Goal: Task Accomplishment & Management: Complete application form

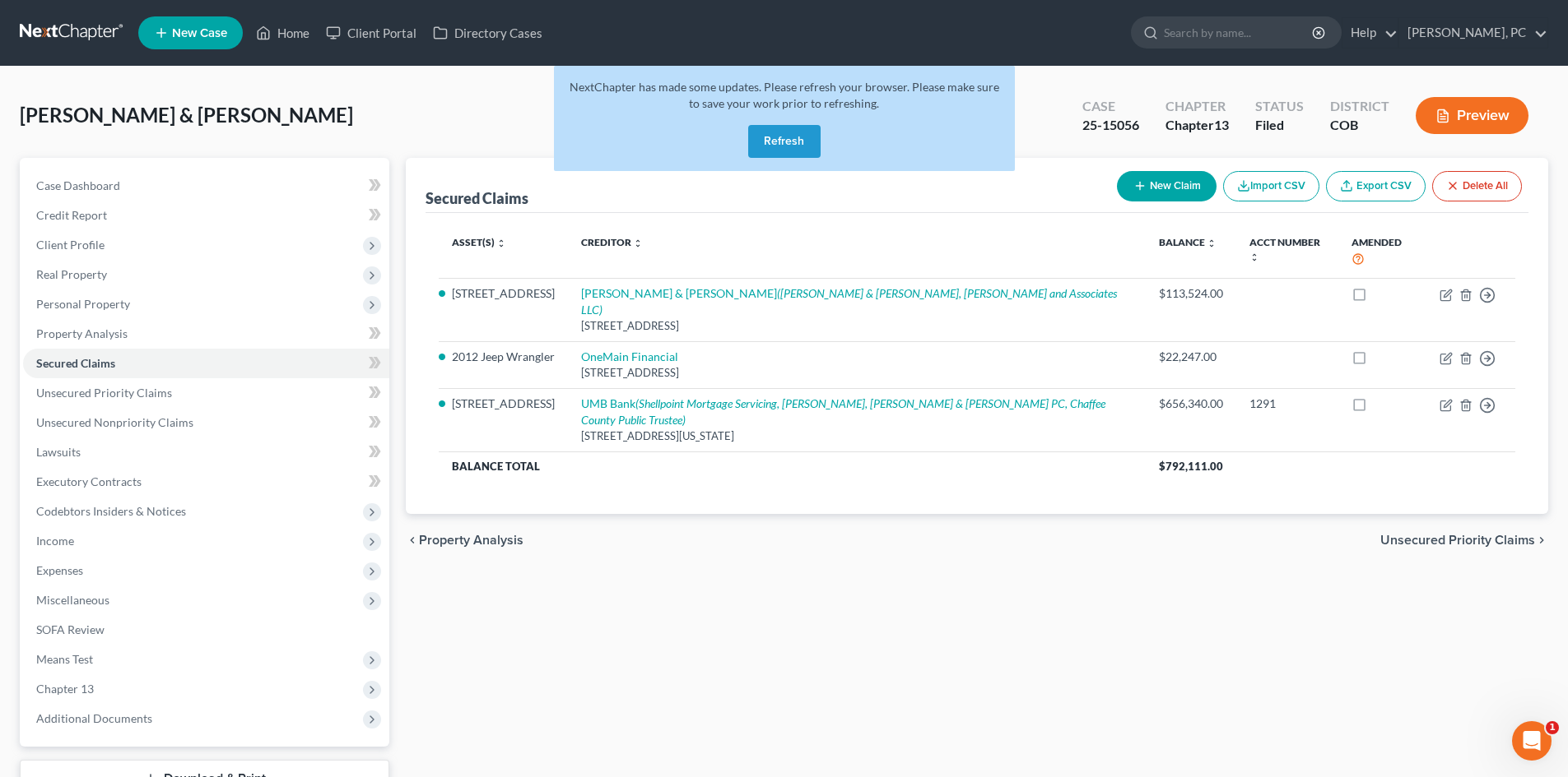
click at [787, 138] on button "Refresh" at bounding box center [784, 141] width 72 height 33
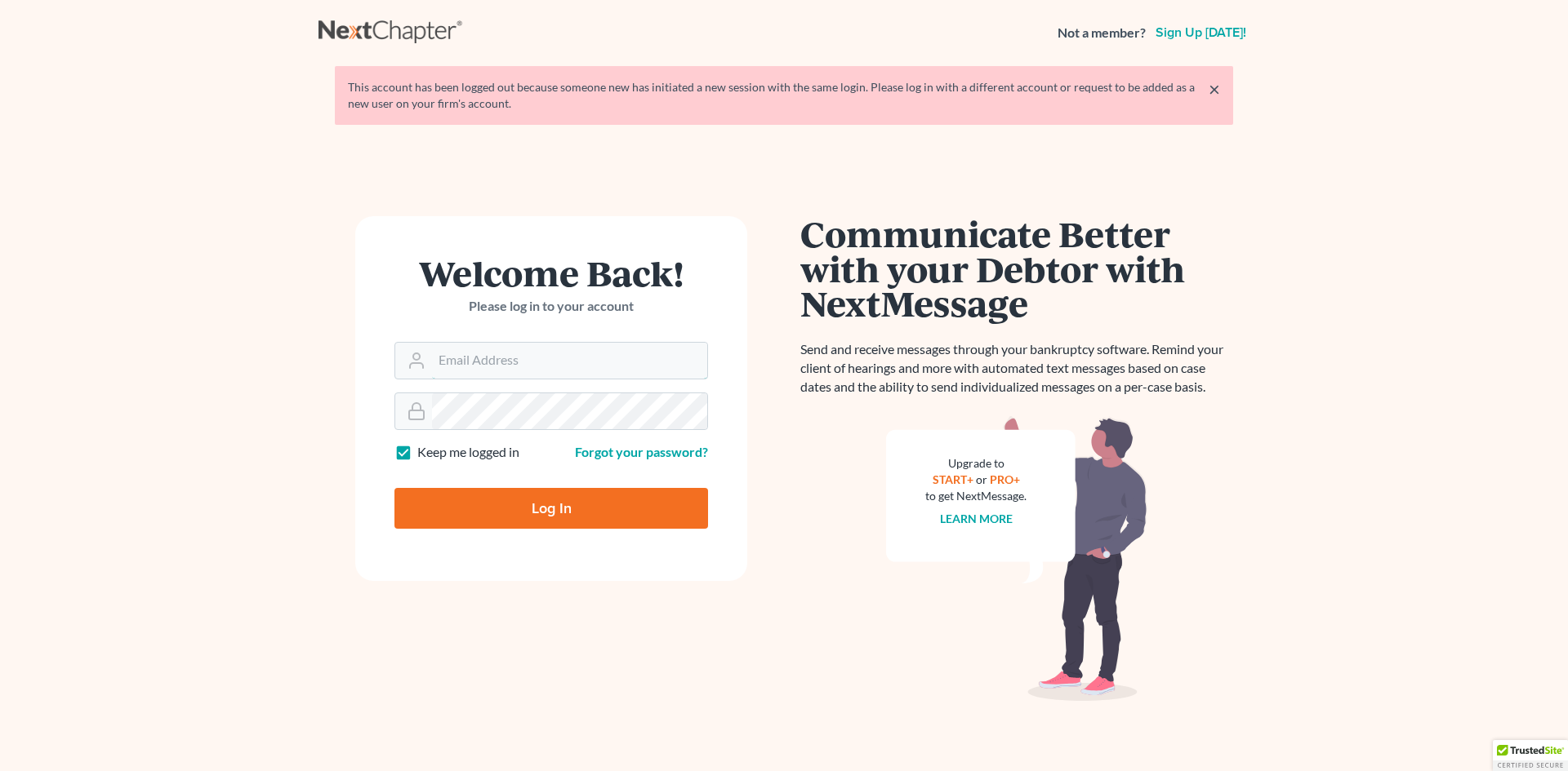
type input "[PERSON_NAME][EMAIL_ADDRESS][DOMAIN_NAME]"
click at [585, 507] on input "Log In" at bounding box center [551, 508] width 313 height 41
type input "Thinking..."
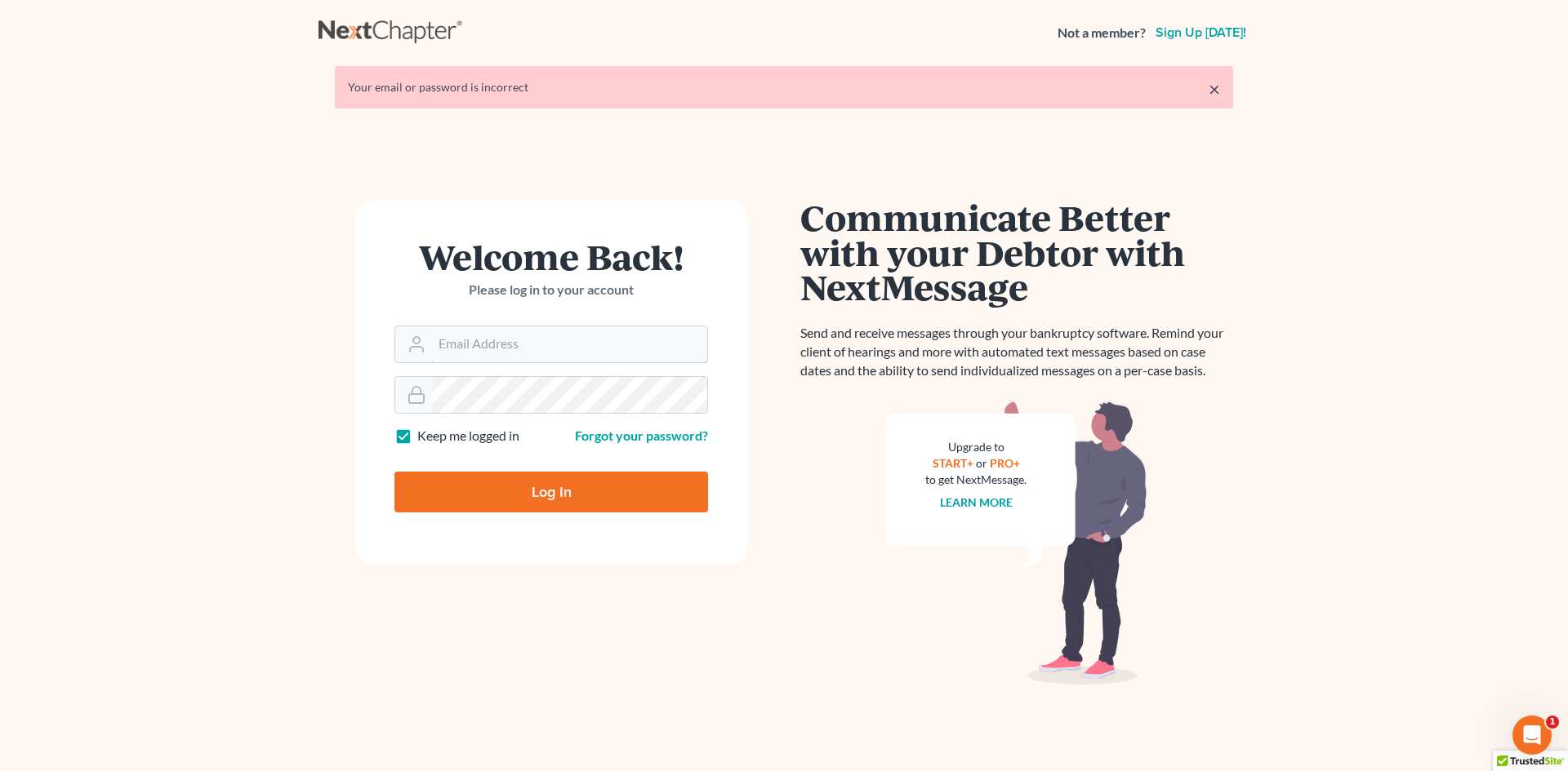
type input "[PERSON_NAME][EMAIL_ADDRESS][DOMAIN_NAME]"
click at [553, 495] on input "Log In" at bounding box center [551, 492] width 313 height 41
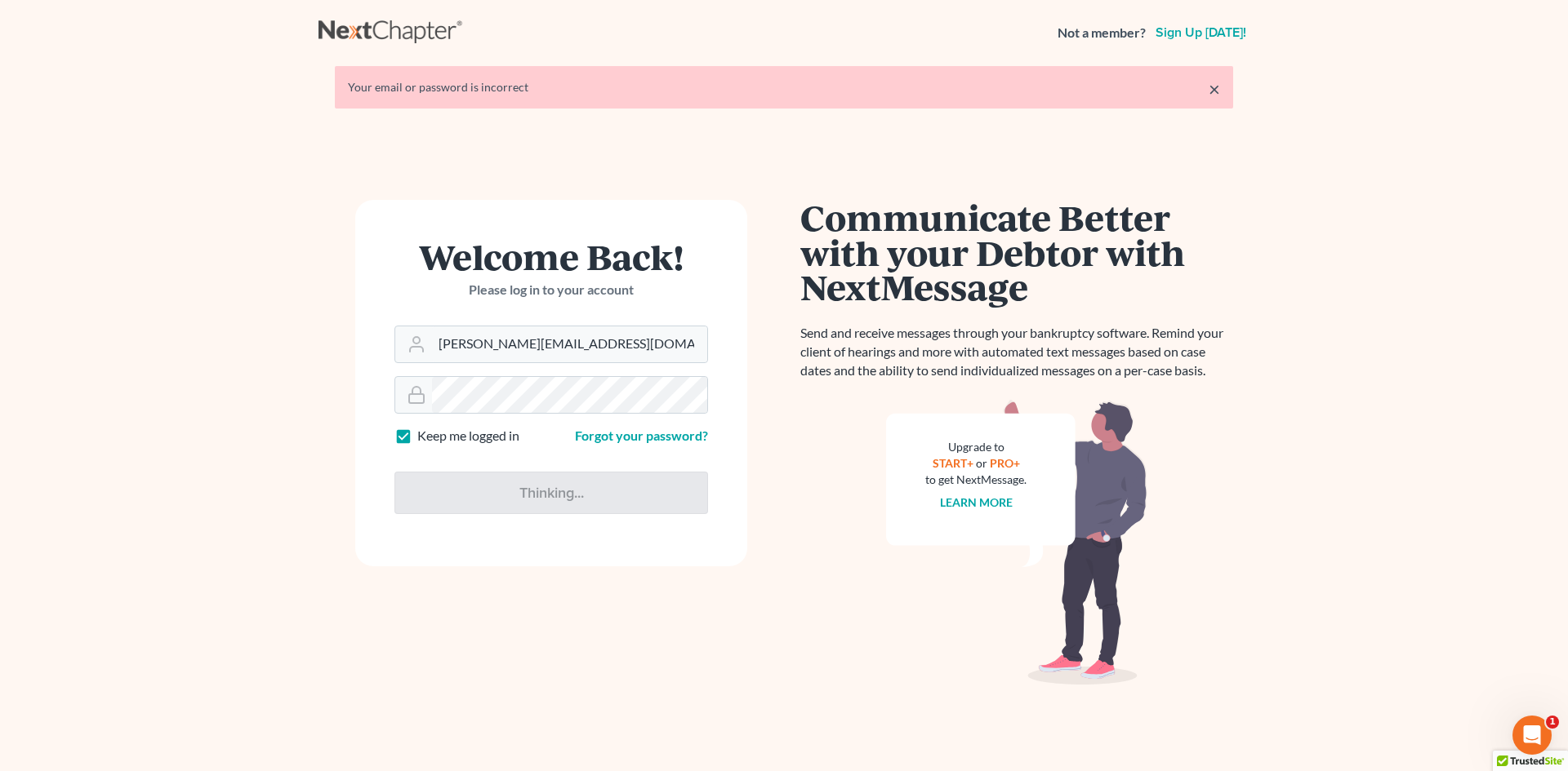
type input "Thinking..."
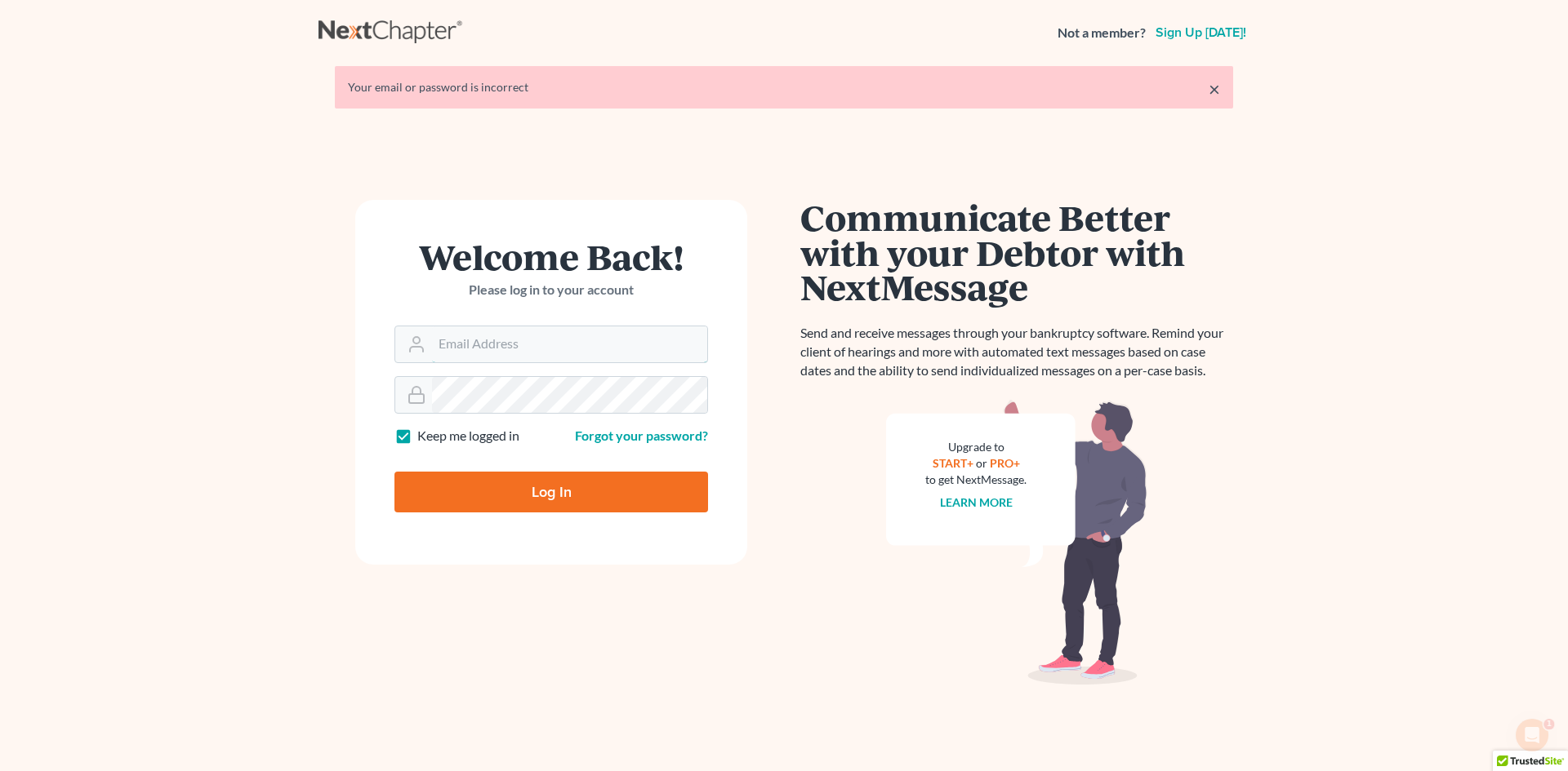
type input "[PERSON_NAME][EMAIL_ADDRESS][DOMAIN_NAME]"
click at [542, 501] on input "Log In" at bounding box center [551, 492] width 313 height 41
type input "Thinking..."
type input "[PERSON_NAME][EMAIL_ADDRESS][DOMAIN_NAME]"
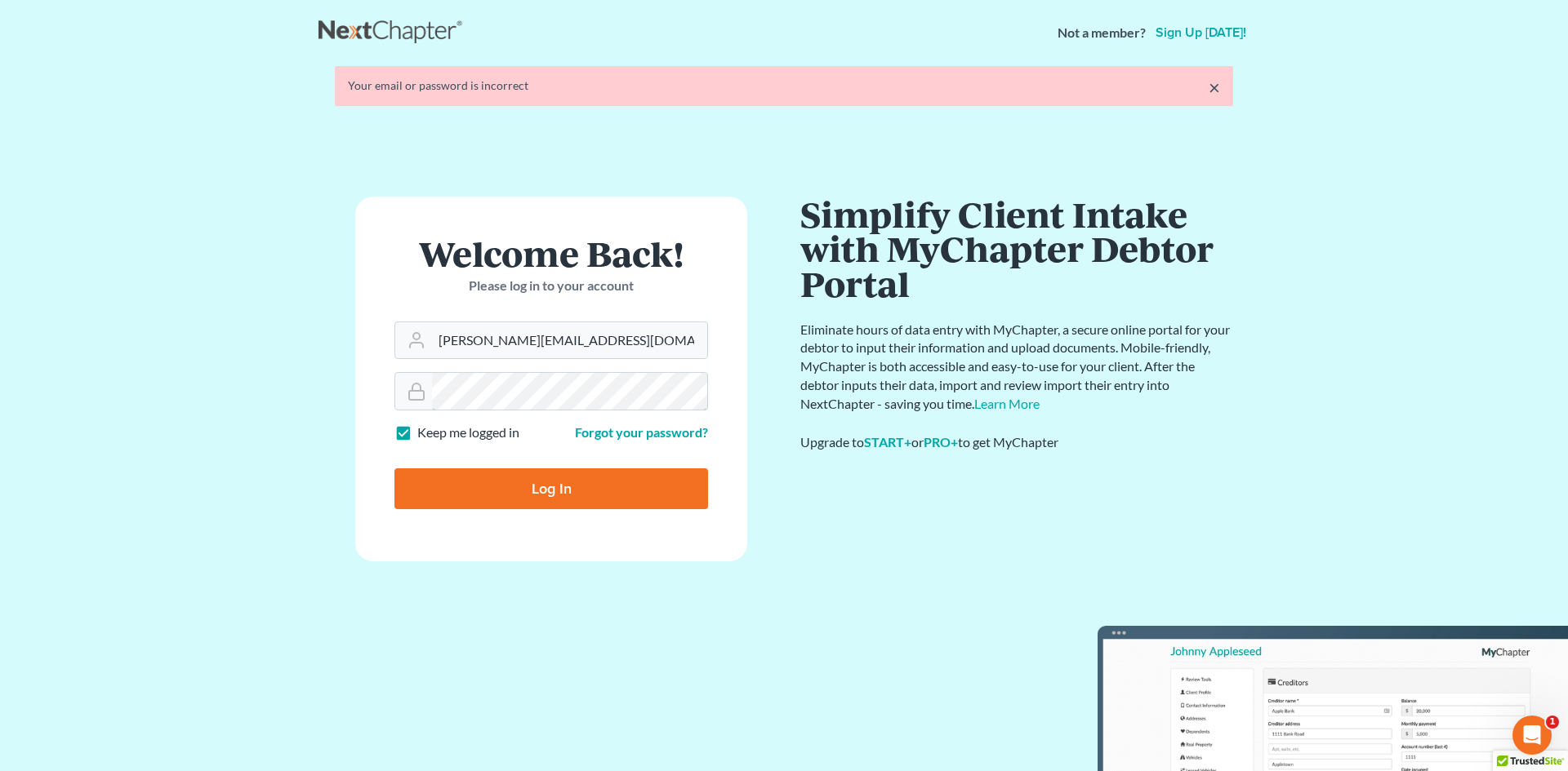
click at [401, 395] on form "Welcome Back! Please log in to your account Email Address sean@berkencloyes.com…" at bounding box center [551, 379] width 392 height 365
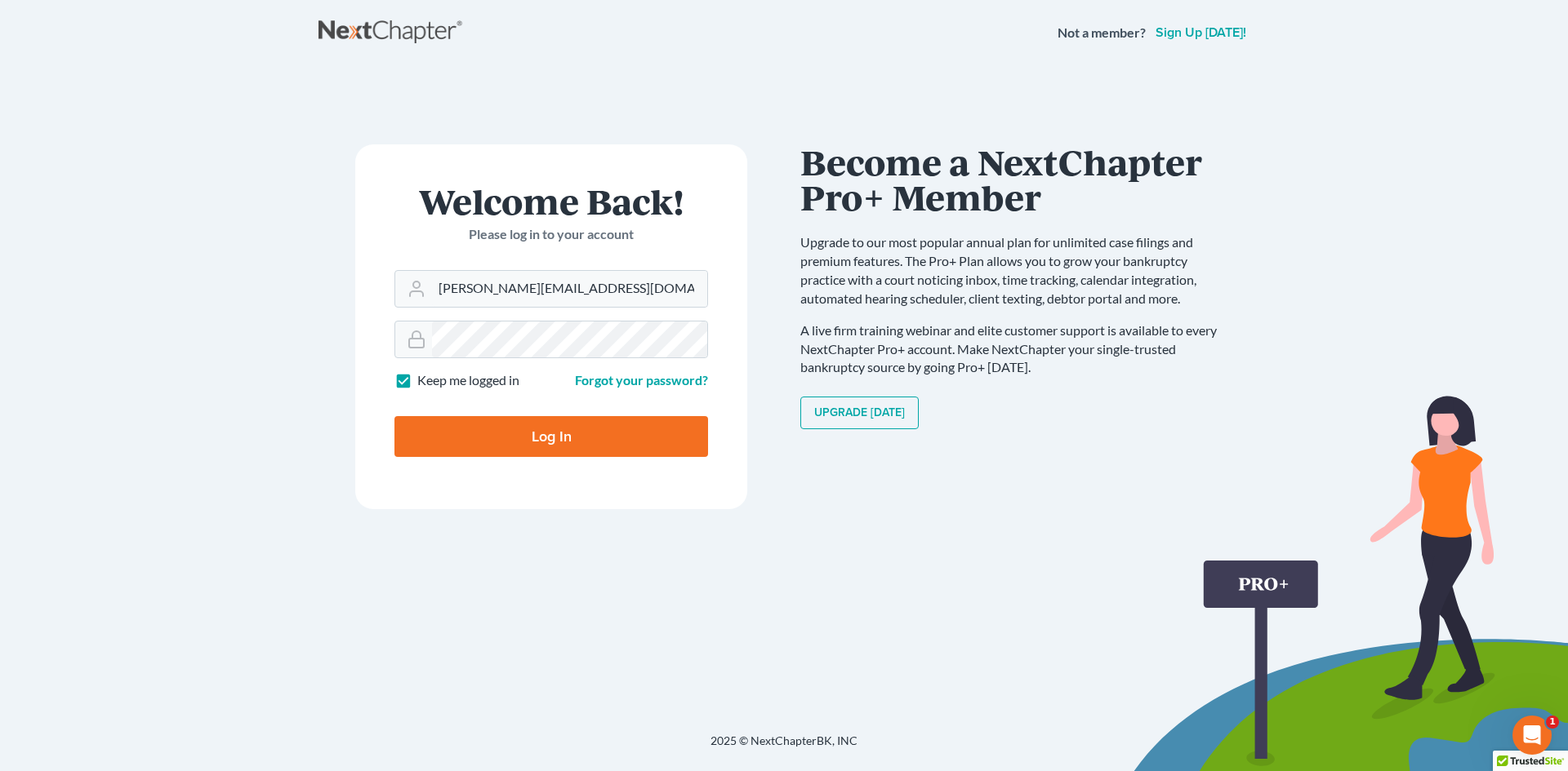
click at [428, 439] on input "Log In" at bounding box center [551, 436] width 313 height 41
type input "Thinking..."
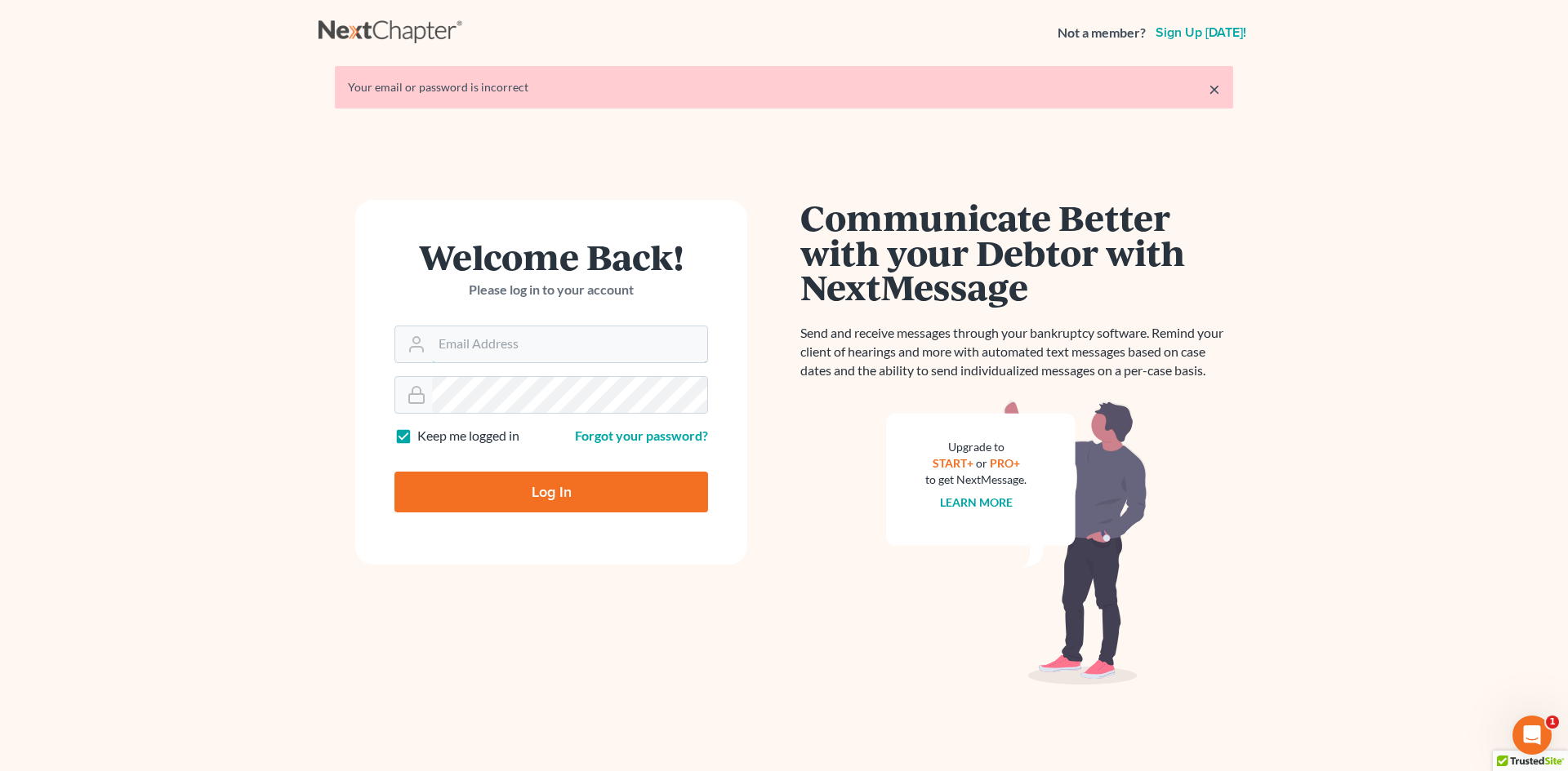
type input "sean@berkencloyes.com"
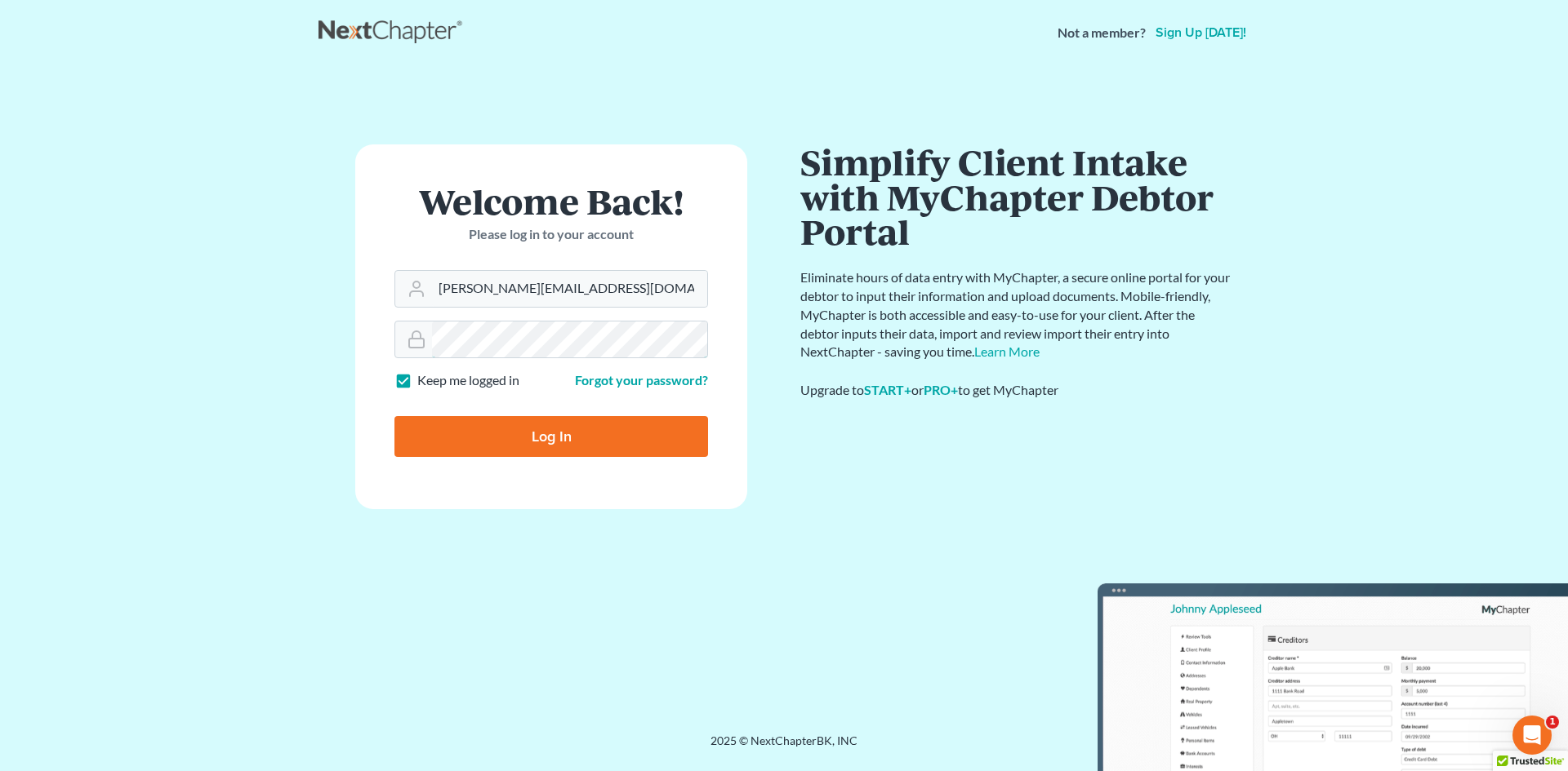
click at [327, 338] on div "Welcome Back! Please log in to your account Email Address sean@berkencloyes.com…" at bounding box center [551, 399] width 465 height 510
click at [467, 420] on input "Log In" at bounding box center [551, 436] width 313 height 41
type input "Thinking..."
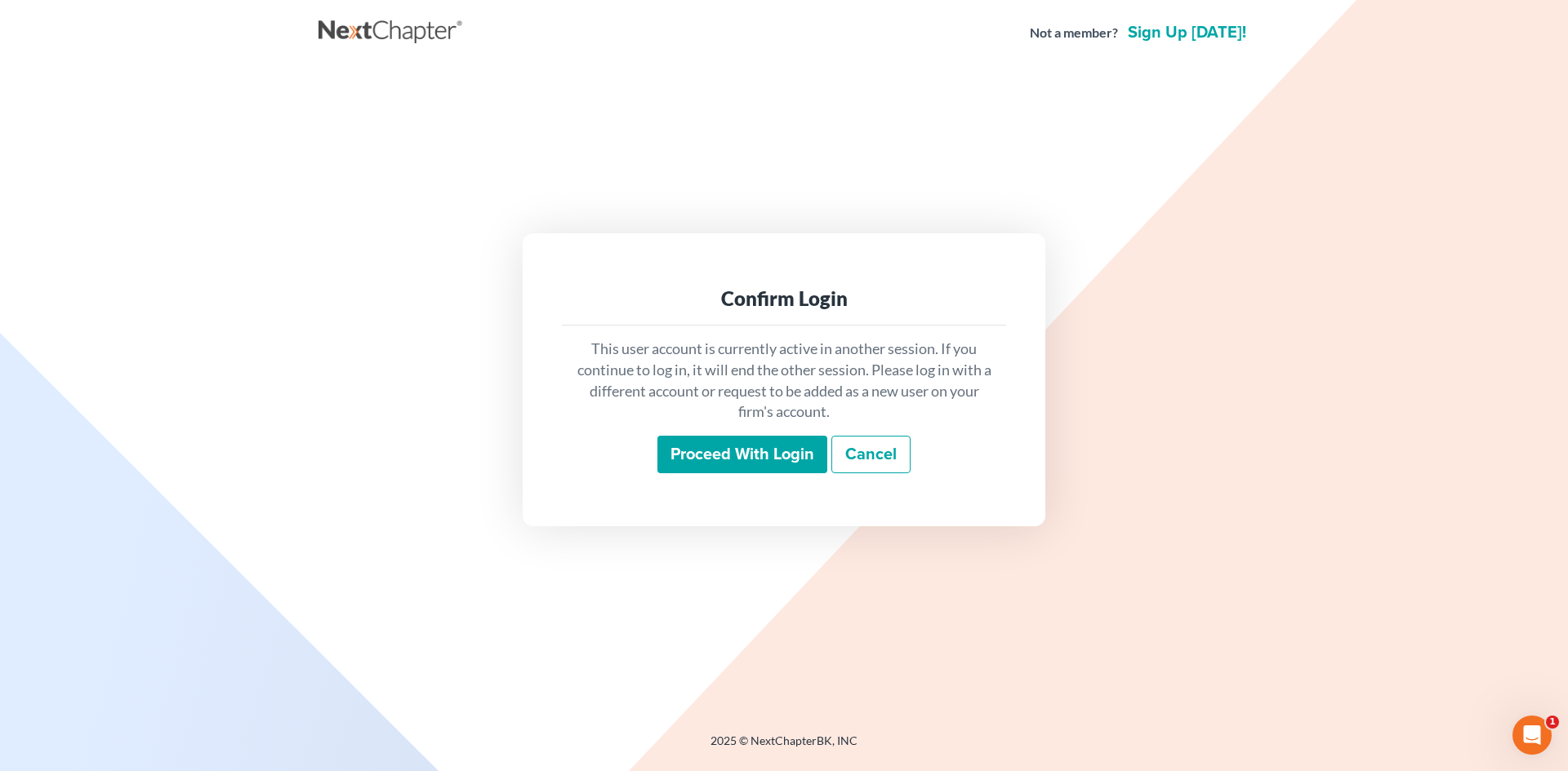
click at [764, 456] on input "Proceed with login" at bounding box center [742, 454] width 170 height 38
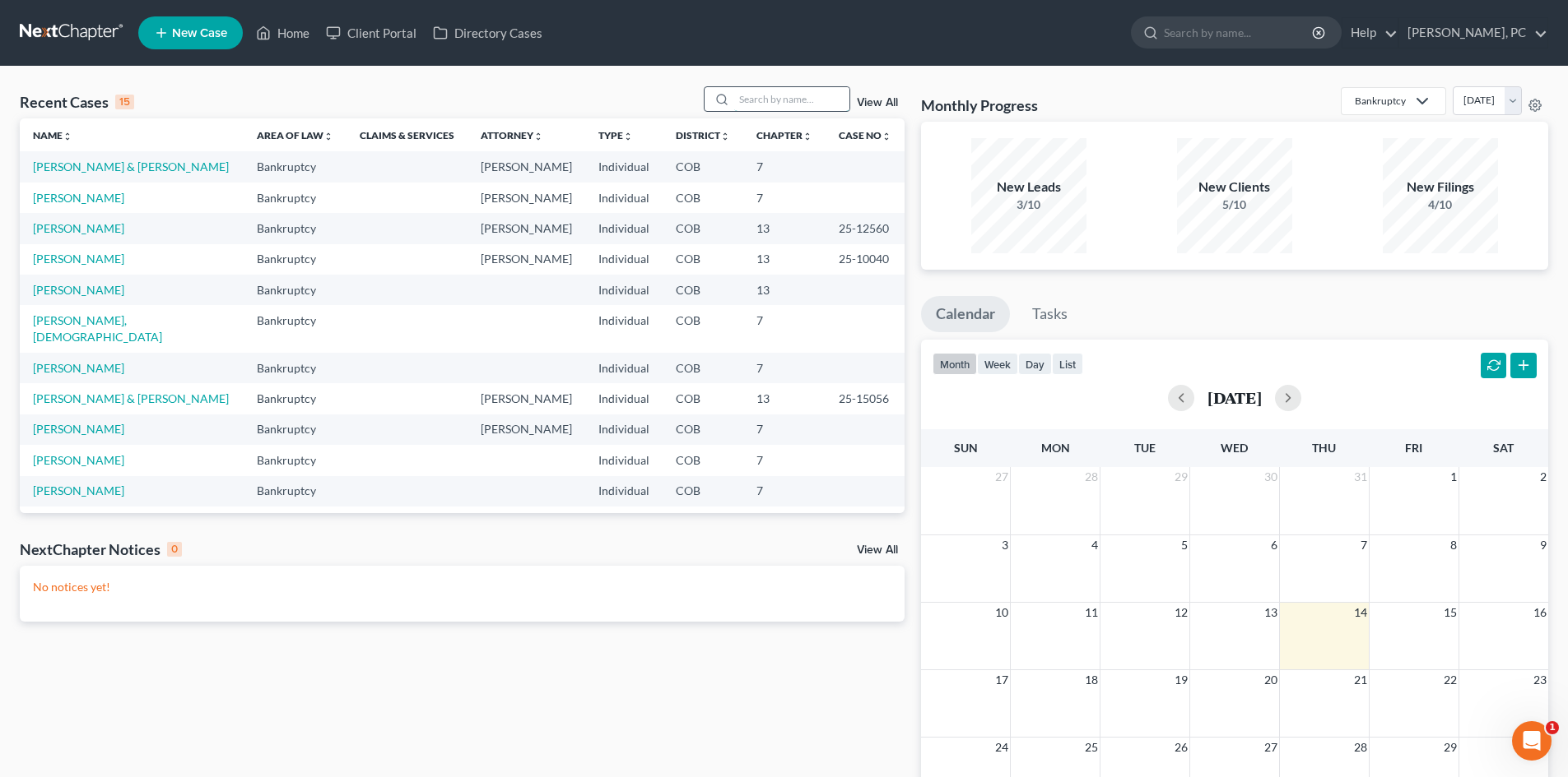
click at [809, 87] on input "search" at bounding box center [791, 98] width 115 height 24
type input "moser"
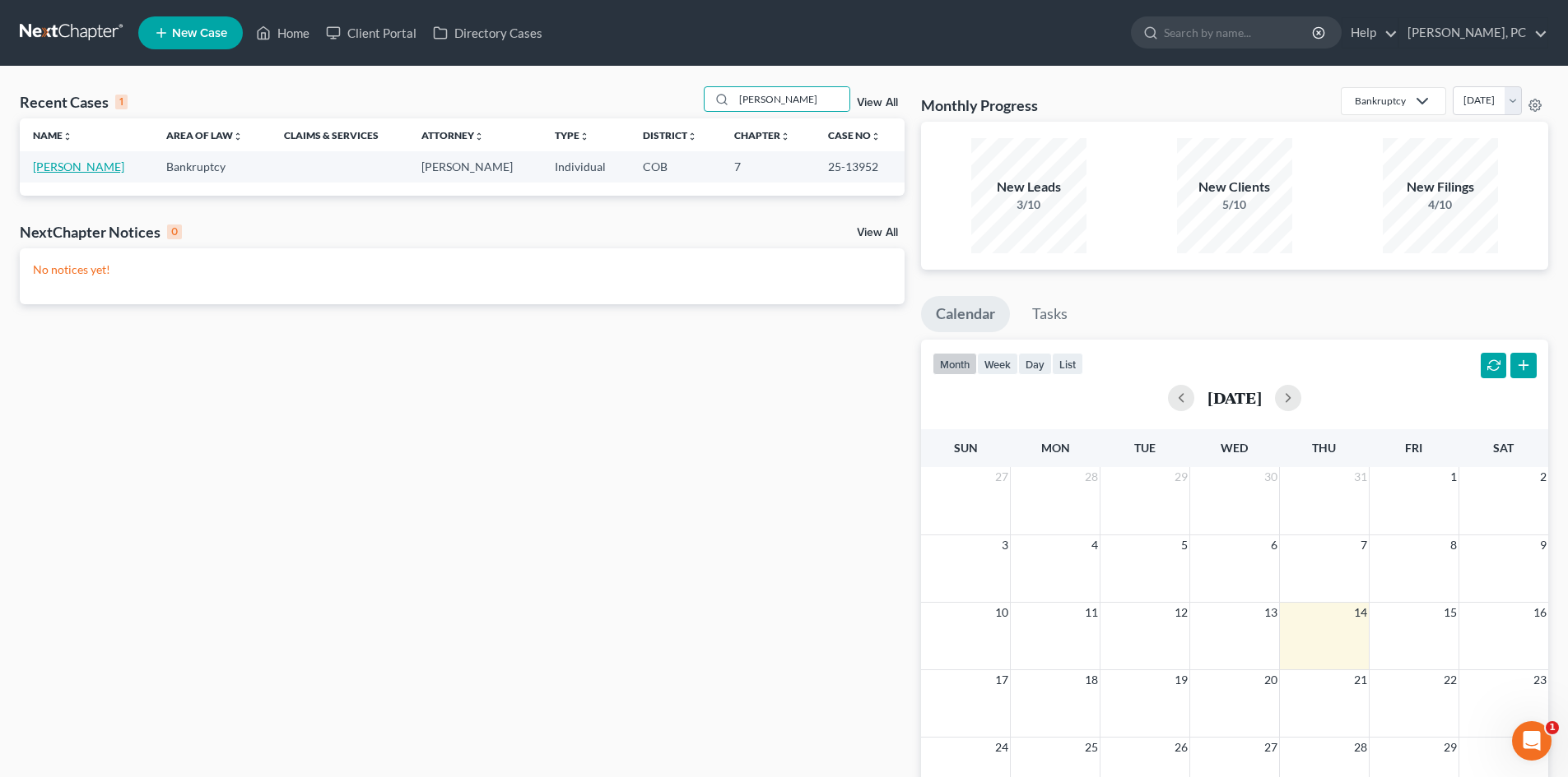
click at [84, 161] on link "[PERSON_NAME]" at bounding box center [78, 167] width 91 height 14
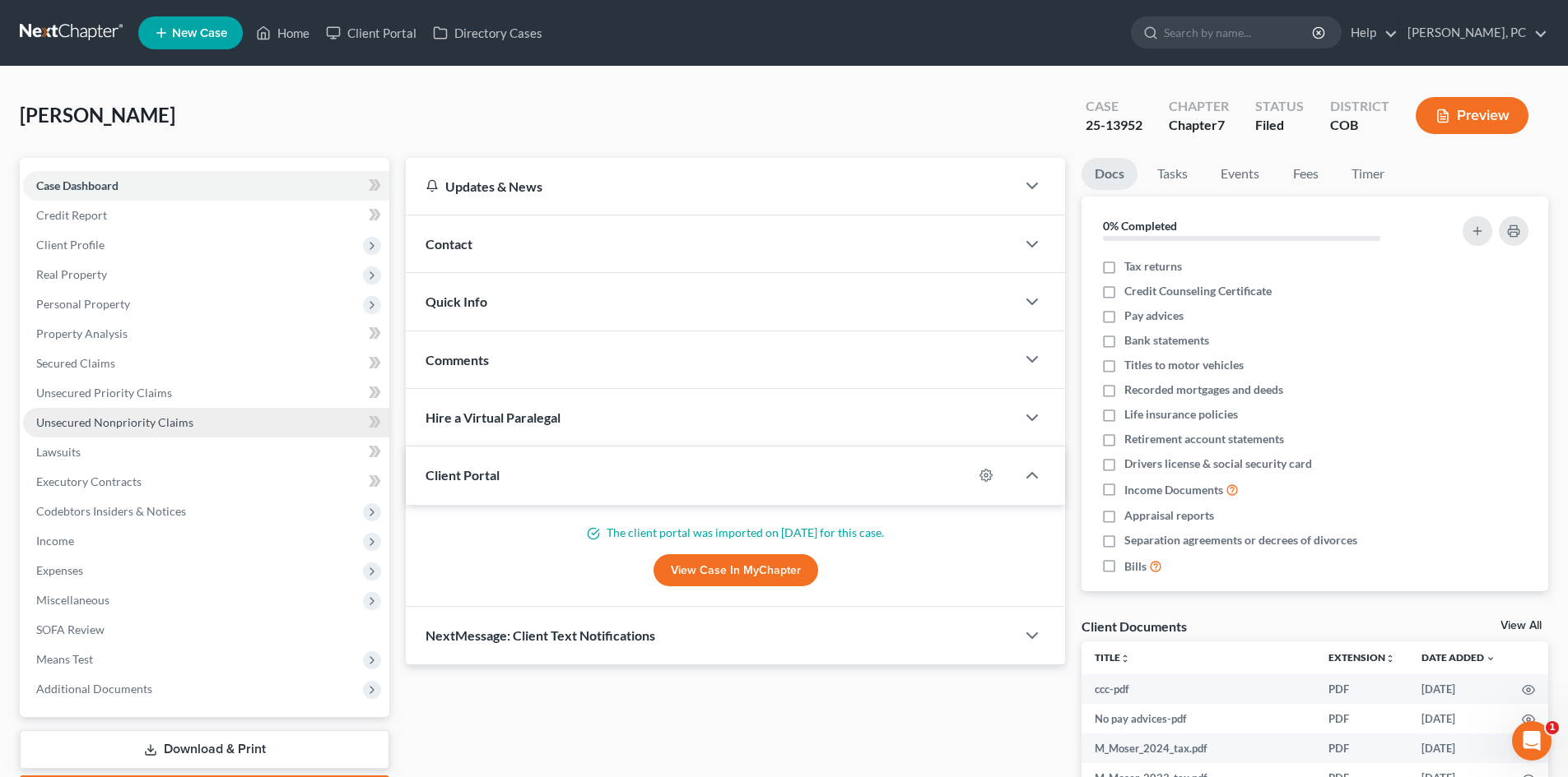
click at [144, 418] on span "Unsecured Nonpriority Claims" at bounding box center [114, 423] width 157 height 14
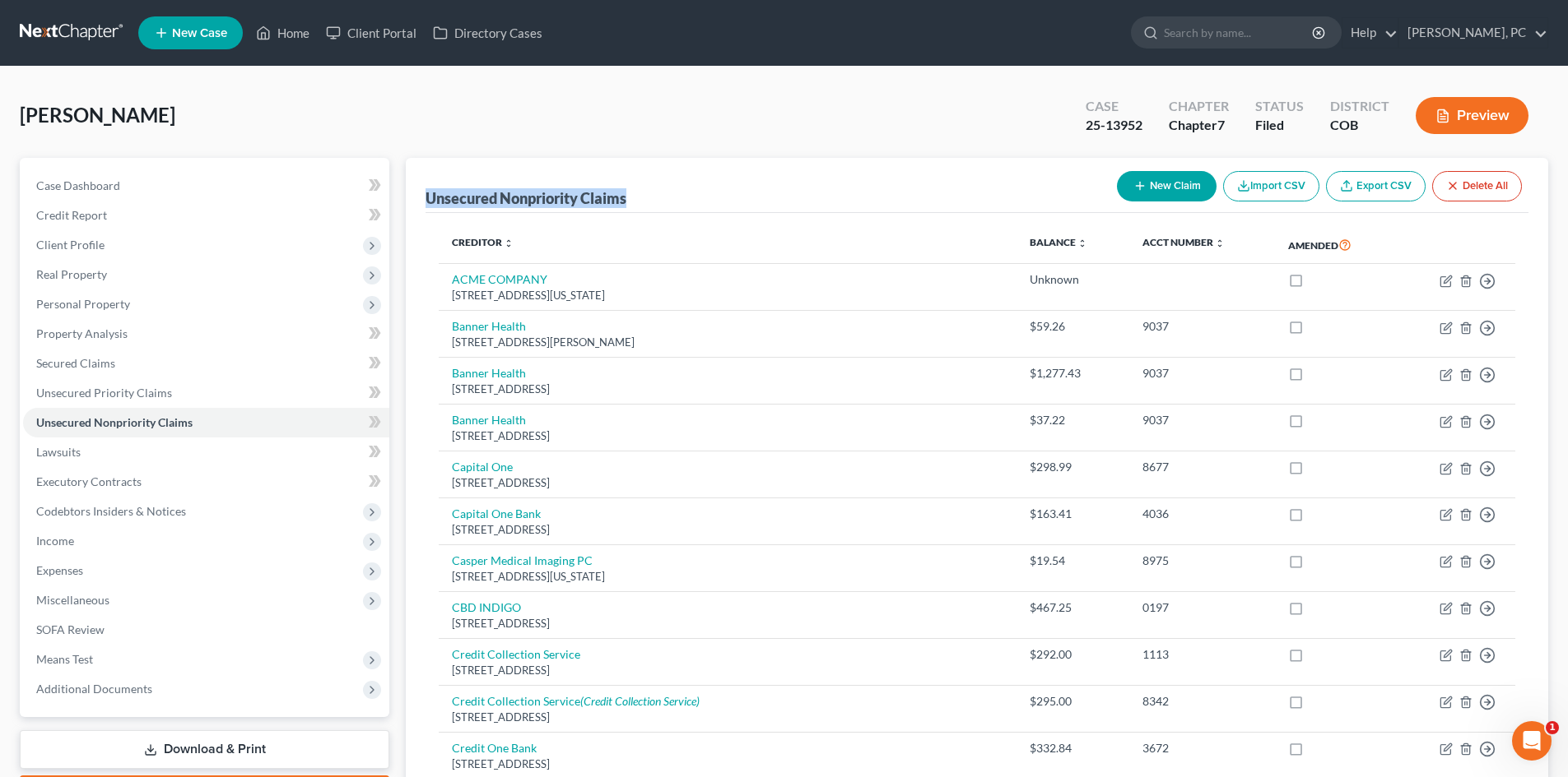
drag, startPoint x: 429, startPoint y: 198, endPoint x: 640, endPoint y: 200, distance: 211.0
click at [640, 200] on div "Unsecured Nonpriority Claims New Claim Import CSV Export CSV Delete All" at bounding box center [977, 185] width 1103 height 55
click at [911, 144] on div "Moser, Michael Upgraded Case 25-13952 Chapter Chapter 7 Status Filed District C…" at bounding box center [784, 121] width 1528 height 71
drag, startPoint x: 422, startPoint y: 200, endPoint x: 627, endPoint y: 211, distance: 205.3
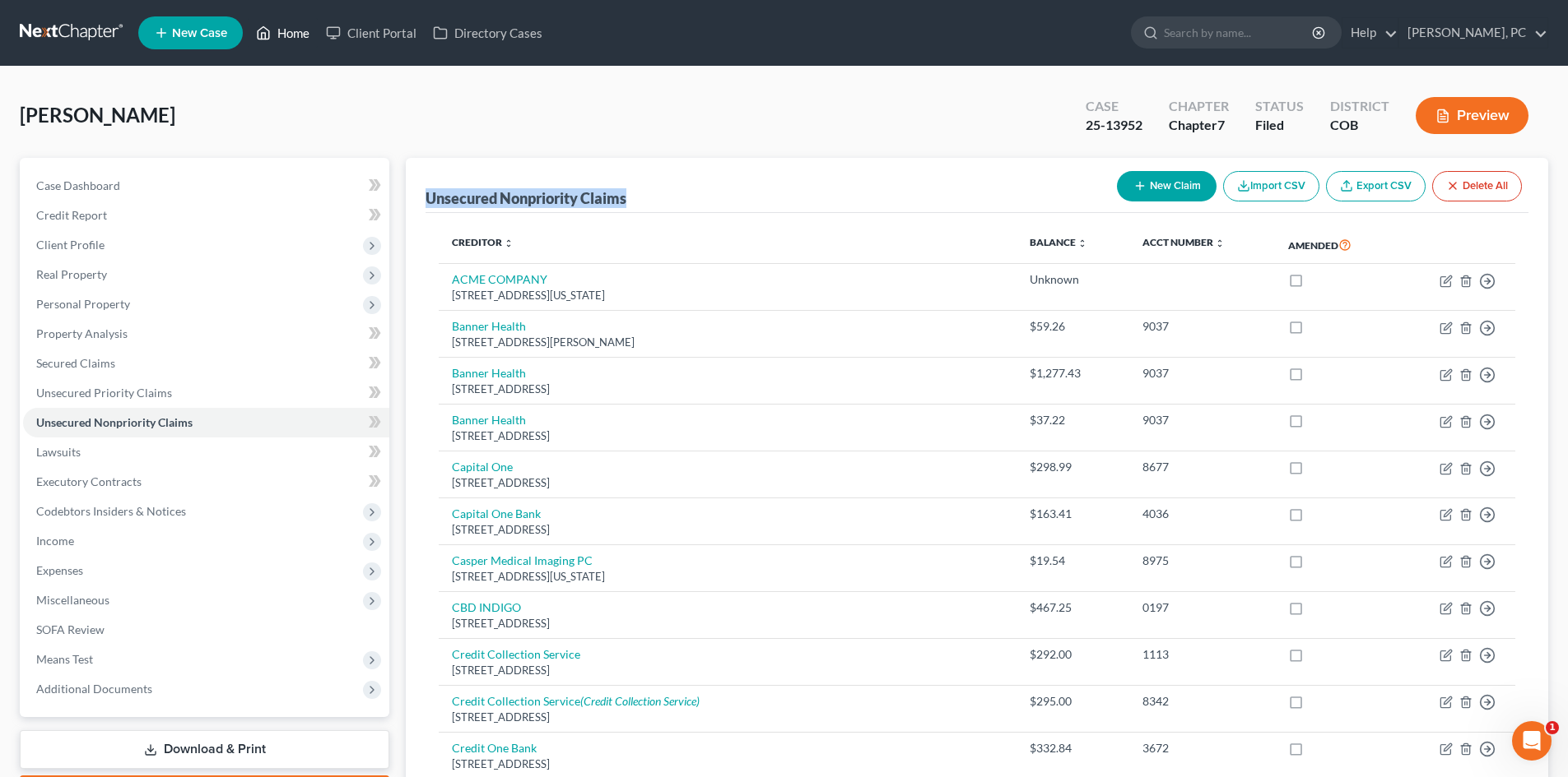
click at [293, 32] on link "Home" at bounding box center [283, 33] width 70 height 30
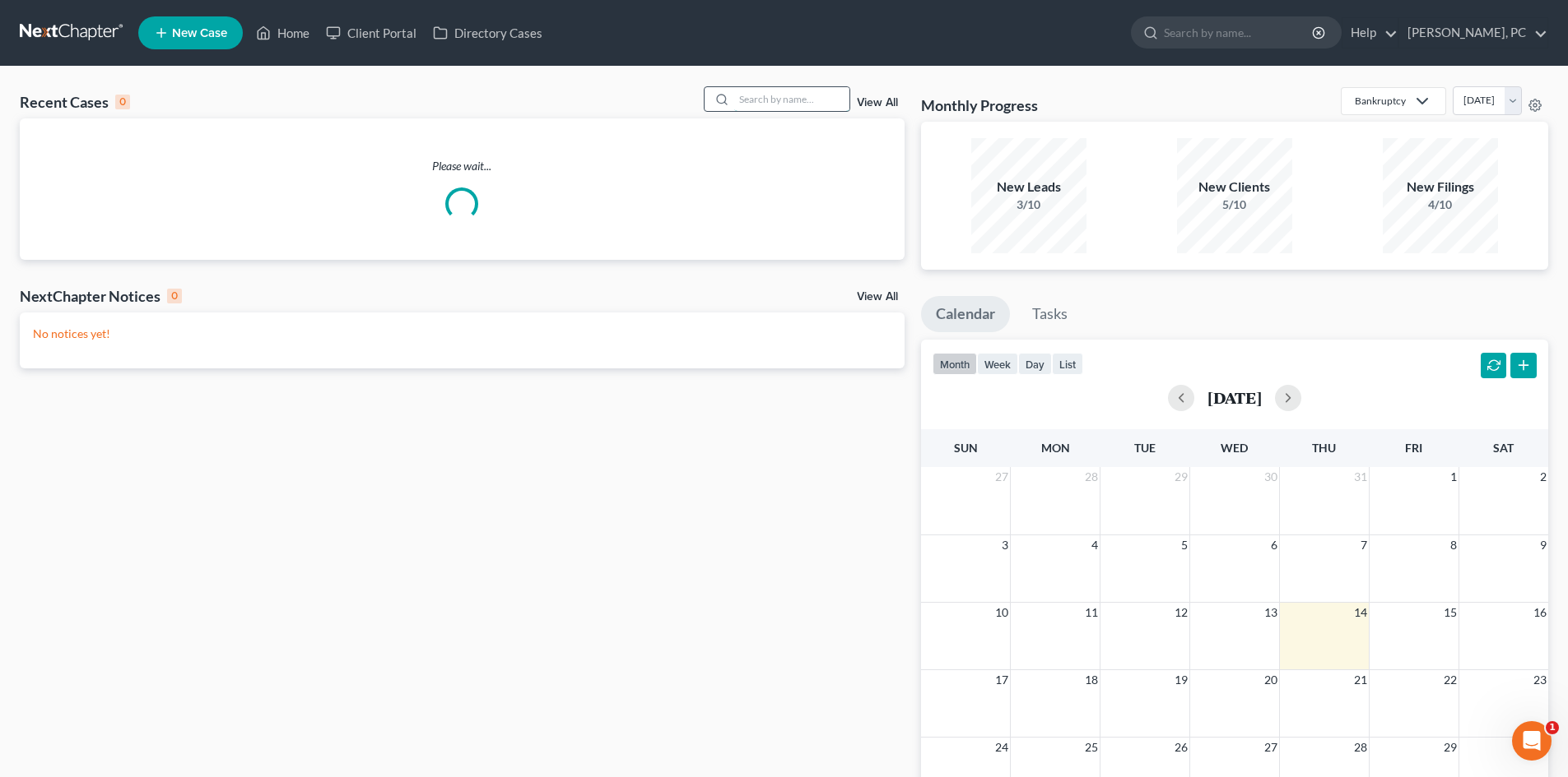
click at [742, 100] on input "search" at bounding box center [791, 98] width 115 height 24
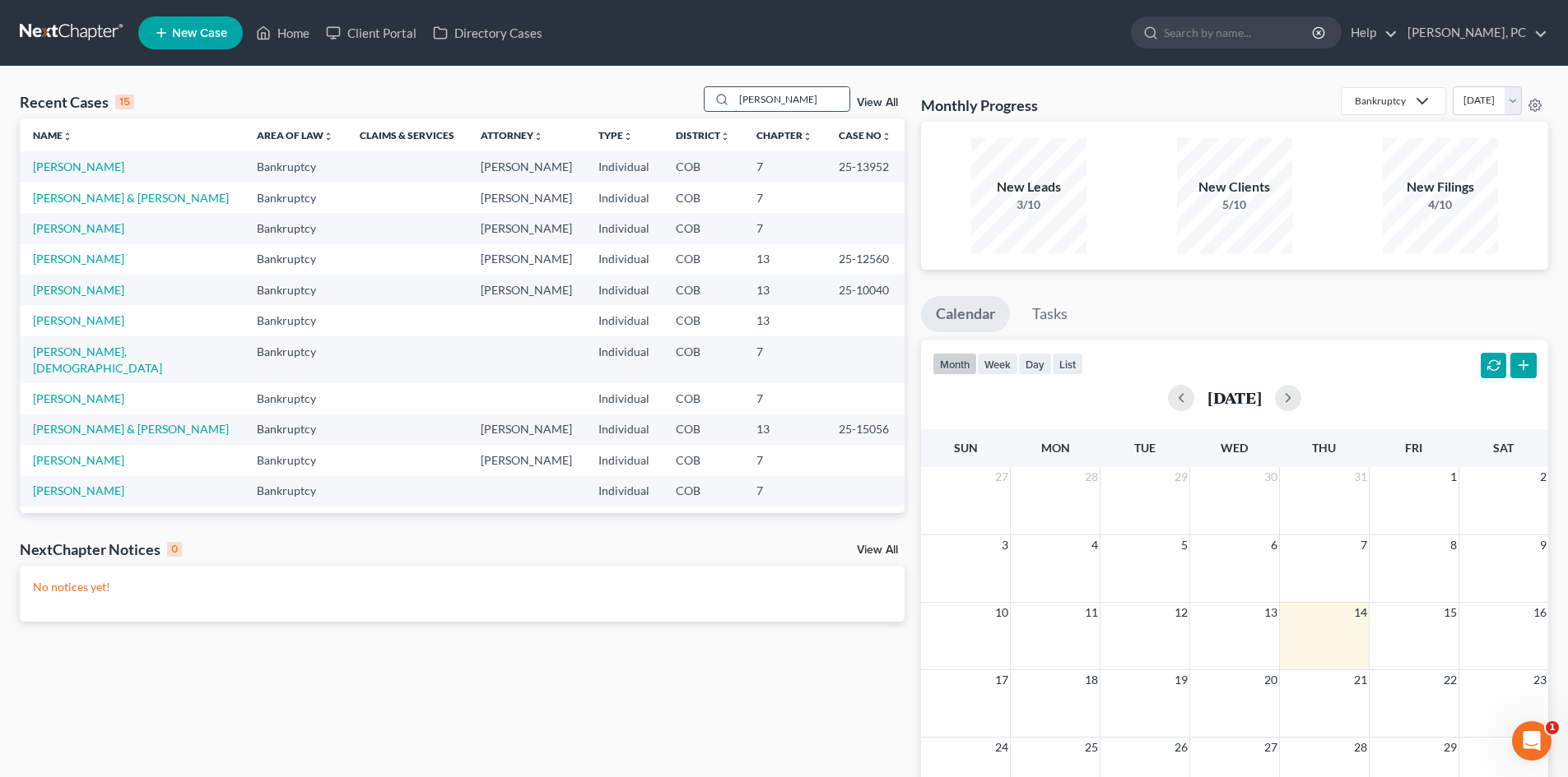
type input "todd"
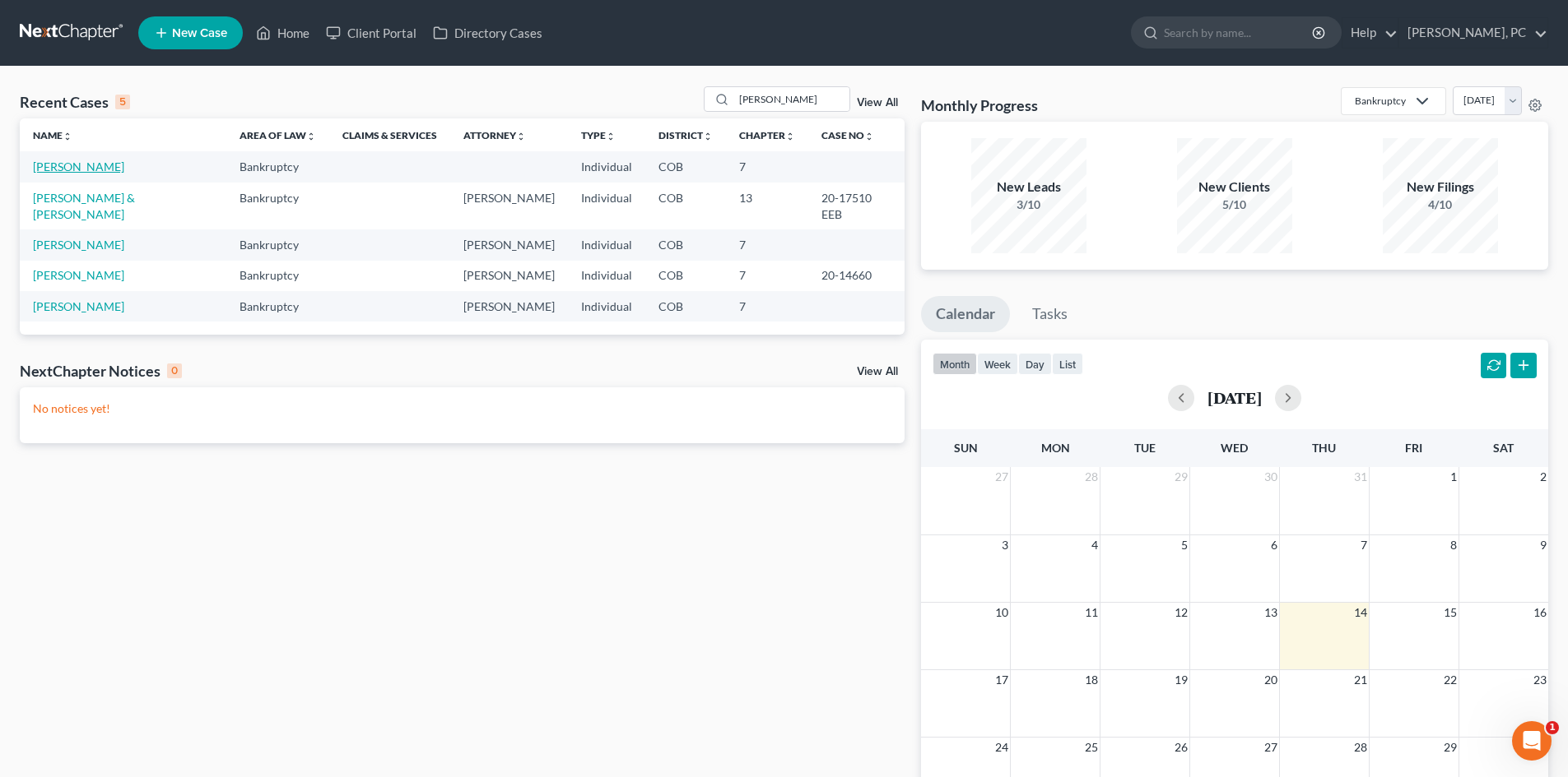
click at [62, 169] on link "[PERSON_NAME]" at bounding box center [78, 167] width 91 height 14
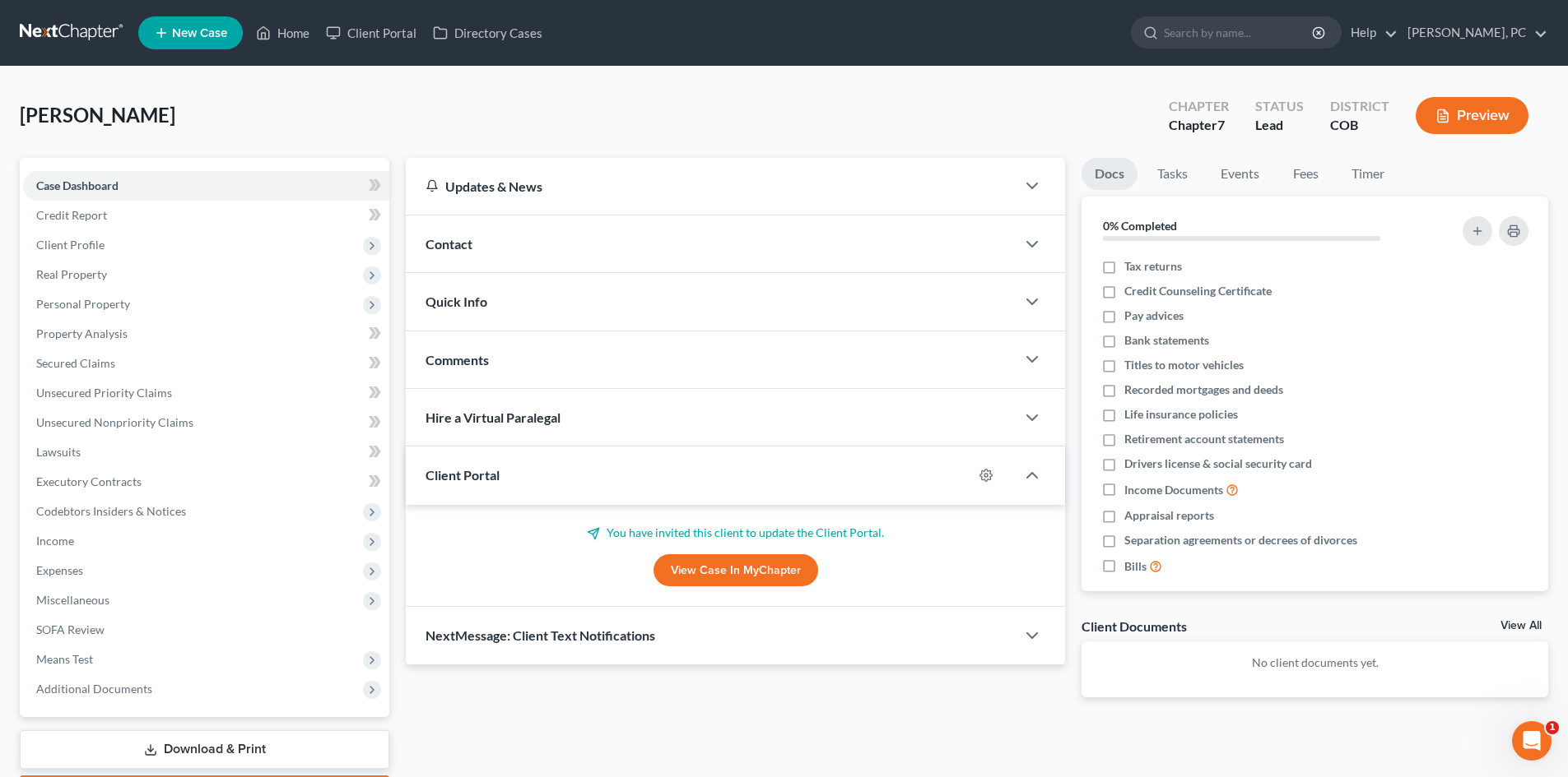
click at [736, 577] on link "View Case in MyChapter" at bounding box center [735, 570] width 164 height 33
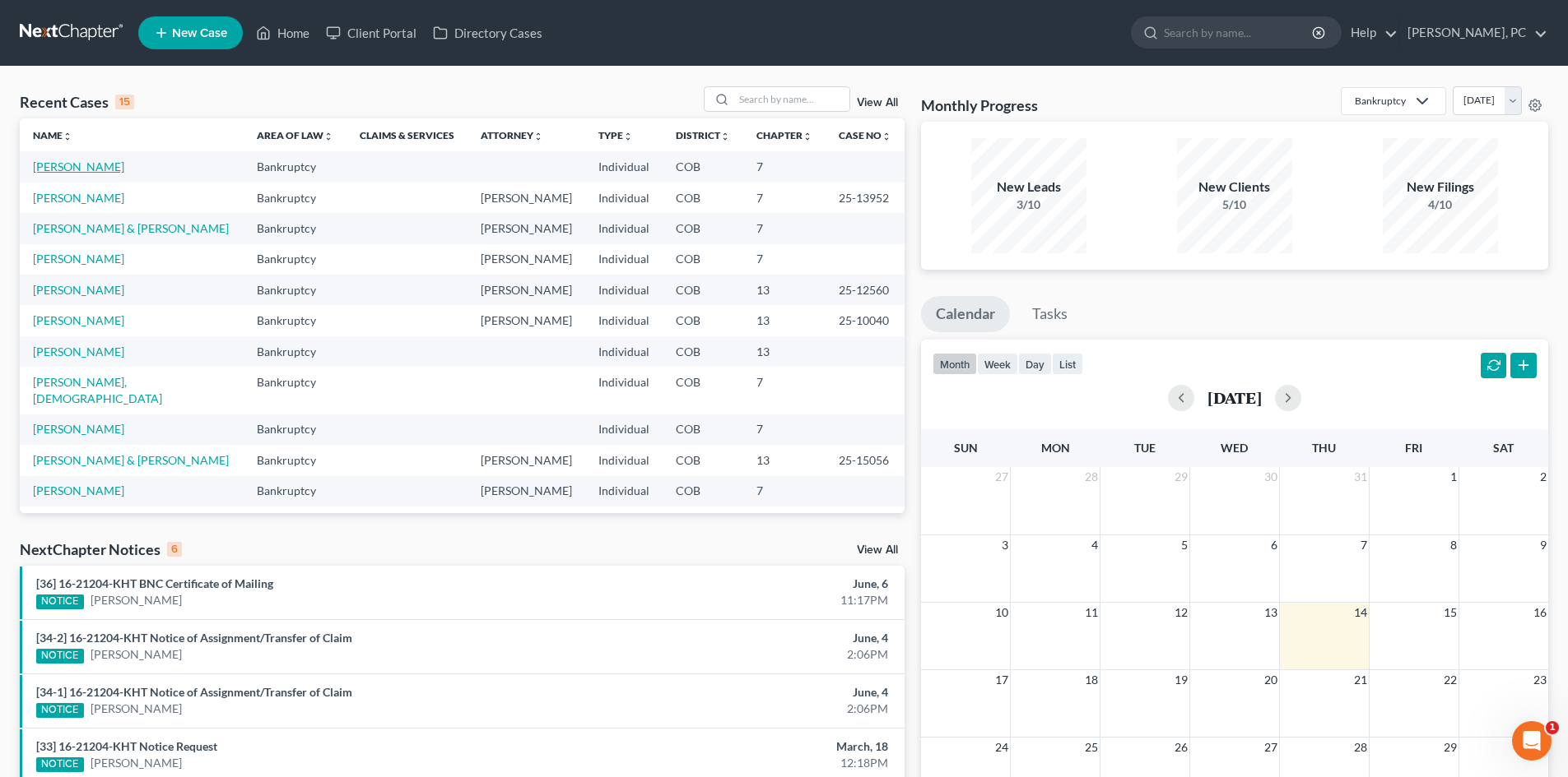
click at [60, 161] on link "[PERSON_NAME]" at bounding box center [78, 167] width 91 height 14
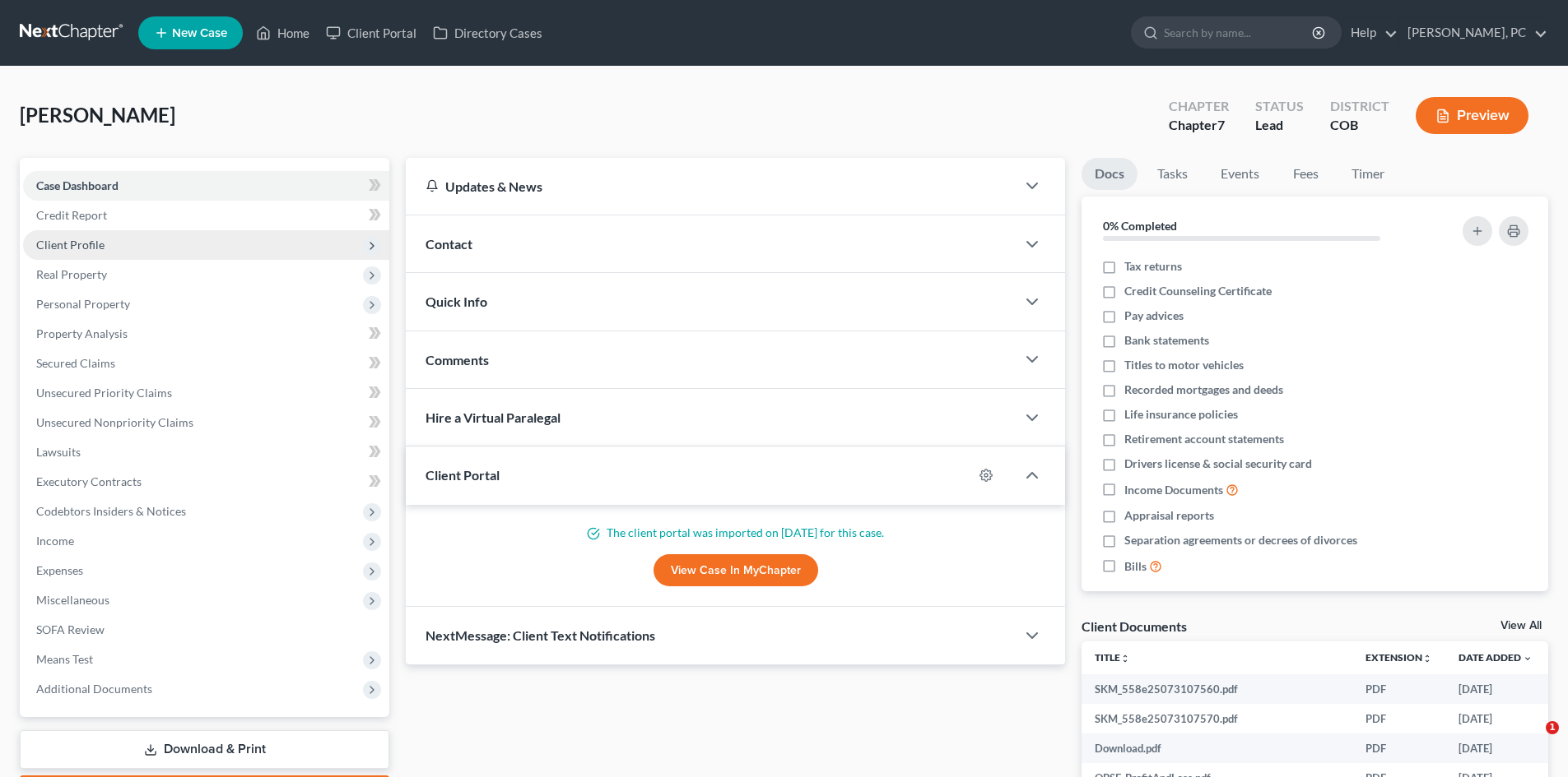
click at [74, 245] on span "Client Profile" at bounding box center [70, 244] width 69 height 14
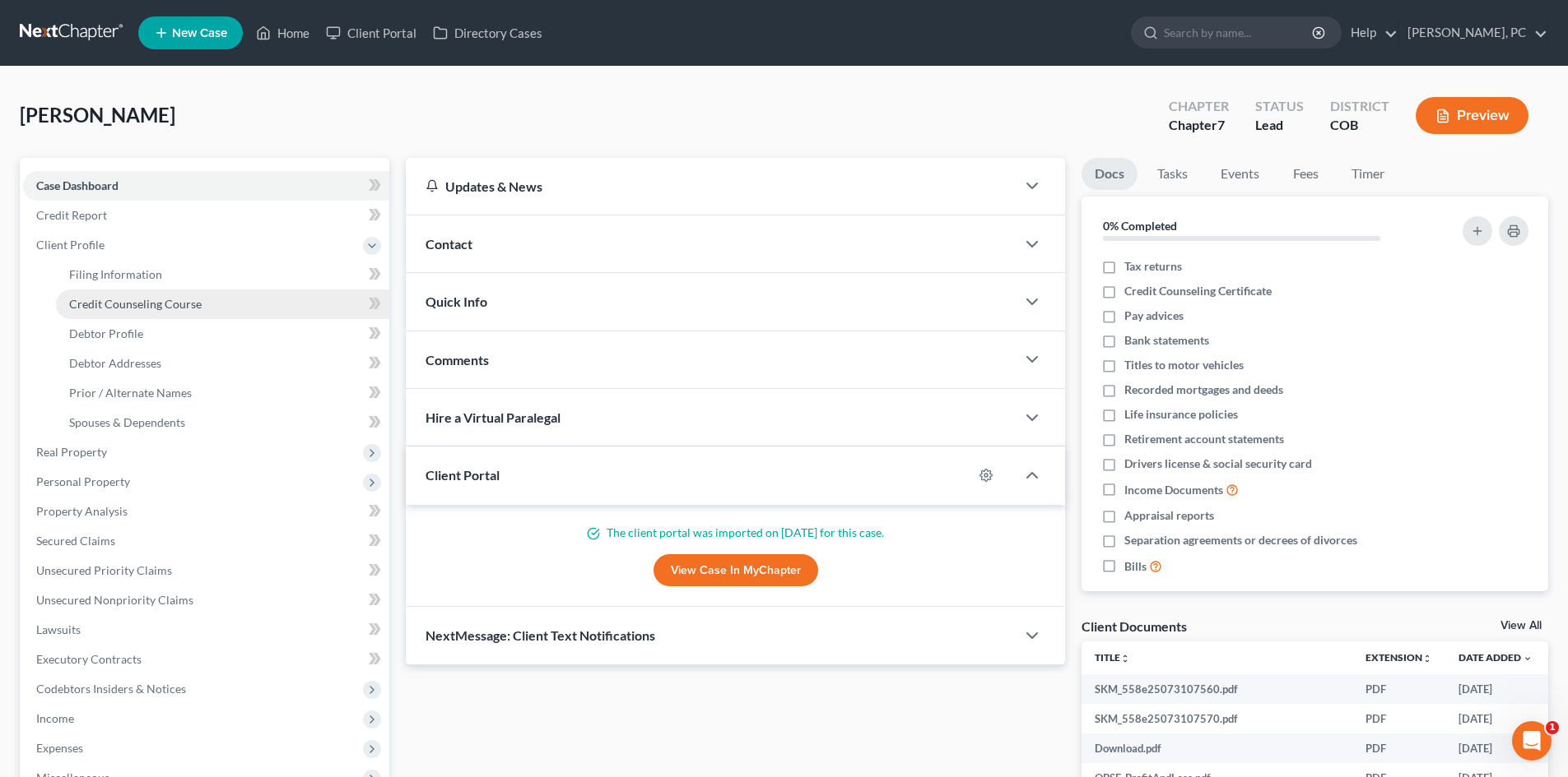
click at [104, 301] on span "Credit Counseling Course" at bounding box center [135, 304] width 133 height 14
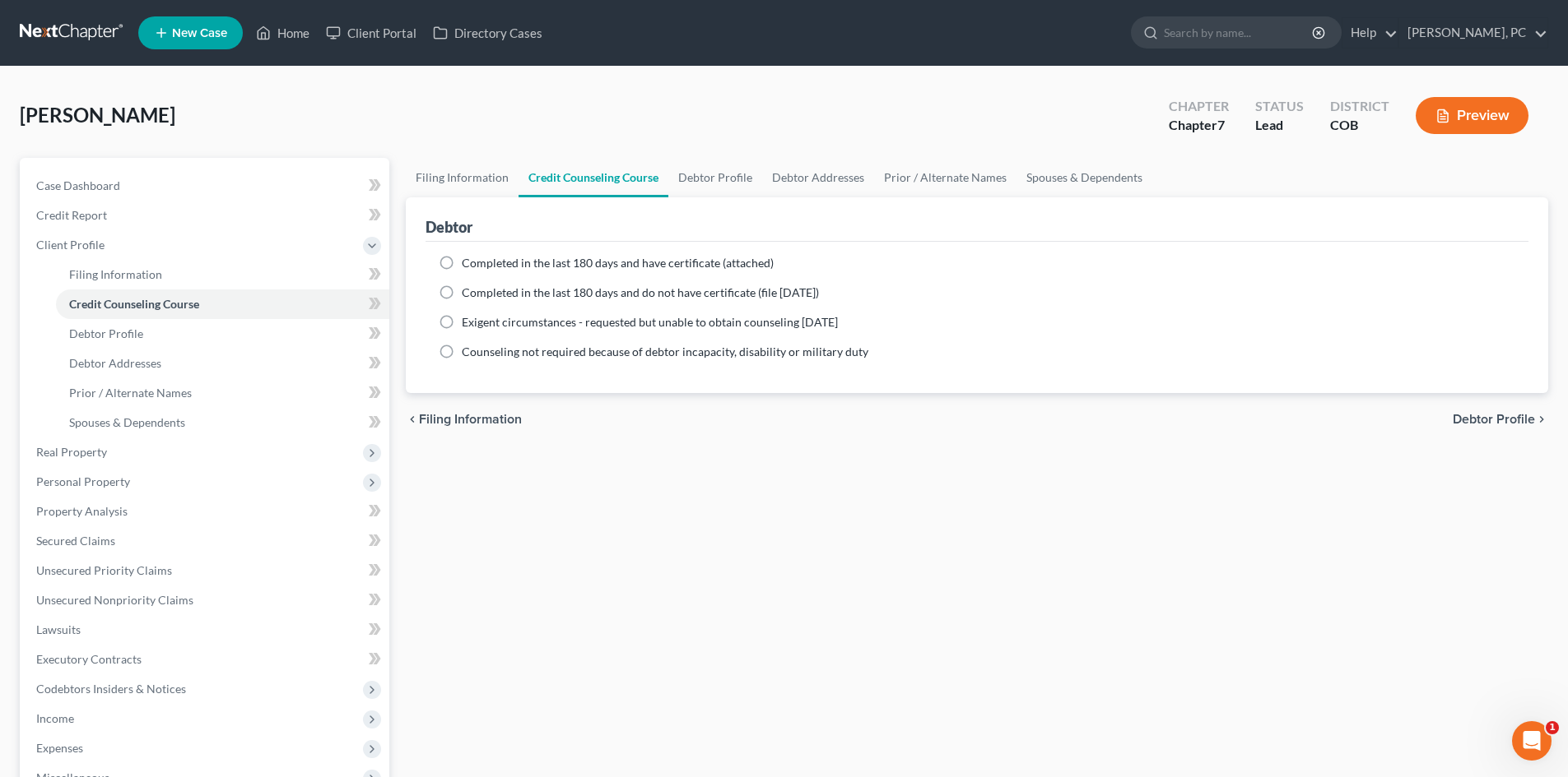
click at [462, 258] on label "Completed in the last 180 days and have certificate (attached)" at bounding box center [617, 263] width 312 height 17
click at [468, 258] on input "Completed in the last 180 days and have certificate (attached)" at bounding box center [473, 260] width 11 height 11
radio input "true"
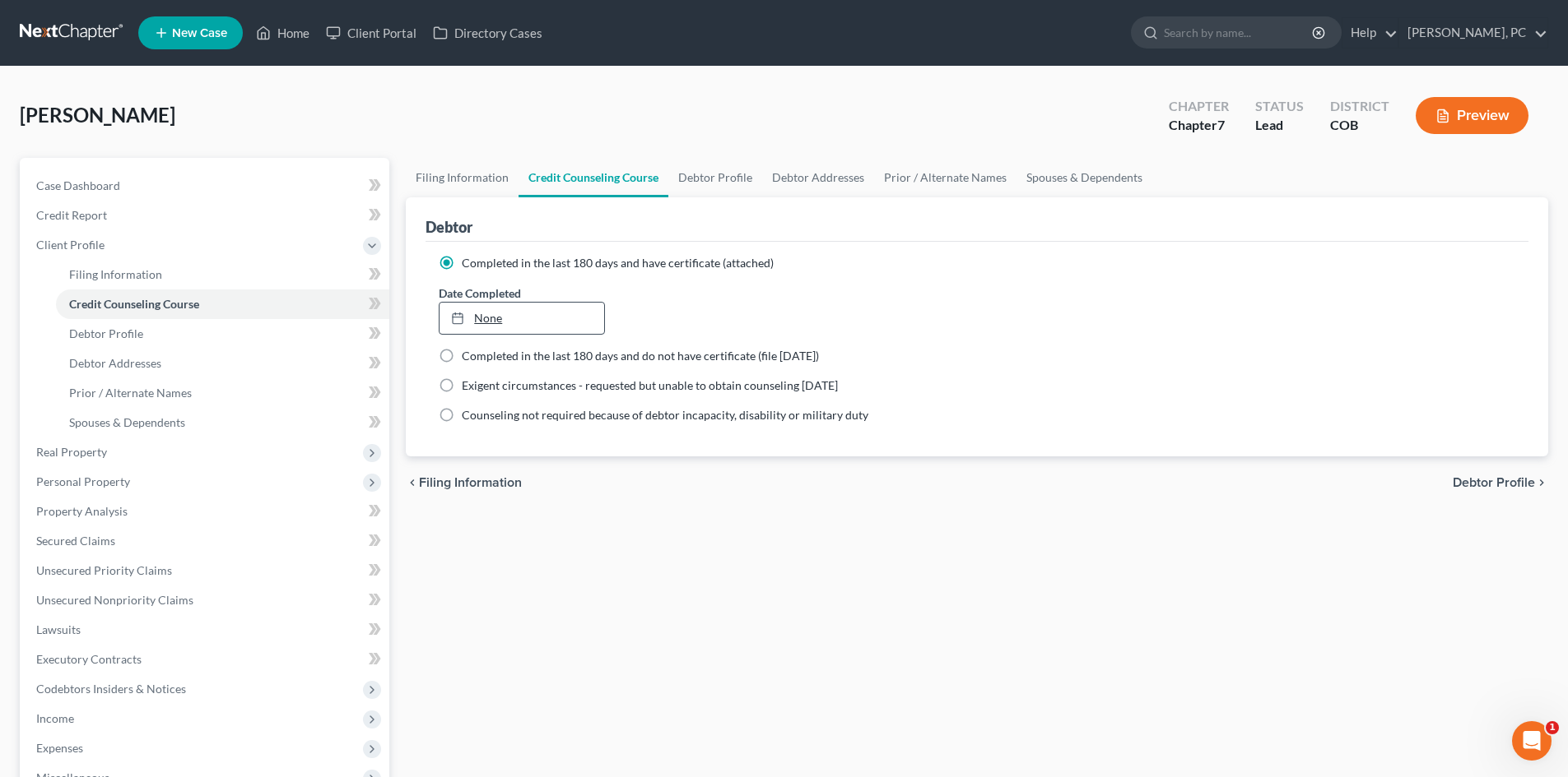
click at [487, 319] on link "None" at bounding box center [521, 318] width 164 height 32
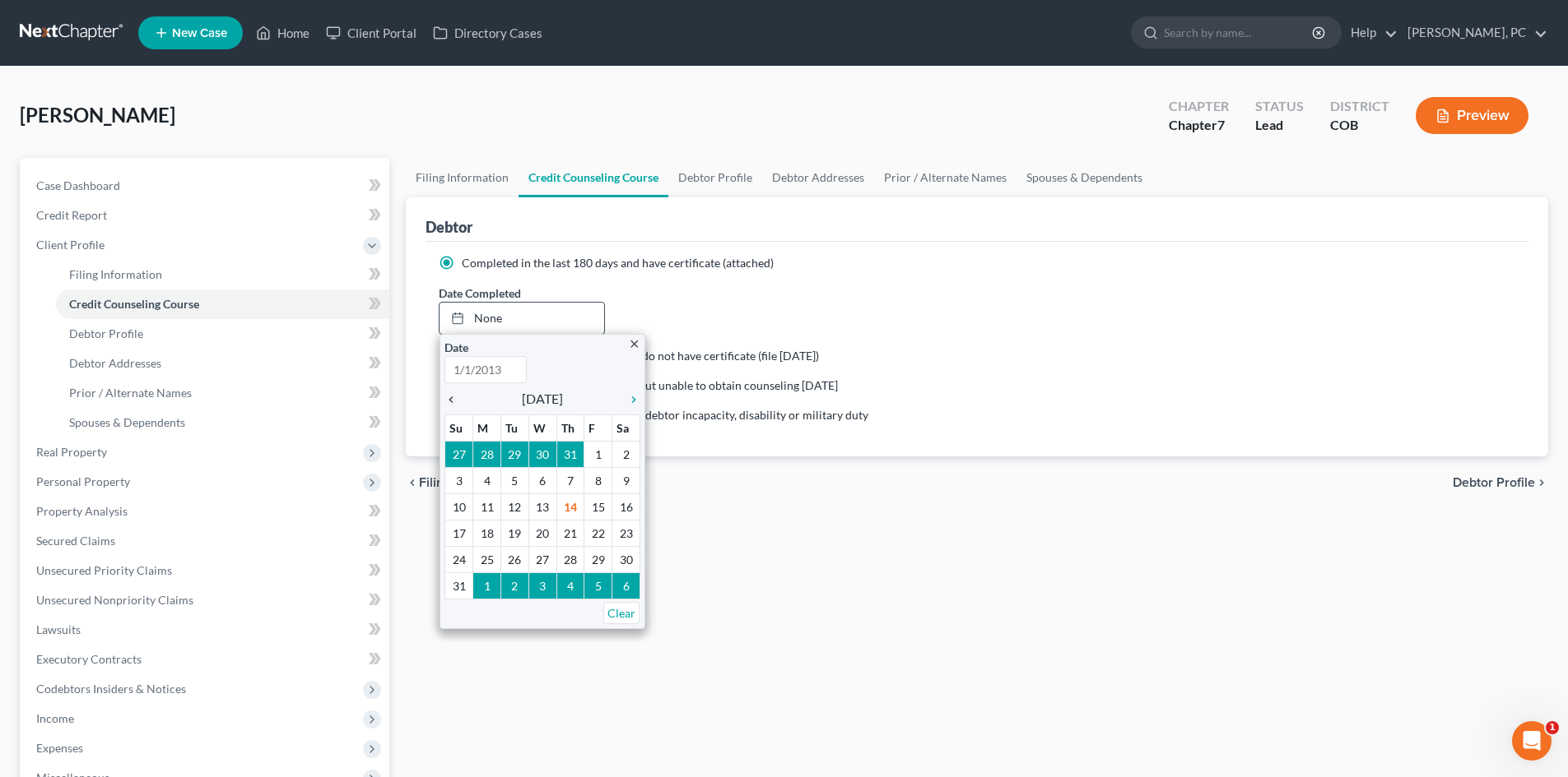
type input "[DATE]"
click at [449, 399] on icon "chevron_left" at bounding box center [455, 399] width 21 height 13
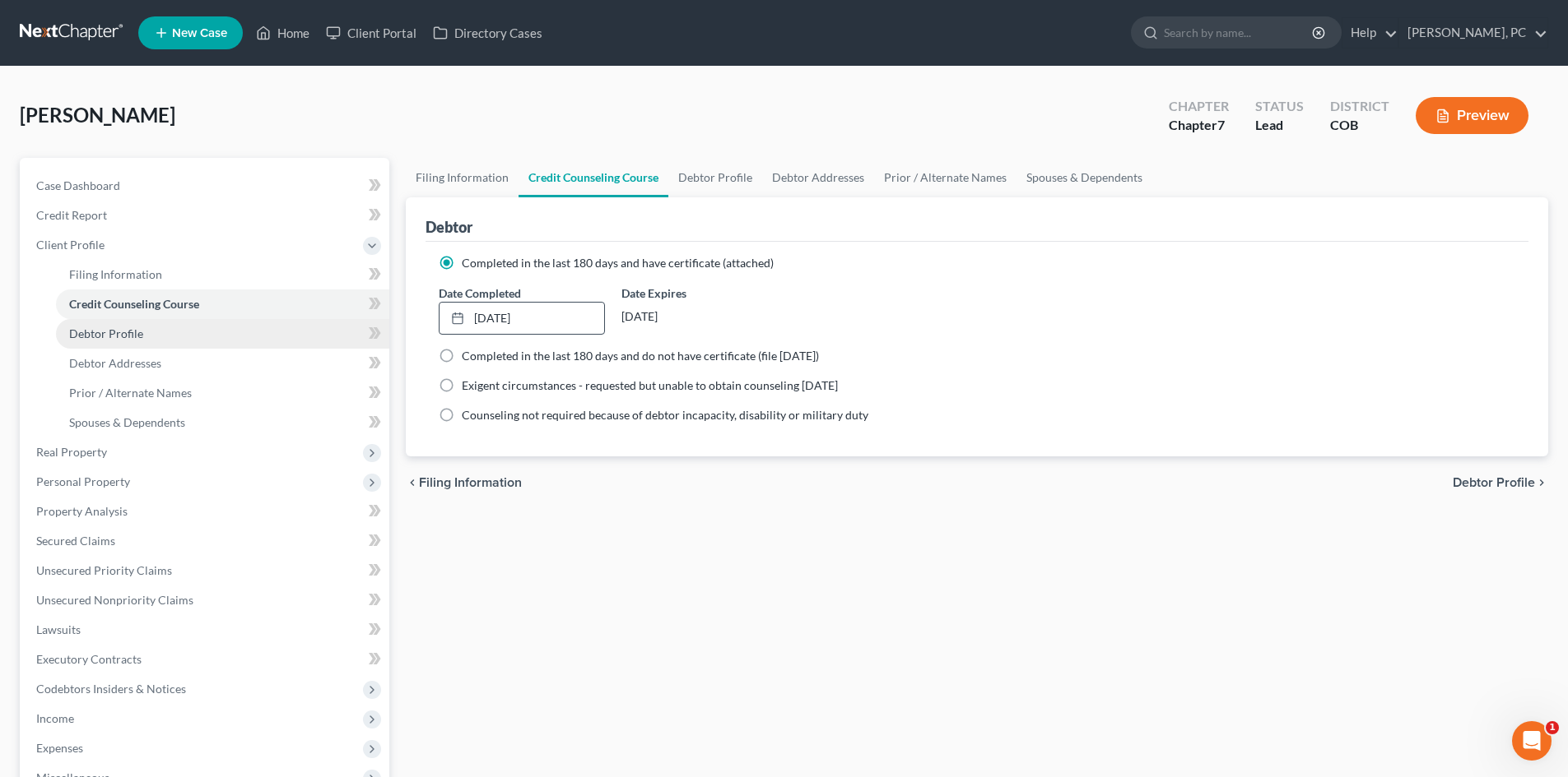
click at [123, 332] on span "Debtor Profile" at bounding box center [106, 334] width 74 height 14
select select "1"
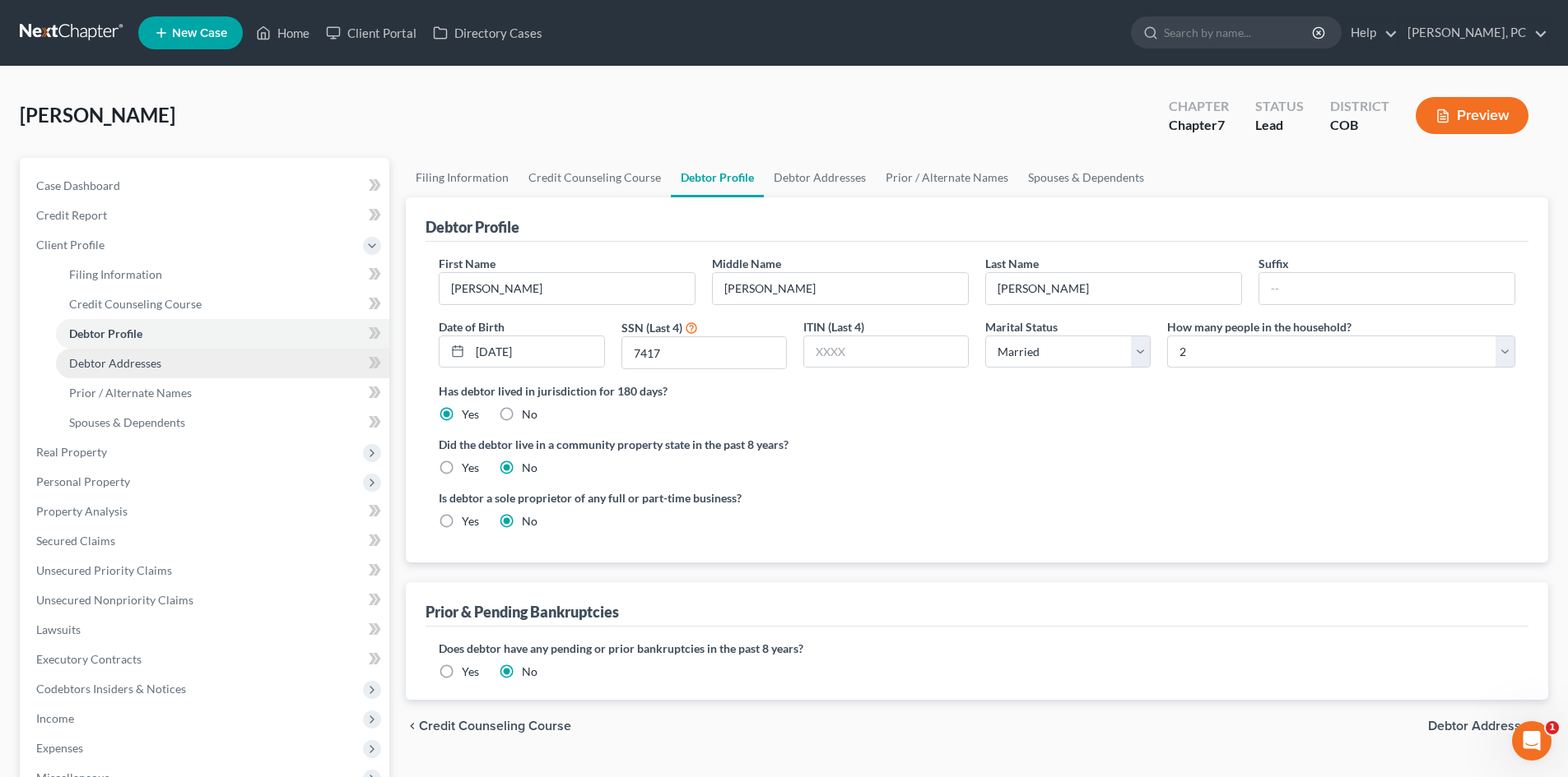
click at [148, 361] on span "Debtor Addresses" at bounding box center [115, 363] width 92 height 14
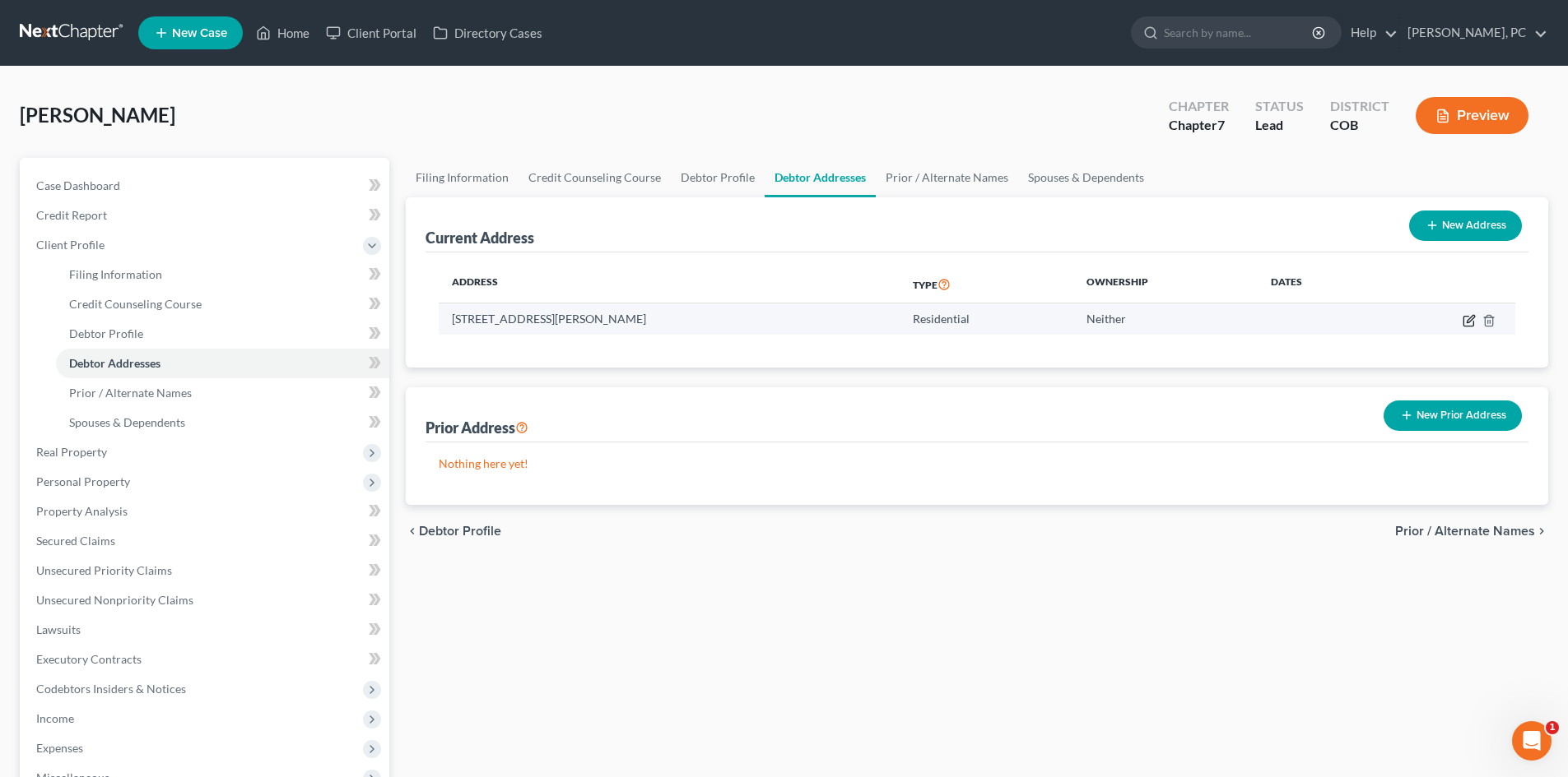
click at [1468, 319] on icon "button" at bounding box center [1470, 318] width 7 height 7
select select "5"
select select "0"
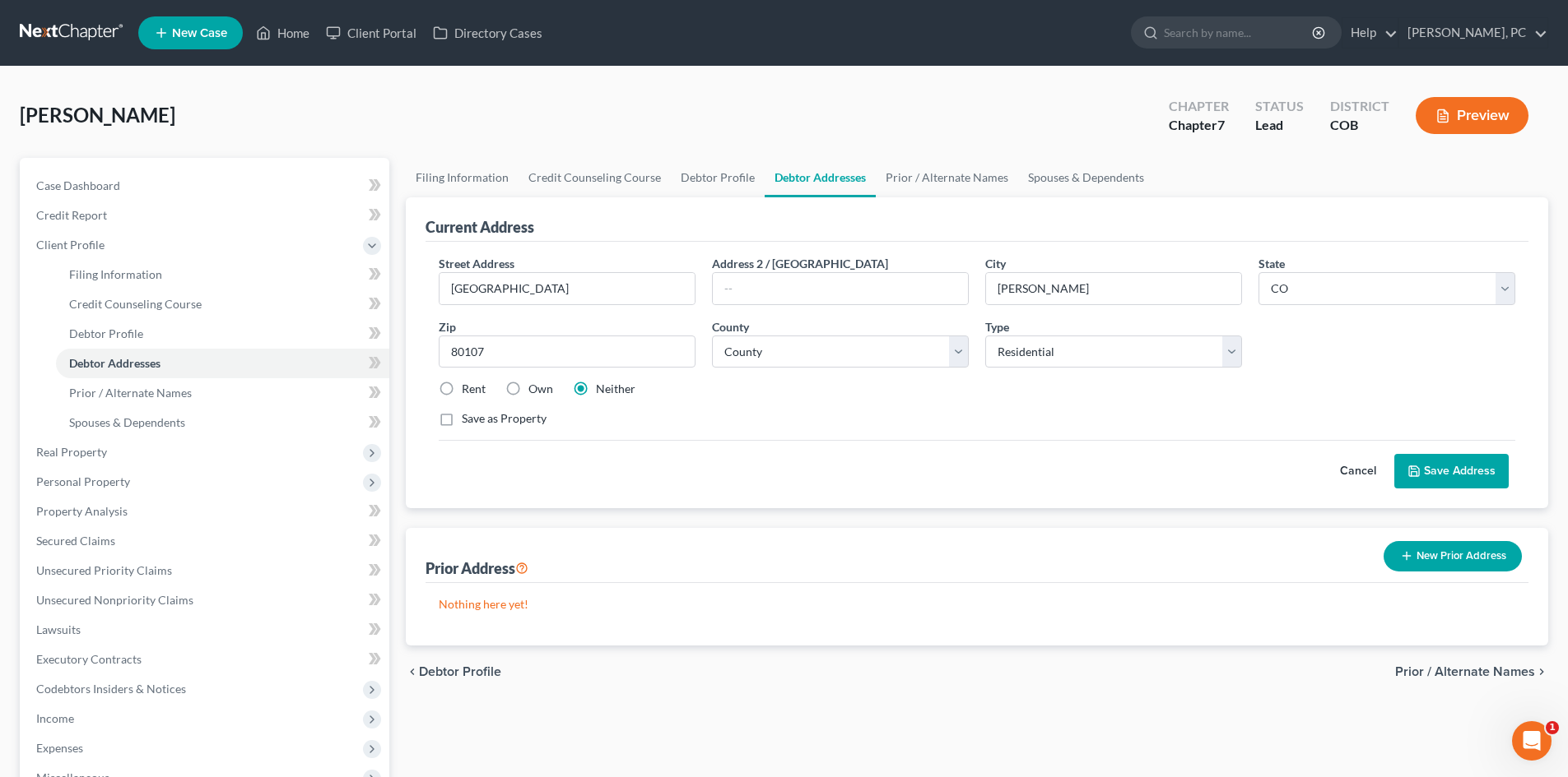
click at [462, 389] on label "Rent" at bounding box center [473, 388] width 24 height 17
click at [468, 389] on input "Rent" at bounding box center [473, 386] width 11 height 11
radio input "true"
click at [1434, 473] on button "Save Address" at bounding box center [1451, 471] width 114 height 34
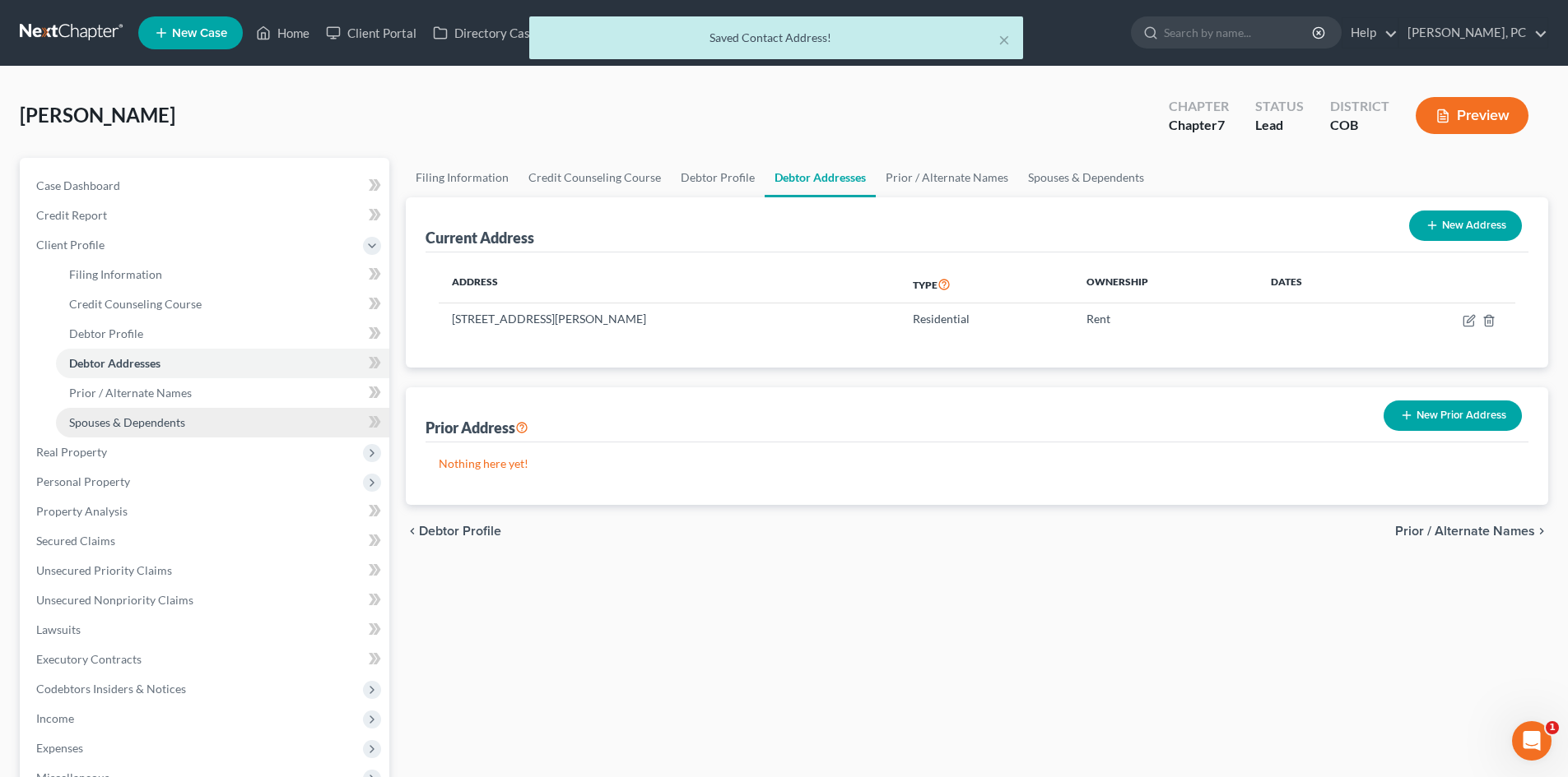
click at [149, 418] on span "Spouses & Dependents" at bounding box center [128, 423] width 116 height 14
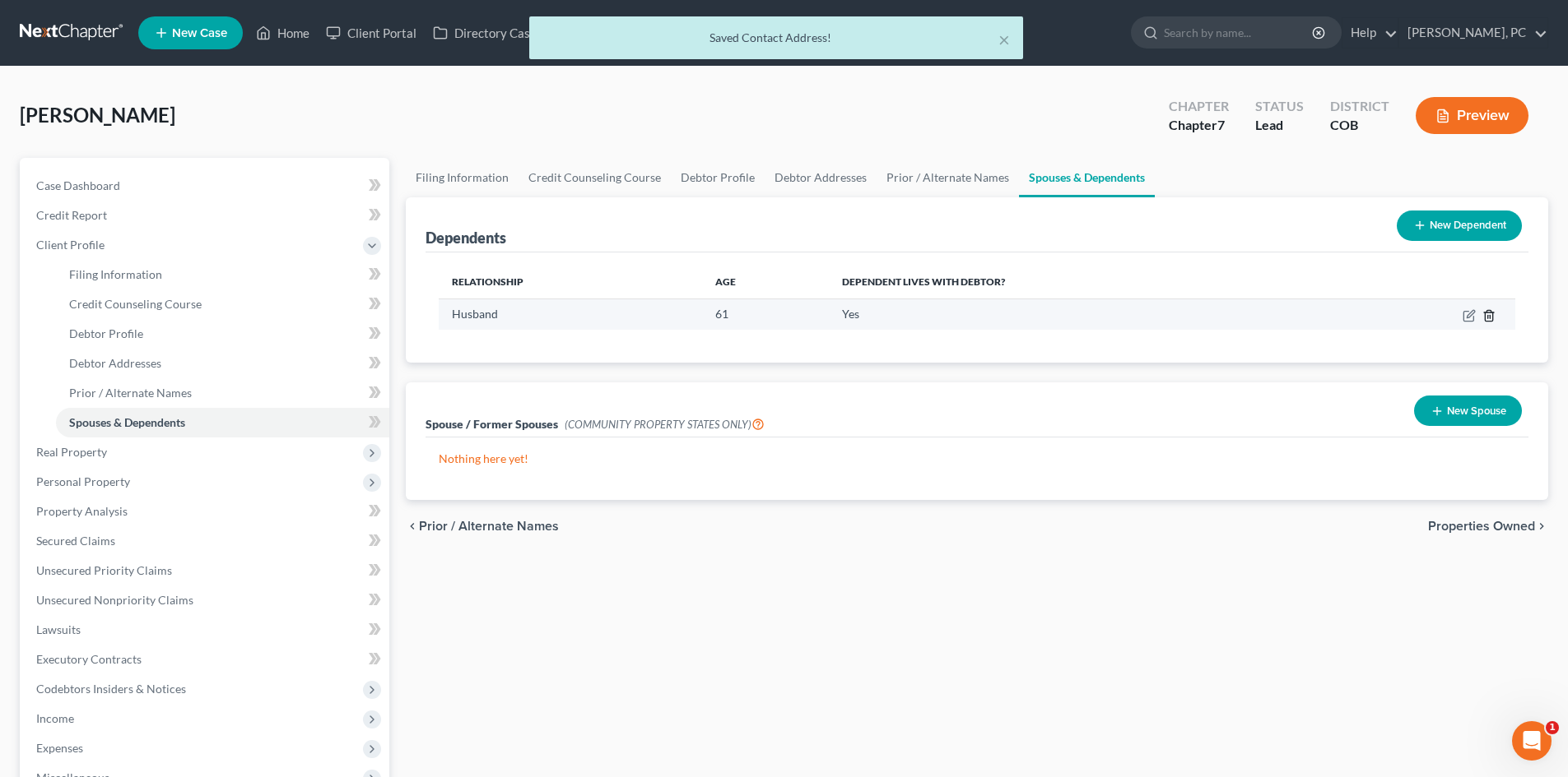
click at [1491, 315] on icon "button" at bounding box center [1488, 316] width 13 height 13
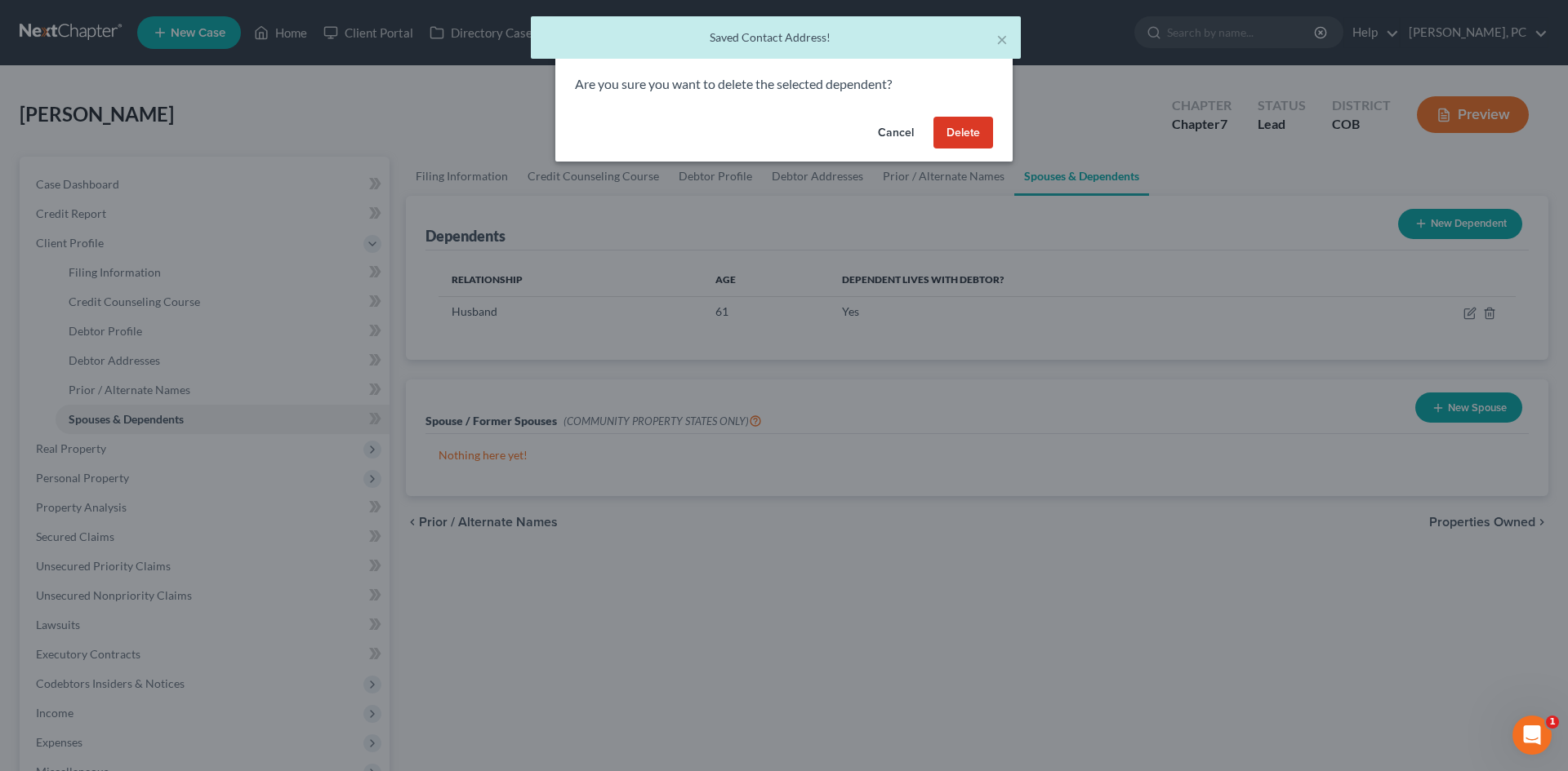
click at [974, 140] on button "Delete" at bounding box center [963, 133] width 59 height 32
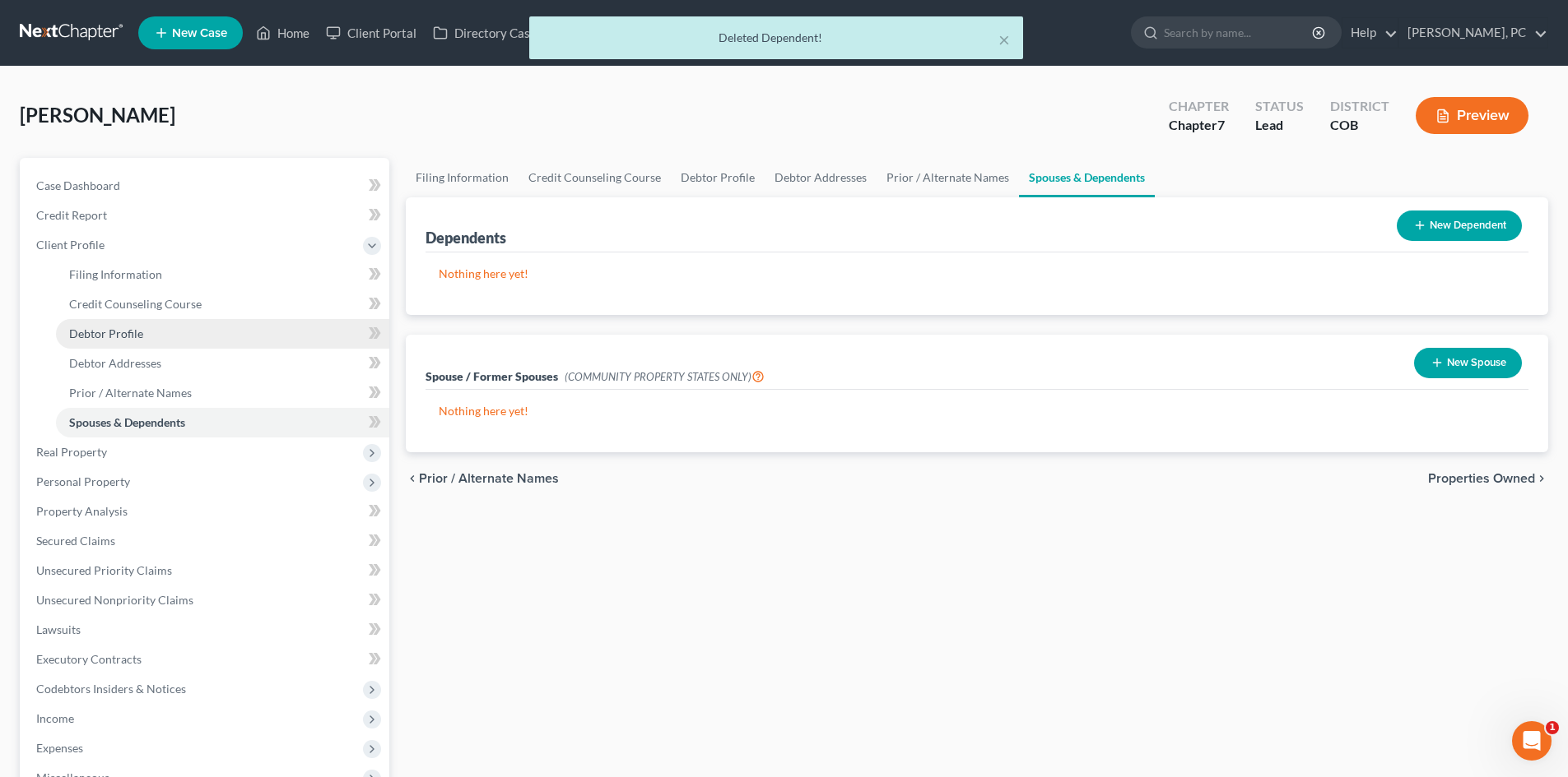
click at [135, 340] on link "Debtor Profile" at bounding box center [222, 334] width 333 height 30
select select "1"
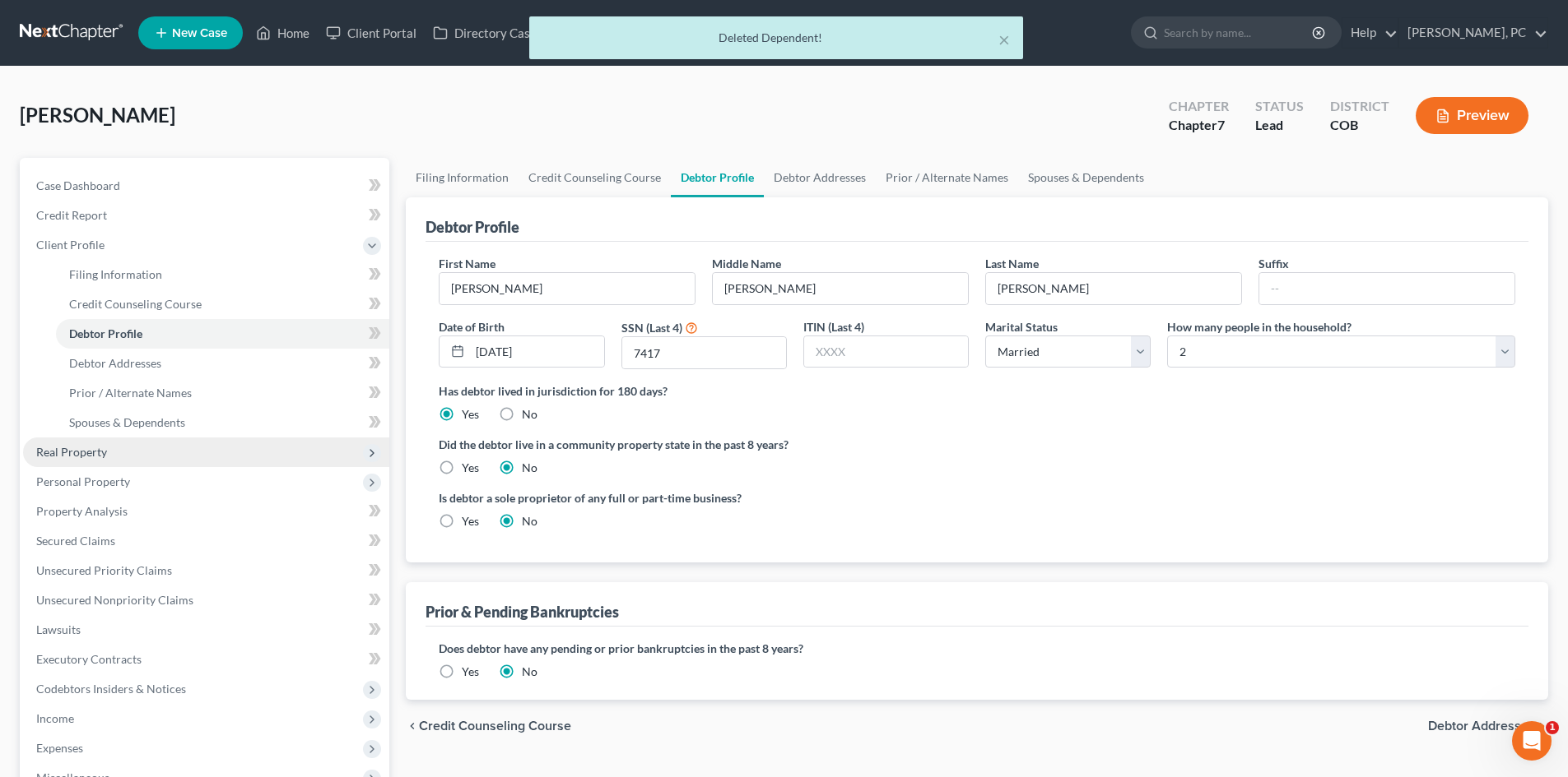
click at [45, 448] on span "Real Property" at bounding box center [71, 452] width 70 height 14
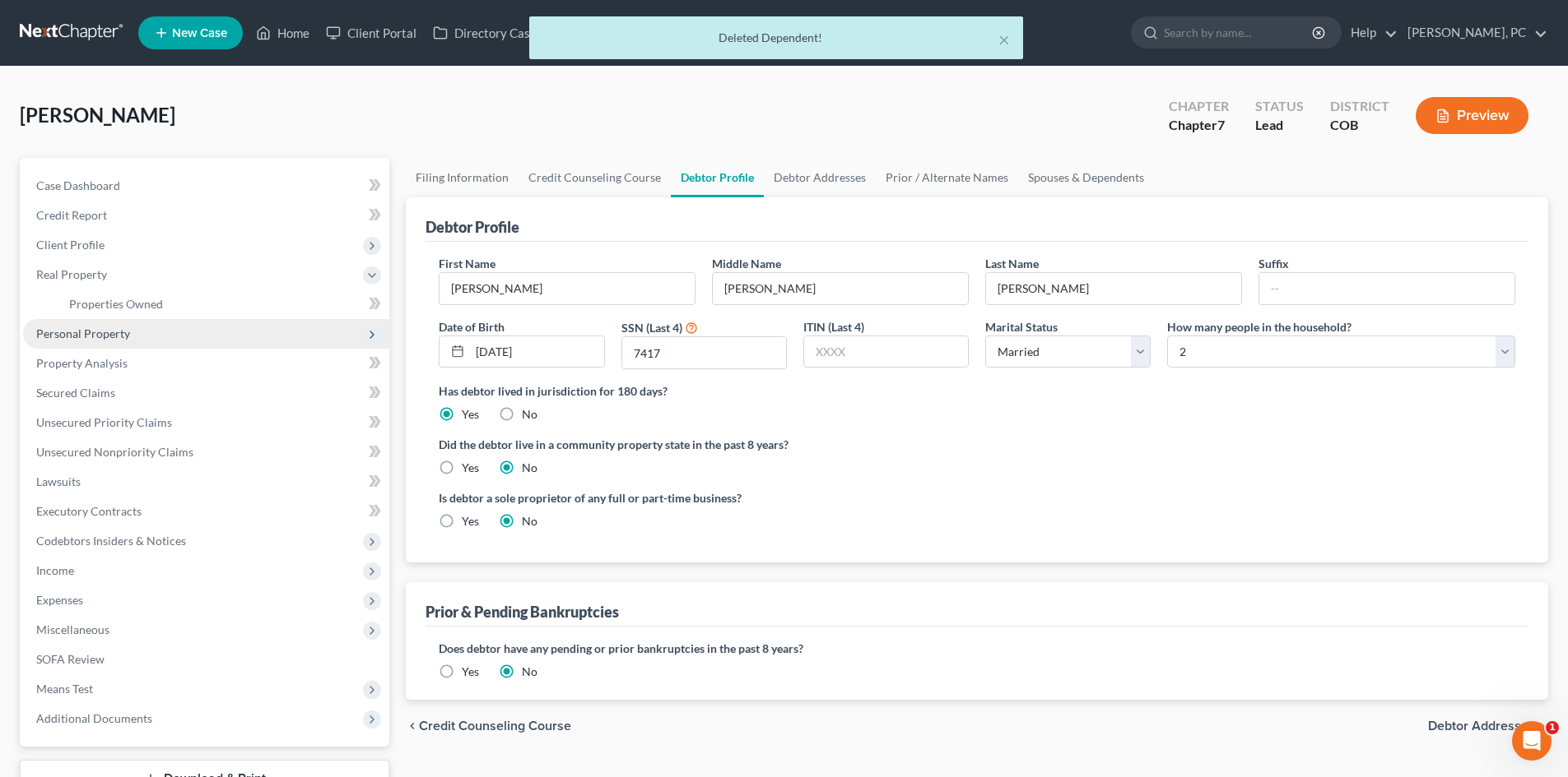
click at [98, 327] on span "Personal Property" at bounding box center [83, 334] width 94 height 14
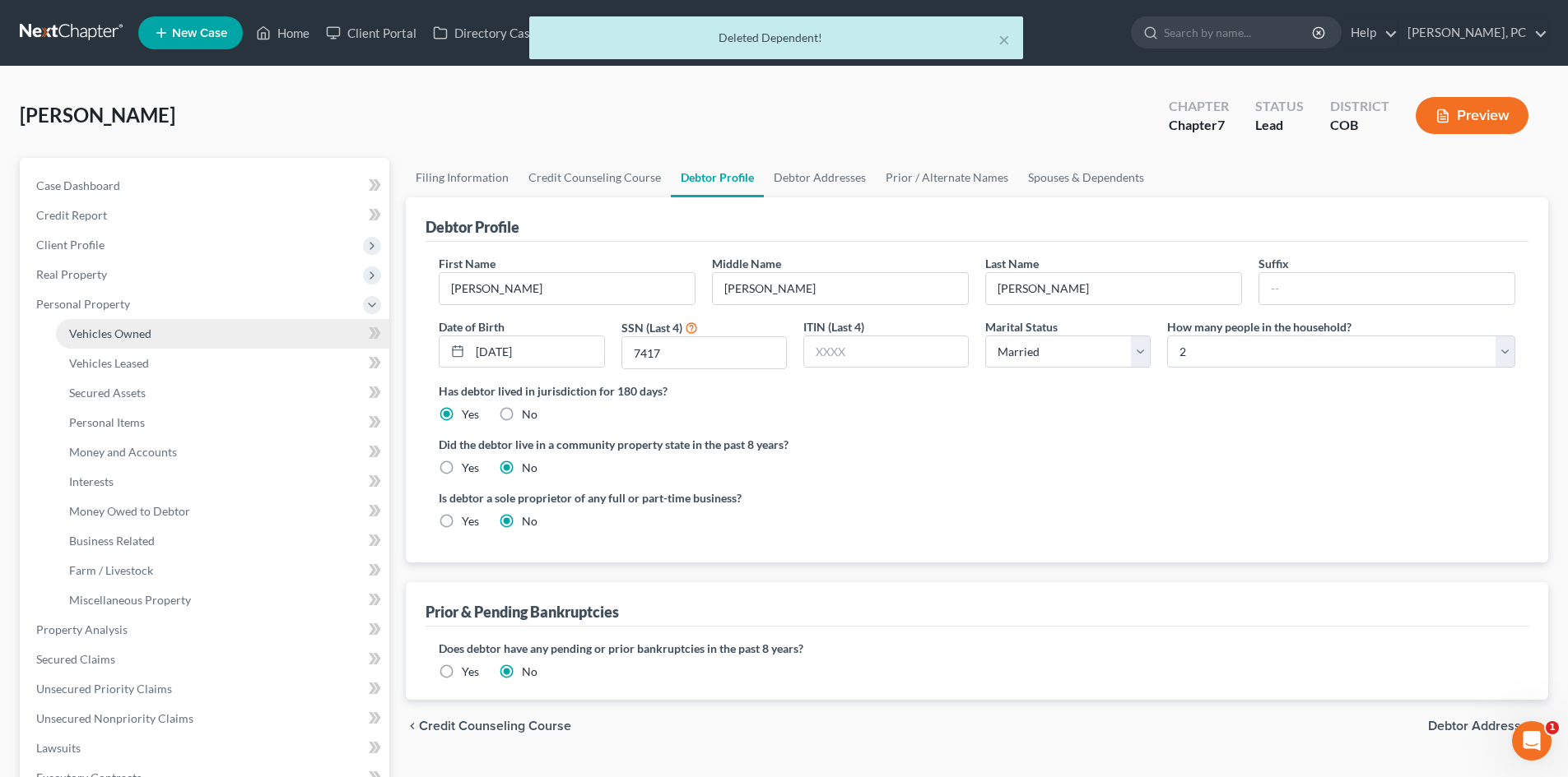
click at [131, 335] on span "Vehicles Owned" at bounding box center [111, 334] width 83 height 14
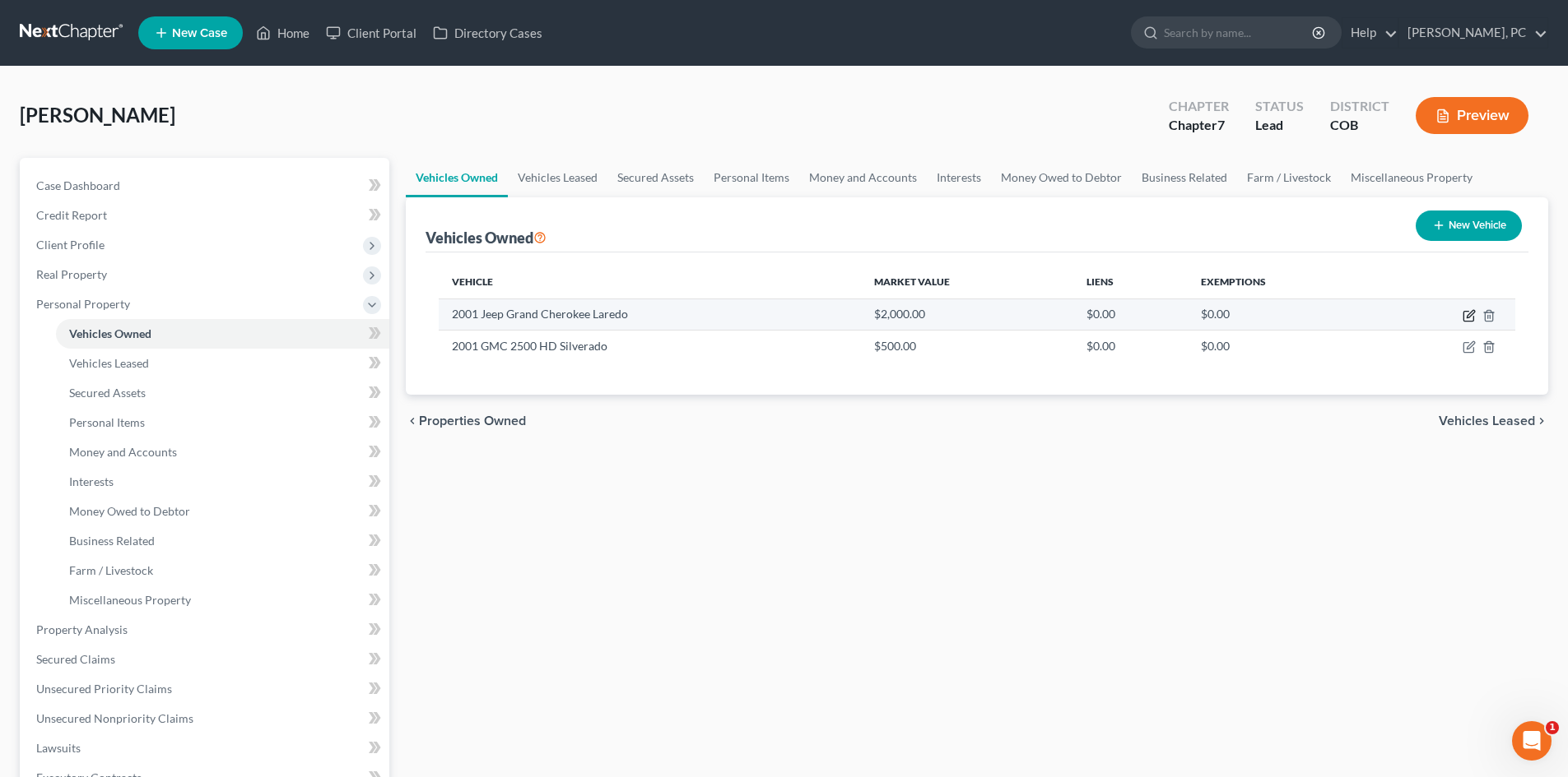
click at [1468, 316] on icon "button" at bounding box center [1470, 314] width 7 height 7
select select "0"
select select "25"
select select "3"
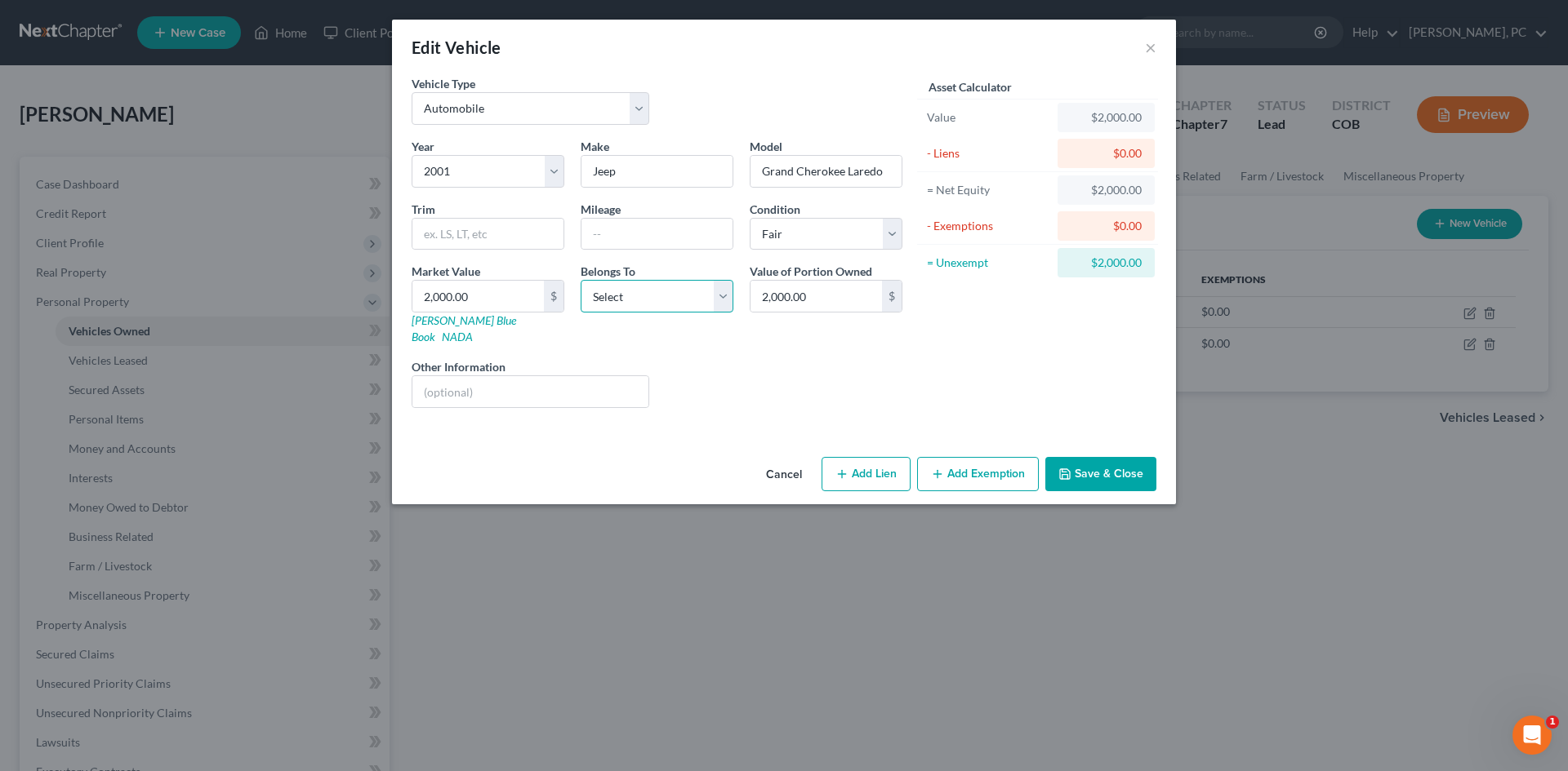
click at [688, 299] on select "Select Debtor 1 Only Debtor 2 Only Debtor 1 And Debtor 2 Only At Least One Of T…" at bounding box center [656, 296] width 153 height 32
click at [580, 280] on select "Select Debtor 1 Only Debtor 2 Only Debtor 1 And Debtor 2 Only At Least One Of T…" at bounding box center [656, 296] width 153 height 32
click at [637, 307] on select "Select Debtor 1 Only Debtor 2 Only Debtor 1 And Debtor 2 Only At Least One Of T…" at bounding box center [656, 296] width 153 height 32
select select "3"
click at [580, 280] on select "Select Debtor 1 Only Debtor 2 Only Debtor 1 And Debtor 2 Only At Least One Of T…" at bounding box center [656, 296] width 153 height 32
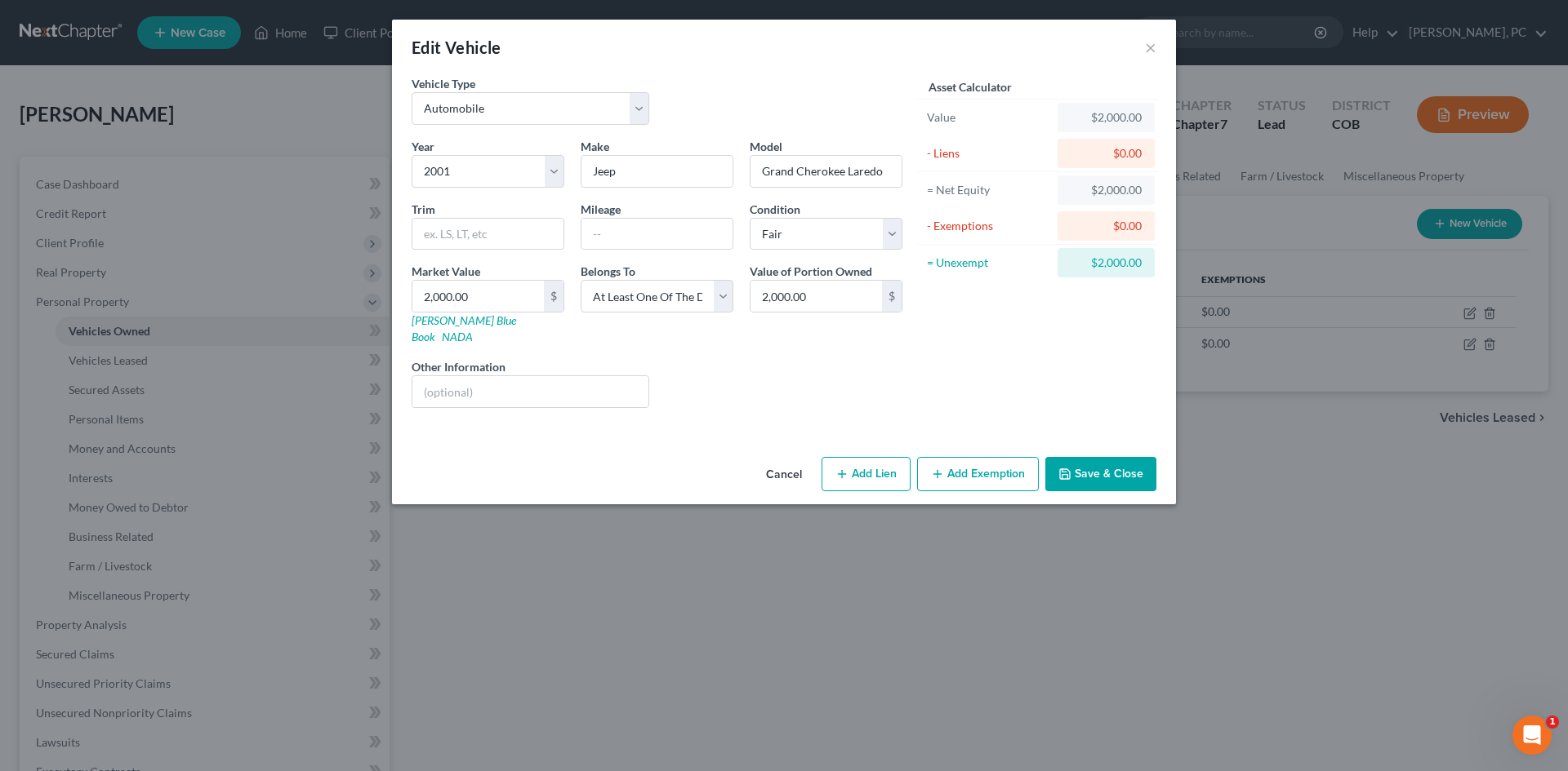
click at [971, 457] on button "Add Exemption" at bounding box center [977, 474] width 121 height 34
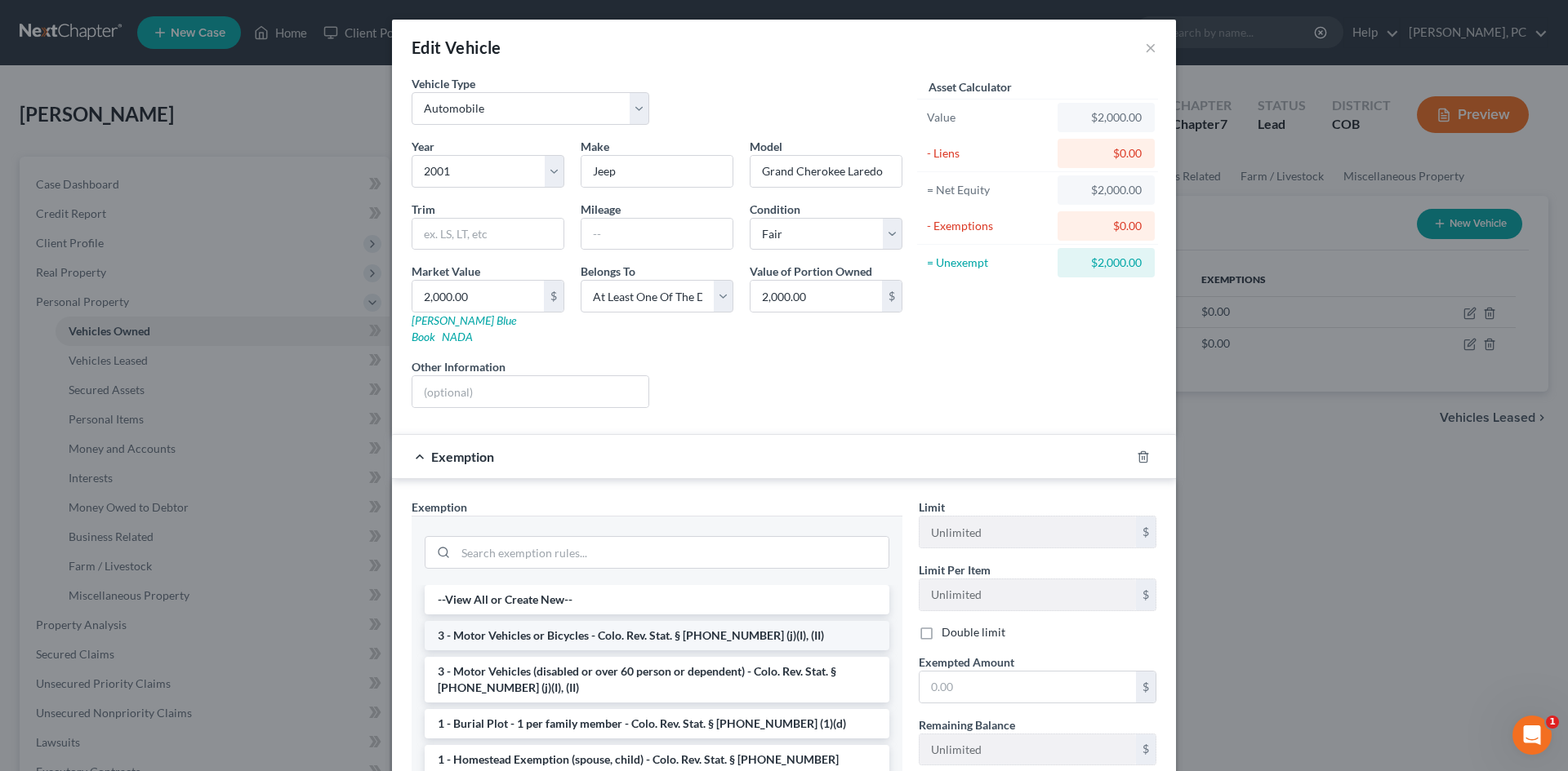
click at [541, 621] on li "3 - Motor Vehicles or Bicycles - Colo. Rev. Stat. § 13-54-102 (j)(I), (II)" at bounding box center [657, 636] width 464 height 30
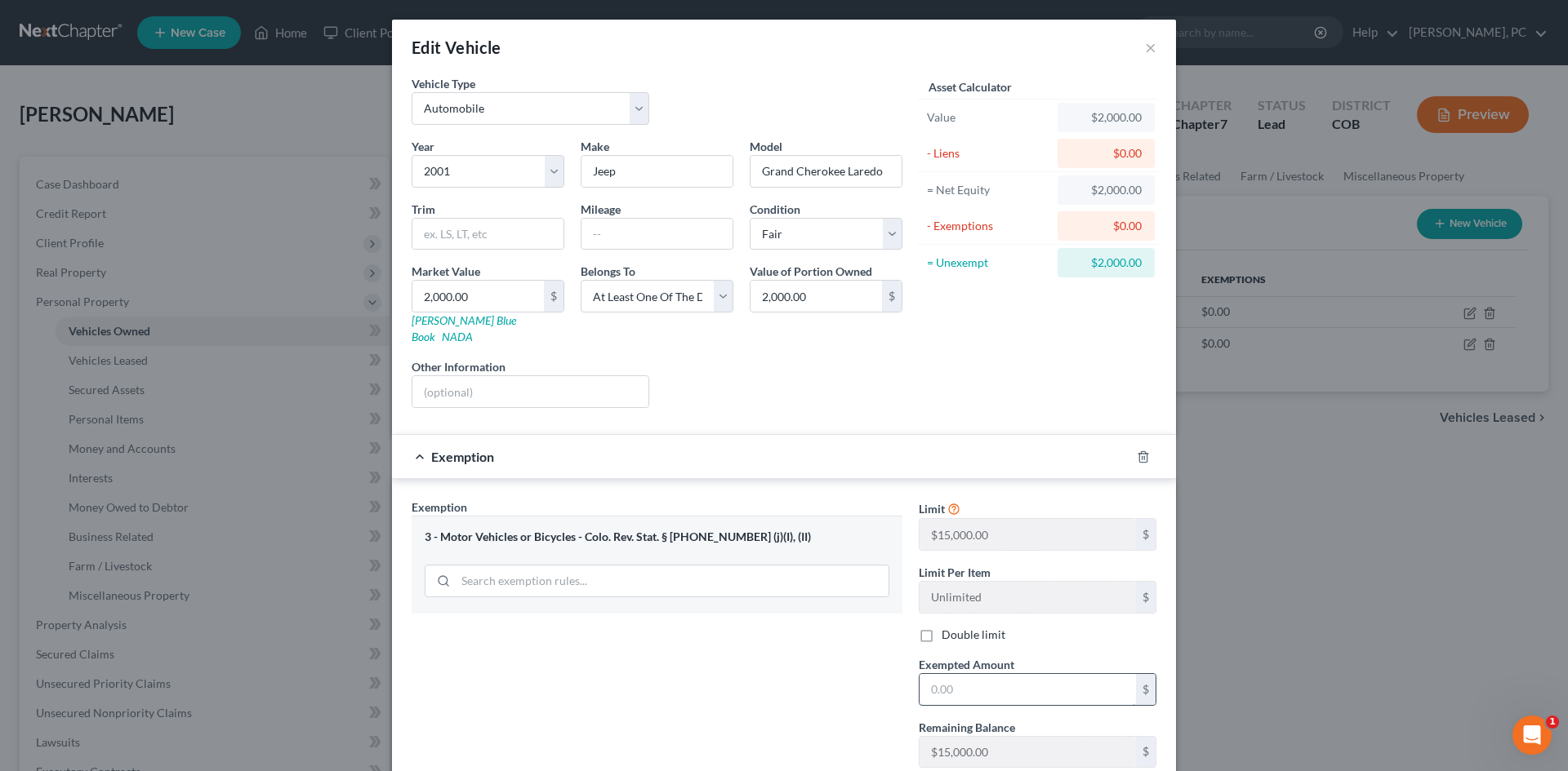
click at [995, 676] on input "text" at bounding box center [1028, 690] width 216 height 31
type input "2,000"
click at [783, 680] on div "Exemption Set must be selected for CA. Exemption * 3 - Motor Vehicles or Bicycl…" at bounding box center [656, 640] width 507 height 283
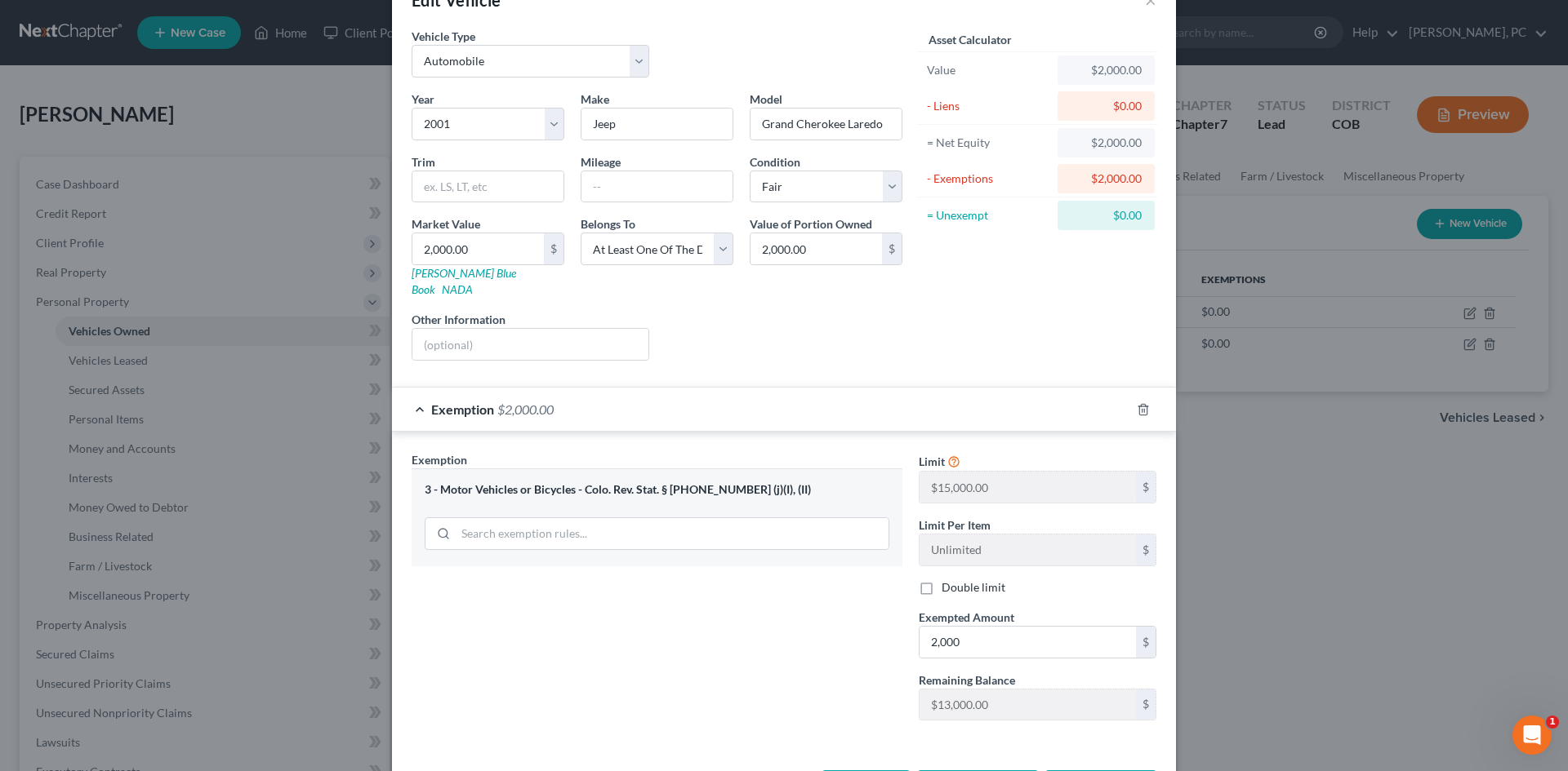
scroll to position [97, 0]
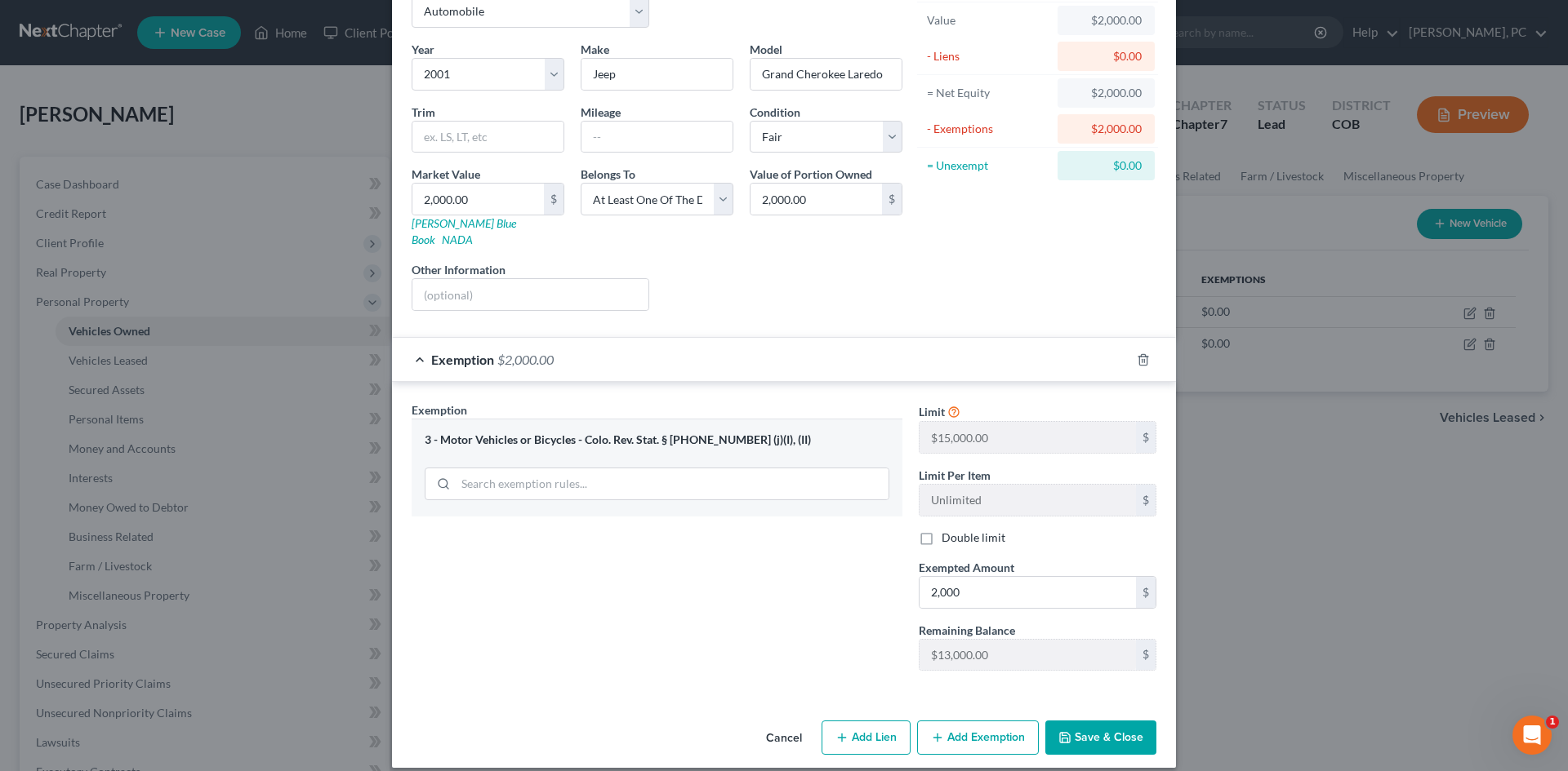
click at [1100, 720] on button "Save & Close" at bounding box center [1100, 737] width 111 height 34
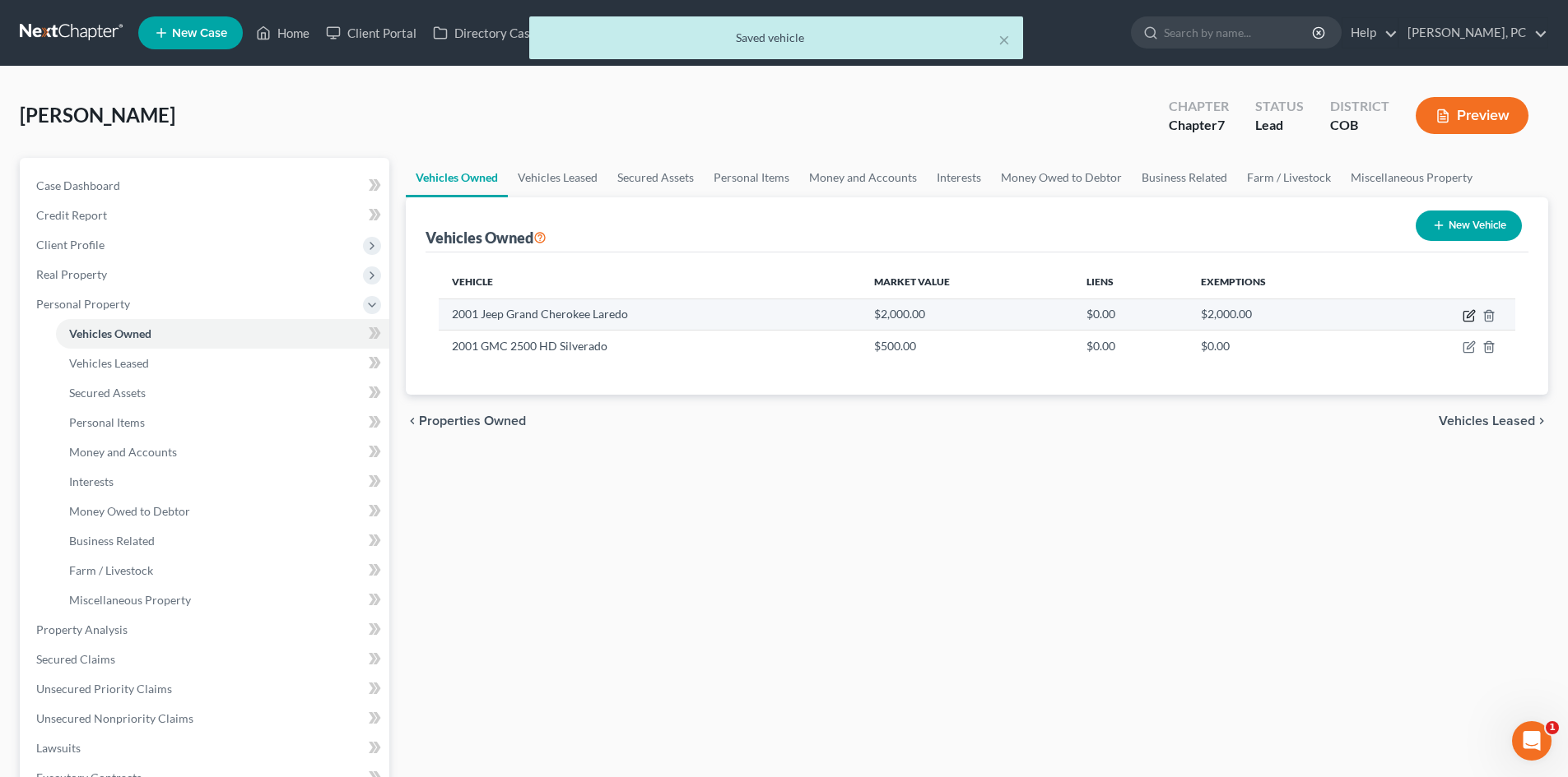
click at [1468, 314] on icon "button" at bounding box center [1469, 316] width 13 height 13
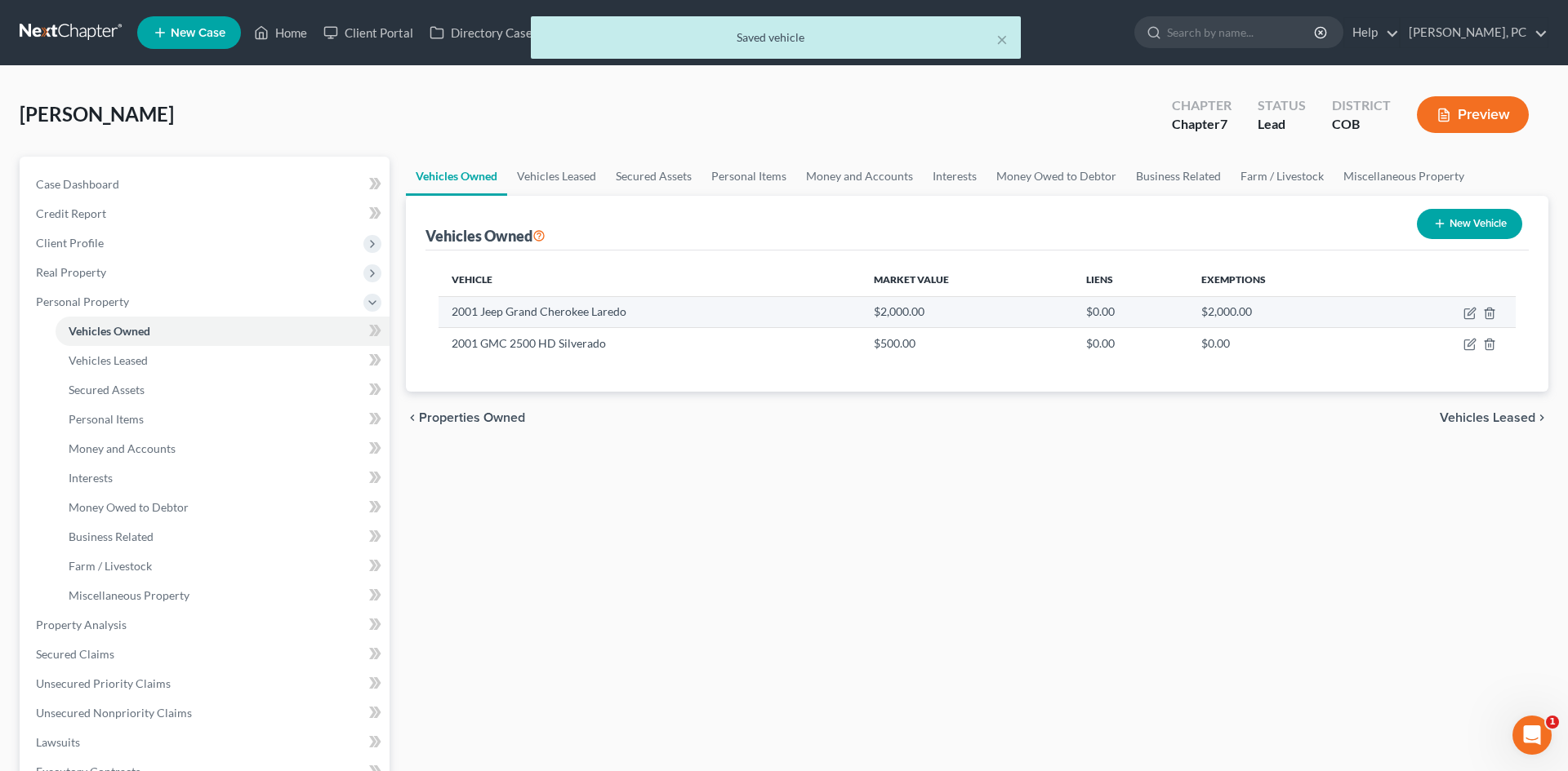
select select "0"
select select "25"
select select "3"
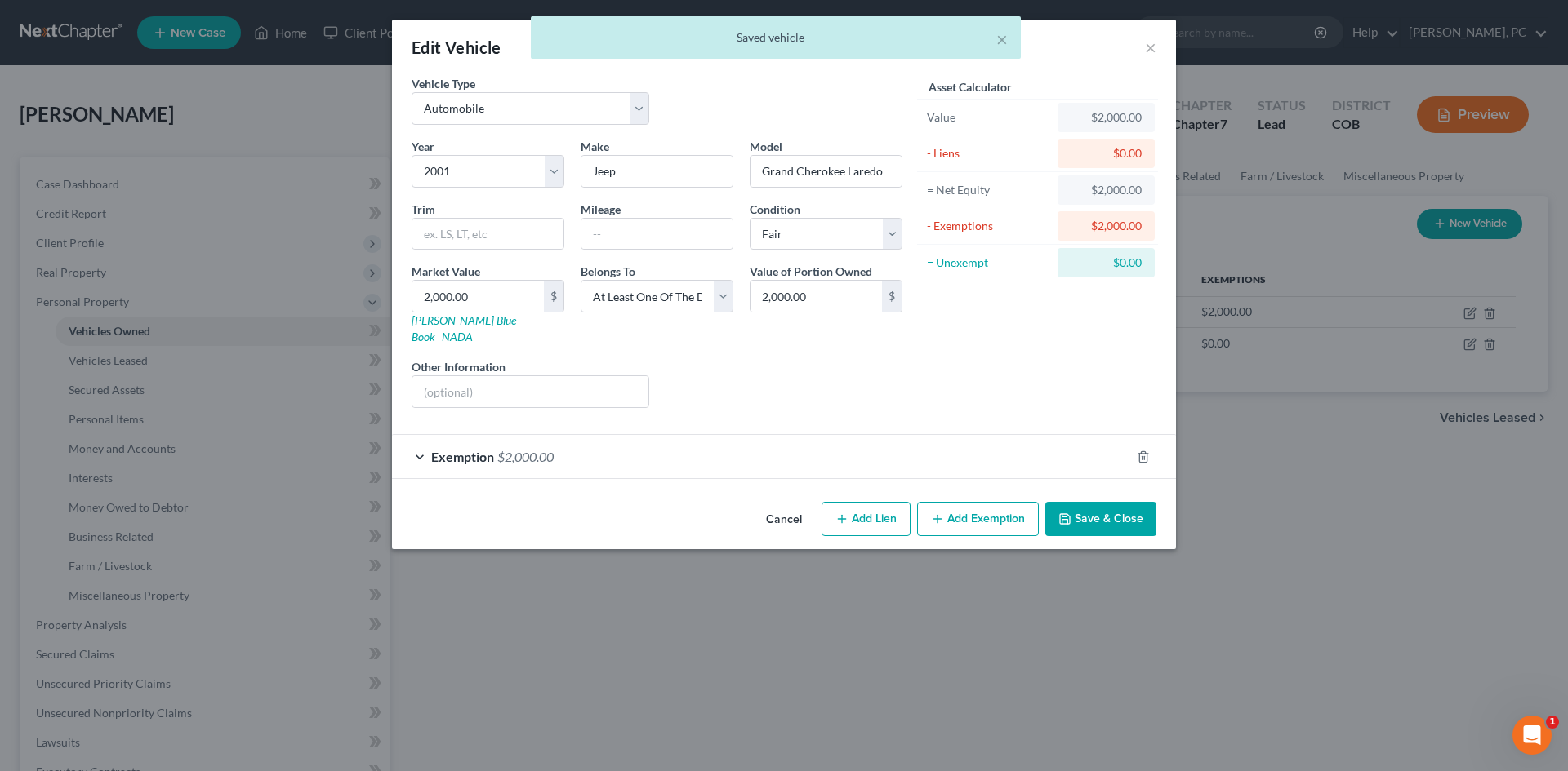
click at [1070, 515] on icon "button" at bounding box center [1065, 519] width 10 height 10
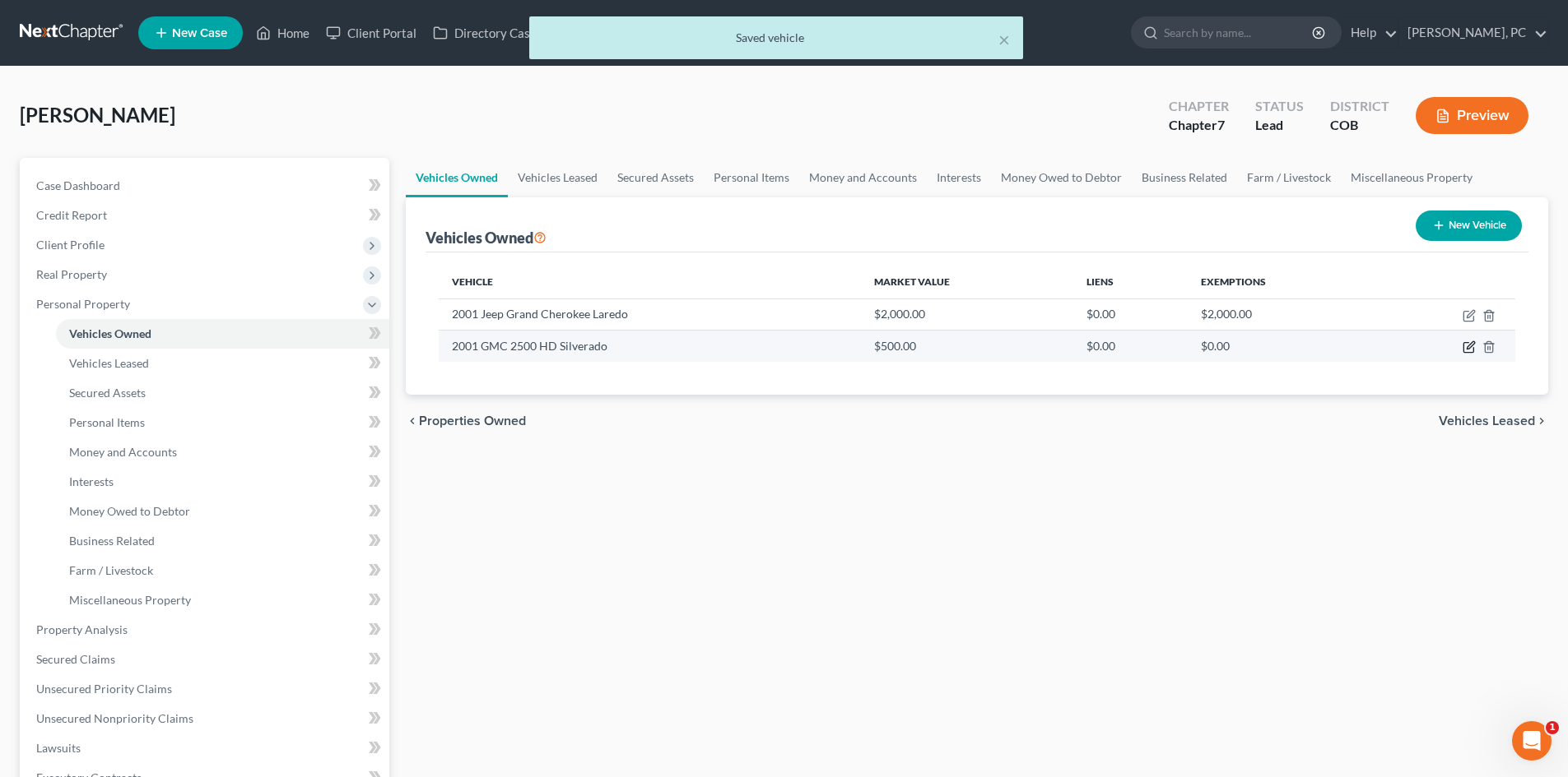
drag, startPoint x: 1470, startPoint y: 342, endPoint x: 1455, endPoint y: 344, distance: 15.1
click at [1470, 342] on icon "button" at bounding box center [1469, 346] width 13 height 13
select select "0"
select select "25"
select select "4"
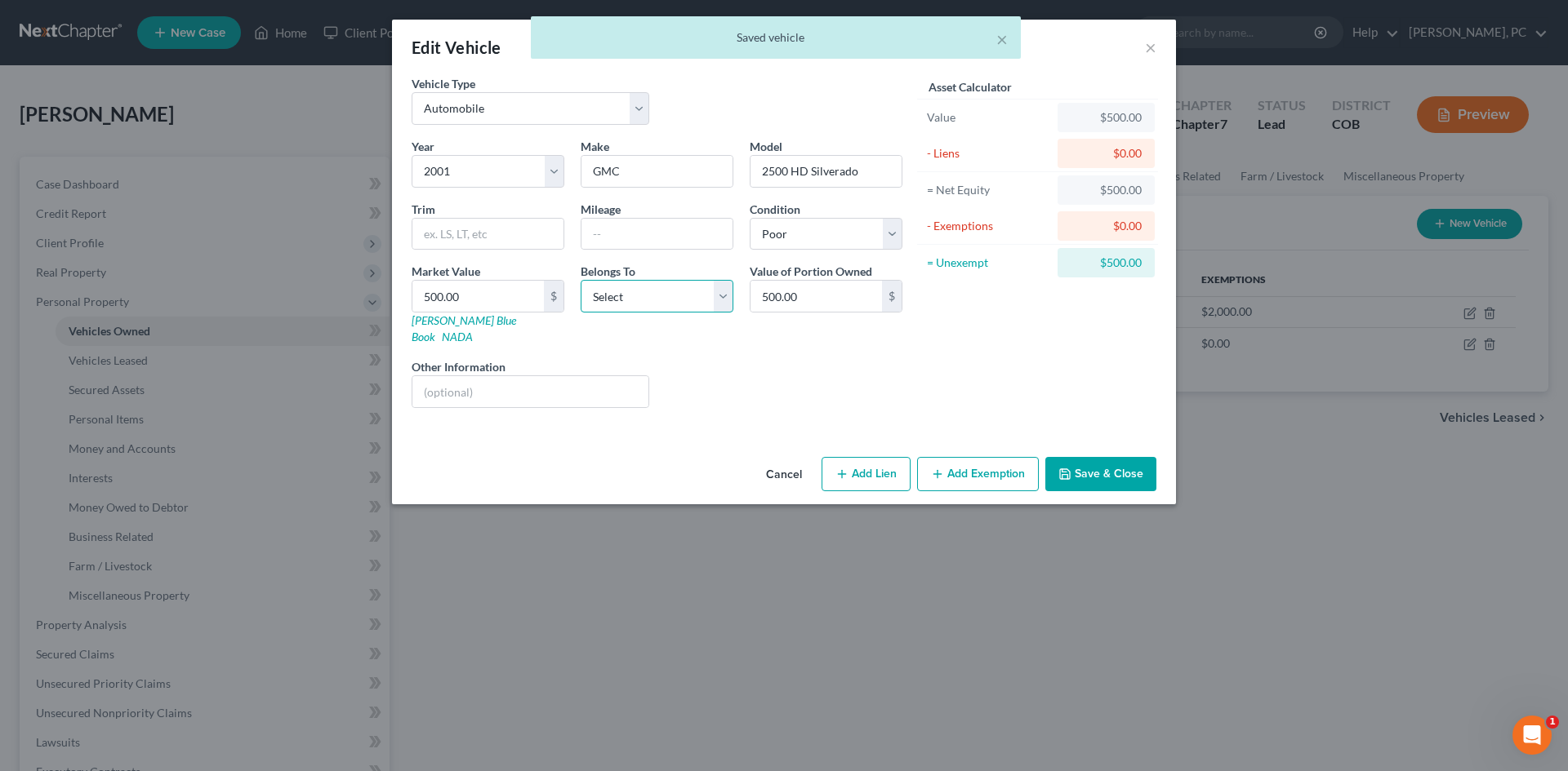
click at [682, 293] on select "Select Debtor 1 Only Debtor 2 Only Debtor 1 And Debtor 2 Only At Least One Of T…" at bounding box center [656, 296] width 153 height 32
select select "3"
click at [580, 280] on select "Select Debtor 1 Only Debtor 2 Only Debtor 1 And Debtor 2 Only At Least One Of T…" at bounding box center [656, 296] width 153 height 32
click at [982, 457] on button "Add Exemption" at bounding box center [977, 474] width 121 height 34
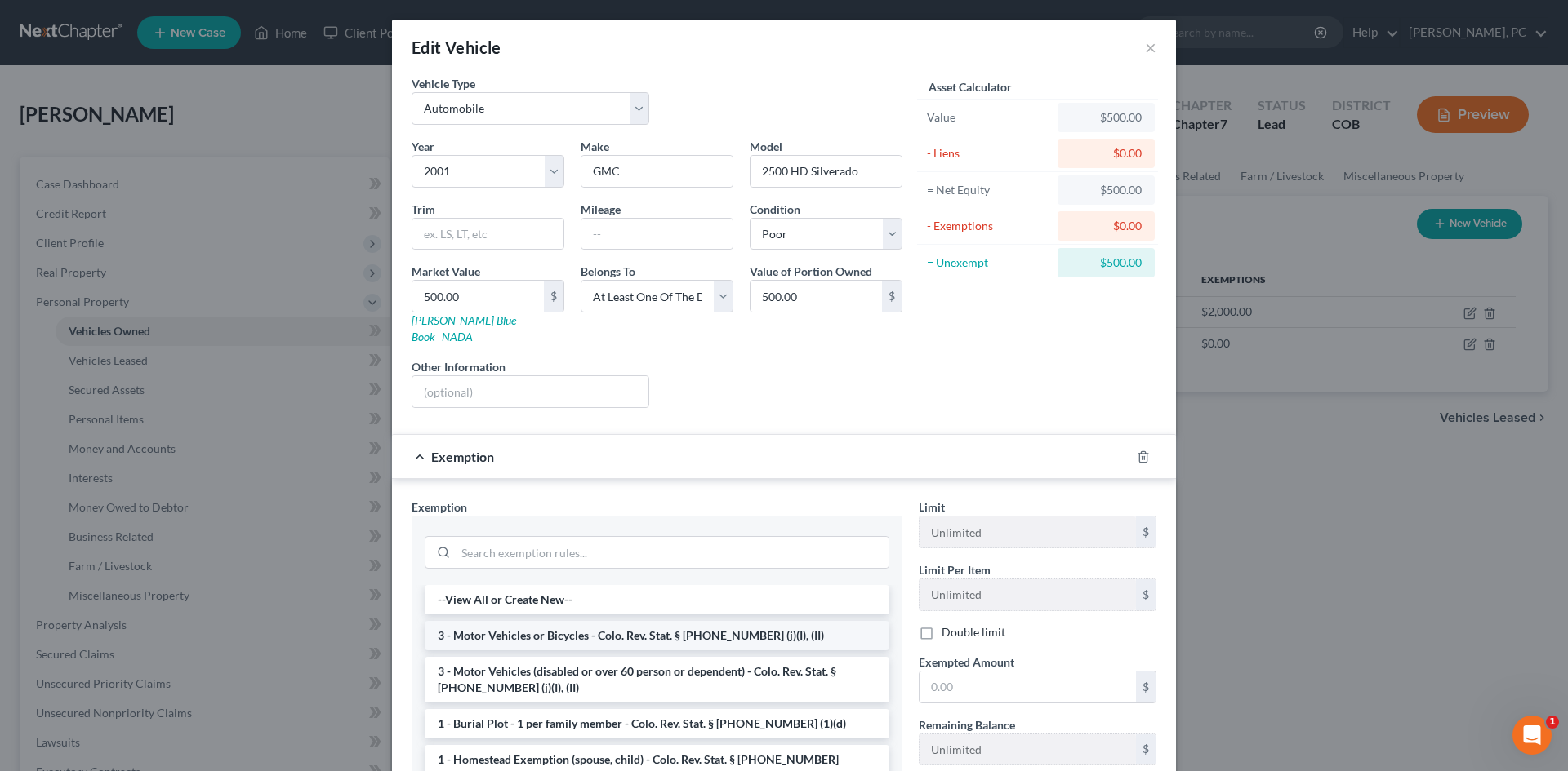
click at [581, 621] on li "3 - Motor Vehicles or Bicycles - Colo. Rev. Stat. § 13-54-102 (j)(I), (II)" at bounding box center [657, 636] width 464 height 30
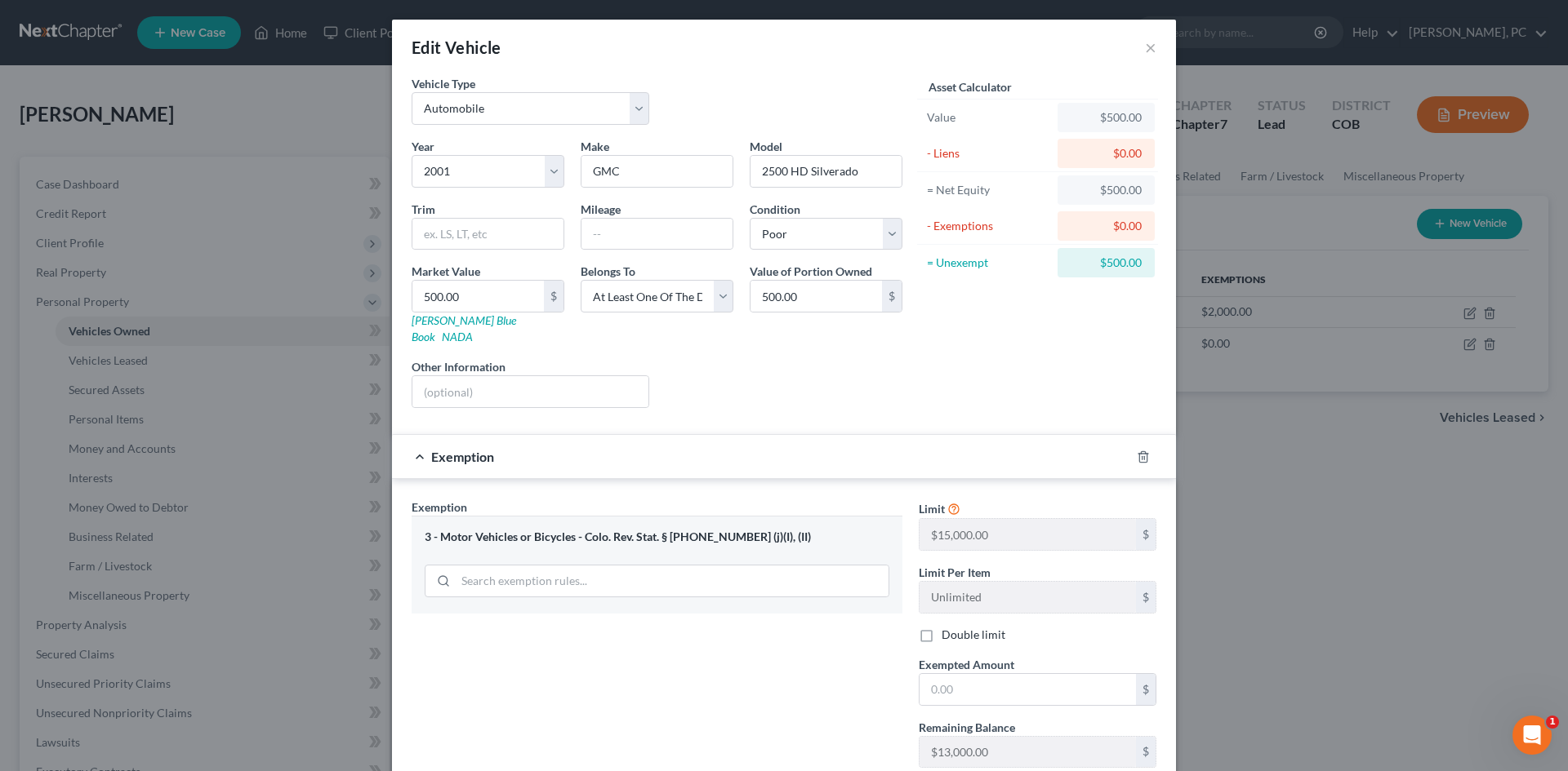
click at [935, 690] on div "Limit $15,000.00 $ Limit Per Item Unlimited $ Double limit Exempted Amount * $ …" at bounding box center [1037, 640] width 254 height 283
click at [937, 674] on input "text" at bounding box center [1028, 690] width 216 height 31
type input "500"
click at [721, 671] on div "Exemption Set must be selected for CA. Exemption * 3 - Motor Vehicles or Bicycl…" at bounding box center [656, 640] width 507 height 283
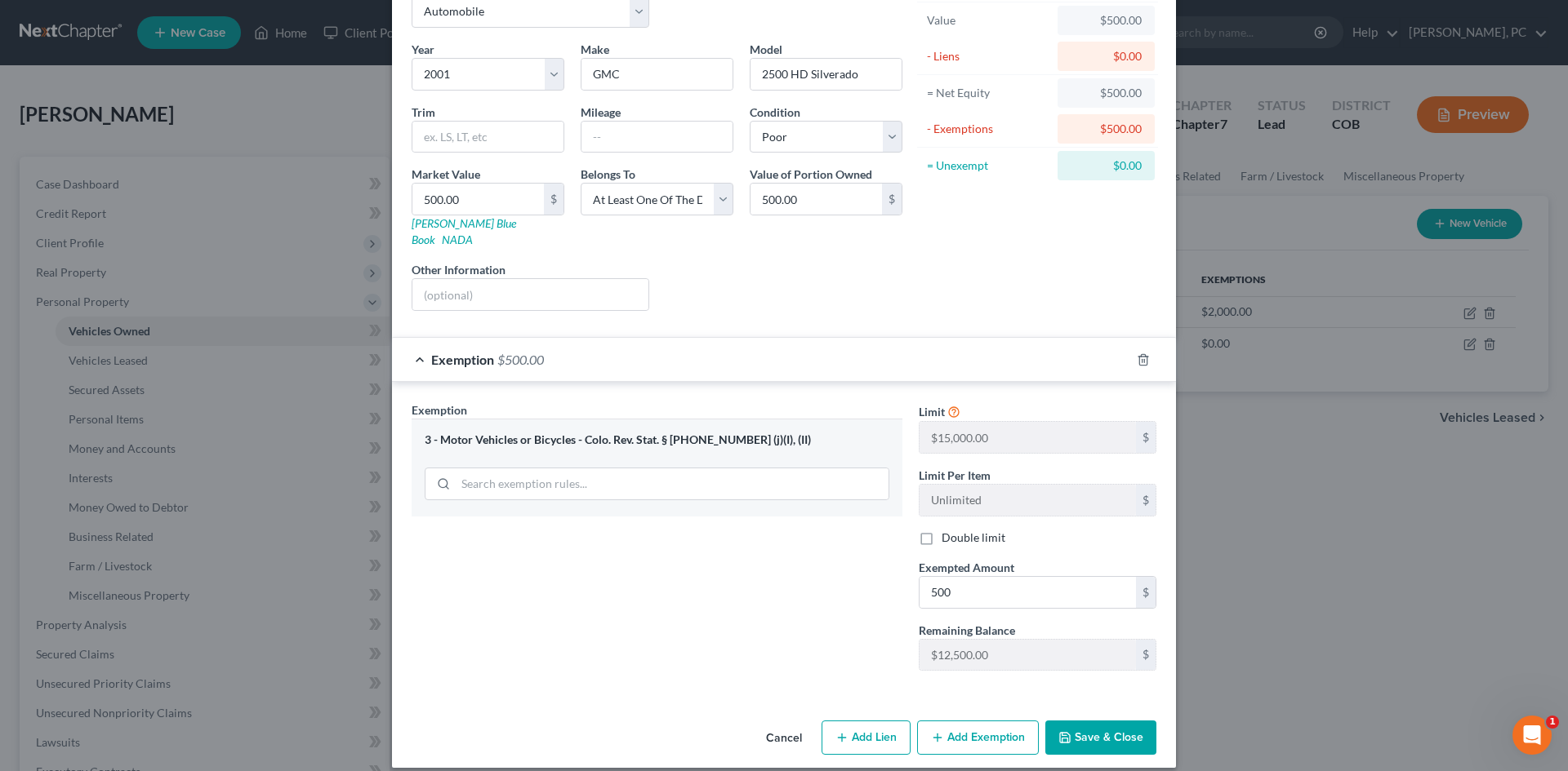
click at [1084, 720] on button "Save & Close" at bounding box center [1100, 737] width 111 height 34
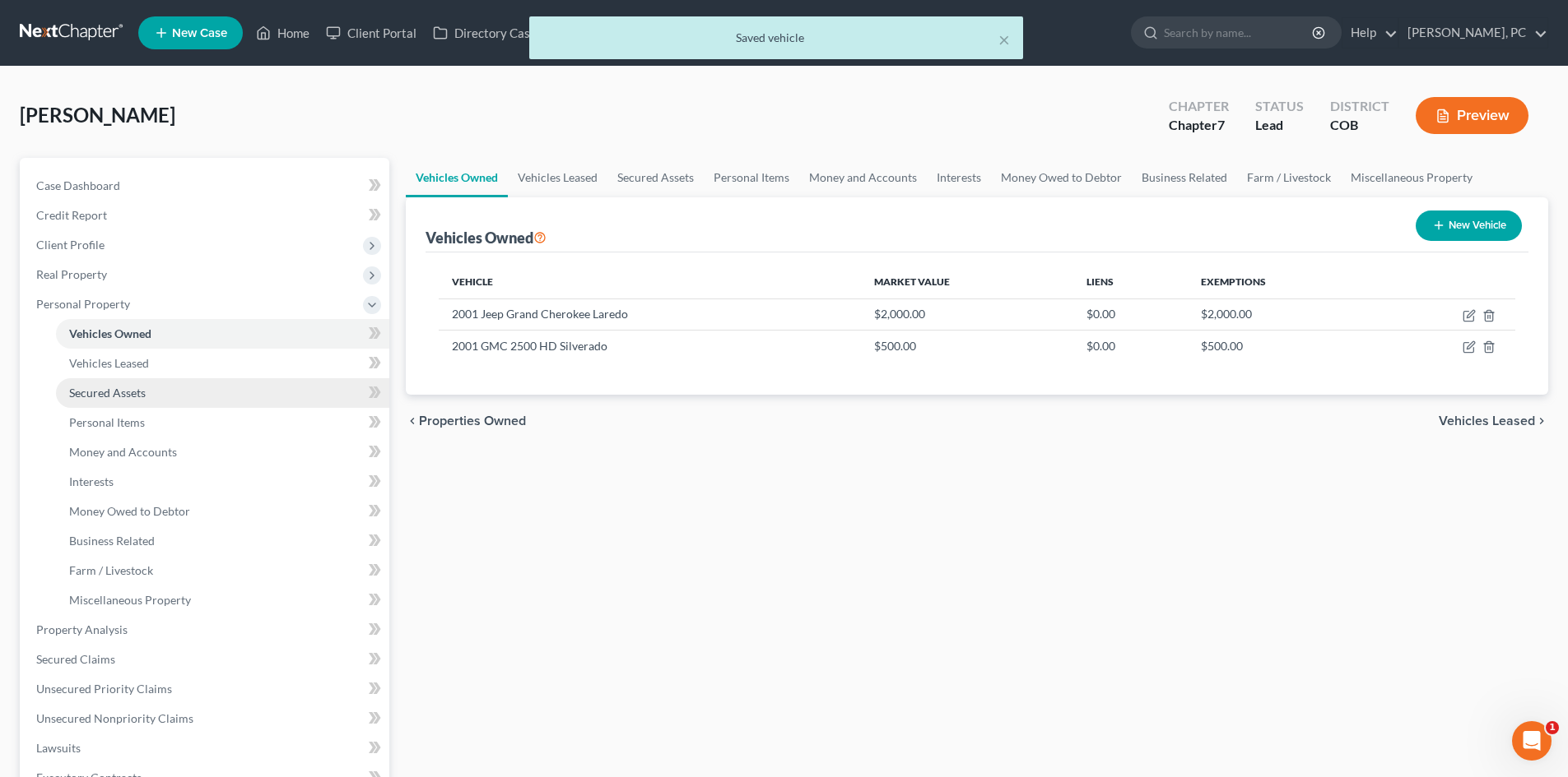
click at [112, 390] on span "Secured Assets" at bounding box center [107, 393] width 77 height 14
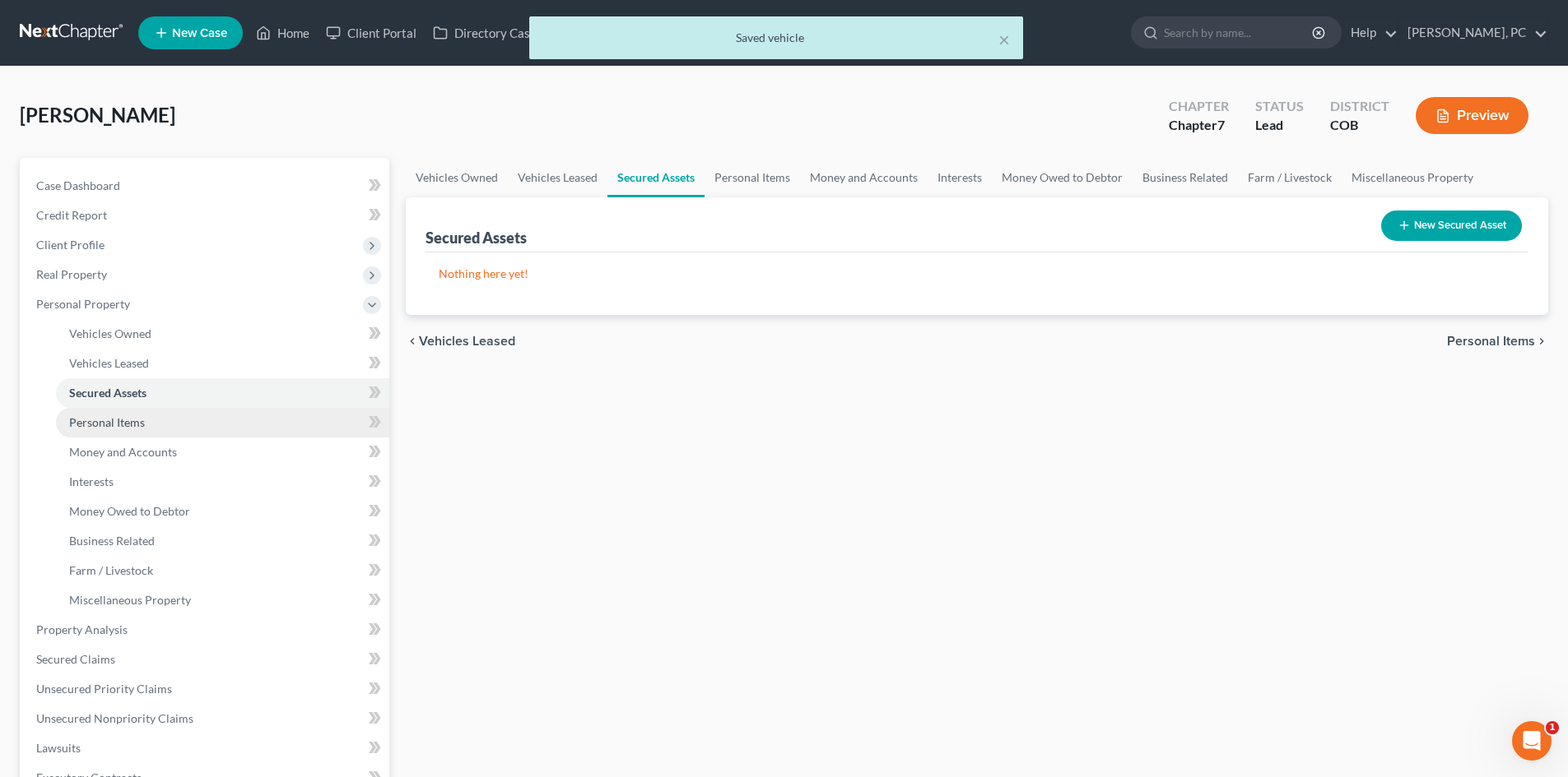
click at [114, 419] on span "Personal Items" at bounding box center [107, 423] width 76 height 14
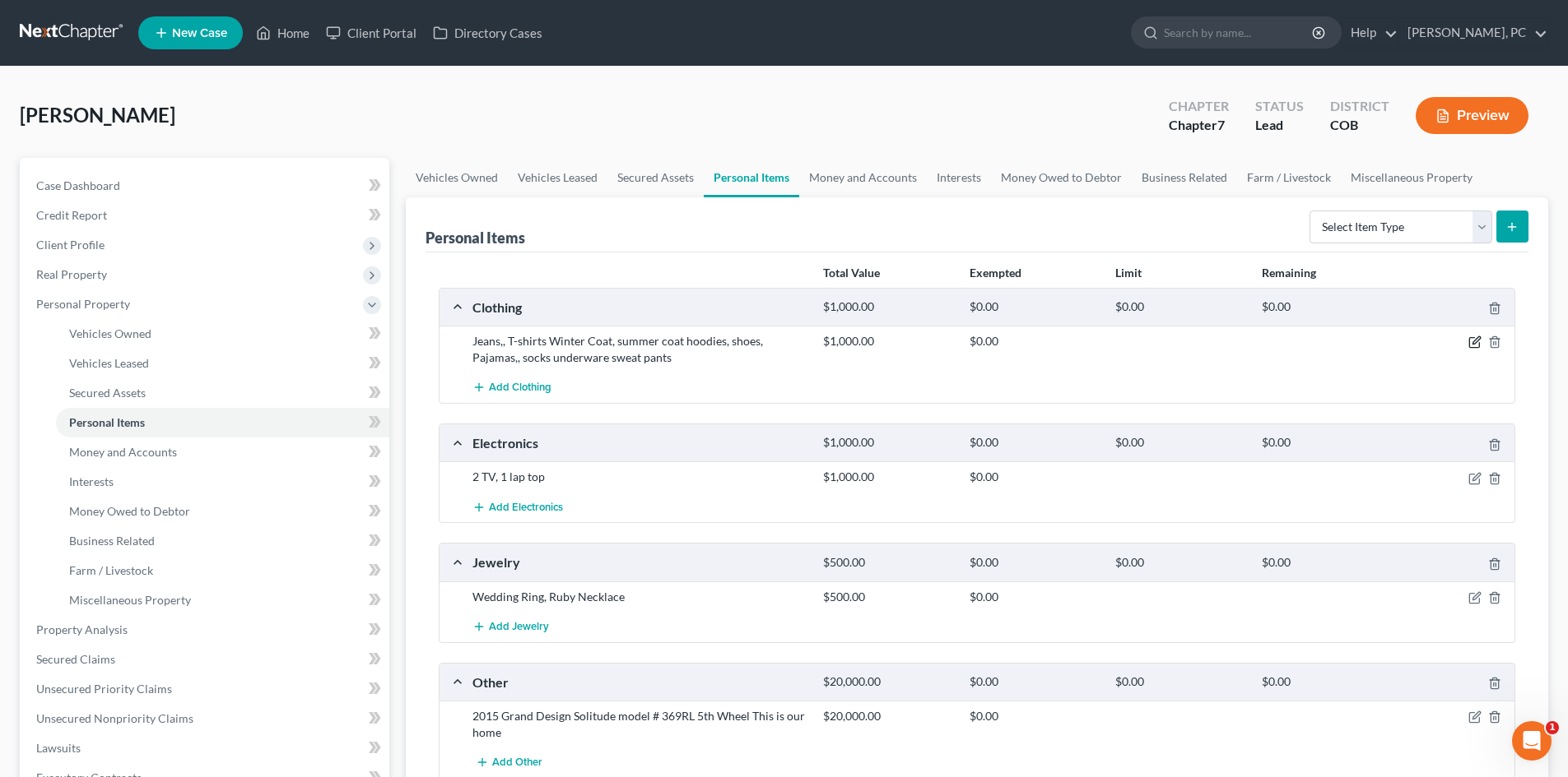
click at [1473, 343] on icon "button" at bounding box center [1476, 341] width 7 height 7
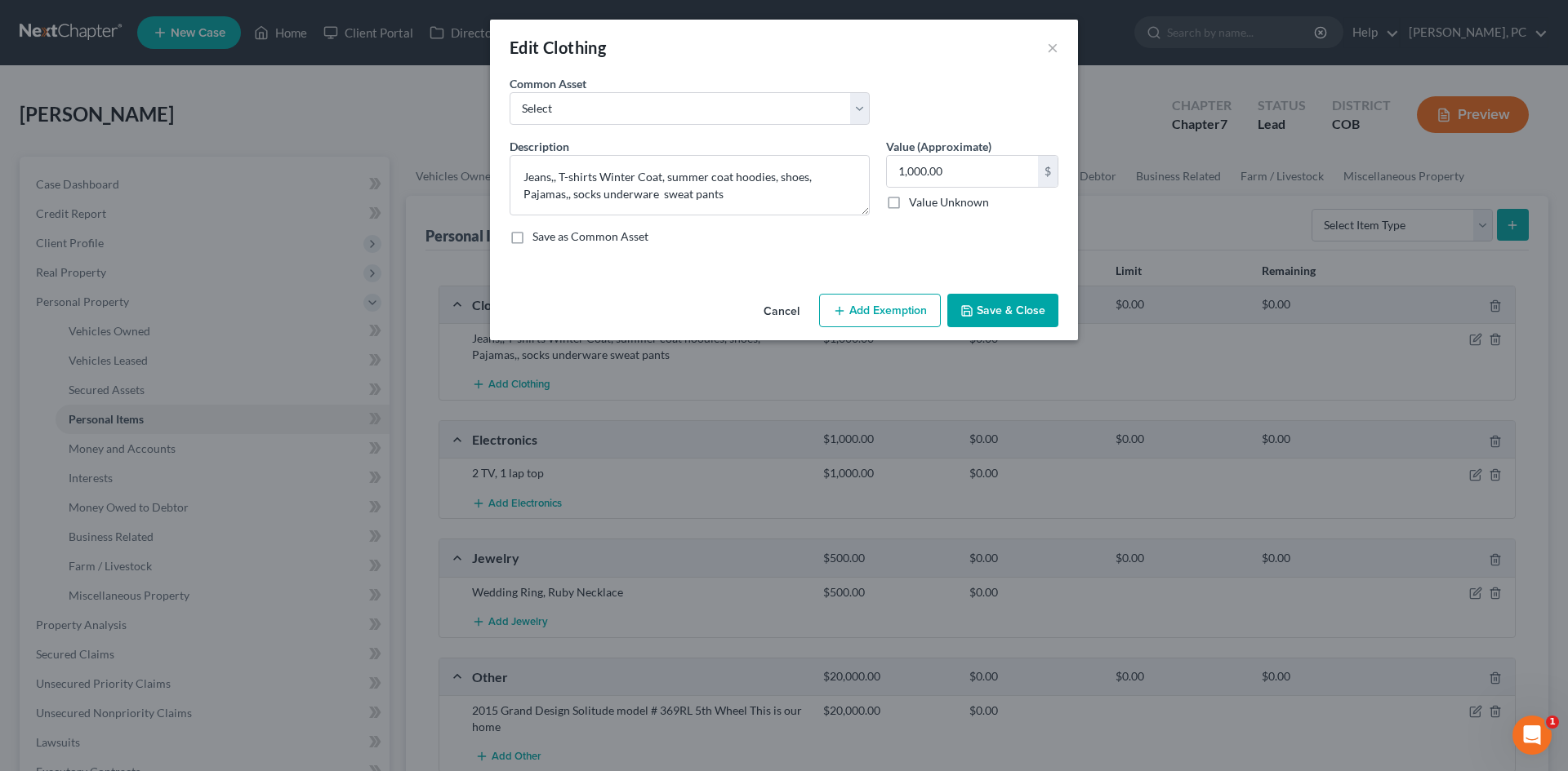
click at [884, 318] on button "Add Exemption" at bounding box center [880, 310] width 121 height 34
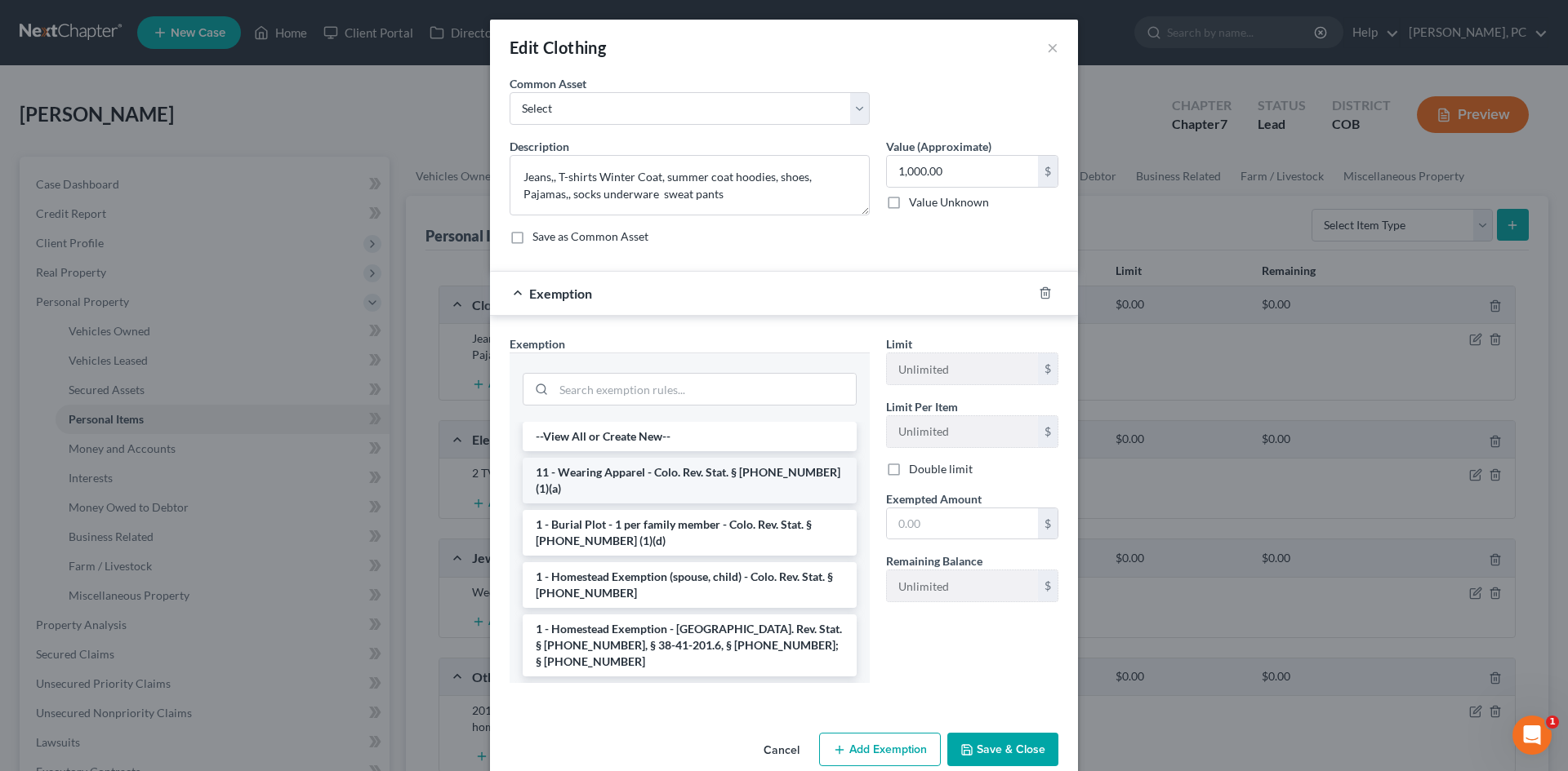
click at [591, 475] on li "11 - Wearing Apparel - Colo. Rev. Stat. § 13-54-102 (1)(a)" at bounding box center [689, 481] width 334 height 45
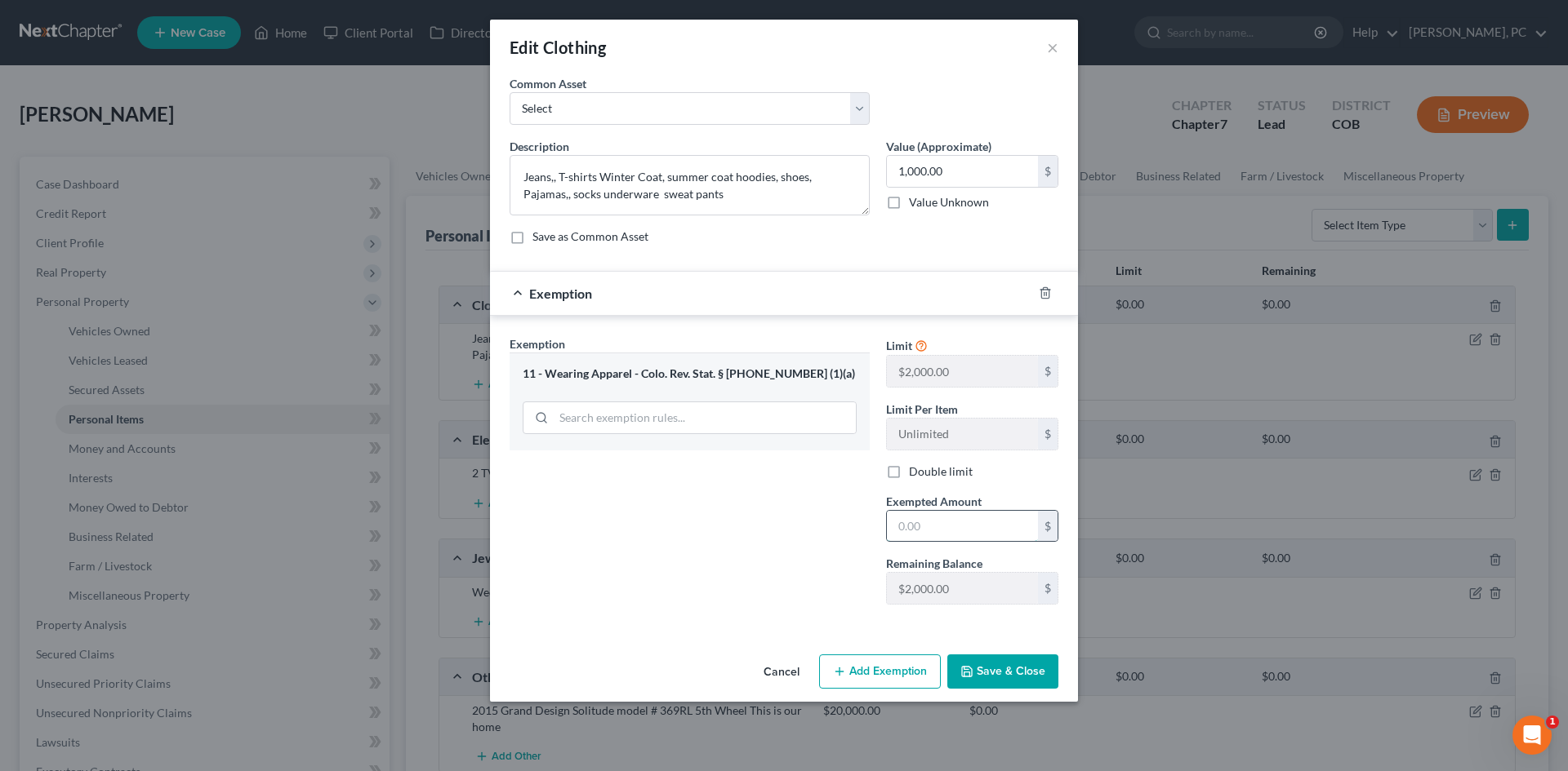
click at [956, 527] on input "text" at bounding box center [962, 527] width 151 height 31
type input "1,000"
click at [982, 667] on button "Save & Close" at bounding box center [1003, 672] width 111 height 34
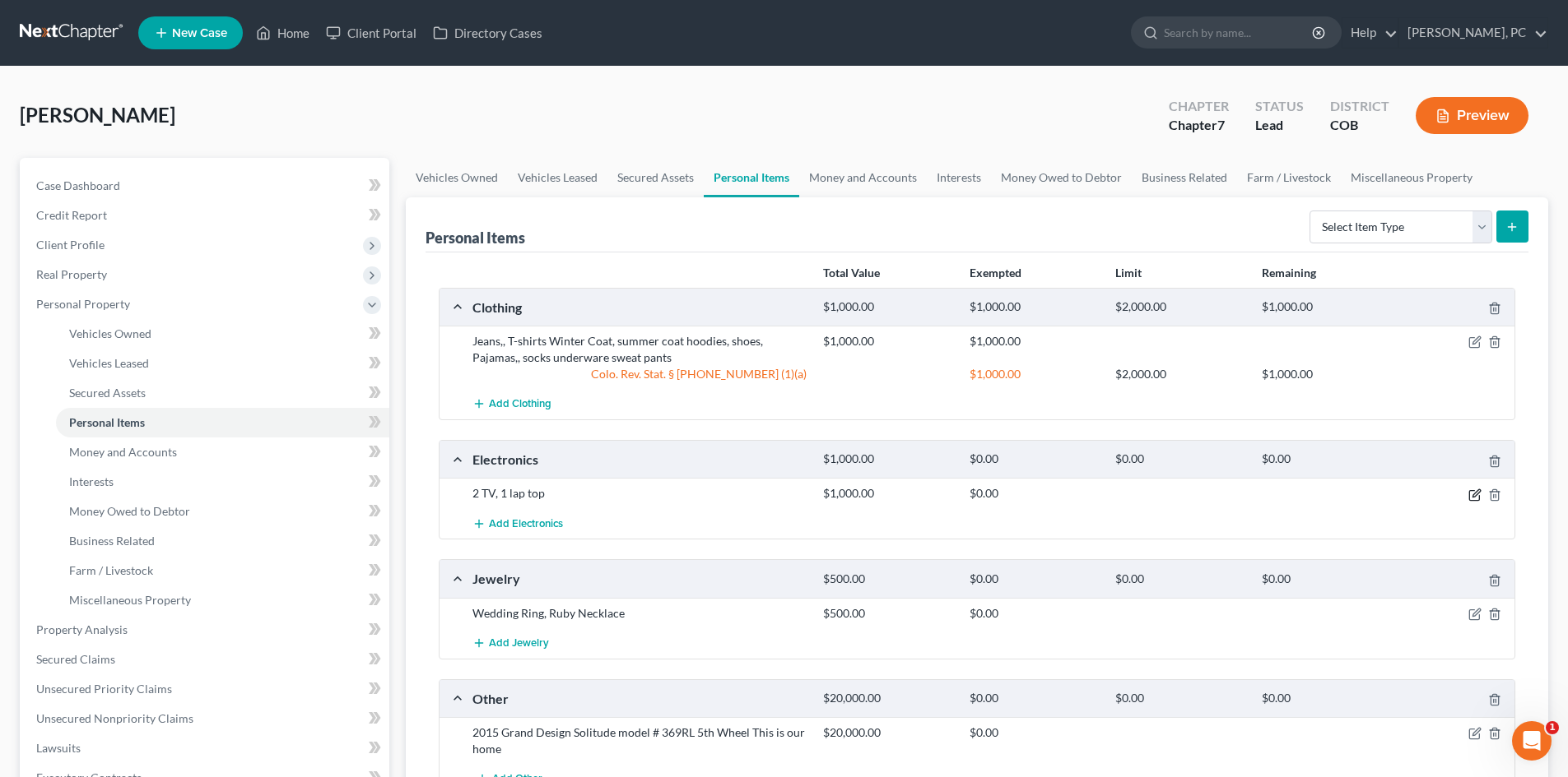
click at [1473, 489] on icon "button" at bounding box center [1474, 495] width 13 height 13
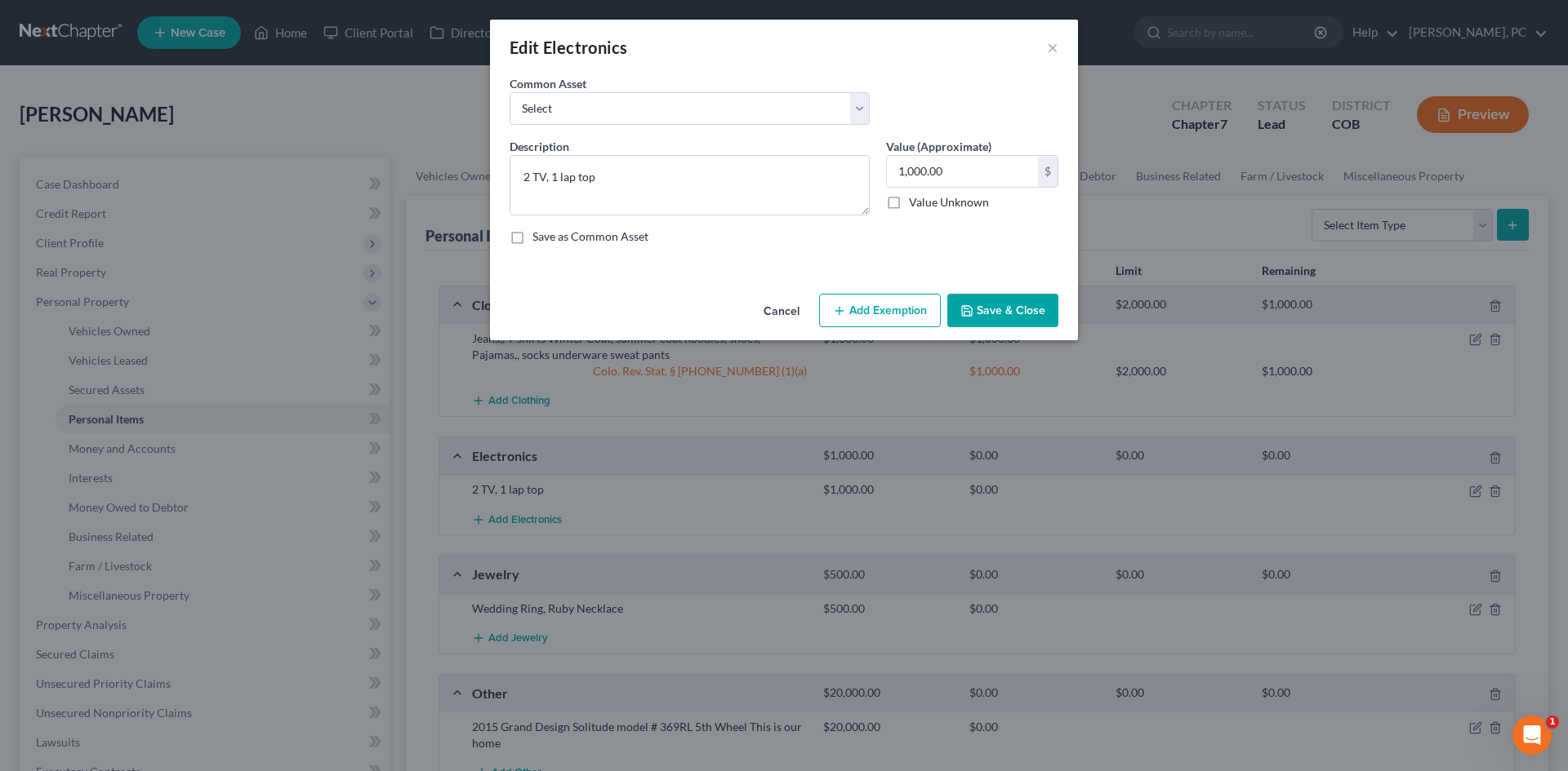
click at [853, 321] on button "Add Exemption" at bounding box center [880, 310] width 121 height 34
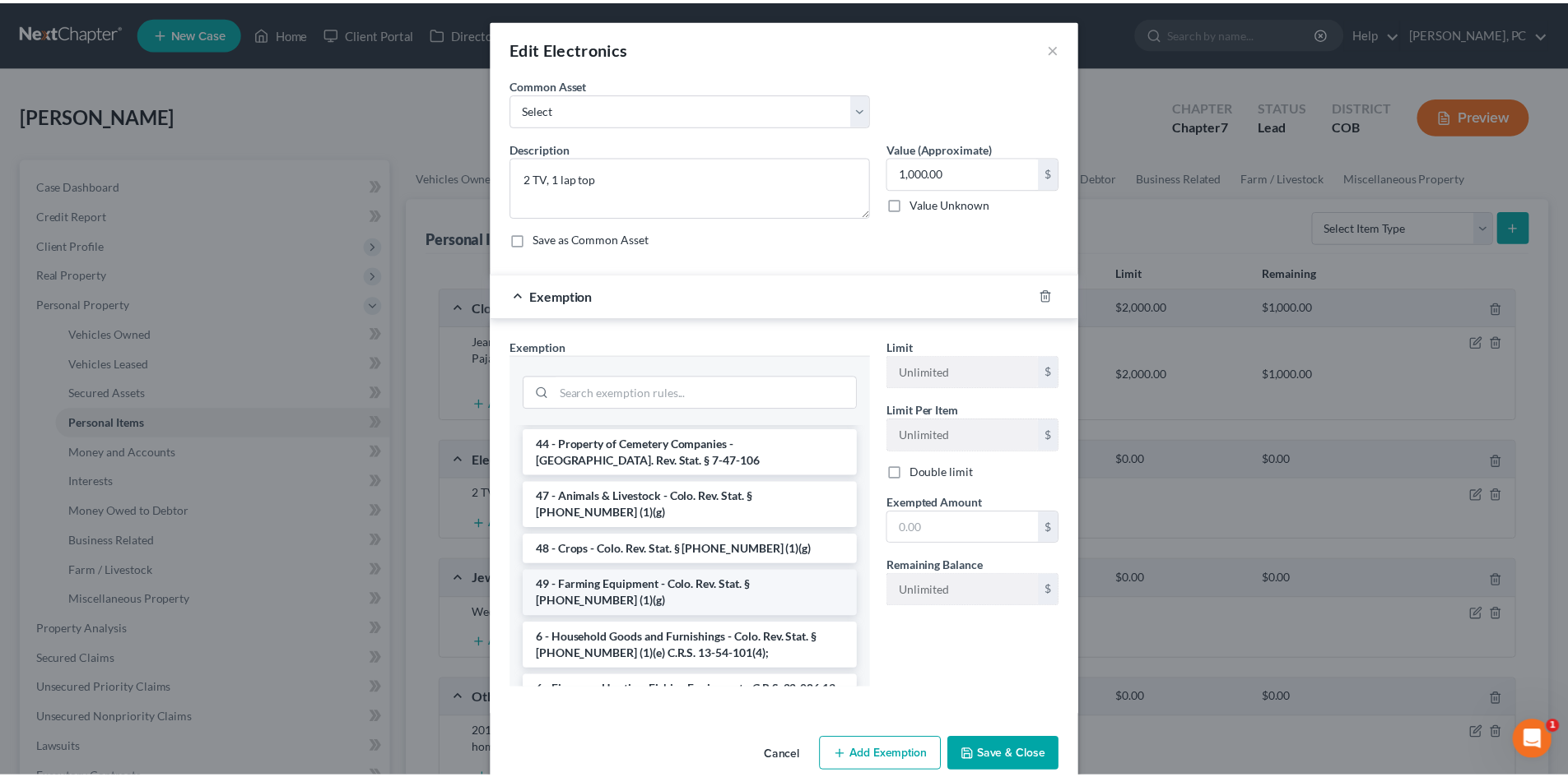
scroll to position [2250, 0]
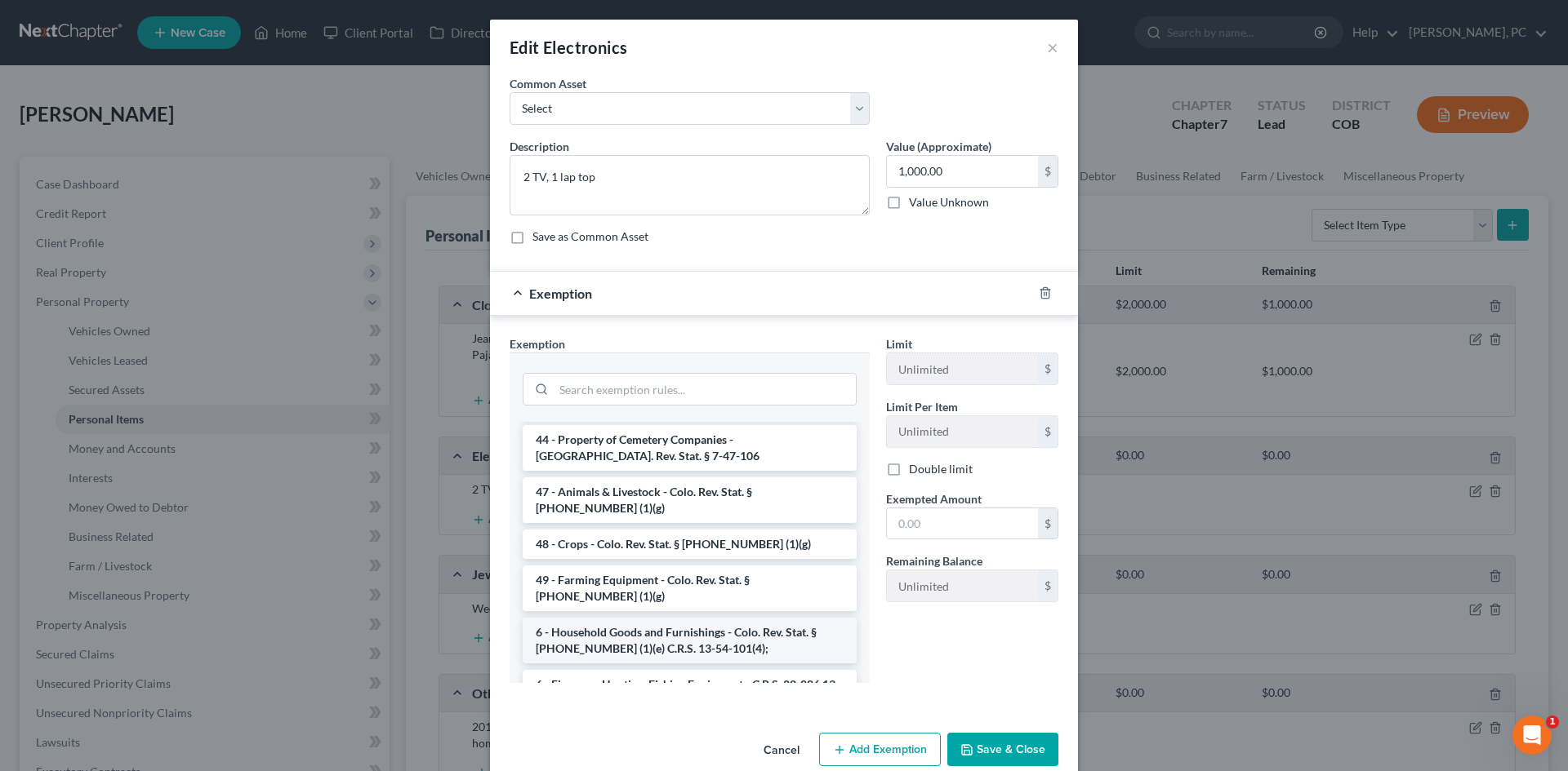
click at [679, 617] on li "6 - Household Goods and Furnishings - Colo. Rev. Stat. § 13-54-102 (1)(e) C.R.S…" at bounding box center [689, 640] width 334 height 45
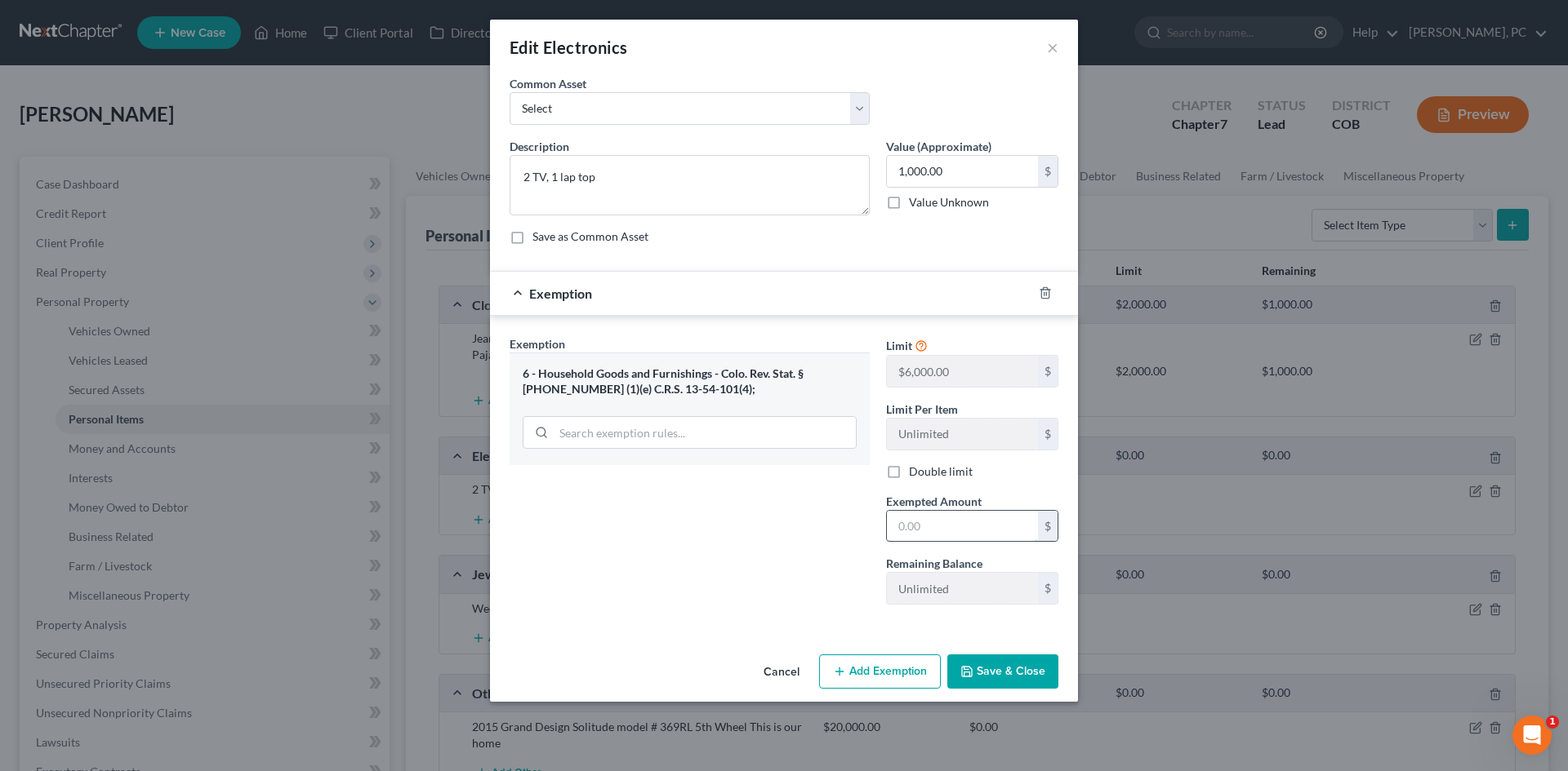
click at [919, 528] on input "text" at bounding box center [962, 527] width 151 height 31
type input "1,000"
click at [989, 668] on button "Save & Close" at bounding box center [1003, 672] width 111 height 34
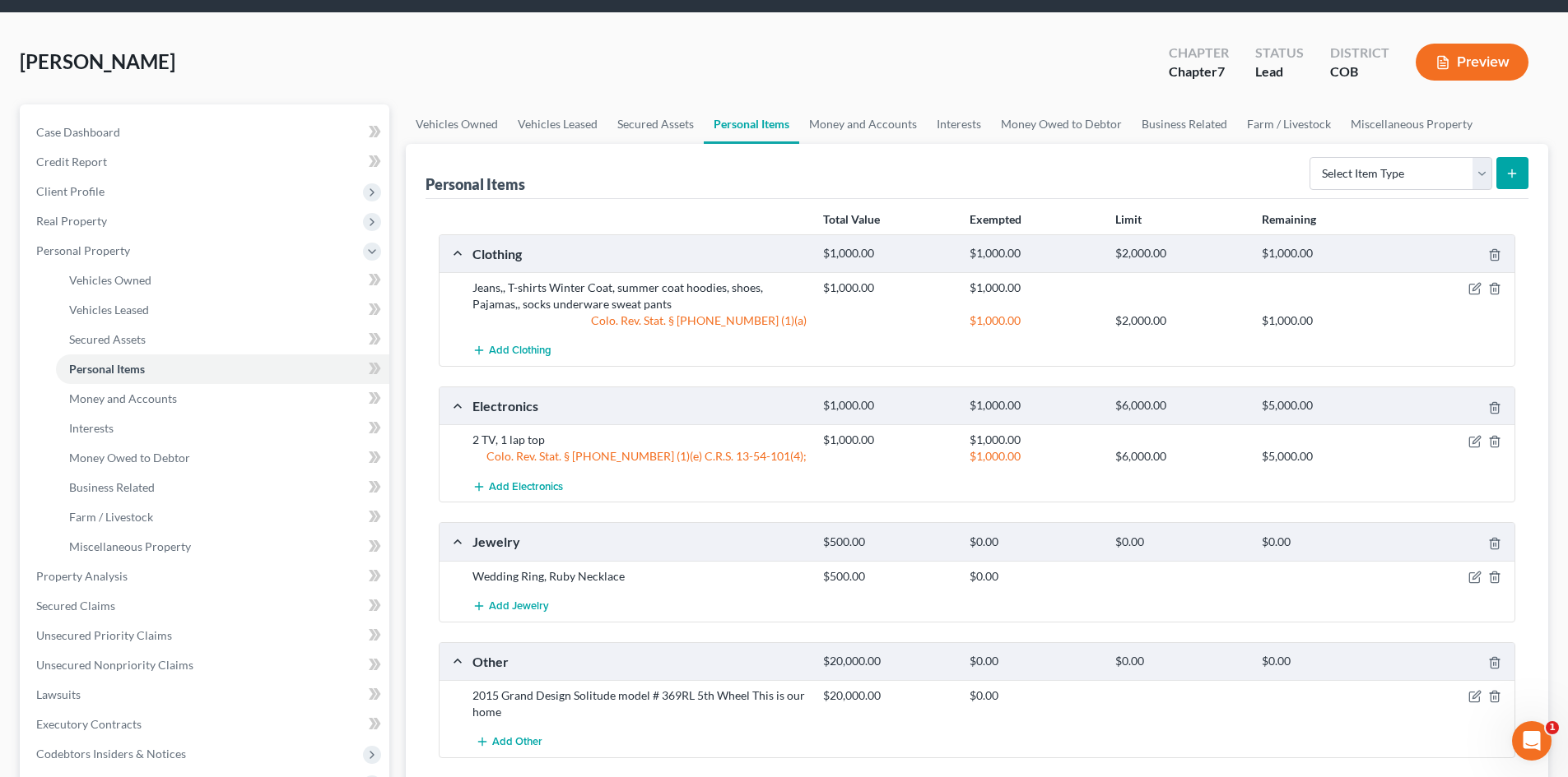
scroll to position [83, 0]
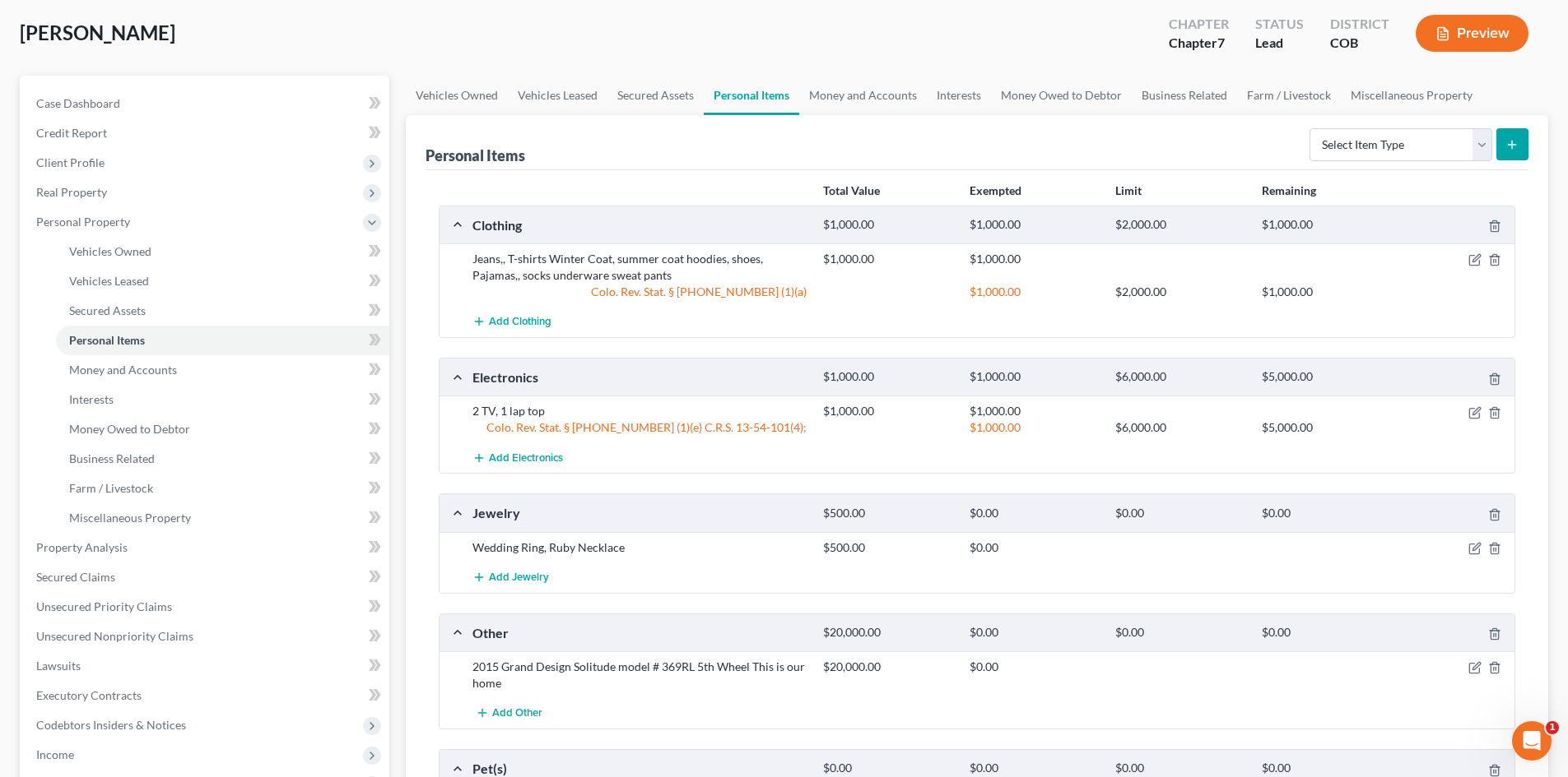
click at [1476, 556] on div at bounding box center [1457, 548] width 117 height 17
click at [1474, 547] on icon "button" at bounding box center [1474, 548] width 13 height 13
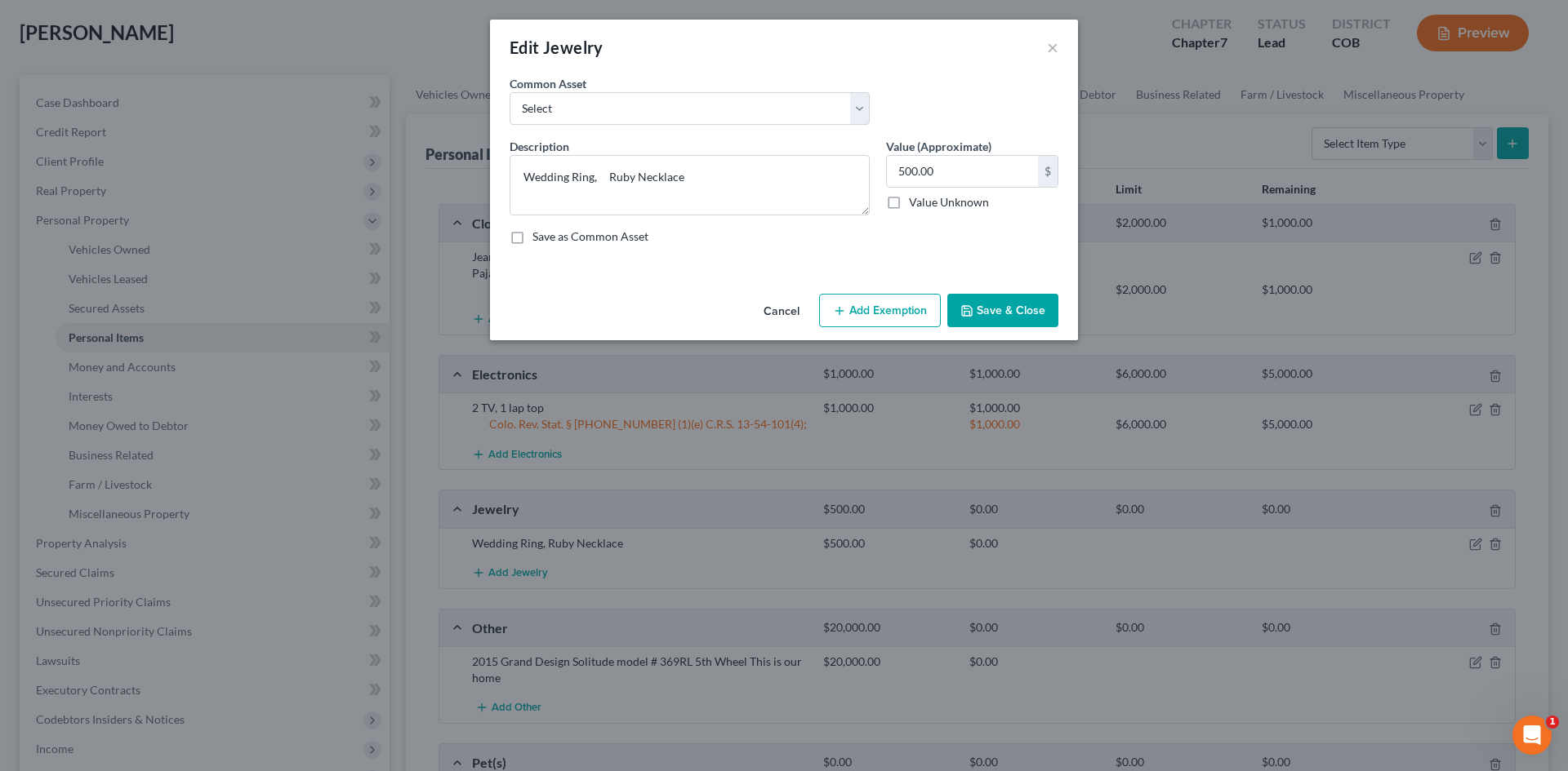
click at [890, 304] on button "Add Exemption" at bounding box center [880, 310] width 121 height 34
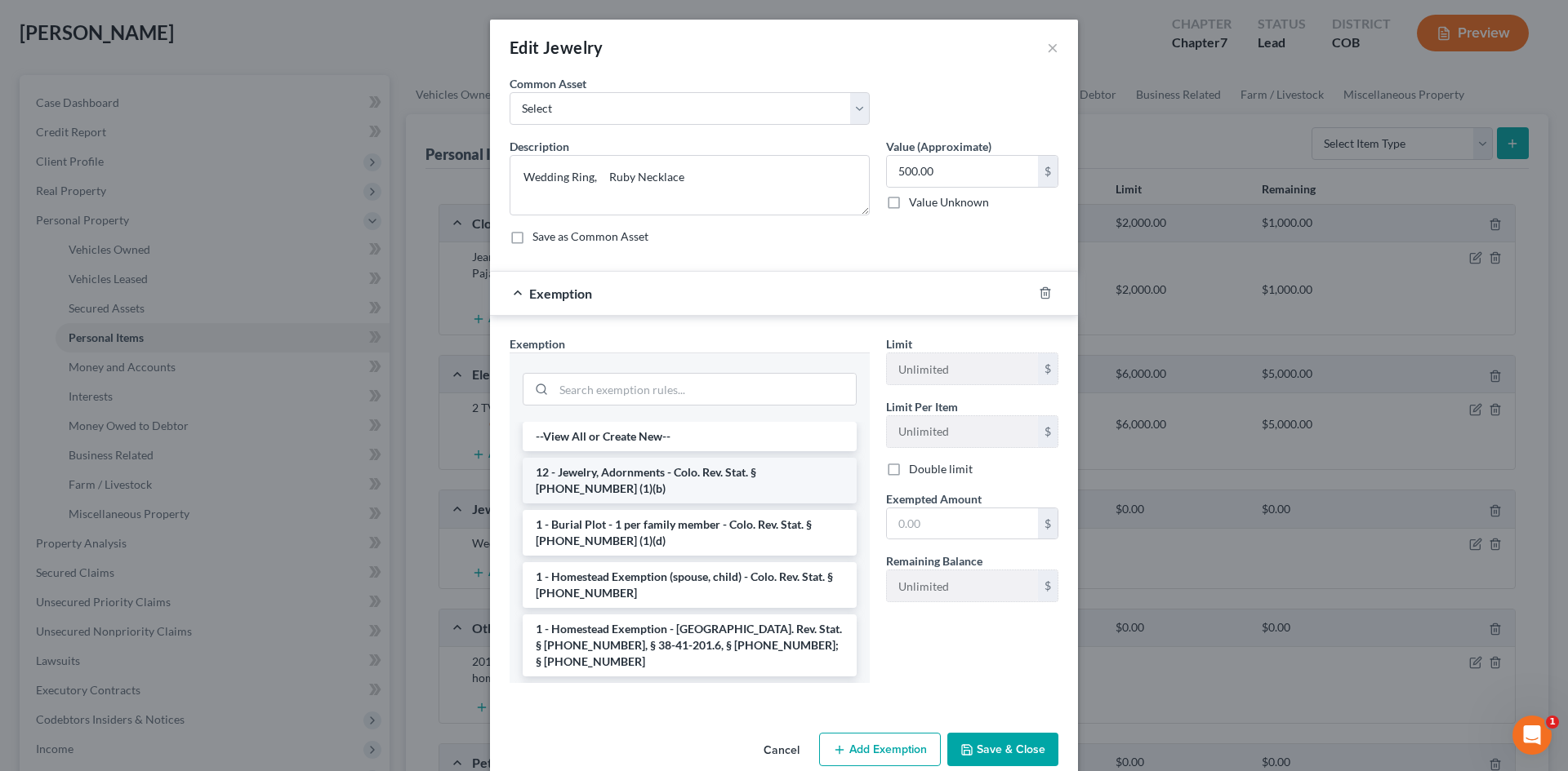
click at [650, 476] on li "12 - Jewelry, Adornments - Colo. Rev. Stat. § 13-54-102 (1)(b)" at bounding box center [689, 481] width 334 height 45
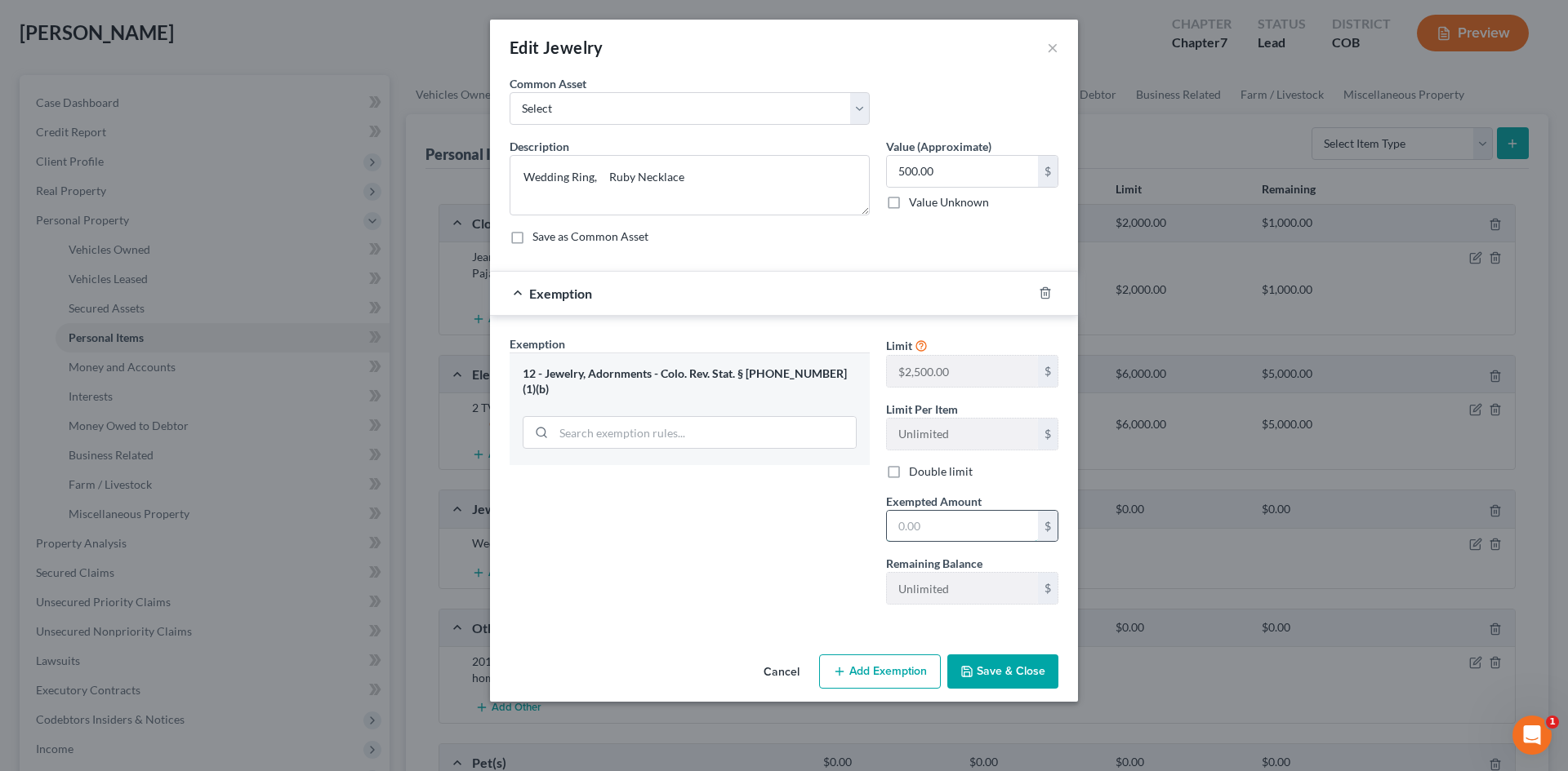
click at [926, 519] on input "text" at bounding box center [962, 527] width 151 height 31
type input "500"
click at [1001, 670] on button "Save & Close" at bounding box center [1003, 672] width 111 height 34
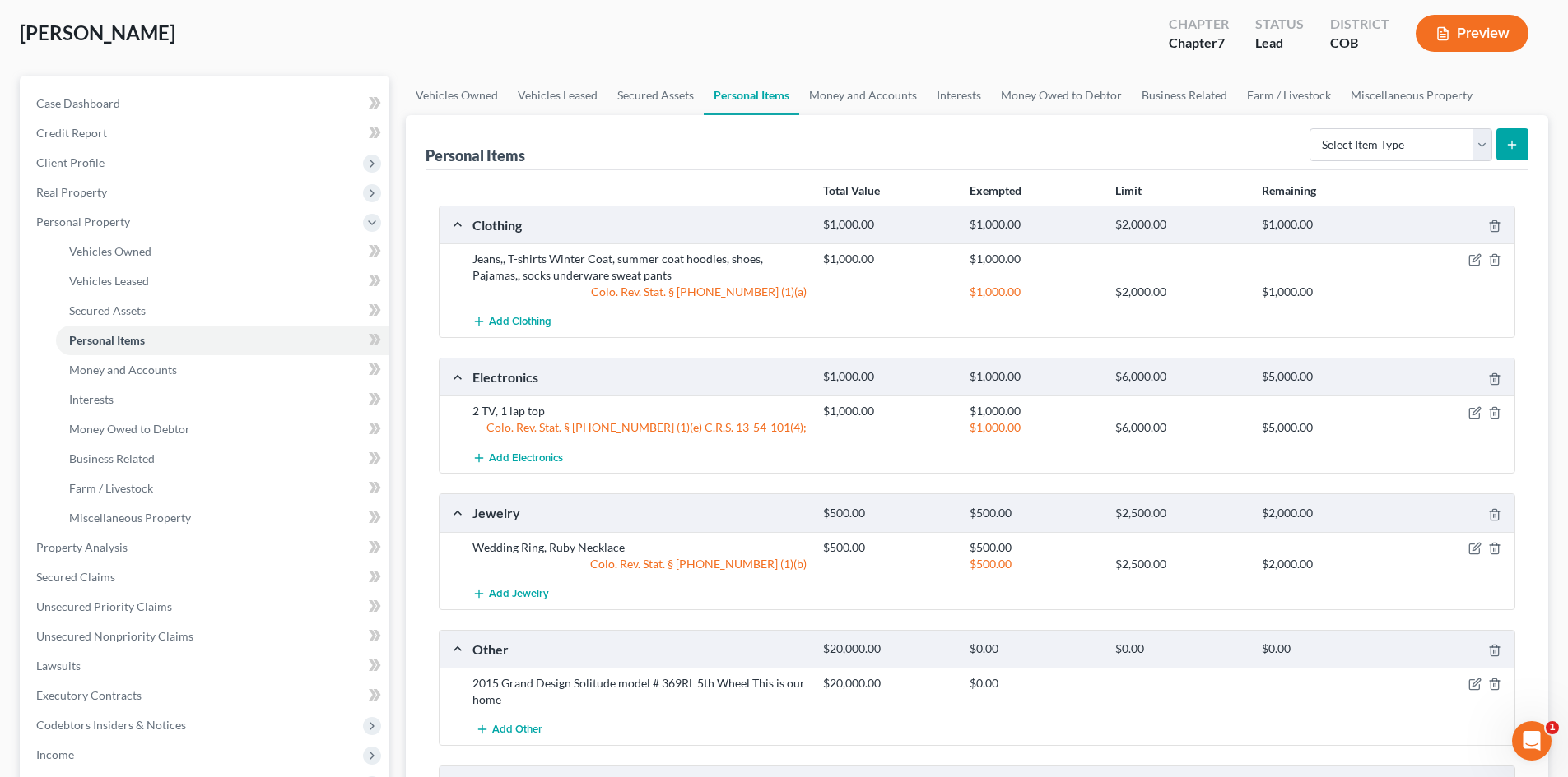
scroll to position [164, 0]
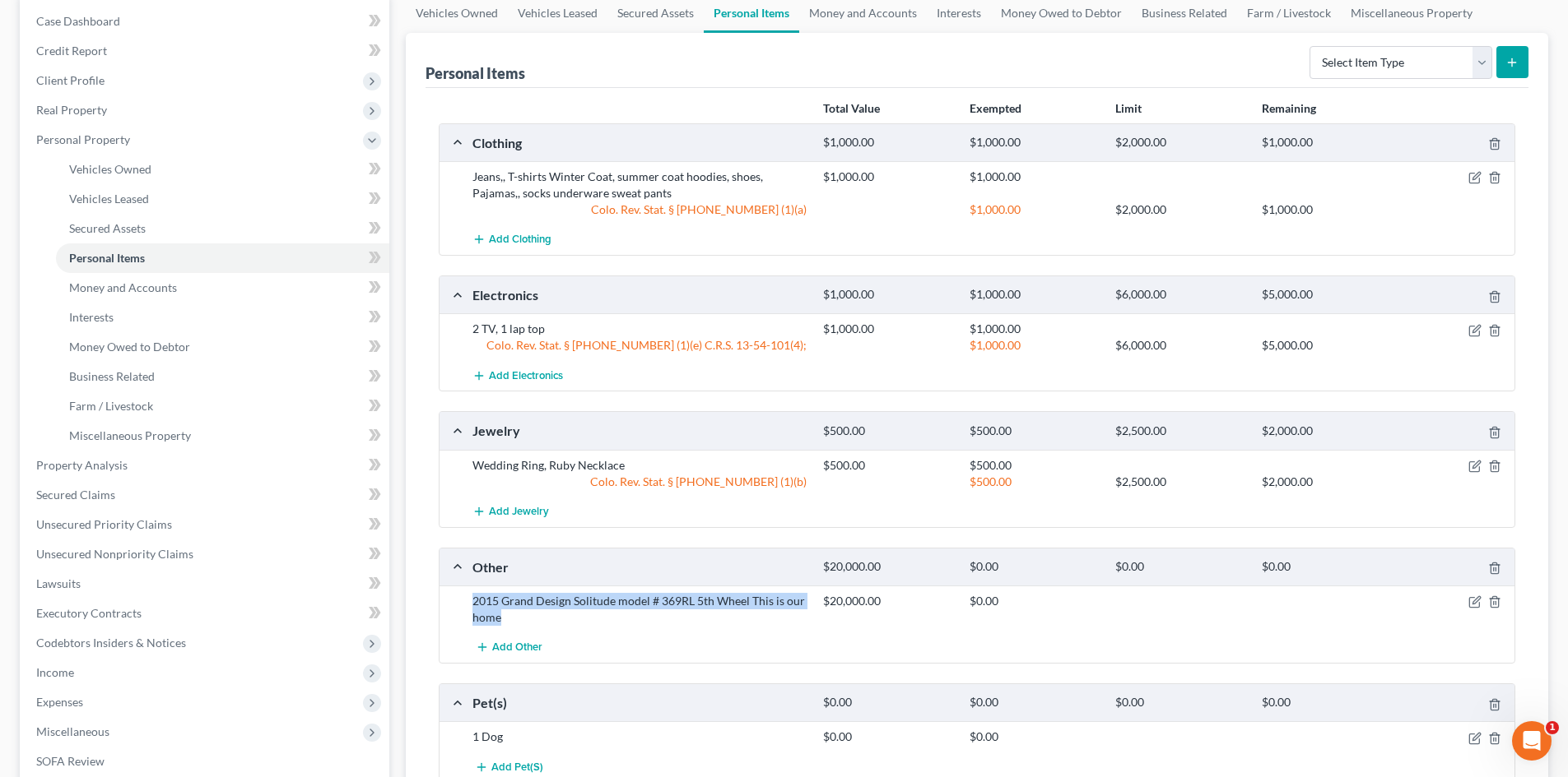
drag, startPoint x: 506, startPoint y: 616, endPoint x: 468, endPoint y: 600, distance: 41.2
click at [468, 600] on div "2015 Grand Design Solitude model # 369RL 5th Wheel This is our home" at bounding box center [639, 609] width 351 height 33
copy div "2015 Grand Design Solitude model # 369RL 5th Wheel This is our home"
click at [117, 169] on span "Vehicles Owned" at bounding box center [111, 169] width 83 height 14
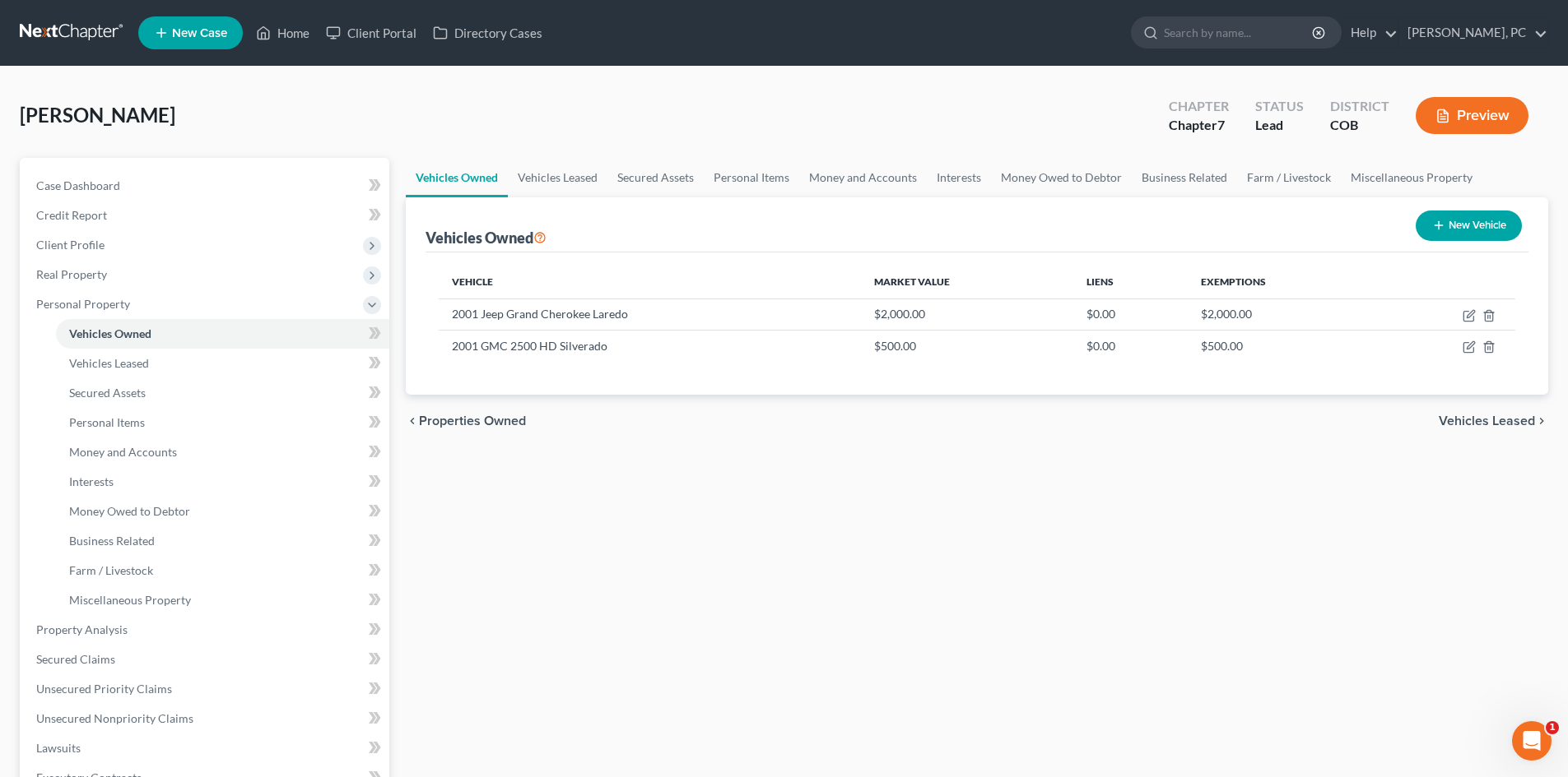
click at [1451, 229] on button "New Vehicle" at bounding box center [1469, 226] width 106 height 31
select select "0"
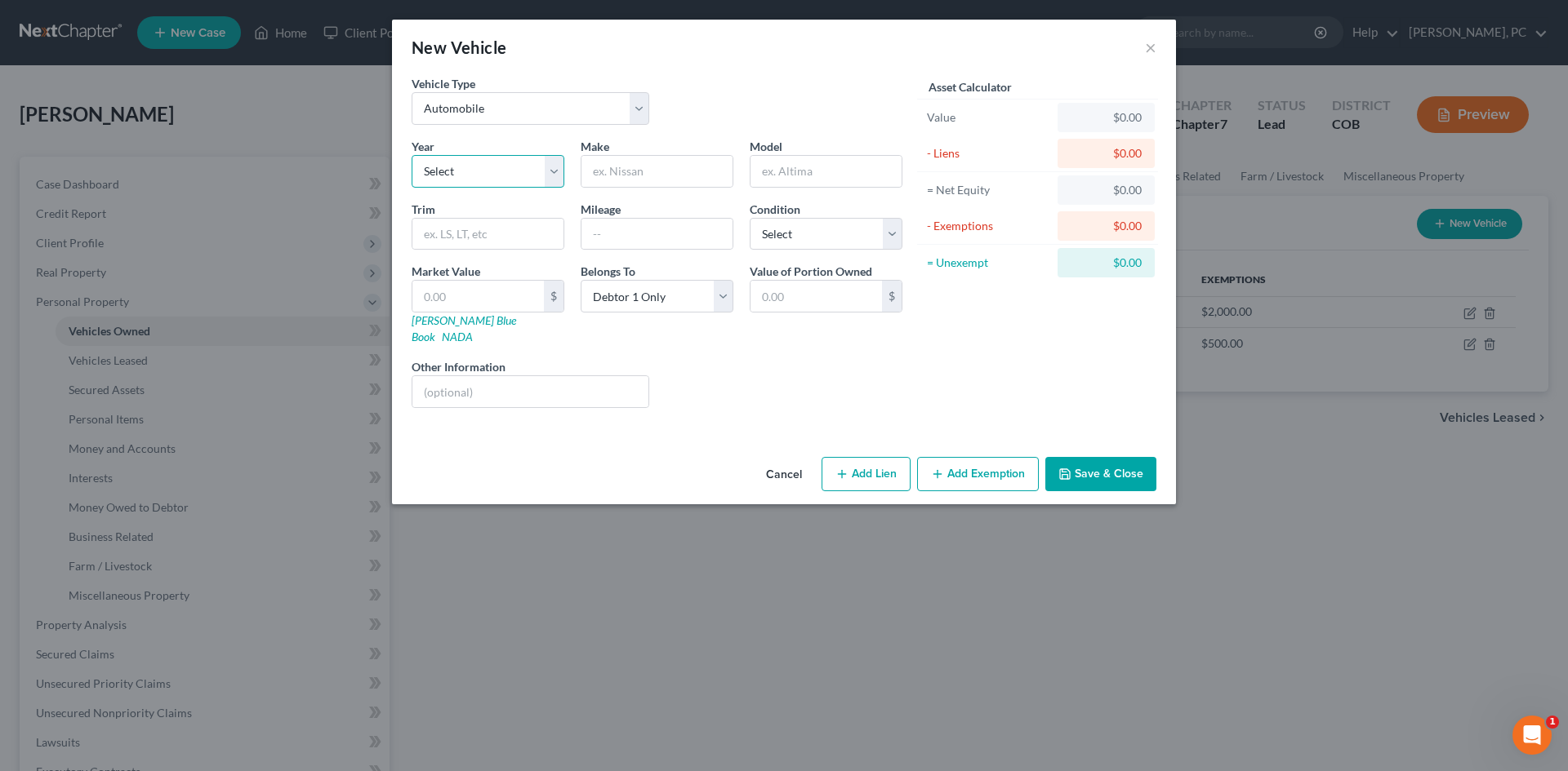
click at [494, 168] on select "Select 2026 2025 2024 2023 2022 2021 2020 2019 2018 2017 2016 2015 2014 2013 20…" at bounding box center [488, 171] width 153 height 32
click at [611, 393] on div "Year Select 2026 2025 2024 2023 2022 2021 2020 2019 2018 2017 2016 2015 2014 20…" at bounding box center [656, 279] width 507 height 283
click at [601, 379] on input "text" at bounding box center [531, 392] width 236 height 31
paste input "2015 Grand Design Solitude model # 369RL 5th Wheel This is our home"
type input "2015 Grand Design Solitude model # 369RL 5th Wheel This is our home"
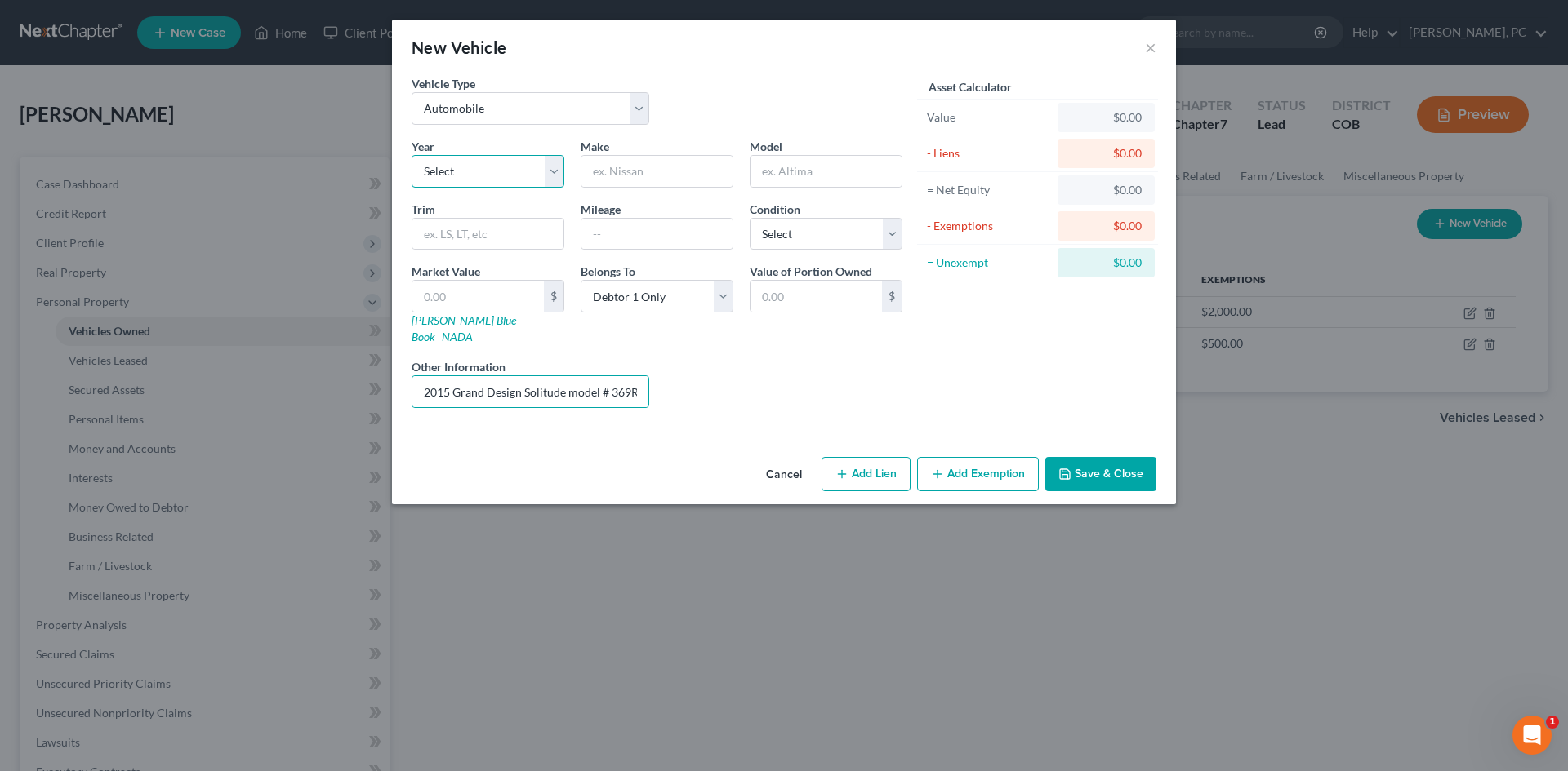
click at [499, 172] on select "Select 2026 2025 2024 2023 2022 2021 2020 2019 2018 2017 2016 2015 2014 2013 20…" at bounding box center [488, 171] width 153 height 32
select select "11"
click at [412, 155] on select "Select 2026 2025 2024 2023 2022 2021 2020 2019 2018 2017 2016 2015 2014 2013 20…" at bounding box center [488, 171] width 153 height 32
click at [635, 184] on input "text" at bounding box center [656, 172] width 151 height 31
type input "Grand Design"
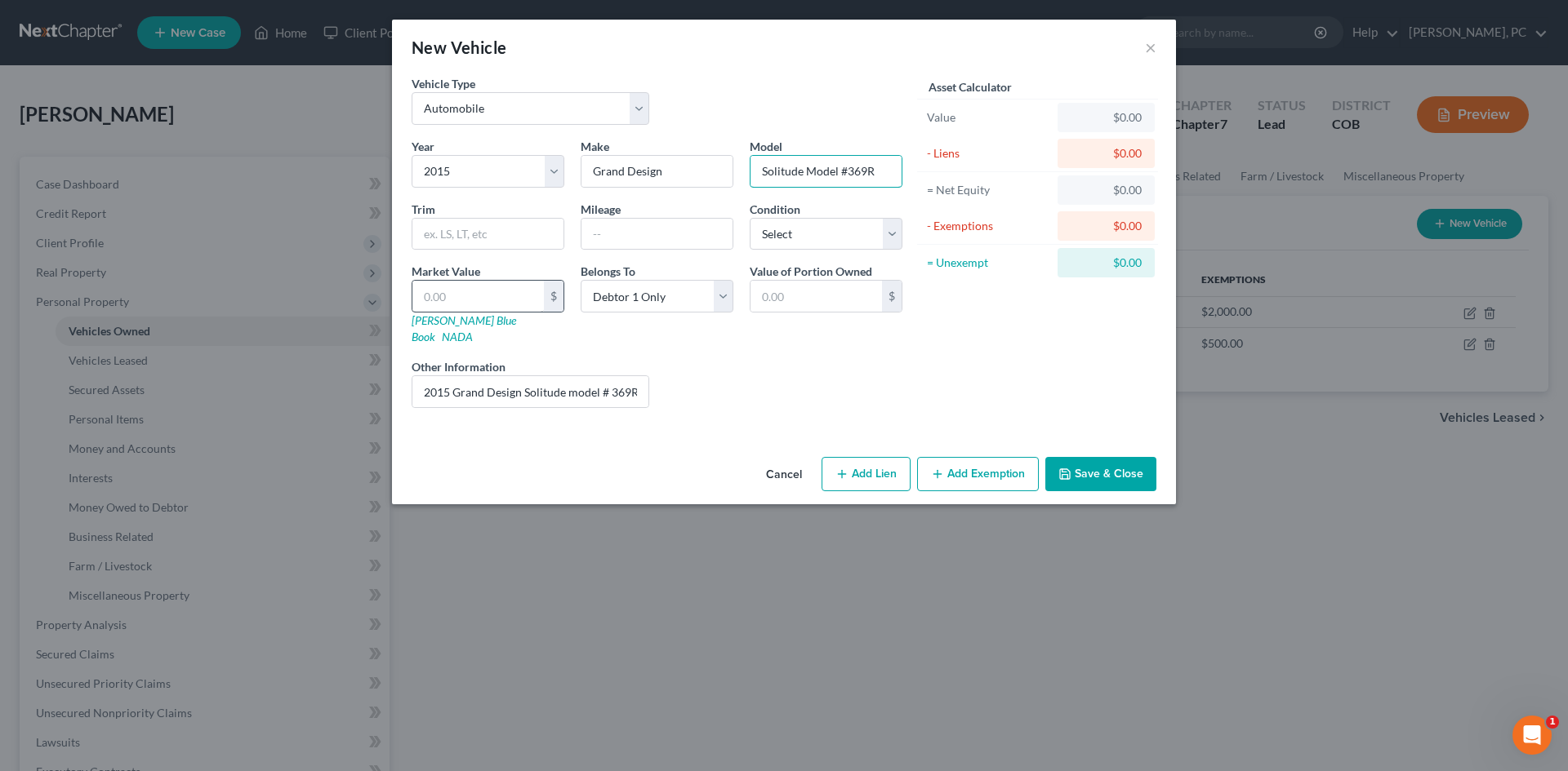
type input "Solitude Model #369R"
click at [524, 293] on input "text" at bounding box center [478, 297] width 132 height 31
type input "2"
type input "2.00"
type input "20"
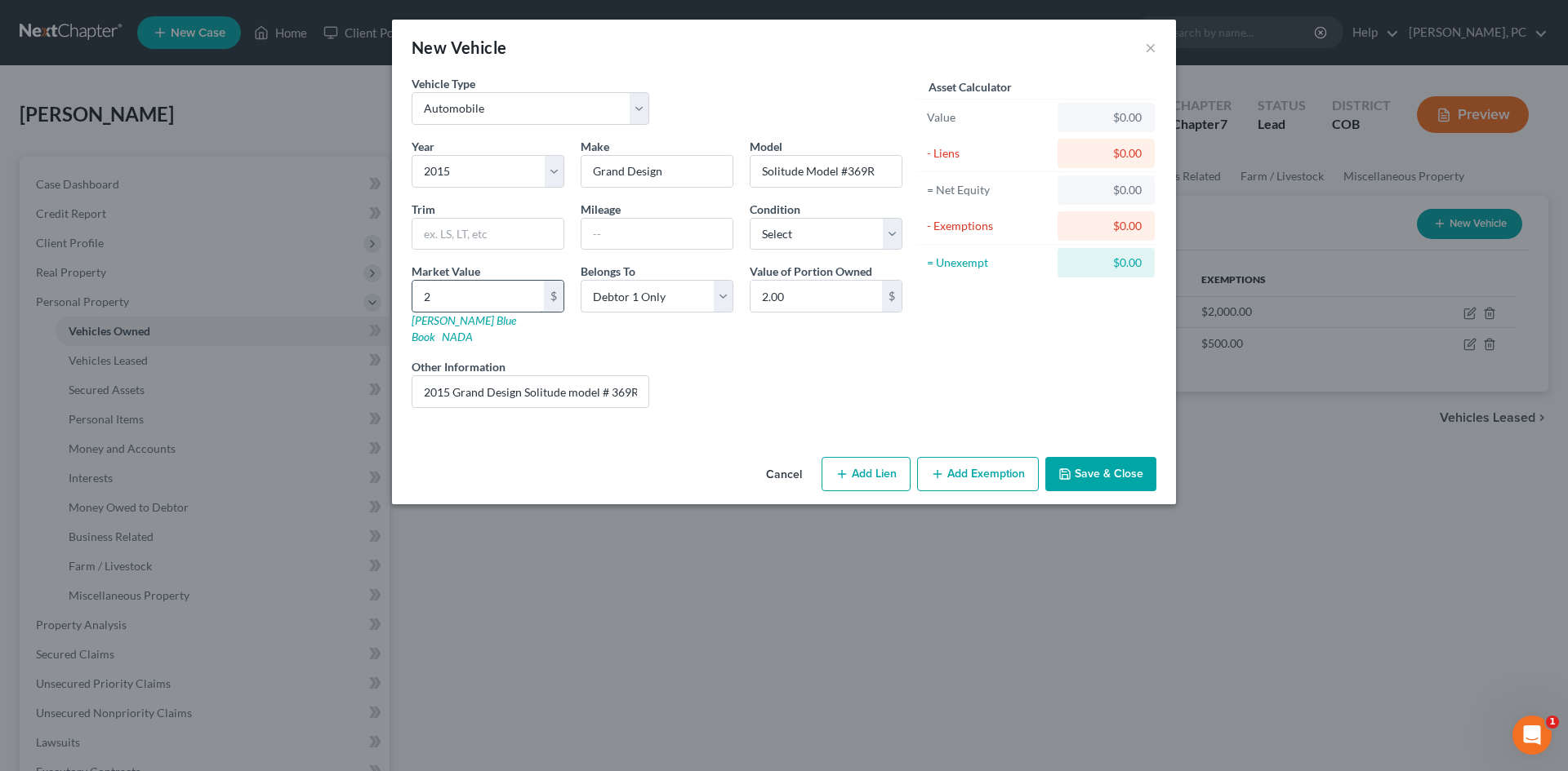
type input "20.00"
type input "200"
type input "200.00"
type input "2000"
type input "2,000.00"
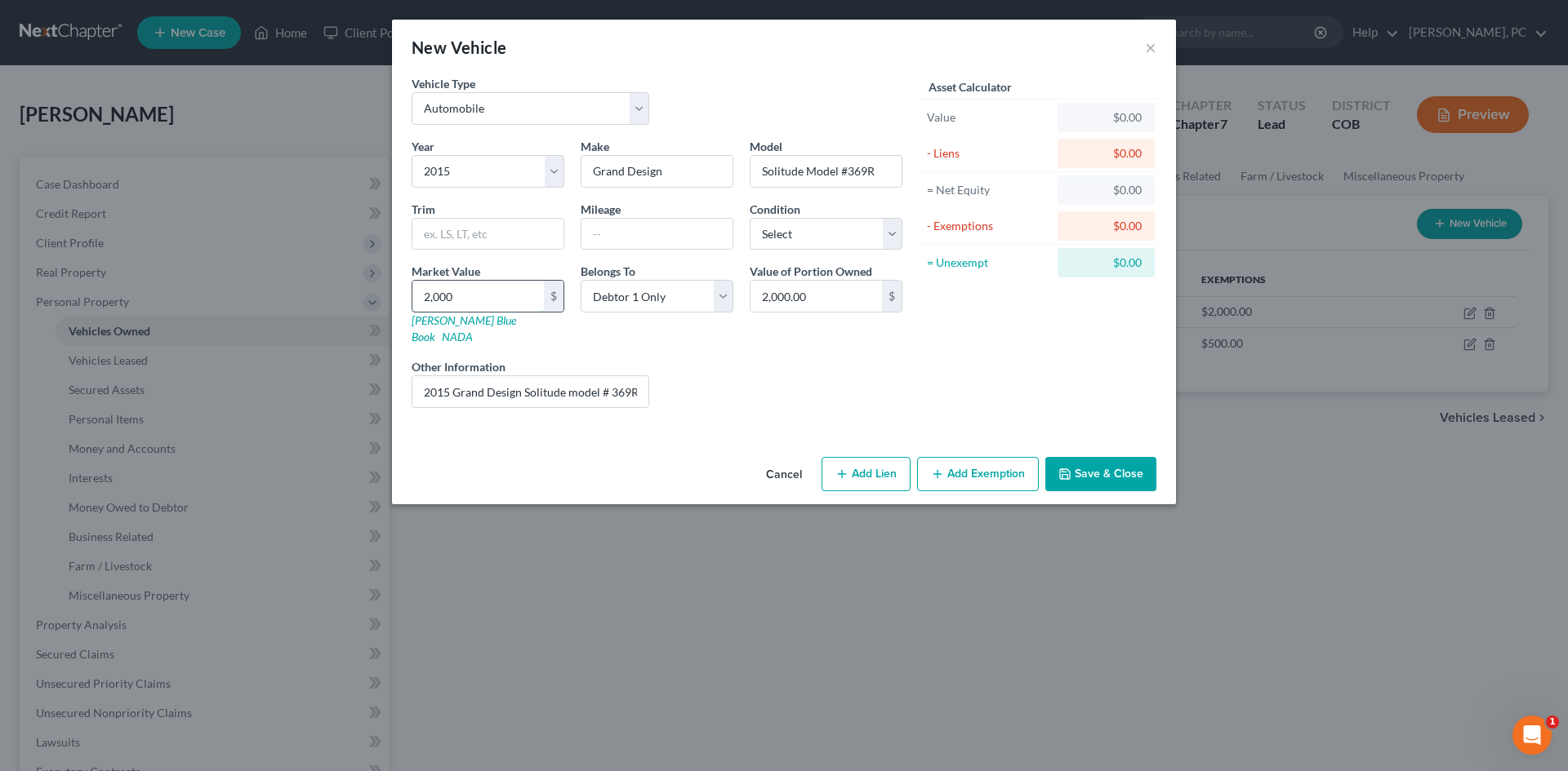
type input "2,0000"
type input "20,000.00"
type input "20,000"
click at [511, 99] on select "Select Automobile Truck Trailer Watercraft Aircraft Motor Home Atv Other Vehicle" at bounding box center [531, 108] width 237 height 32
select select "7"
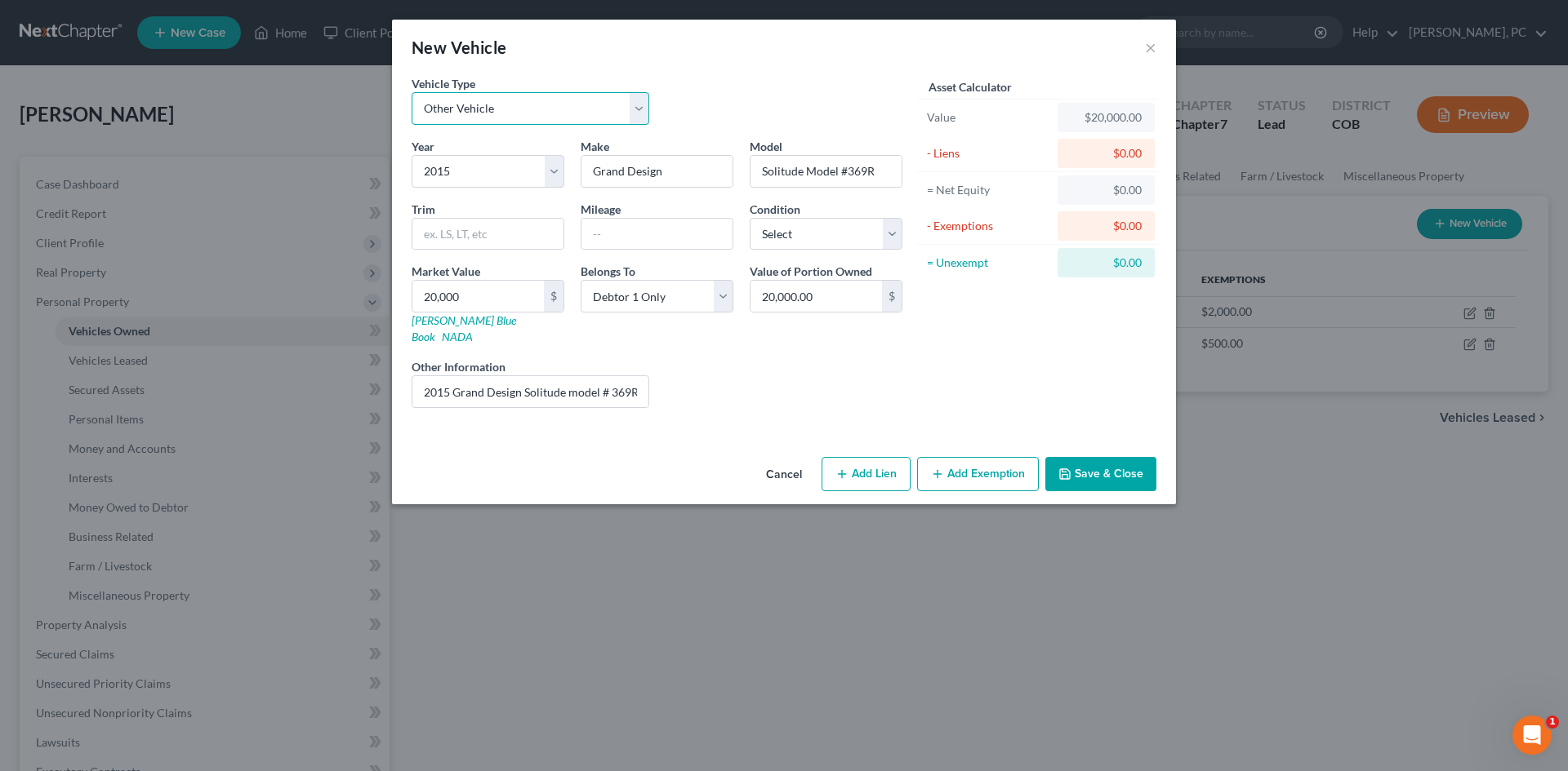
click at [412, 92] on select "Select Automobile Truck Trailer Watercraft Aircraft Motor Home Atv Other Vehicle" at bounding box center [531, 108] width 237 height 32
click at [420, 379] on input "2015 Grand Design Solitude model # 369RL 5th Wheel This is our home" at bounding box center [531, 392] width 236 height 31
type input "5th Wheel - Petitioner's residence"
click at [970, 457] on button "Add Exemption" at bounding box center [977, 474] width 121 height 34
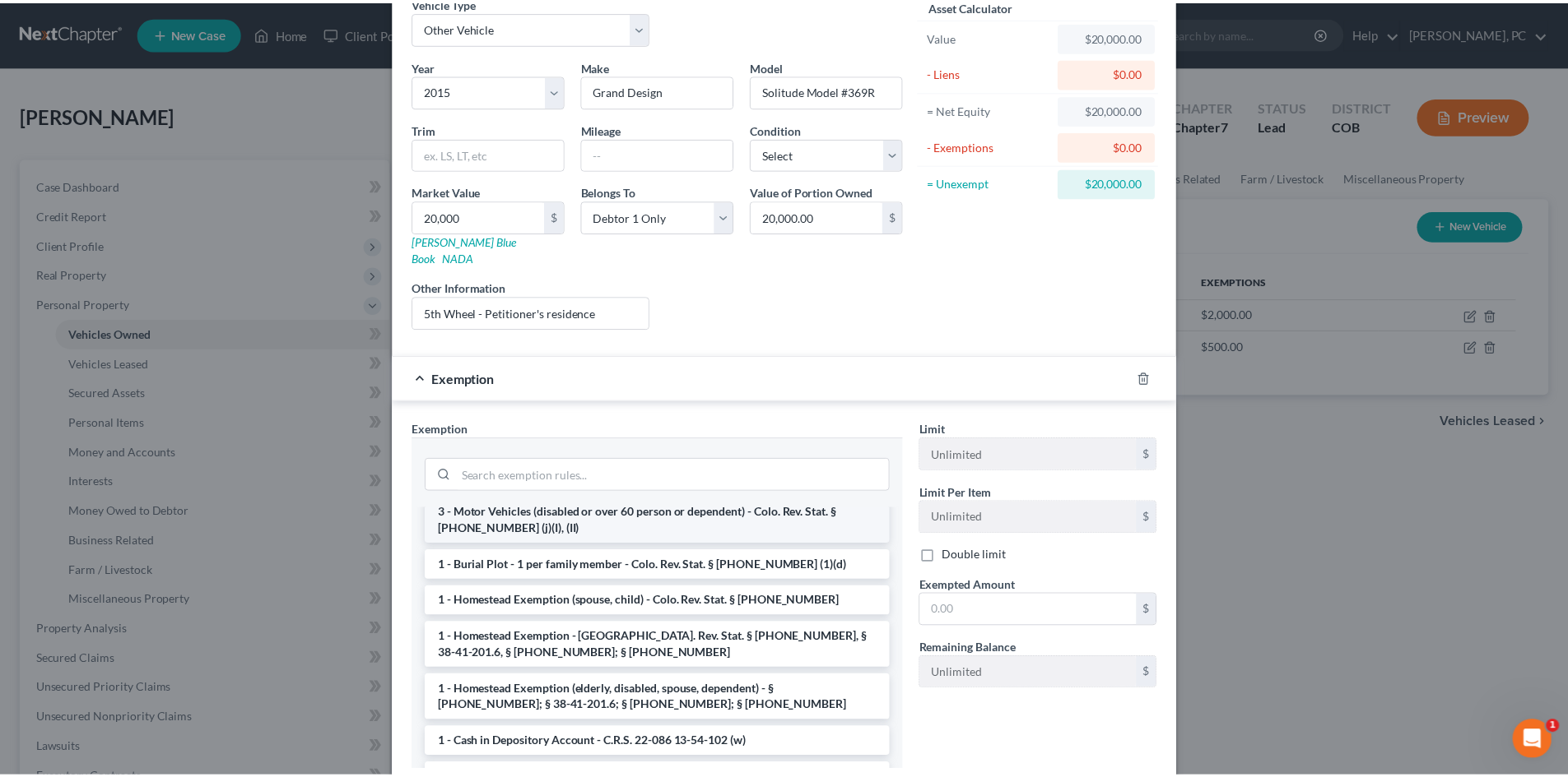
scroll to position [164, 0]
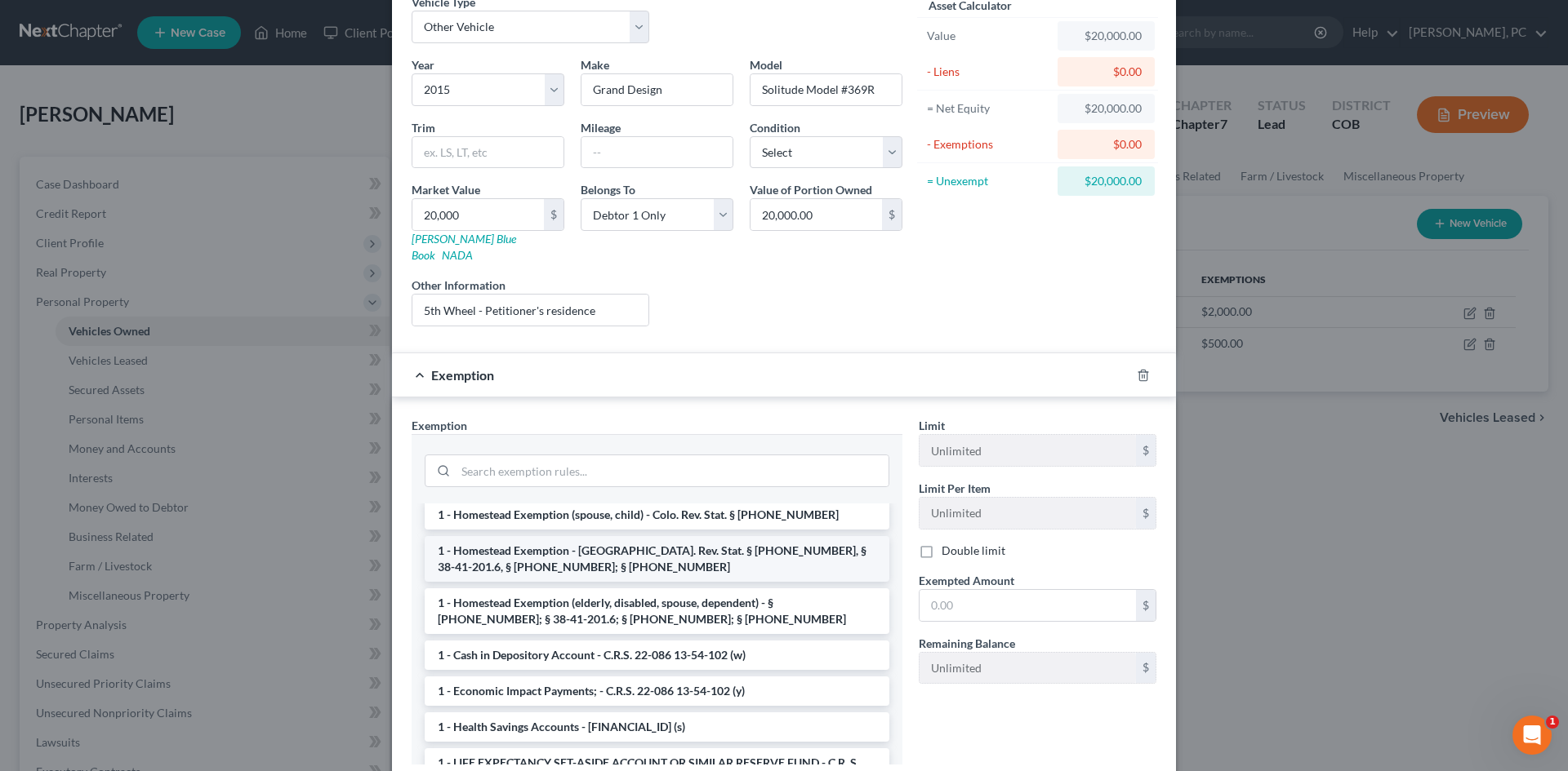
click at [647, 550] on li "1 - Homestead Exemption - Colo. Rev. Stat. § 38-41-201, § 38-41-201.6, § 38-41-…" at bounding box center [657, 559] width 464 height 45
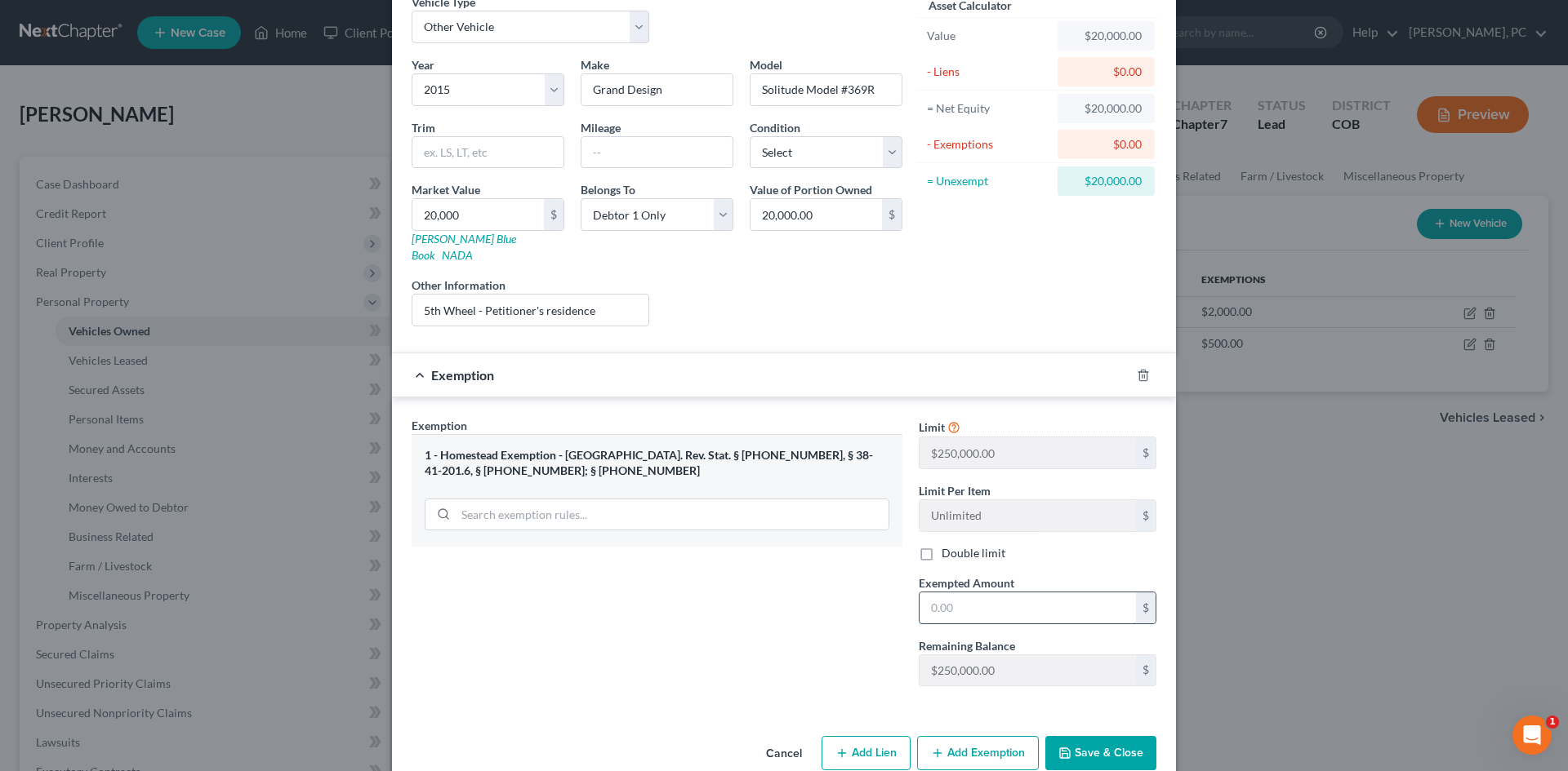
click at [989, 592] on input "text" at bounding box center [1028, 608] width 216 height 31
type input "20,000"
click at [1084, 736] on button "Save & Close" at bounding box center [1100, 753] width 111 height 34
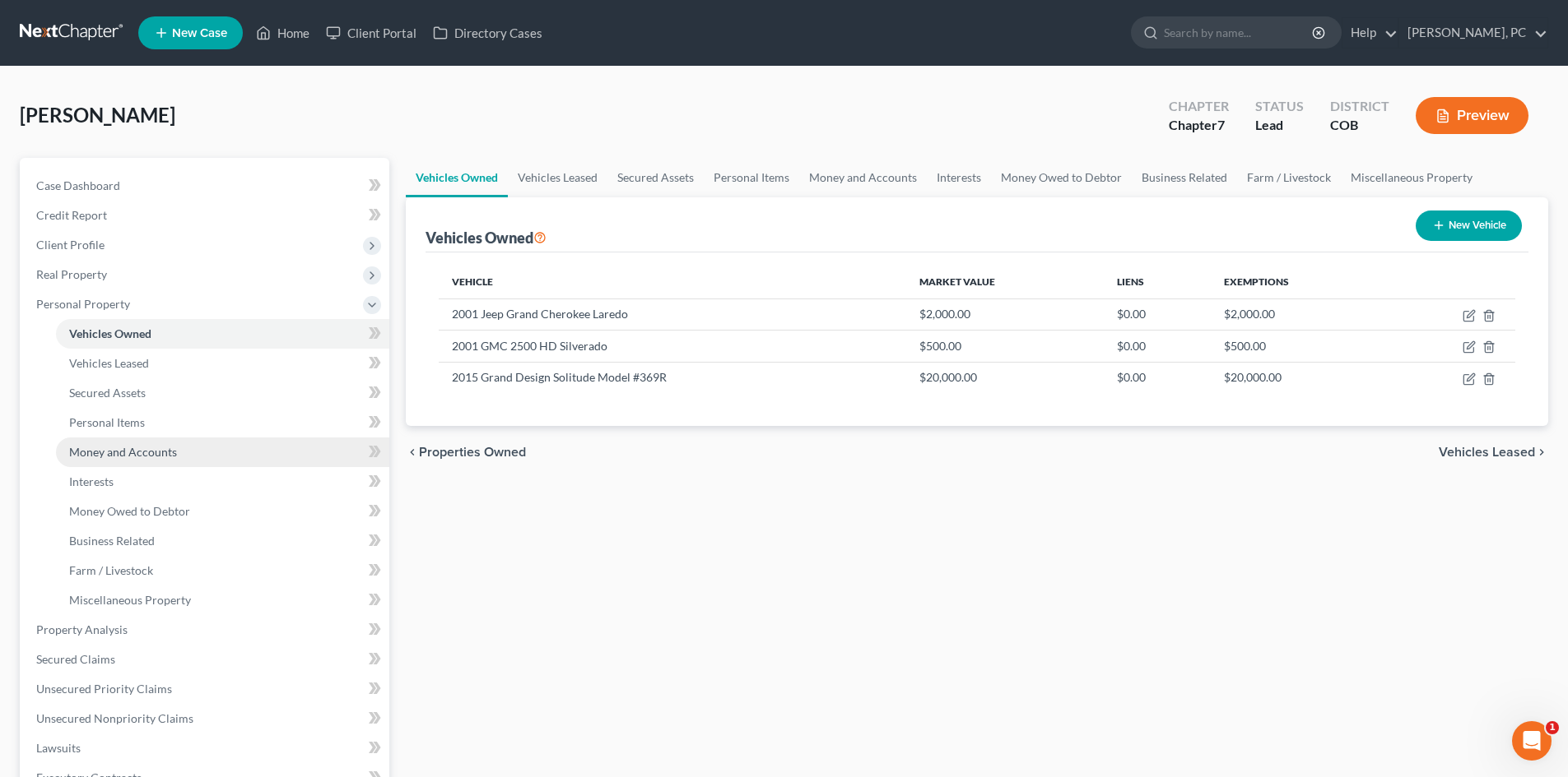
click at [124, 447] on span "Money and Accounts" at bounding box center [123, 452] width 108 height 14
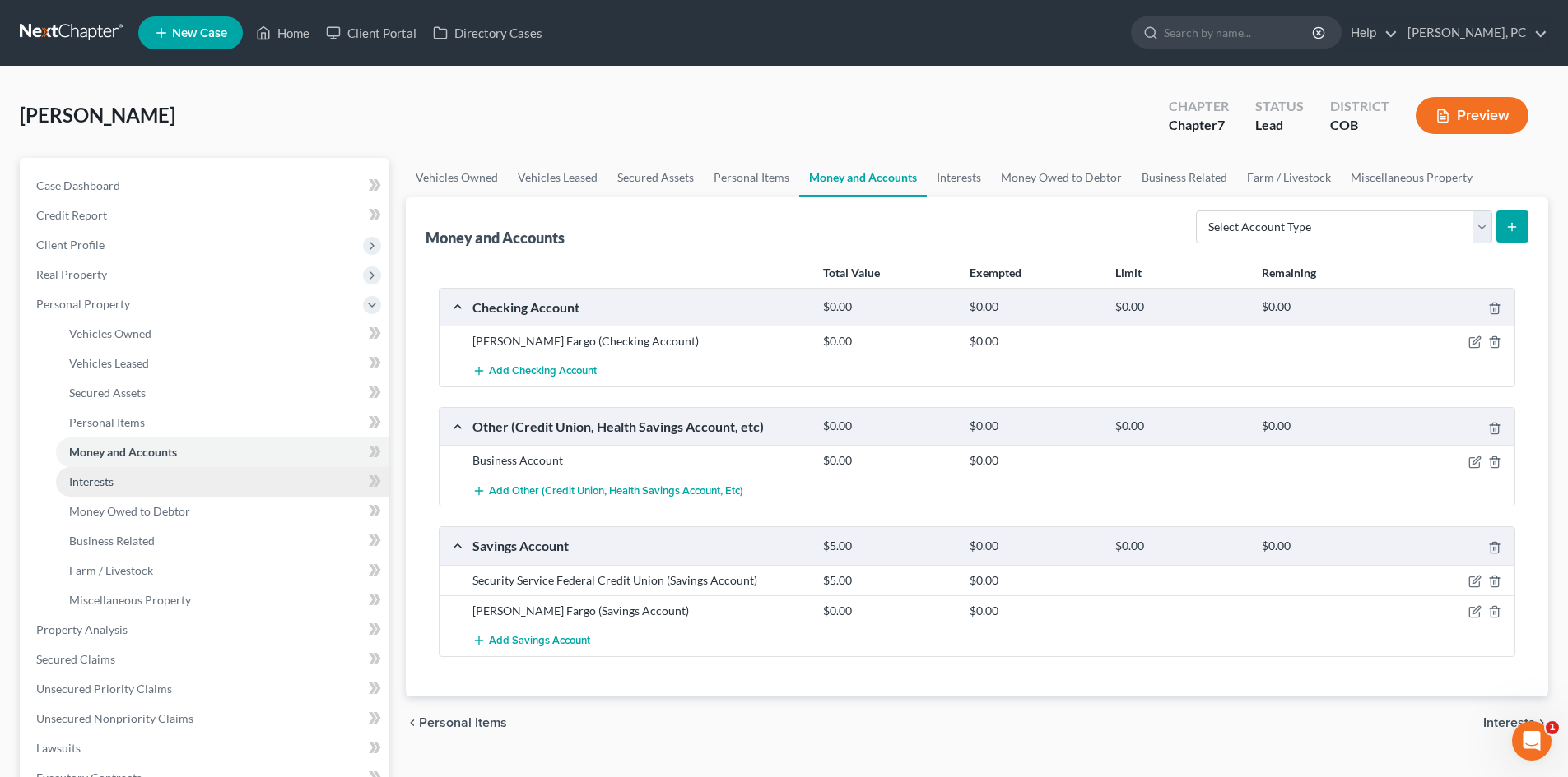
click at [97, 483] on span "Interests" at bounding box center [91, 482] width 45 height 14
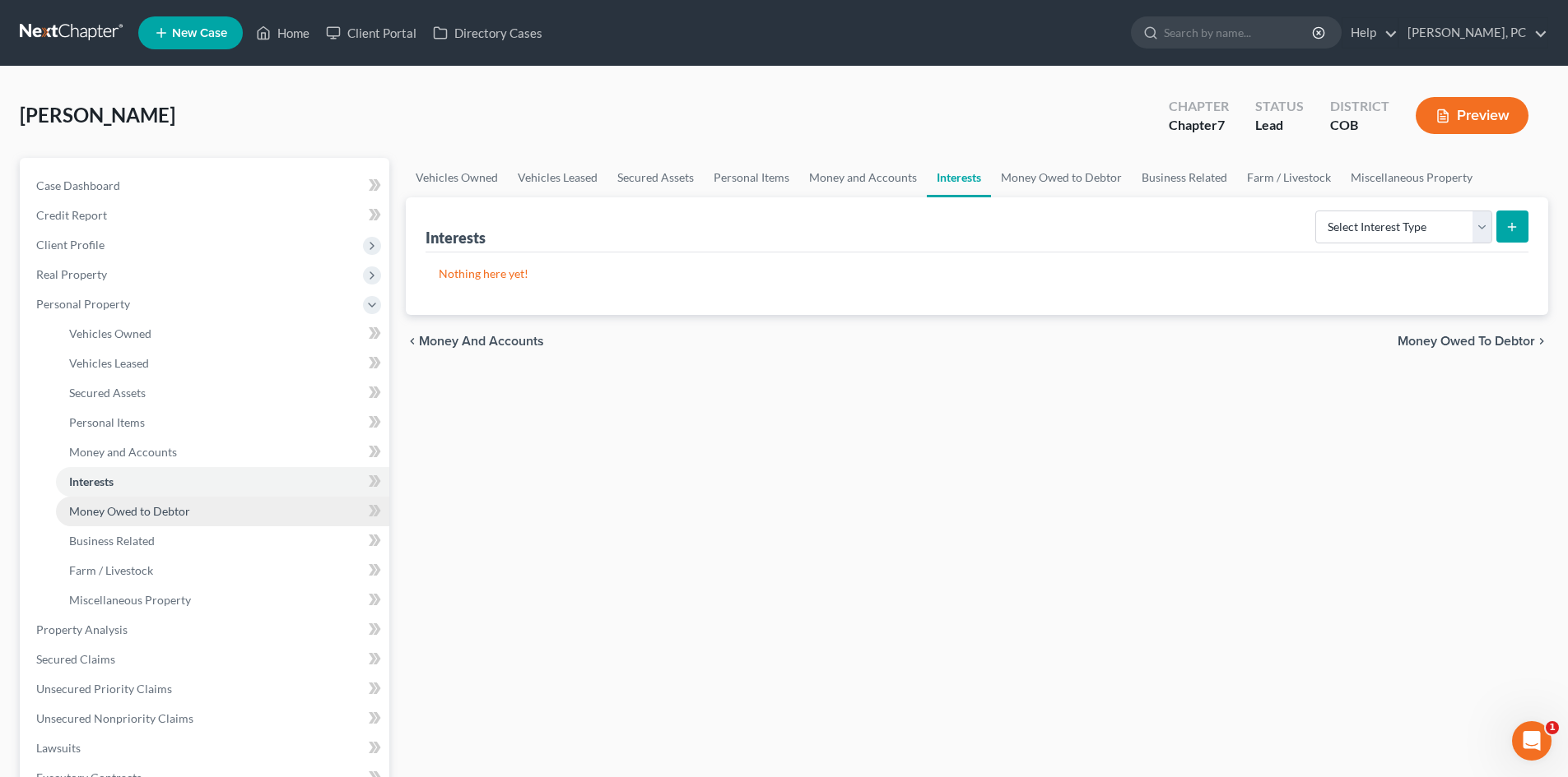
click at [150, 506] on span "Money Owed to Debtor" at bounding box center [130, 512] width 121 height 14
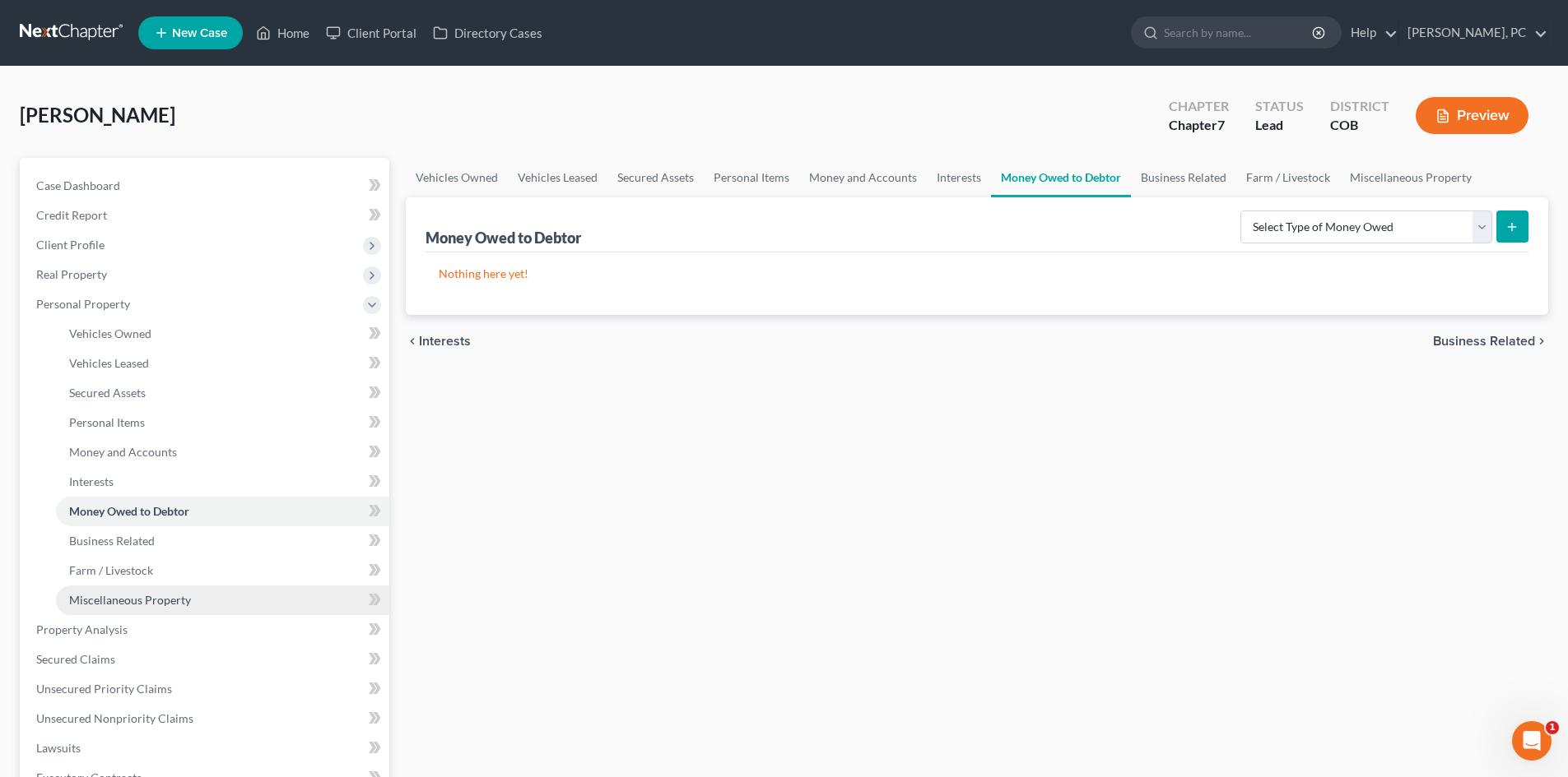
click at [140, 596] on span "Miscellaneous Property" at bounding box center [130, 600] width 121 height 14
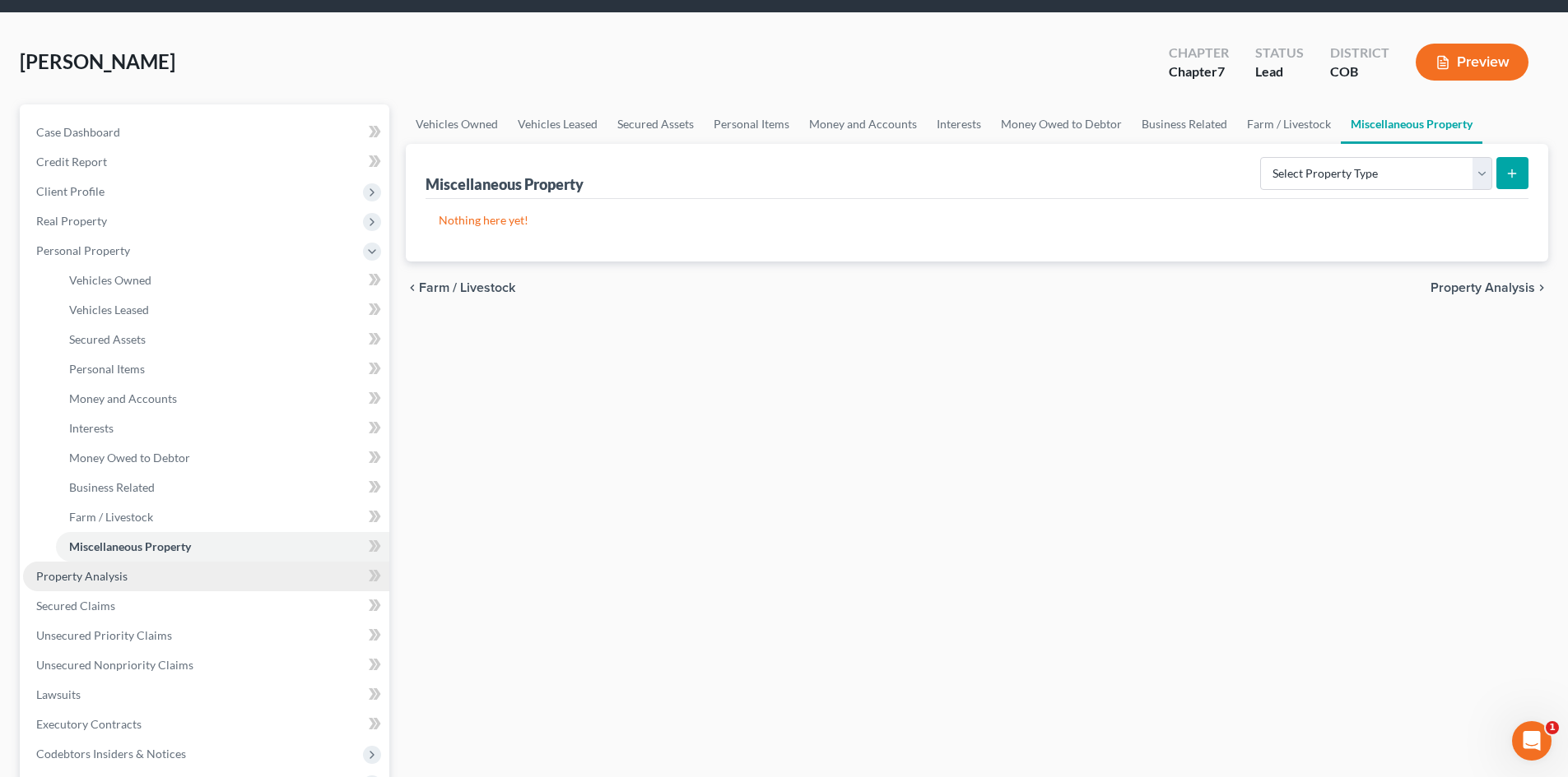
scroll to position [83, 0]
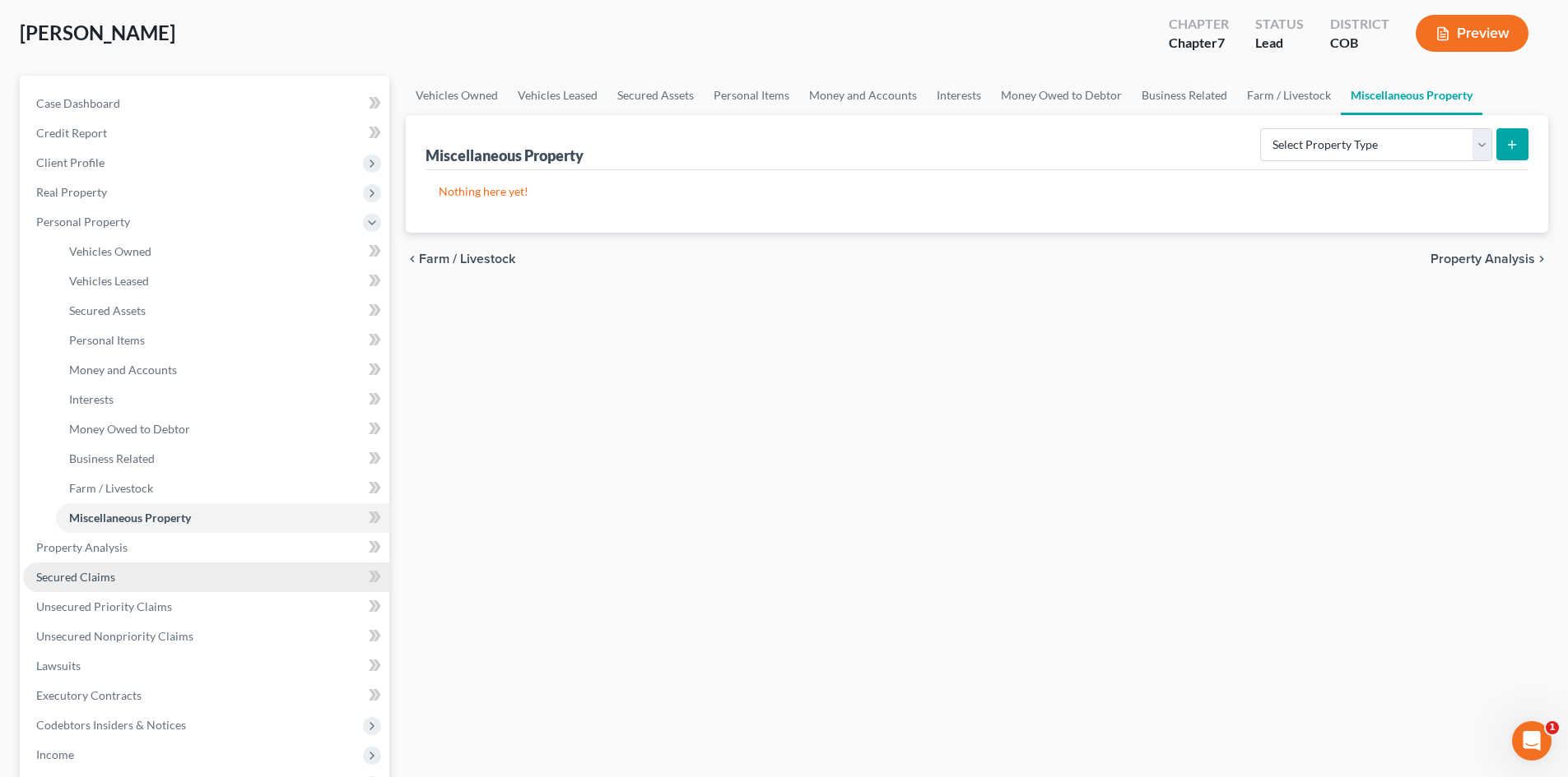
click at [111, 570] on span "Secured Claims" at bounding box center [76, 577] width 79 height 14
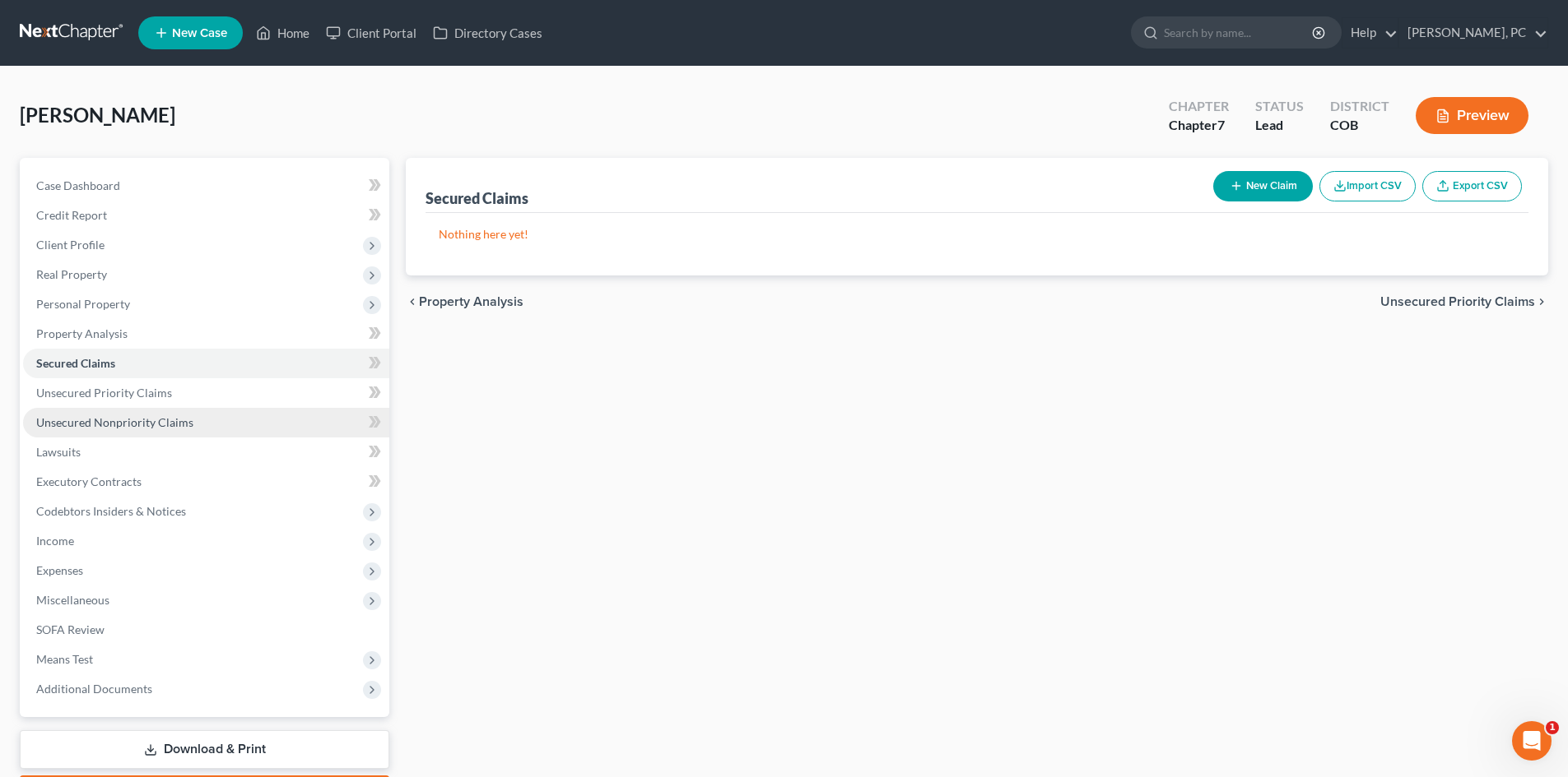
click at [159, 412] on link "Unsecured Nonpriority Claims" at bounding box center [206, 423] width 366 height 30
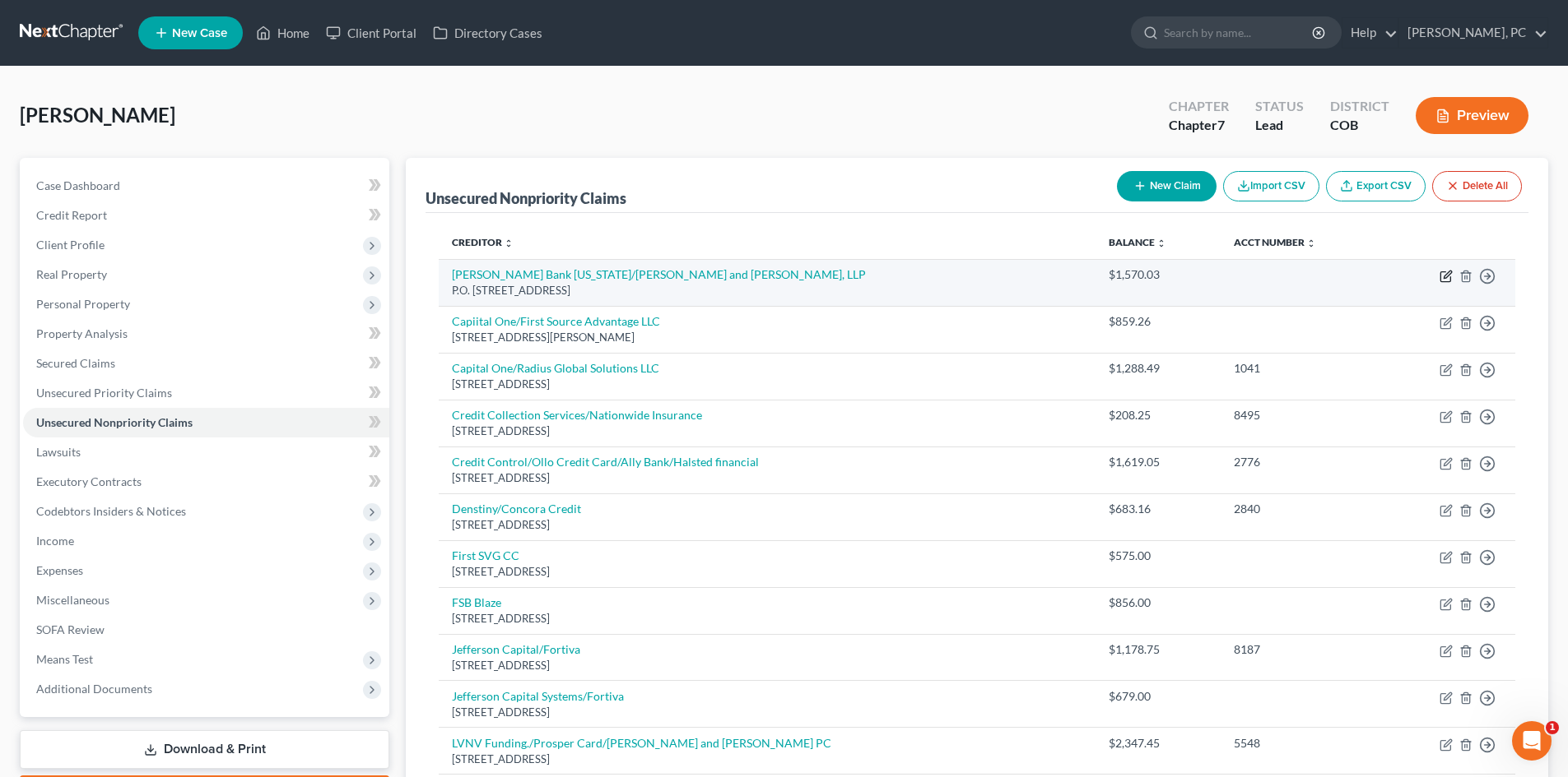
click at [1446, 276] on icon "button" at bounding box center [1446, 276] width 13 height 13
select select "4"
select select "2"
select select "0"
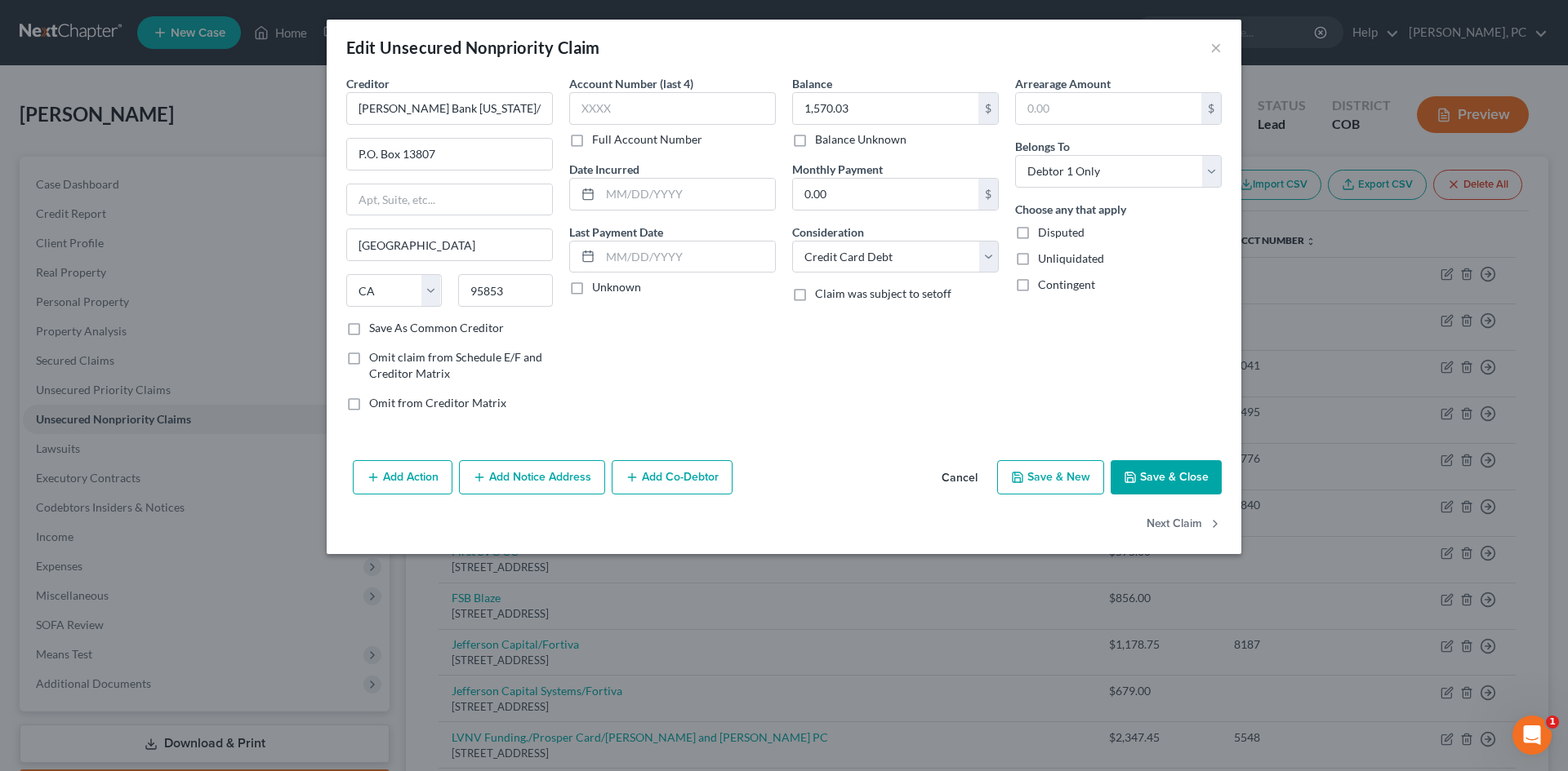
click at [544, 469] on button "Add Notice Address" at bounding box center [532, 477] width 147 height 34
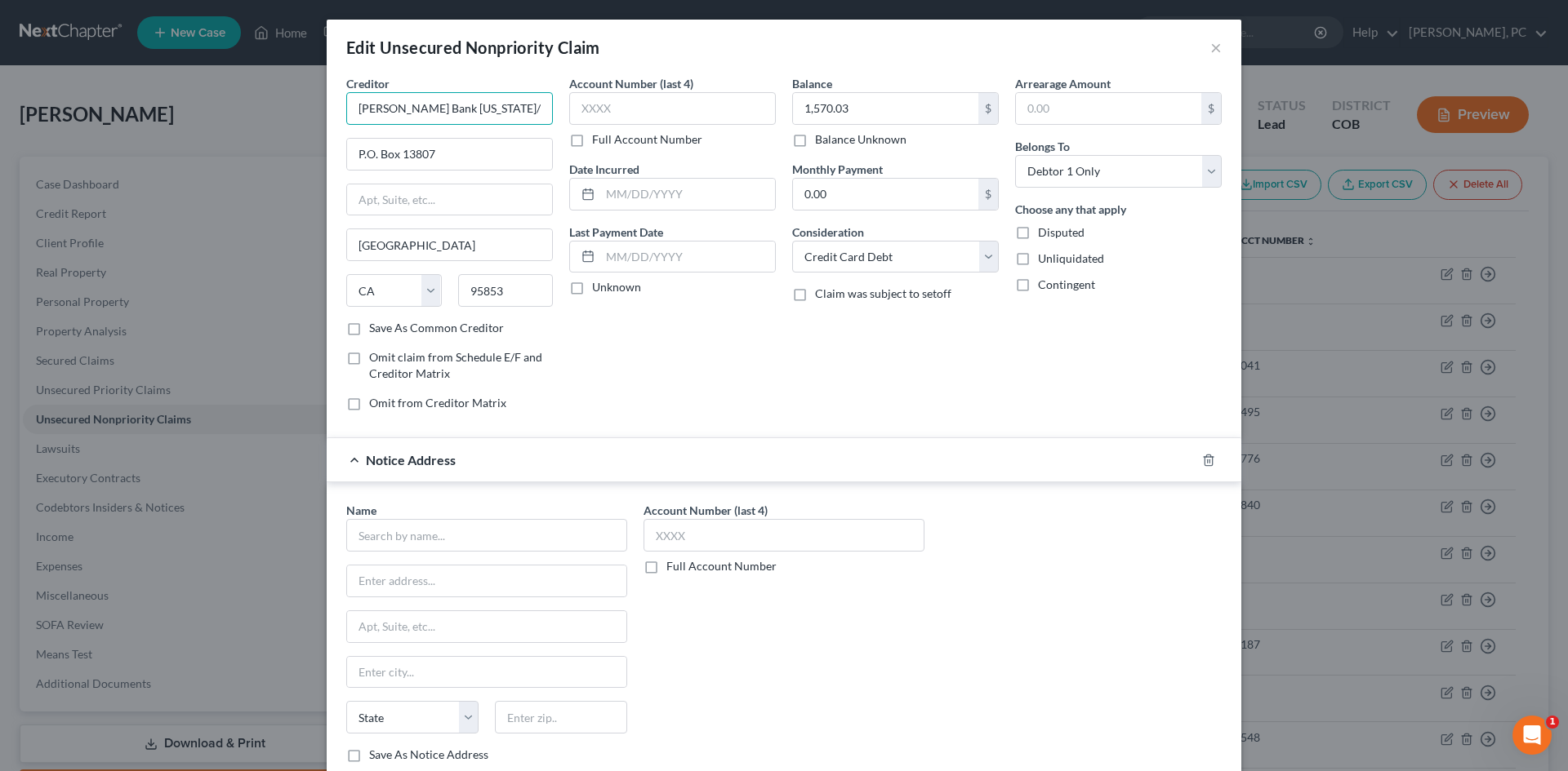
scroll to position [0, 63]
drag, startPoint x: 472, startPoint y: 106, endPoint x: 584, endPoint y: 113, distance: 112.2
click at [584, 113] on div "Creditor * Barclay Bank Delaware/Nelson and Kennard, LLP P.O. Box 13807 Sacrame…" at bounding box center [784, 249] width 892 height 350
click at [372, 540] on input "text" at bounding box center [487, 535] width 281 height 32
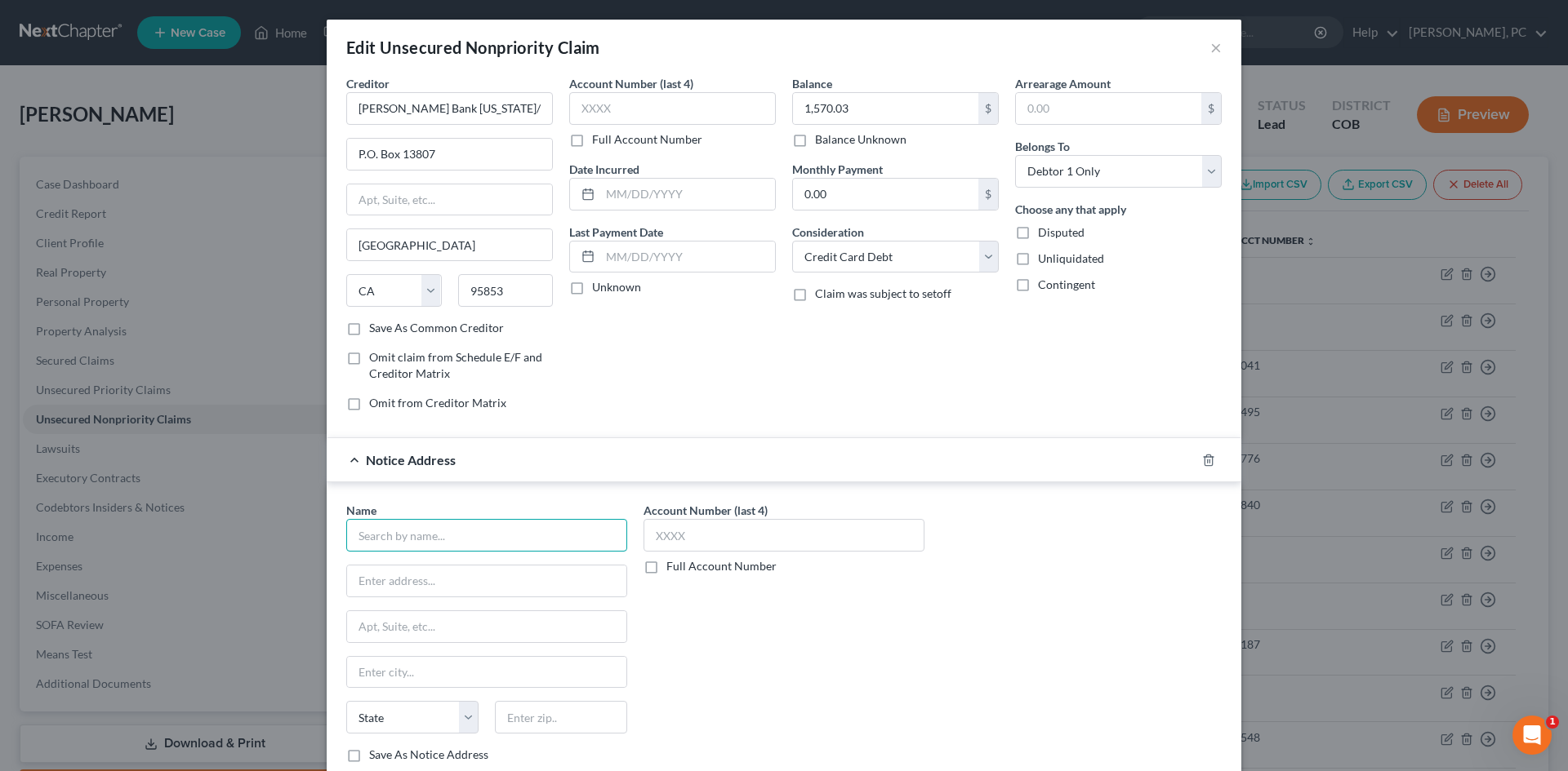
paste input "Nelson and Kennard, LLP"
type input "Nelson and Kennard, LLP"
drag, startPoint x: 439, startPoint y: 160, endPoint x: 306, endPoint y: 163, distance: 133.0
click at [306, 163] on div "Edit Unsecured Nonpriority Claim × Creditor * Barclay Bank Delaware/Nelson and …" at bounding box center [784, 386] width 1568 height 771
click at [482, 581] on input "text" at bounding box center [487, 582] width 279 height 31
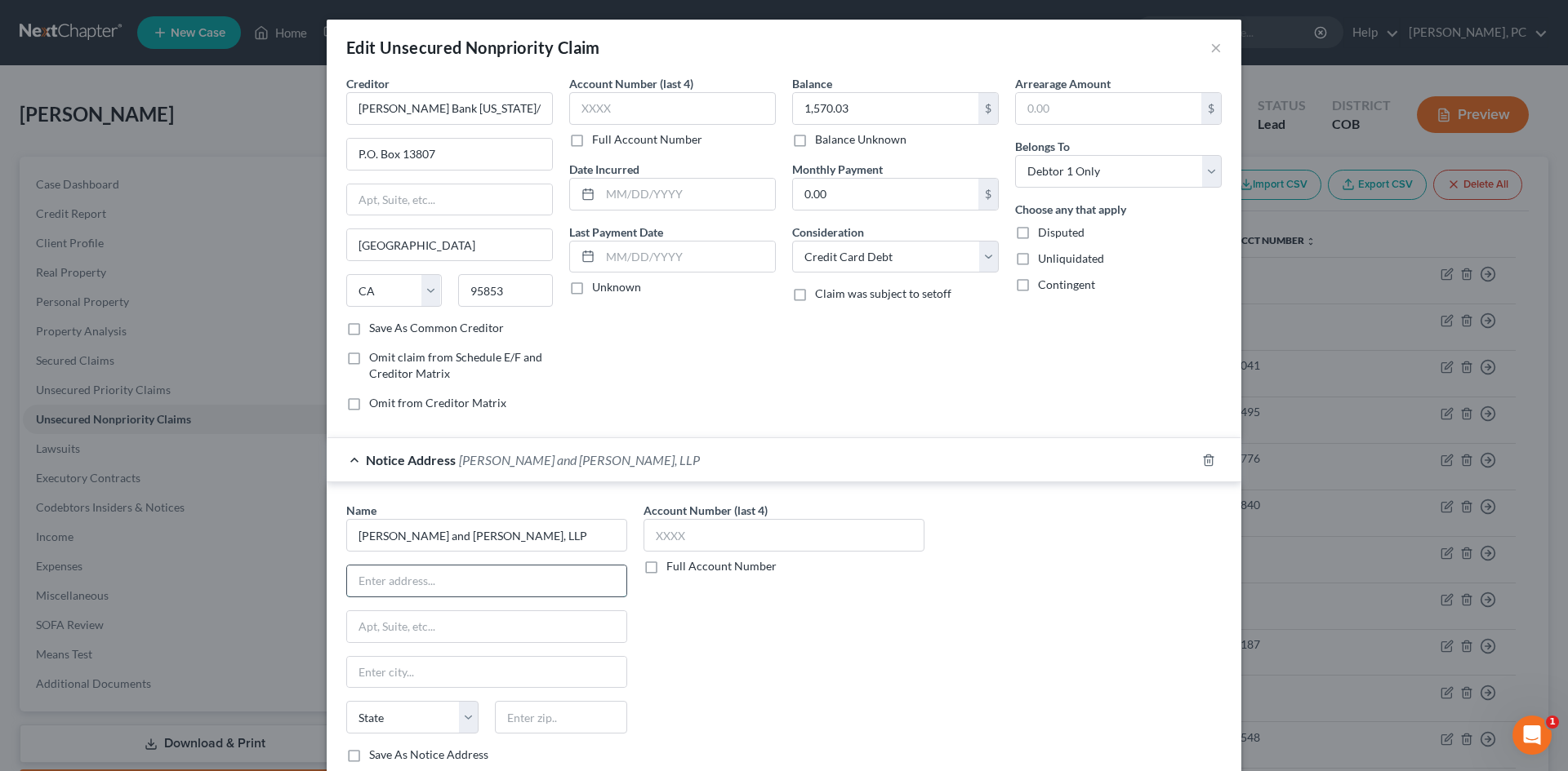
paste input "P.O. Box 13807"
type input "P.O. Box 13807"
click at [598, 719] on input "text" at bounding box center [561, 717] width 133 height 32
type input "95853"
type input "Sacramento"
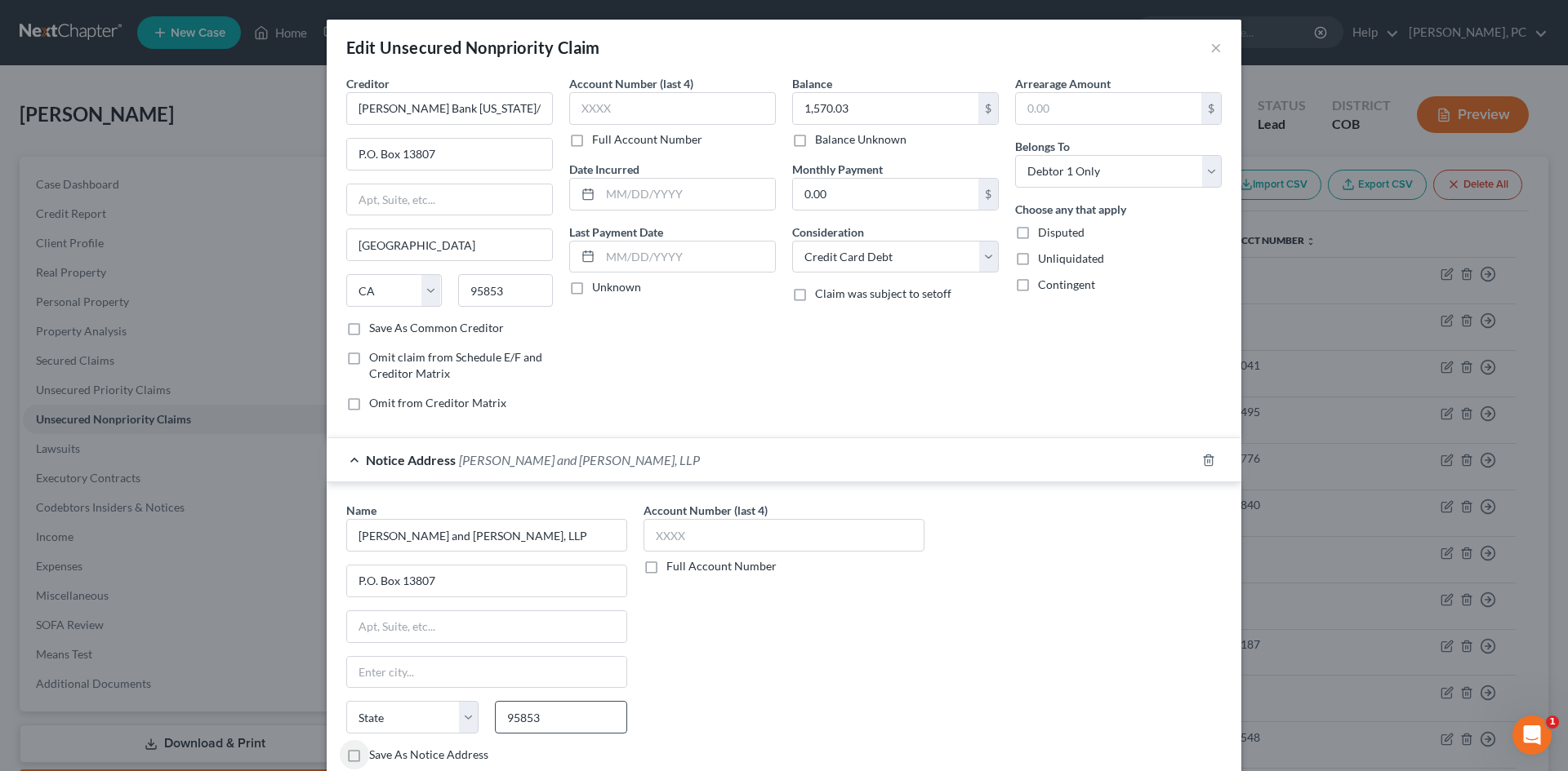
select select "4"
drag, startPoint x: 421, startPoint y: 105, endPoint x: 916, endPoint y: 85, distance: 495.4
click at [899, 110] on div "Creditor * Barclay Bank Delaware/Nelson and Kennard, LLP P.O. Box 13807 Sacrame…" at bounding box center [784, 249] width 892 height 350
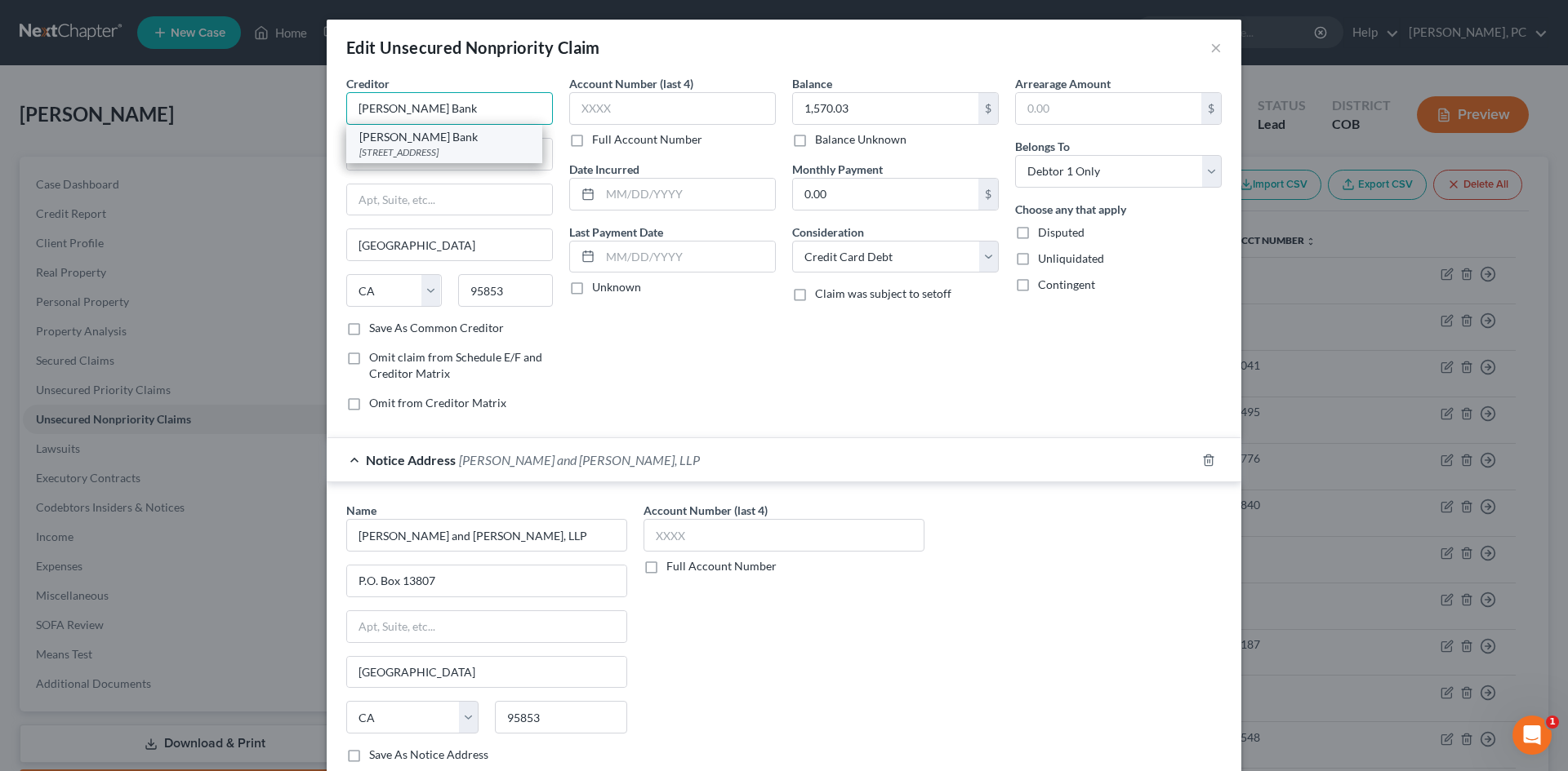
type input "Barclay Bank"
click at [422, 147] on div "PO Box 8803, Wilmington, DE 19899" at bounding box center [444, 153] width 170 height 14
type input "PO Box 8803"
type input "Wilmington"
select select "7"
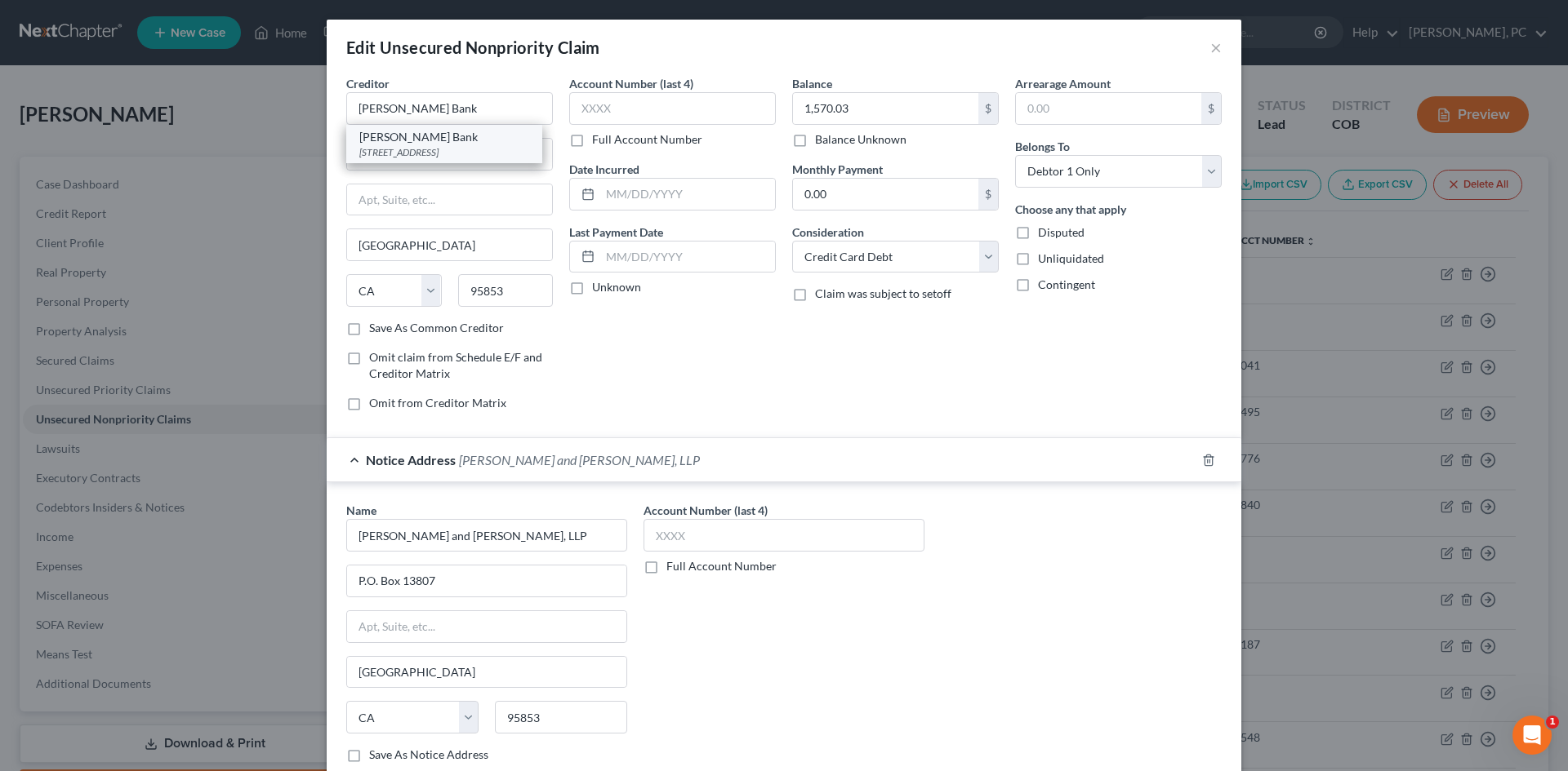
type input "19899"
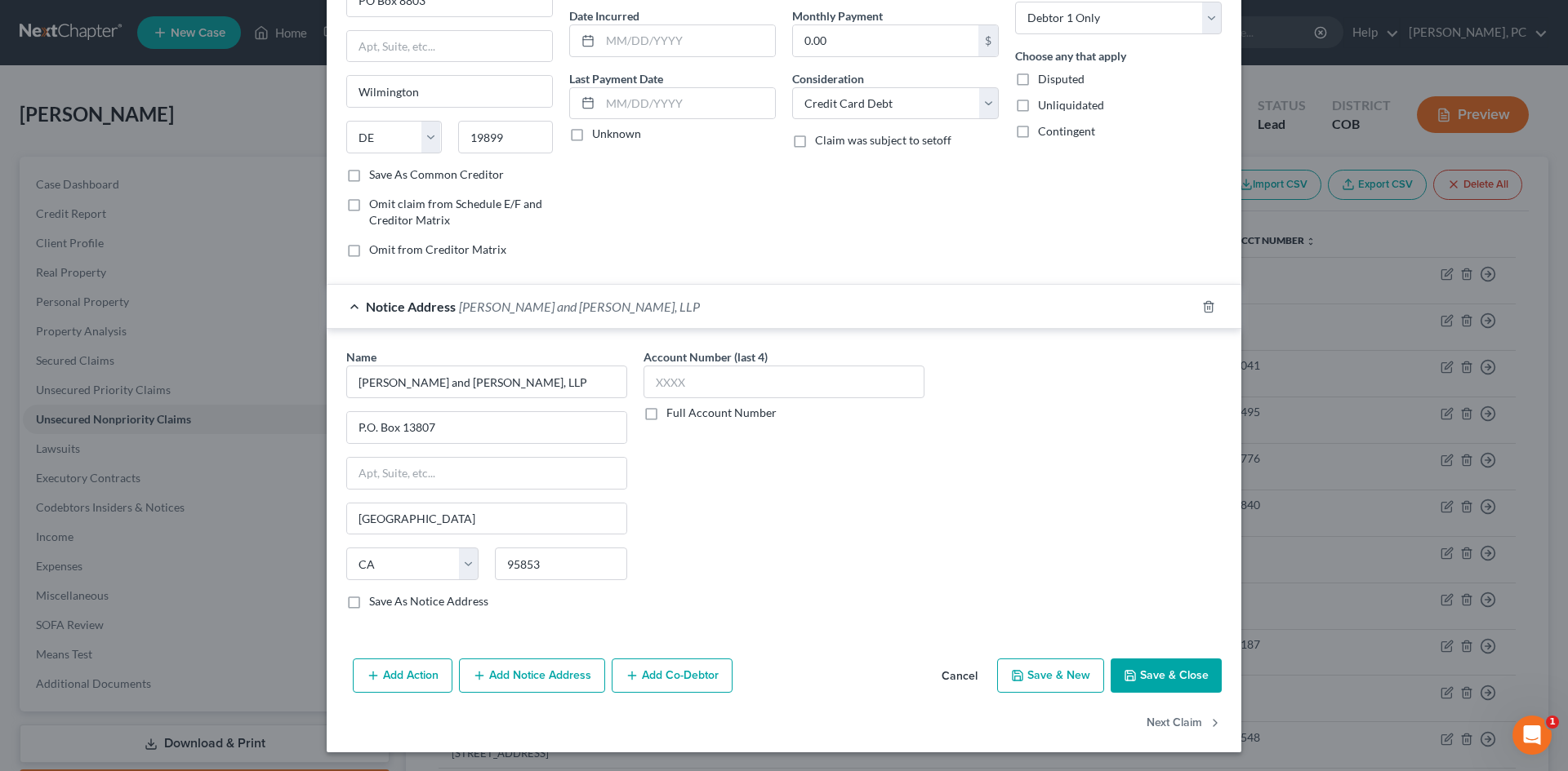
scroll to position [154, 0]
click at [1161, 668] on button "Save & Close" at bounding box center [1166, 674] width 111 height 34
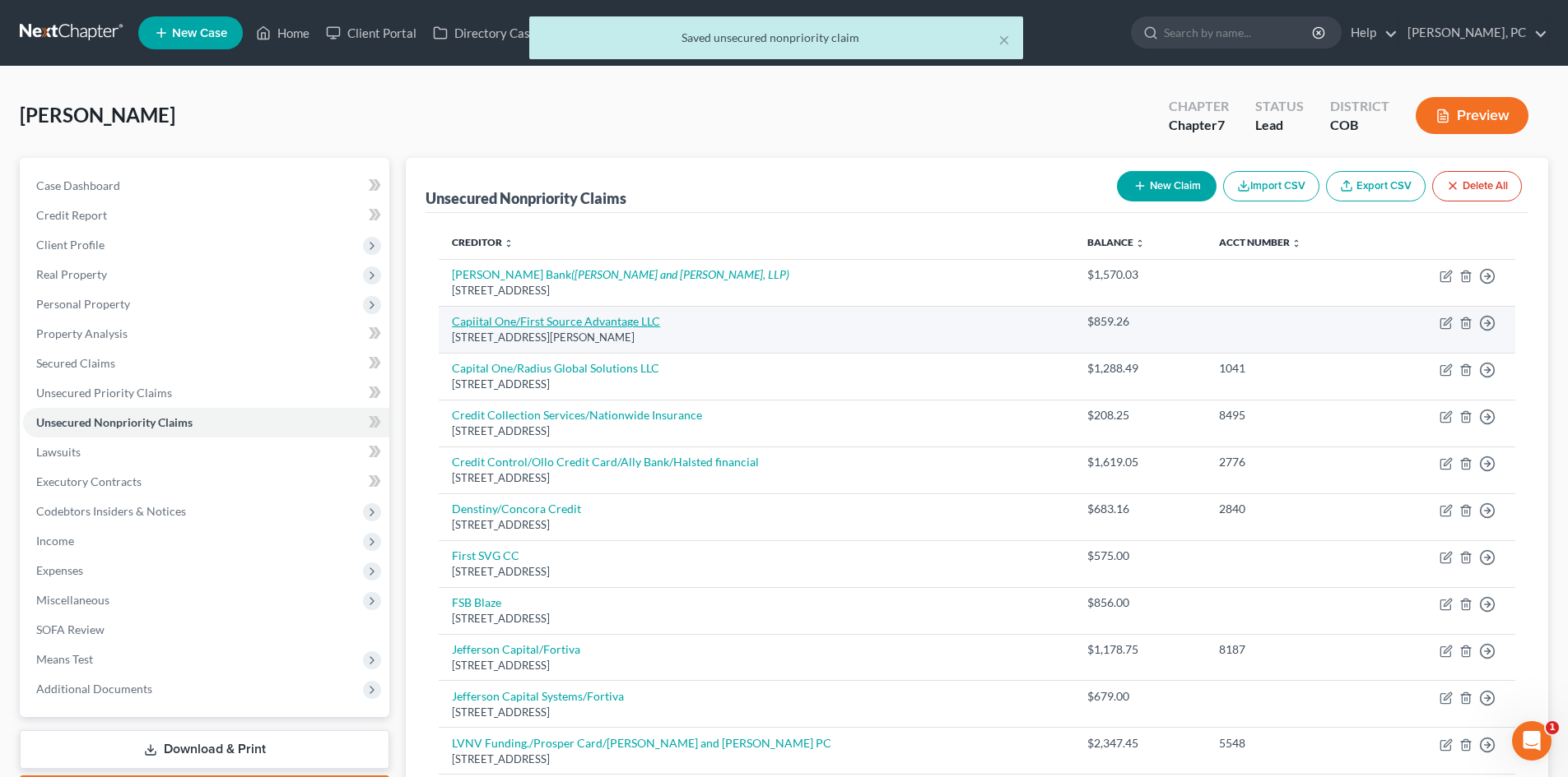
click at [566, 320] on link "Capiital One/First Source Advantage LLC" at bounding box center [556, 321] width 208 height 14
select select "35"
select select "2"
select select "0"
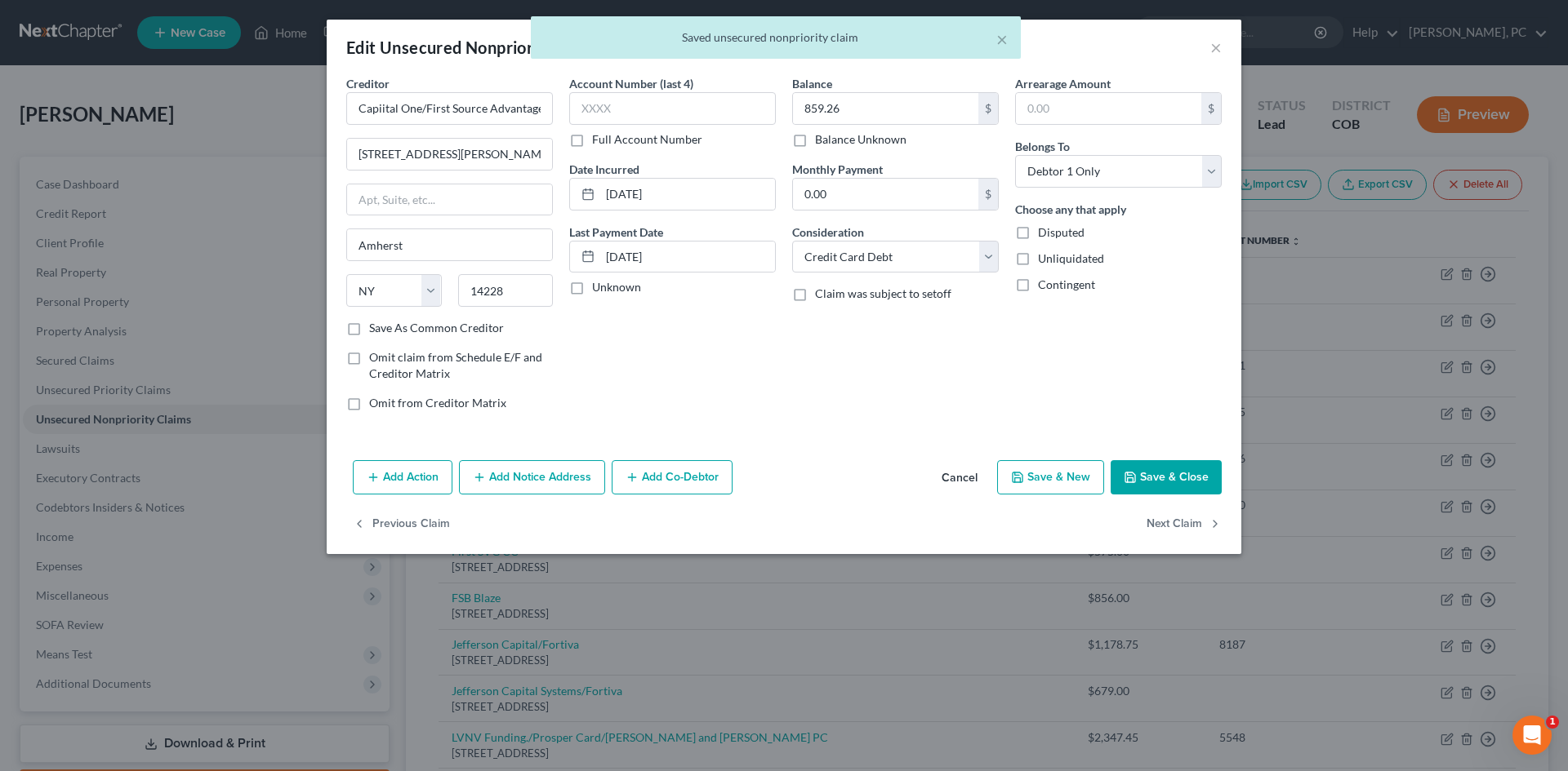
click at [556, 473] on button "Add Notice Address" at bounding box center [532, 477] width 147 height 34
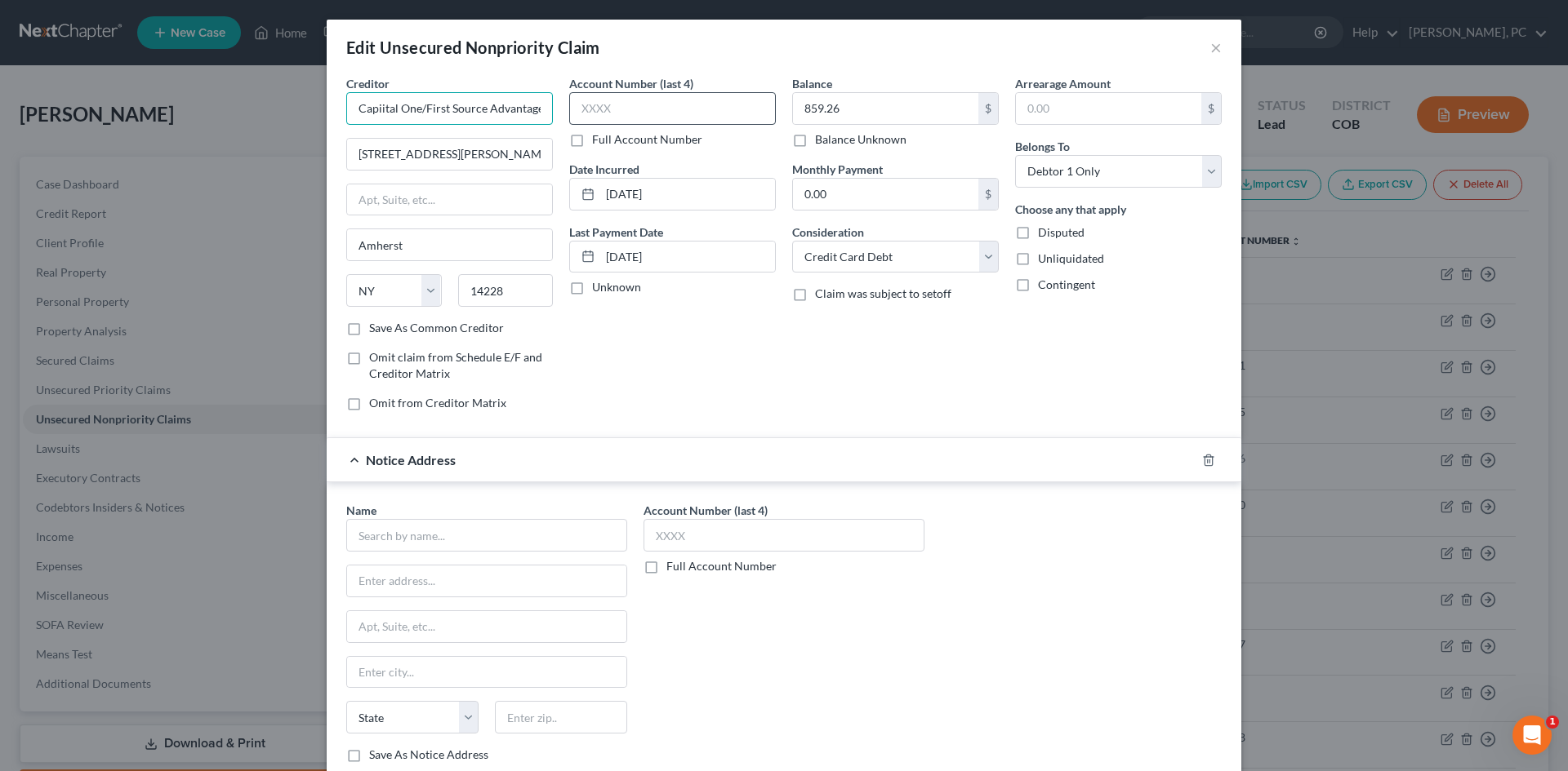
scroll to position [0, 22]
drag, startPoint x: 417, startPoint y: 106, endPoint x: 592, endPoint y: 104, distance: 175.0
click at [592, 104] on div "Creditor * Capiital One/First Source Advantage LLC 205 Bryant Woods South Amher…" at bounding box center [784, 249] width 892 height 350
click at [418, 547] on input "text" at bounding box center [487, 535] width 281 height 32
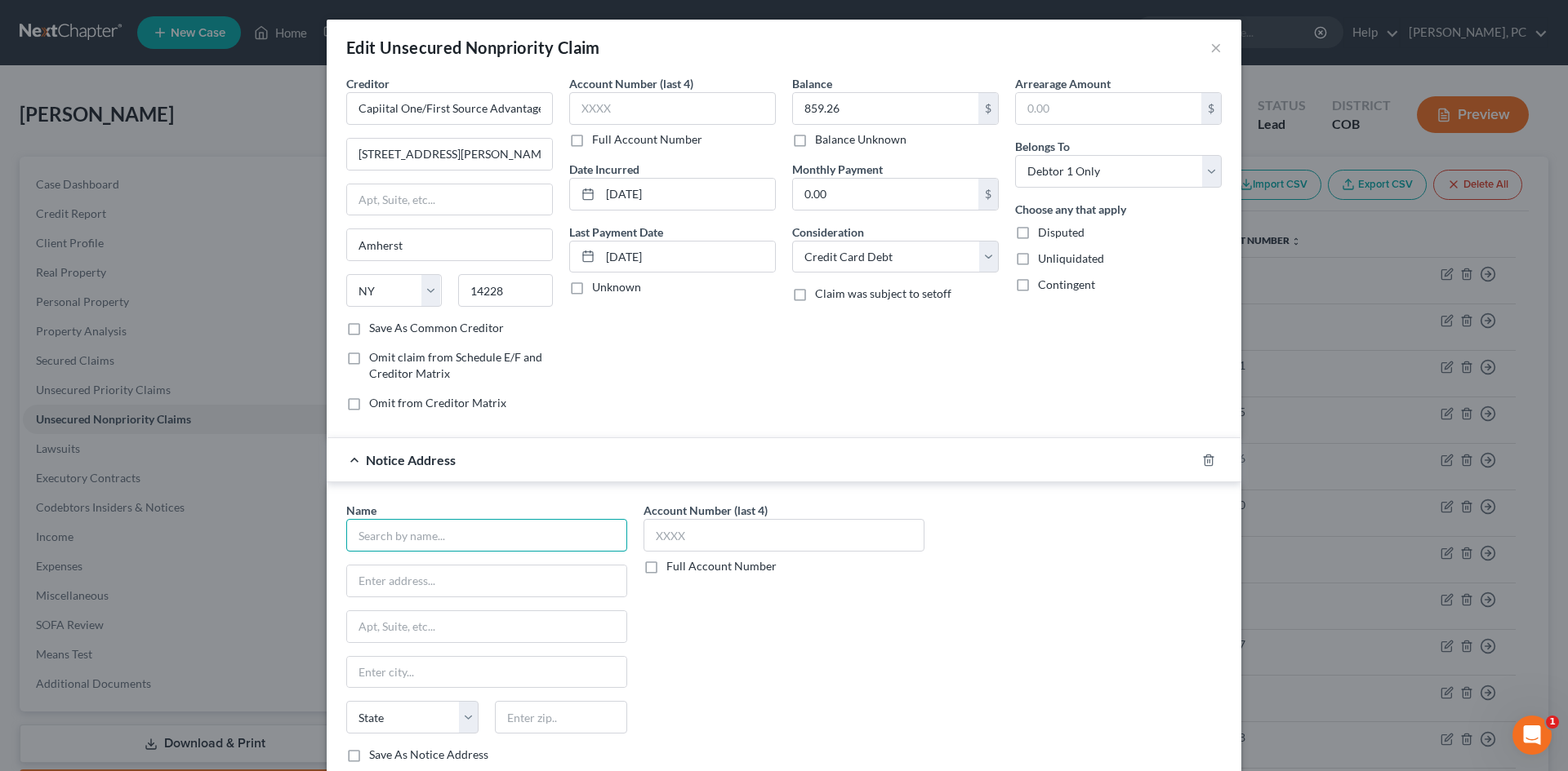
paste input "First Source Advantage LLC"
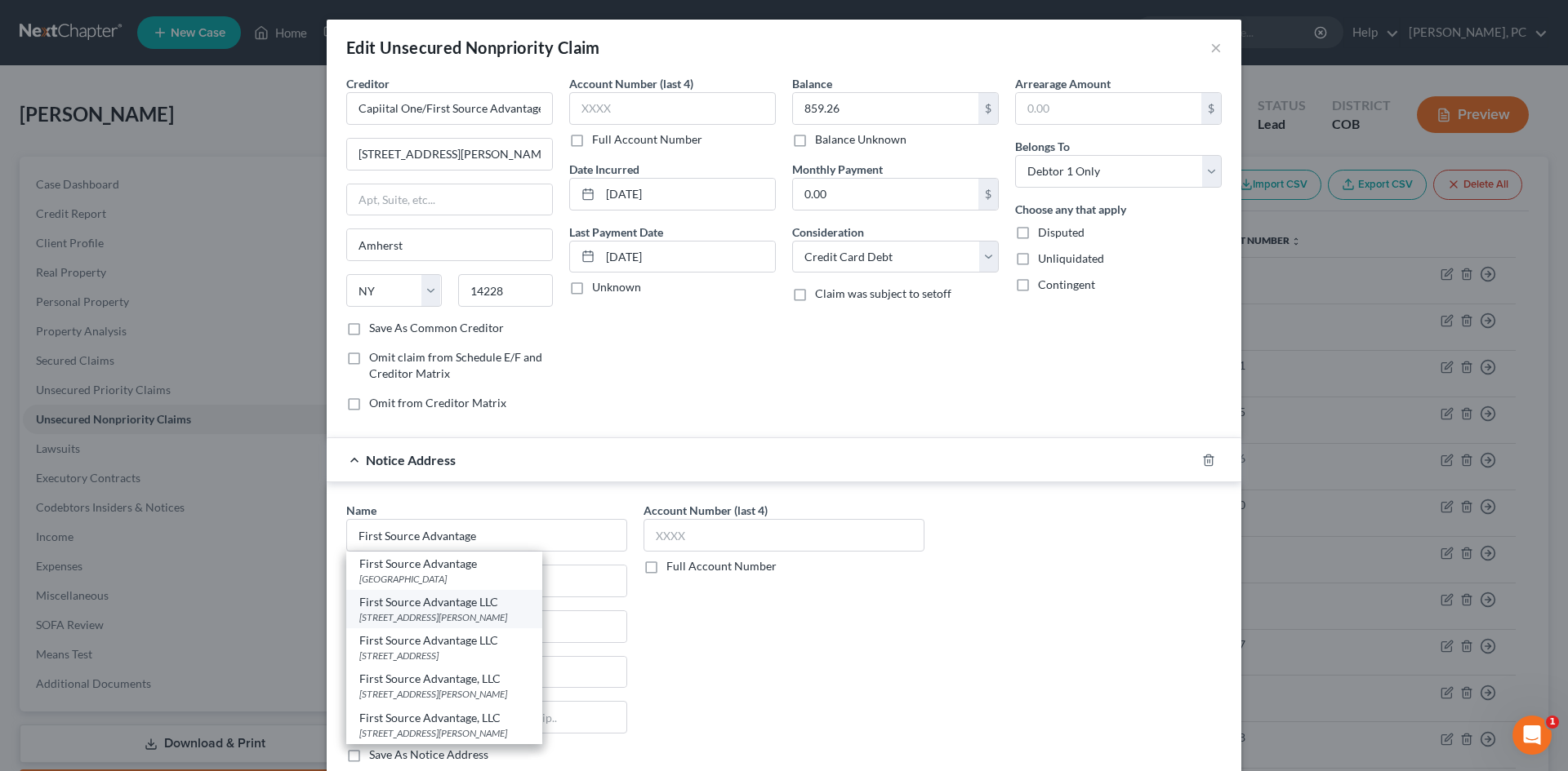
click at [425, 616] on div "205 Bryant Woods South, Amherst, NY 14228" at bounding box center [444, 617] width 170 height 14
type input "First Source Advantage LLC"
type input "205 Bryant Woods South"
type input "Amherst"
select select "35"
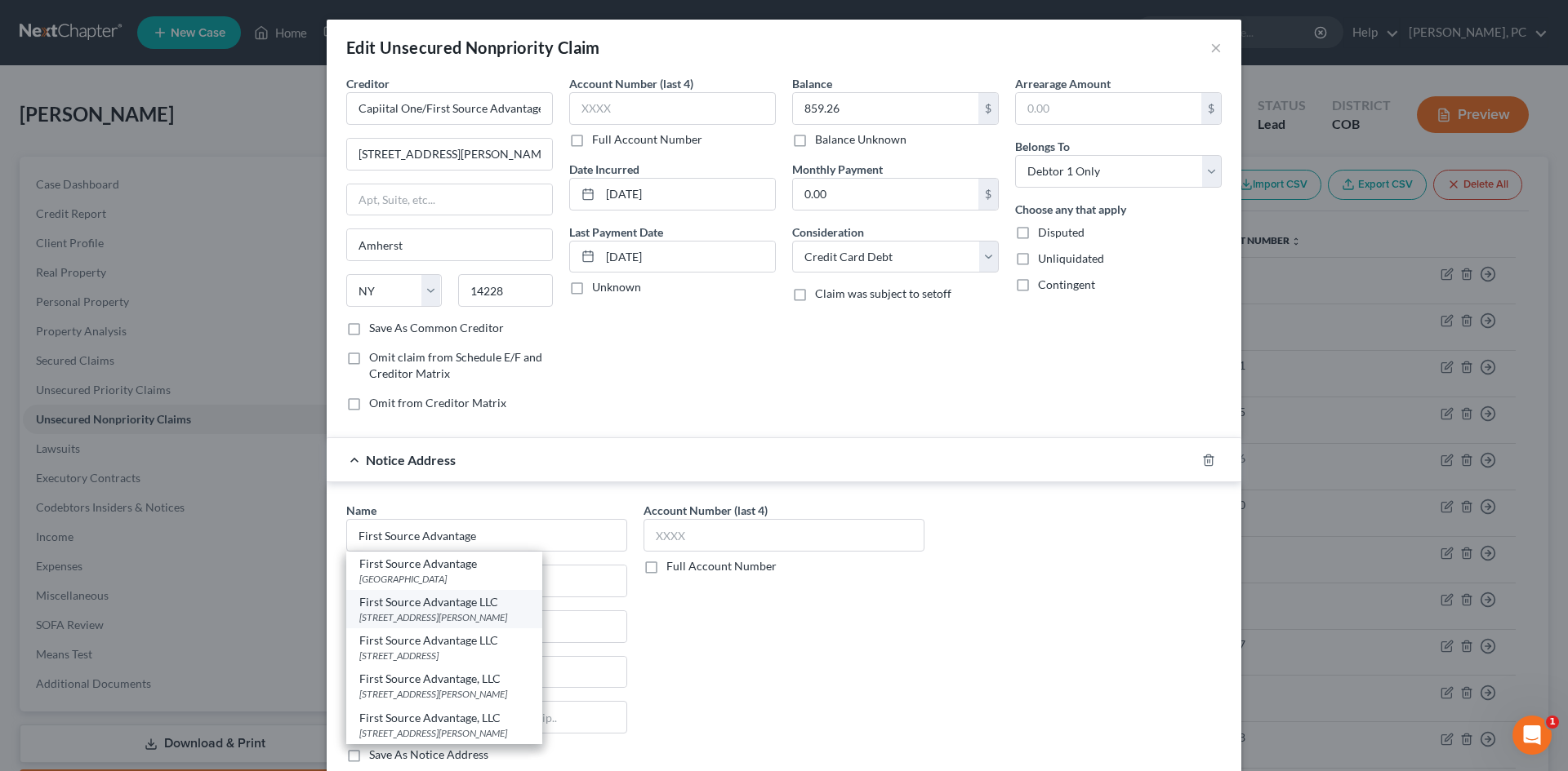
type input "14228"
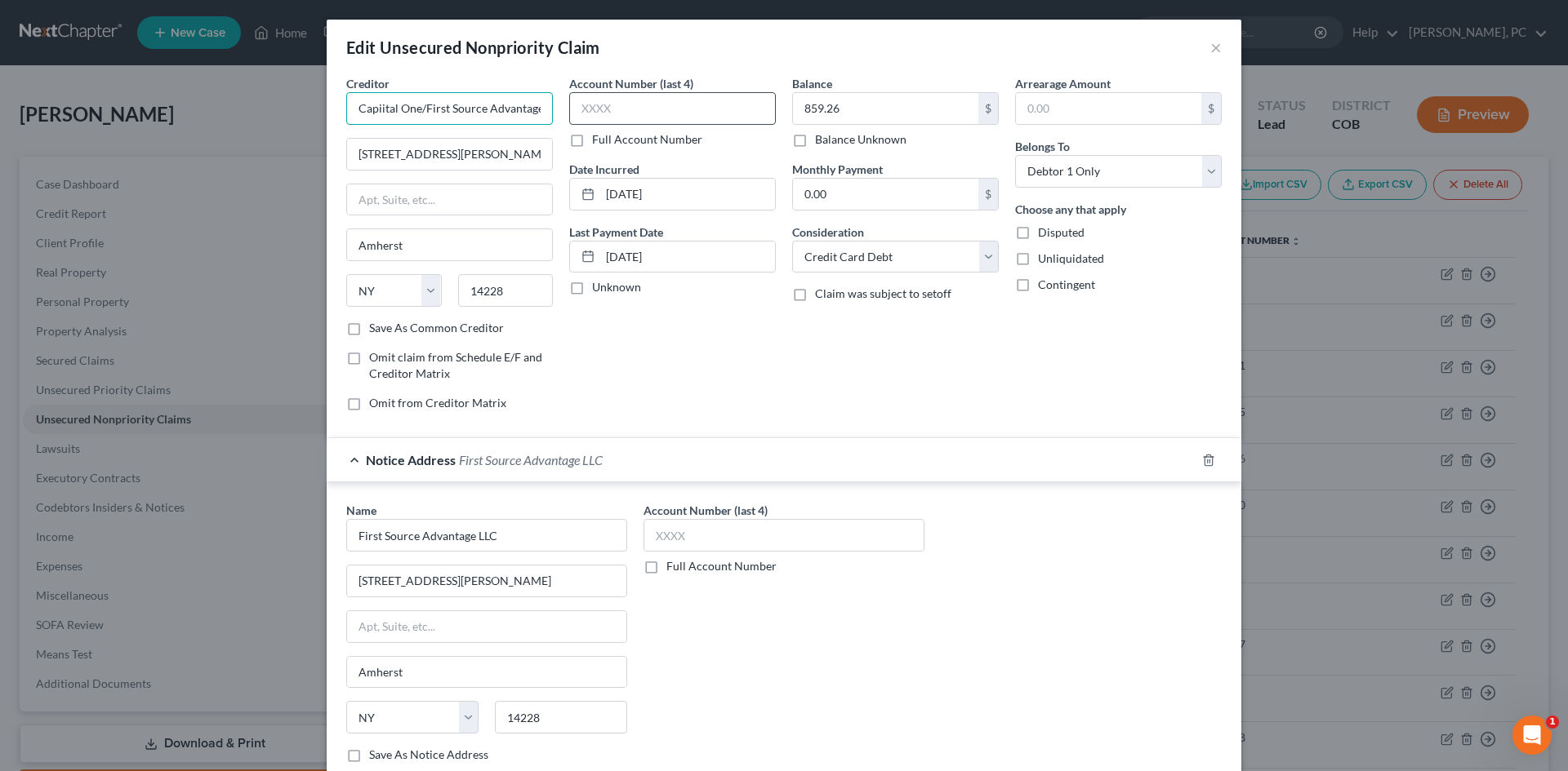
scroll to position [0, 22]
drag, startPoint x: 414, startPoint y: 108, endPoint x: 735, endPoint y: 102, distance: 321.1
click at [708, 108] on div "Creditor * Capiital One/First Source Advantage LLC 205 Bryant Woods South Amher…" at bounding box center [784, 249] width 892 height 350
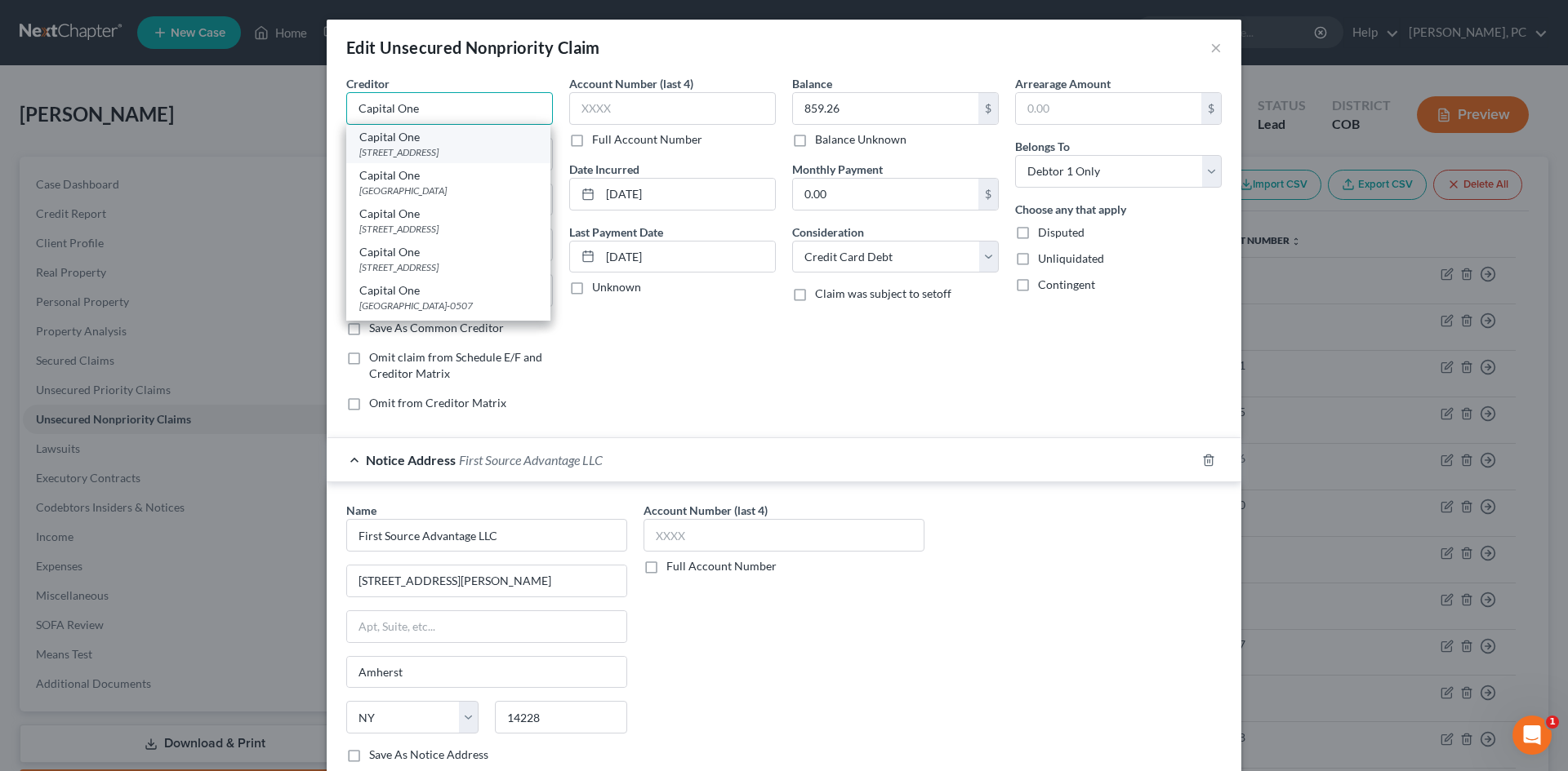
type input "Capital One"
click at [401, 141] on div "Capital One" at bounding box center [448, 137] width 178 height 17
type input "PO Box 31293"
type input "Salt Lake City"
select select "46"
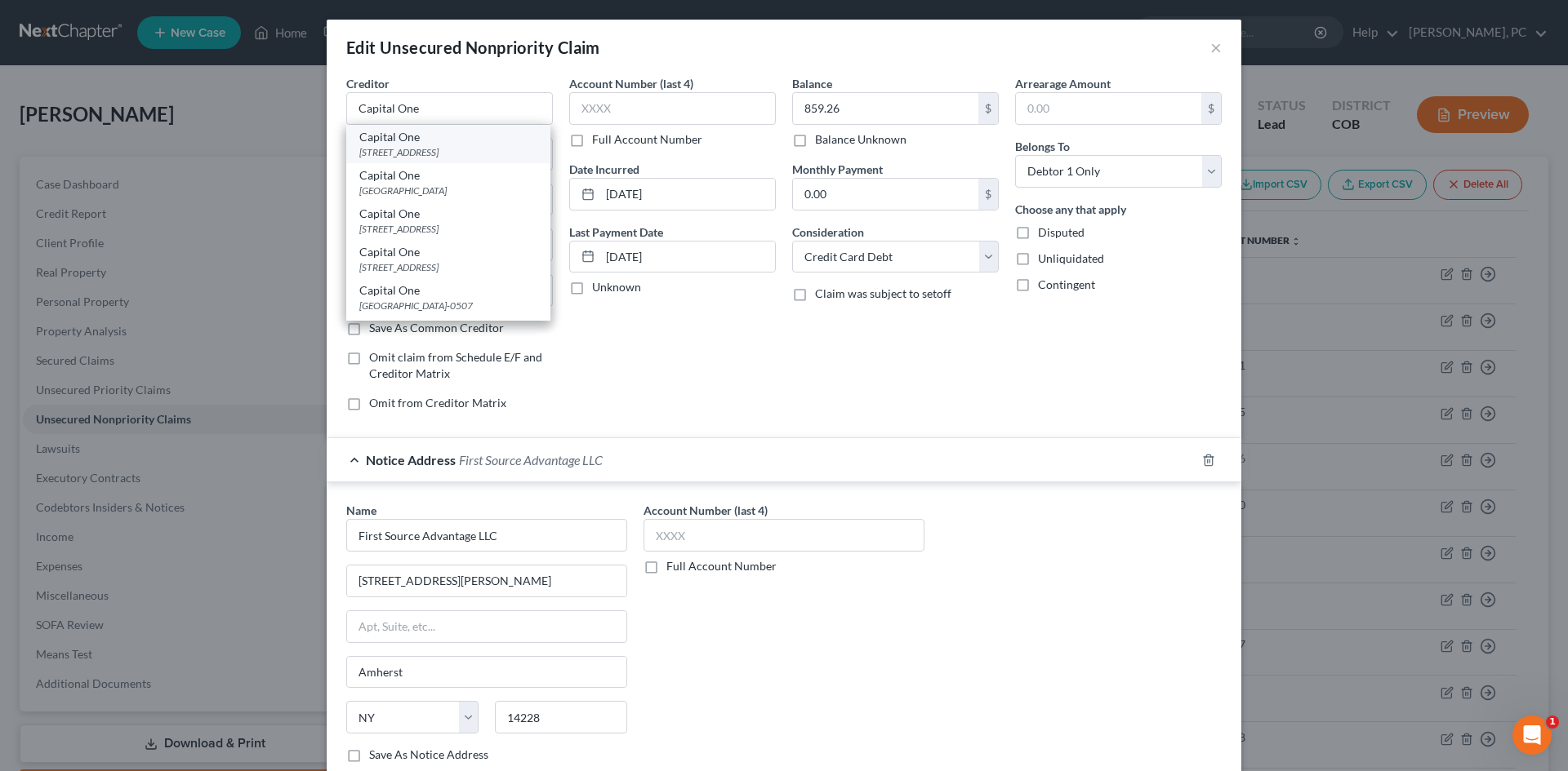
type input "84131"
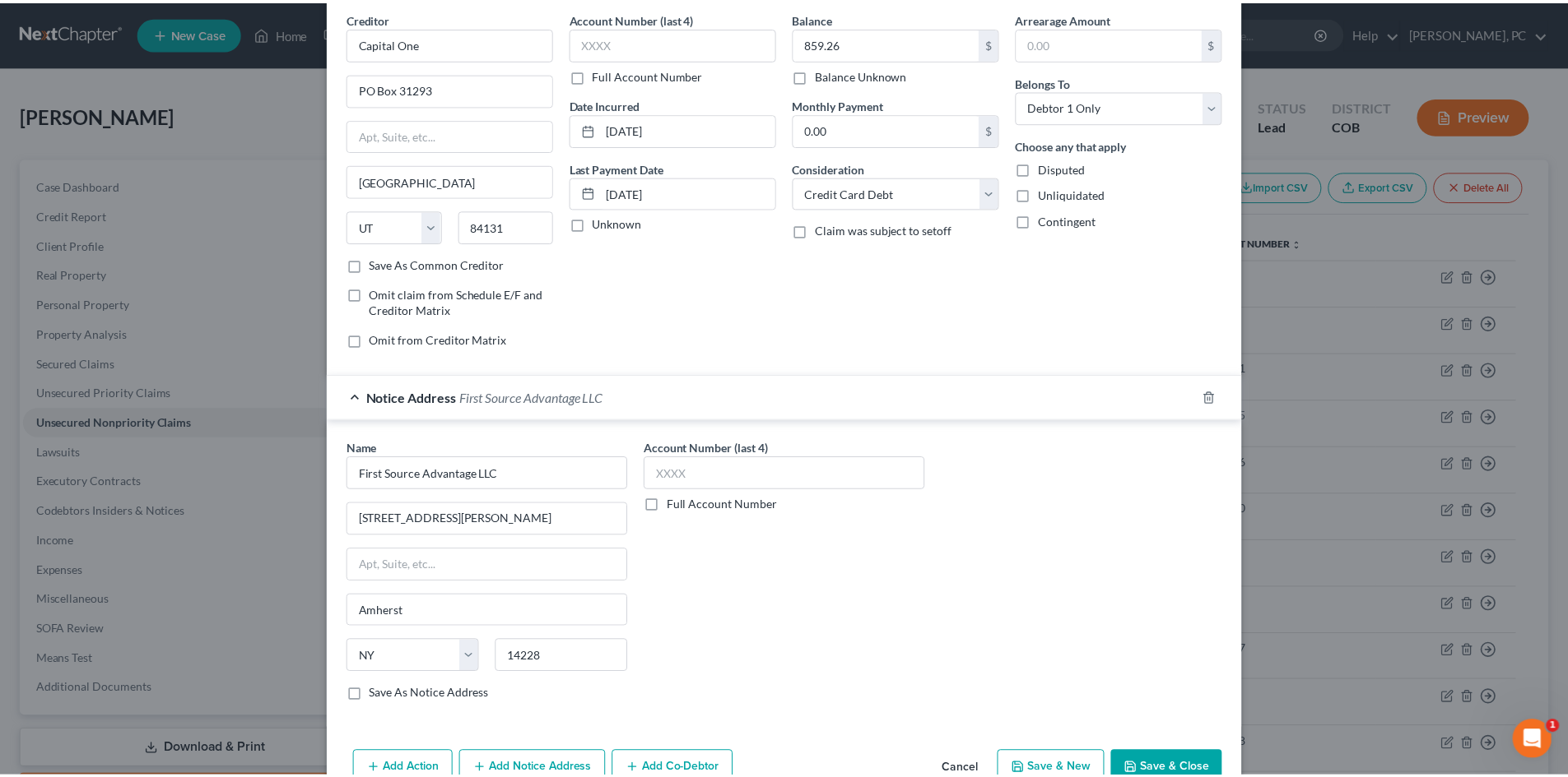
scroll to position [156, 0]
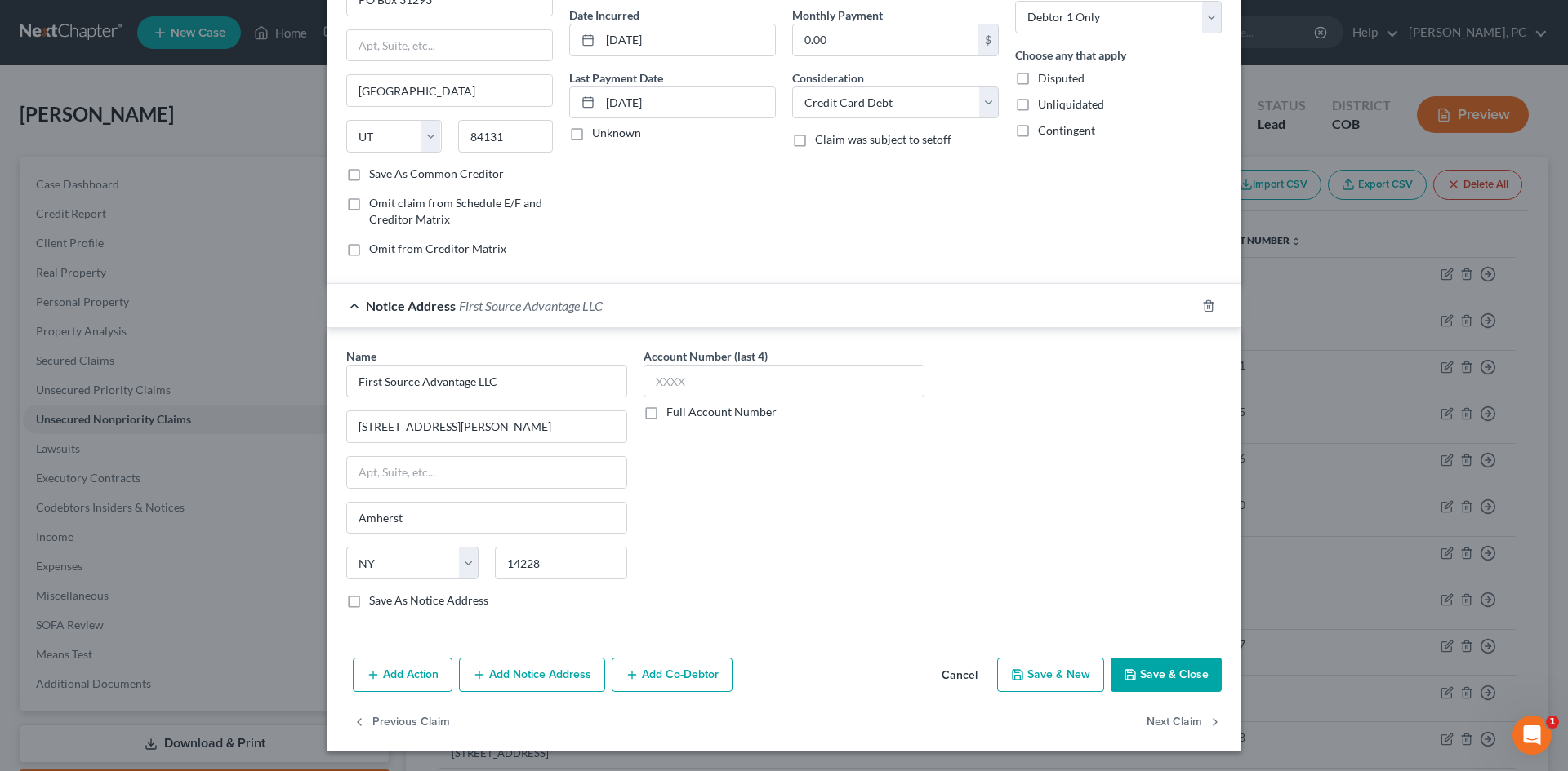
click at [1167, 670] on button "Save & Close" at bounding box center [1166, 674] width 111 height 34
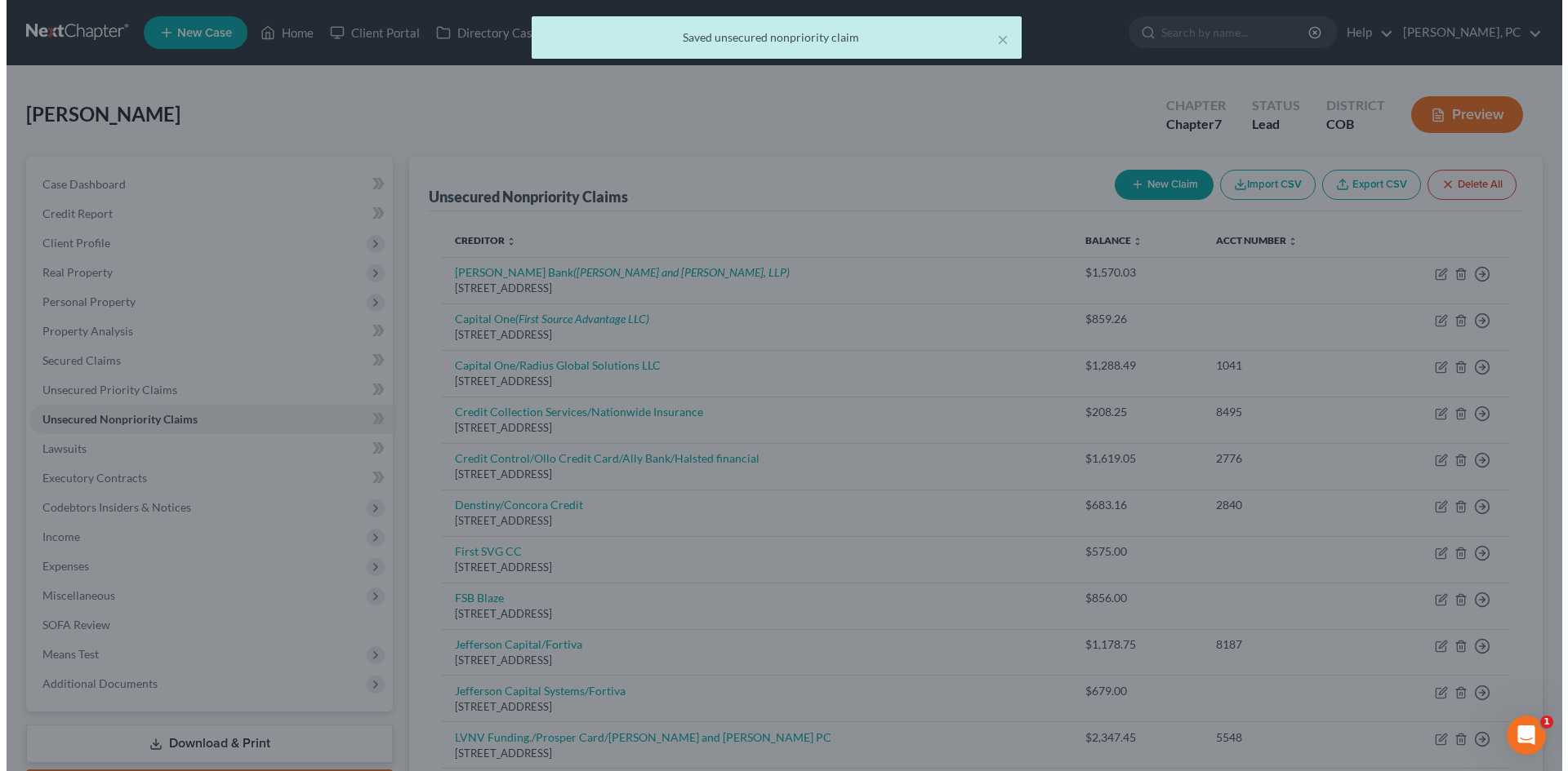
scroll to position [0, 0]
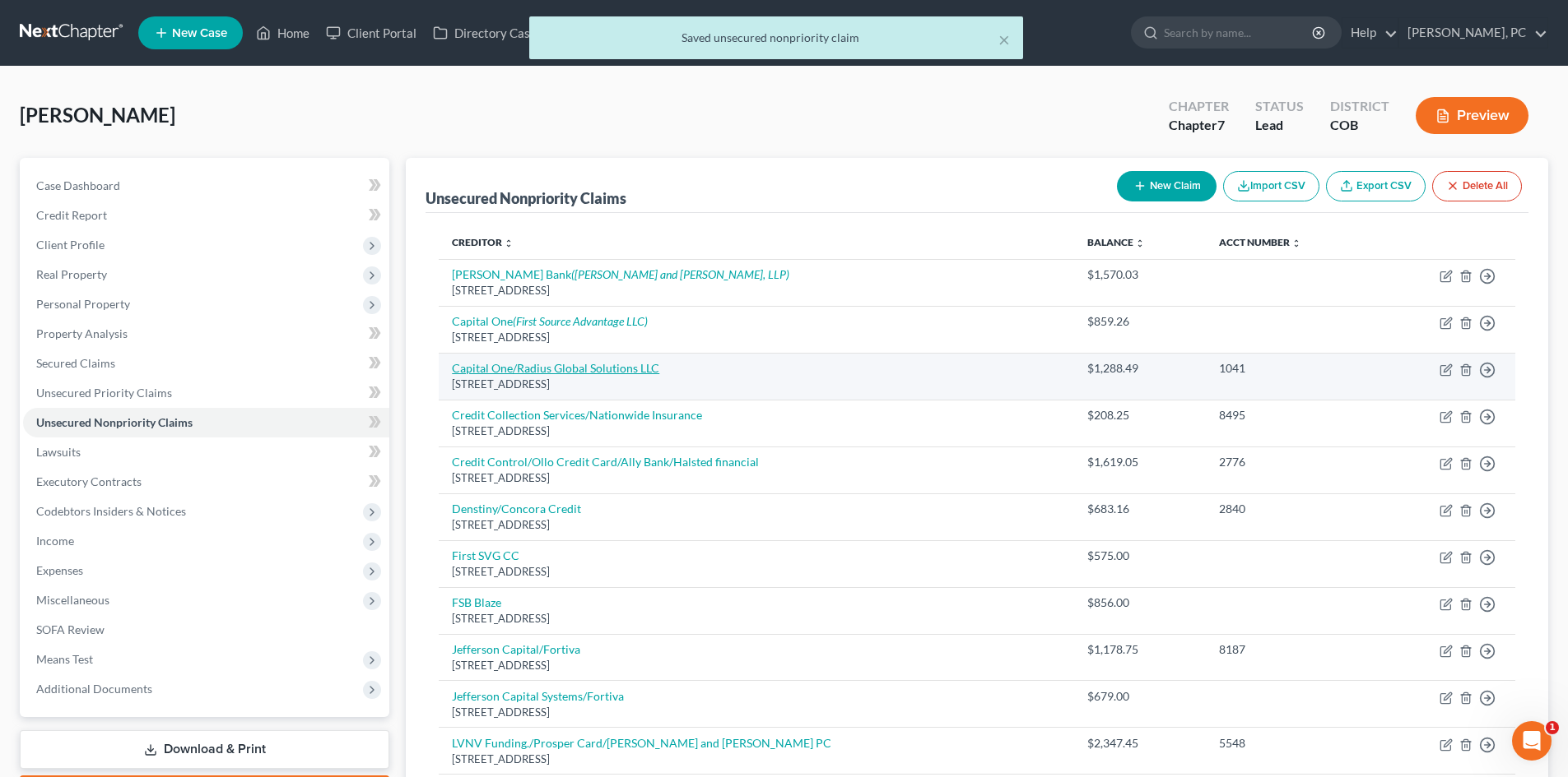
click at [571, 365] on link "Capital One/Radius Global Solutions LLC" at bounding box center [556, 368] width 208 height 14
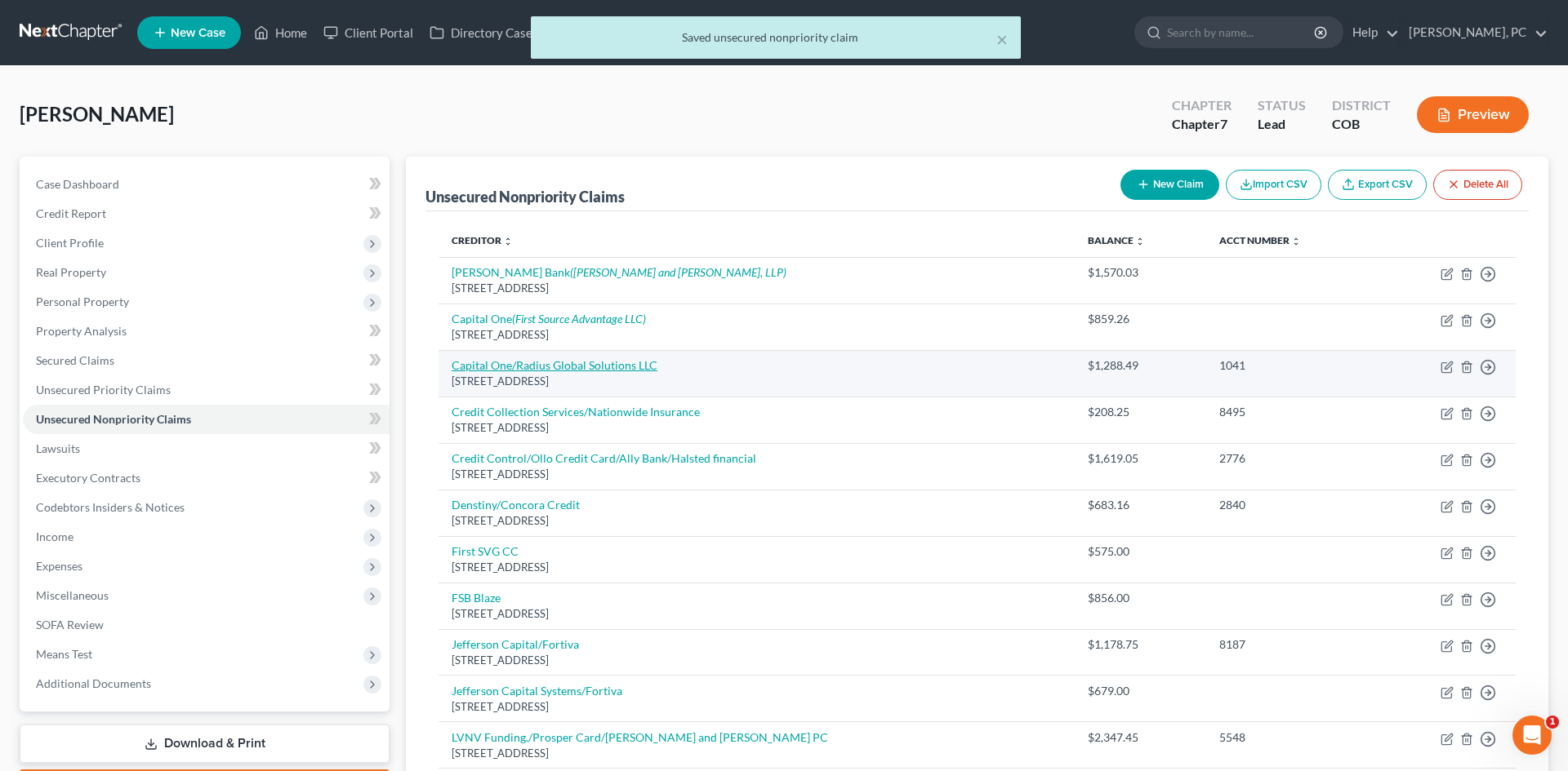
select select "24"
select select "2"
select select "0"
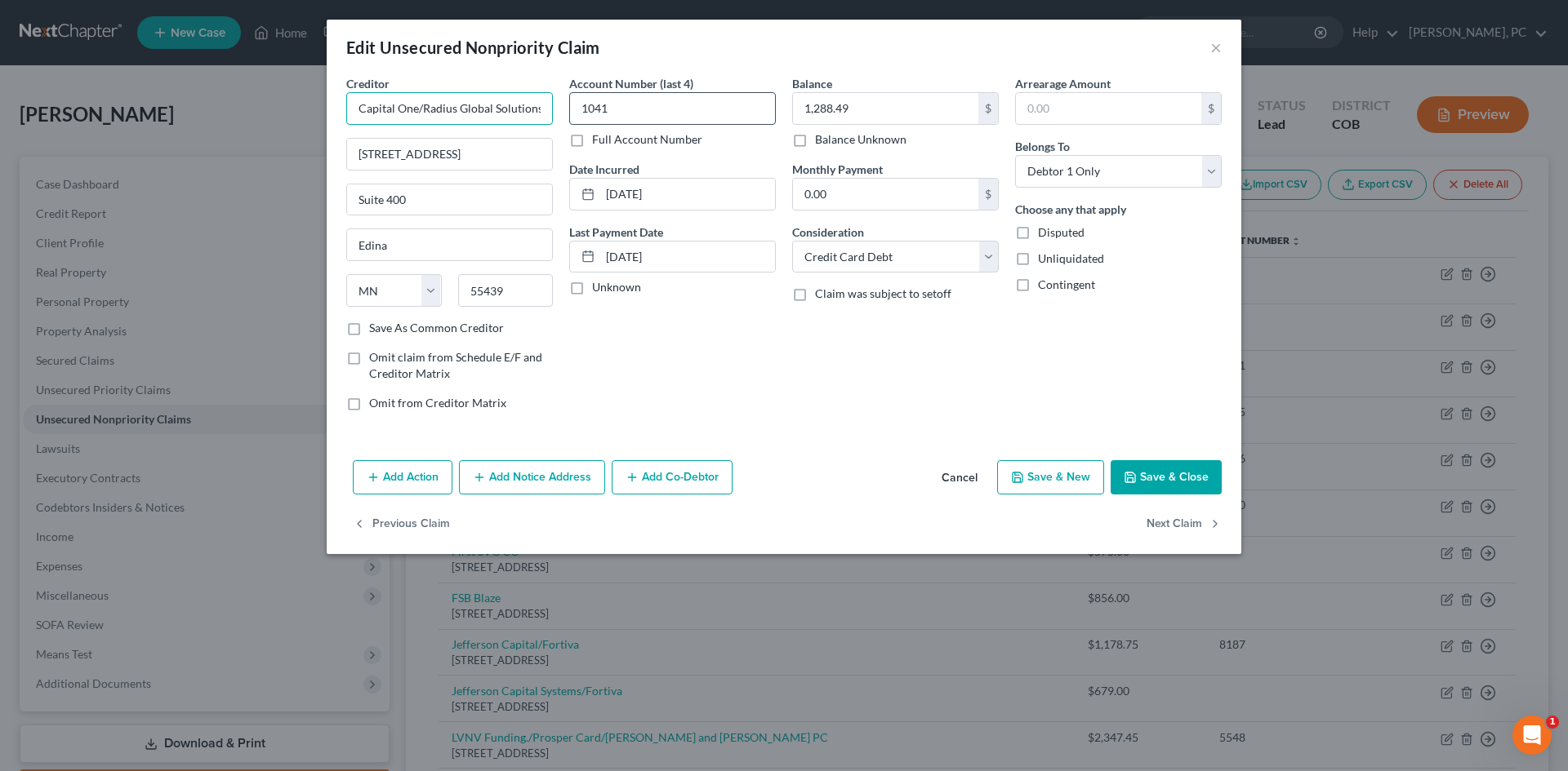
scroll to position [0, 20]
drag, startPoint x: 422, startPoint y: 108, endPoint x: 608, endPoint y: 107, distance: 186.0
click at [608, 107] on div "Creditor * Capital One/Radius Global Solutions LLC 7505 Metro Blvd Suite 400 Ed…" at bounding box center [784, 249] width 892 height 350
click at [587, 474] on button "Add Notice Address" at bounding box center [532, 477] width 147 height 34
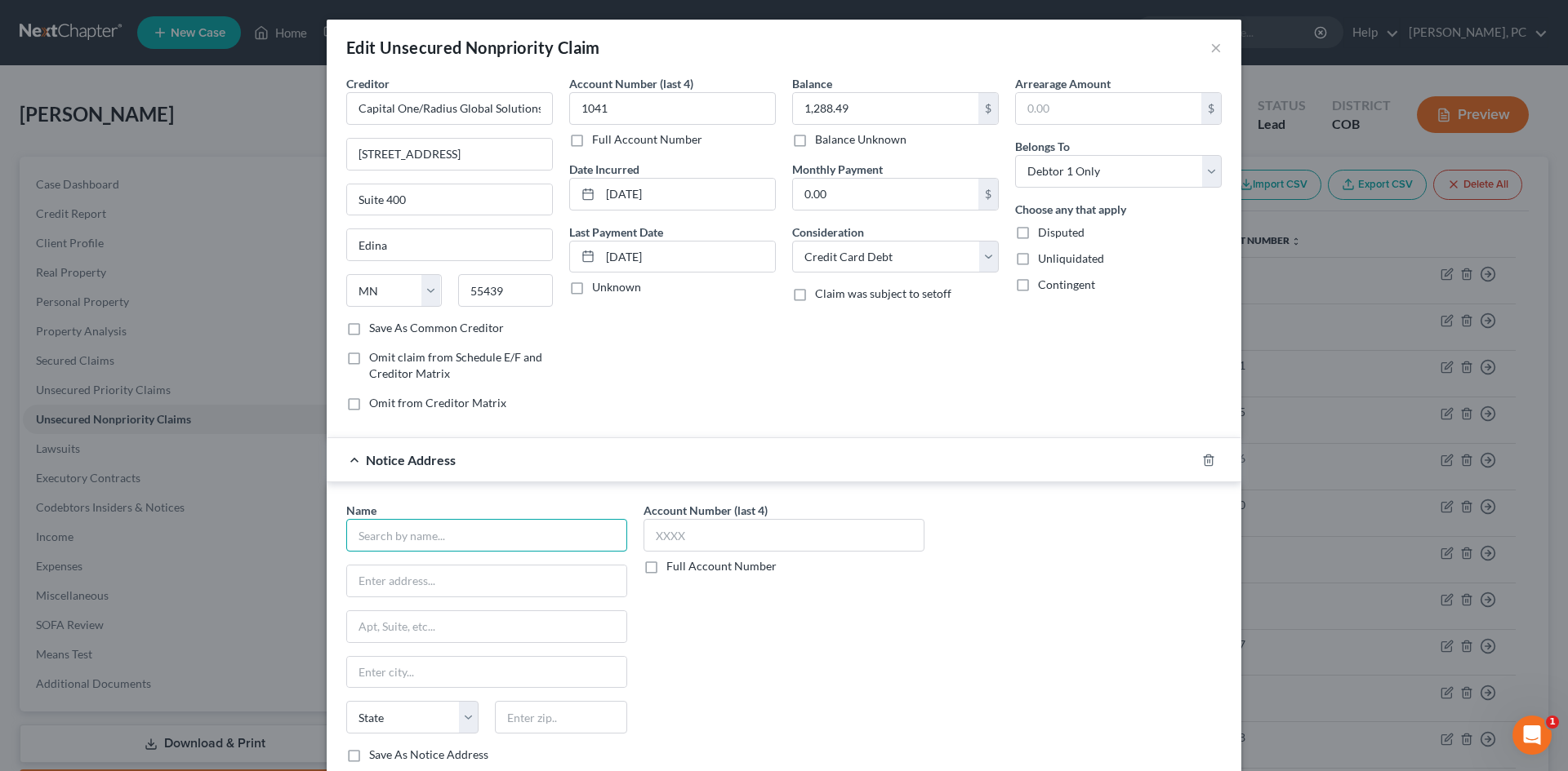
click at [486, 536] on input "text" at bounding box center [487, 535] width 281 height 32
paste input "Radius Global Solutions LLC"
type input "Radius Global Solutions"
click at [638, 324] on div "Account Number (last 4) 1041 Full Account Number Date Incurred 11/27/2018 Last …" at bounding box center [672, 249] width 223 height 350
drag, startPoint x: 449, startPoint y: 158, endPoint x: 168, endPoint y: 178, distance: 281.7
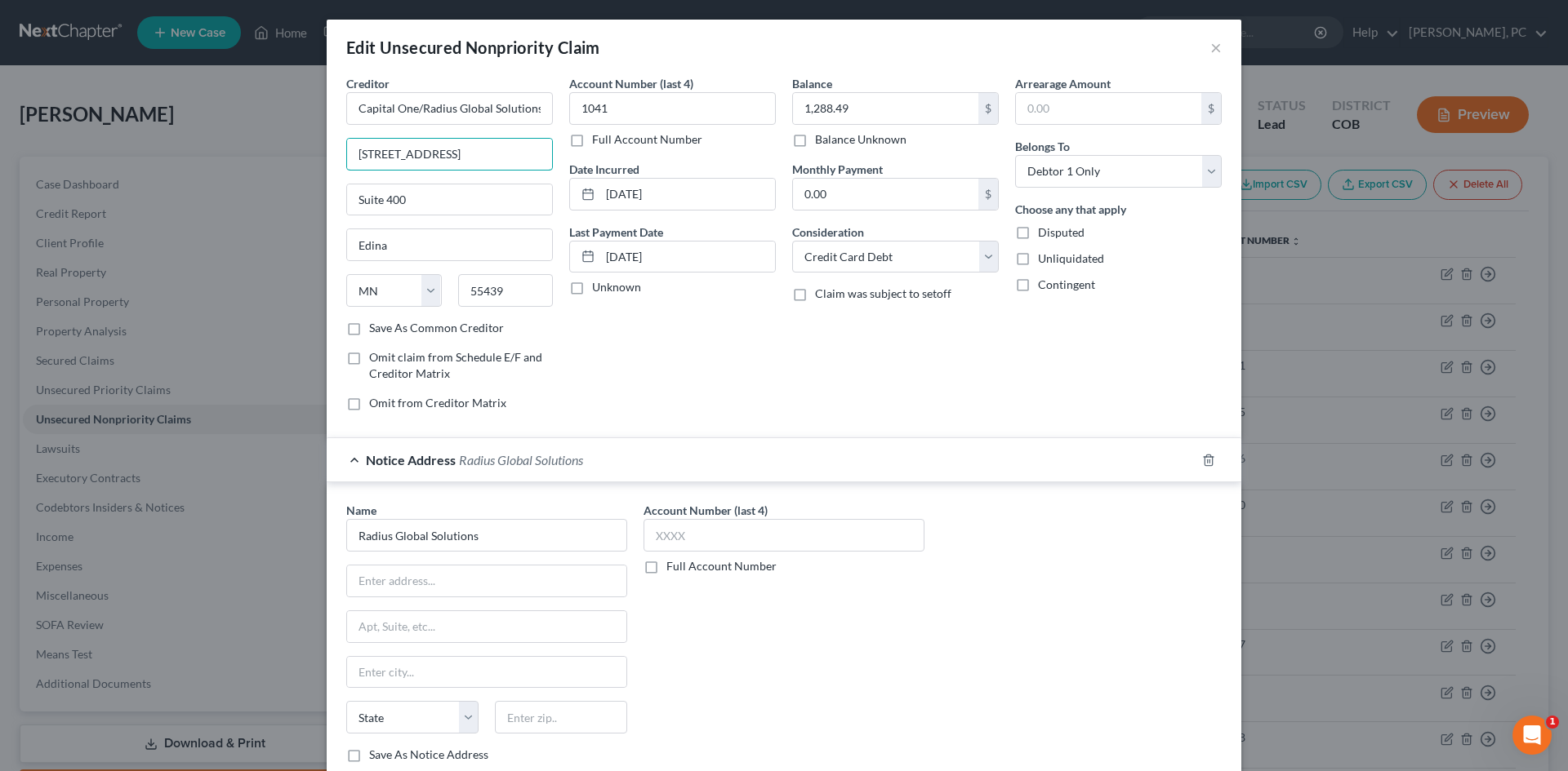
click at [168, 181] on div "Edit Unsecured Nonpriority Claim × Creditor * Capital One/Radius Global Solutio…" at bounding box center [784, 386] width 1568 height 771
click at [396, 586] on input "text" at bounding box center [487, 582] width 279 height 31
paste input "7505 Metro Blvd"
type input "7505 Metro Blvd Ste 400"
click at [584, 714] on input "text" at bounding box center [561, 717] width 133 height 32
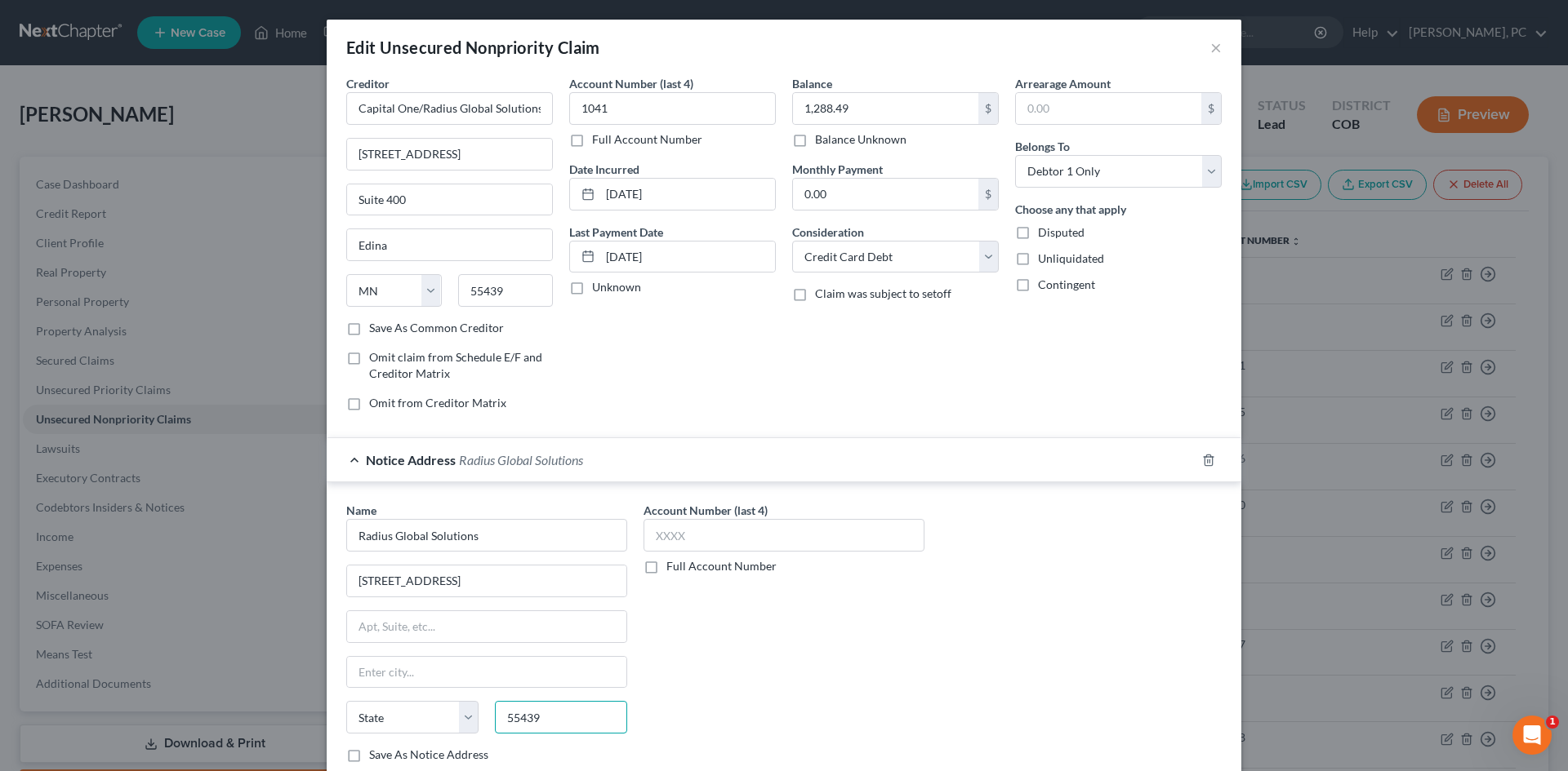
type input "55439"
type input "Minneapolis"
select select "24"
drag, startPoint x: 442, startPoint y: 665, endPoint x: 0, endPoint y: 625, distance: 443.8
click at [0, 637] on div "Edit Unsecured Nonpriority Claim × Creditor * Capital One/Radius Global Solutio…" at bounding box center [784, 386] width 1568 height 771
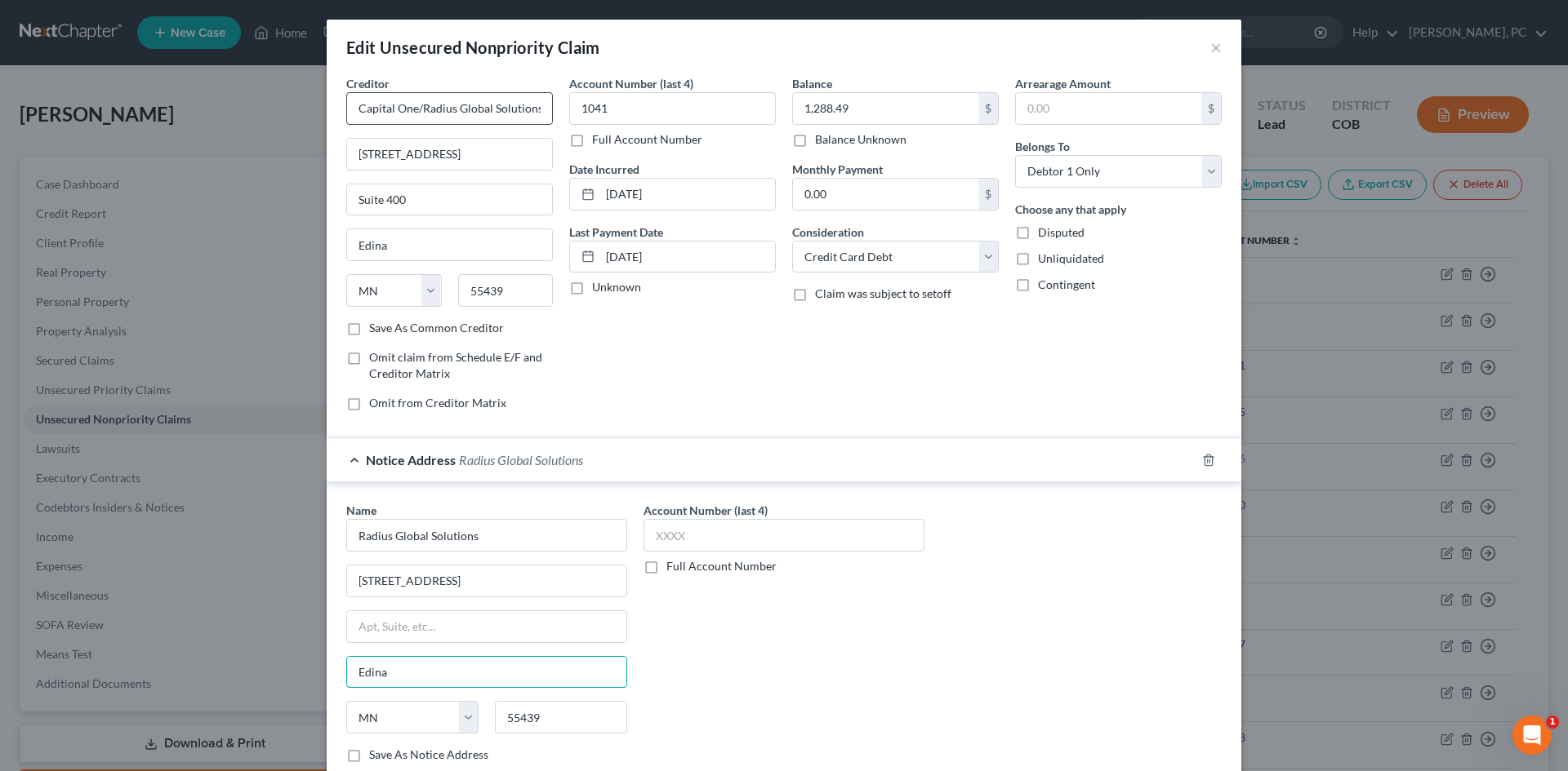
type input "Edina"
drag, startPoint x: 420, startPoint y: 103, endPoint x: 846, endPoint y: 106, distance: 426.0
click at [842, 108] on div "Creditor * Capital One/Radius Global Solutions LLC 7505 Metro Blvd Suite 400 Ed…" at bounding box center [784, 249] width 892 height 350
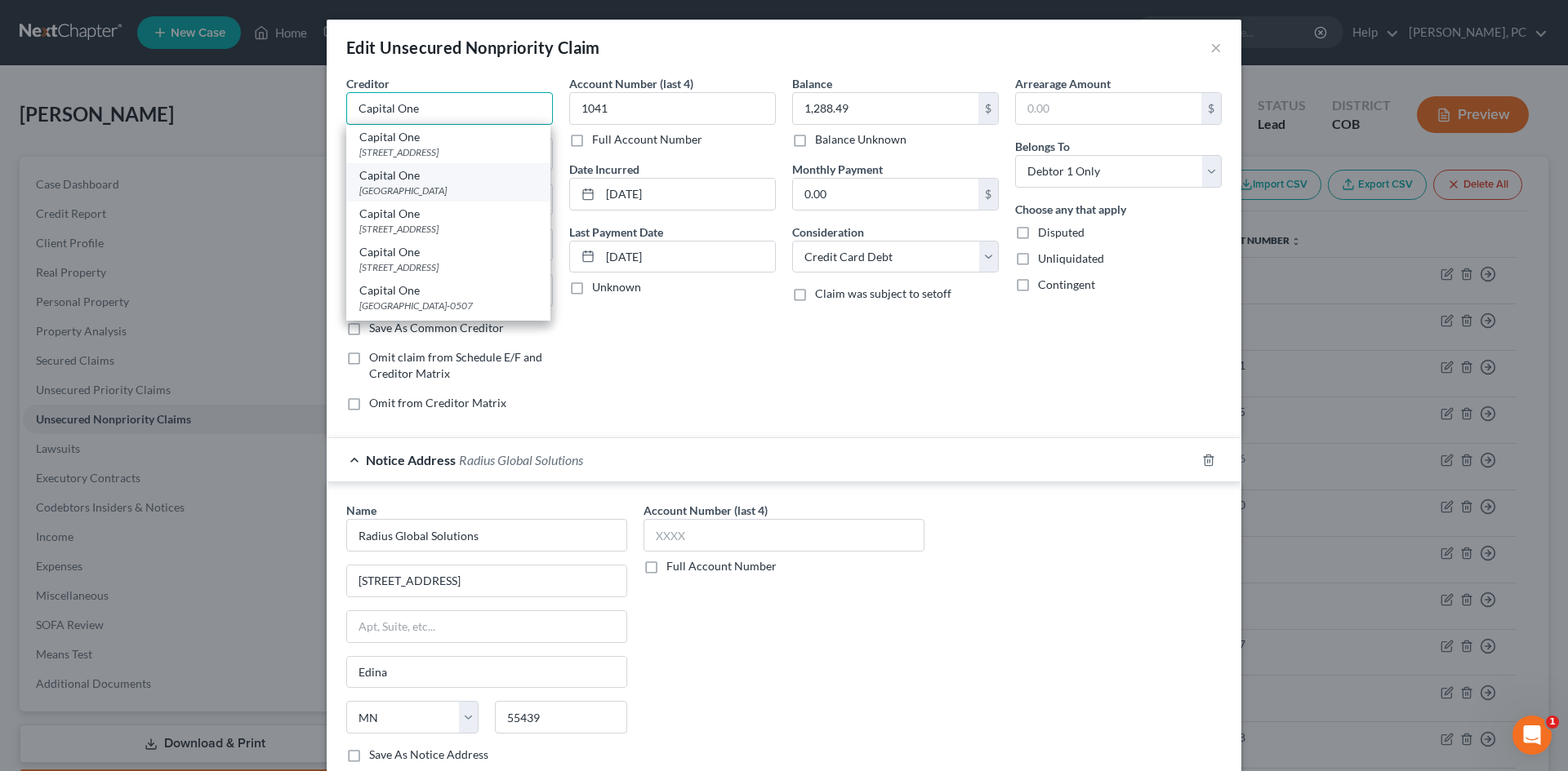
type input "Capital One"
click at [423, 188] on div "Po Box 85520, Richmond, VA 23285" at bounding box center [448, 191] width 178 height 14
type input "Po Box 85520"
type input "Richmond"
select select "48"
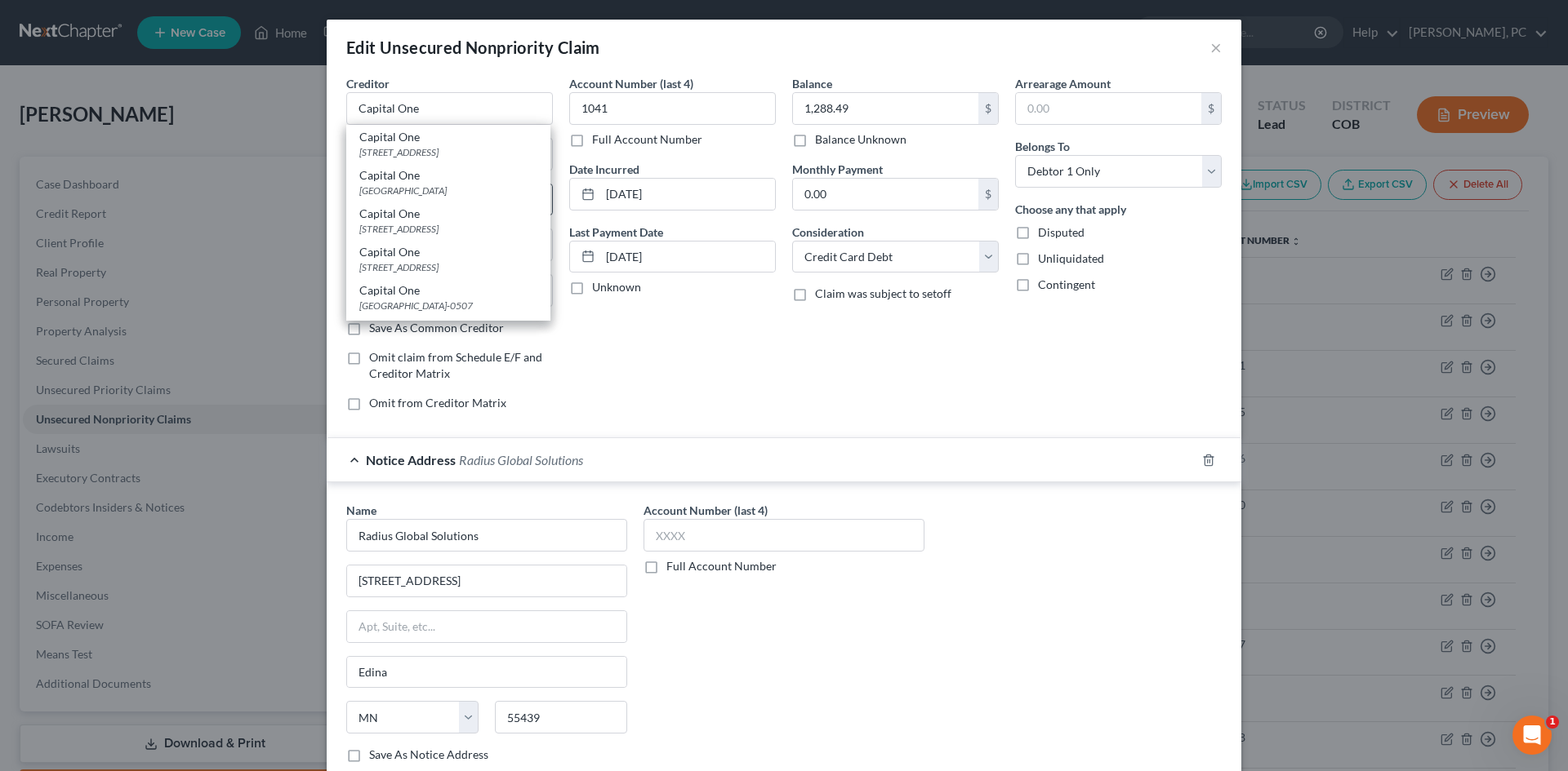
type input "23285"
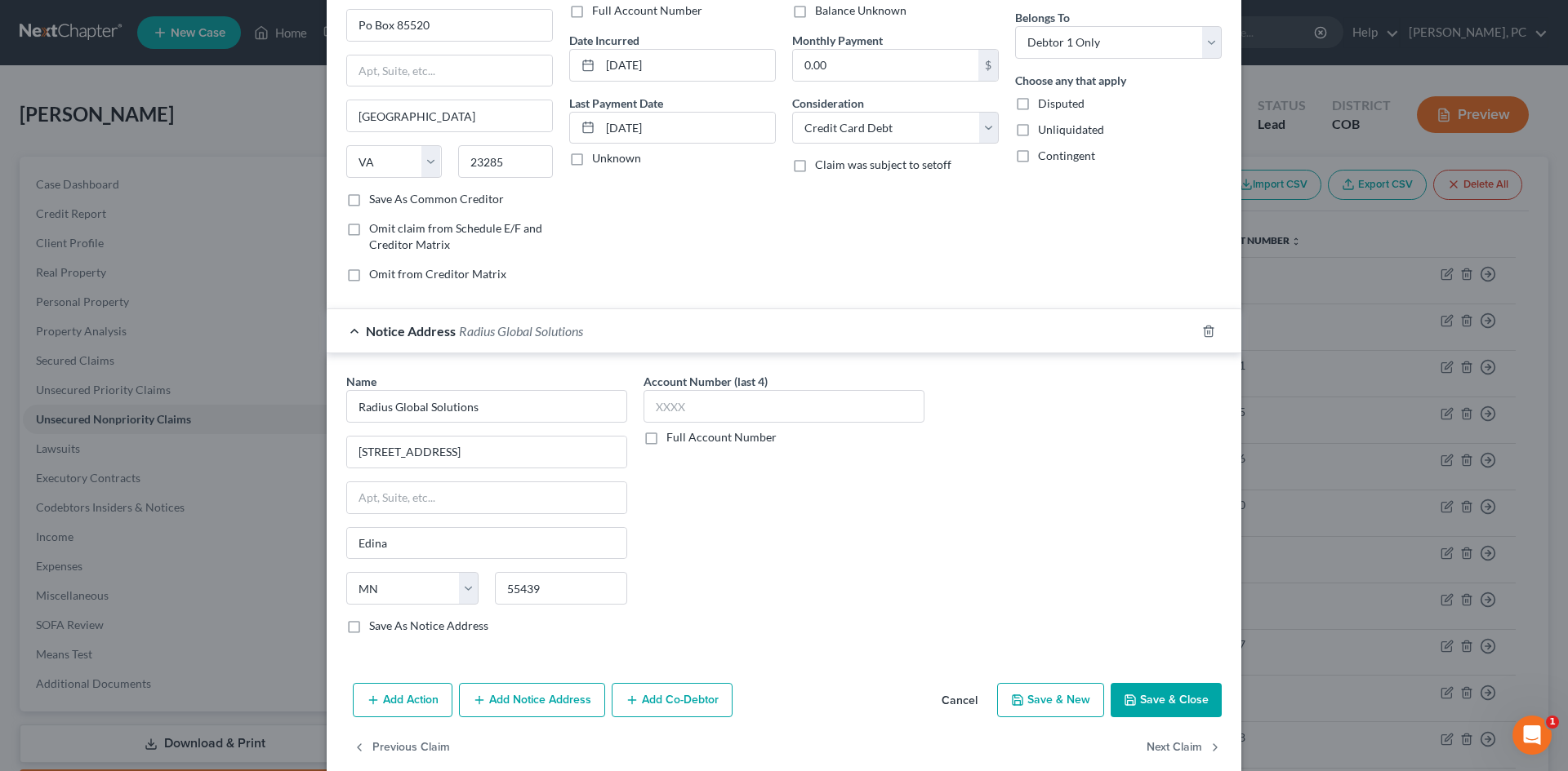
scroll to position [154, 0]
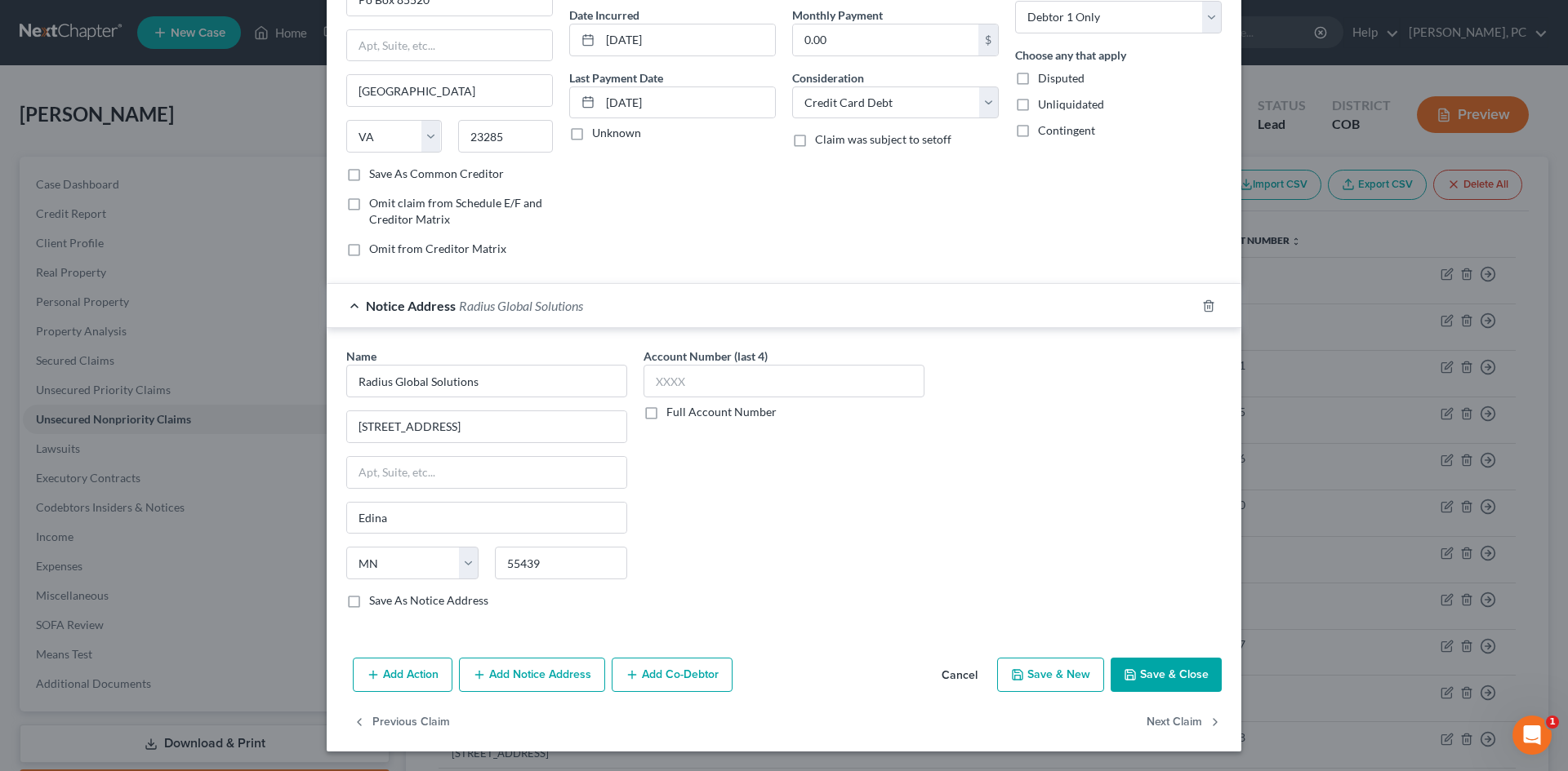
click at [1152, 680] on button "Save & Close" at bounding box center [1166, 674] width 111 height 34
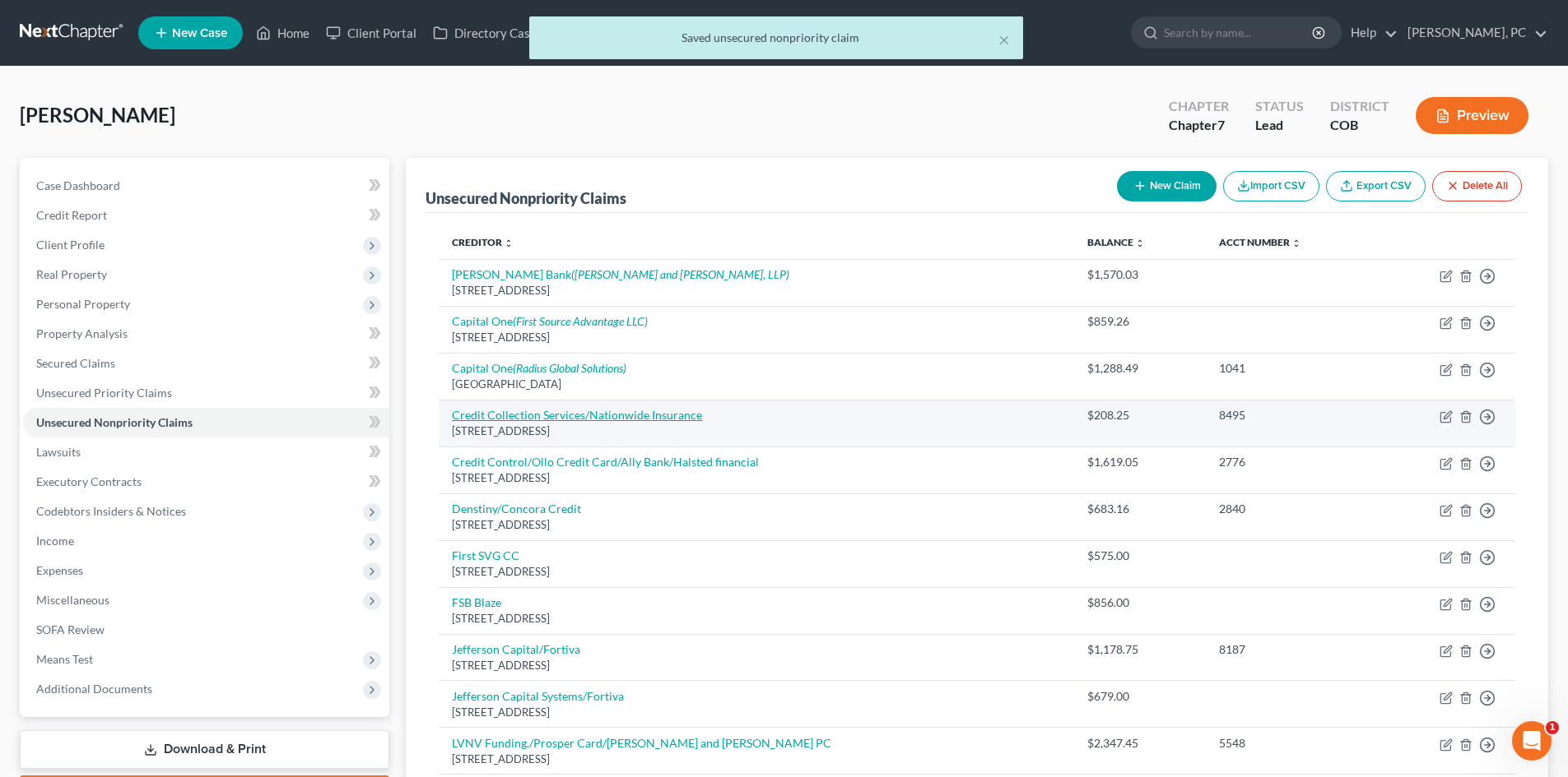
click at [629, 412] on link "Credit Collection Services/Nationwide Insurance" at bounding box center [577, 415] width 250 height 14
select select "22"
select select "14"
select select "0"
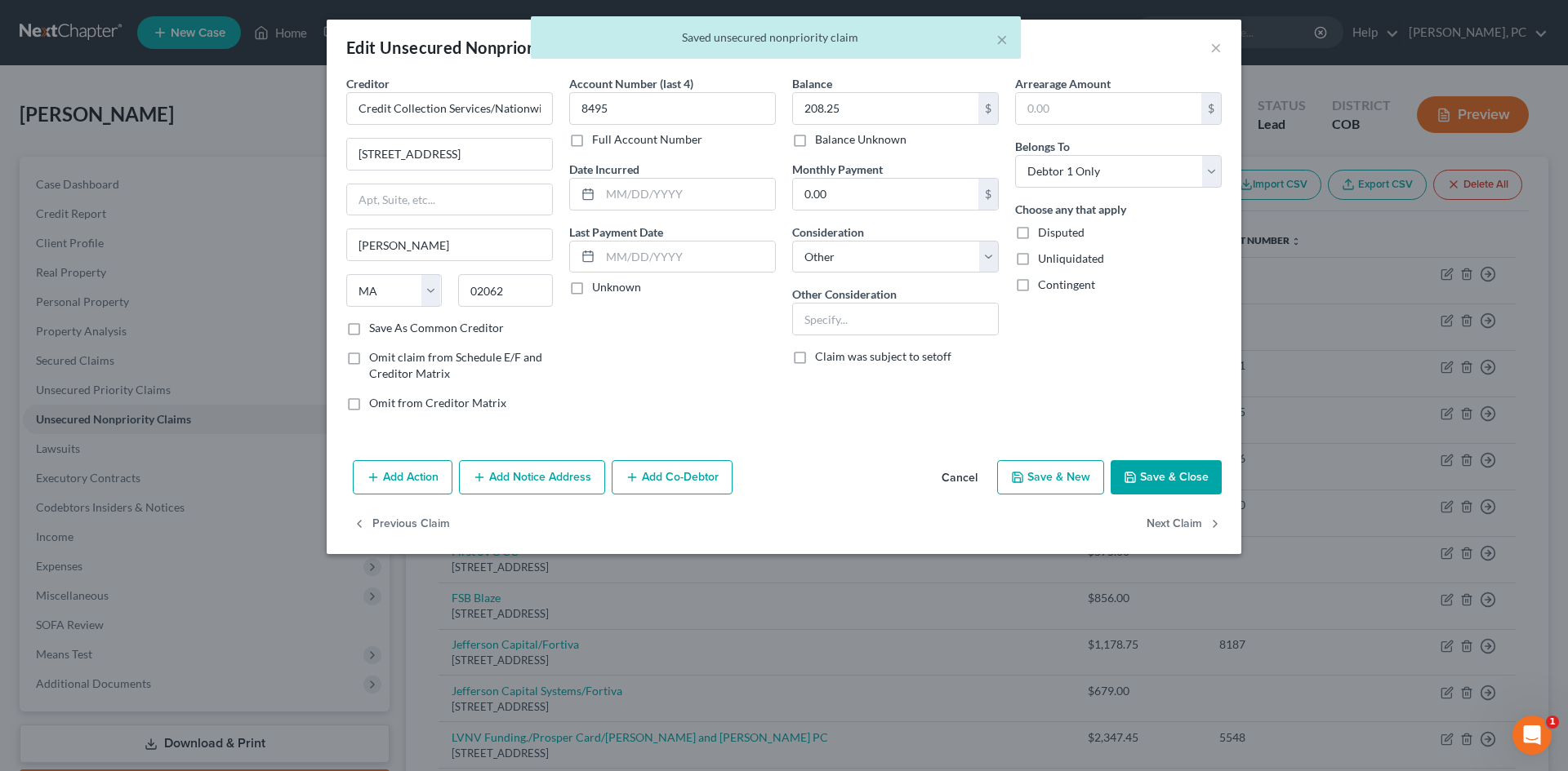
click at [561, 466] on button "Add Notice Address" at bounding box center [532, 477] width 147 height 34
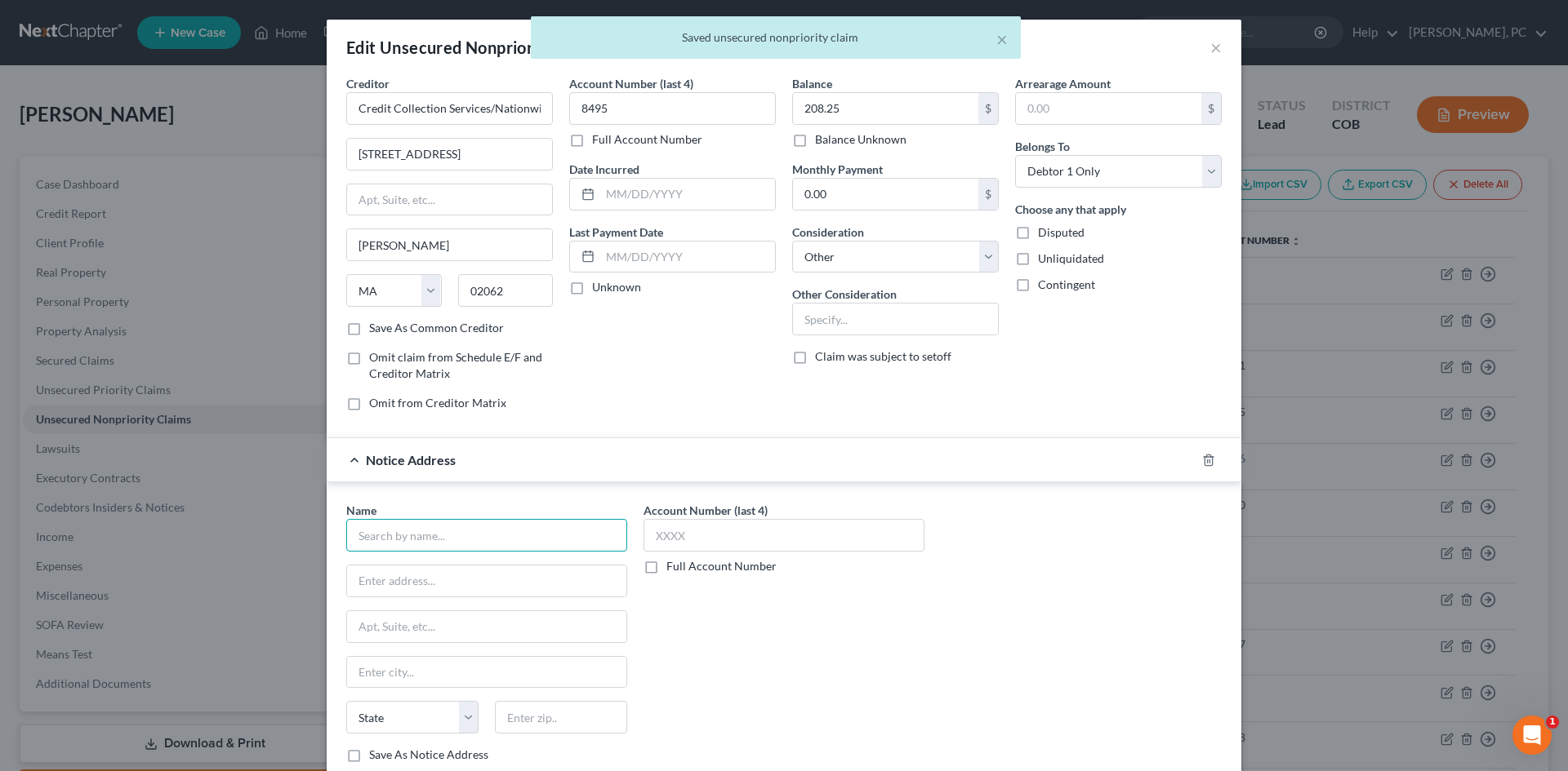
click at [496, 534] on input "text" at bounding box center [487, 535] width 281 height 32
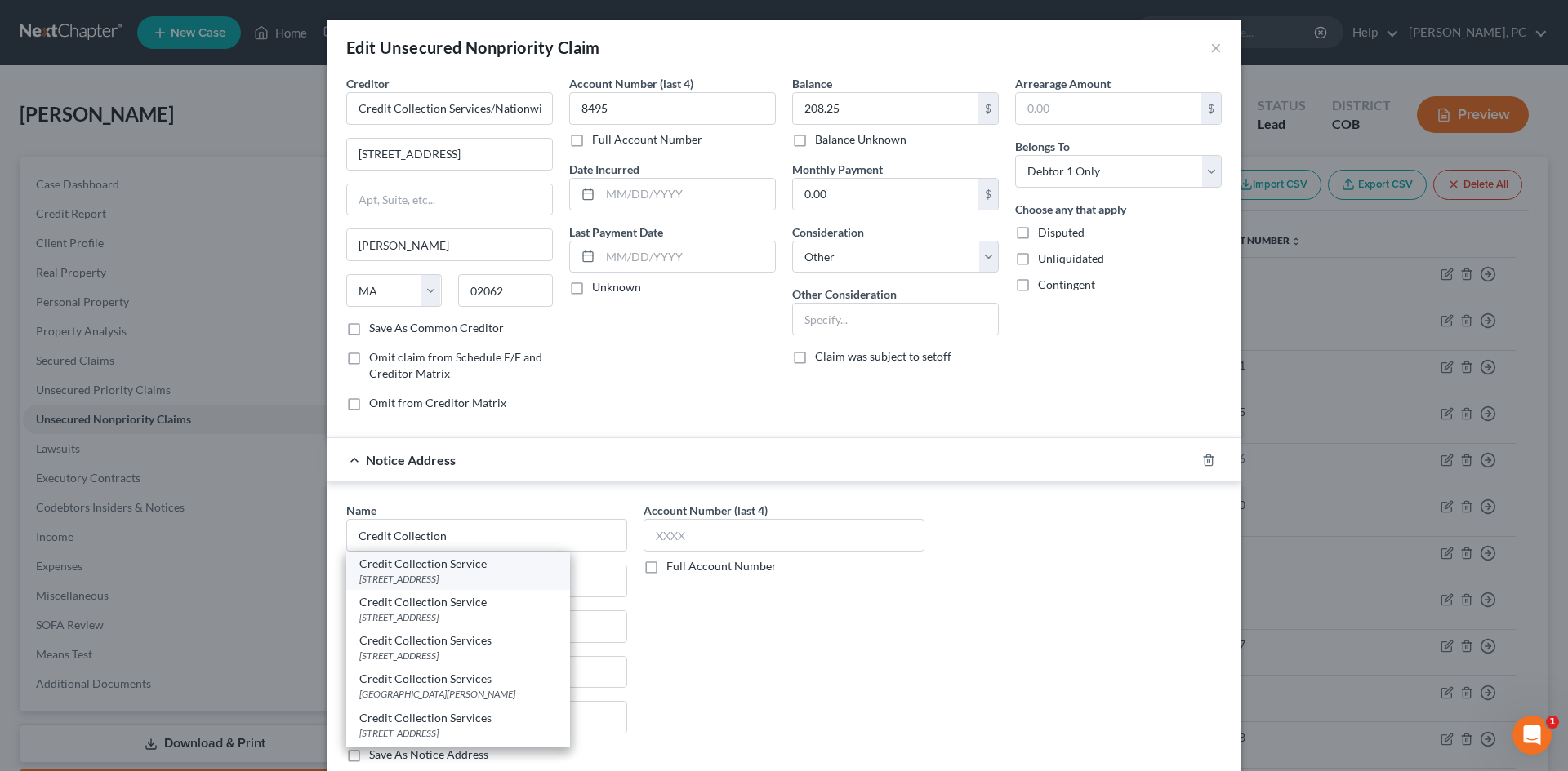
click at [435, 572] on div "725 Canton St 02062, Norwood, MA 02062" at bounding box center [458, 579] width 197 height 14
type input "Credit Collection Service"
type input "725 Canton St 02062"
type input "Norwood"
select select "22"
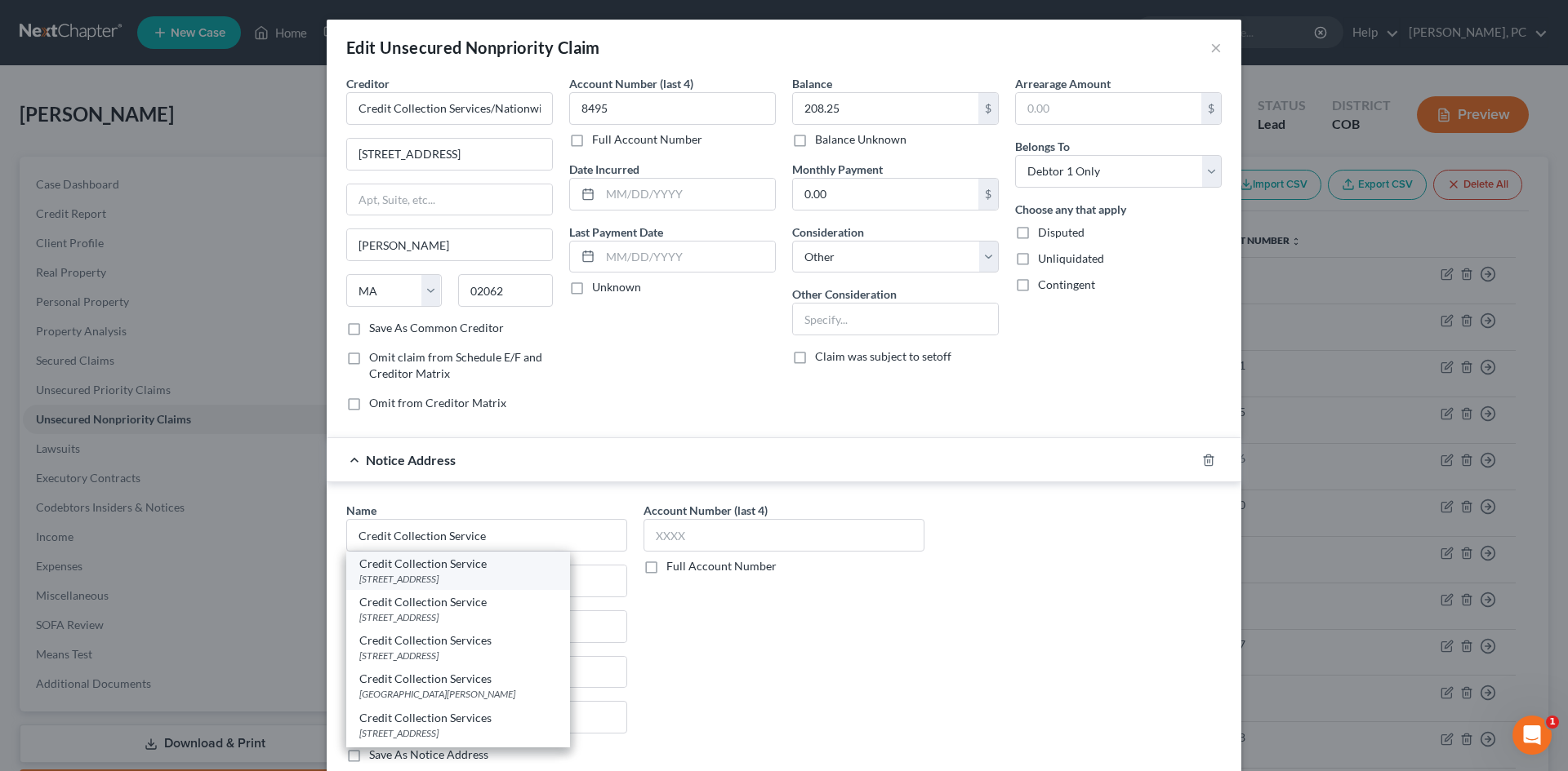
type input "02062"
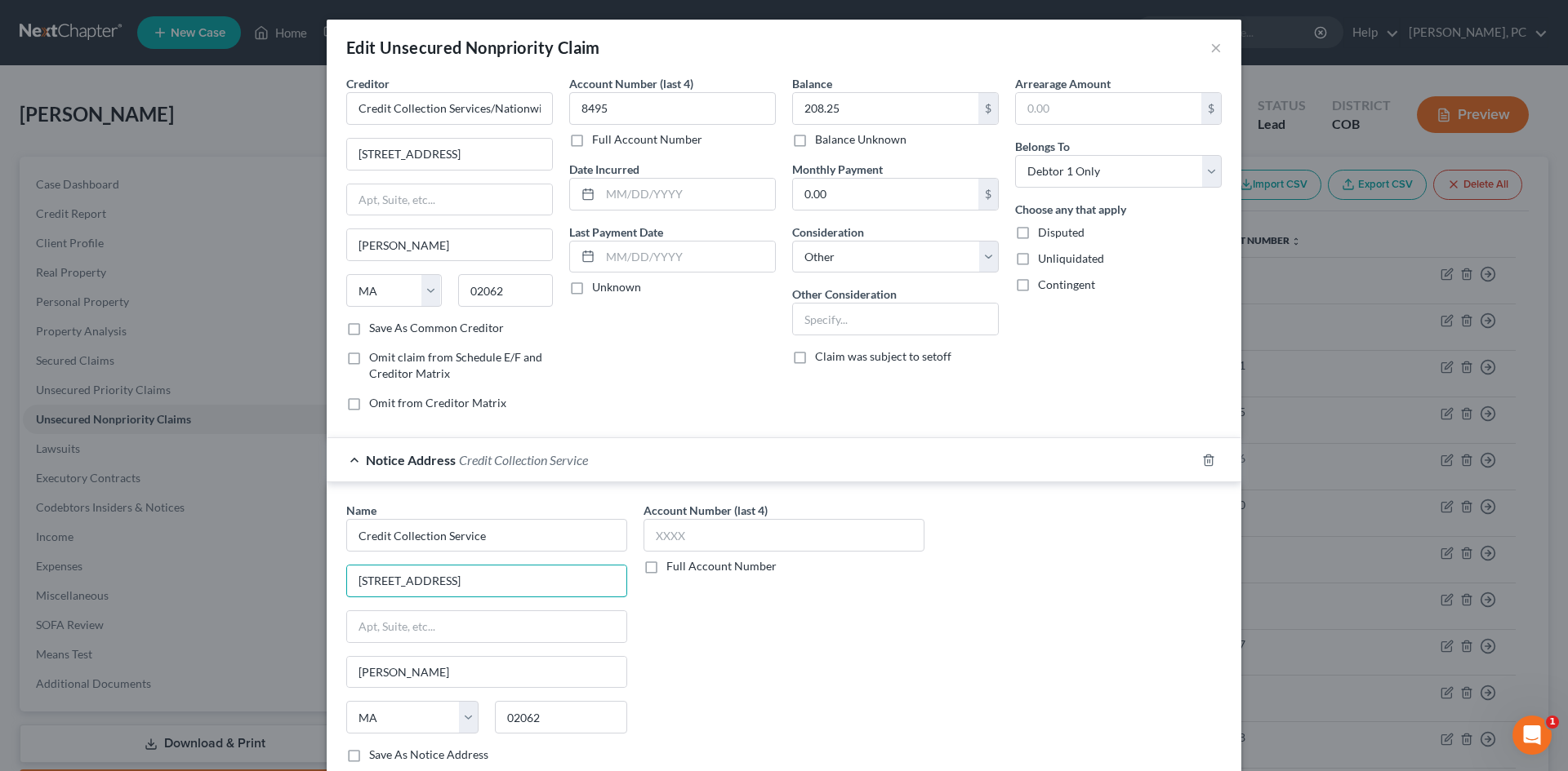
drag, startPoint x: 425, startPoint y: 583, endPoint x: 686, endPoint y: 571, distance: 261.3
click at [684, 573] on div "Name * Credit Collection Service 725 Canton St 02062 Norwood State AL AK AR AZ …" at bounding box center [784, 639] width 892 height 274
type input "725 Canton St"
drag, startPoint x: 486, startPoint y: 105, endPoint x: 89, endPoint y: 147, distance: 399.2
click at [111, 141] on div "Edit Unsecured Nonpriority Claim × Creditor * Credit Collection Services/Nation…" at bounding box center [784, 386] width 1568 height 771
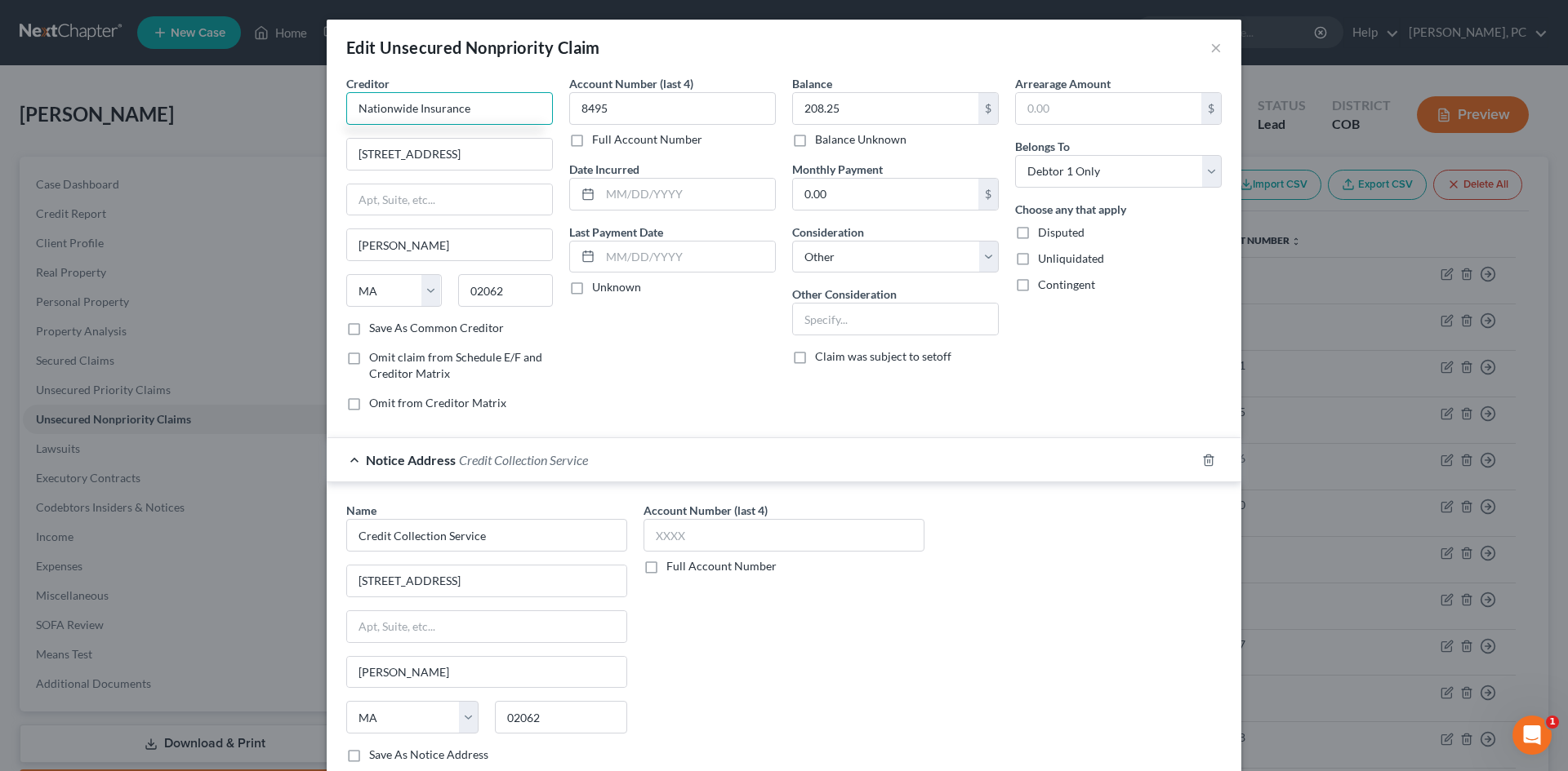
click at [494, 117] on input "Nationwide Insurance" at bounding box center [449, 108] width 207 height 32
type input "Nationwide Insurance"
click at [448, 146] on div "One Nationwide Plaza, Columbus, OH 432154-2220" at bounding box center [444, 153] width 170 height 14
type input "One Nationwide Plaza"
type input "Columbus"
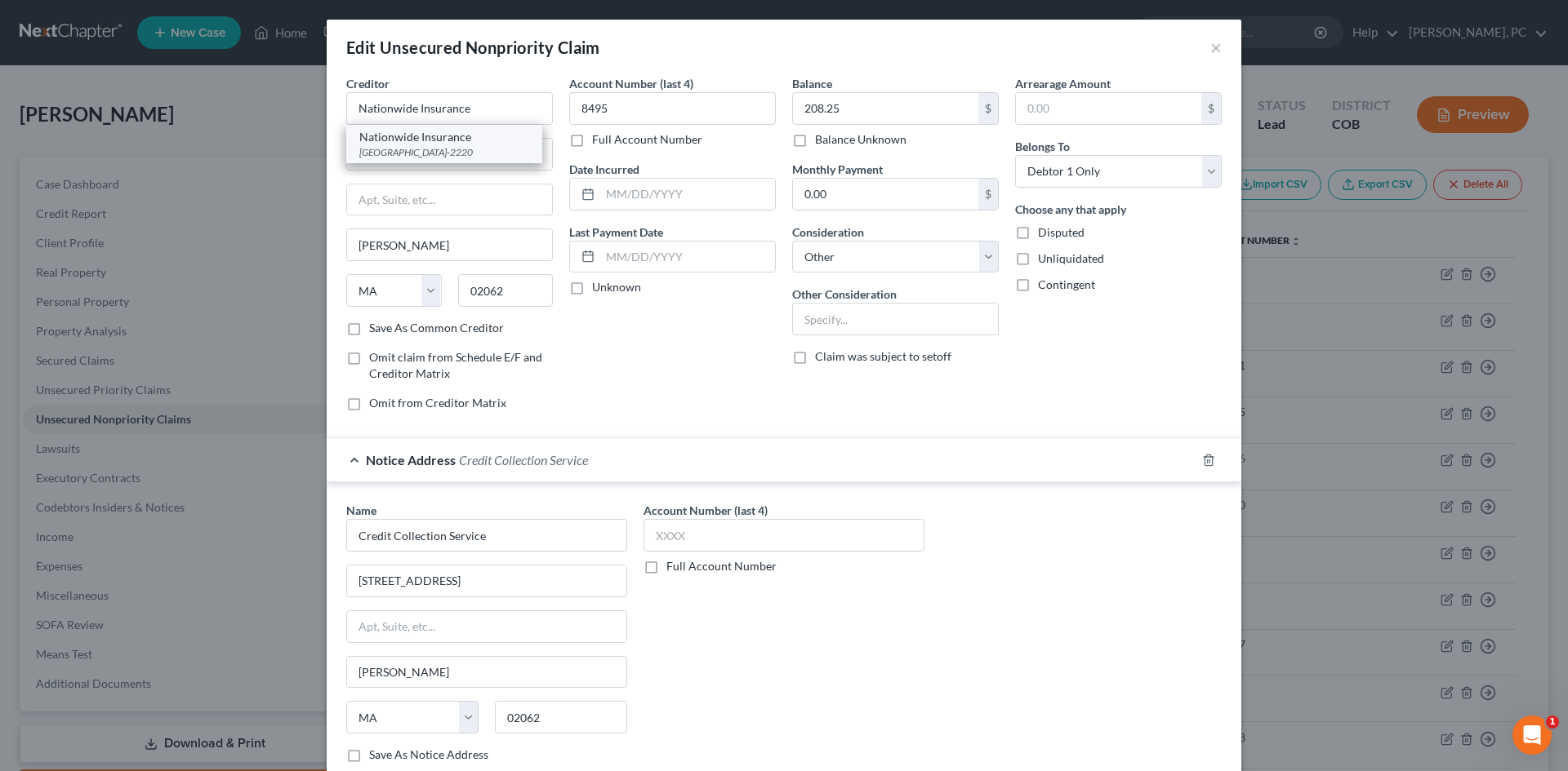
select select "36"
type input "432154-2220"
click at [851, 324] on input "text" at bounding box center [895, 319] width 205 height 31
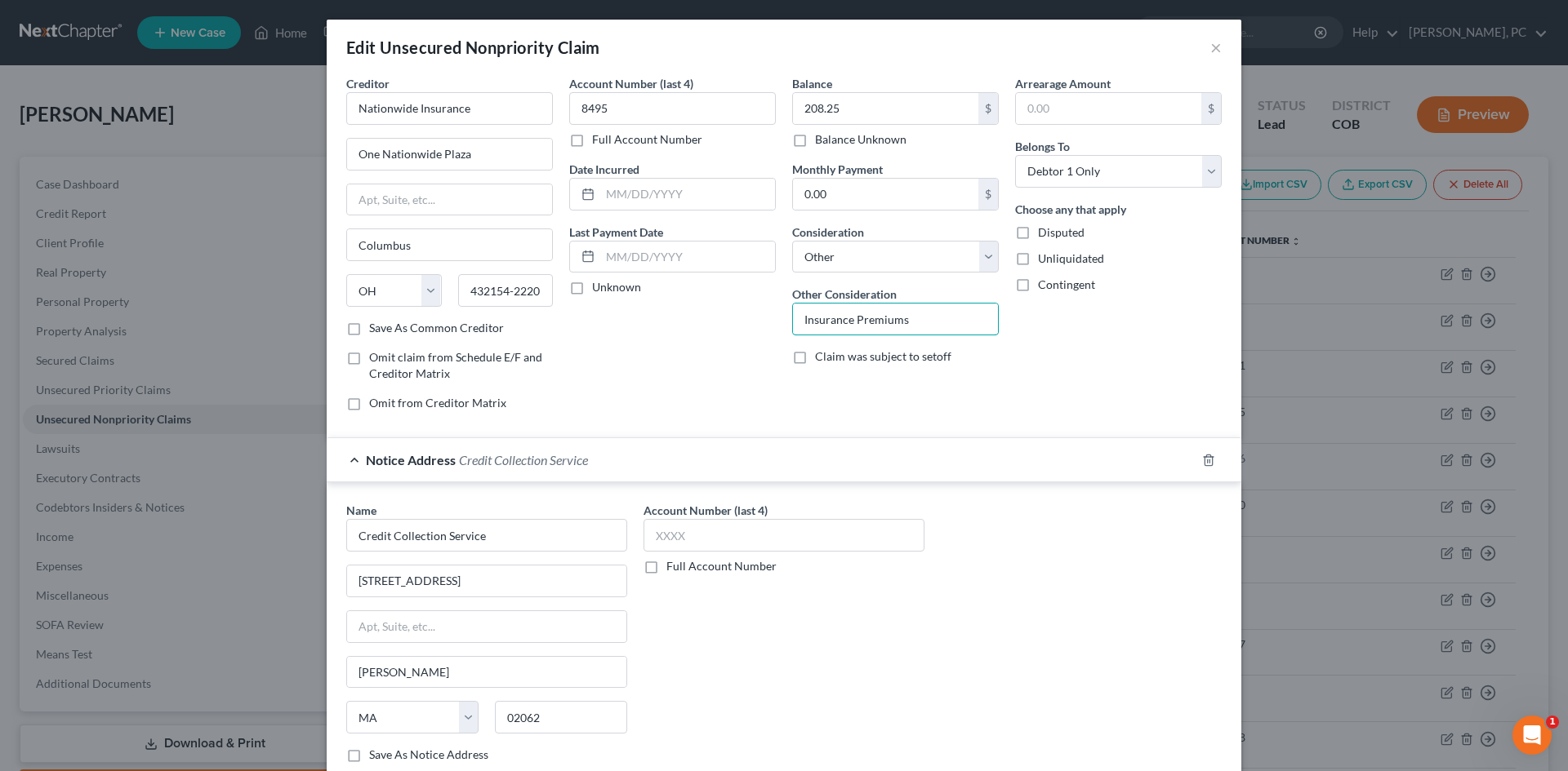
type input "Insurance Premiums"
click at [1147, 352] on div "Arrearage Amount $ Belongs To * Select Debtor 1 Only Debtor 2 Only Debtor 1 And…" at bounding box center [1118, 249] width 223 height 350
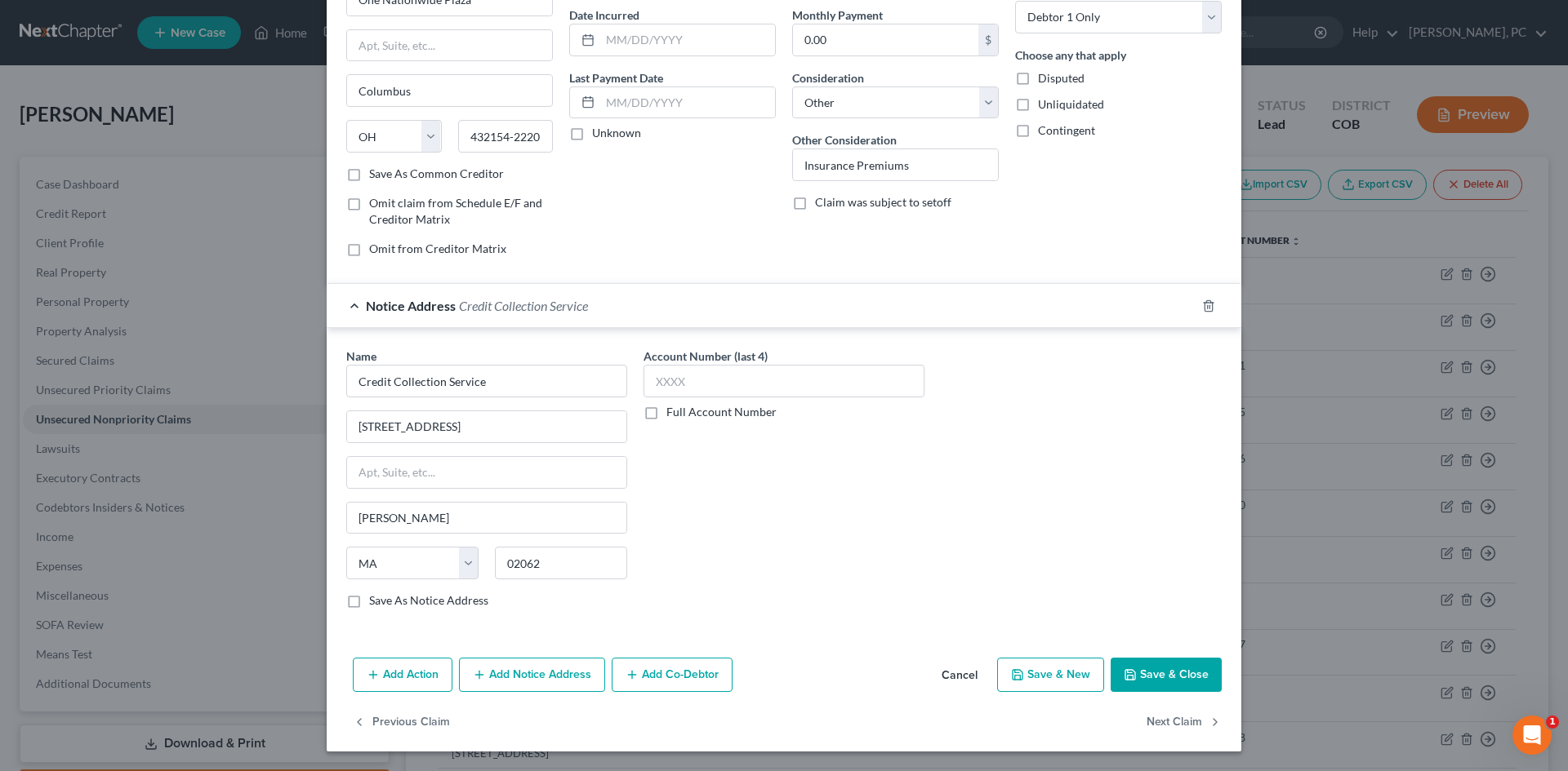
click at [1151, 666] on button "Save & Close" at bounding box center [1166, 674] width 111 height 34
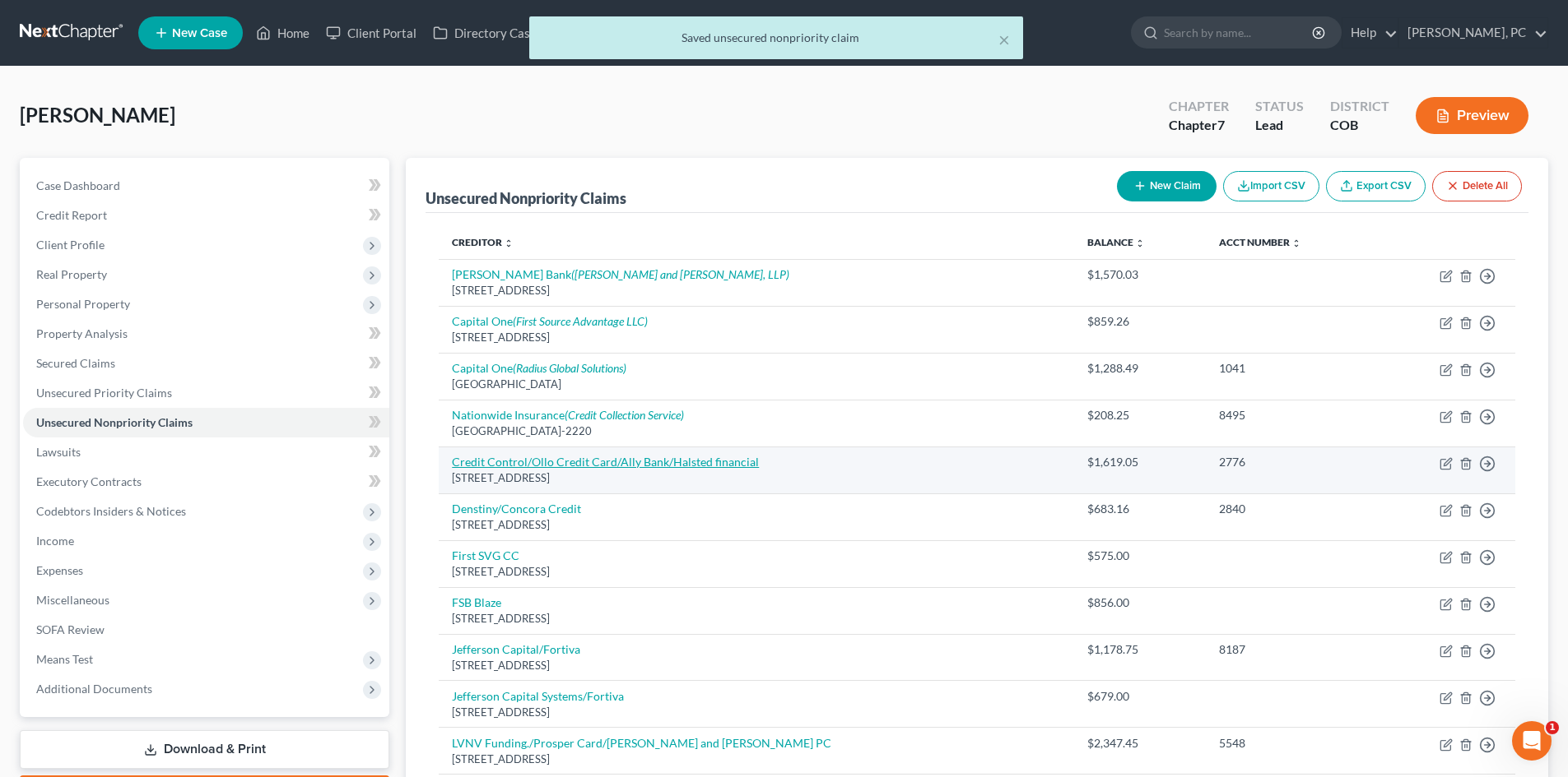
click at [593, 459] on link "Credit Control/Ollo Credit Card/Ally Bank/Halsted financial" at bounding box center [605, 461] width 307 height 14
select select "26"
select select "2"
select select "0"
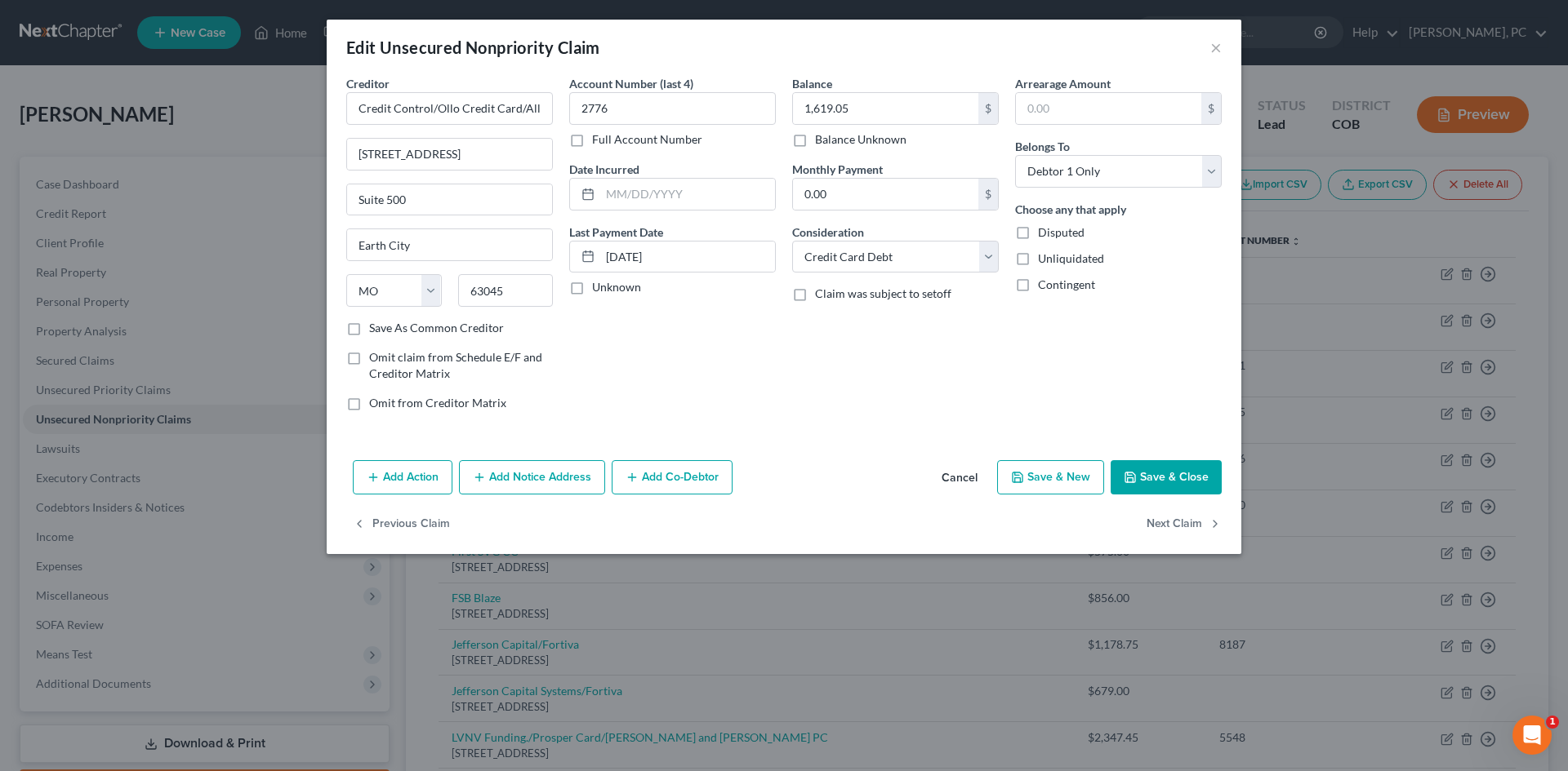
click at [544, 472] on button "Add Notice Address" at bounding box center [532, 477] width 147 height 34
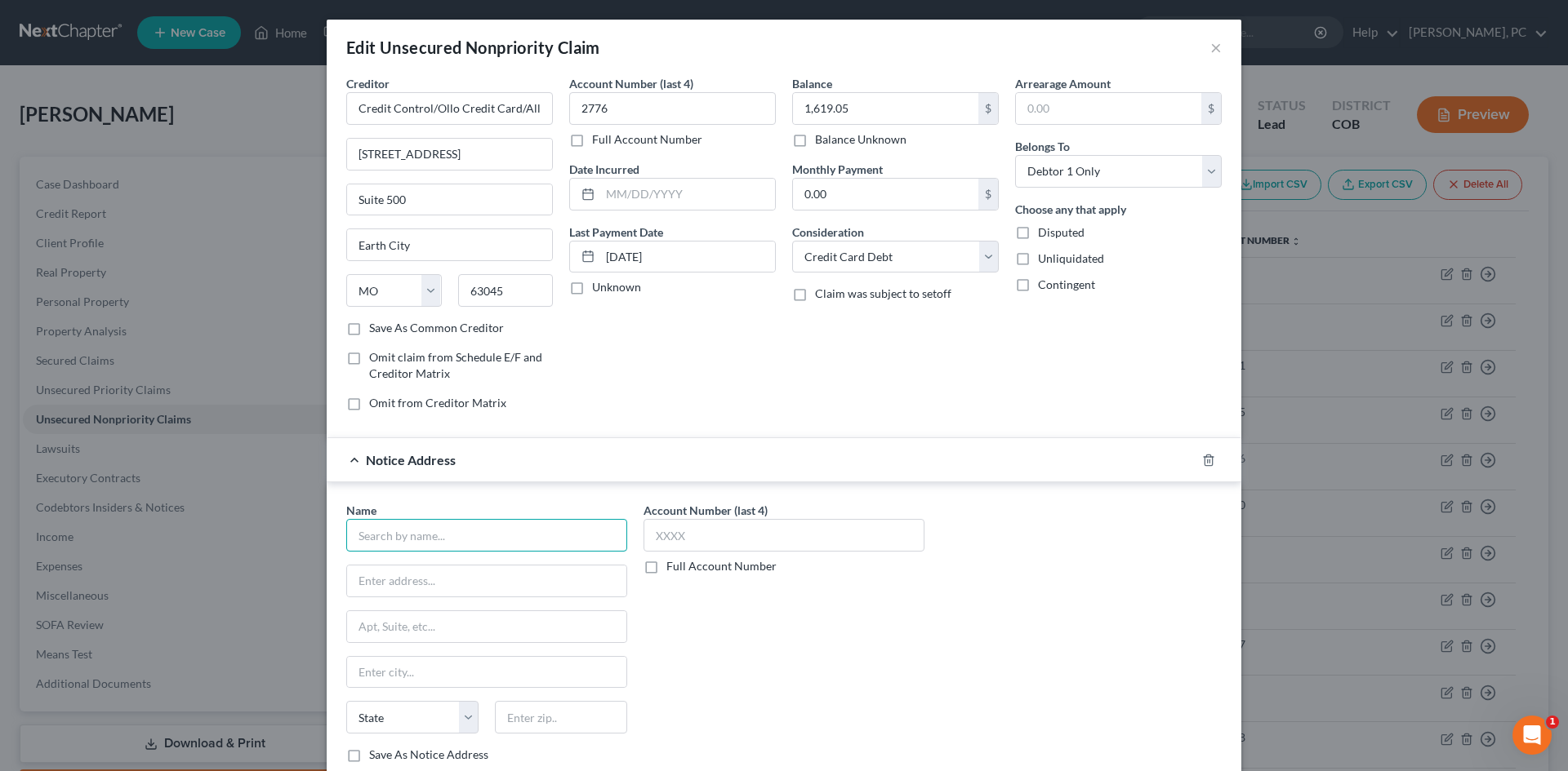
click at [455, 539] on input "text" at bounding box center [487, 535] width 281 height 32
type input "Credit Control"
drag, startPoint x: 433, startPoint y: 148, endPoint x: 315, endPoint y: 148, distance: 118.0
click at [315, 148] on div "Edit Unsecured Nonpriority Claim × Creditor * Credit Control/Ollo Credit Card/A…" at bounding box center [784, 386] width 1568 height 771
click at [444, 577] on input "text" at bounding box center [487, 582] width 279 height 31
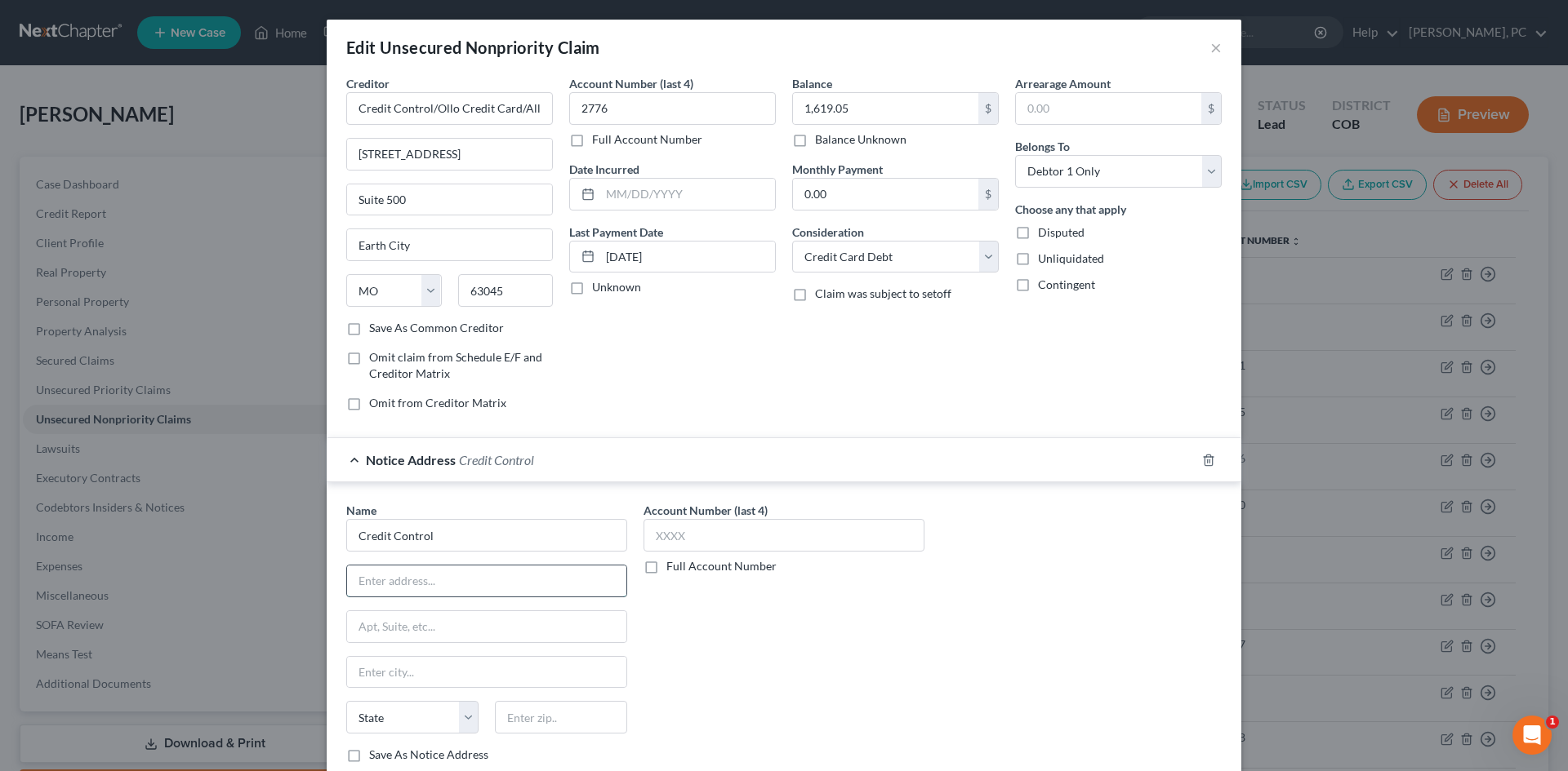
paste input "3300 Rider Trail Street"
type input "3300 Rider Trail St Ste 500"
click at [551, 724] on input "text" at bounding box center [561, 717] width 133 height 32
type input "63045"
type input "Earth City"
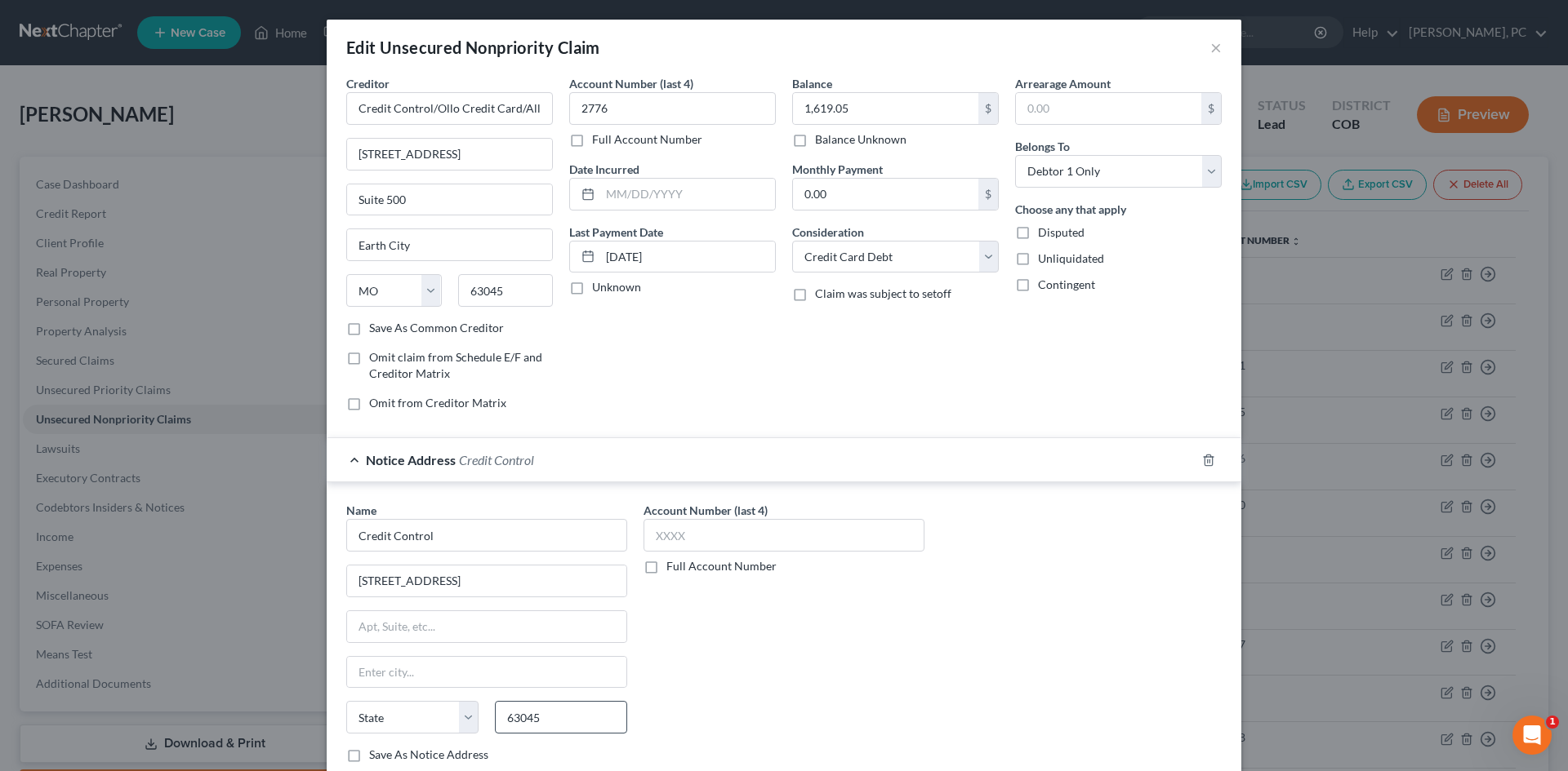
select select "26"
drag, startPoint x: 428, startPoint y: 113, endPoint x: 202, endPoint y: 107, distance: 226.1
click at [206, 109] on div "Edit Unsecured Nonpriority Claim × Creditor * Credit Control/Ollo Credit Card/A…" at bounding box center [784, 386] width 1568 height 771
drag, startPoint x: 439, startPoint y: 110, endPoint x: 706, endPoint y: 96, distance: 267.4
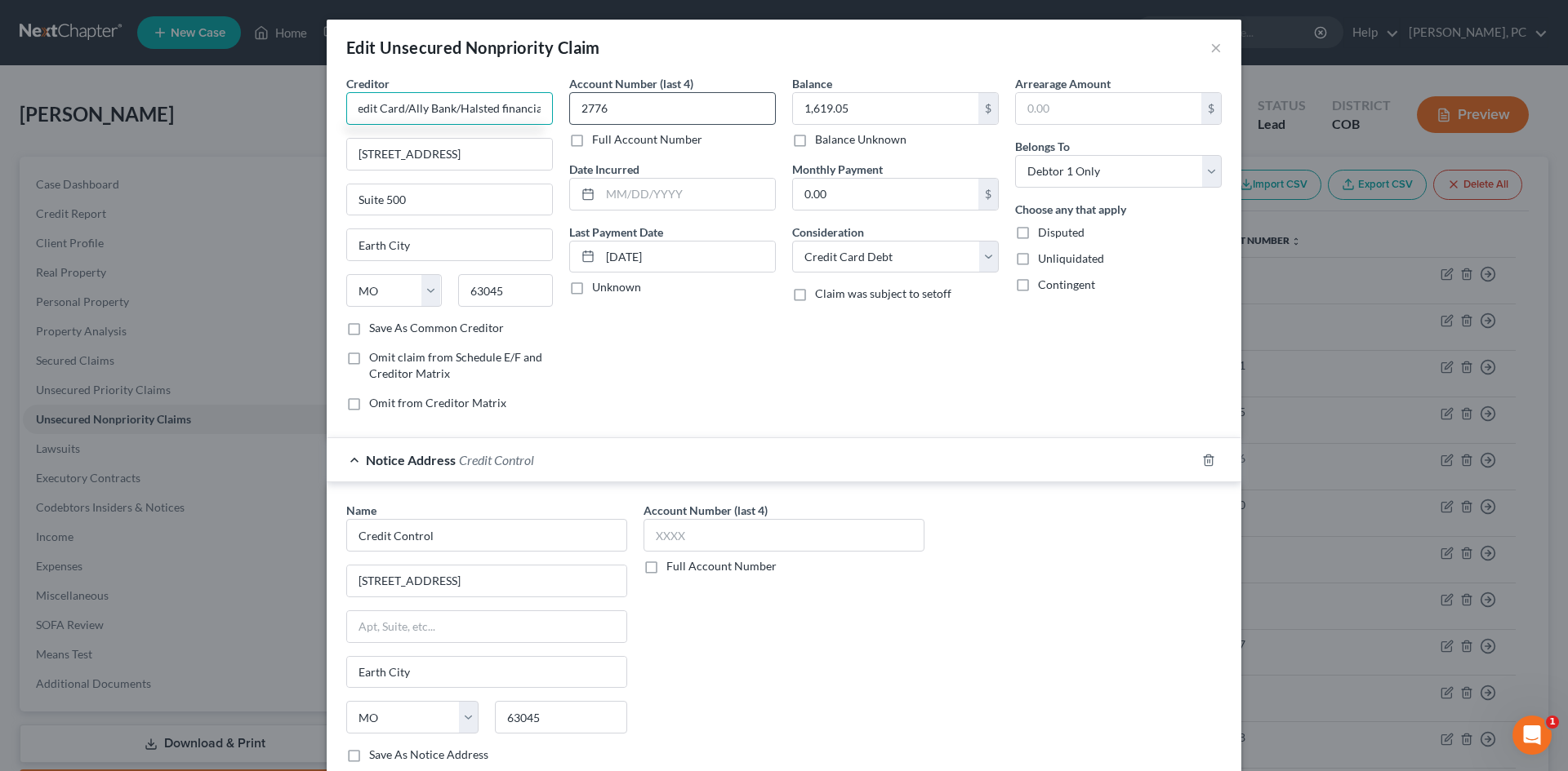
click at [706, 97] on div "Creditor * Ollo Credit Card/Ally Bank/Halsted financial 3300 Rider Trail Street…" at bounding box center [784, 249] width 892 height 350
drag, startPoint x: 376, startPoint y: 107, endPoint x: 519, endPoint y: 111, distance: 143.1
click at [518, 112] on input "Ollo Credit Card" at bounding box center [449, 108] width 207 height 32
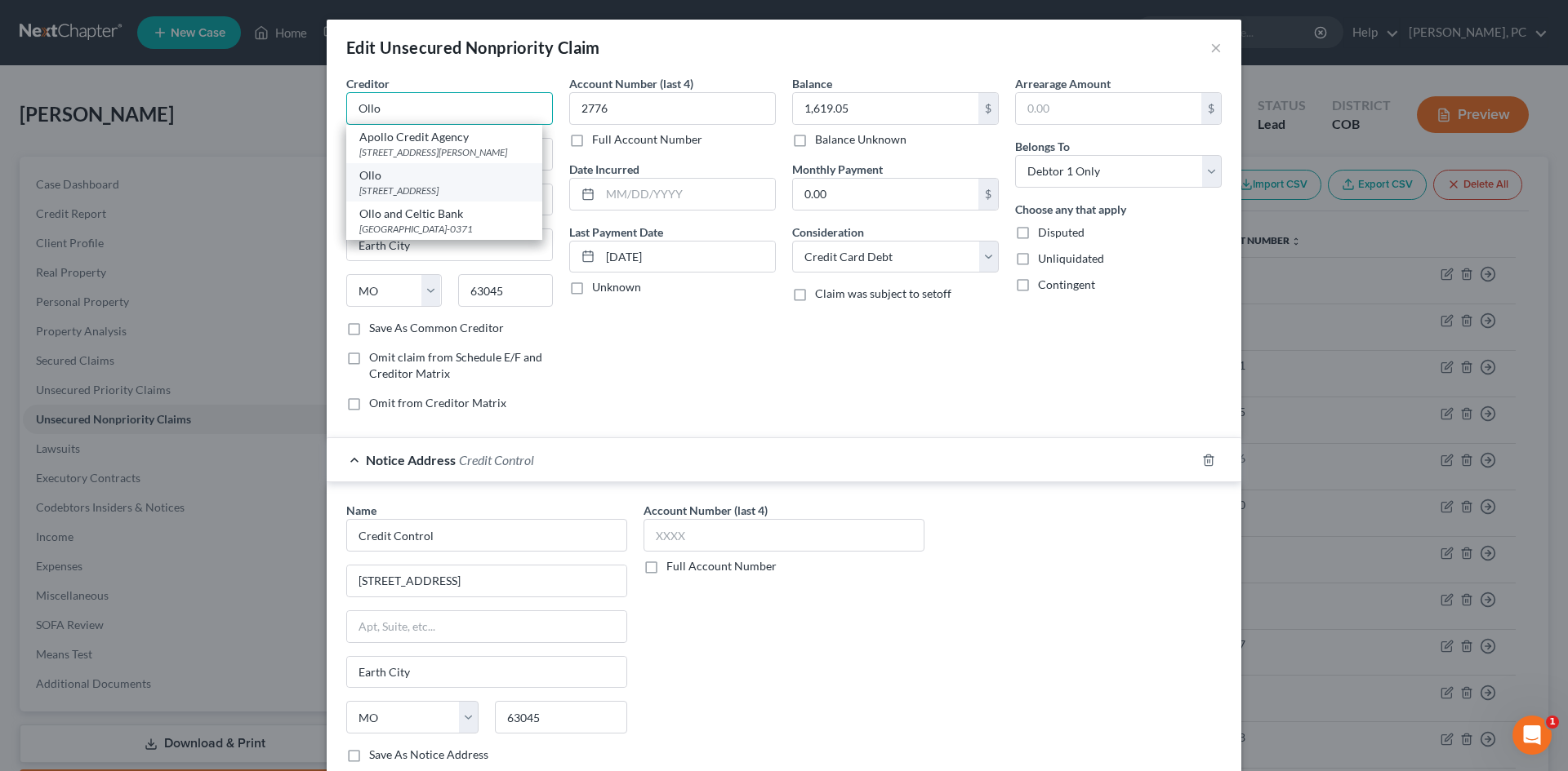
type input "Ollo"
click at [410, 187] on div "PO Box 9222, Old Bethpage, NY 11804" at bounding box center [444, 191] width 170 height 14
type input "PO Box 9222"
type input "Old Bethpage"
select select "35"
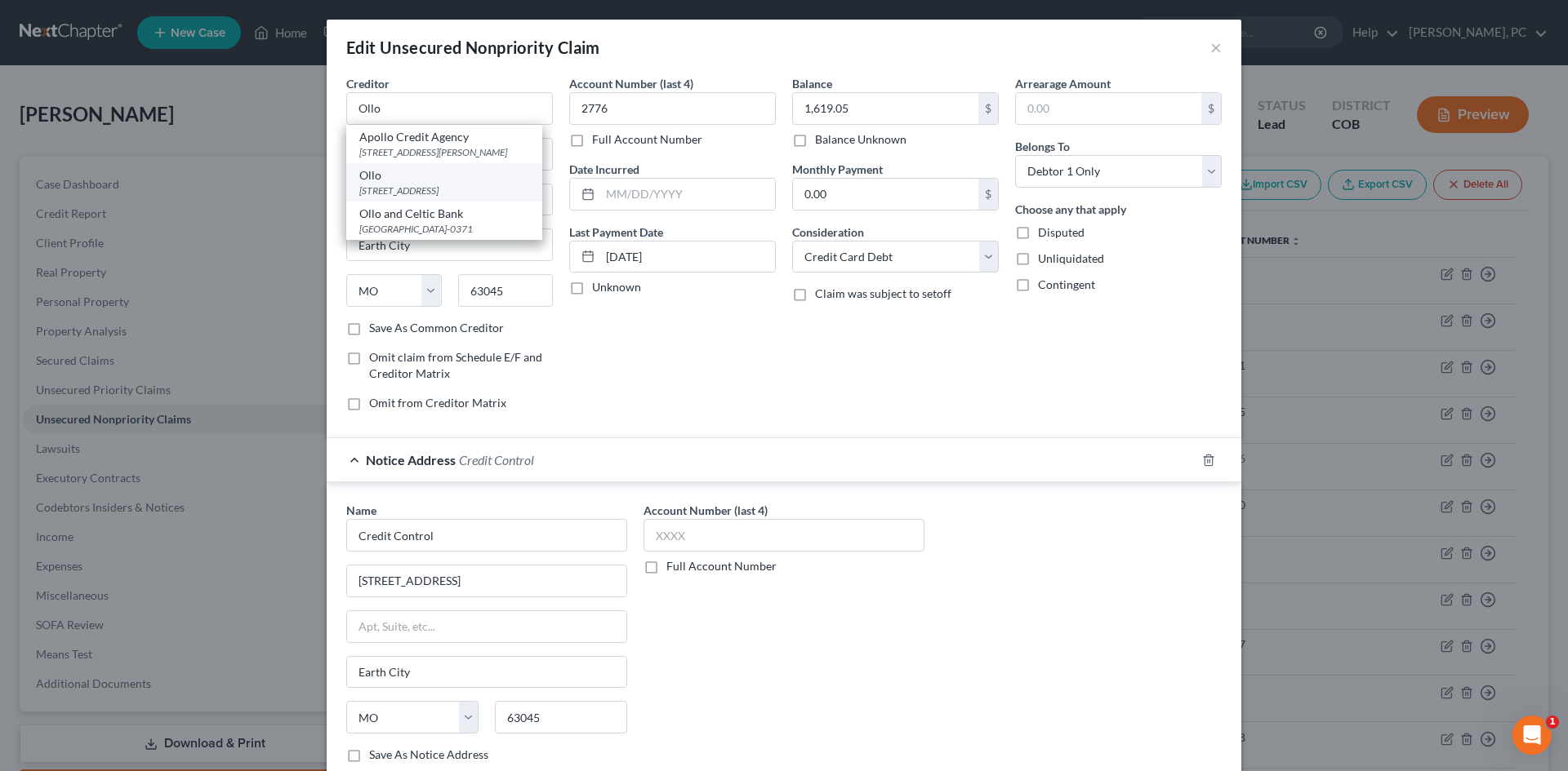
type input "11804"
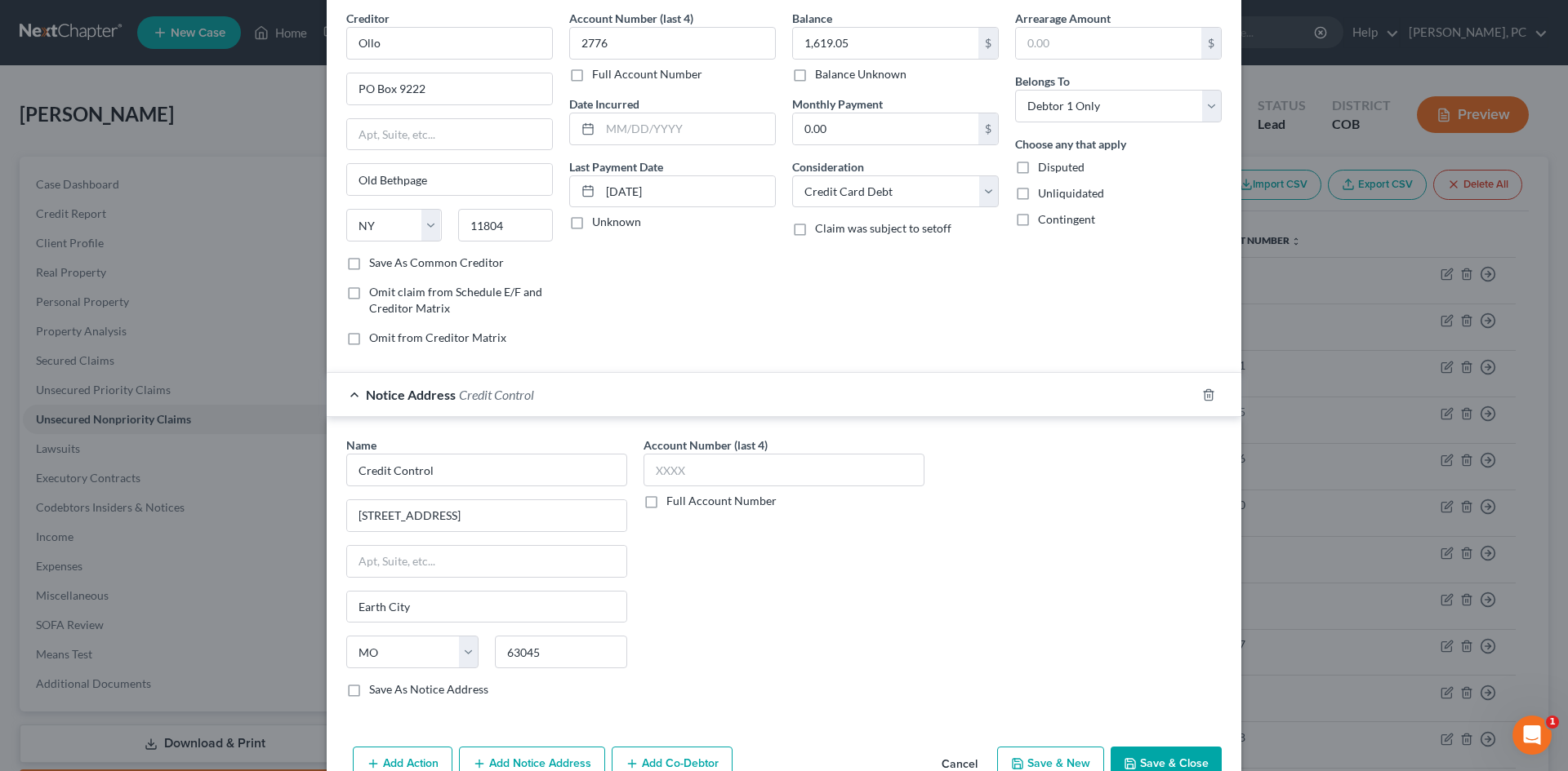
scroll to position [154, 0]
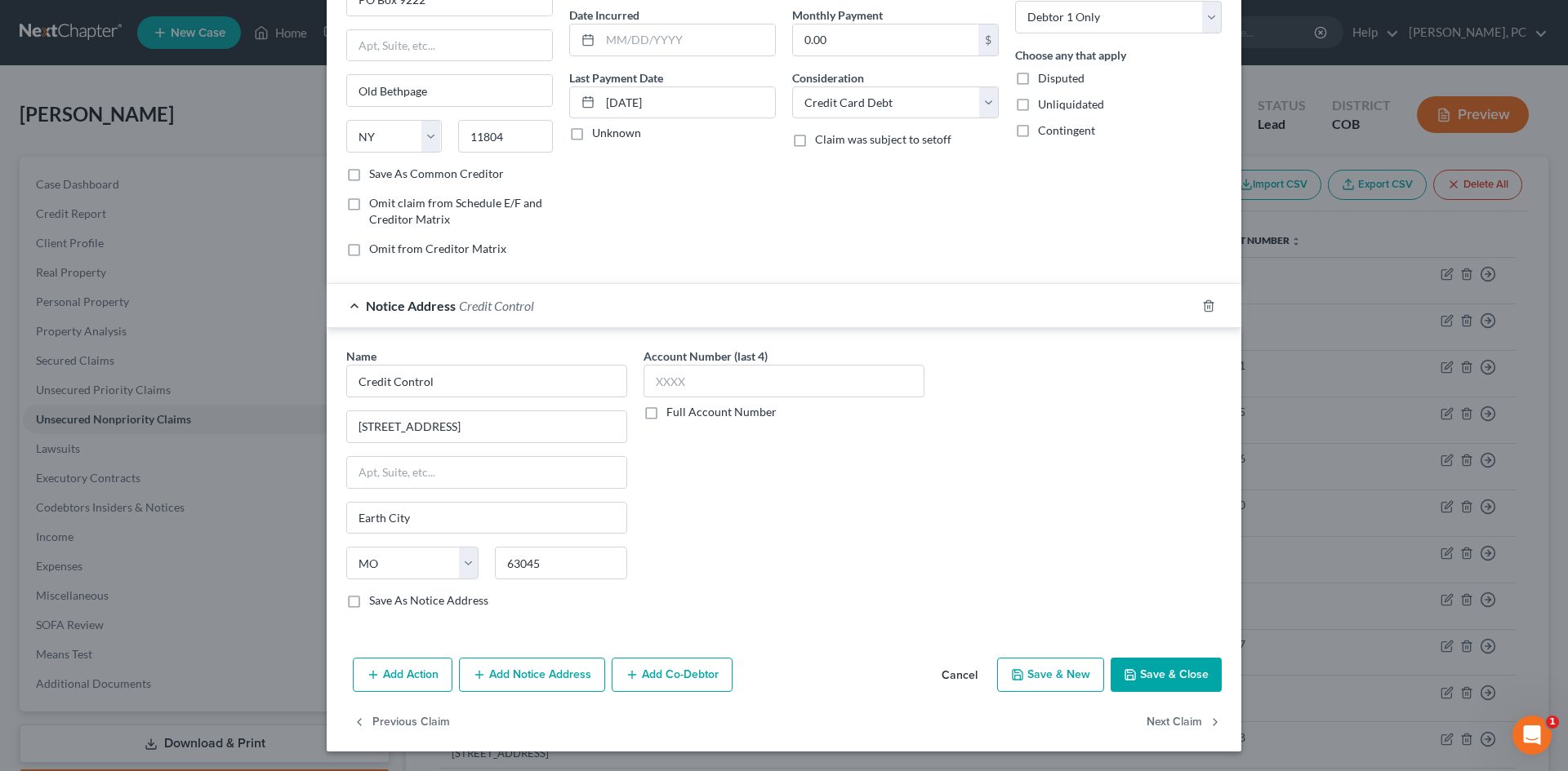
click at [510, 670] on button "Add Notice Address" at bounding box center [532, 674] width 147 height 34
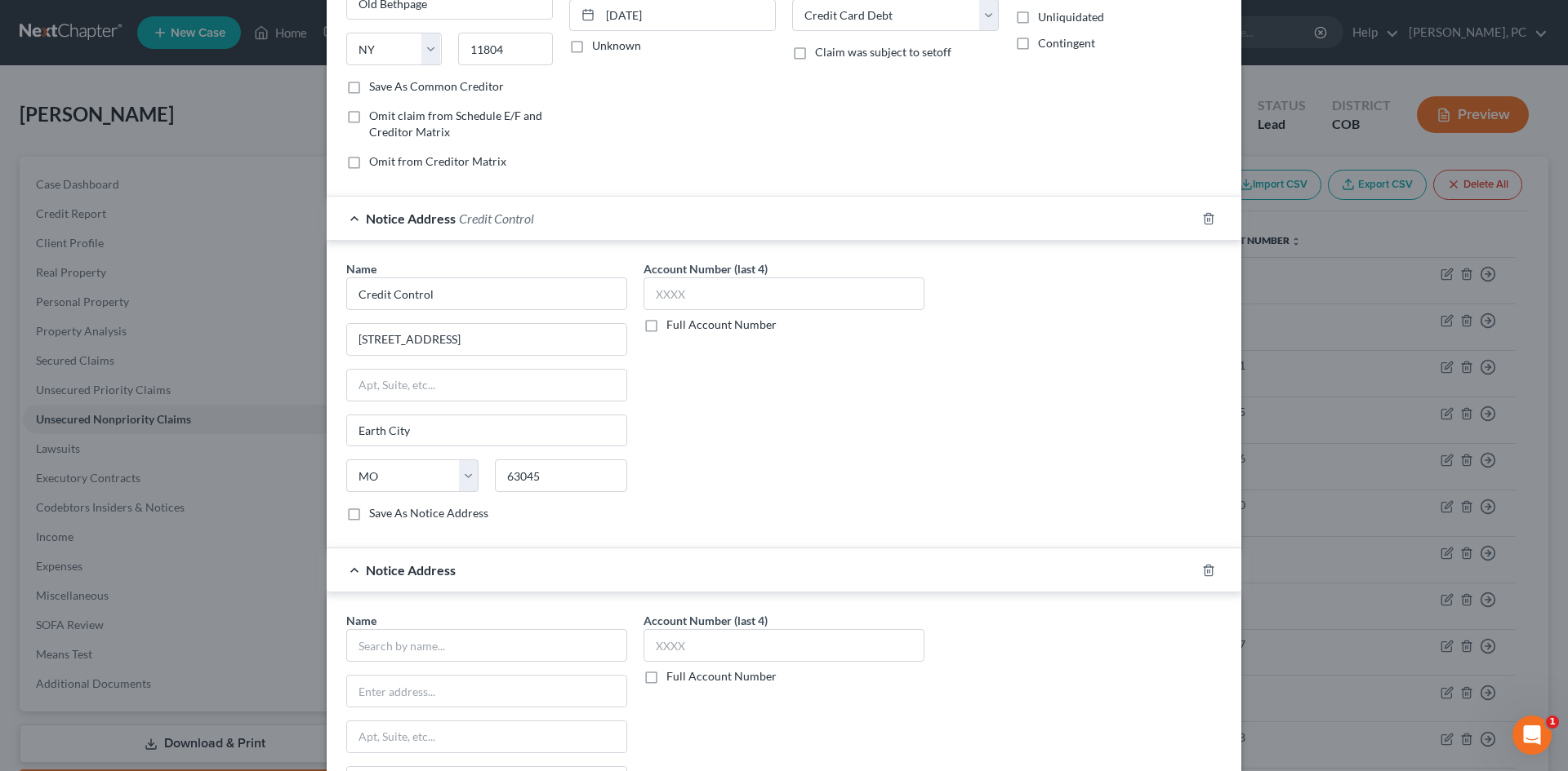
scroll to position [399, 0]
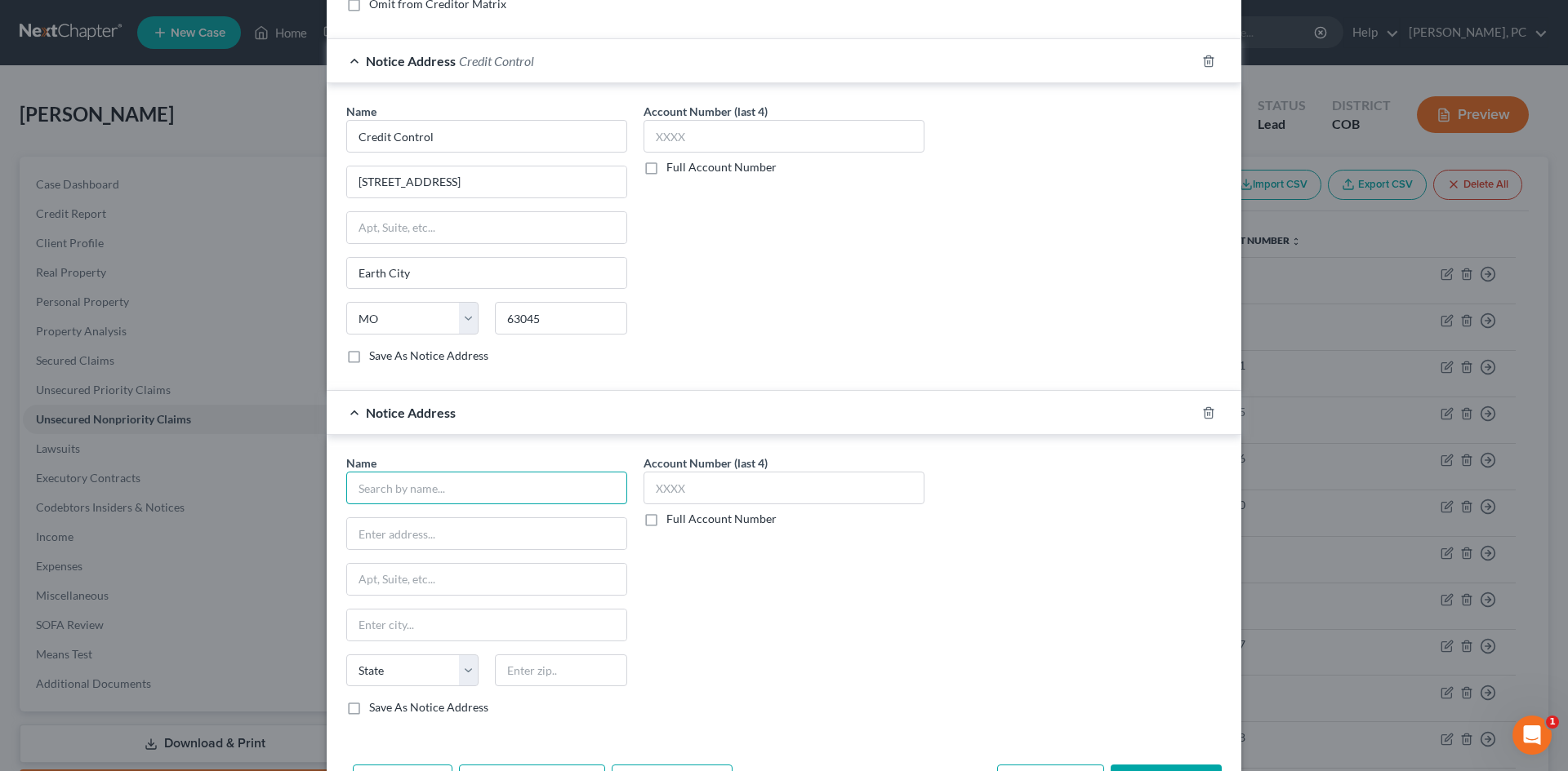
click at [481, 476] on input "text" at bounding box center [487, 488] width 281 height 32
paste input "Ally Bank/Halsted financial"
drag, startPoint x: 398, startPoint y: 489, endPoint x: 646, endPoint y: 485, distance: 248.0
click at [642, 487] on div "Name * Ally Bank/Halsted financial State AL AK AR AZ CA CO CT DE DC FL GA GU HI…" at bounding box center [784, 591] width 892 height 274
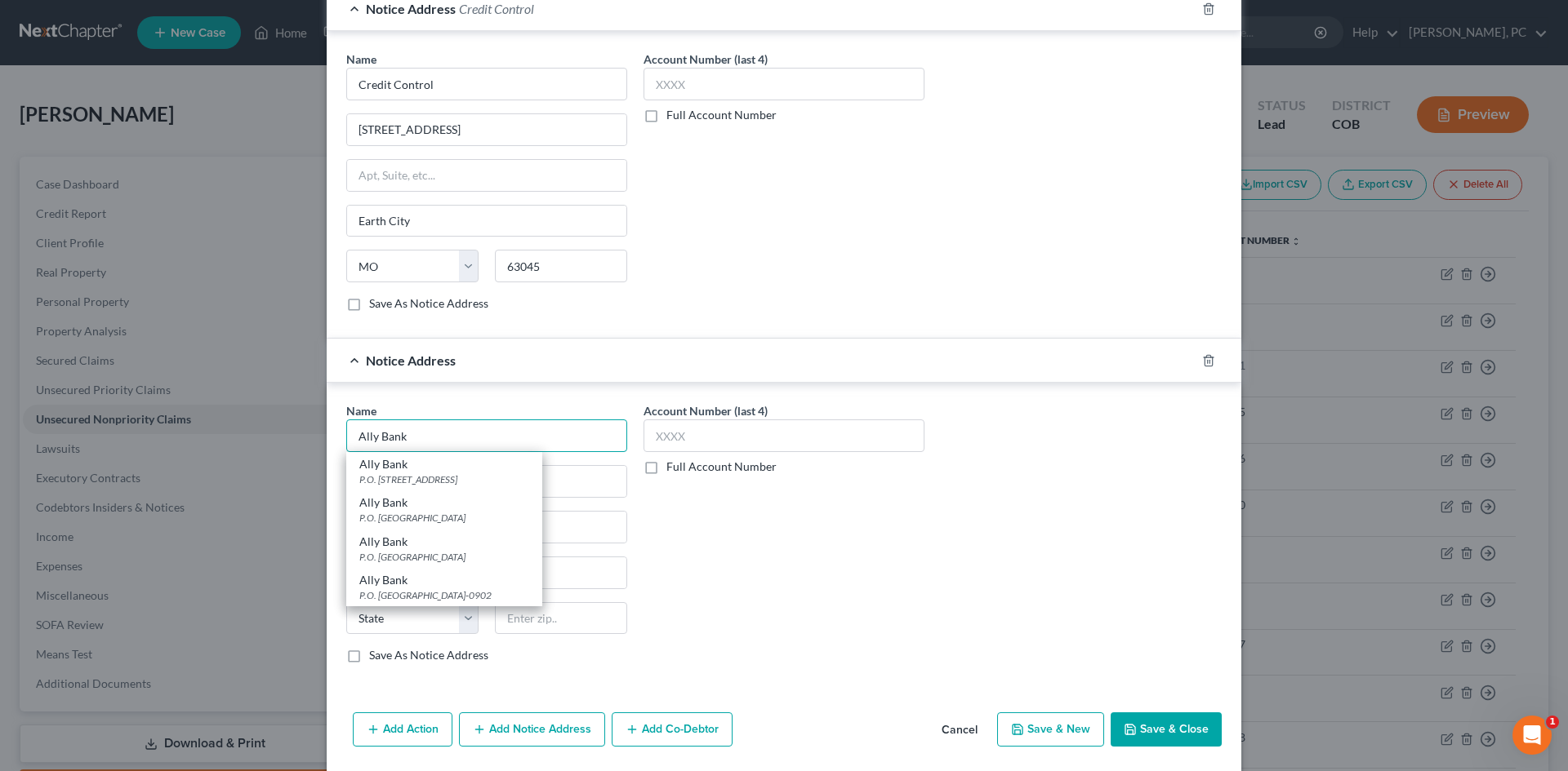
scroll to position [507, 0]
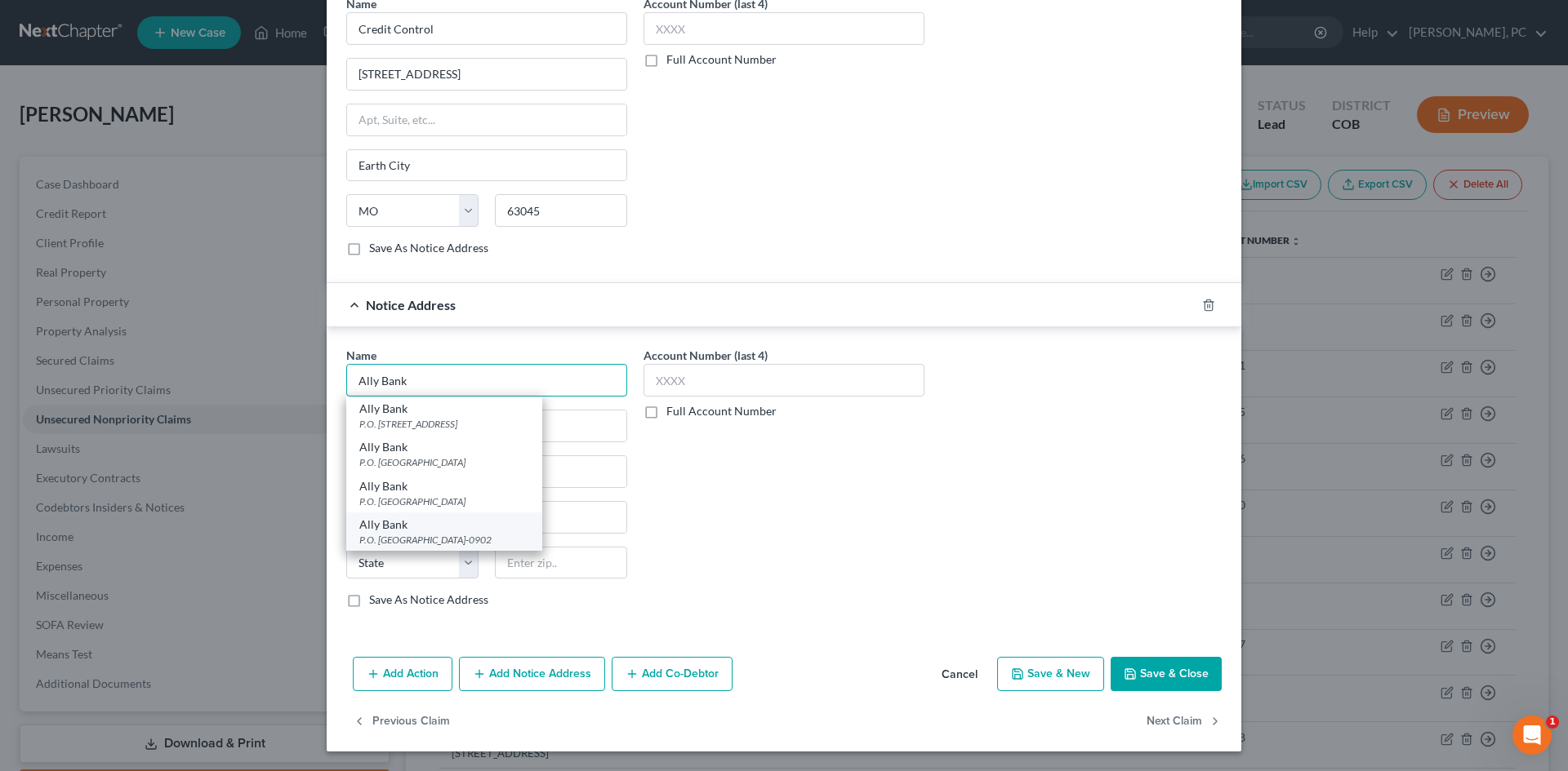
type input "Ally Bank"
click at [423, 533] on div "P.O. Box 380902, Bloomington, MN 55438-0902" at bounding box center [444, 540] width 170 height 14
type input "P.O. Box 380902"
type input "Bloomington"
select select "24"
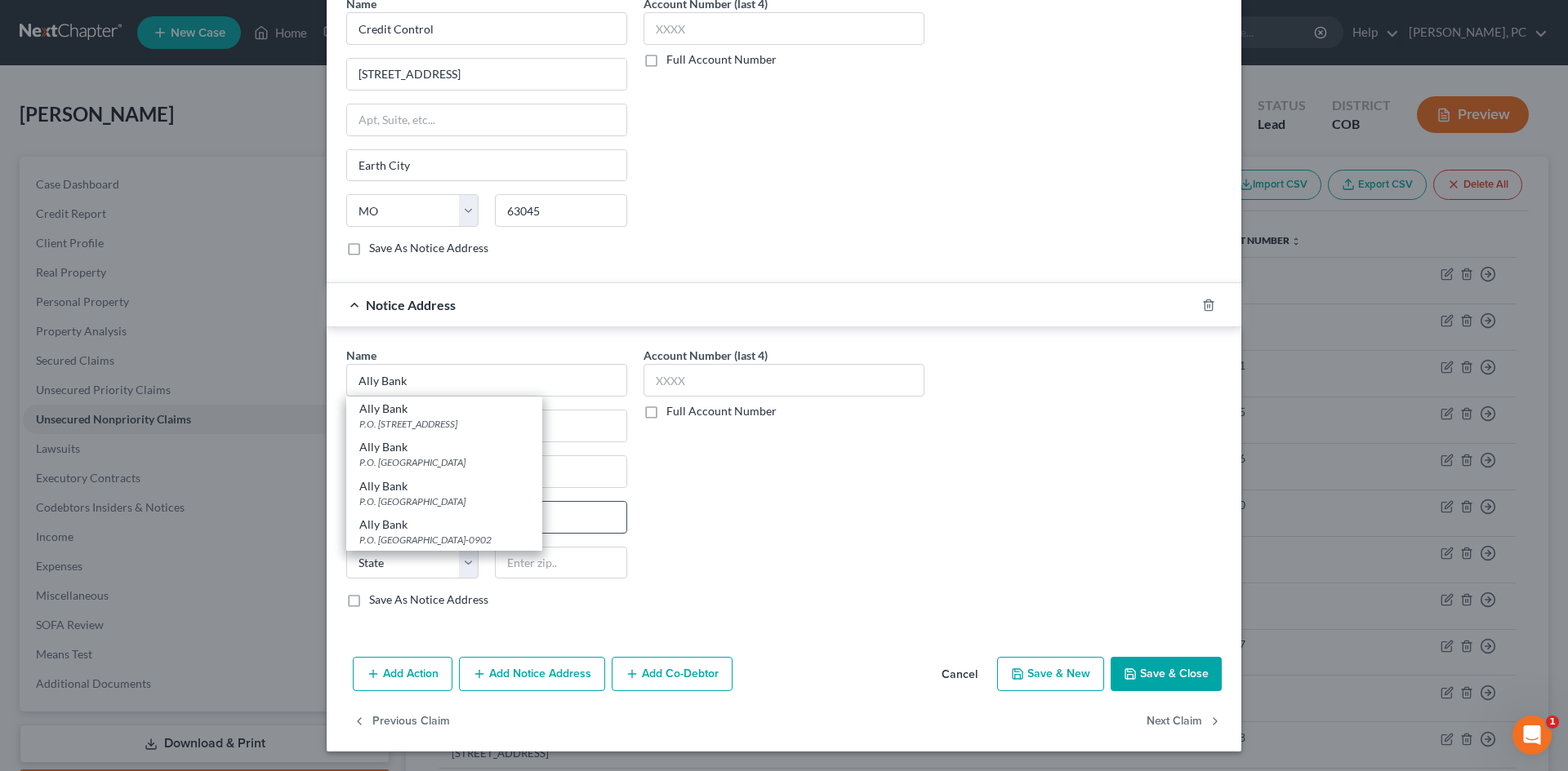
type input "55438-0902"
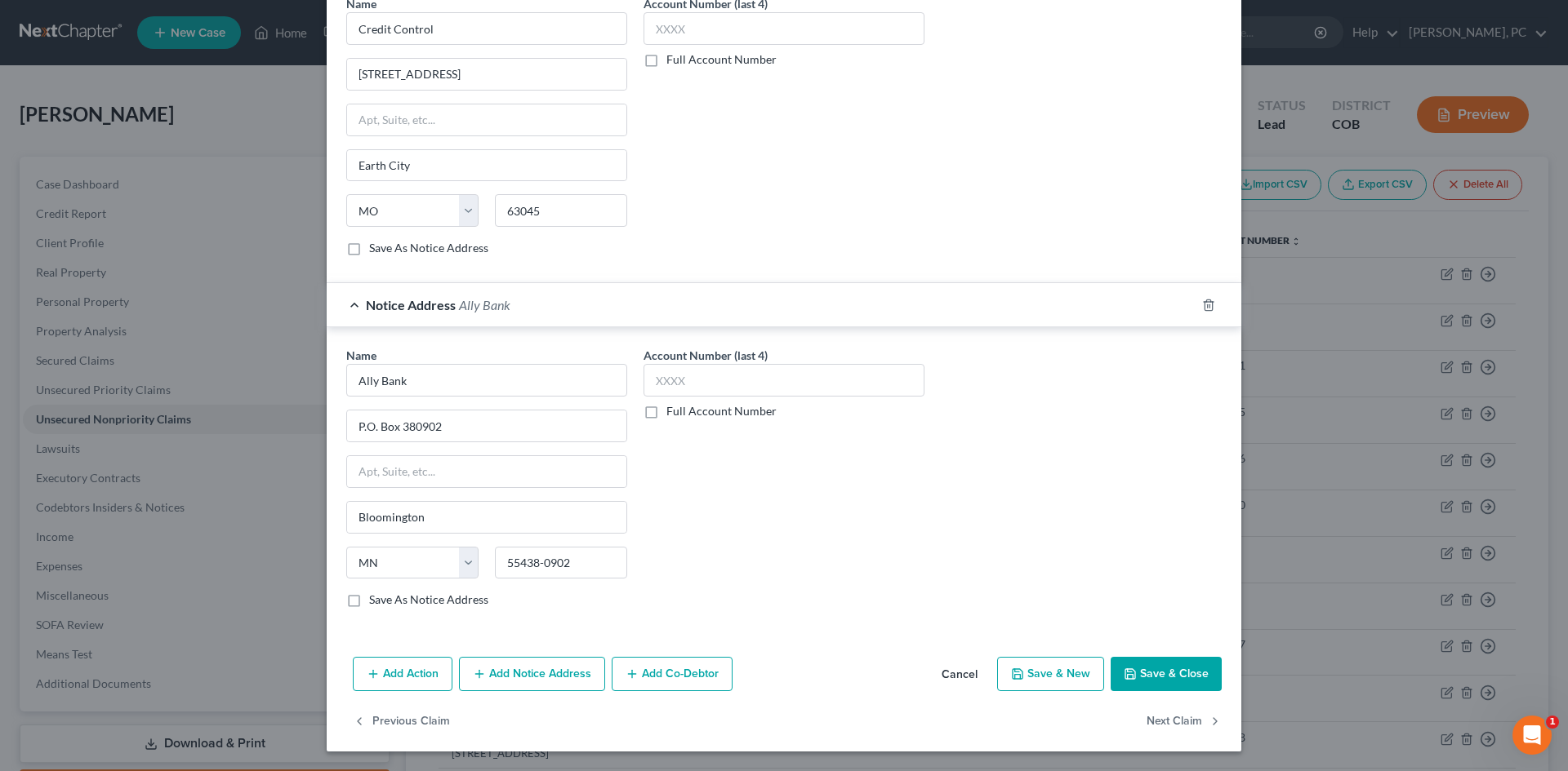
drag, startPoint x: 469, startPoint y: 684, endPoint x: 661, endPoint y: 622, distance: 201.8
click at [469, 683] on button "Add Notice Address" at bounding box center [532, 673] width 147 height 34
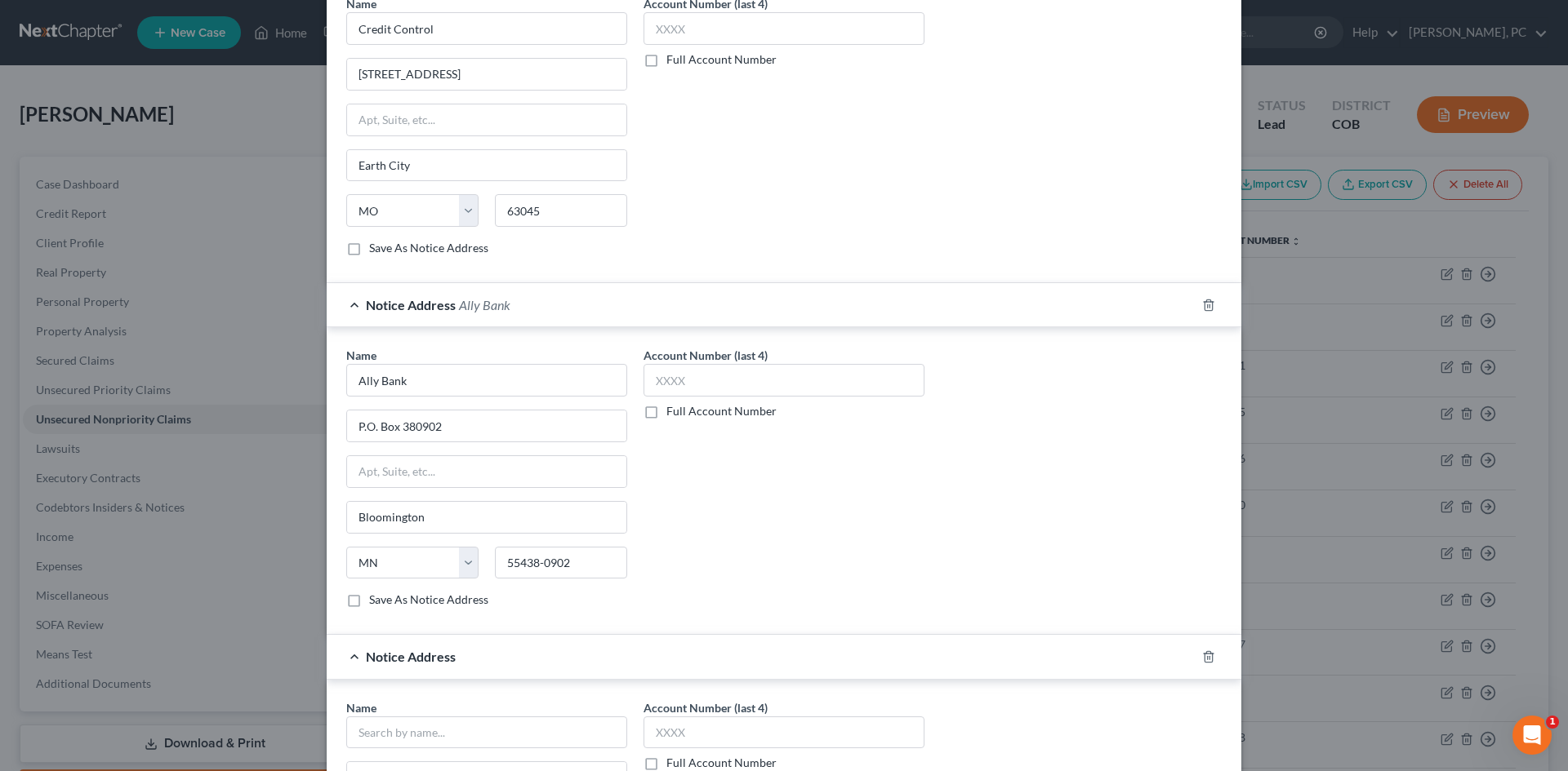
scroll to position [670, 0]
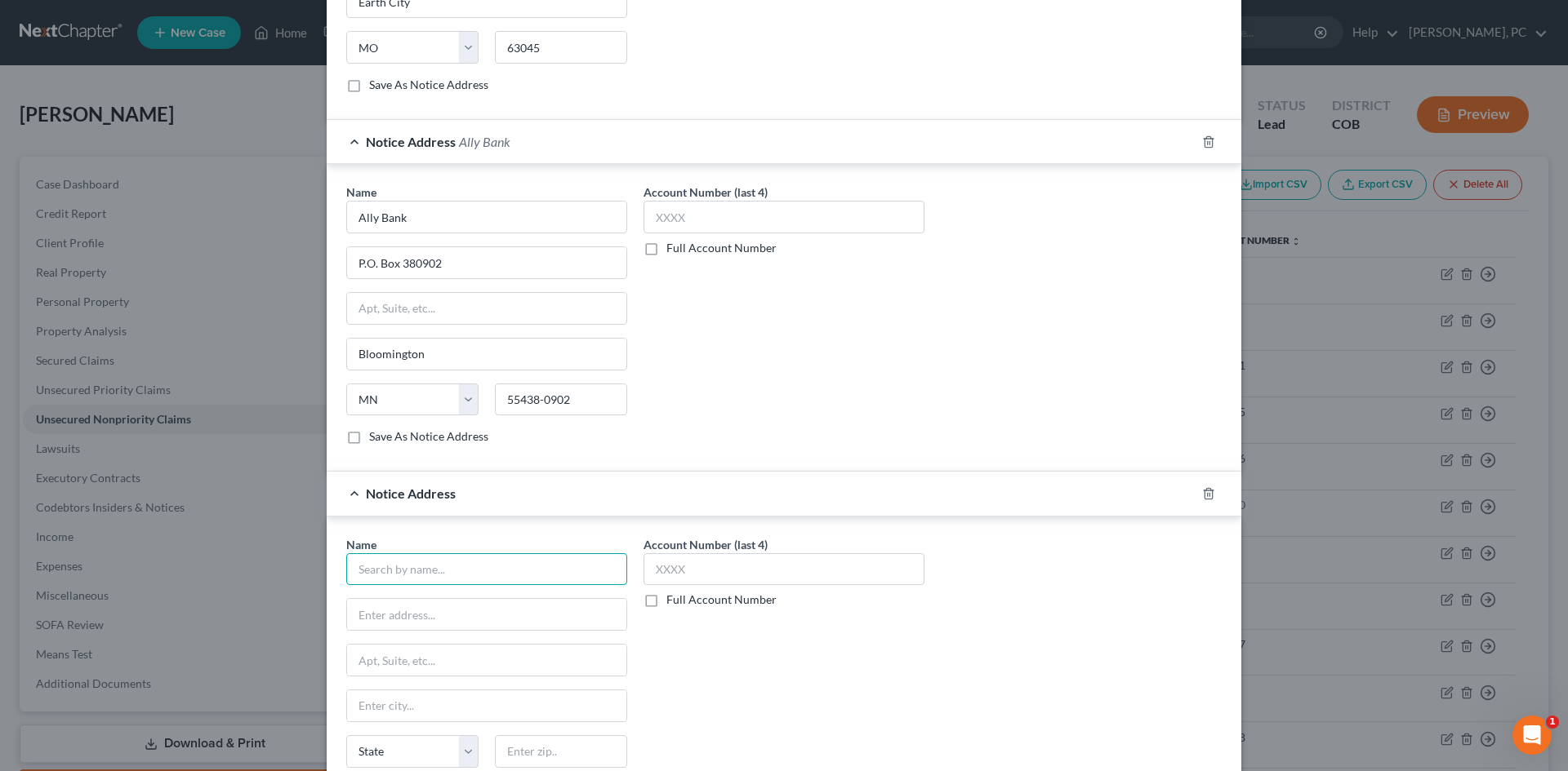
click at [443, 557] on input "text" at bounding box center [487, 569] width 281 height 32
paste input "Ally Bank/Halsted financial"
drag, startPoint x: 401, startPoint y: 566, endPoint x: 1, endPoint y: 510, distance: 403.9
click at [31, 522] on div "Edit Unsecured Nonpriority Claim × Creditor * Ollo PO Box 9222 Old Bethpage Sta…" at bounding box center [784, 386] width 1568 height 771
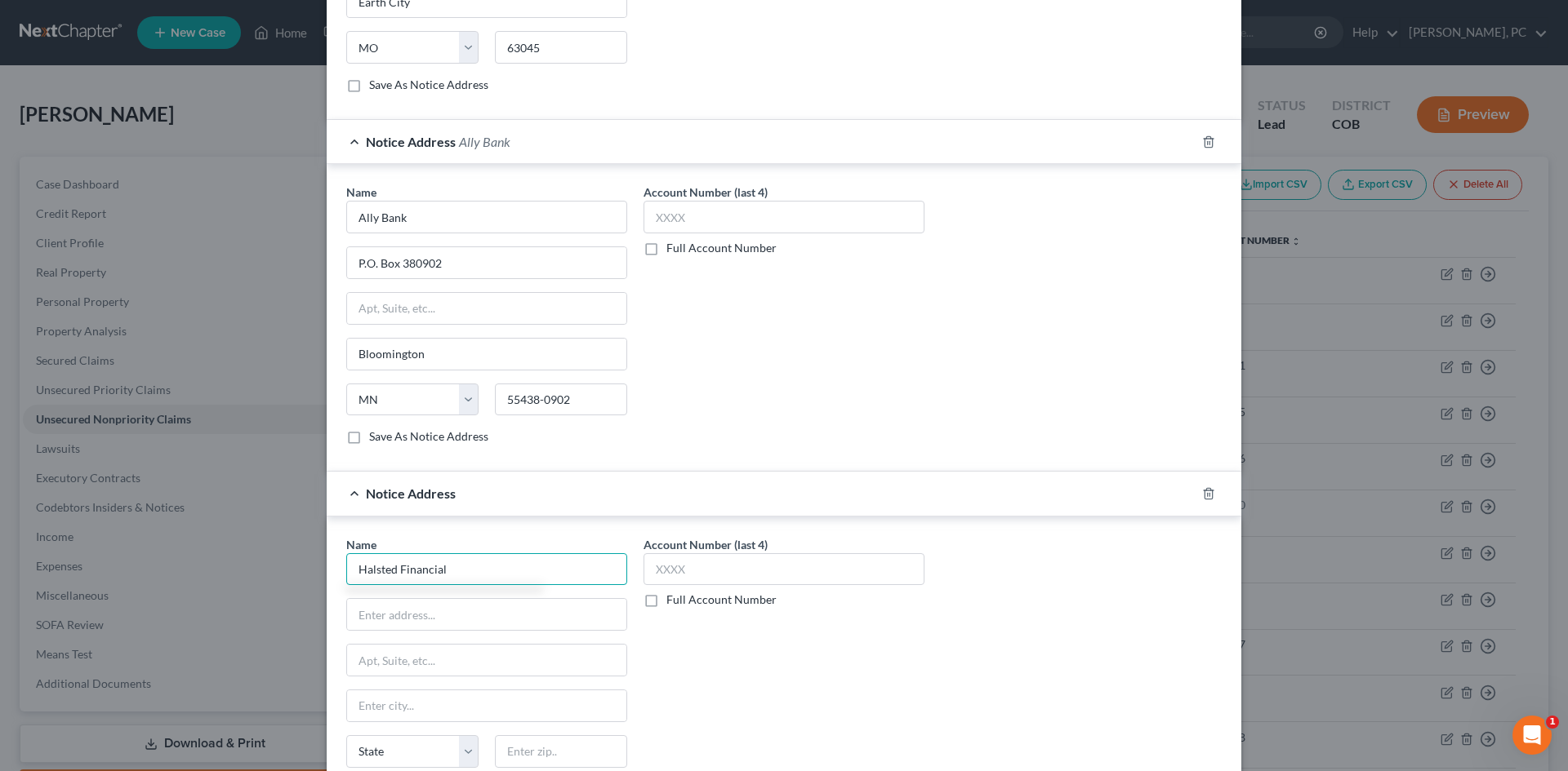
click at [462, 566] on input "Halsted Financial" at bounding box center [487, 569] width 281 height 32
drag, startPoint x: 466, startPoint y: 570, endPoint x: 292, endPoint y: 571, distance: 174.0
click at [292, 571] on div "Edit Unsecured Nonpriority Claim × Creditor * Ollo PO Box 9222 Old Bethpage Sta…" at bounding box center [784, 386] width 1568 height 771
type input "Halsted Financial"
click at [413, 626] on input "text" at bounding box center [487, 615] width 279 height 31
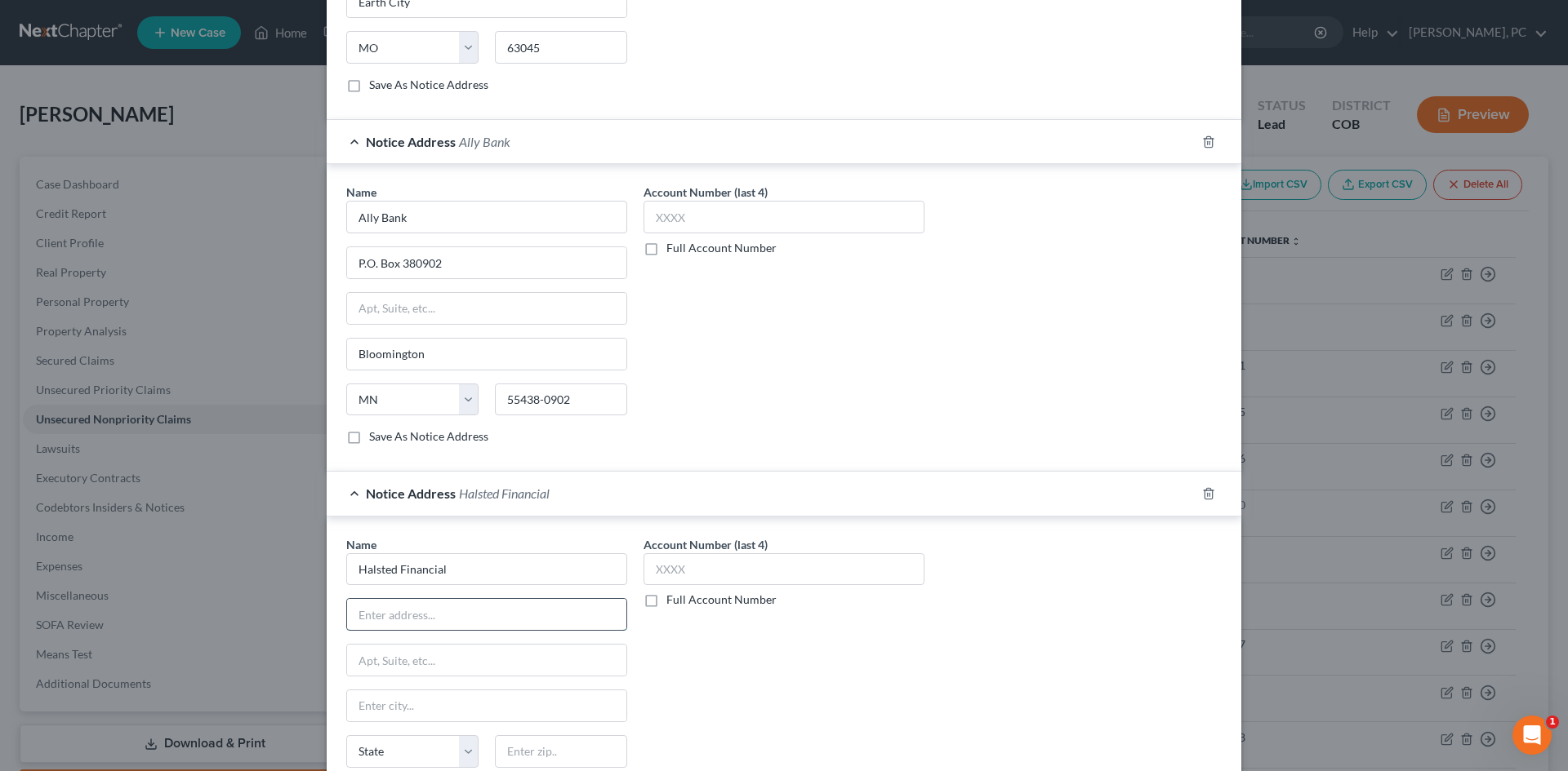
paste input "8001 Lincoln Ave Suite 500"
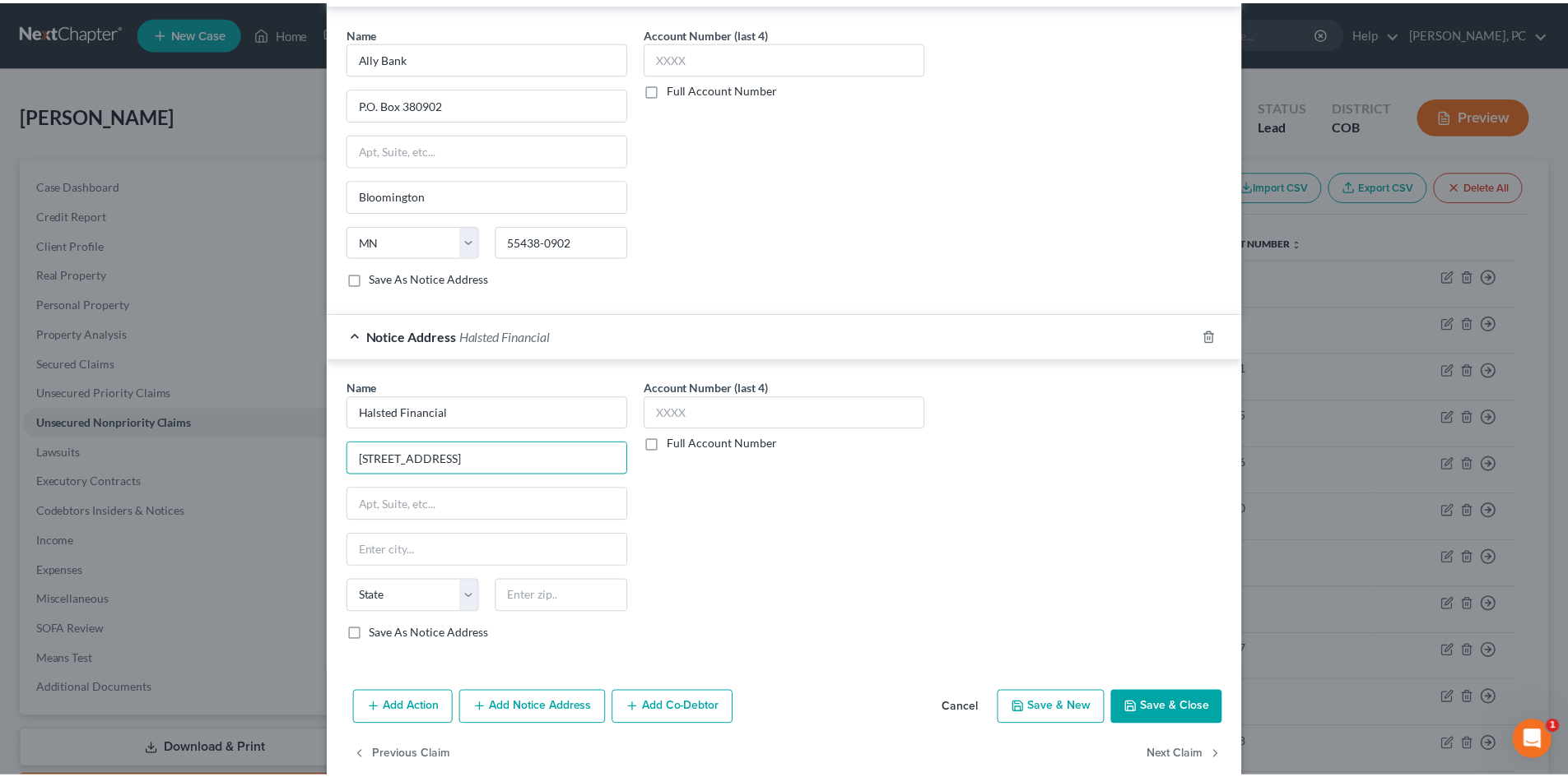
scroll to position [839, 0]
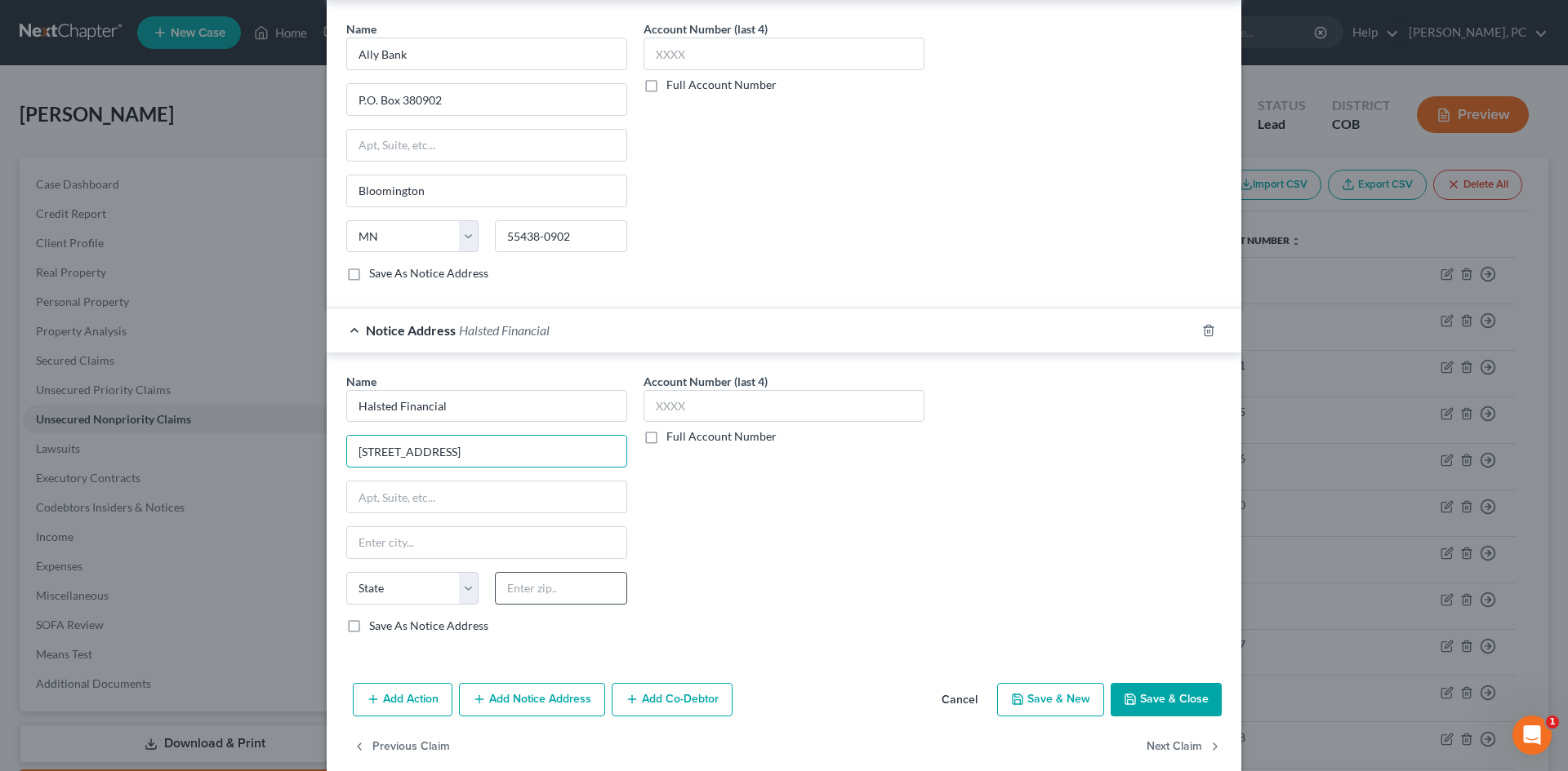
type input "8001 Lincoln Ave Suite 500"
click at [545, 582] on input "text" at bounding box center [561, 588] width 133 height 32
type input "60077"
type input "Skokie"
select select "14"
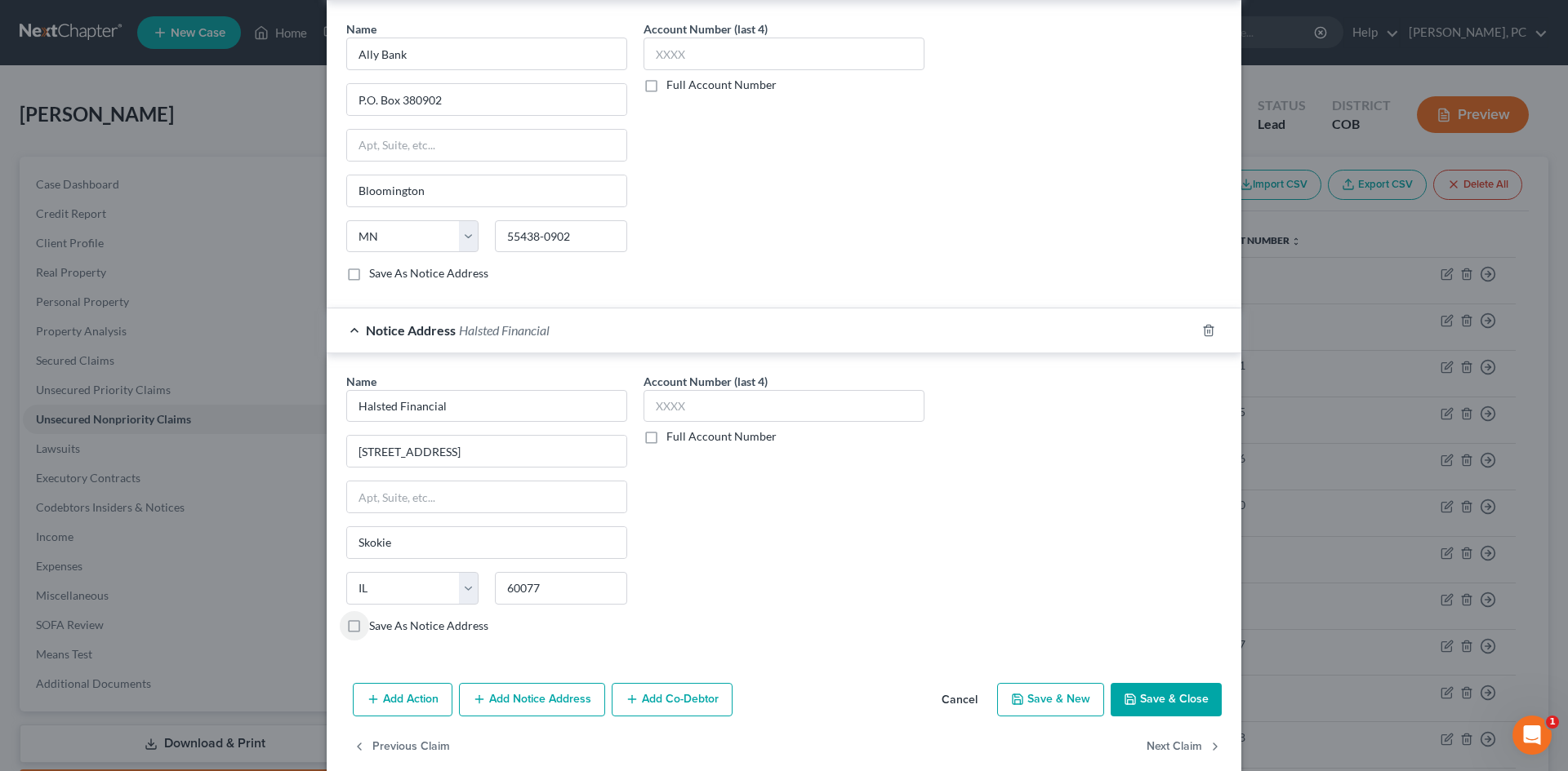
click at [1141, 691] on button "Save & Close" at bounding box center [1166, 699] width 111 height 34
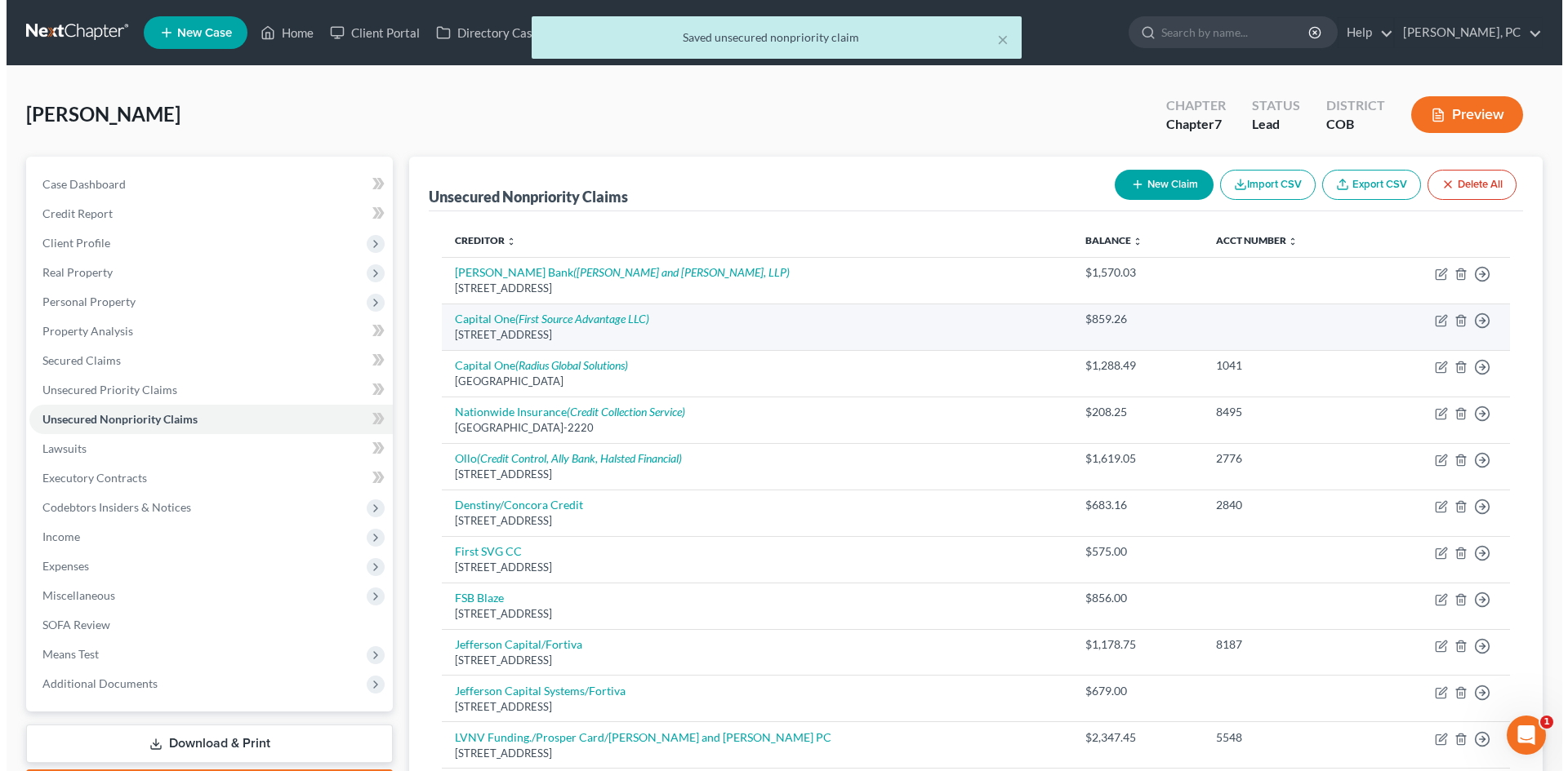
scroll to position [82, 0]
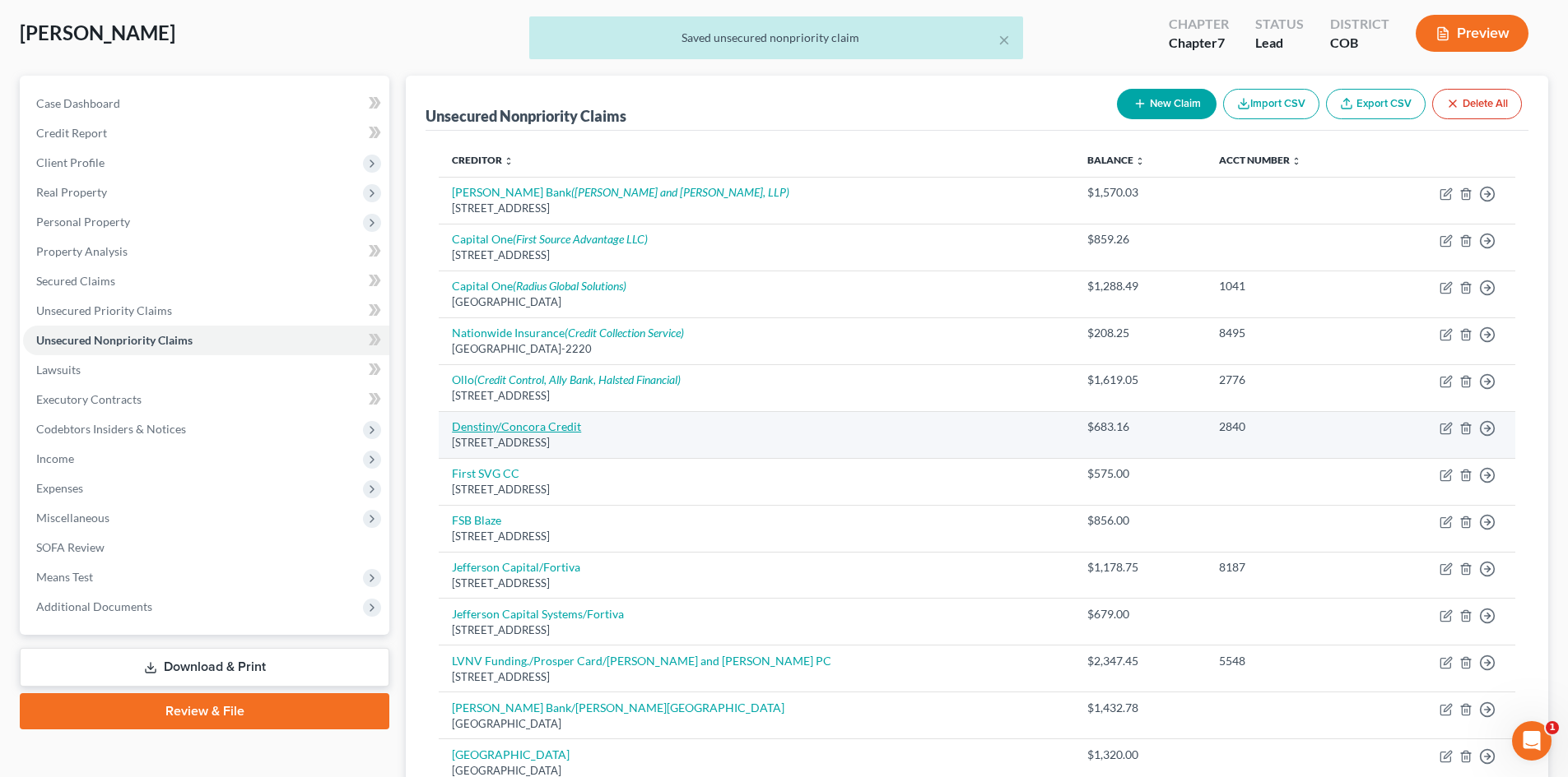
click at [528, 419] on link "Denstiny/Concora Credit" at bounding box center [516, 426] width 129 height 14
select select "38"
select select "2"
select select "0"
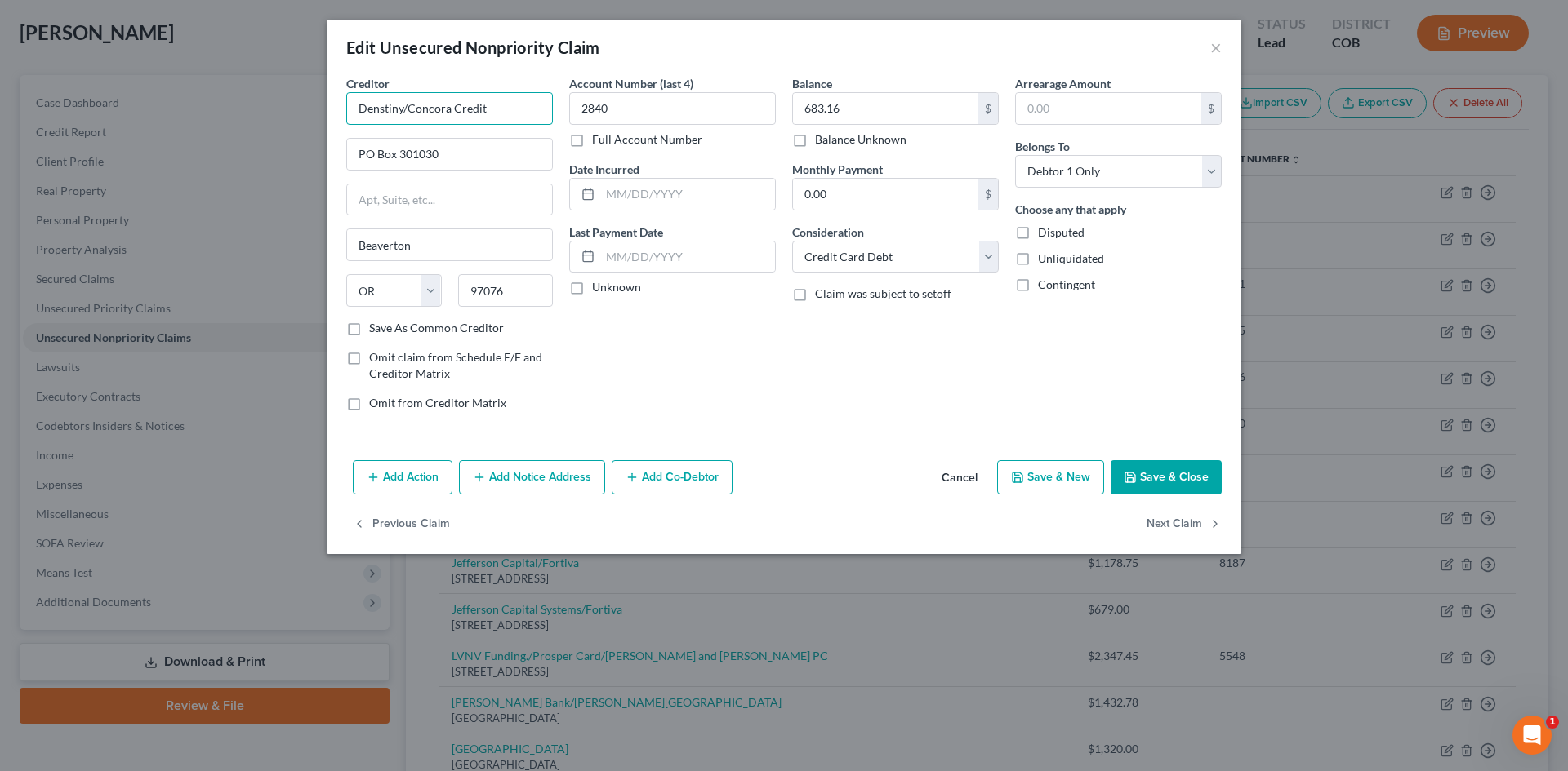
click at [375, 113] on input "Denstiny/Concora Credit" at bounding box center [449, 108] width 207 height 32
type input "Destiny/Concora Credit"
click at [544, 474] on button "Add Notice Address" at bounding box center [532, 477] width 147 height 34
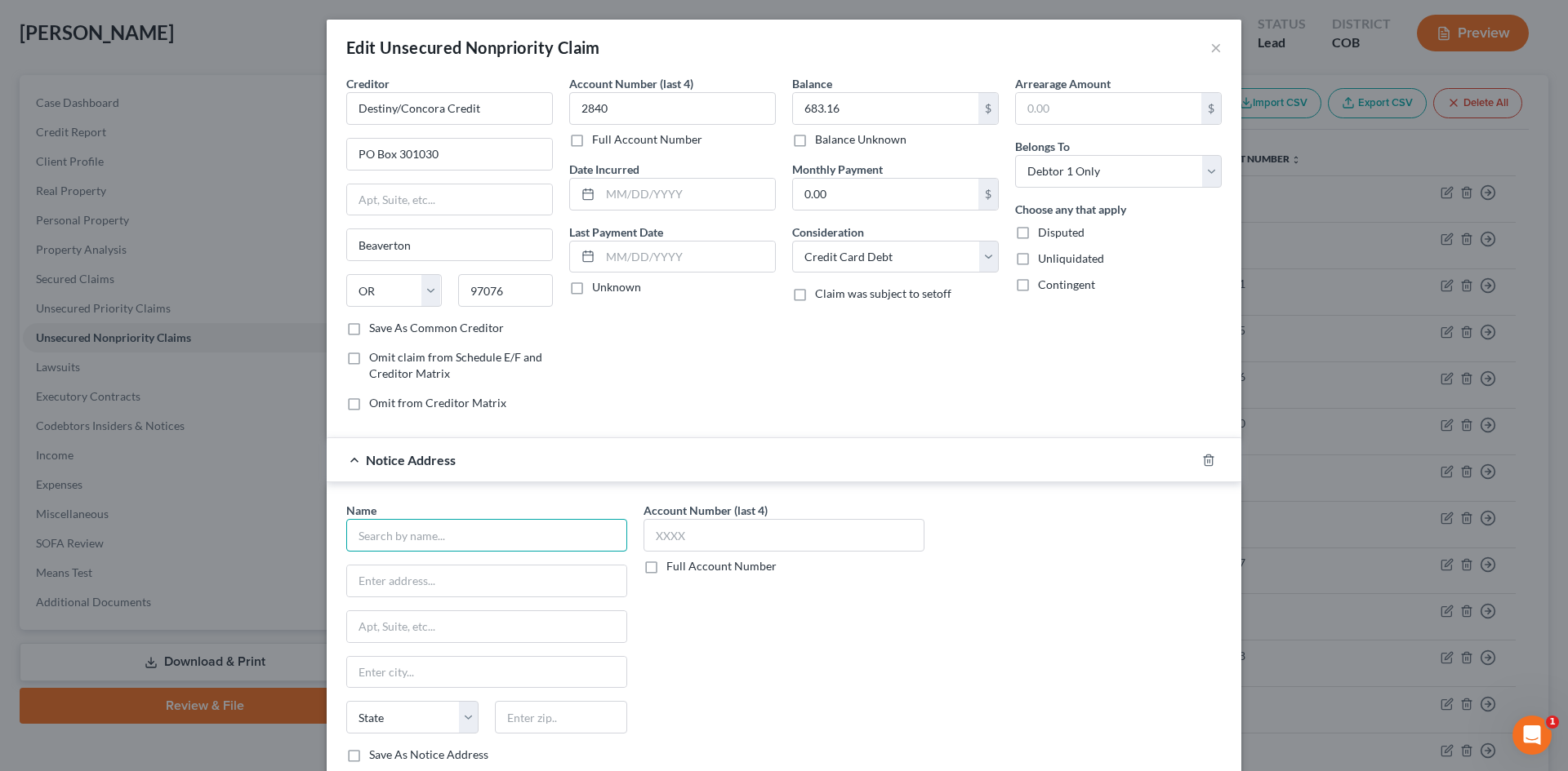
click at [471, 547] on input "text" at bounding box center [487, 535] width 281 height 32
click at [451, 567] on div "Destiny Card" at bounding box center [444, 563] width 170 height 17
type input "Destiny Card"
type input "PO Box 23030"
type input "Columbus"
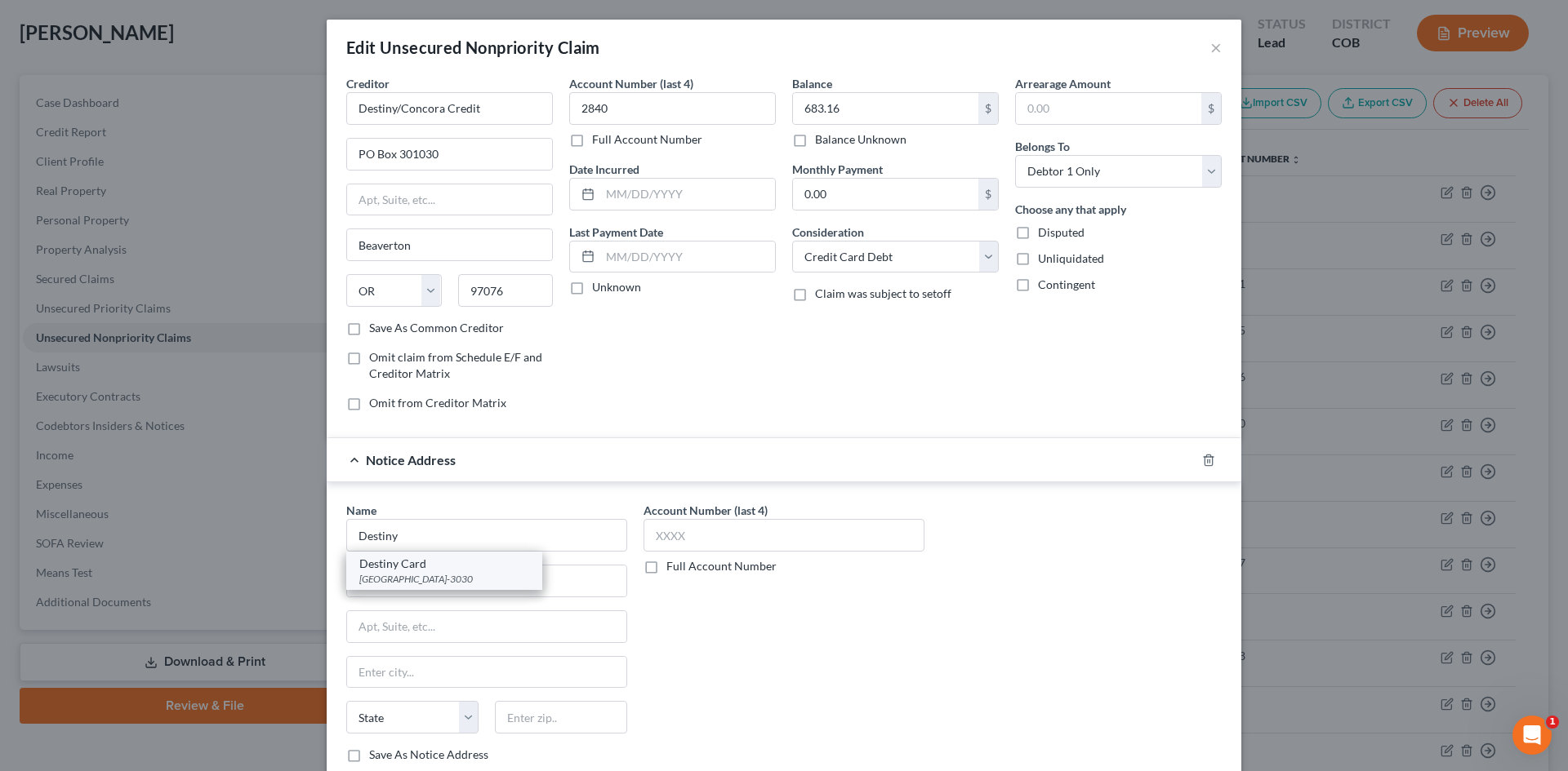
select select "10"
type input "31902-3030"
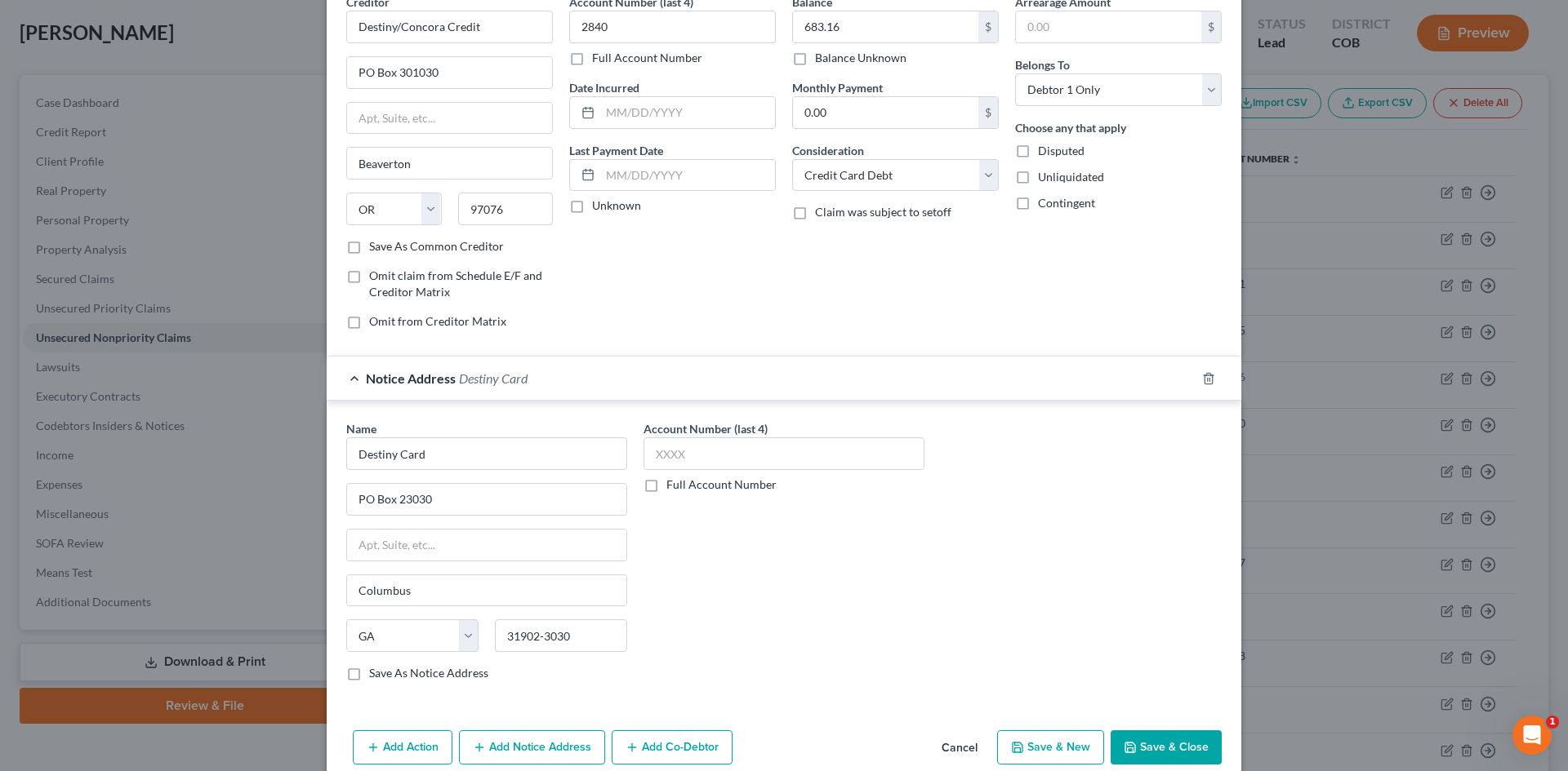
scroll to position [154, 0]
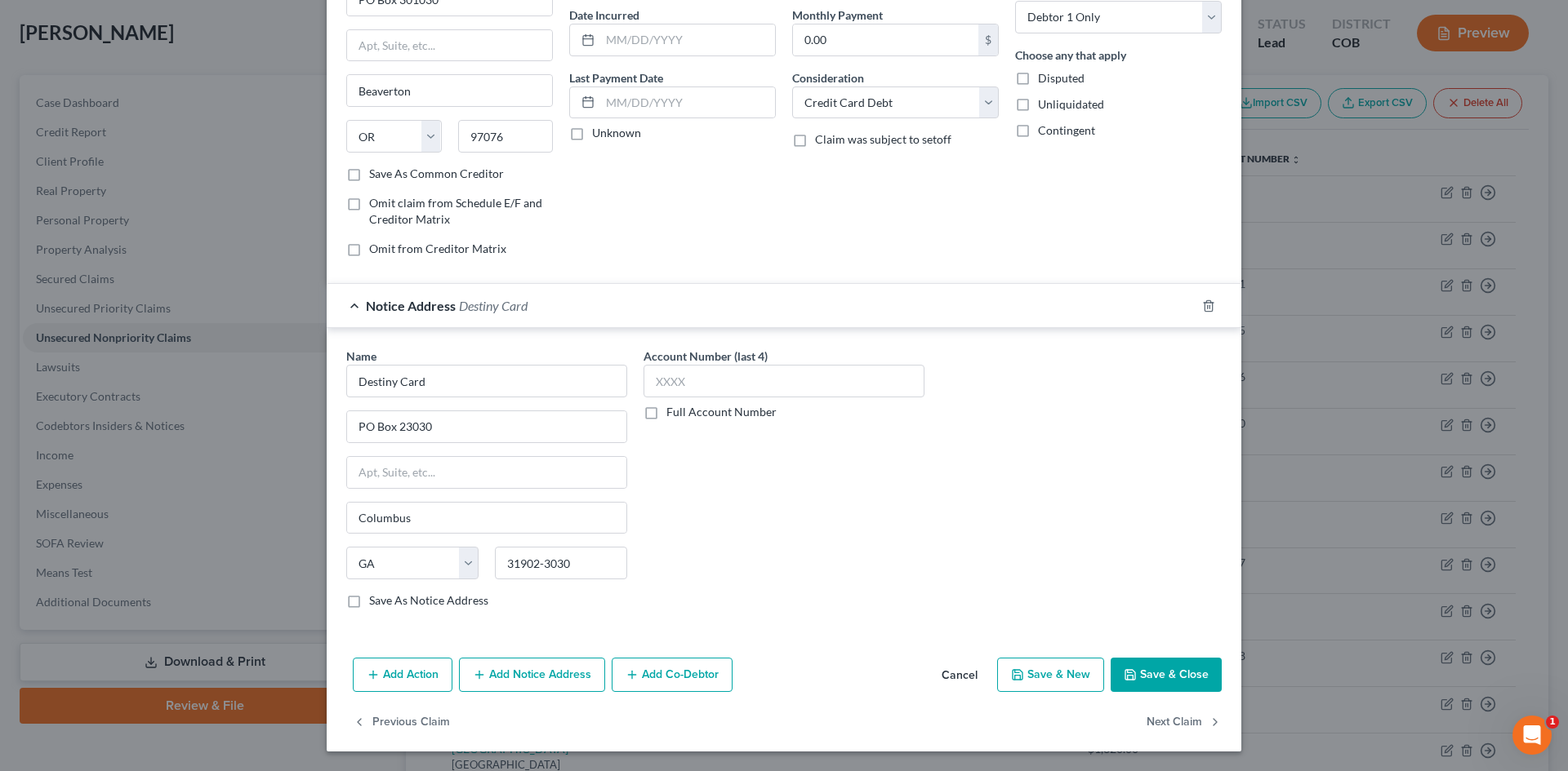
click at [561, 664] on button "Add Notice Address" at bounding box center [532, 674] width 147 height 34
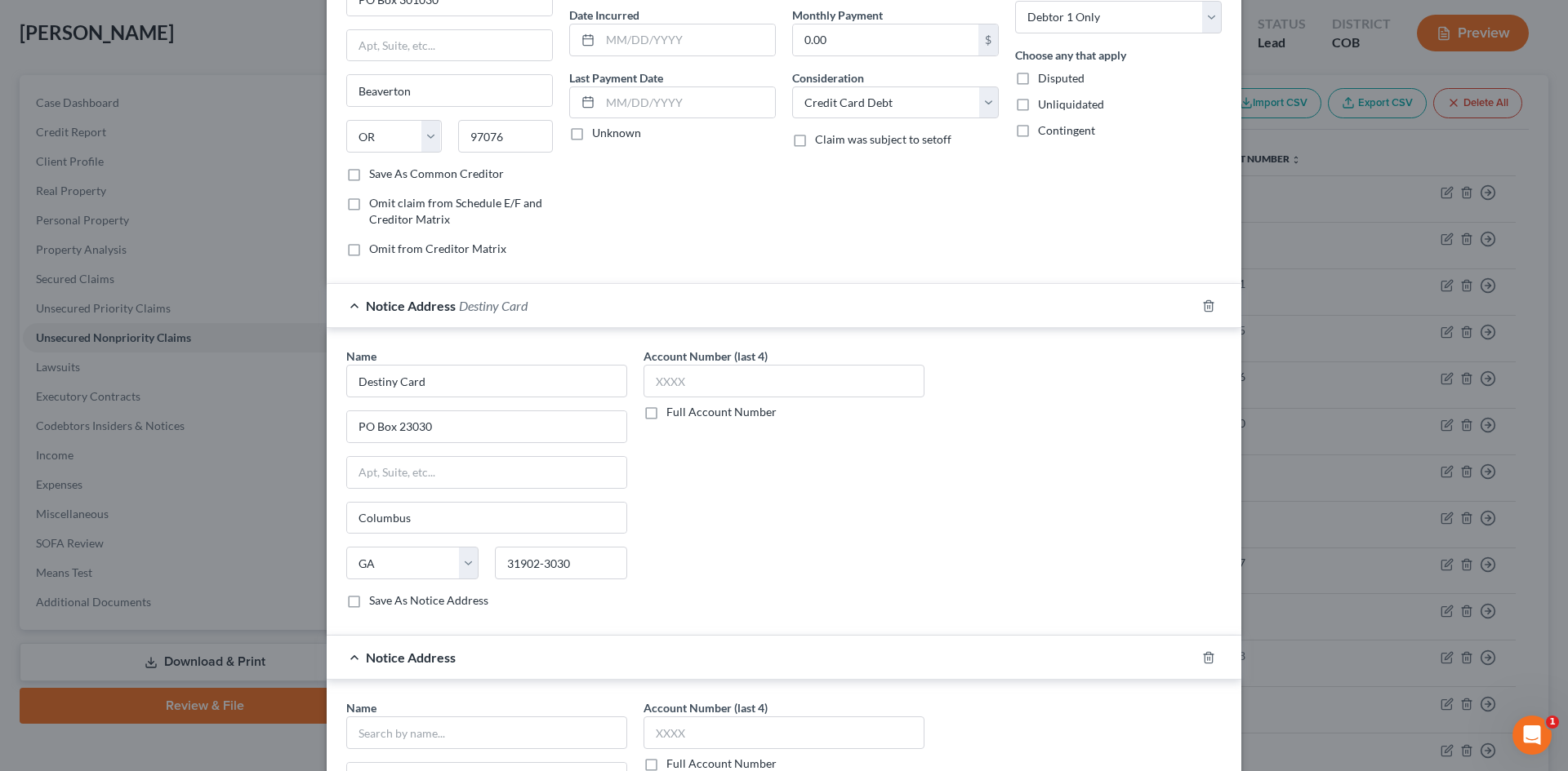
scroll to position [235, 0]
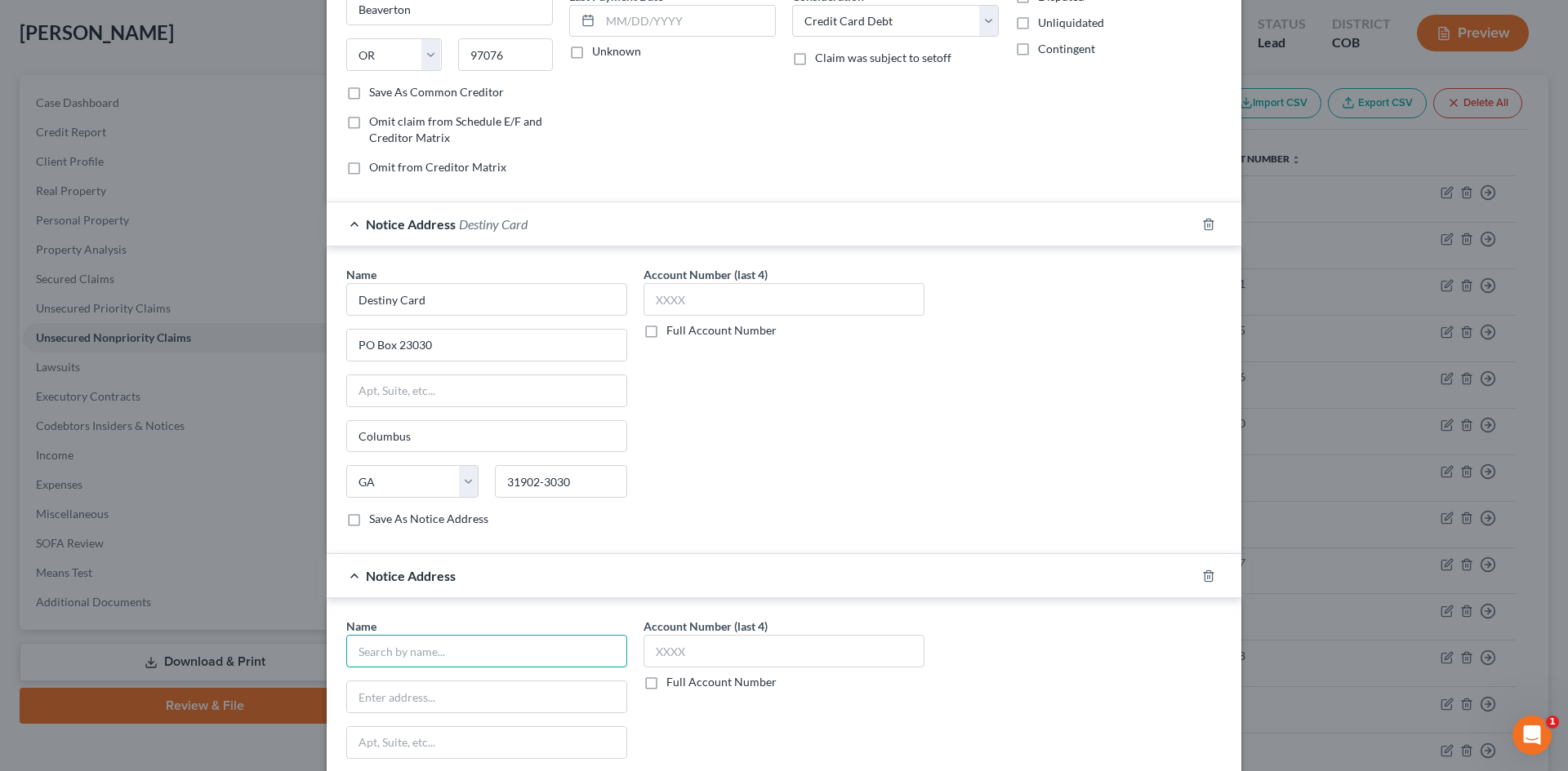
click at [435, 647] on input "text" at bounding box center [487, 651] width 281 height 32
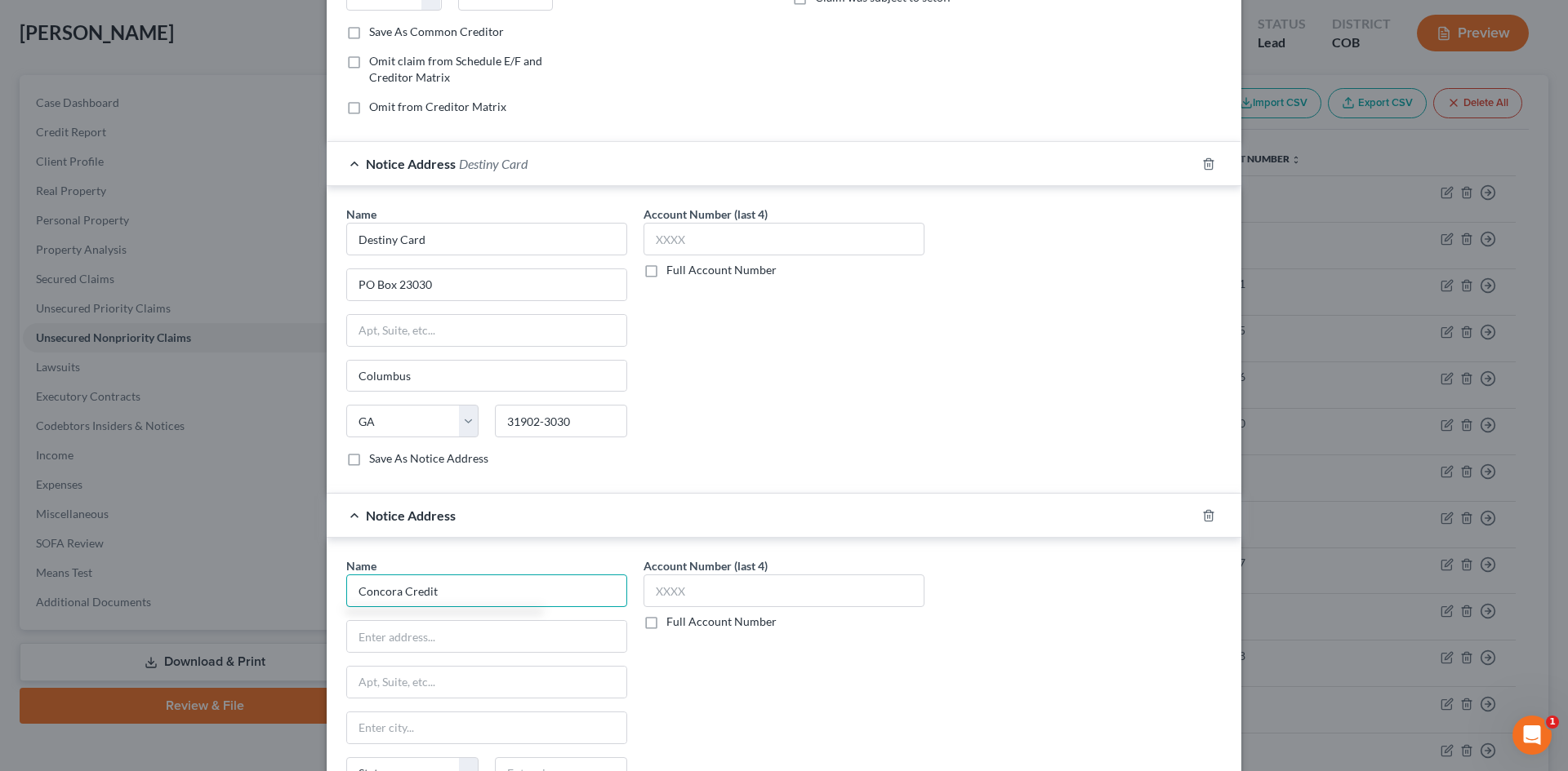
scroll to position [317, 0]
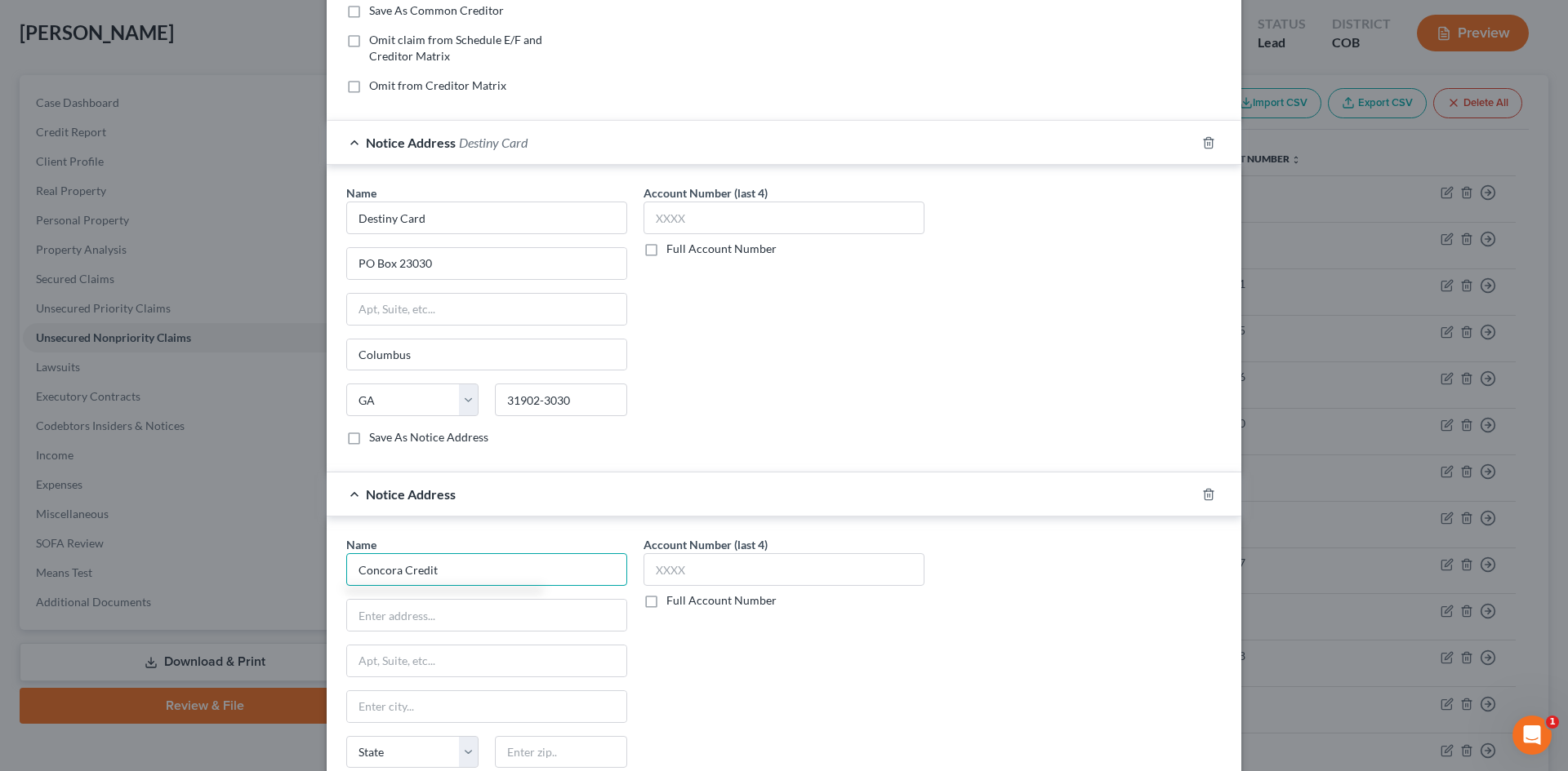
drag, startPoint x: 449, startPoint y: 570, endPoint x: 349, endPoint y: 574, distance: 100.1
click at [349, 574] on input "Concora Credit" at bounding box center [487, 569] width 281 height 32
type input "Concora Credit"
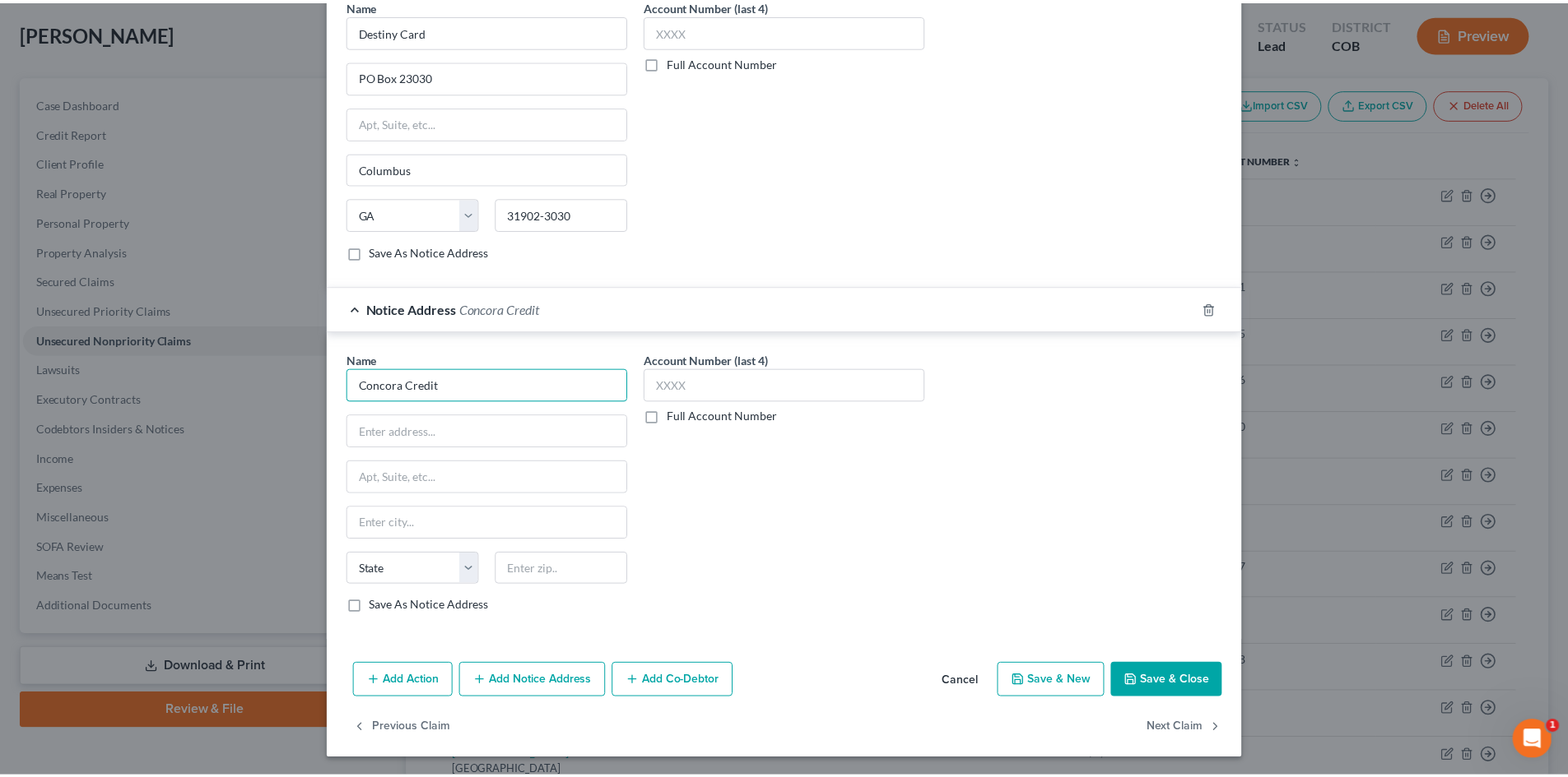
scroll to position [511, 0]
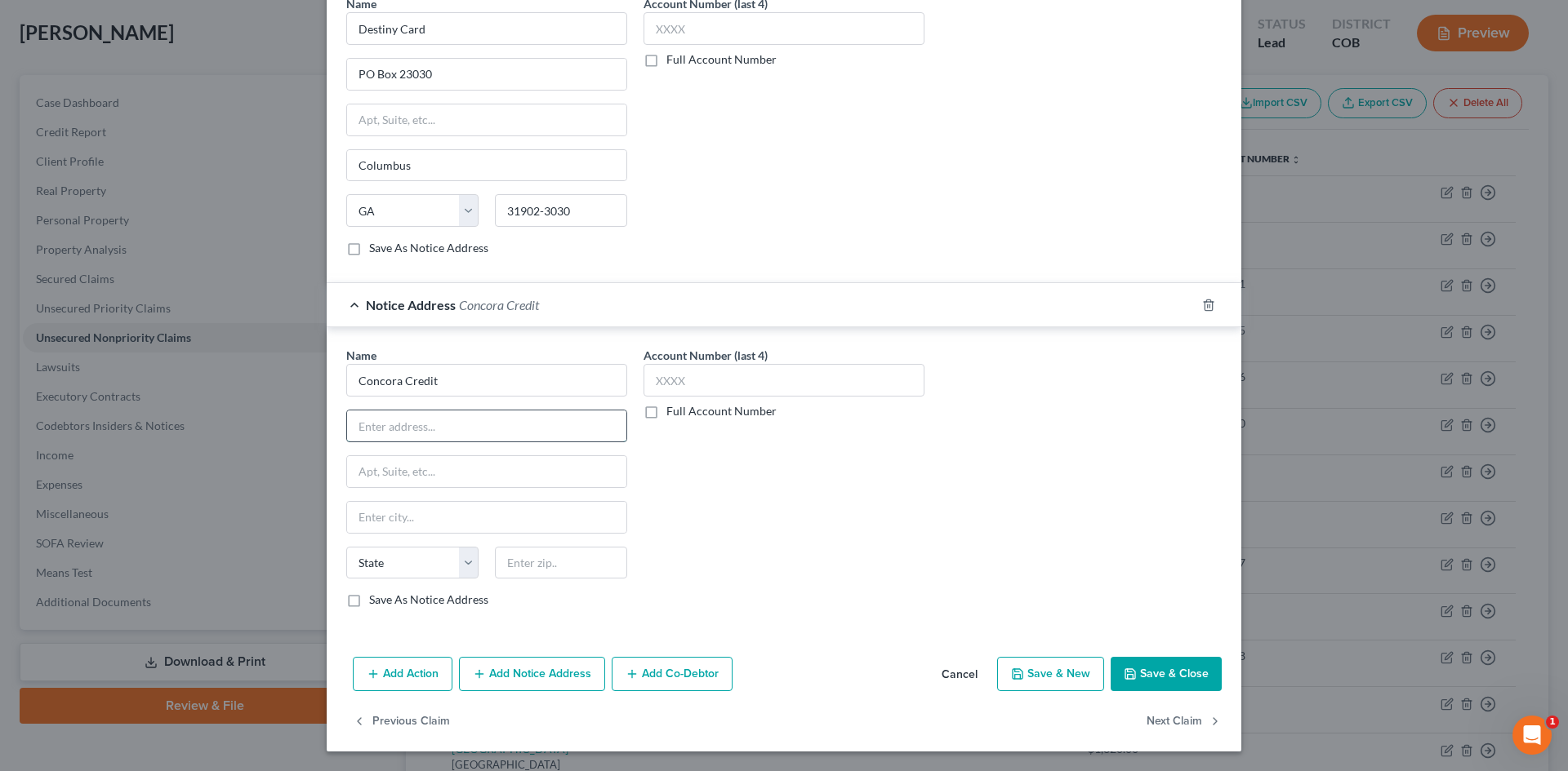
click at [439, 422] on input "text" at bounding box center [487, 426] width 279 height 31
type input "PO Box 4477"
click at [503, 569] on input "text" at bounding box center [561, 563] width 133 height 32
paste input "97076"
type input "97076"
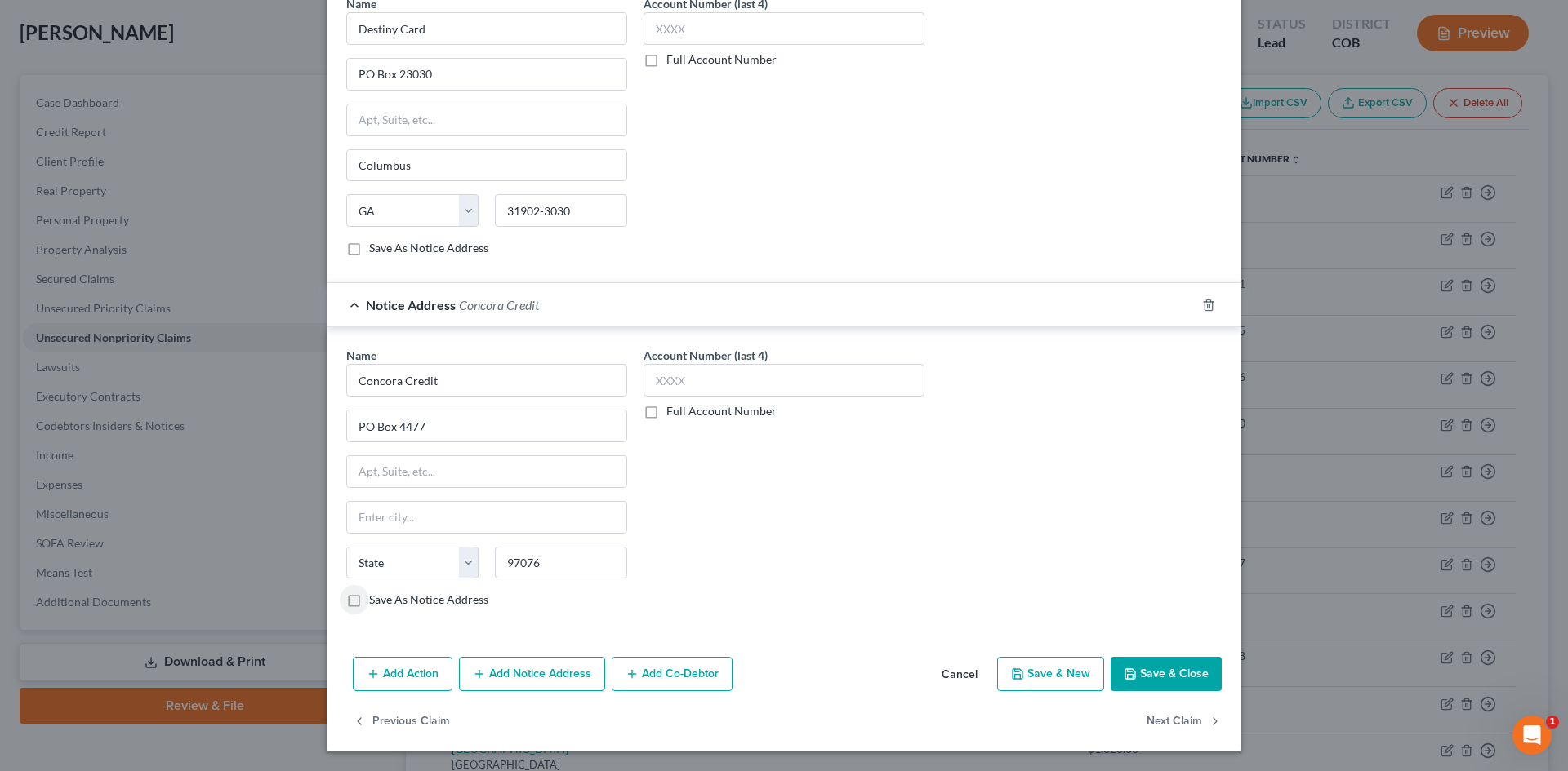
type input "Beaverton"
select select "38"
click at [369, 601] on label "Save As Notice Address" at bounding box center [428, 599] width 120 height 17
click at [375, 601] on input "Save As Notice Address" at bounding box center [380, 597] width 10 height 10
checkbox input "true"
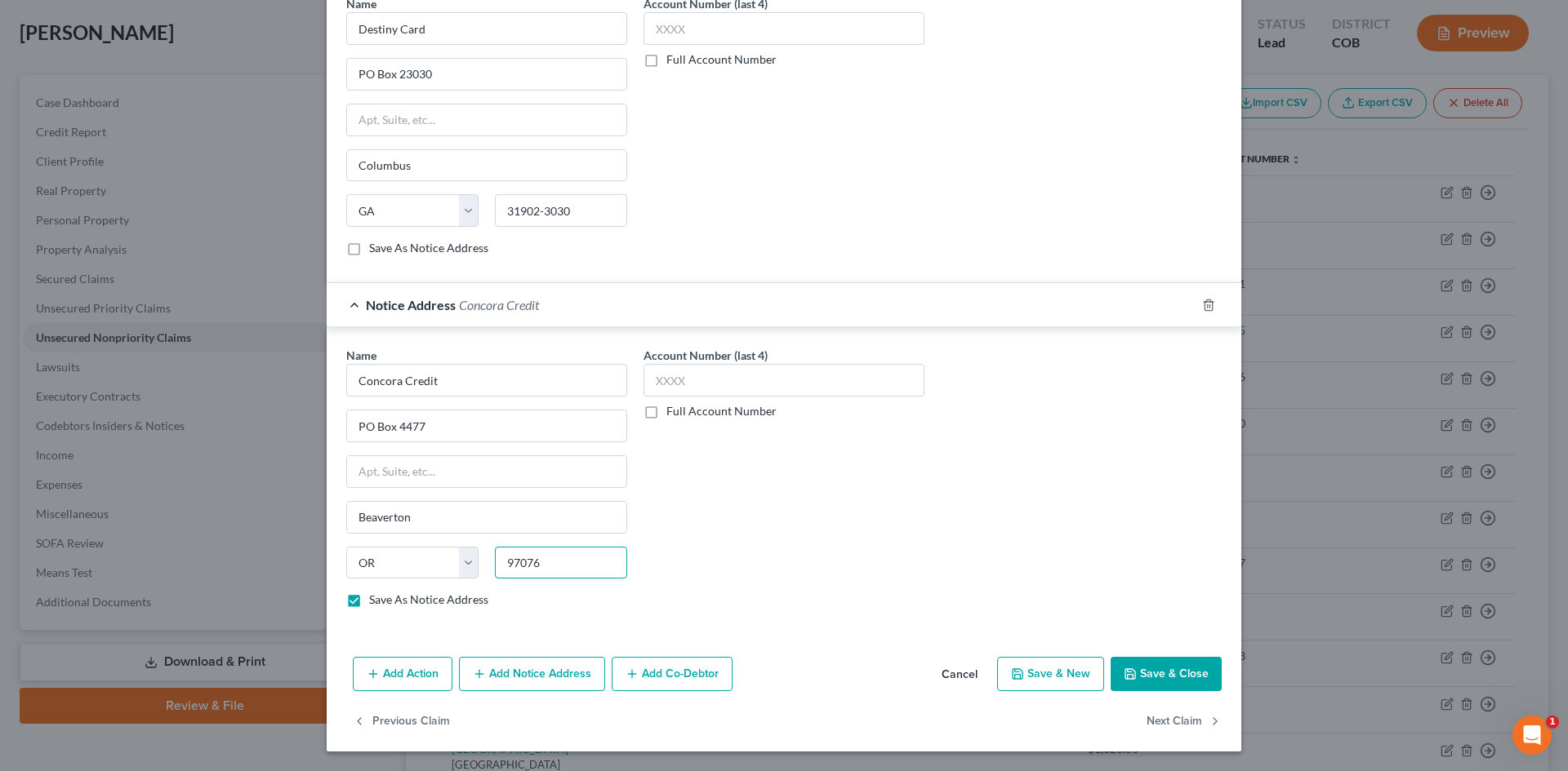
click at [550, 563] on input "97076" at bounding box center [561, 563] width 133 height 32
type input "97076-4477"
click at [1145, 672] on button "Save & Close" at bounding box center [1166, 673] width 111 height 34
checkbox input "false"
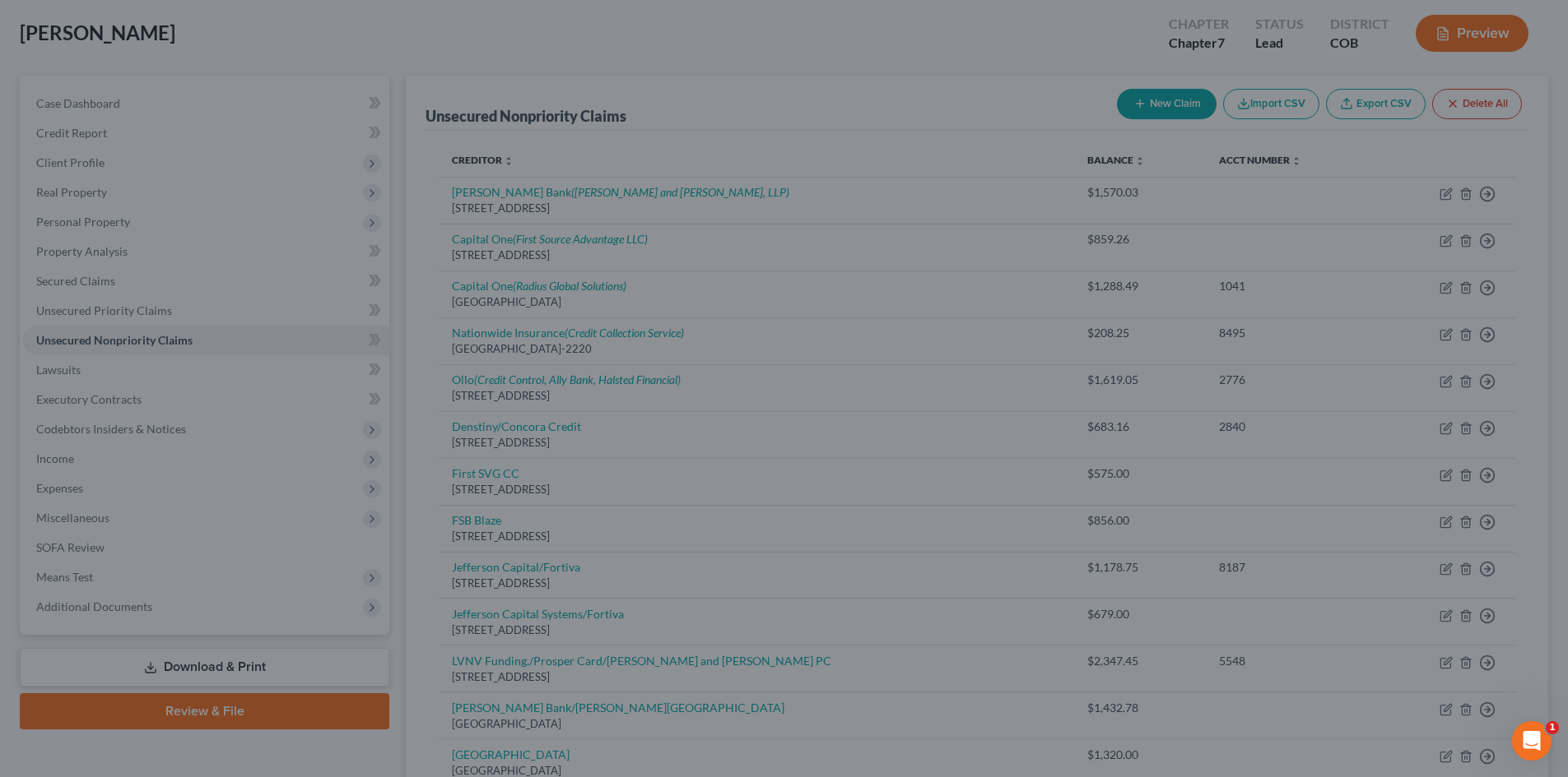
scroll to position [0, 0]
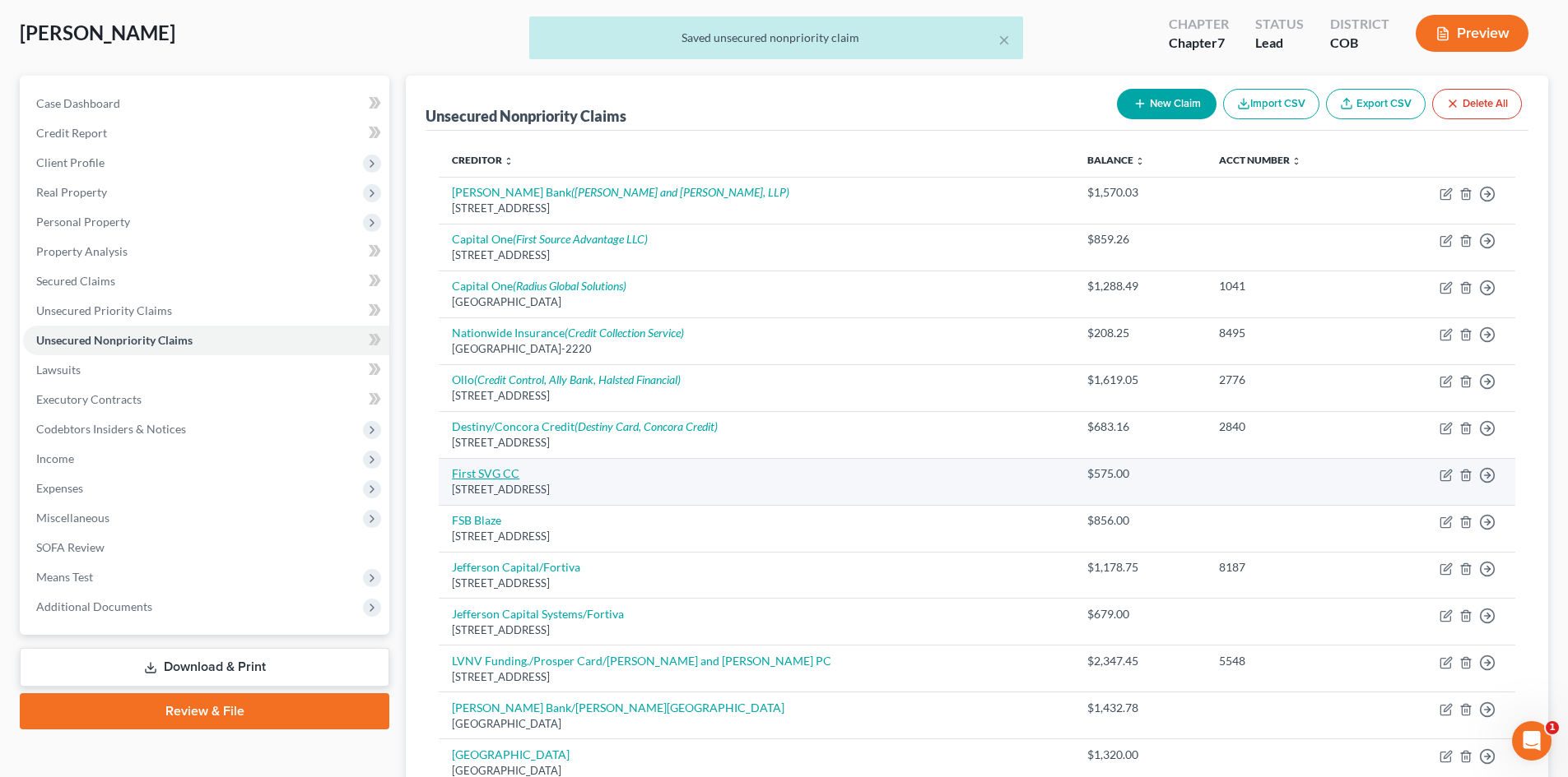
click at [496, 471] on link "First SVG CC" at bounding box center [485, 474] width 68 height 14
select select "43"
select select "2"
select select "0"
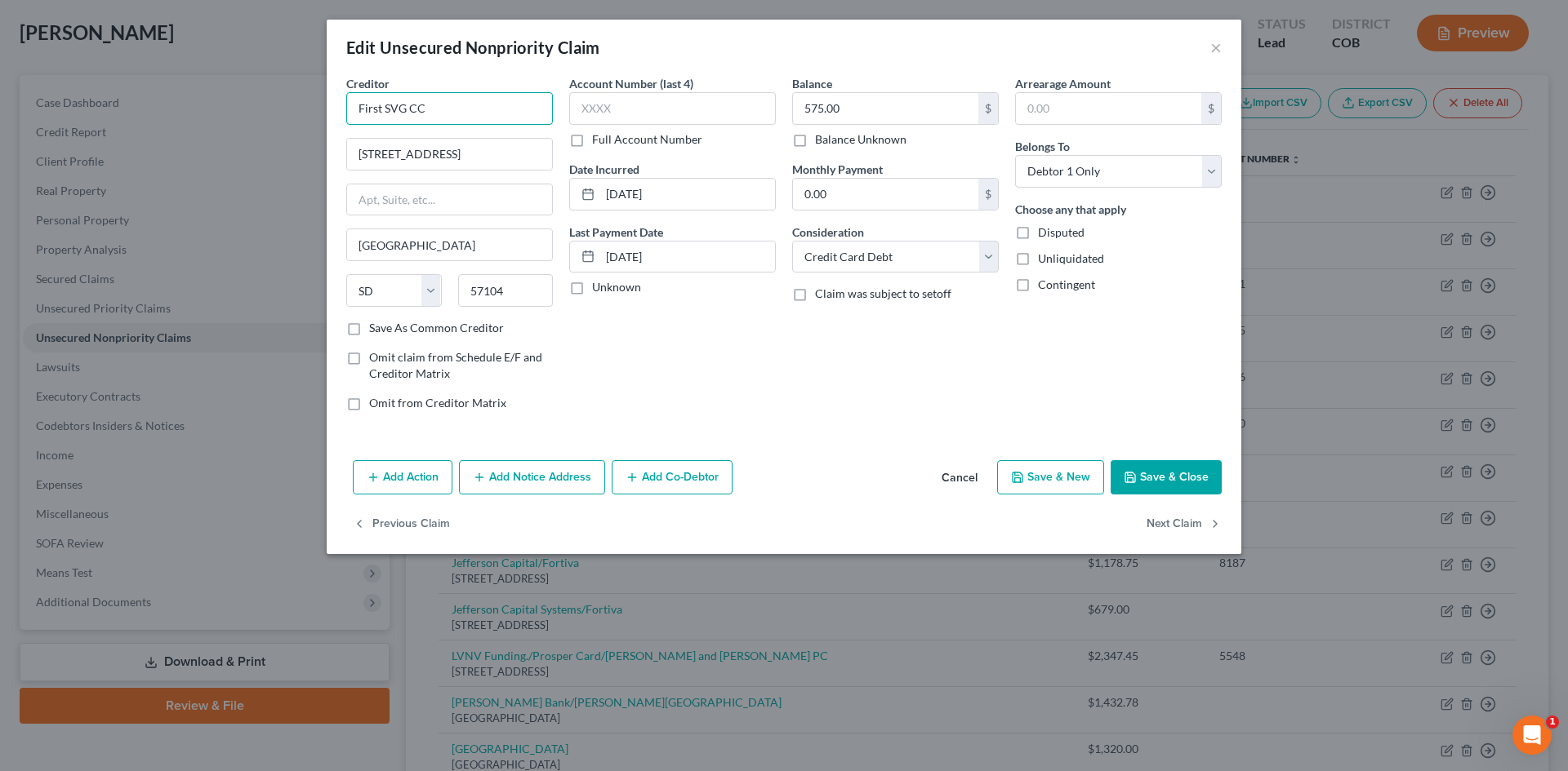
drag, startPoint x: 440, startPoint y: 111, endPoint x: 332, endPoint y: 113, distance: 108.0
click at [332, 112] on div "Creditor * First SVG CC 500 East 60th Street North Sioux Falls State AL AK AR A…" at bounding box center [784, 264] width 914 height 379
click at [1188, 477] on button "Save & Close" at bounding box center [1166, 477] width 111 height 34
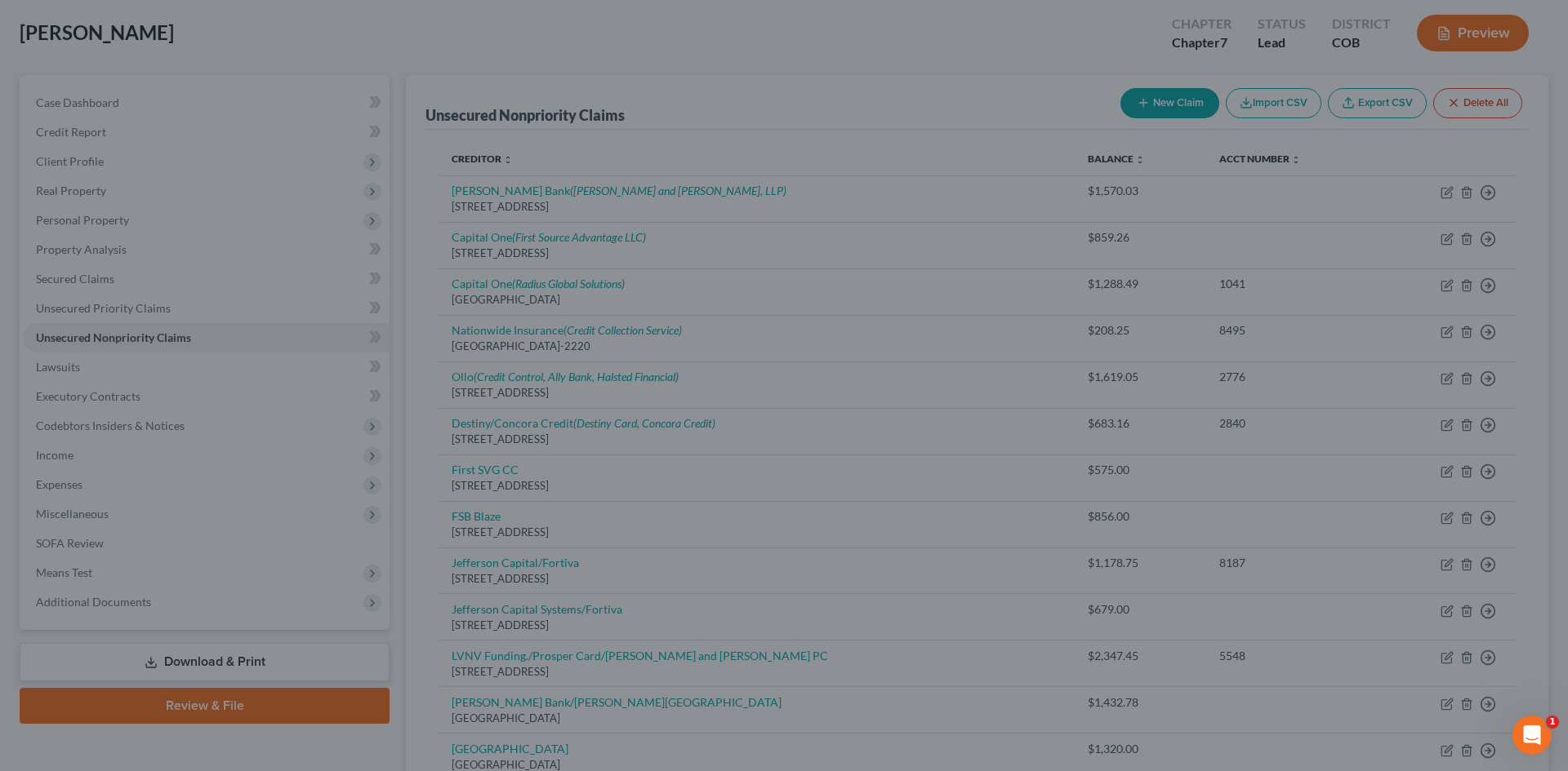
type input "0"
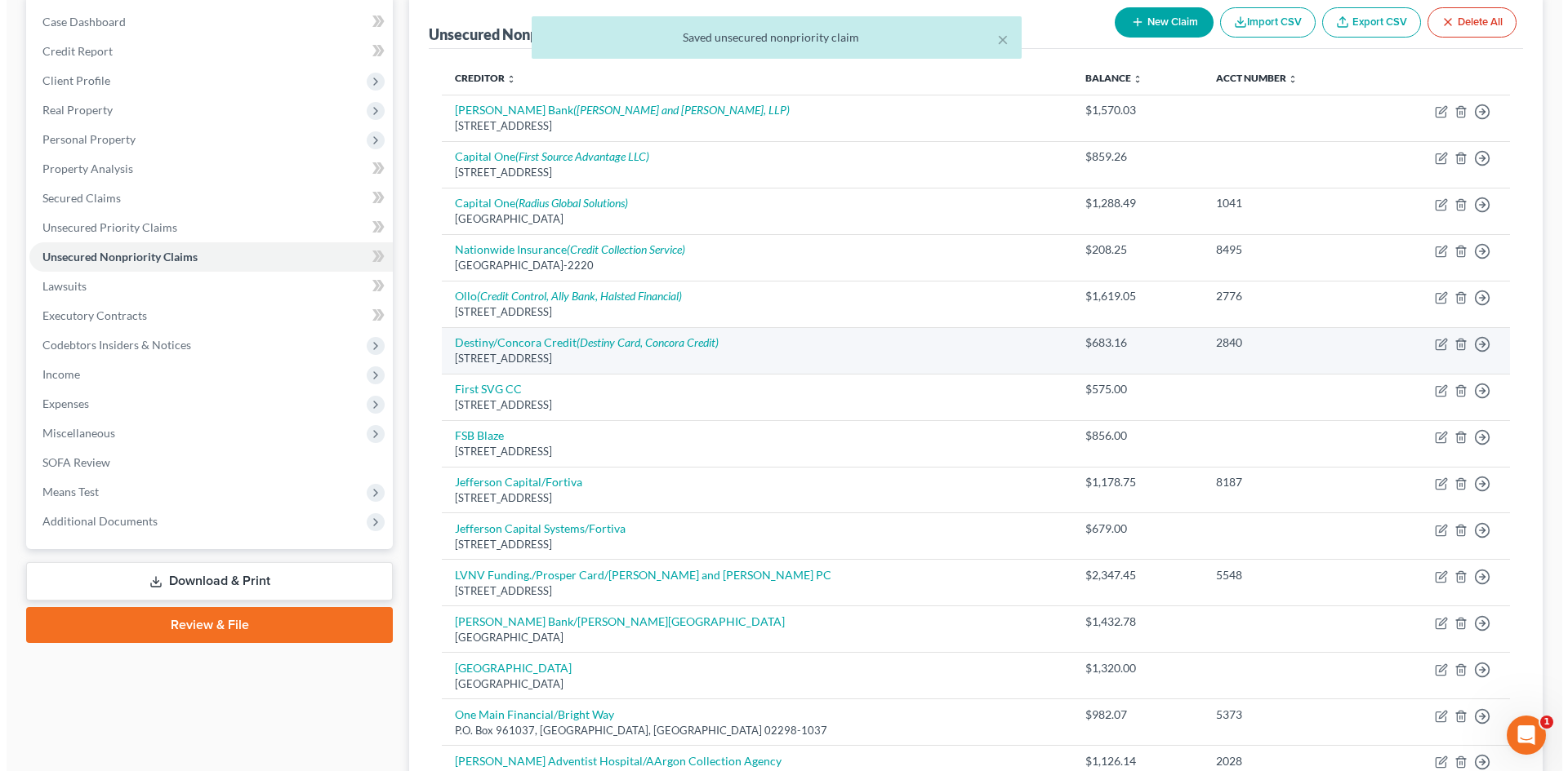
scroll to position [163, 0]
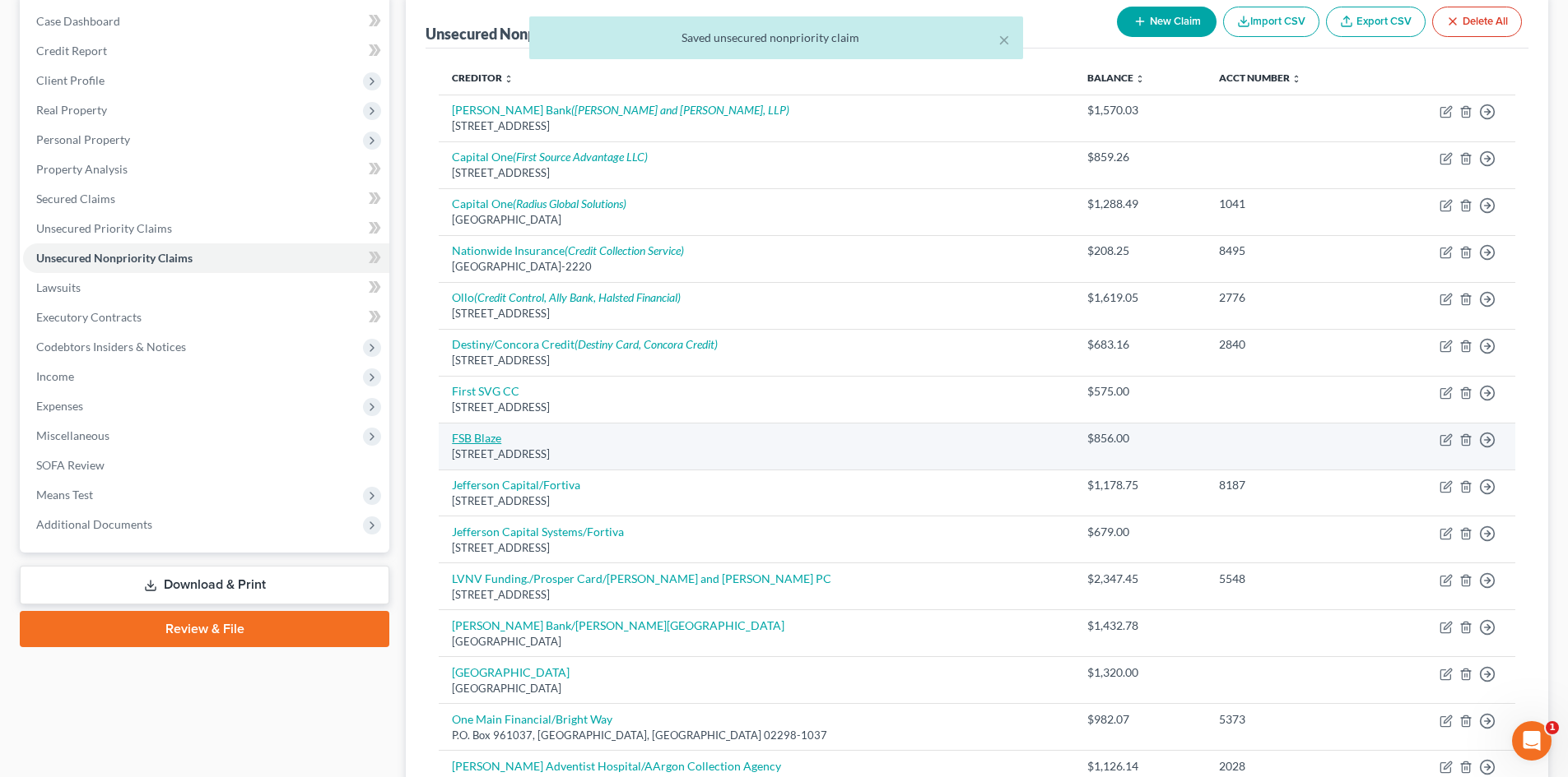
click at [470, 439] on link "FSB Blaze" at bounding box center [477, 438] width 49 height 14
select select "43"
select select "2"
select select "0"
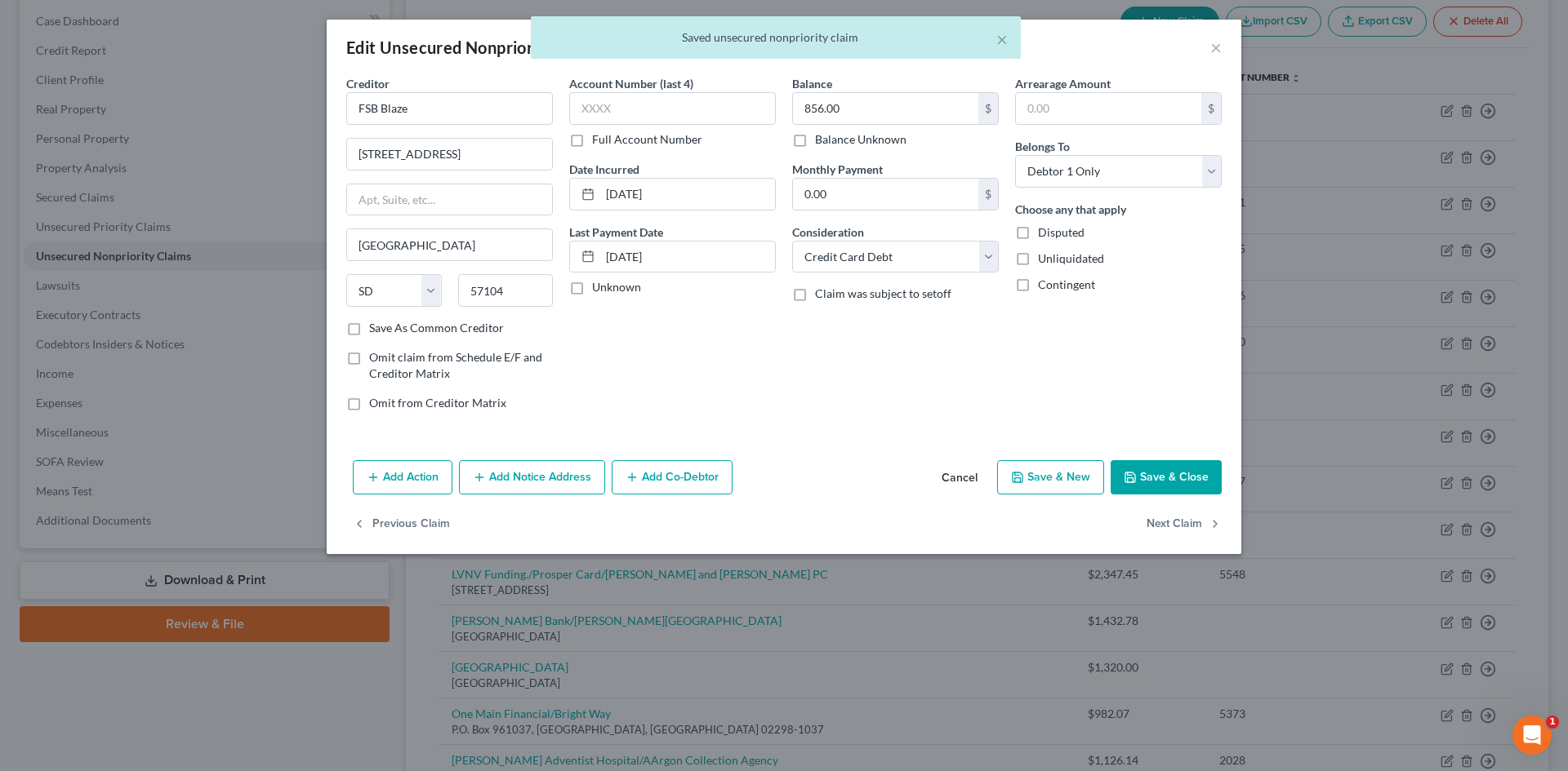
click at [1150, 467] on button "Save & Close" at bounding box center [1166, 477] width 111 height 34
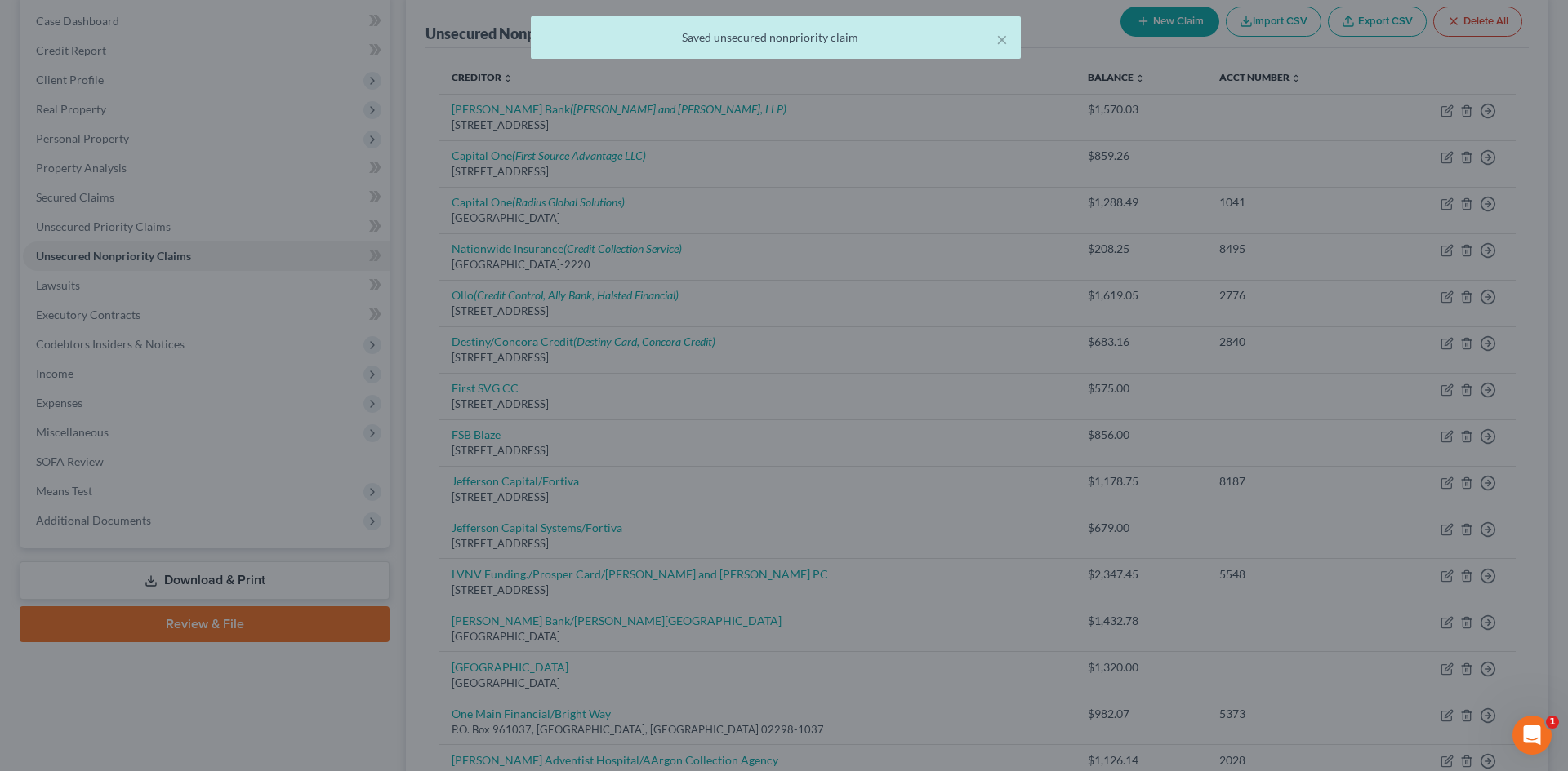
type input "0"
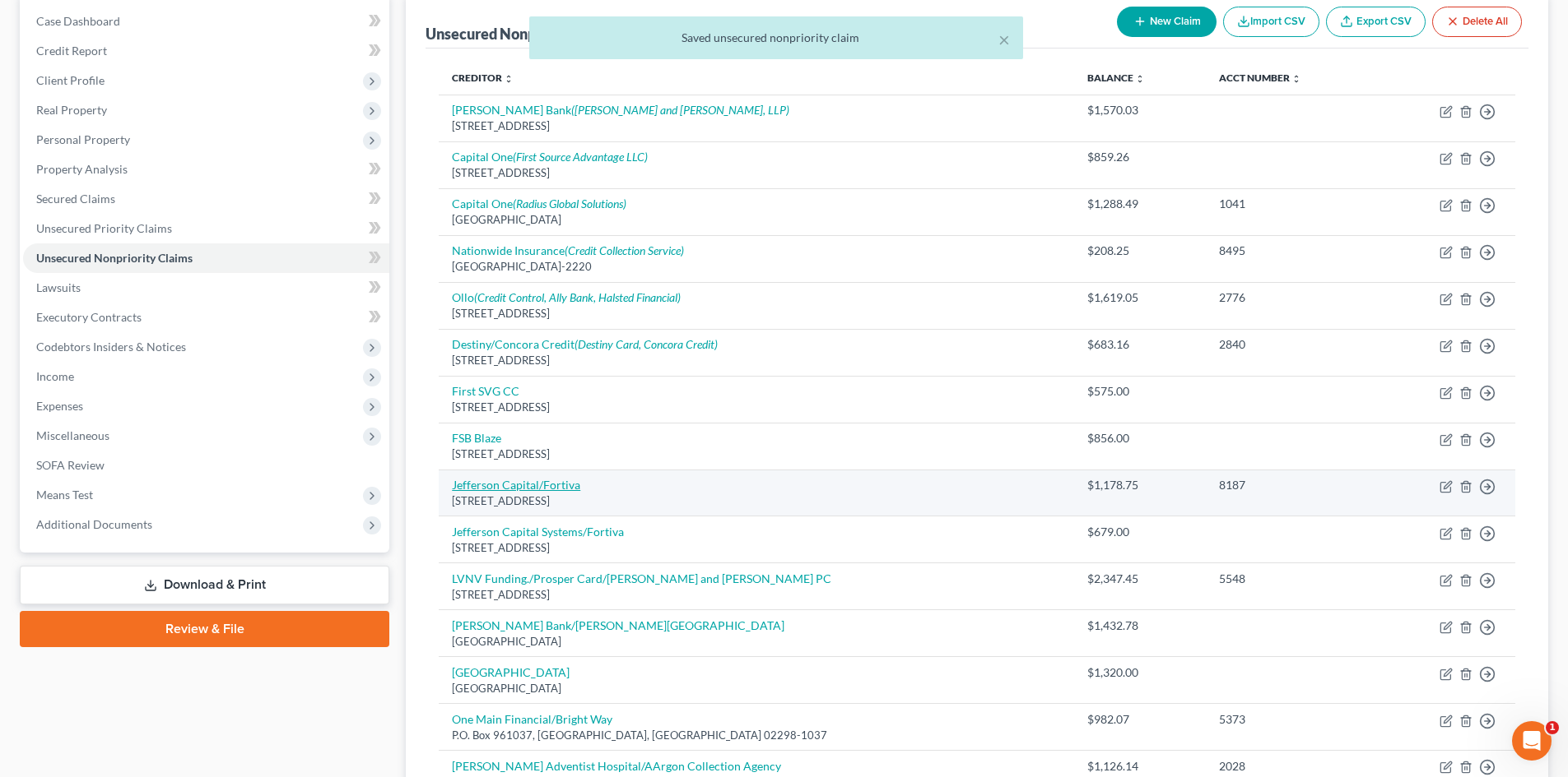
click at [518, 482] on link "Jefferson Capital/Fortiva" at bounding box center [516, 485] width 128 height 14
select select "28"
select select "2"
select select "0"
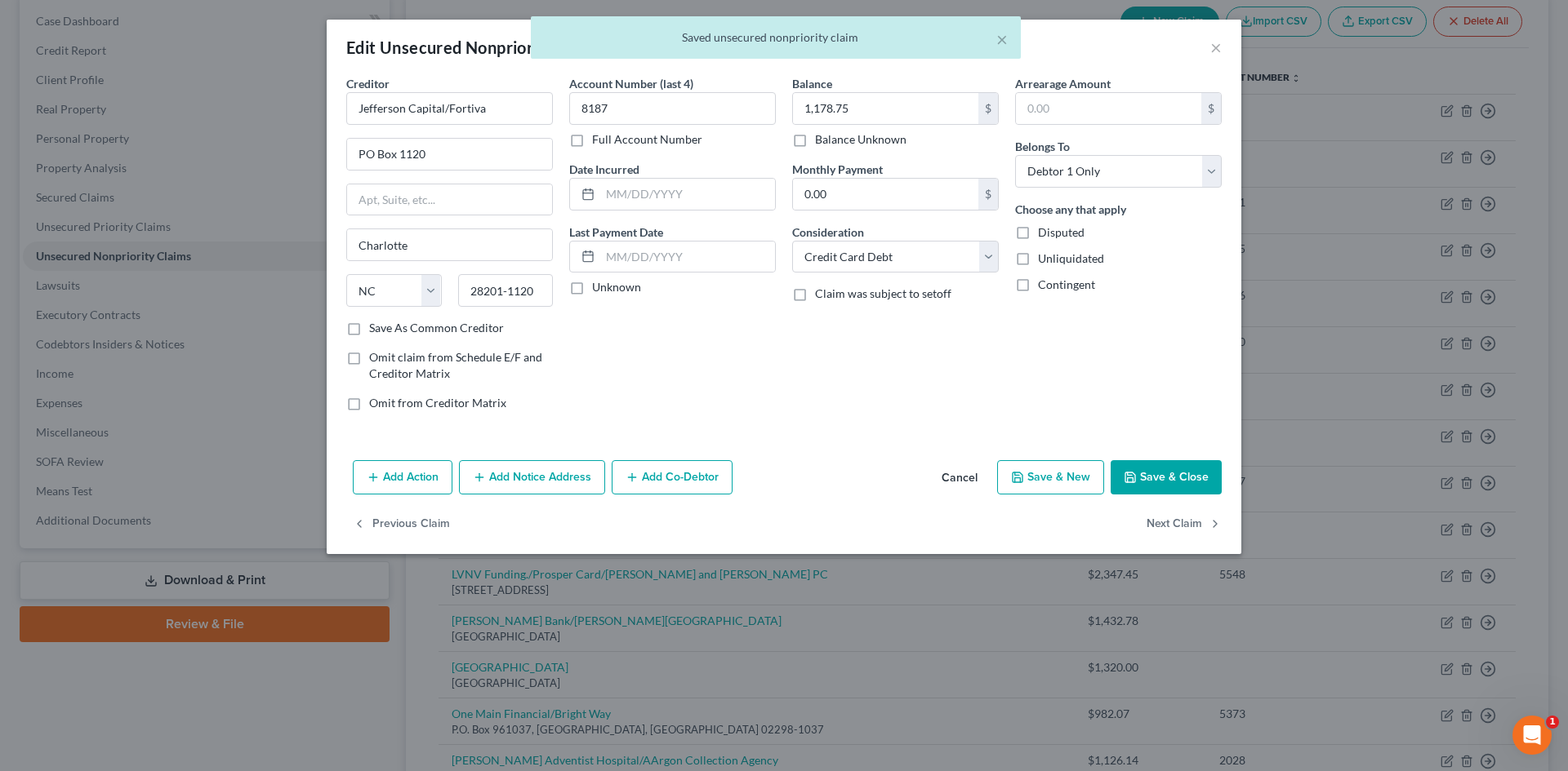
click at [547, 488] on button "Add Notice Address" at bounding box center [532, 477] width 147 height 34
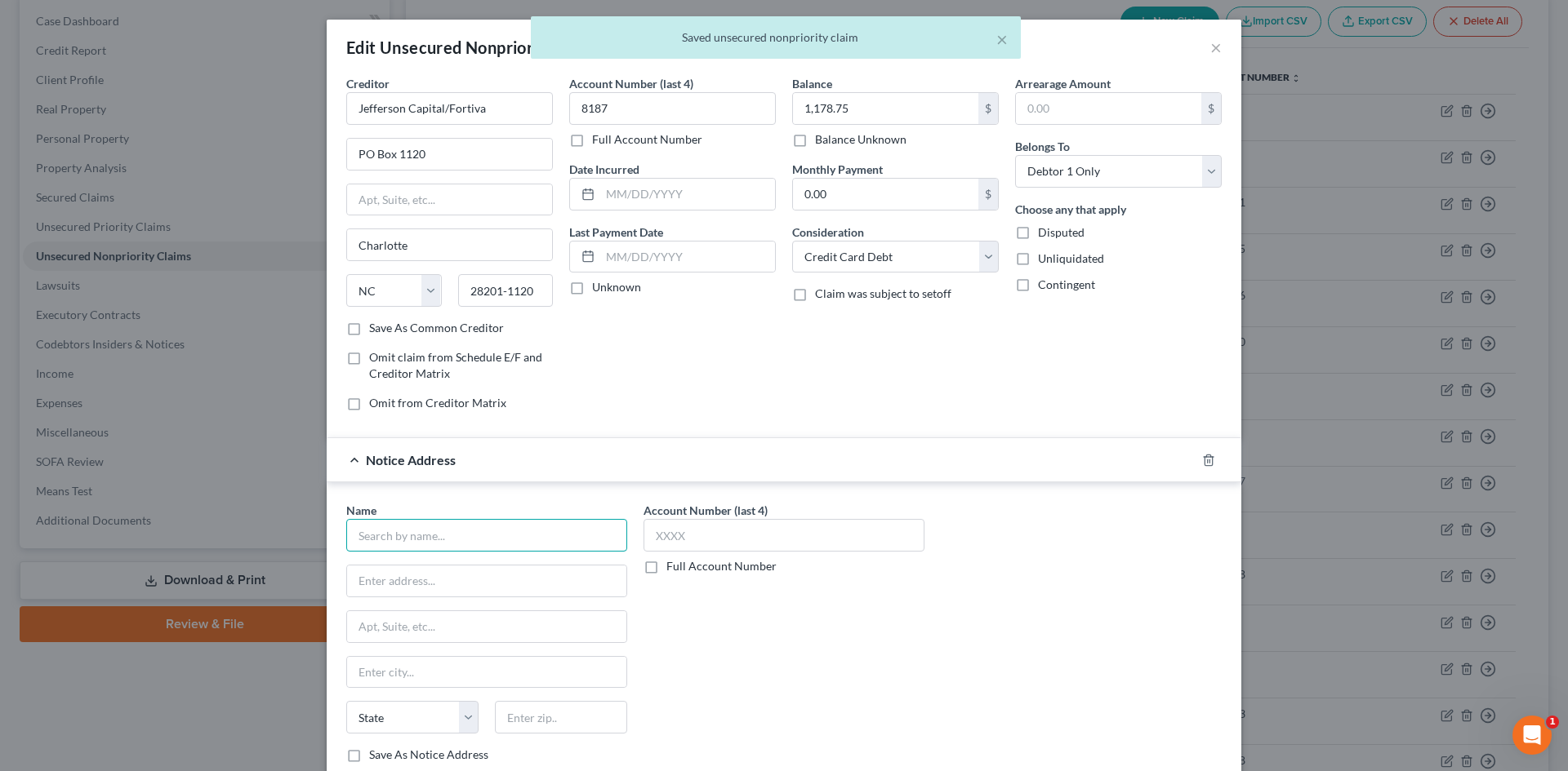
click at [489, 545] on input "text" at bounding box center [487, 535] width 281 height 32
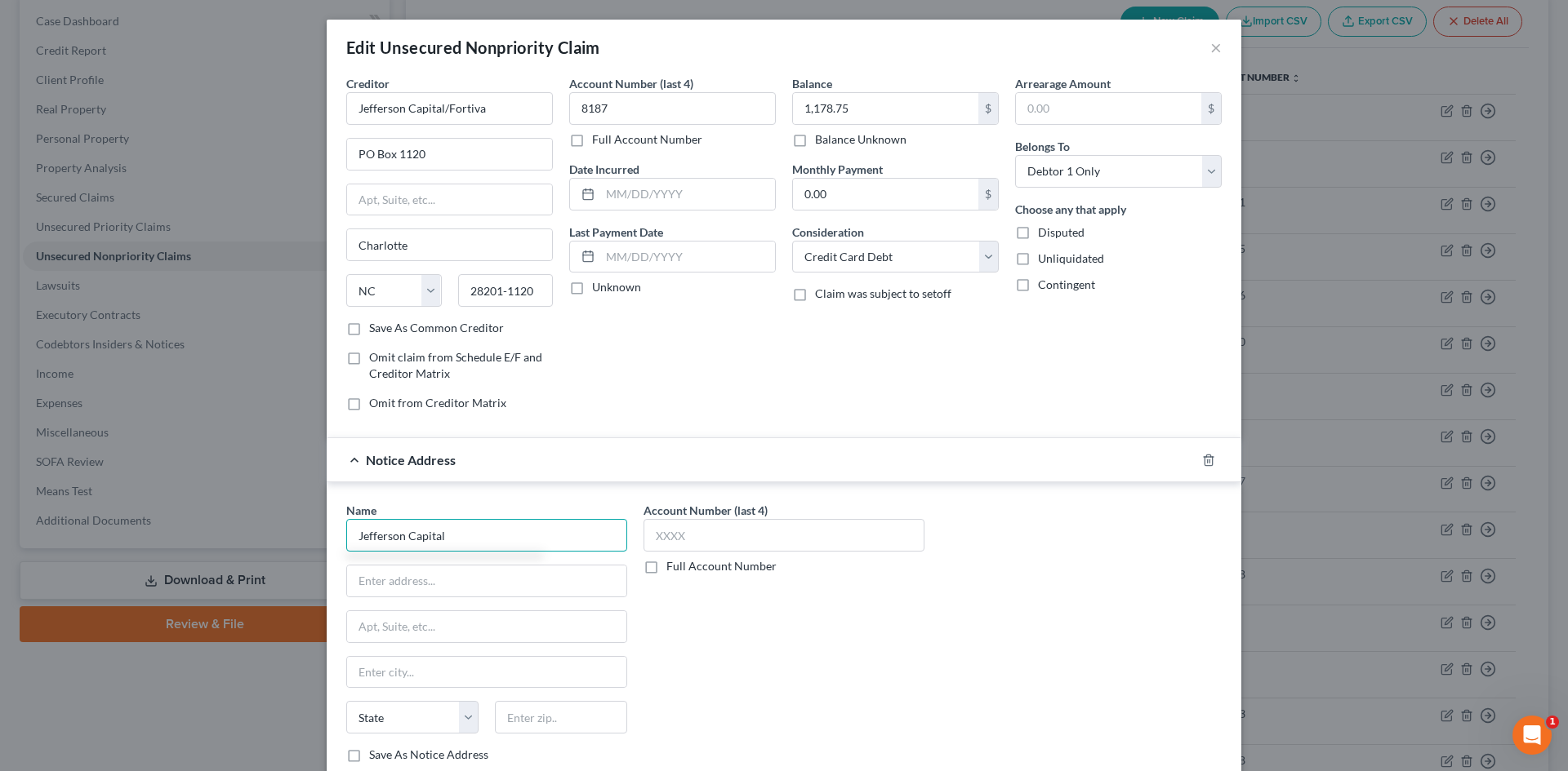
type input "Jefferson Capital"
type input "PO Box 1120"
type input "28201"
type input "Charlotte"
select select "28"
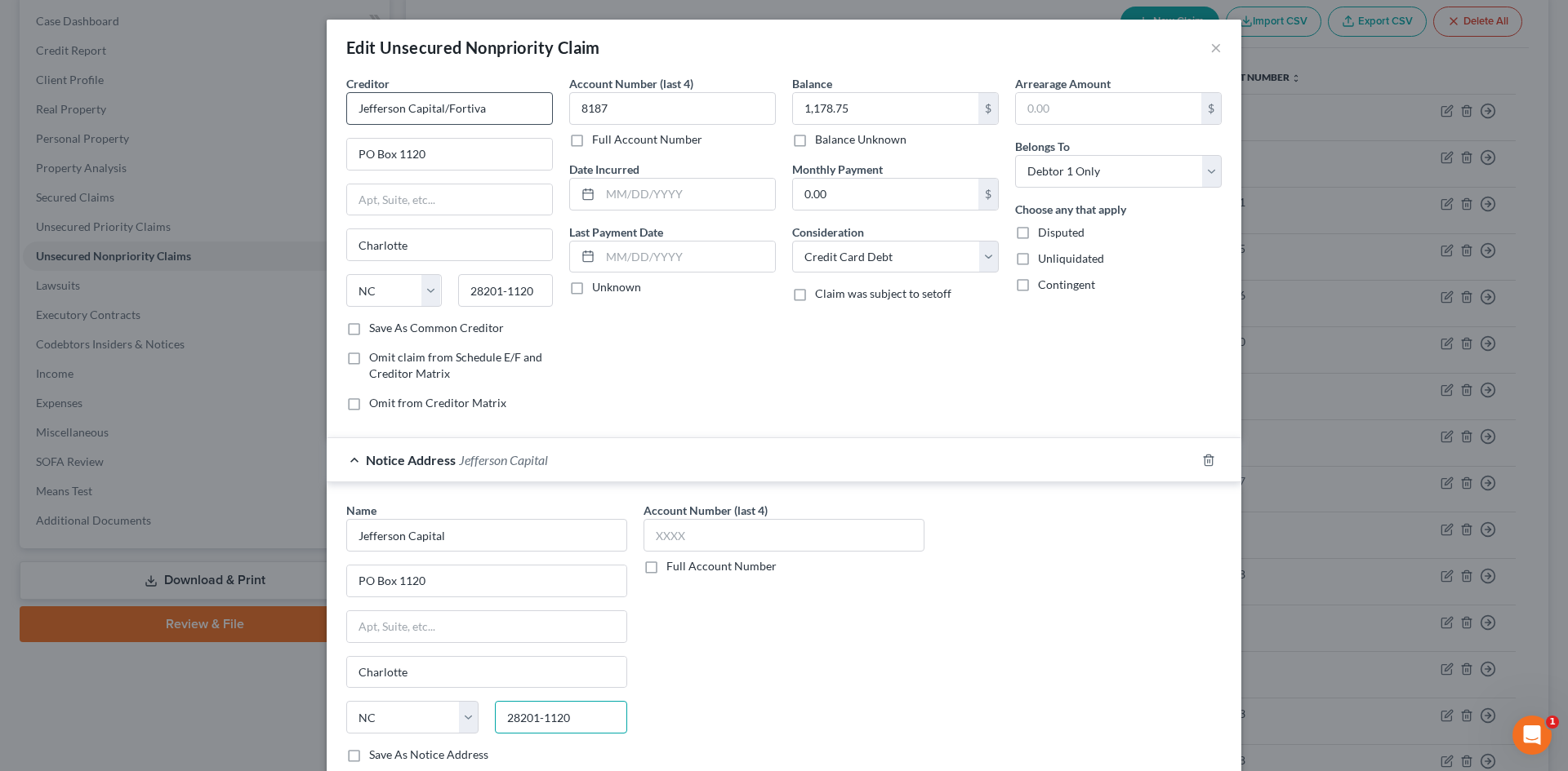
type input "28201-1120"
drag, startPoint x: 443, startPoint y: 112, endPoint x: 137, endPoint y: 103, distance: 306.1
click at [141, 103] on div "Edit Unsecured Nonpriority Claim × Creditor * Jefferson Capital/Fortiva PO Box …" at bounding box center [784, 386] width 1568 height 771
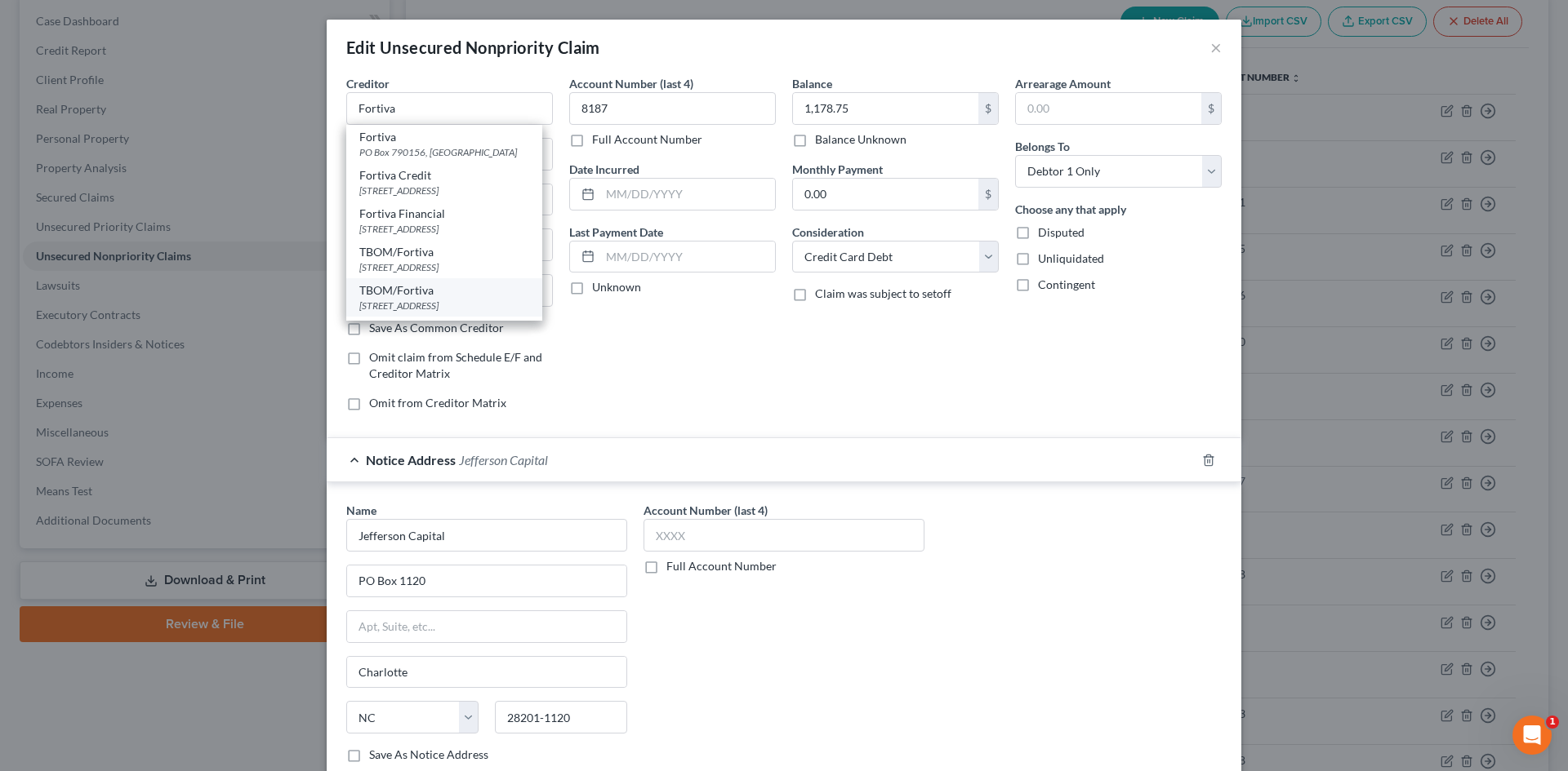
click at [403, 305] on div "5 Concourse Pkwy Ste 400, Atlanta, GA 30328" at bounding box center [444, 305] width 170 height 14
type input "TBOM/Fortiva"
type input "5 Concourse Pkwy Ste 400"
type input "Atlanta"
select select "10"
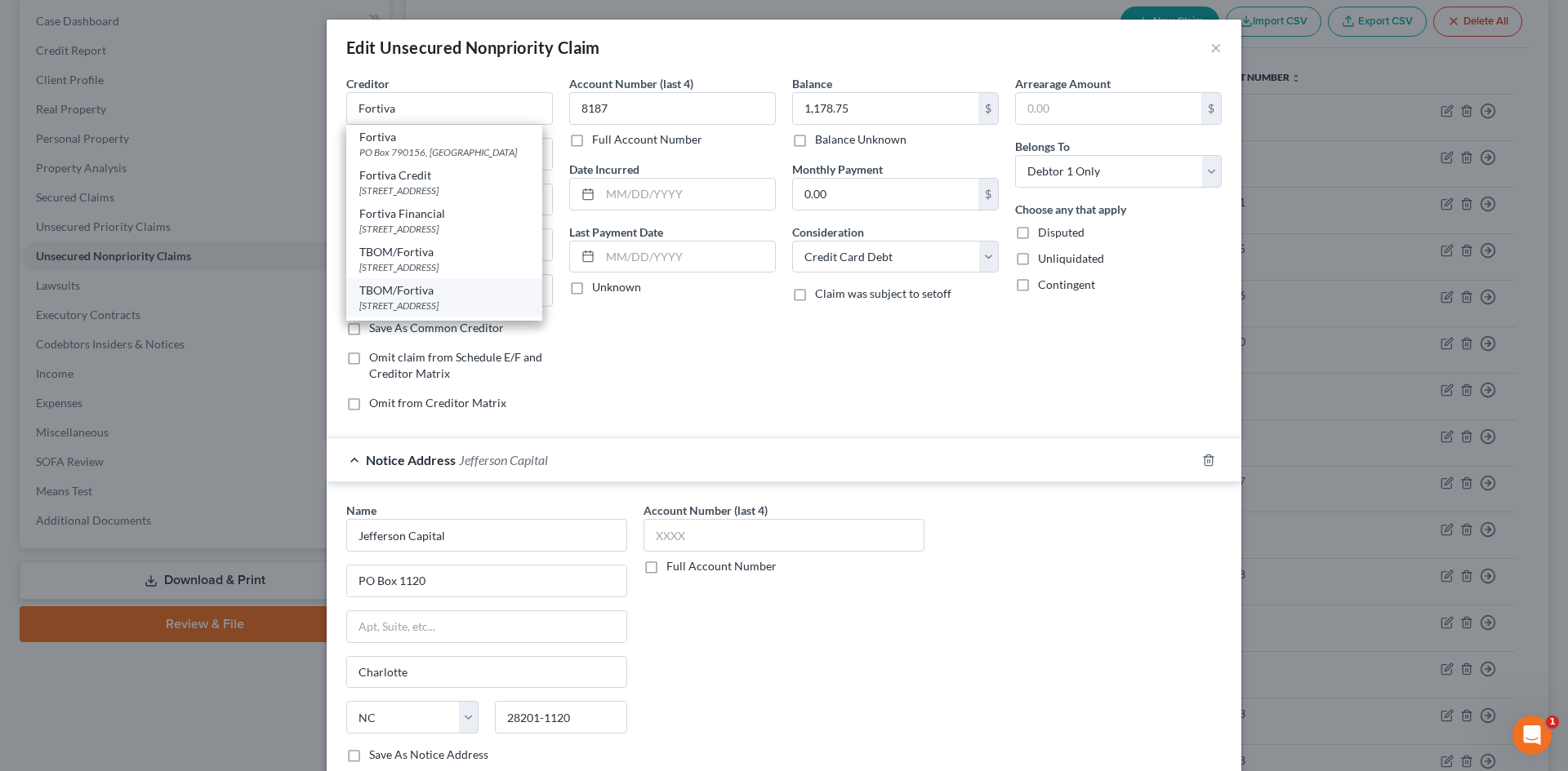
type input "30328"
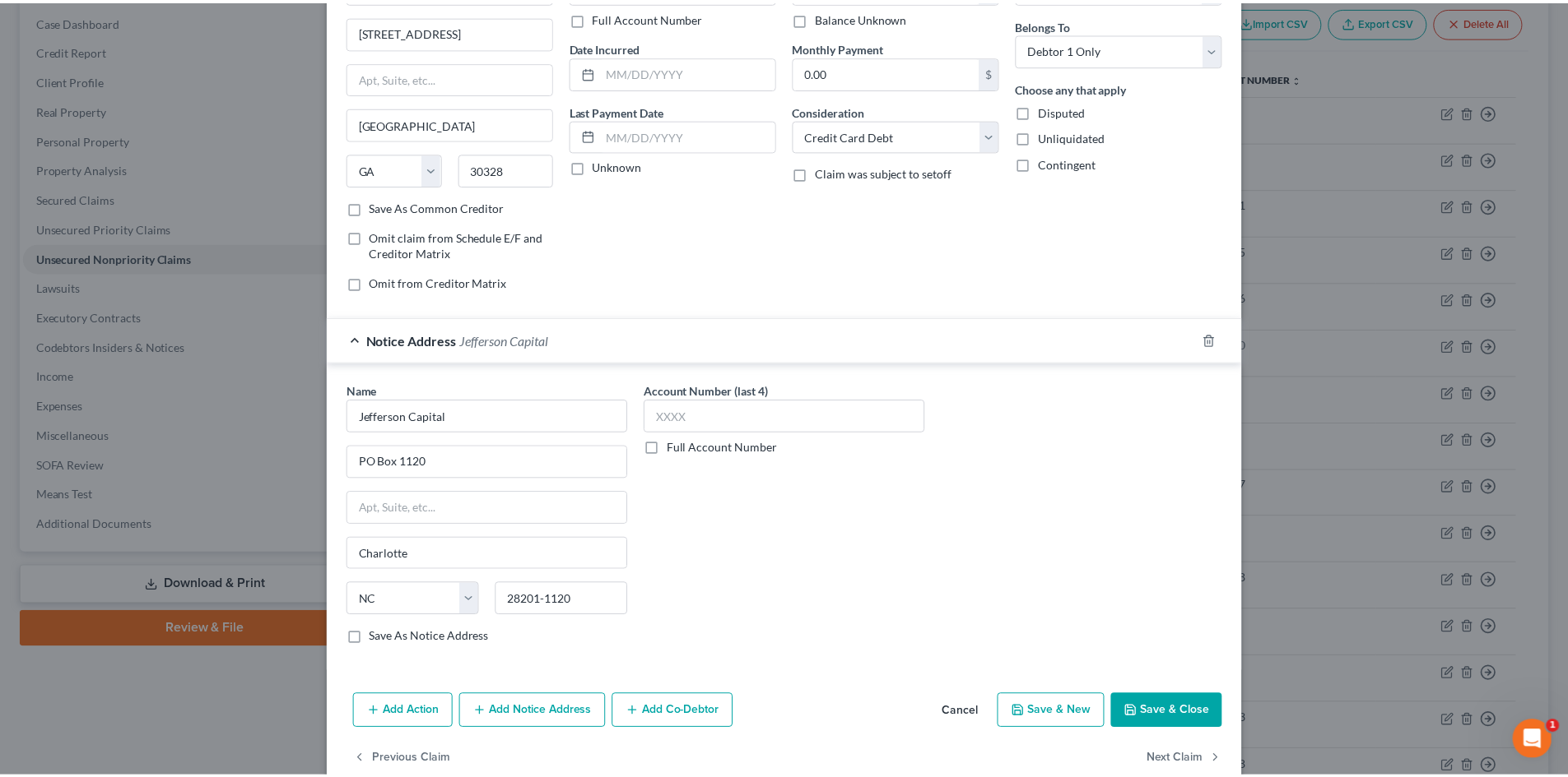
scroll to position [156, 0]
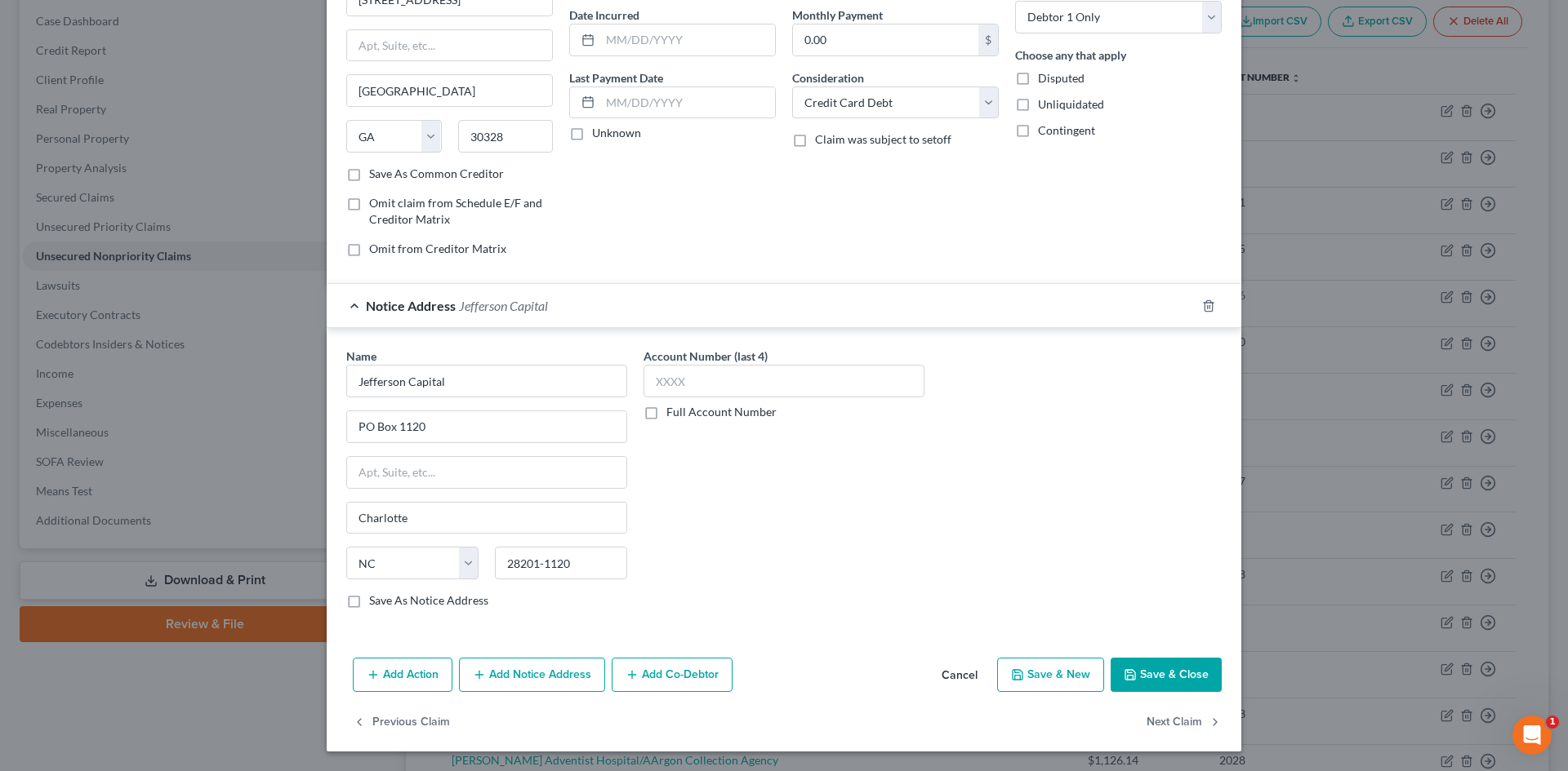
click at [1167, 676] on button "Save & Close" at bounding box center [1166, 674] width 111 height 34
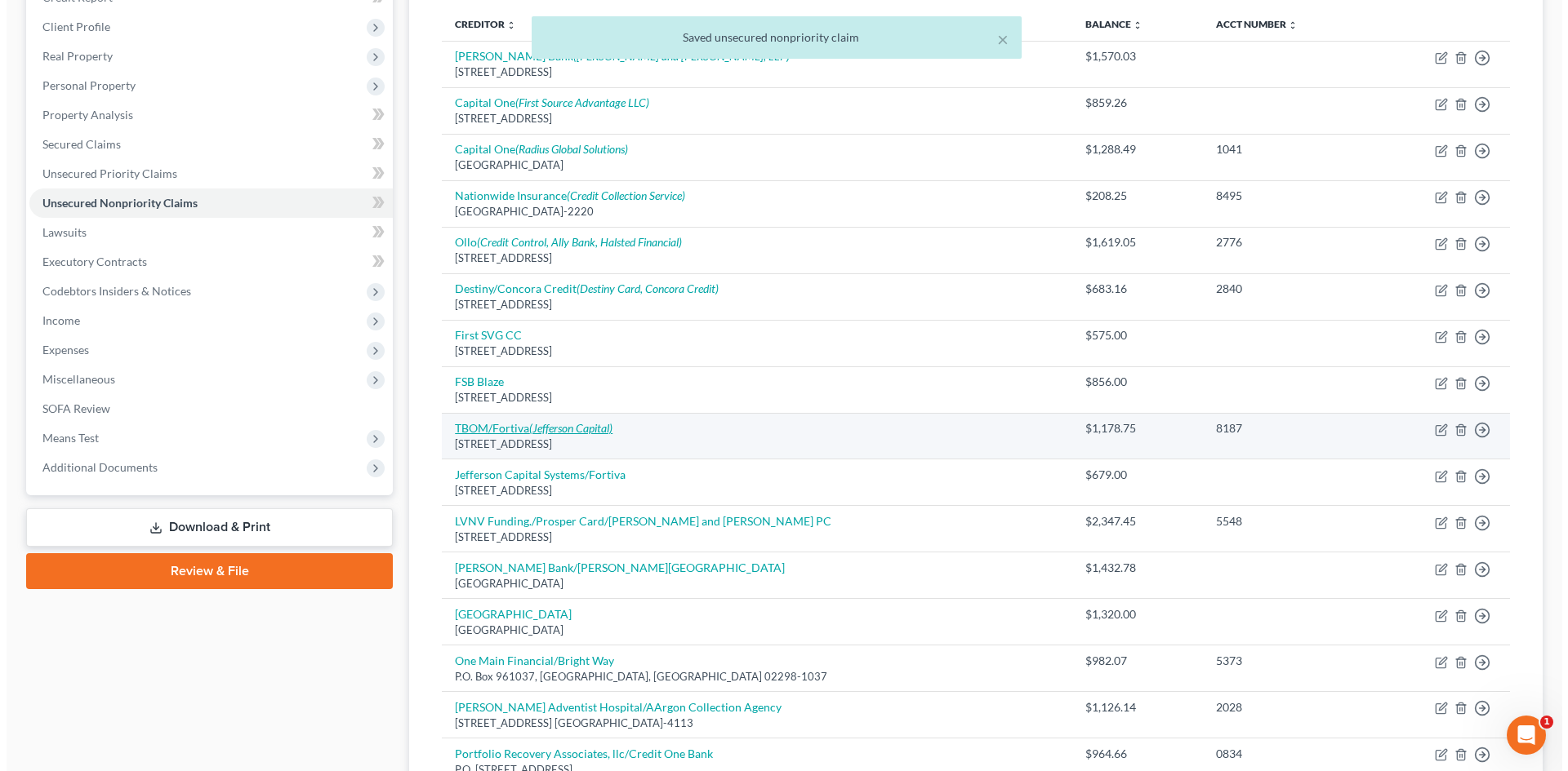
scroll to position [245, 0]
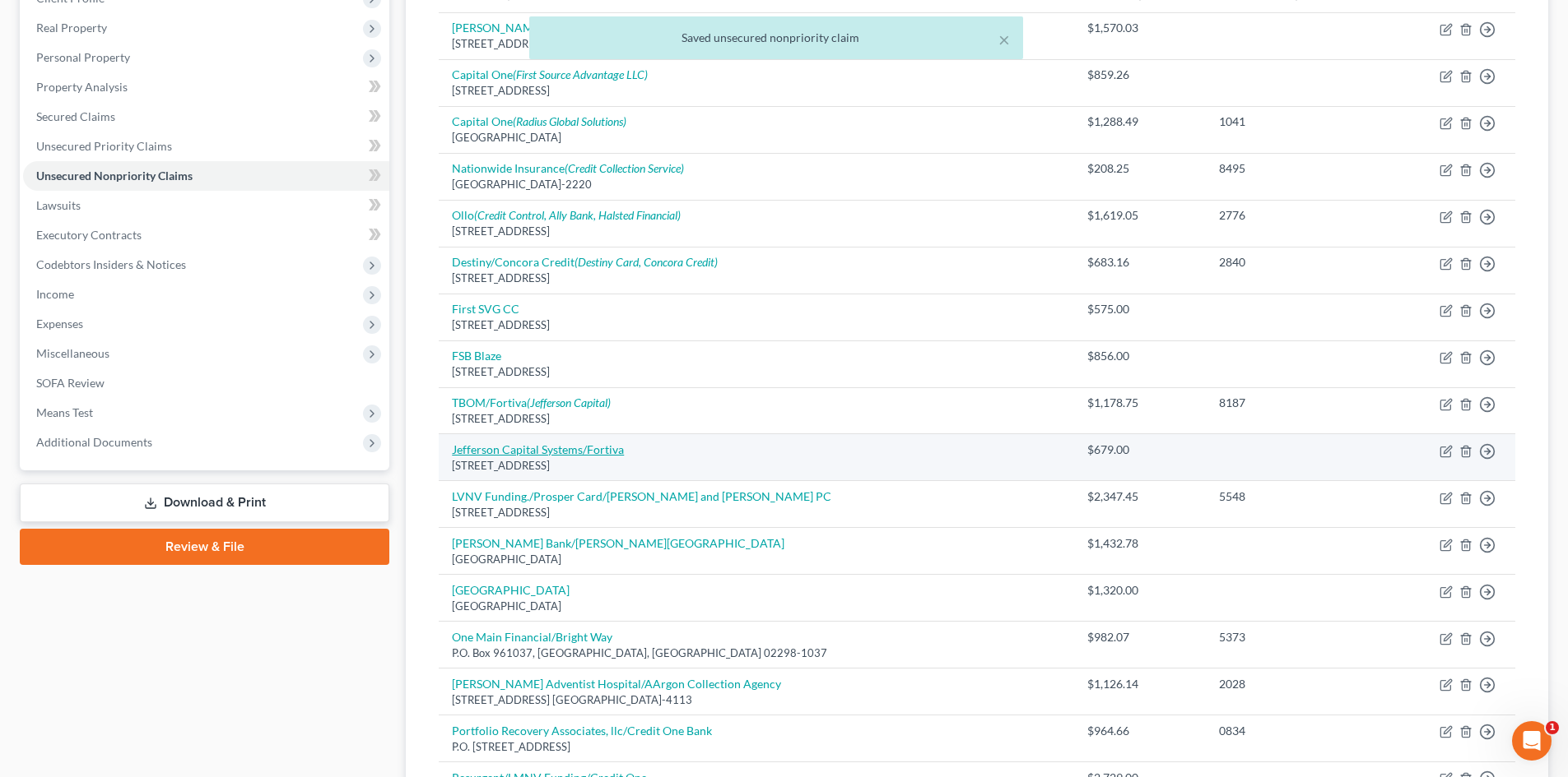
click at [561, 445] on link "Jefferson Capital Systems/Fortiva" at bounding box center [538, 449] width 172 height 14
select select "24"
select select "2"
select select "0"
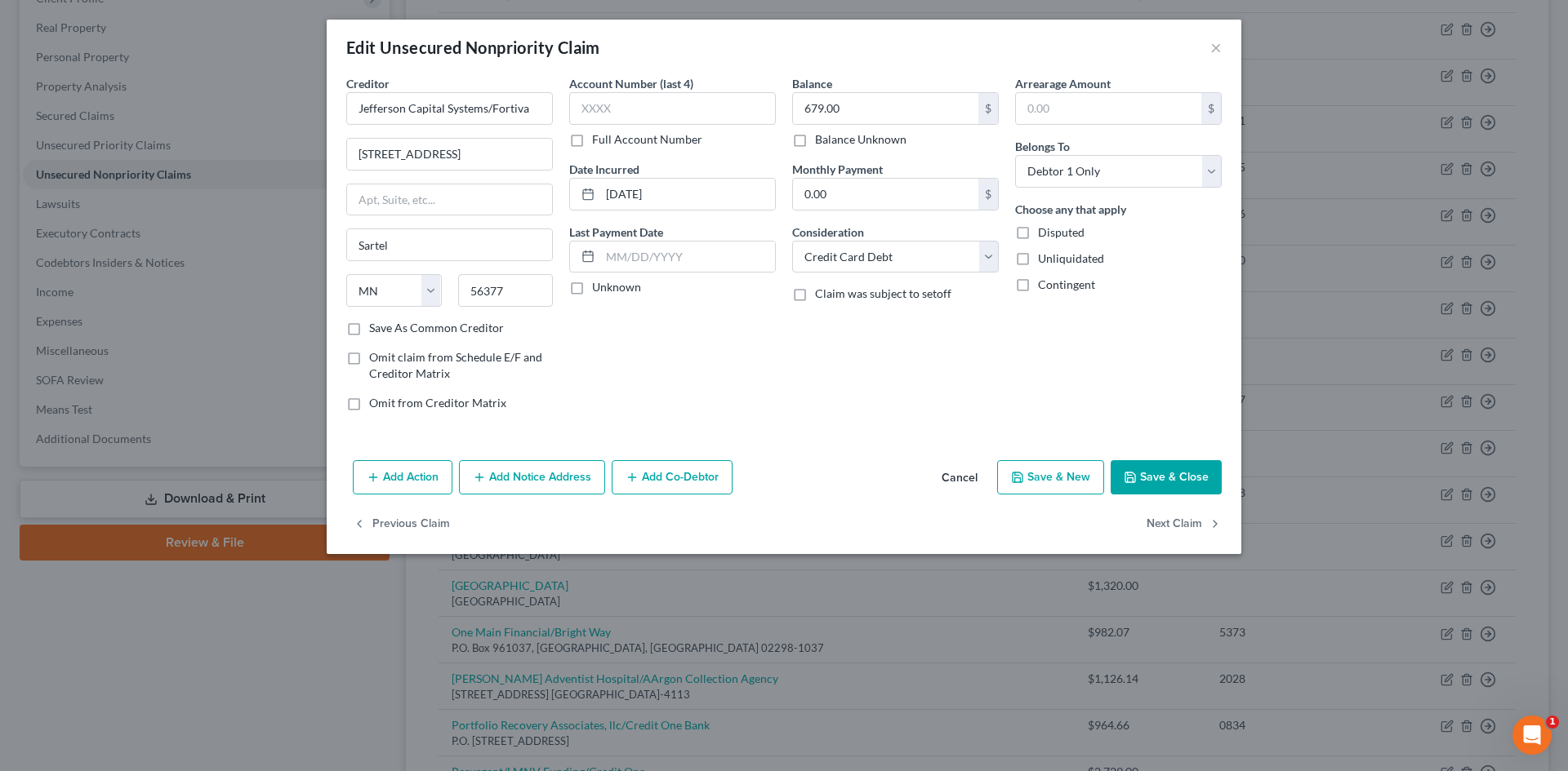
click at [510, 471] on button "Add Notice Address" at bounding box center [532, 477] width 147 height 34
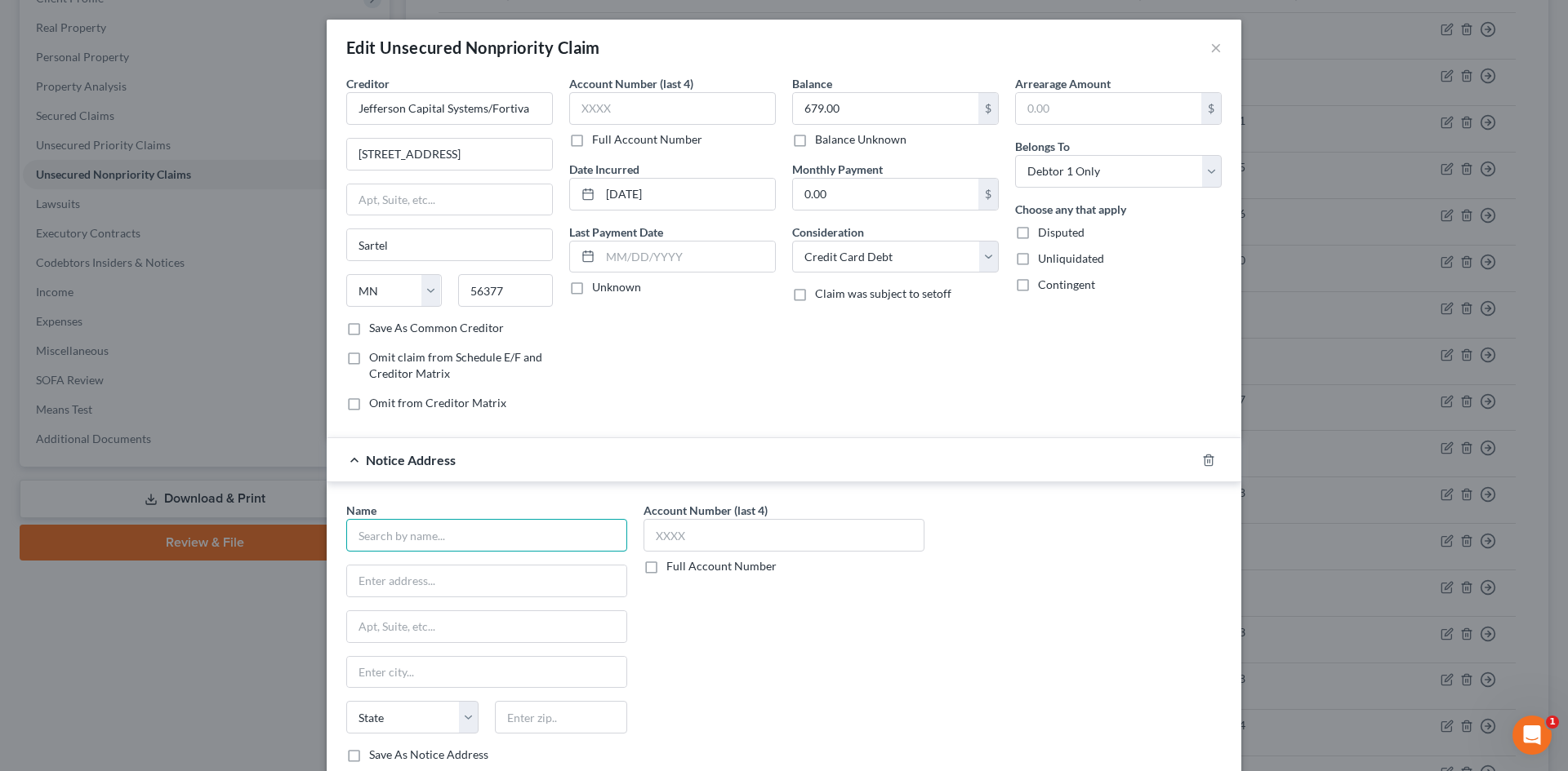
click at [425, 542] on input "text" at bounding box center [487, 535] width 281 height 32
type input "Jefferson Capital"
type input "200 14th Ave E"
type input "56377"
type input "Sartell"
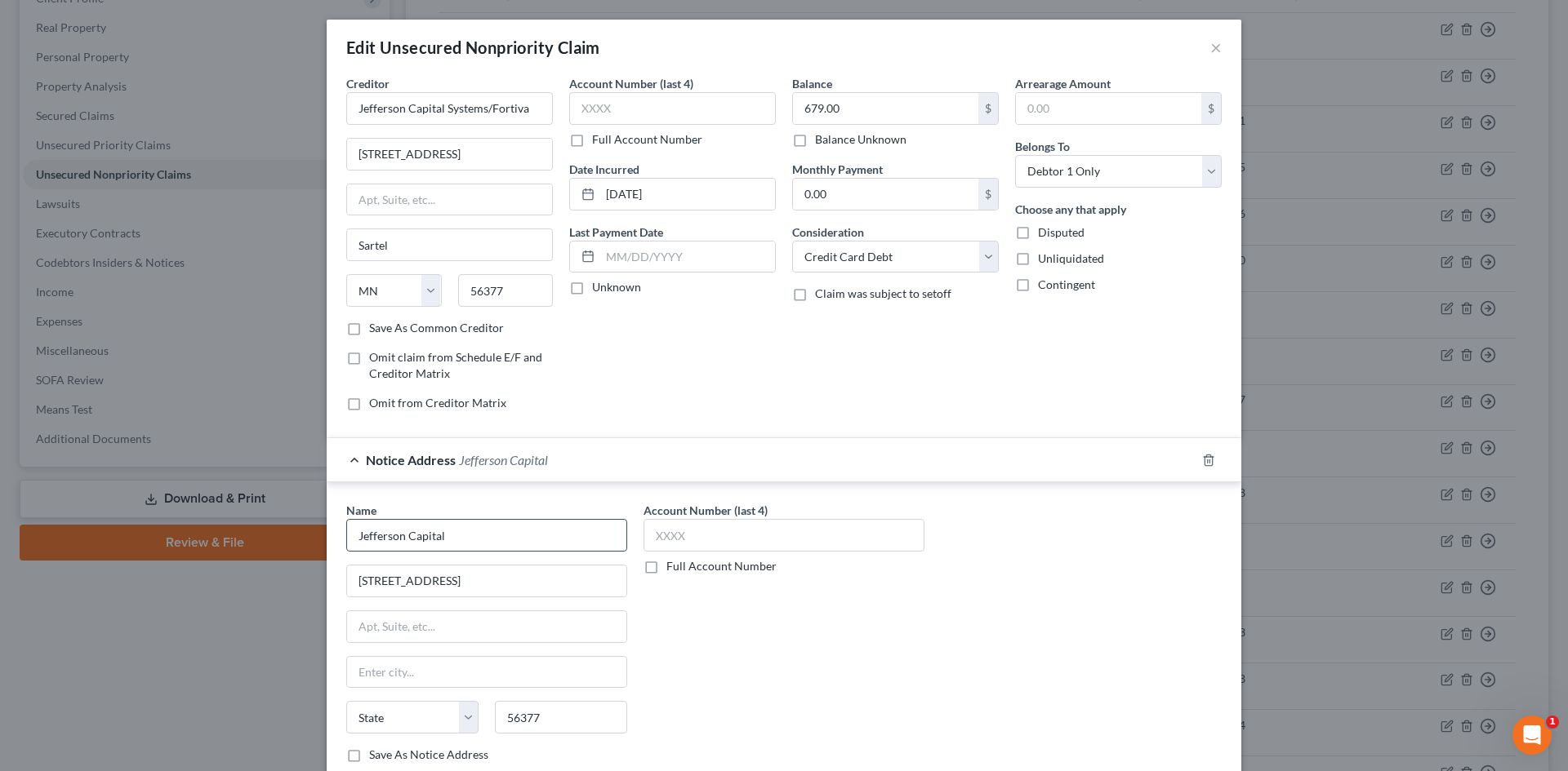
select select "24"
drag, startPoint x: 489, startPoint y: 108, endPoint x: 247, endPoint y: 111, distance: 242.0
click at [259, 109] on div "Edit Unsecured Nonpriority Claim × Creditor * Jefferson Capital Systems/Fortiva…" at bounding box center [784, 386] width 1568 height 771
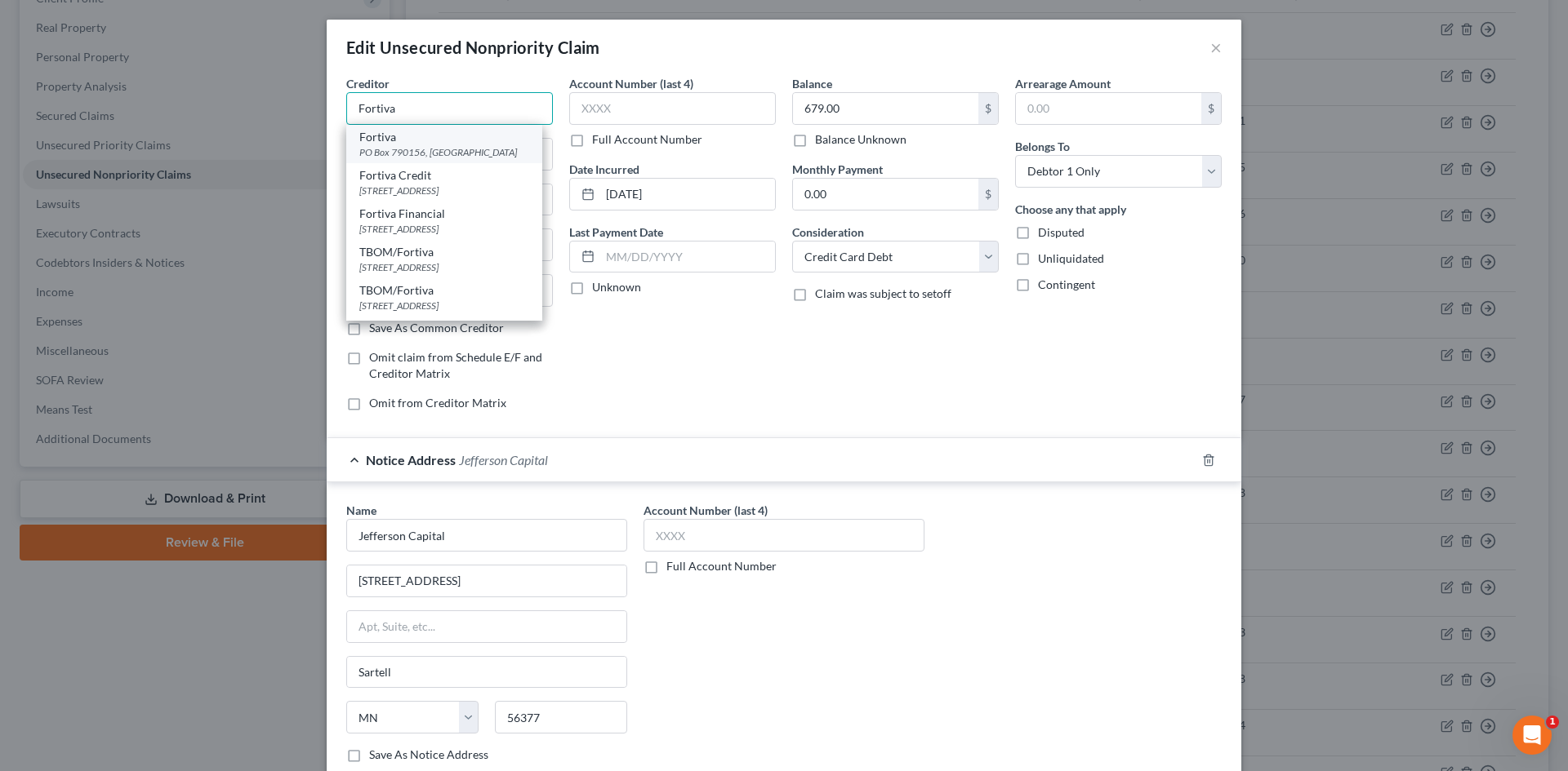
type input "Fortiva"
click at [396, 148] on div "PO Box 790156, Saint Louis, MO 63179" at bounding box center [444, 153] width 170 height 14
type input "PO Box 790156"
type input "Saint Louis"
select select "26"
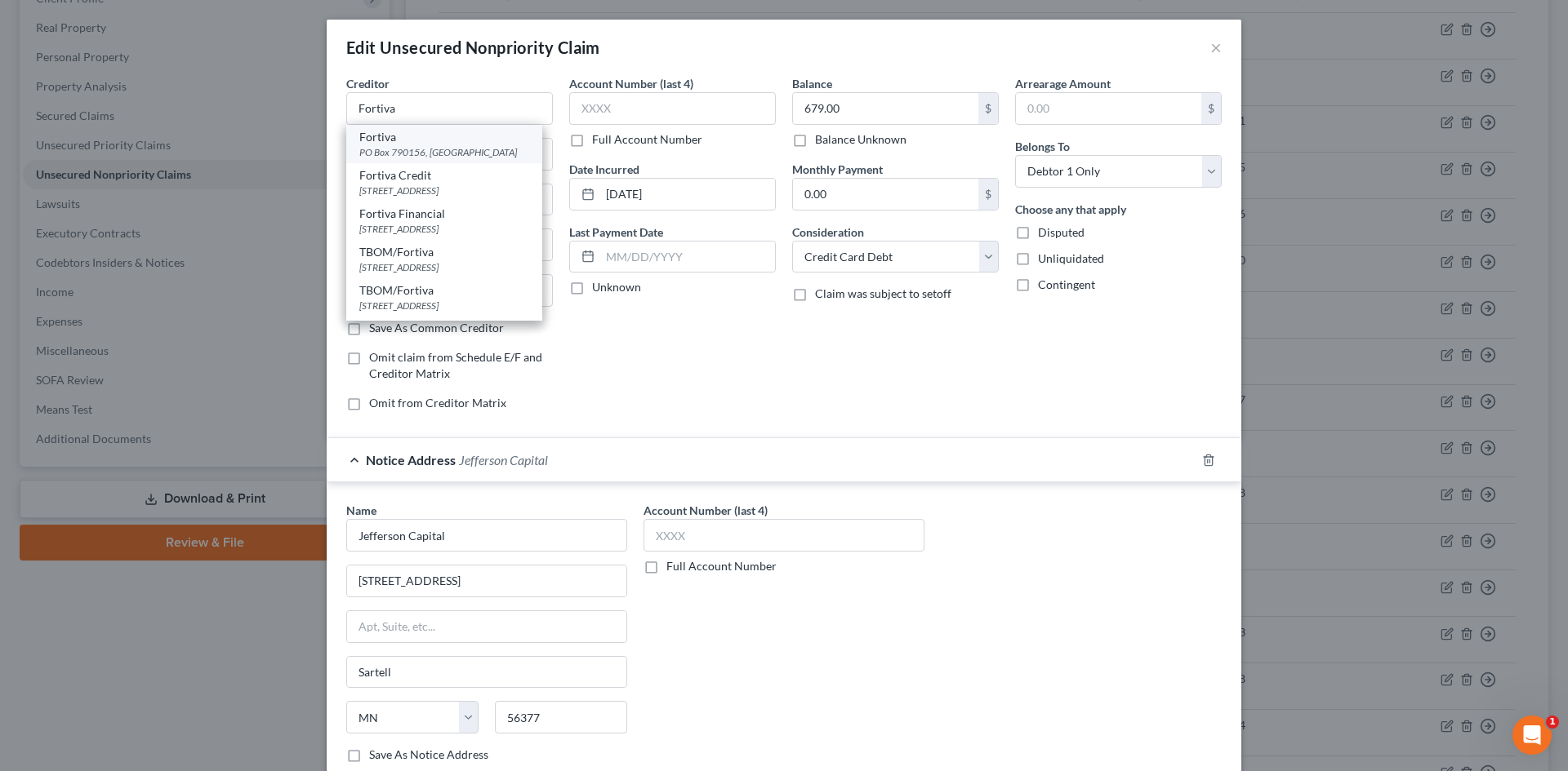
type input "63179"
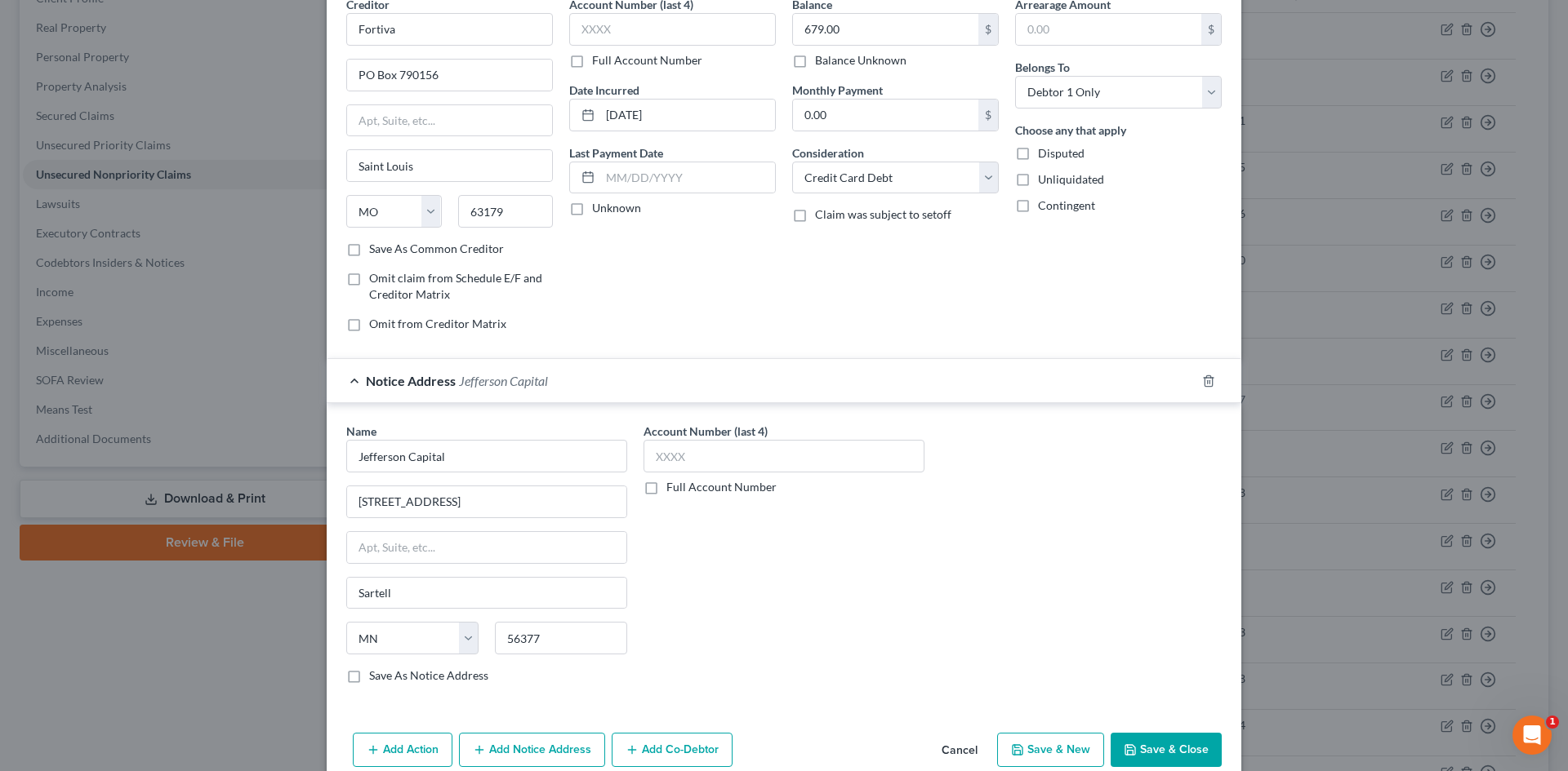
scroll to position [154, 0]
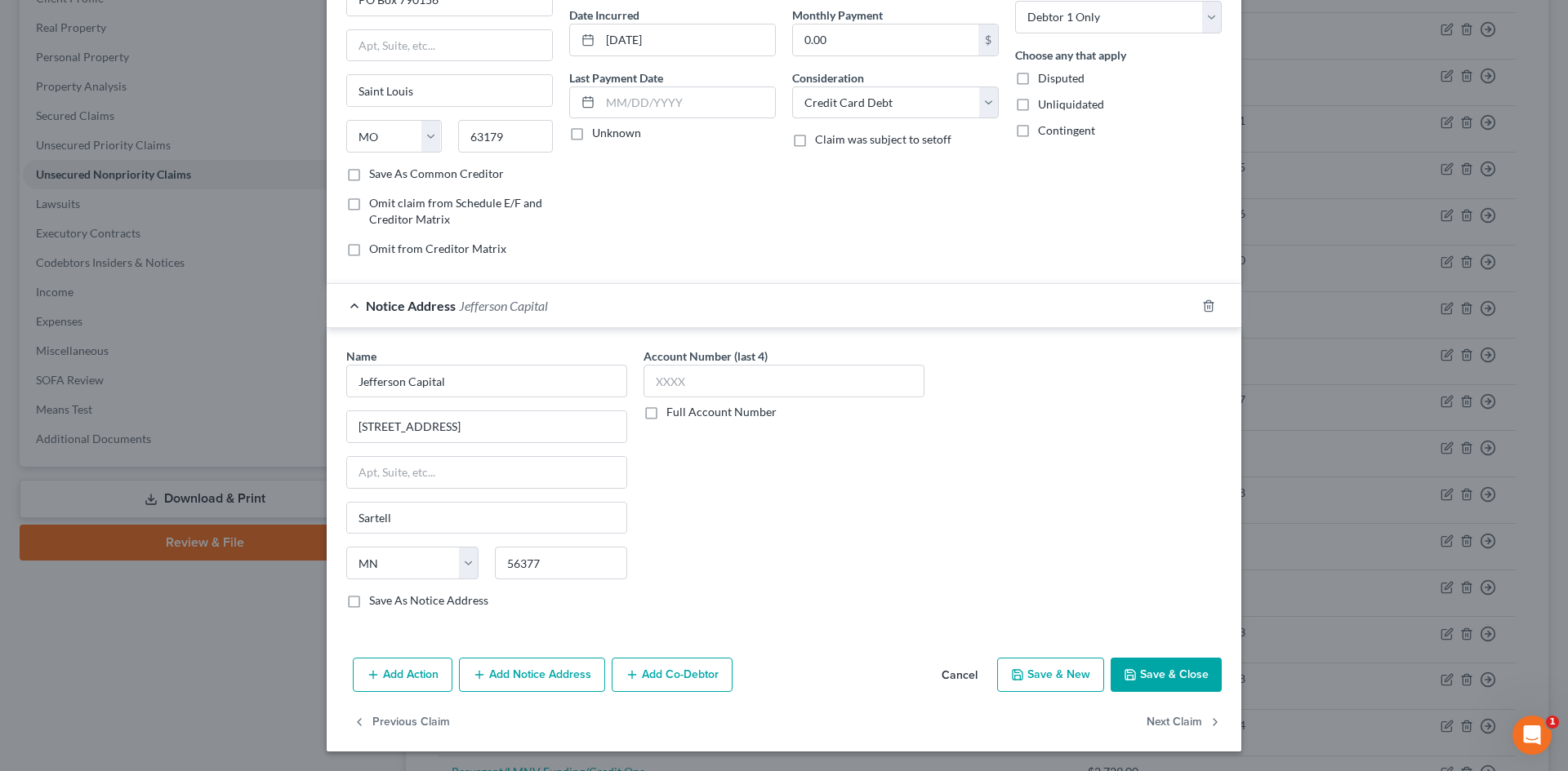
click at [1140, 645] on div "Creditor * Fortiva PO Box 790156 Saint Louis State AL AK AR AZ CA CO CT DE DC F…" at bounding box center [784, 286] width 914 height 731
click at [1144, 673] on button "Save & Close" at bounding box center [1166, 674] width 111 height 34
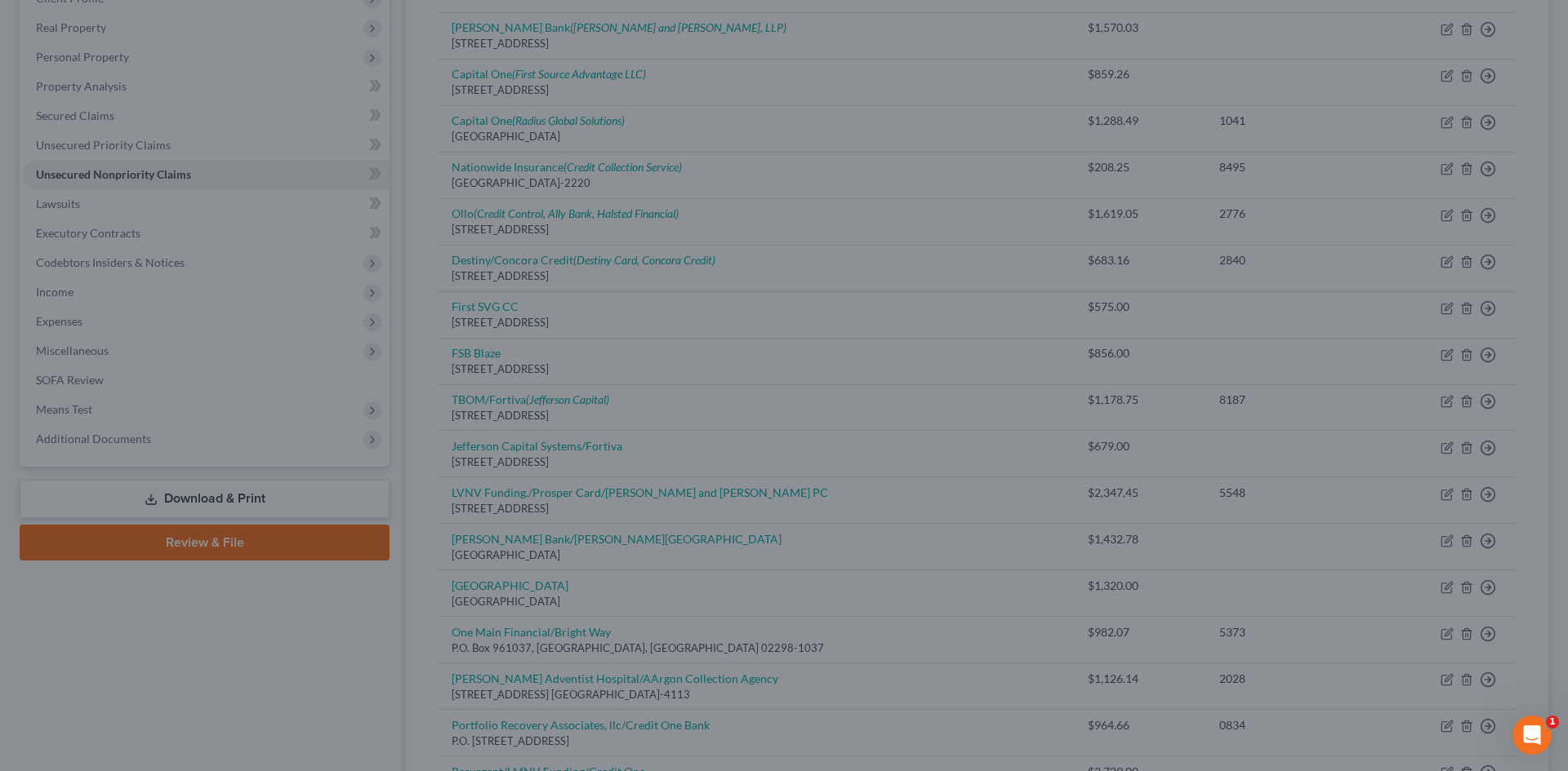
scroll to position [0, 0]
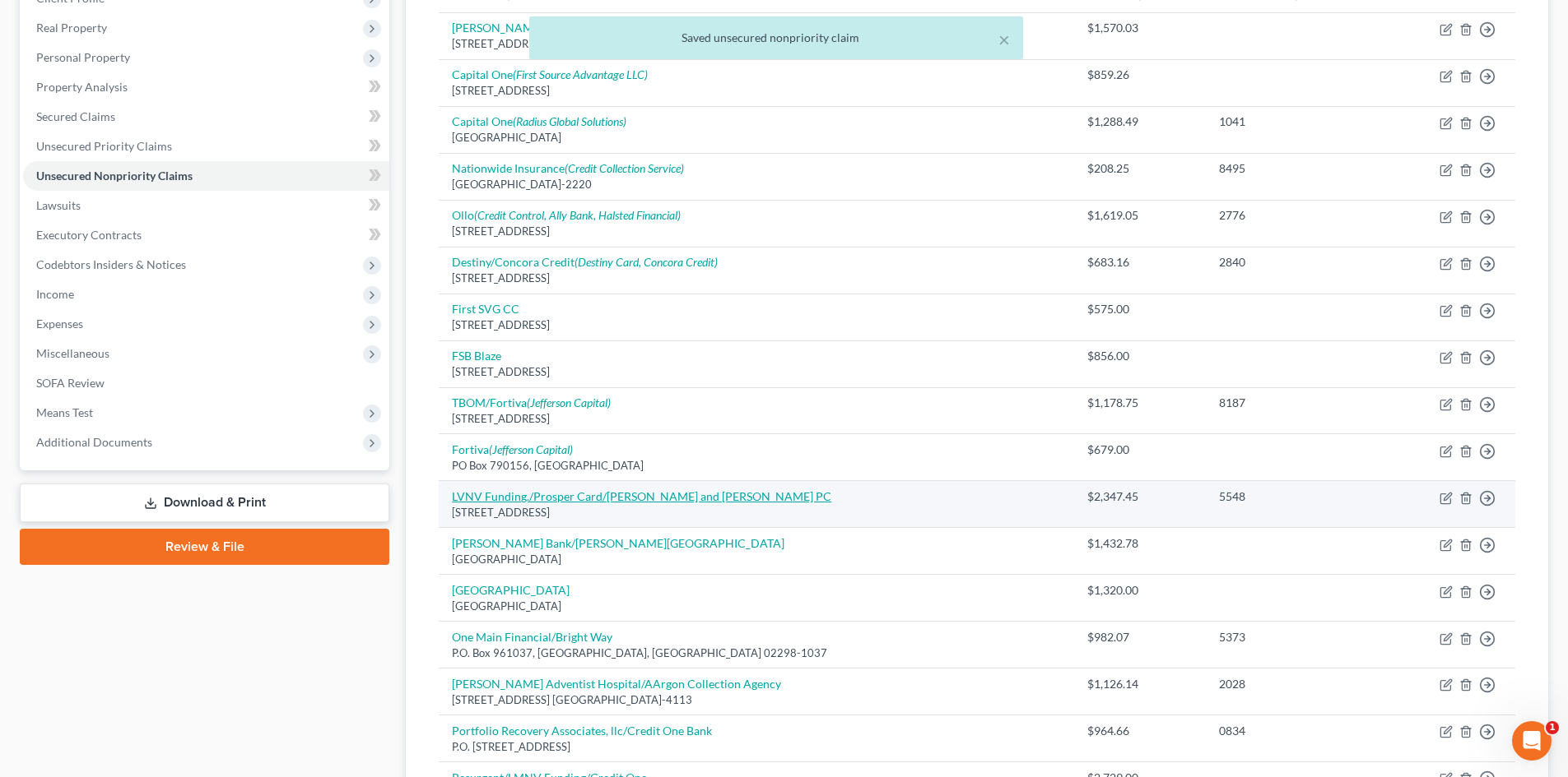
click at [583, 497] on link "LVNV Funding./Prosper Card/Stenger and Stenger PC" at bounding box center [641, 497] width 379 height 14
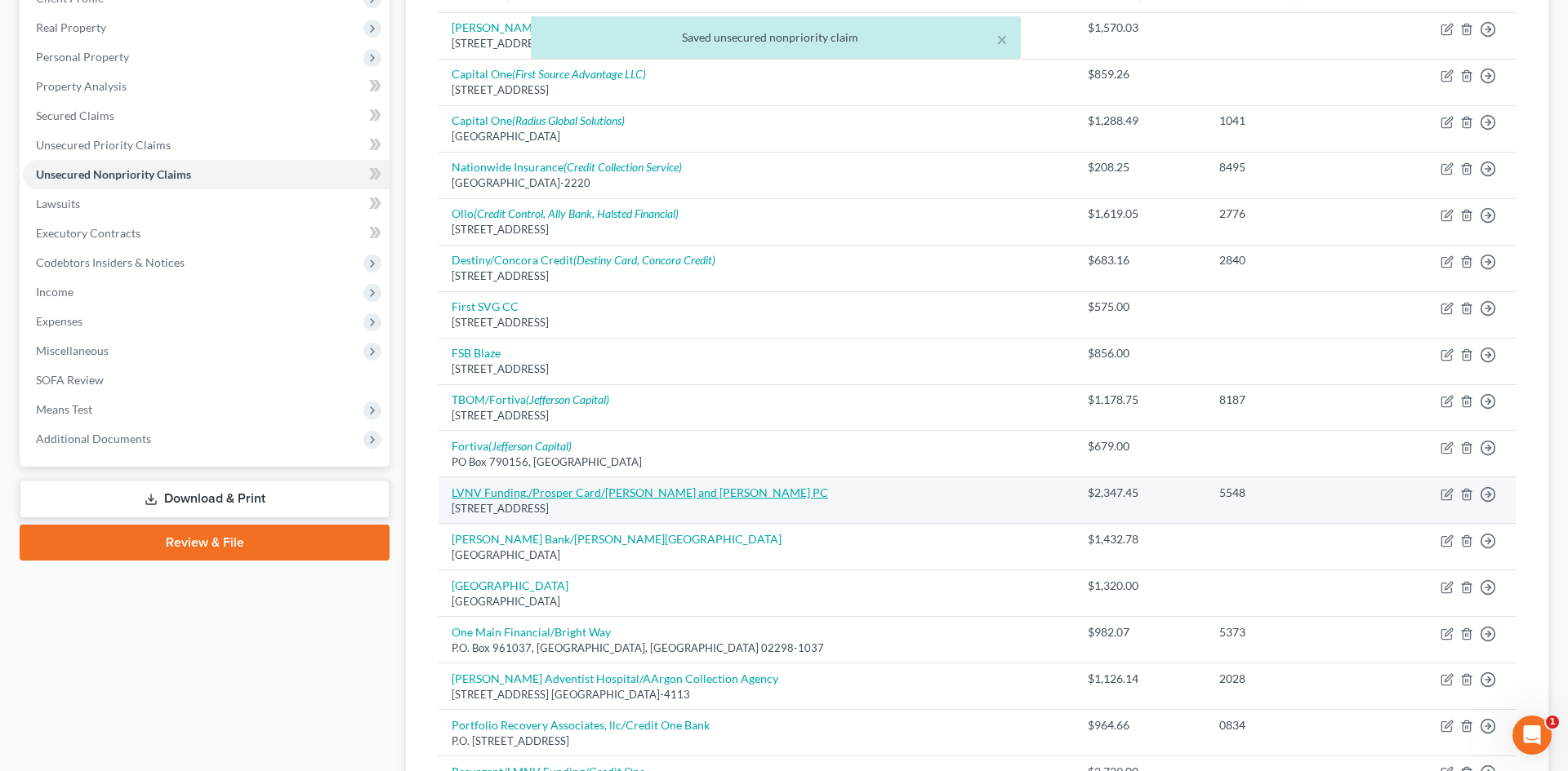
select select "23"
select select "2"
select select "0"
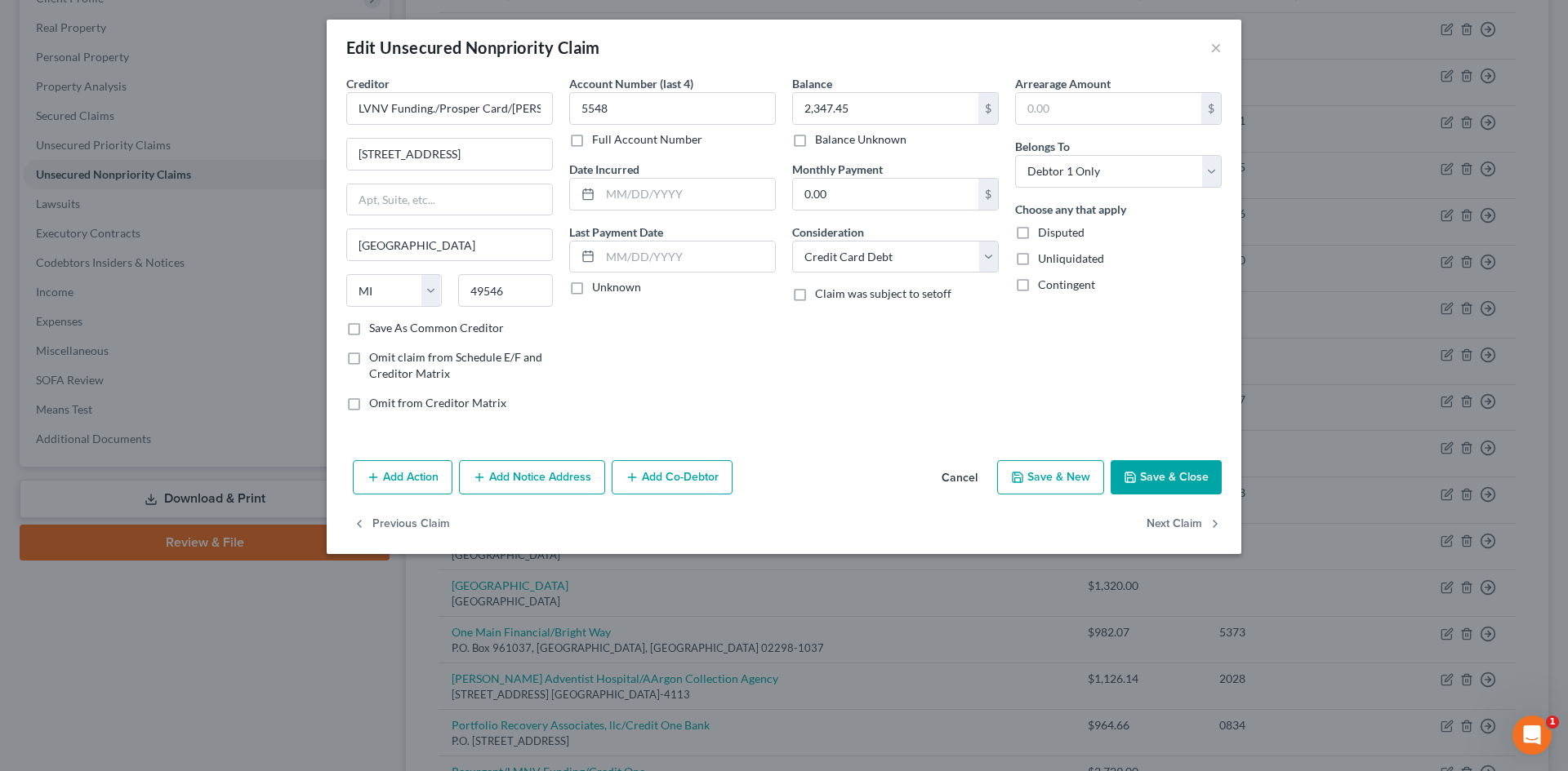
click at [522, 475] on button "Add Notice Address" at bounding box center [532, 477] width 147 height 34
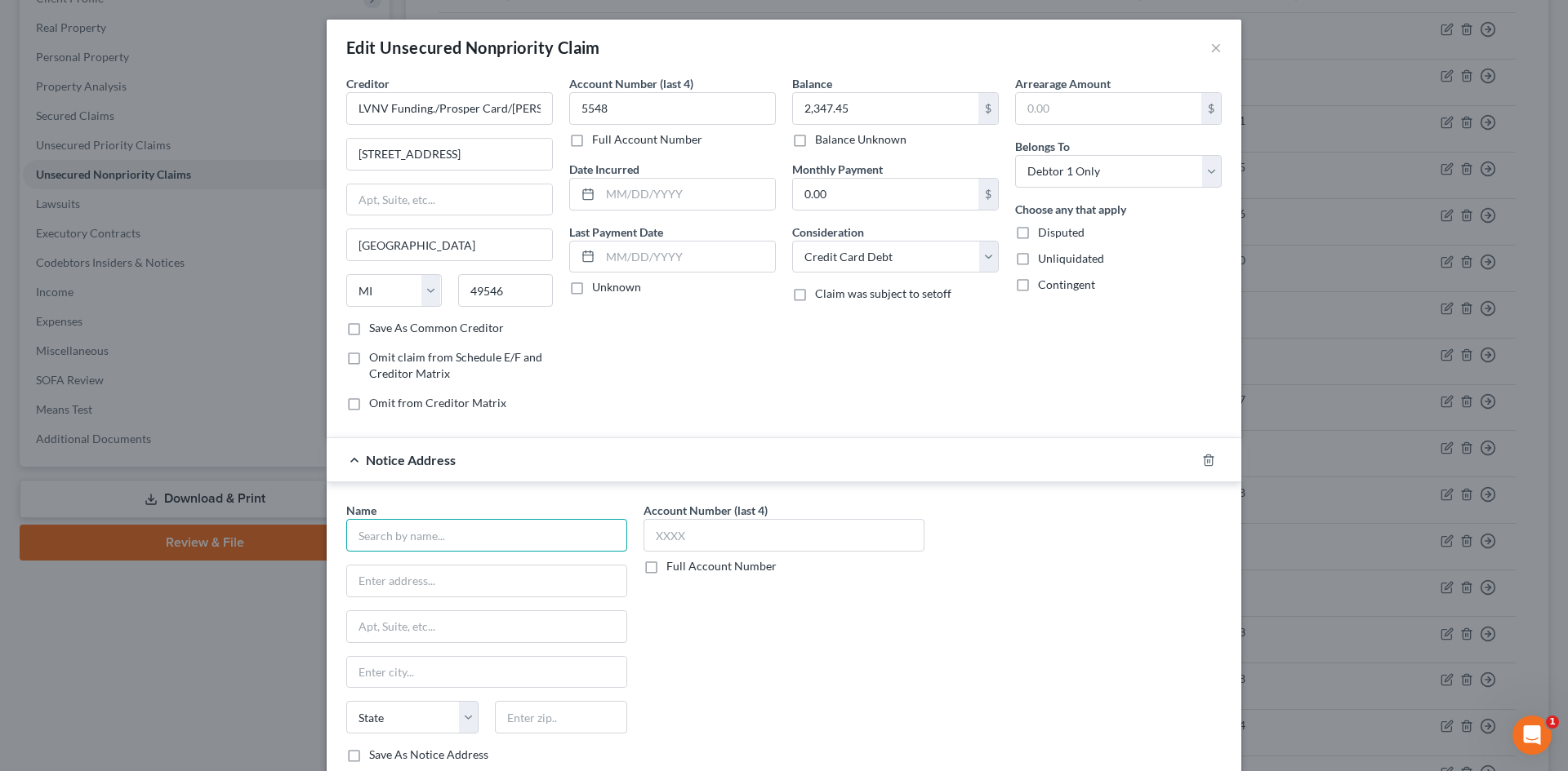
click at [453, 545] on input "text" at bounding box center [487, 535] width 281 height 32
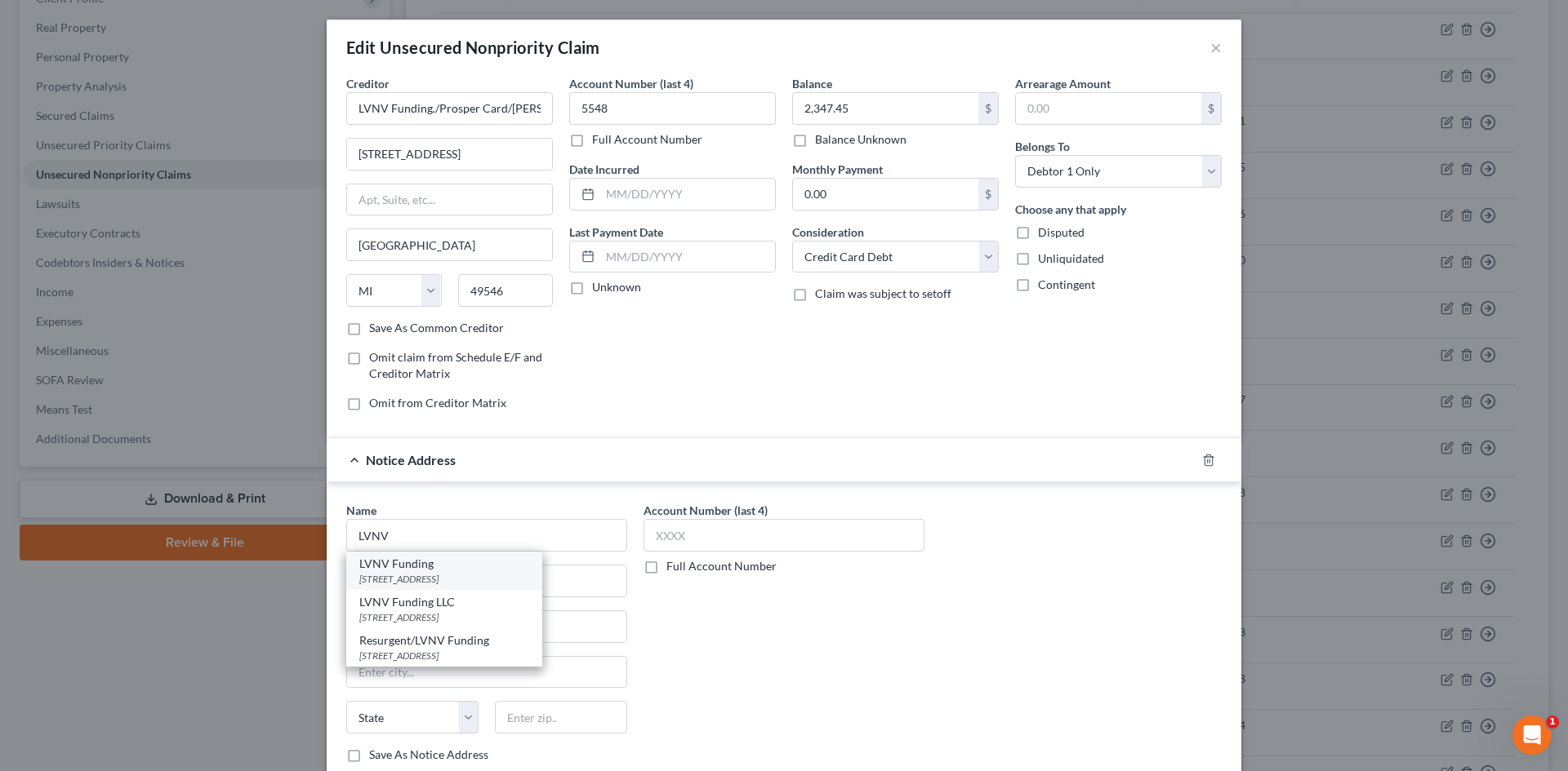
click at [428, 570] on div "LVNV Funding" at bounding box center [444, 563] width 170 height 17
type input "LVNV Funding"
type input "PO Box 10497"
type input "Greenville"
select select "42"
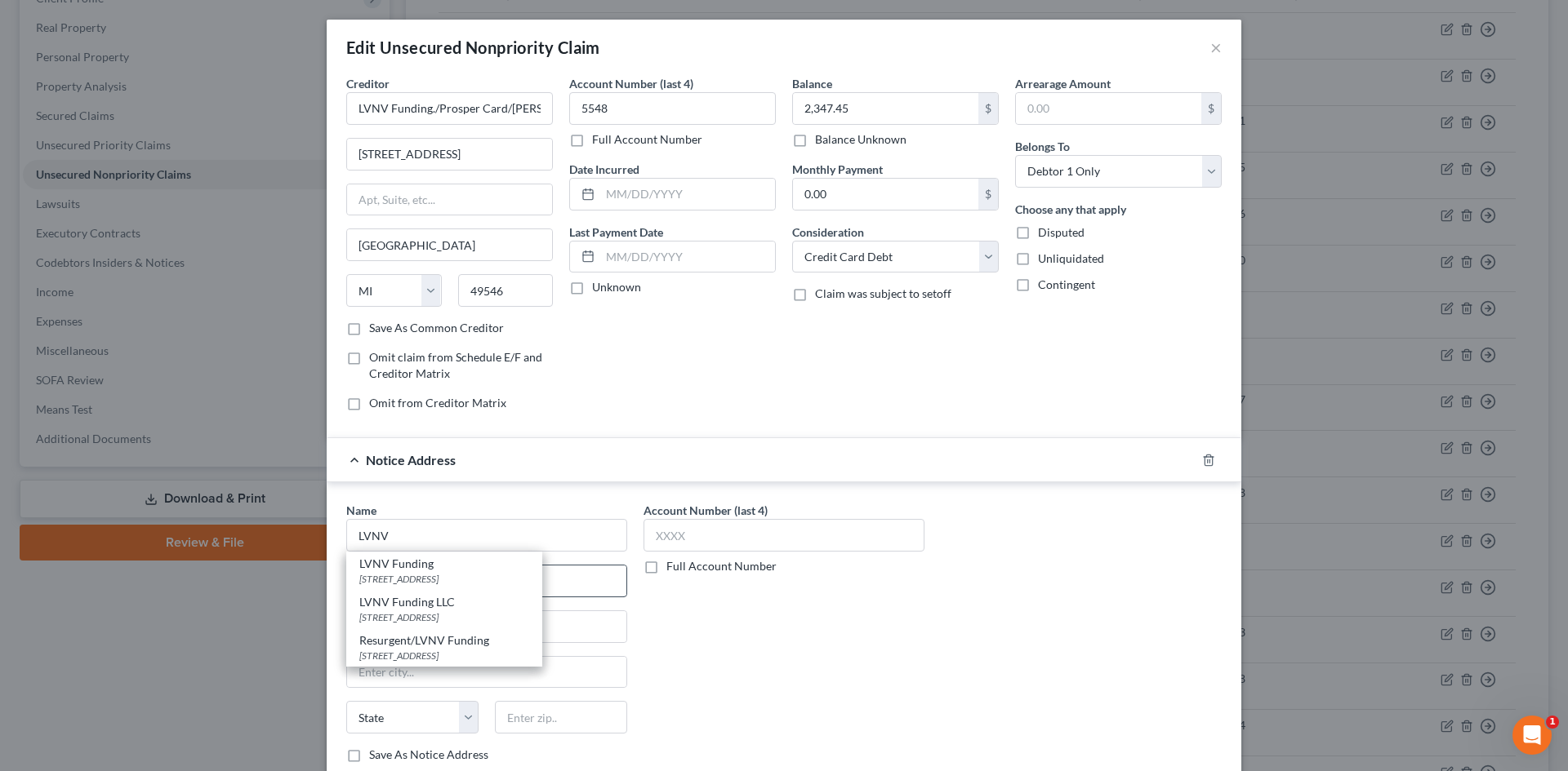
type input "29603"
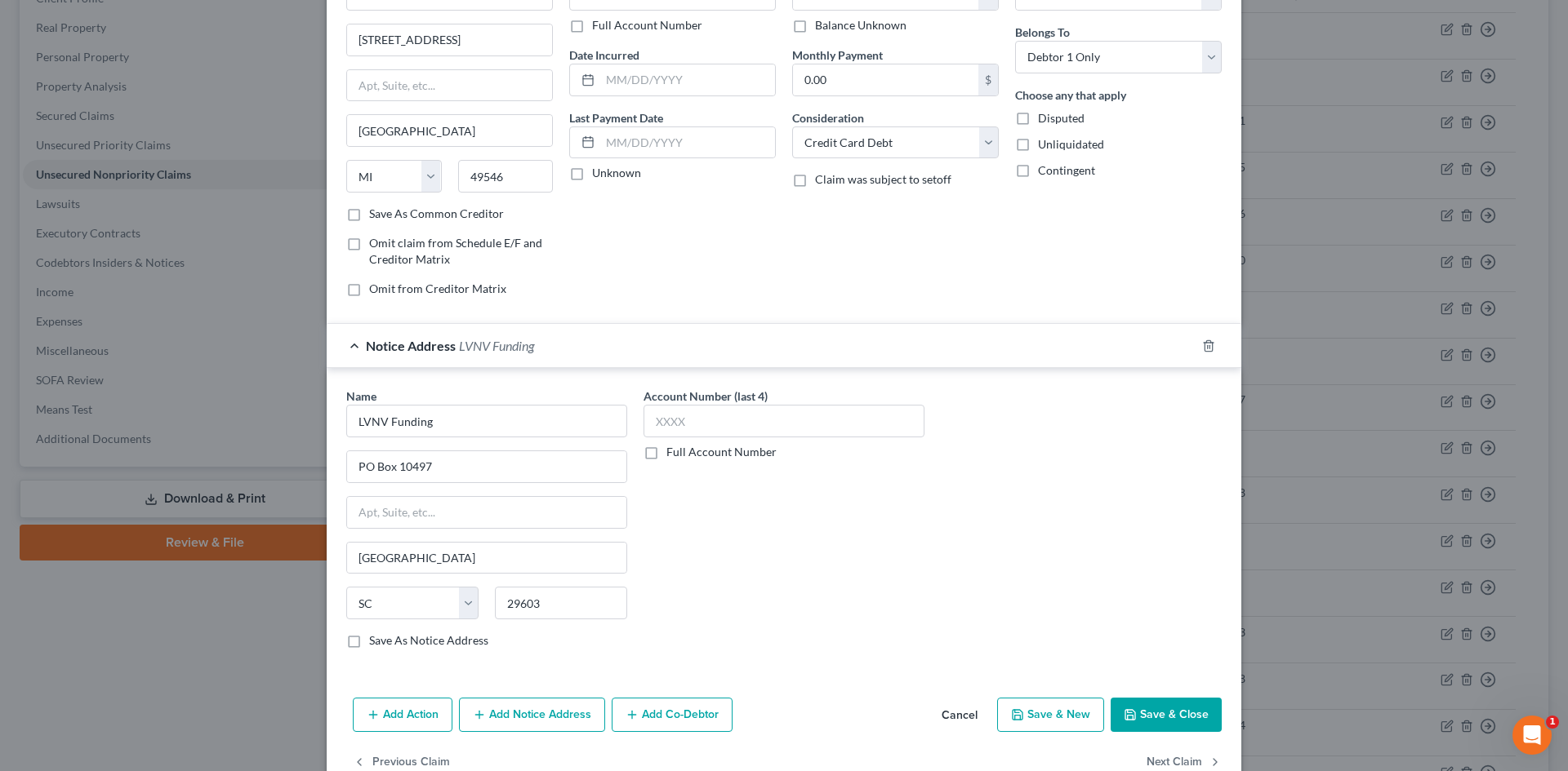
scroll to position [154, 0]
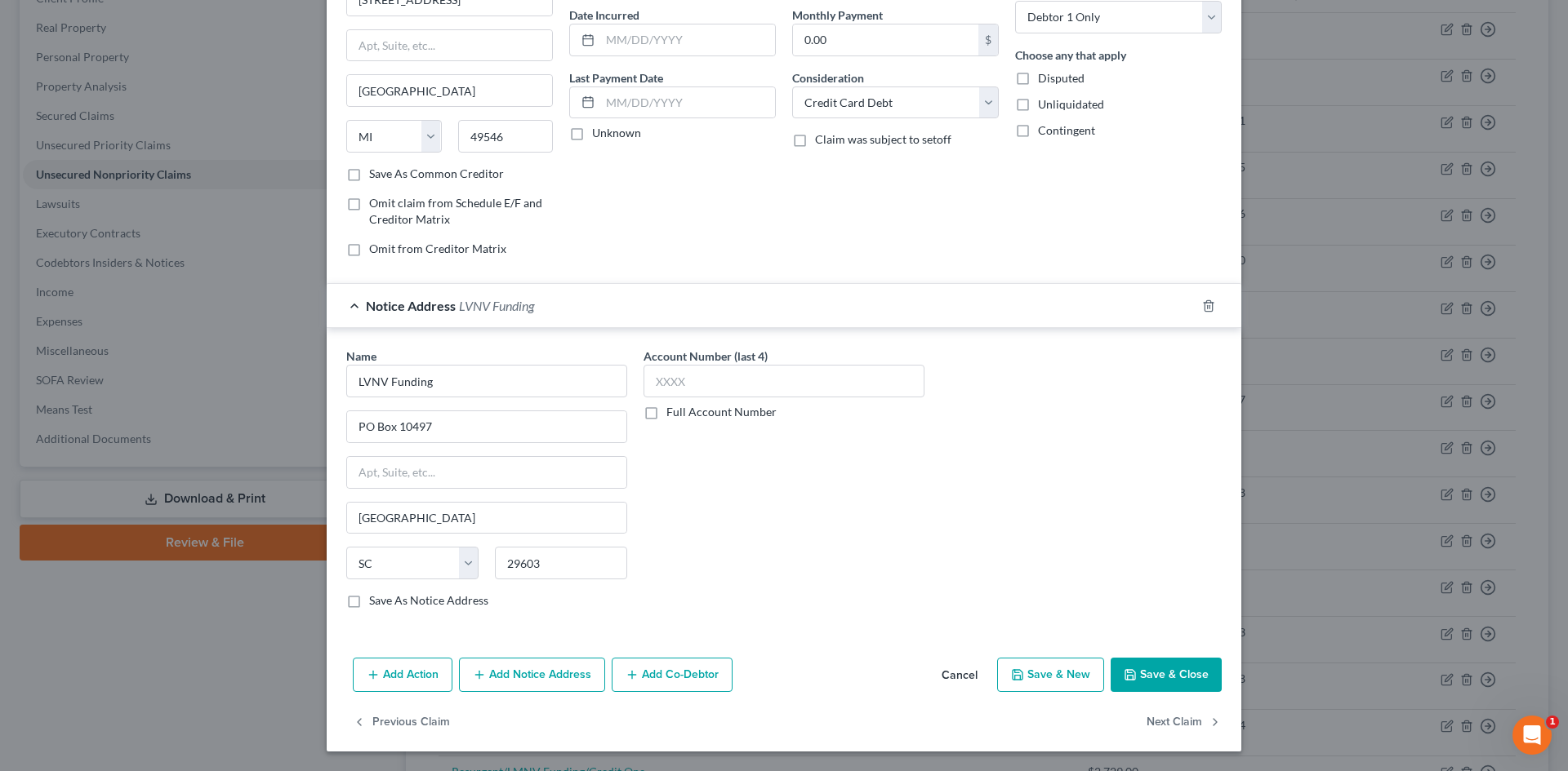
click at [521, 670] on button "Add Notice Address" at bounding box center [532, 674] width 147 height 34
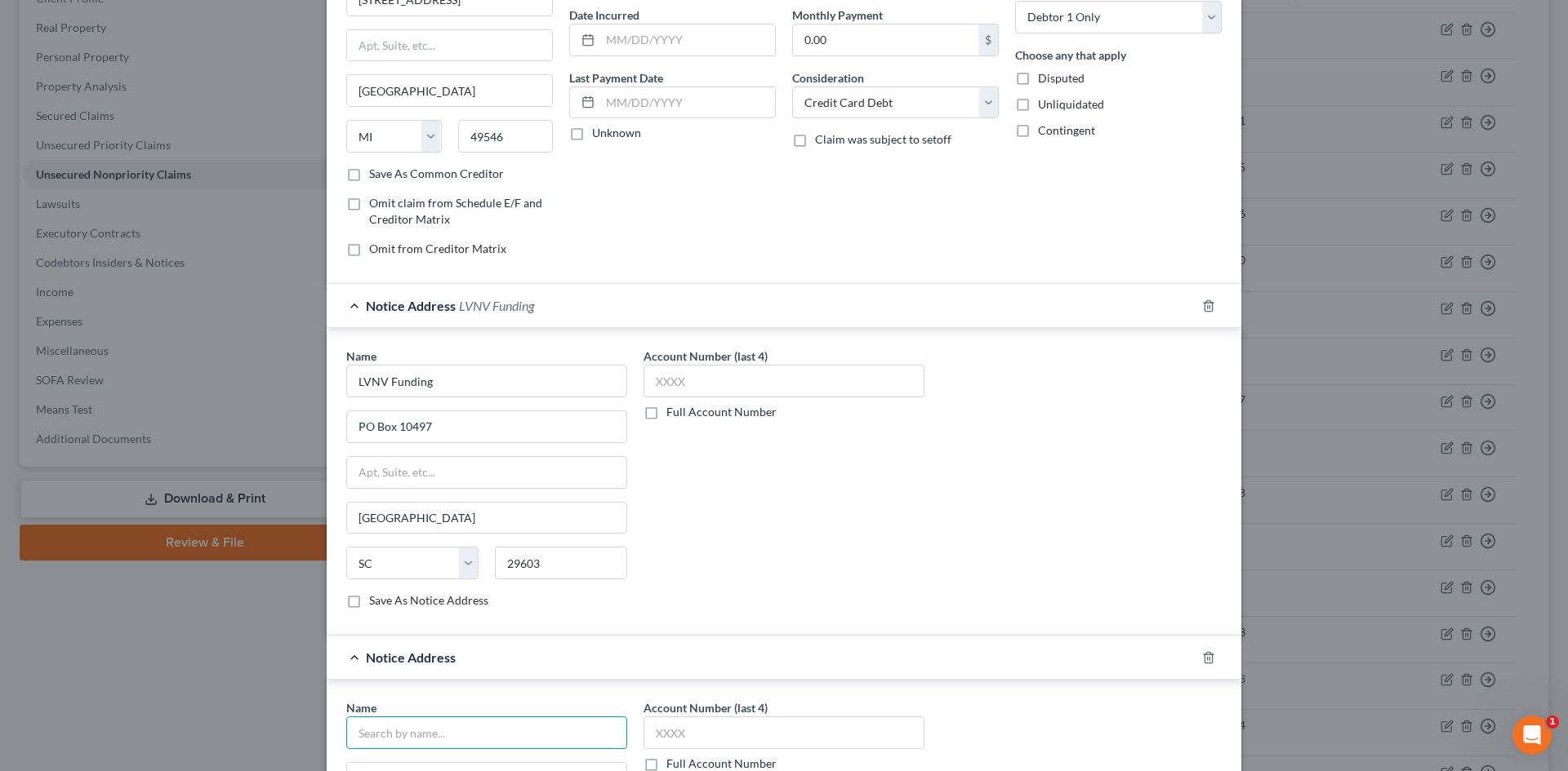
click at [497, 742] on input "text" at bounding box center [487, 733] width 281 height 32
click at [439, 766] on div "Stenger & Stenger, PC" at bounding box center [467, 761] width 215 height 17
type input "Stenger & Stenger, PC"
type input "2618 East Paris Ave, SE"
type input "Grand Rapids"
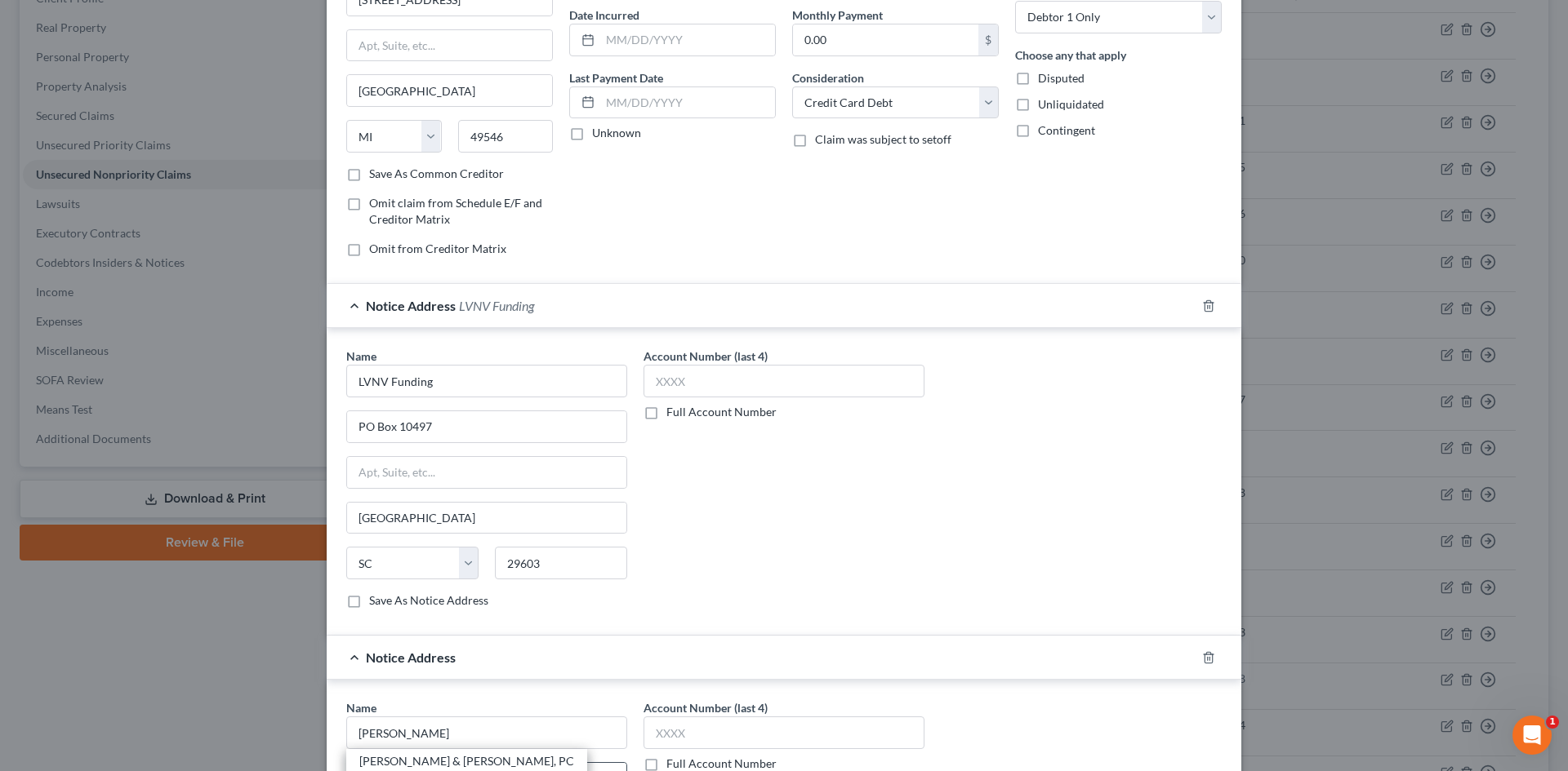
select select "23"
type input "49546"
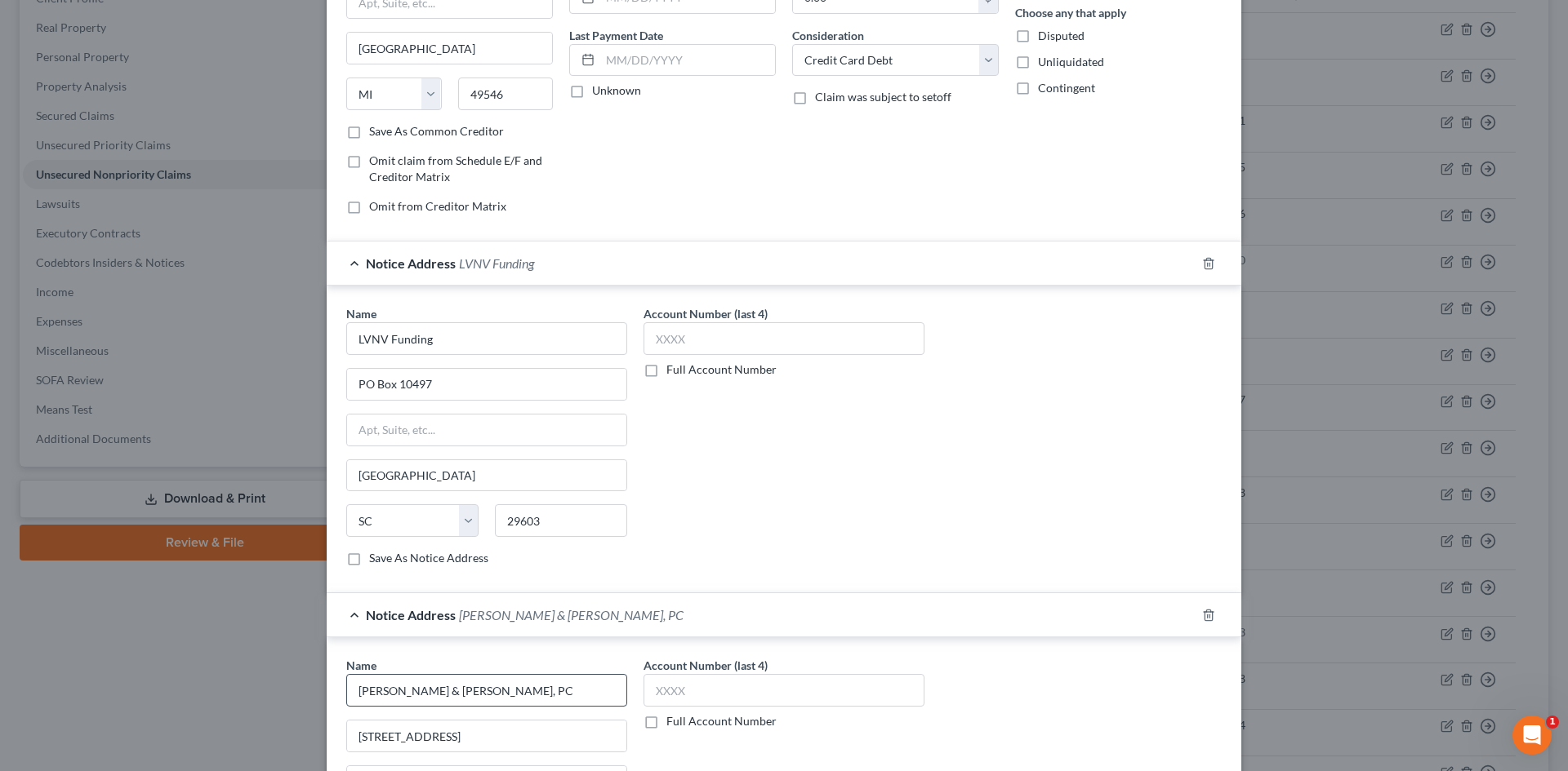
scroll to position [0, 0]
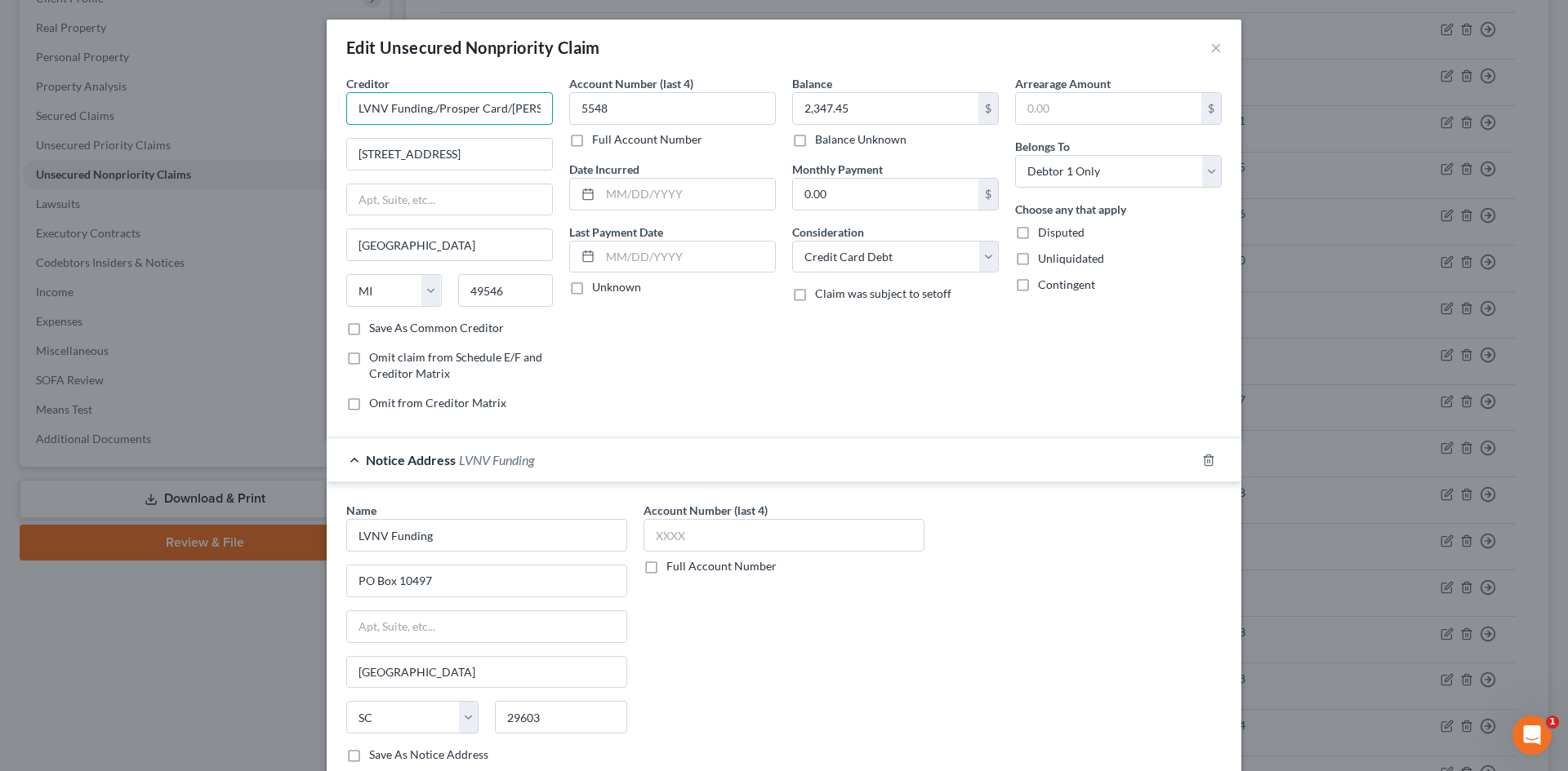
drag, startPoint x: 432, startPoint y: 103, endPoint x: 33, endPoint y: 124, distance: 399.6
click at [38, 128] on div "Edit Unsecured Nonpriority Claim × Creditor * LVNV Funding./Prosper Card/Stenge…" at bounding box center [784, 386] width 1568 height 771
drag, startPoint x: 418, startPoint y: 108, endPoint x: 605, endPoint y: 108, distance: 187.0
click at [605, 108] on div "Creditor * Prosper Card/Stenger and Stenger PC 2618 Paris Avenue SE Grand Rapid…" at bounding box center [784, 249] width 892 height 350
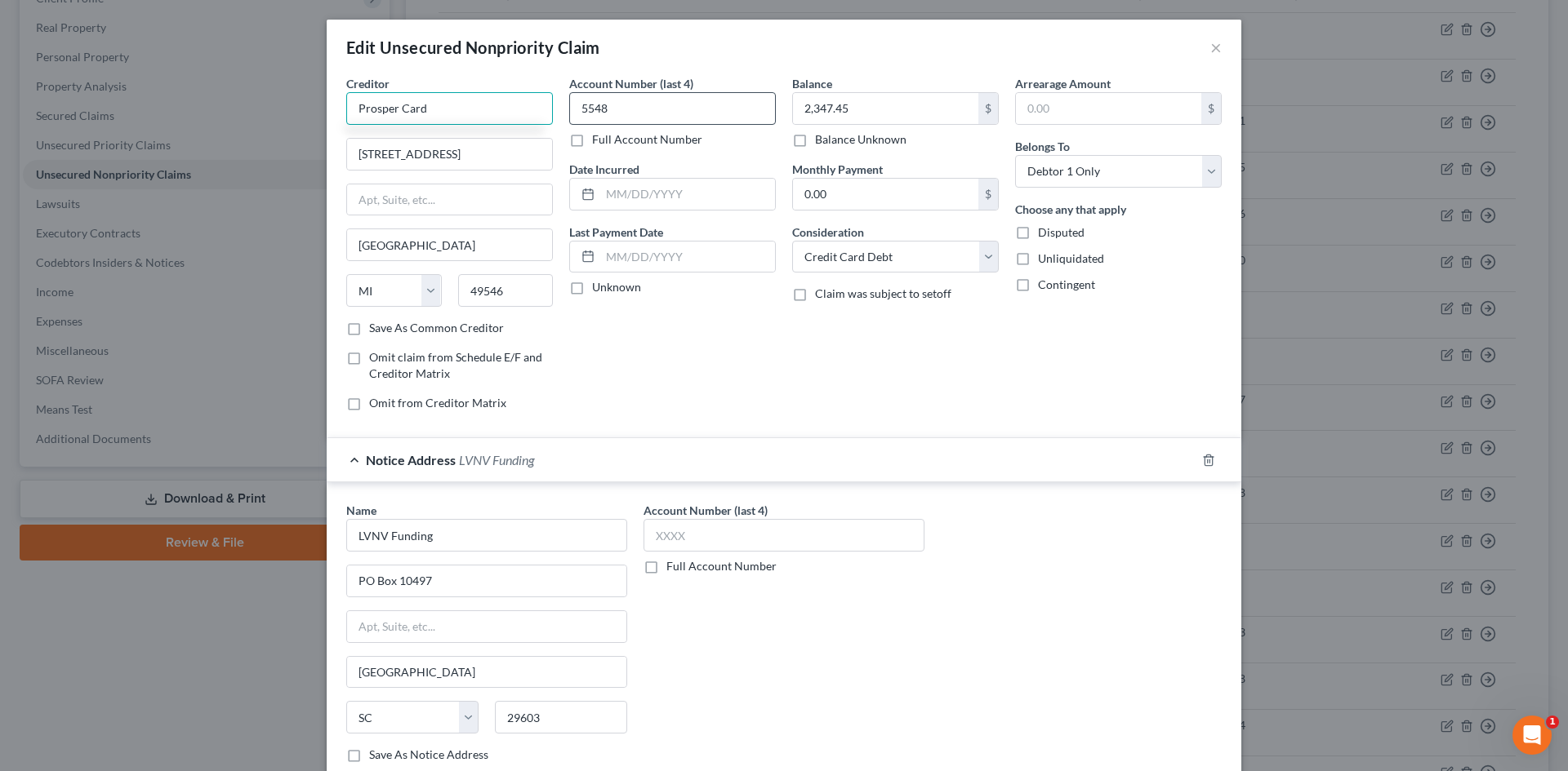
scroll to position [0, 0]
type input "Prosper"
click at [415, 147] on div "PO Box 396081, San Francisco, CA 94139" at bounding box center [444, 153] width 170 height 14
type input "PO Box 396081"
type input "San Francisco"
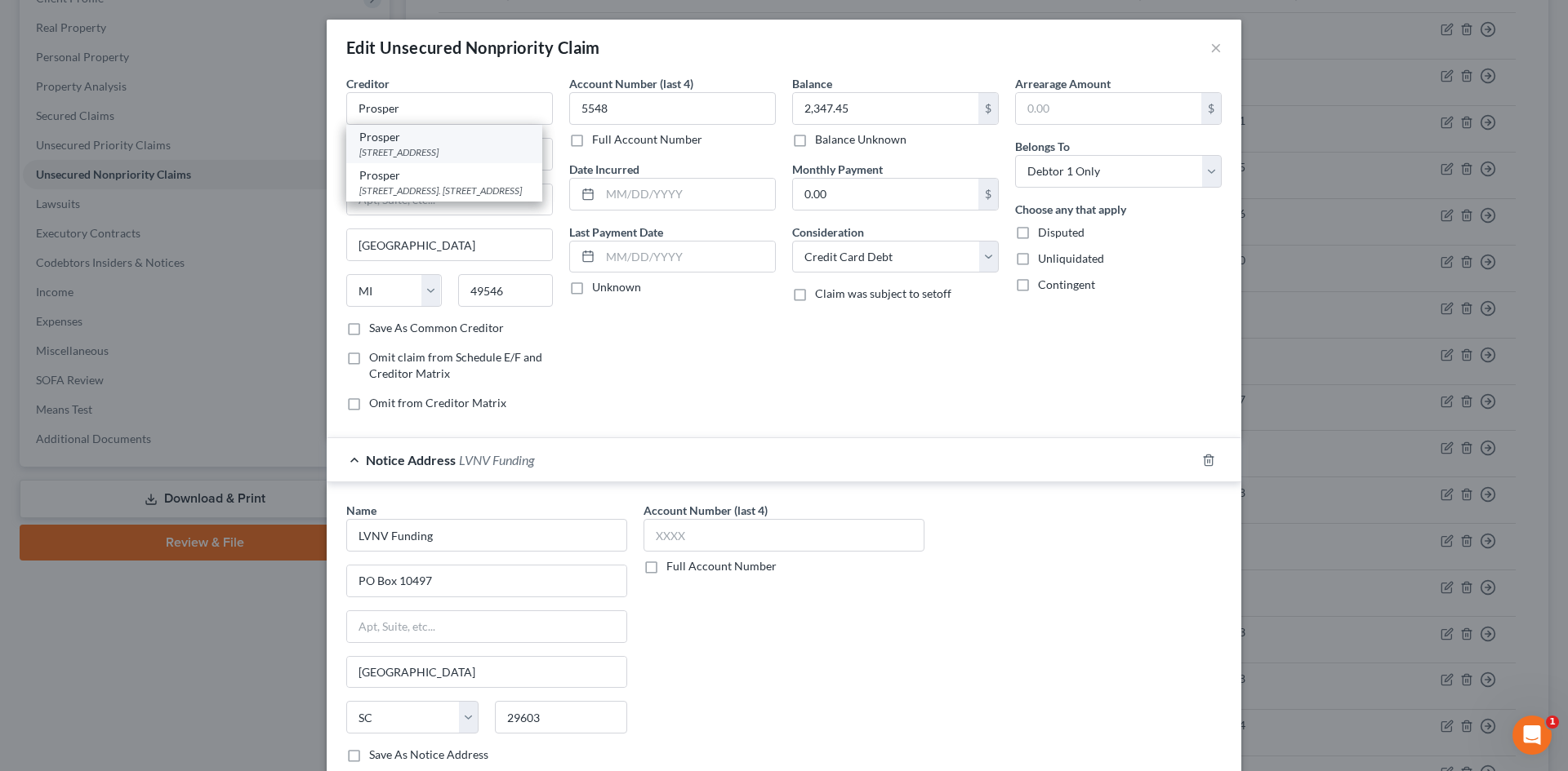
select select "4"
type input "94139"
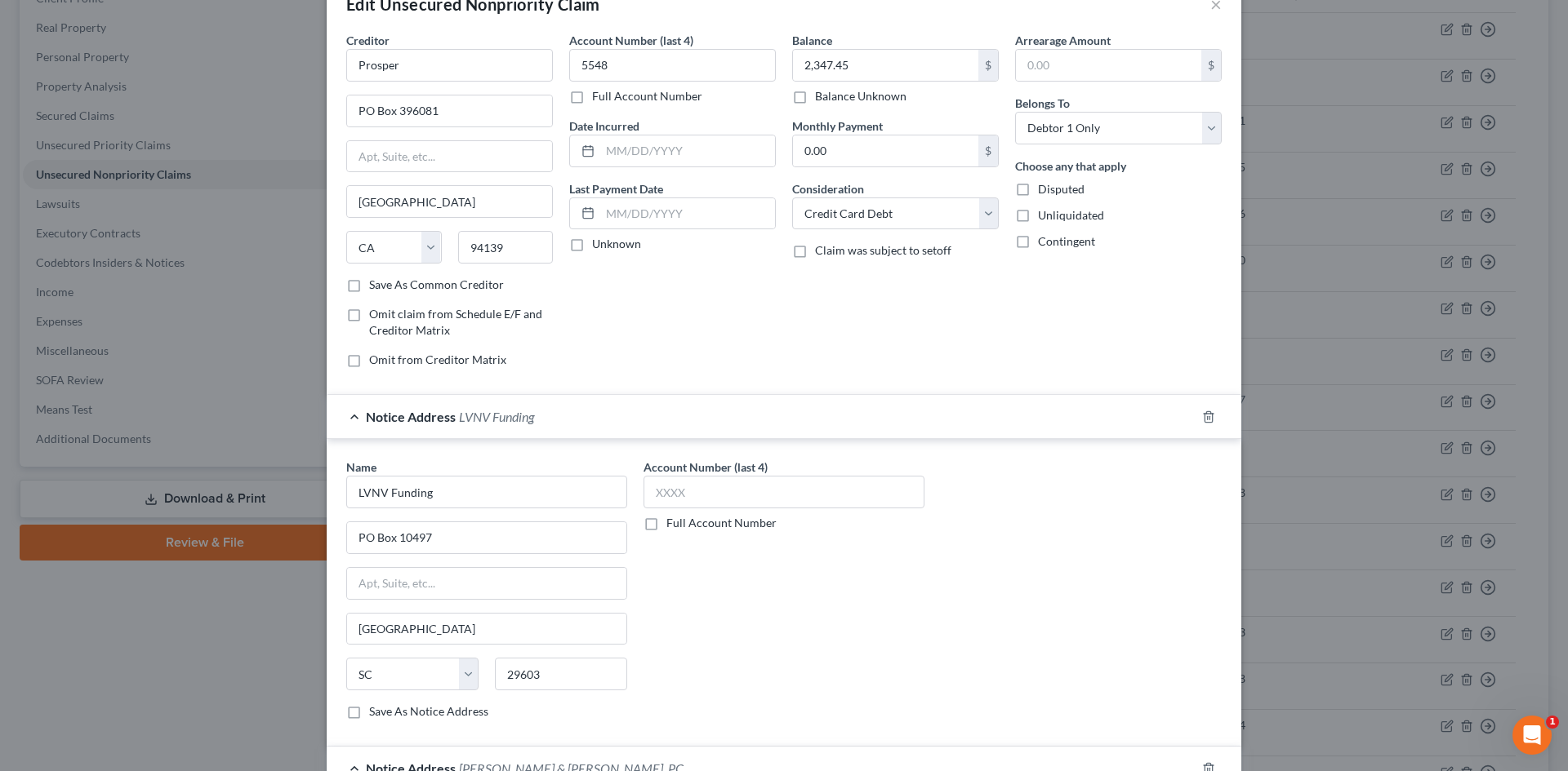
scroll to position [82, 0]
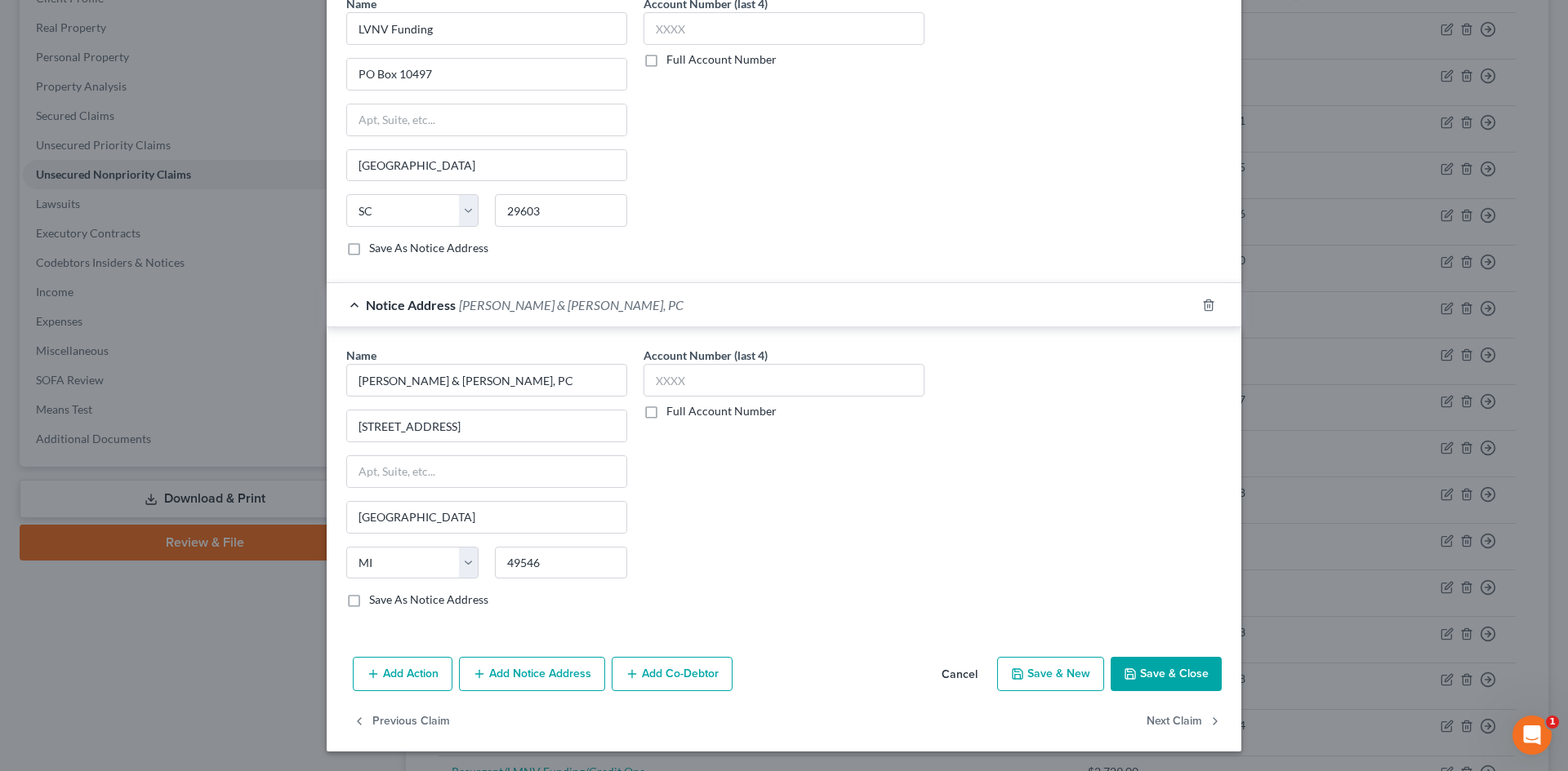
click at [540, 668] on button "Add Notice Address" at bounding box center [532, 673] width 147 height 34
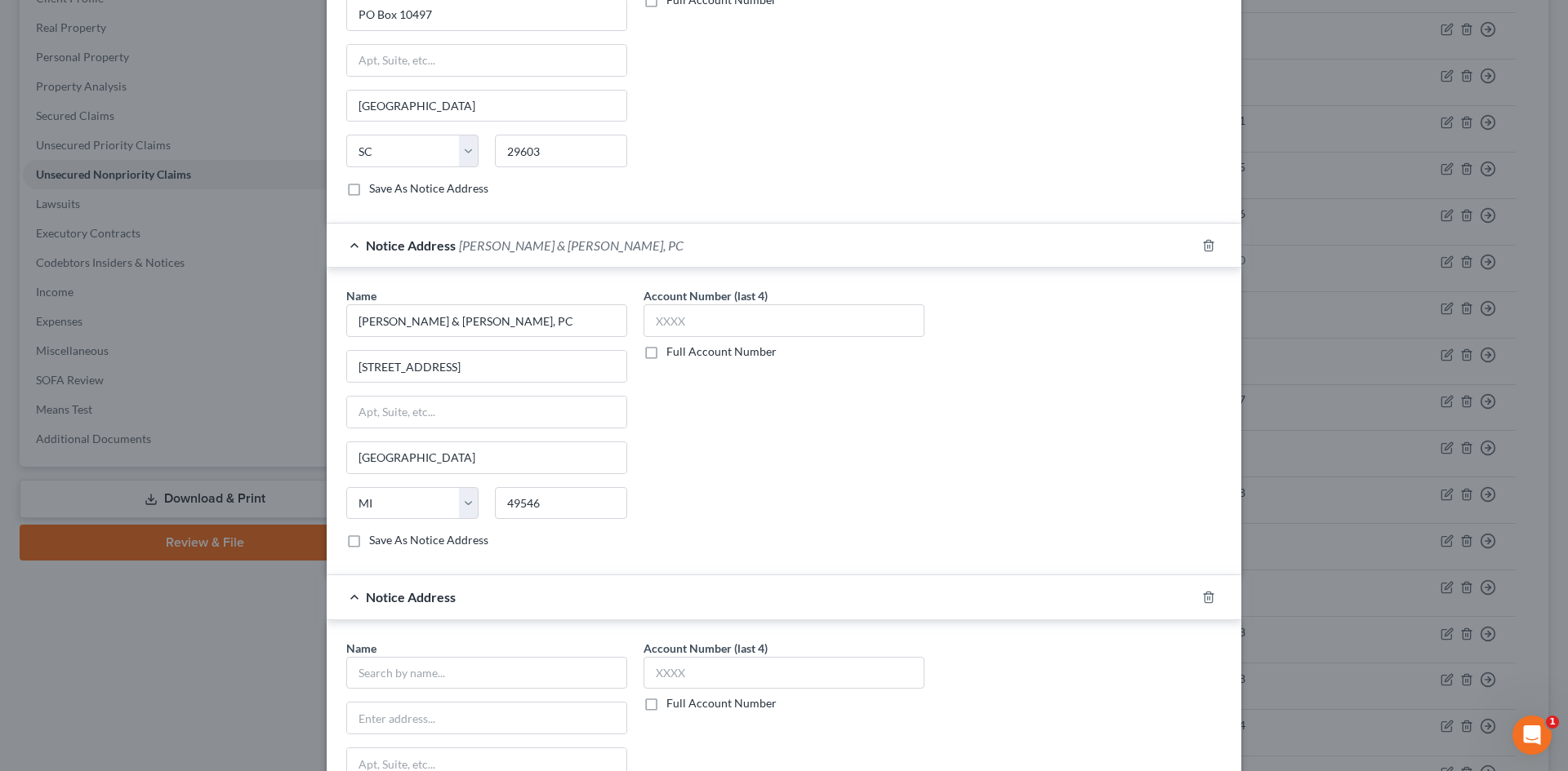
scroll to position [833, 0]
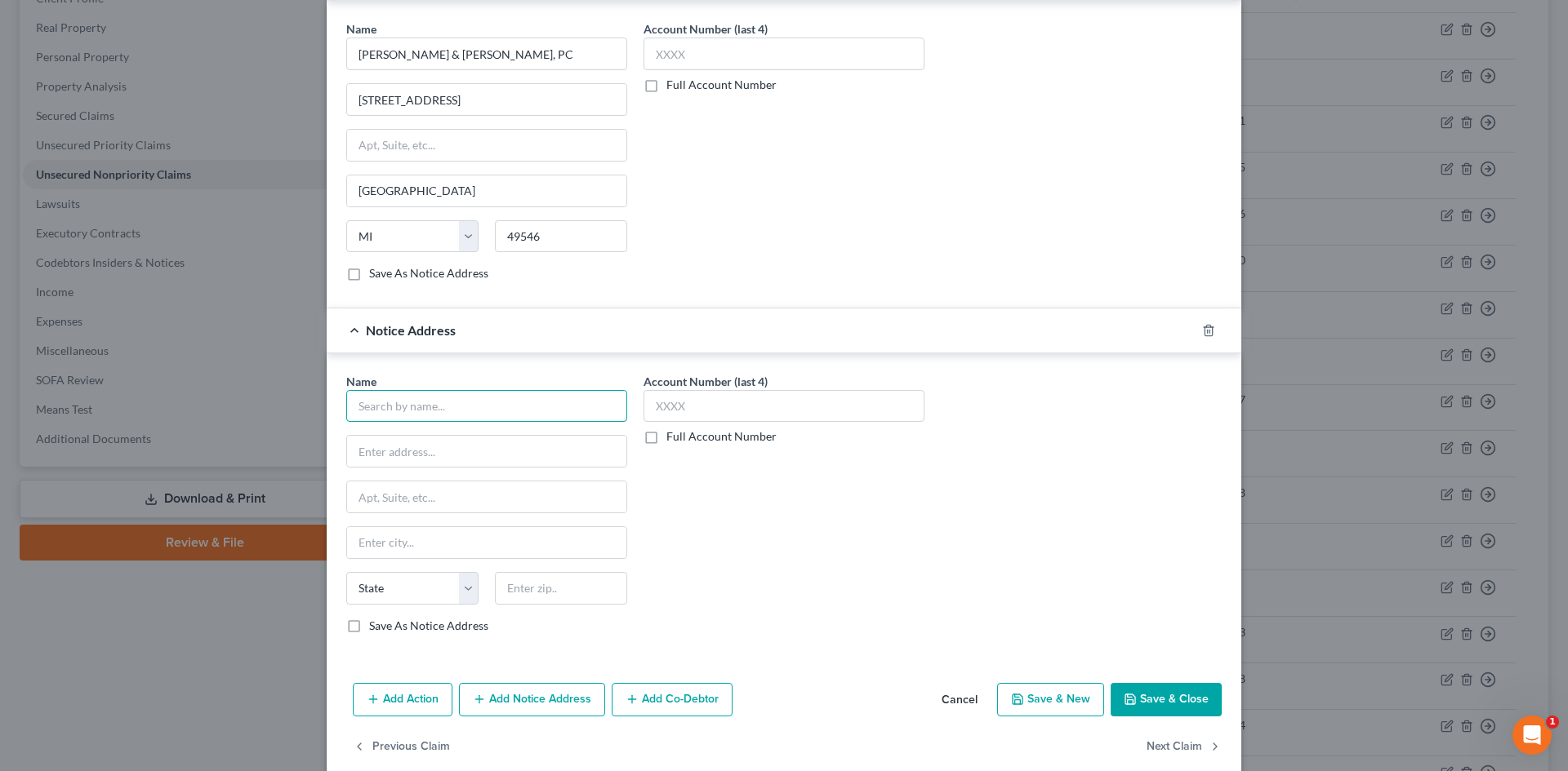
click at [429, 395] on input "text" at bounding box center [487, 406] width 281 height 32
type input "r"
type input "Prosper"
click at [479, 488] on div "221 Main Street. Ste 300, San Francisco, CA 94105" at bounding box center [444, 488] width 170 height 14
type input "221 Main Street."
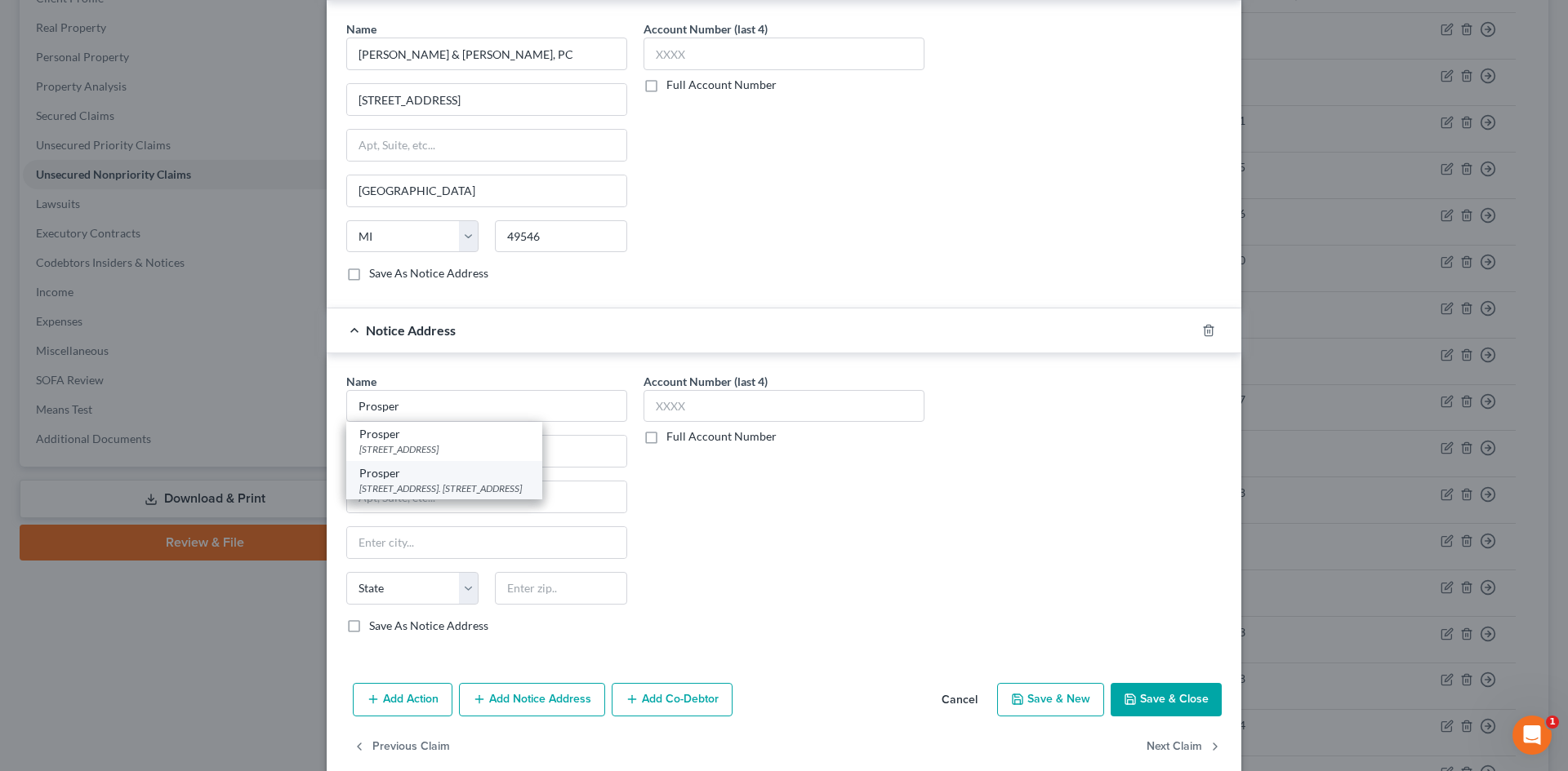
type input "Ste 300"
click at [1159, 690] on button "Save & Close" at bounding box center [1166, 699] width 111 height 34
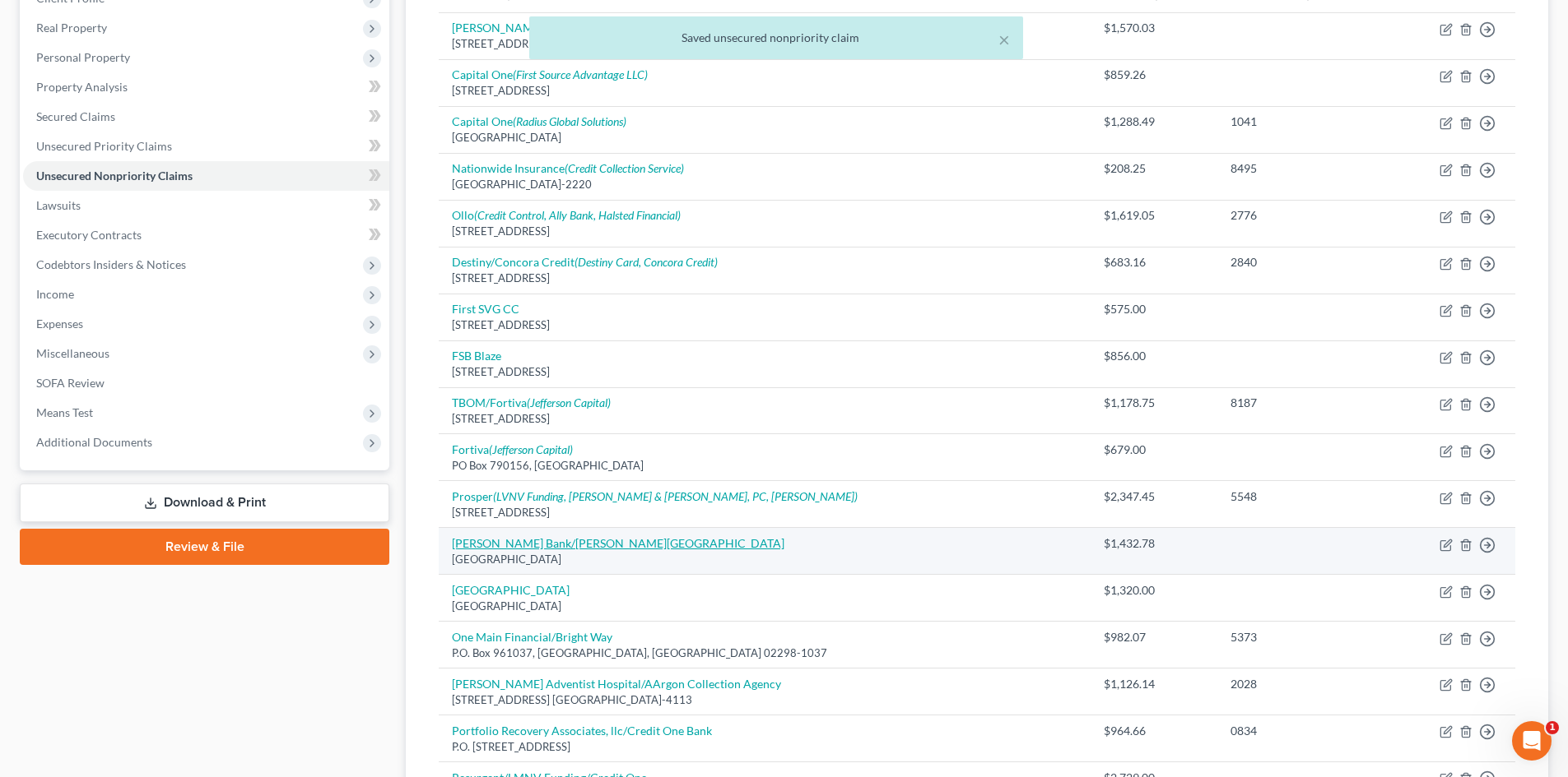
click at [599, 544] on link "Merrick Bank/Carson Smith Field" at bounding box center [618, 543] width 332 height 14
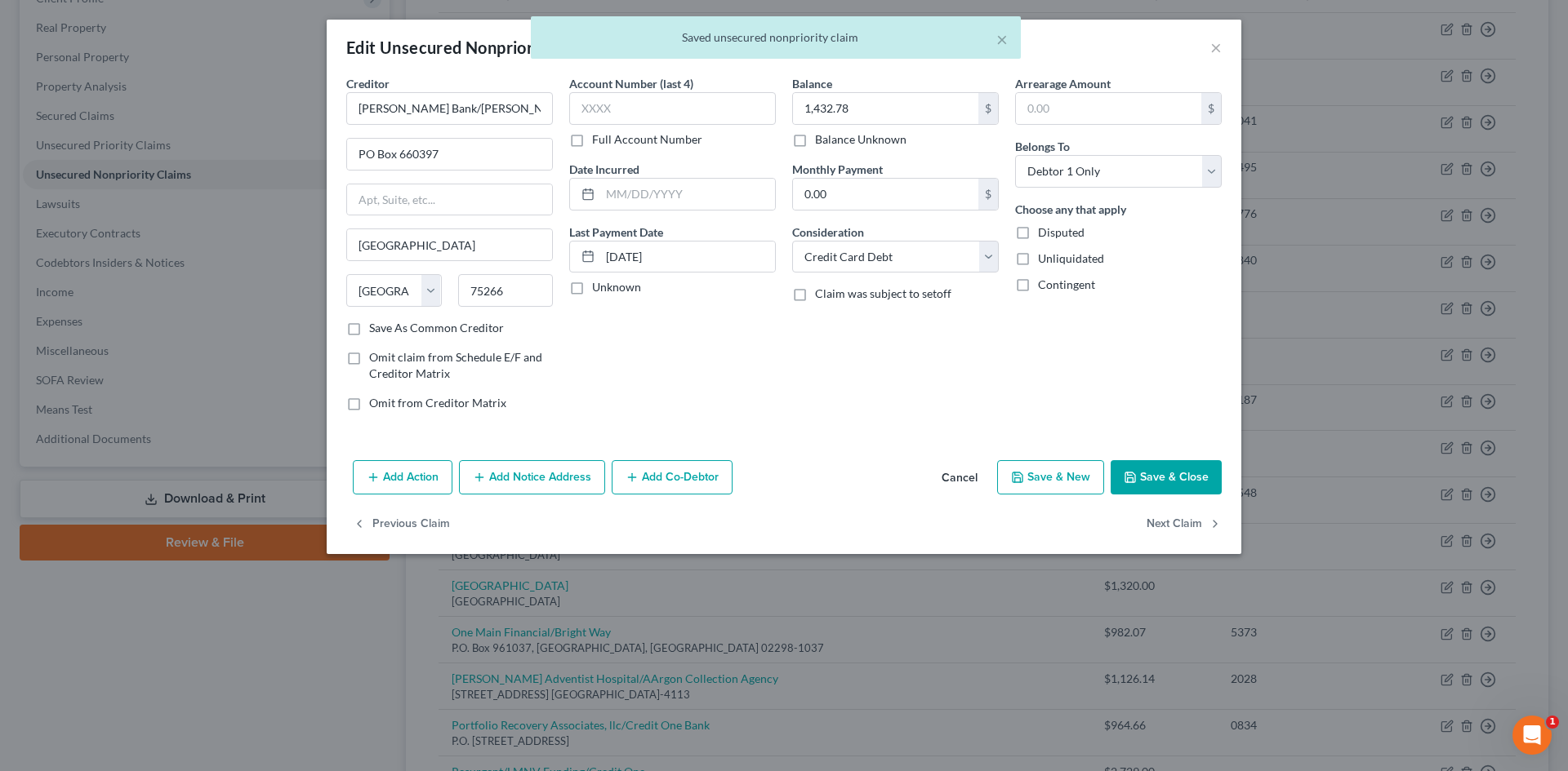
click at [547, 478] on button "Add Notice Address" at bounding box center [532, 477] width 147 height 34
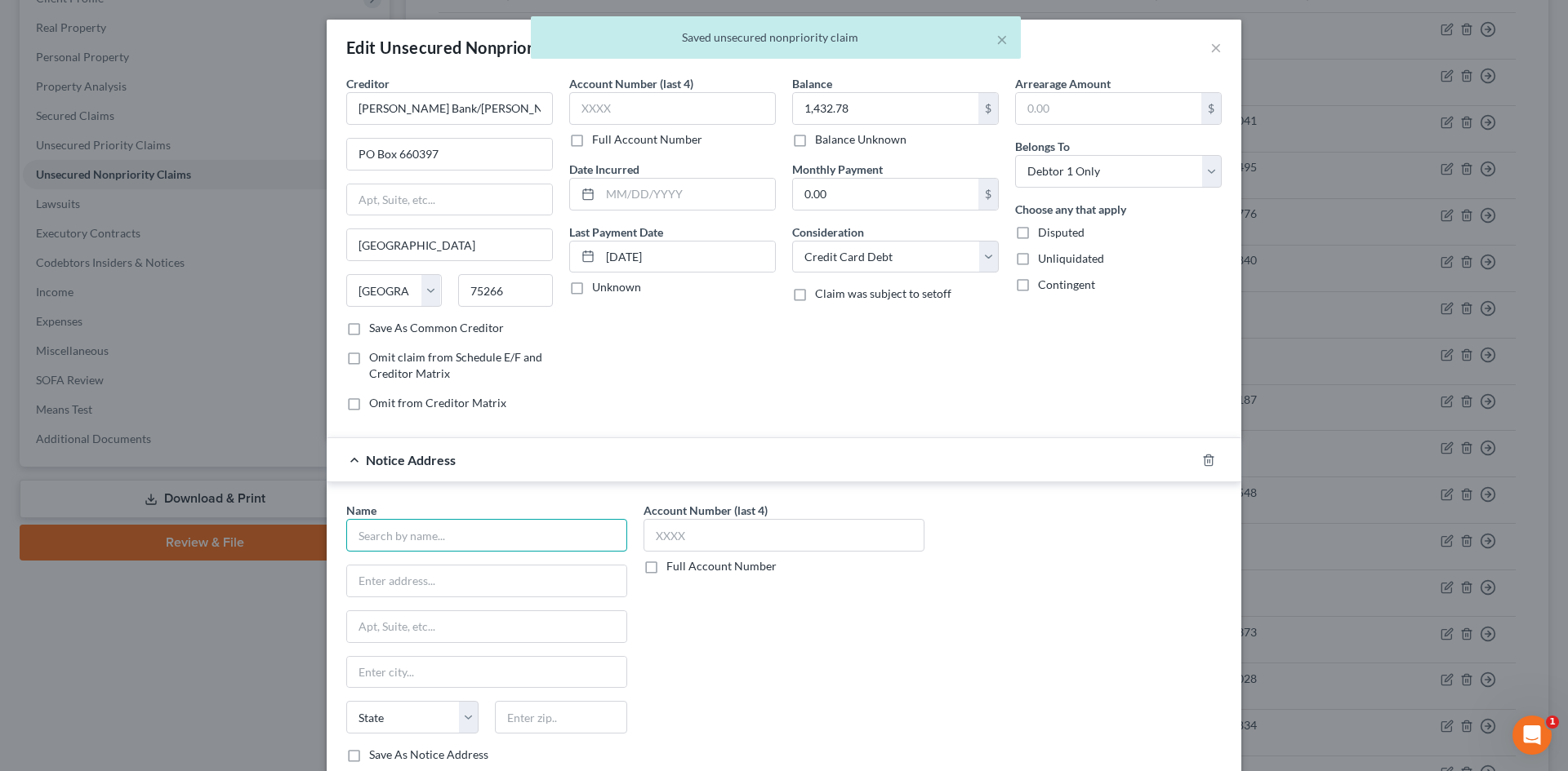
click at [475, 528] on input "text" at bounding box center [487, 535] width 281 height 32
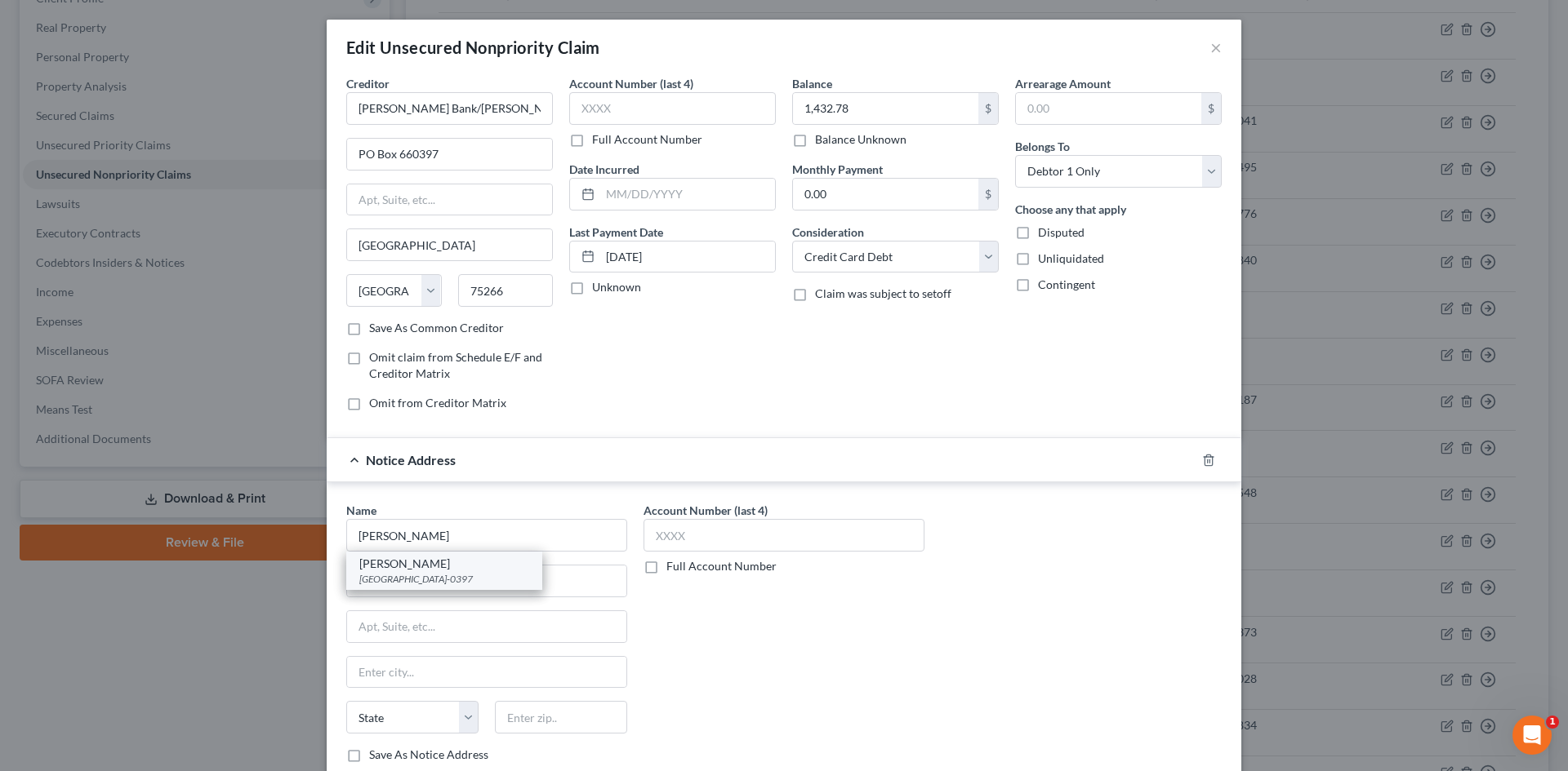
click at [437, 583] on div "PO Box 660397, Dallas, TX 75266-0397" at bounding box center [444, 579] width 170 height 14
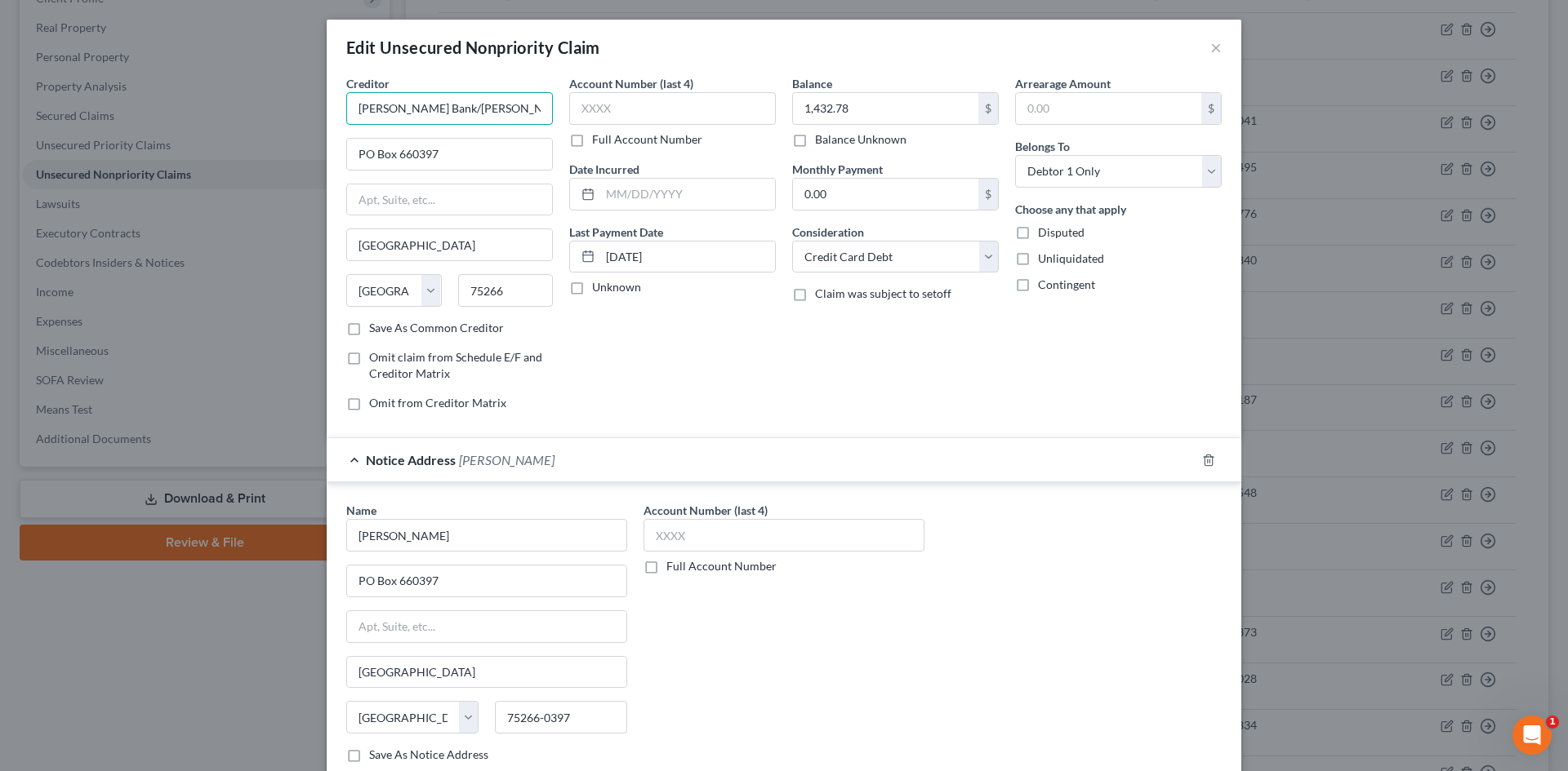
drag, startPoint x: 421, startPoint y: 106, endPoint x: 773, endPoint y: 90, distance: 352.4
click at [772, 91] on div "Creditor * Merrick Bank/Carson Smith Field PO Box 660397 Dallas State AL AK AR …" at bounding box center [784, 249] width 892 height 350
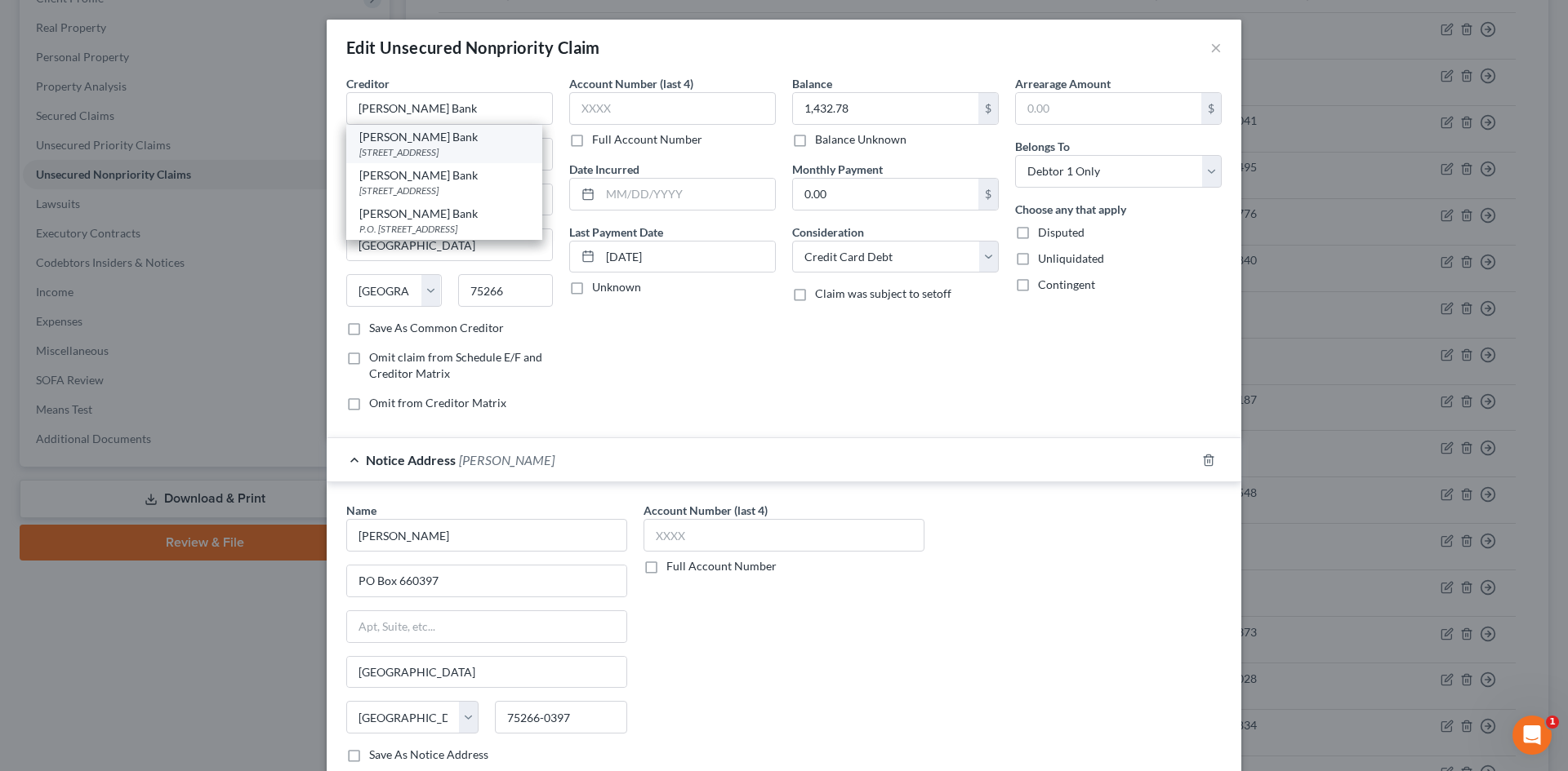
click at [402, 147] on div "PO Box 1500, Draper, UT 84020" at bounding box center [444, 153] width 170 height 14
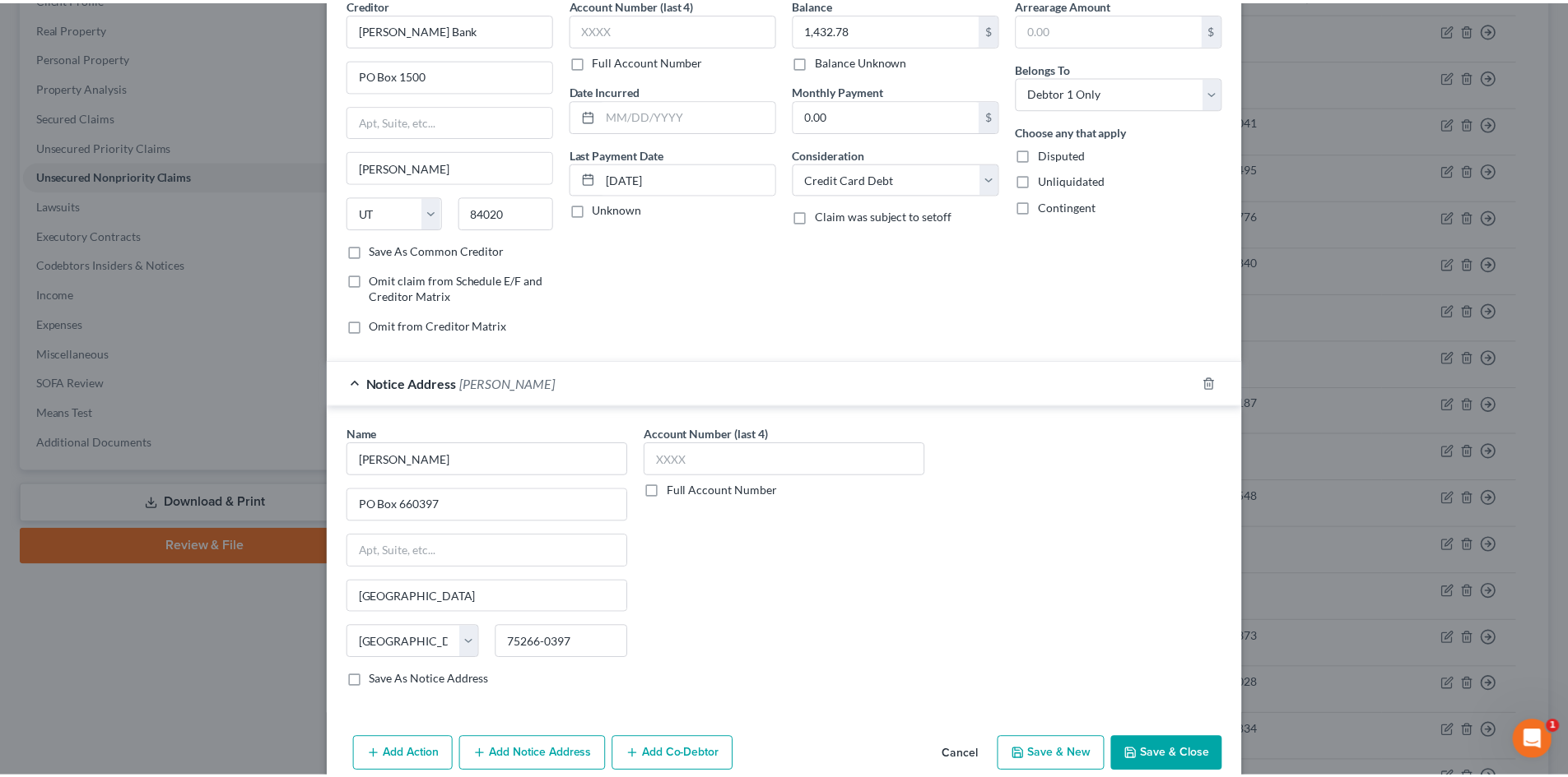
scroll to position [156, 0]
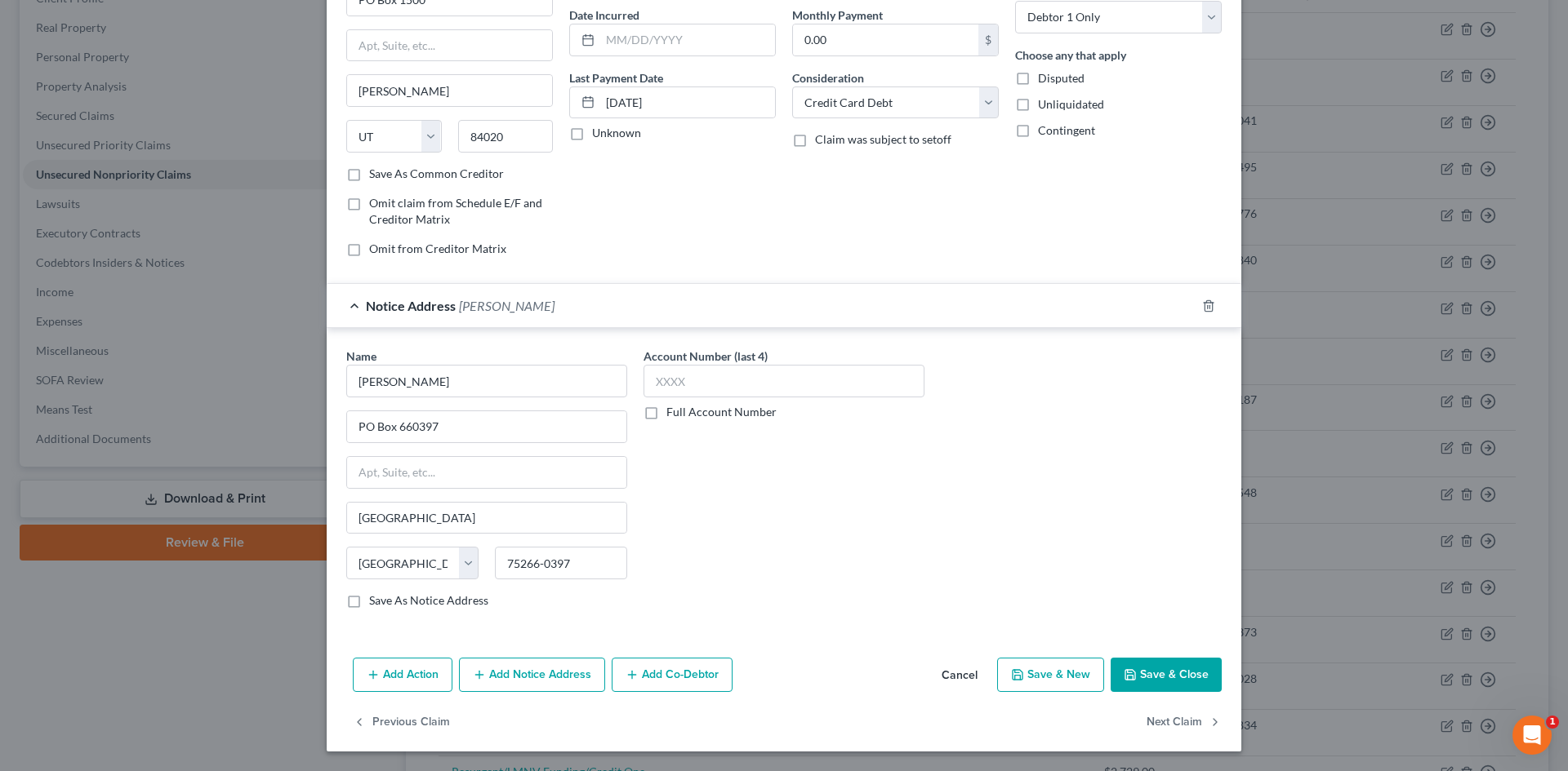
click at [1141, 672] on button "Save & Close" at bounding box center [1166, 674] width 111 height 34
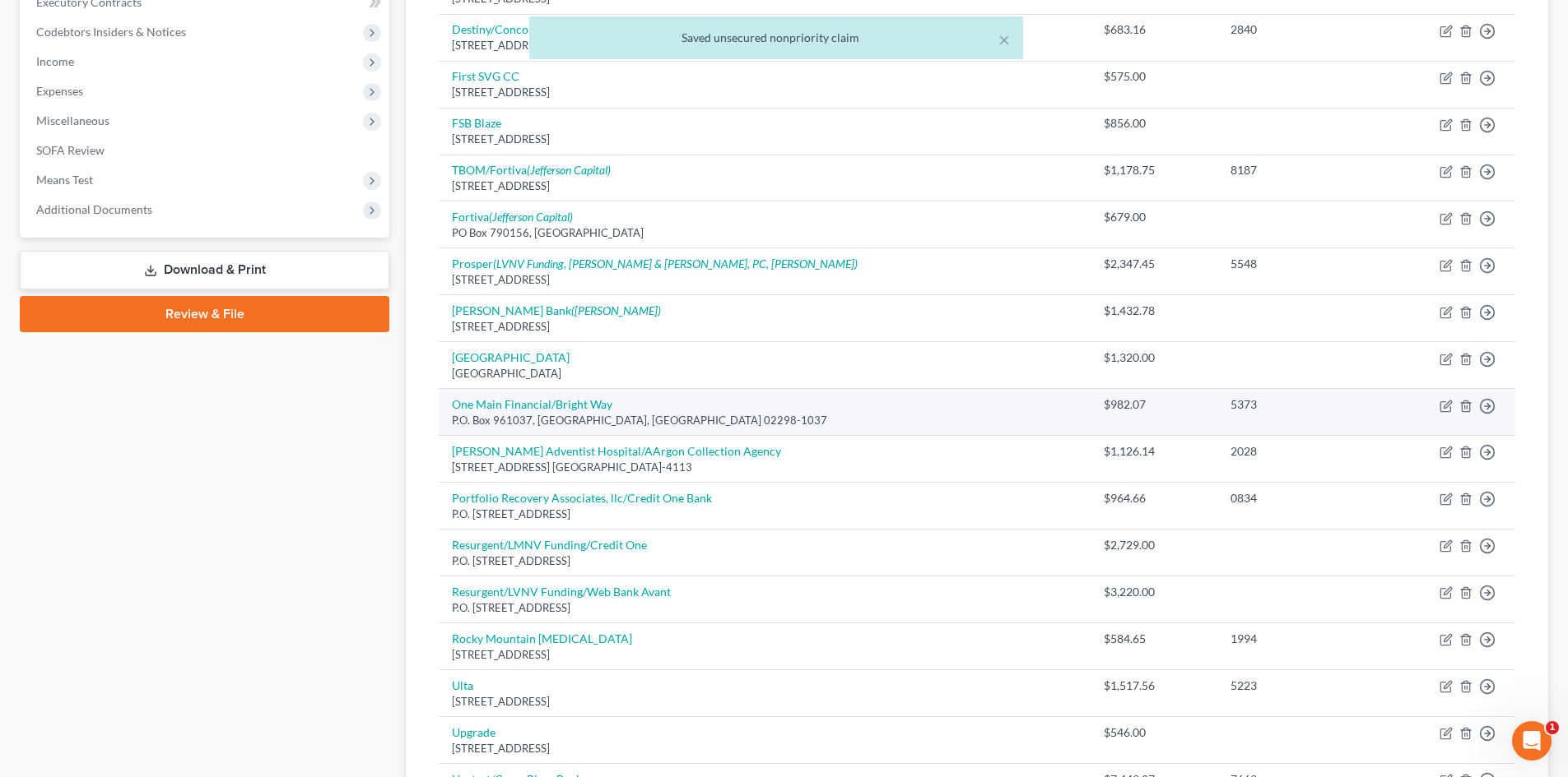
scroll to position [493, 0]
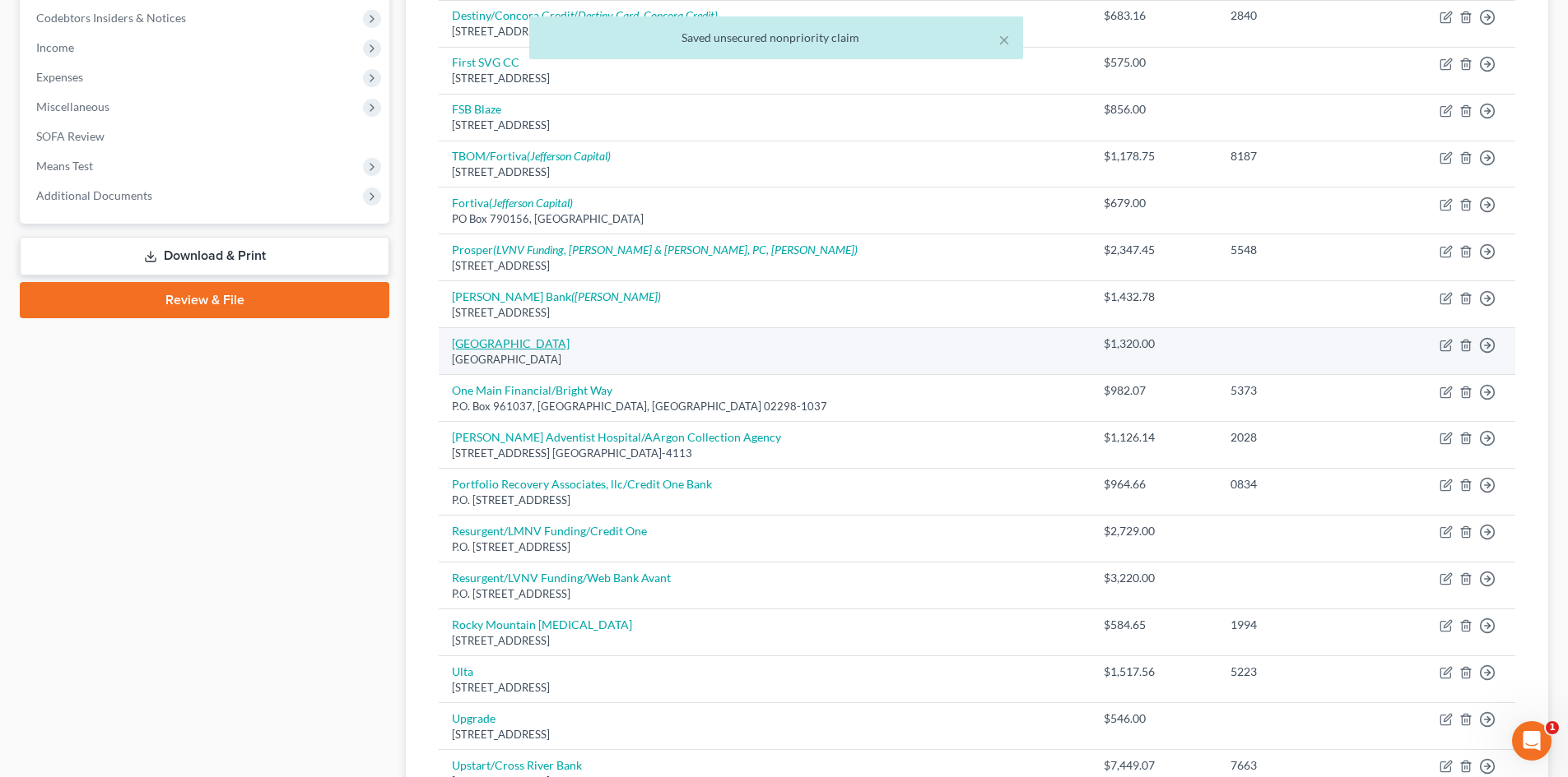
click at [475, 339] on link "Mission Lane" at bounding box center [511, 344] width 118 height 14
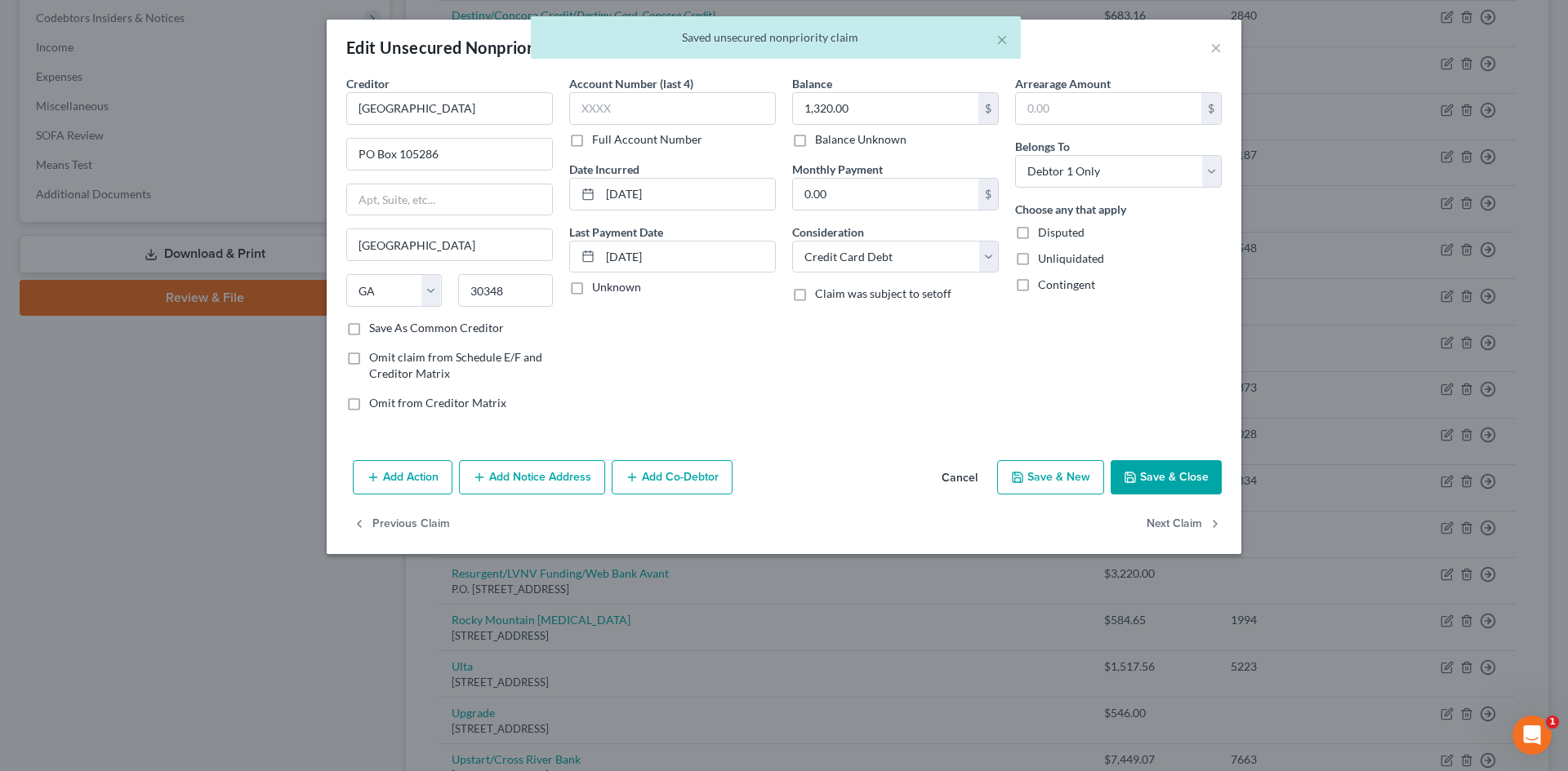
click at [543, 486] on button "Add Notice Address" at bounding box center [532, 477] width 147 height 34
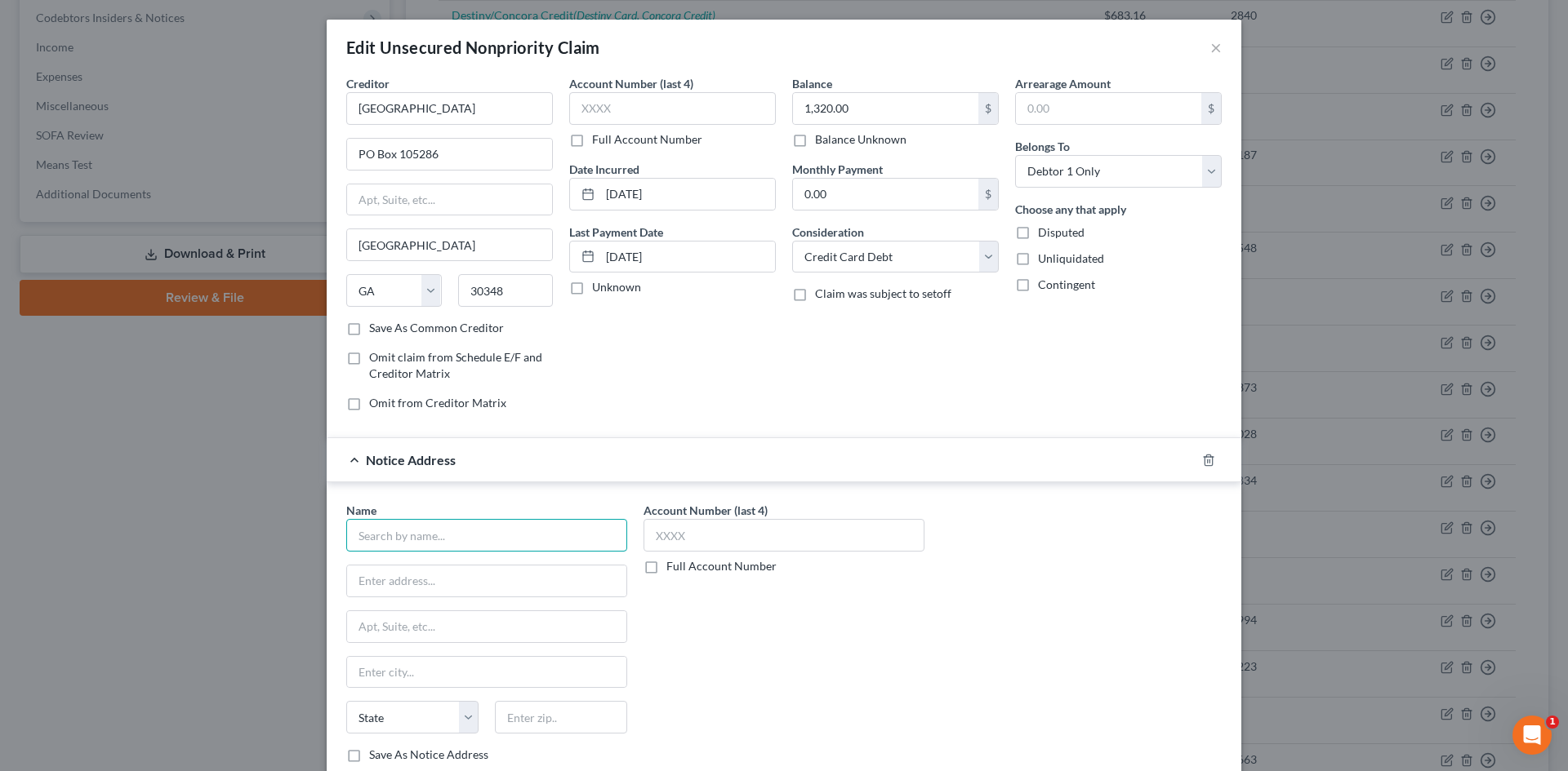
click at [522, 551] on input "text" at bounding box center [487, 535] width 281 height 32
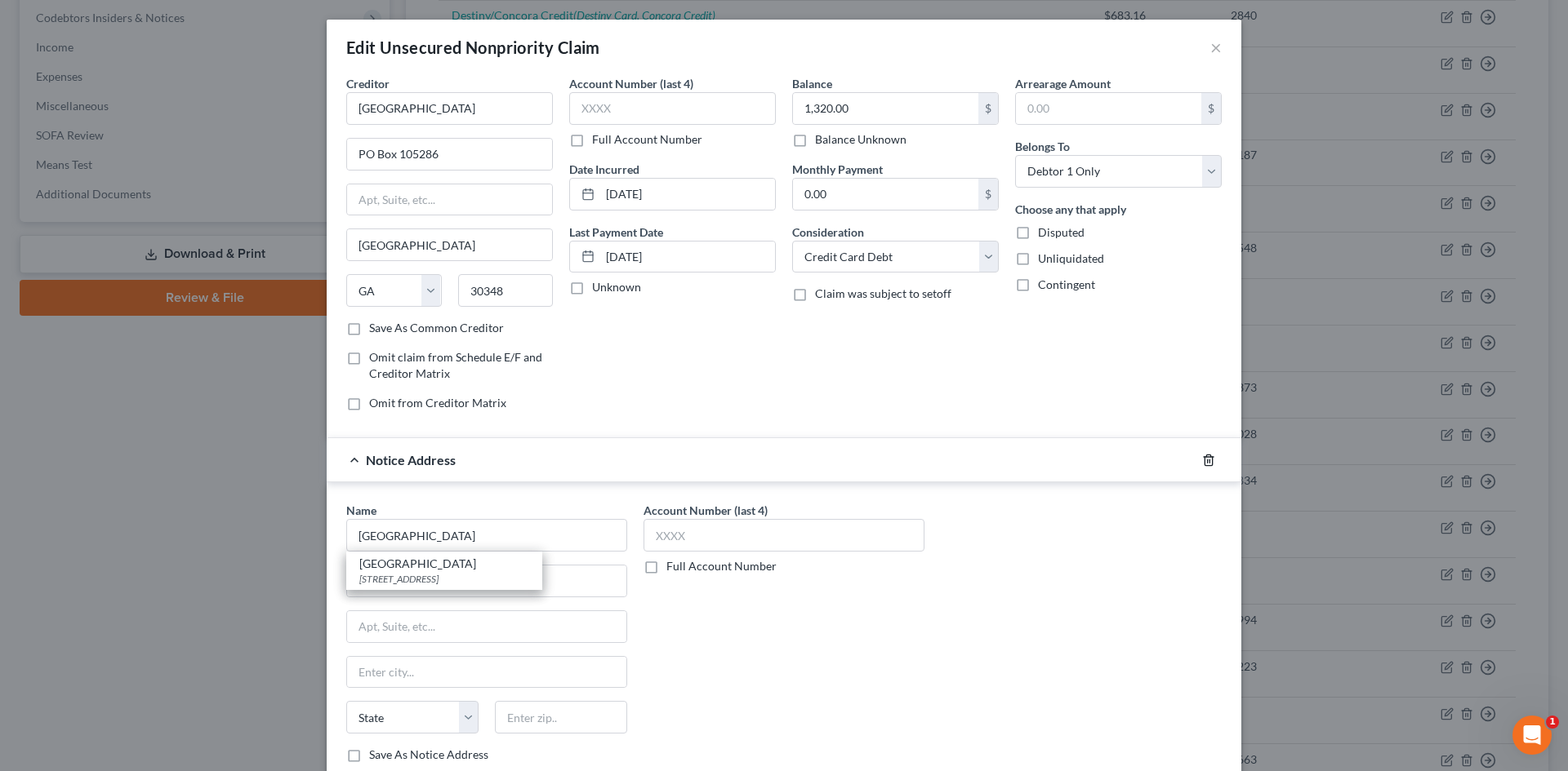
click at [1208, 455] on icon "button" at bounding box center [1208, 460] width 13 height 13
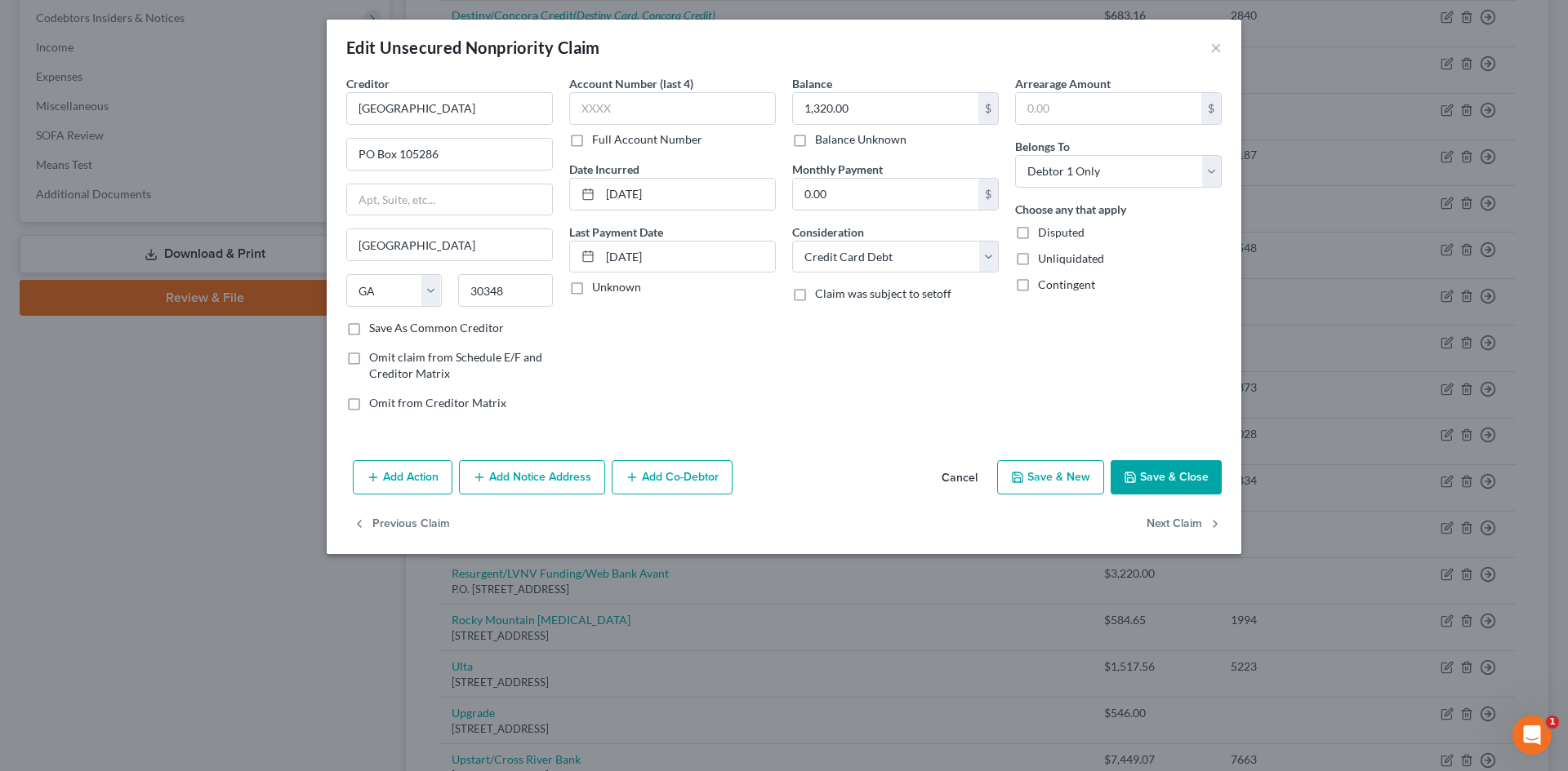
click at [1168, 470] on button "Save & Close" at bounding box center [1166, 477] width 111 height 34
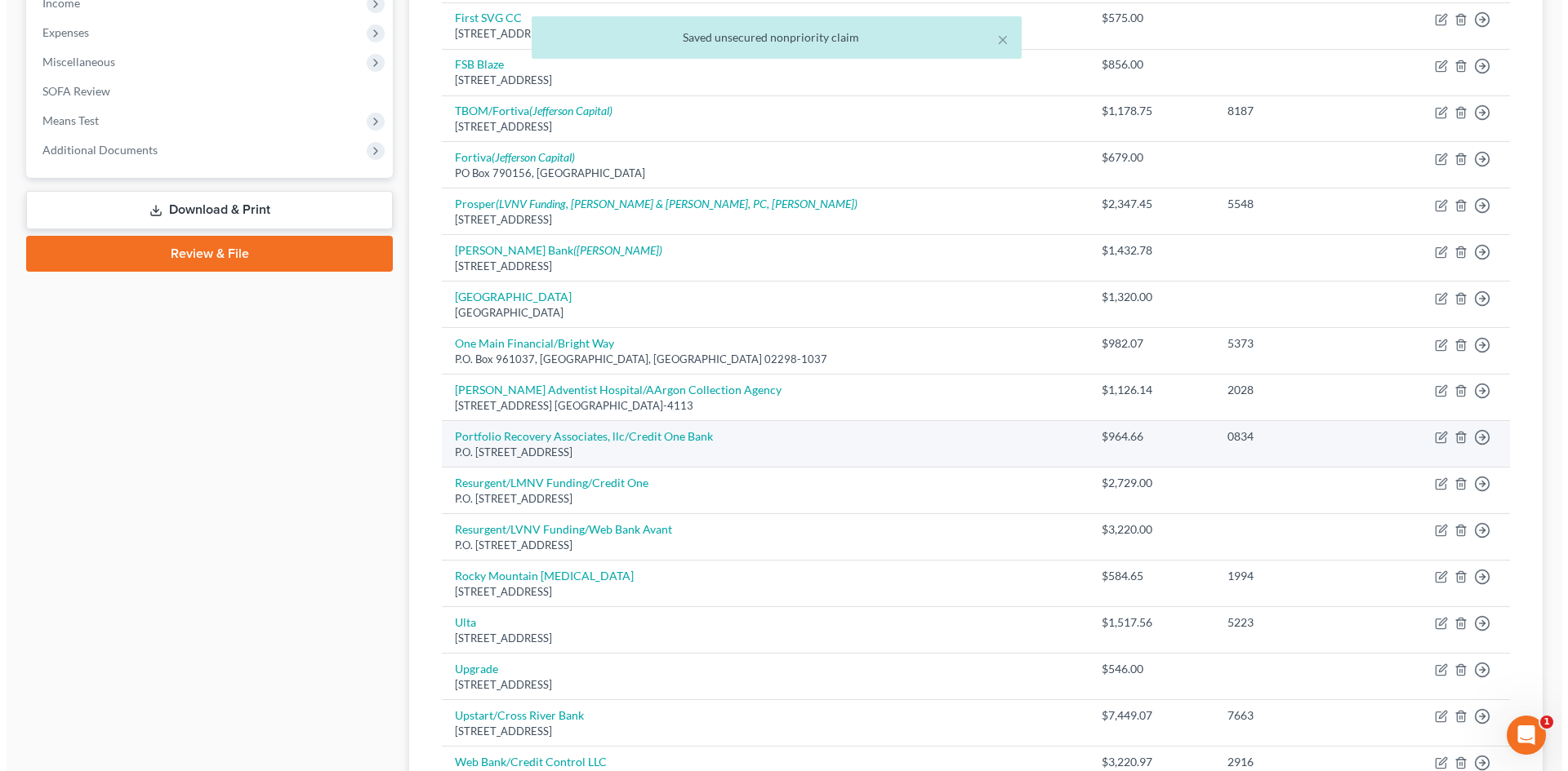
scroll to position [571, 0]
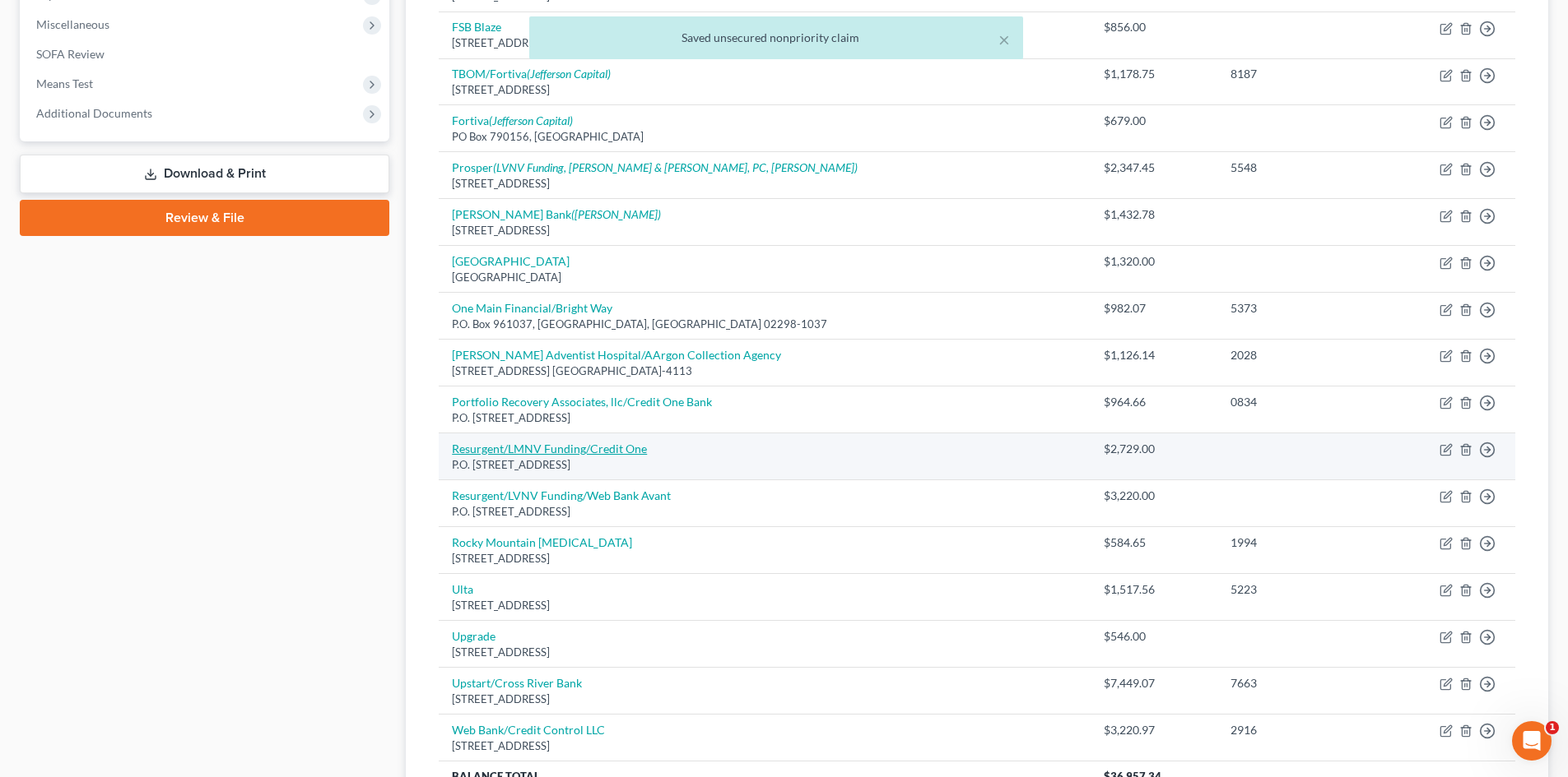
click at [597, 448] on link "Resurgent/LMNV Funding/Credit One" at bounding box center [550, 449] width 195 height 14
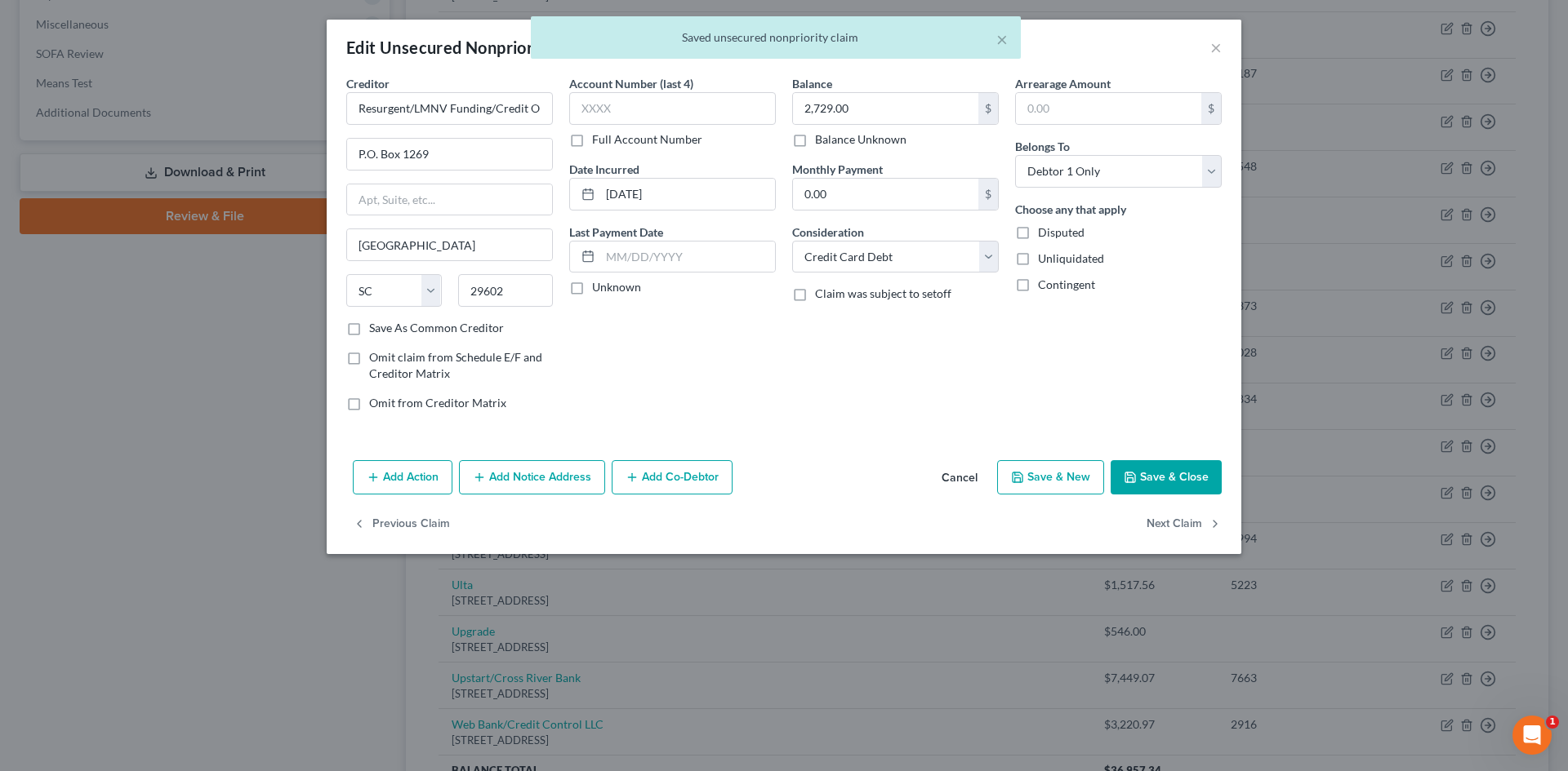
click at [566, 481] on button "Add Notice Address" at bounding box center [532, 477] width 147 height 34
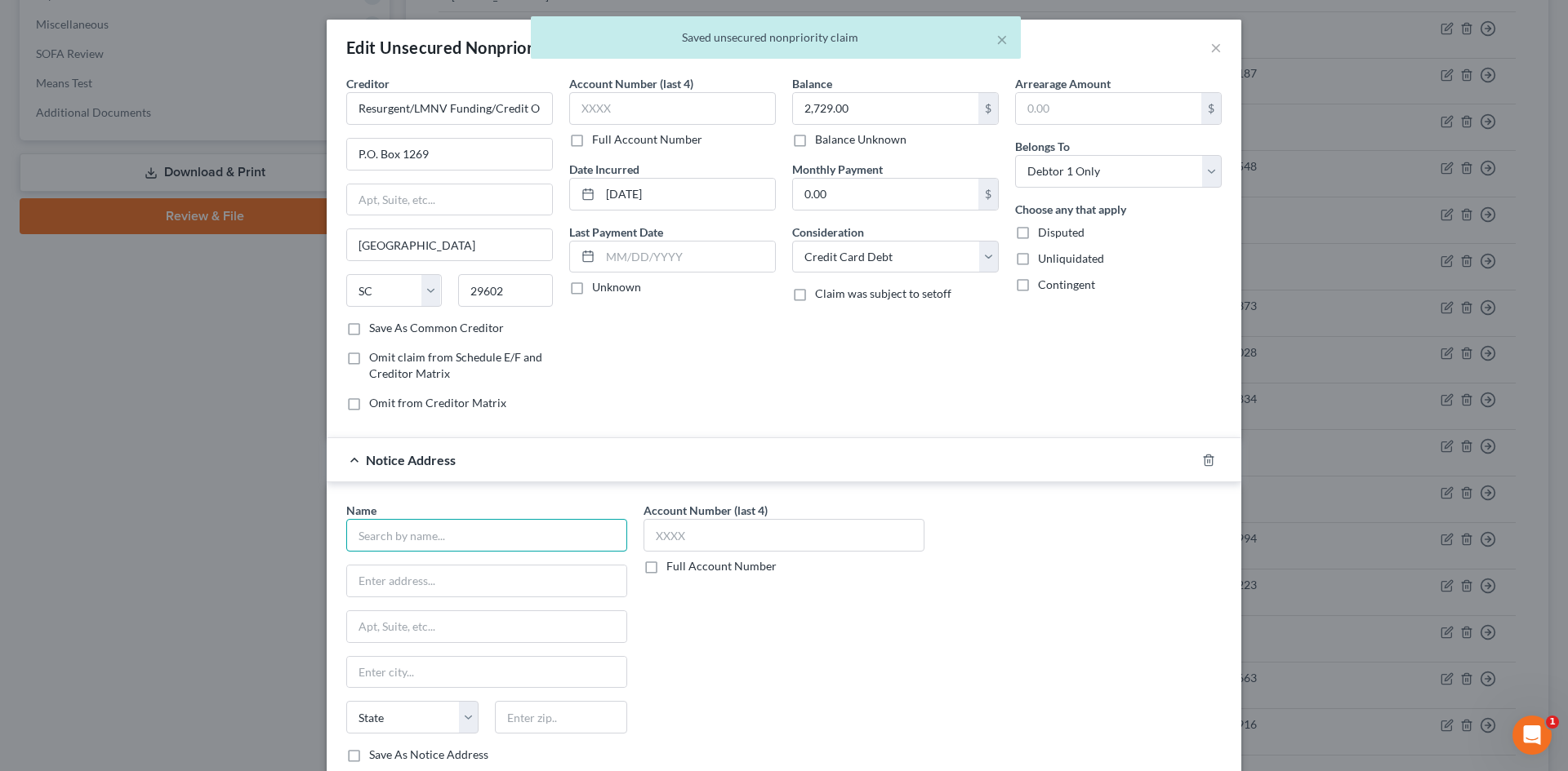
click at [492, 527] on input "text" at bounding box center [487, 535] width 281 height 32
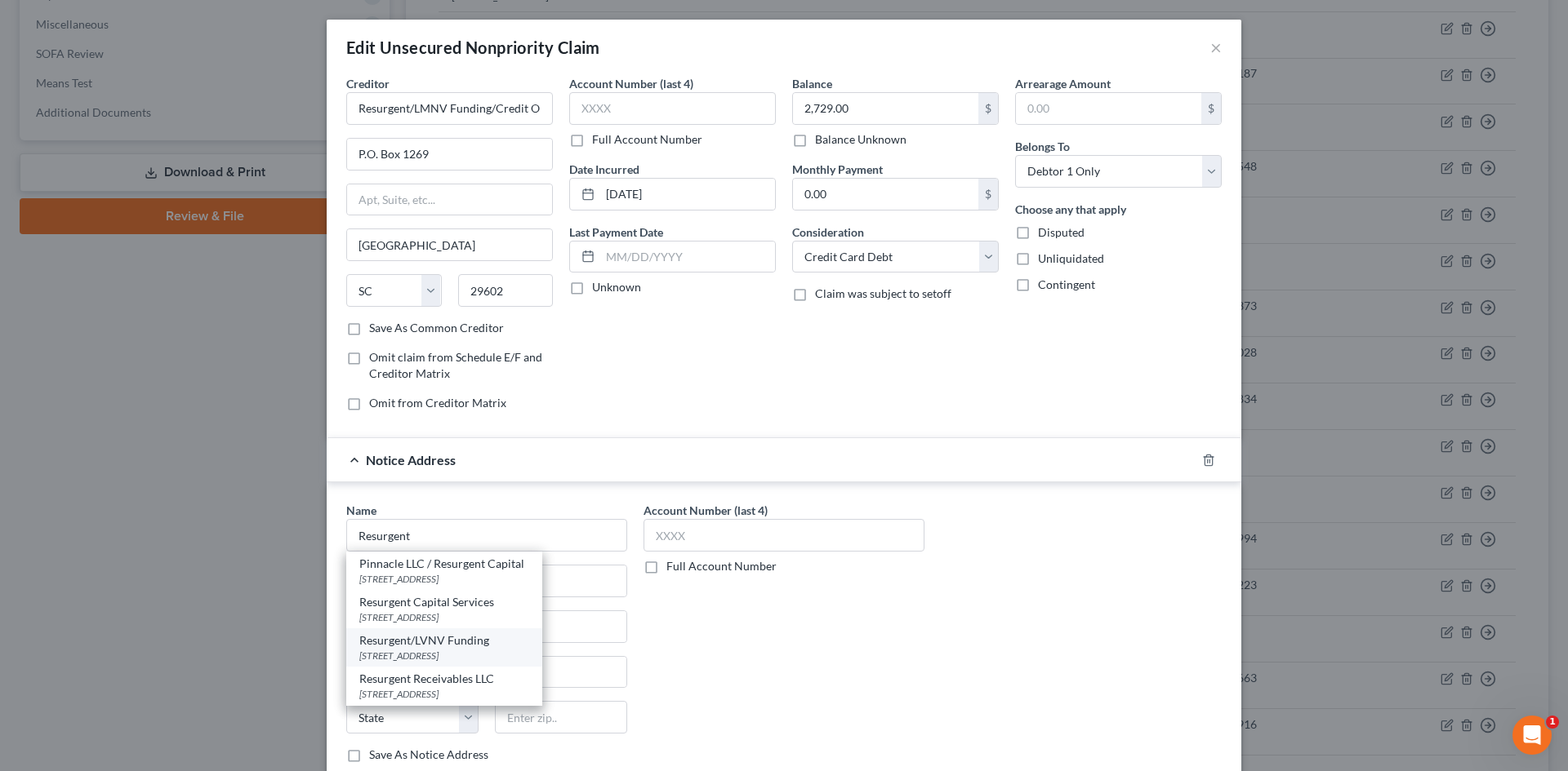
click at [435, 644] on div "Resurgent/LVNV Funding" at bounding box center [444, 640] width 170 height 17
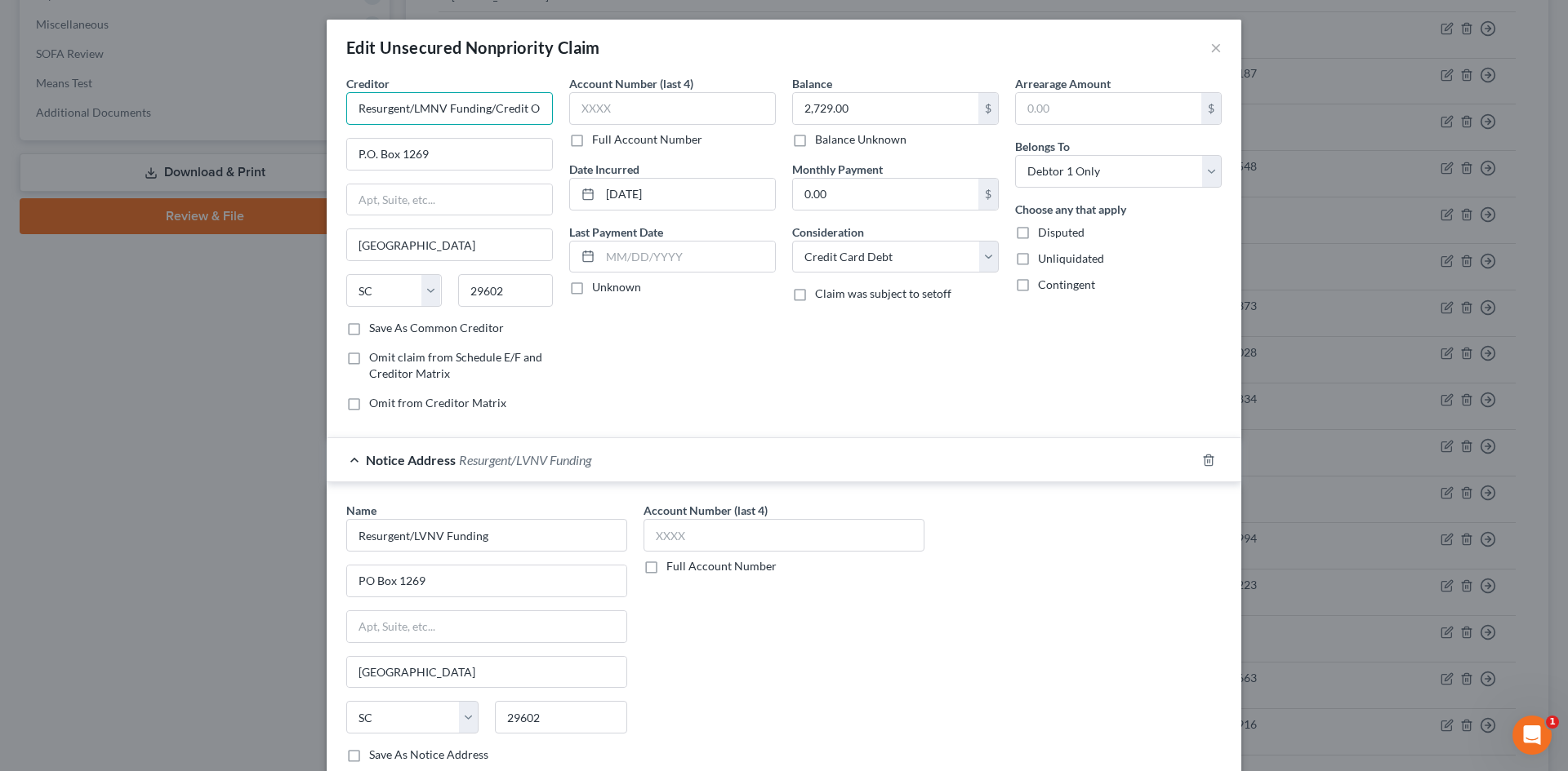
drag, startPoint x: 488, startPoint y: 109, endPoint x: 143, endPoint y: 113, distance: 345.0
click at [143, 113] on div "Edit Unsecured Nonpriority Claim × Creditor * Resurgent/LMNV Funding/Credit One…" at bounding box center [784, 386] width 1568 height 771
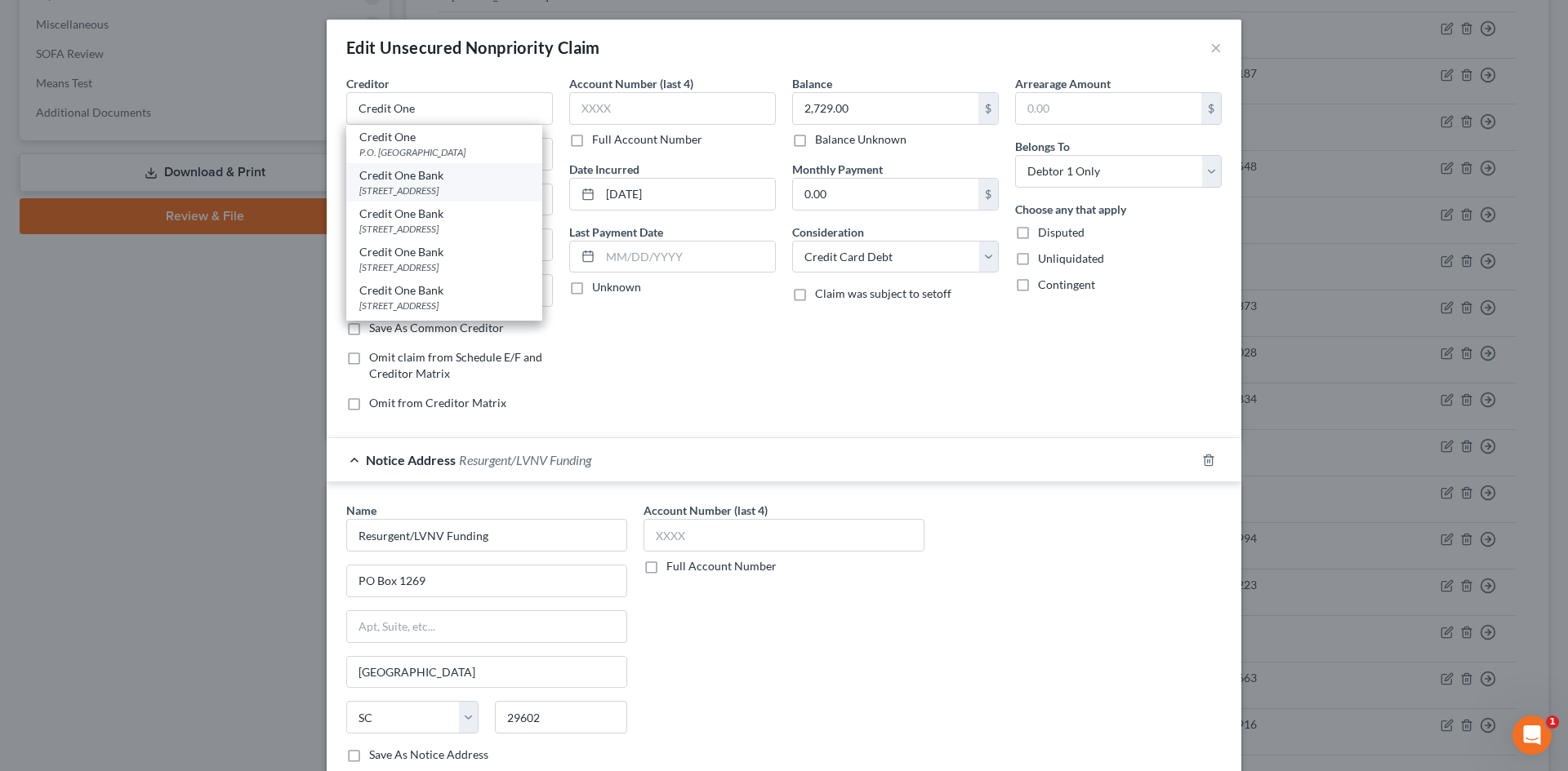
click at [428, 184] on div "PO Box 98872, Las Vegas, NV 89193" at bounding box center [444, 191] width 170 height 14
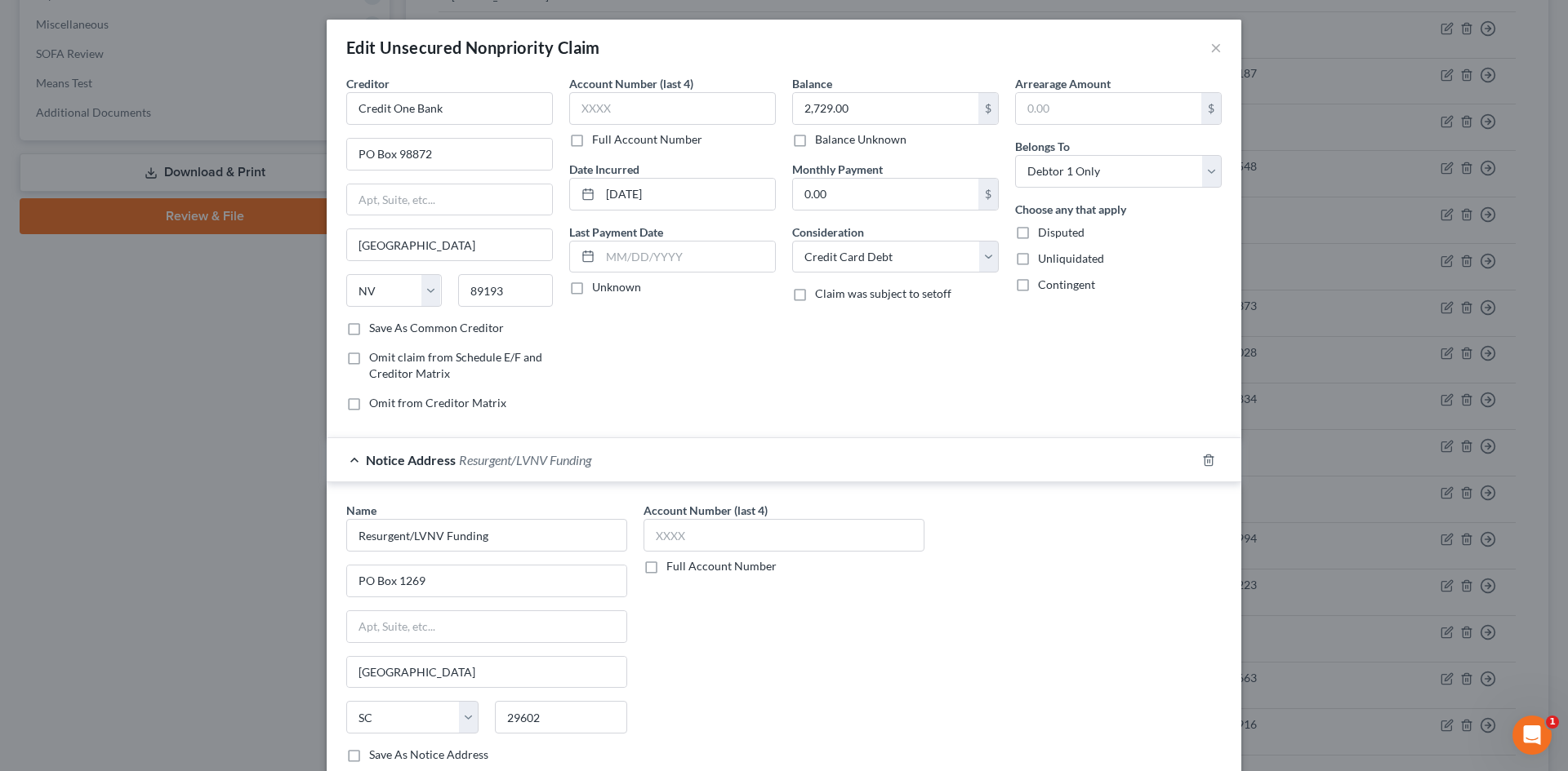
scroll to position [154, 0]
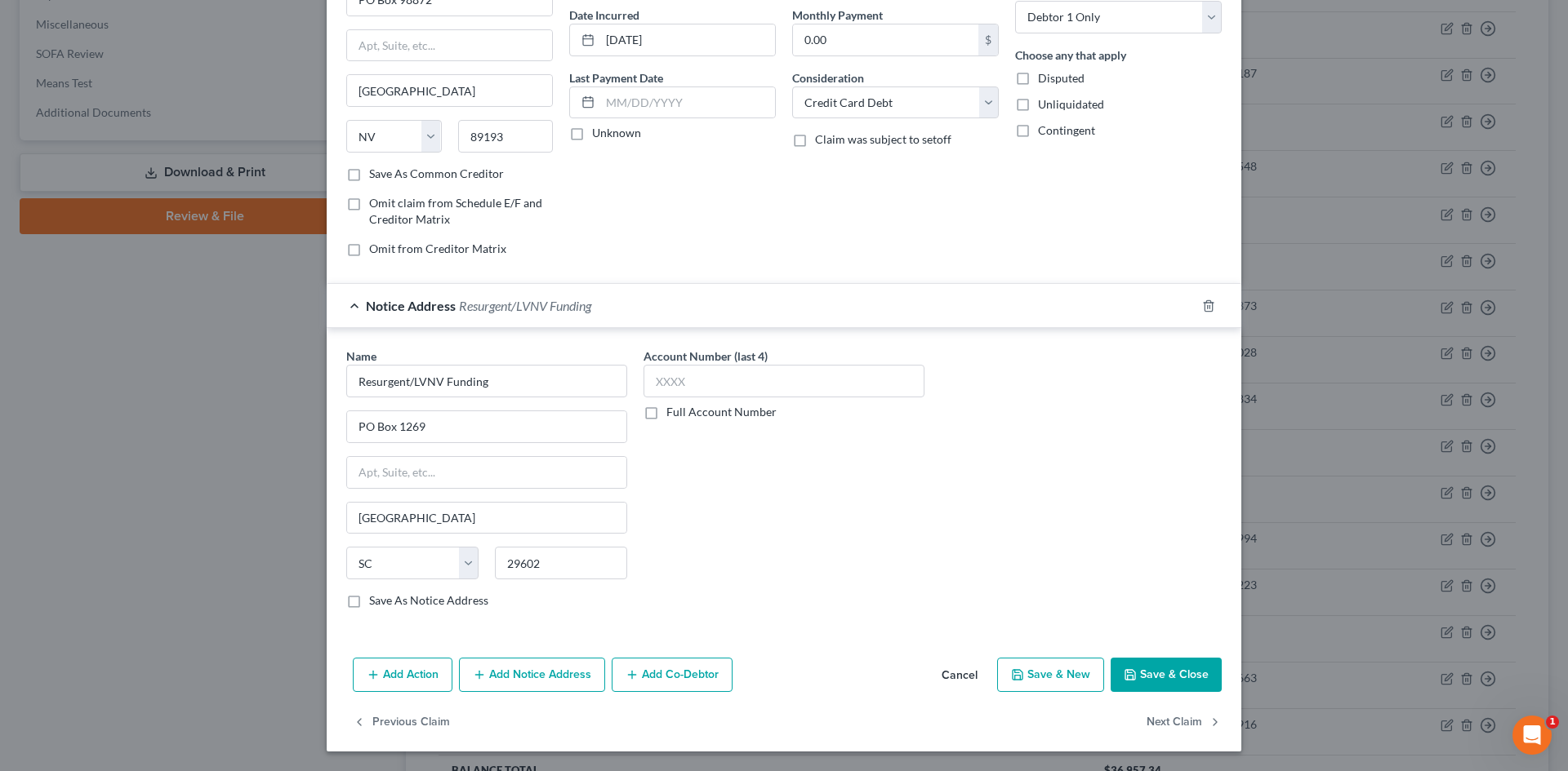
click at [1171, 663] on button "Save & Close" at bounding box center [1166, 674] width 111 height 34
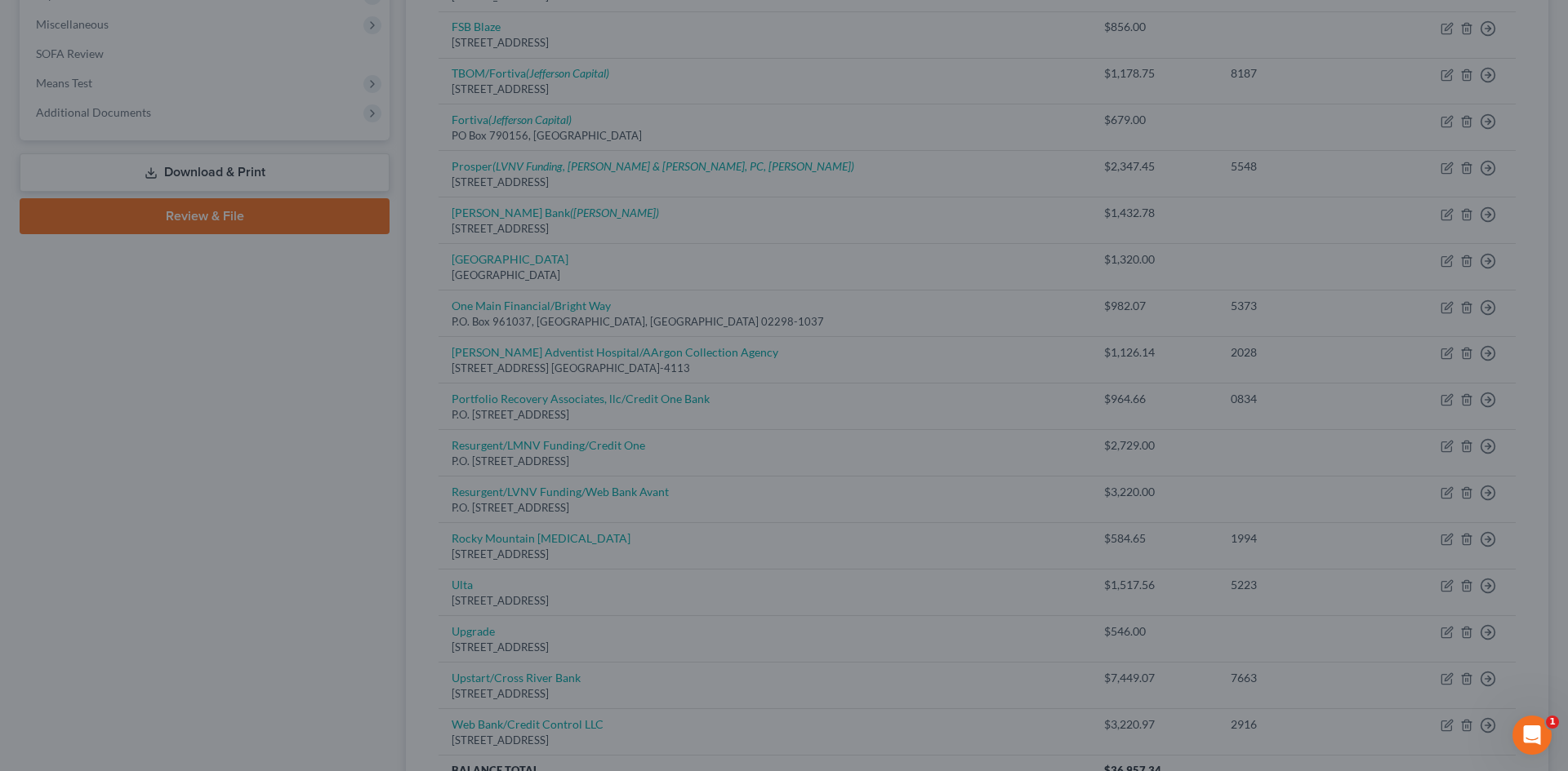
scroll to position [0, 0]
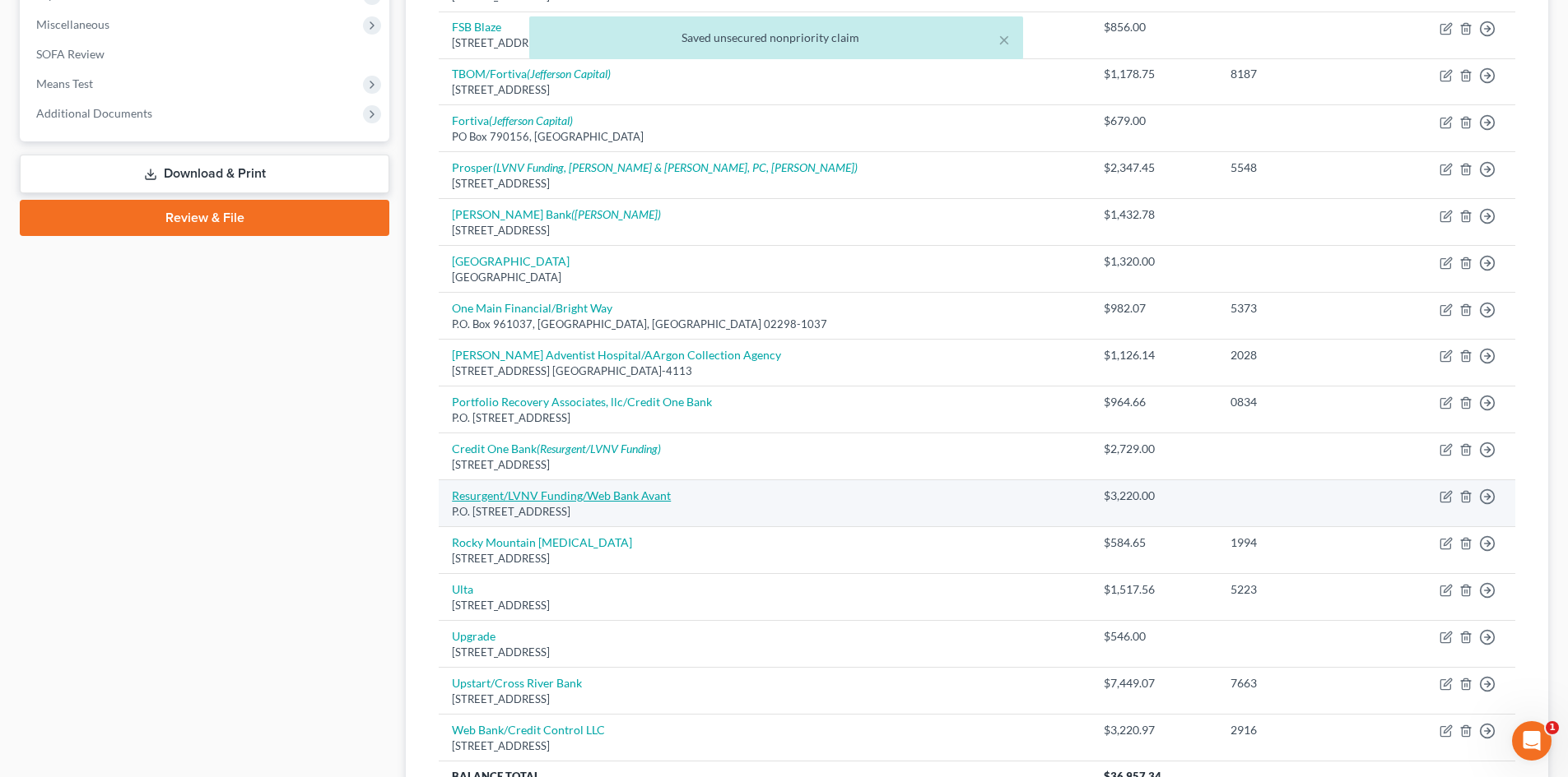
click at [602, 500] on link "Resurgent/LVNV Funding/Web Bank Avant" at bounding box center [561, 496] width 219 height 14
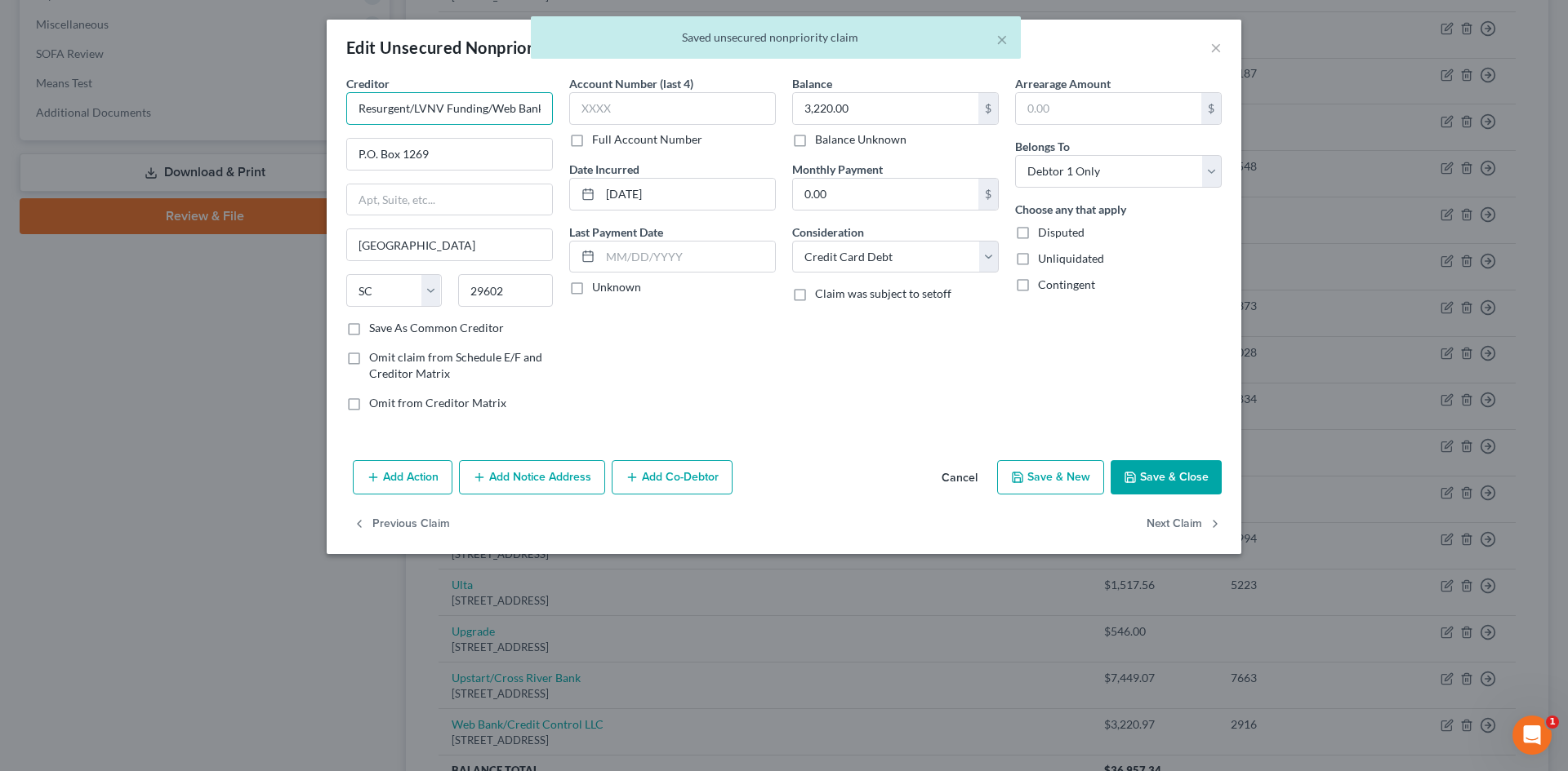
drag, startPoint x: 489, startPoint y: 104, endPoint x: 0, endPoint y: 118, distance: 489.2
click at [0, 125] on div "Edit Unsecured Nonpriority Claim × Creditor * Resurgent/LVNV Funding/Web Bank A…" at bounding box center [784, 386] width 1568 height 771
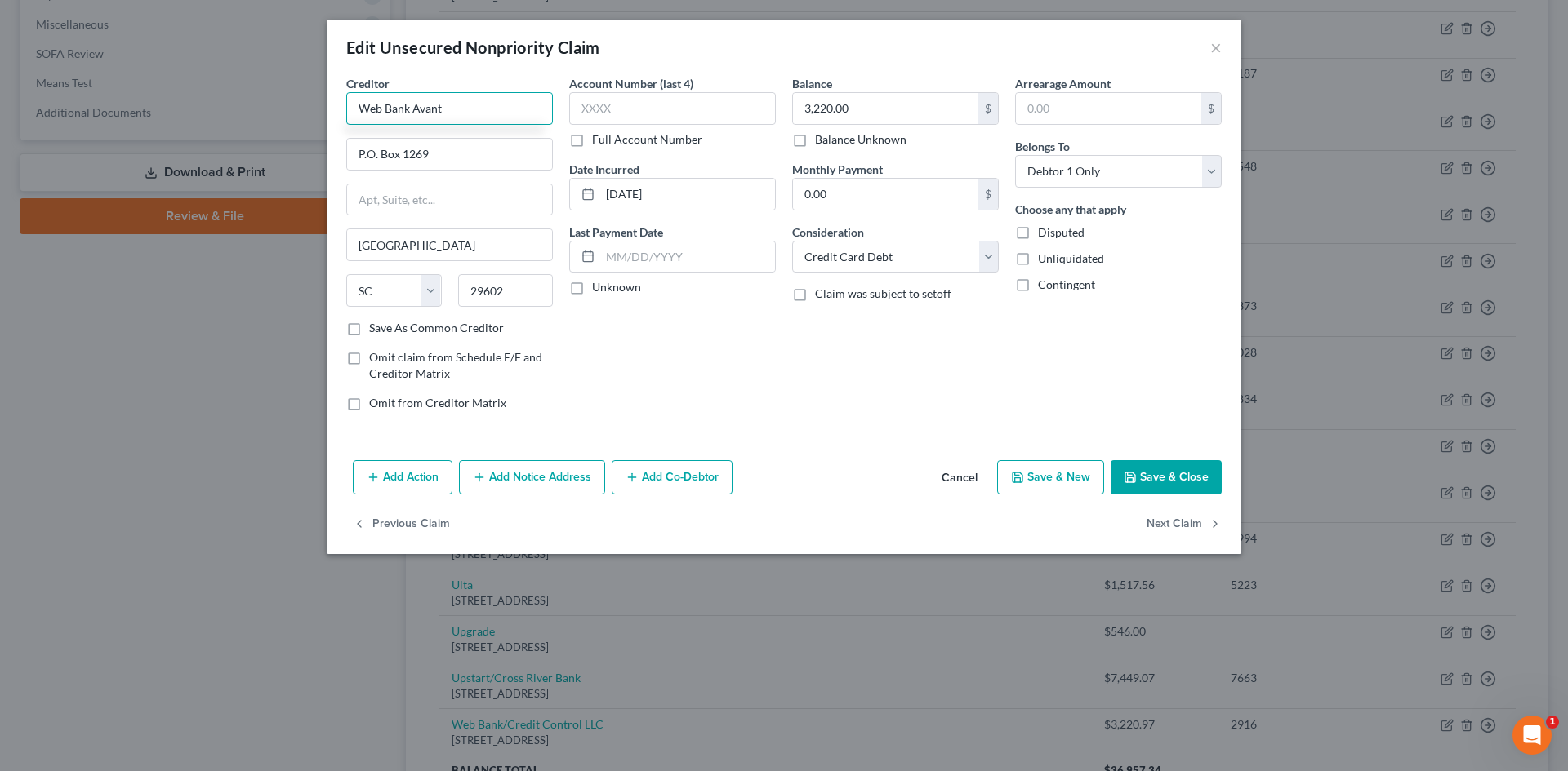
drag, startPoint x: 414, startPoint y: 108, endPoint x: 85, endPoint y: 85, distance: 329.8
click at [91, 99] on div "Edit Unsecured Nonpriority Claim × Creditor * Web Bank Avant P.O. Box 1269 Gree…" at bounding box center [784, 386] width 1568 height 771
click at [423, 117] on input "Avant" at bounding box center [449, 108] width 207 height 32
click at [418, 138] on div "Avant" at bounding box center [444, 137] width 170 height 17
click at [531, 471] on button "Add Notice Address" at bounding box center [532, 477] width 147 height 34
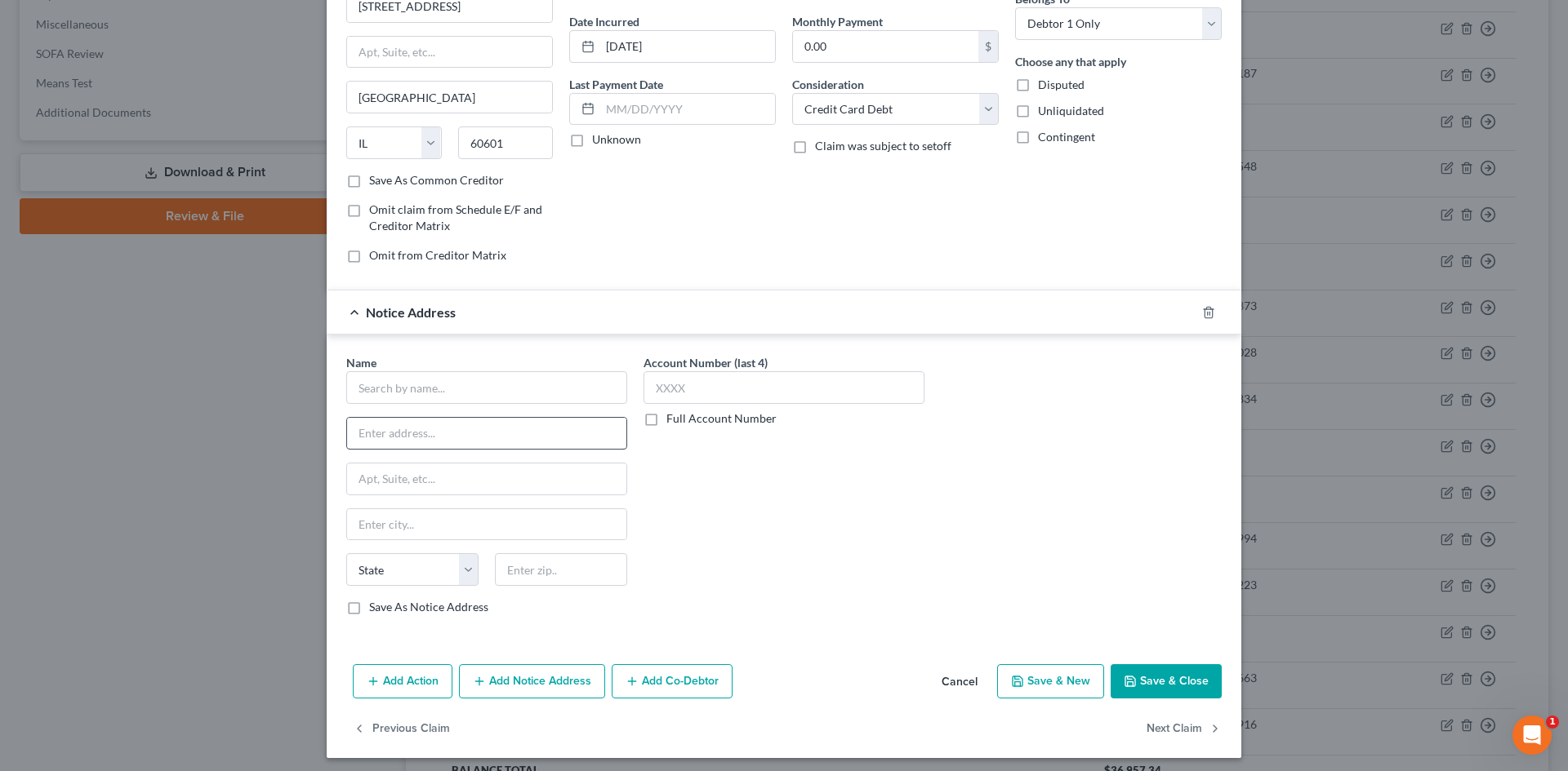
scroll to position [154, 0]
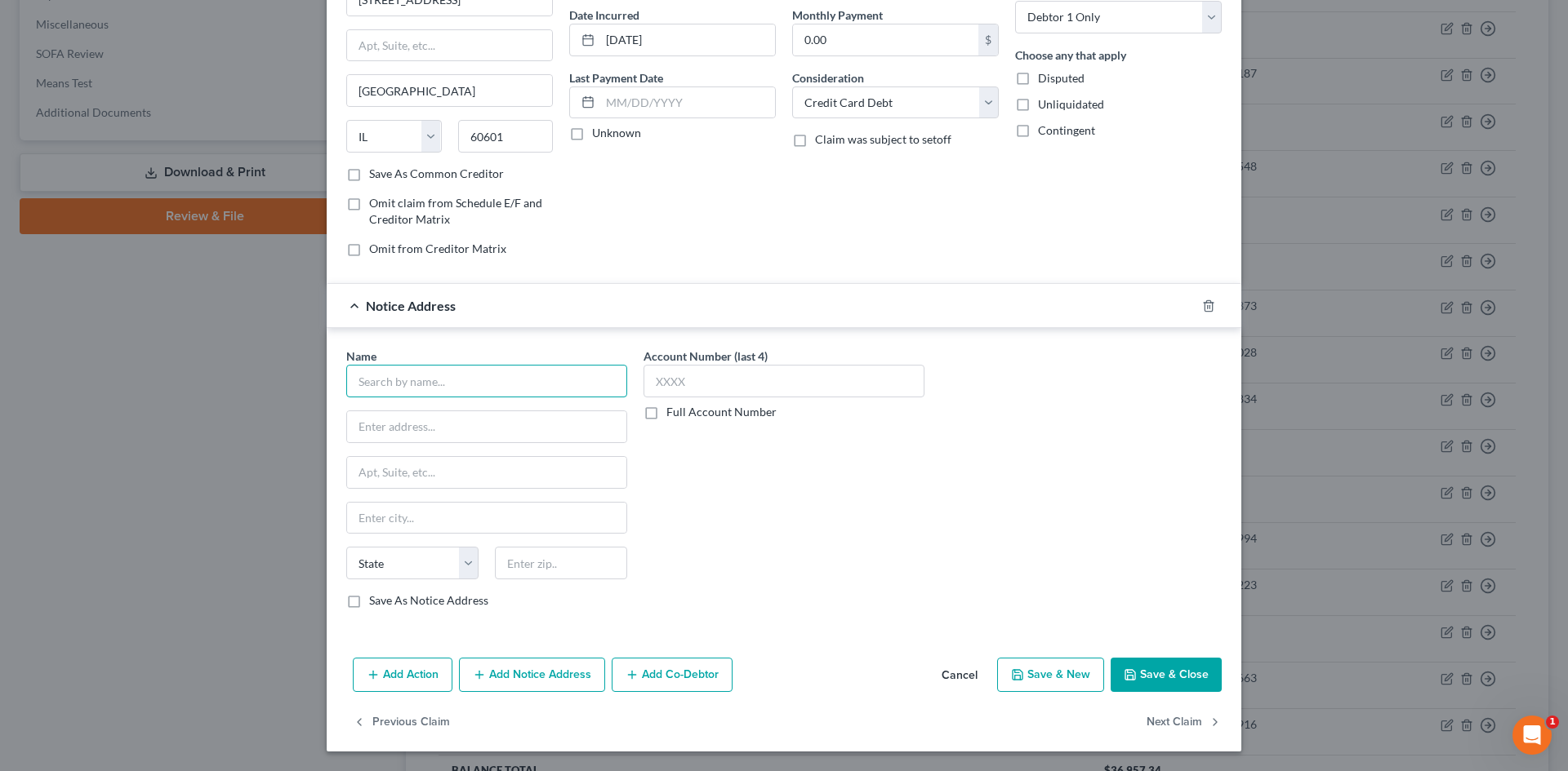
click at [448, 379] on input "text" at bounding box center [487, 380] width 281 height 32
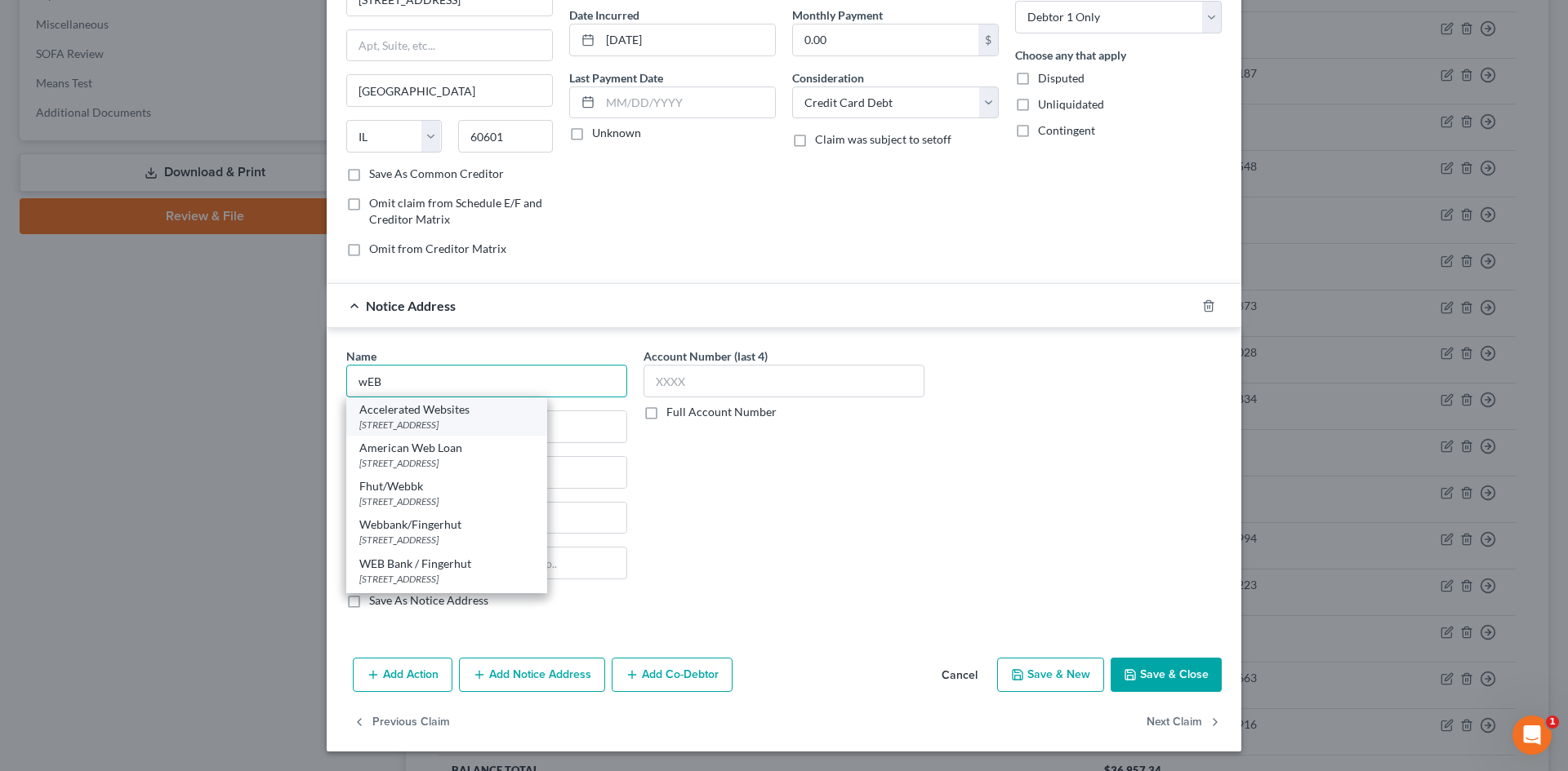
scroll to position [82, 0]
click at [434, 445] on div "Webbank/Fingerhut" at bounding box center [447, 451] width 175 height 17
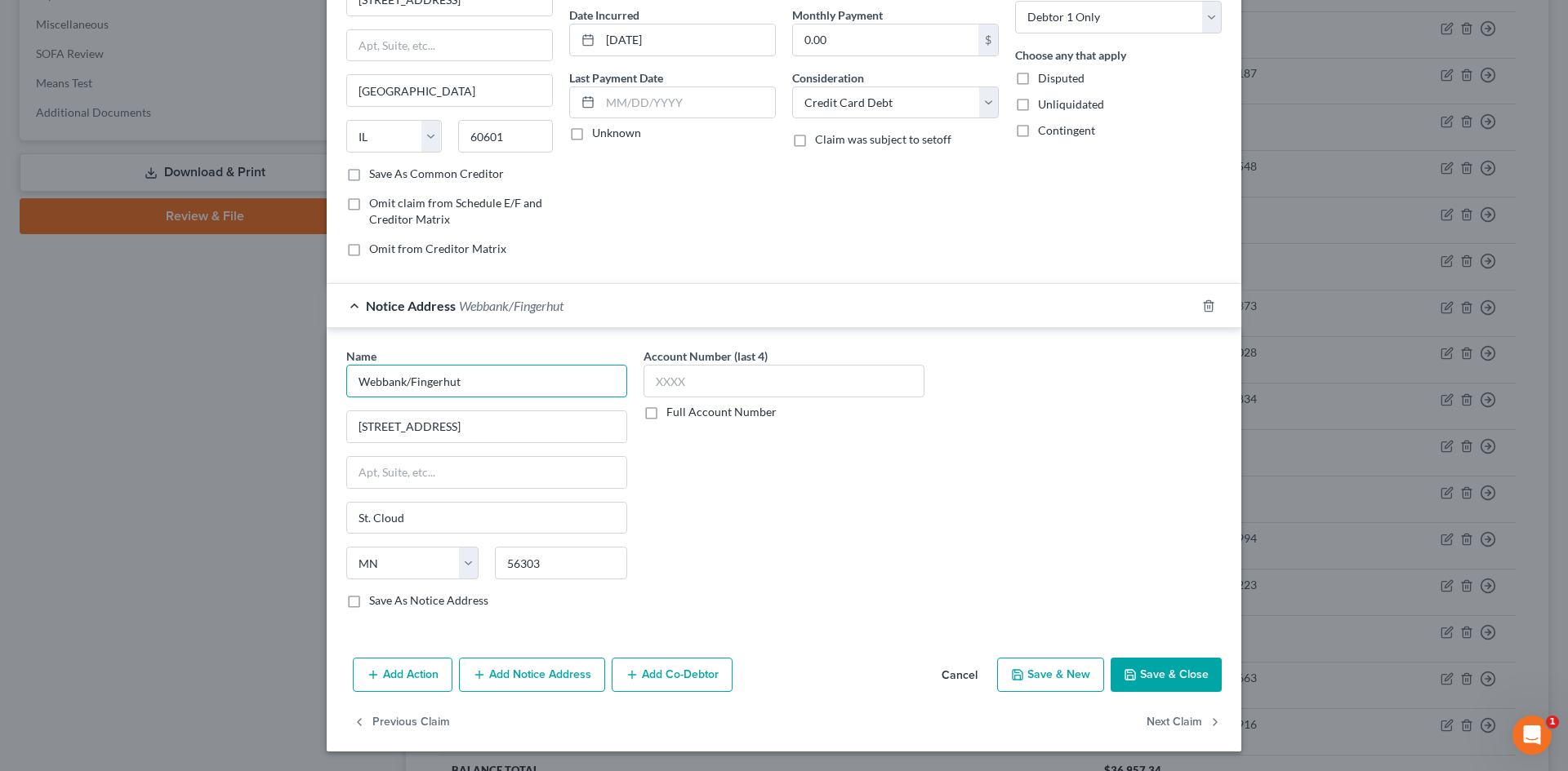
drag, startPoint x: 440, startPoint y: 381, endPoint x: 599, endPoint y: 351, distance: 161.8
click at [590, 360] on div "Name * Webbank/Fingerhut" at bounding box center [487, 372] width 281 height 50
click at [1109, 577] on div "Name * Webbank 6250 Ridgewood Road St. Cloud State AL AK AR AZ CA CO CT DE DC F…" at bounding box center [784, 485] width 892 height 274
click at [1151, 673] on button "Save & Close" at bounding box center [1166, 674] width 111 height 34
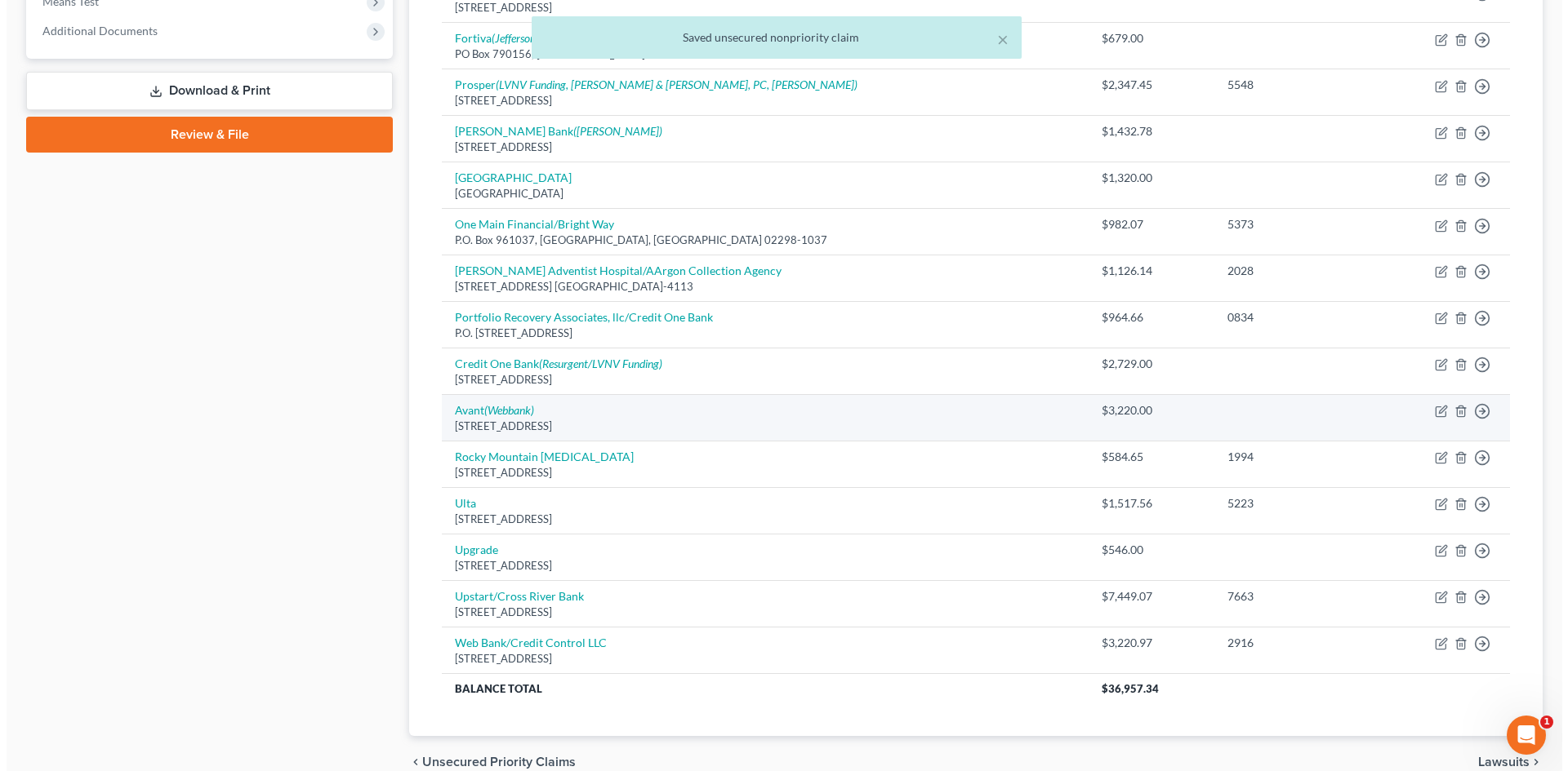
scroll to position [732, 0]
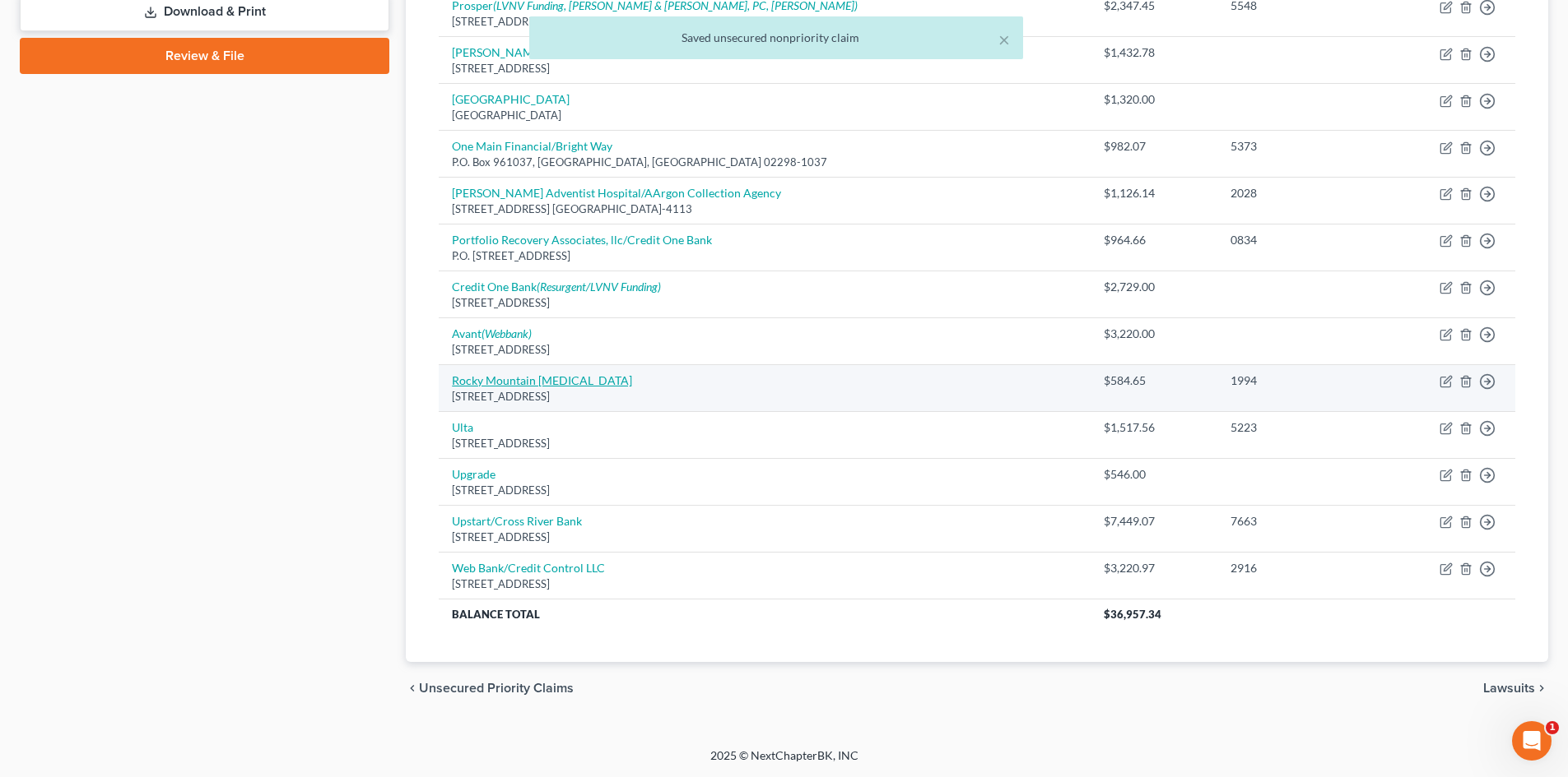
click at [571, 380] on link "Rocky Mountain Infectious Disease" at bounding box center [542, 381] width 180 height 14
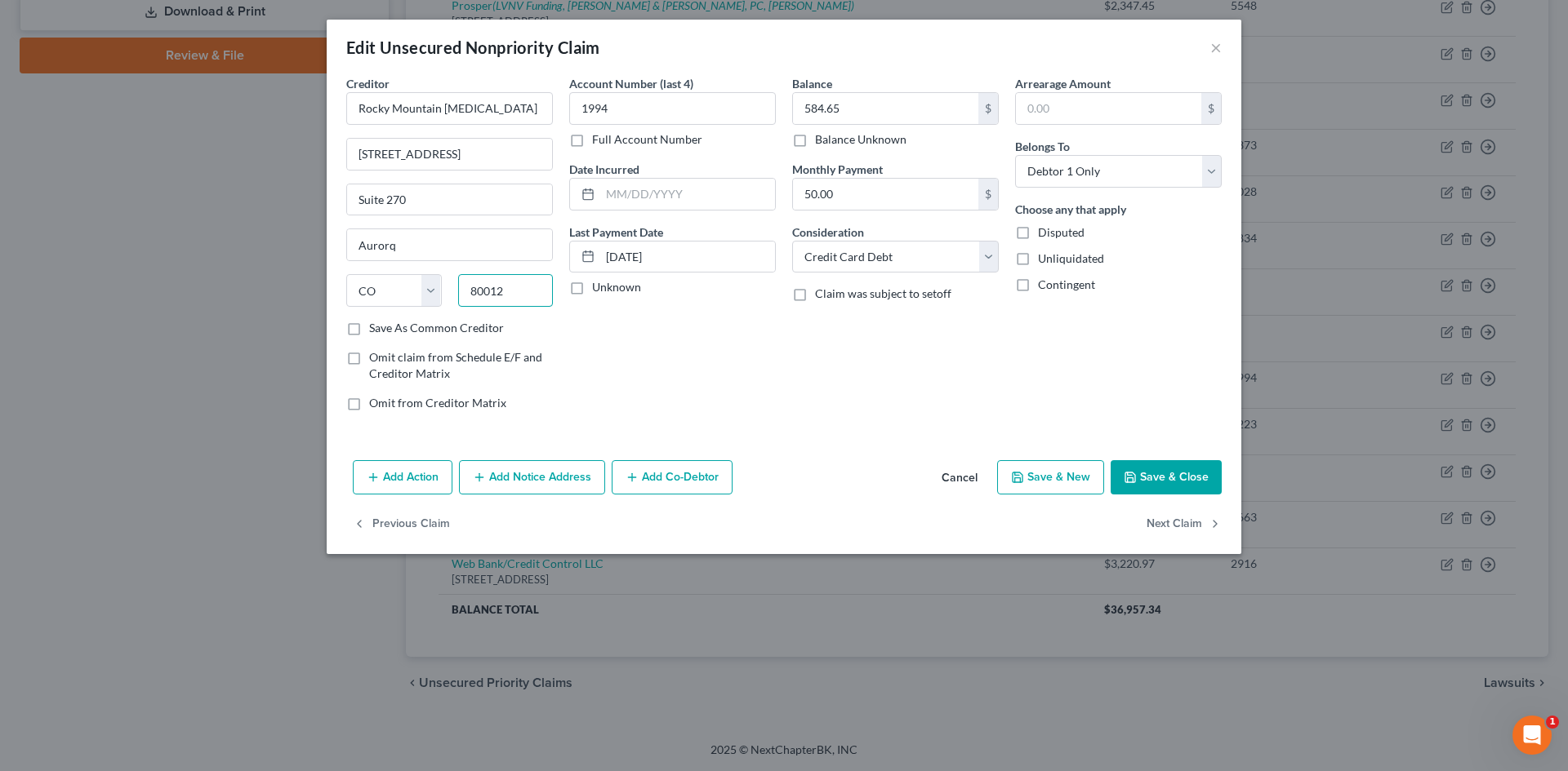
click at [506, 297] on input "80012" at bounding box center [505, 290] width 95 height 32
click at [475, 153] on input "1550 S Potomac Street" at bounding box center [449, 154] width 205 height 31
click at [914, 273] on div "Balance 584.65 $ Balance Unknown Balance Undetermined 584.65 $ Balance Unknown …" at bounding box center [894, 249] width 223 height 350
click at [900, 263] on select "Select Cable / Satellite Services Collection Agency Credit Card Debt Debt Couns…" at bounding box center [895, 256] width 207 height 32
click at [792, 241] on select "Select Cable / Satellite Services Collection Agency Credit Card Debt Debt Couns…" at bounding box center [895, 256] width 207 height 32
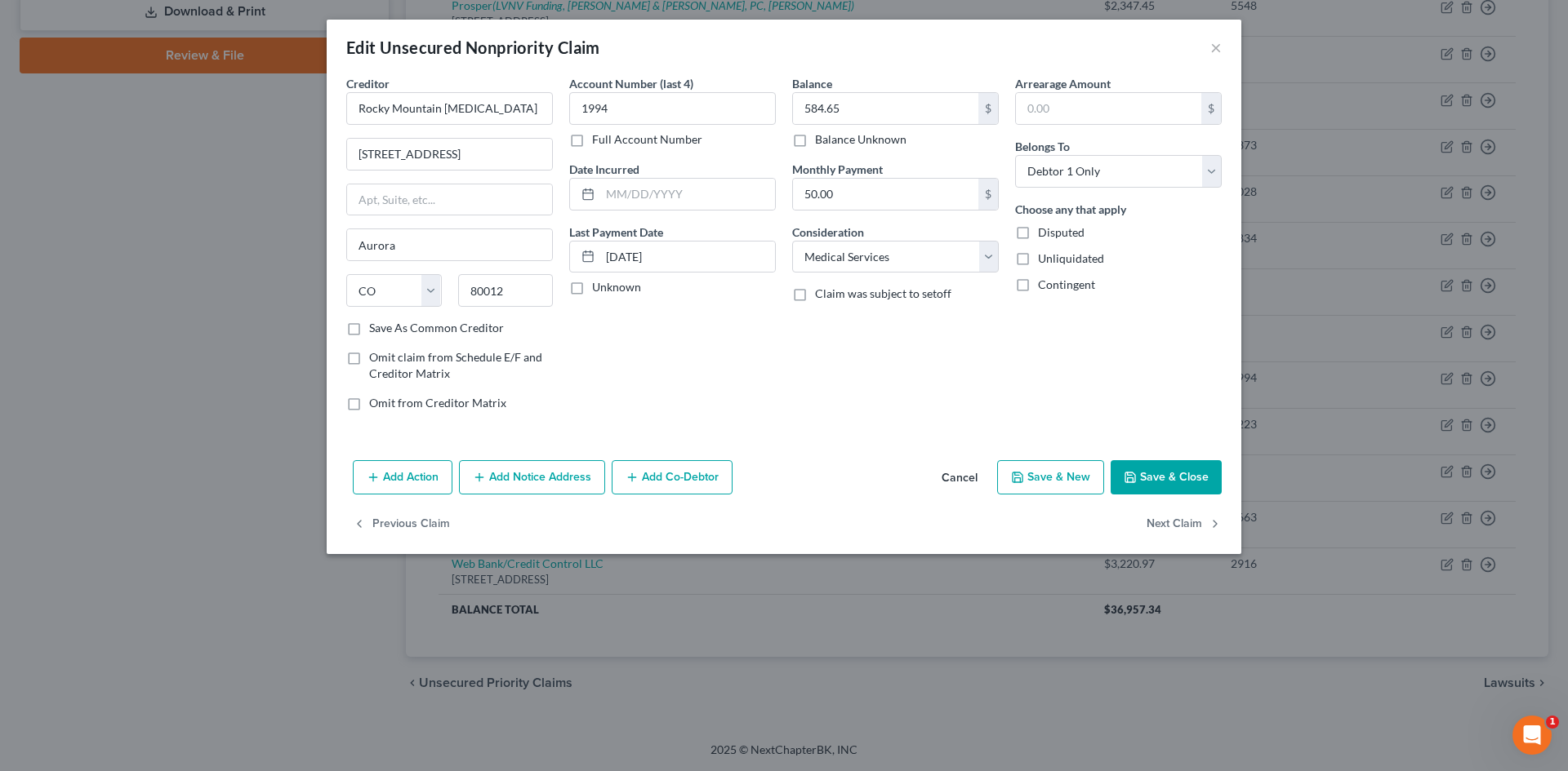
click at [1147, 476] on button "Save & Close" at bounding box center [1166, 477] width 111 height 34
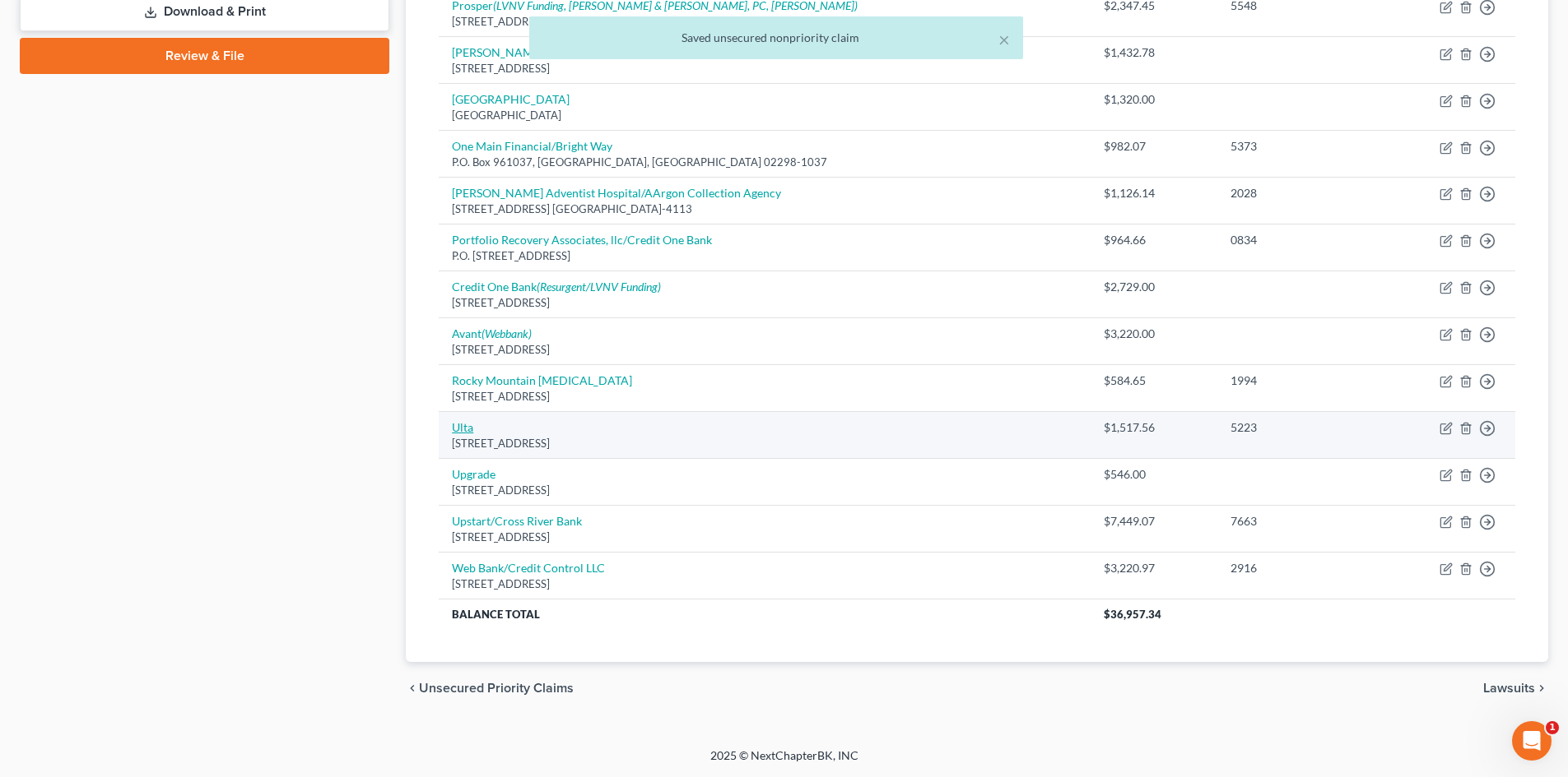
click at [455, 426] on link "Ulta" at bounding box center [463, 427] width 21 height 14
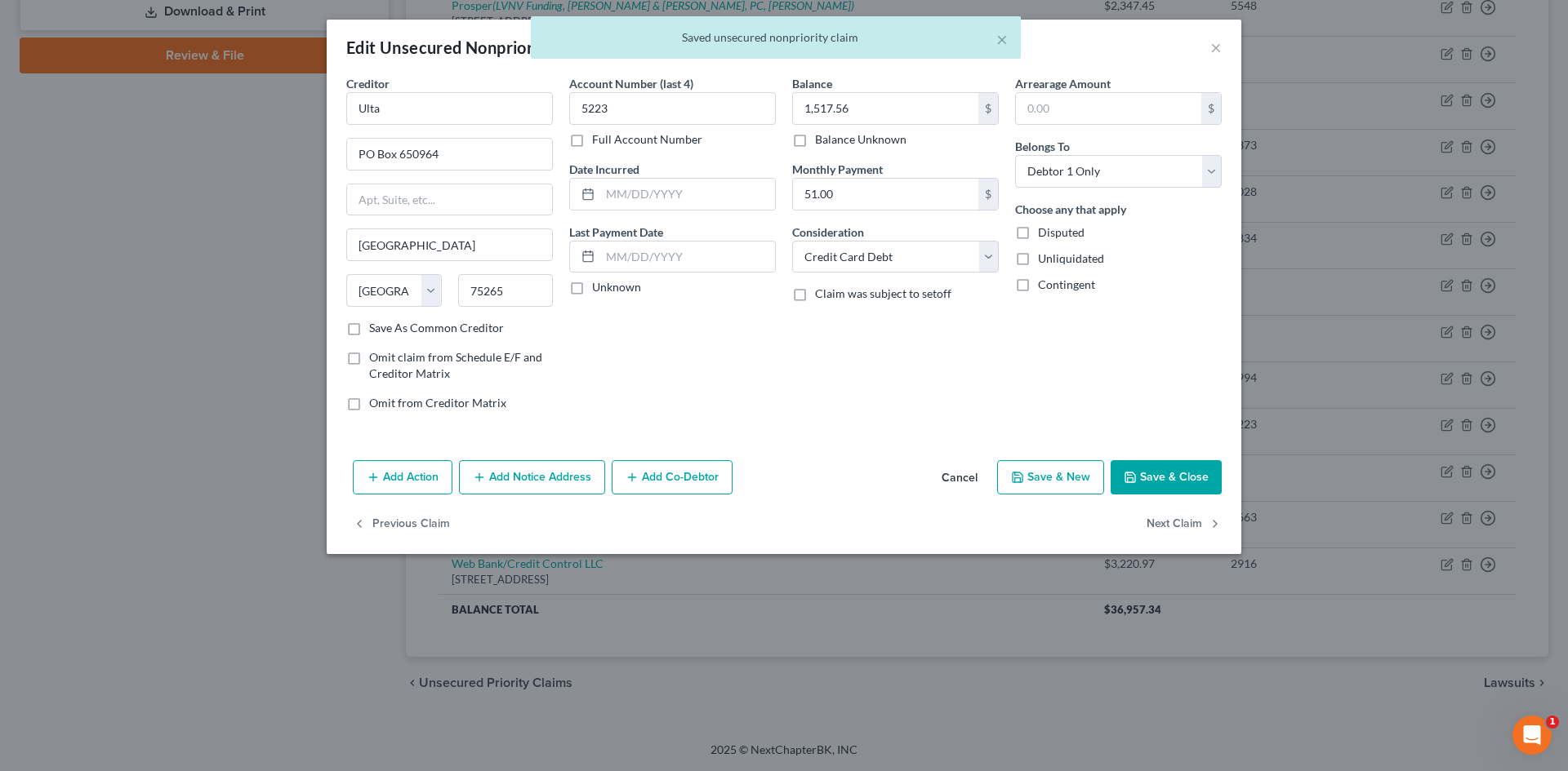
click at [503, 486] on button "Add Notice Address" at bounding box center [532, 477] width 147 height 34
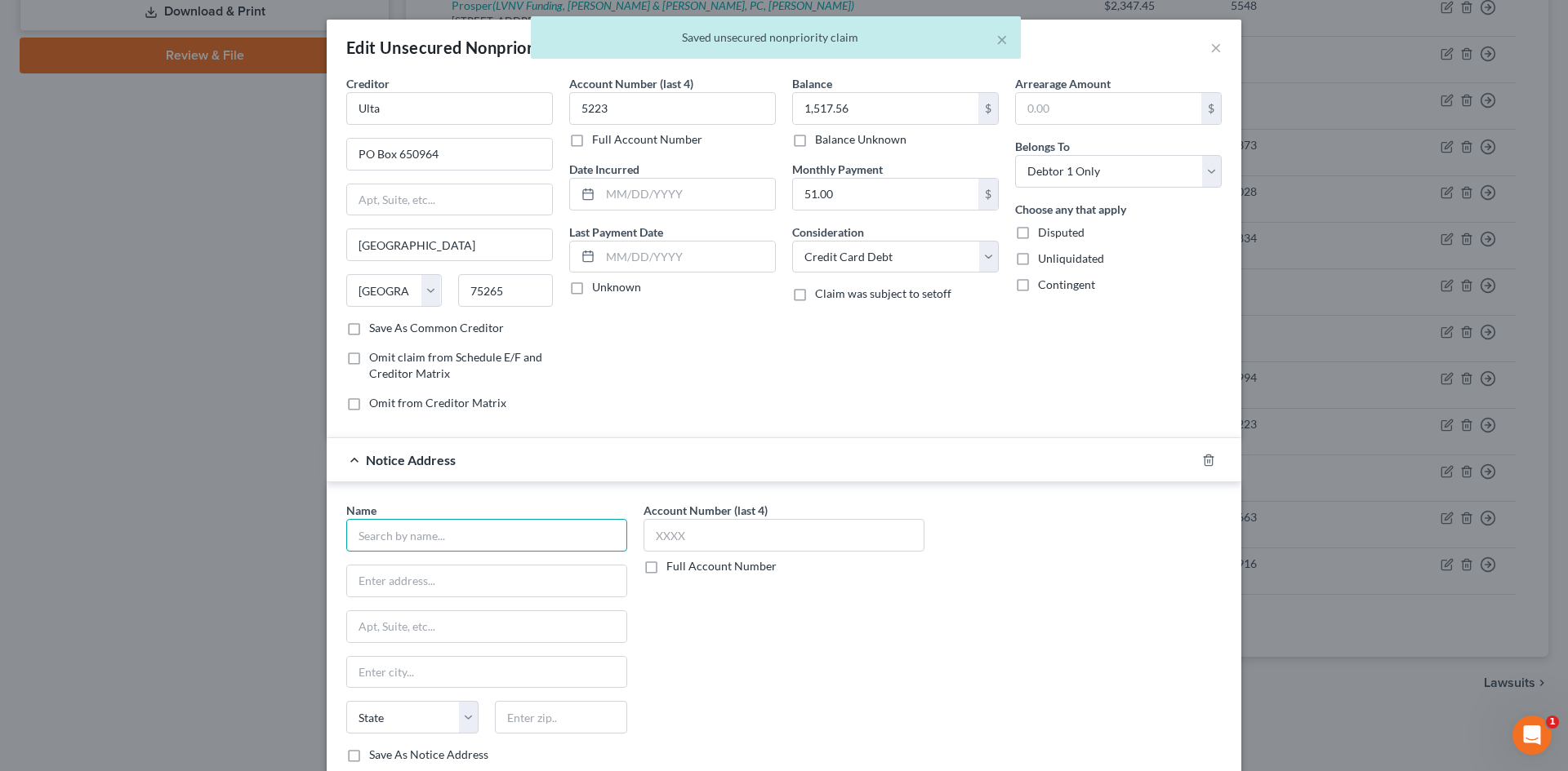
click at [458, 540] on input "text" at bounding box center [487, 535] width 281 height 32
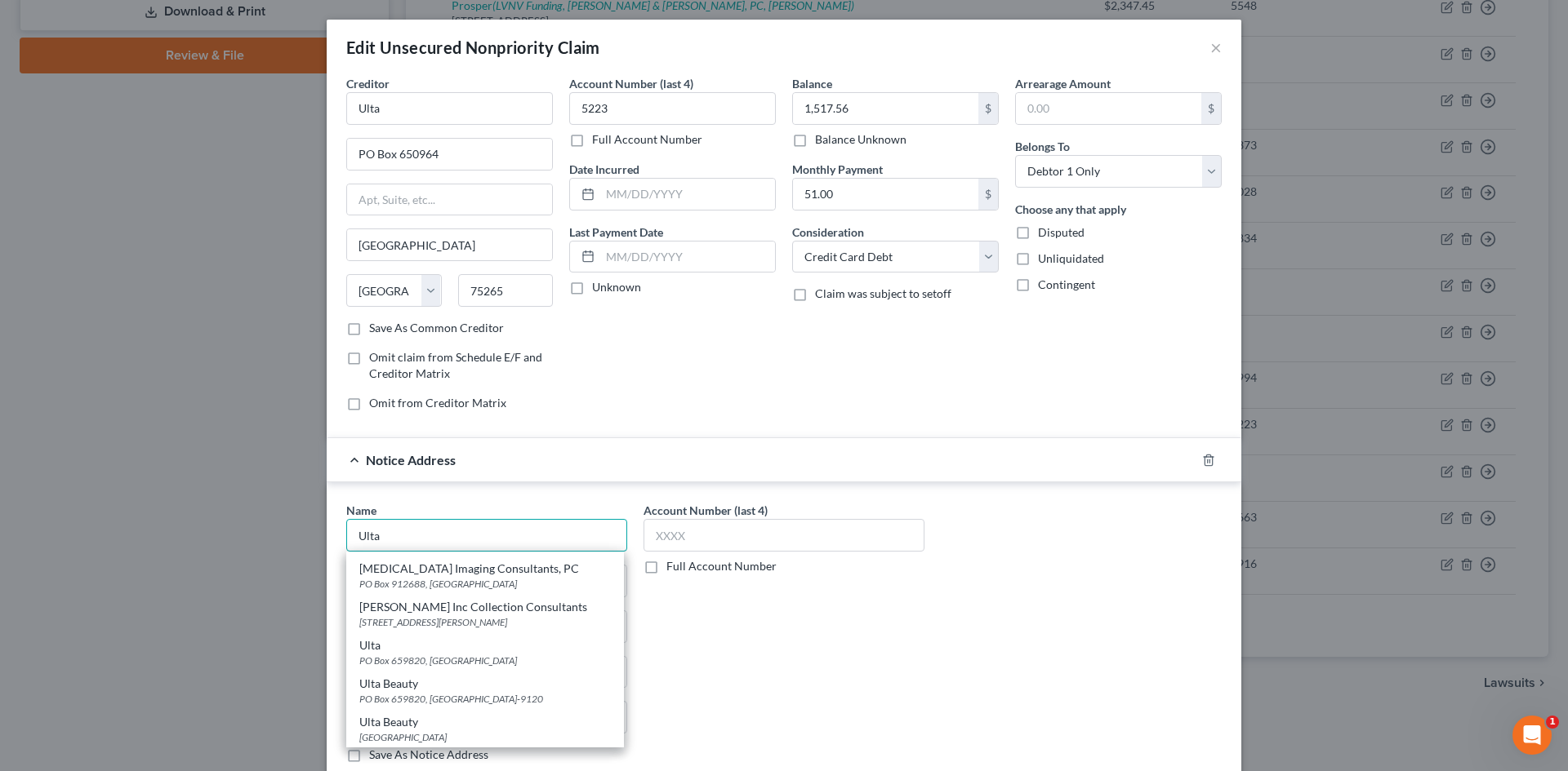
scroll to position [420, 0]
click at [437, 727] on div "Ulta Beauty" at bounding box center [485, 721] width 251 height 17
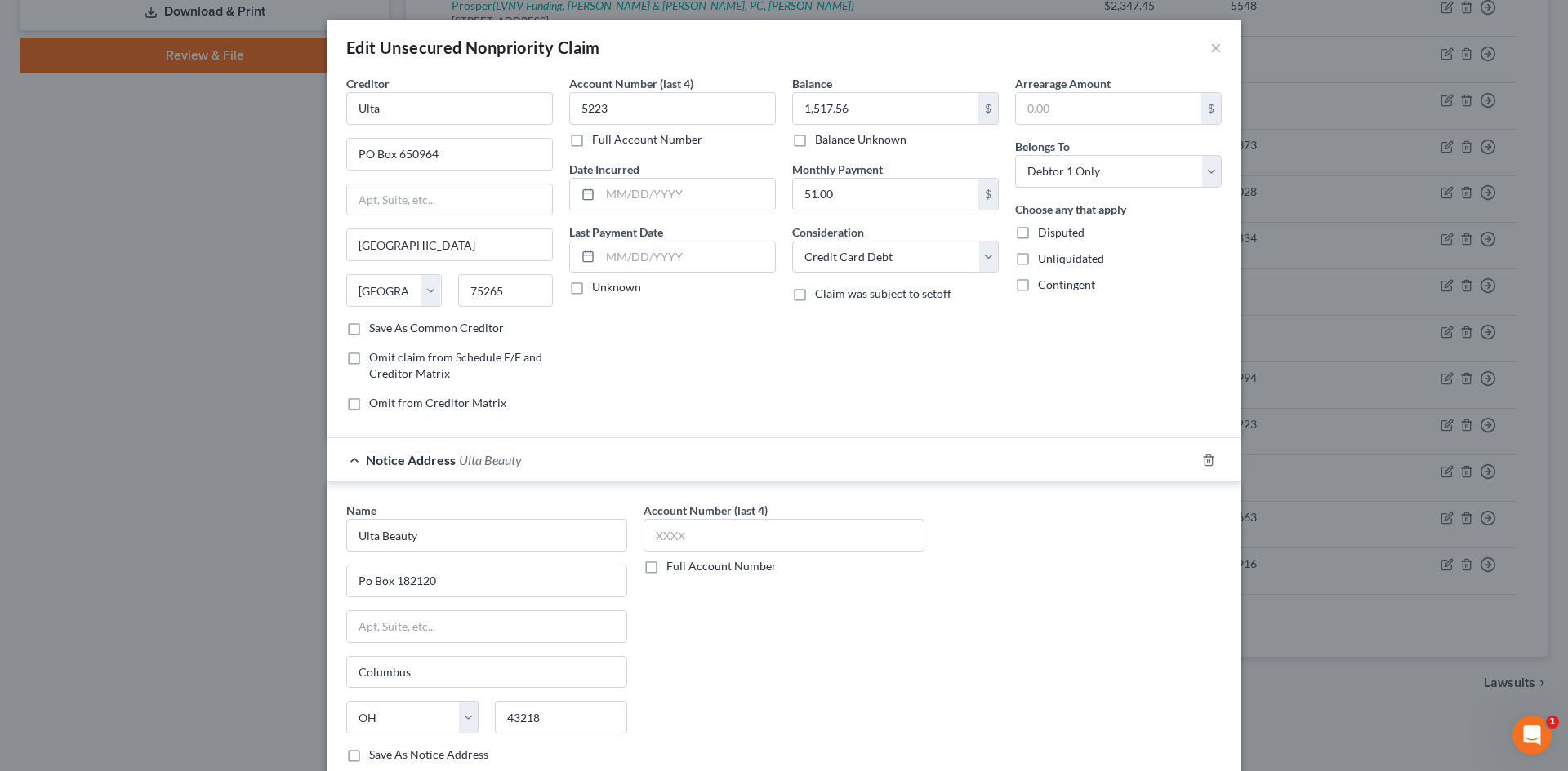
scroll to position [154, 0]
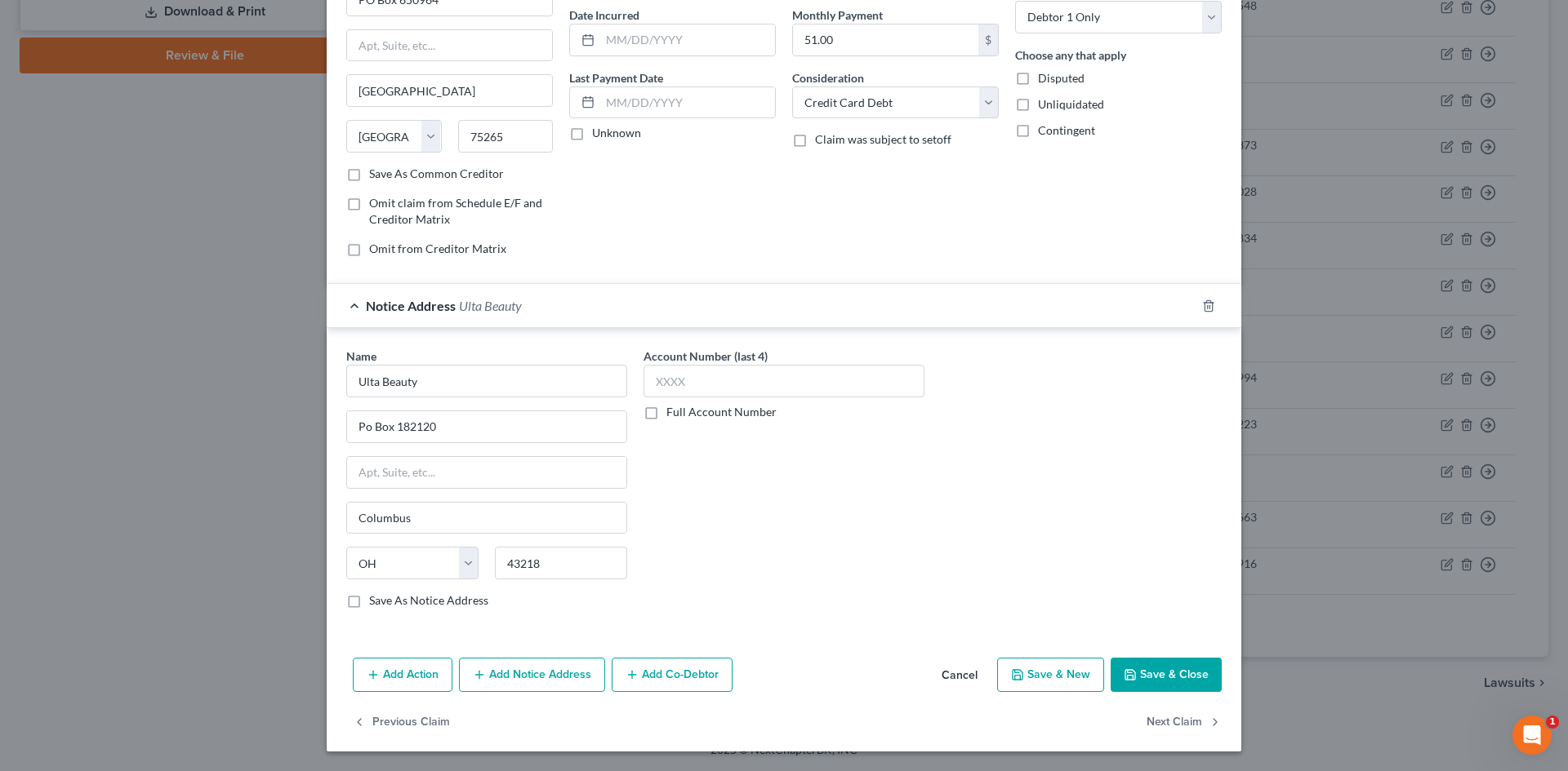
click at [1138, 668] on button "Save & Close" at bounding box center [1166, 674] width 111 height 34
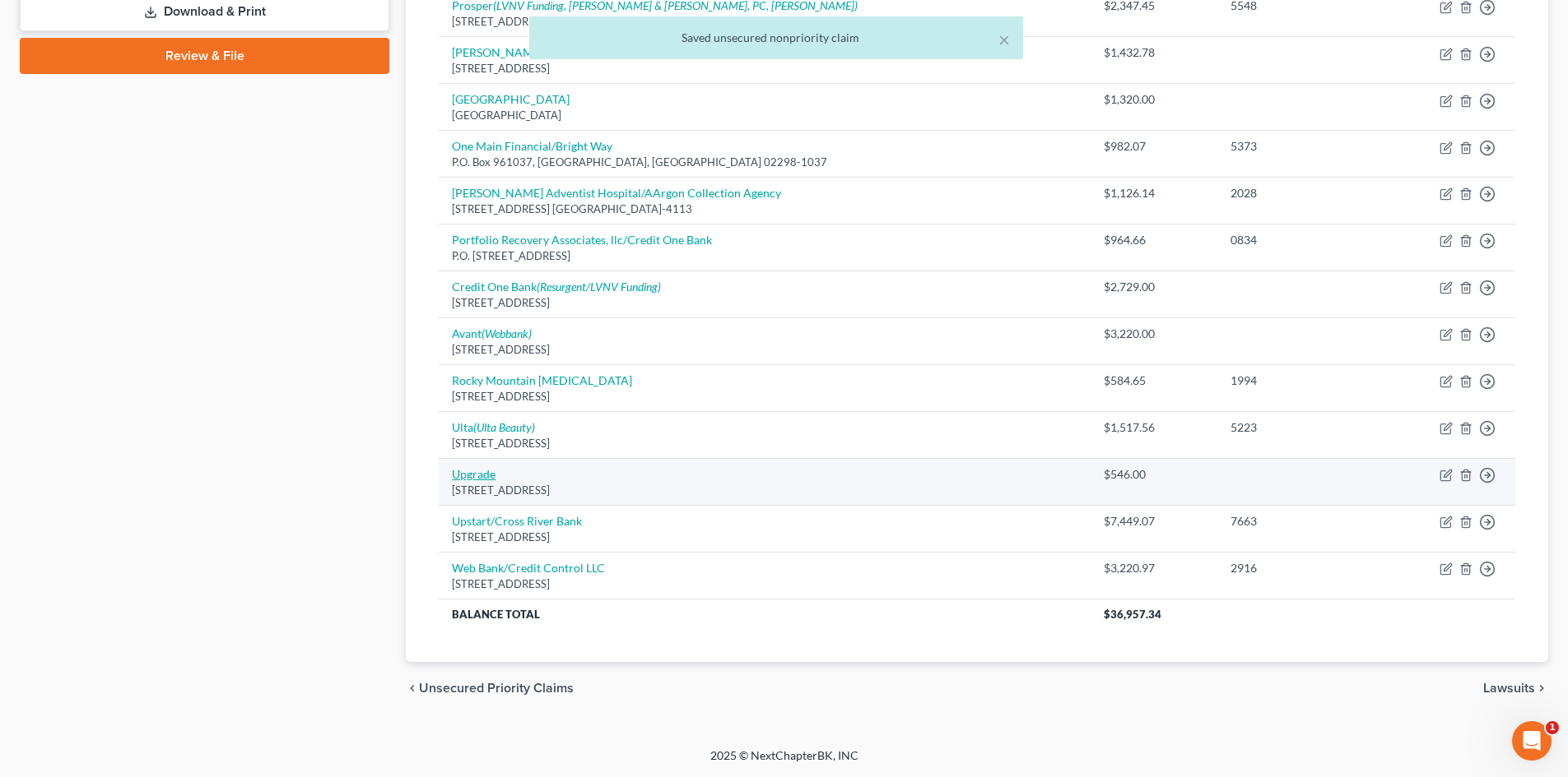
click at [472, 471] on link "Upgrade" at bounding box center [474, 475] width 44 height 14
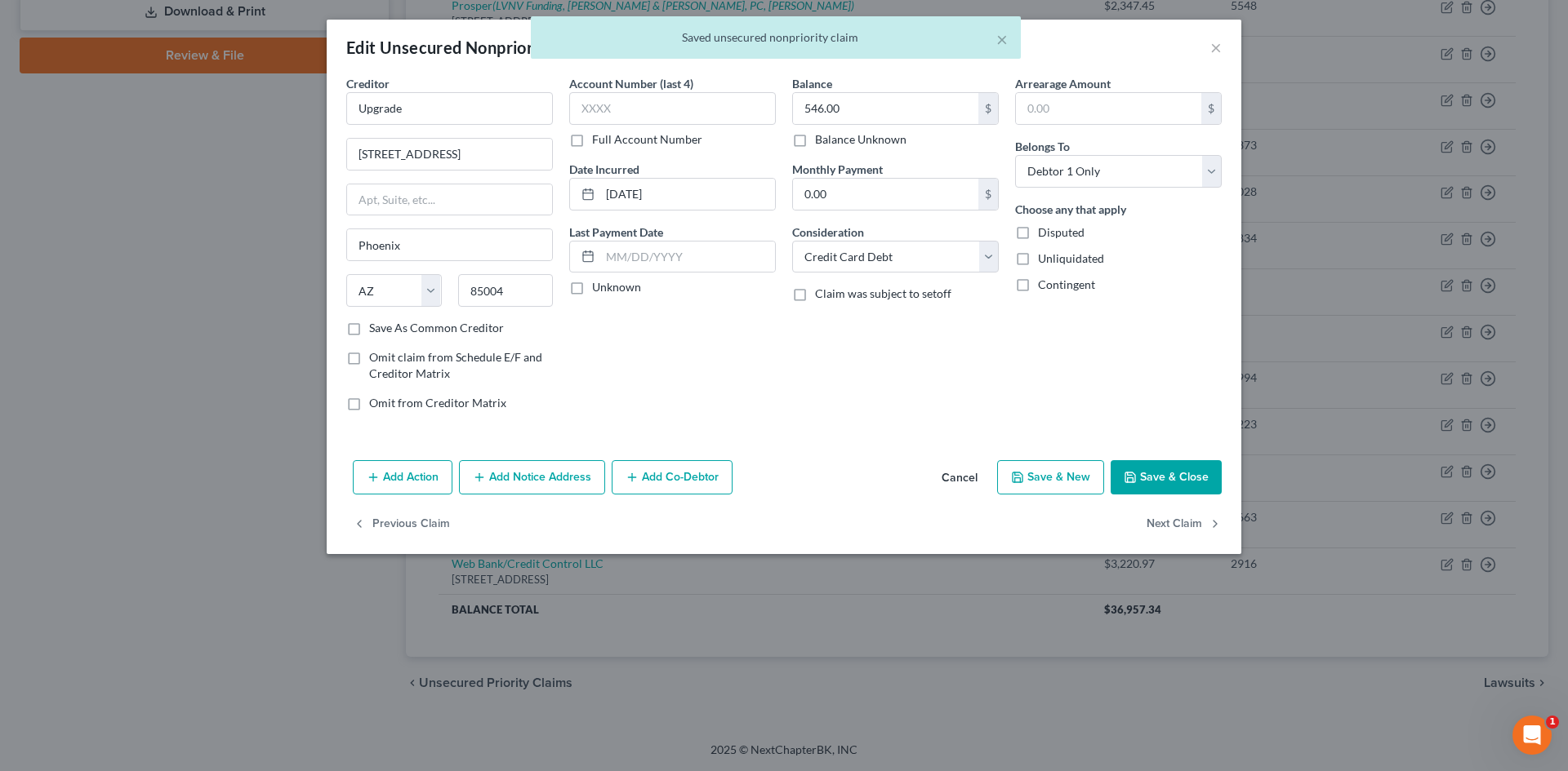
click at [514, 482] on button "Add Notice Address" at bounding box center [532, 477] width 147 height 34
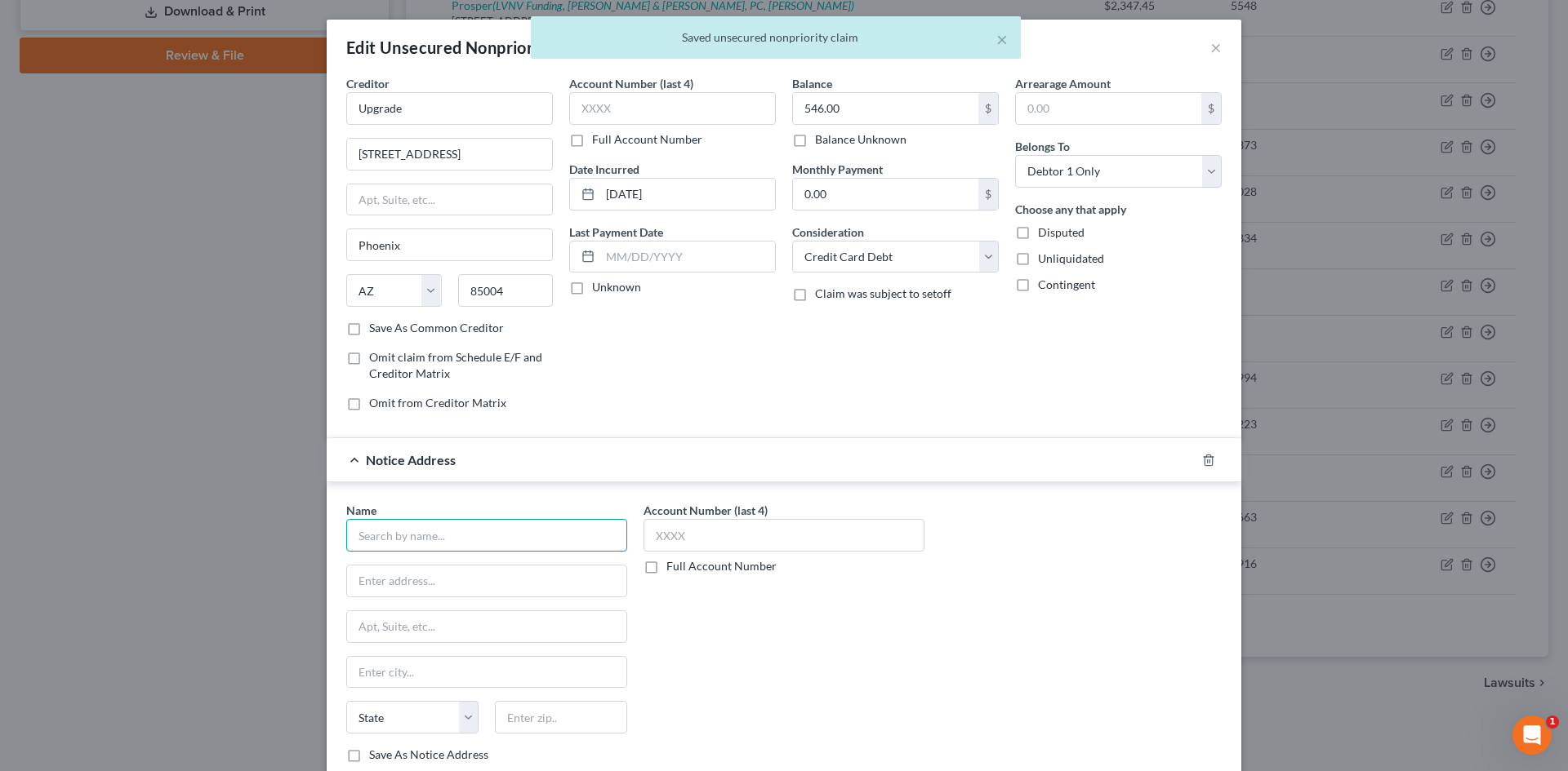
click at [432, 539] on input "text" at bounding box center [487, 535] width 281 height 32
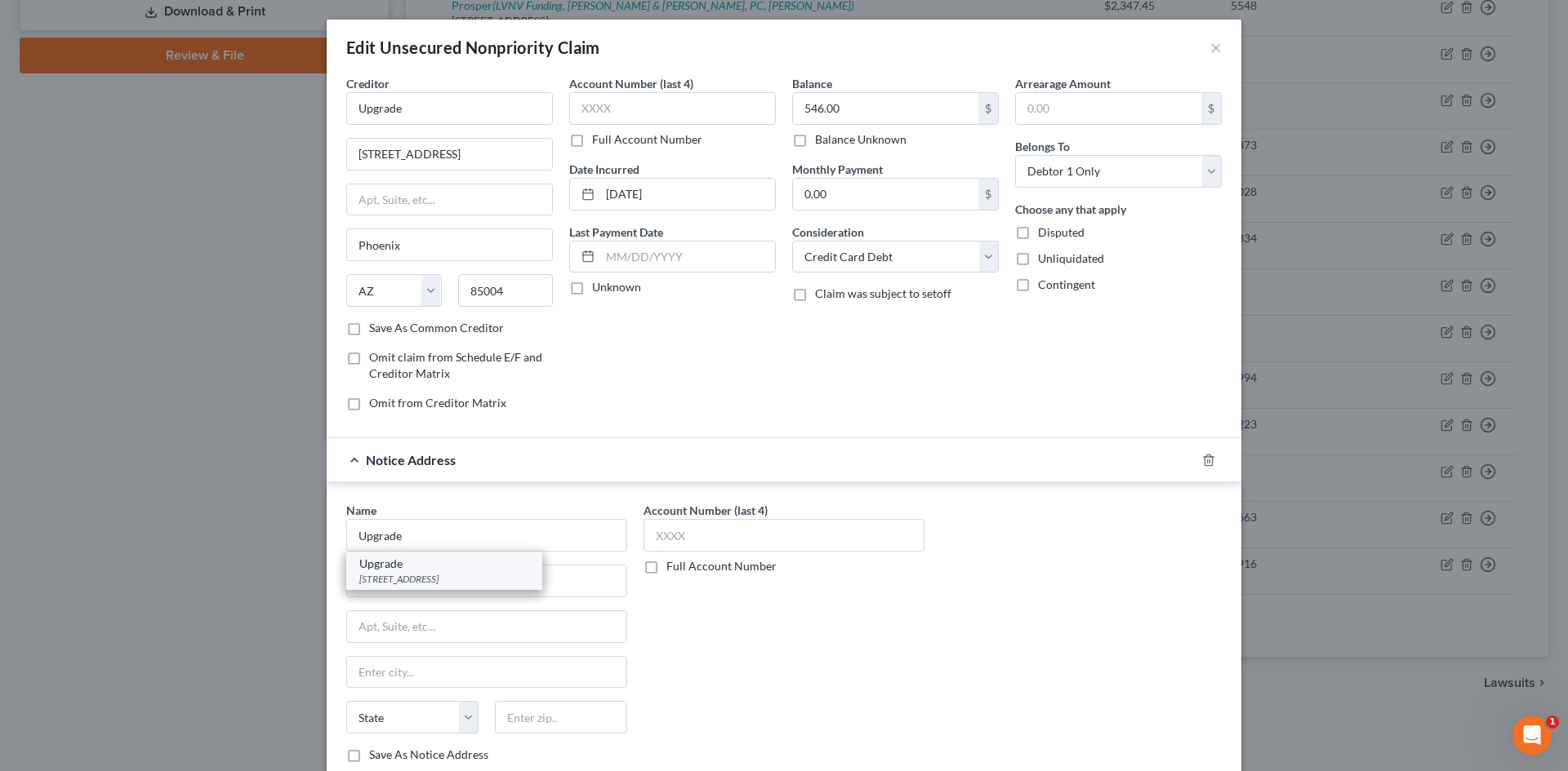
click at [444, 571] on div "Upgrade" at bounding box center [444, 563] width 170 height 17
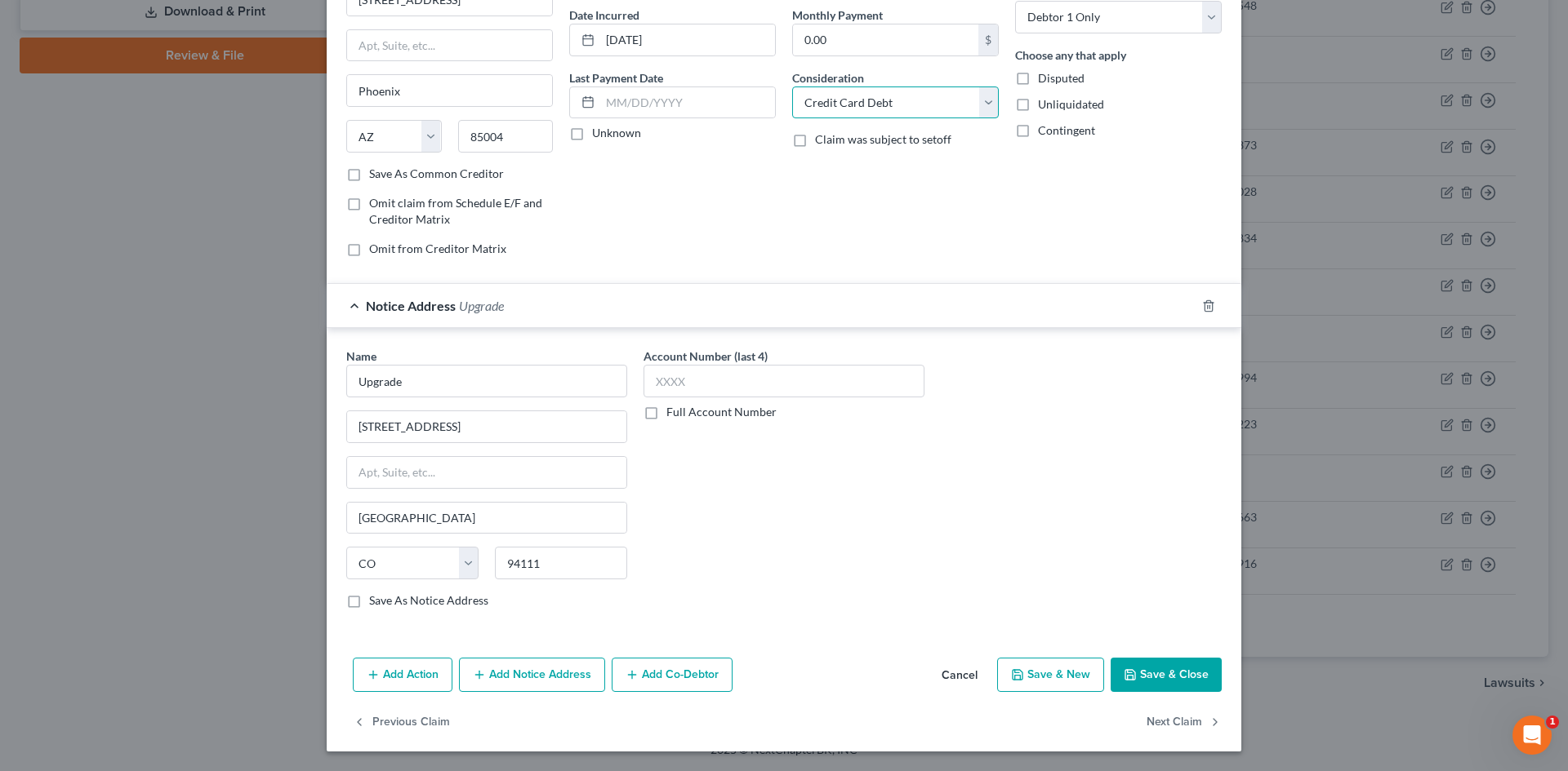
click at [846, 105] on select "Select Cable / Satellite Services Collection Agency Credit Card Debt Debt Couns…" at bounding box center [895, 102] width 207 height 32
click at [792, 86] on select "Select Cable / Satellite Services Collection Agency Credit Card Debt Debt Couns…" at bounding box center [895, 102] width 207 height 32
click at [1144, 670] on button "Save & Close" at bounding box center [1166, 674] width 111 height 34
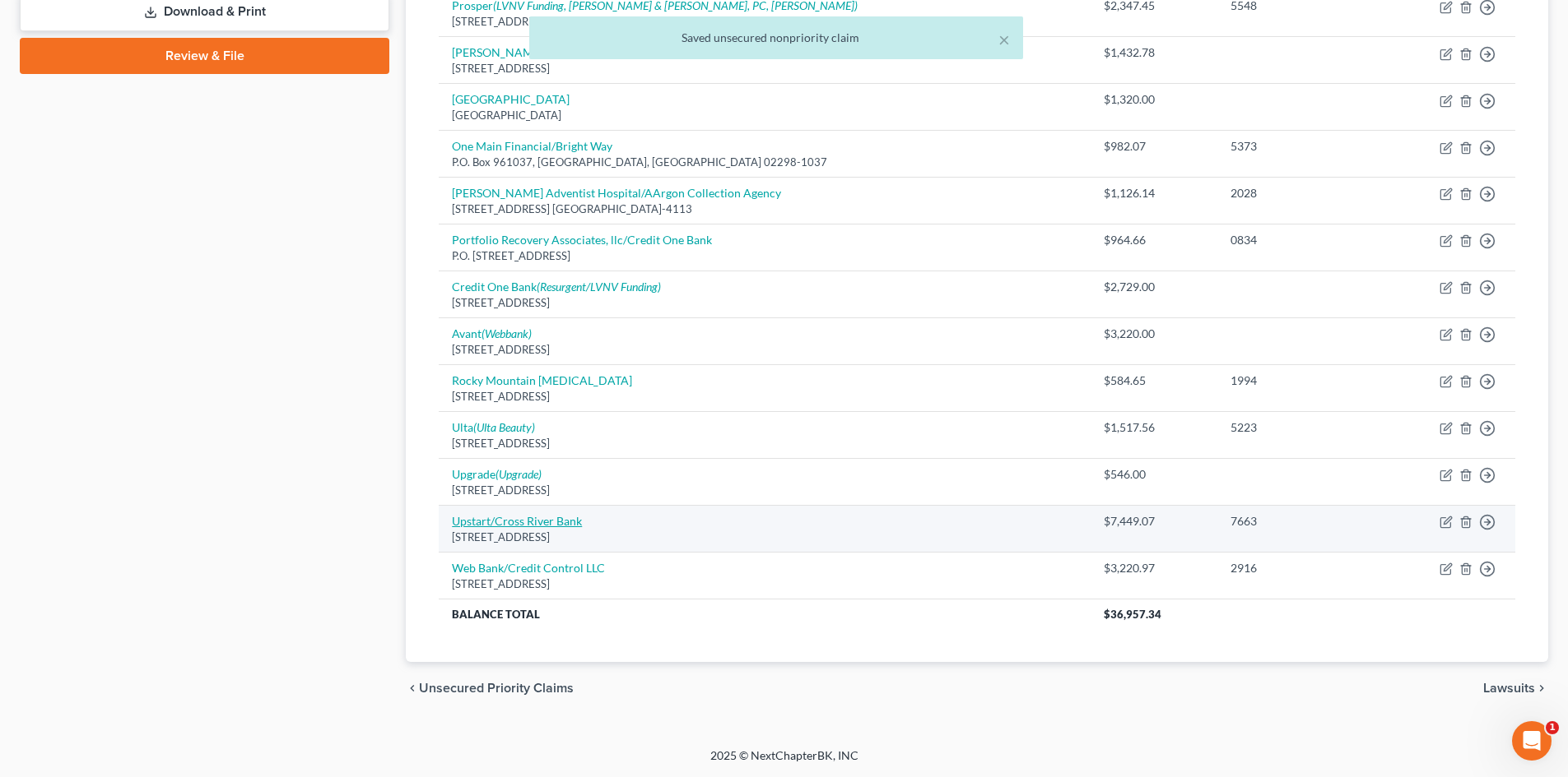
click at [507, 519] on link "Upstart/Cross River Bank" at bounding box center [517, 521] width 130 height 14
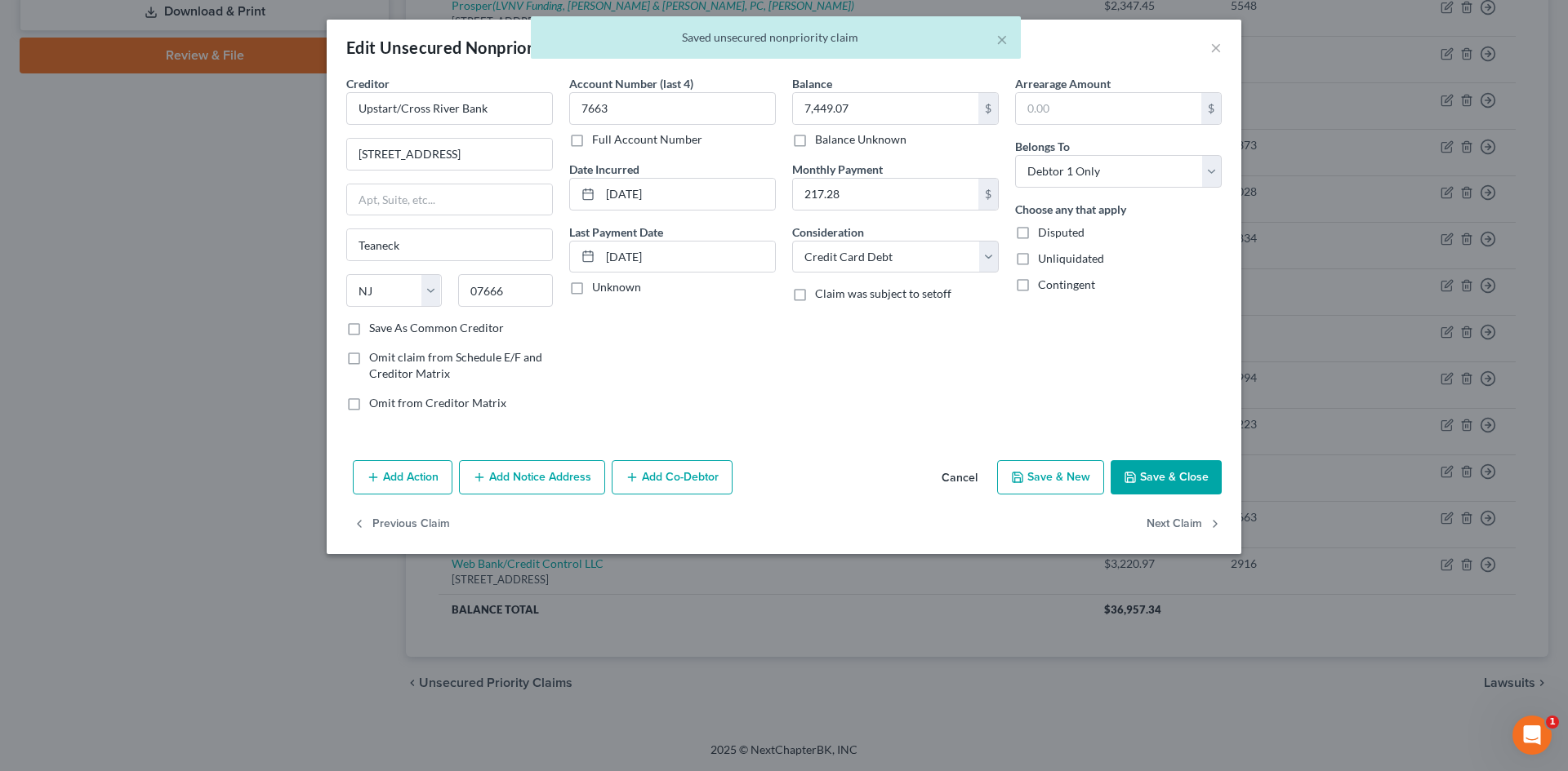
click at [540, 479] on button "Add Notice Address" at bounding box center [532, 477] width 147 height 34
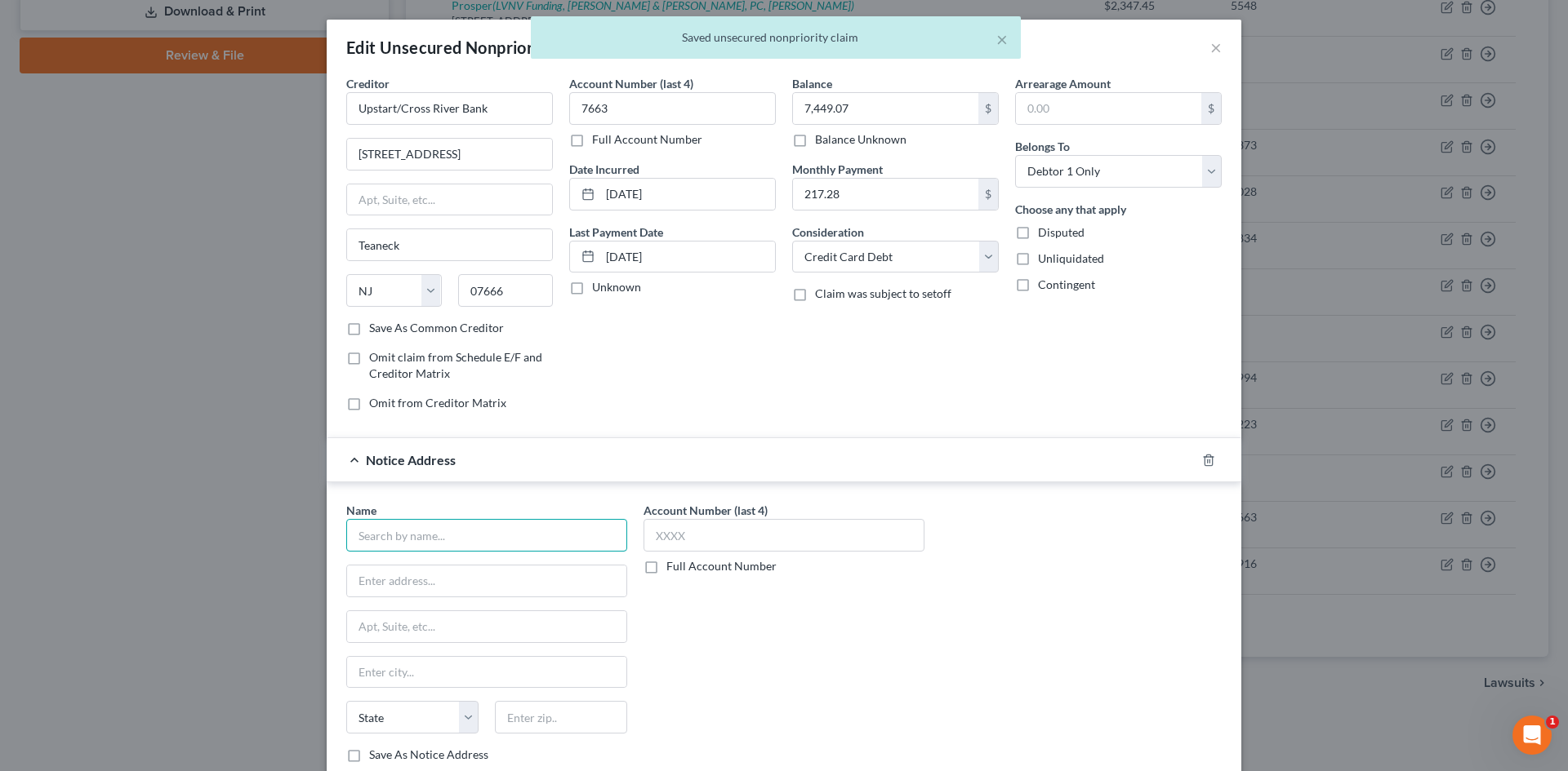
click at [436, 539] on input "text" at bounding box center [487, 535] width 281 height 32
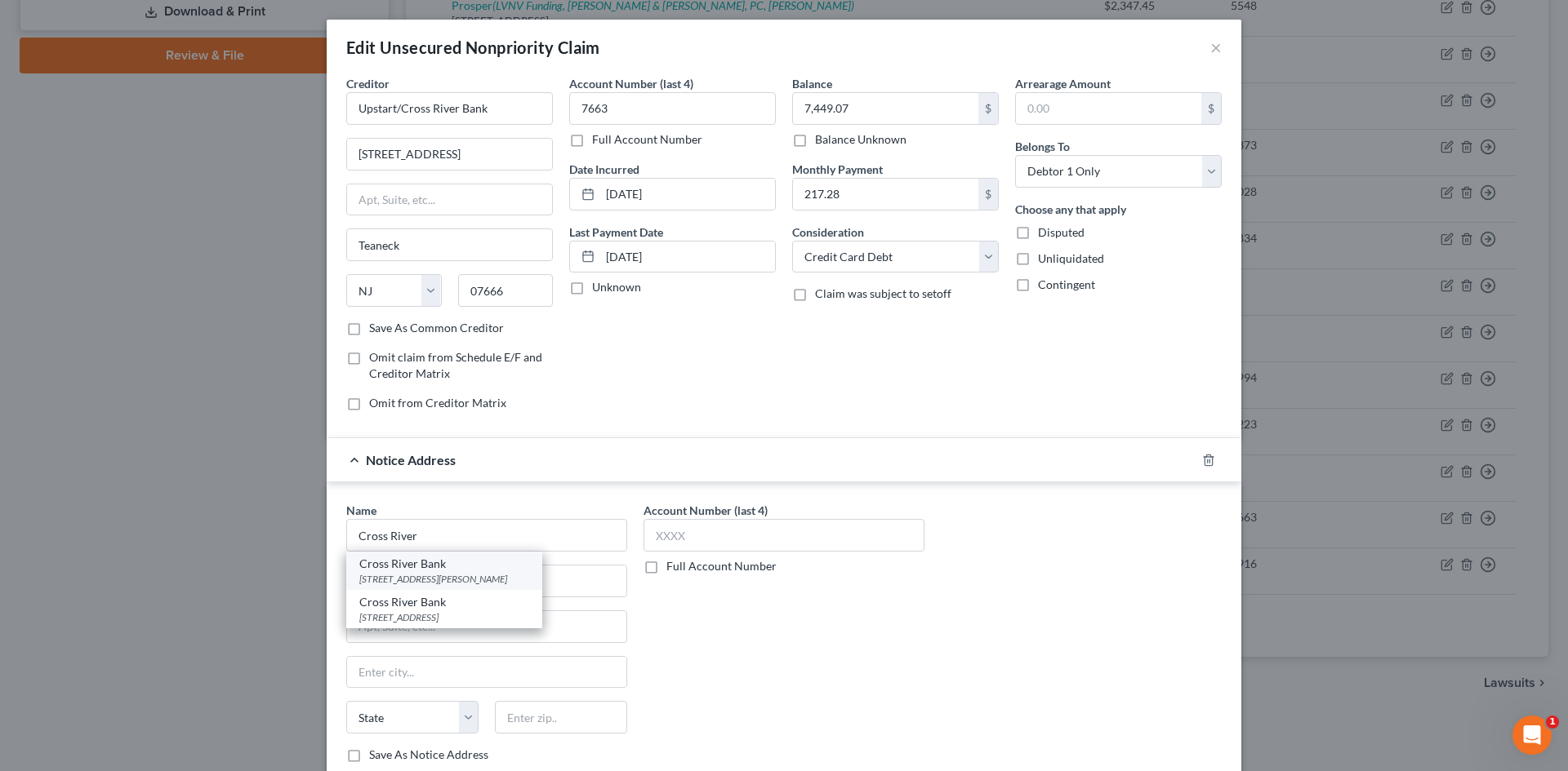
click at [472, 566] on div "Cross River Bank" at bounding box center [444, 563] width 170 height 17
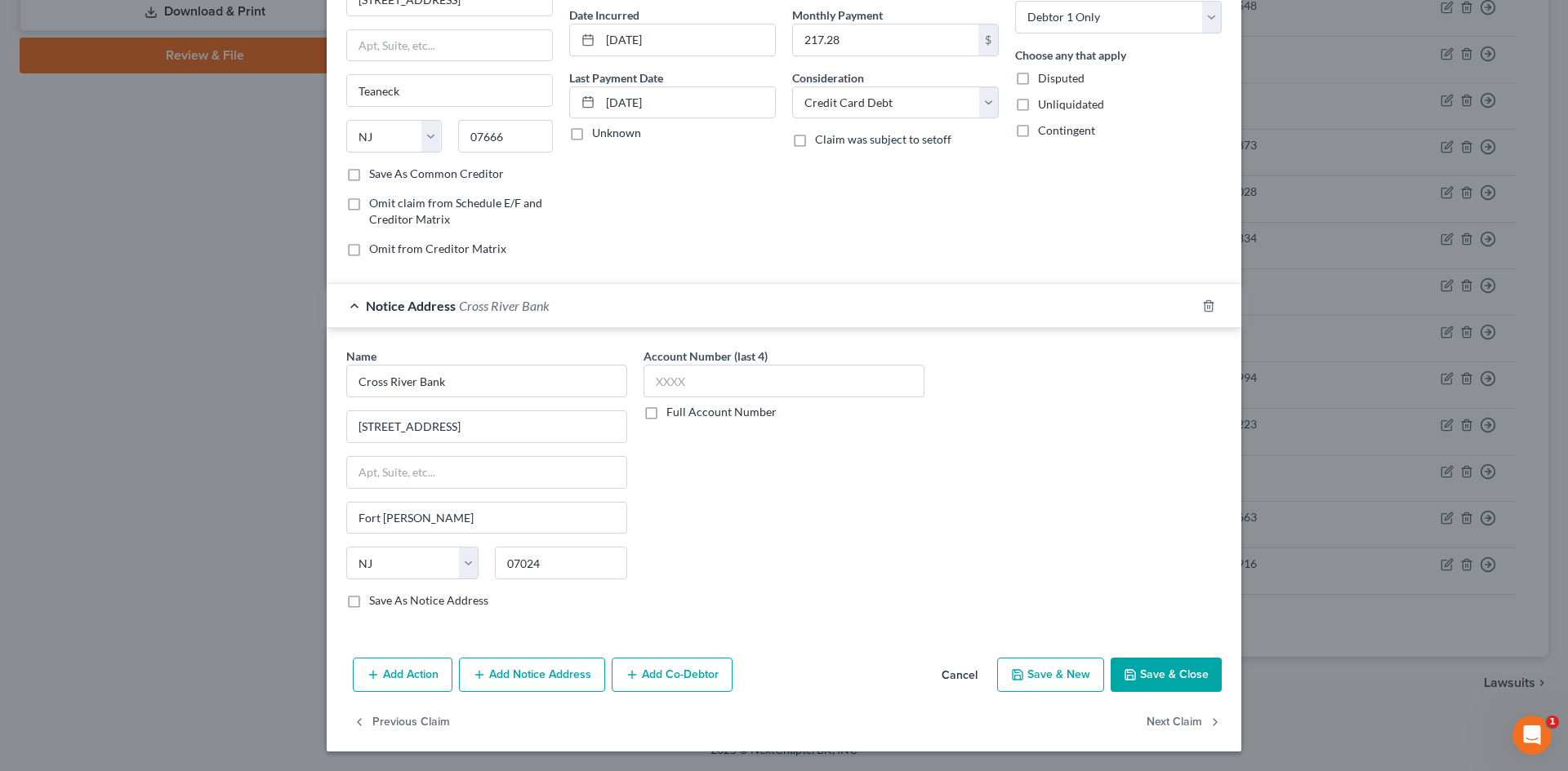
click at [1168, 673] on button "Save & Close" at bounding box center [1166, 674] width 111 height 34
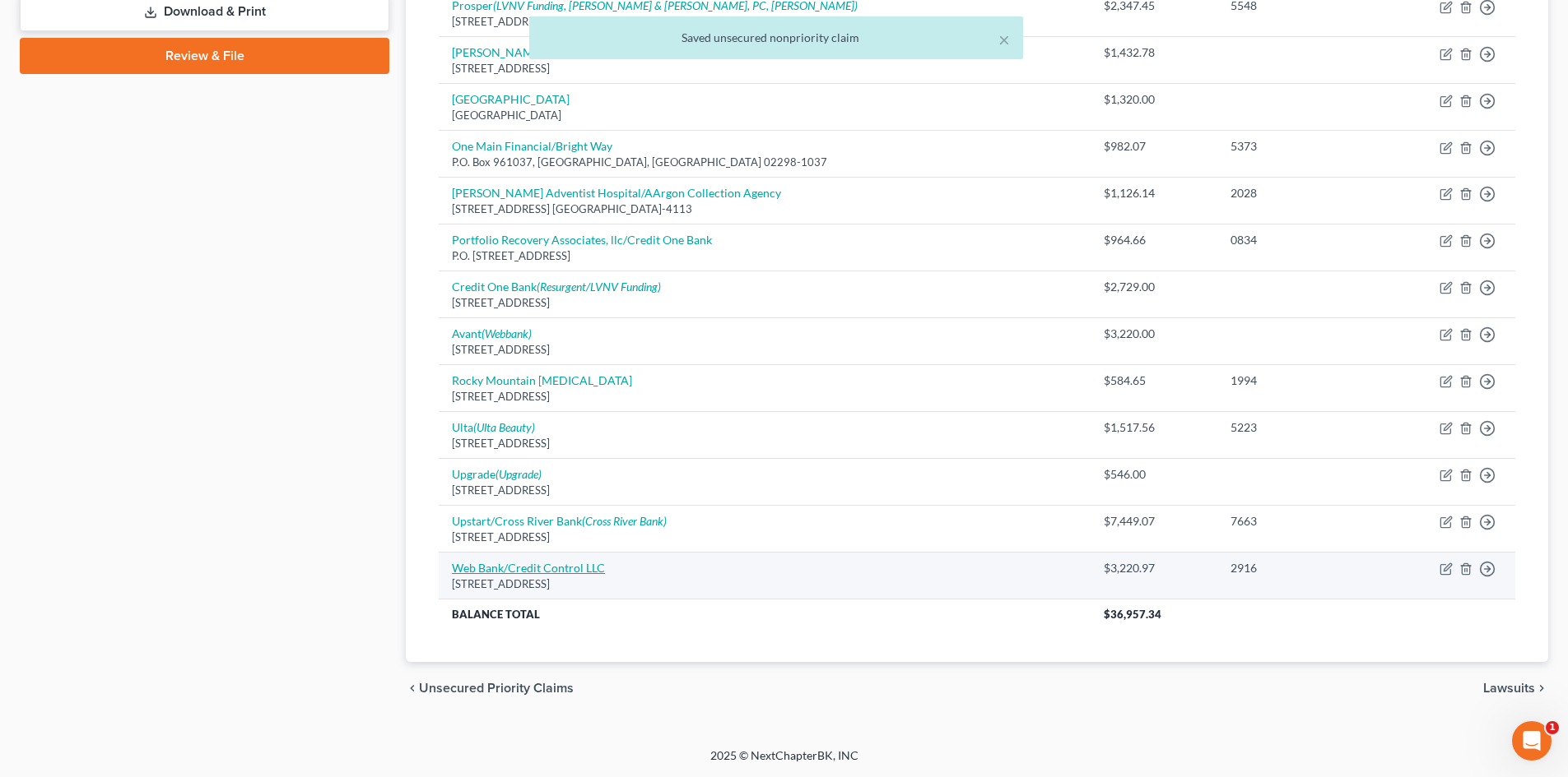
click at [537, 570] on link "Web Bank/Credit Control LLC" at bounding box center [529, 568] width 153 height 14
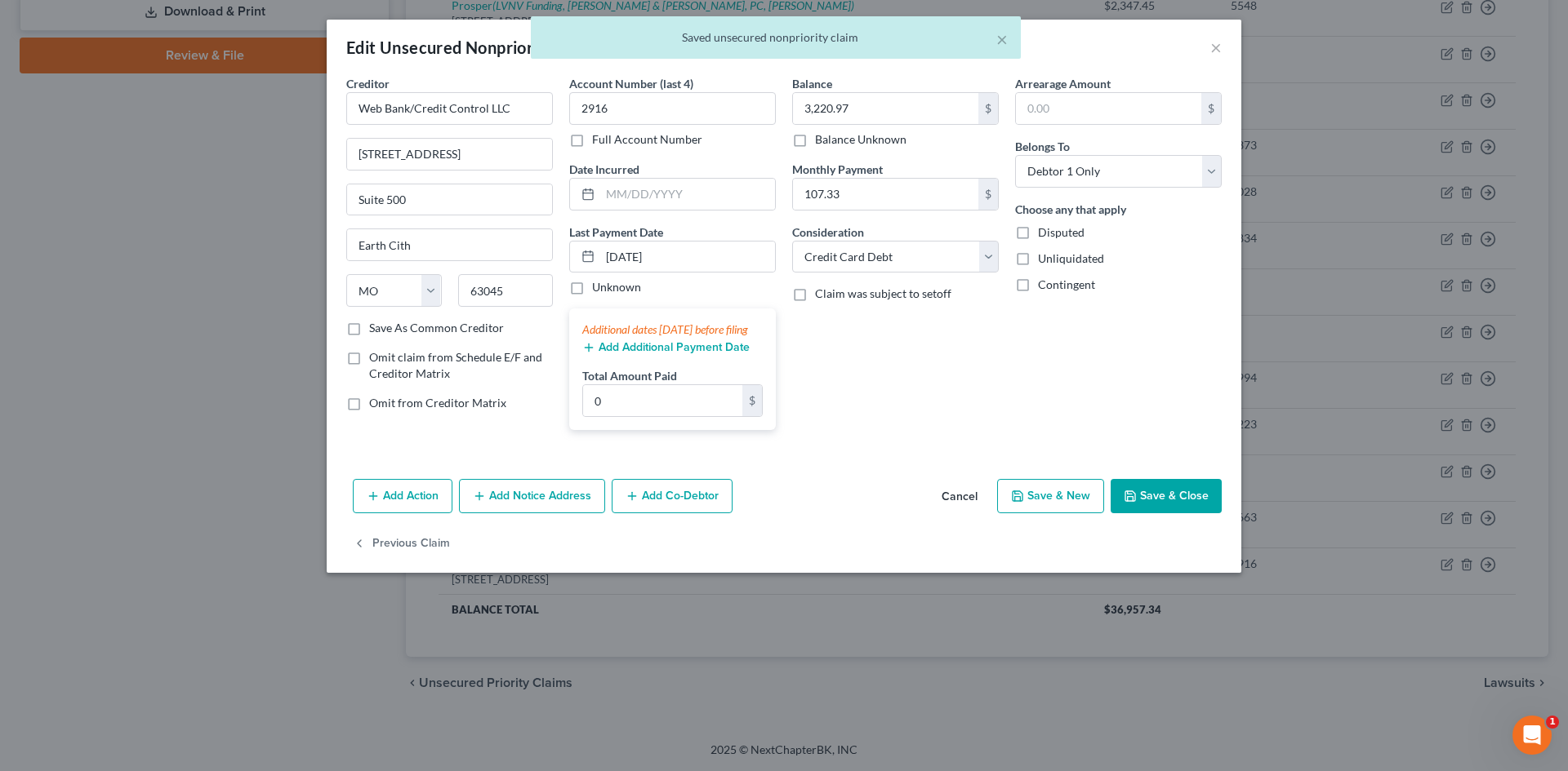
click at [516, 514] on button "Add Notice Address" at bounding box center [532, 495] width 147 height 34
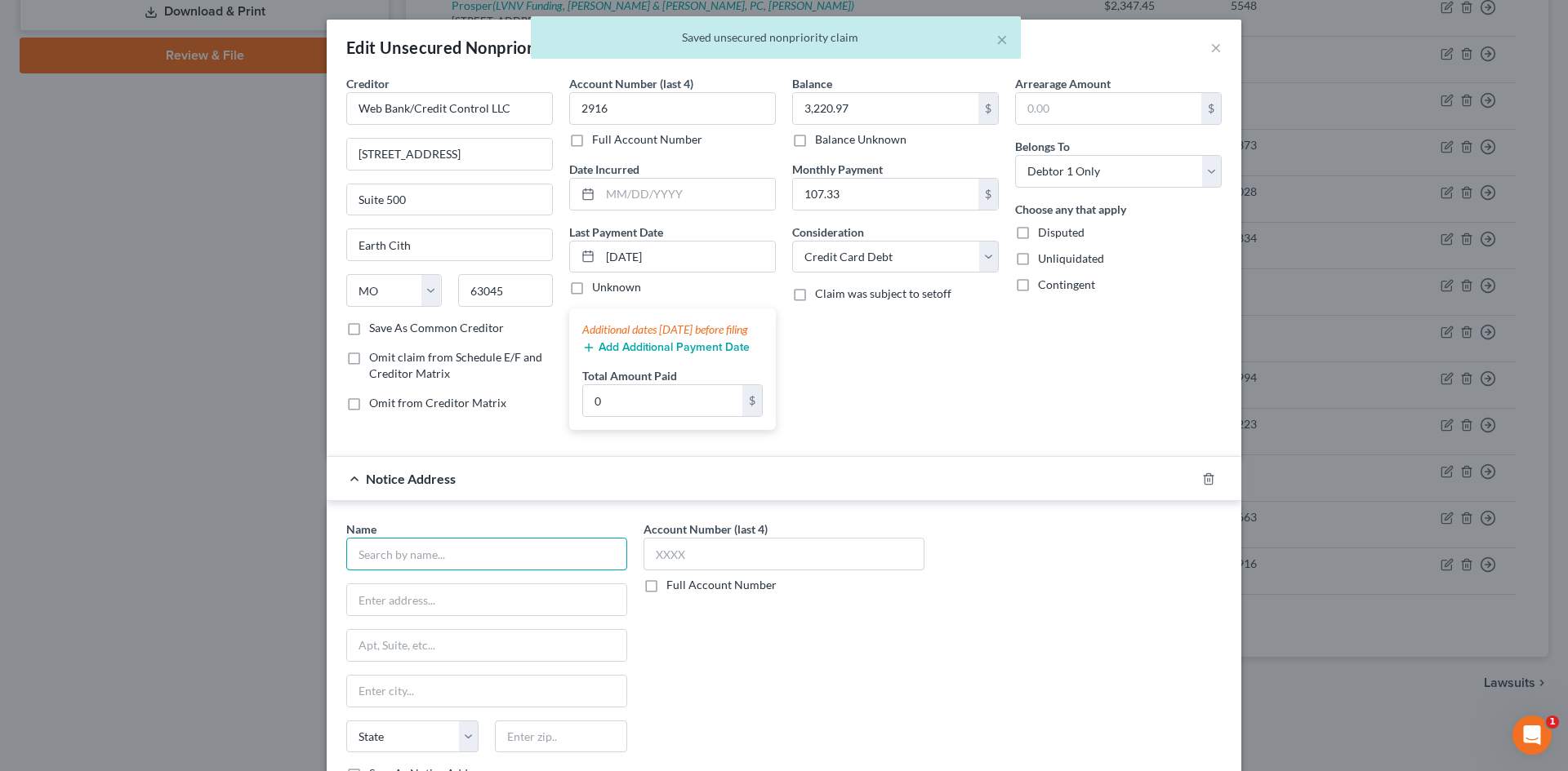
click at [448, 561] on input "text" at bounding box center [487, 554] width 281 height 32
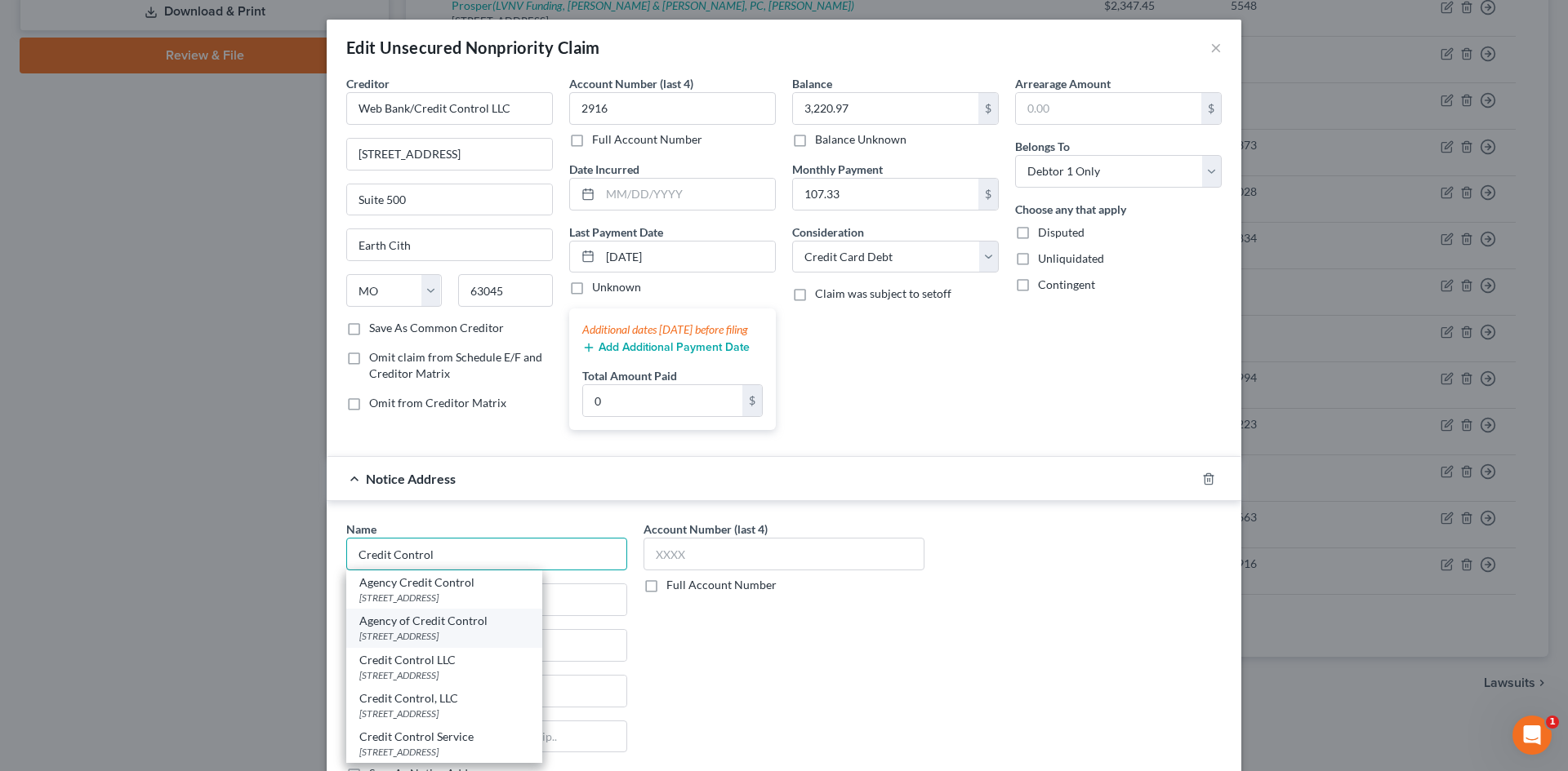
scroll to position [82, 0]
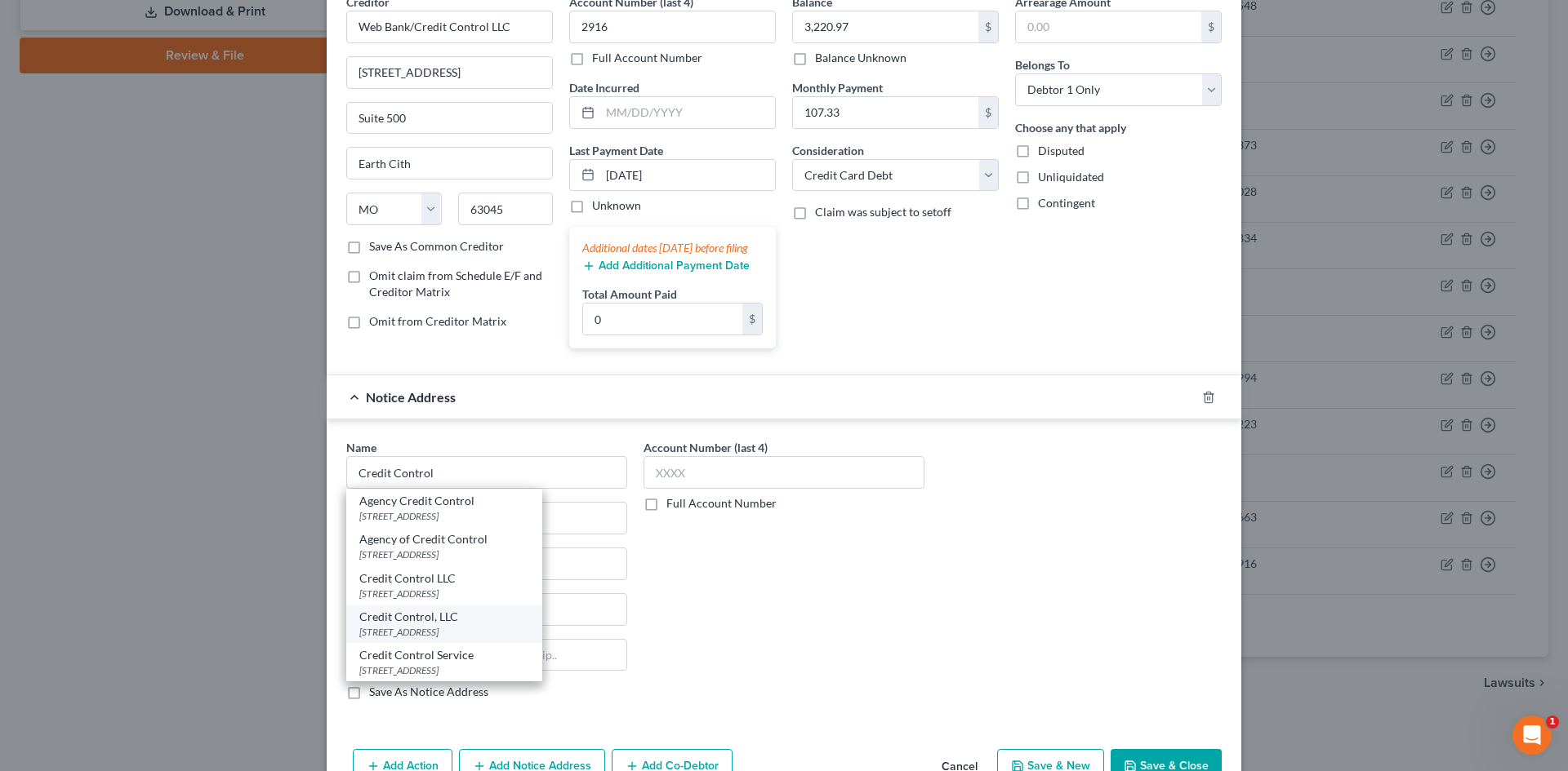
click at [426, 639] on div "PO Box 546, Hazelwood, MO 63042" at bounding box center [444, 632] width 170 height 14
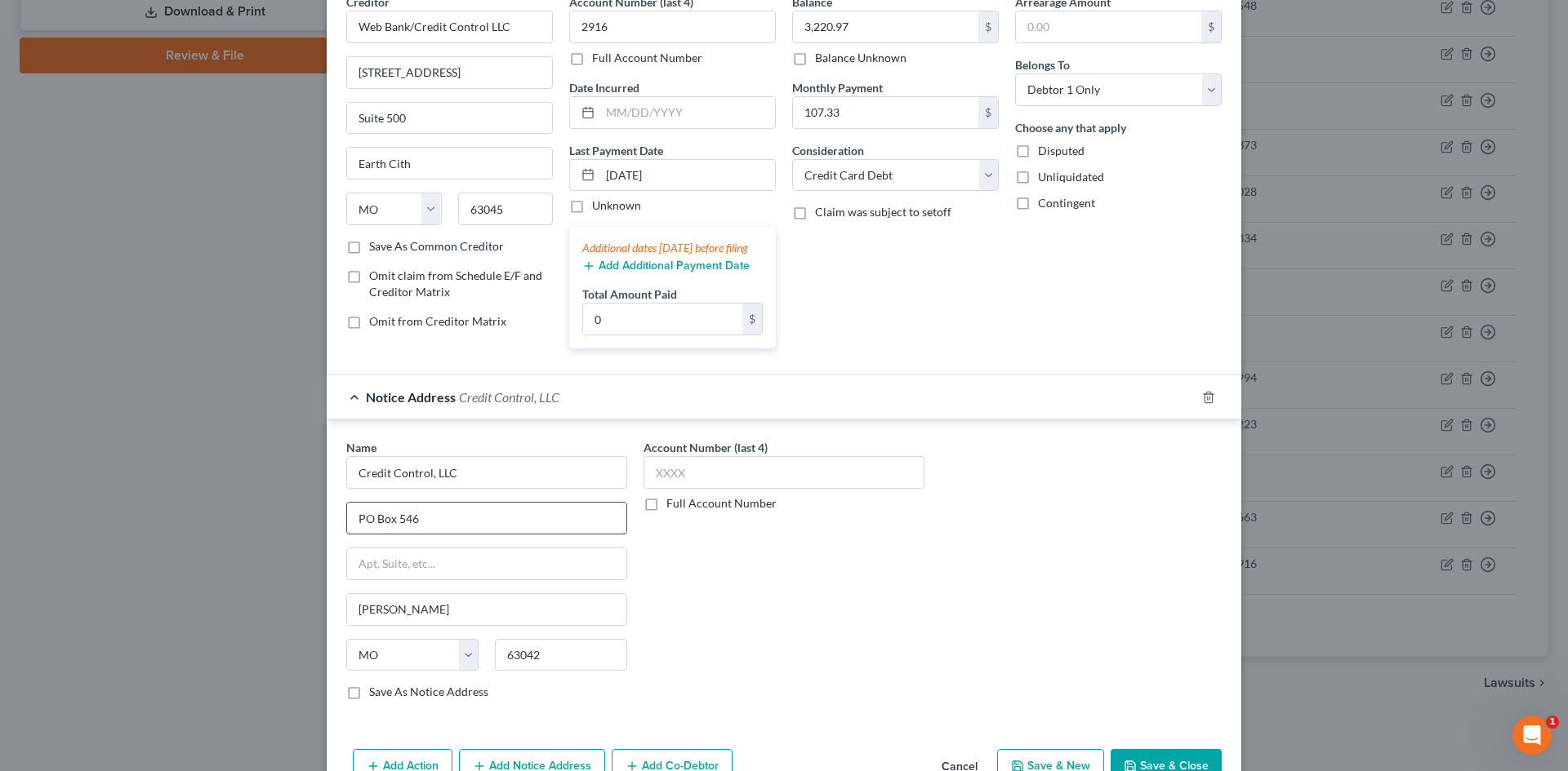
scroll to position [0, 0]
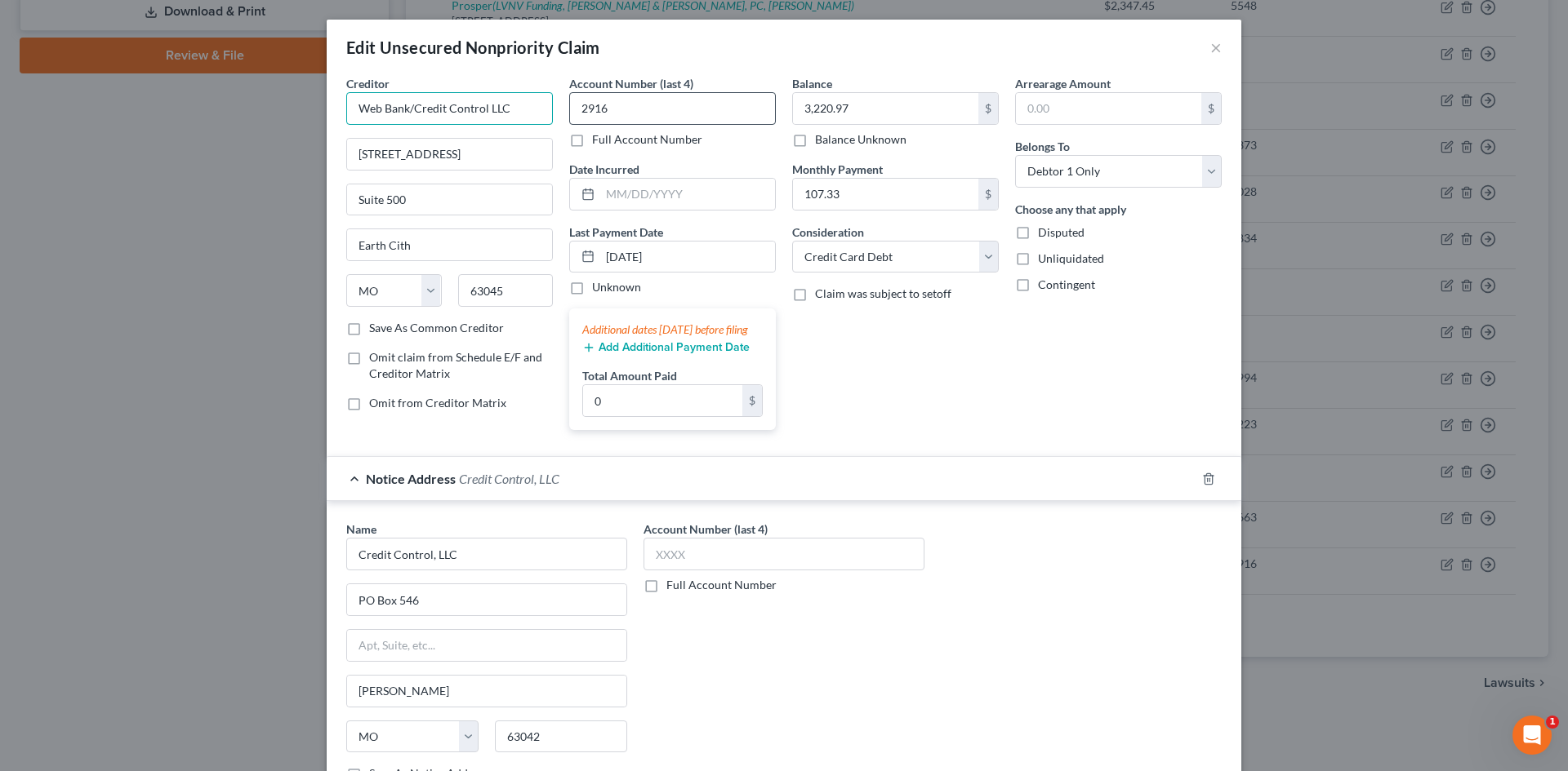
drag, startPoint x: 404, startPoint y: 108, endPoint x: 668, endPoint y: 109, distance: 264.0
click at [661, 117] on div "Creditor * Web Bank/Credit Control LLC 3300 Rider Trail /Street Suite 500 Earth…" at bounding box center [784, 259] width 892 height 368
click at [454, 138] on div "WEB Bank / Fingerhut" at bounding box center [444, 137] width 170 height 17
drag, startPoint x: 407, startPoint y: 104, endPoint x: 615, endPoint y: 102, distance: 208.0
click at [599, 111] on div "Creditor * WEB Bank / Fingerhut 6250 Ridgewood Rd. St. Cloud State AL AK AR AZ …" at bounding box center [784, 259] width 892 height 368
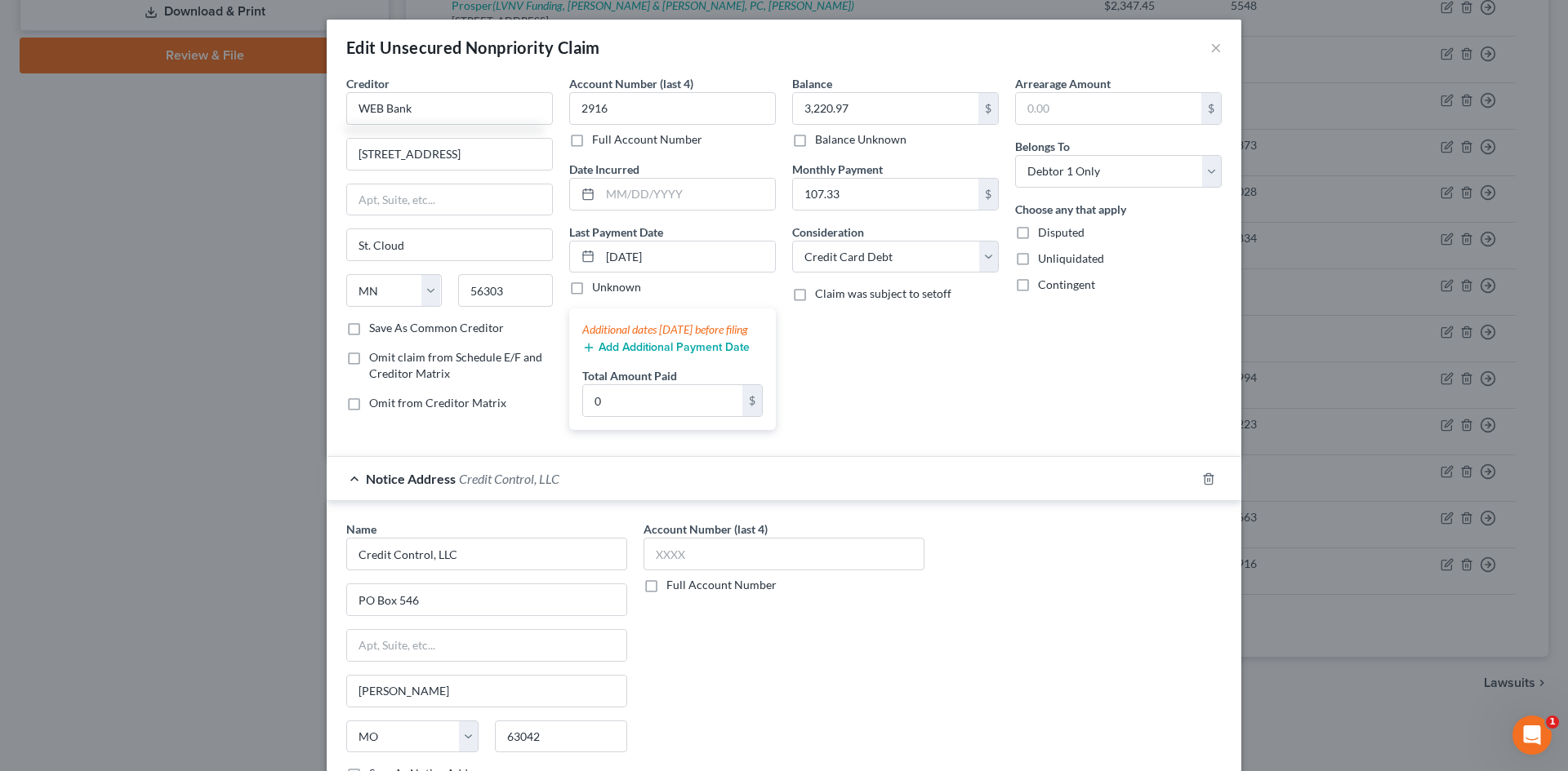
click at [1009, 373] on div "Arrearage Amount $ Belongs To * Select Debtor 1 Only Debtor 2 Only Debtor 1 And…" at bounding box center [1118, 259] width 223 height 368
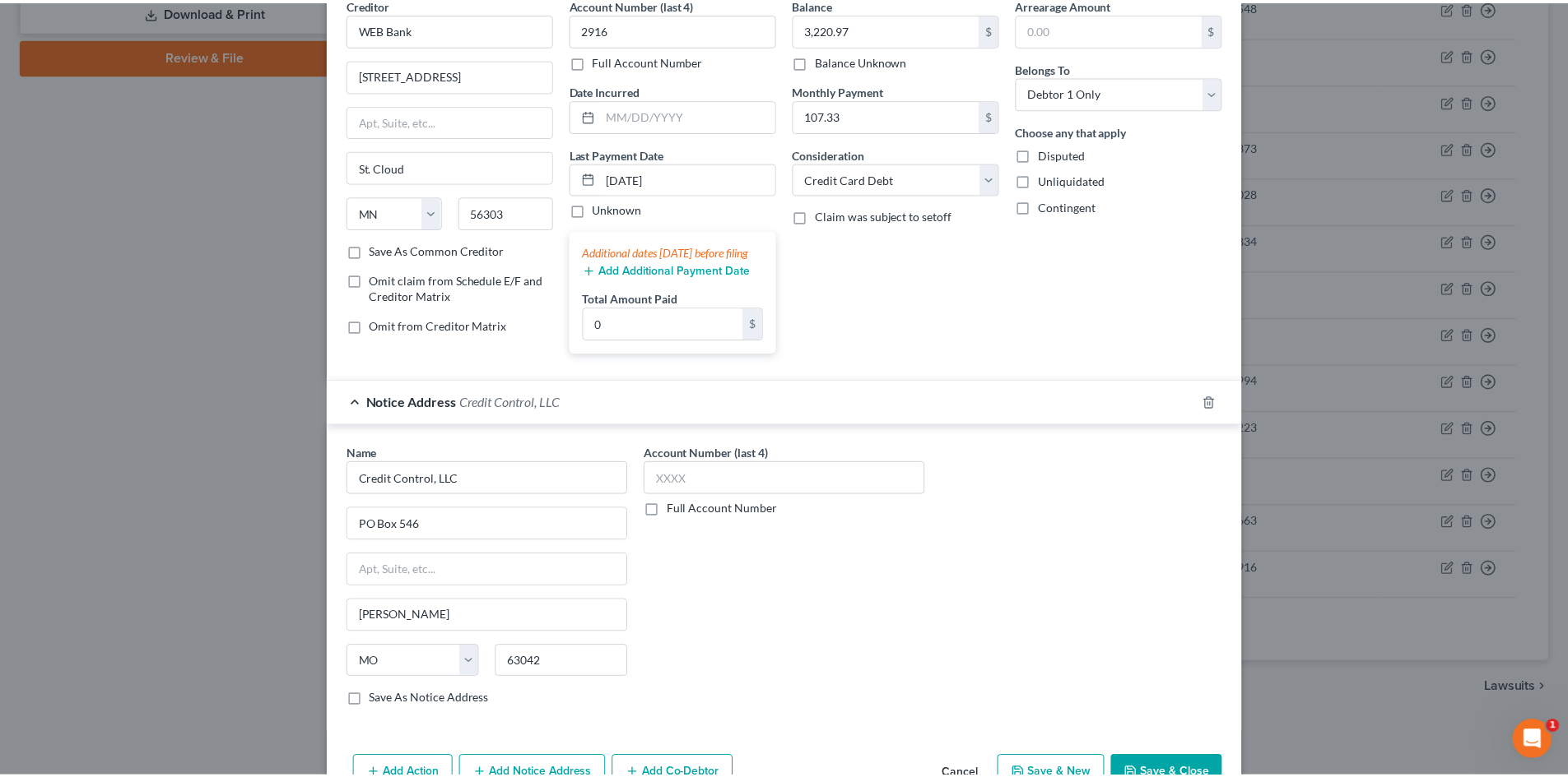
scroll to position [192, 0]
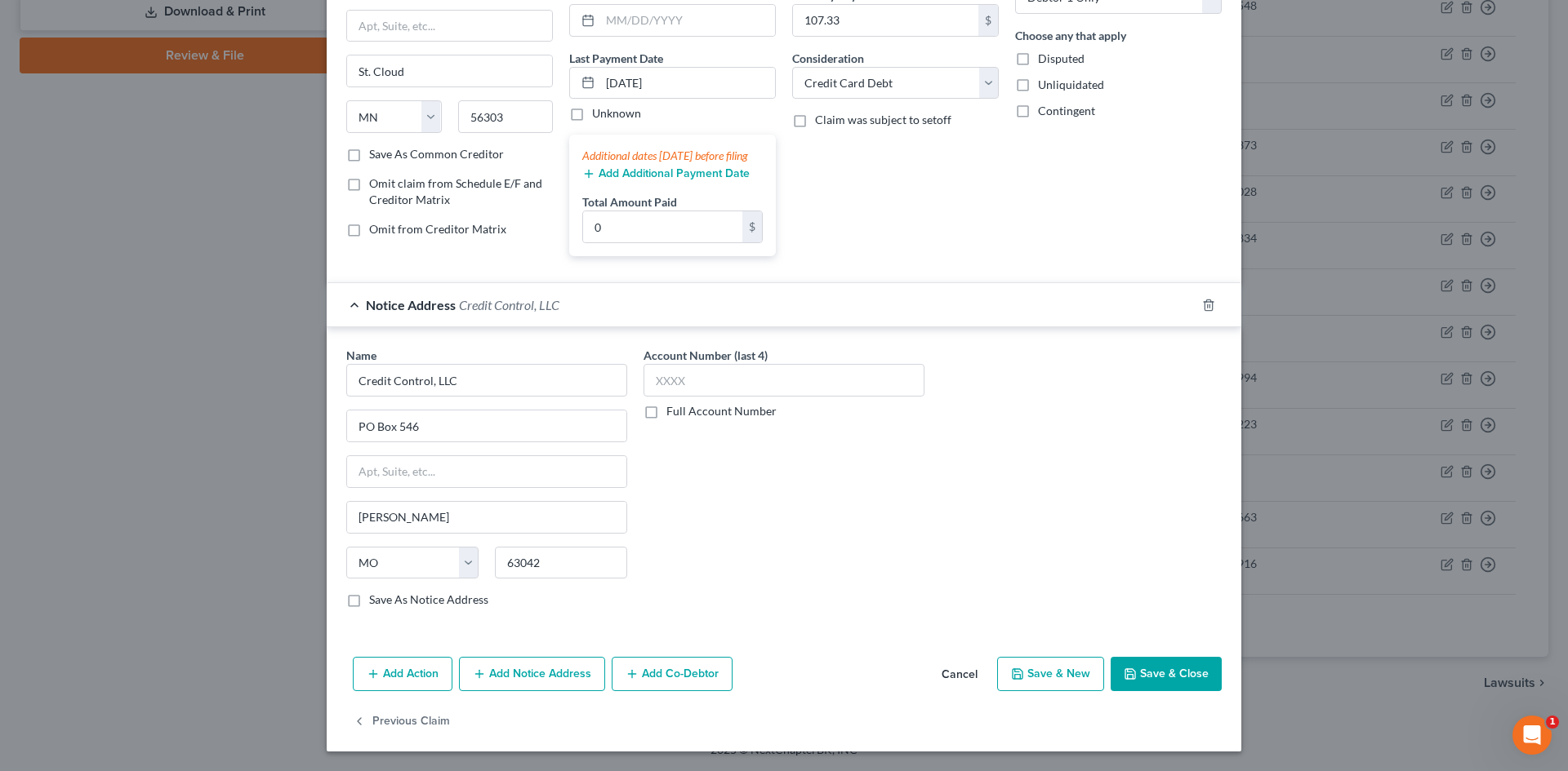
click at [1142, 669] on button "Save & Close" at bounding box center [1166, 673] width 111 height 34
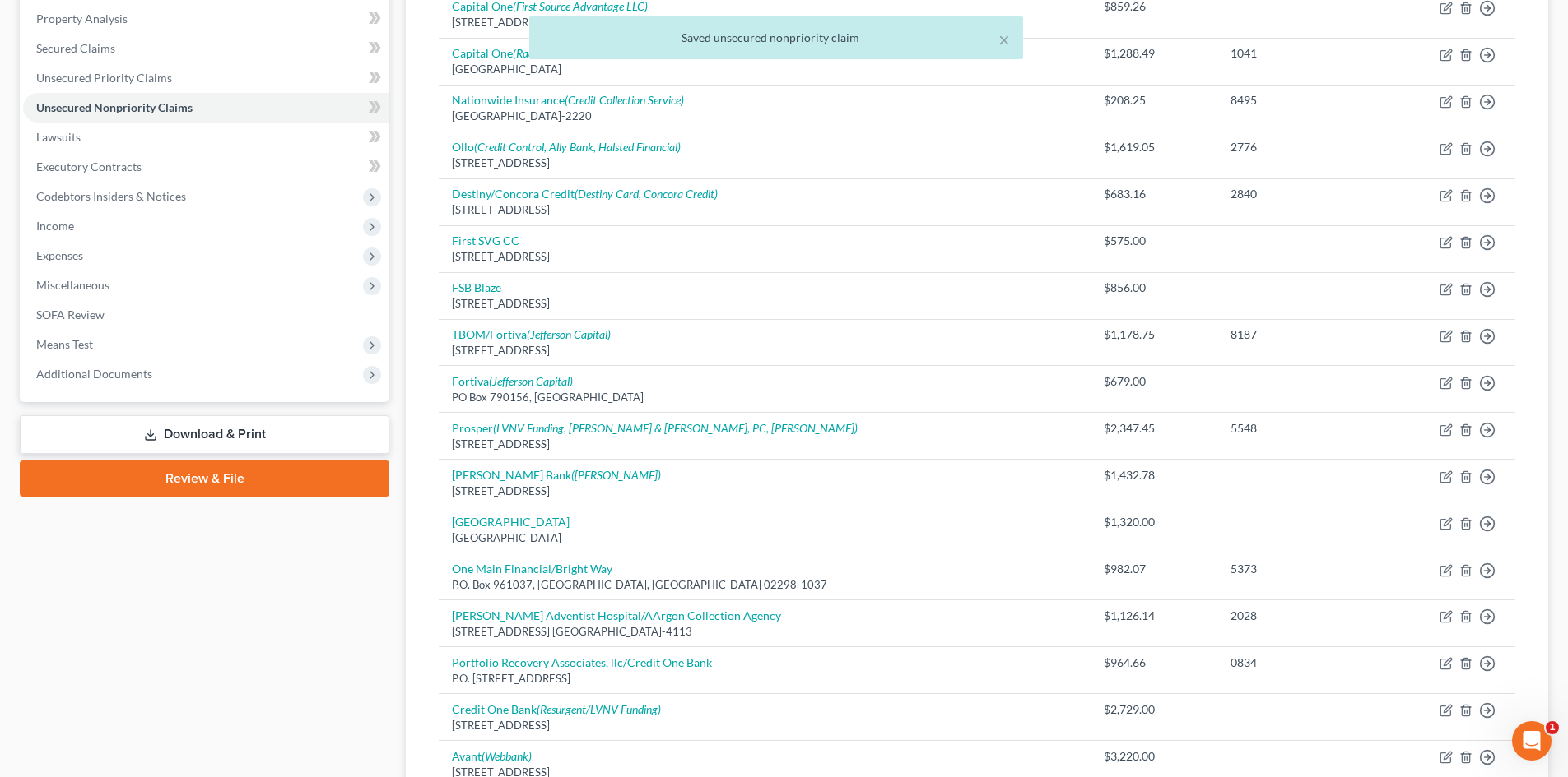
scroll to position [162, 0]
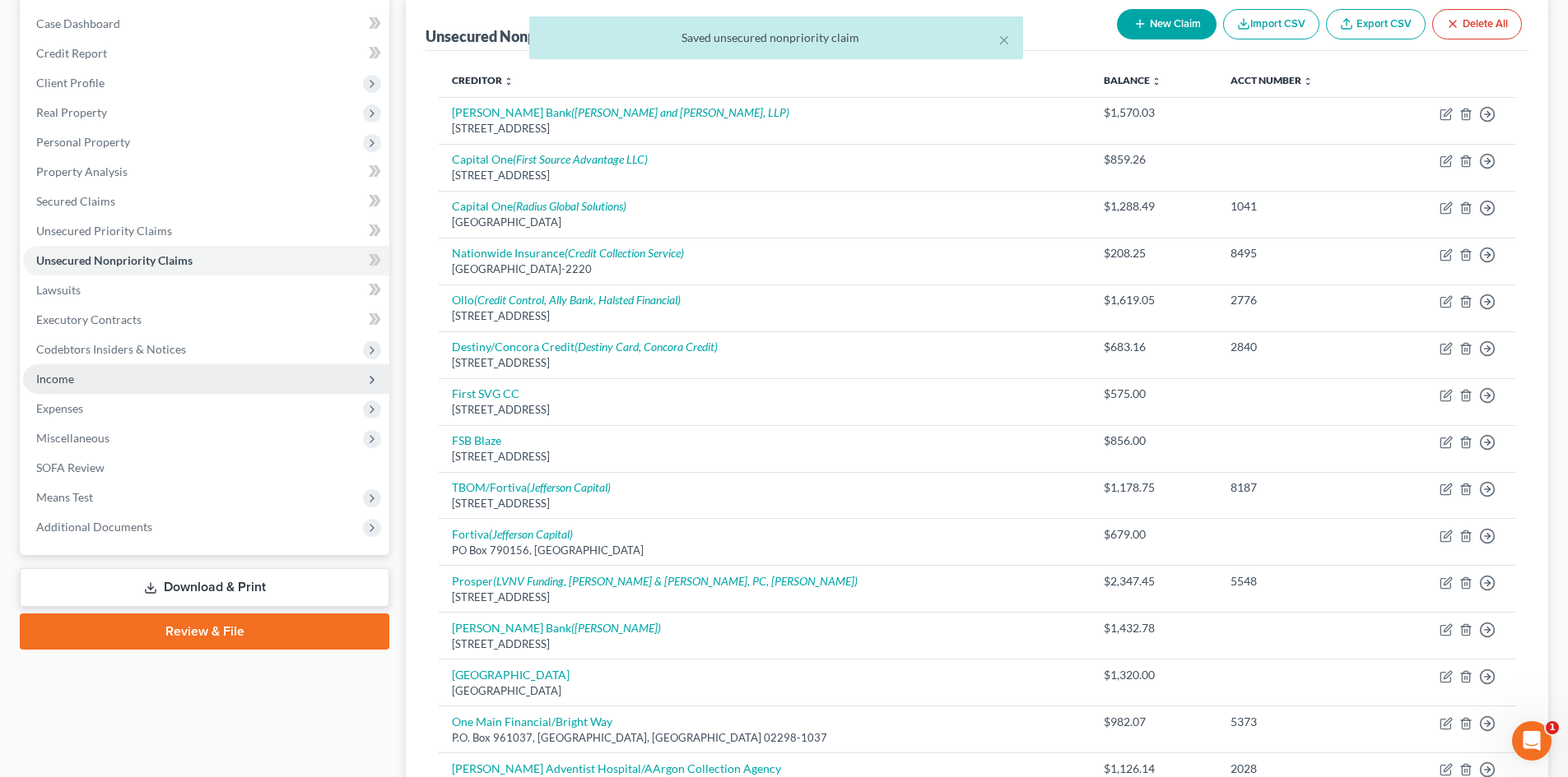
click at [56, 379] on span "Income" at bounding box center [55, 379] width 38 height 14
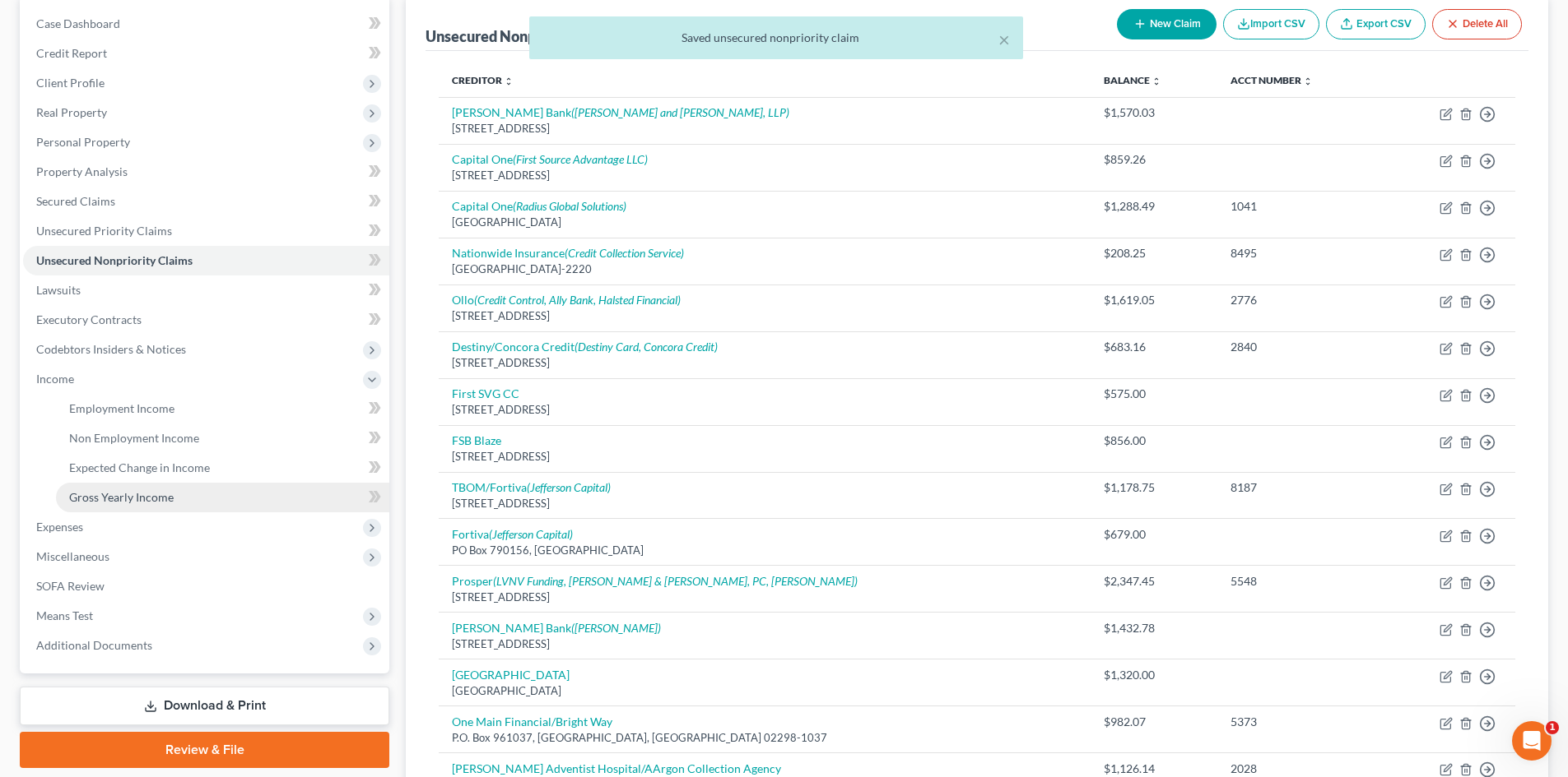
click at [116, 490] on span "Gross Yearly Income" at bounding box center [121, 497] width 105 height 14
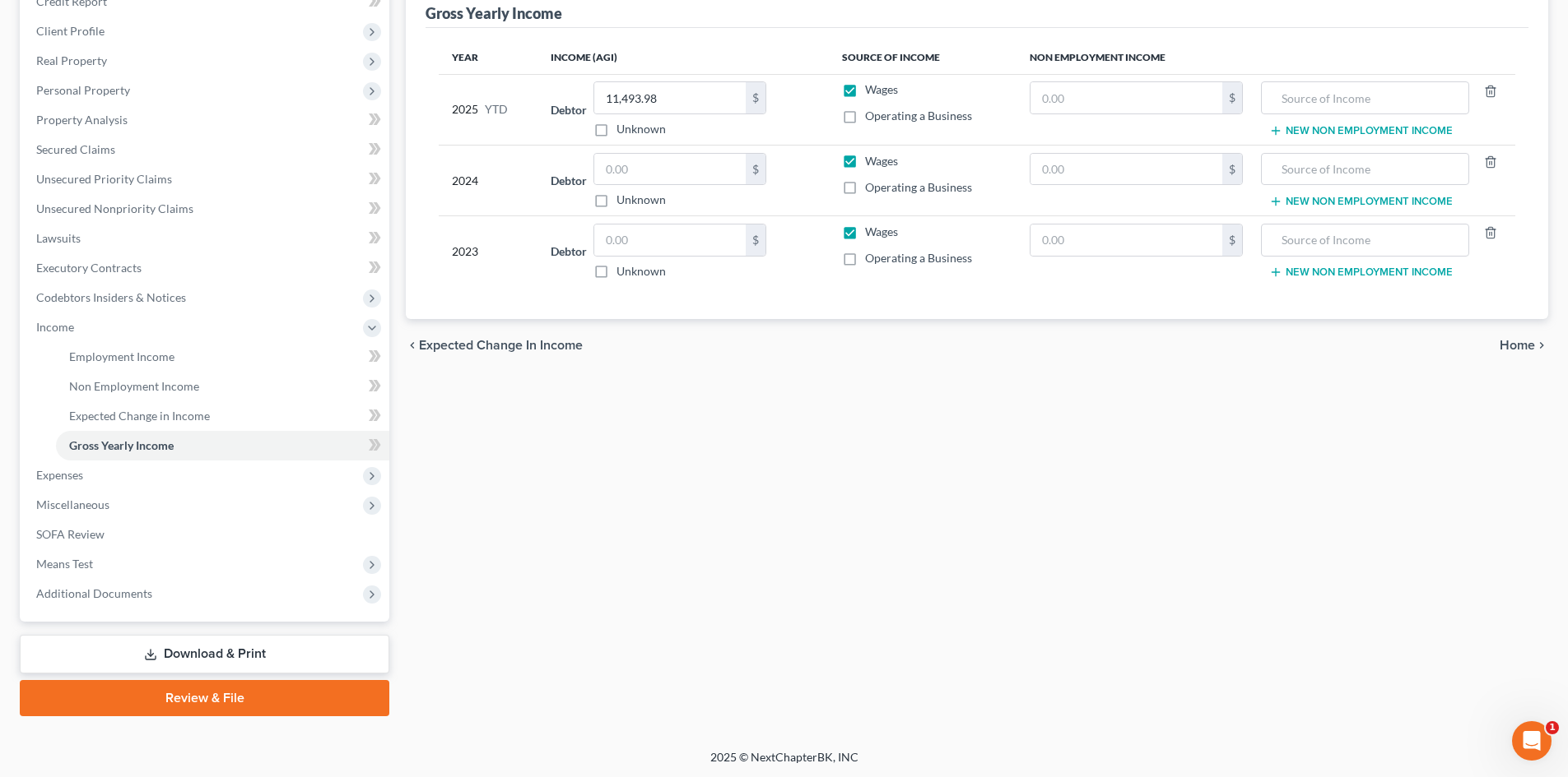
scroll to position [215, 0]
click at [622, 171] on input "text" at bounding box center [670, 168] width 151 height 32
click at [689, 246] on input "text" at bounding box center [670, 239] width 151 height 32
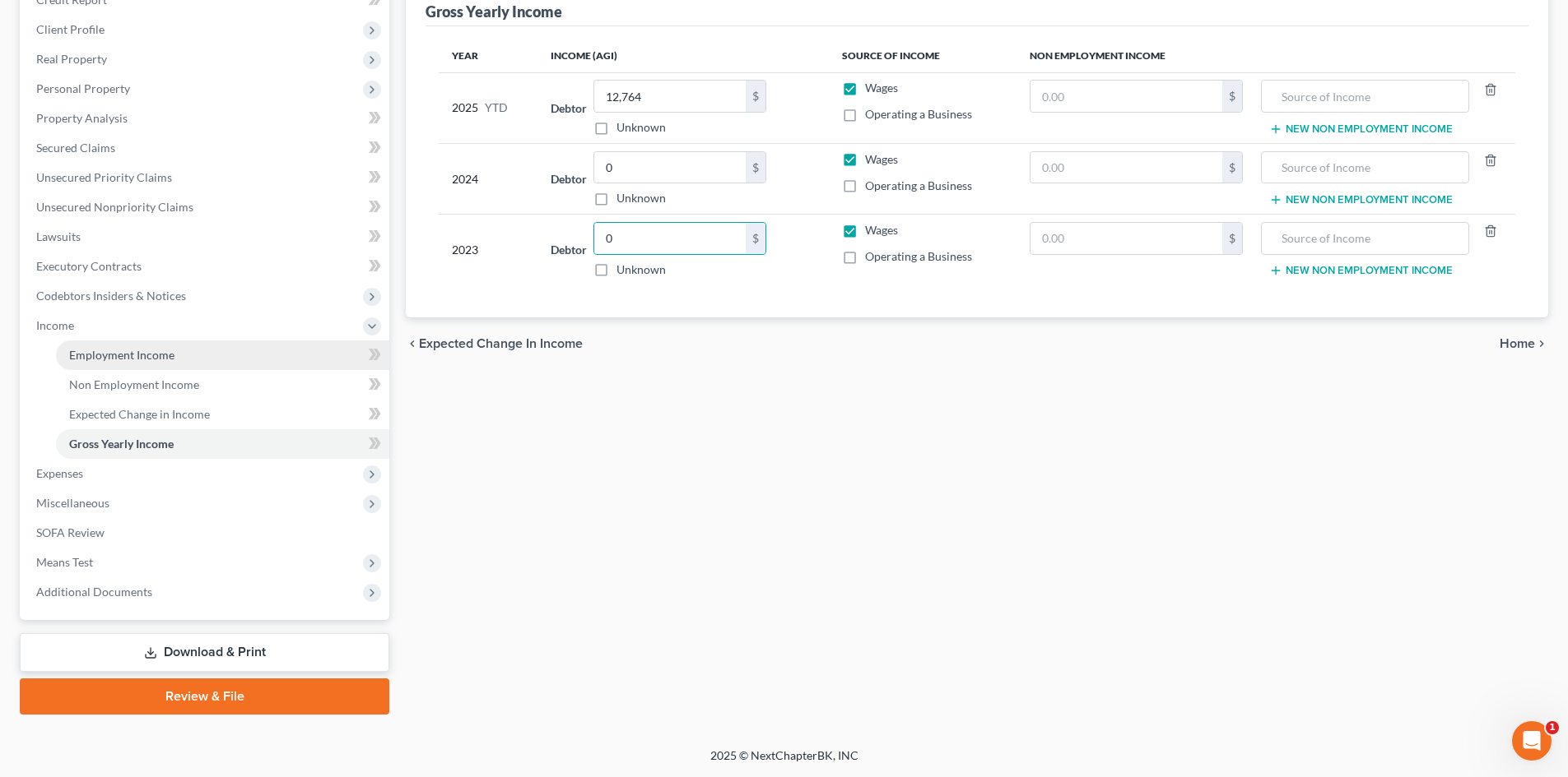
click at [120, 348] on span "Employment Income" at bounding box center [122, 355] width 106 height 14
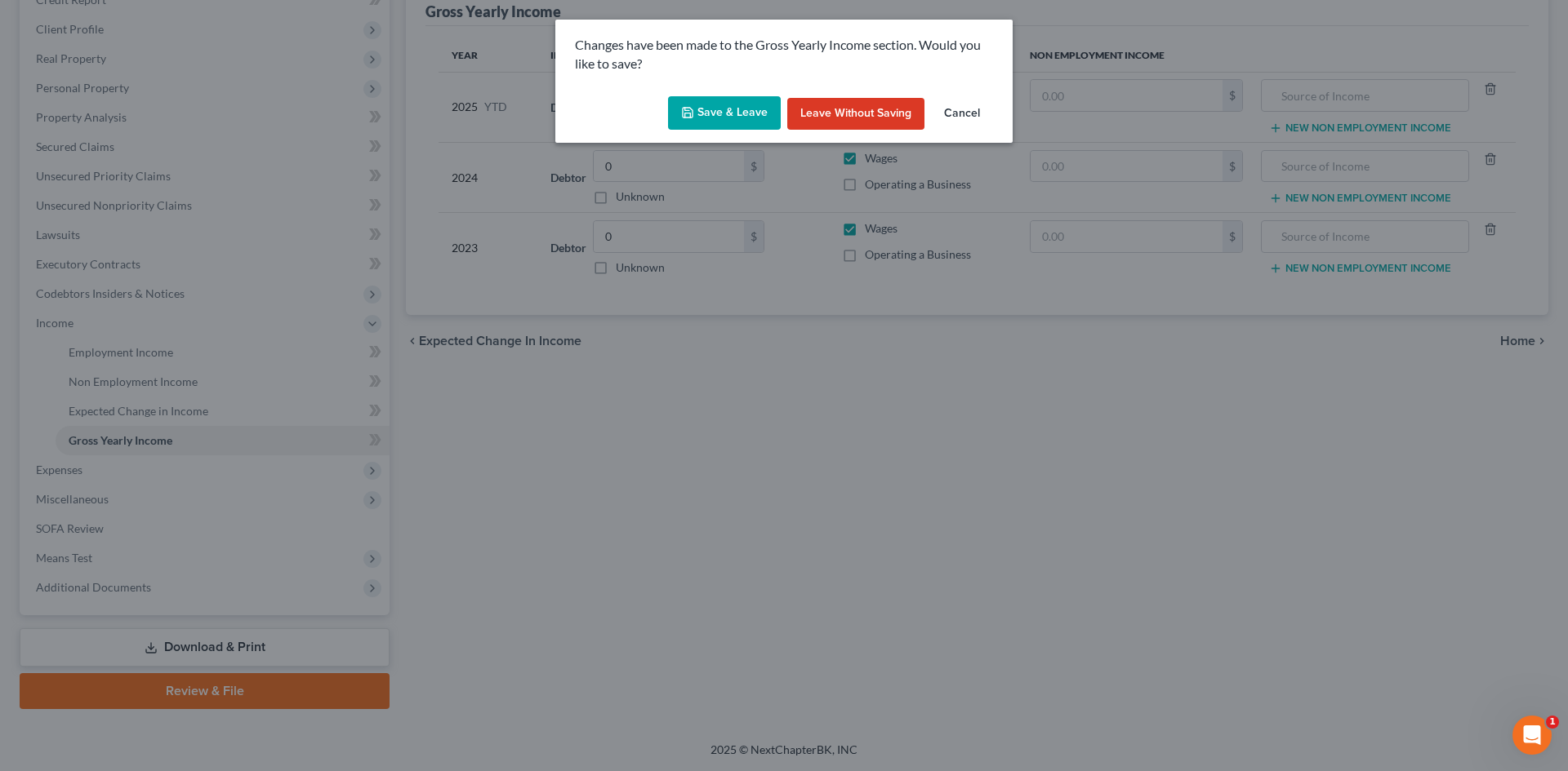
click at [730, 114] on button "Save & Leave" at bounding box center [723, 113] width 113 height 34
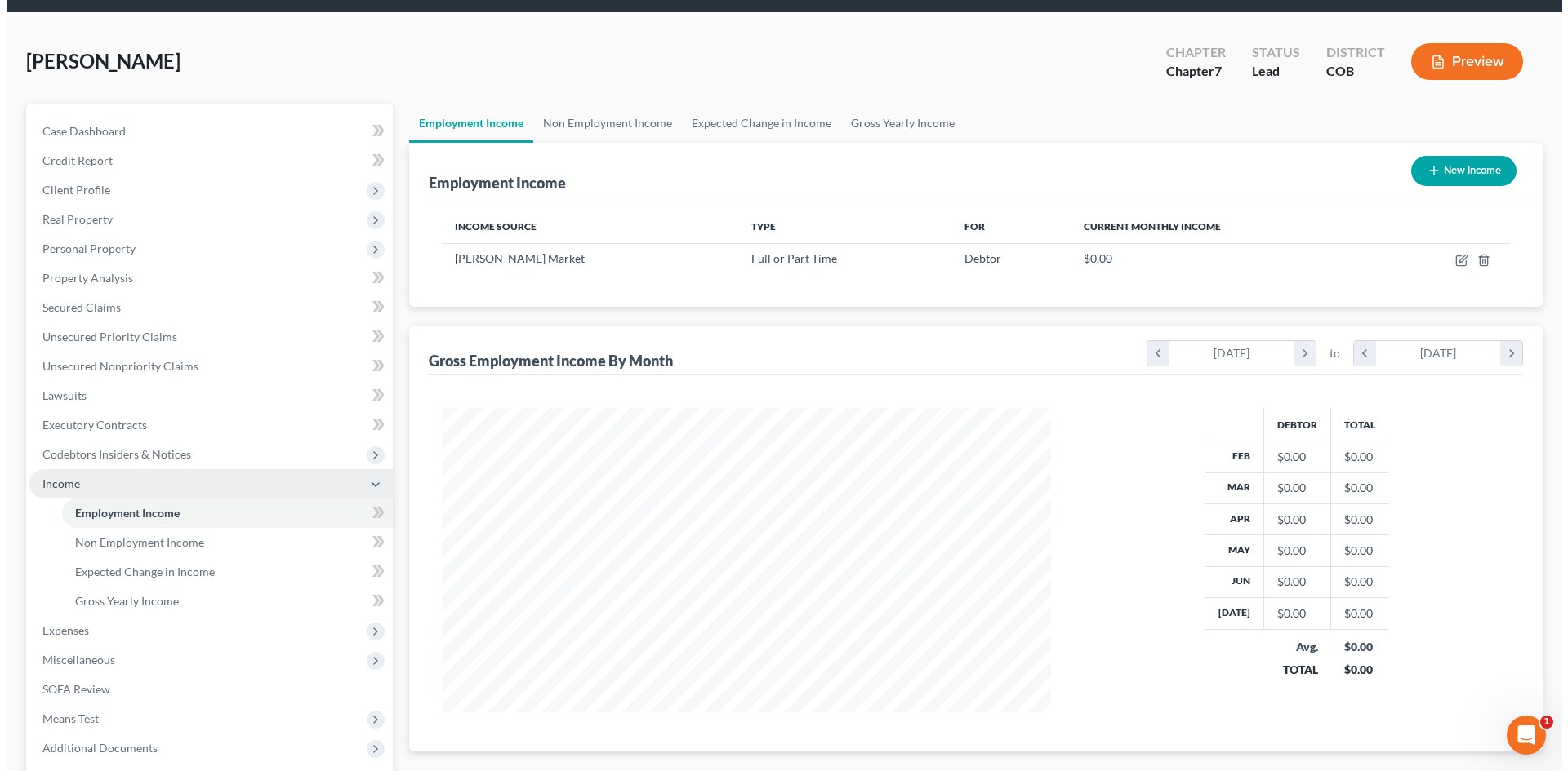
scroll to position [163, 0]
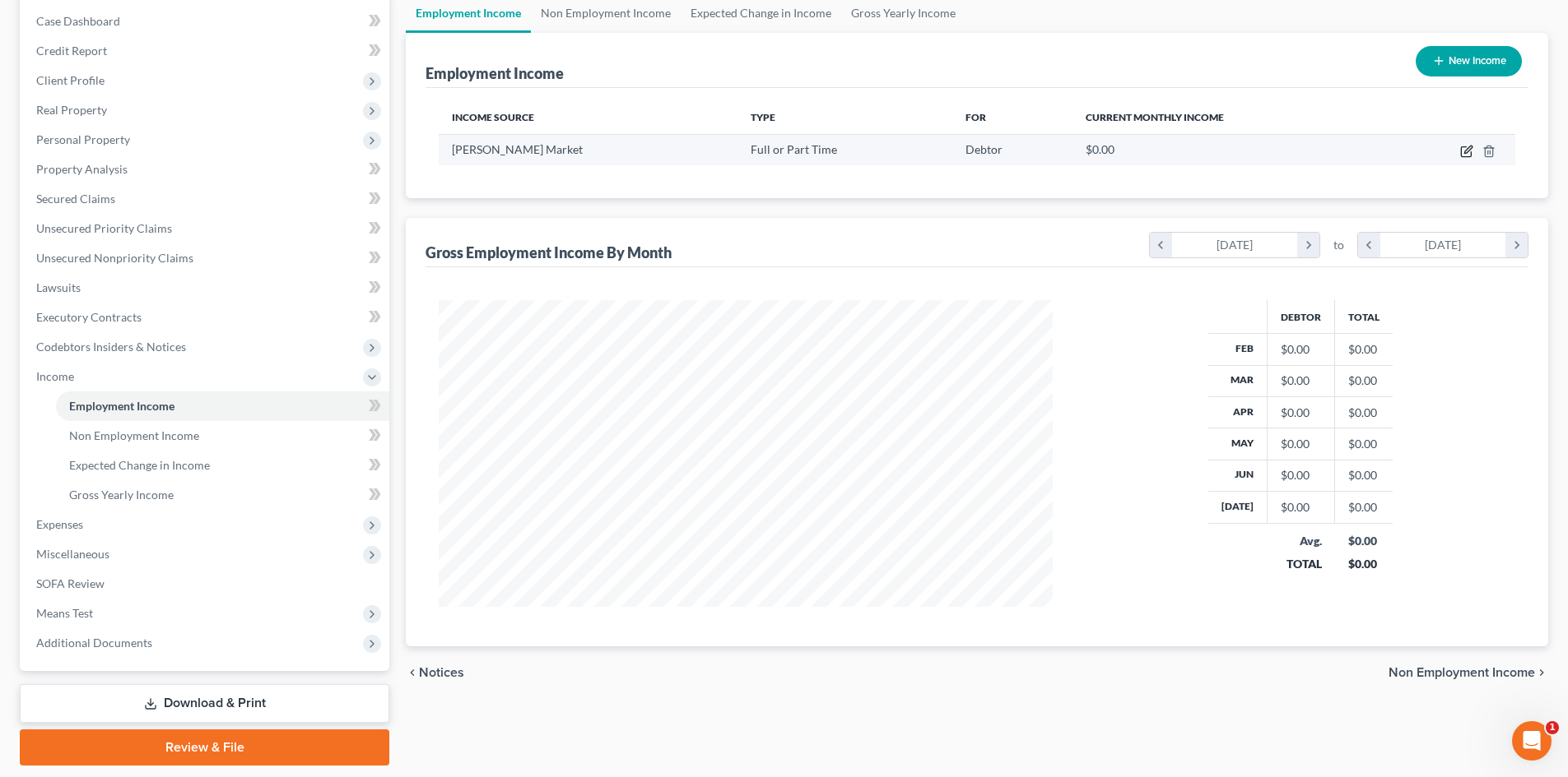
click at [1468, 149] on icon "button" at bounding box center [1466, 151] width 13 height 13
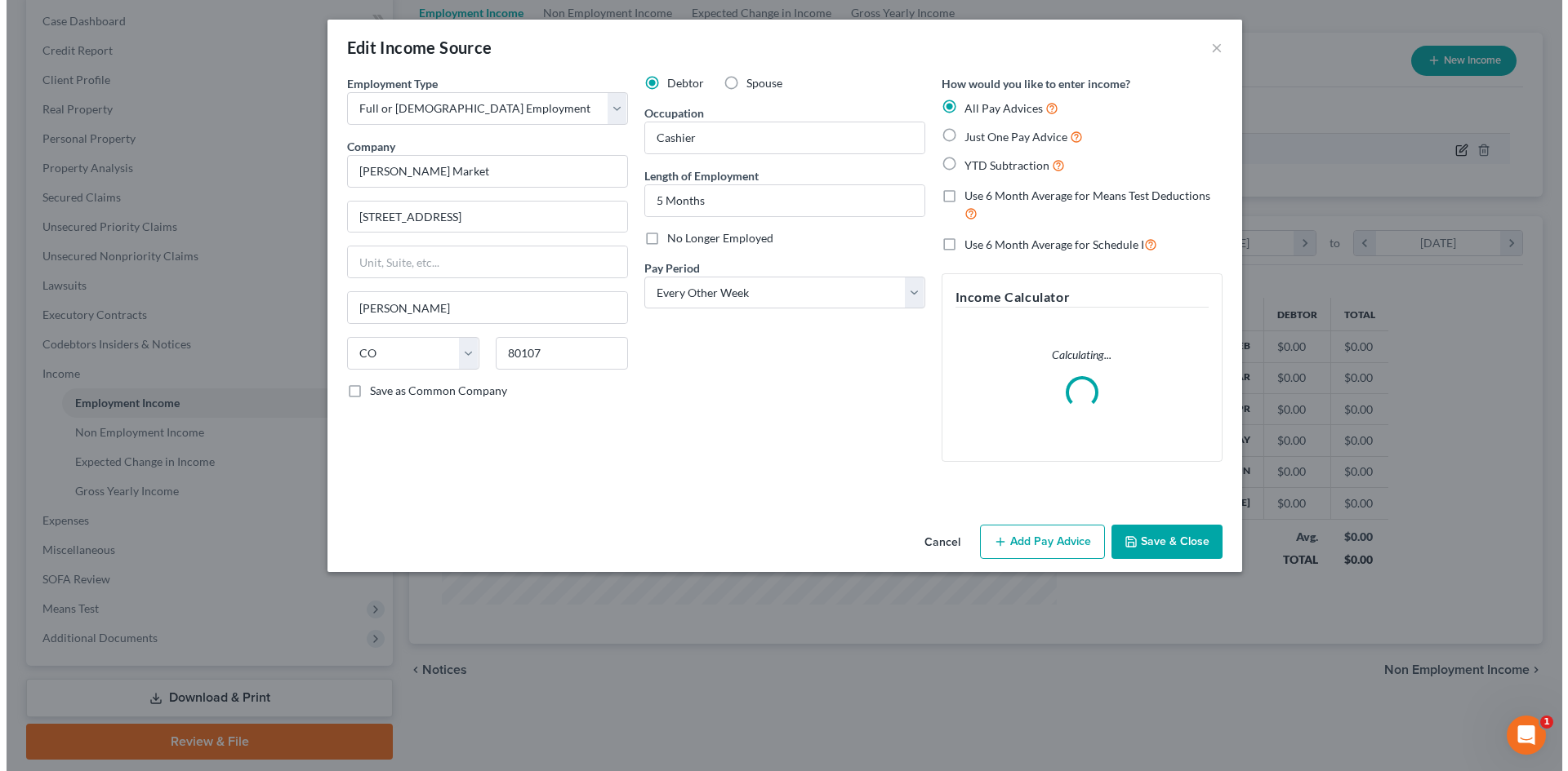
scroll to position [307, 647]
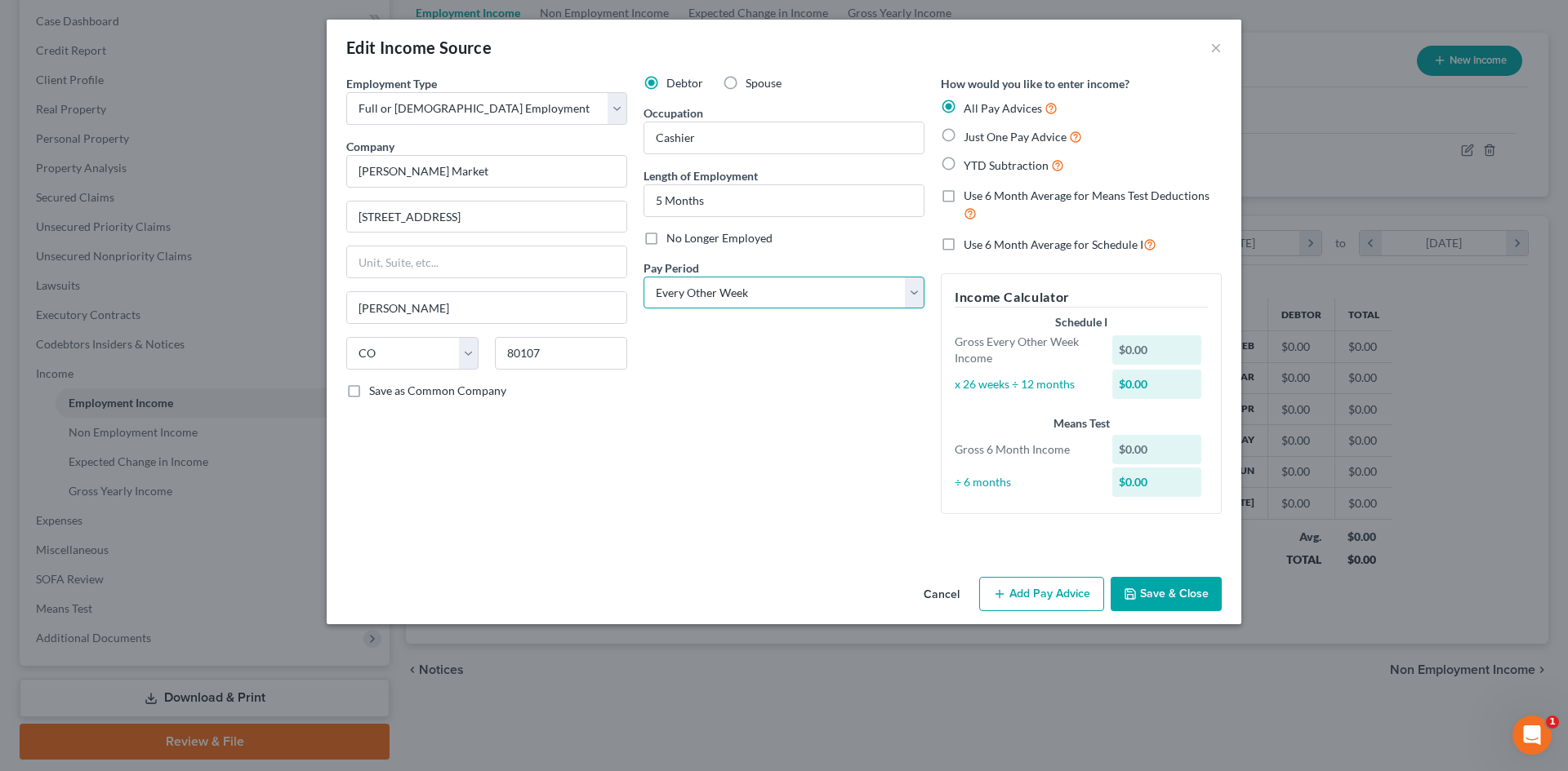
click at [706, 301] on select "Select Monthly Twice Monthly Every Other Week Weekly" at bounding box center [784, 292] width 281 height 32
click at [643, 276] on select "Select Monthly Twice Monthly Every Other Week Weekly" at bounding box center [784, 292] width 281 height 32
click at [963, 134] on label "Just One Pay Advice" at bounding box center [1023, 137] width 119 height 19
click at [970, 134] on input "Just One Pay Advice" at bounding box center [976, 133] width 10 height 10
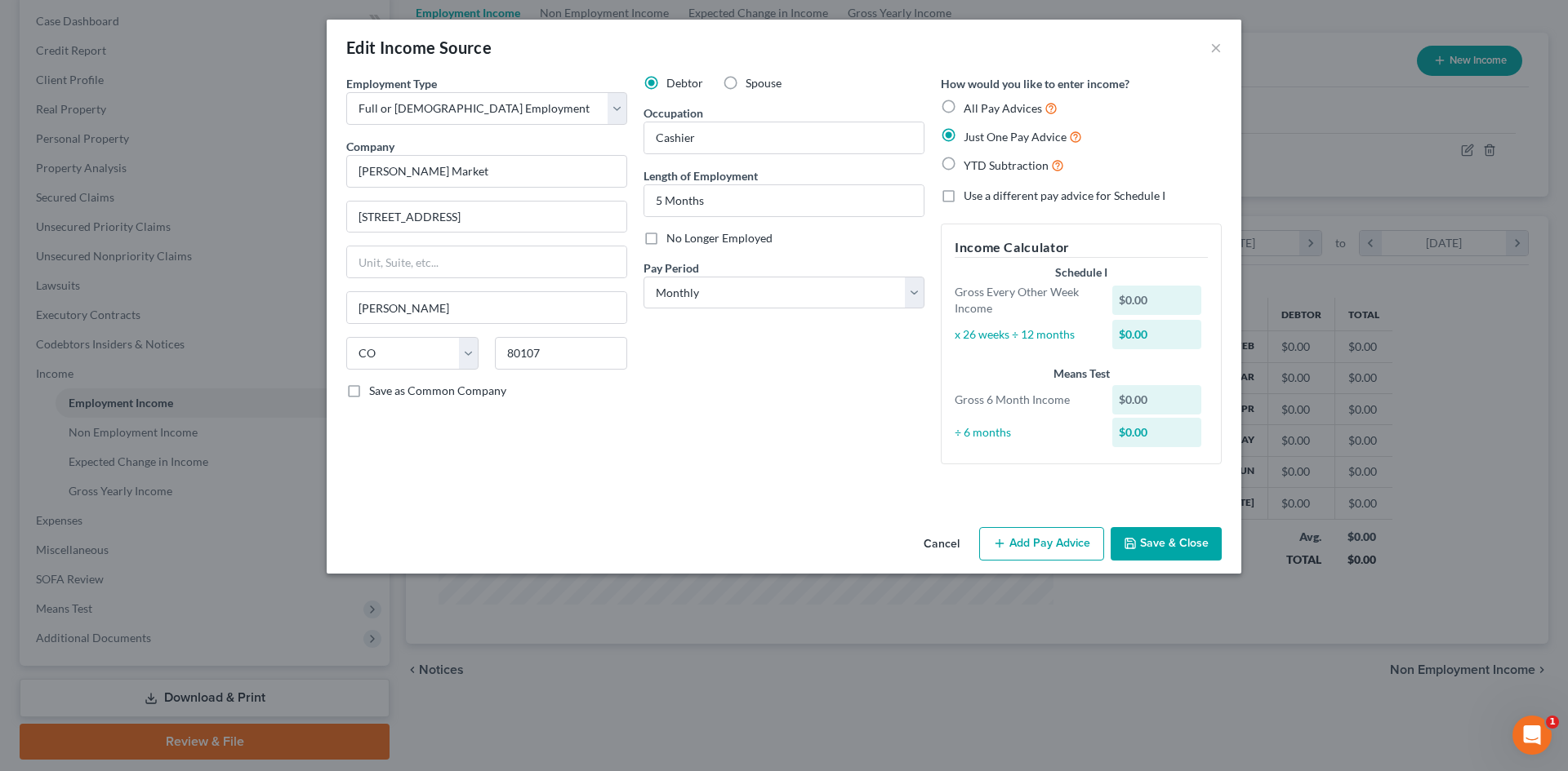
click at [1038, 540] on button "Add Pay Advice" at bounding box center [1041, 544] width 125 height 34
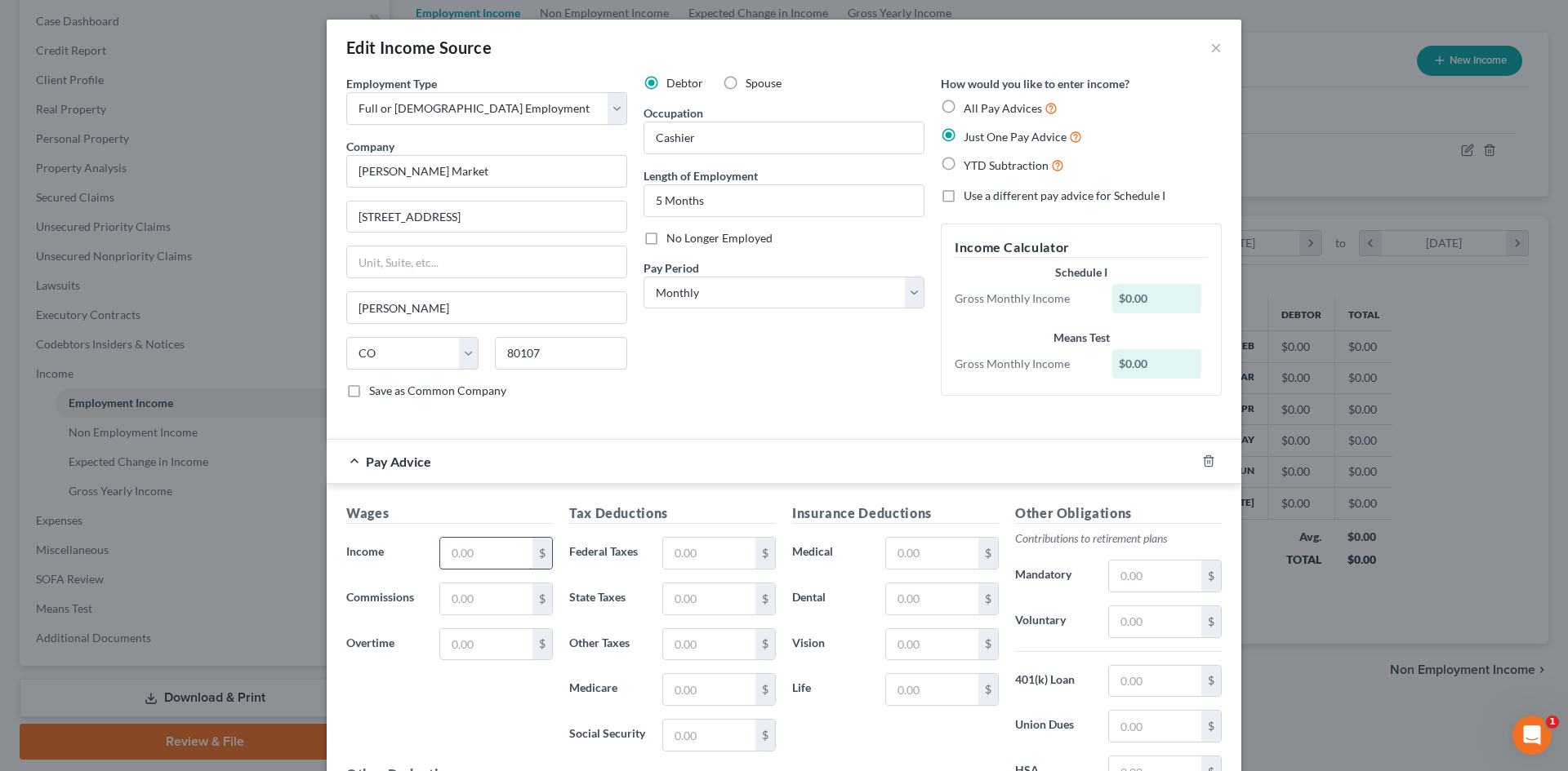
click at [483, 563] on input "text" at bounding box center [486, 554] width 92 height 31
click at [695, 556] on input "text" at bounding box center [709, 554] width 92 height 31
click at [815, 362] on div "Debtor Spouse Occupation Cashier Length of Employment 5 Months No Longer Employ…" at bounding box center [784, 243] width 298 height 337
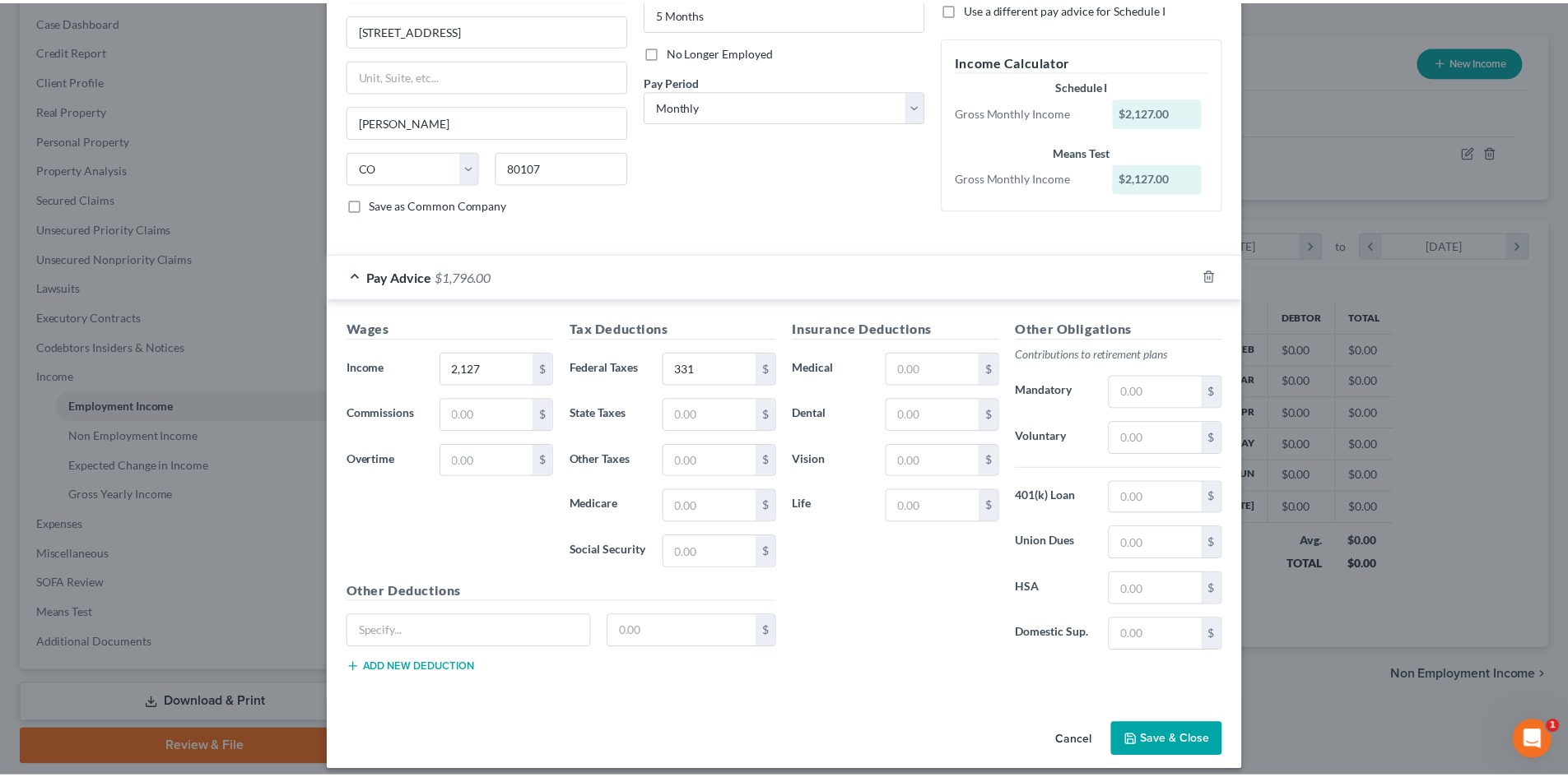
scroll to position [202, 0]
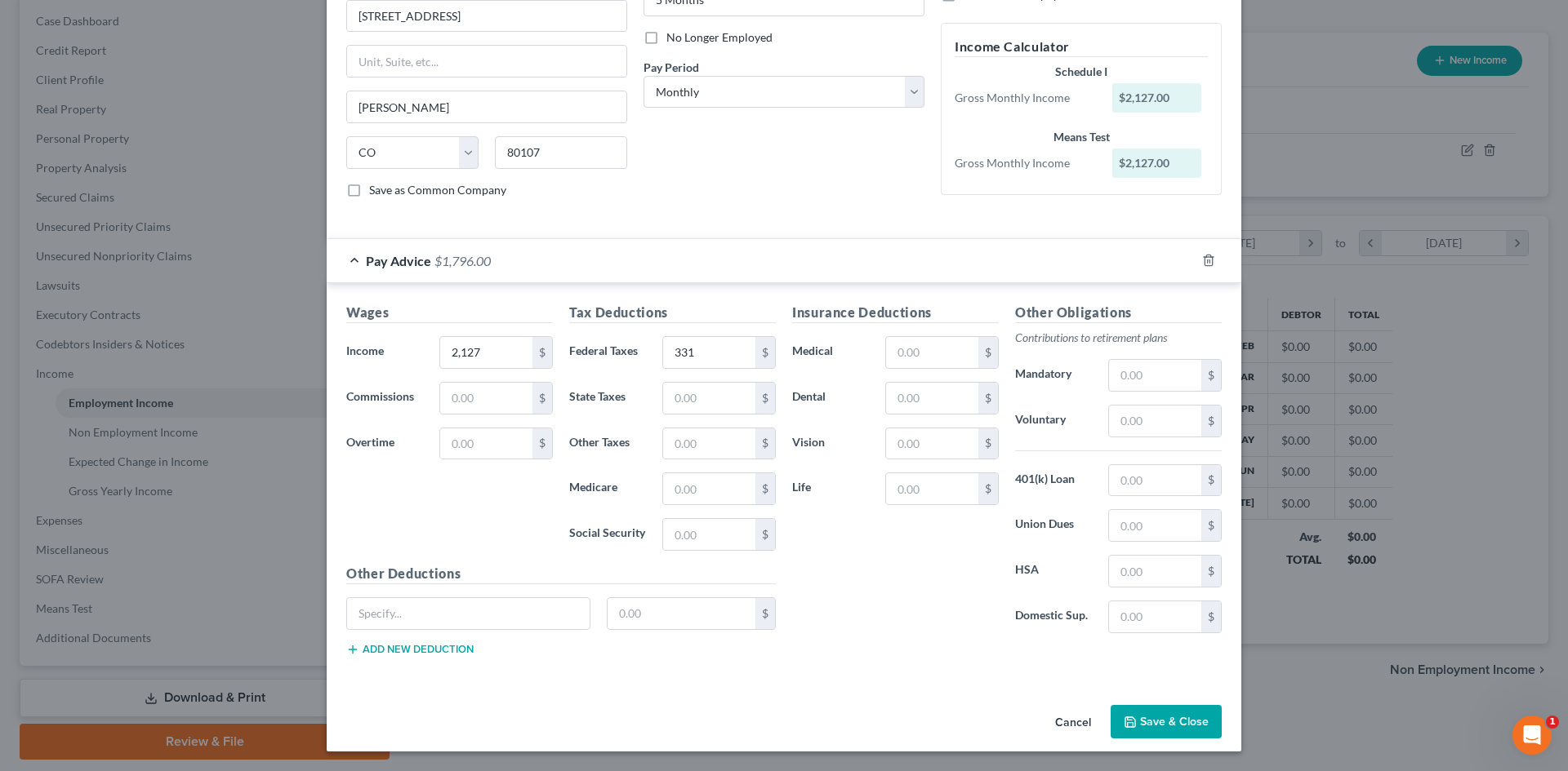
click at [1164, 713] on button "Save & Close" at bounding box center [1166, 722] width 111 height 34
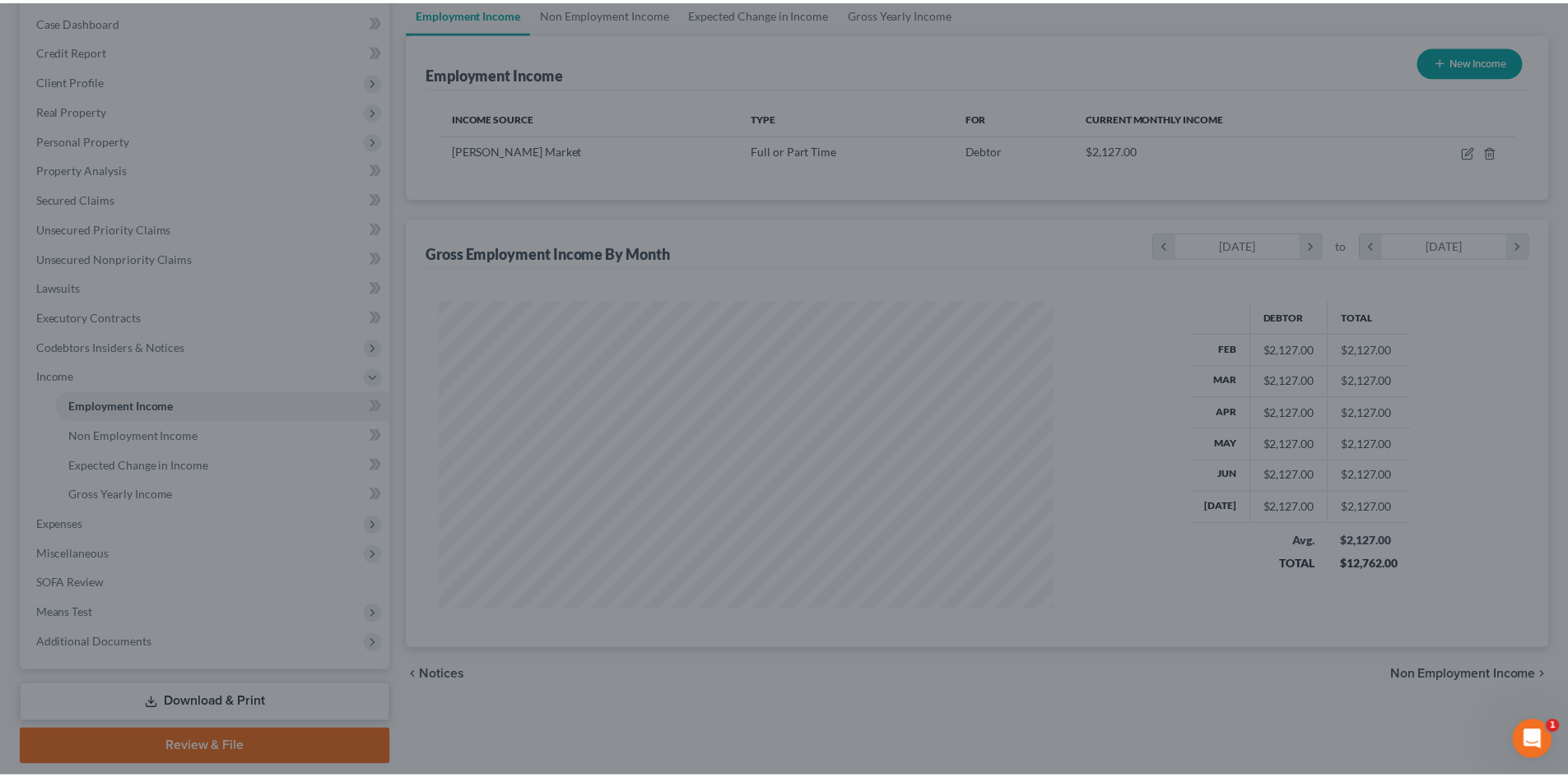
scroll to position [822212, 822300]
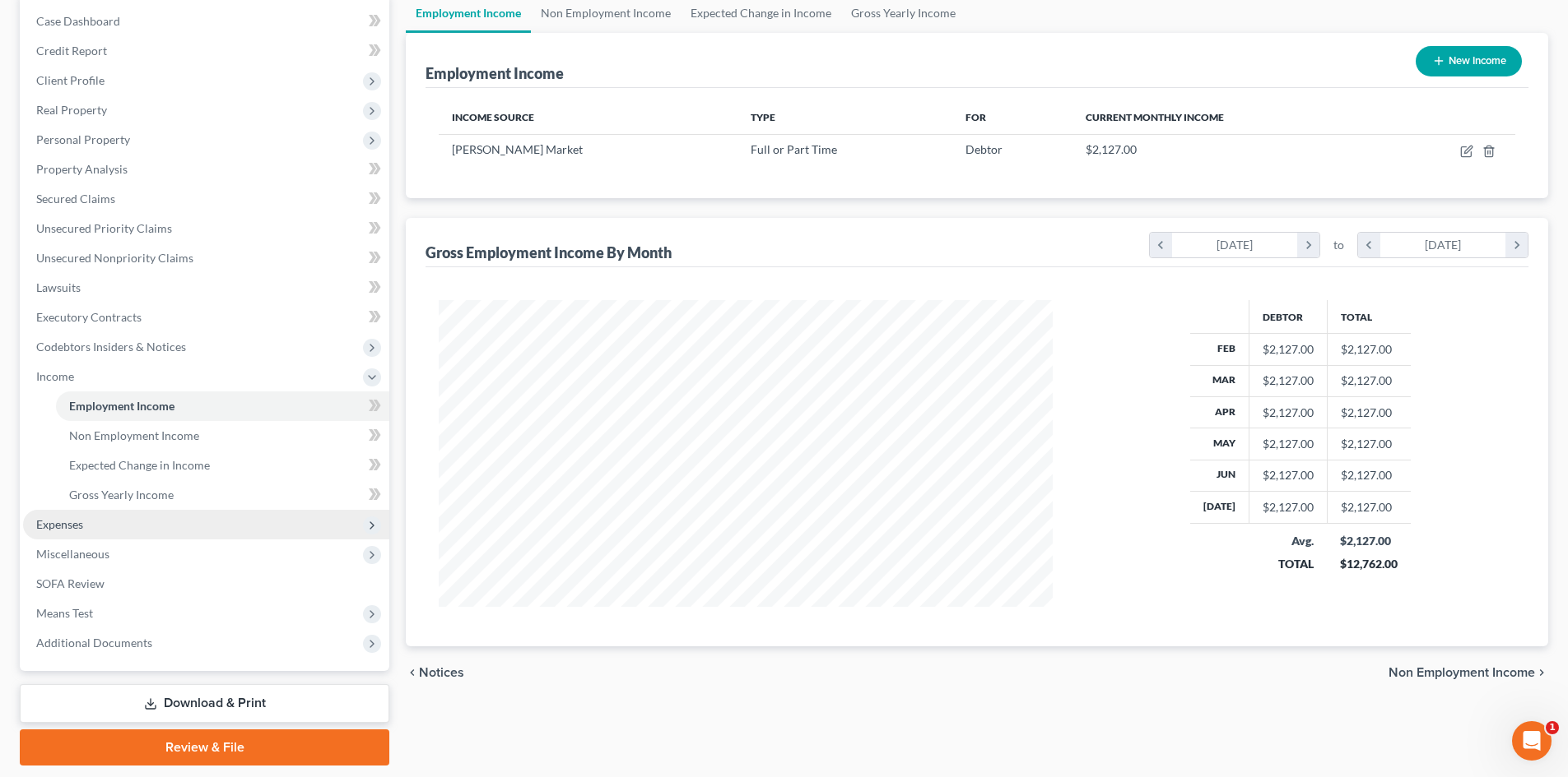
click at [75, 527] on span "Expenses" at bounding box center [59, 525] width 47 height 14
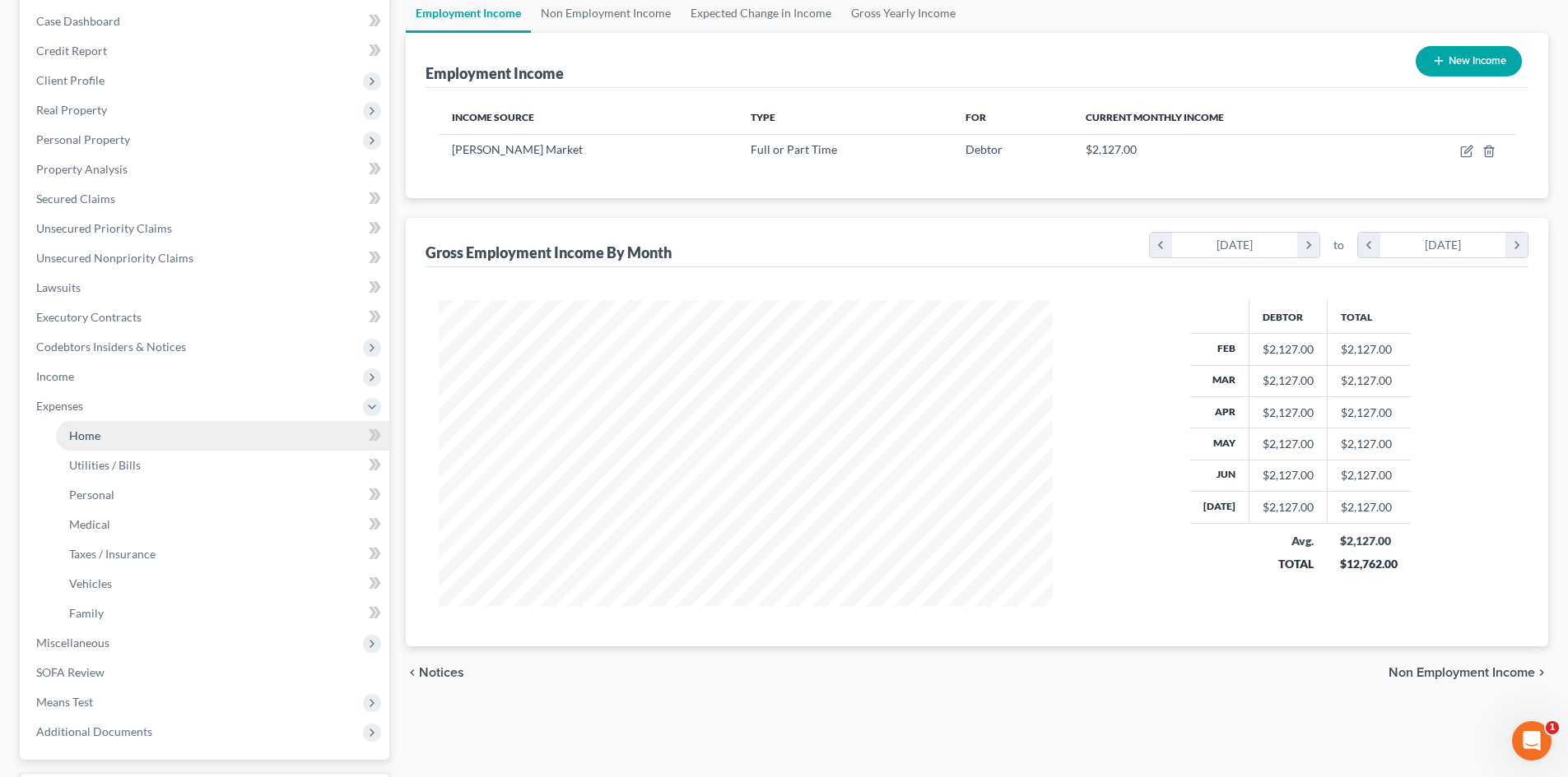
click at [82, 436] on span "Home" at bounding box center [85, 436] width 32 height 14
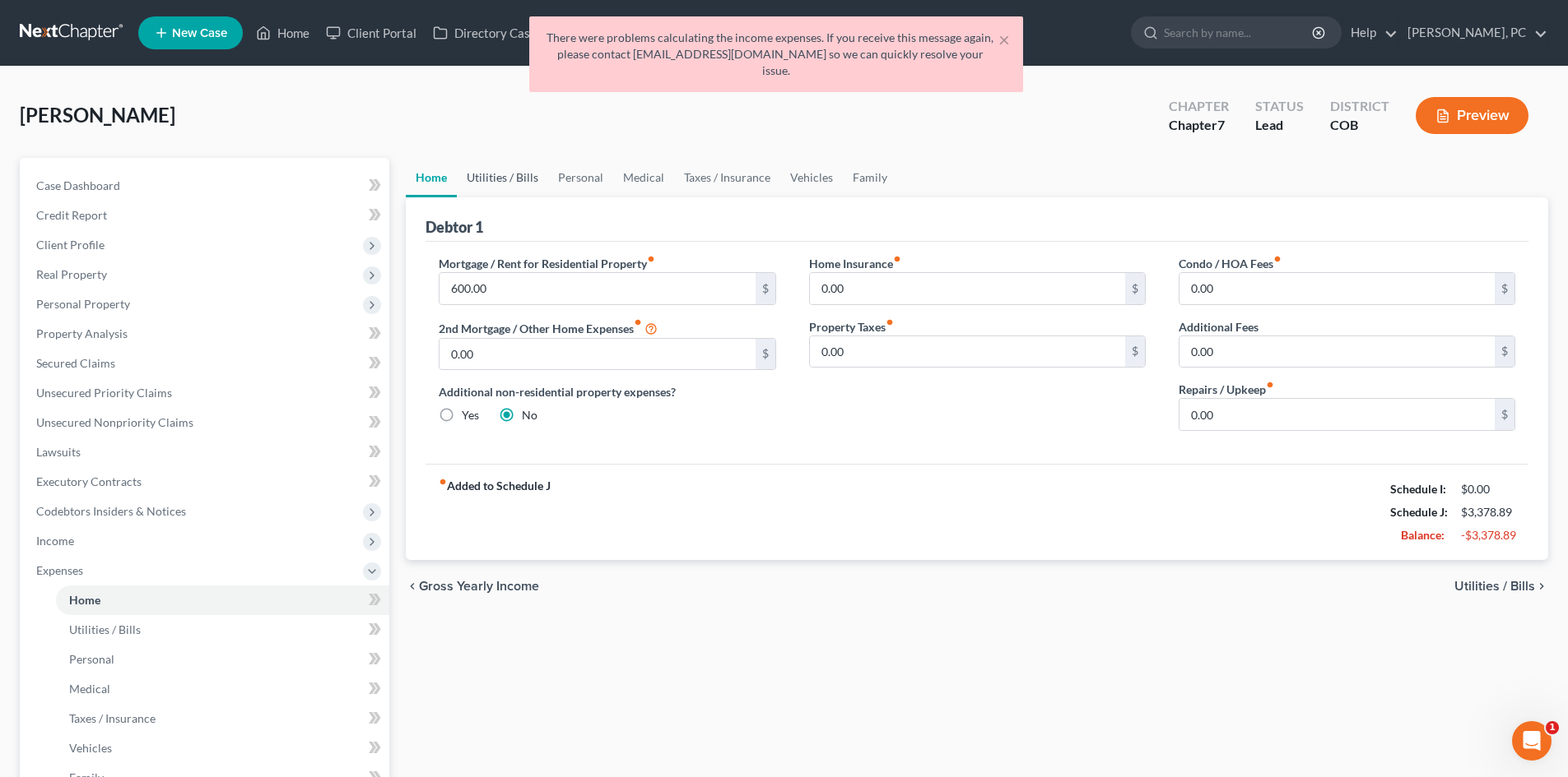
click at [496, 178] on link "Utilities / Bills" at bounding box center [502, 178] width 91 height 40
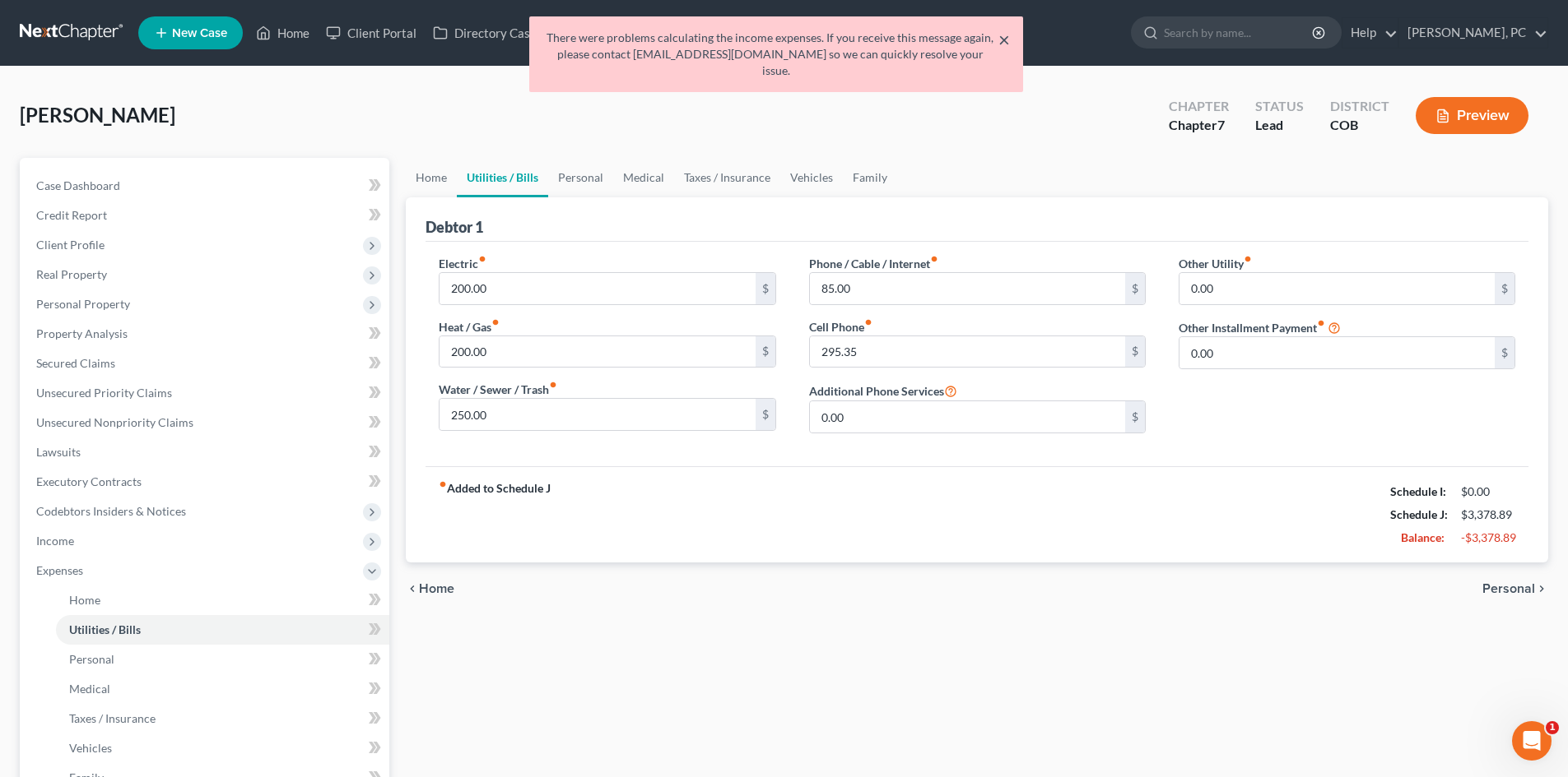
click at [1003, 39] on button "×" at bounding box center [1003, 40] width 11 height 19
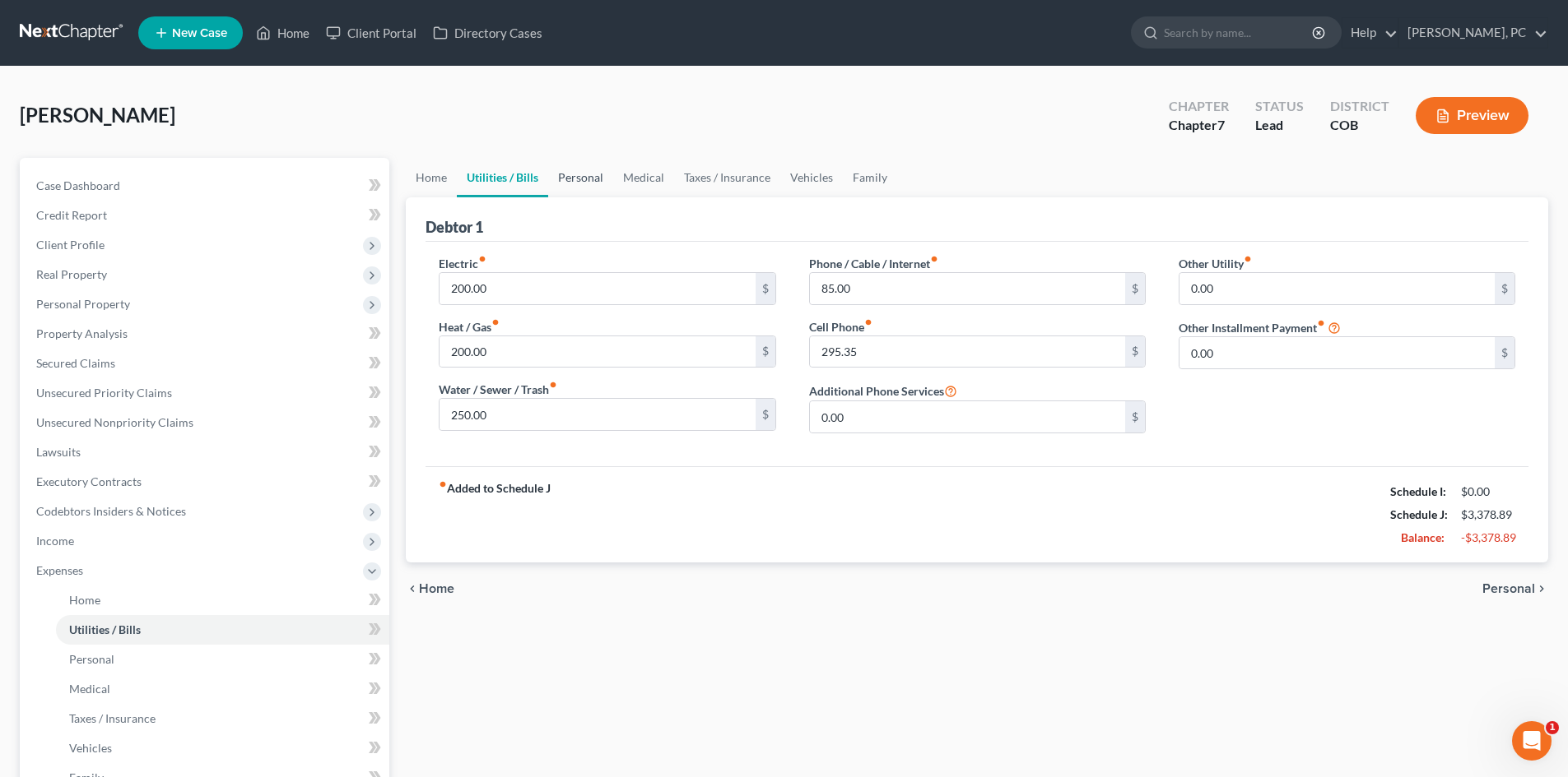
click at [559, 176] on link "Personal" at bounding box center [580, 178] width 65 height 40
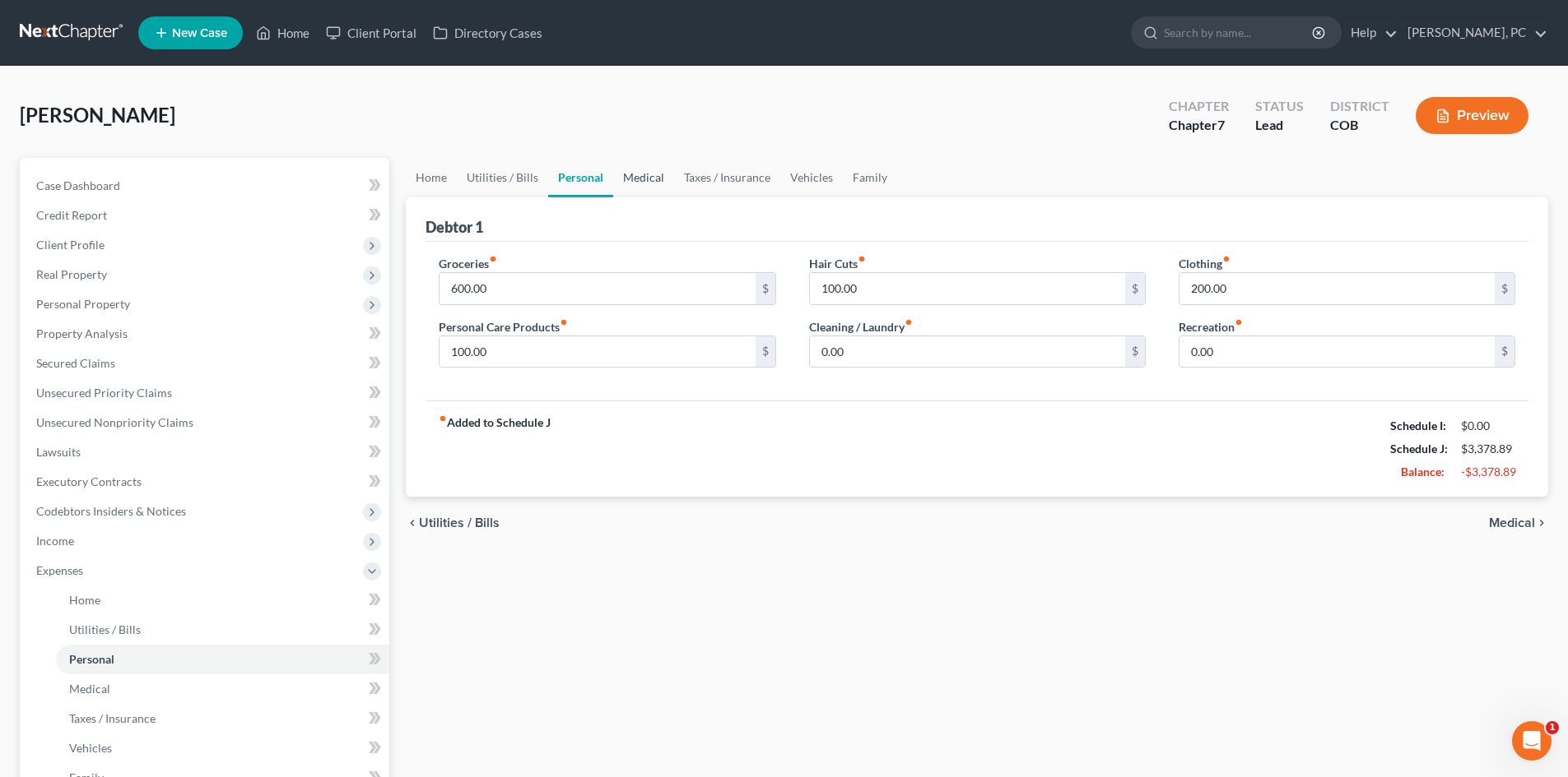
click at [636, 179] on link "Medical" at bounding box center [643, 178] width 61 height 40
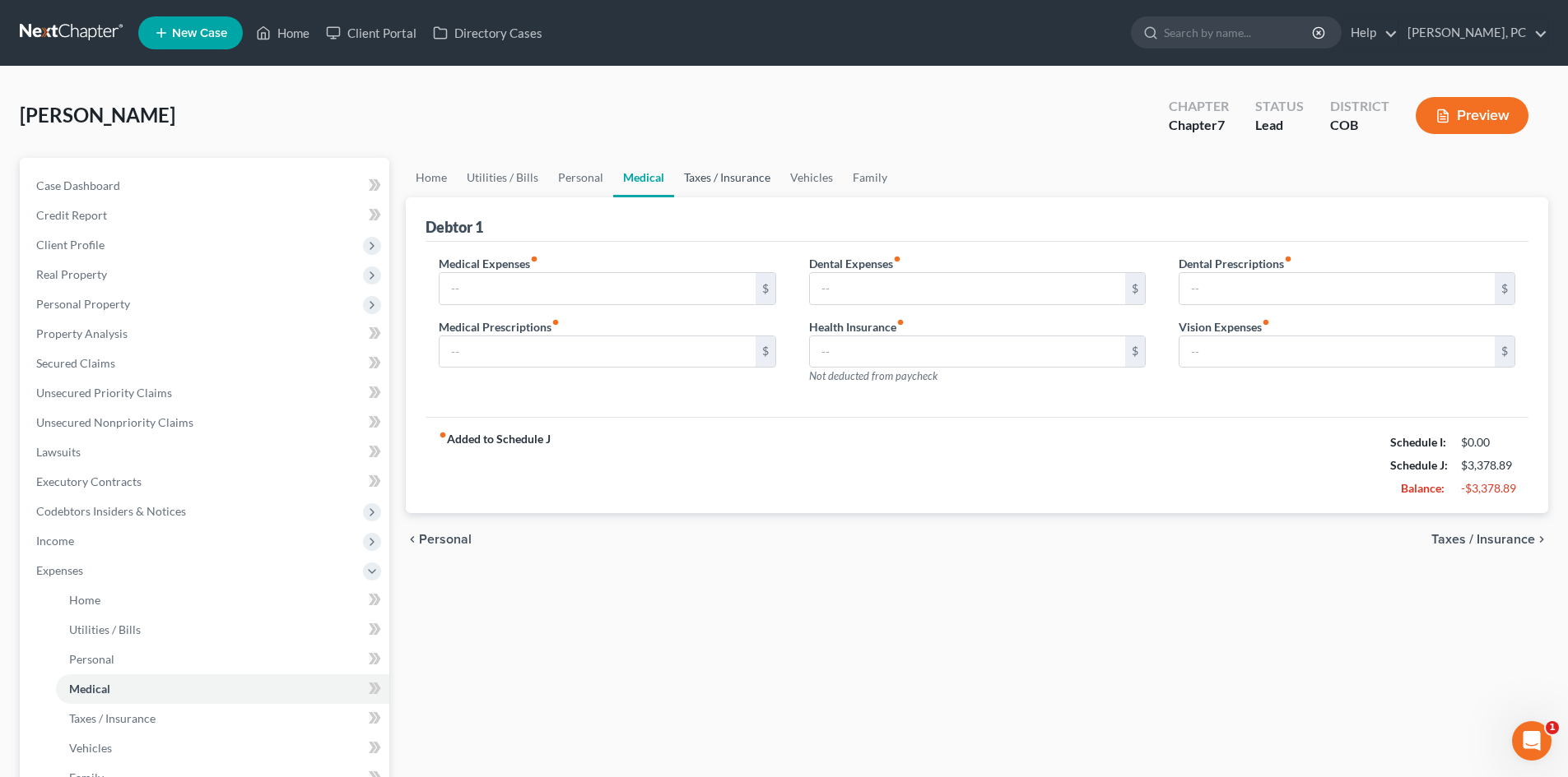
click at [720, 183] on link "Taxes / Insurance" at bounding box center [726, 178] width 106 height 40
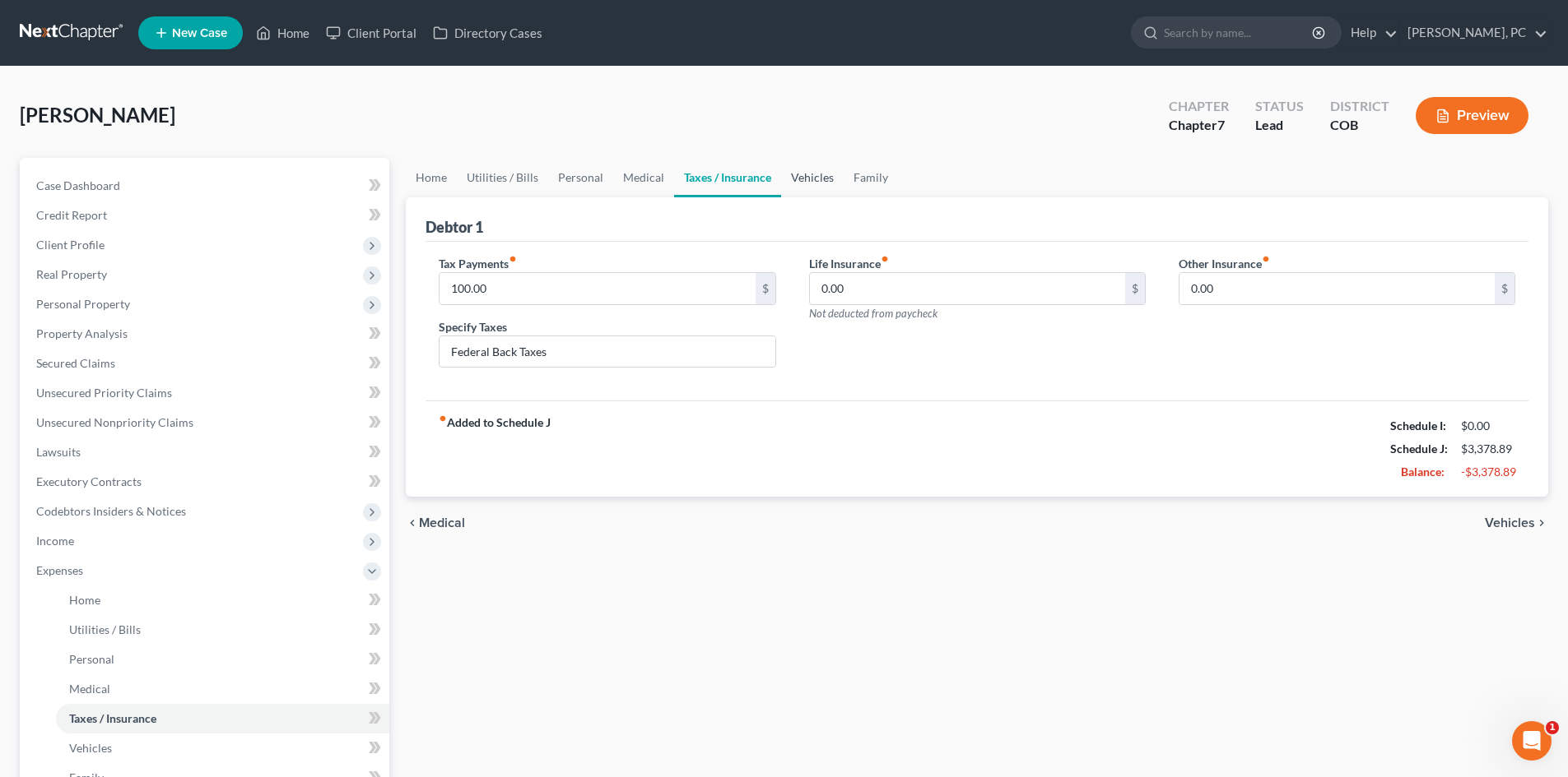
click at [806, 176] on link "Vehicles" at bounding box center [812, 178] width 62 height 40
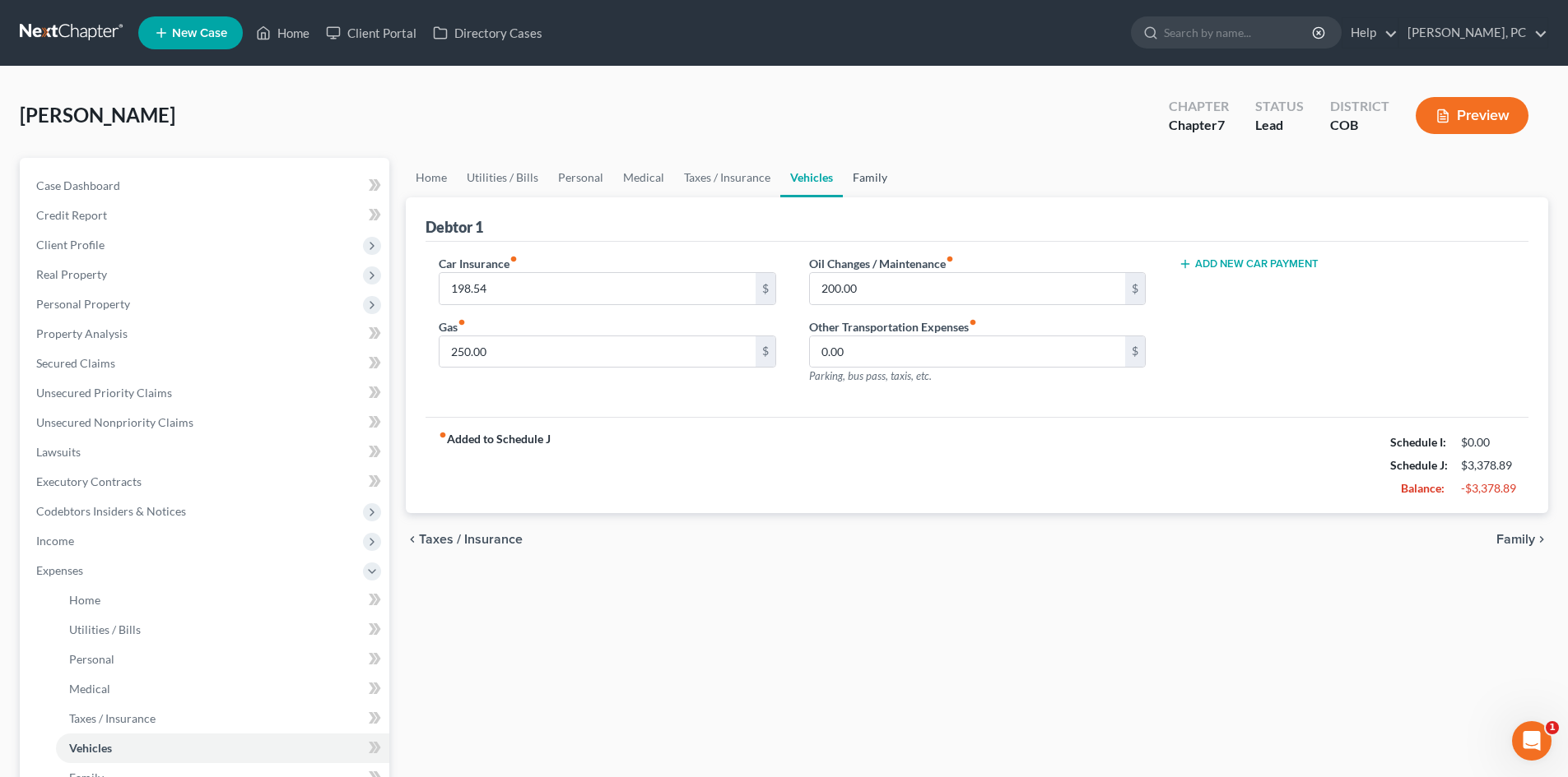
click at [861, 177] on link "Family" at bounding box center [870, 178] width 55 height 40
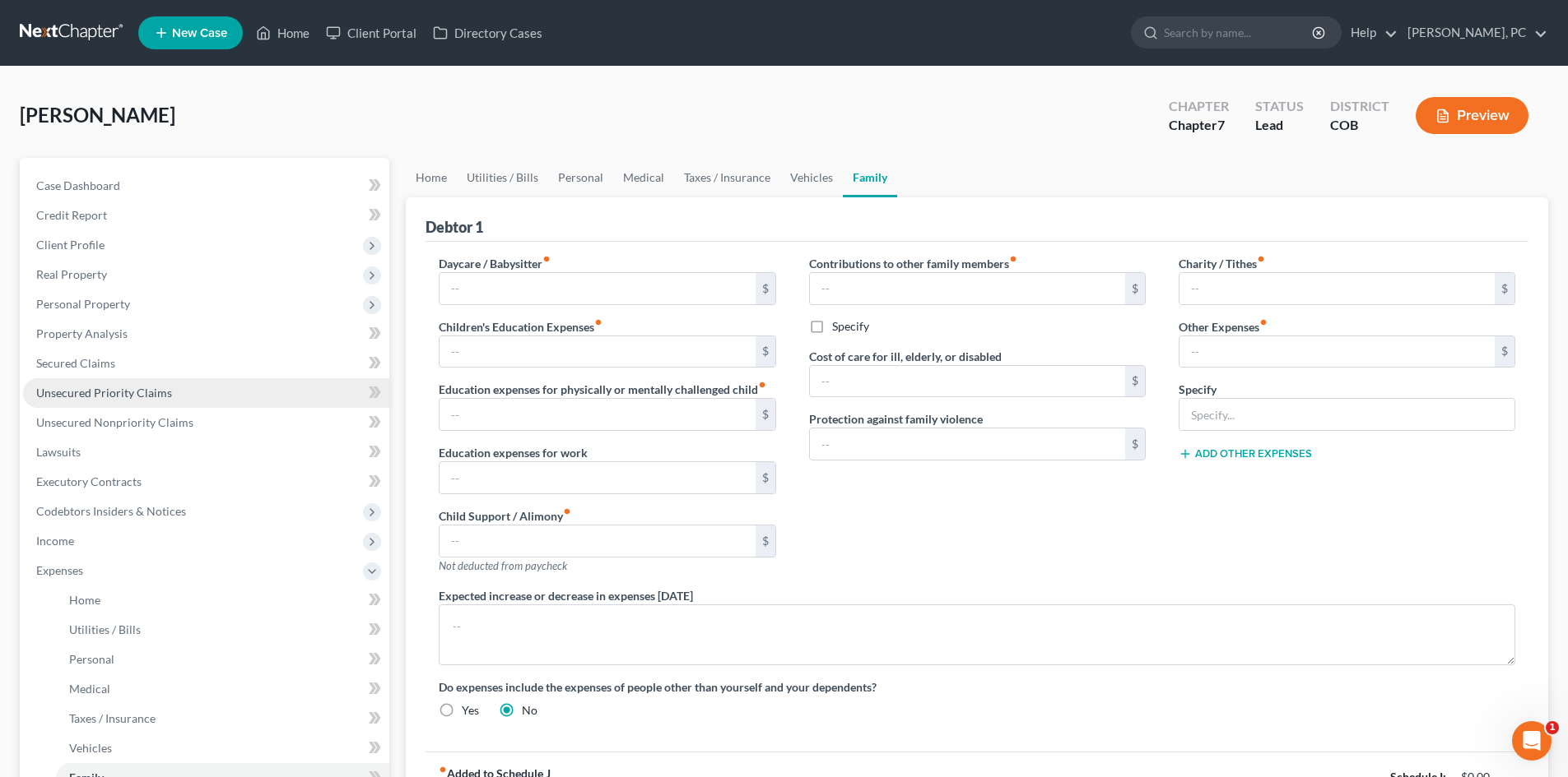
click at [96, 392] on span "Unsecured Priority Claims" at bounding box center [104, 393] width 135 height 14
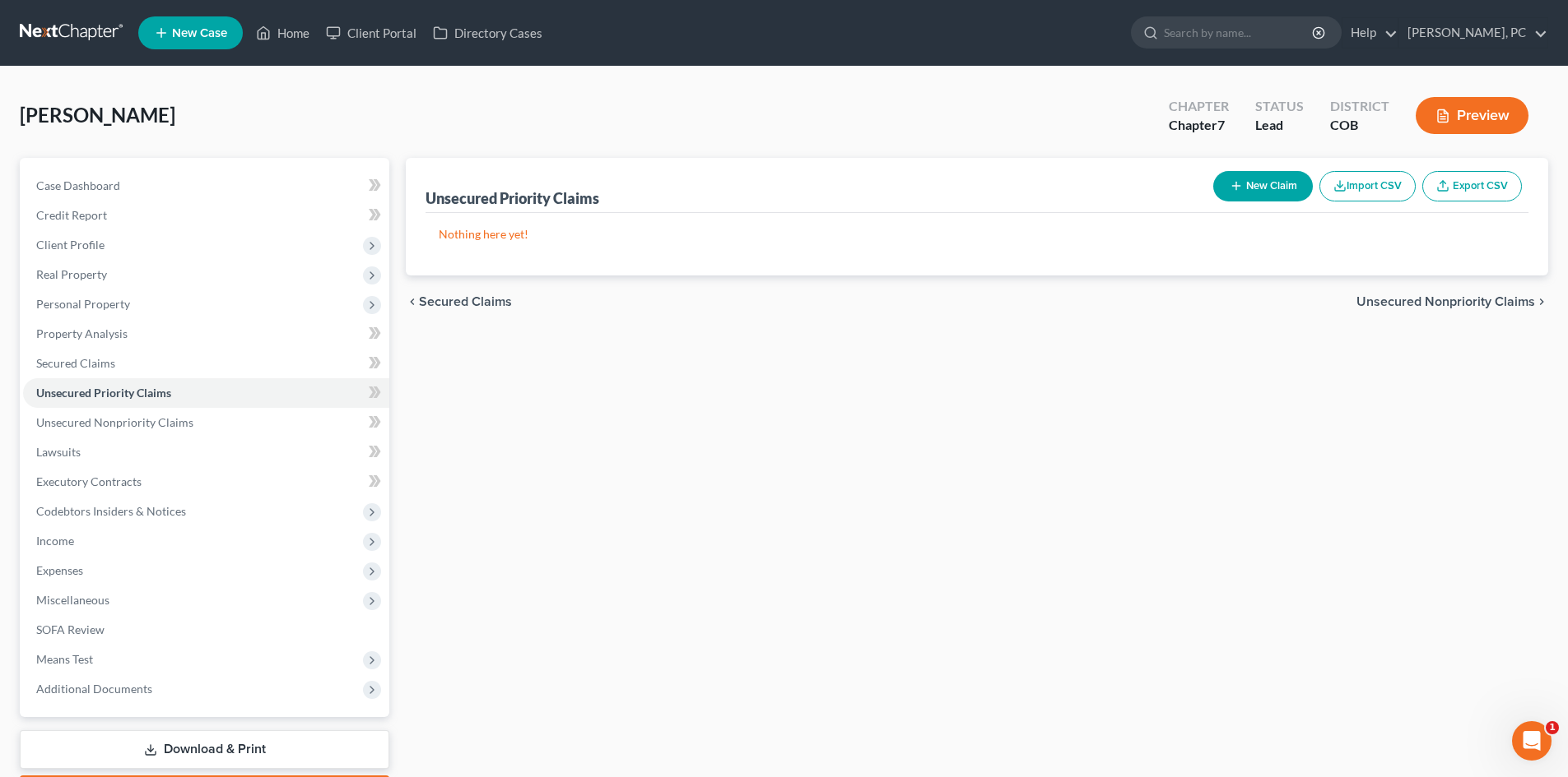
click at [1262, 190] on button "New Claim" at bounding box center [1262, 186] width 99 height 31
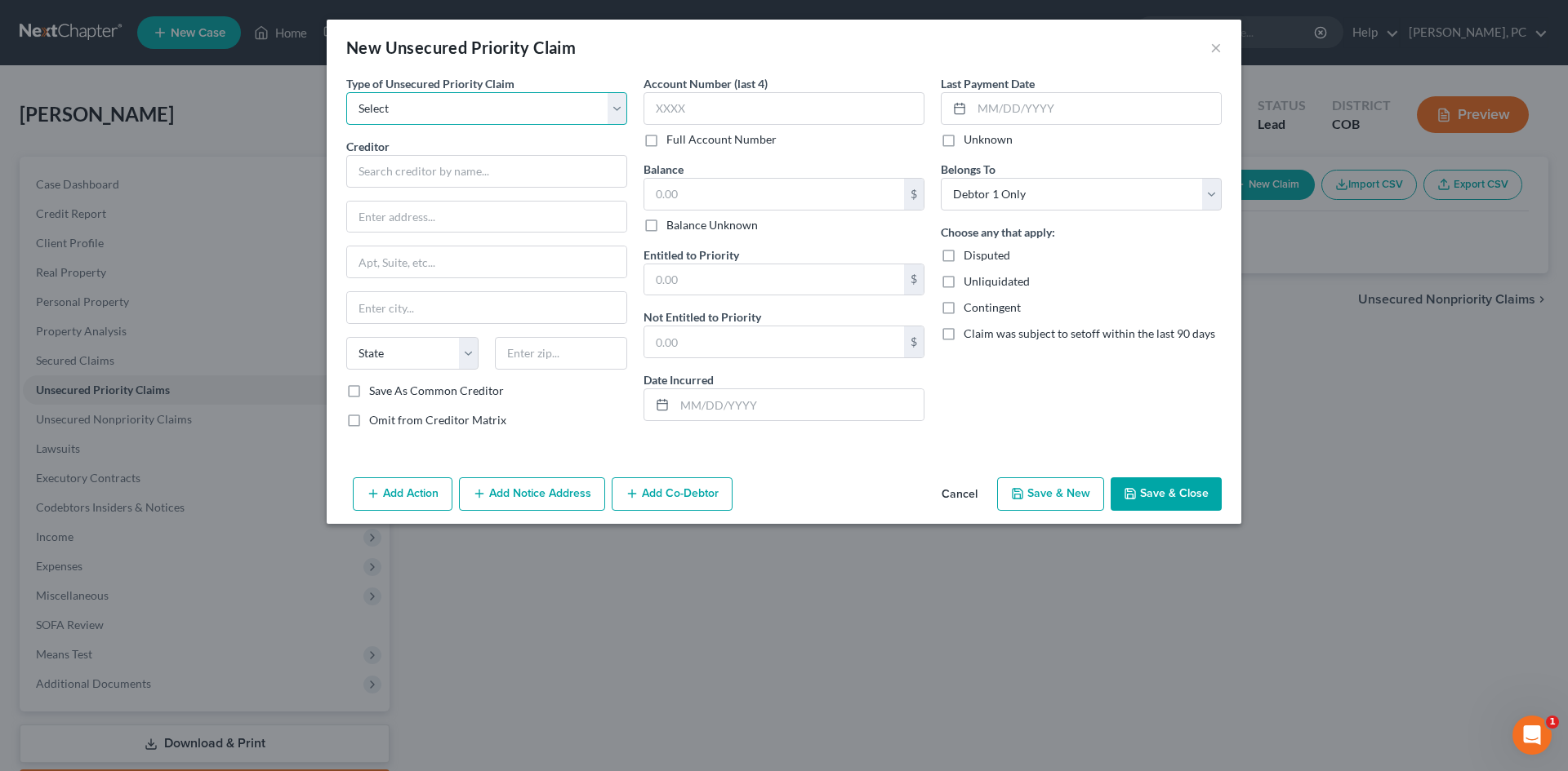
click at [496, 116] on select "Select Taxes & Other Government Units Domestic Support Obligations Extensions o…" at bounding box center [487, 108] width 281 height 32
click at [346, 92] on select "Select Taxes & Other Government Units Domestic Support Obligations Extensions o…" at bounding box center [487, 108] width 281 height 32
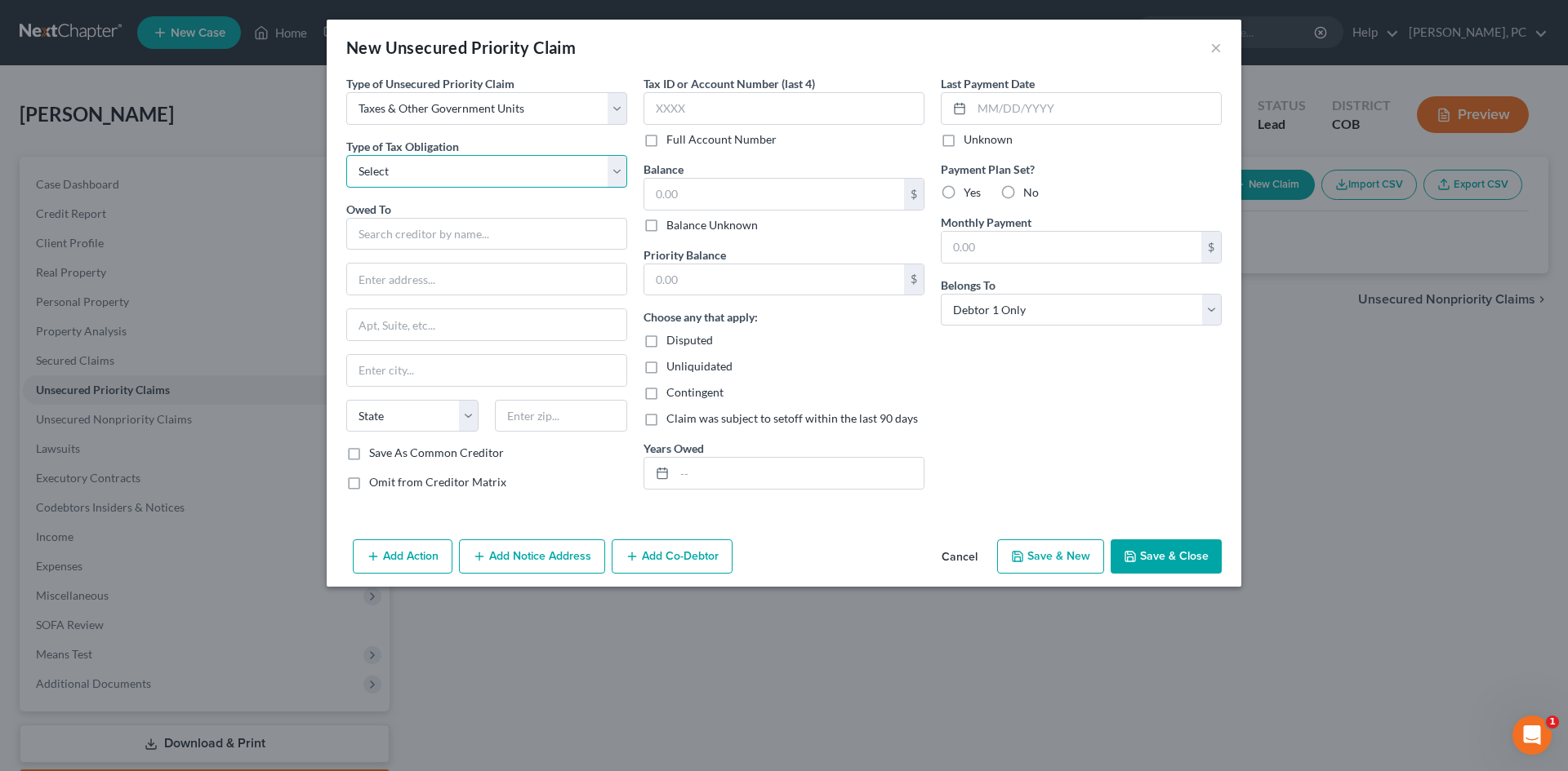
click at [415, 168] on select "Select Federal City State Franchise Tax Board Other" at bounding box center [487, 171] width 281 height 32
click at [346, 155] on select "Select Federal City State Franchise Tax Board Other" at bounding box center [487, 171] width 281 height 32
click at [401, 232] on input "text" at bounding box center [487, 234] width 281 height 32
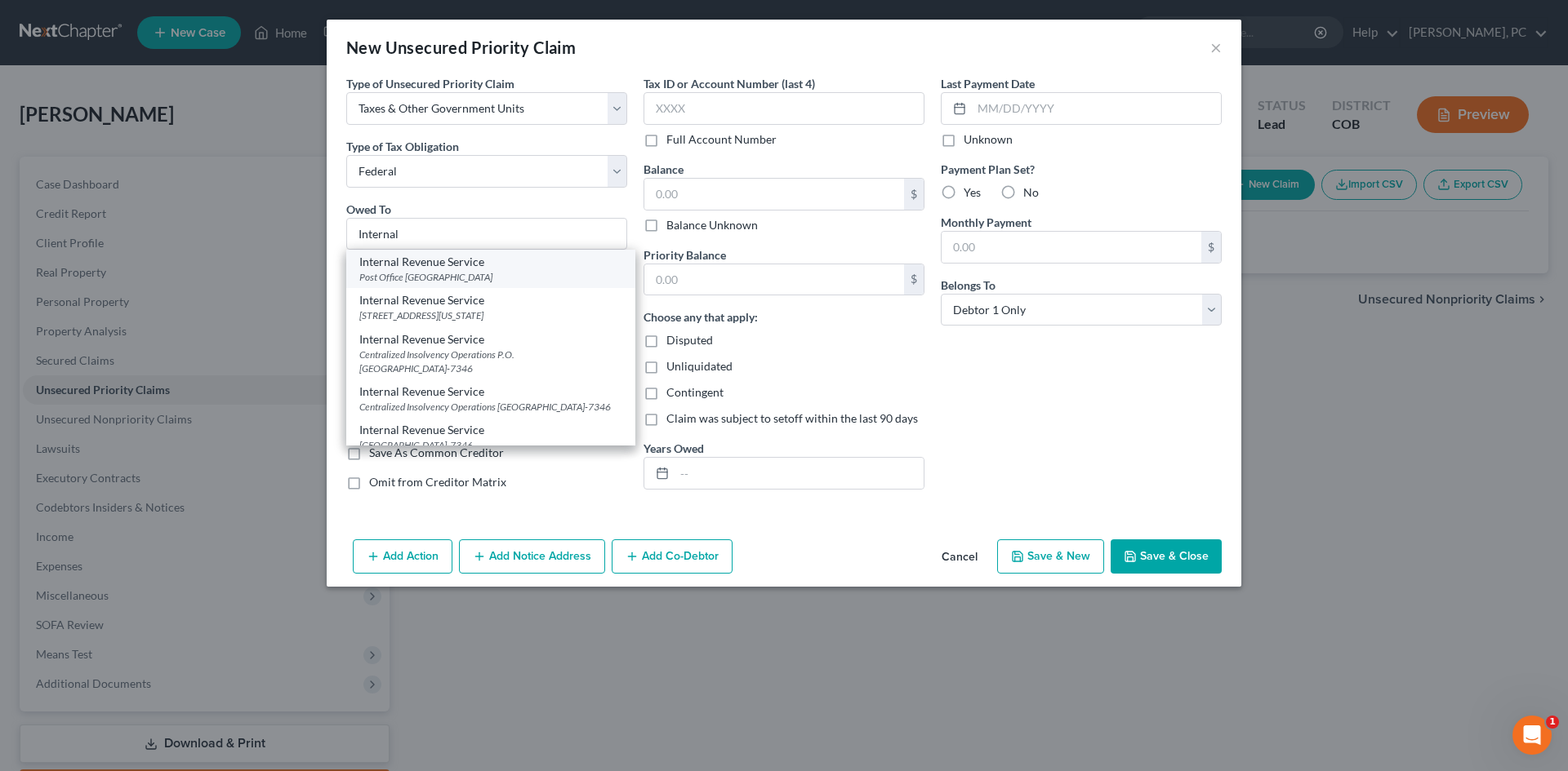
click at [439, 261] on div "Internal Revenue Service" at bounding box center [490, 262] width 263 height 17
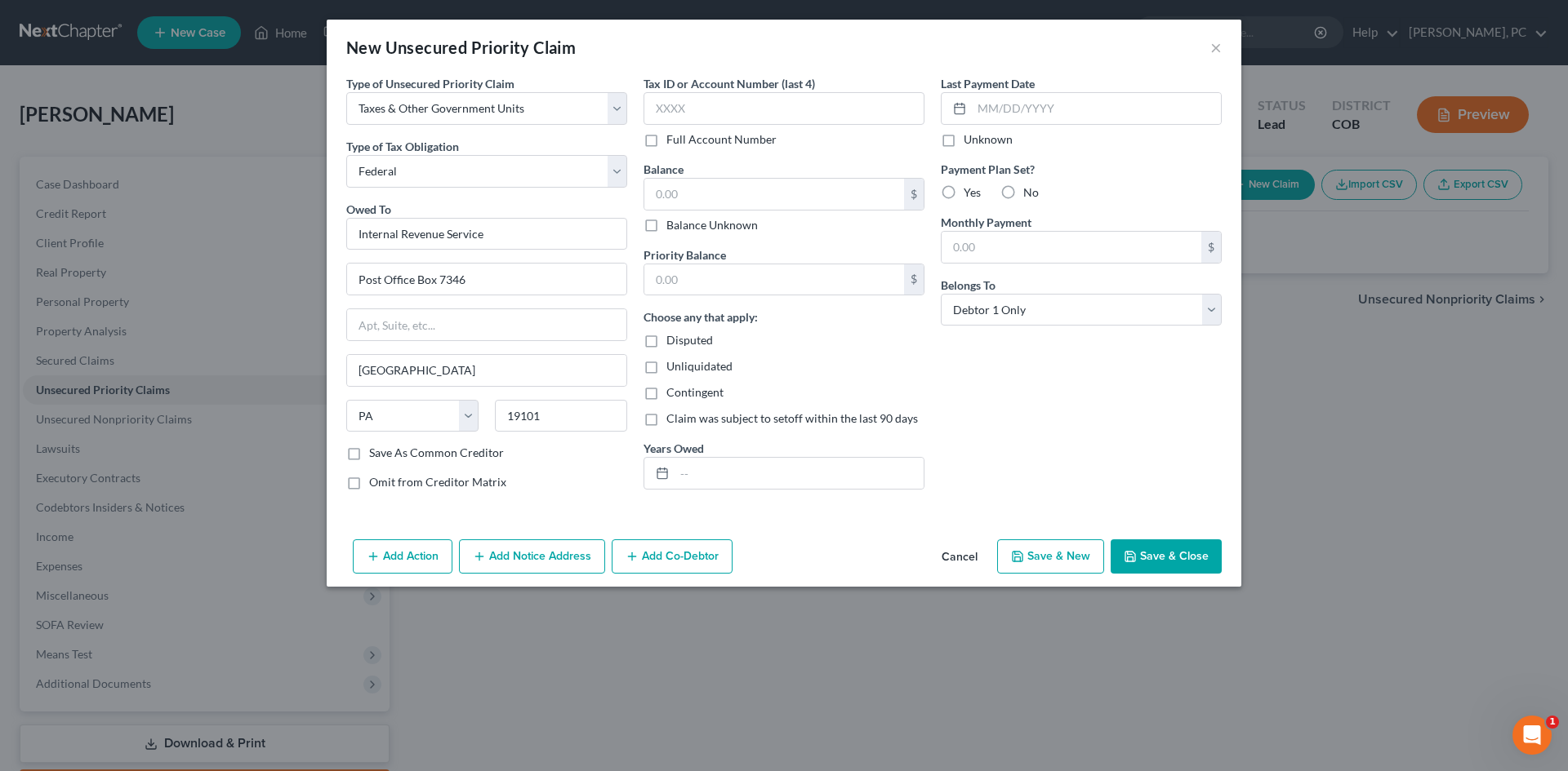
click at [527, 565] on button "Add Notice Address" at bounding box center [532, 556] width 147 height 34
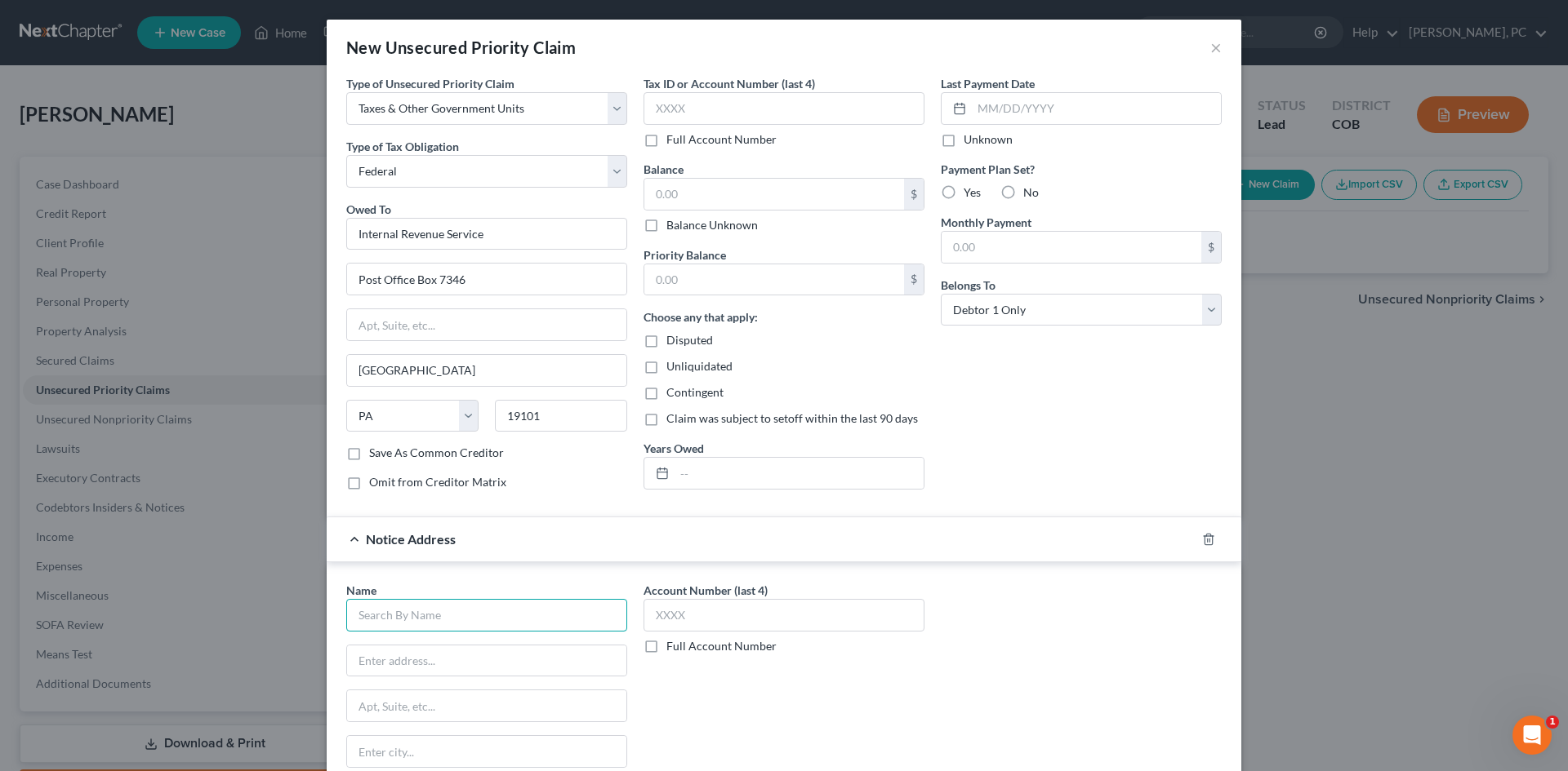
click at [469, 612] on input "text" at bounding box center [487, 615] width 281 height 32
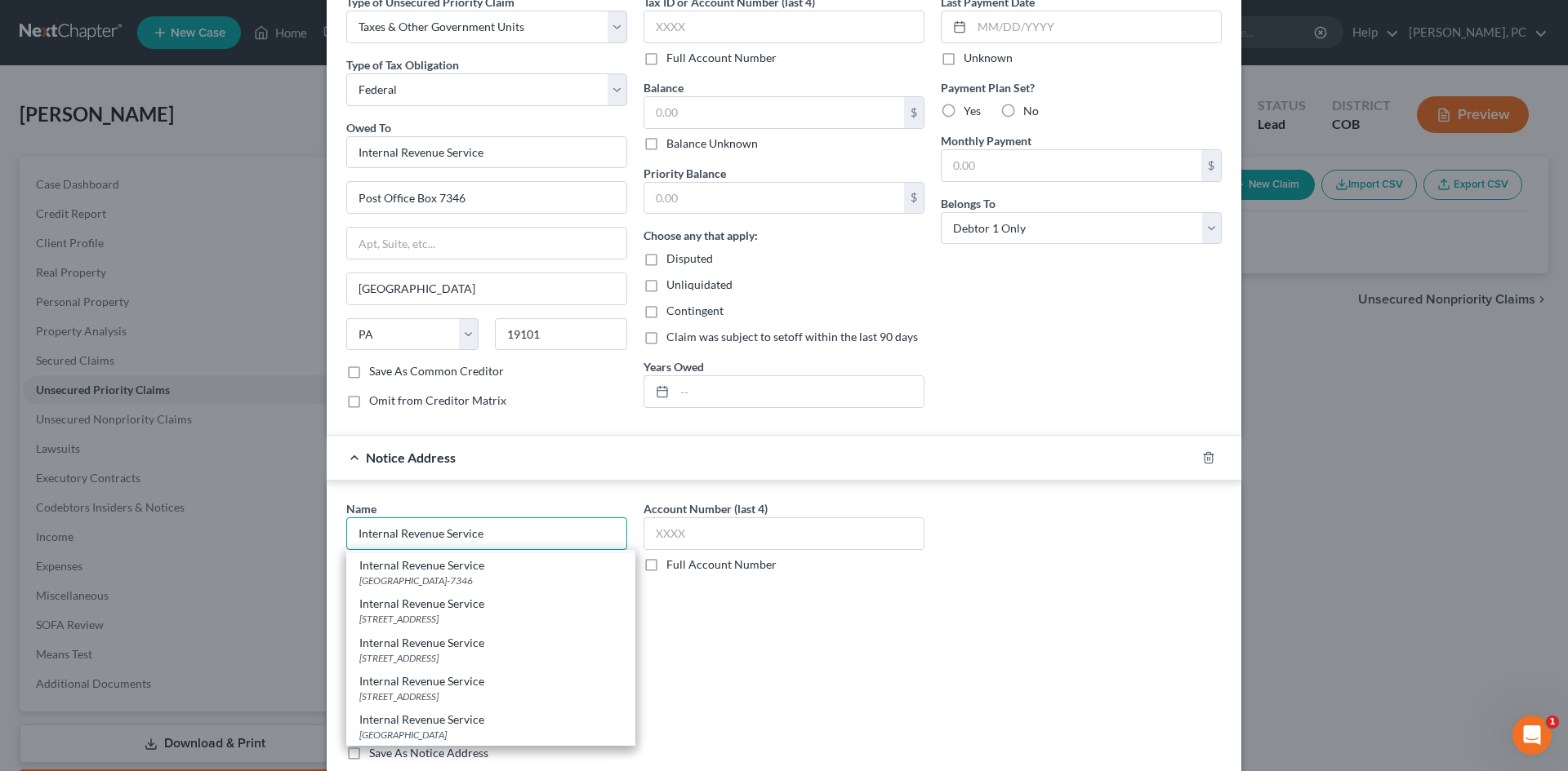
scroll to position [178, 0]
click at [415, 687] on div "Internal Revenue Service" at bounding box center [490, 681] width 263 height 17
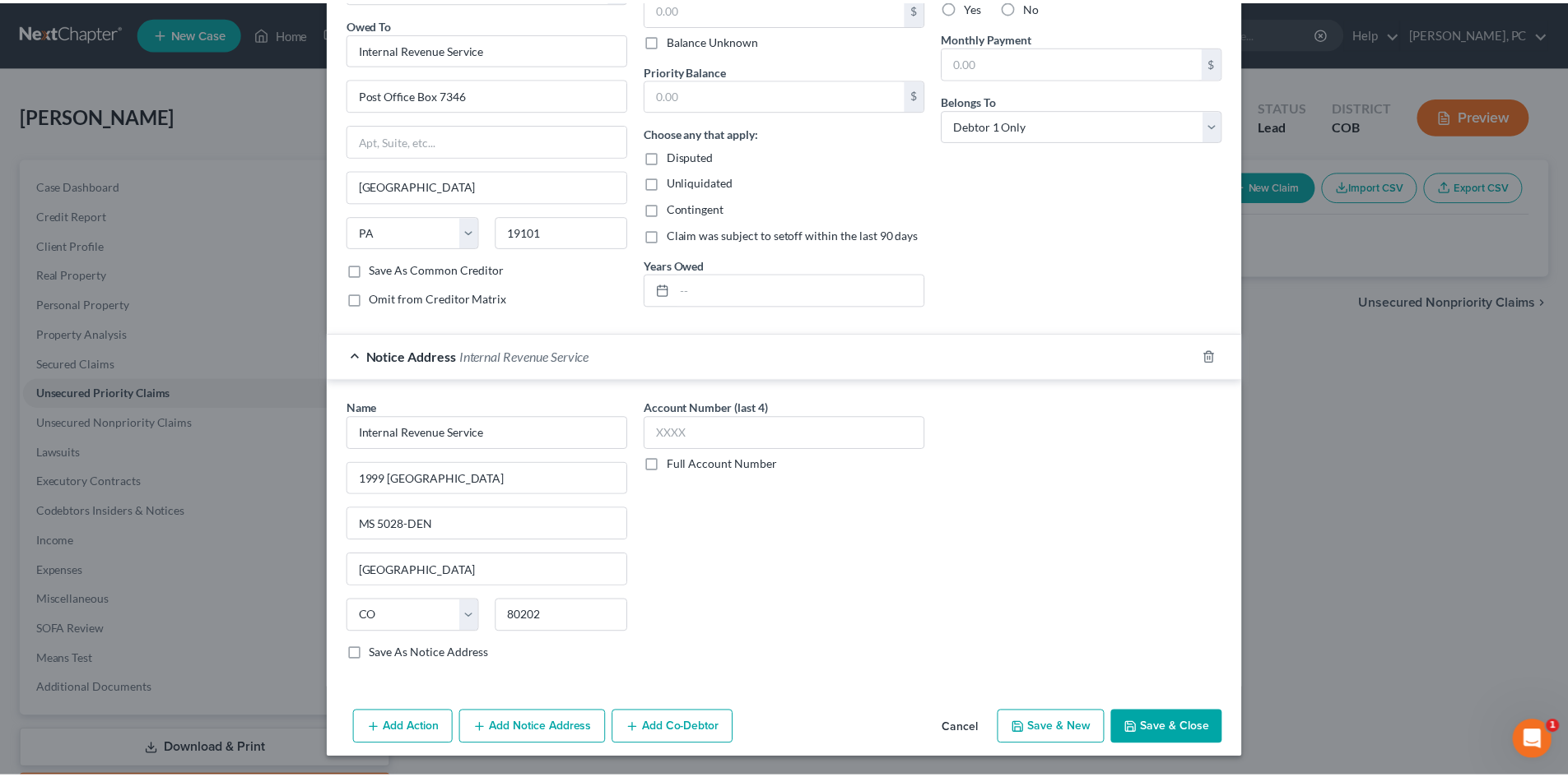
scroll to position [188, 0]
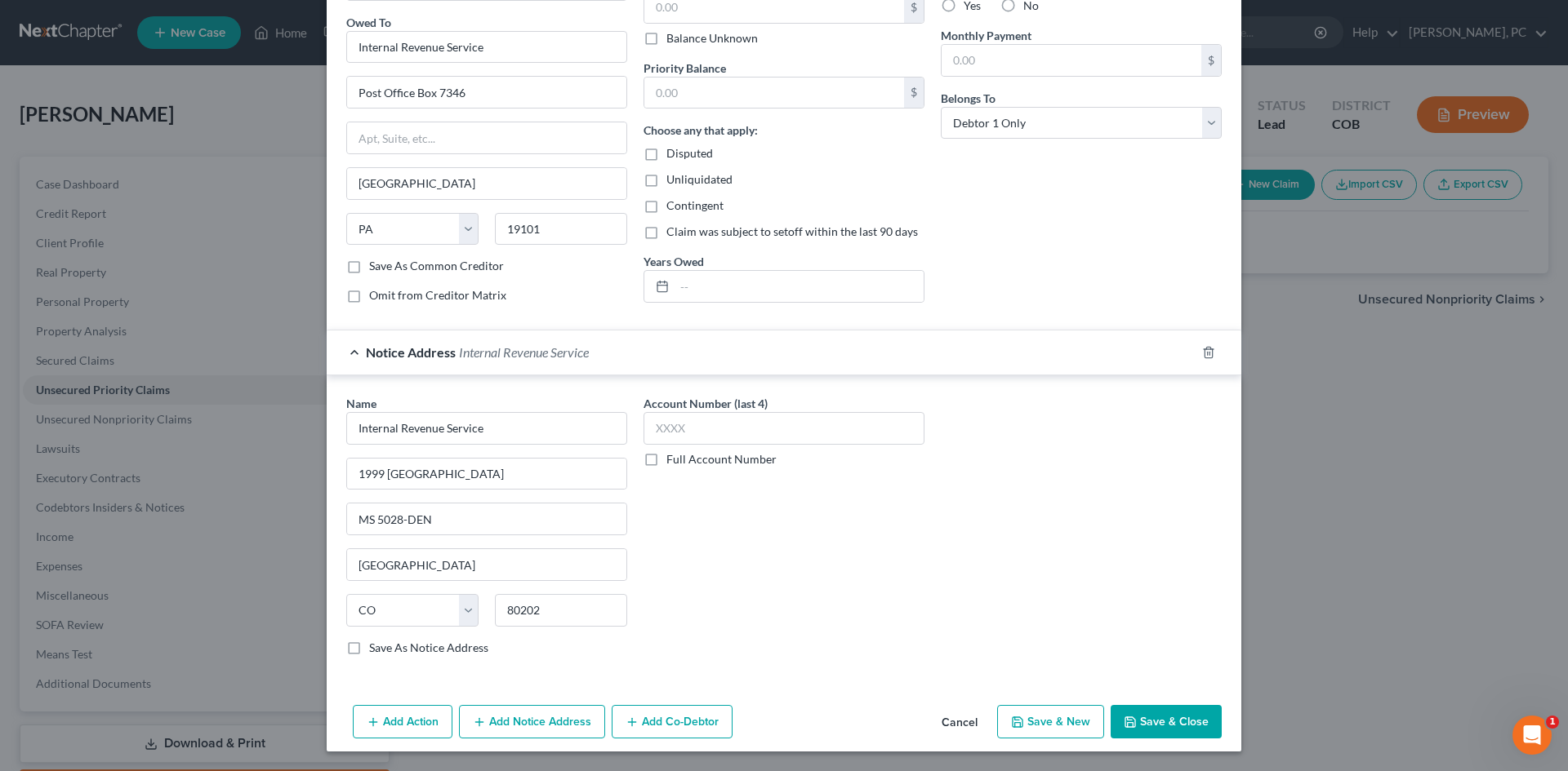
click at [1154, 725] on button "Save & Close" at bounding box center [1166, 722] width 111 height 34
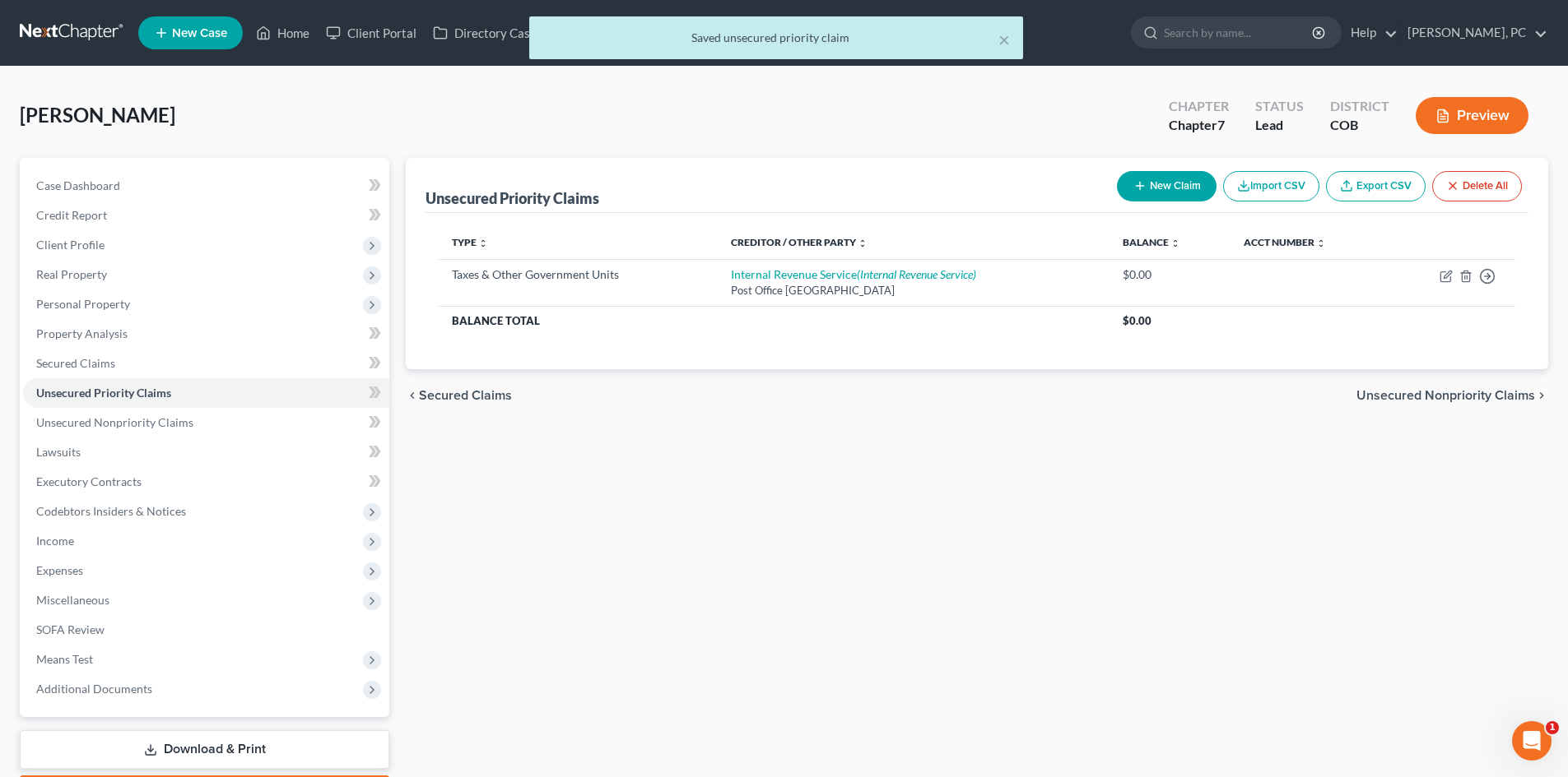
click at [1522, 732] on div "Open Intercom Messenger" at bounding box center [1532, 741] width 55 height 54
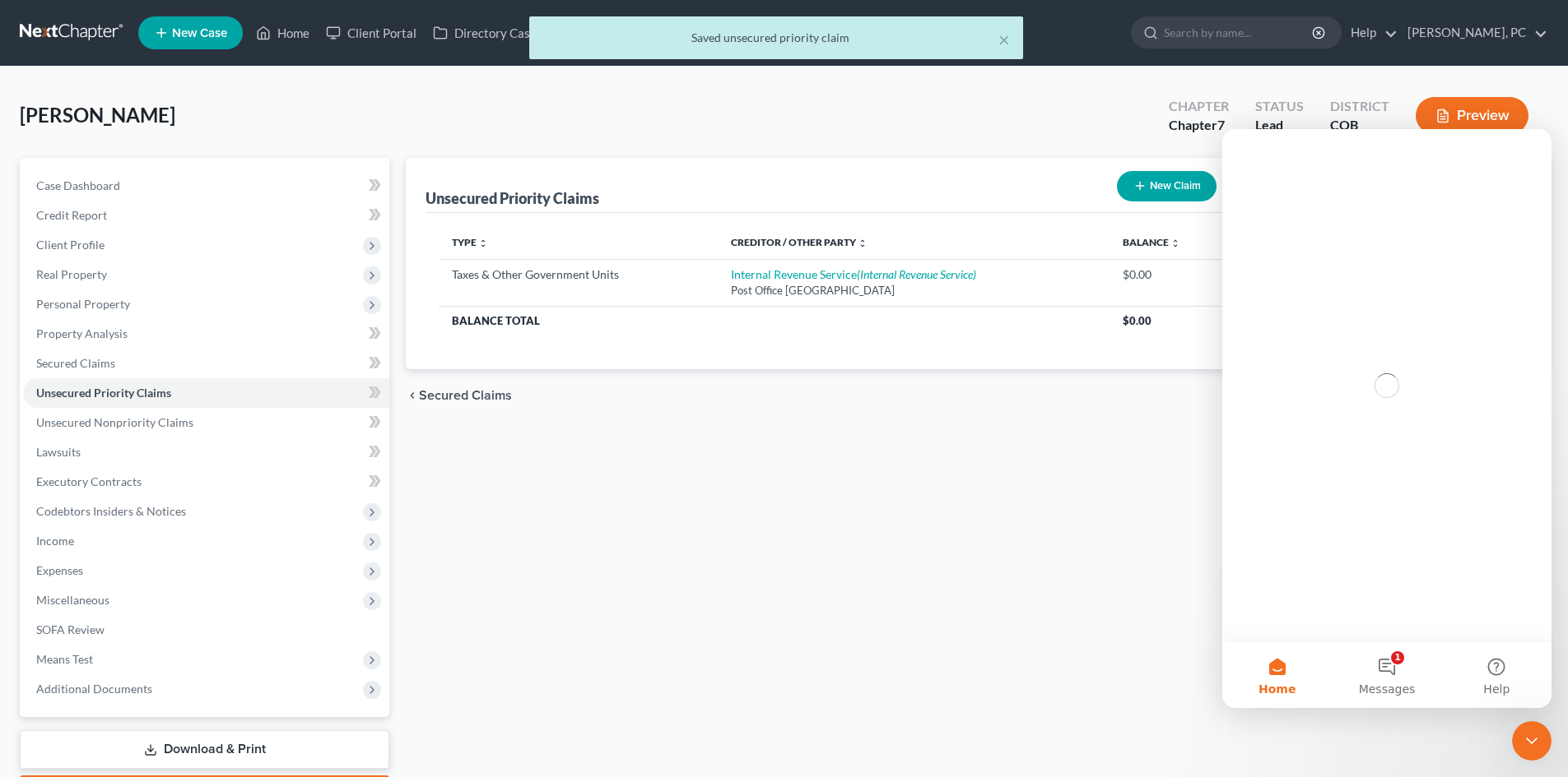
scroll to position [0, 0]
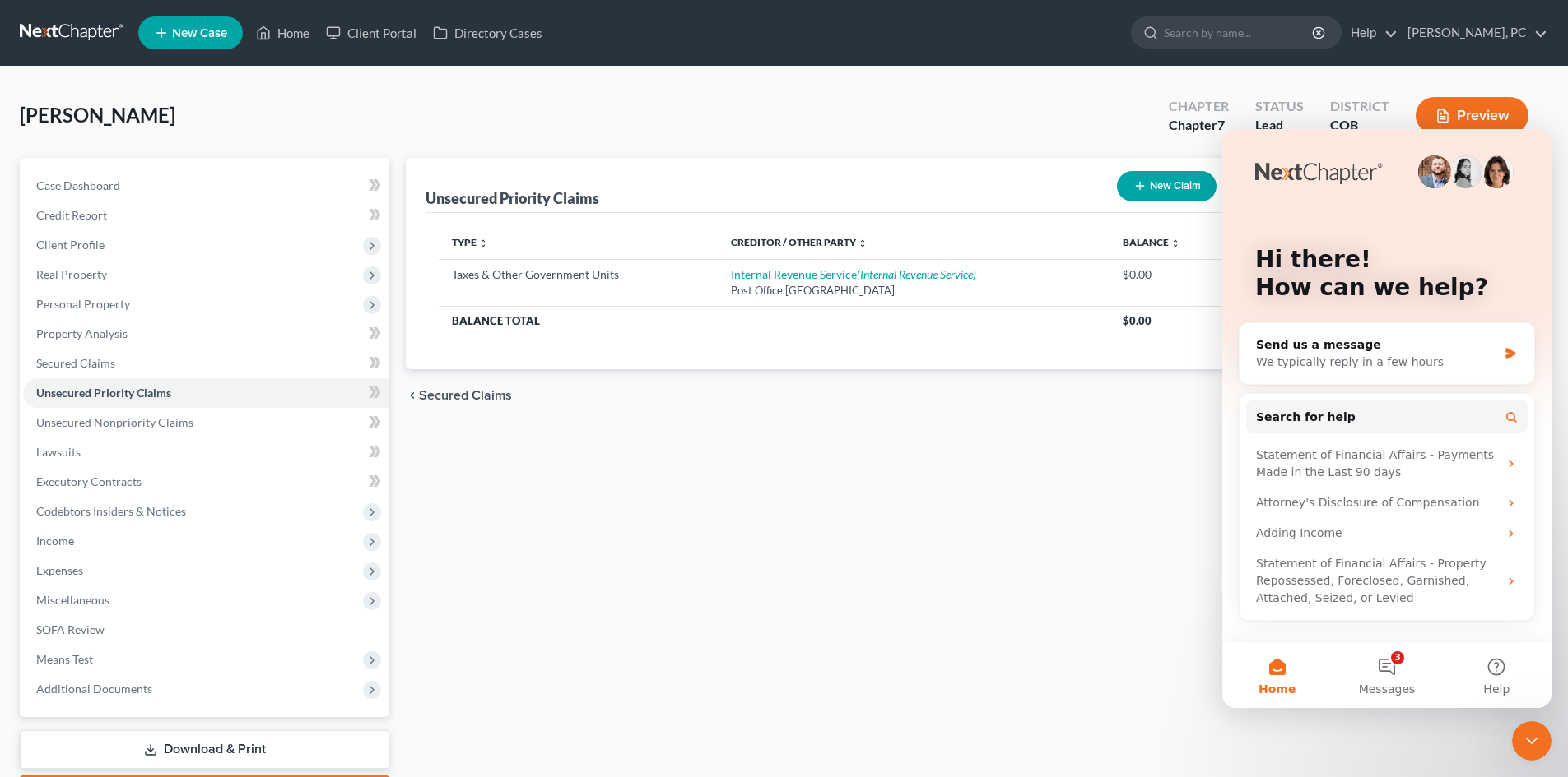
click at [1532, 744] on icon "Close Intercom Messenger" at bounding box center [1531, 740] width 11 height 6
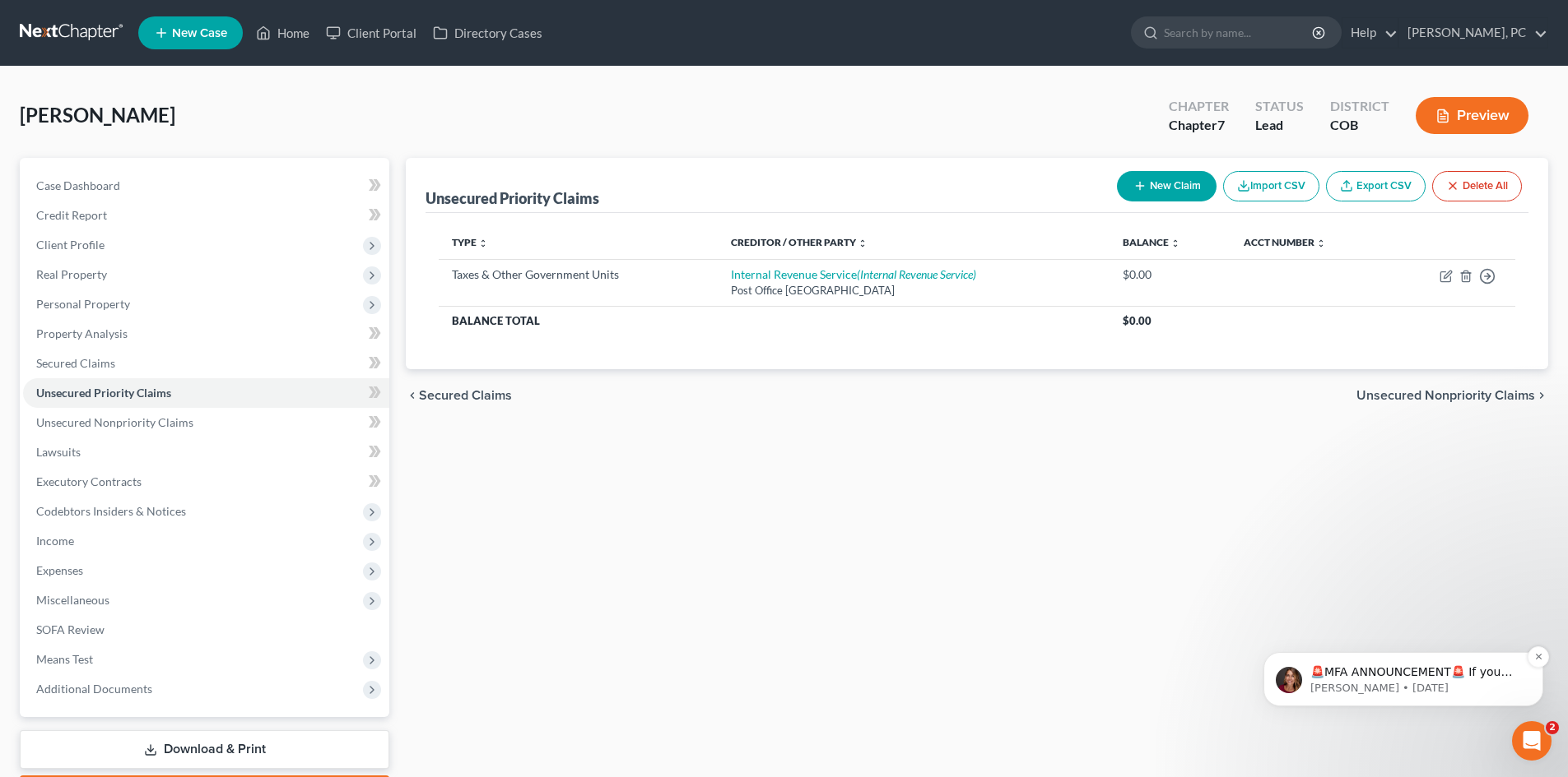
click at [1426, 681] on p "Katie • 1w ago" at bounding box center [1416, 688] width 212 height 15
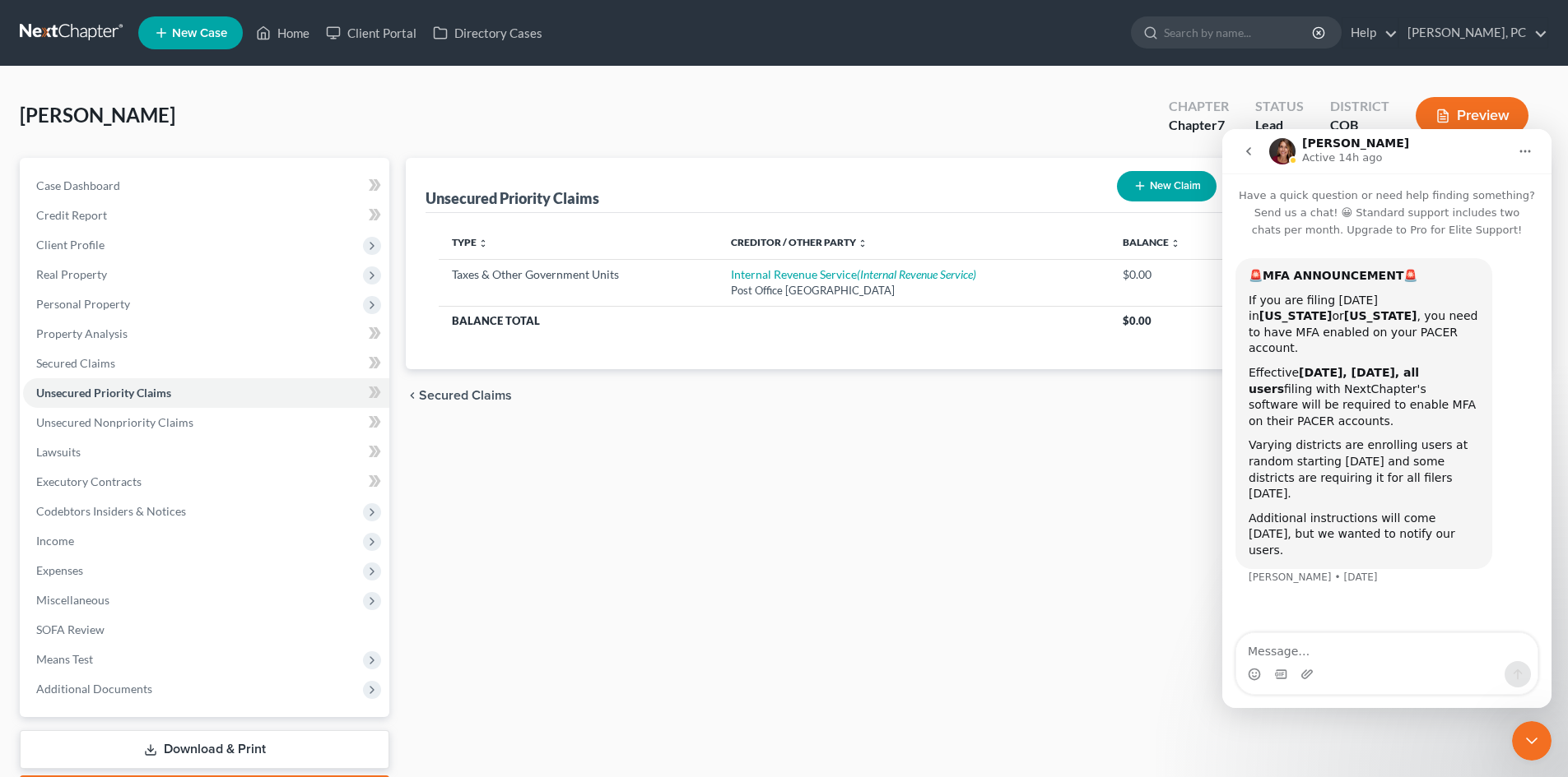
click at [1109, 420] on div "chevron_left Secured Claims Unsecured Nonpriority Claims chevron_right" at bounding box center [976, 396] width 1142 height 53
click at [1536, 737] on icon "Close Intercom Messenger" at bounding box center [1531, 741] width 19 height 19
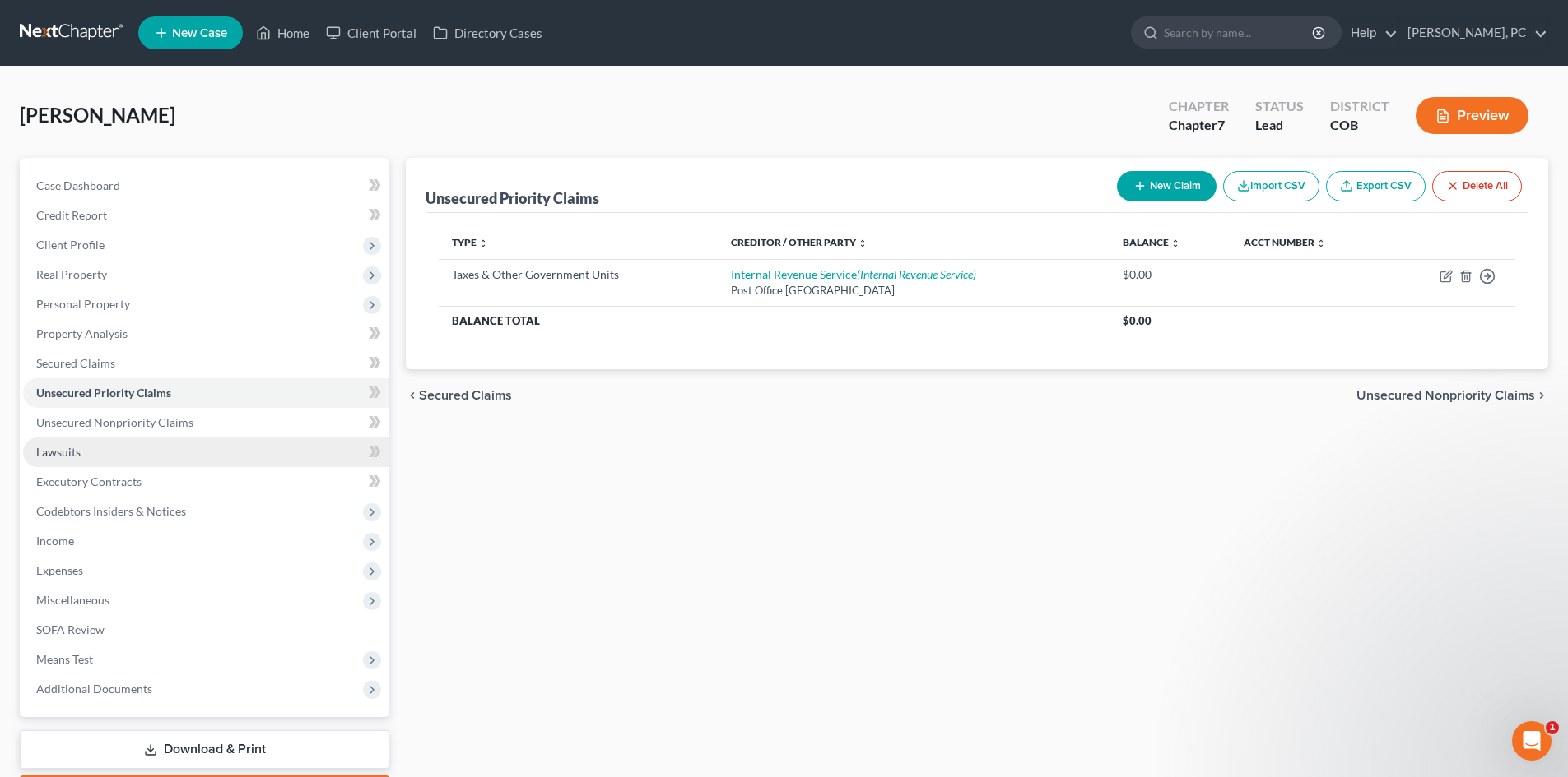
click at [56, 453] on span "Lawsuits" at bounding box center [58, 452] width 45 height 14
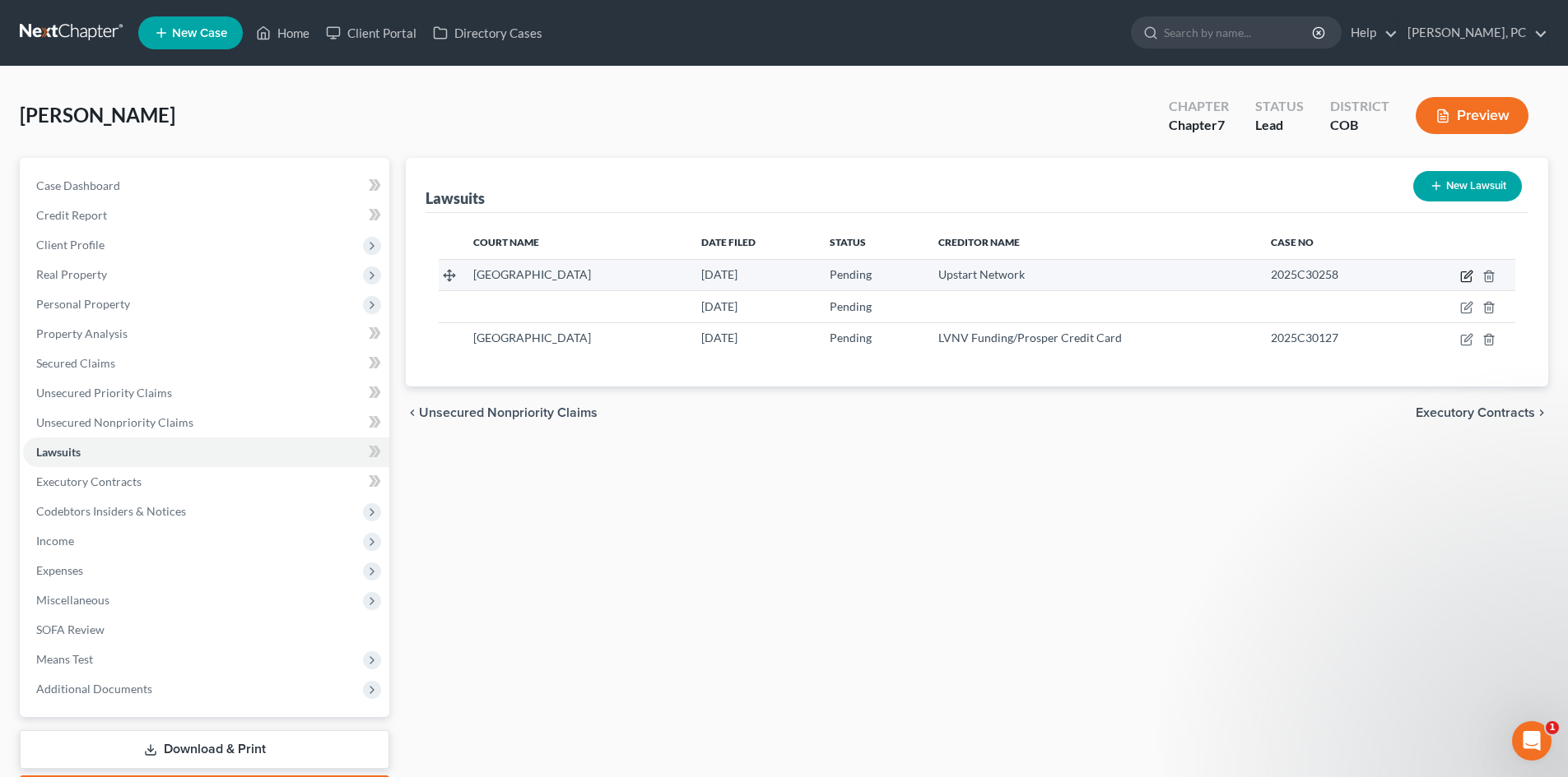
click at [1463, 275] on icon "button" at bounding box center [1466, 276] width 13 height 13
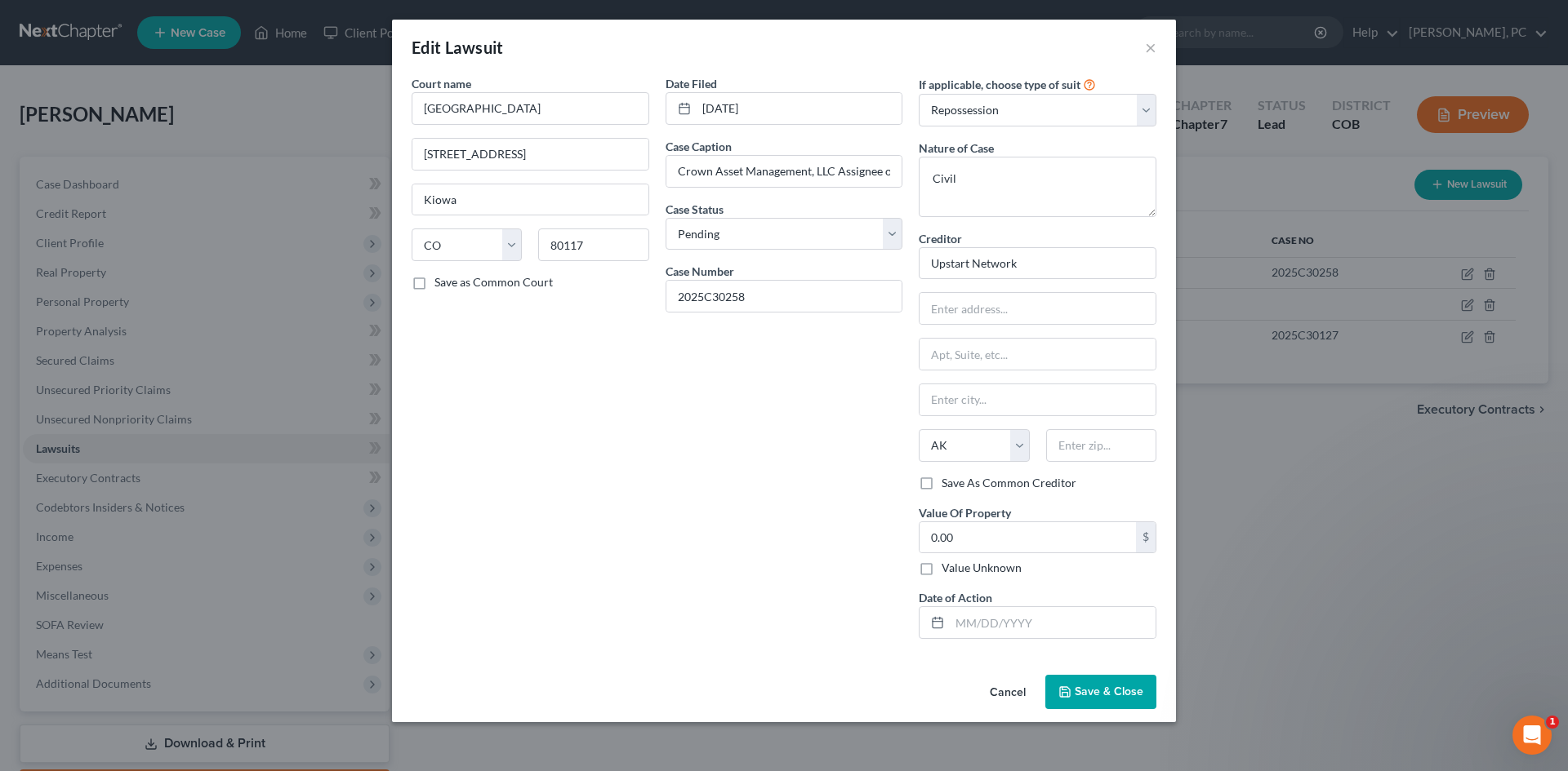
click at [1016, 693] on button "Cancel" at bounding box center [1007, 693] width 62 height 32
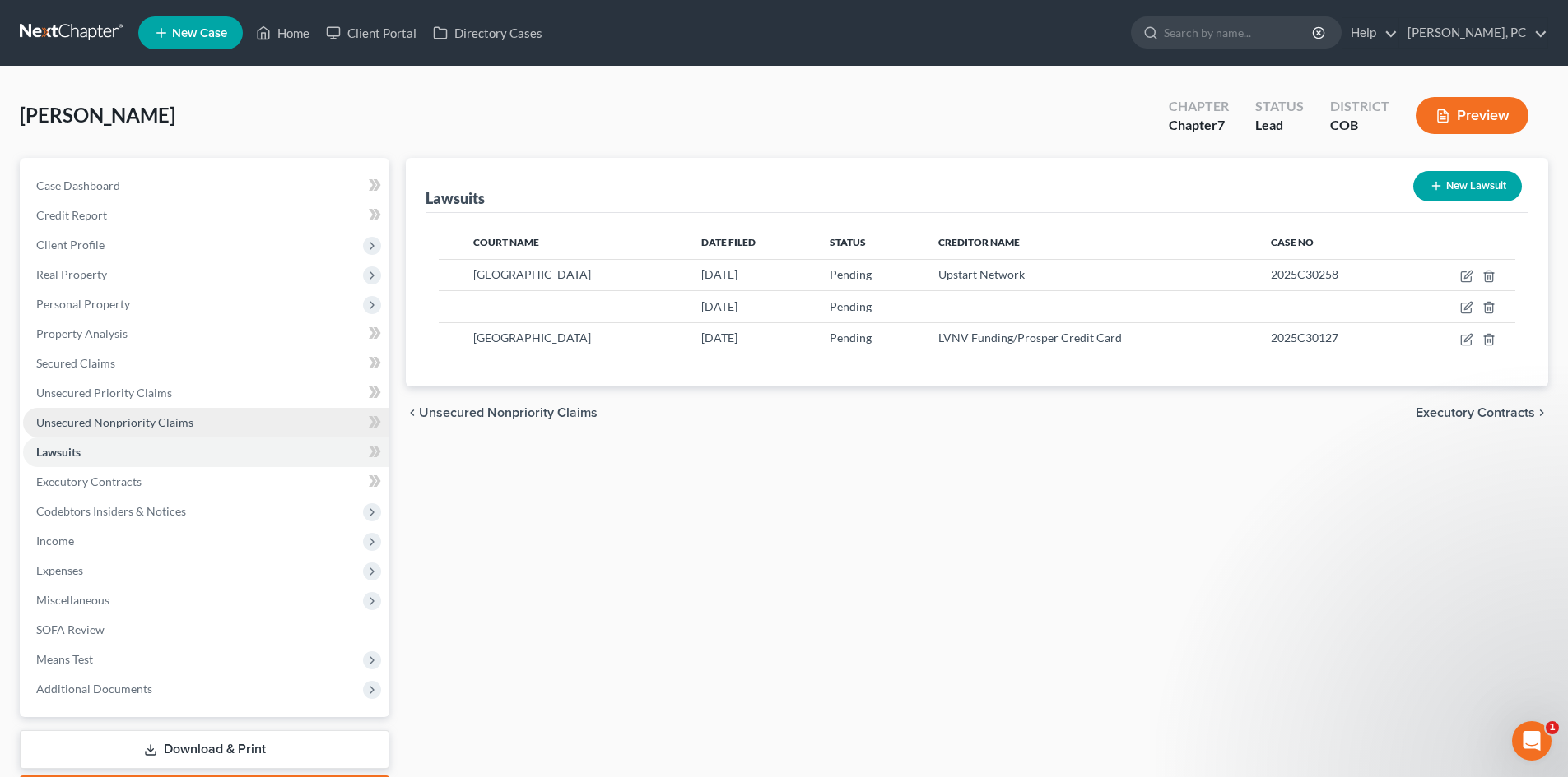
click at [157, 426] on span "Unsecured Nonpriority Claims" at bounding box center [114, 423] width 157 height 14
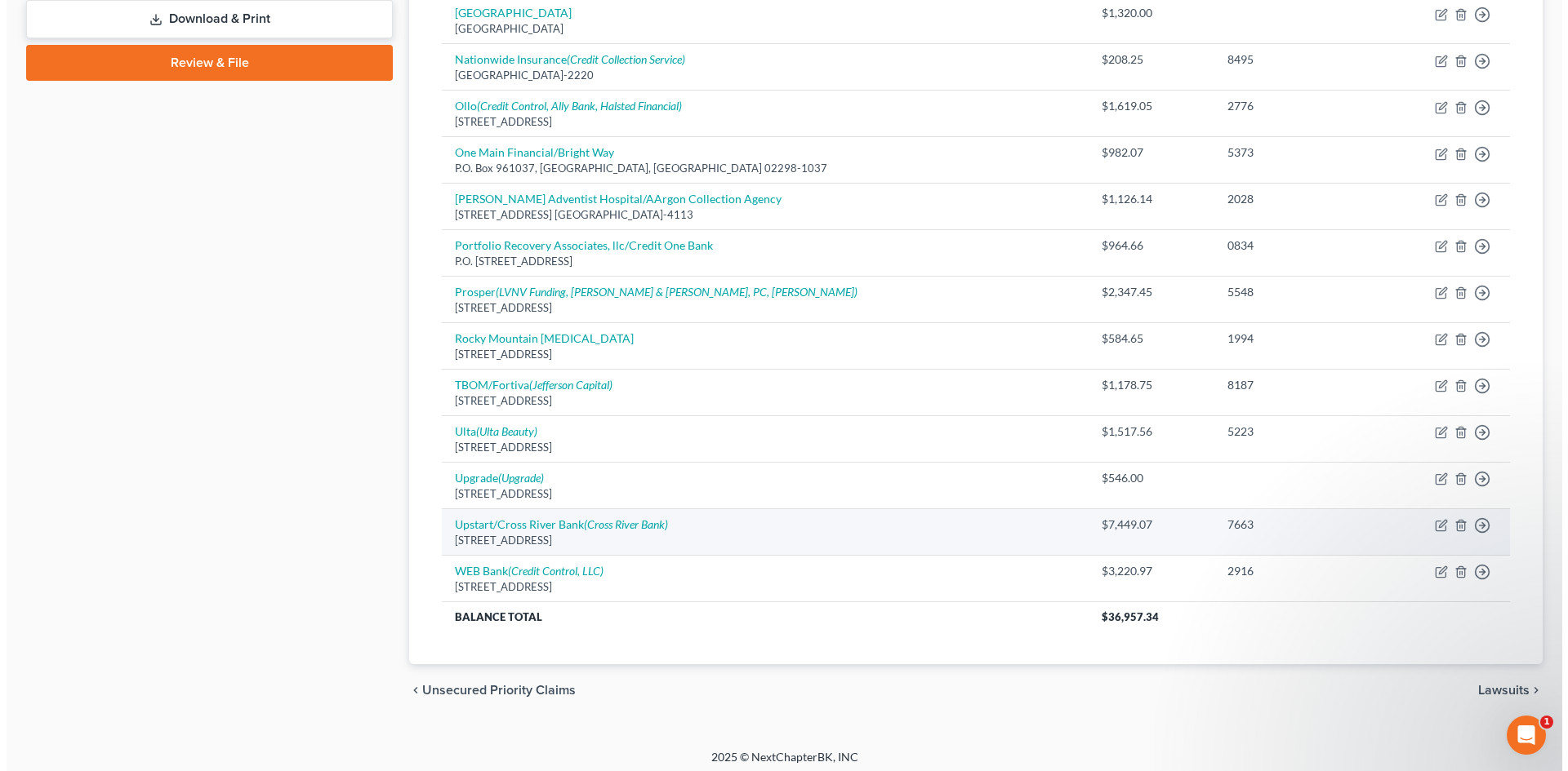
scroll to position [732, 0]
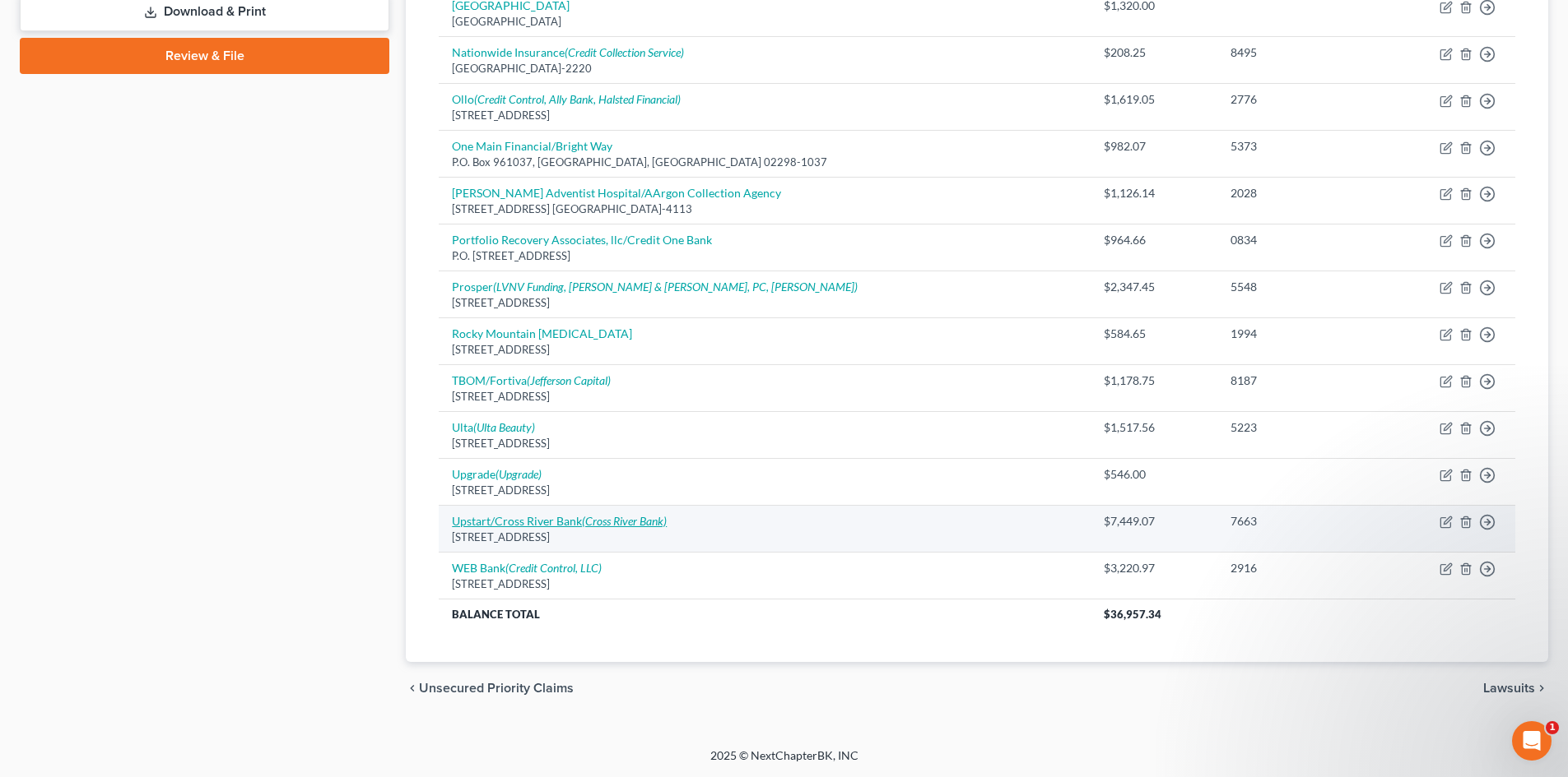
click at [542, 521] on link "Upstart/Cross River Bank (Cross River Bank)" at bounding box center [559, 521] width 215 height 14
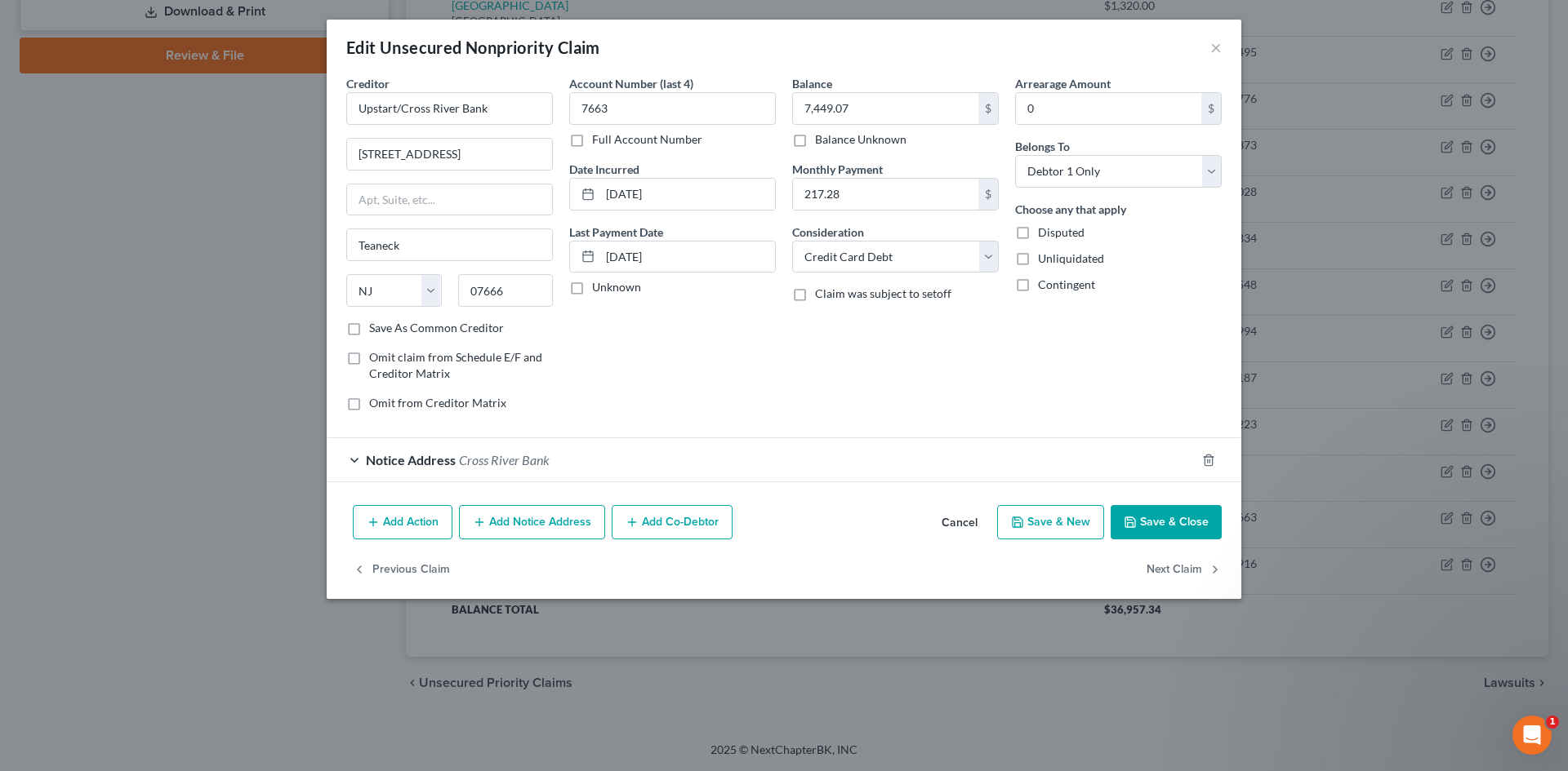
click at [540, 529] on button "Add Notice Address" at bounding box center [532, 522] width 147 height 34
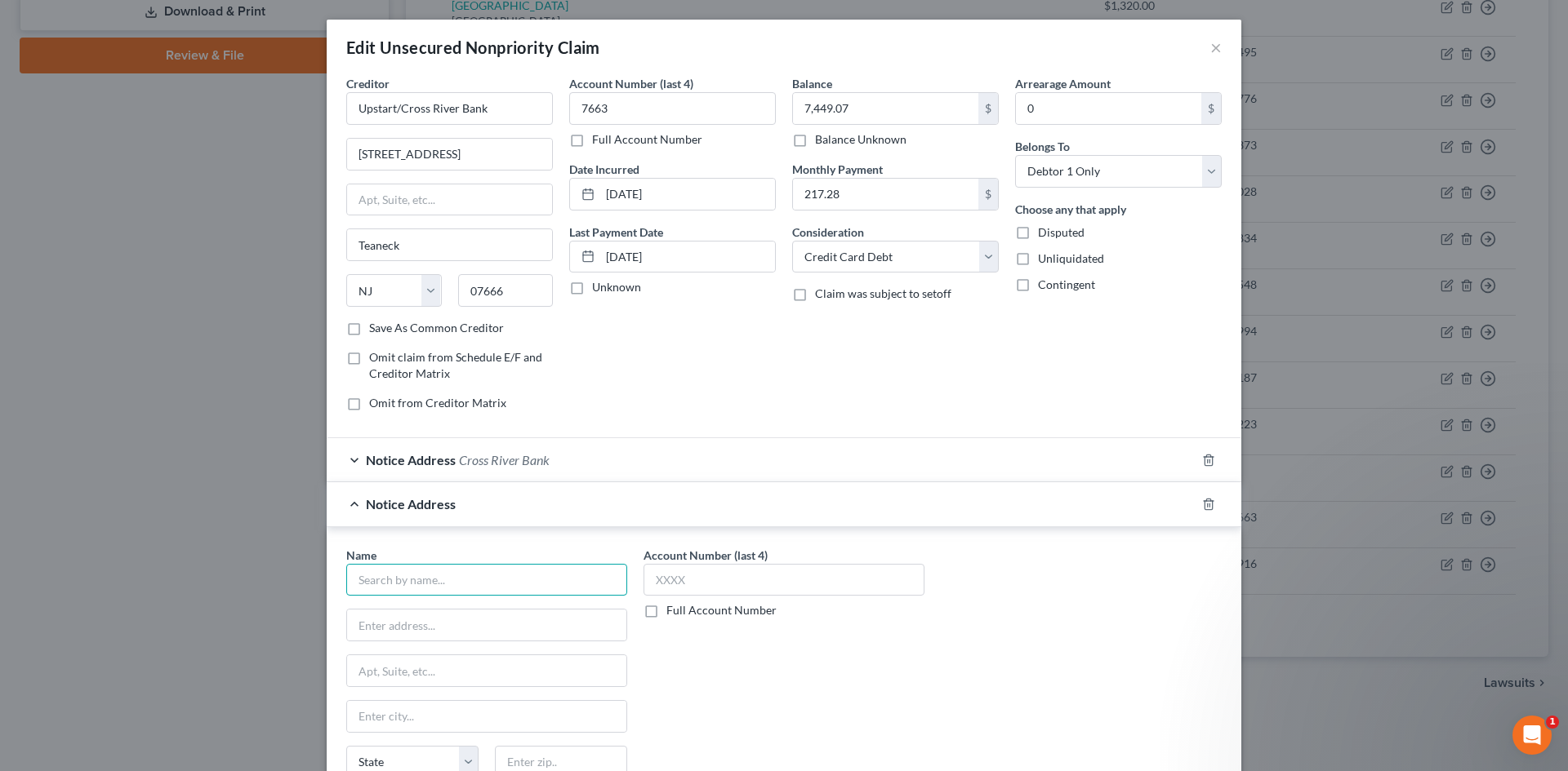
drag, startPoint x: 504, startPoint y: 582, endPoint x: 507, endPoint y: 573, distance: 9.5
click at [505, 578] on input "text" at bounding box center [487, 580] width 281 height 32
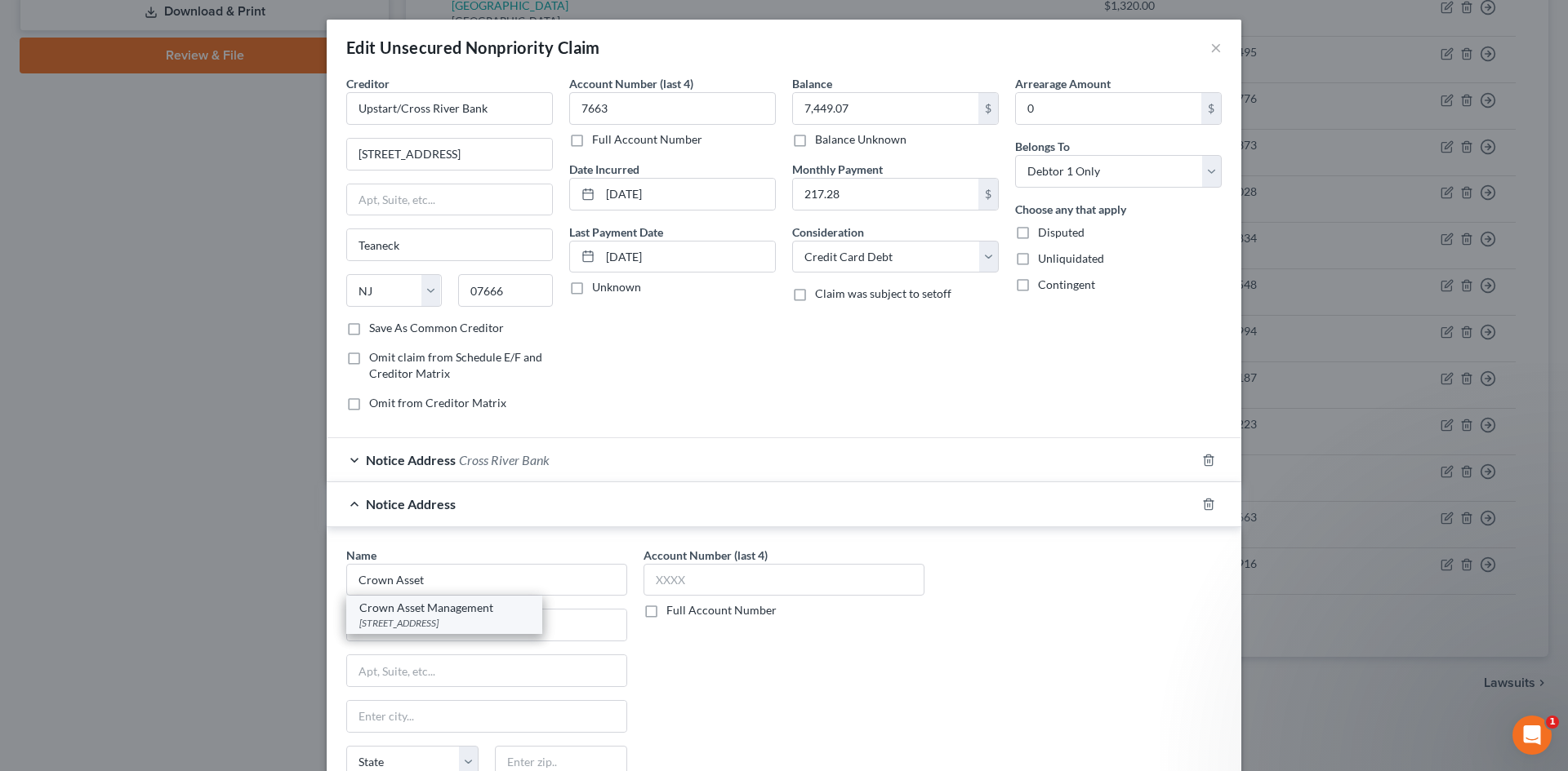
click at [470, 615] on div "Crown Asset Management" at bounding box center [444, 608] width 170 height 17
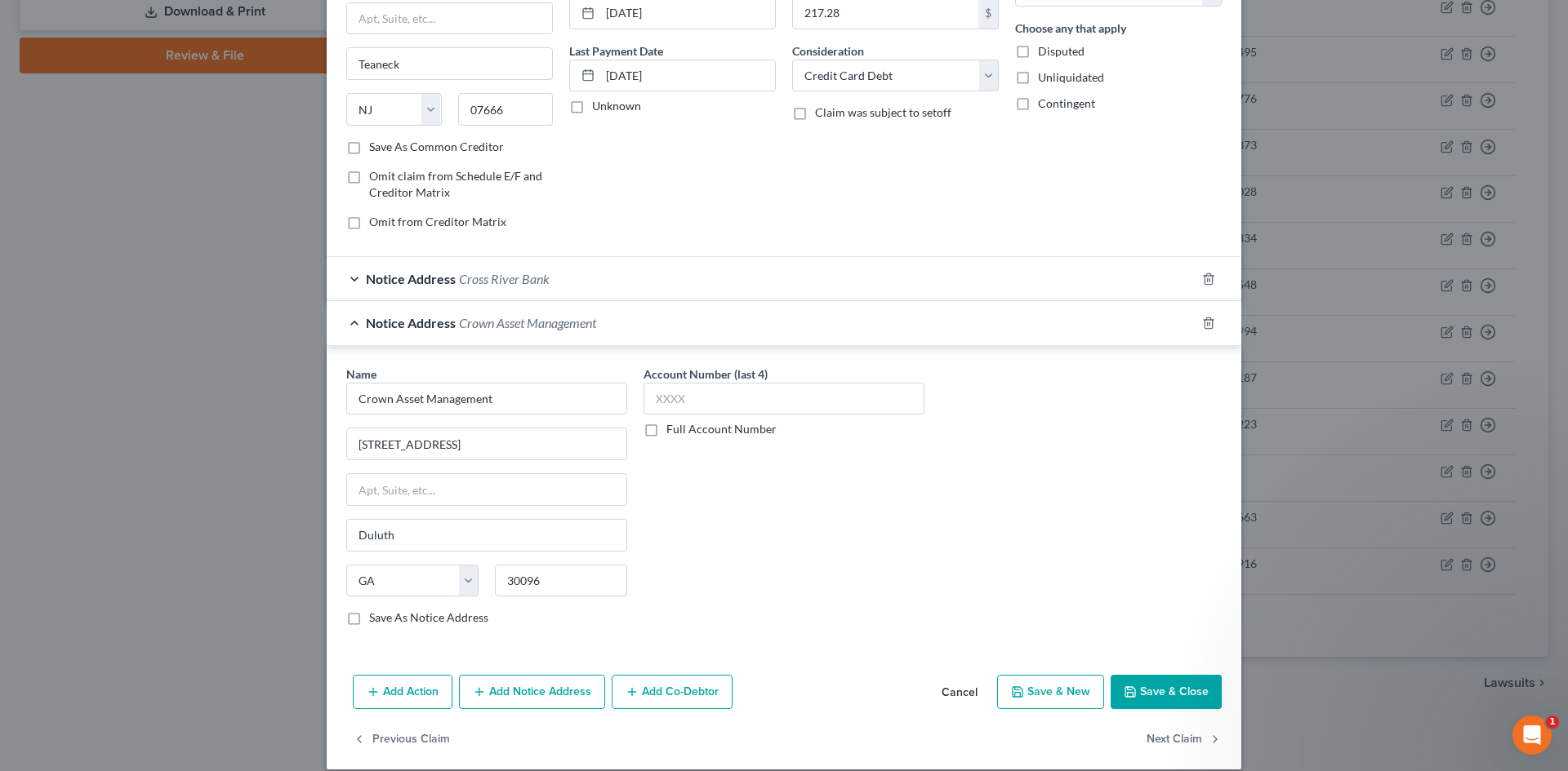
scroll to position [199, 0]
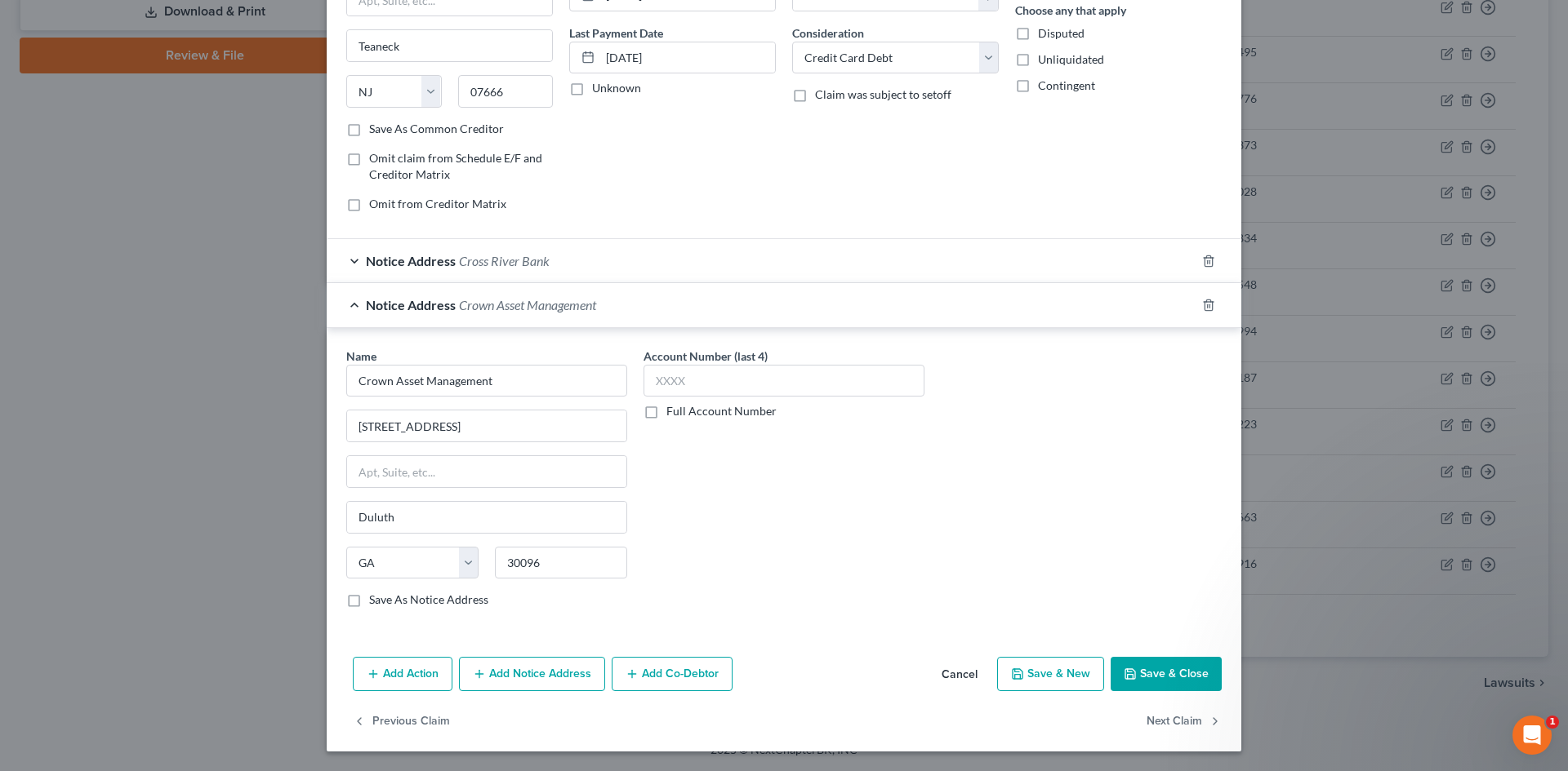
drag, startPoint x: 529, startPoint y: 674, endPoint x: 914, endPoint y: 522, distance: 413.9
click at [529, 674] on button "Add Notice Address" at bounding box center [532, 673] width 147 height 34
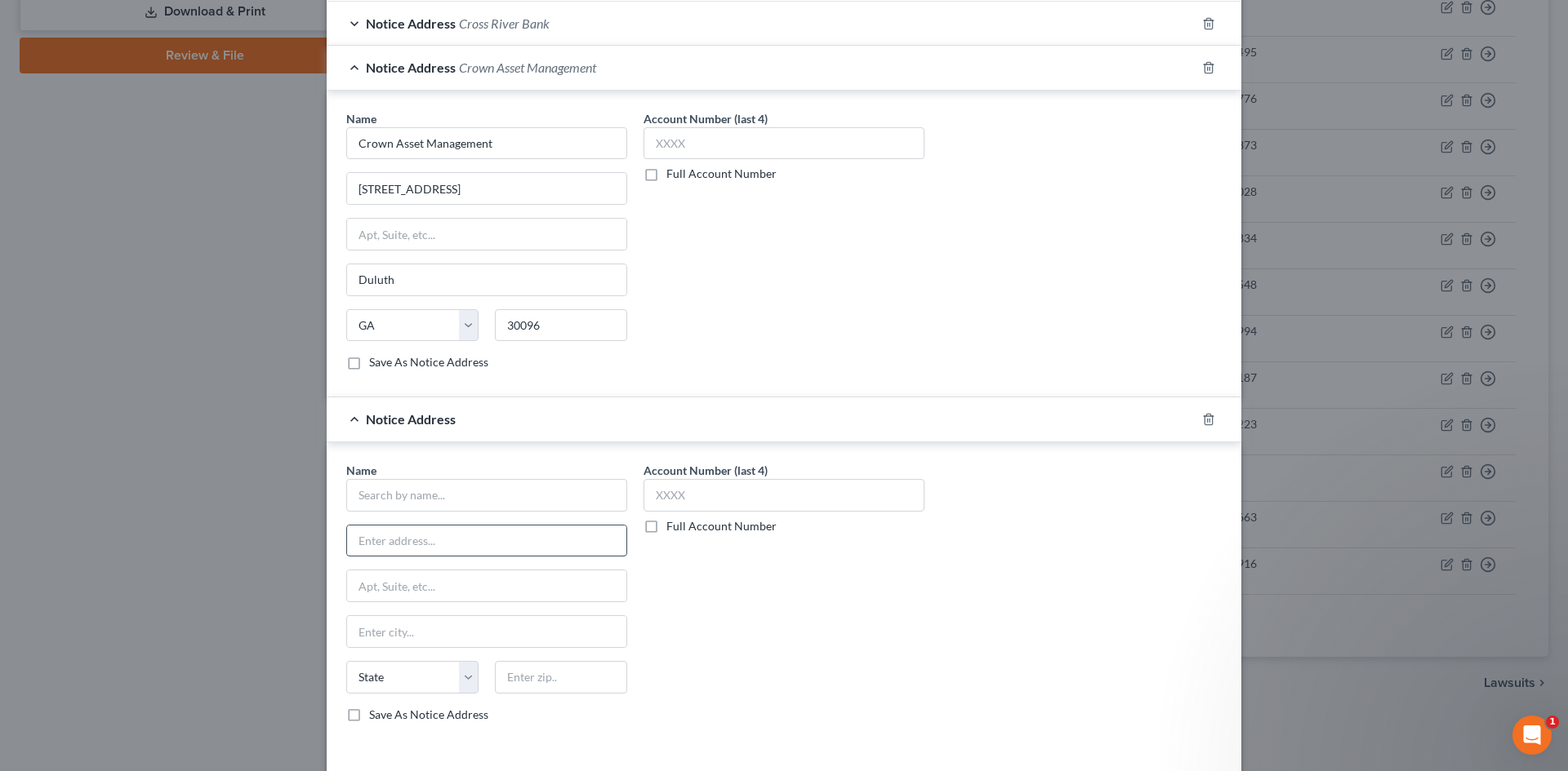
scroll to position [444, 0]
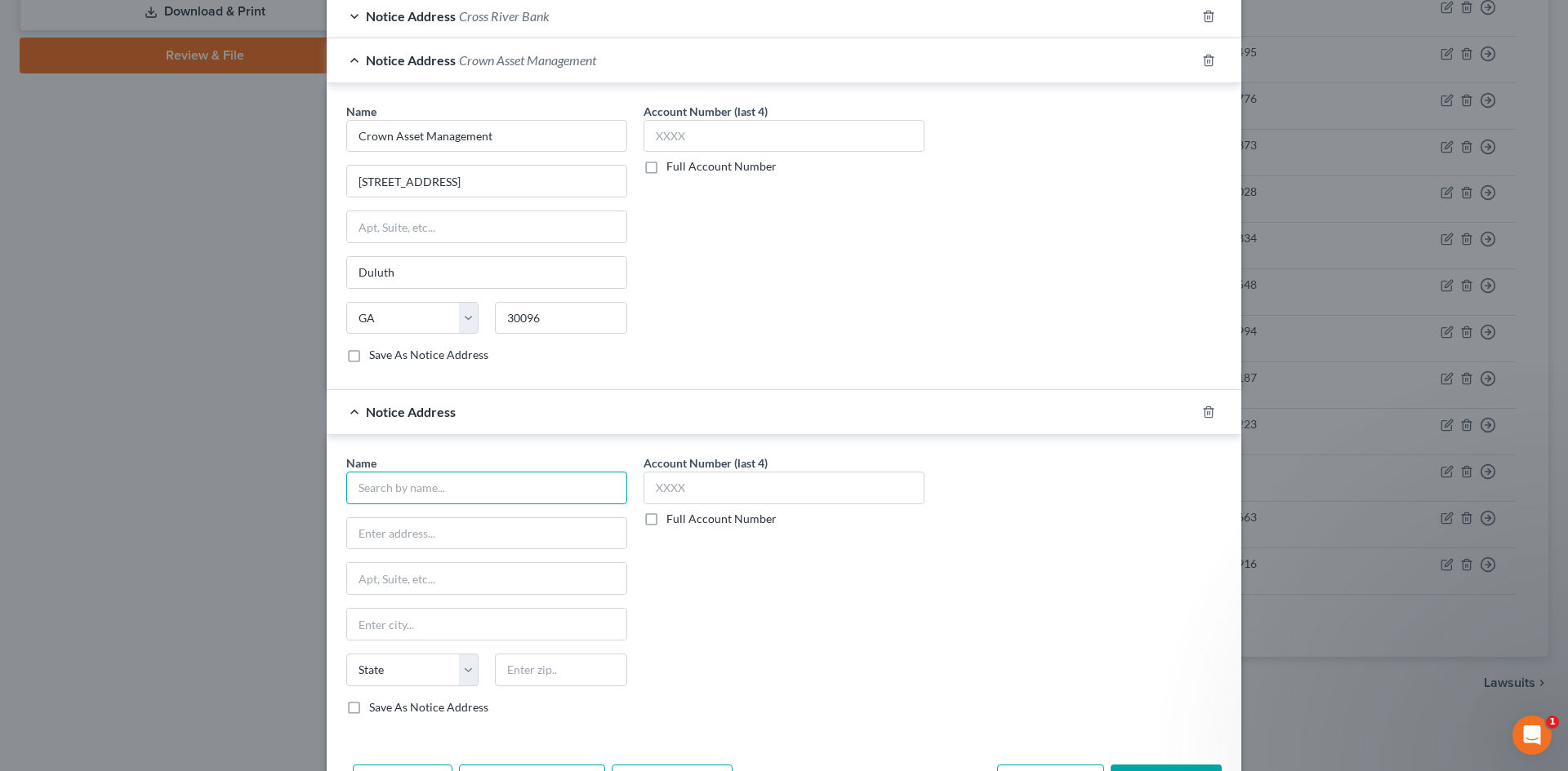
click at [455, 476] on input "text" at bounding box center [487, 488] width 281 height 32
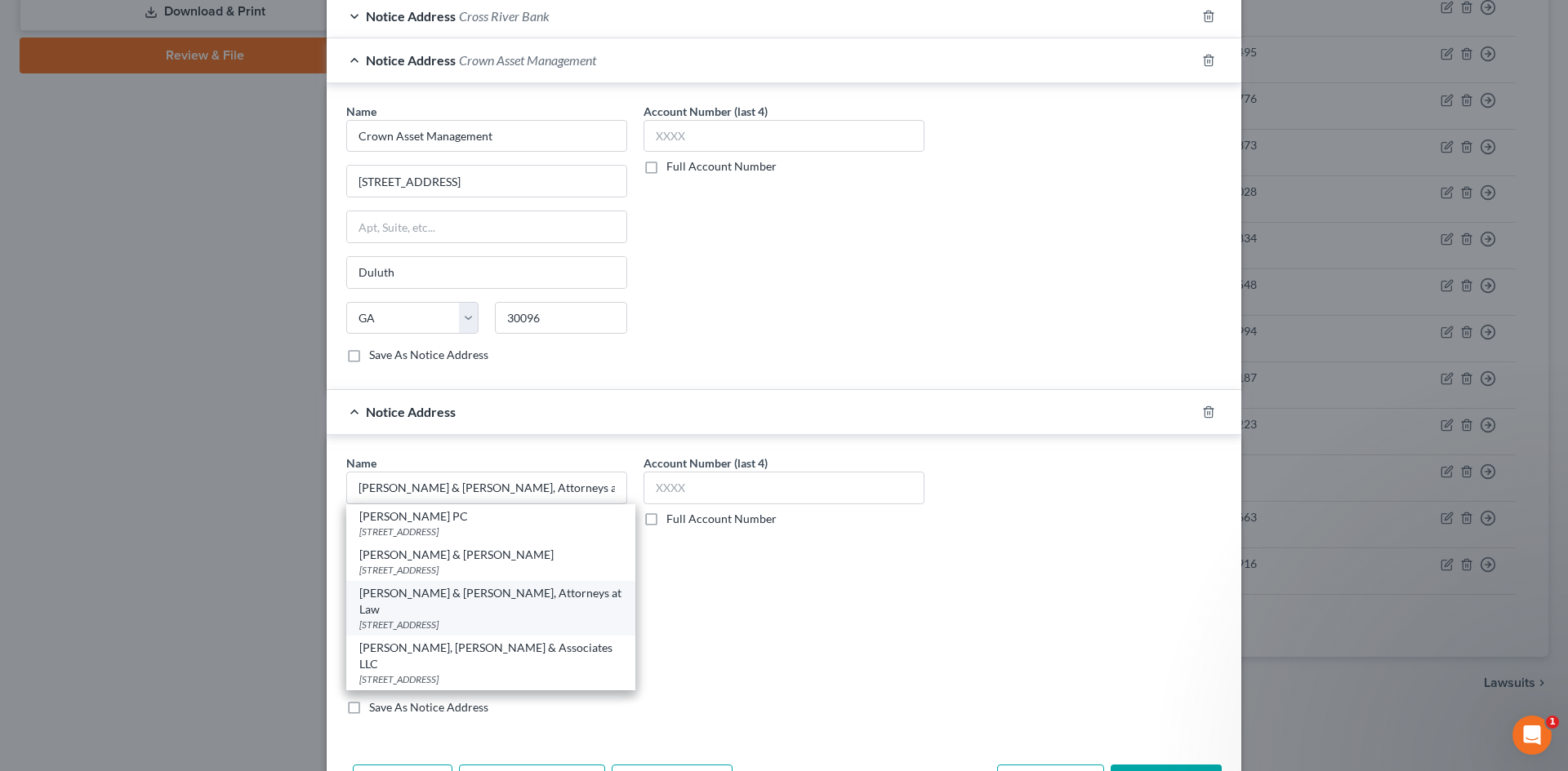
click at [474, 617] on div "12596 W Bayaud Ave Ste 120, Denver, CO 80228" at bounding box center [490, 624] width 263 height 14
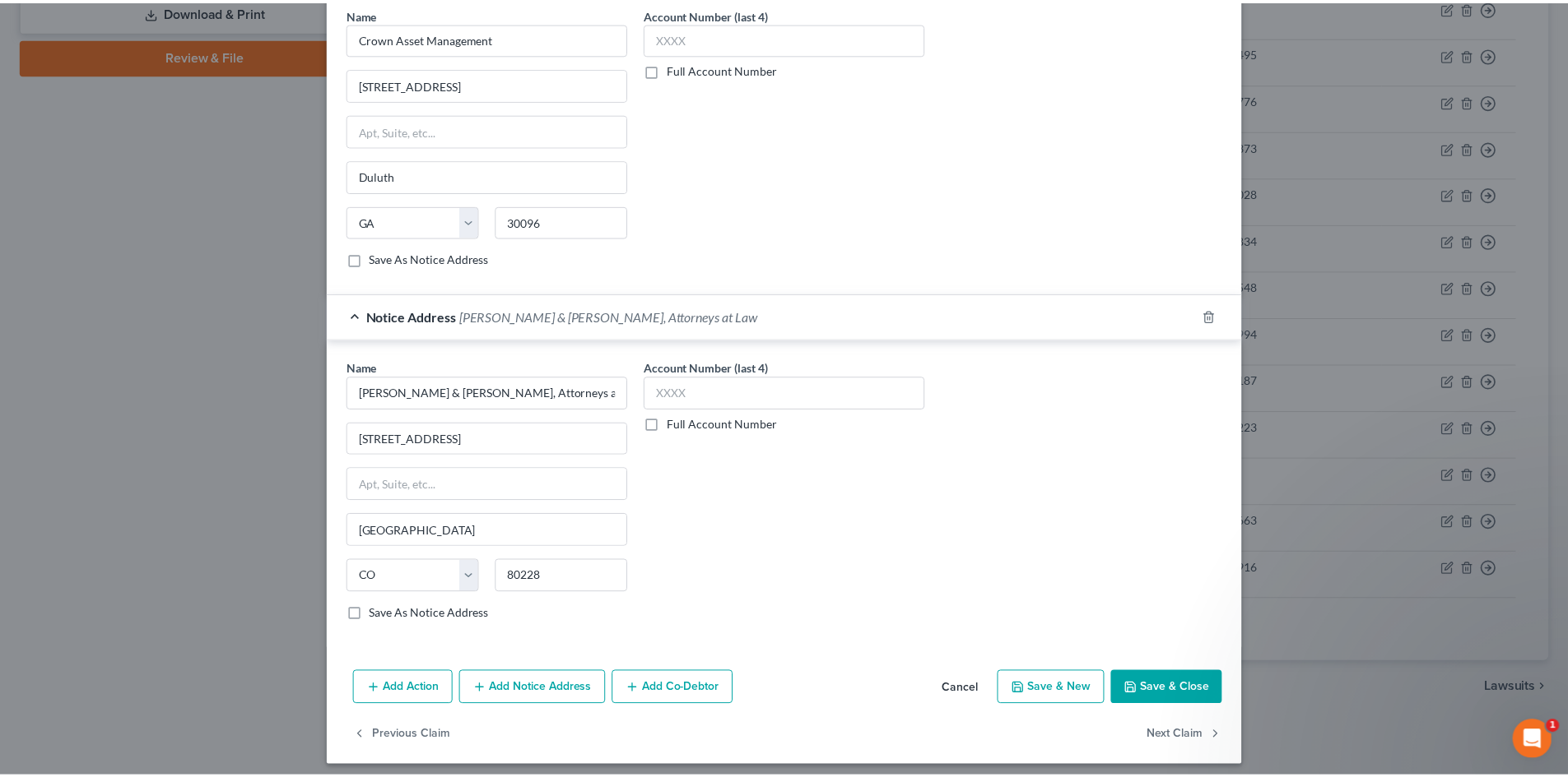
scroll to position [556, 0]
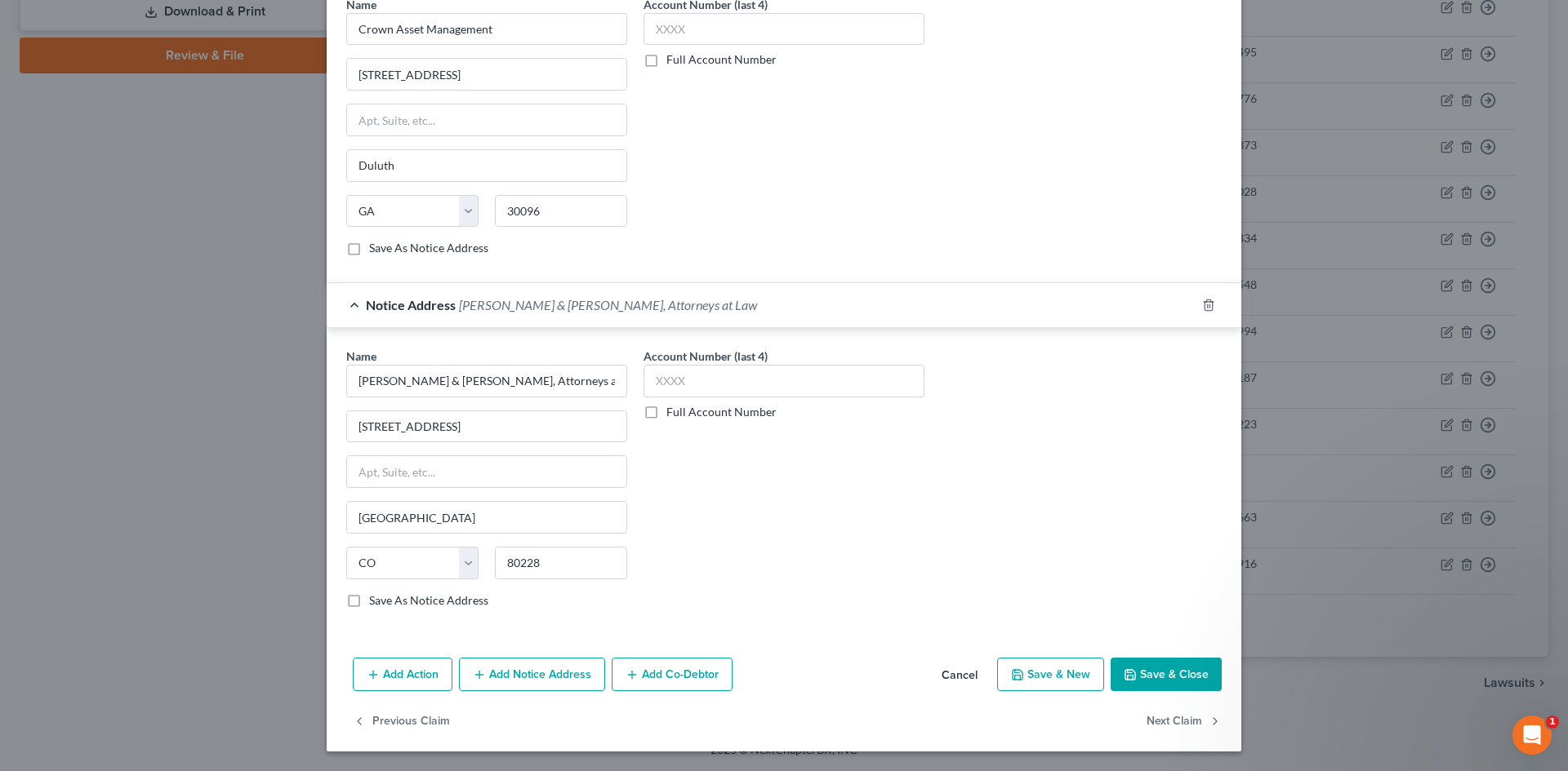
click at [1168, 674] on button "Save & Close" at bounding box center [1166, 674] width 111 height 34
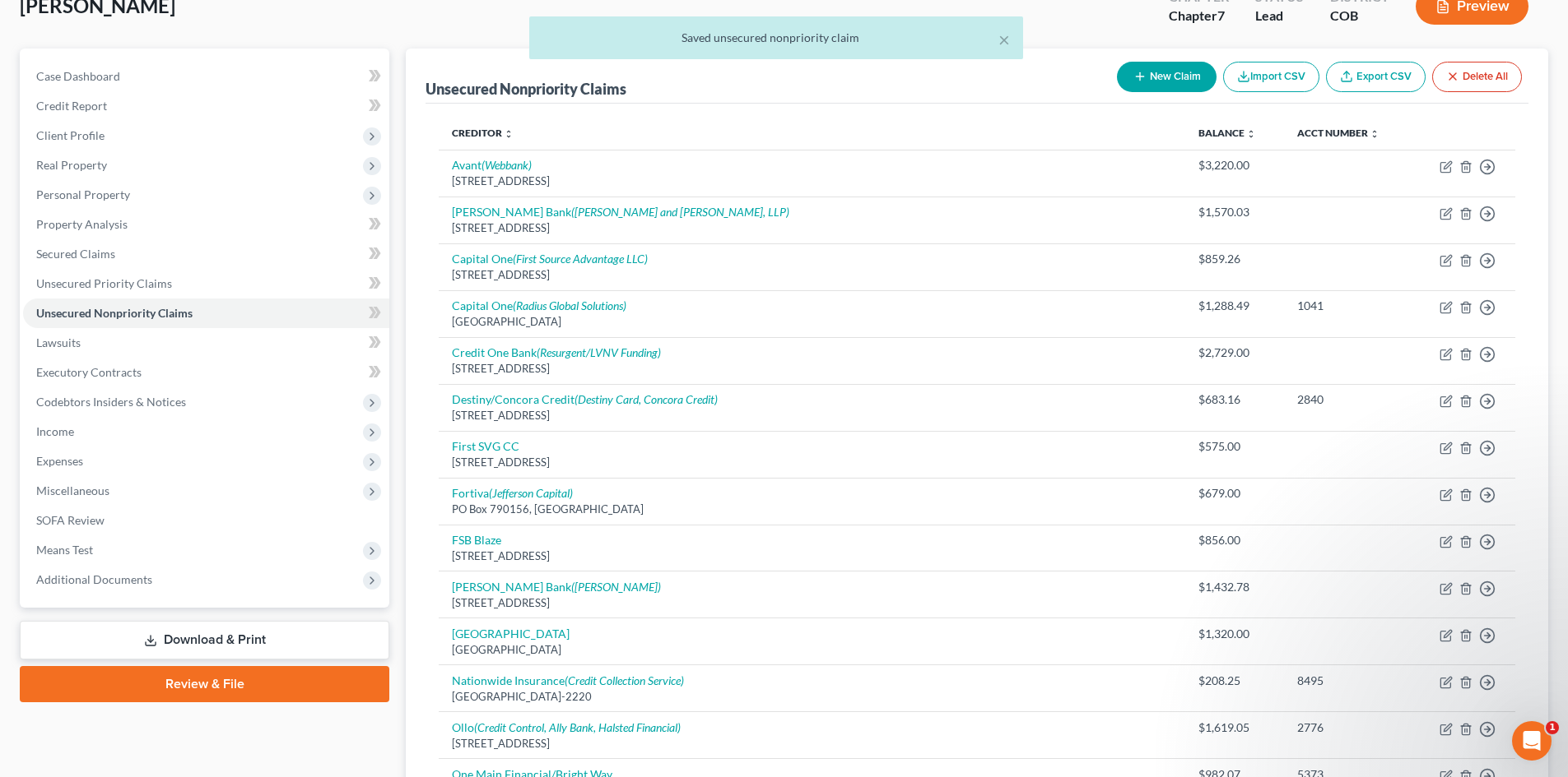
scroll to position [80, 0]
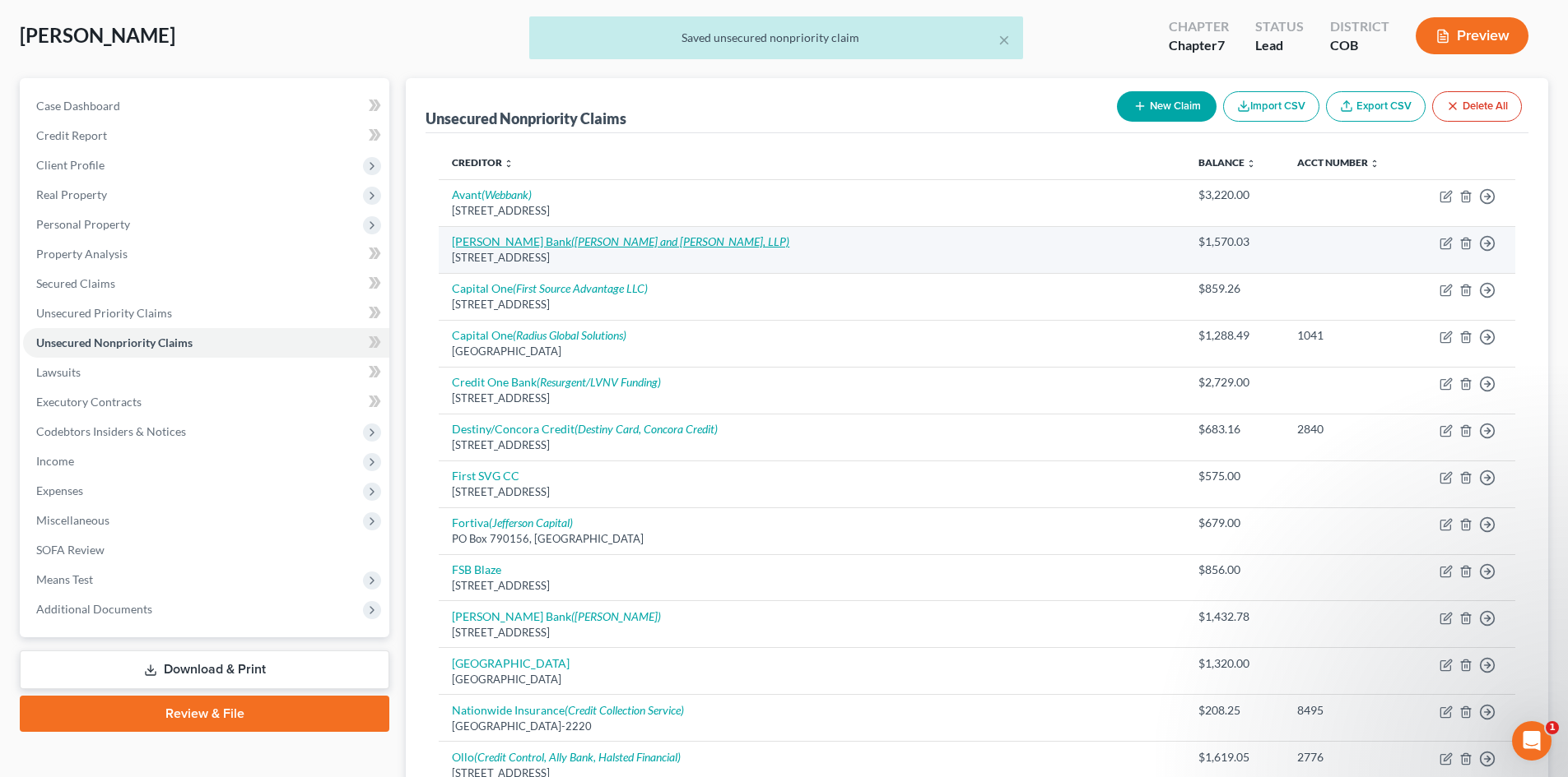
click at [590, 239] on icon "(Nelson and Kennard, LLP)" at bounding box center [680, 242] width 218 height 14
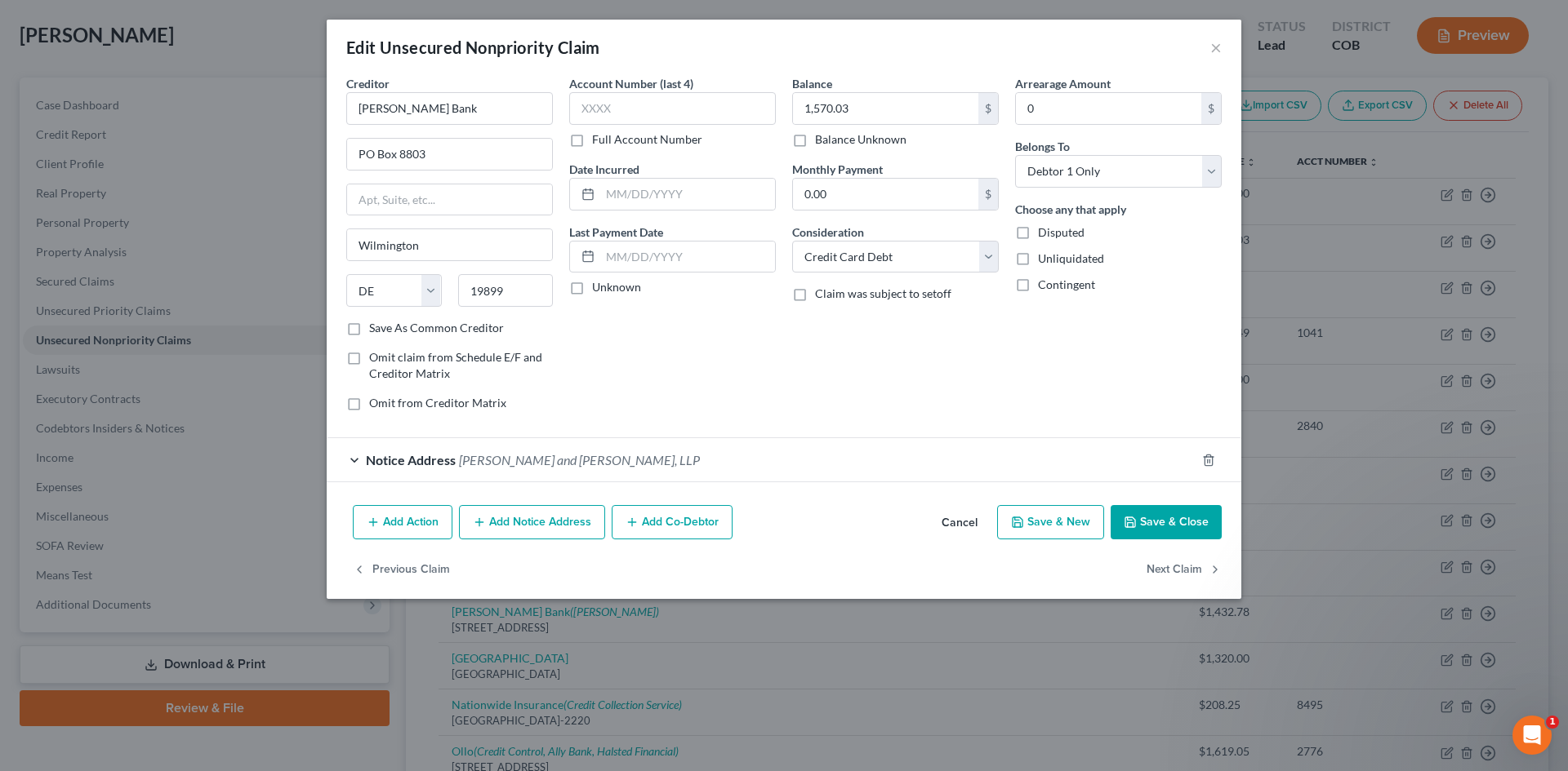
click at [1181, 523] on button "Save & Close" at bounding box center [1166, 522] width 111 height 34
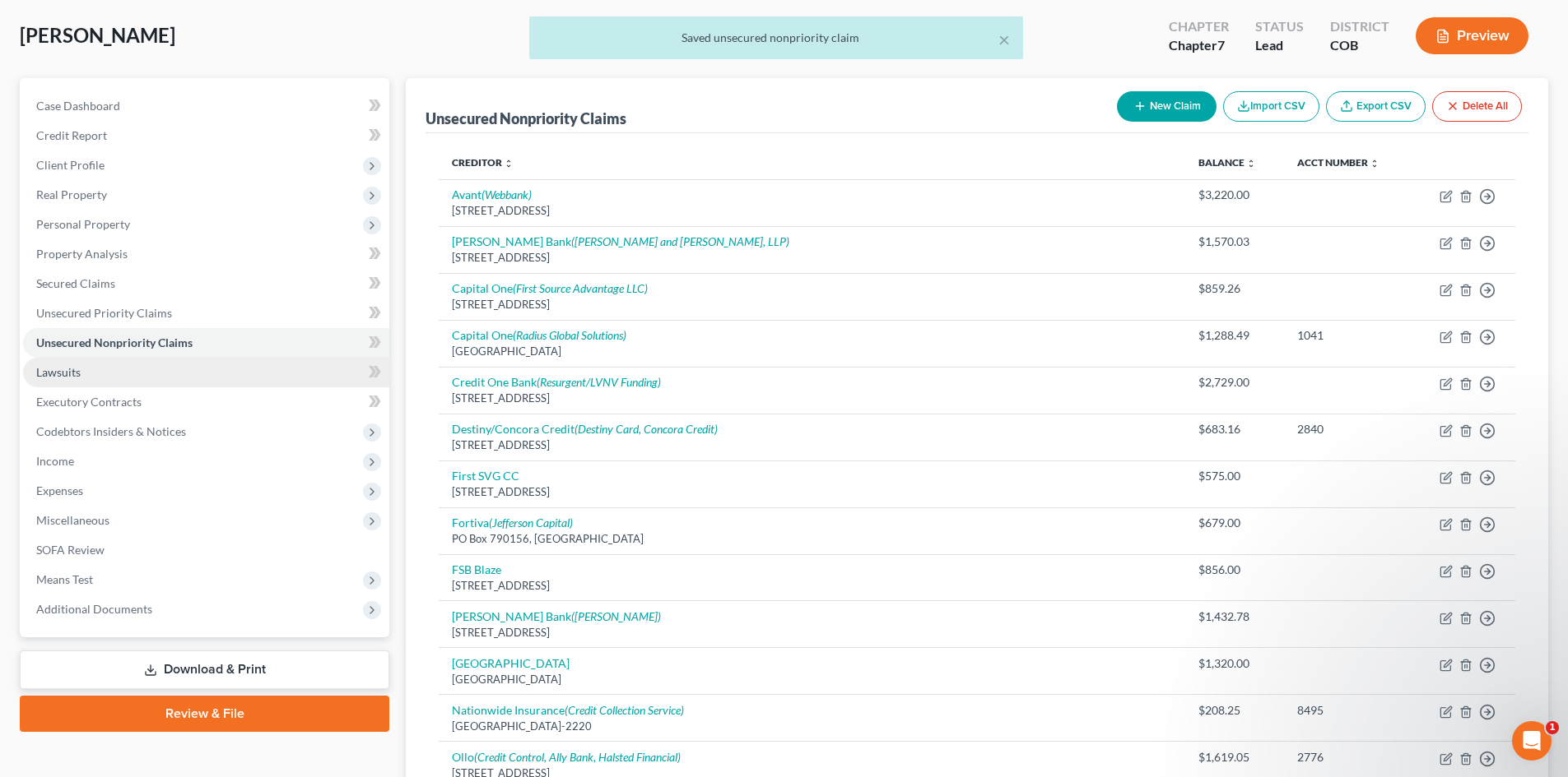
click at [65, 378] on span "Lawsuits" at bounding box center [58, 372] width 45 height 14
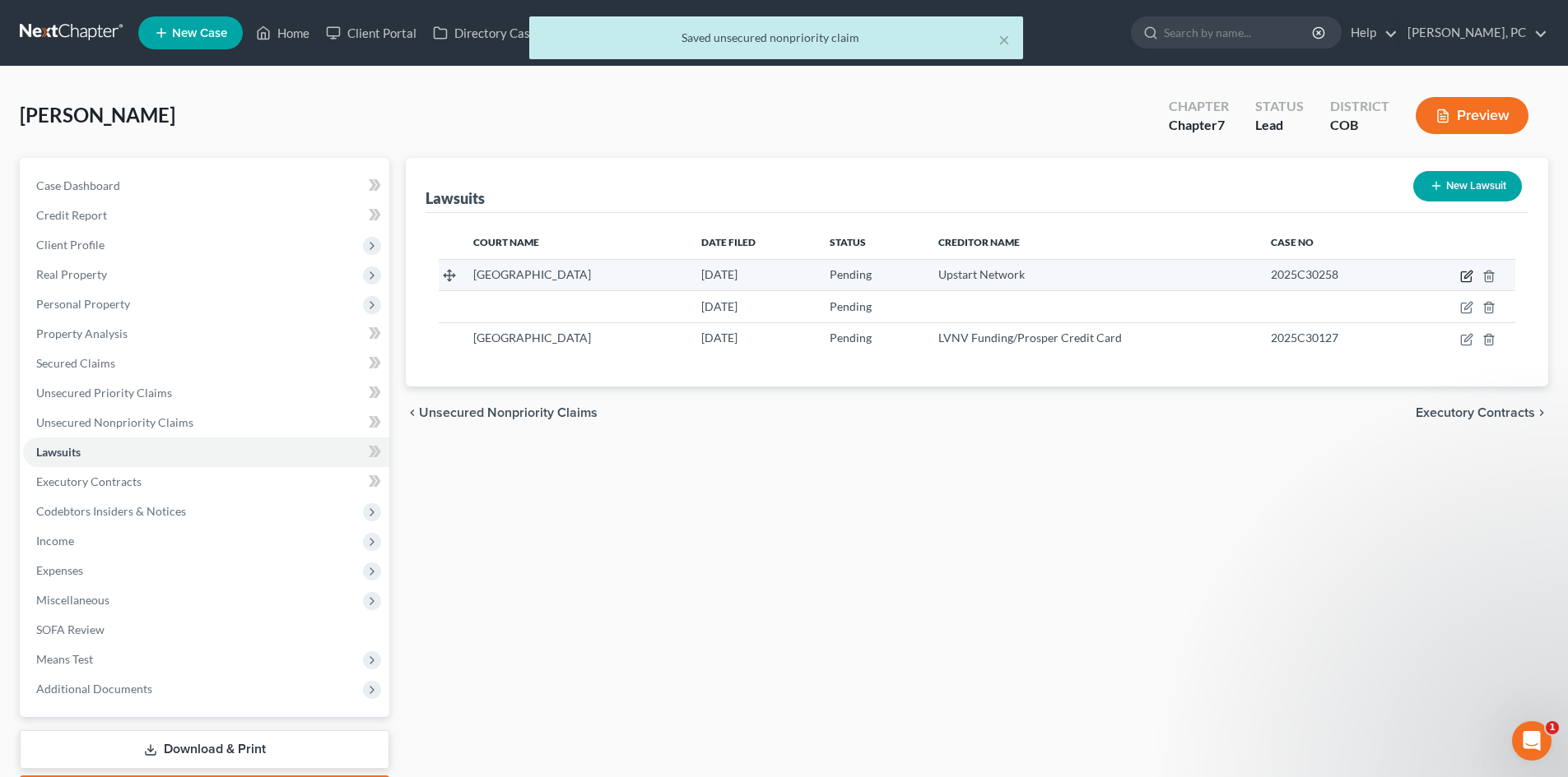
click at [1469, 275] on icon "button" at bounding box center [1466, 276] width 13 height 13
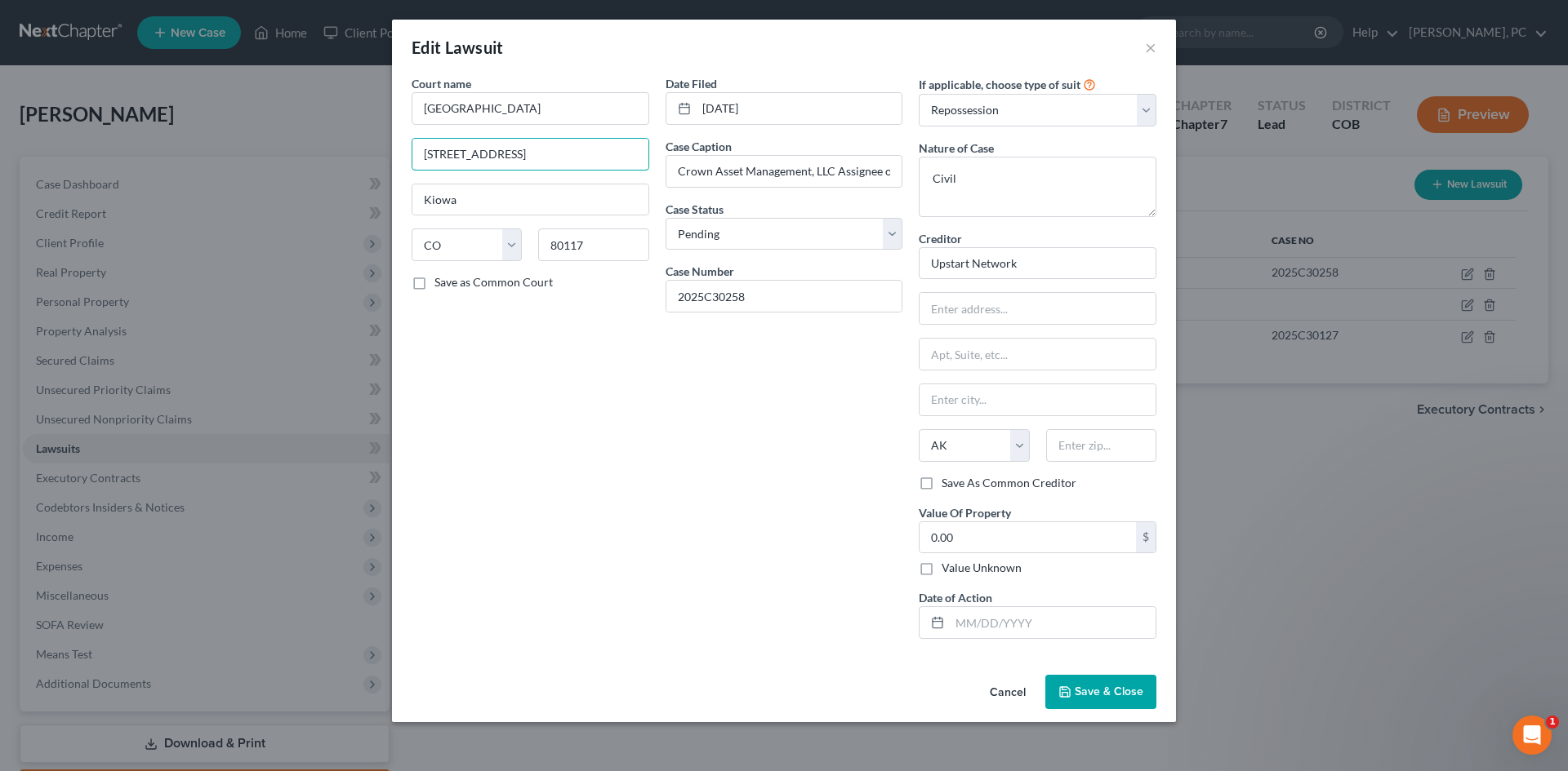
drag, startPoint x: 515, startPoint y: 155, endPoint x: 184, endPoint y: 175, distance: 331.6
click at [184, 175] on div "Edit Lawsuit × Court name * Elbert County 751 Ute Ave Kiowa State AL AK AR AZ C…" at bounding box center [784, 386] width 1568 height 771
click at [998, 105] on select "Select Repossession Garnishment Foreclosure Attached, Seized, Or Levied Other" at bounding box center [1037, 110] width 237 height 32
click at [919, 94] on select "Select Repossession Garnishment Foreclosure Attached, Seized, Or Levied Other" at bounding box center [1037, 110] width 237 height 32
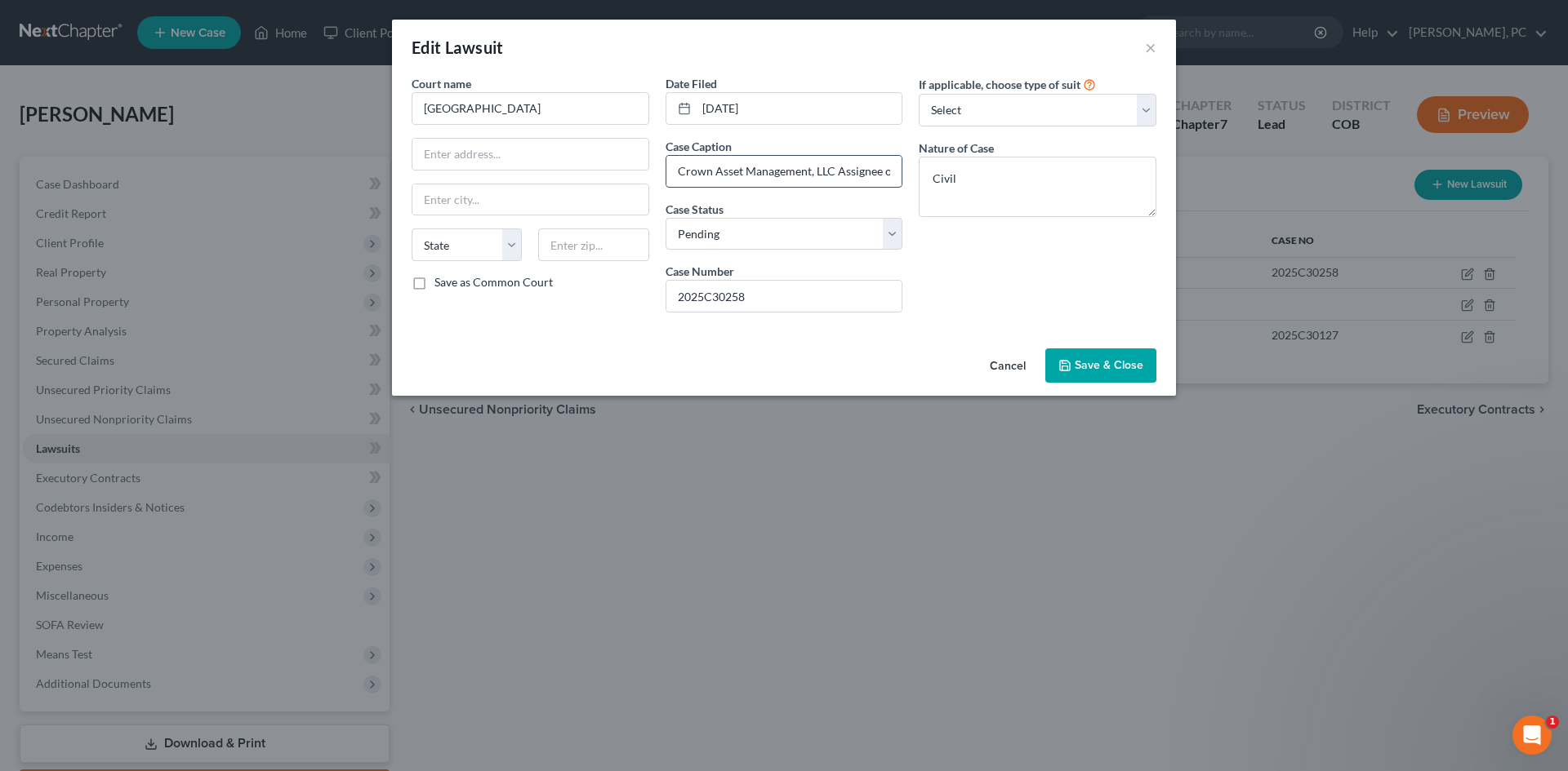
click at [837, 164] on input "Crown Asset Management, LLC Assignee of Cross River Bank (Upstart Network)" at bounding box center [784, 172] width 236 height 31
click at [1101, 363] on span "Save & Close" at bounding box center [1108, 365] width 69 height 14
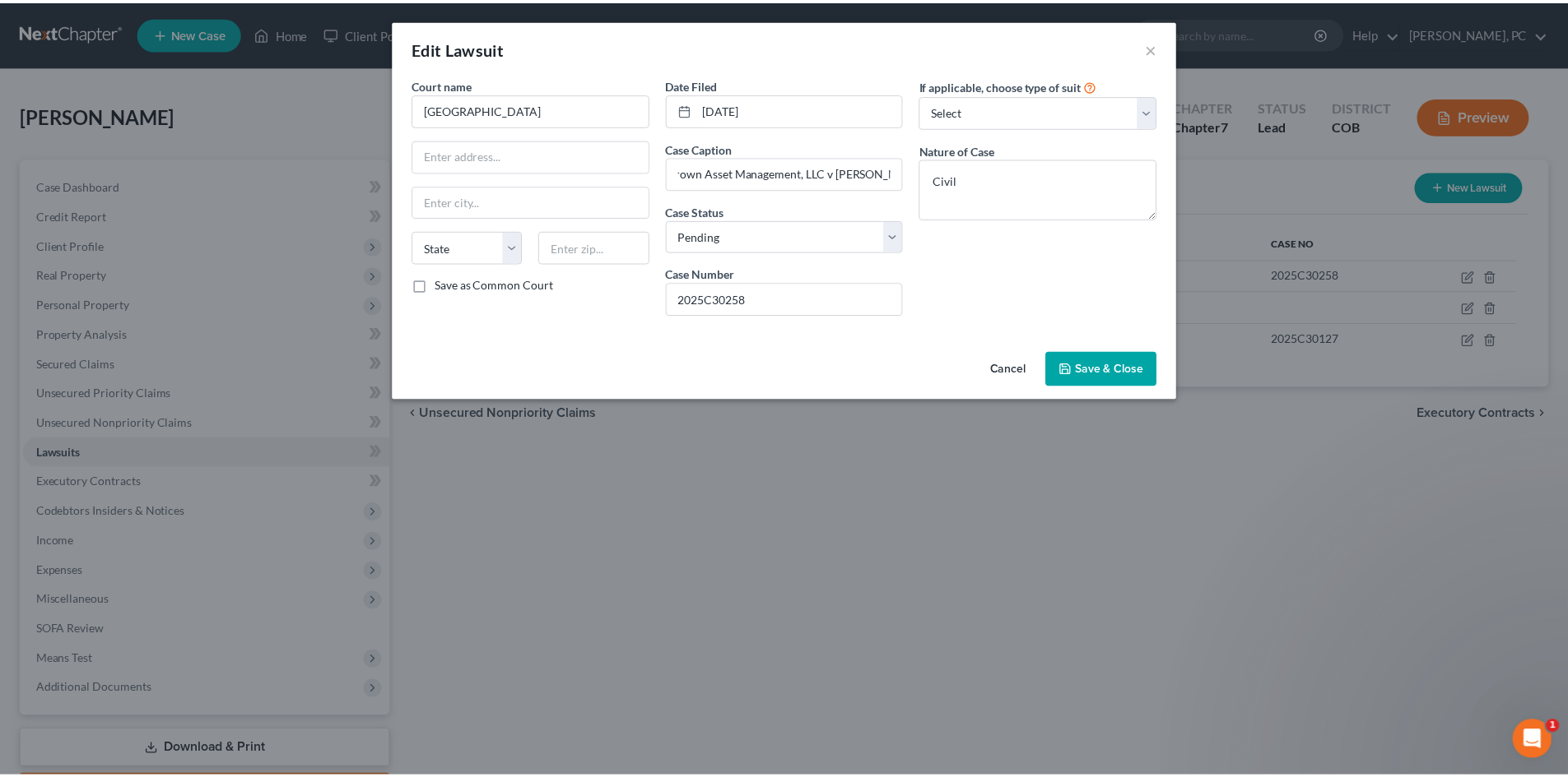
scroll to position [0, 0]
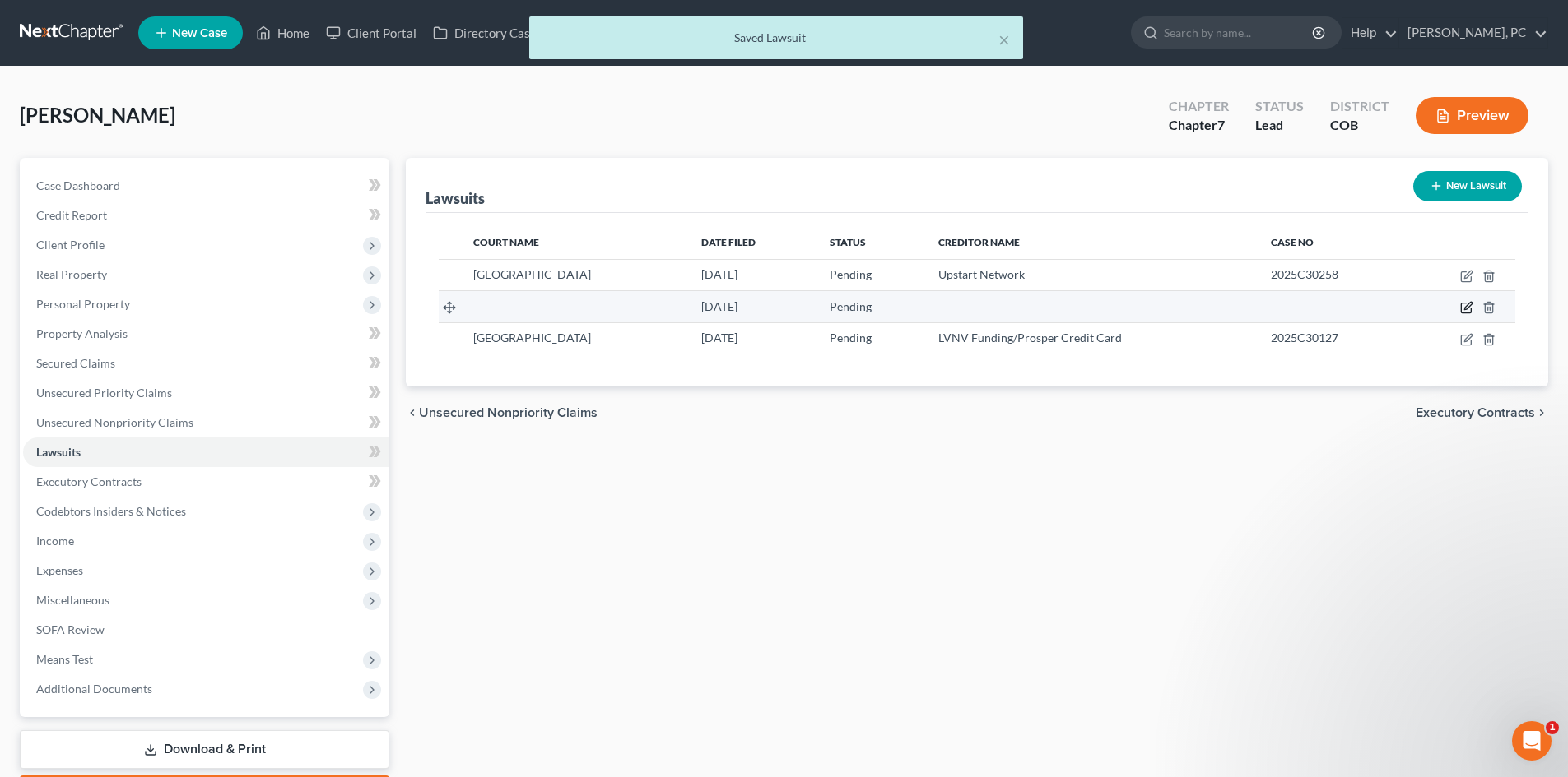
click at [1463, 307] on icon "button" at bounding box center [1466, 307] width 13 height 13
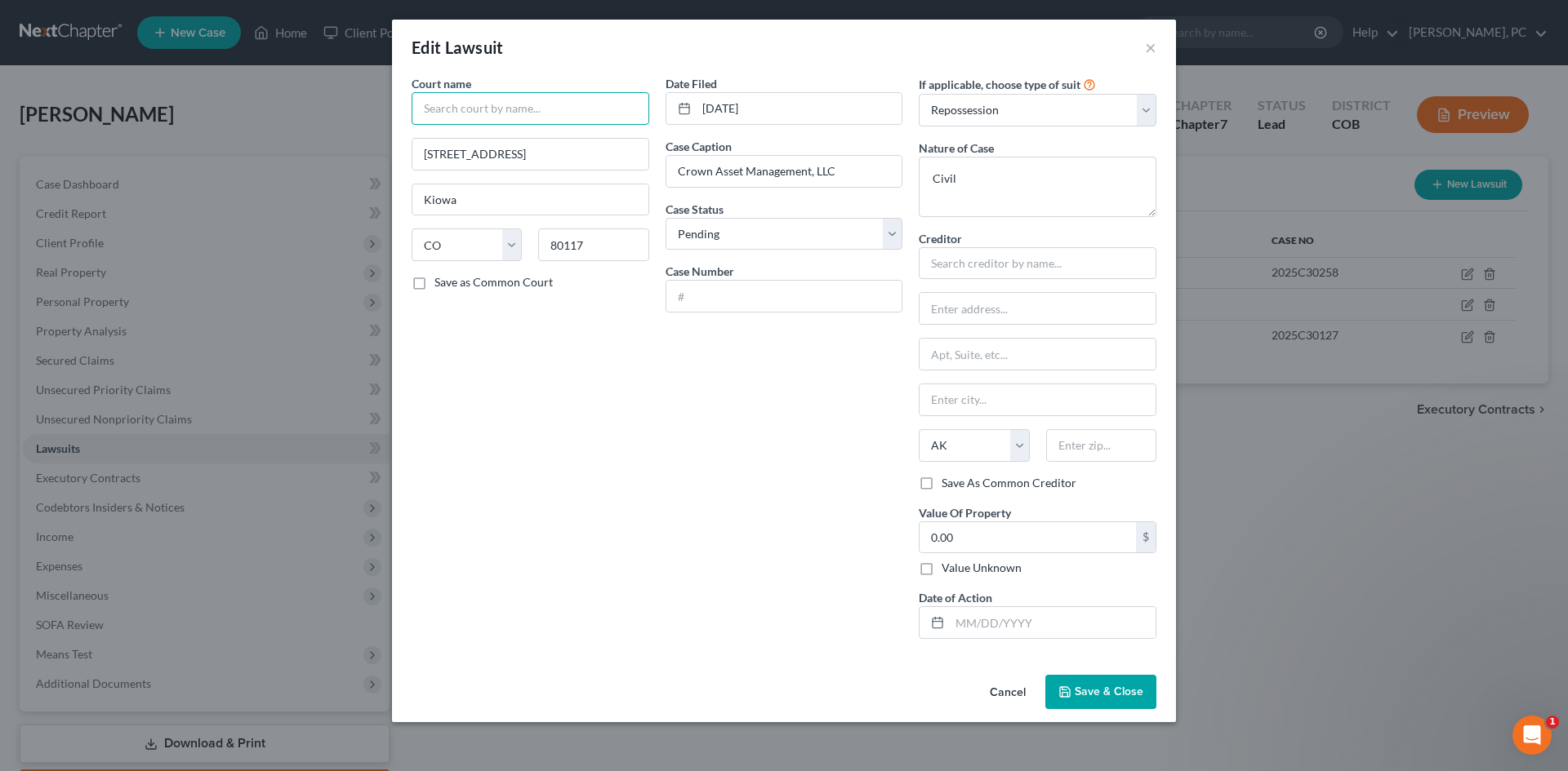
click at [516, 104] on input "text" at bounding box center [531, 108] width 237 height 32
drag, startPoint x: 771, startPoint y: 108, endPoint x: 661, endPoint y: 80, distance: 113.5
click at [674, 91] on div "Date Filed 08/07/2025" at bounding box center [784, 99] width 237 height 50
drag, startPoint x: 866, startPoint y: 172, endPoint x: 623, endPoint y: 180, distance: 243.1
click at [625, 180] on div "Court name * Elbert County Court State AL AK AR AZ CA CO CT DE DC FL GA GU HI I…" at bounding box center [784, 364] width 761 height 577
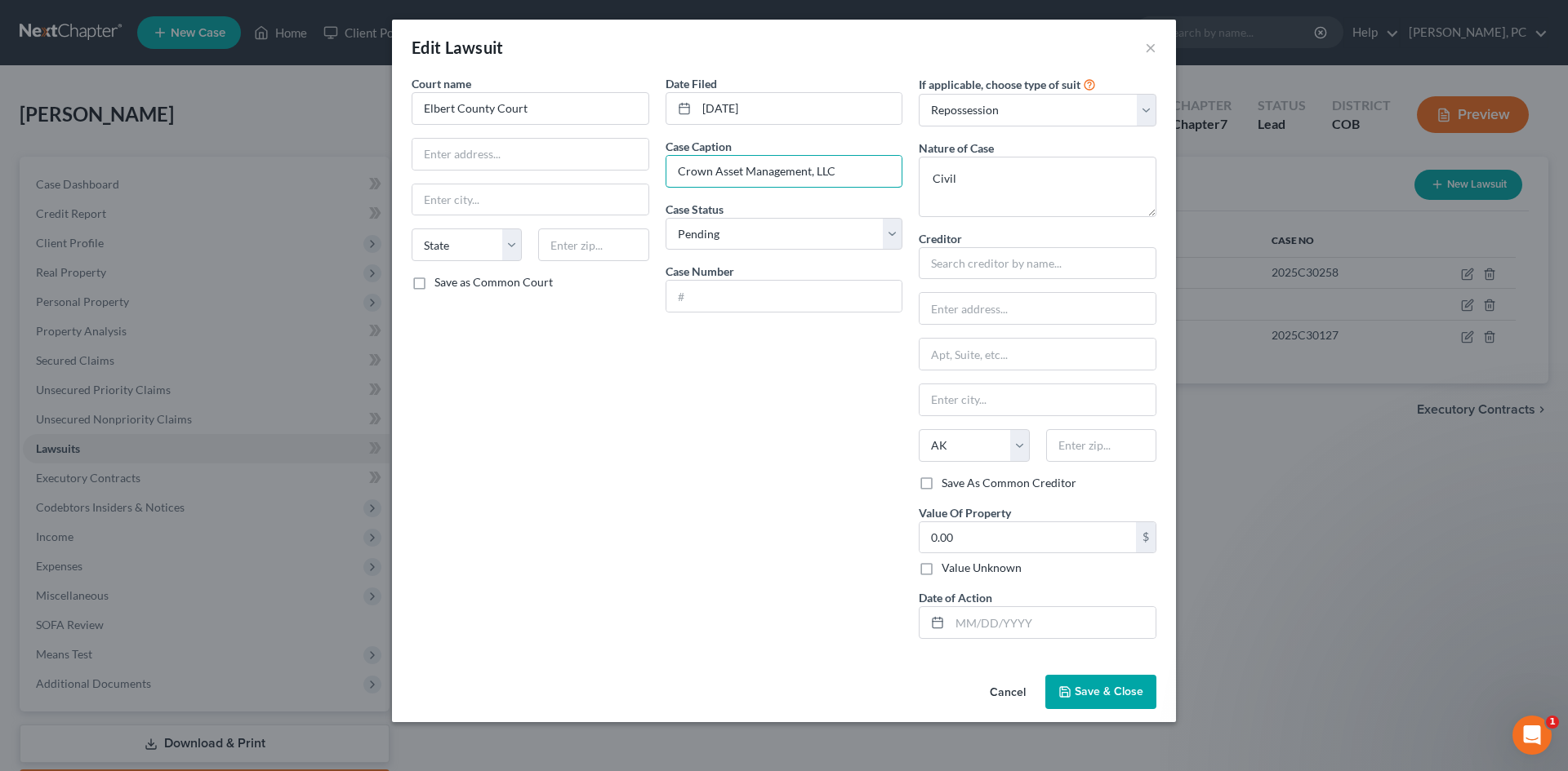
paste input "Lvnv Funding LLC v. Todd, Karen"
click at [684, 171] on input "Lvnv Funding LLC v. Todd, Karen" at bounding box center [784, 172] width 236 height 31
click at [784, 173] on input "LVNV Funding LLC v. Todd, Karen" at bounding box center [784, 172] width 236 height 31
click at [743, 304] on input "text" at bounding box center [784, 297] width 236 height 31
click at [996, 115] on select "Select Repossession Garnishment Foreclosure Attached, Seized, Or Levied Other" at bounding box center [1037, 110] width 237 height 32
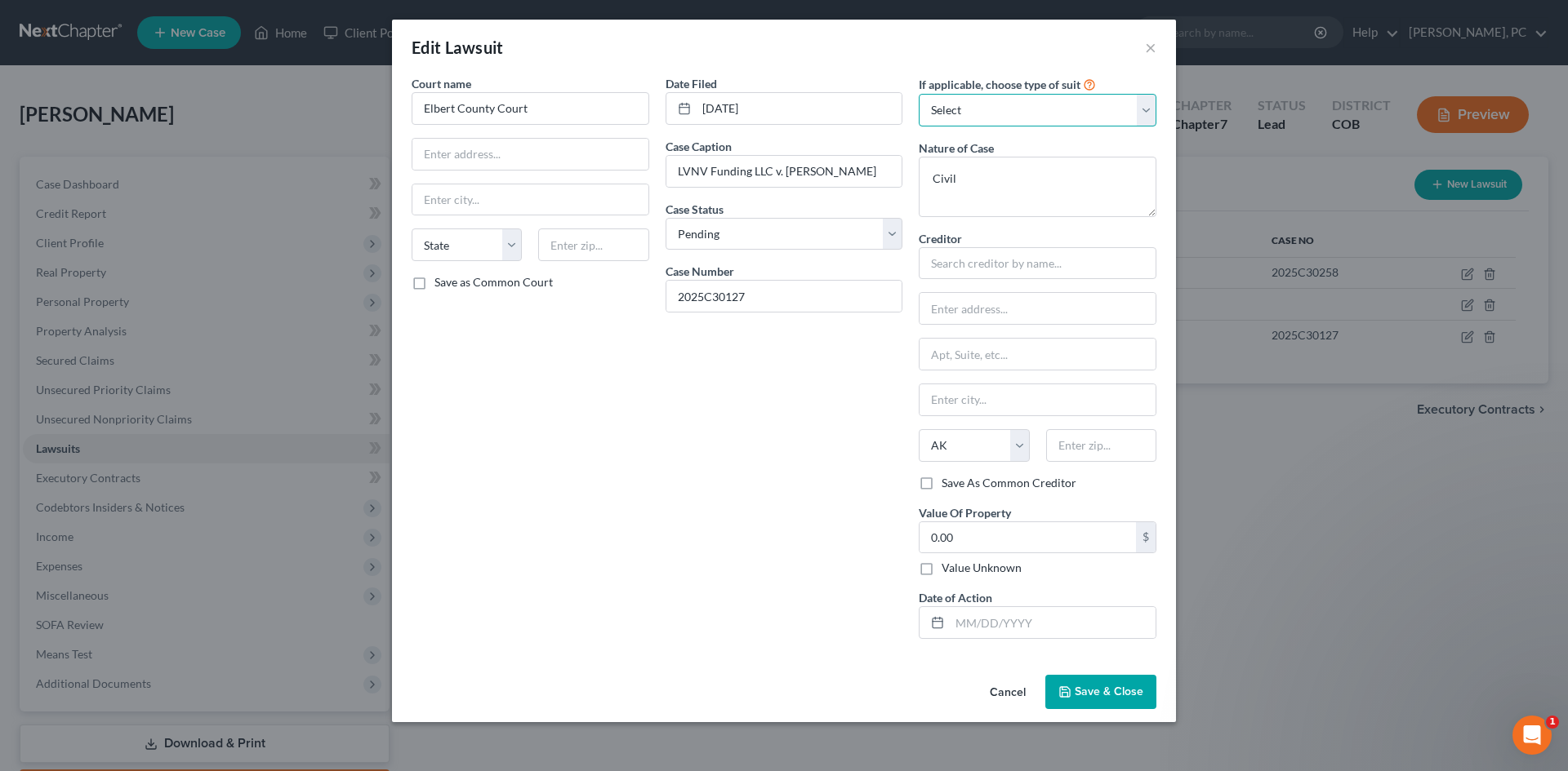
click at [919, 94] on select "Select Repossession Garnishment Foreclosure Attached, Seized, Or Levied Other" at bounding box center [1037, 110] width 237 height 32
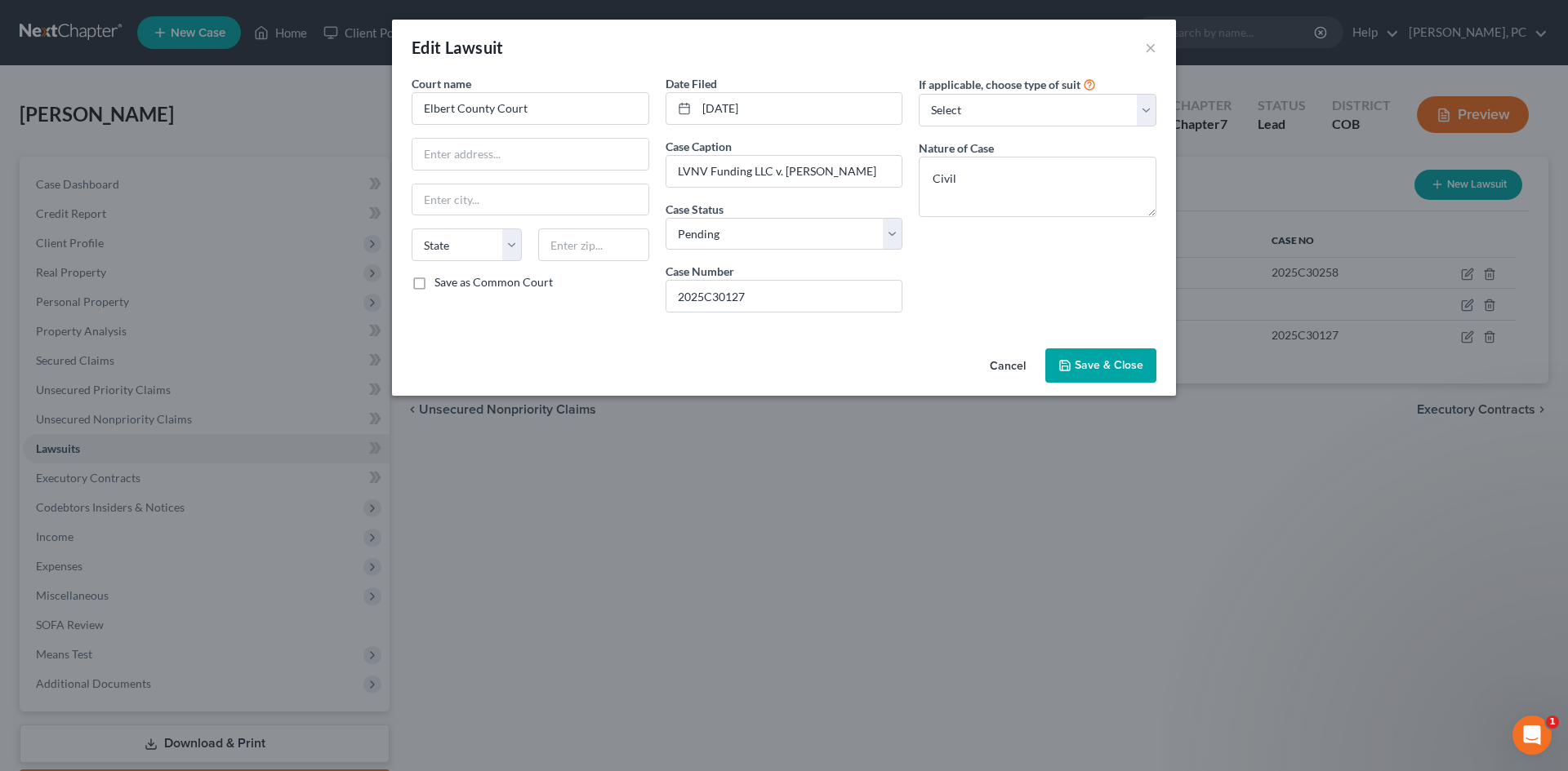
click at [1121, 362] on span "Save & Close" at bounding box center [1108, 365] width 69 height 14
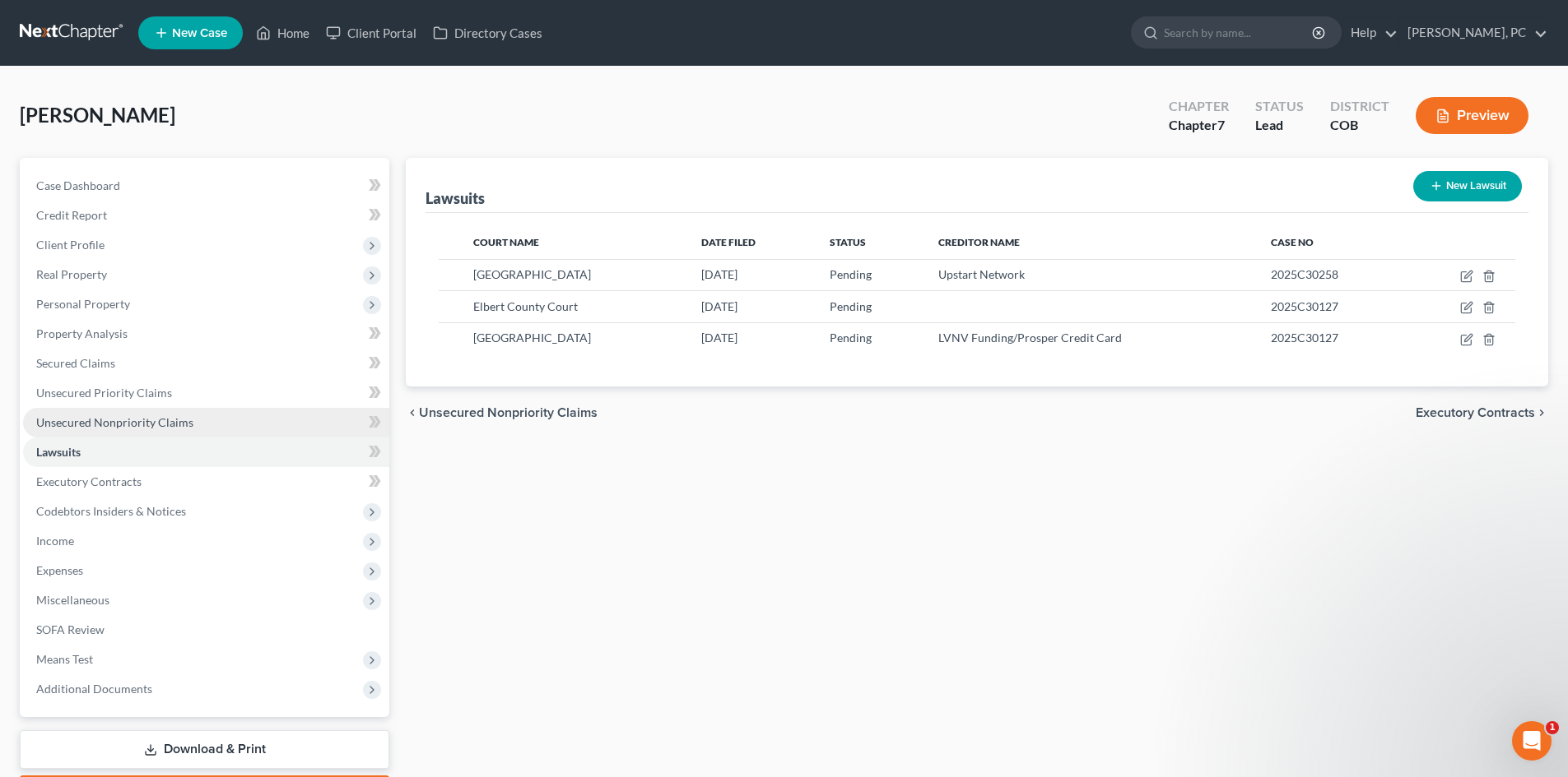
click at [139, 427] on span "Unsecured Nonpriority Claims" at bounding box center [114, 423] width 157 height 14
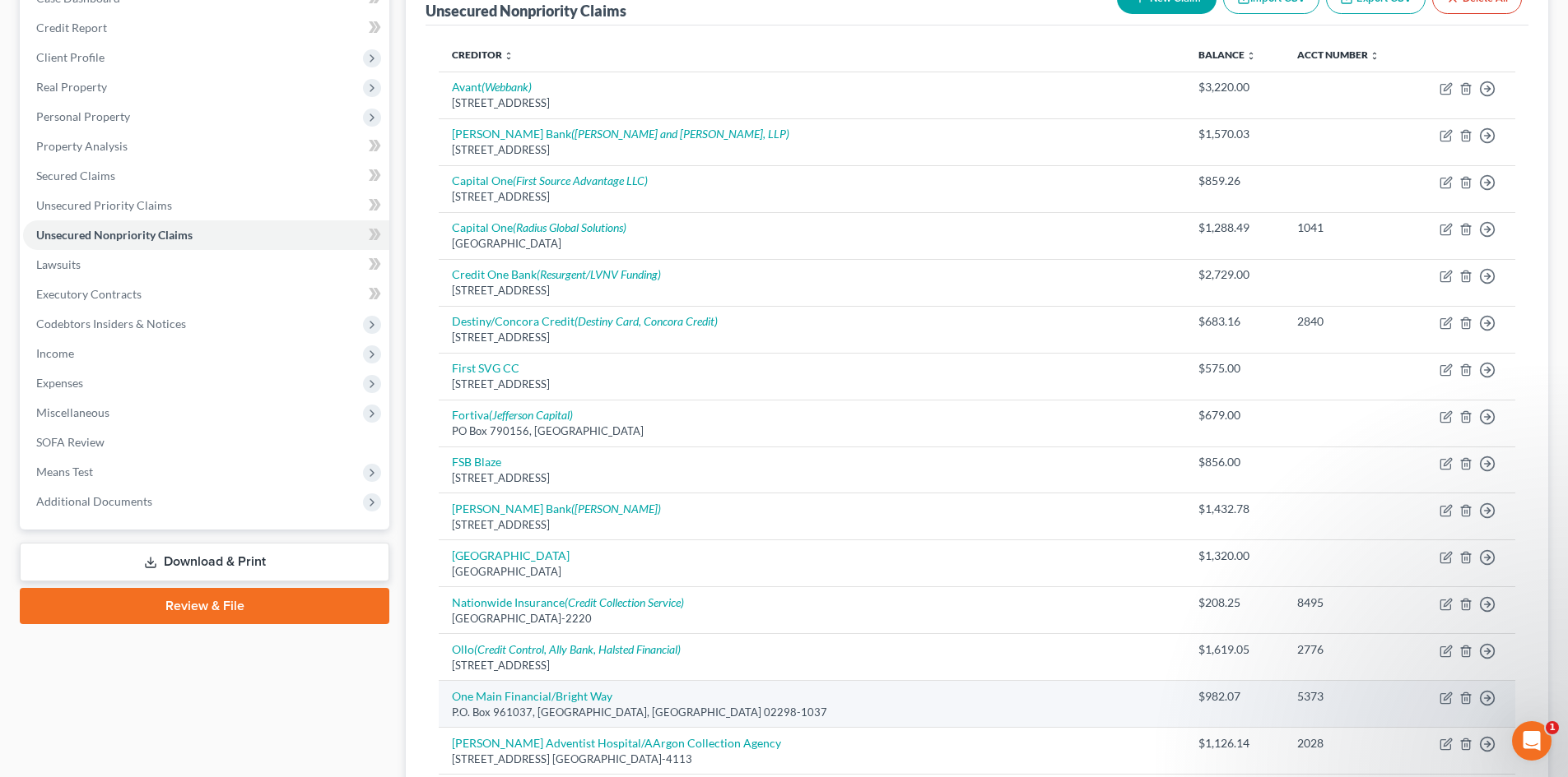
scroll to position [164, 0]
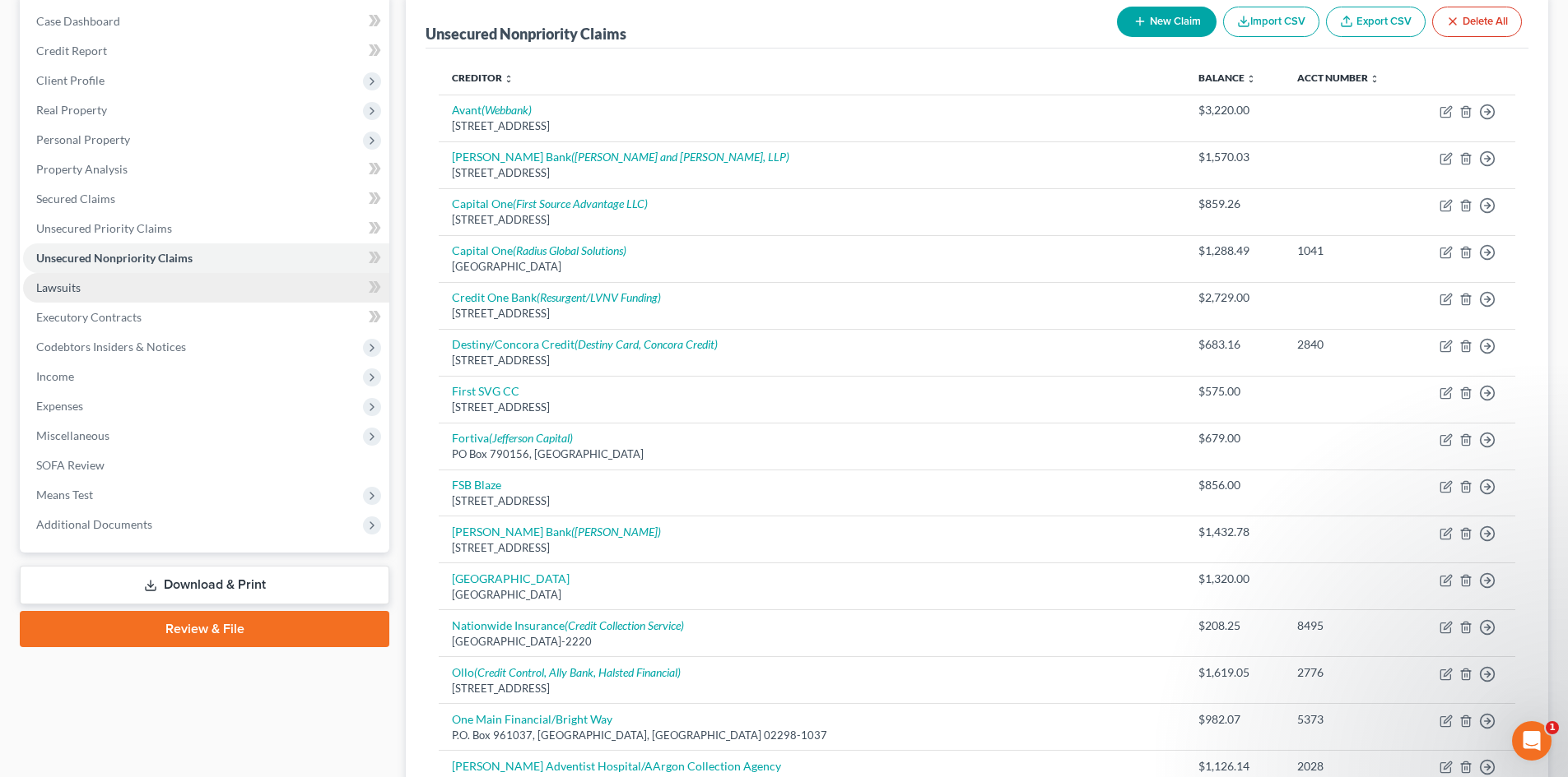
click at [63, 288] on span "Lawsuits" at bounding box center [58, 287] width 45 height 14
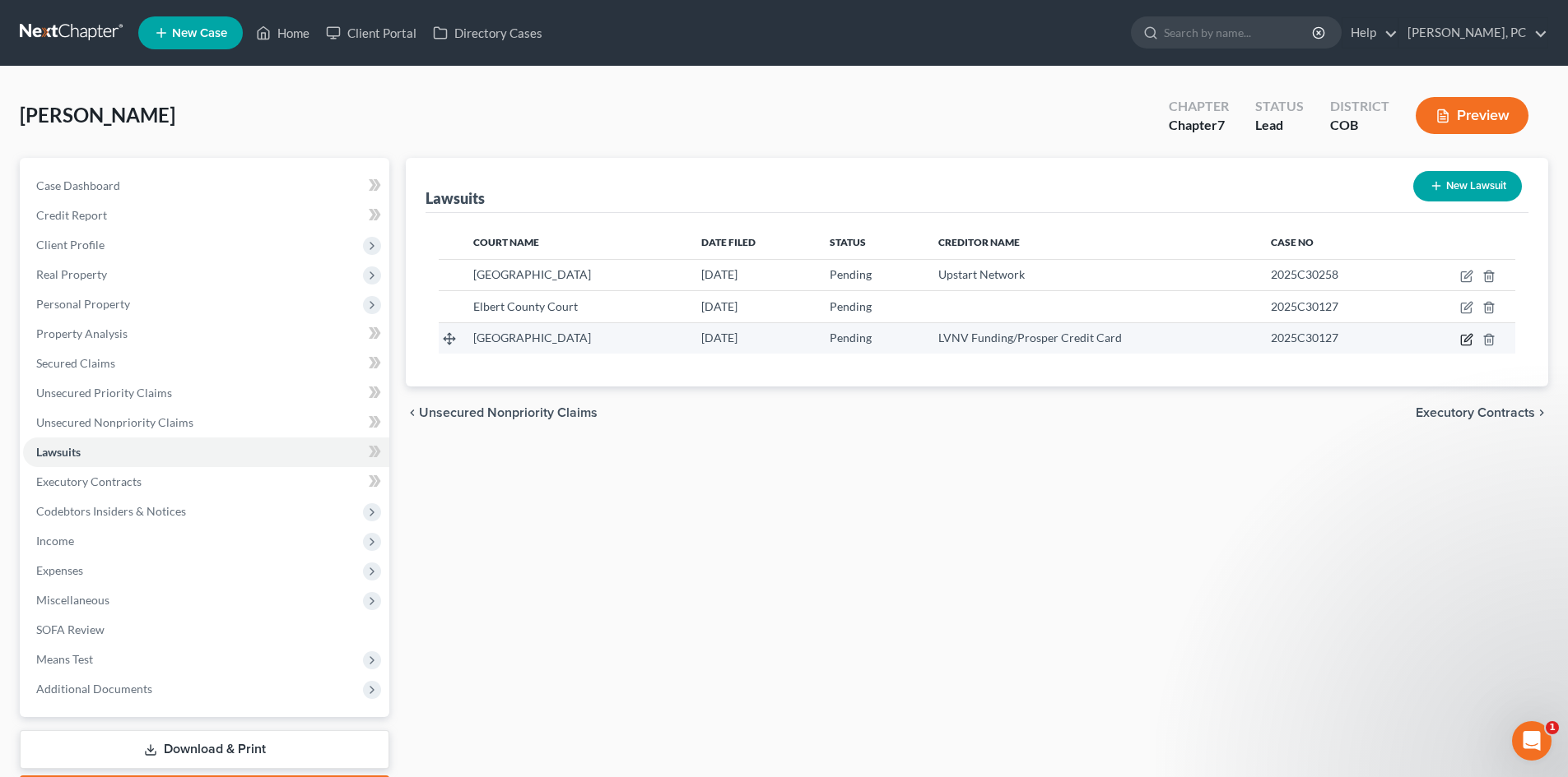
click at [1466, 338] on icon "button" at bounding box center [1466, 339] width 13 height 13
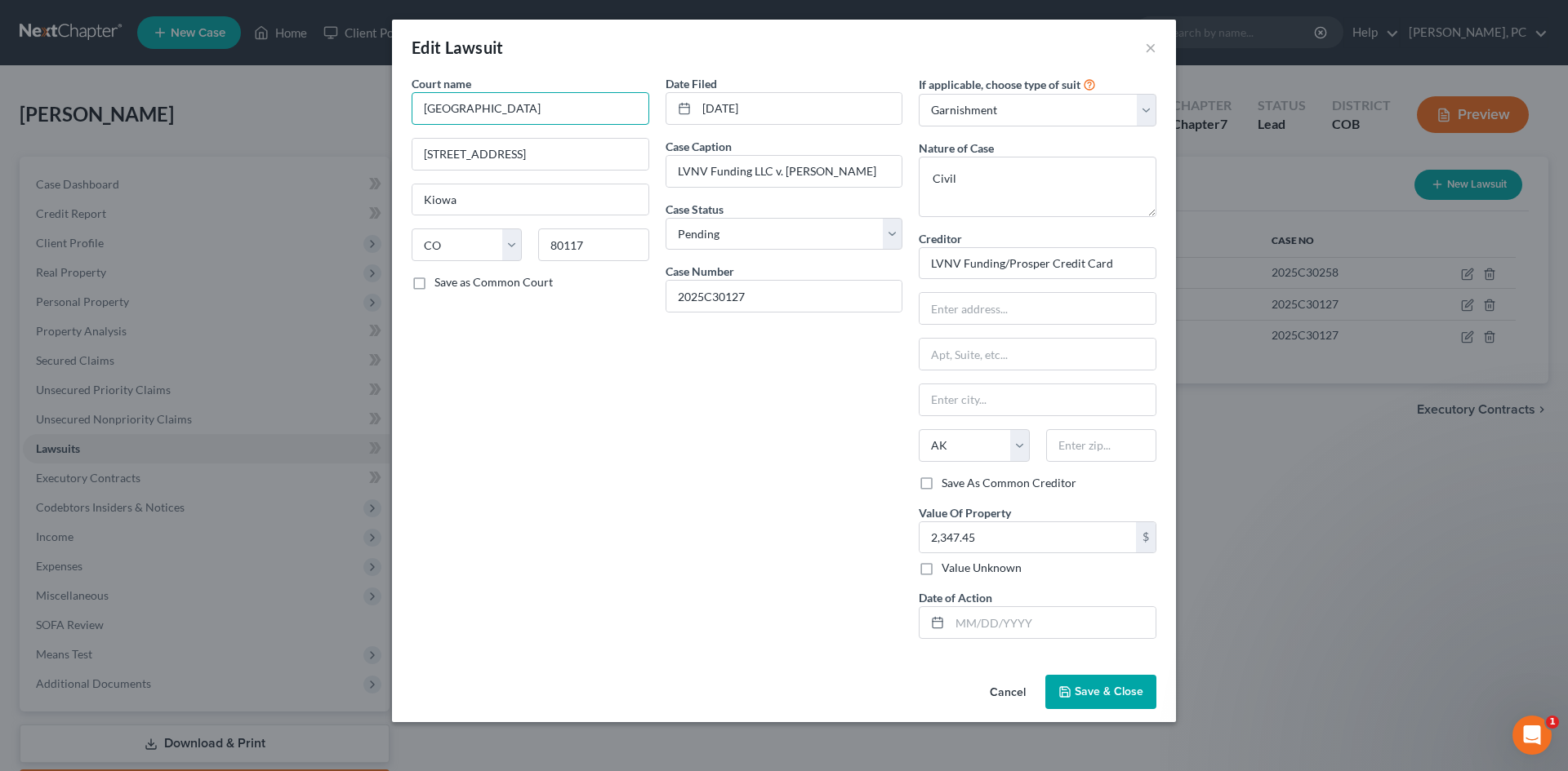
click at [551, 114] on input "Elbert County" at bounding box center [531, 108] width 237 height 32
drag, startPoint x: 592, startPoint y: 147, endPoint x: 126, endPoint y: 215, distance: 470.9
click at [126, 220] on div "Edit Lawsuit × Court name * Elbert County Court 751 Ute Street/ PO Box 232 Kiow…" at bounding box center [784, 386] width 1568 height 771
click at [784, 169] on input "LVNV Funding LLC v. Karen Todd" at bounding box center [784, 172] width 236 height 31
click at [1025, 112] on select "Select Repossession Garnishment Foreclosure Attached, Seized, Or Levied Other" at bounding box center [1037, 110] width 237 height 32
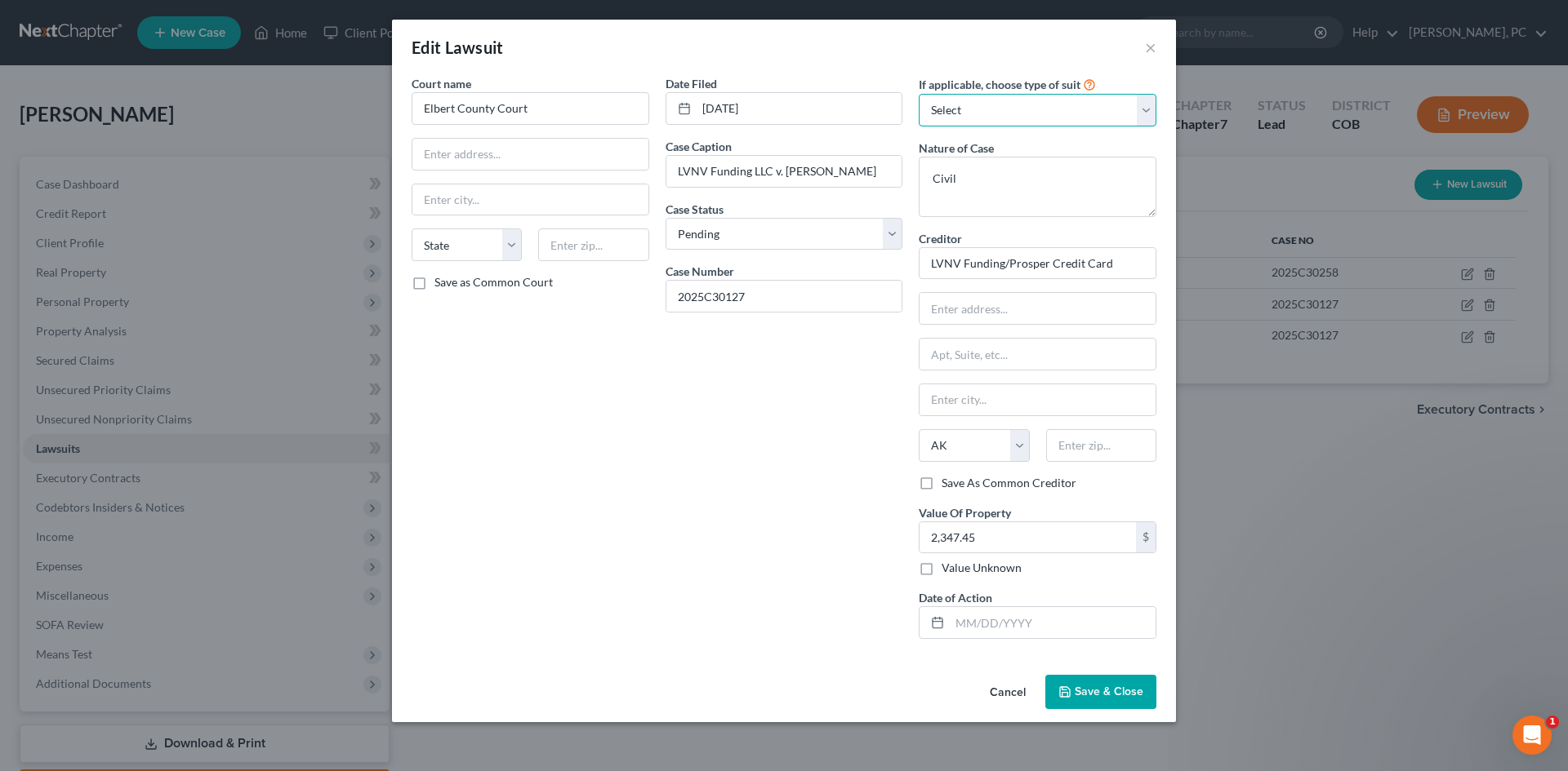
click at [919, 94] on select "Select Repossession Garnishment Foreclosure Attached, Seized, Or Levied Other" at bounding box center [1037, 110] width 237 height 32
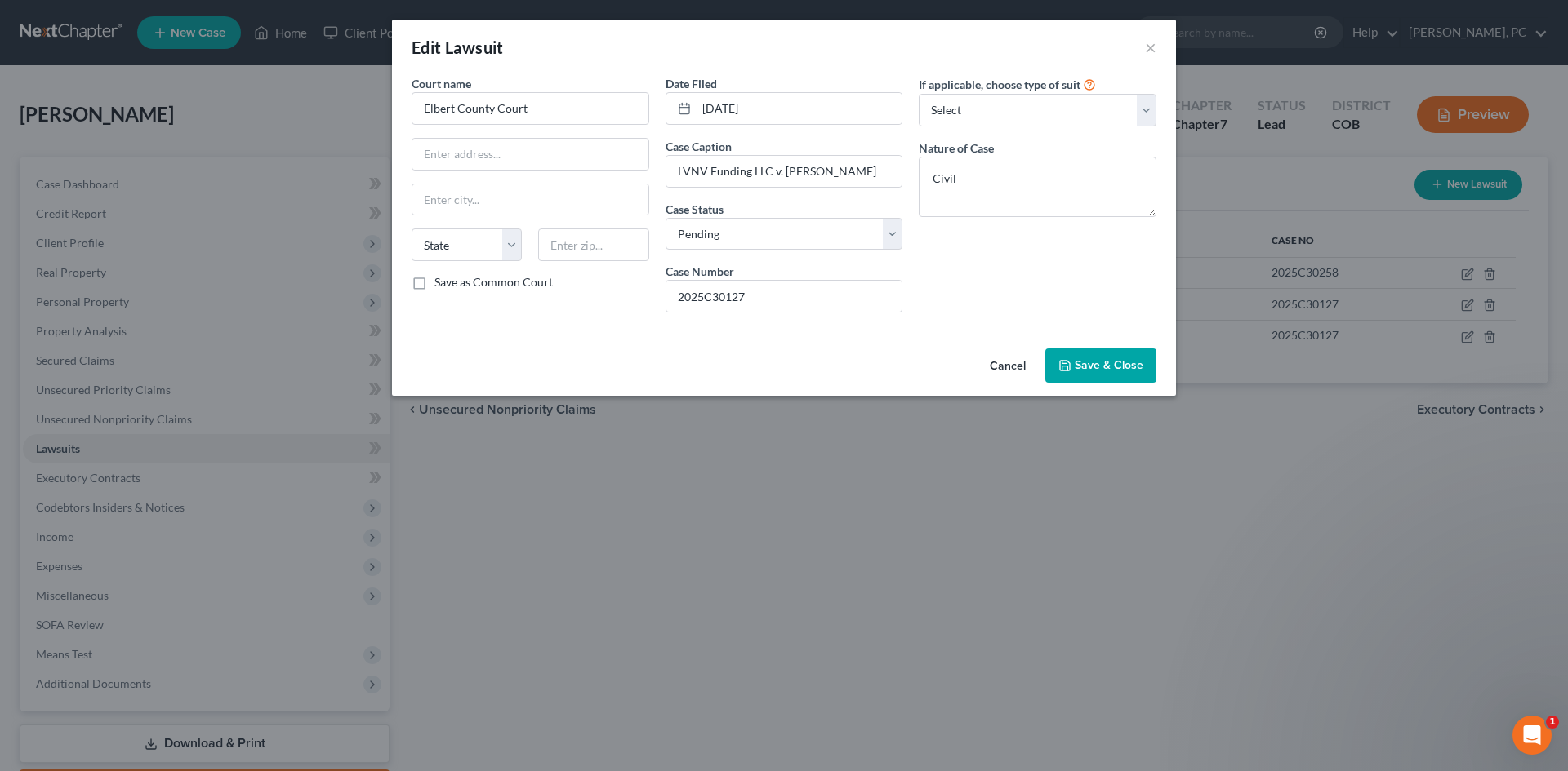
click at [1106, 371] on span "Save & Close" at bounding box center [1108, 365] width 69 height 14
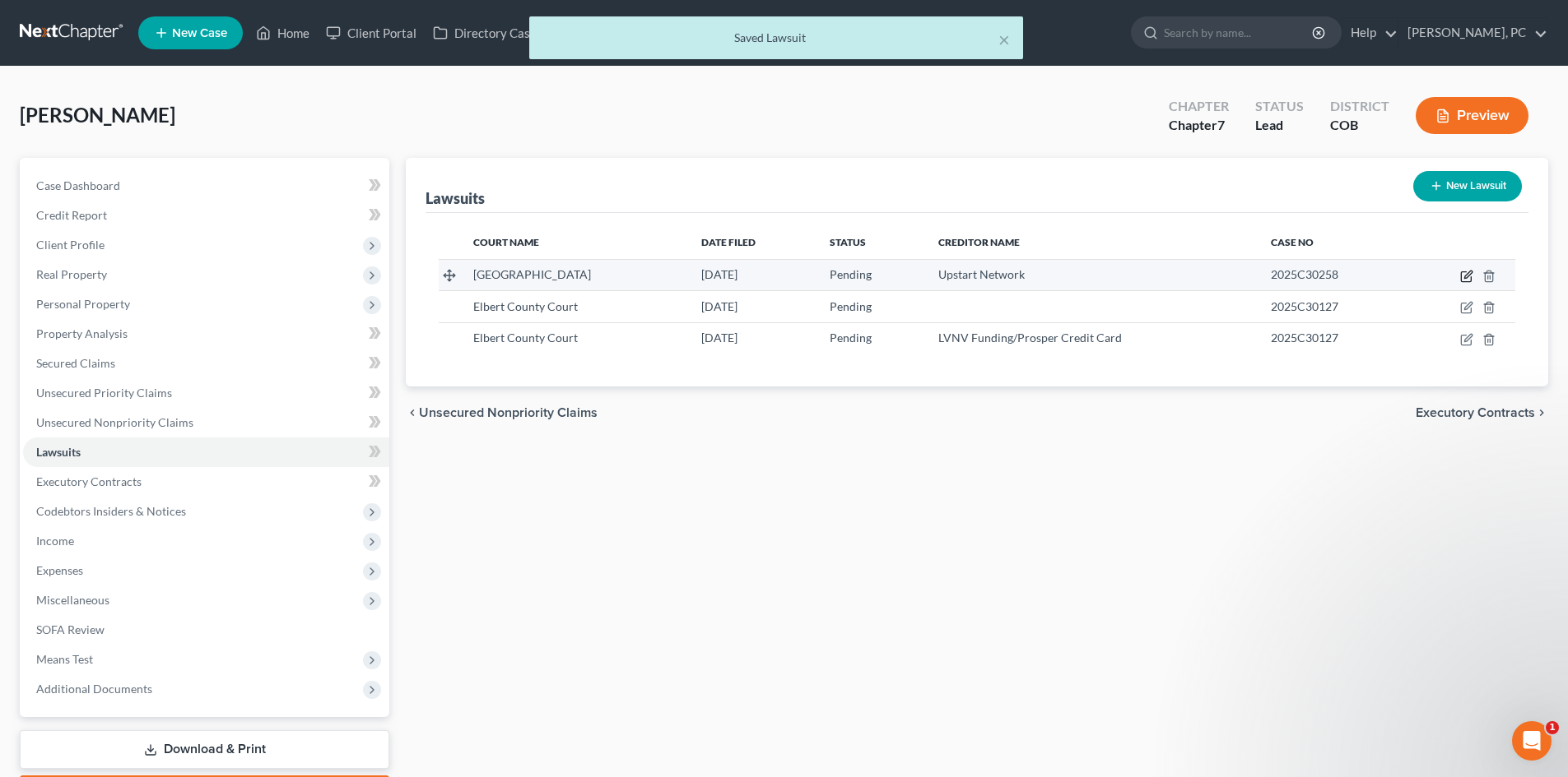
click at [1463, 277] on icon "button" at bounding box center [1466, 276] width 13 height 13
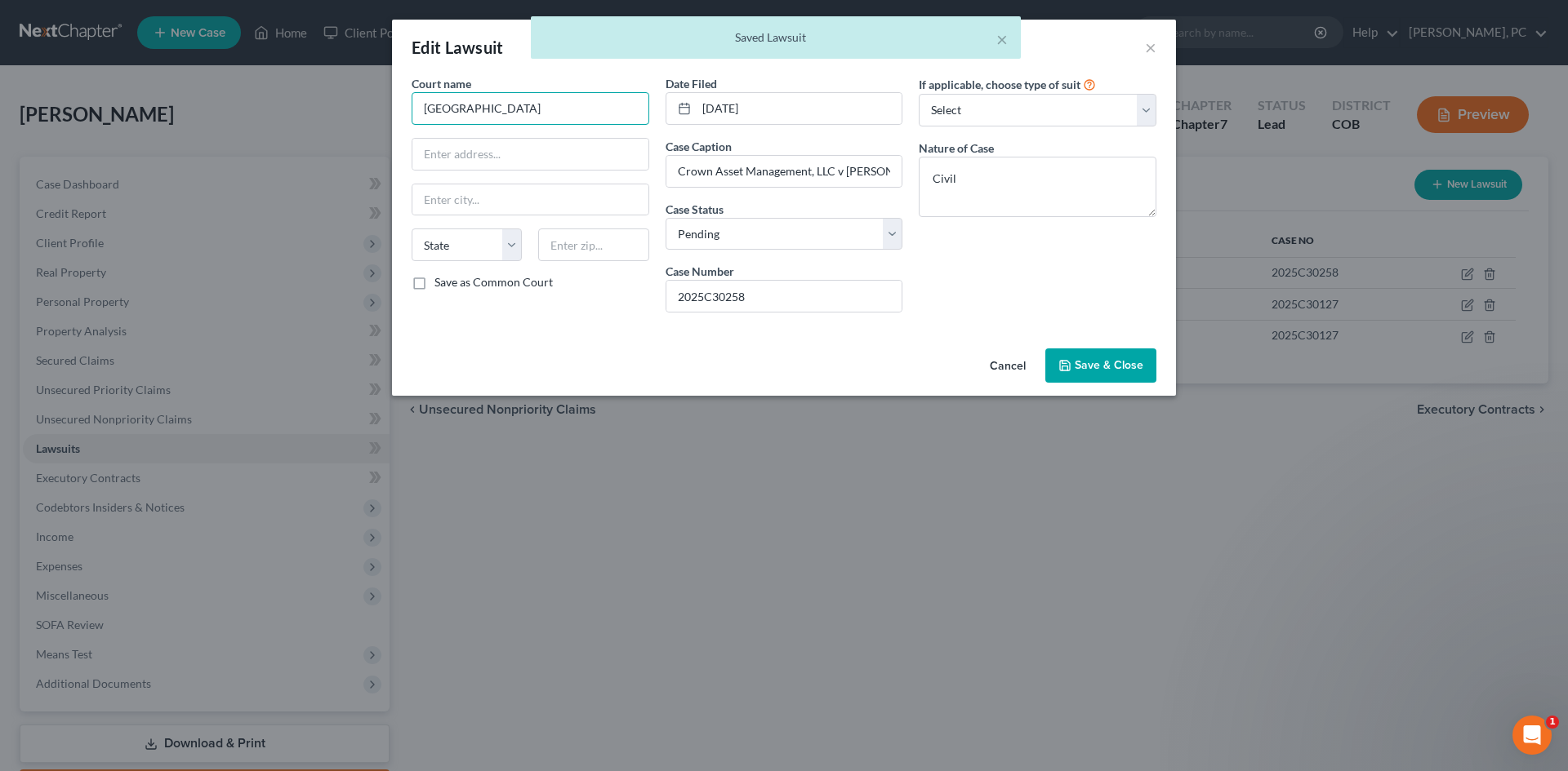
click at [533, 99] on input "Elbert County" at bounding box center [531, 108] width 237 height 32
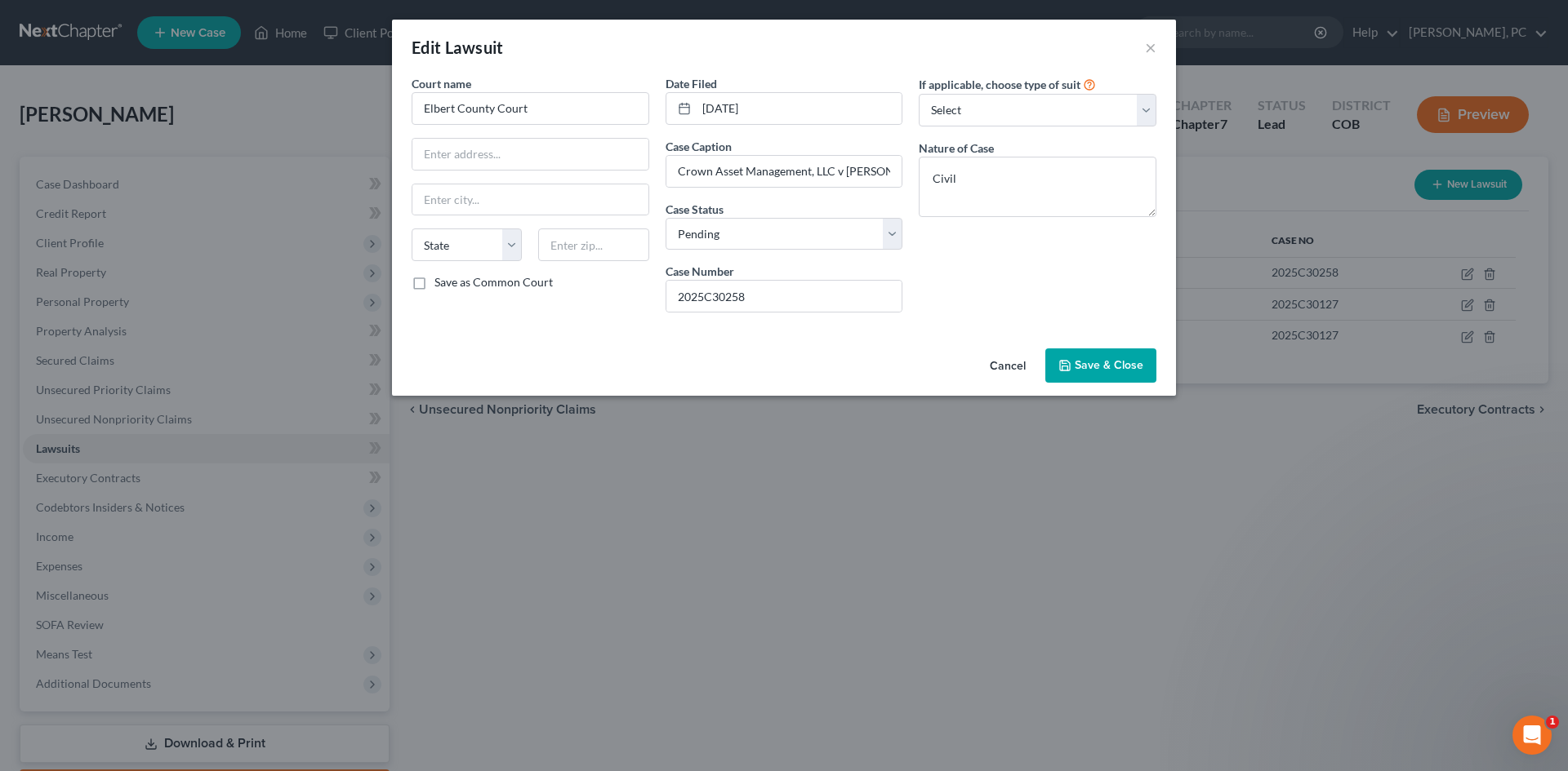
click at [1106, 359] on span "Save & Close" at bounding box center [1108, 365] width 69 height 14
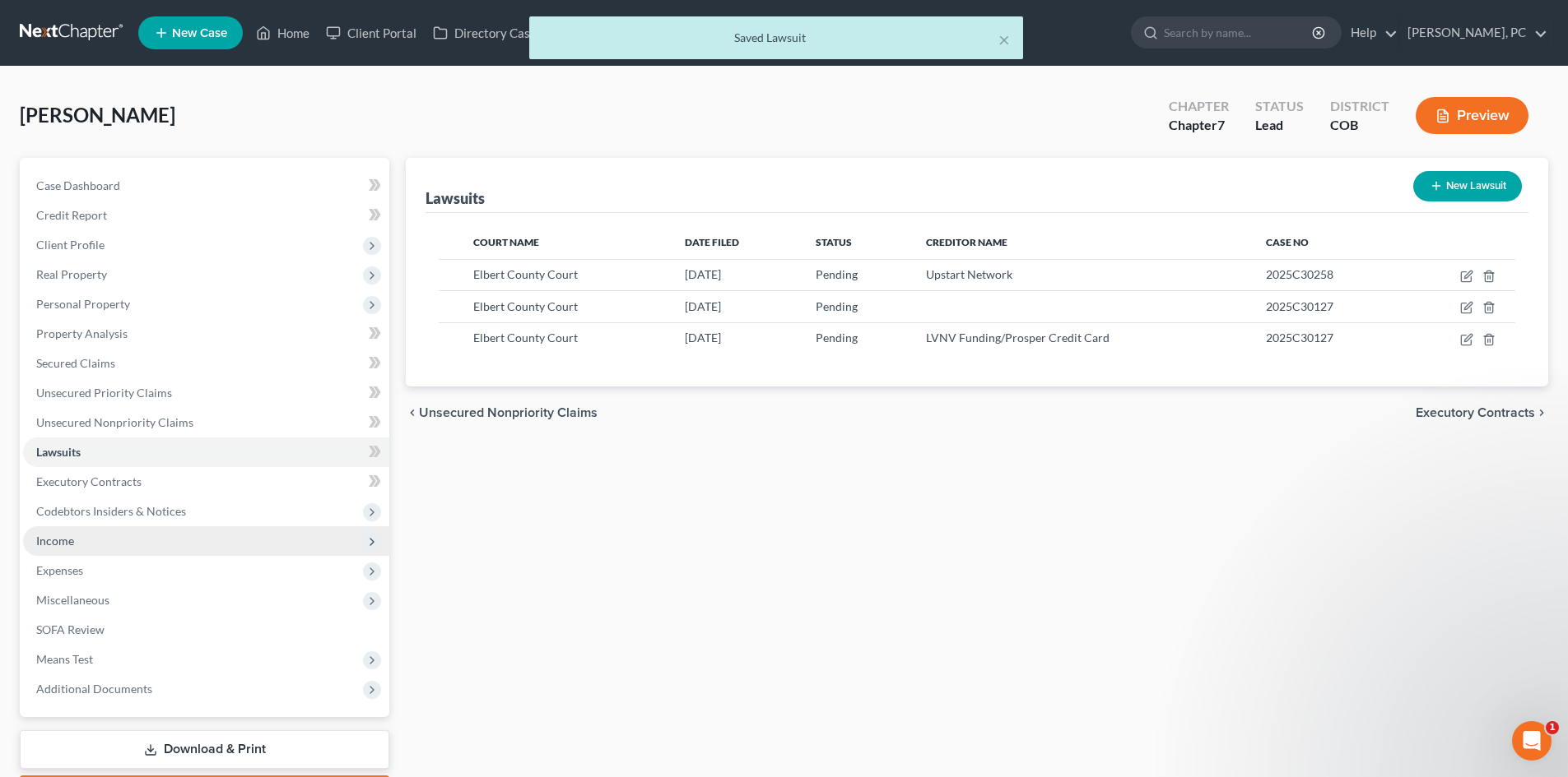
click at [61, 542] on span "Income" at bounding box center [55, 541] width 38 height 14
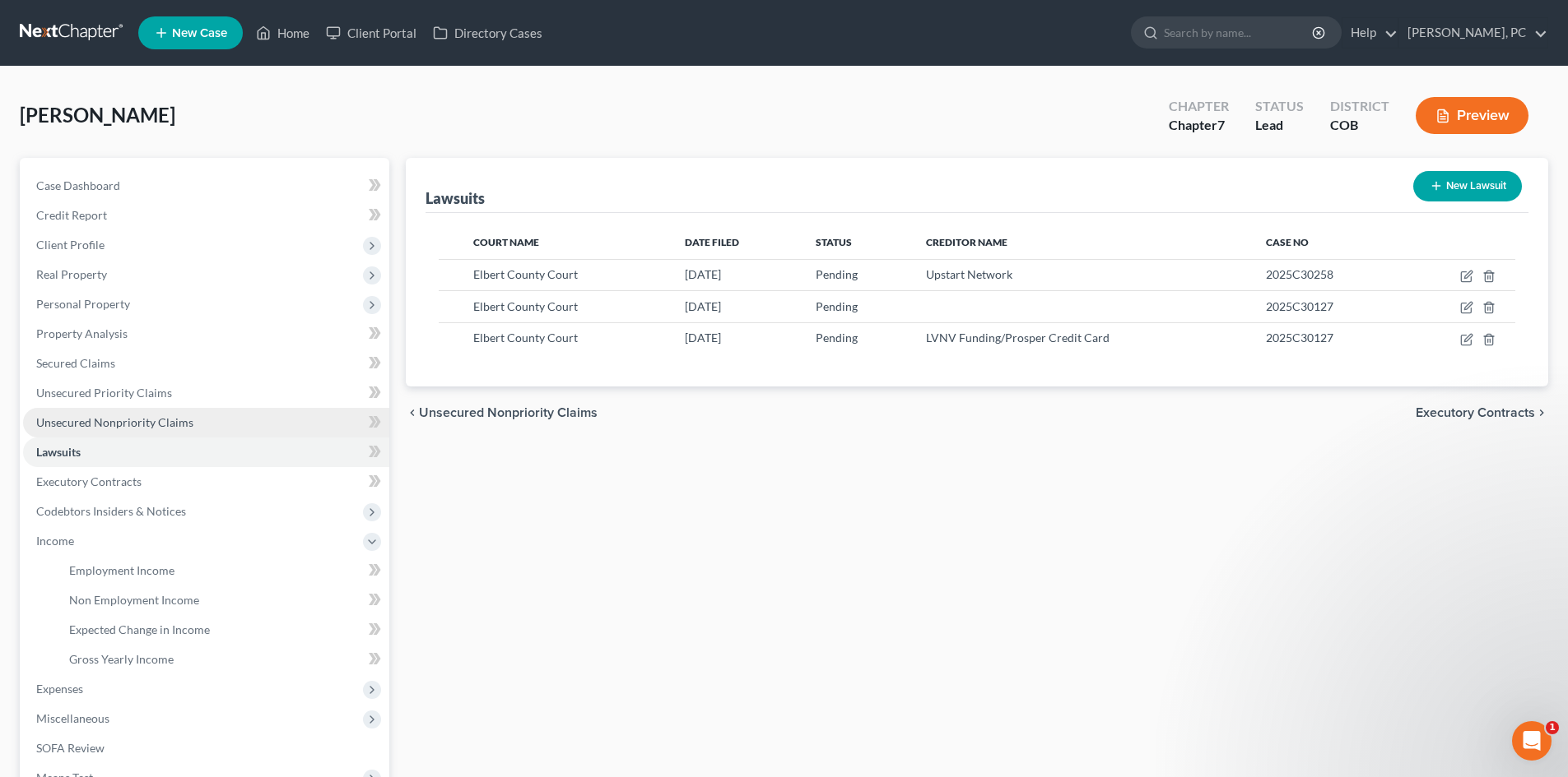
click at [136, 417] on span "Unsecured Nonpriority Claims" at bounding box center [114, 423] width 157 height 14
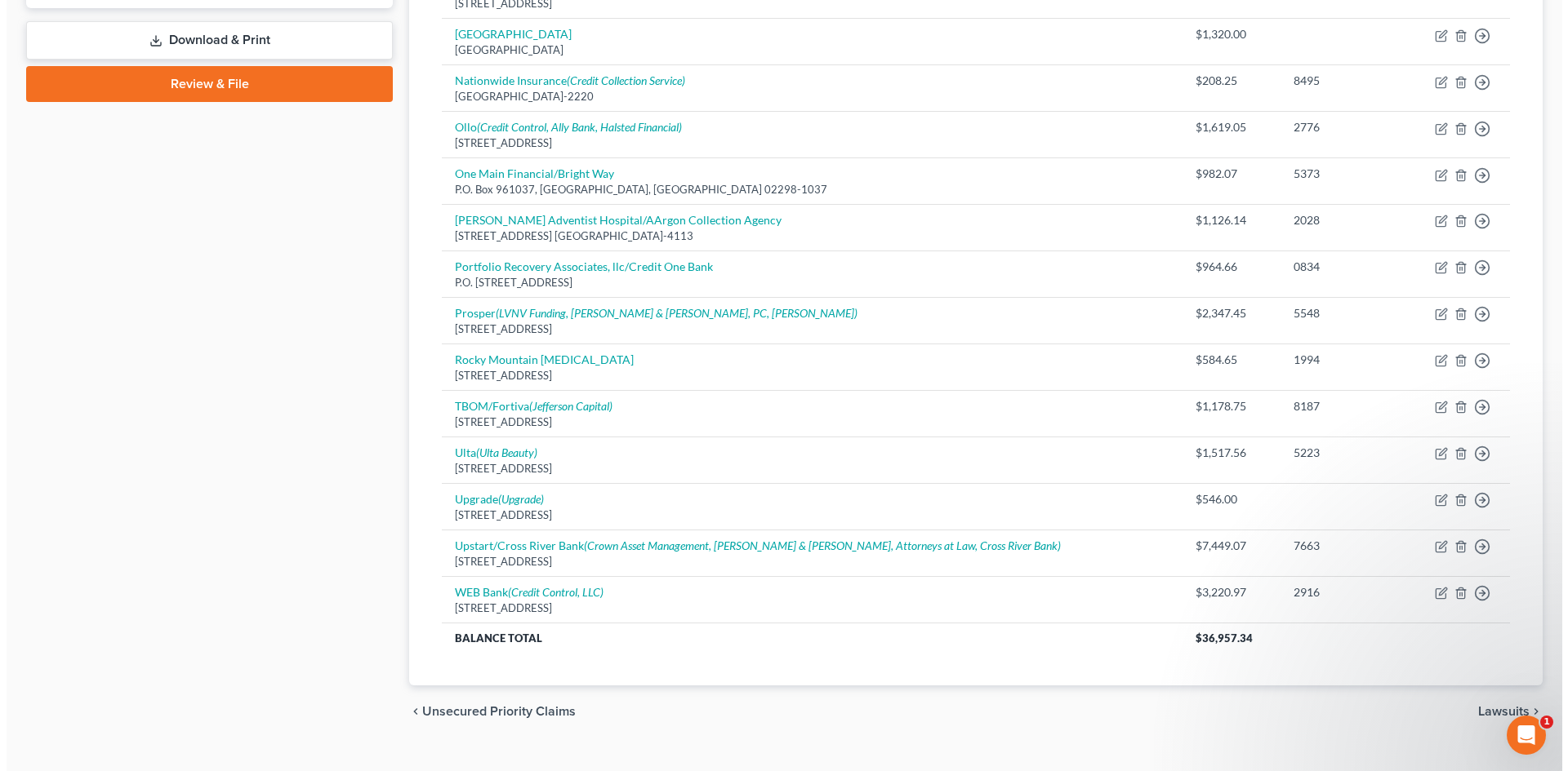
scroll to position [732, 0]
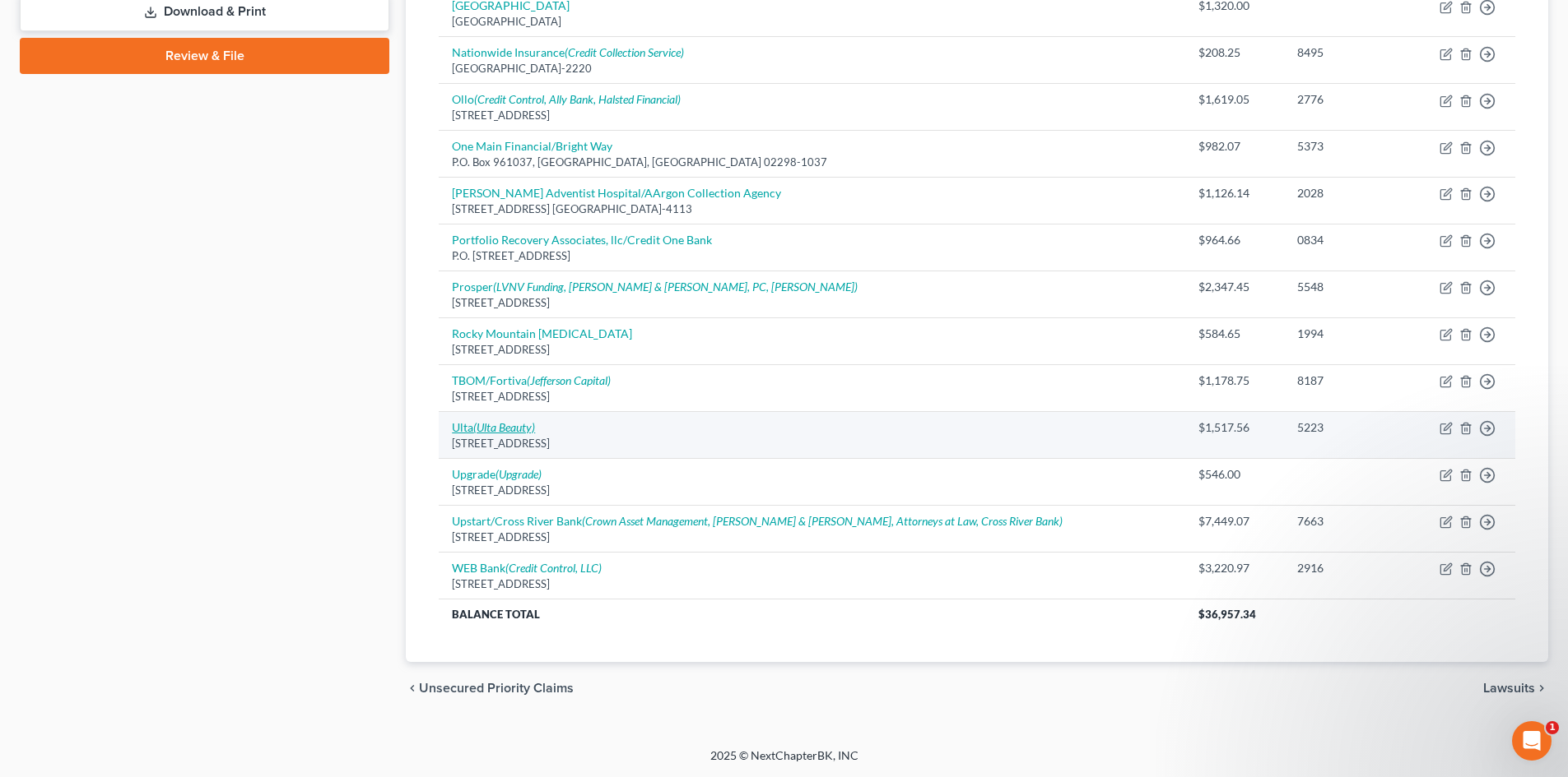
click at [485, 429] on icon "(Ulta Beauty)" at bounding box center [504, 427] width 62 height 14
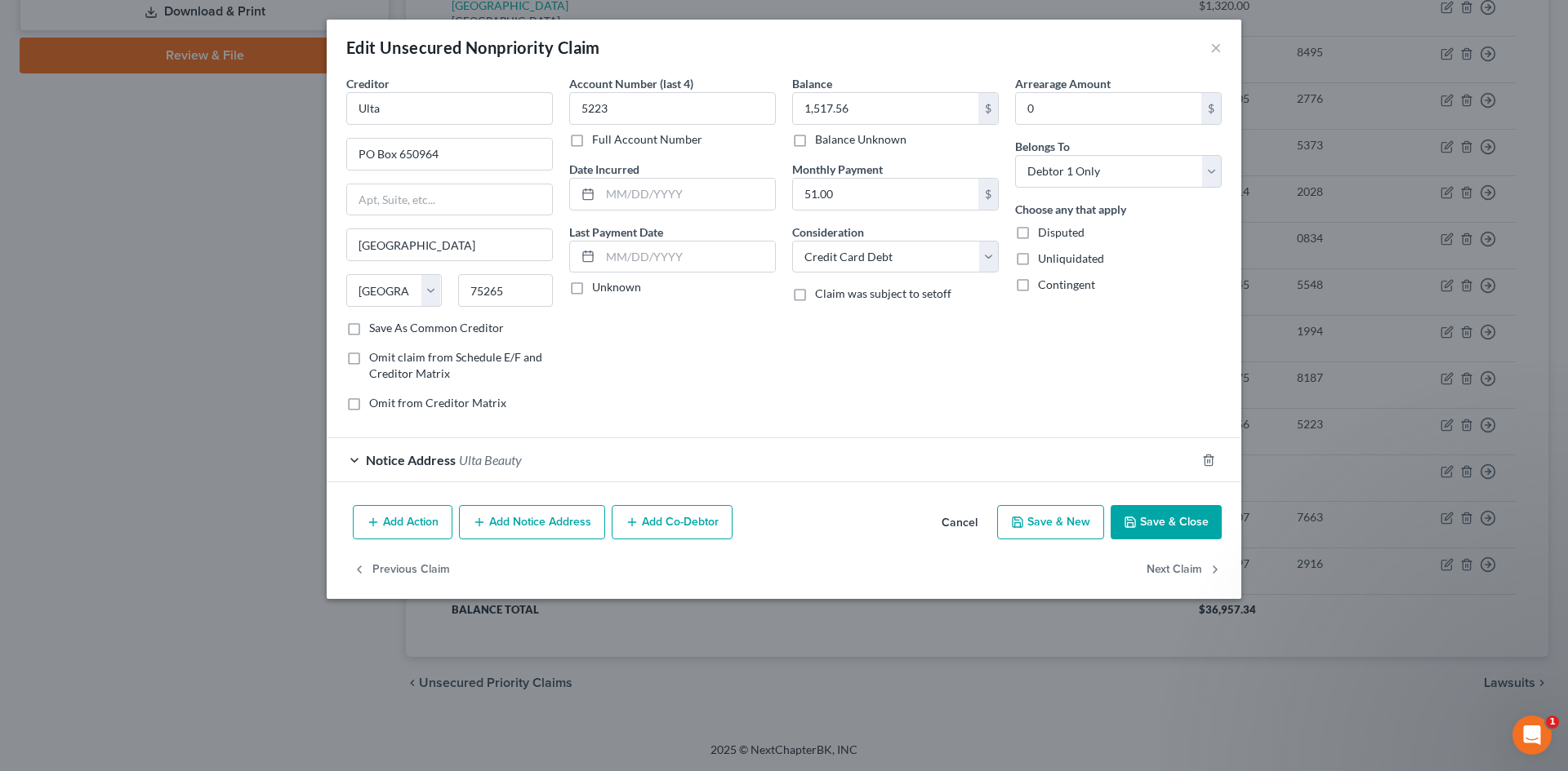
click at [510, 452] on span "Ulta Beauty" at bounding box center [490, 460] width 63 height 16
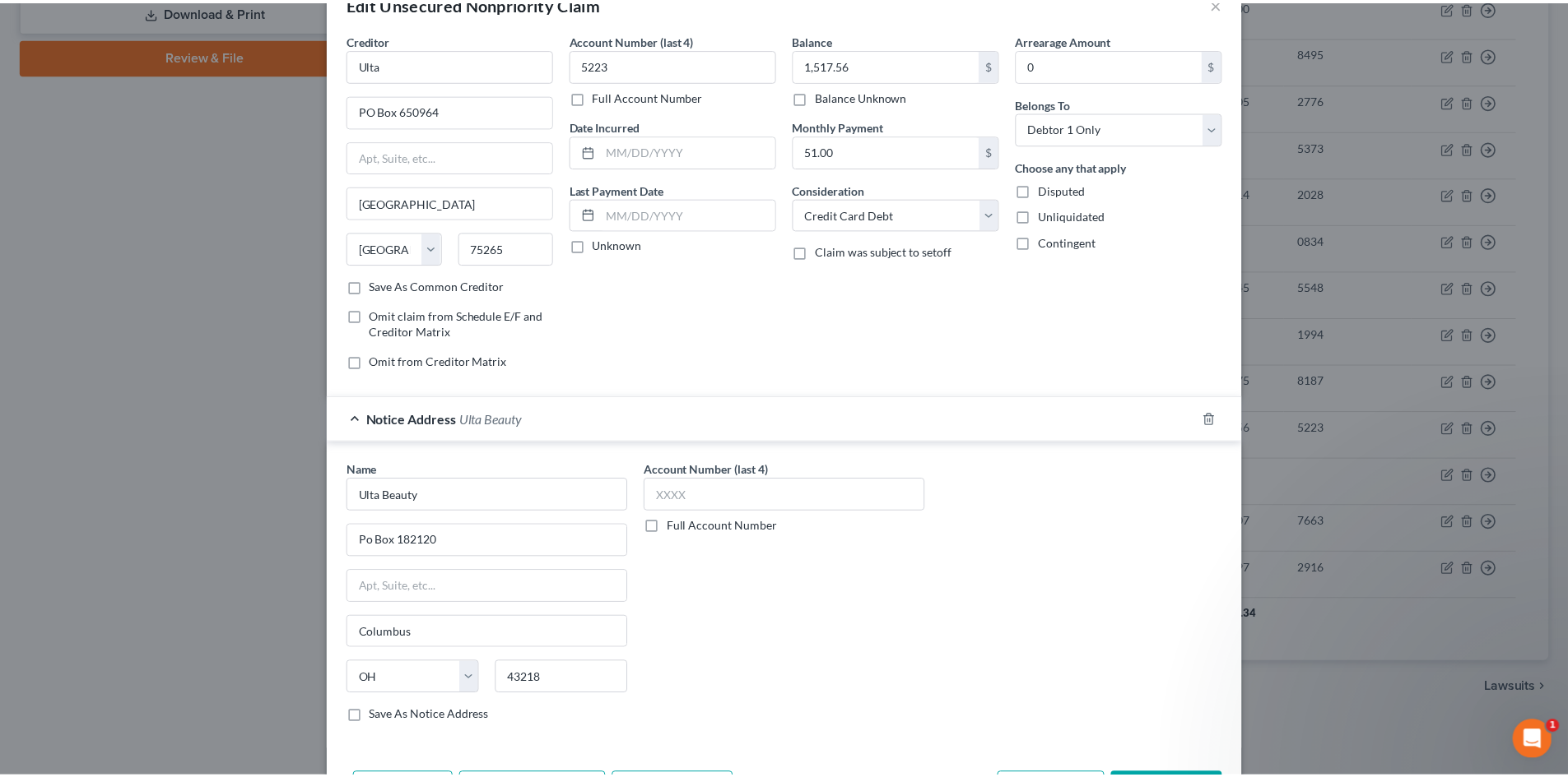
scroll to position [156, 0]
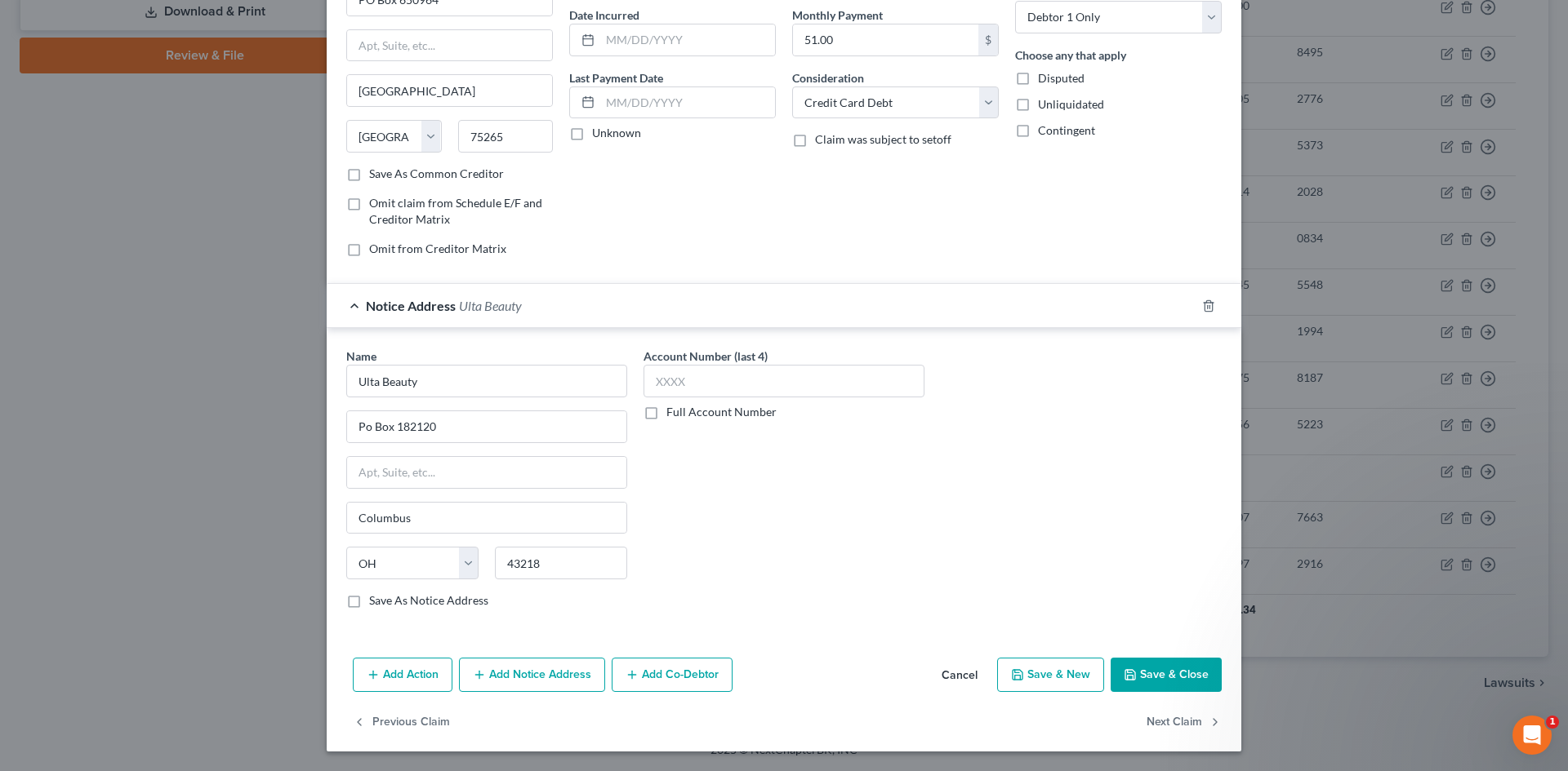
click at [1186, 669] on button "Save & Close" at bounding box center [1166, 674] width 111 height 34
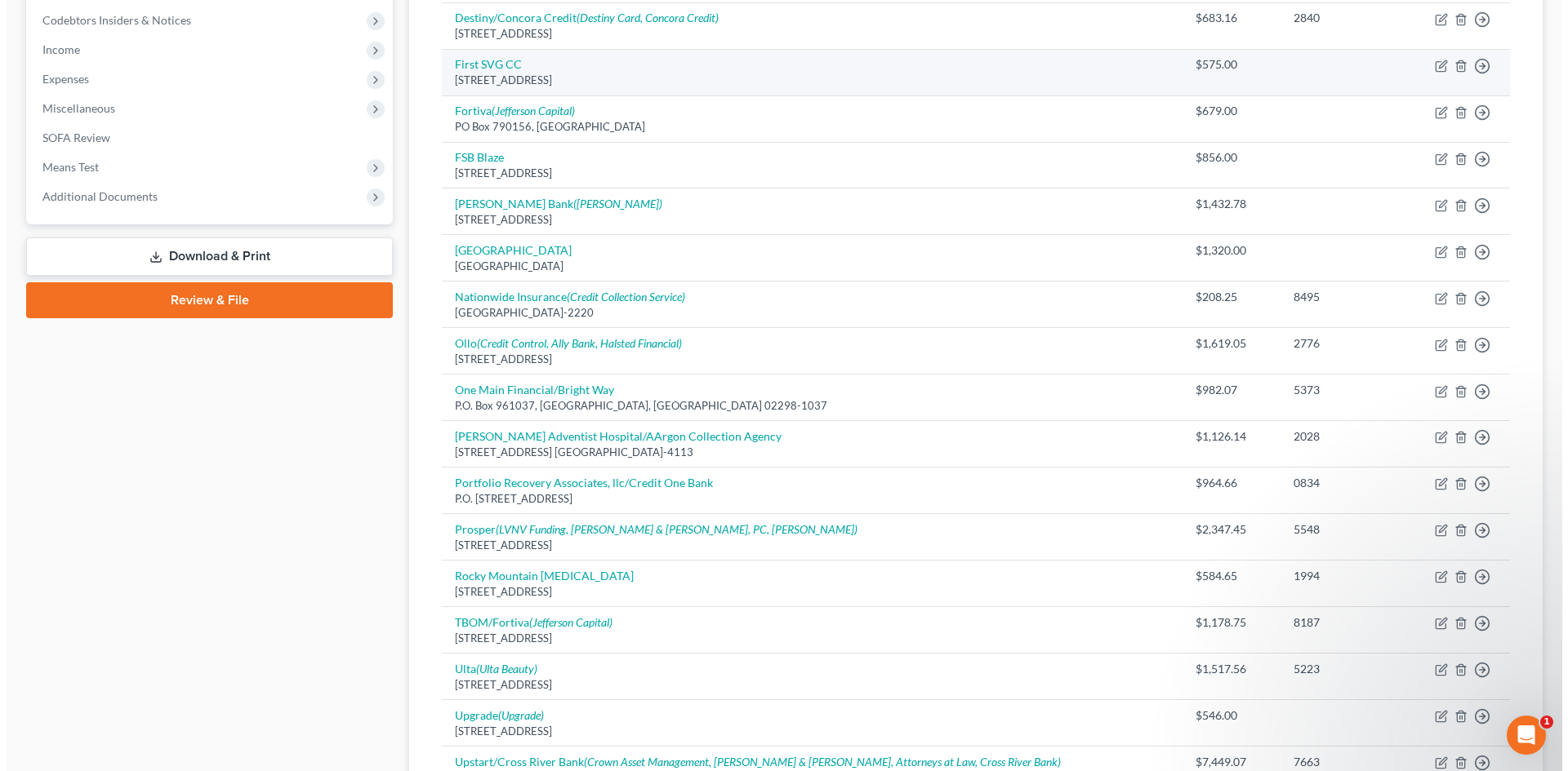
scroll to position [569, 0]
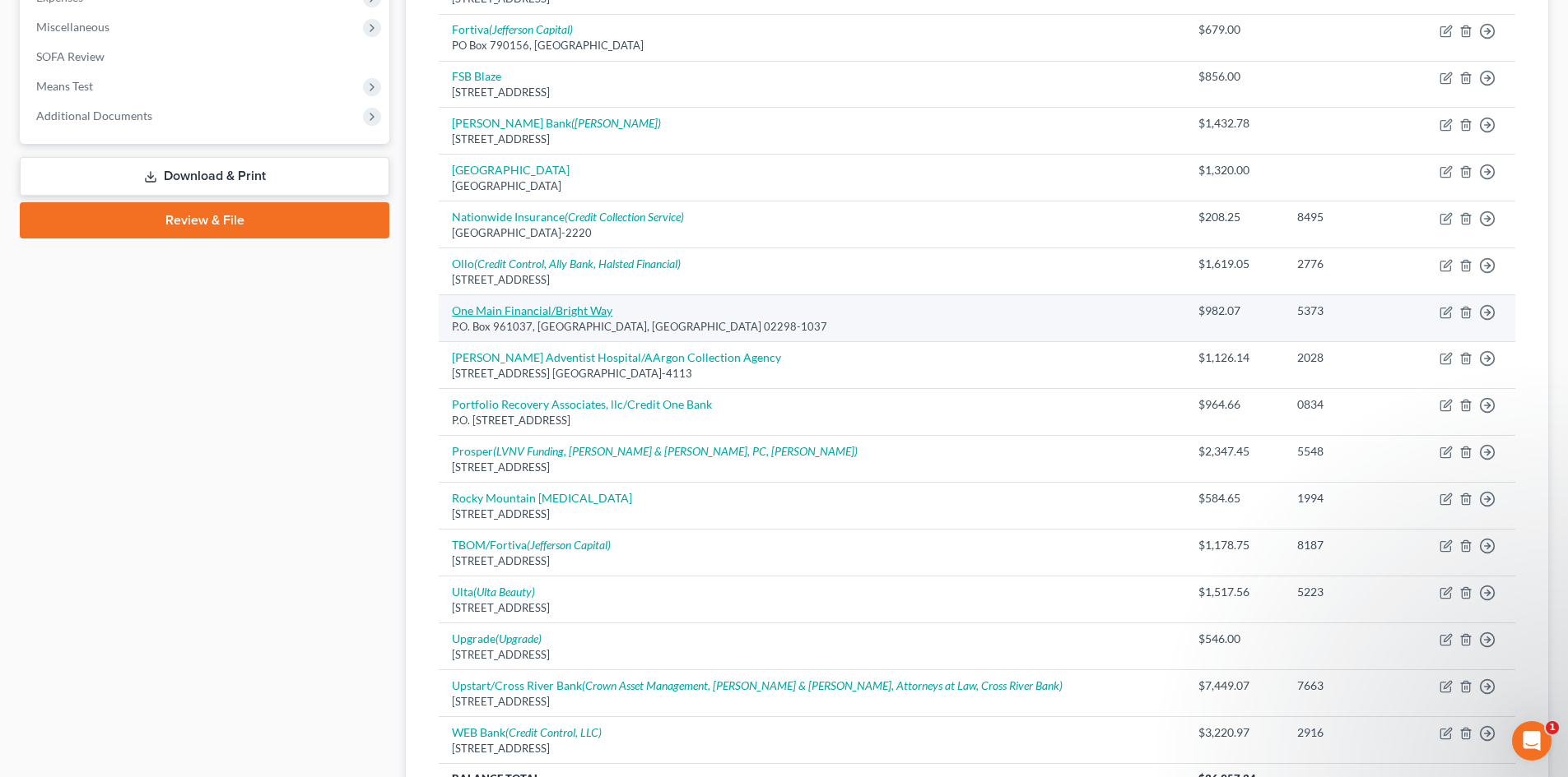
click at [529, 310] on link "One Main Financial/Bright Way" at bounding box center [532, 310] width 160 height 14
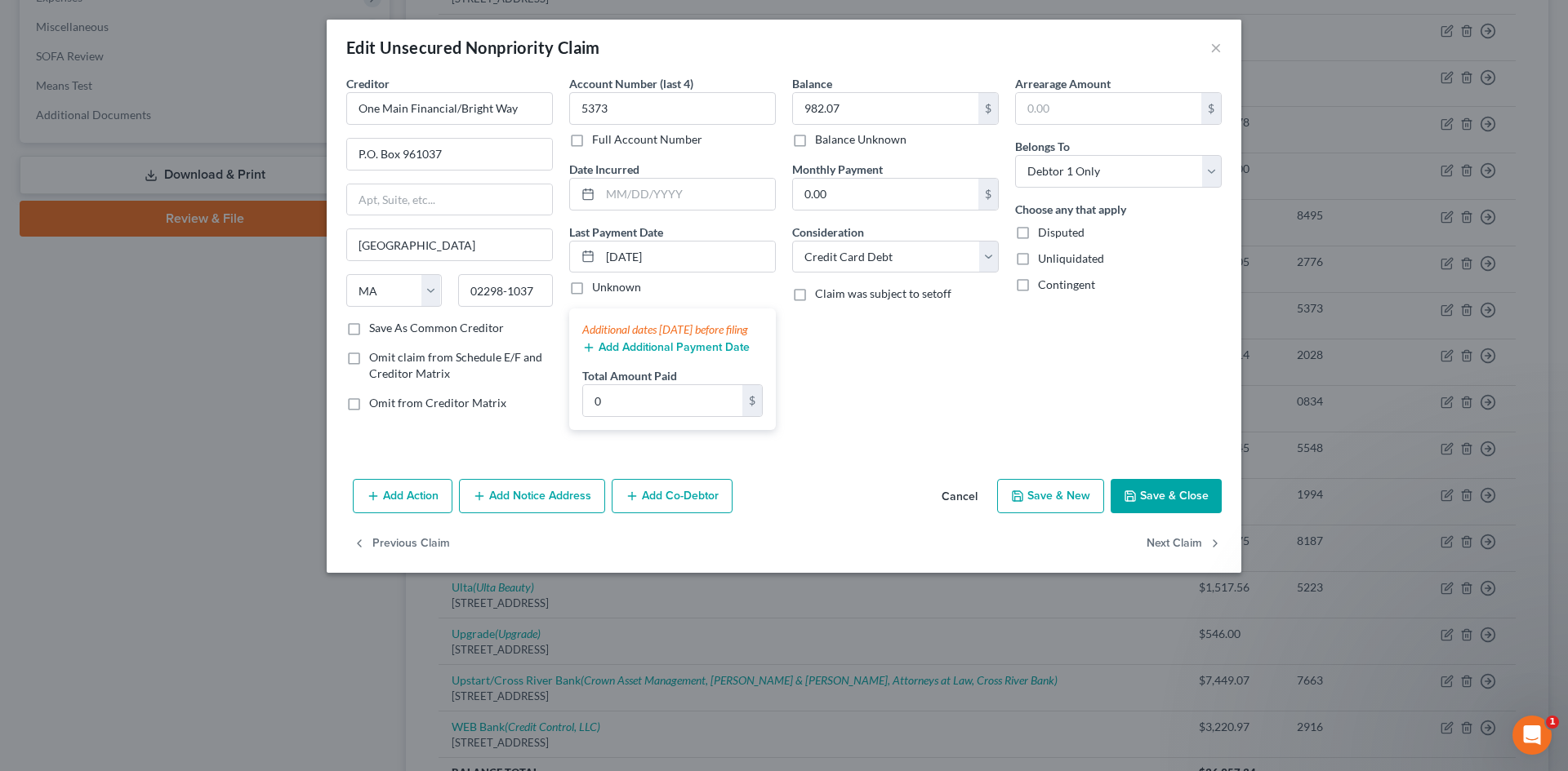
click at [571, 512] on button "Add Notice Address" at bounding box center [532, 495] width 147 height 34
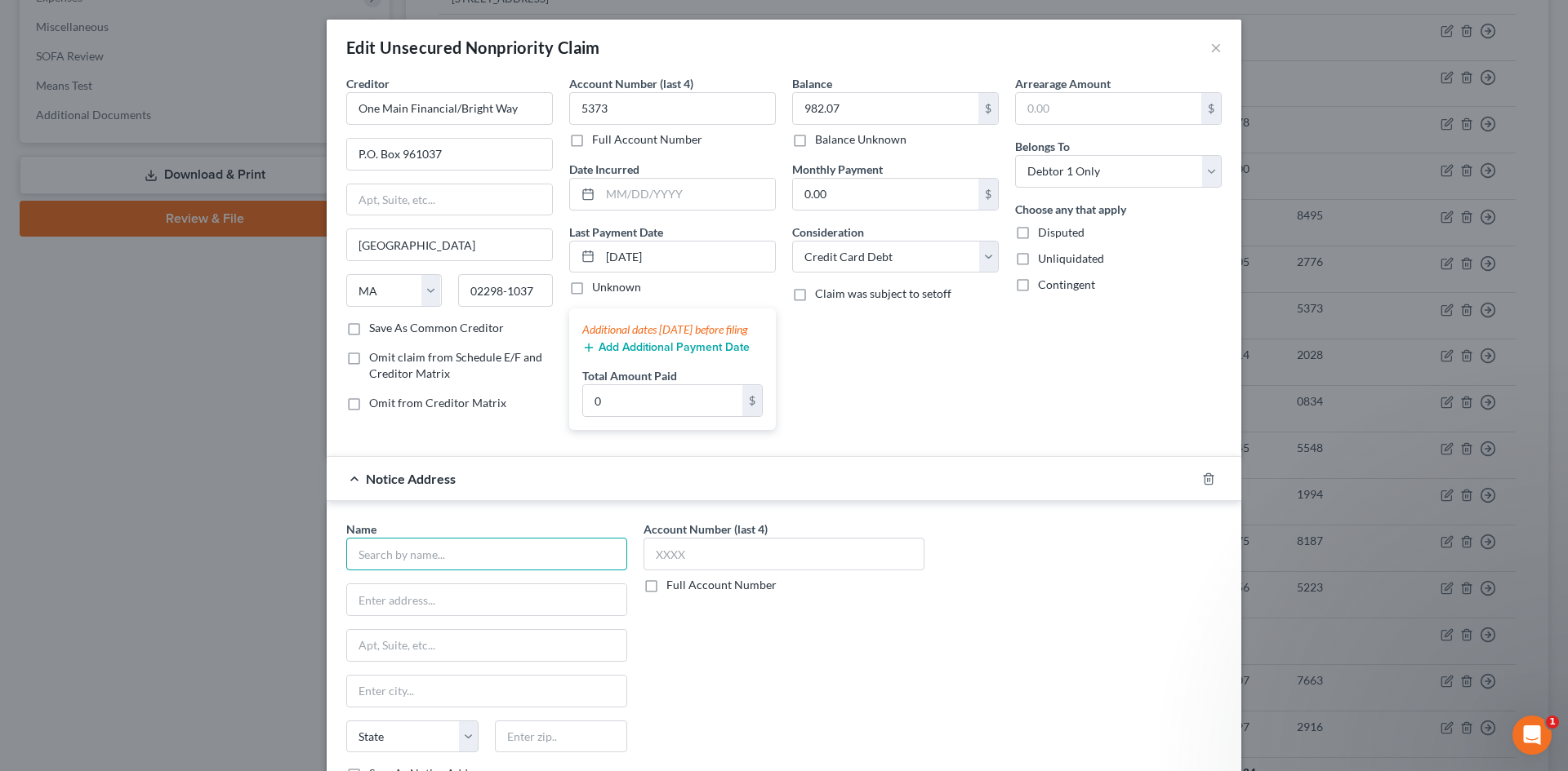
click at [462, 570] on input "text" at bounding box center [487, 554] width 281 height 32
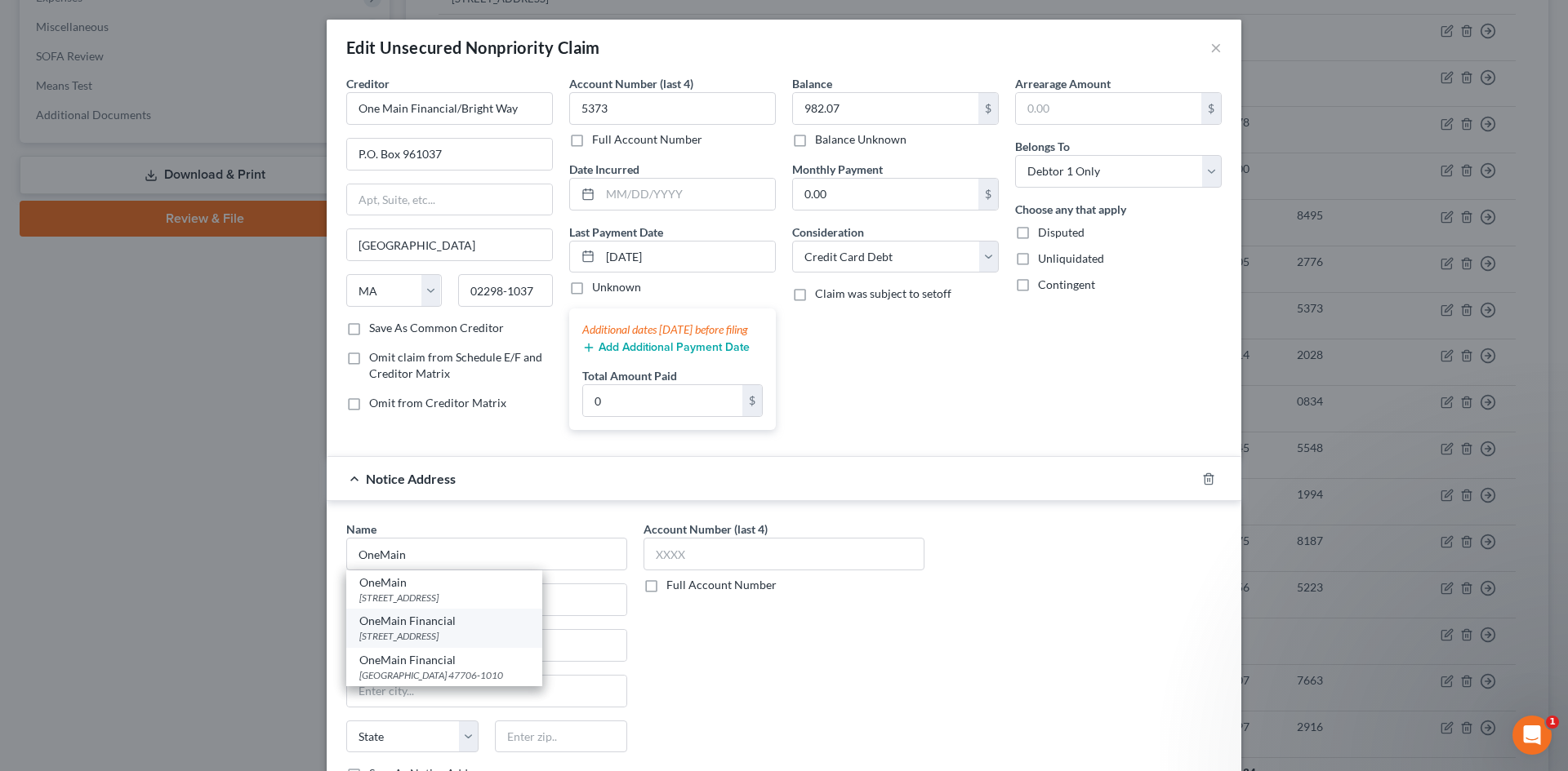
click at [401, 643] on div "6801 Collwell Vlvd., Irving, TX 75039" at bounding box center [444, 636] width 170 height 14
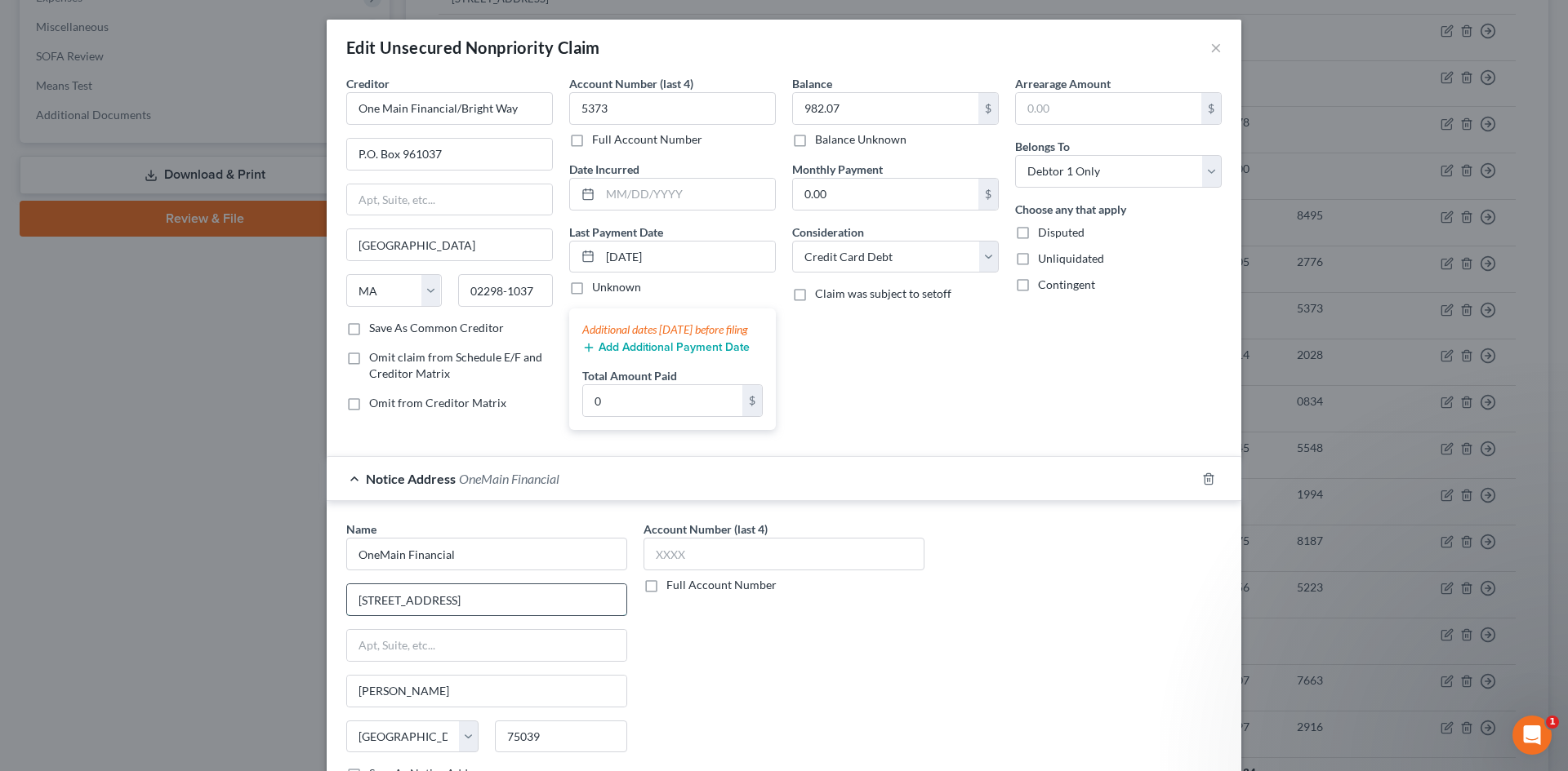
click at [426, 615] on input "6801 Collwell Vlvd." at bounding box center [487, 600] width 279 height 31
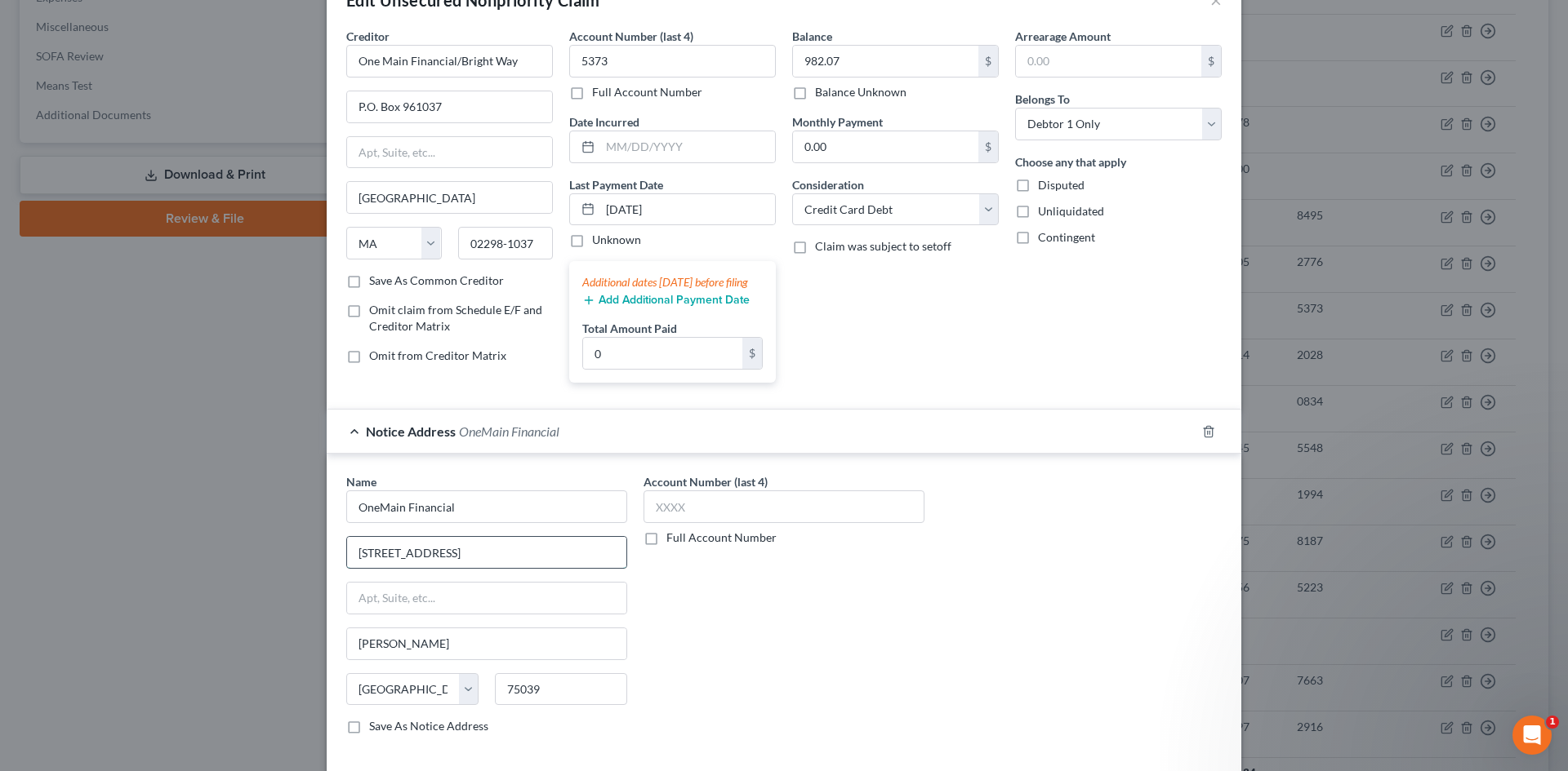
scroll to position [190, 0]
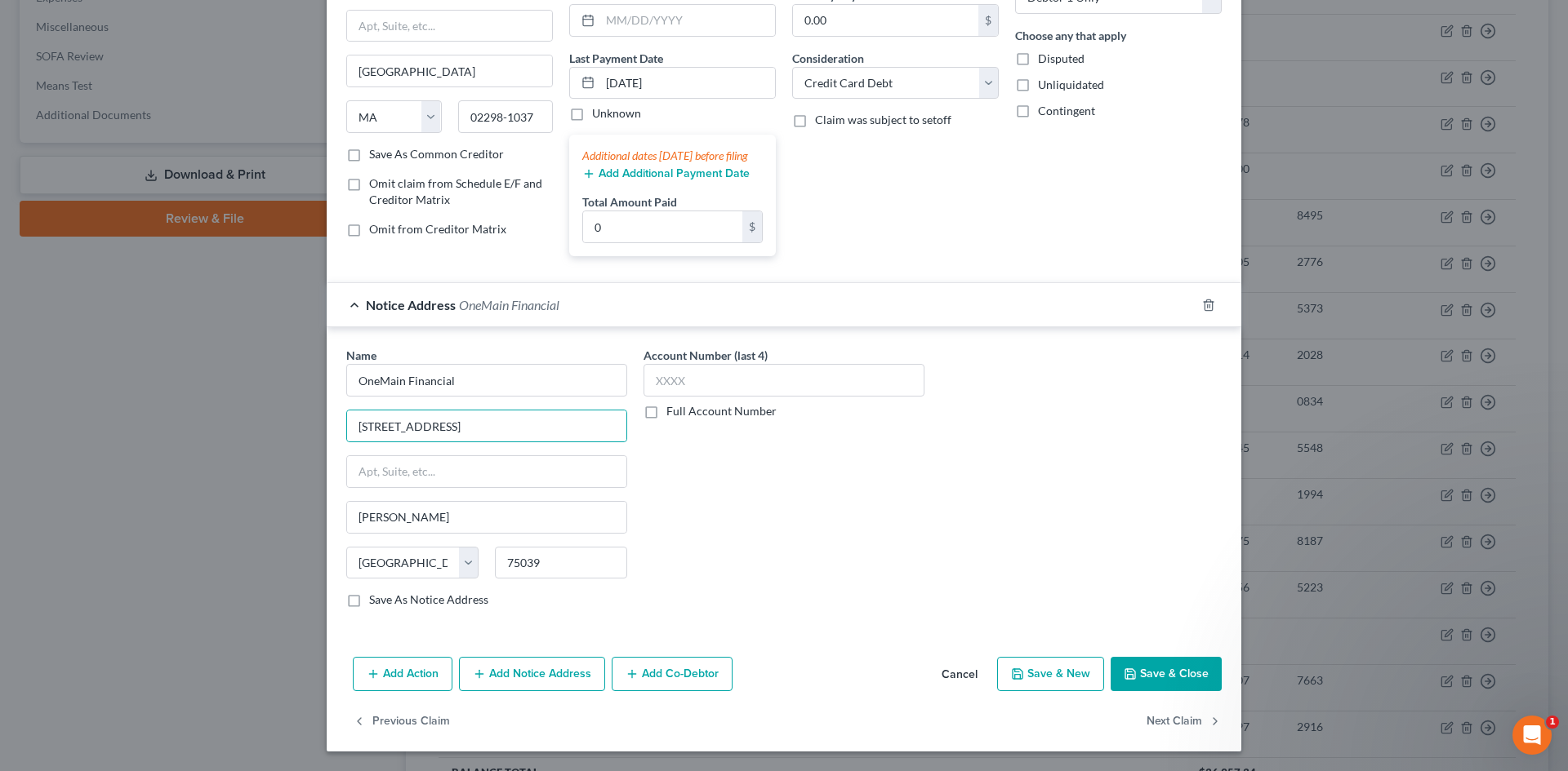
drag, startPoint x: 540, startPoint y: 671, endPoint x: 635, endPoint y: 615, distance: 110.3
click at [540, 670] on button "Add Notice Address" at bounding box center [532, 673] width 147 height 34
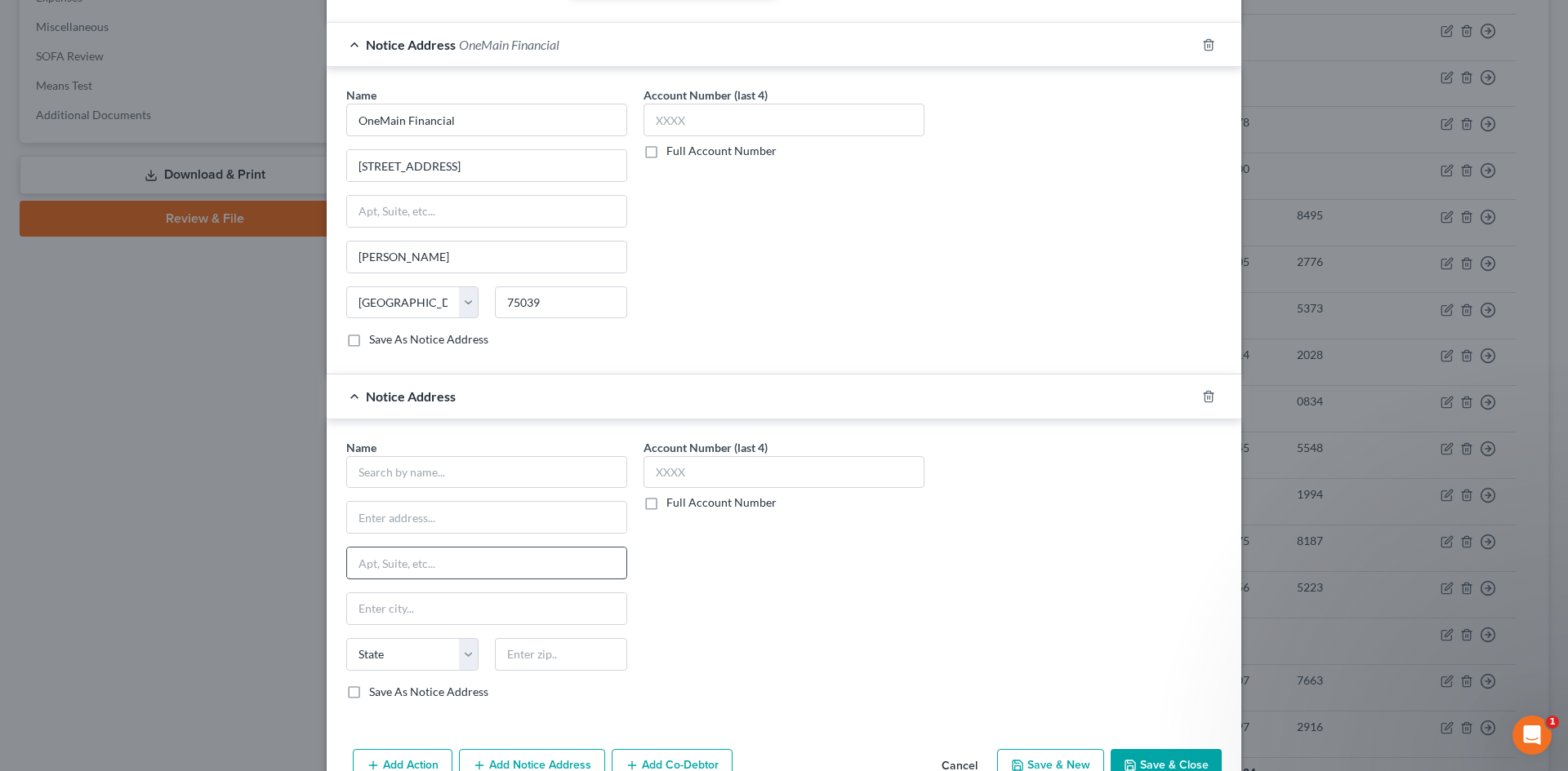
scroll to position [435, 0]
click at [476, 488] on input "text" at bounding box center [487, 471] width 281 height 32
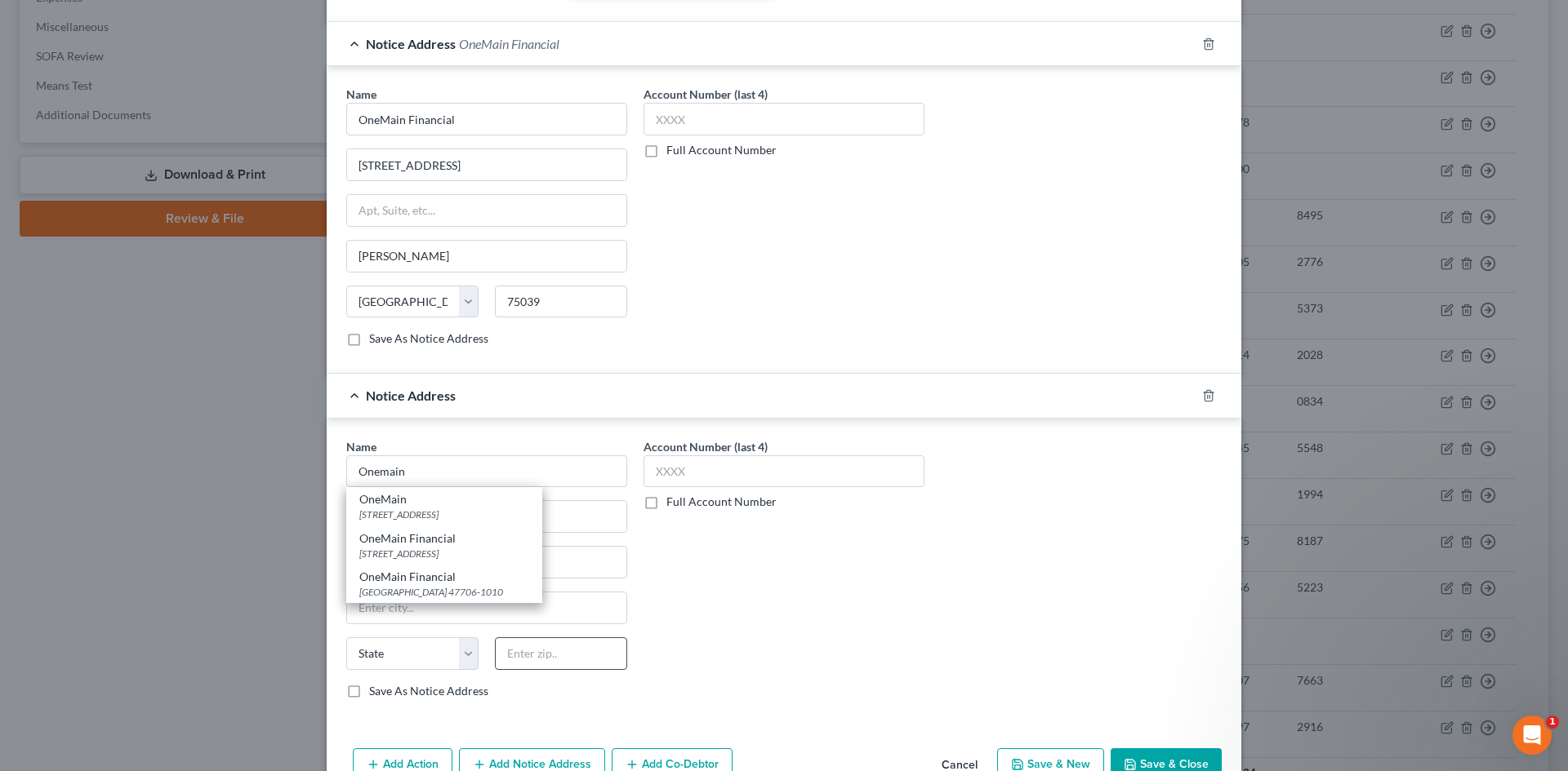
click at [418, 585] on div "OneMain Financial" at bounding box center [444, 577] width 170 height 17
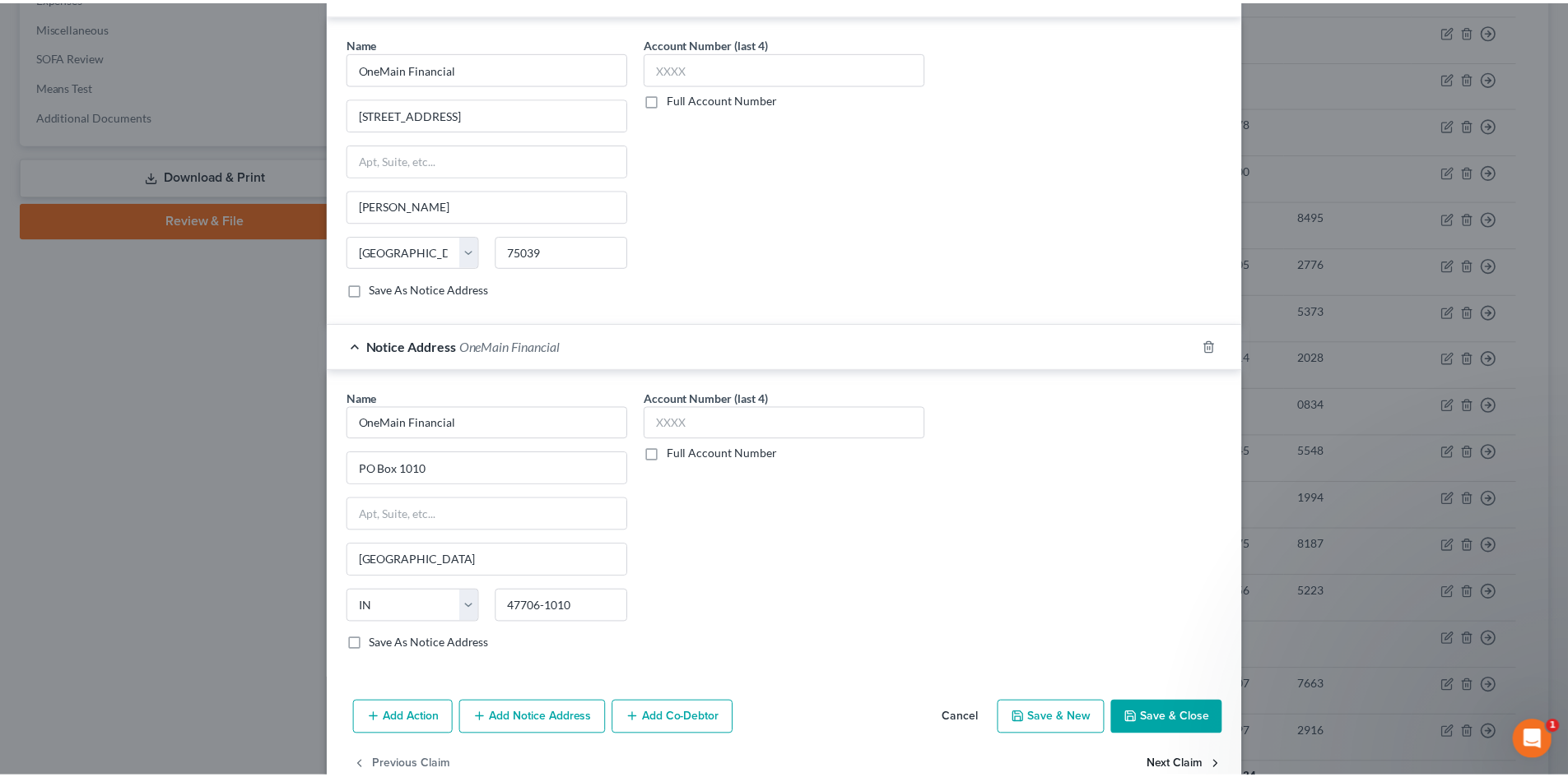
scroll to position [546, 0]
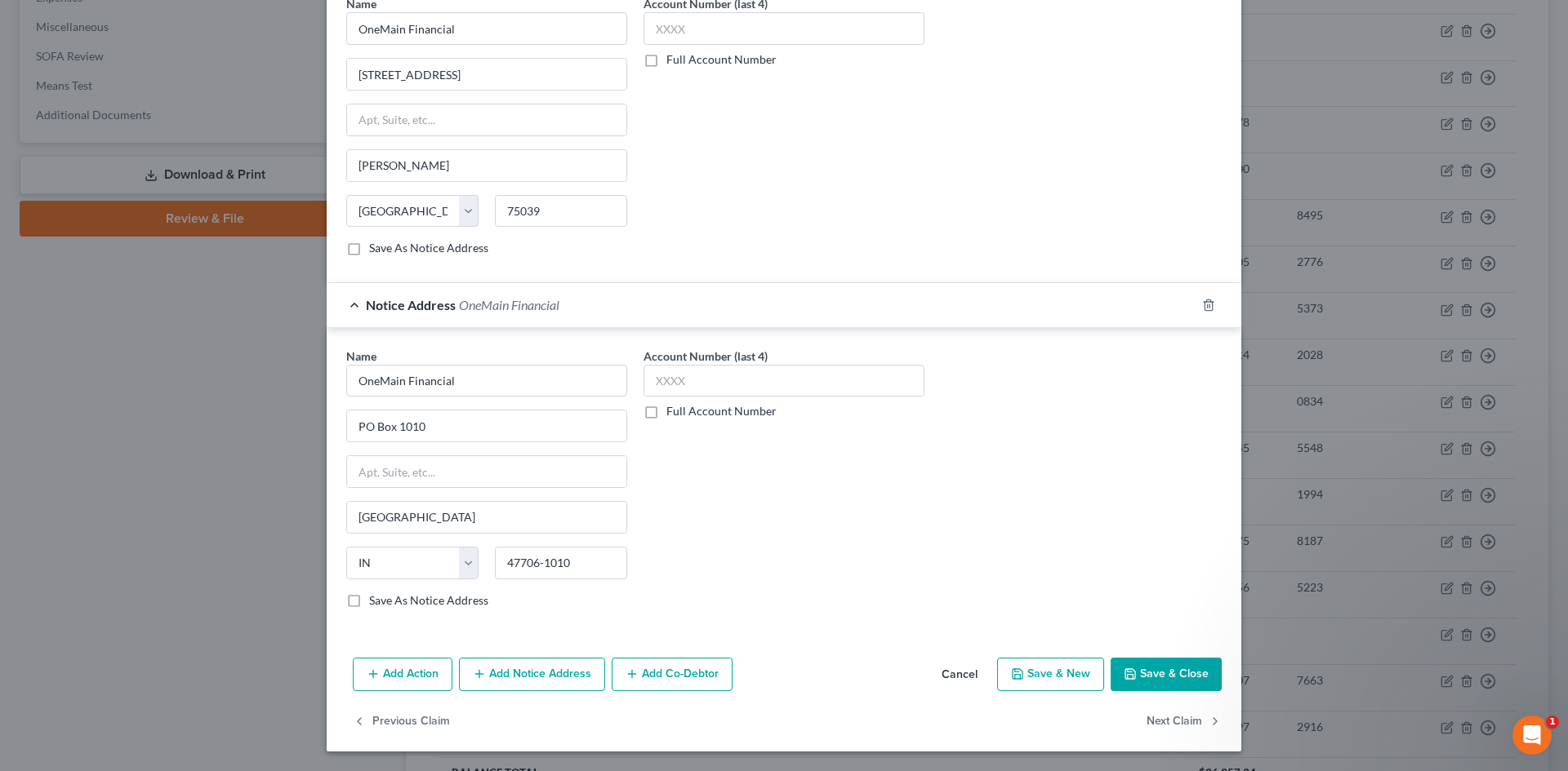
click at [1163, 660] on button "Save & Close" at bounding box center [1166, 674] width 111 height 34
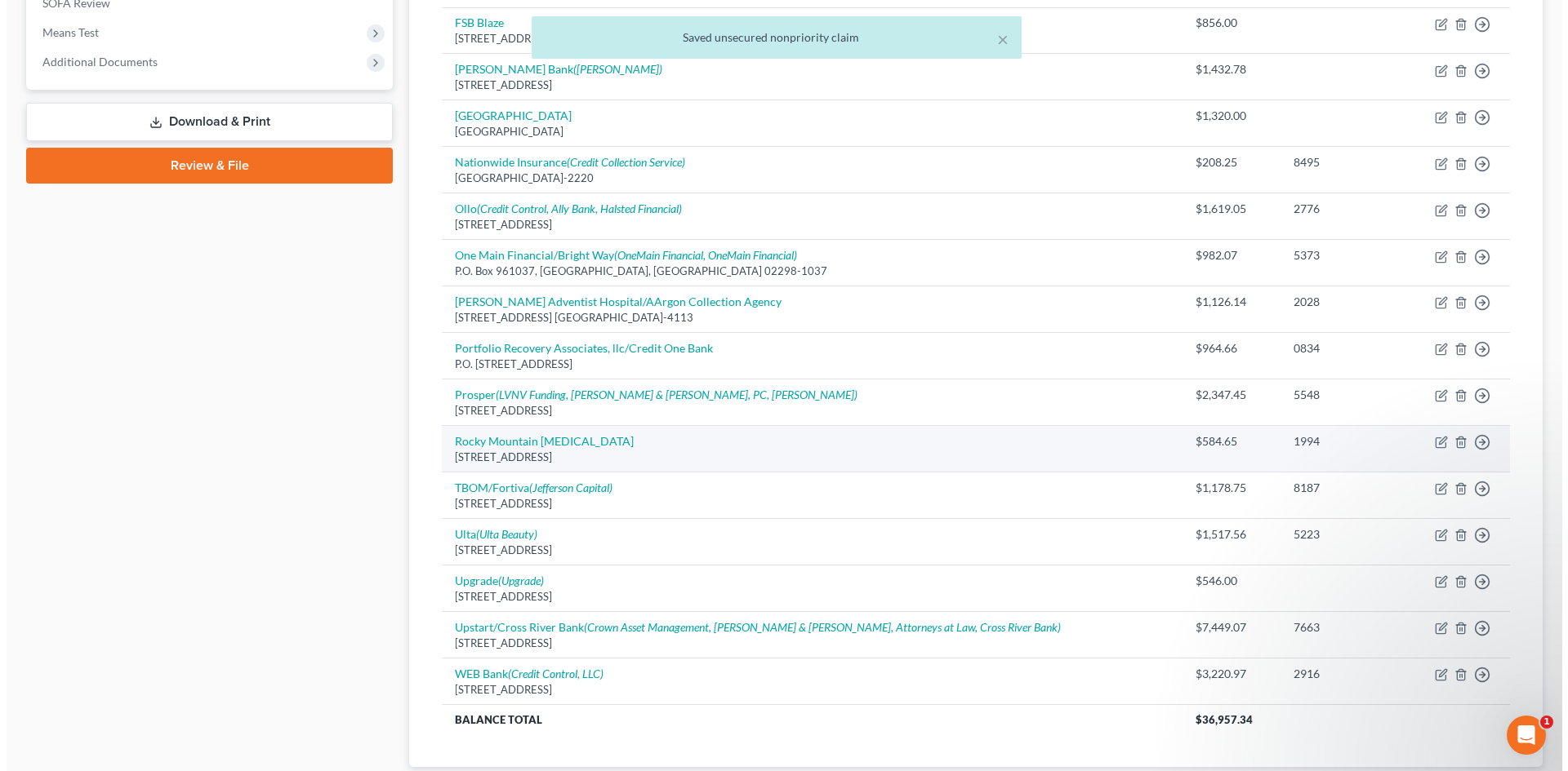
scroll to position [651, 0]
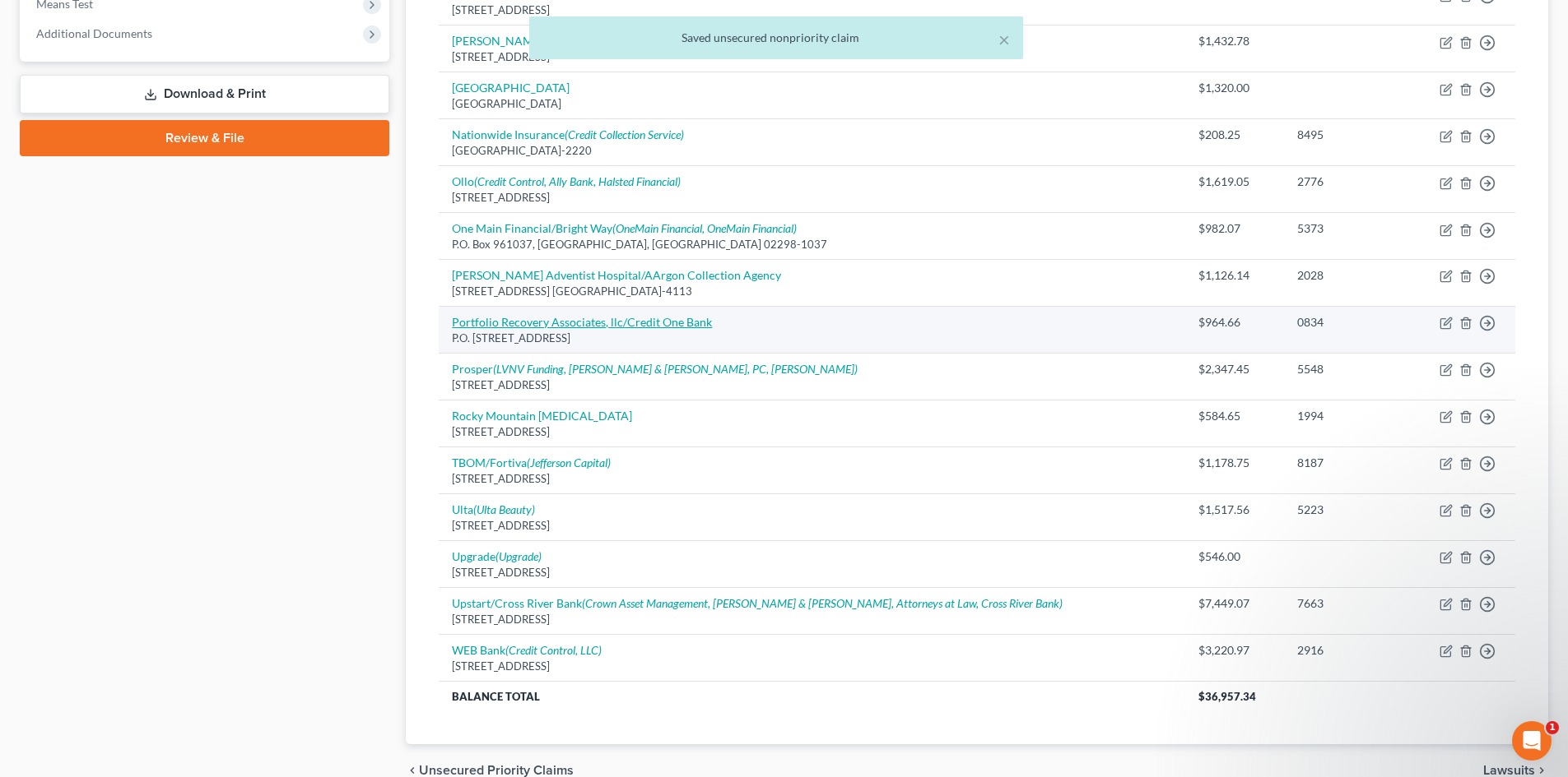
click at [627, 324] on link "Portfolio Recovery Associates, llc/Credit One Bank" at bounding box center [582, 322] width 260 height 14
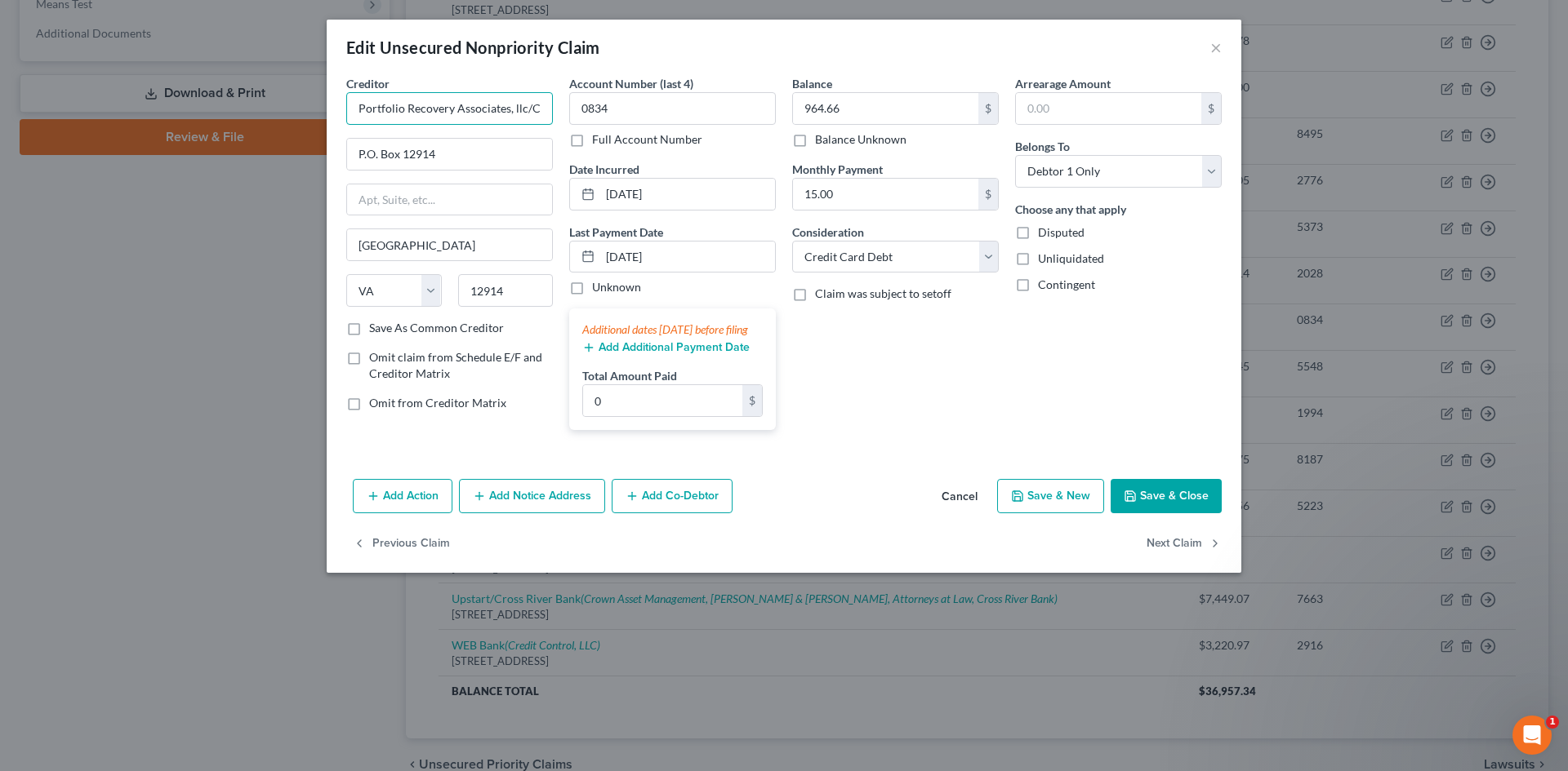
drag, startPoint x: 526, startPoint y: 109, endPoint x: 0, endPoint y: 151, distance: 527.7
click at [0, 152] on div "Edit Unsecured Nonpriority Claim × Creditor * Portfolio Recovery Associates, ll…" at bounding box center [784, 386] width 1568 height 771
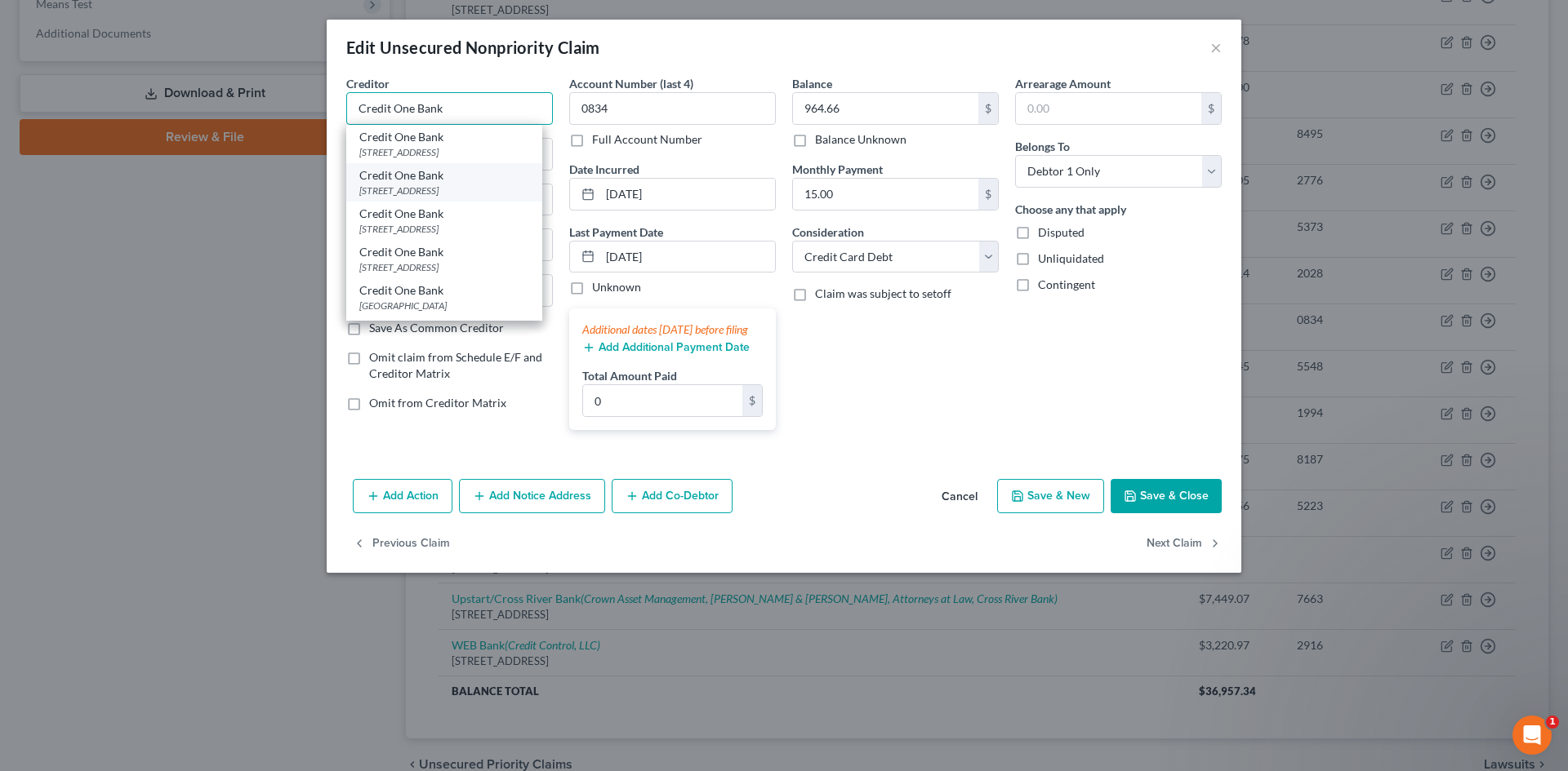
scroll to position [49, 0]
click at [422, 264] on div "PO Box 60500, City Of Industry, CA 91716" at bounding box center [444, 270] width 170 height 14
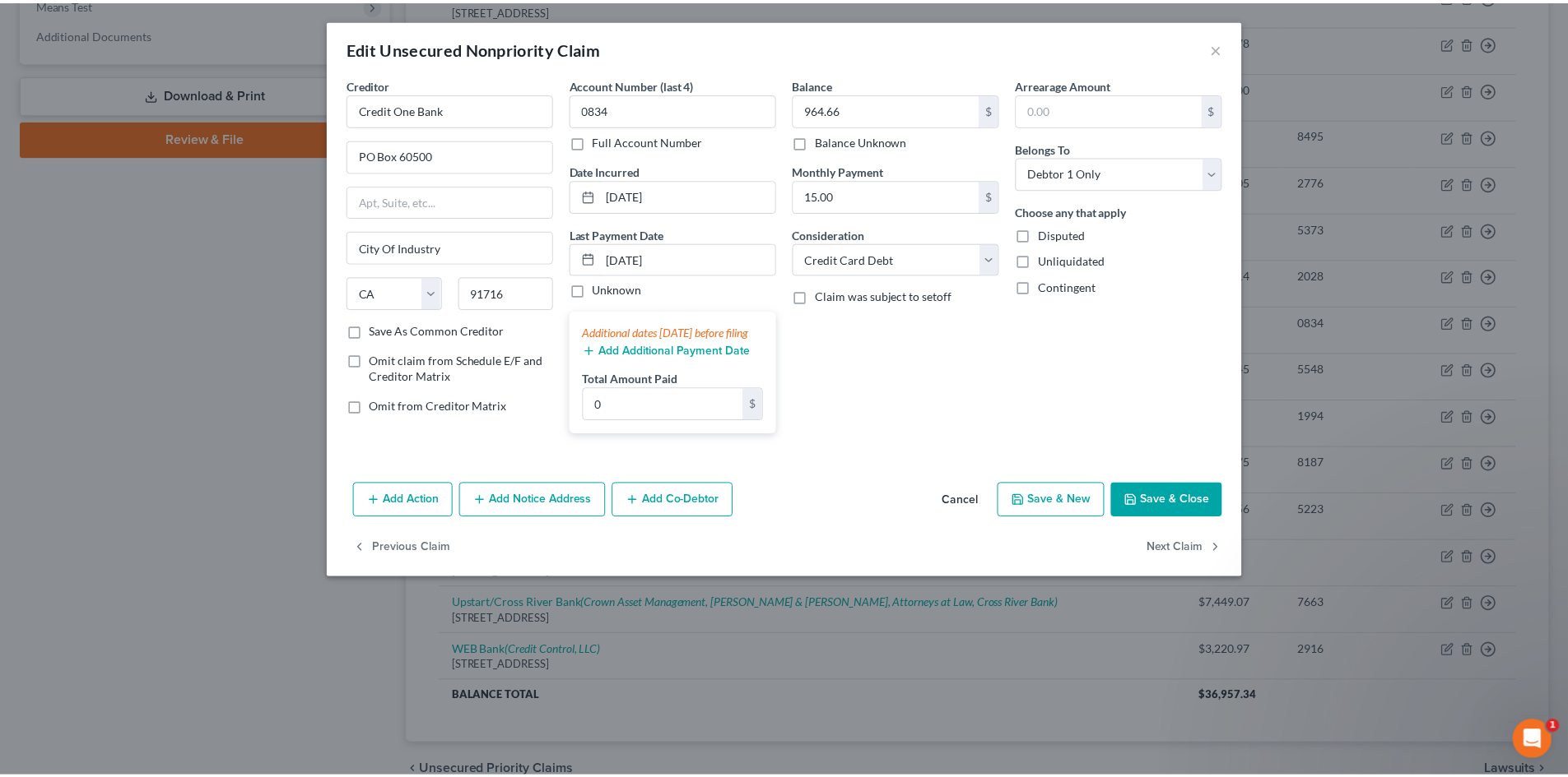
scroll to position [0, 0]
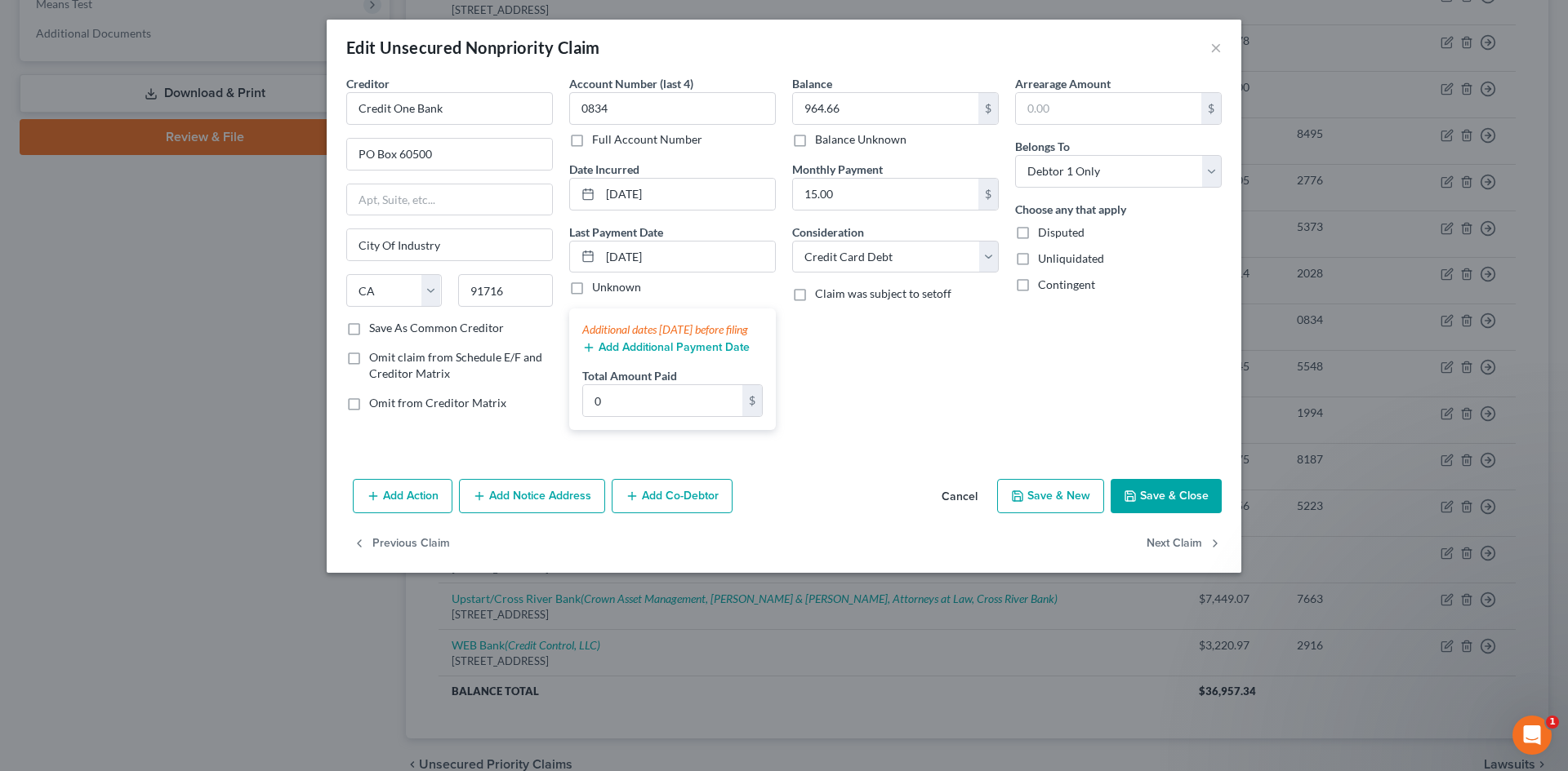
click at [1149, 514] on button "Save & Close" at bounding box center [1166, 495] width 111 height 34
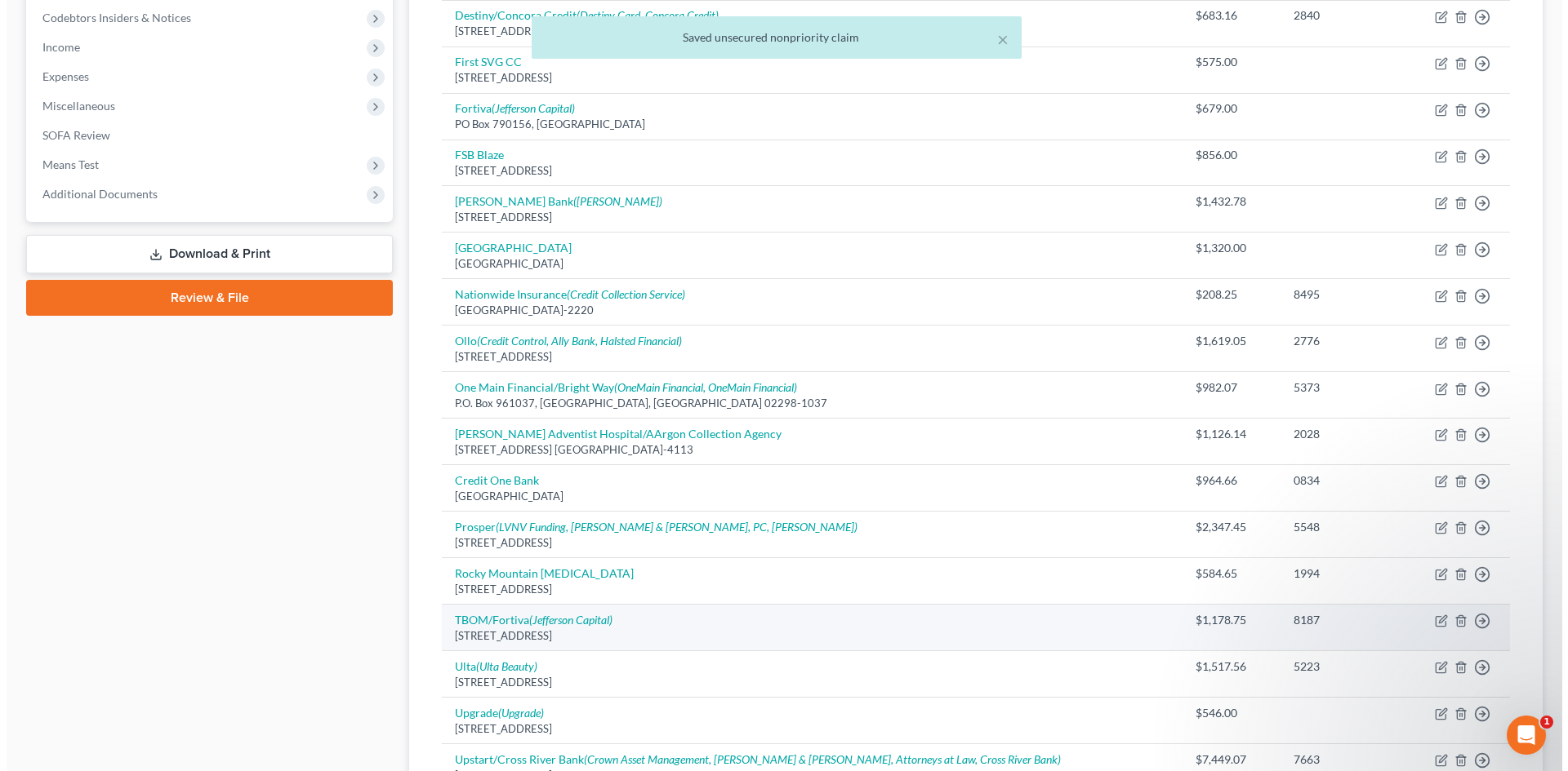
scroll to position [488, 0]
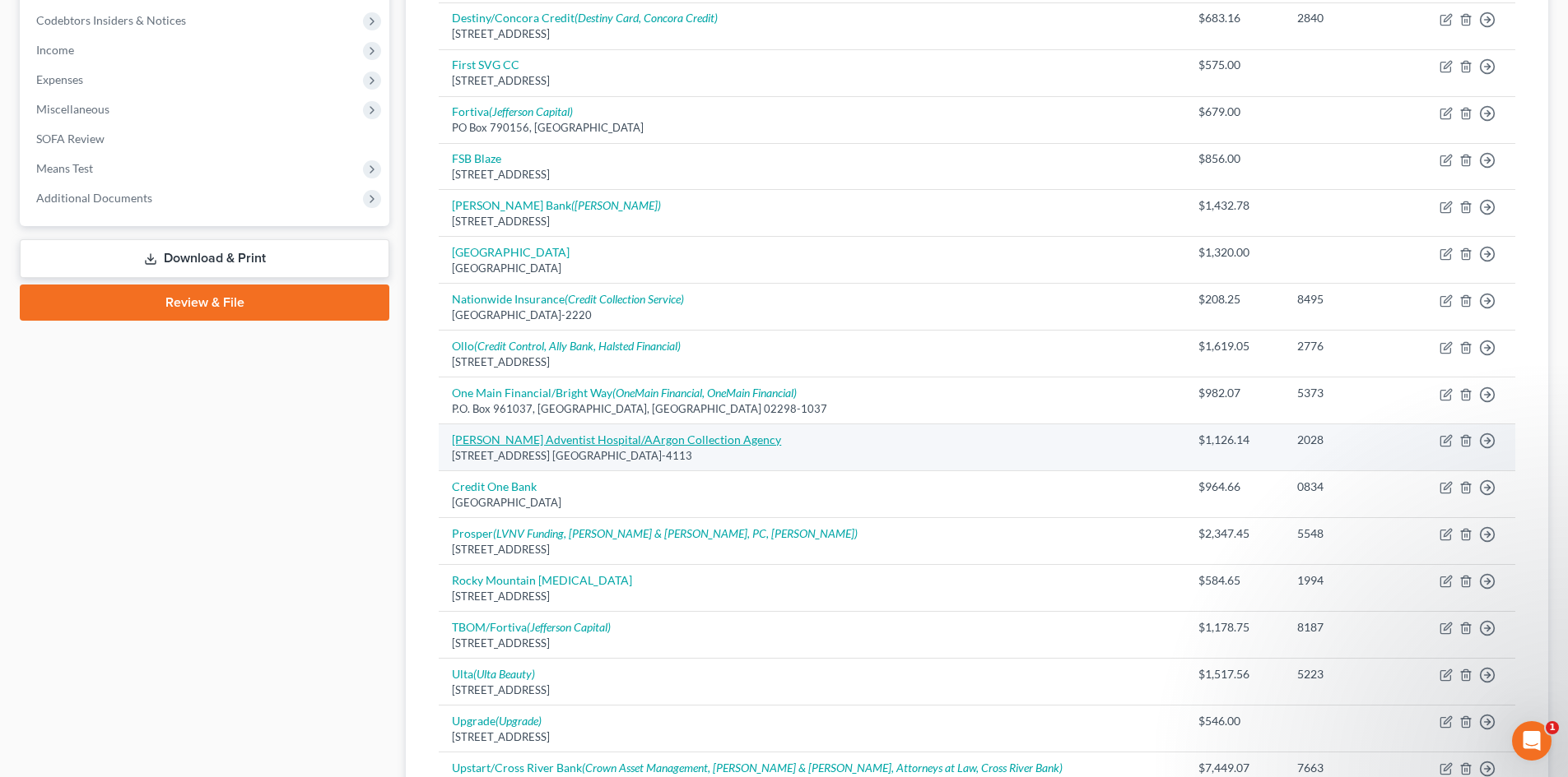
click at [638, 442] on link "Parker Adventist Hospital/AArgon Collection Agency" at bounding box center [616, 439] width 329 height 14
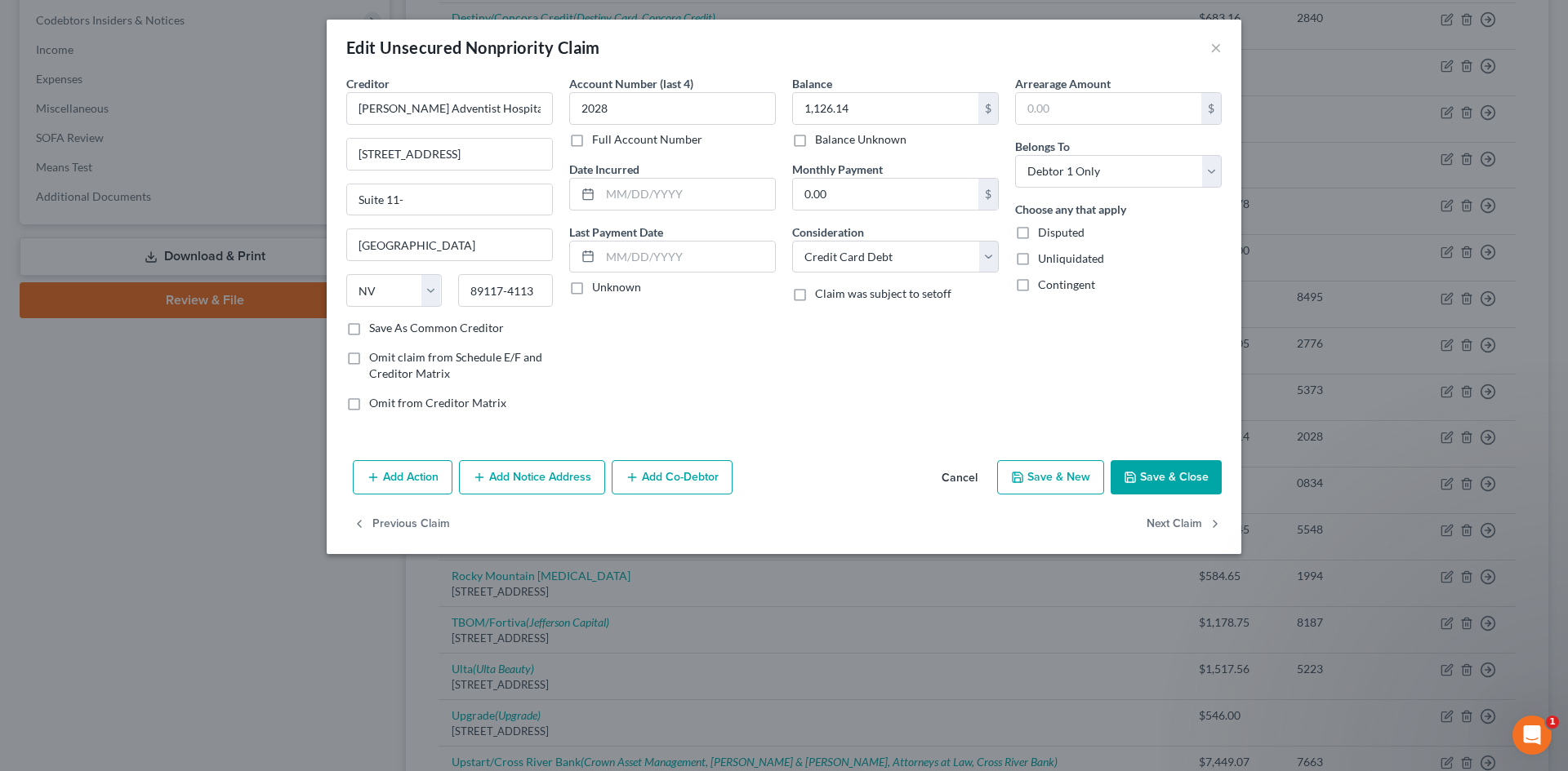
click at [513, 479] on button "Add Notice Address" at bounding box center [532, 477] width 147 height 34
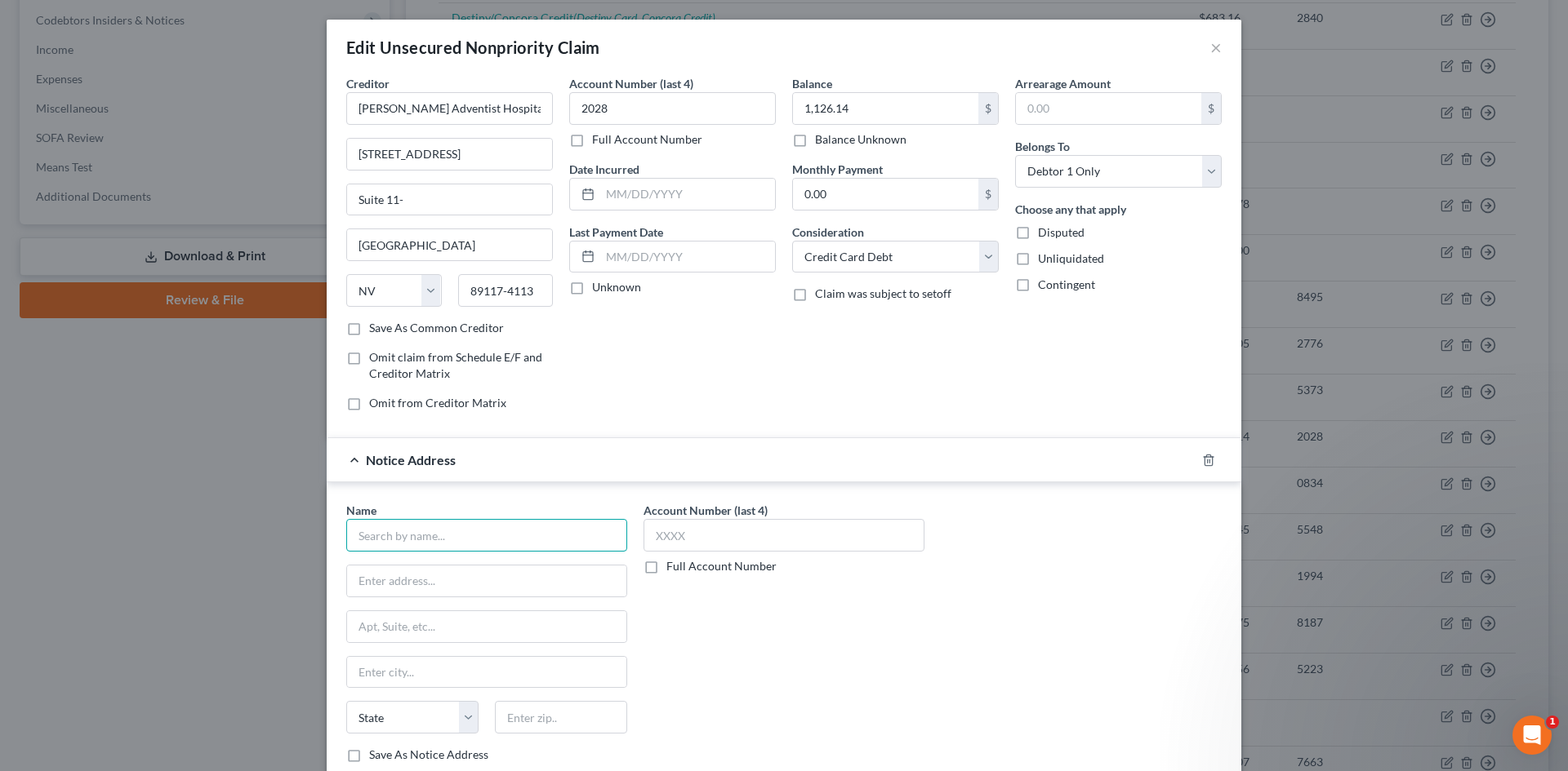
click at [441, 524] on input "text" at bounding box center [487, 535] width 281 height 32
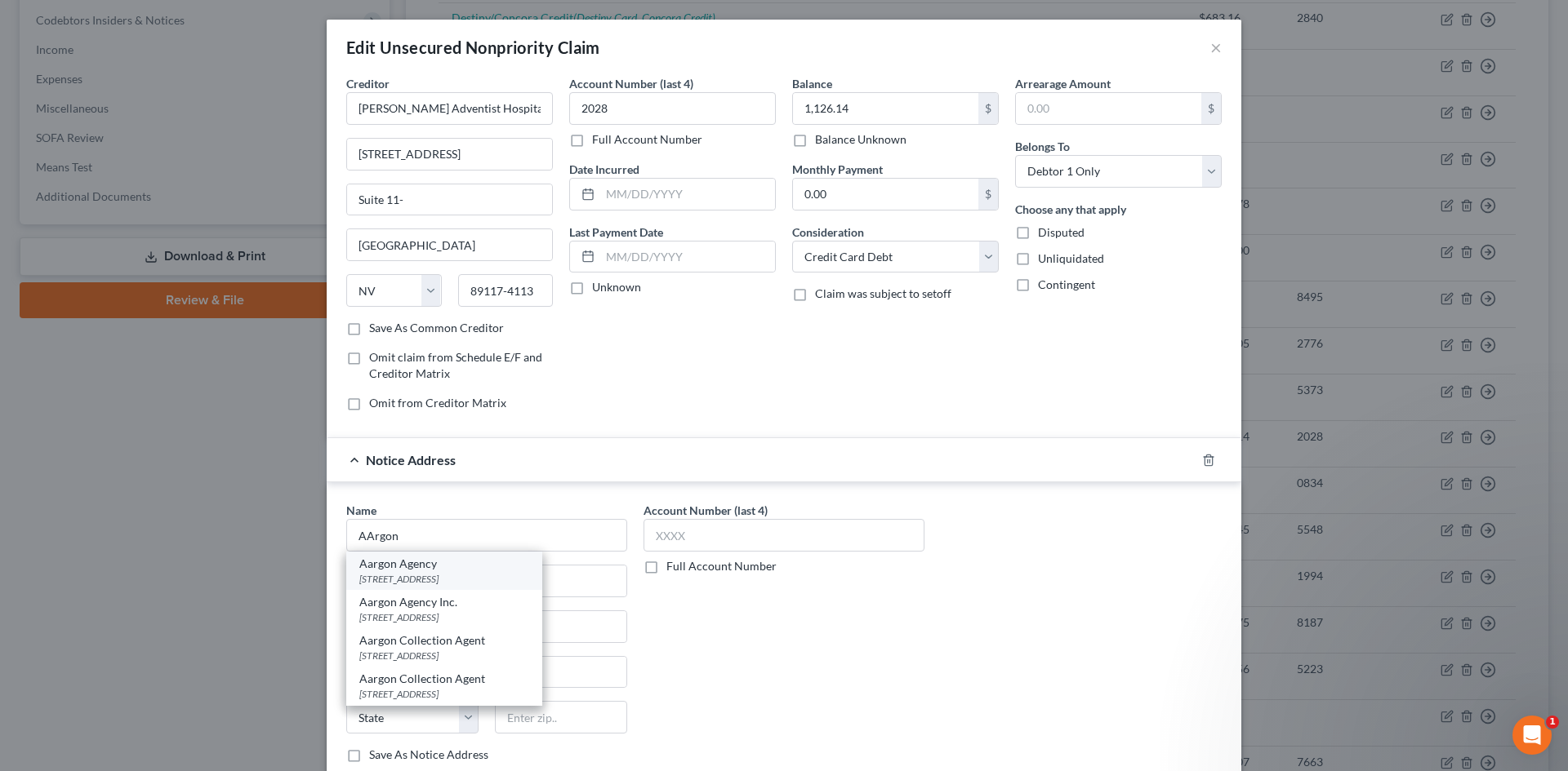
click at [430, 569] on div "Aargon Agency" at bounding box center [444, 563] width 170 height 17
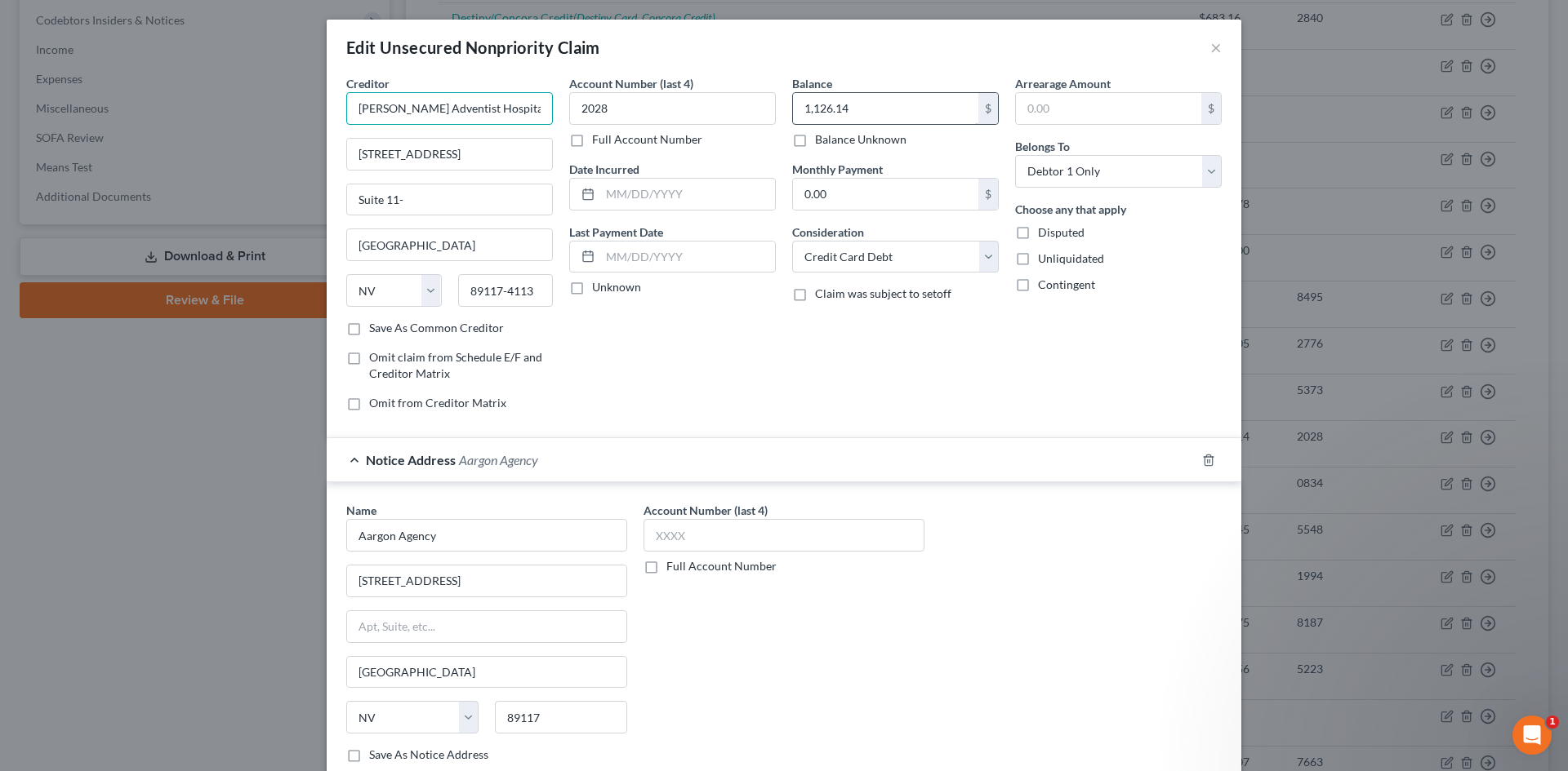
scroll to position [0, 82]
drag, startPoint x: 480, startPoint y: 106, endPoint x: 843, endPoint y: 107, distance: 363.0
click at [813, 123] on div "Creditor * Parker Adventist Hospital/AArgon Collection Agency 8668 Spring Mount…" at bounding box center [784, 249] width 892 height 350
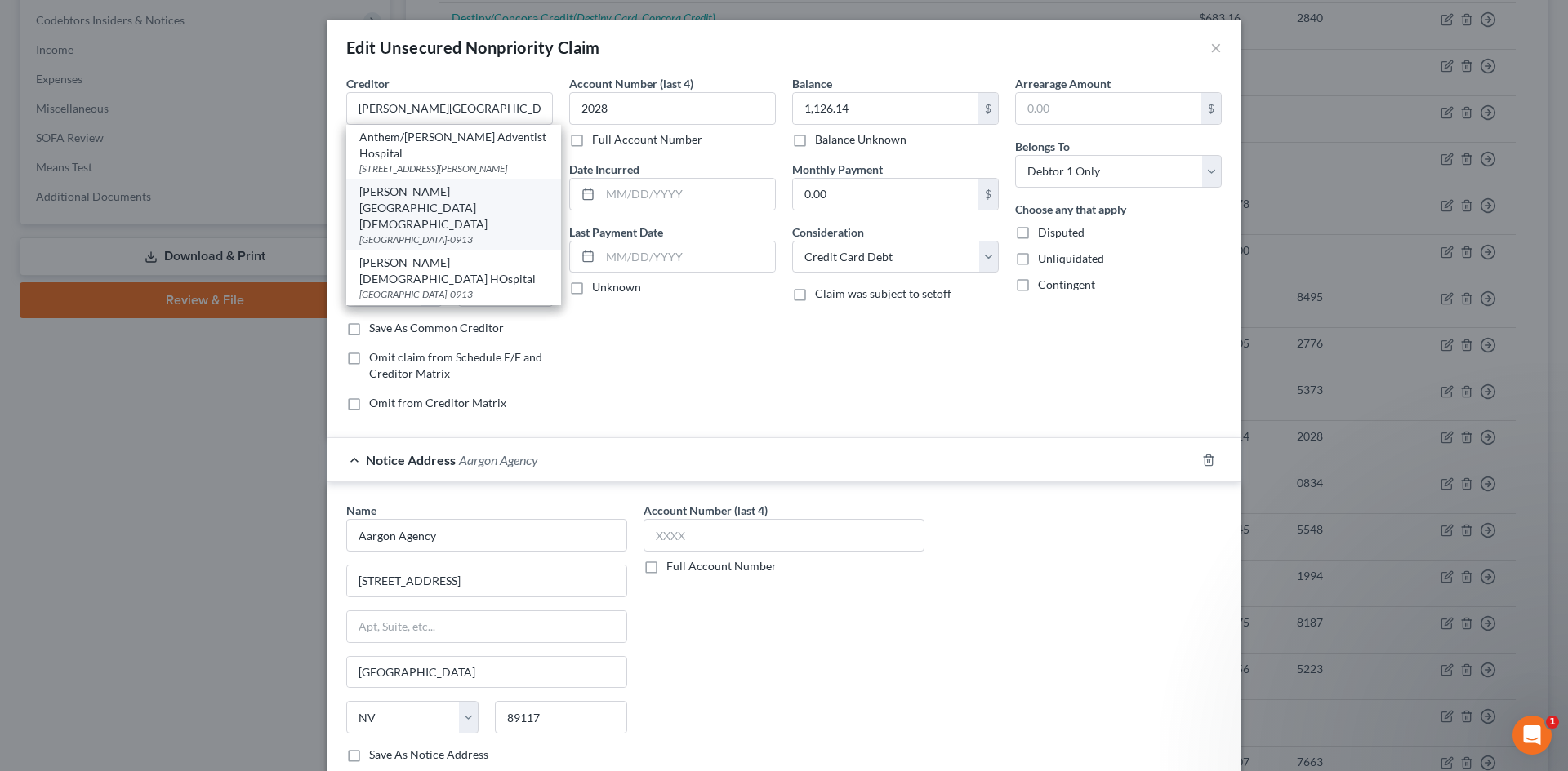
click at [430, 233] on div "PO Box 830913, Birmingham, AL 35283-0913" at bounding box center [454, 240] width 188 height 14
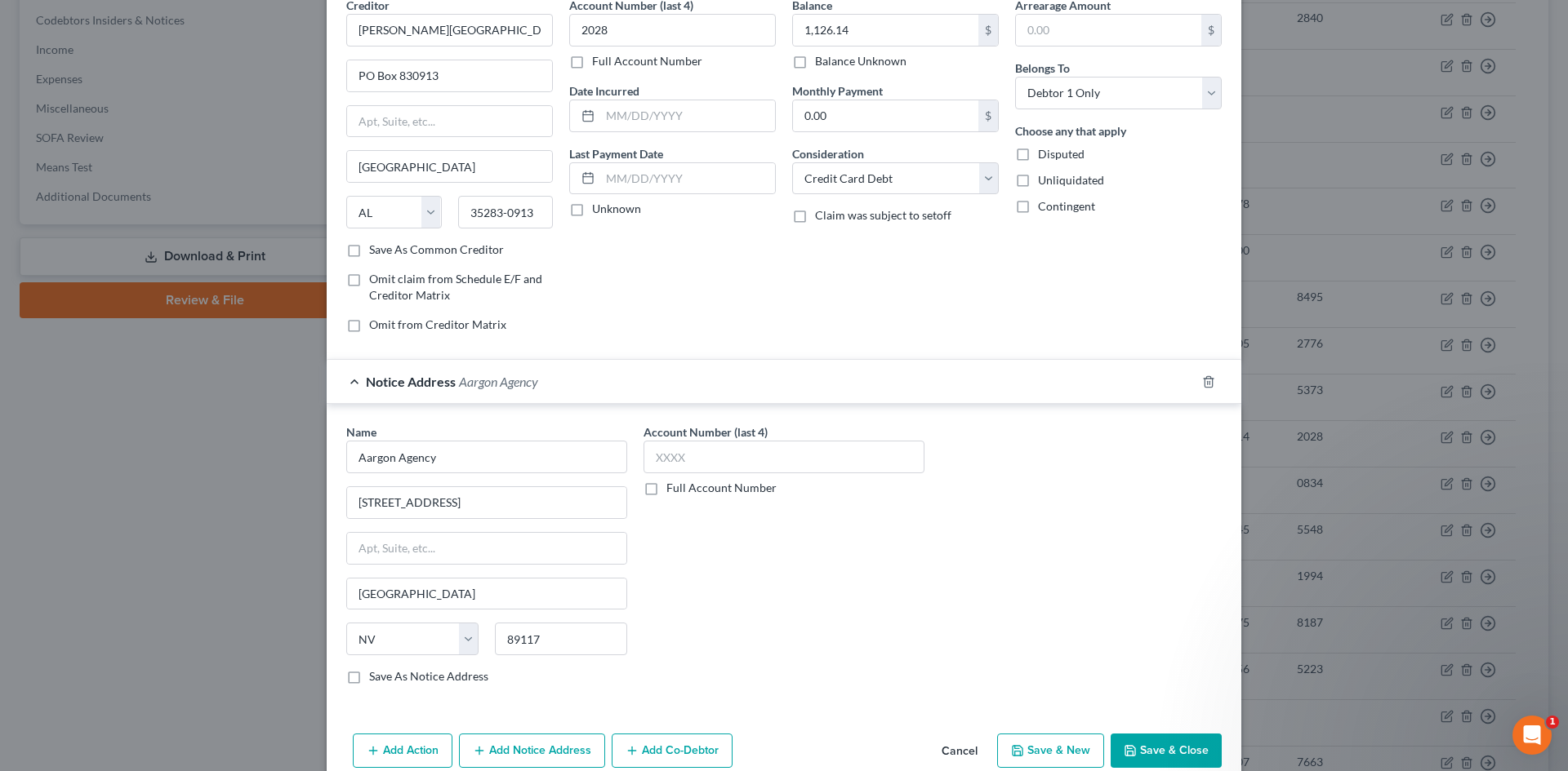
scroll to position [154, 0]
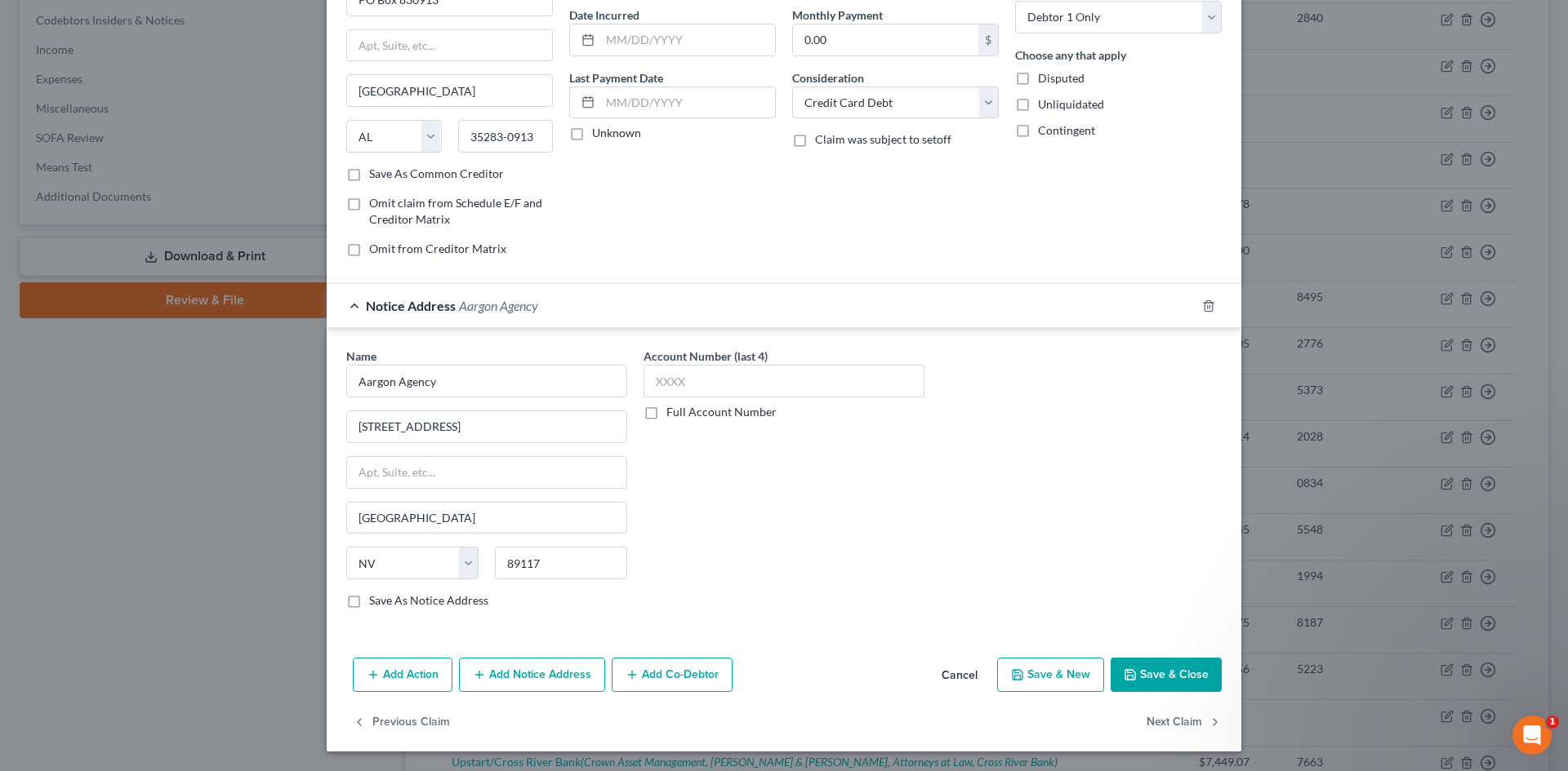
click at [539, 673] on button "Add Notice Address" at bounding box center [532, 674] width 147 height 34
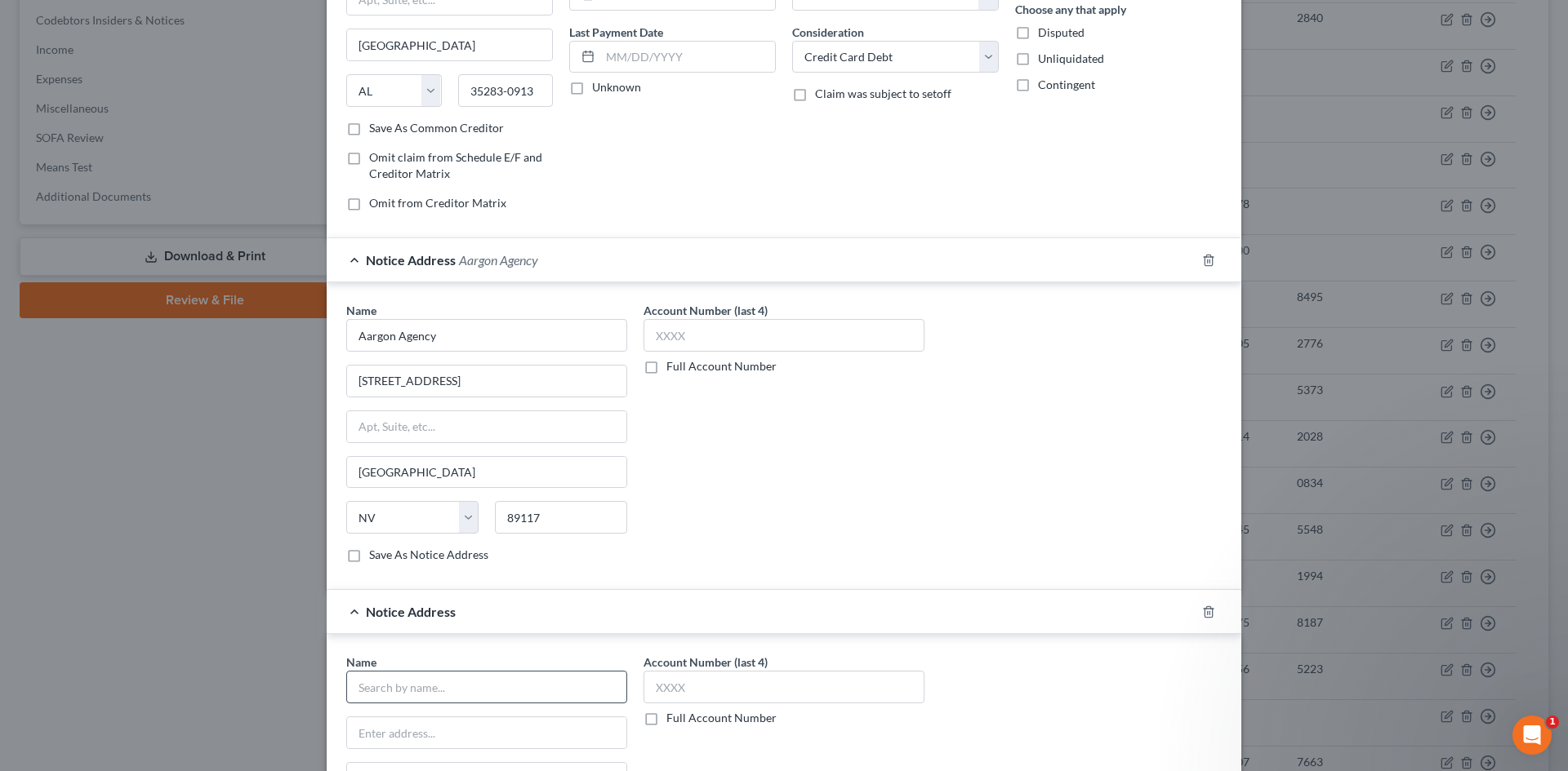
scroll to position [235, 0]
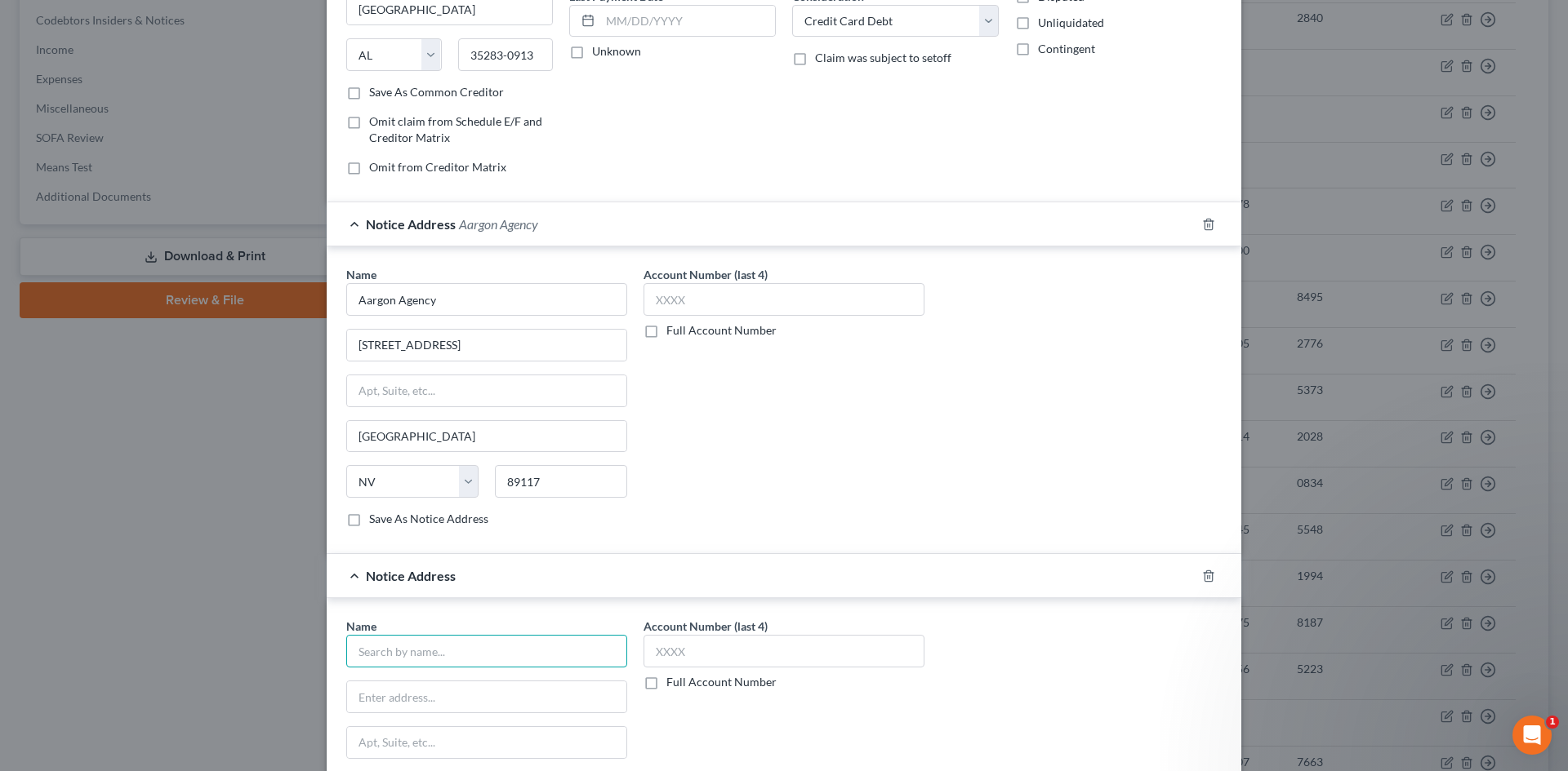
click at [490, 655] on input "text" at bounding box center [487, 651] width 281 height 32
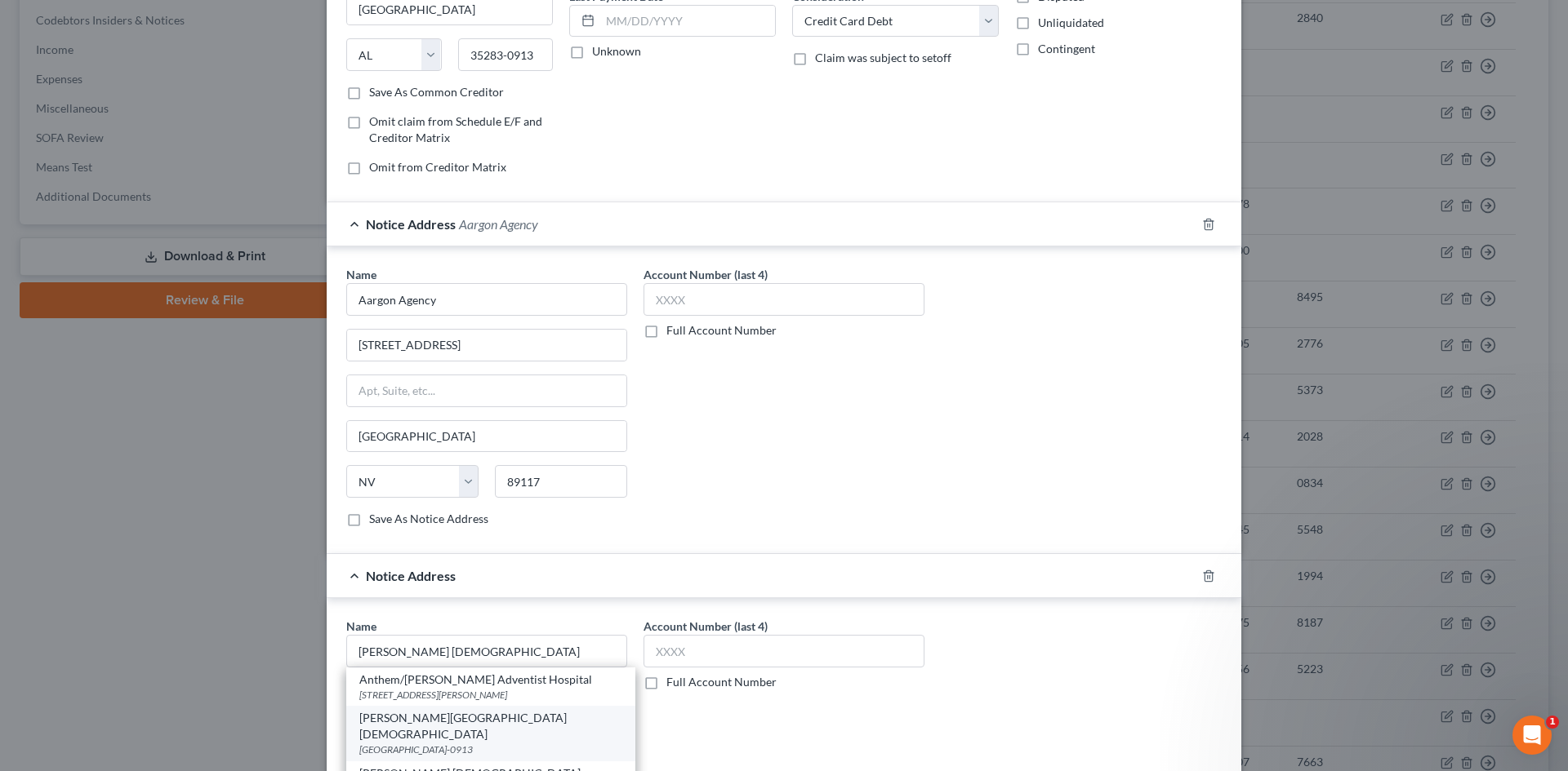
click at [450, 719] on div "Parker Adventist Hospital" at bounding box center [490, 726] width 263 height 32
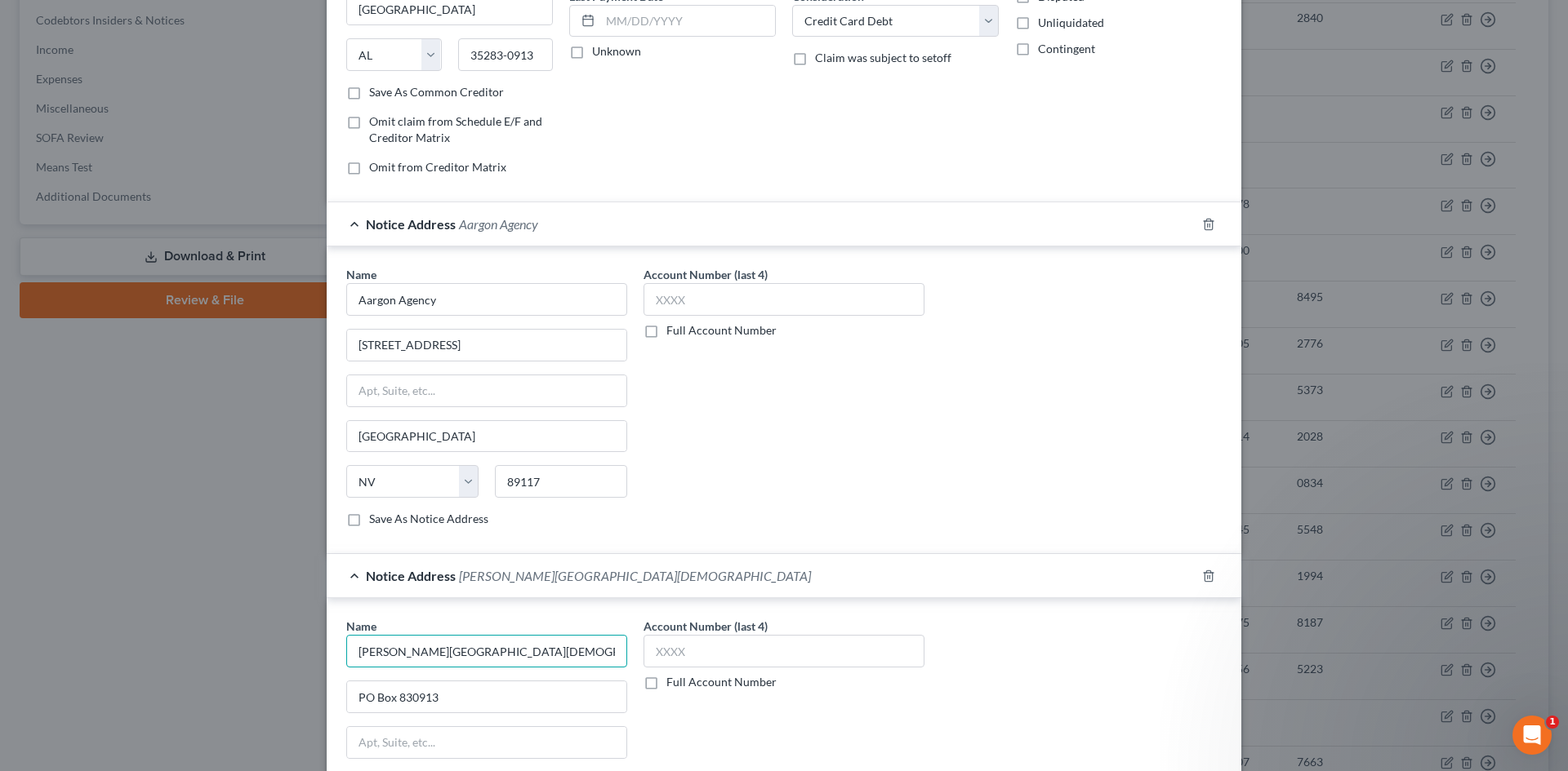
drag, startPoint x: 503, startPoint y: 657, endPoint x: 355, endPoint y: 652, distance: 148.1
click at [346, 316] on input "Parker Adventist Hospital" at bounding box center [487, 299] width 281 height 32
drag, startPoint x: 462, startPoint y: 706, endPoint x: 297, endPoint y: 708, distance: 165.0
click at [297, 708] on div "Edit Unsecured Nonpriority Claim × Creditor * Parker Adventist Hospital PO Box …" at bounding box center [784, 386] width 1568 height 771
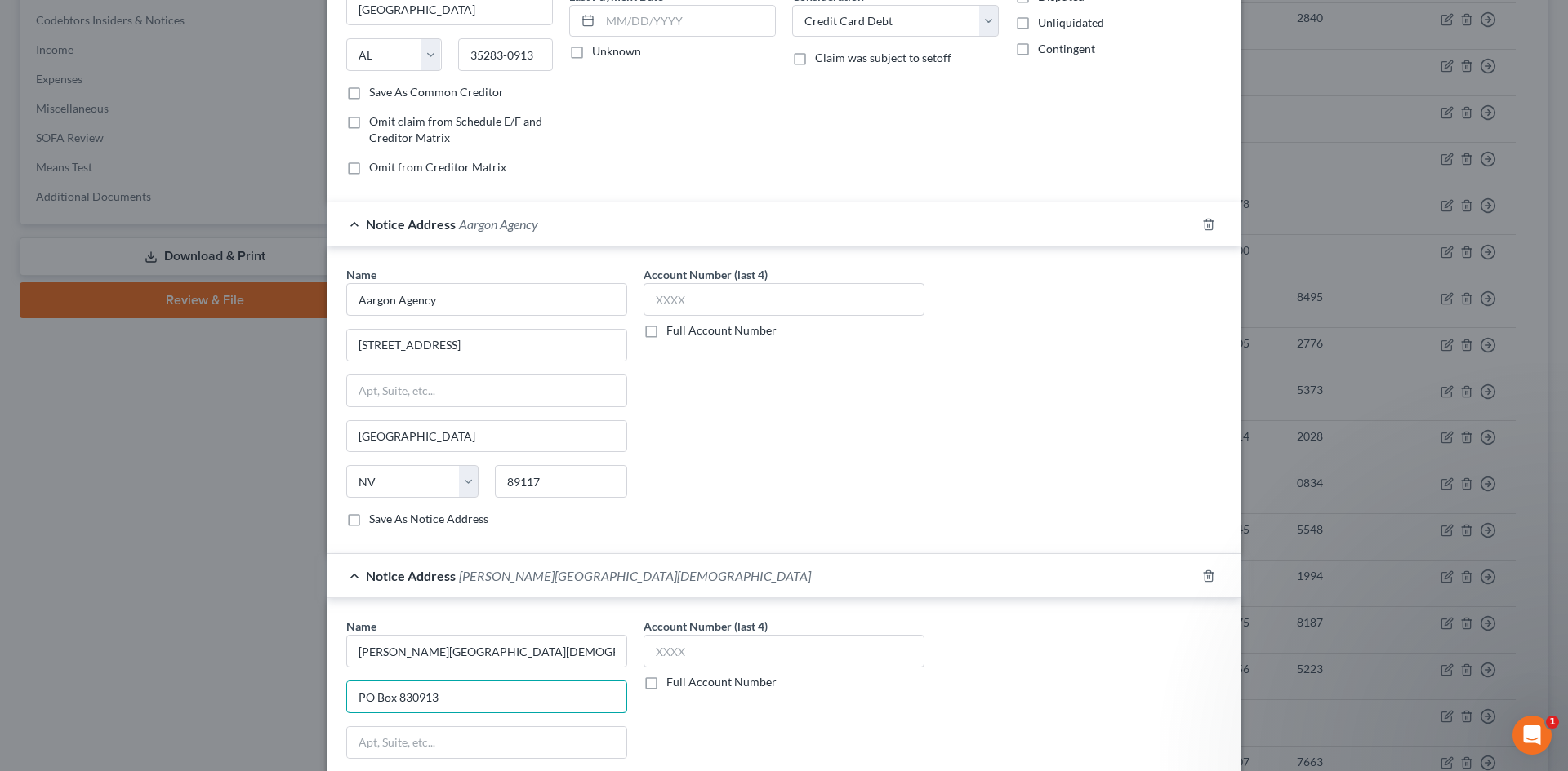
paste input "9395 Crown Crest Blvd"
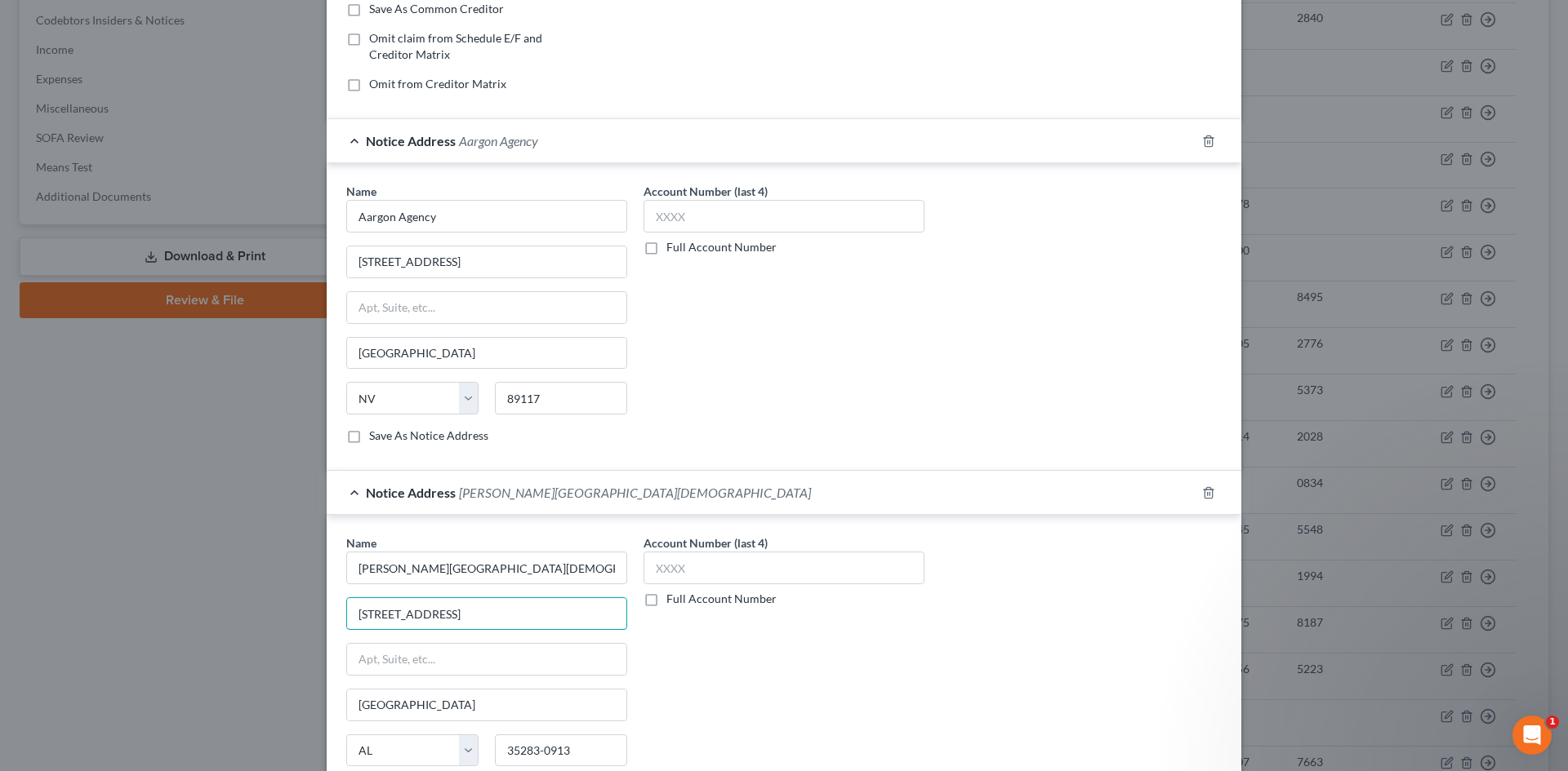
scroll to position [399, 0]
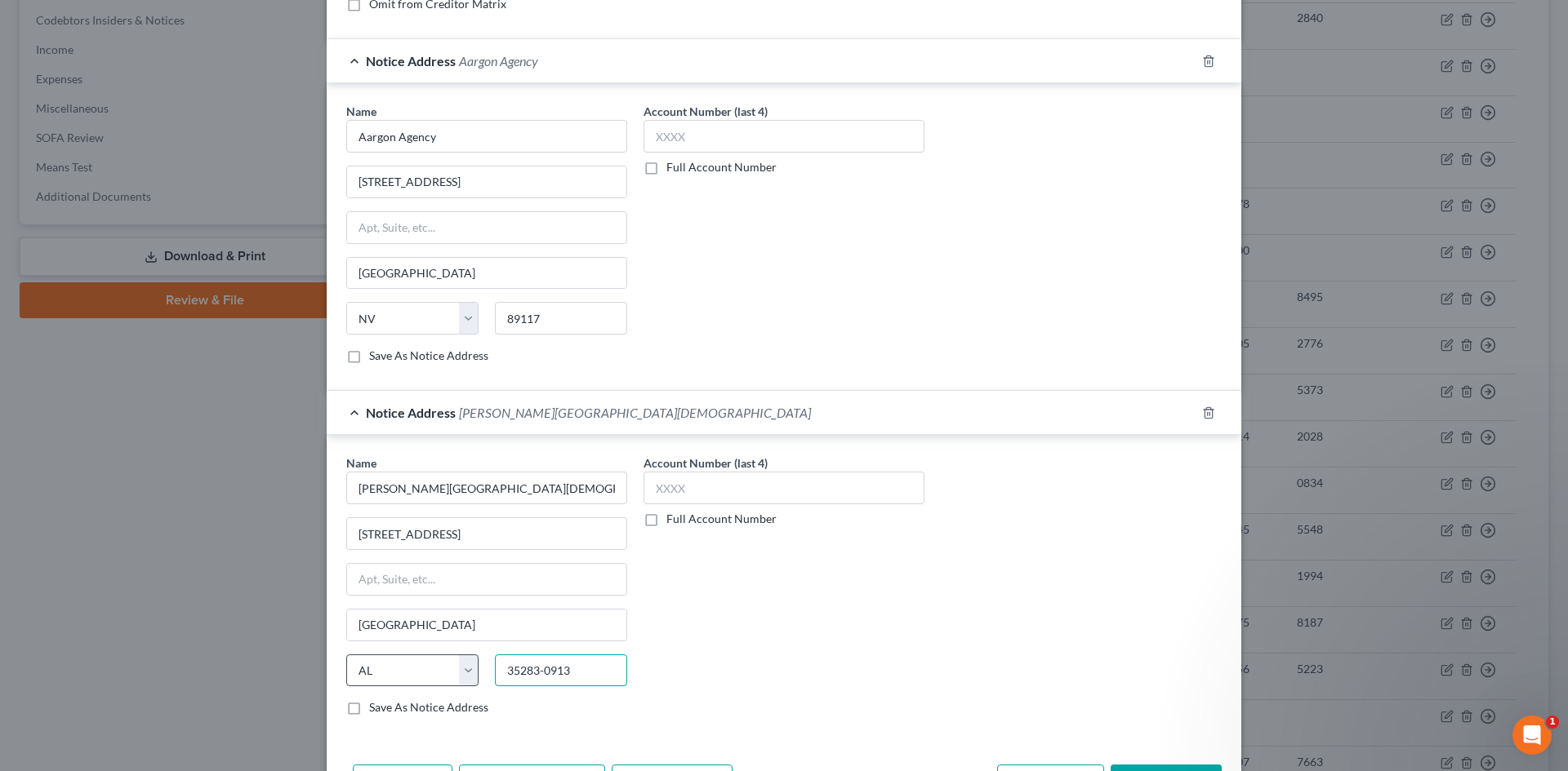
drag, startPoint x: 573, startPoint y: 672, endPoint x: 339, endPoint y: 665, distance: 234.1
click at [361, 667] on div "State AL AK AR AZ CA CO CT DE DC FL GA GU HI ID IL IN IA KS KY LA ME MD MA MI M…" at bounding box center [486, 678] width 298 height 45
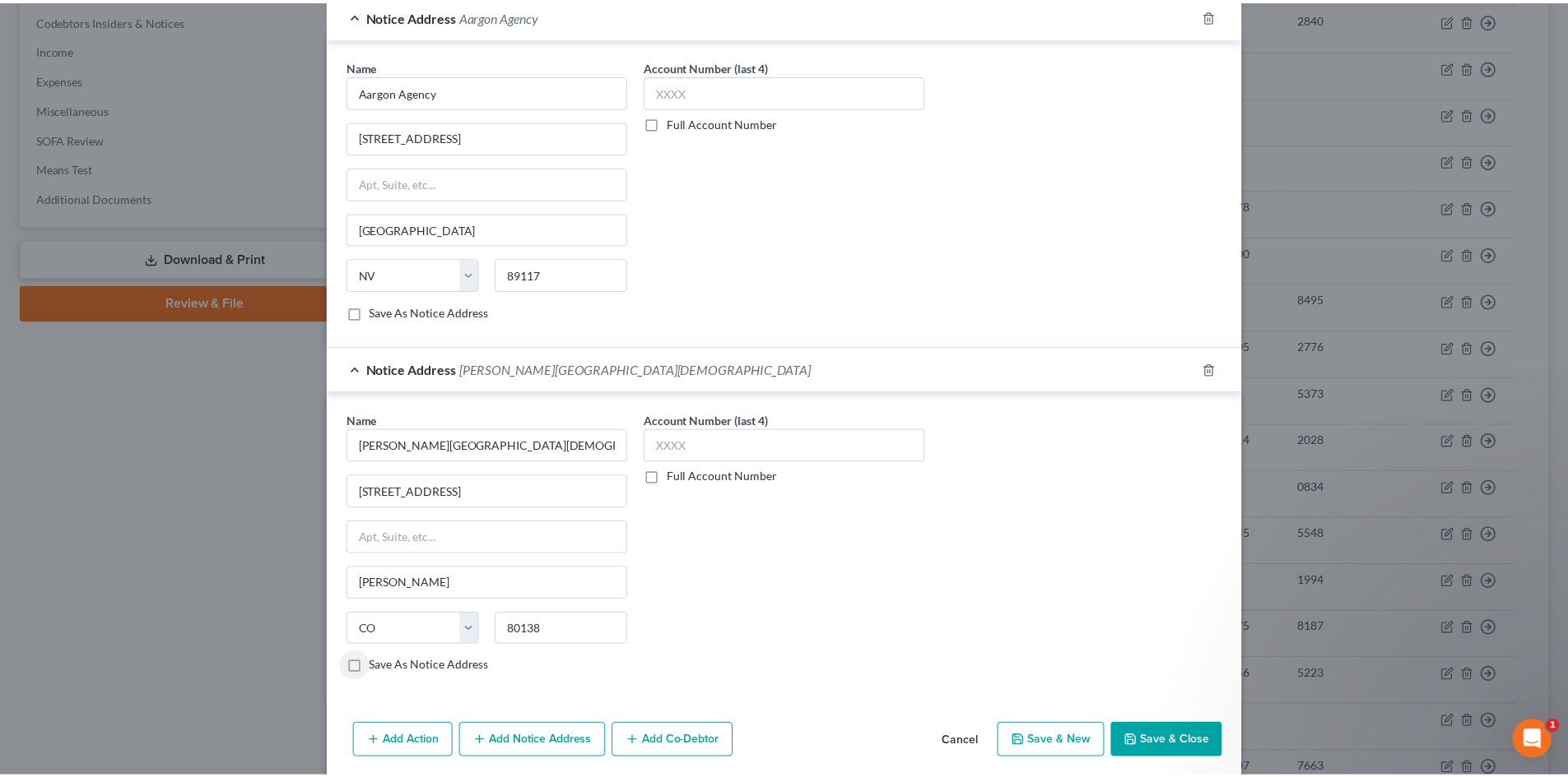
scroll to position [484, 0]
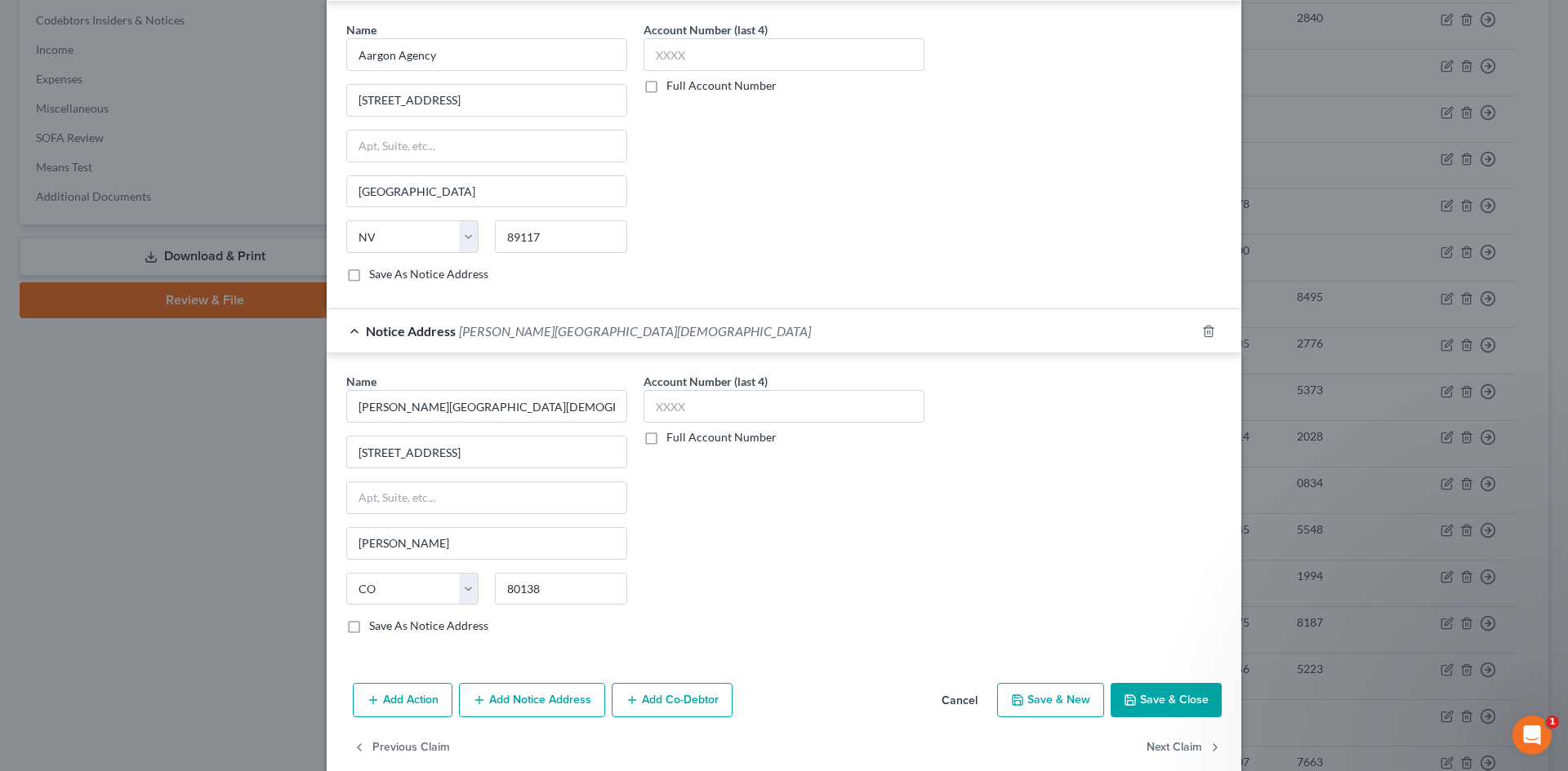
click at [1136, 689] on button "Save & Close" at bounding box center [1166, 699] width 111 height 34
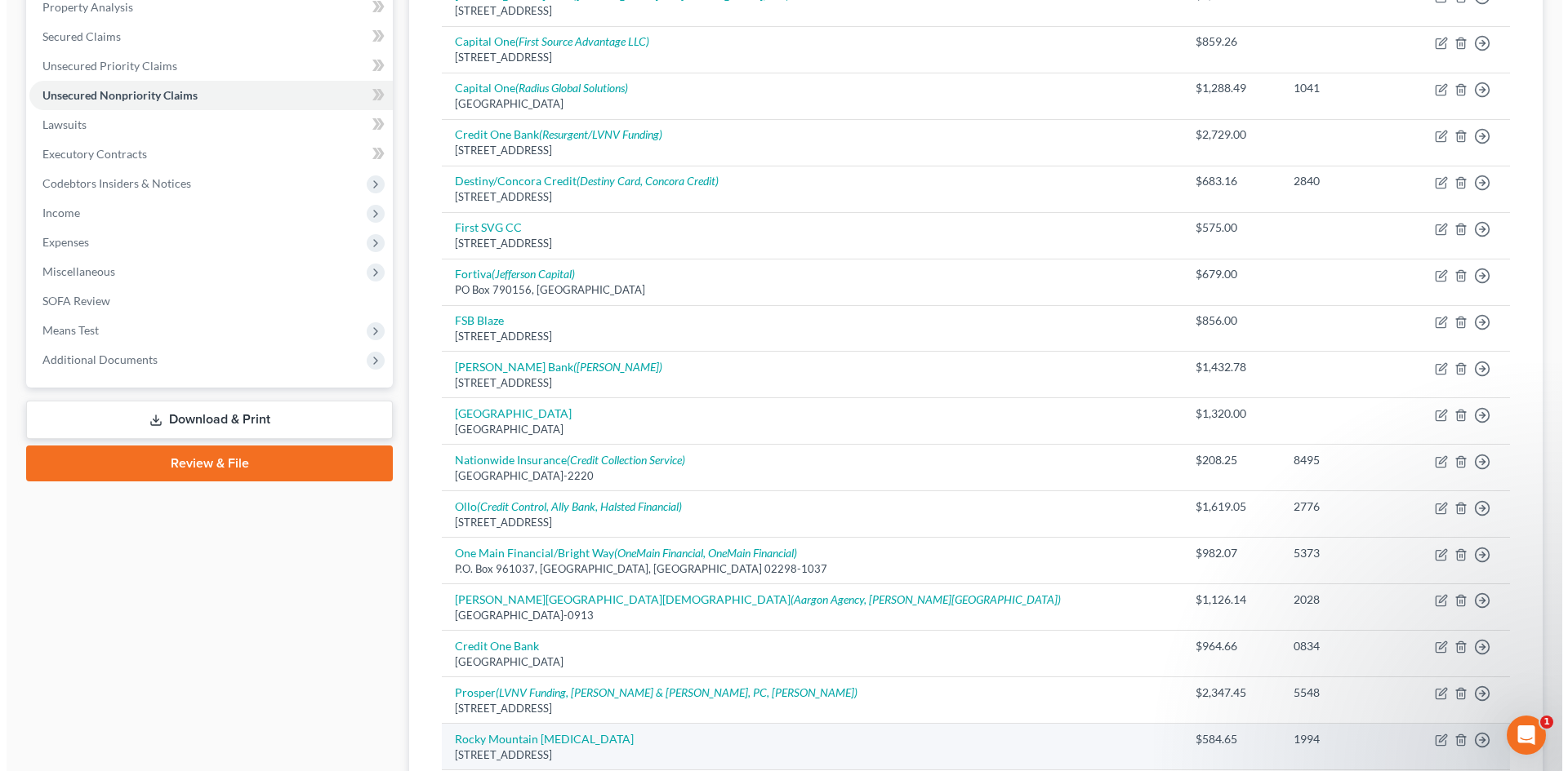
scroll to position [406, 0]
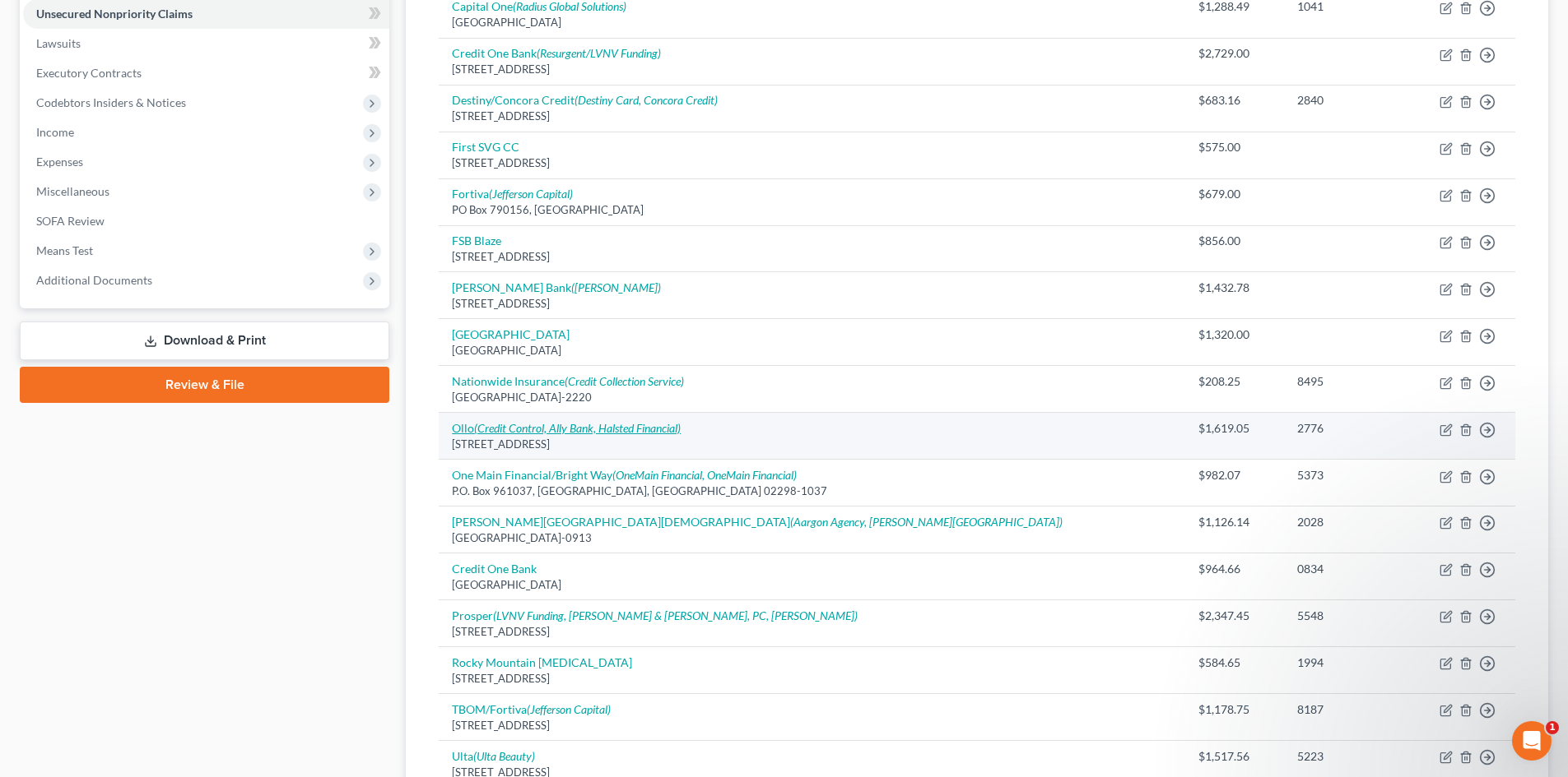
click at [635, 431] on icon "(Credit Control, Ally Bank, Halsted Financial)" at bounding box center [577, 428] width 207 height 14
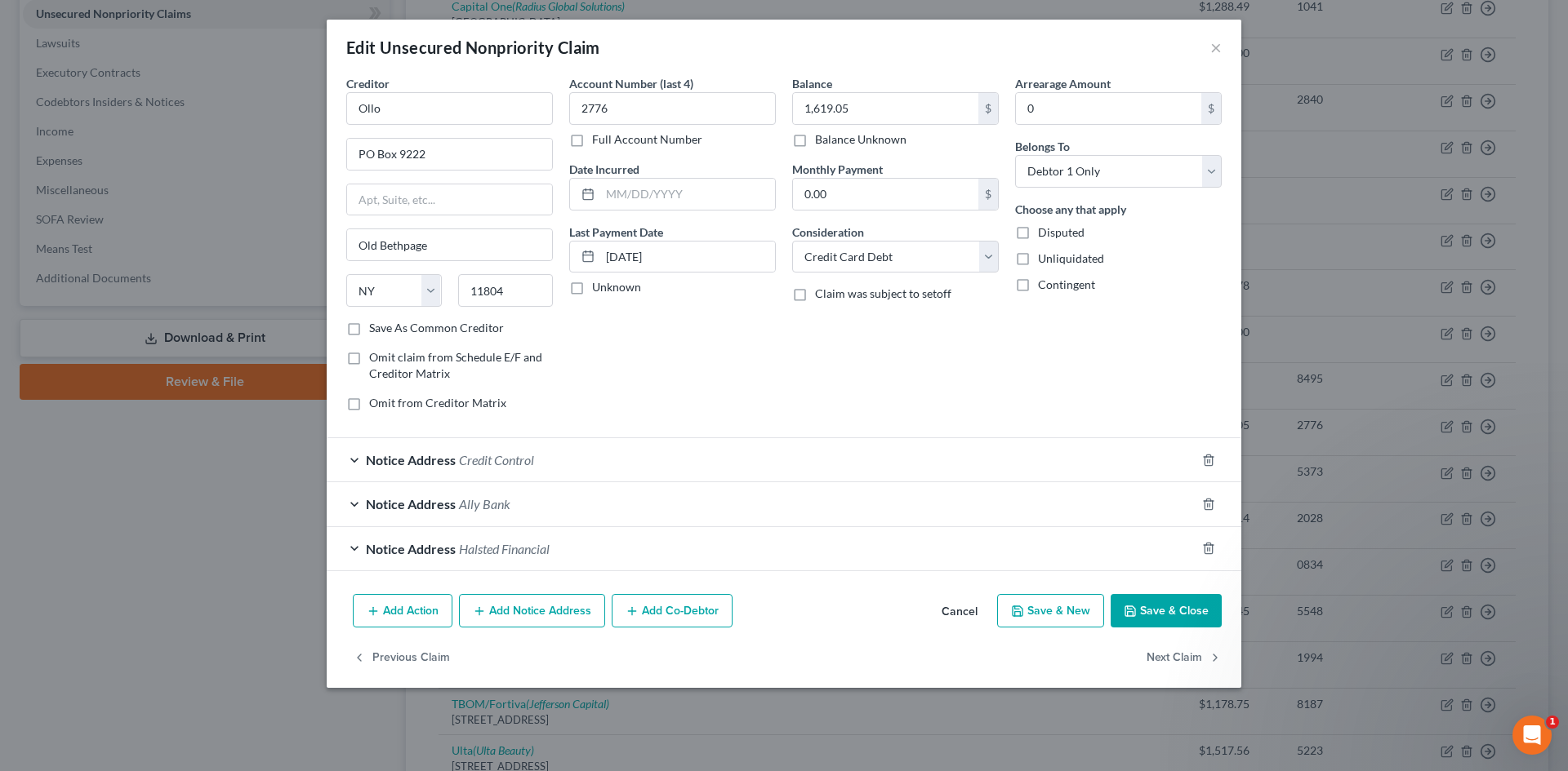
click at [575, 603] on button "Add Notice Address" at bounding box center [532, 611] width 147 height 34
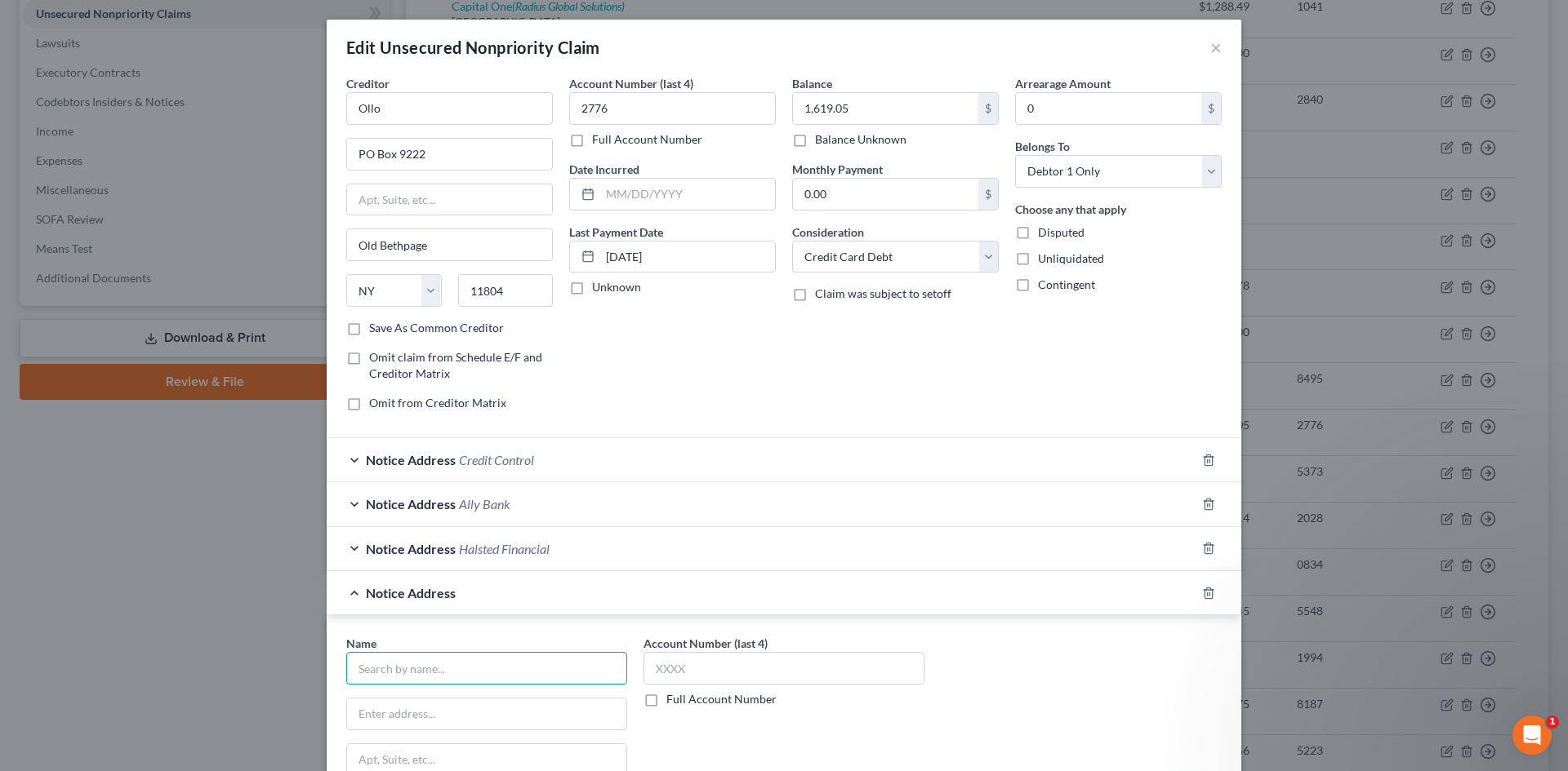
click at [522, 666] on input "text" at bounding box center [487, 668] width 281 height 32
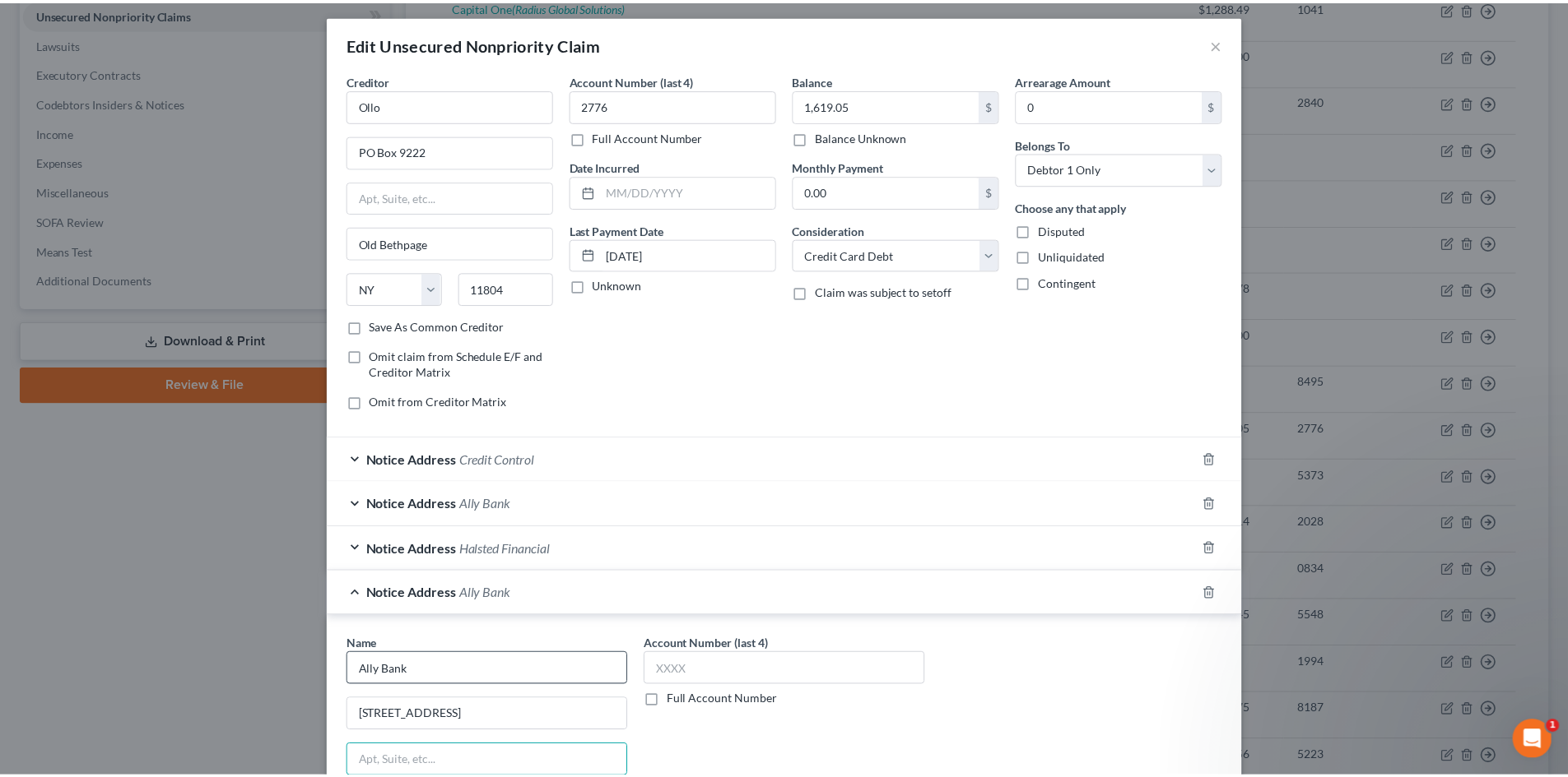
scroll to position [289, 0]
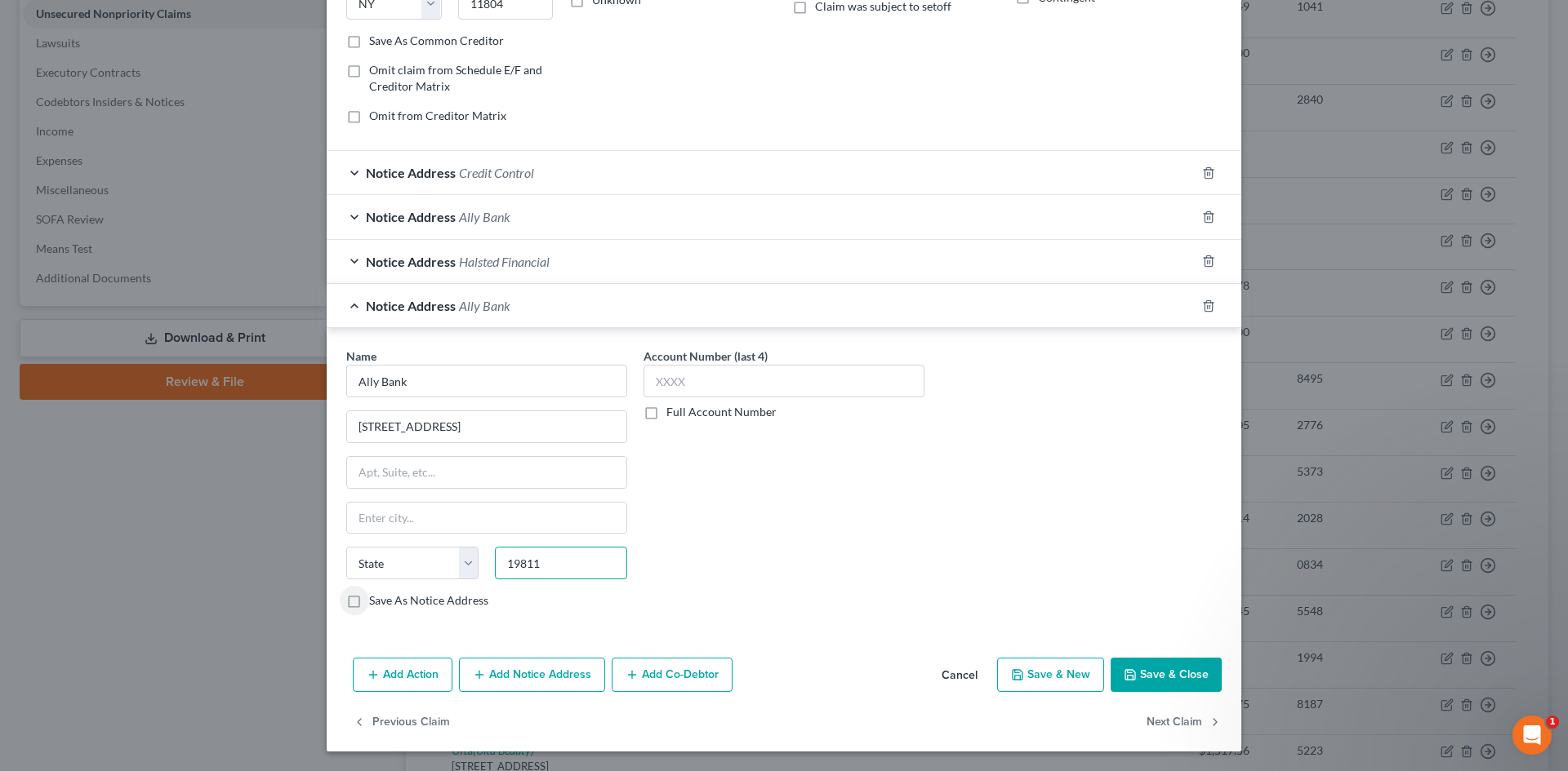
click at [589, 570] on input "19811" at bounding box center [561, 563] width 133 height 32
click at [1154, 665] on button "Save & Close" at bounding box center [1166, 674] width 111 height 34
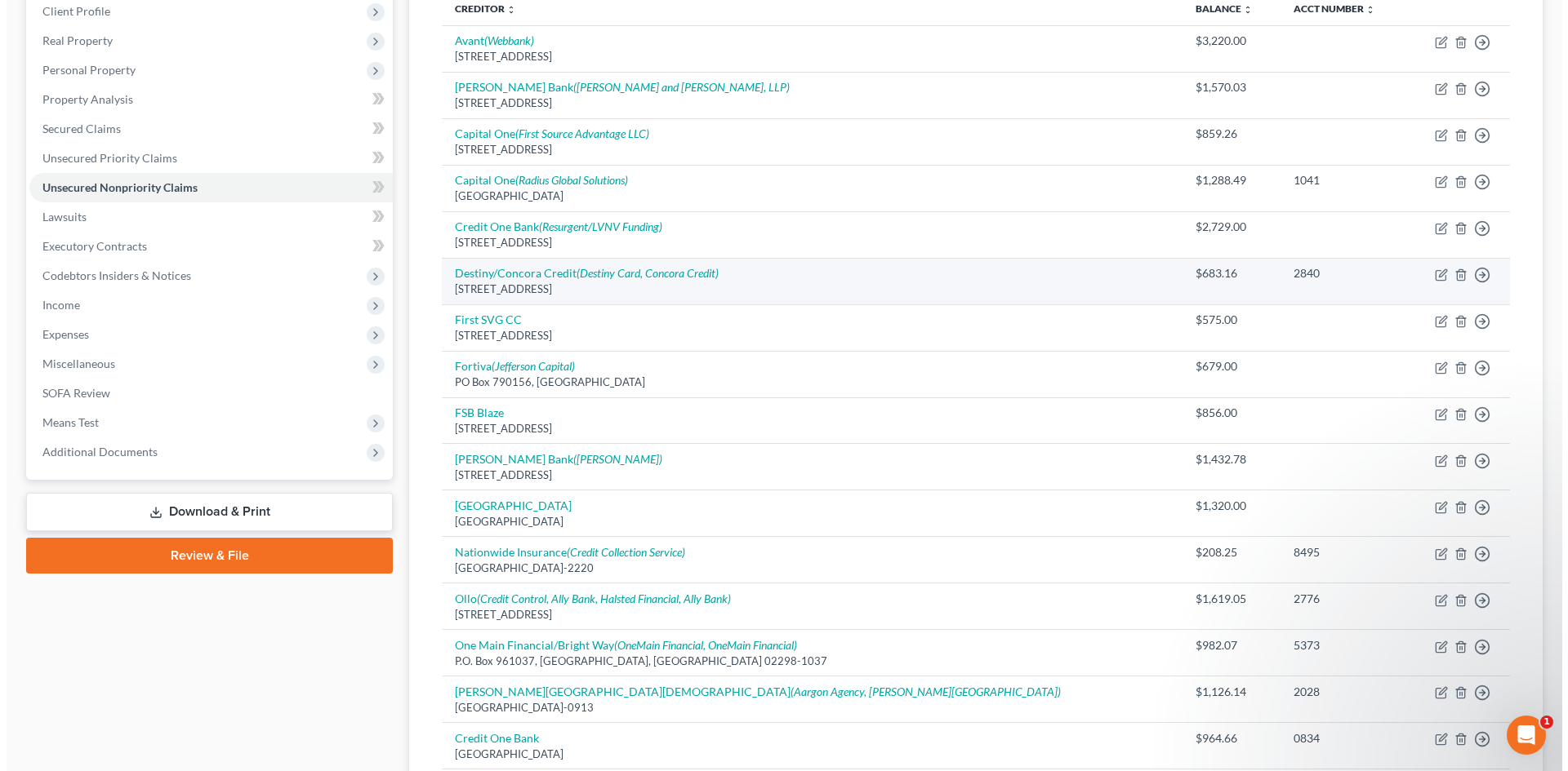
scroll to position [324, 0]
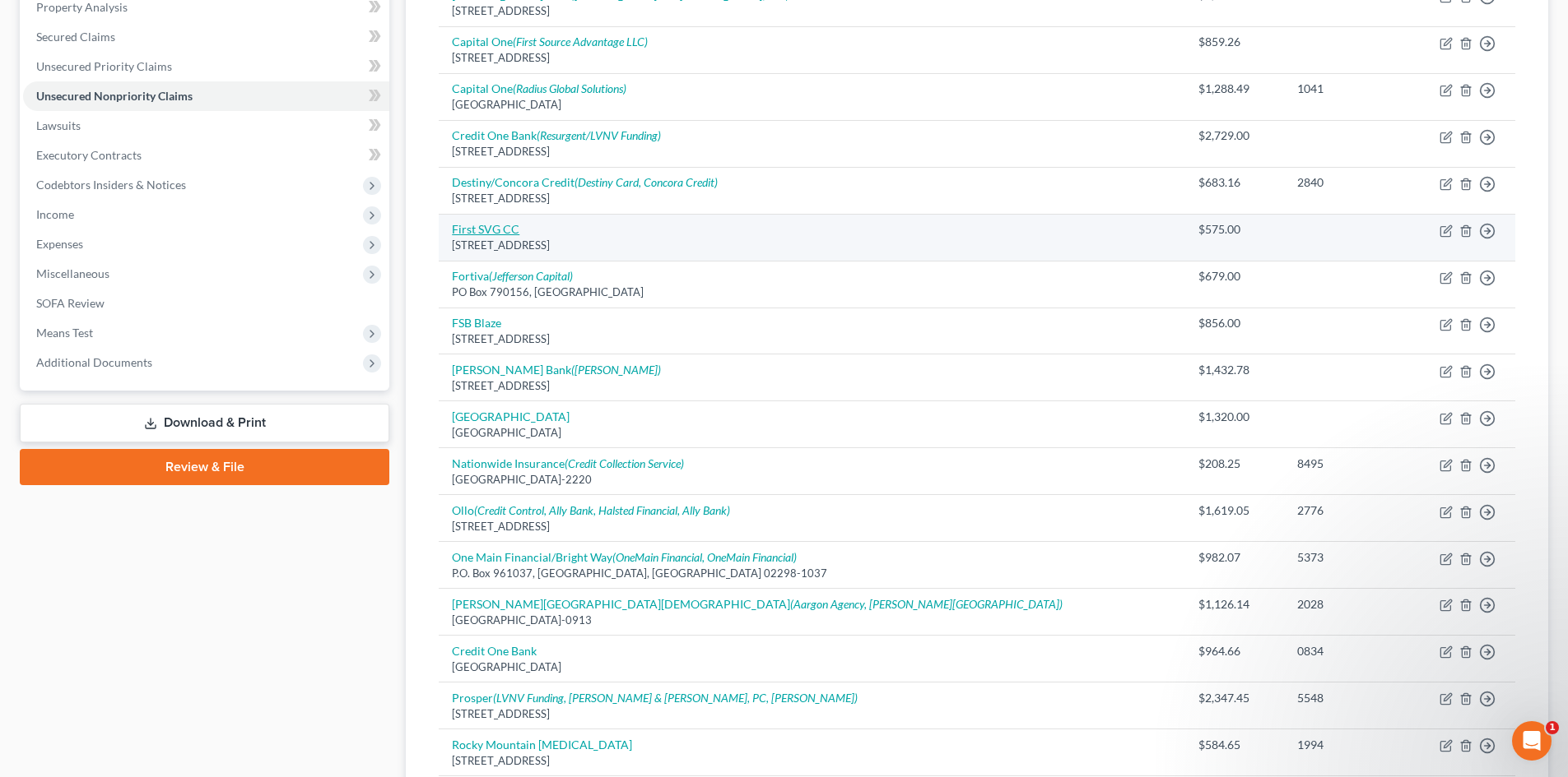
click at [494, 226] on link "First SVG CC" at bounding box center [485, 229] width 68 height 14
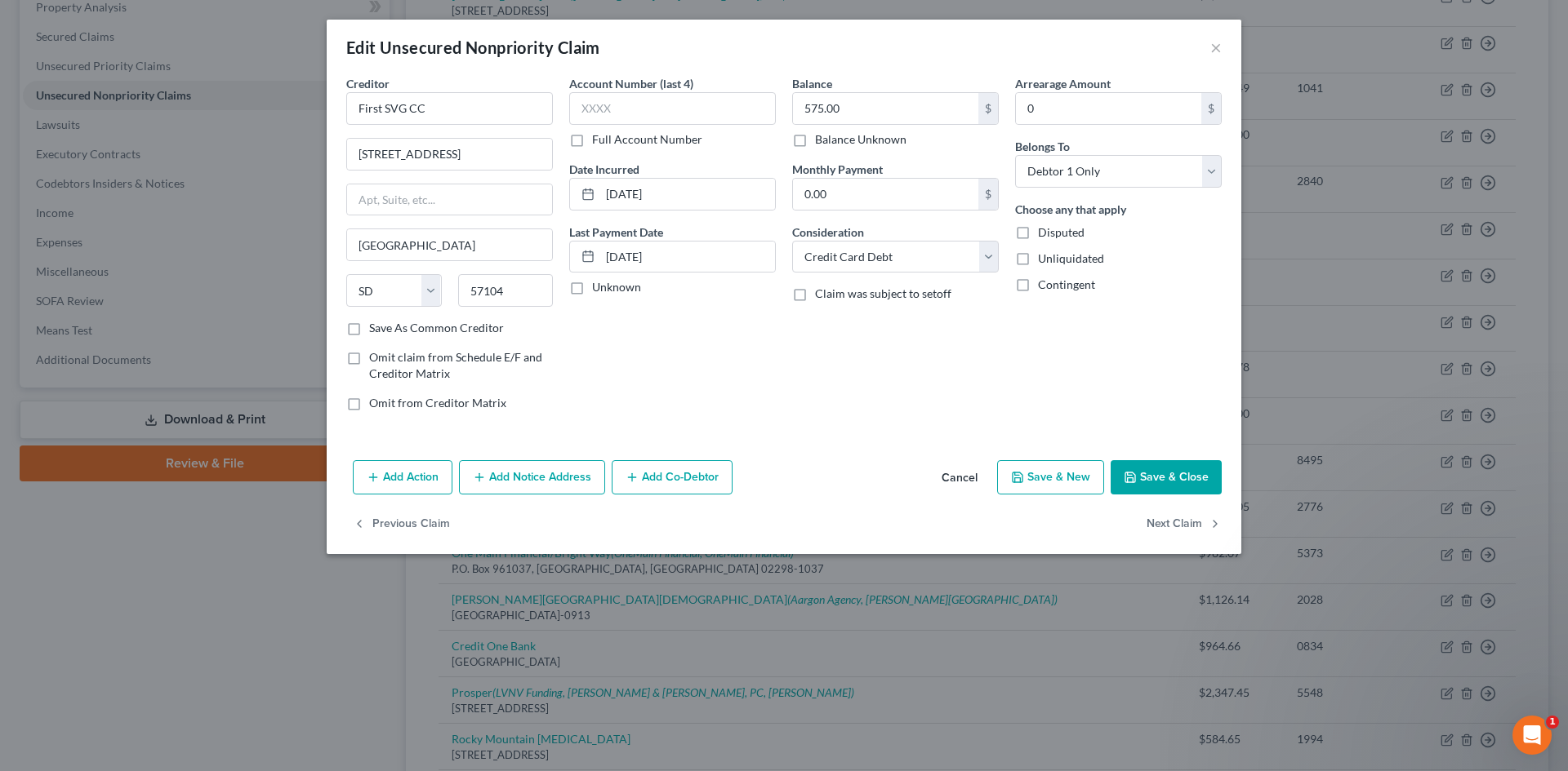
click at [563, 484] on button "Add Notice Address" at bounding box center [532, 477] width 147 height 34
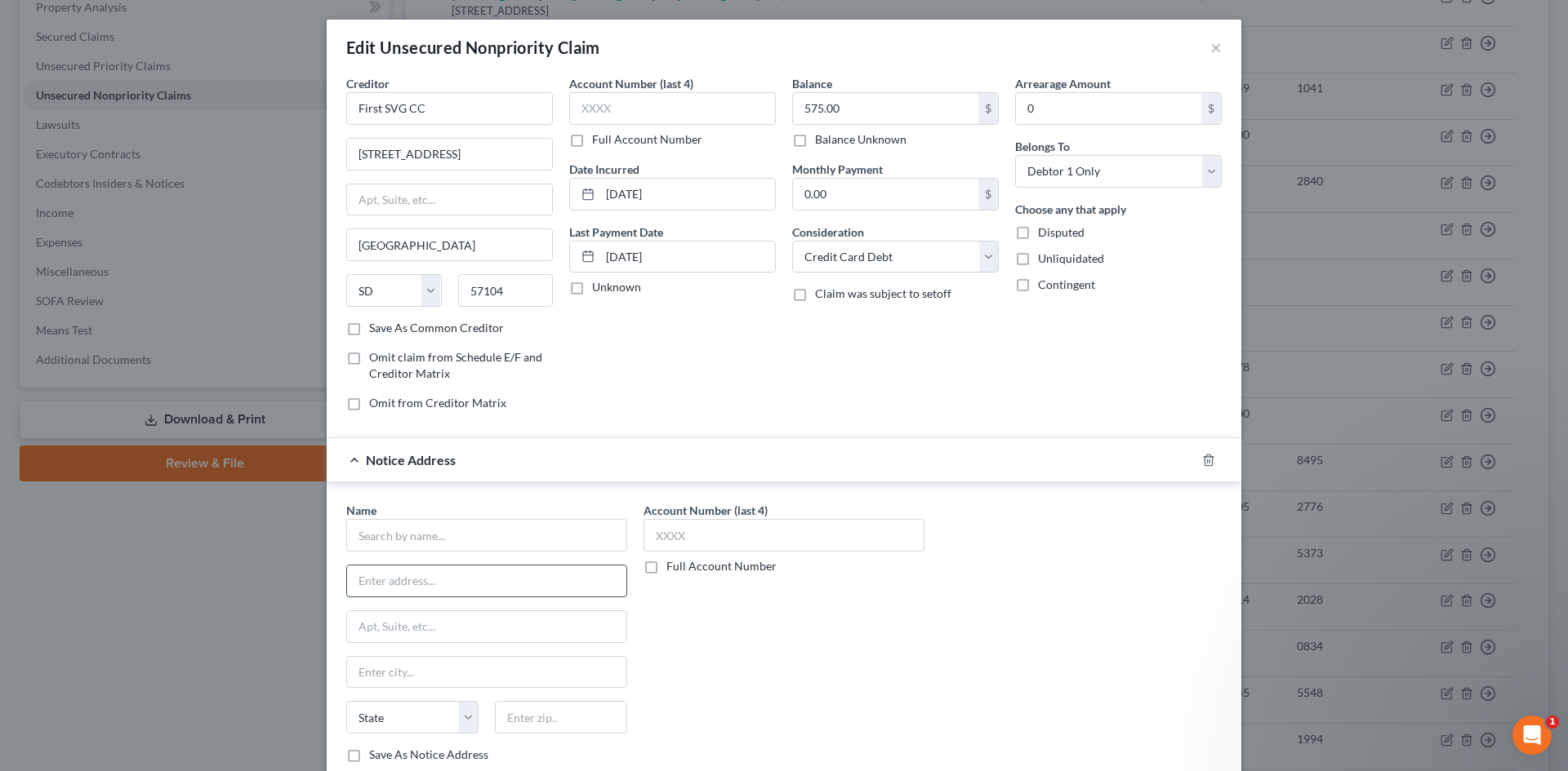
click at [449, 584] on input "text" at bounding box center [487, 582] width 279 height 31
click at [461, 537] on input "text" at bounding box center [487, 535] width 281 height 32
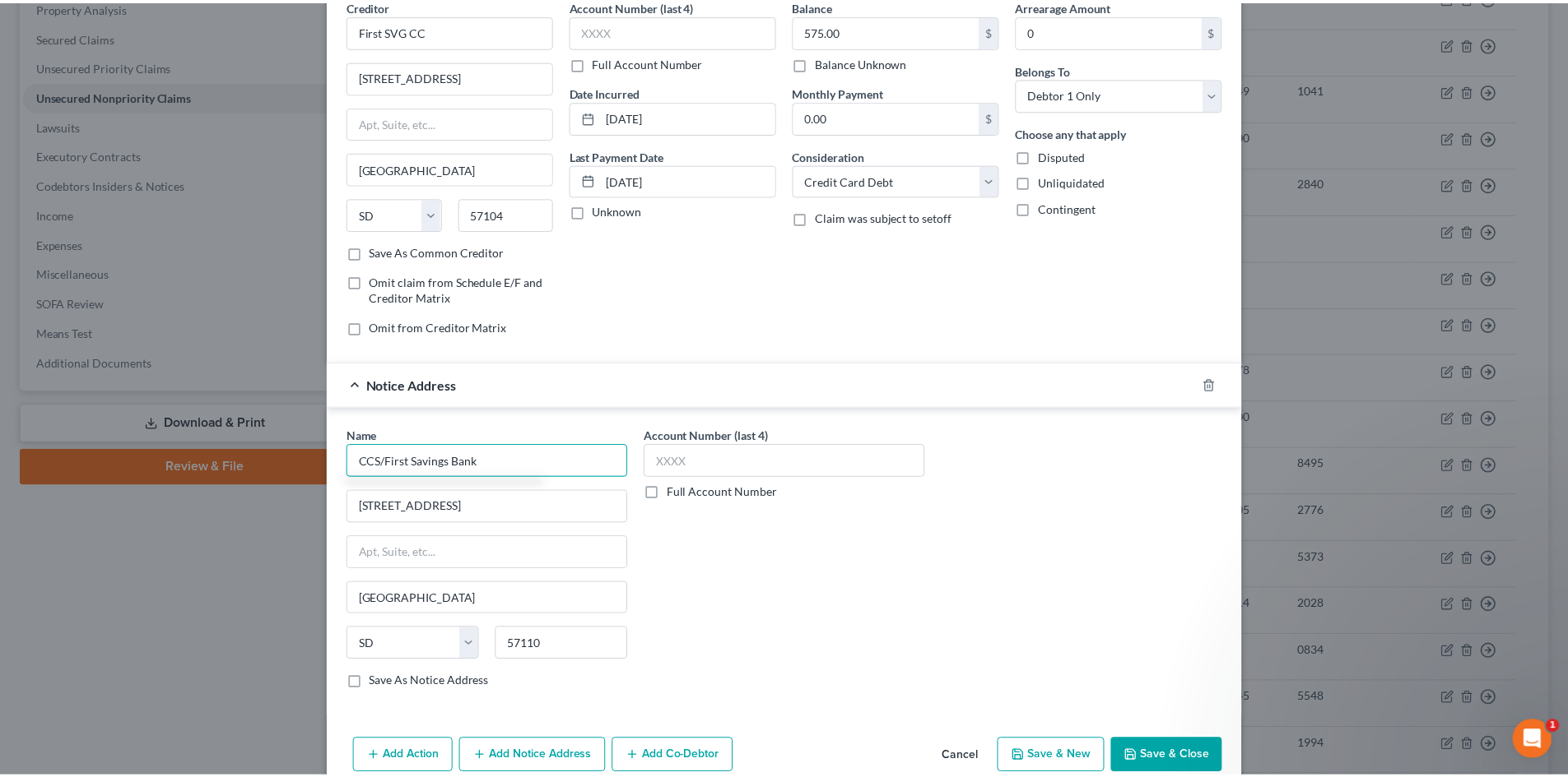
scroll to position [156, 0]
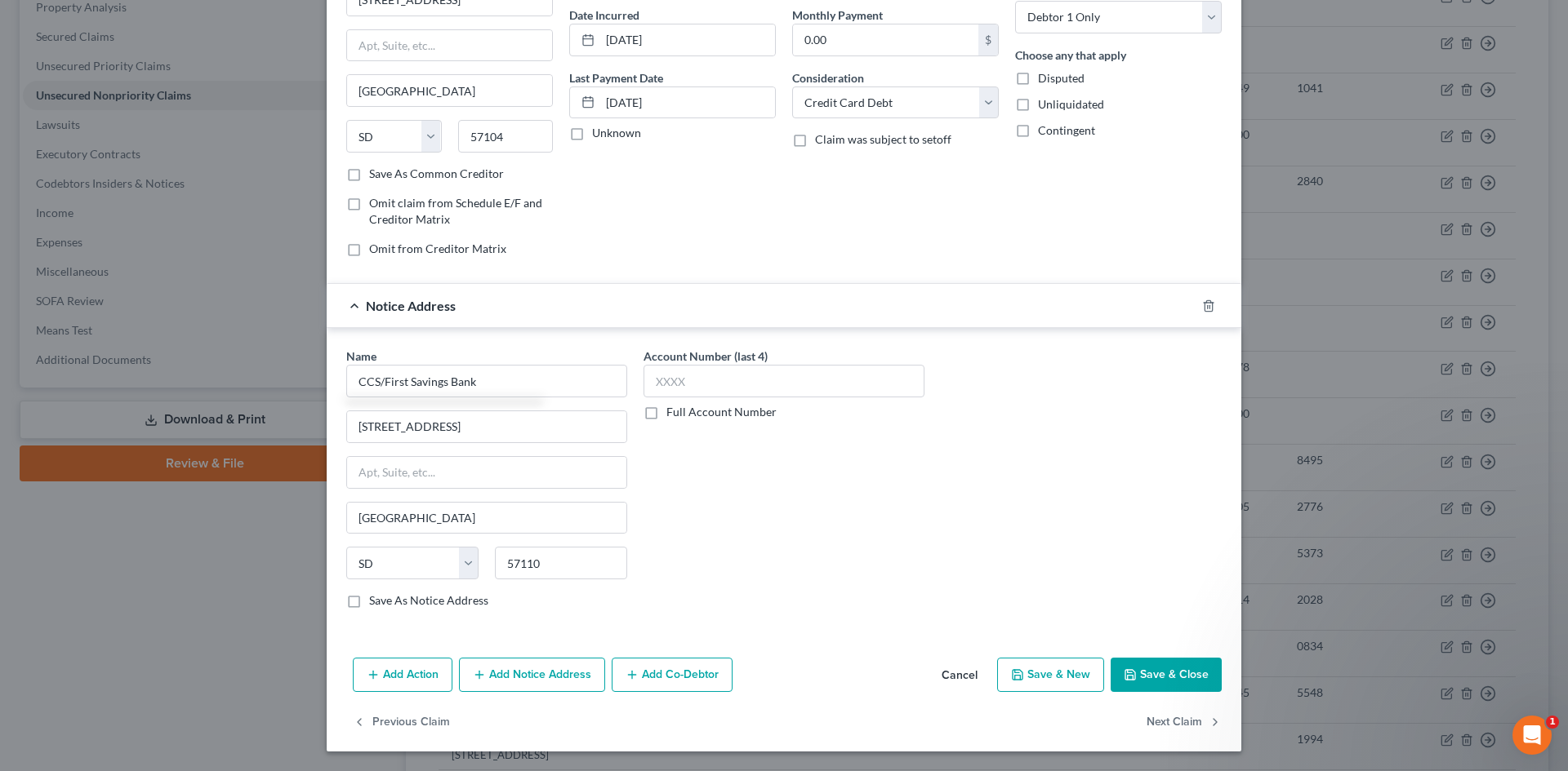
click at [1133, 680] on button "Save & Close" at bounding box center [1166, 674] width 111 height 34
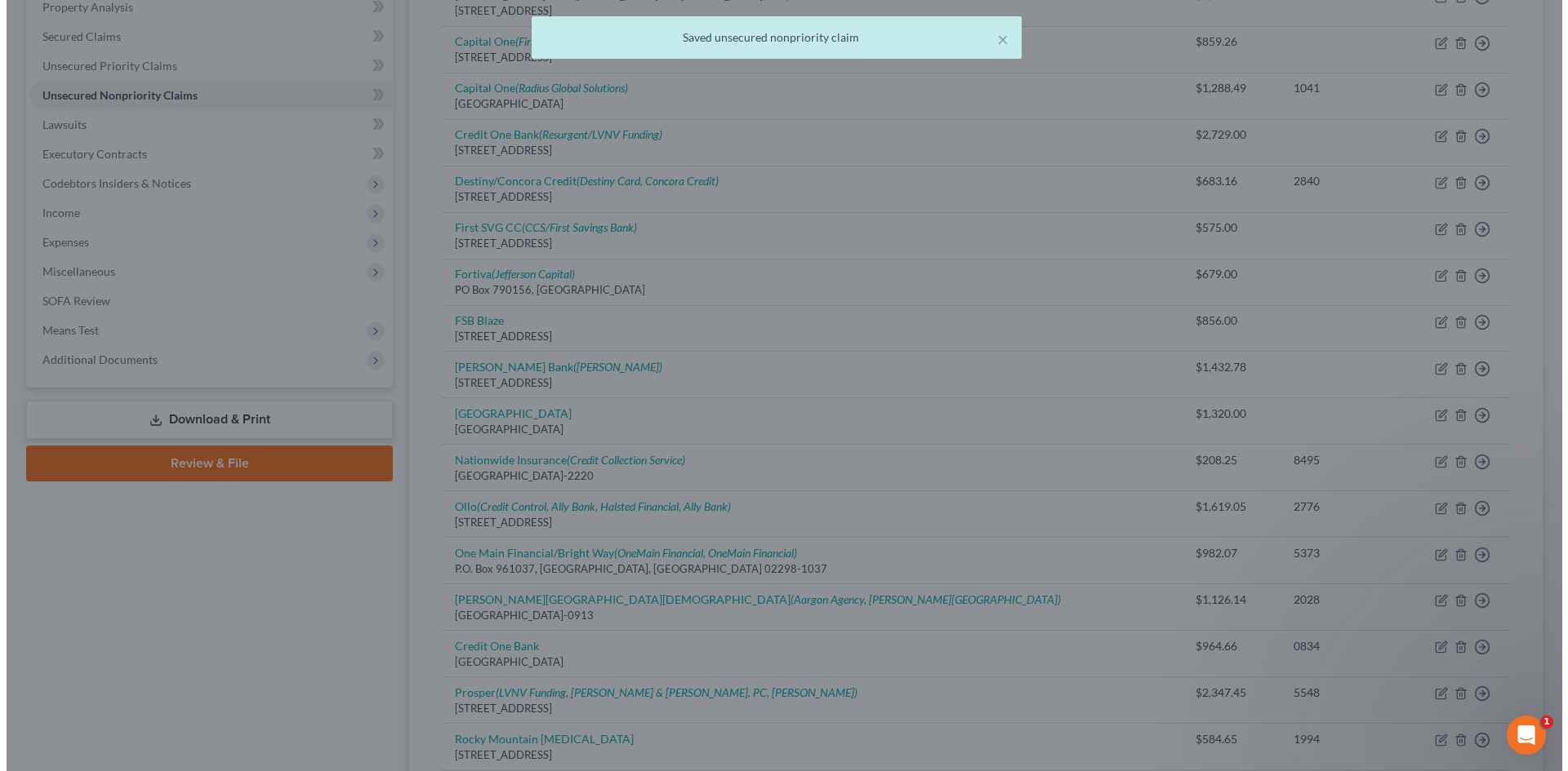
scroll to position [0, 0]
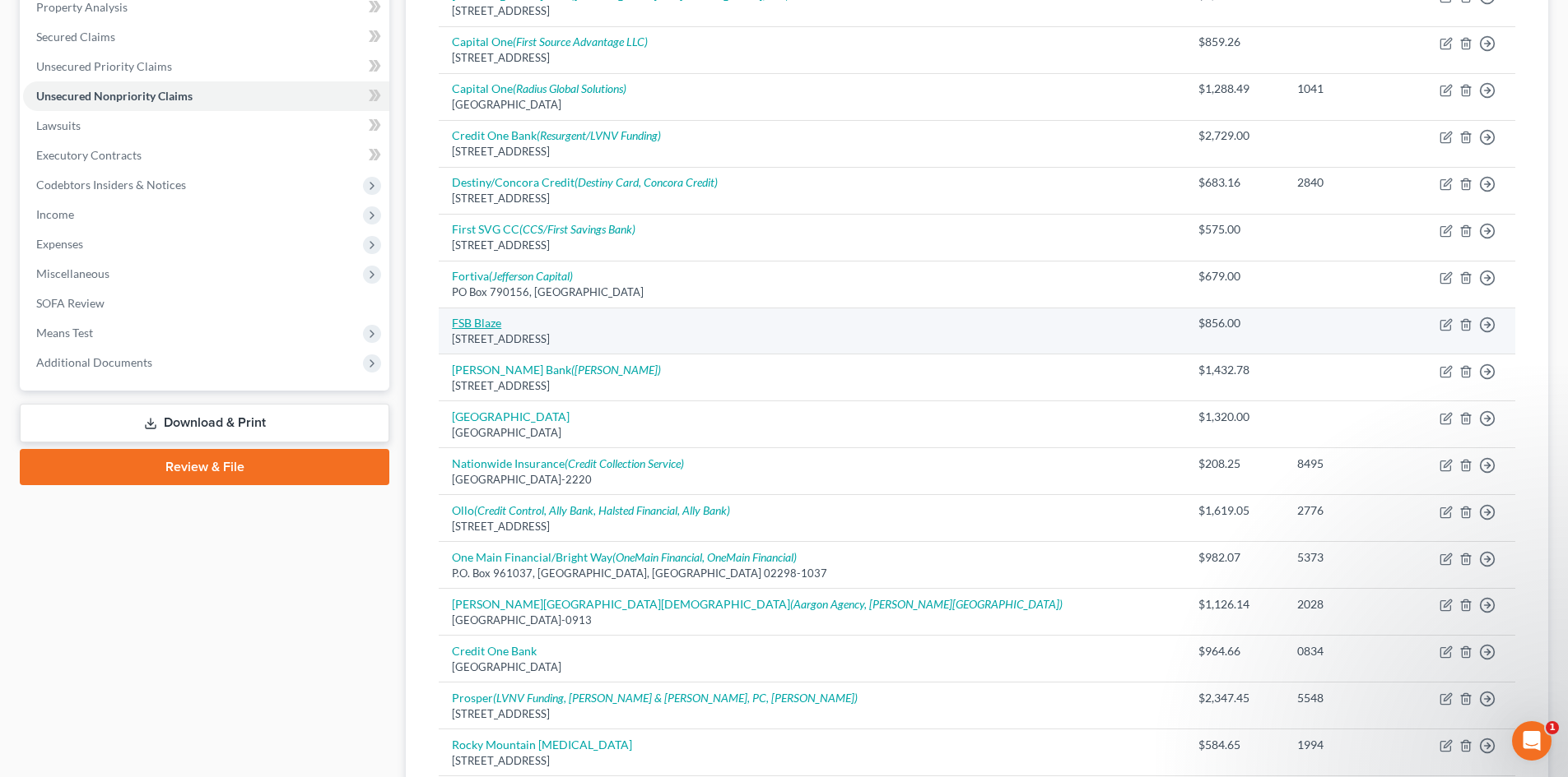
click at [480, 324] on link "FSB Blaze" at bounding box center [477, 323] width 49 height 14
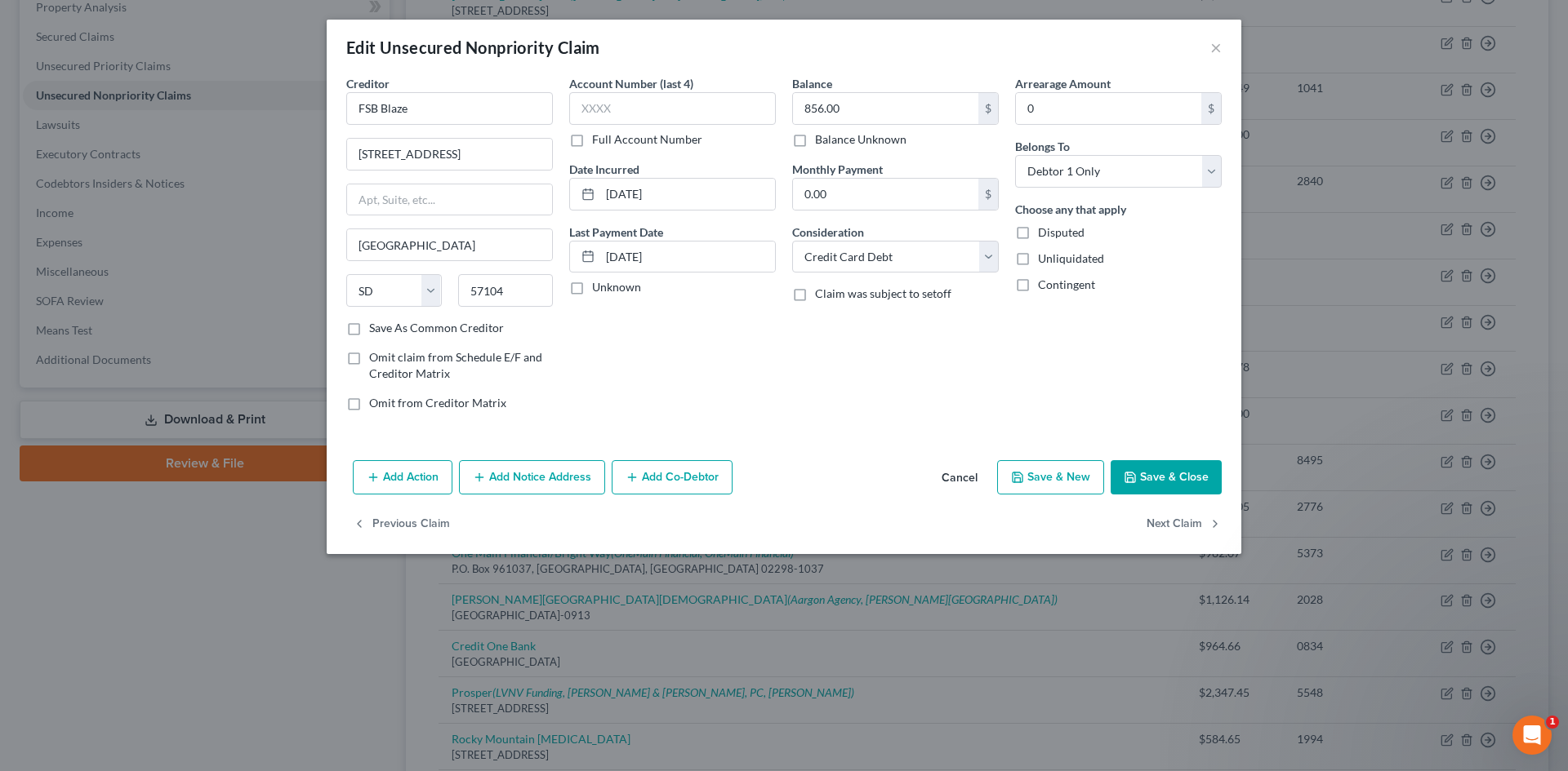
click at [561, 469] on button "Add Notice Address" at bounding box center [532, 477] width 147 height 34
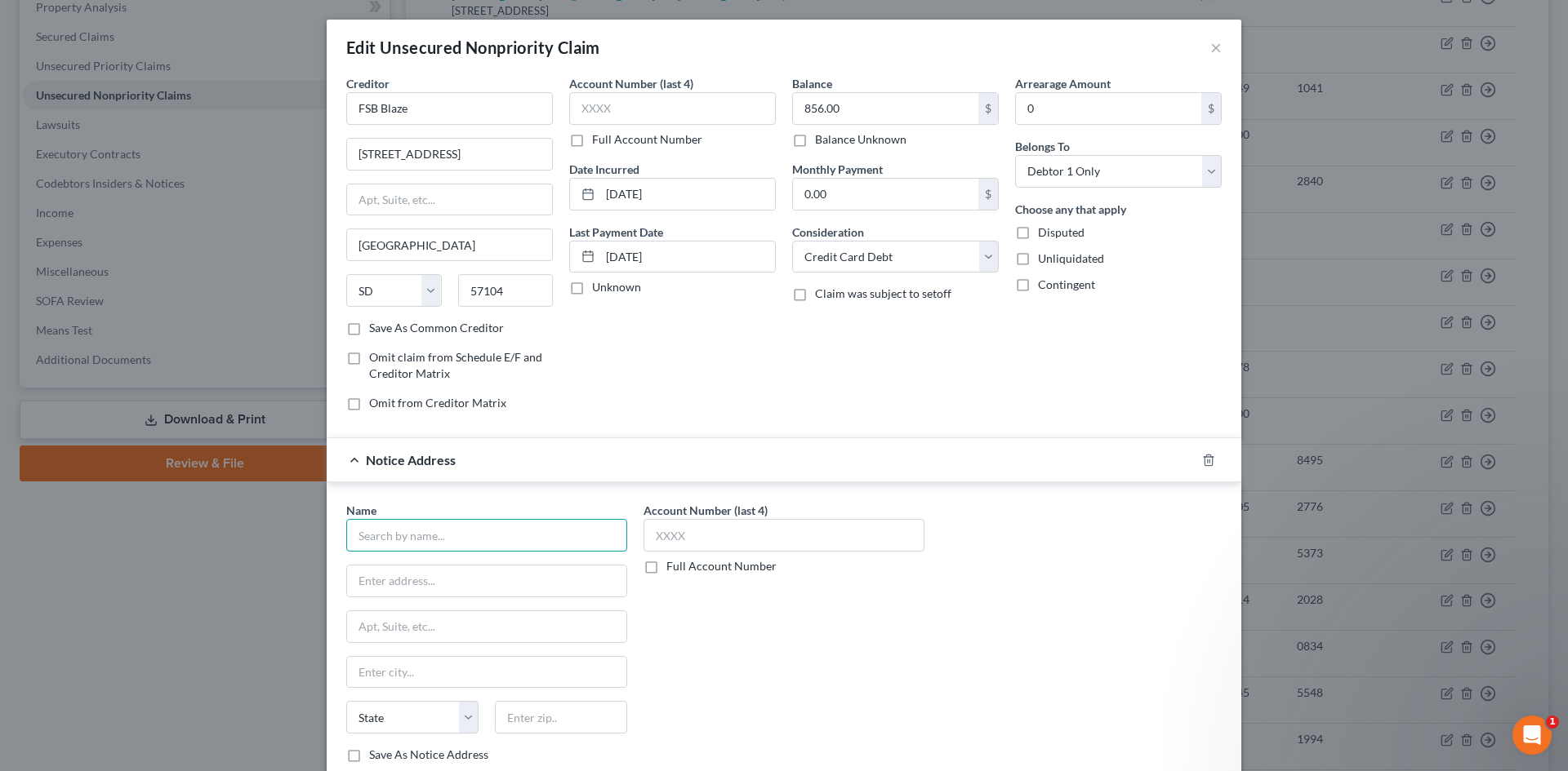
click at [427, 528] on input "text" at bounding box center [487, 535] width 281 height 32
click at [486, 577] on input "PO Box" at bounding box center [487, 582] width 279 height 31
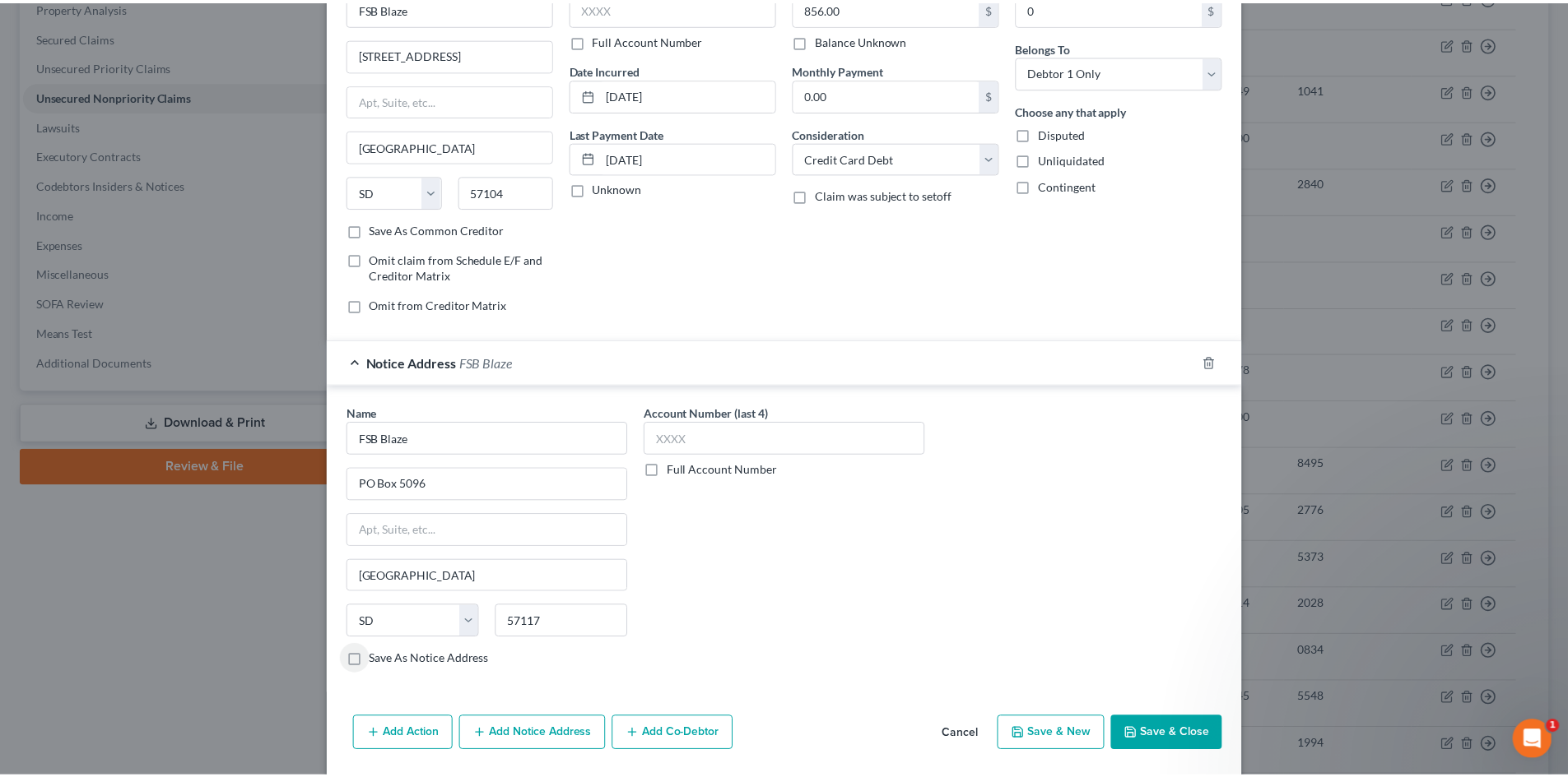
scroll to position [156, 0]
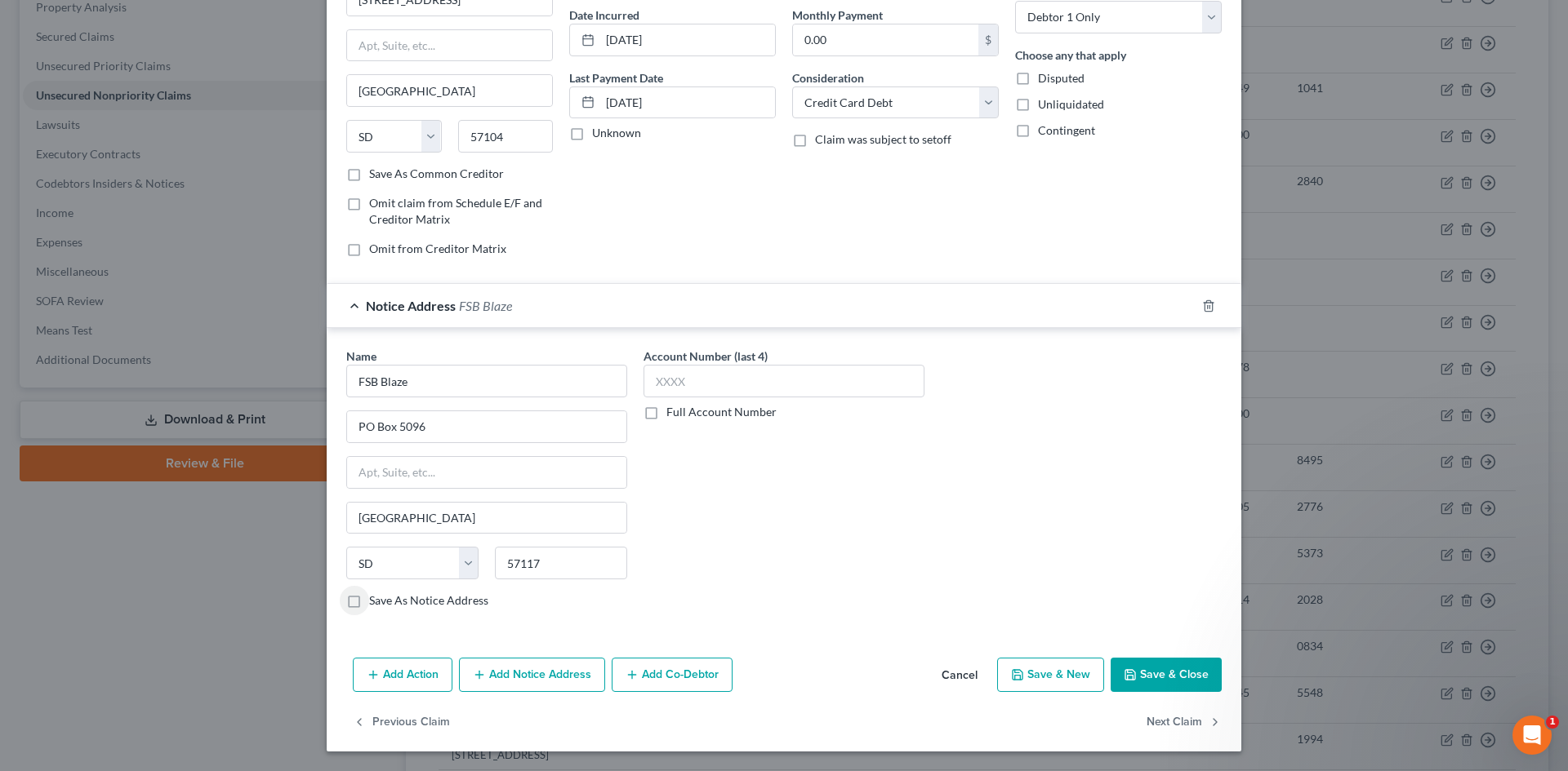
click at [1163, 668] on button "Save & Close" at bounding box center [1166, 674] width 111 height 34
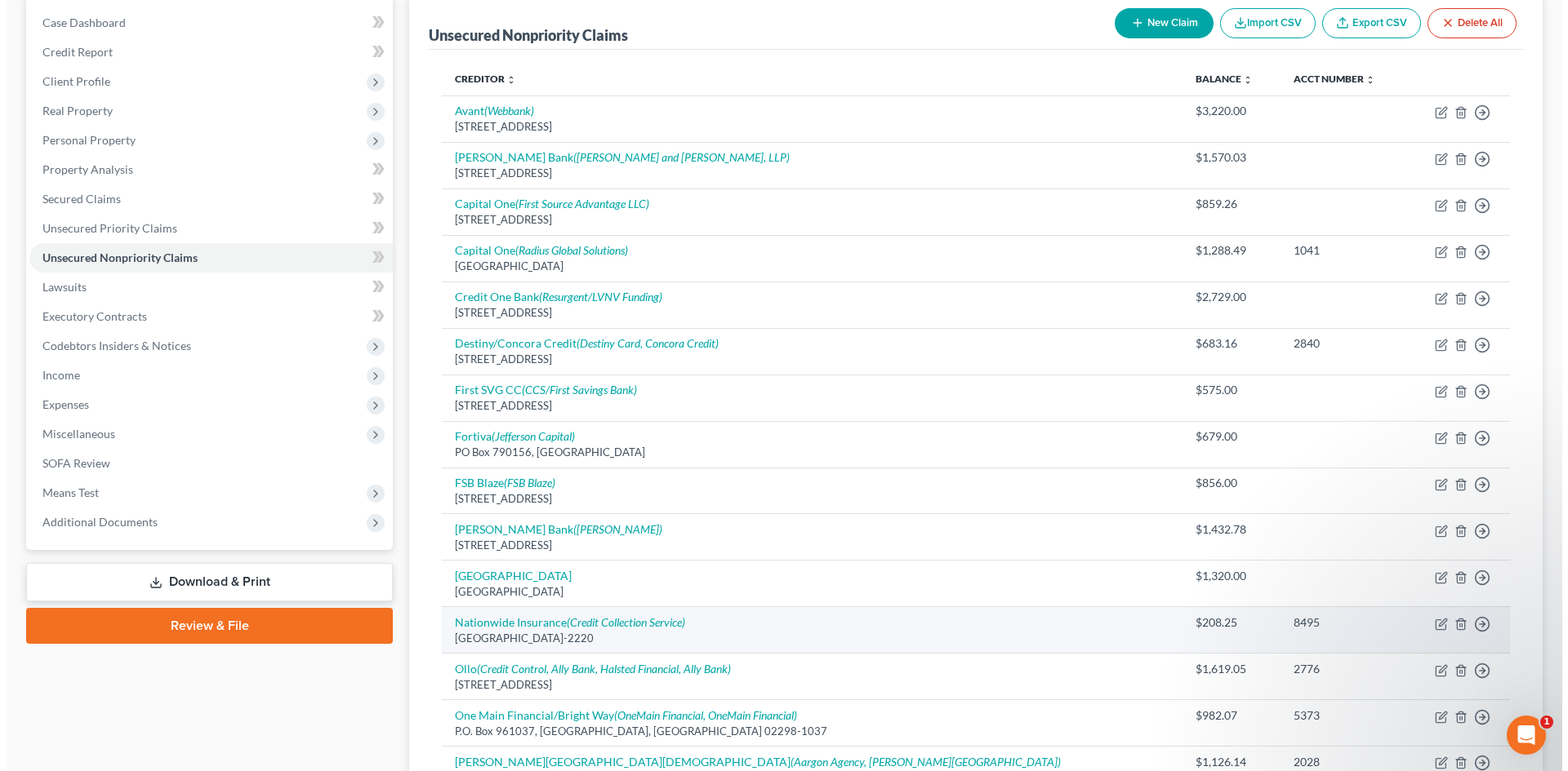
scroll to position [160, 0]
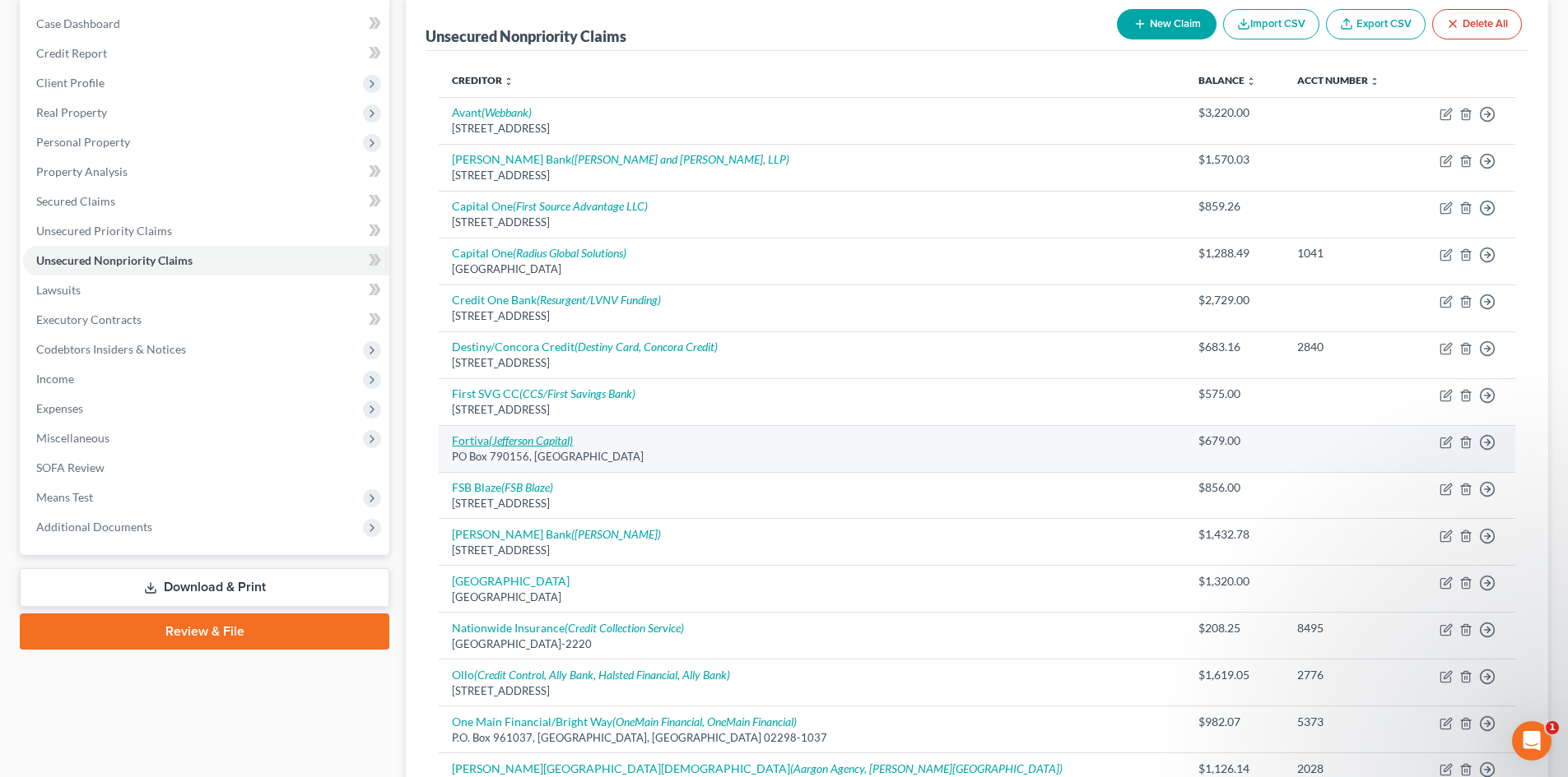
click at [515, 437] on icon "(Jefferson Capital)" at bounding box center [530, 440] width 84 height 14
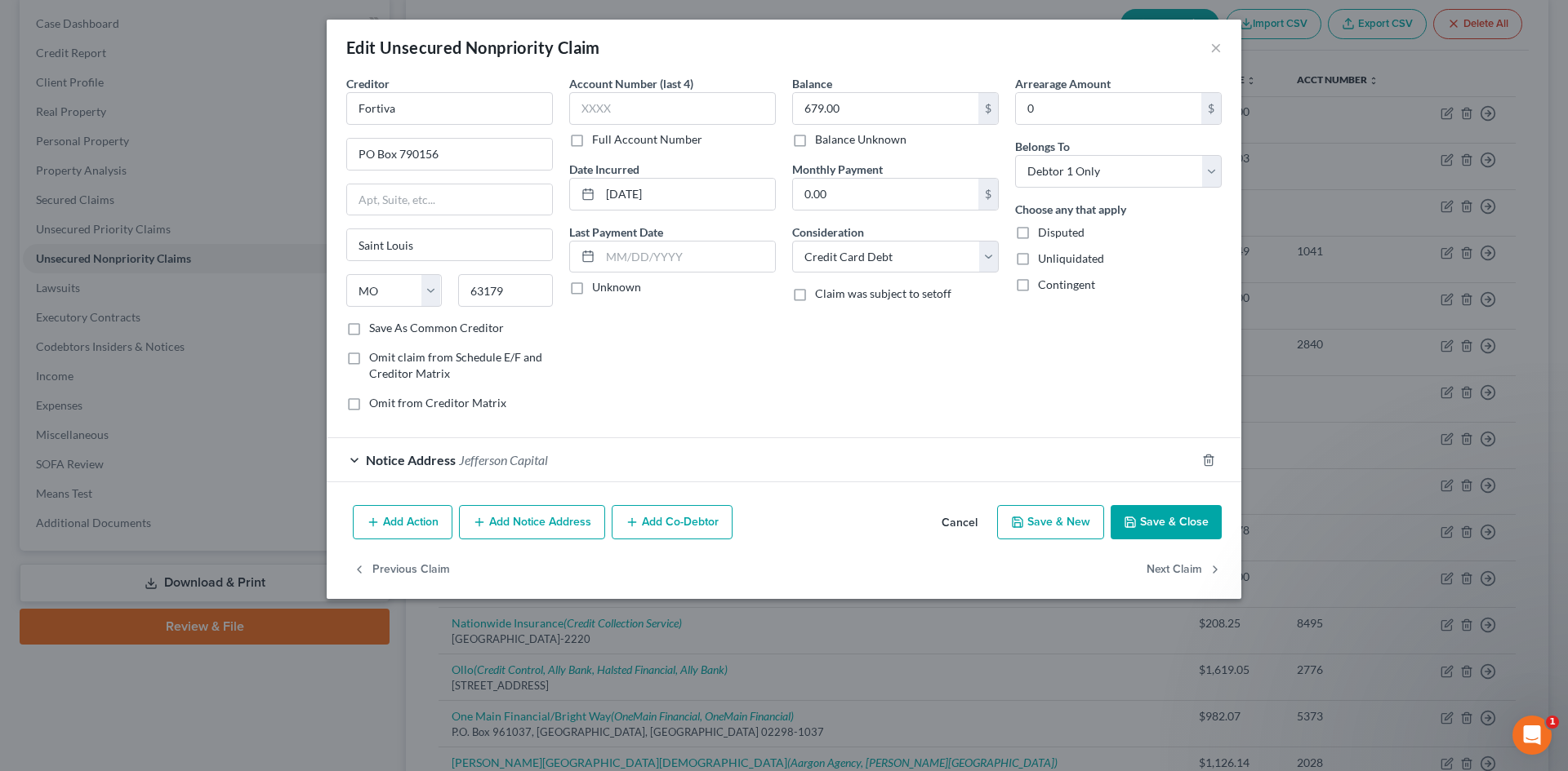
click at [519, 451] on div "Notice Address Jefferson Capital" at bounding box center [761, 461] width 869 height 44
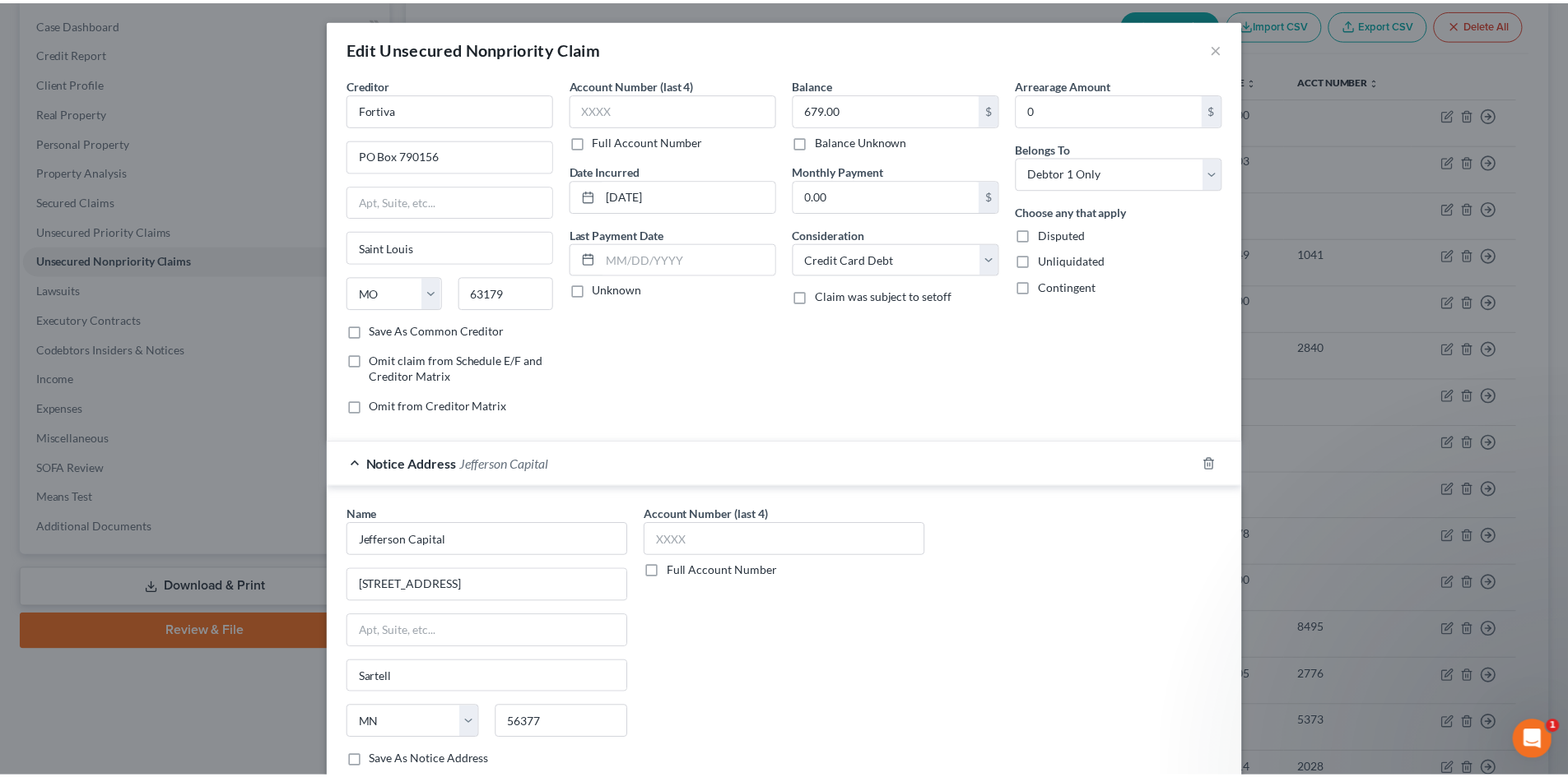
scroll to position [83, 0]
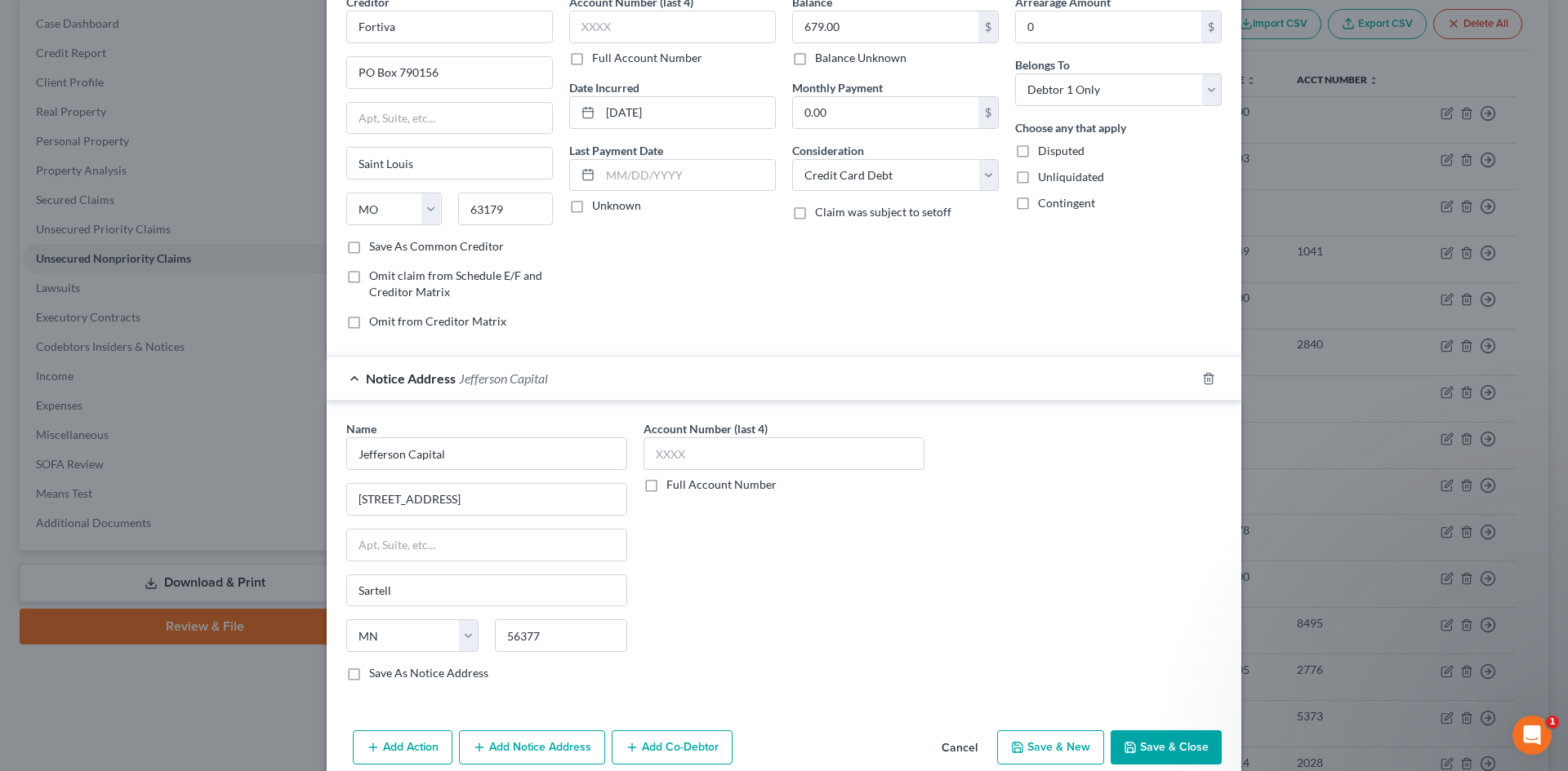
click at [1154, 741] on button "Save & Close" at bounding box center [1166, 747] width 111 height 34
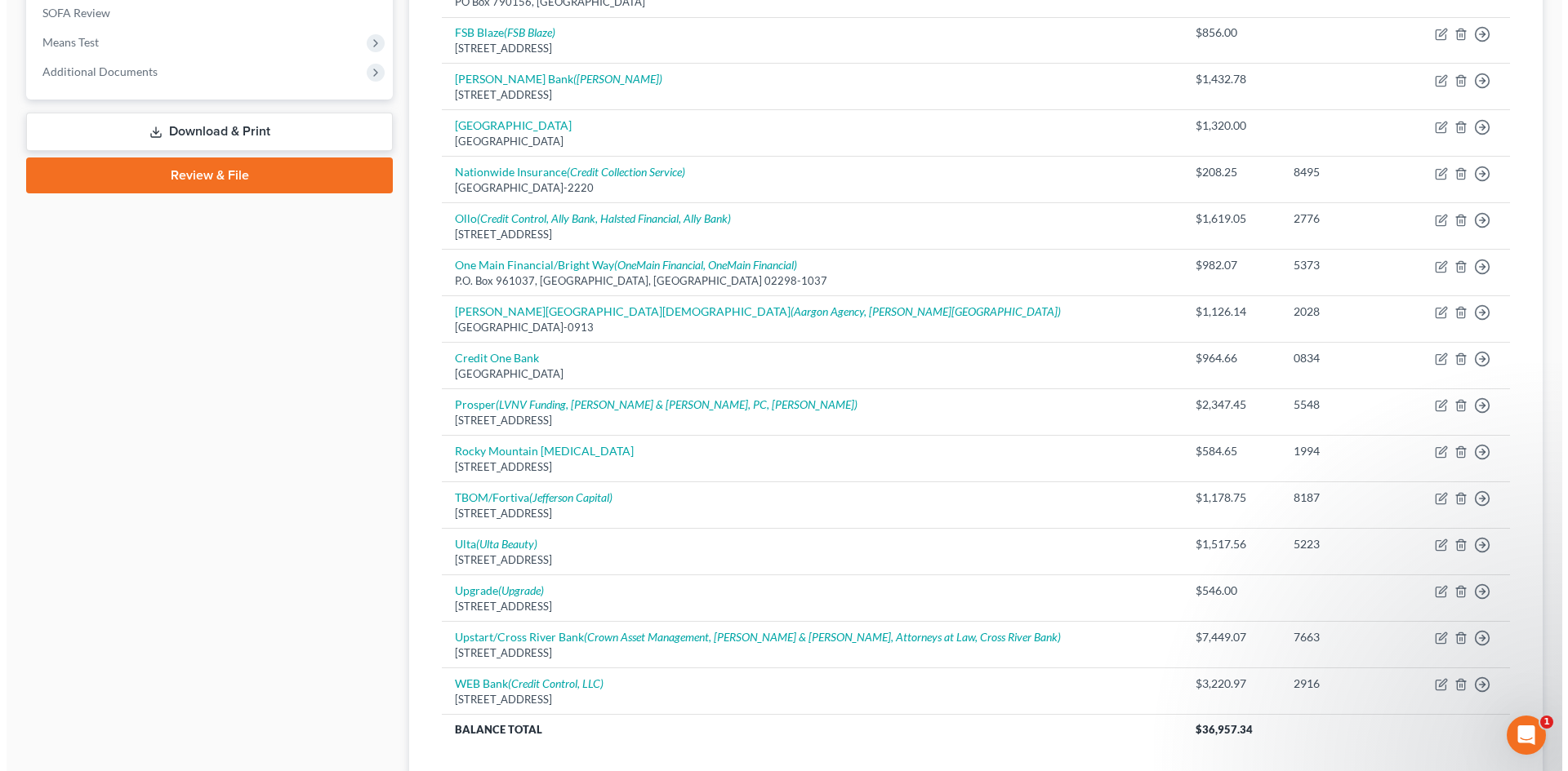
scroll to position [651, 0]
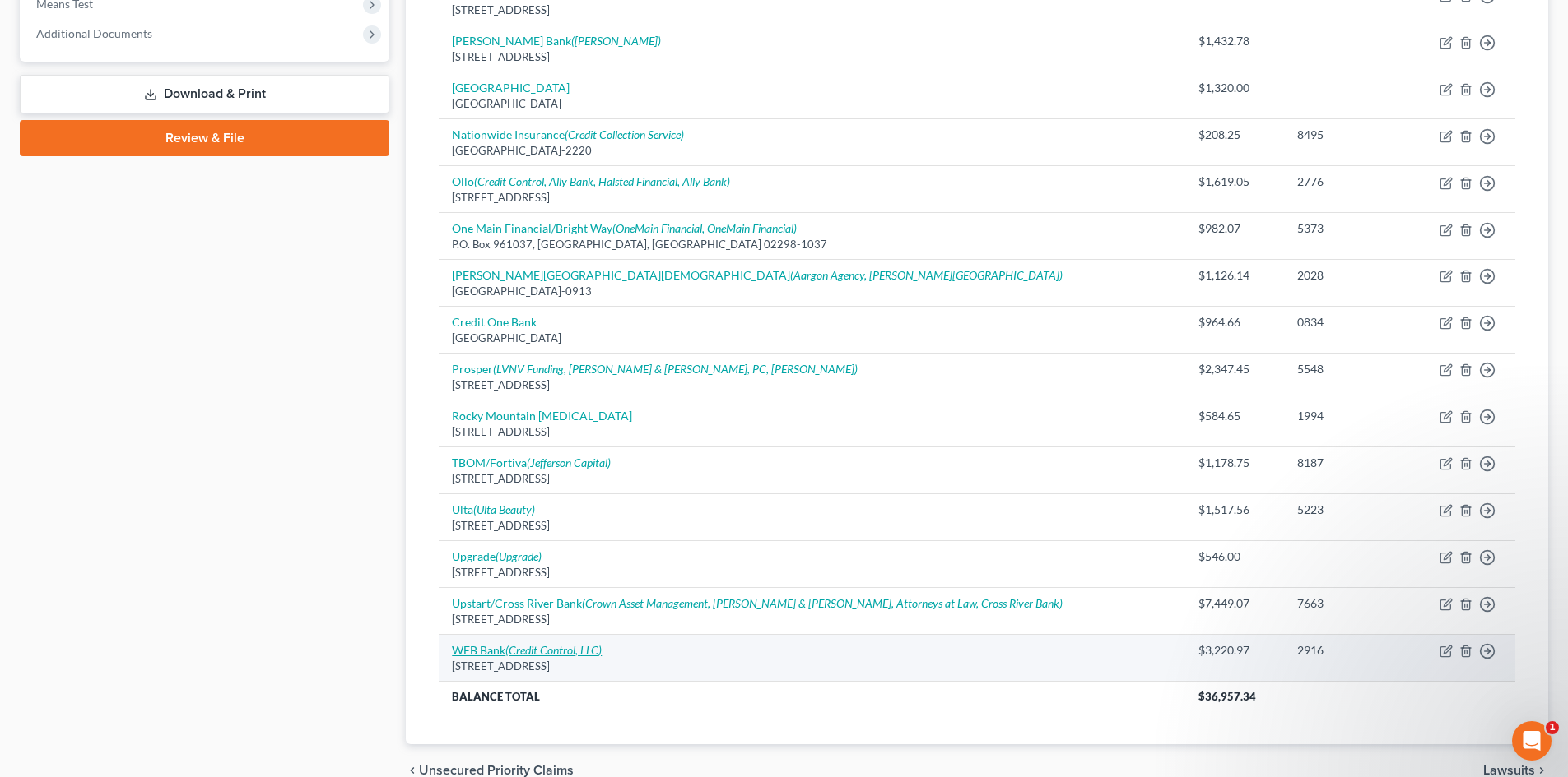
click at [484, 647] on link "WEB Bank (Credit Control, LLC)" at bounding box center [527, 650] width 150 height 14
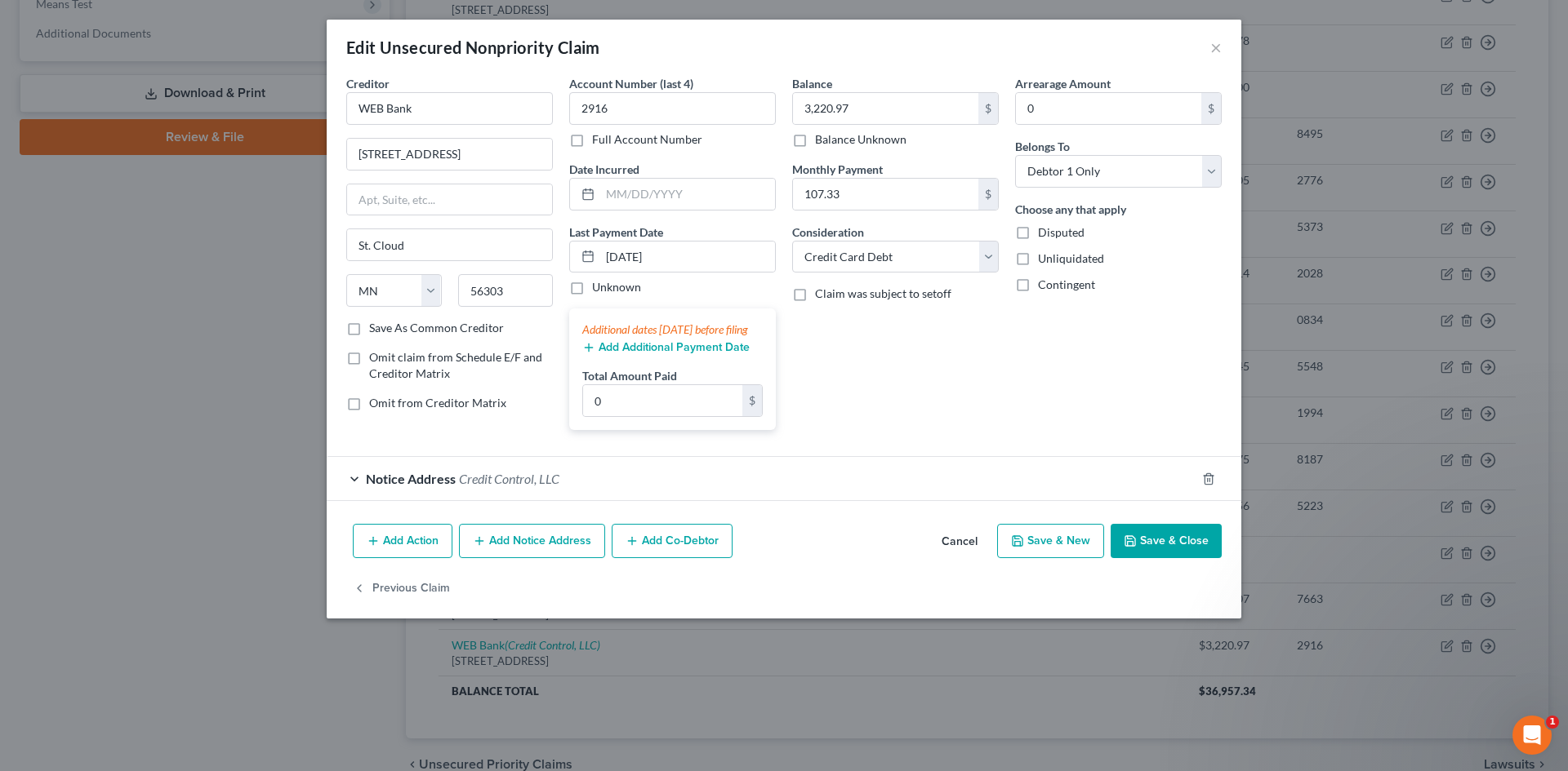
click at [577, 558] on button "Add Notice Address" at bounding box center [532, 541] width 147 height 34
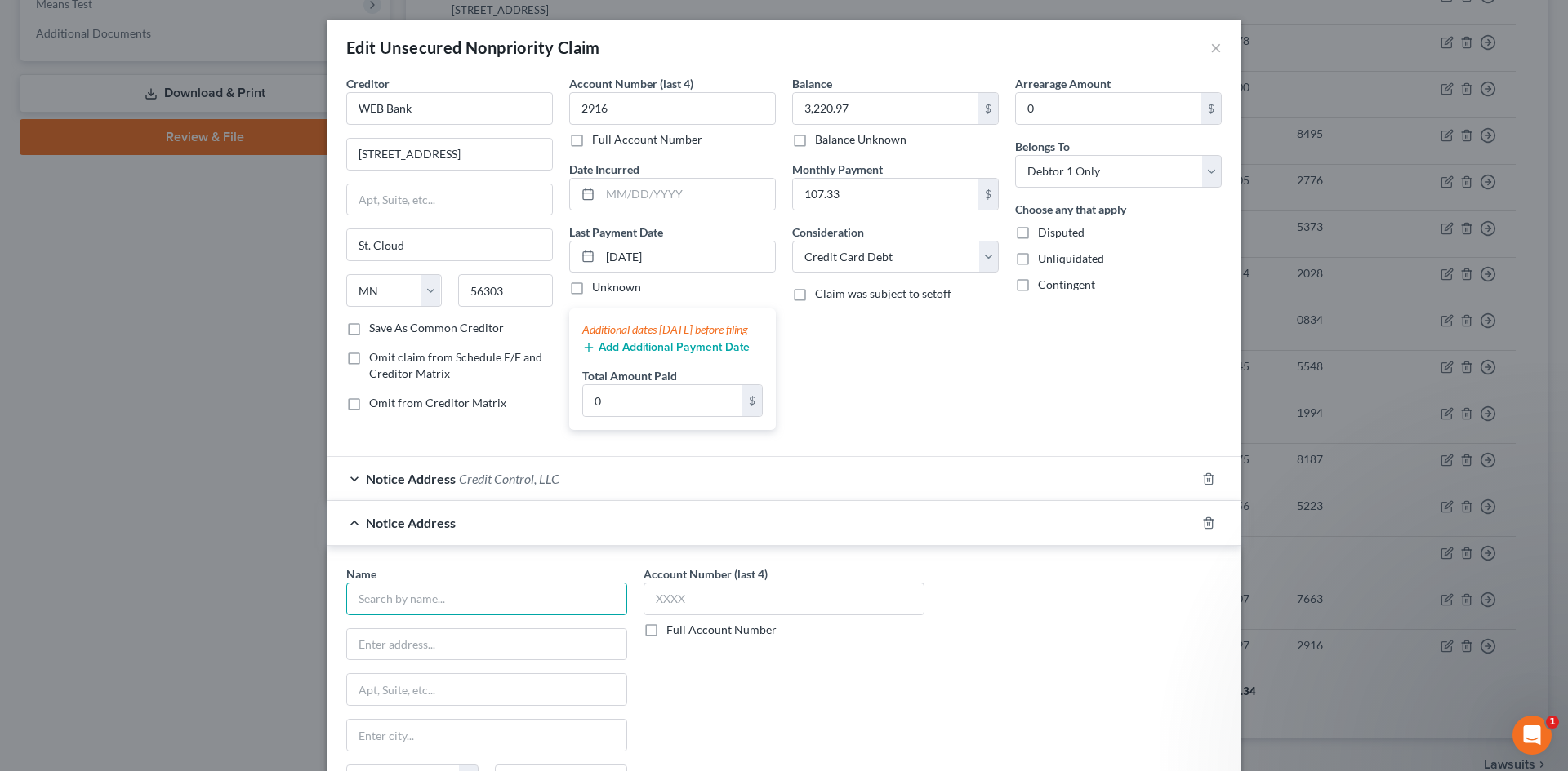
click at [522, 616] on input "text" at bounding box center [487, 598] width 281 height 32
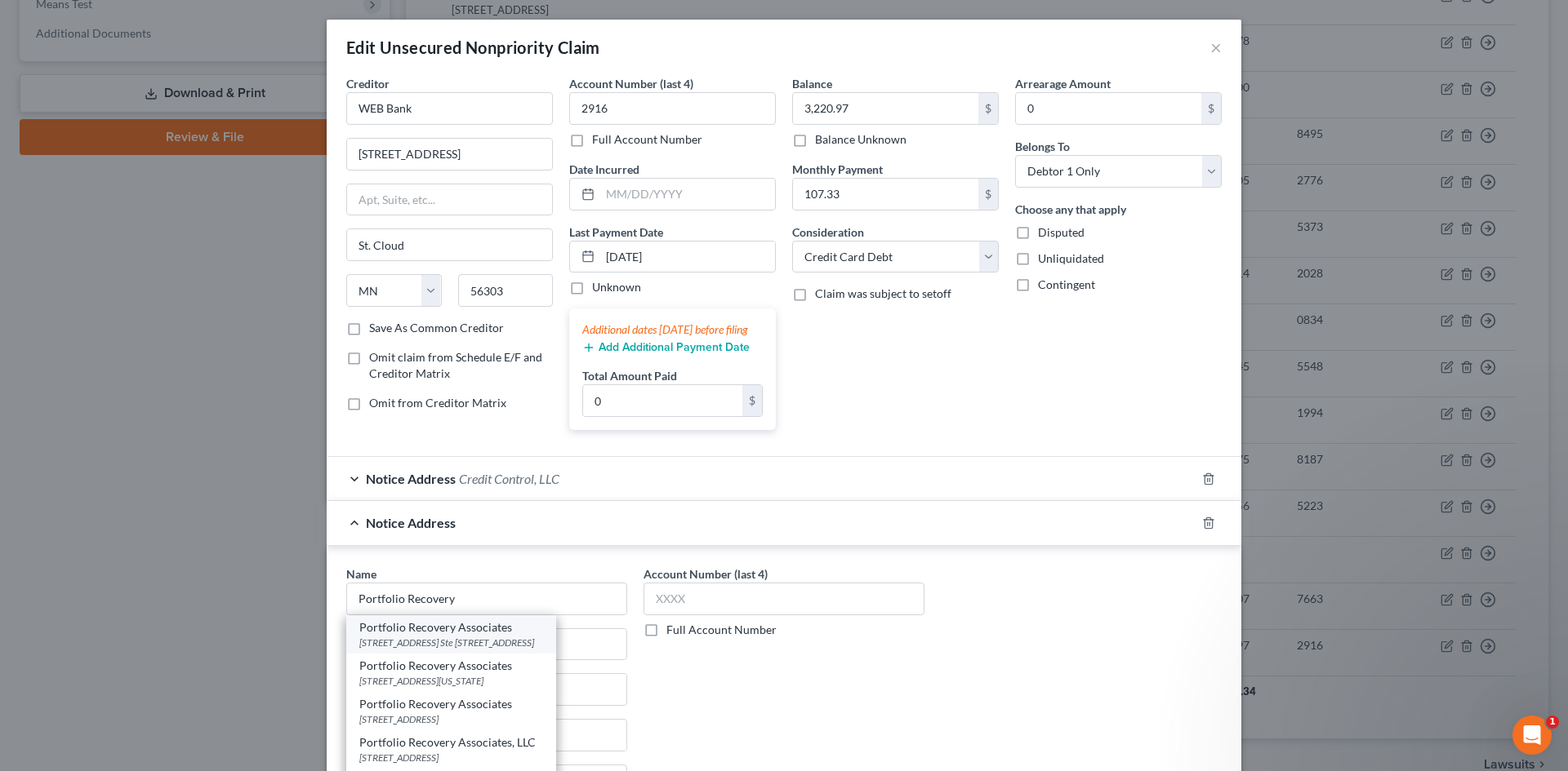
click at [440, 650] on div "120 Corporate Blvd. Ste 100 Riverside Commerce Center, Norfolk, VA 23541" at bounding box center [451, 643] width 184 height 14
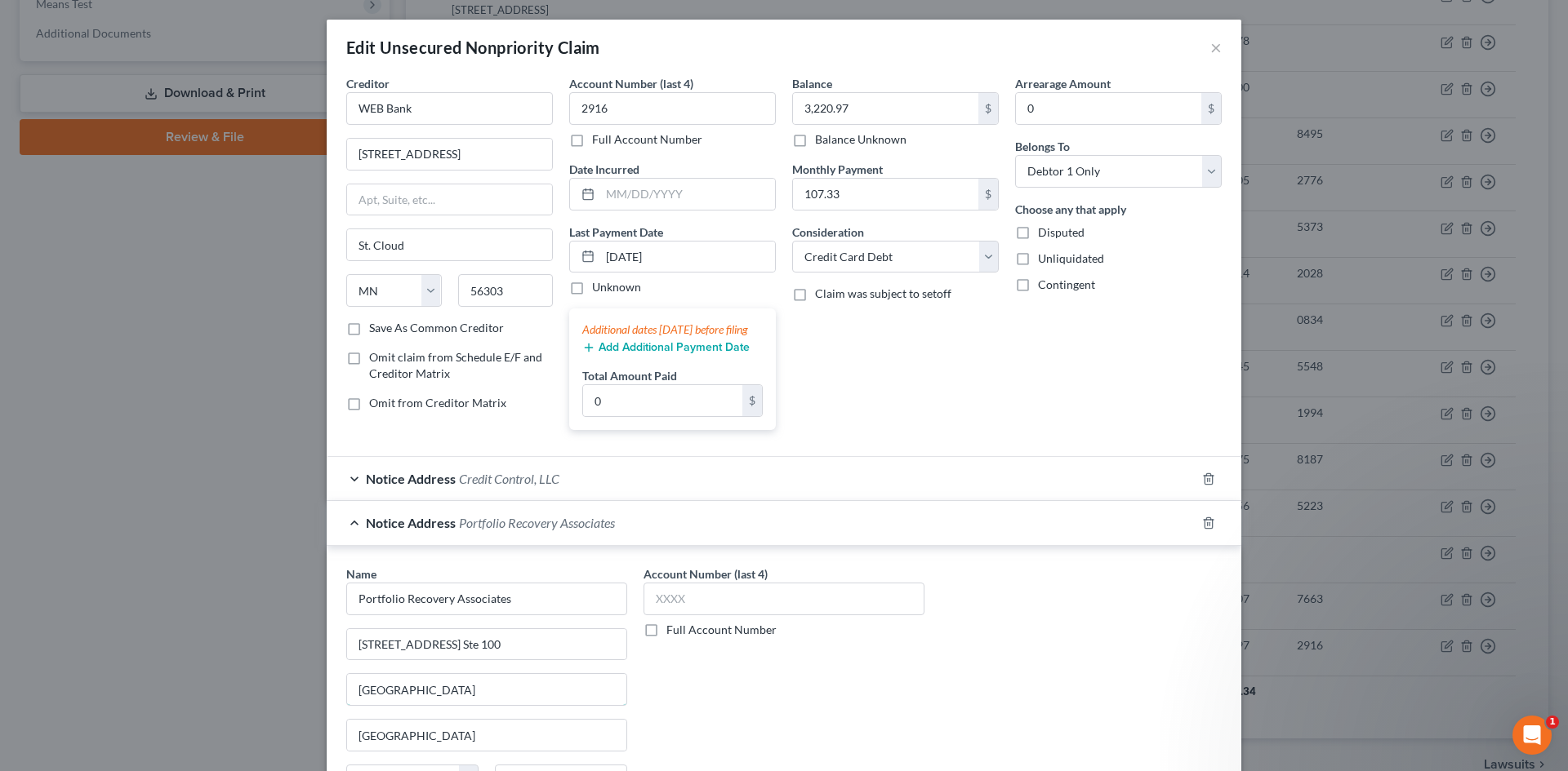
drag, startPoint x: 507, startPoint y: 703, endPoint x: 268, endPoint y: 702, distance: 239.0
click at [280, 701] on div "Edit Unsecured Nonpriority Claim × Creditor * WEB Bank 6250 Ridgewood Rd. St. C…" at bounding box center [784, 386] width 1568 height 771
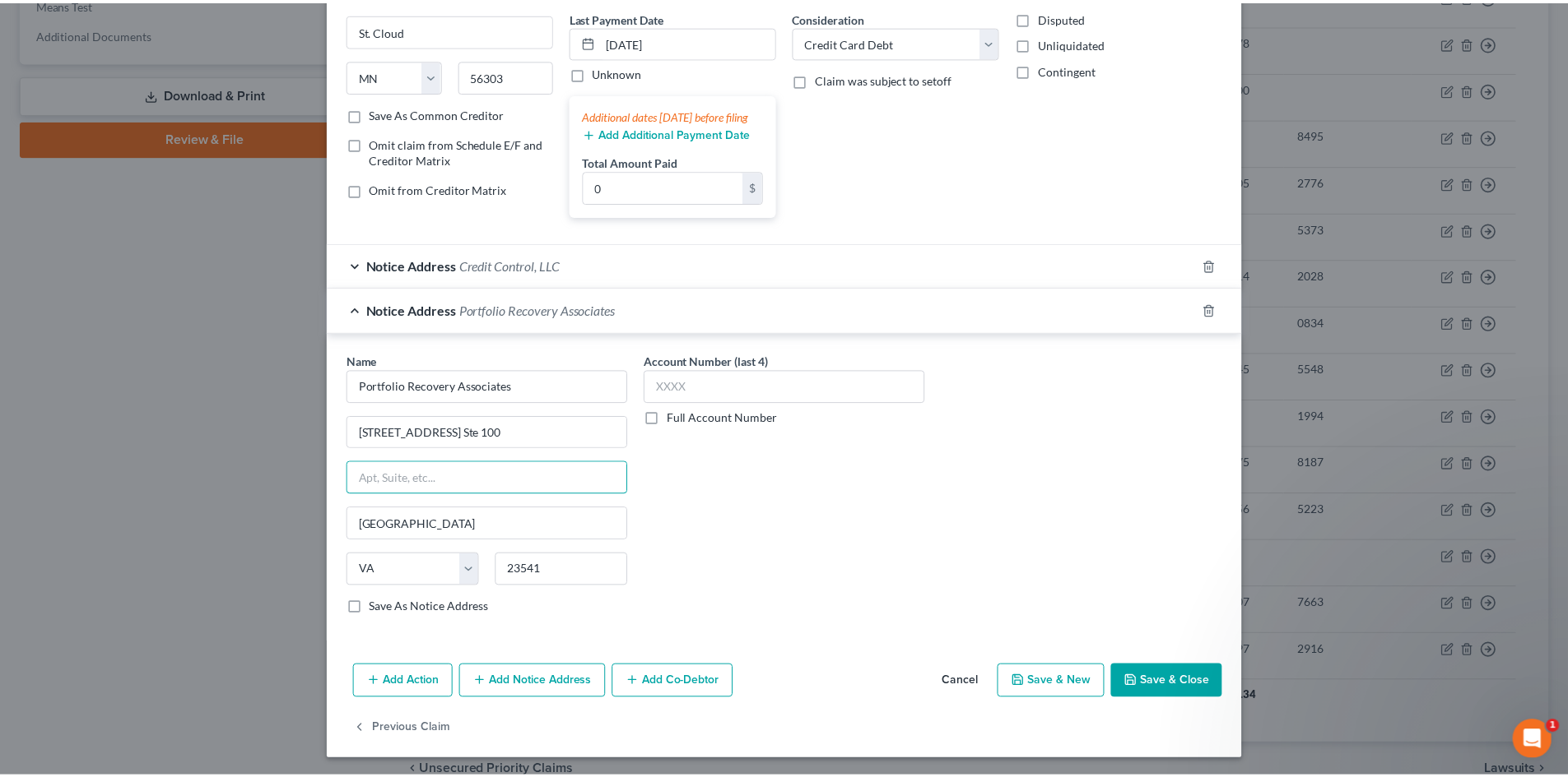
scroll to position [236, 0]
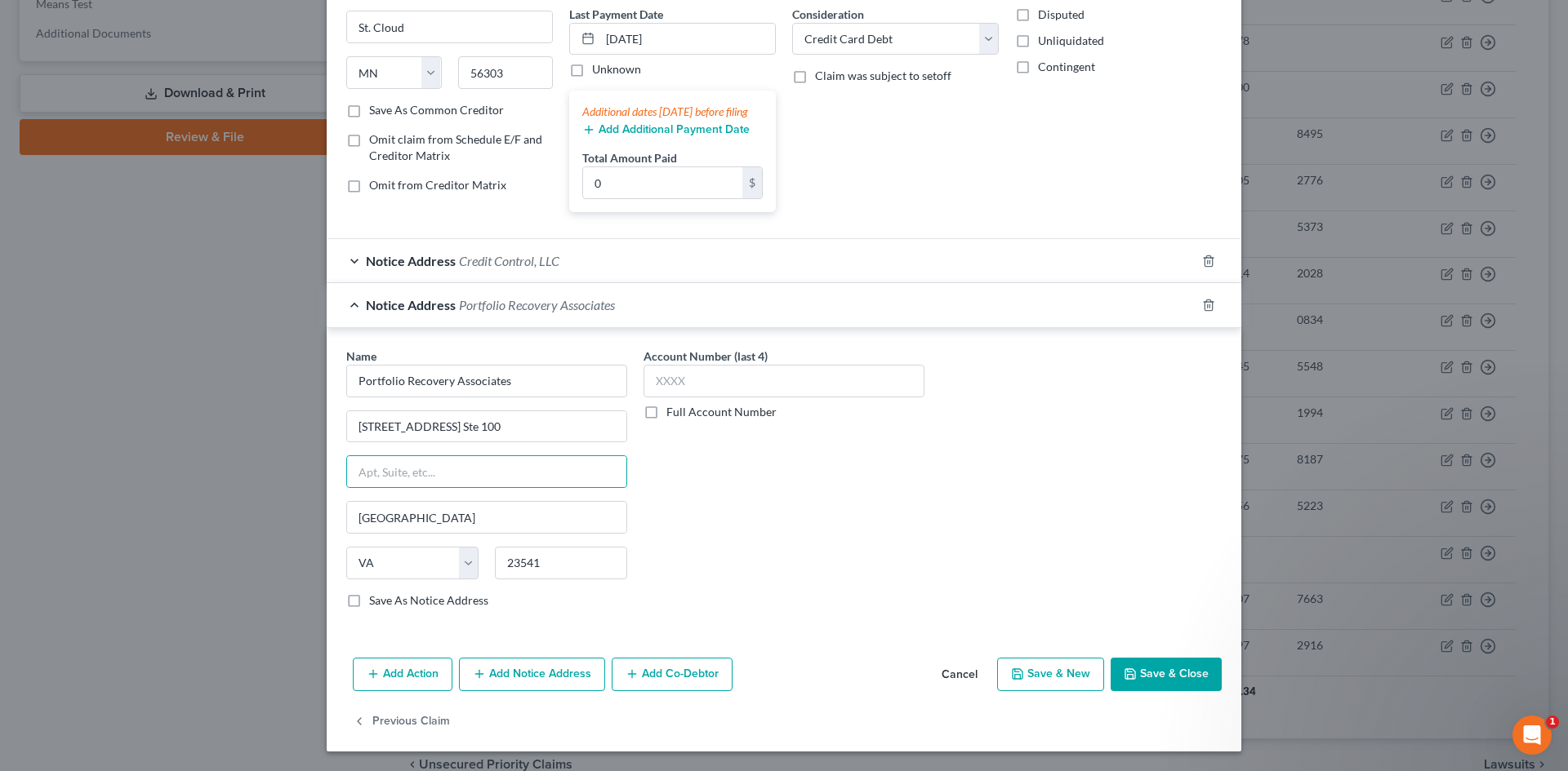
click at [1165, 679] on button "Save & Close" at bounding box center [1166, 674] width 111 height 34
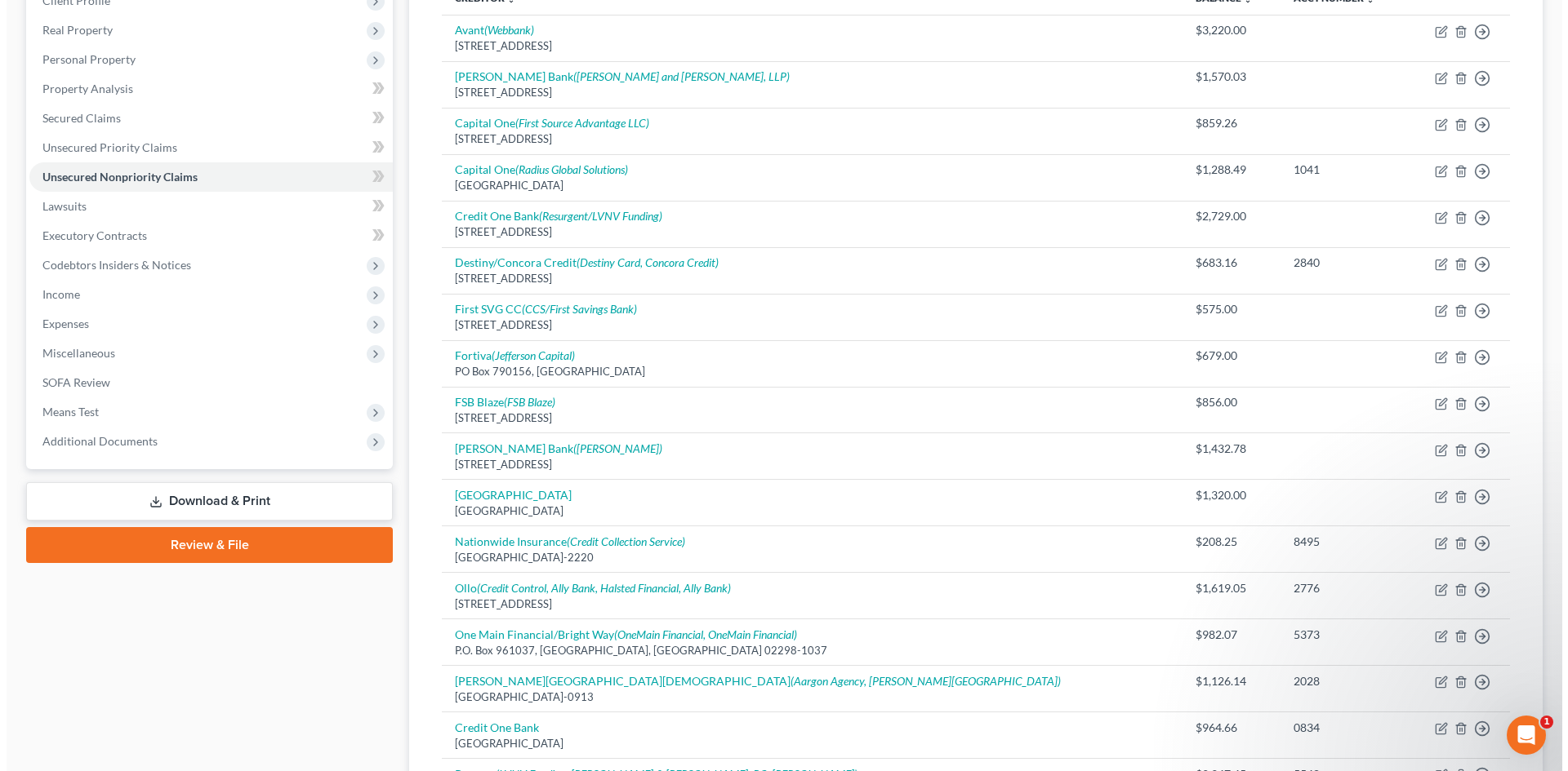
scroll to position [160, 0]
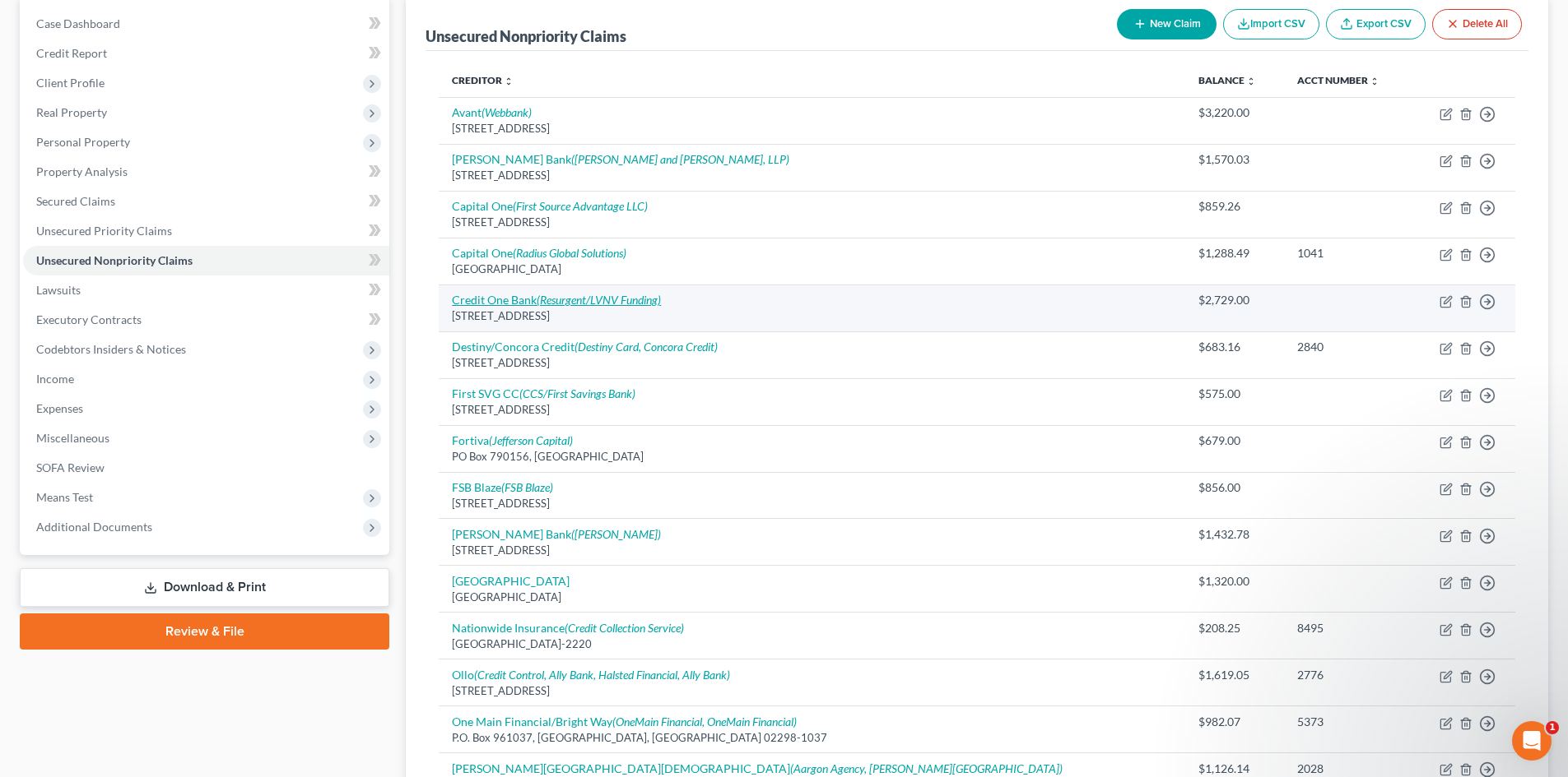
click at [614, 300] on icon "(Resurgent/LVNV Funding)" at bounding box center [598, 300] width 124 height 14
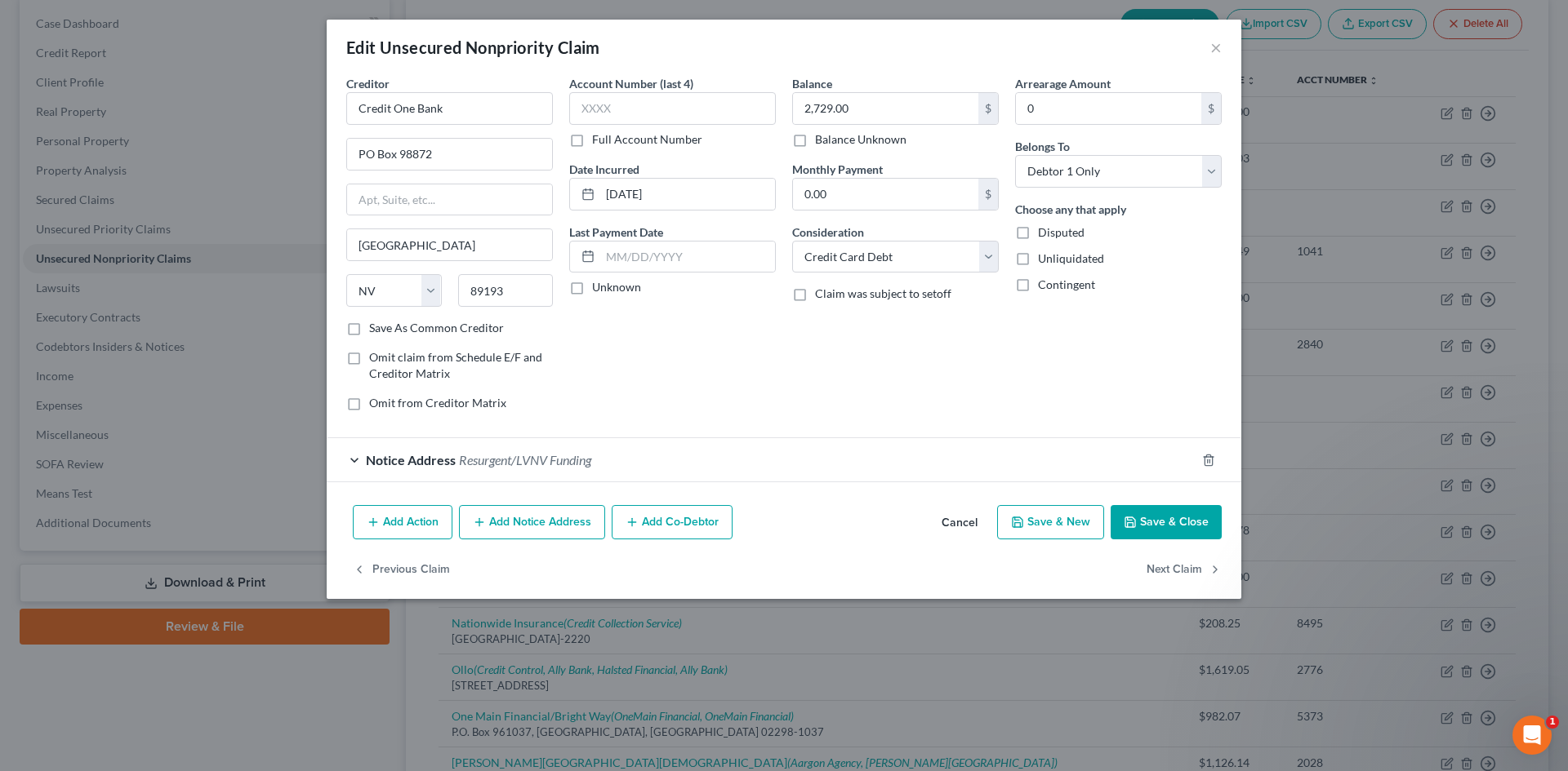
click at [556, 454] on span "Resurgent/LVNV Funding" at bounding box center [525, 460] width 133 height 16
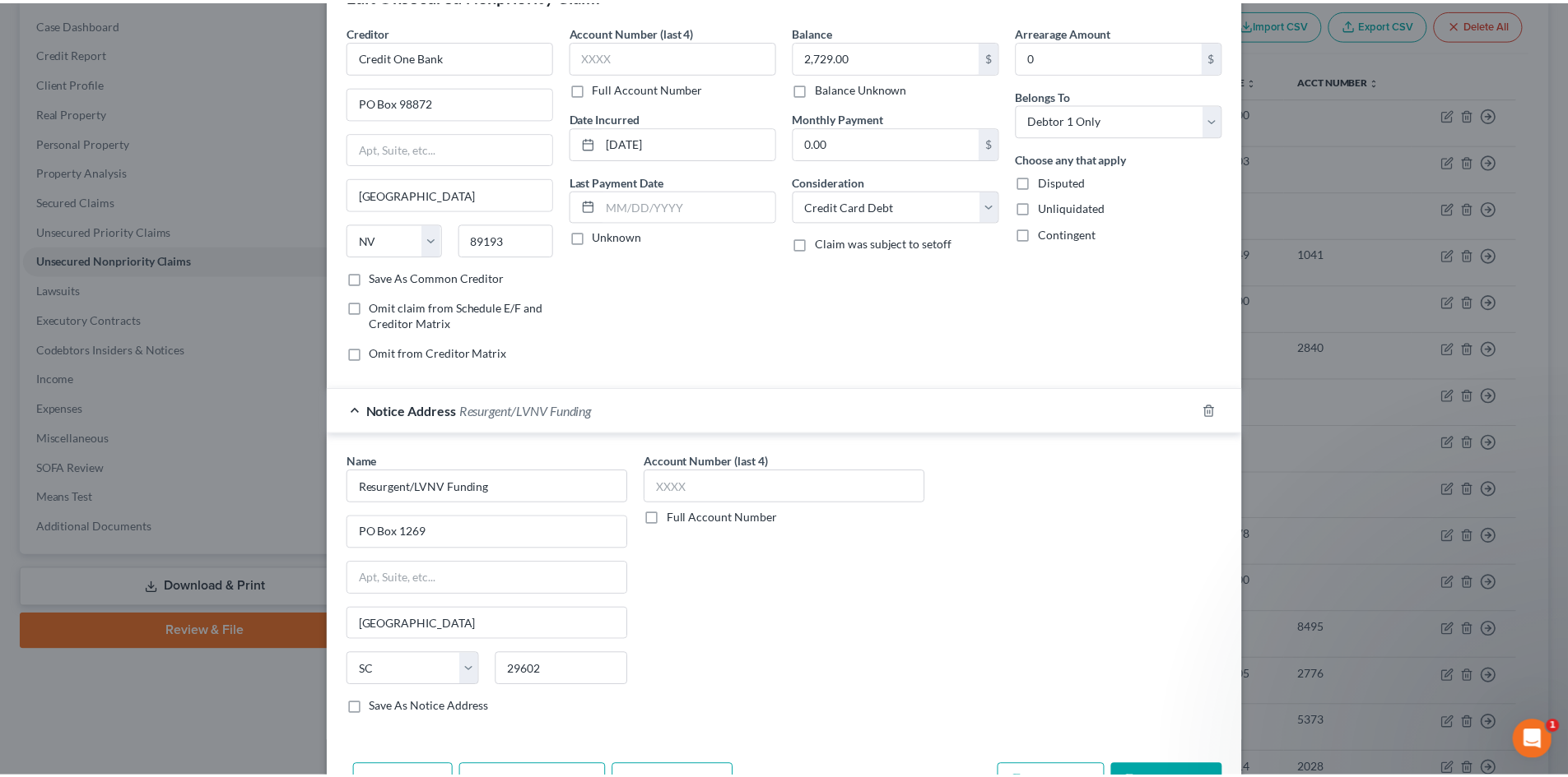
scroll to position [83, 0]
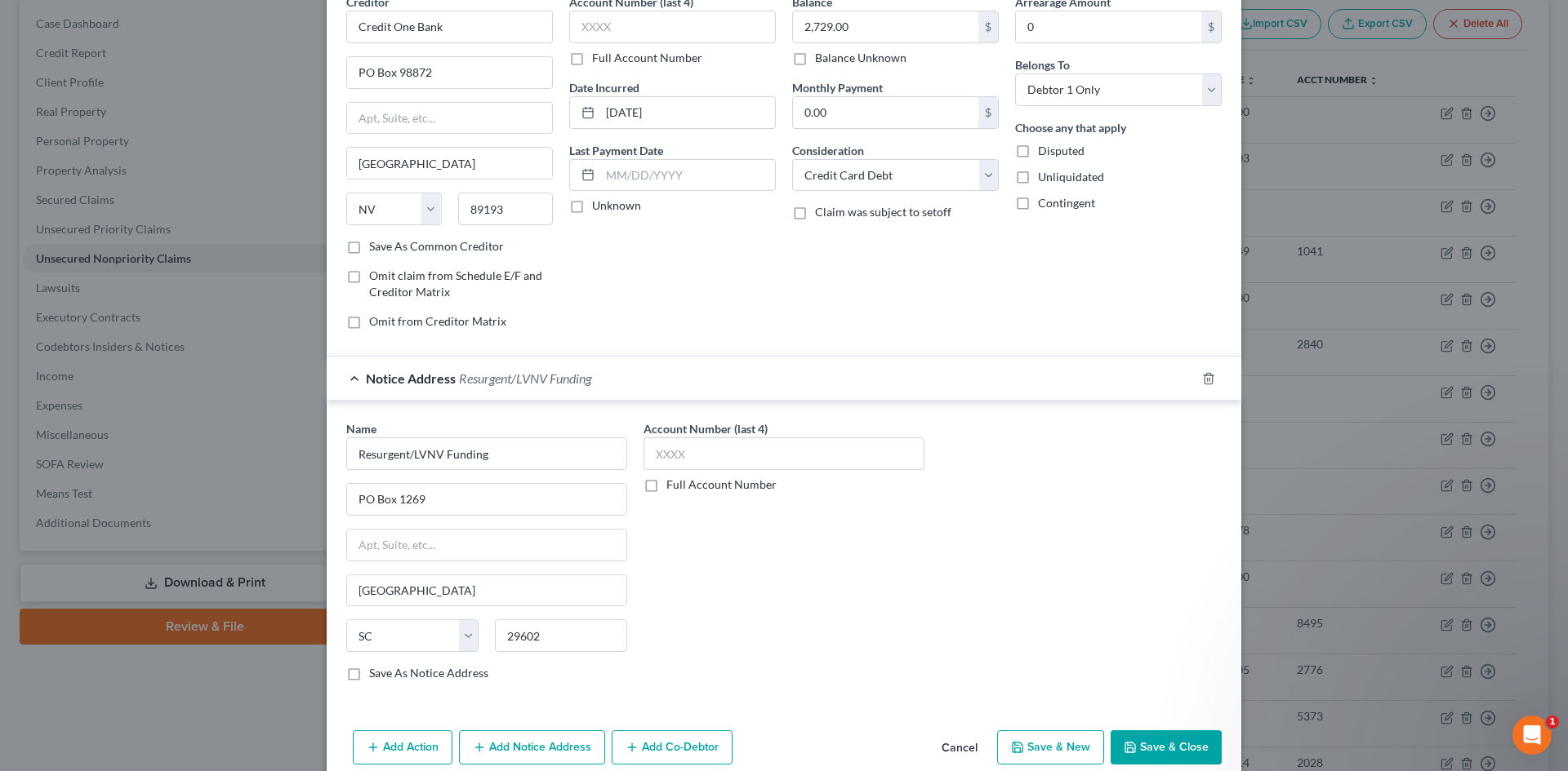
click at [1154, 744] on button "Save & Close" at bounding box center [1166, 747] width 111 height 34
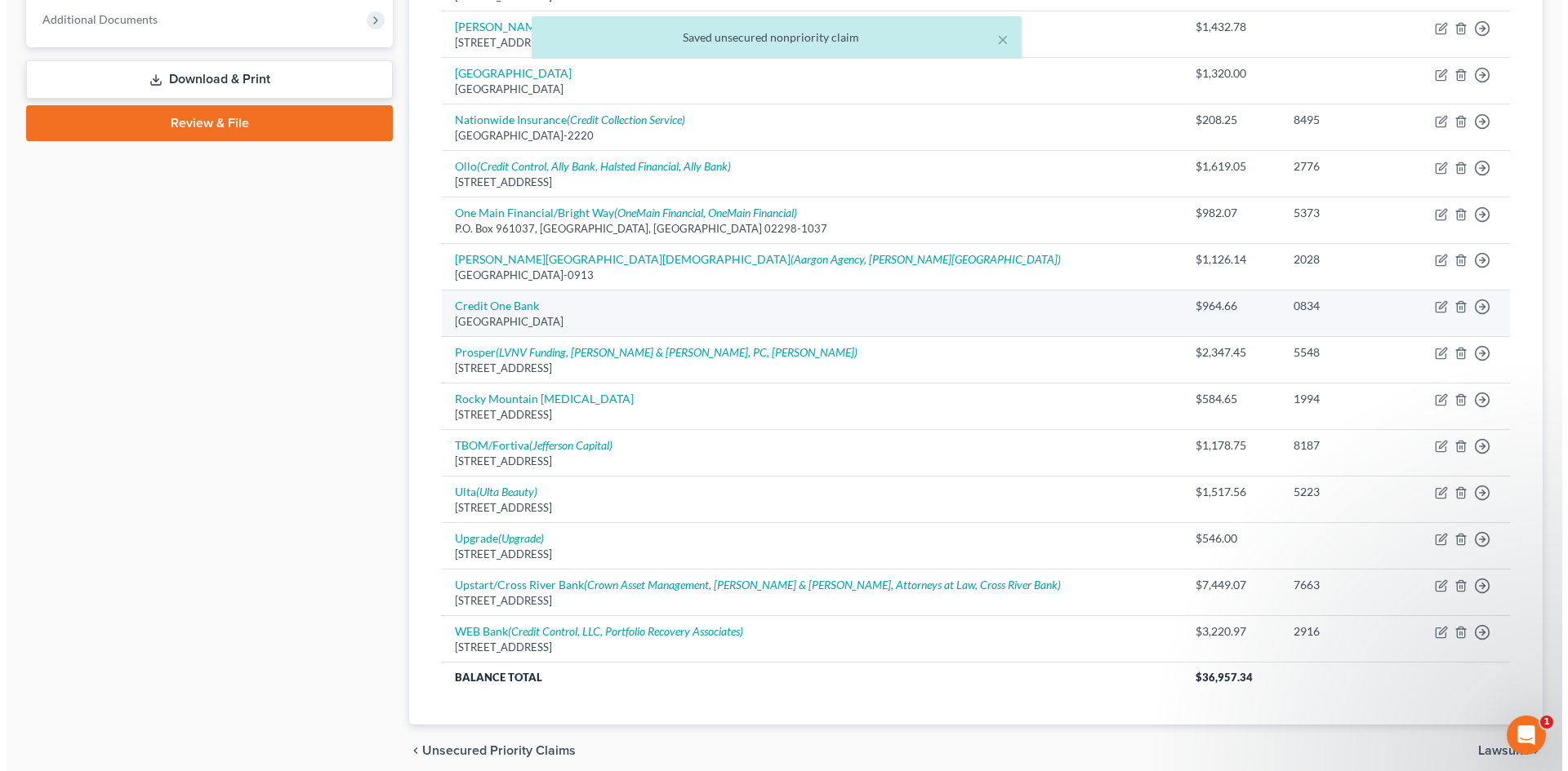
scroll to position [732, 0]
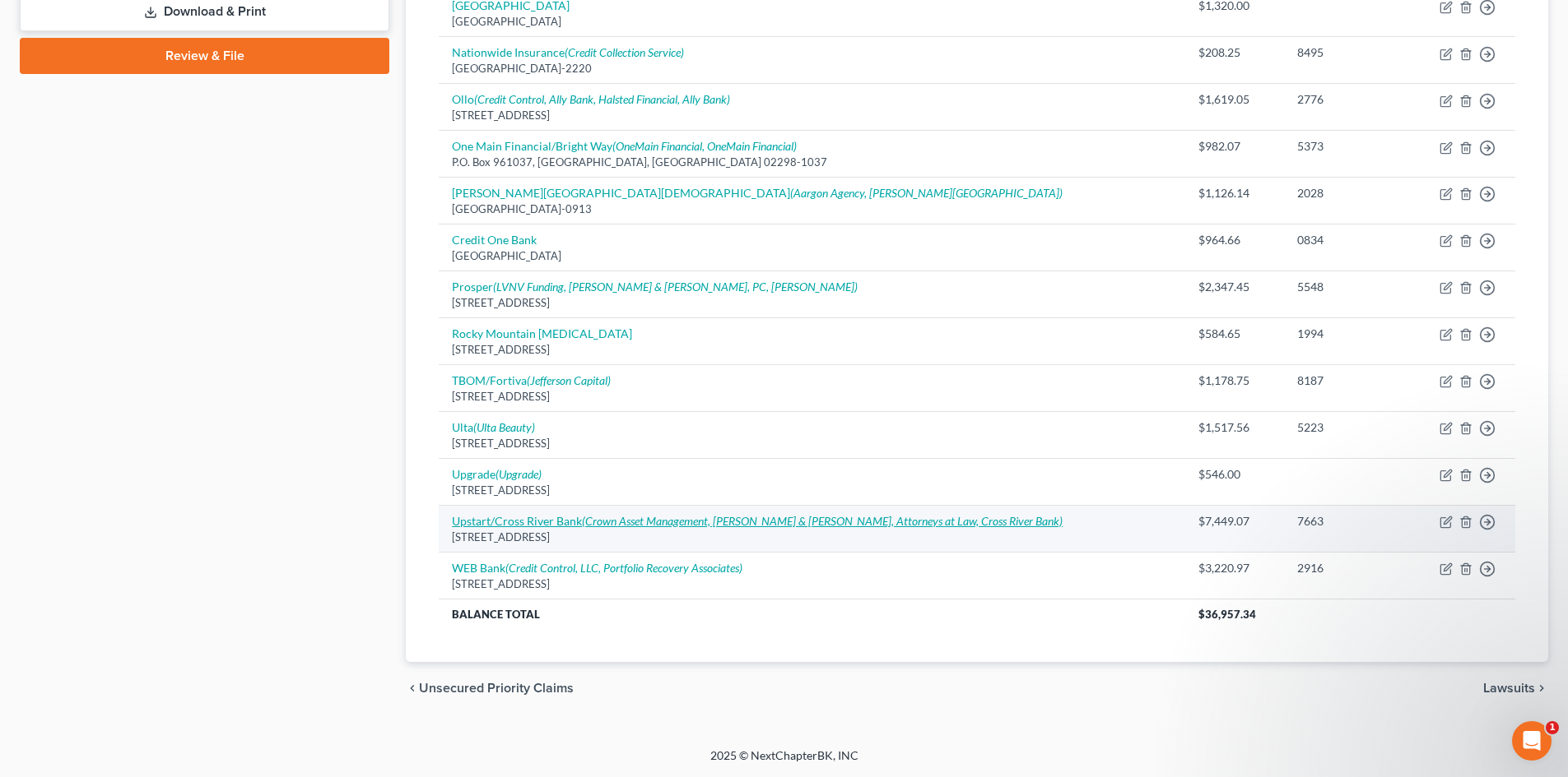
click at [711, 520] on icon "(Crown Asset Management, Nelson & Kennard, Attorneys at Law, Cross River Bank)" at bounding box center [822, 521] width 480 height 14
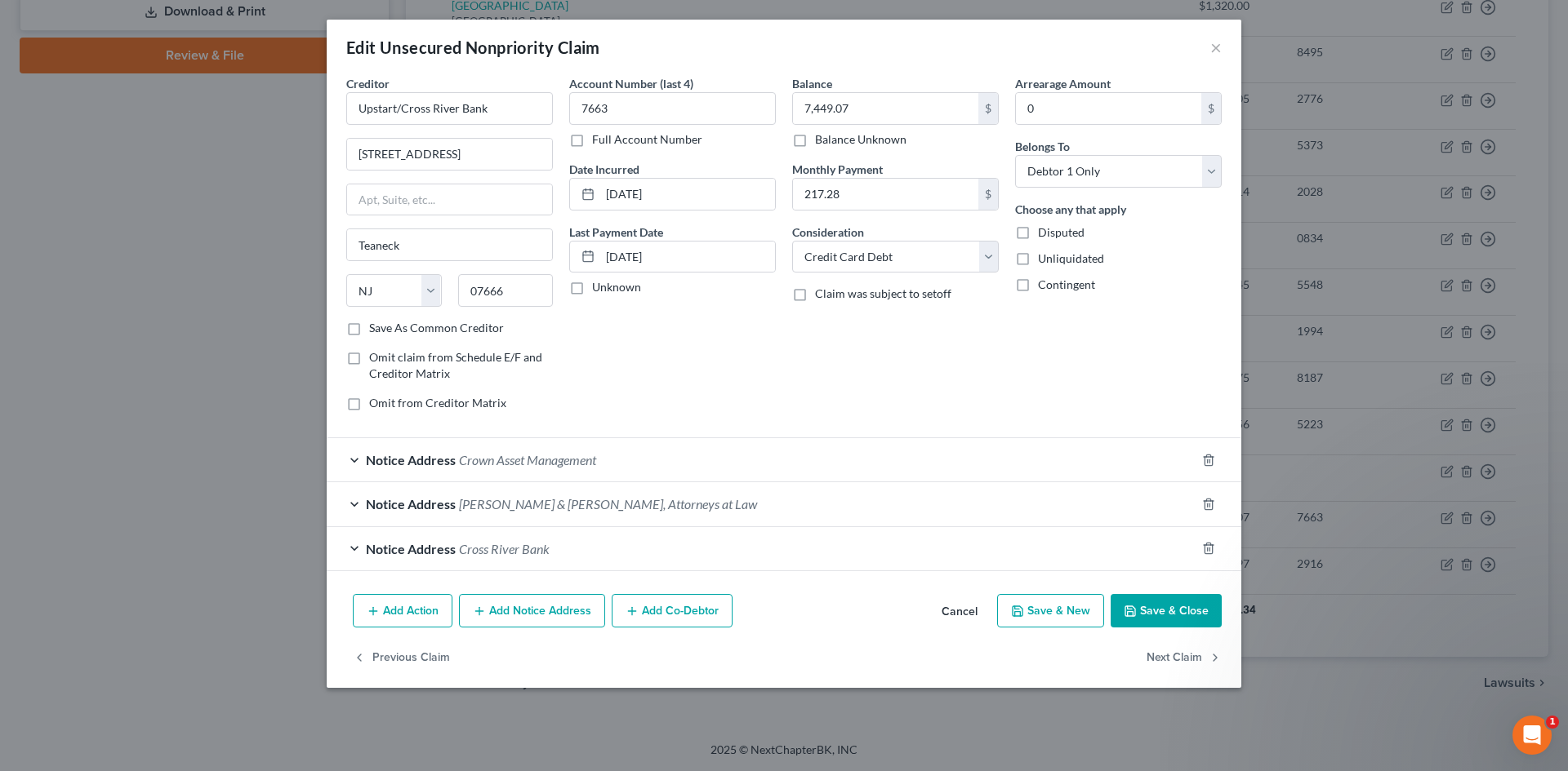
click at [1195, 601] on button "Save & Close" at bounding box center [1166, 611] width 111 height 34
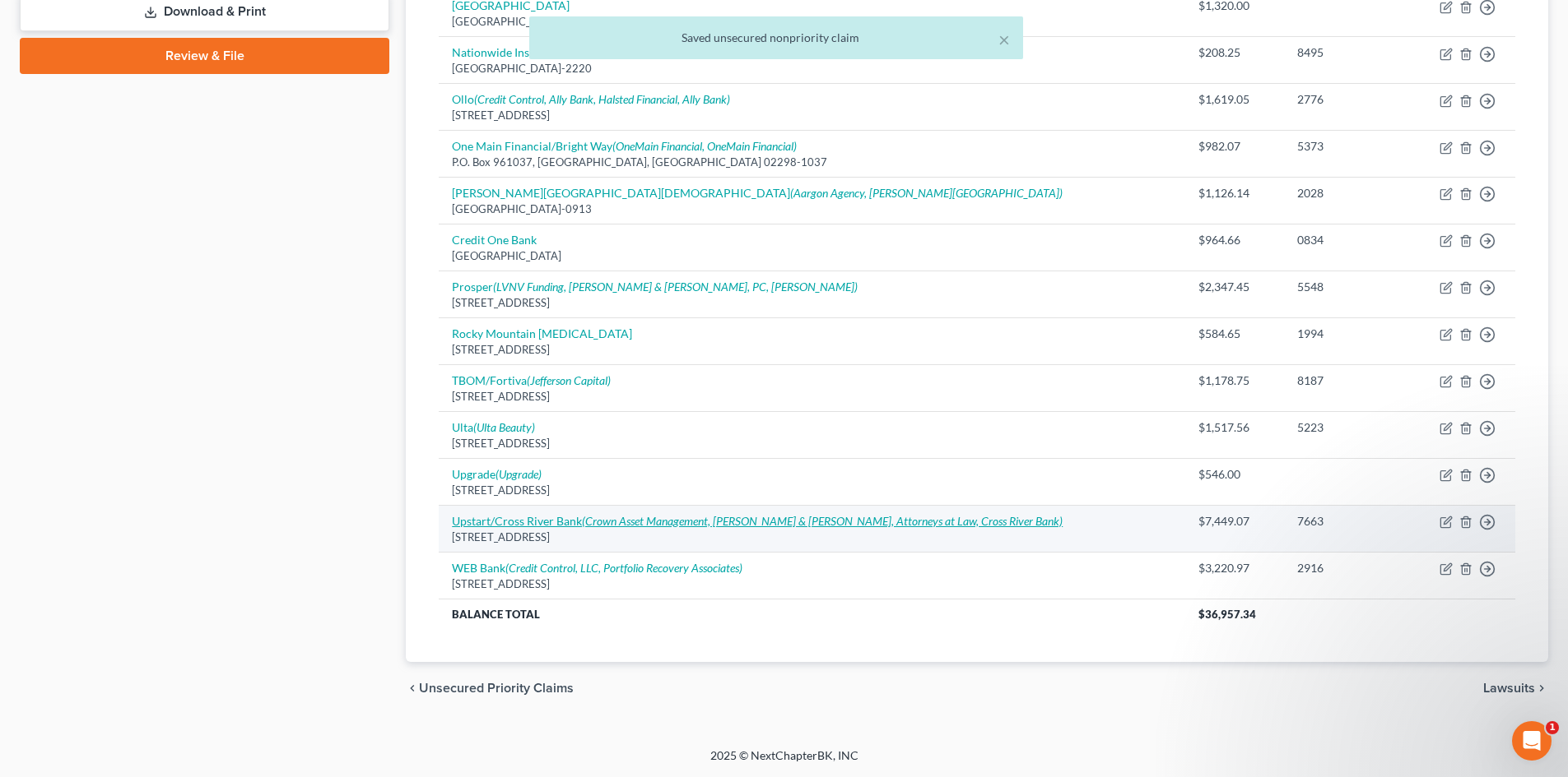
click at [526, 520] on link "Upstart/Cross River Bank (Crown Asset Management, Nelson & Kennard, Attorneys a…" at bounding box center [757, 521] width 610 height 14
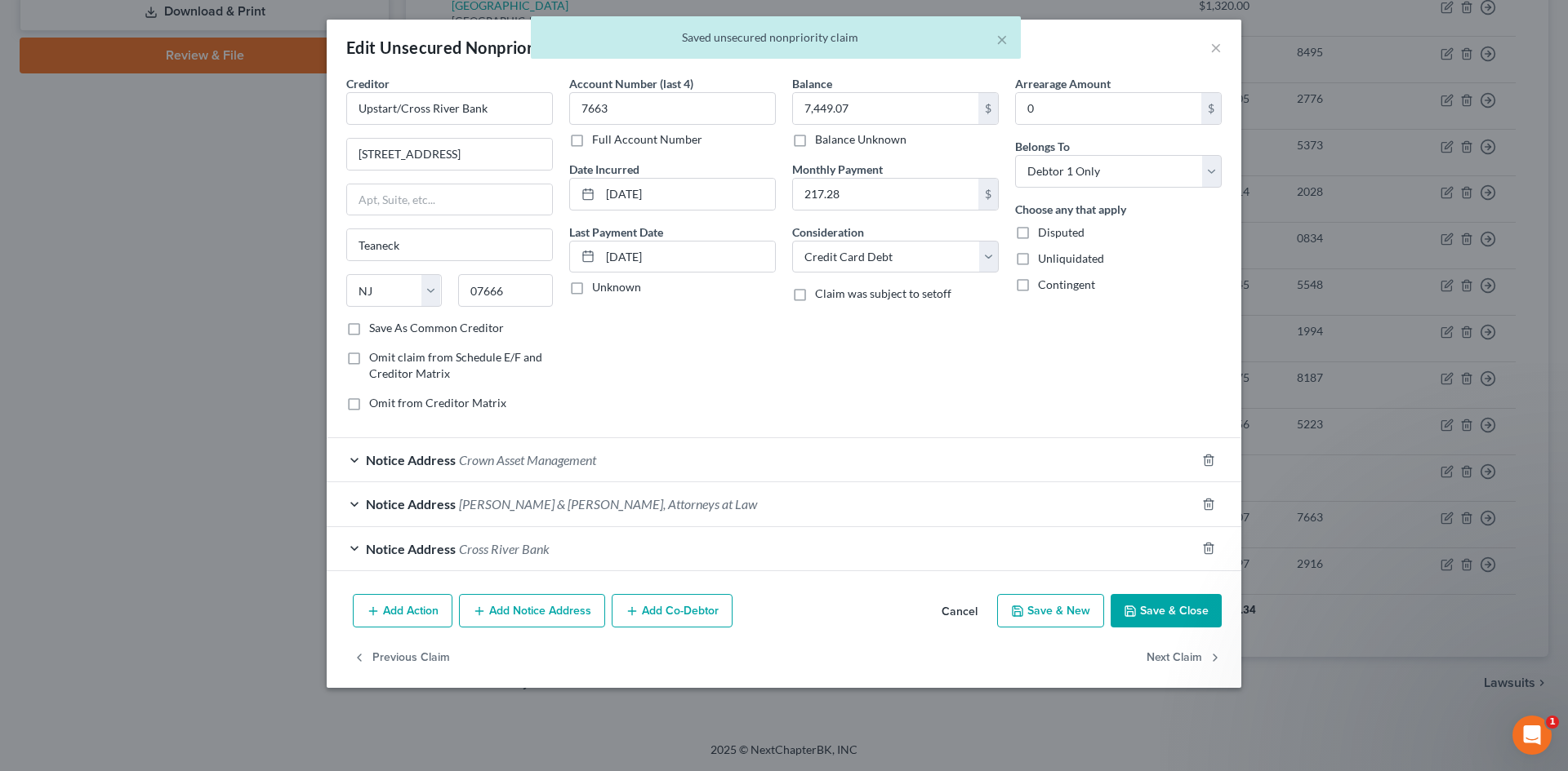
click at [538, 607] on button "Add Notice Address" at bounding box center [532, 611] width 147 height 34
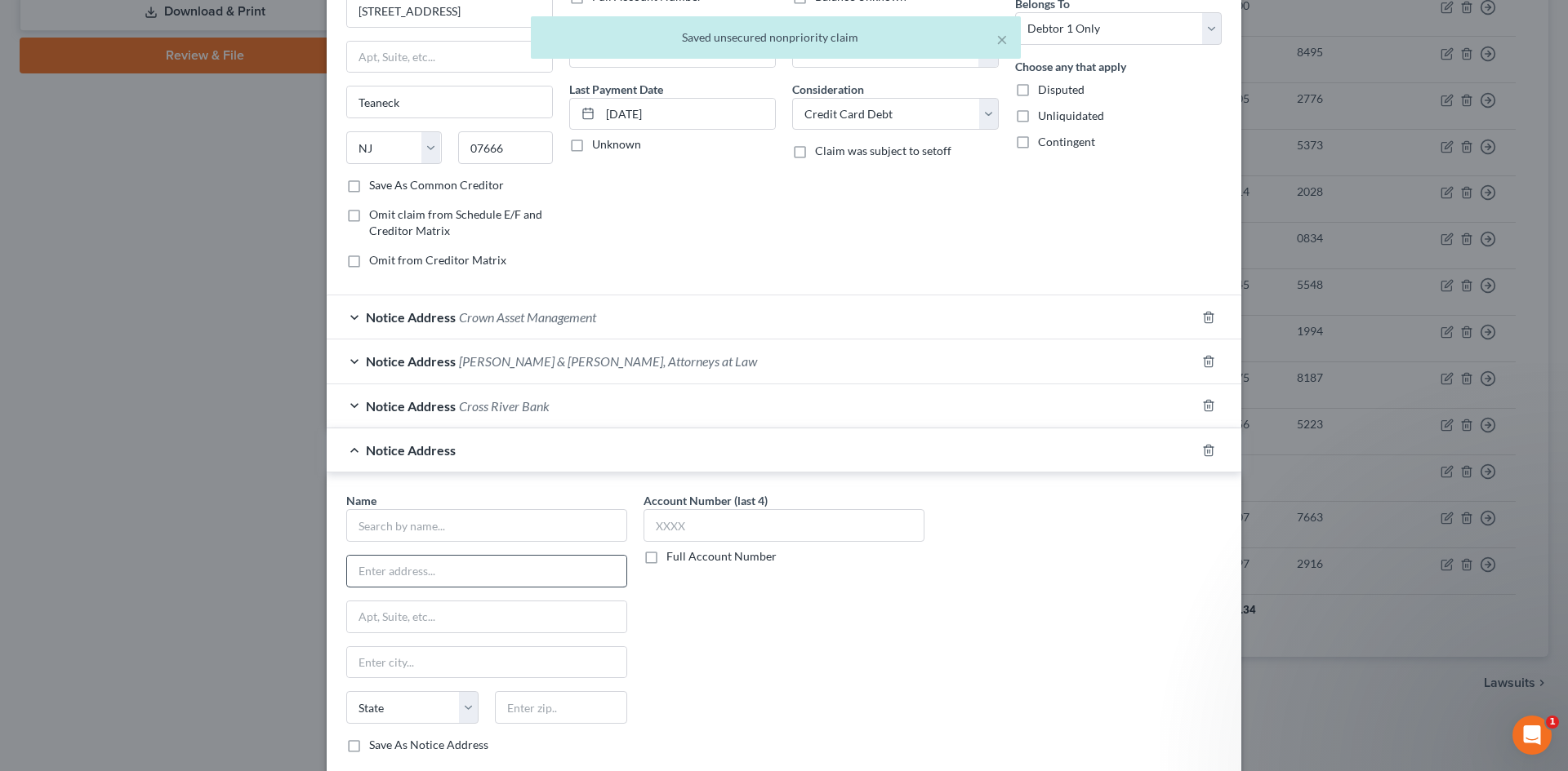
scroll to position [163, 0]
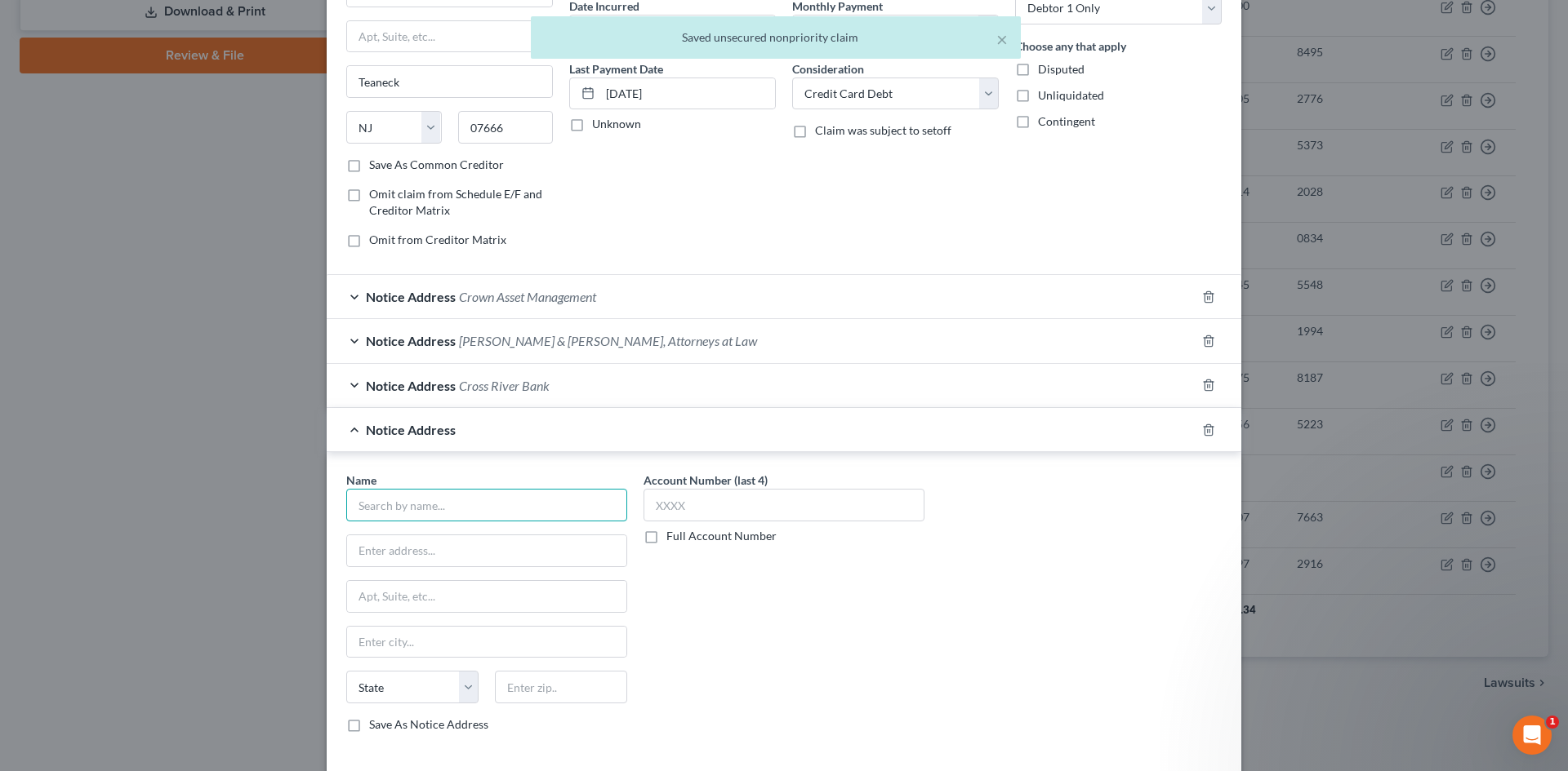
click at [458, 518] on input "text" at bounding box center [487, 505] width 281 height 32
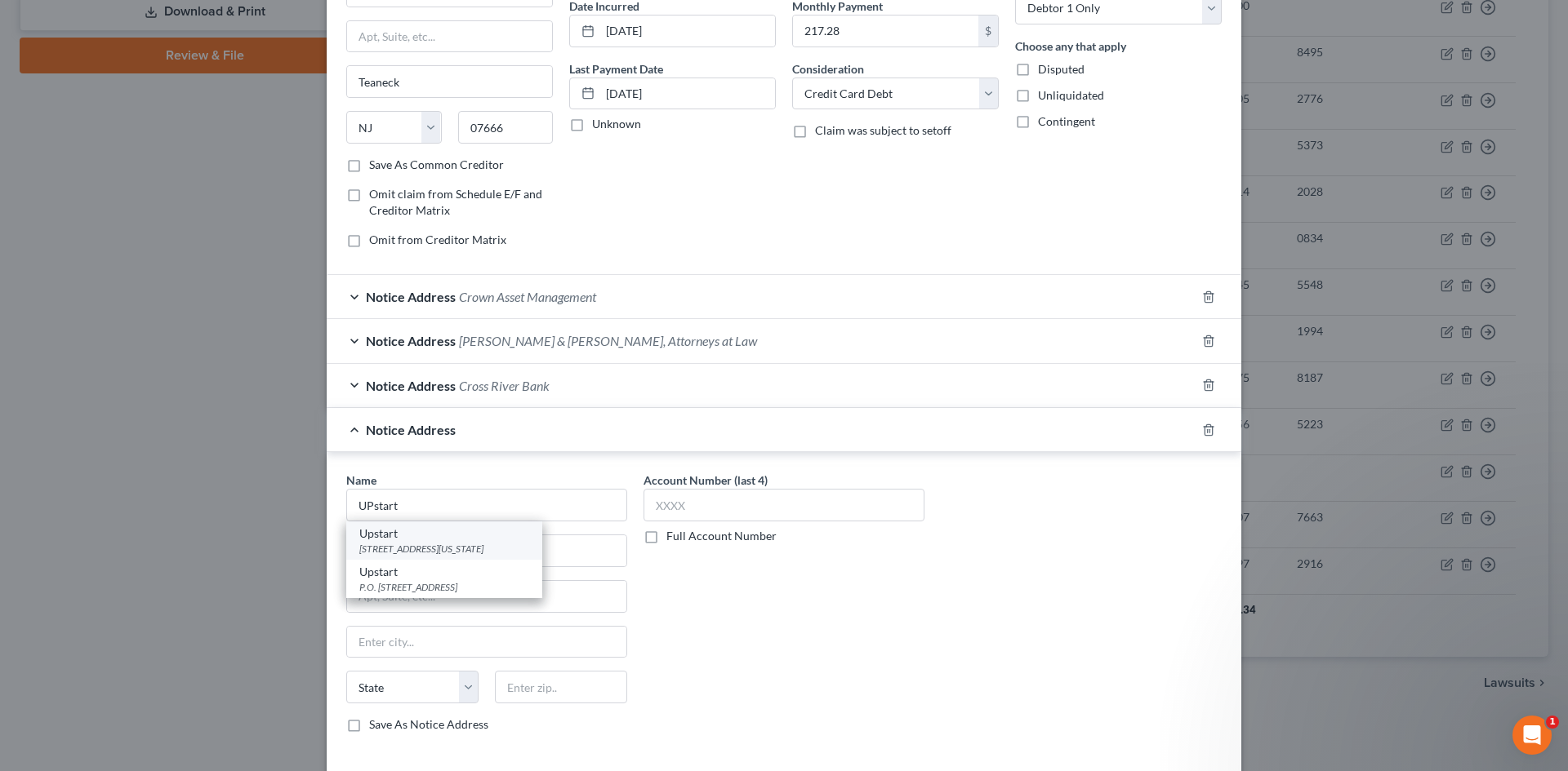
click at [406, 554] on div "2950 S DELAWARE ST STE 300, San Mateo, CA 94403" at bounding box center [444, 549] width 170 height 14
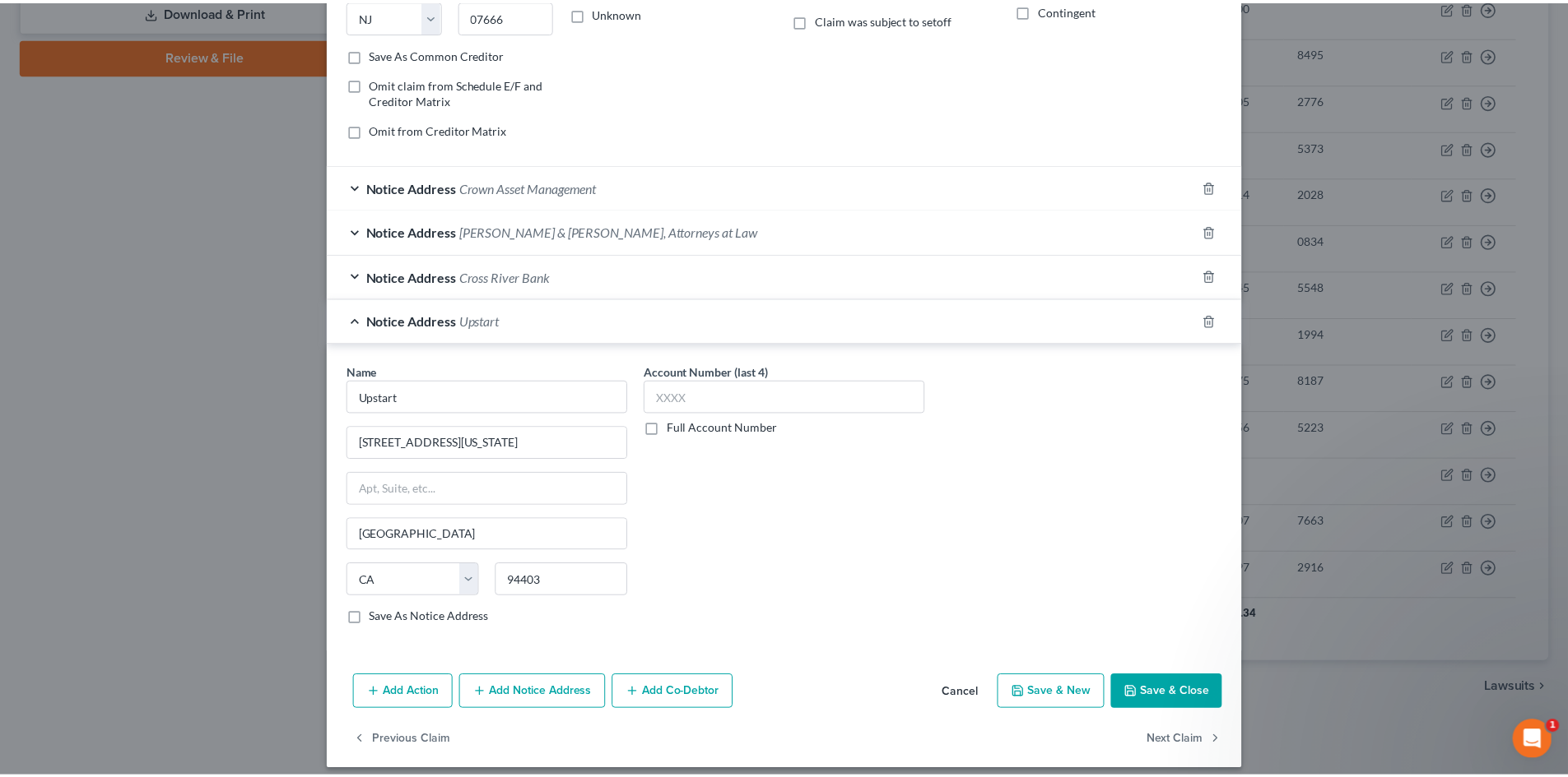
scroll to position [289, 0]
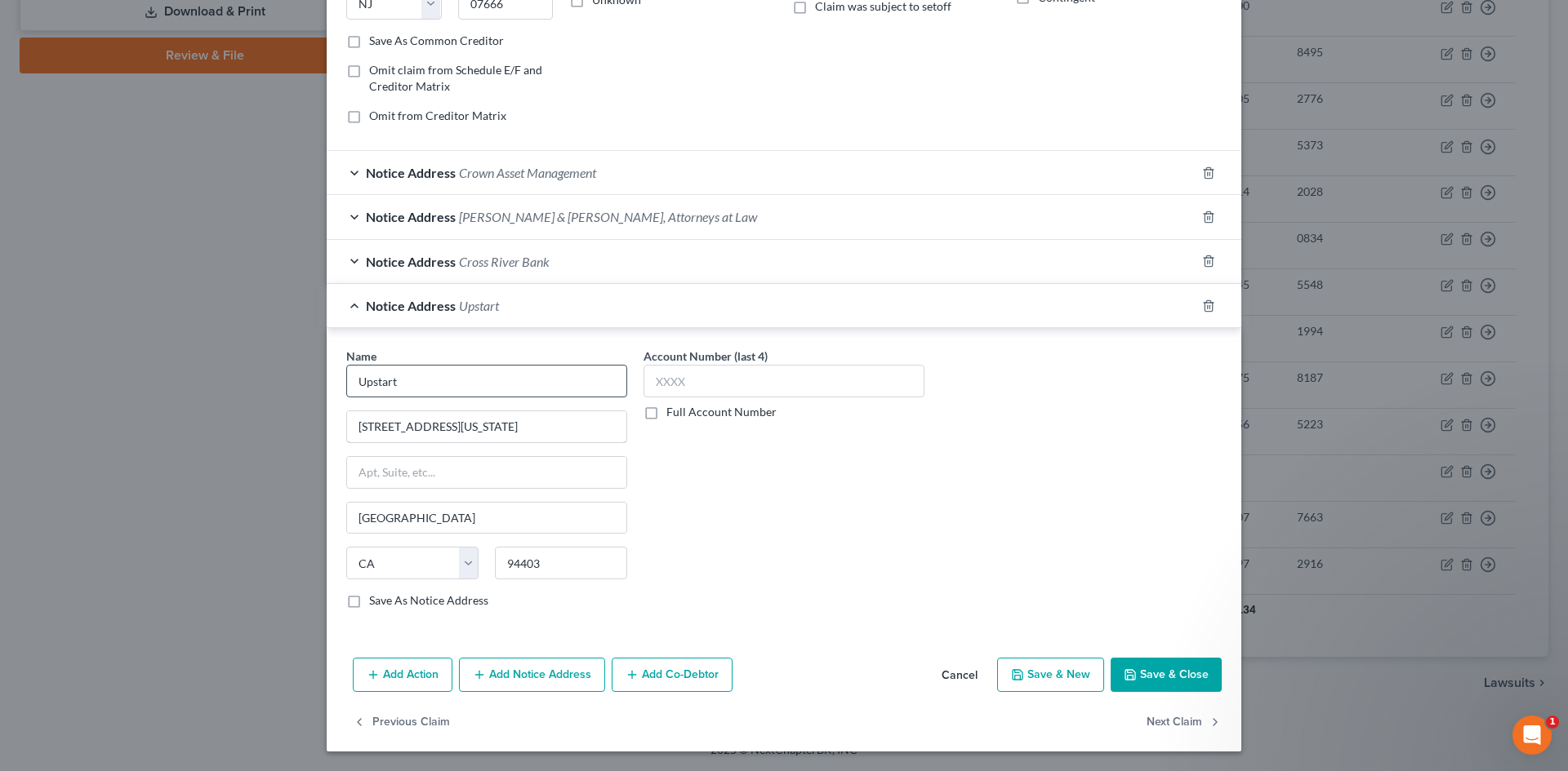
drag, startPoint x: 400, startPoint y: 424, endPoint x: 421, endPoint y: 392, distance: 38.3
click at [400, 424] on input "2950 S DELAWARE ST STE 300" at bounding box center [487, 427] width 279 height 31
click at [1137, 665] on button "Save & Close" at bounding box center [1166, 674] width 111 height 34
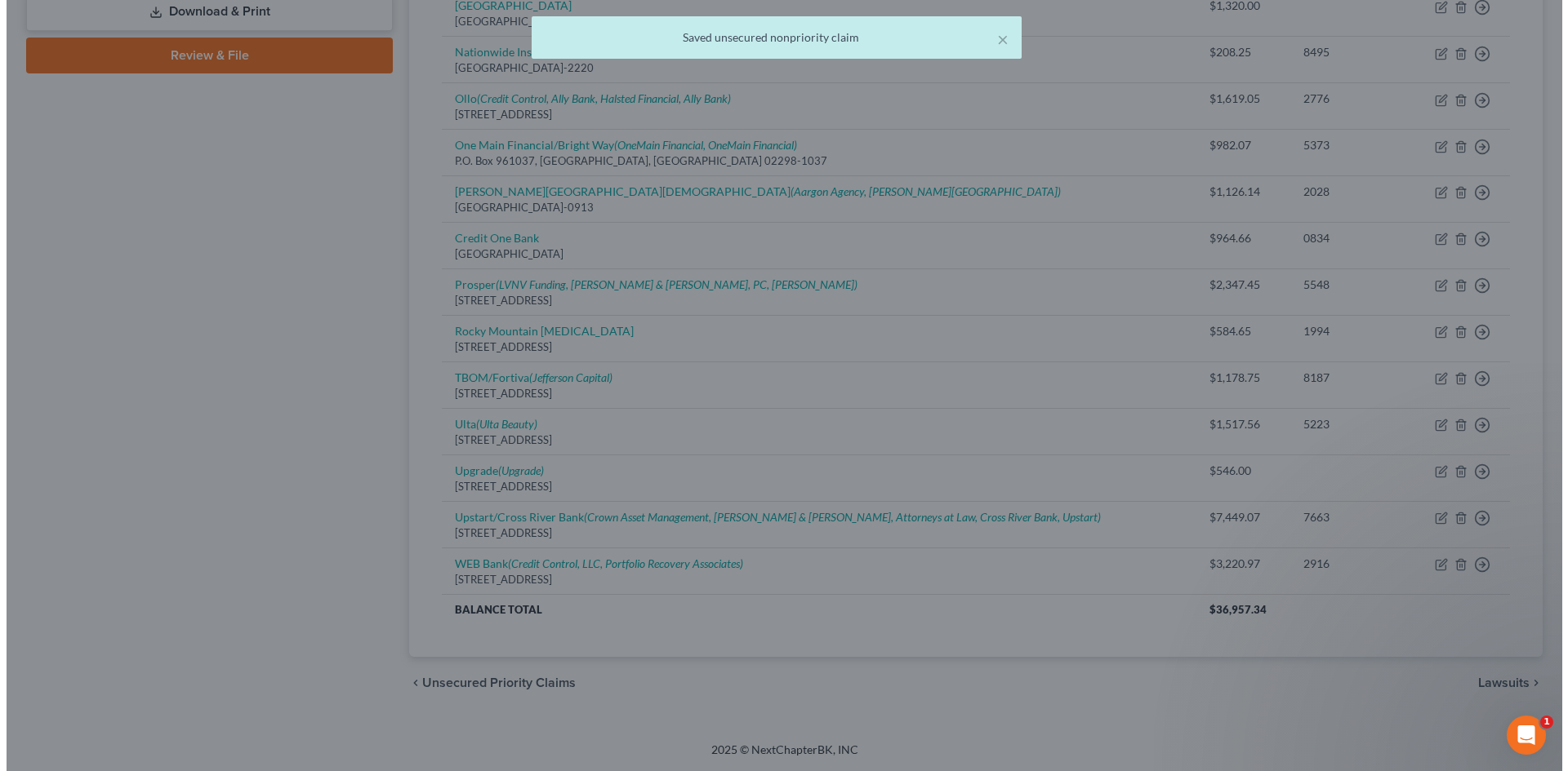
scroll to position [0, 0]
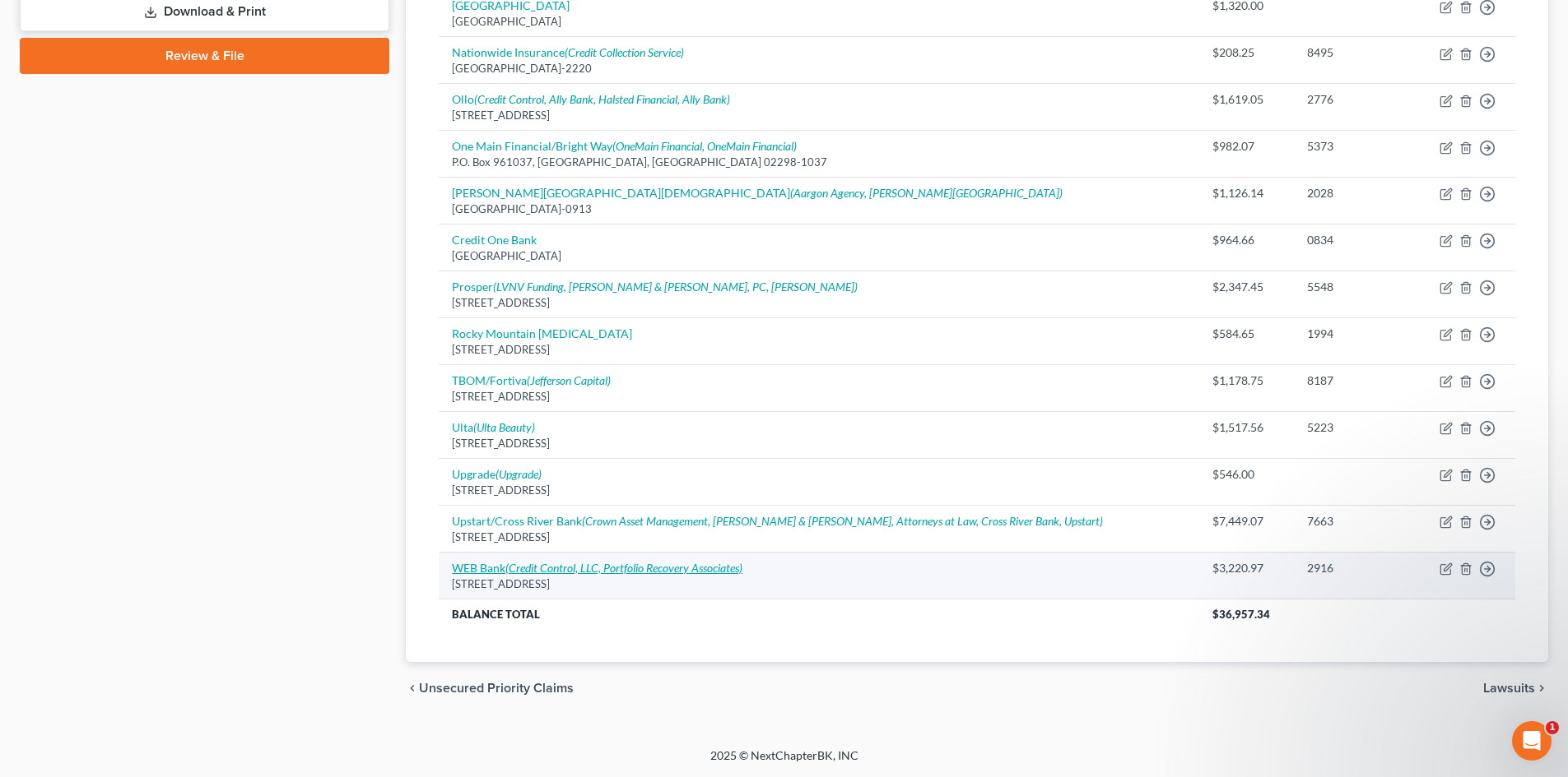
click at [516, 570] on icon "(Credit Control, LLC, Portfolio Recovery Associates)" at bounding box center [624, 568] width 237 height 14
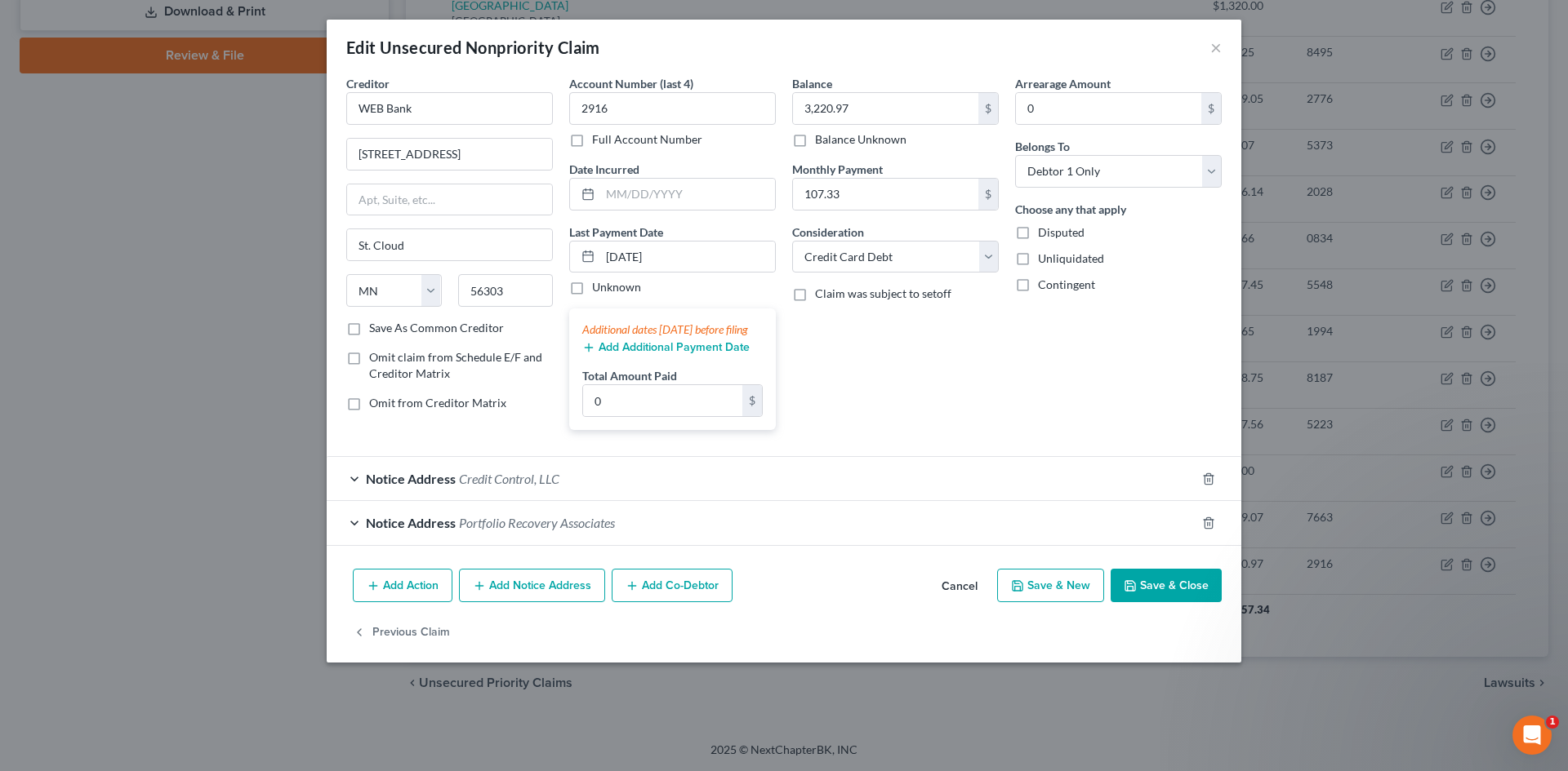
click at [565, 604] on button "Add Notice Address" at bounding box center [532, 585] width 147 height 34
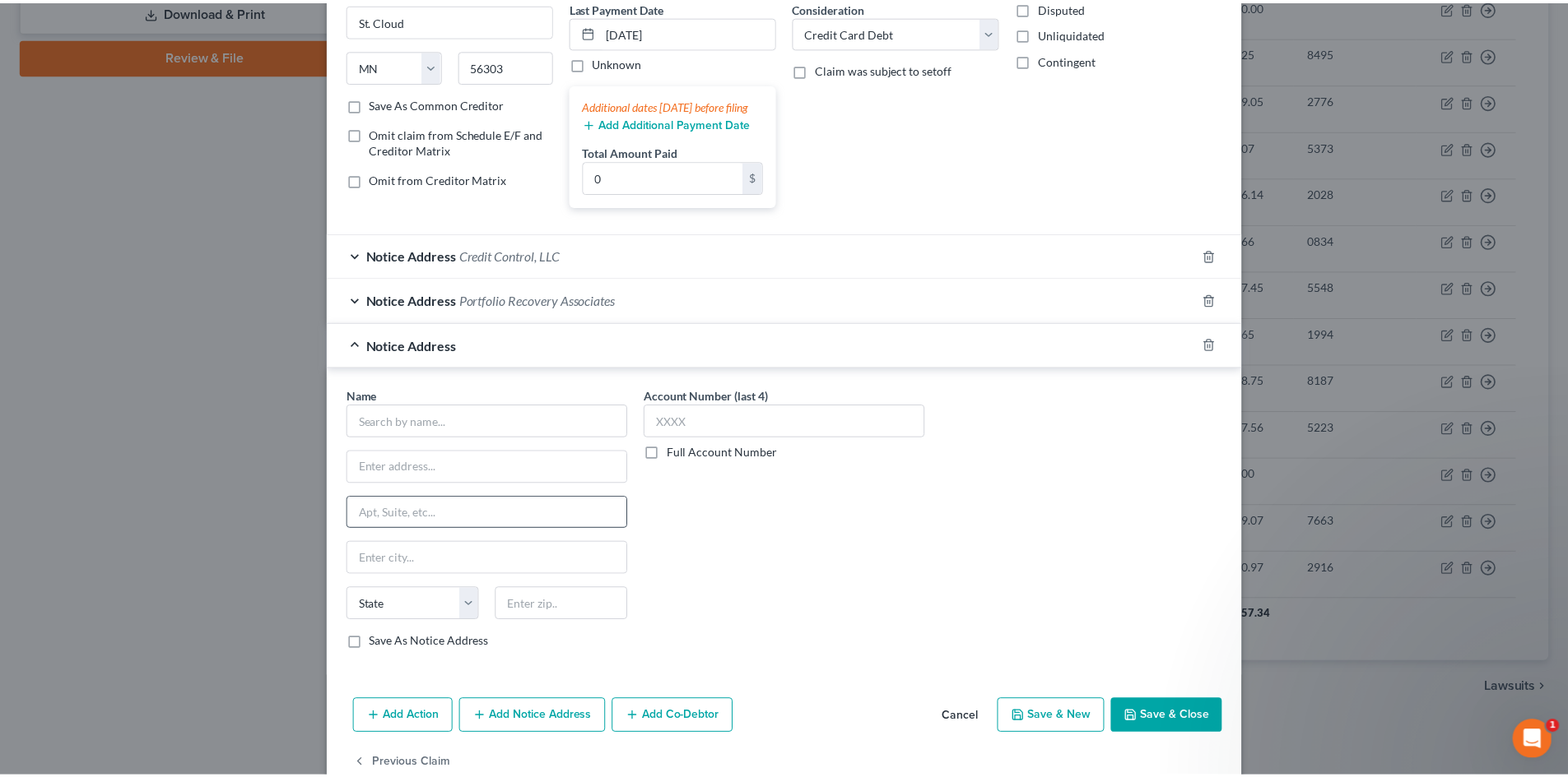
scroll to position [247, 0]
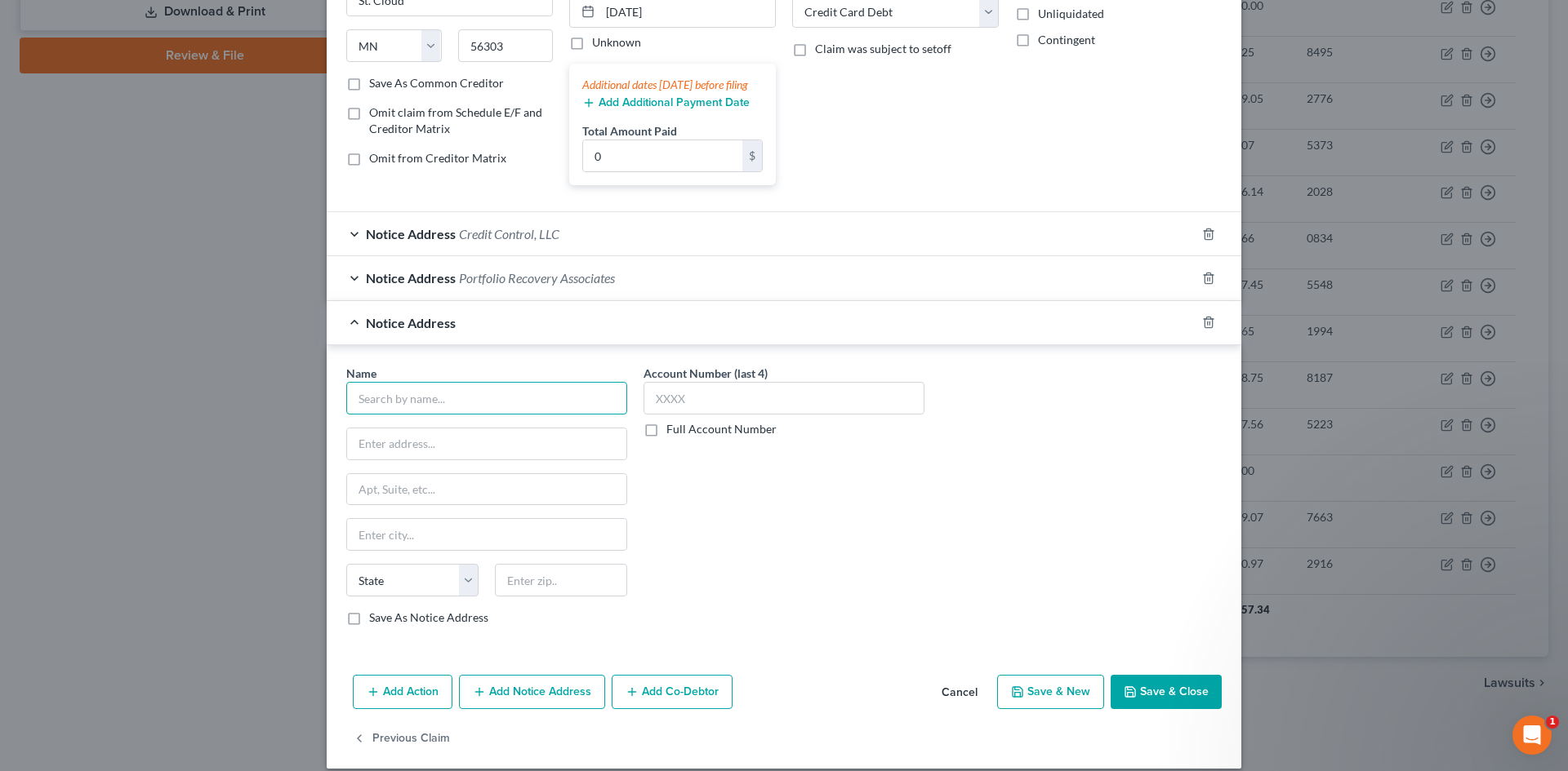
click at [421, 414] on input "text" at bounding box center [487, 398] width 281 height 32
click at [1162, 692] on button "Save & Close" at bounding box center [1166, 692] width 111 height 34
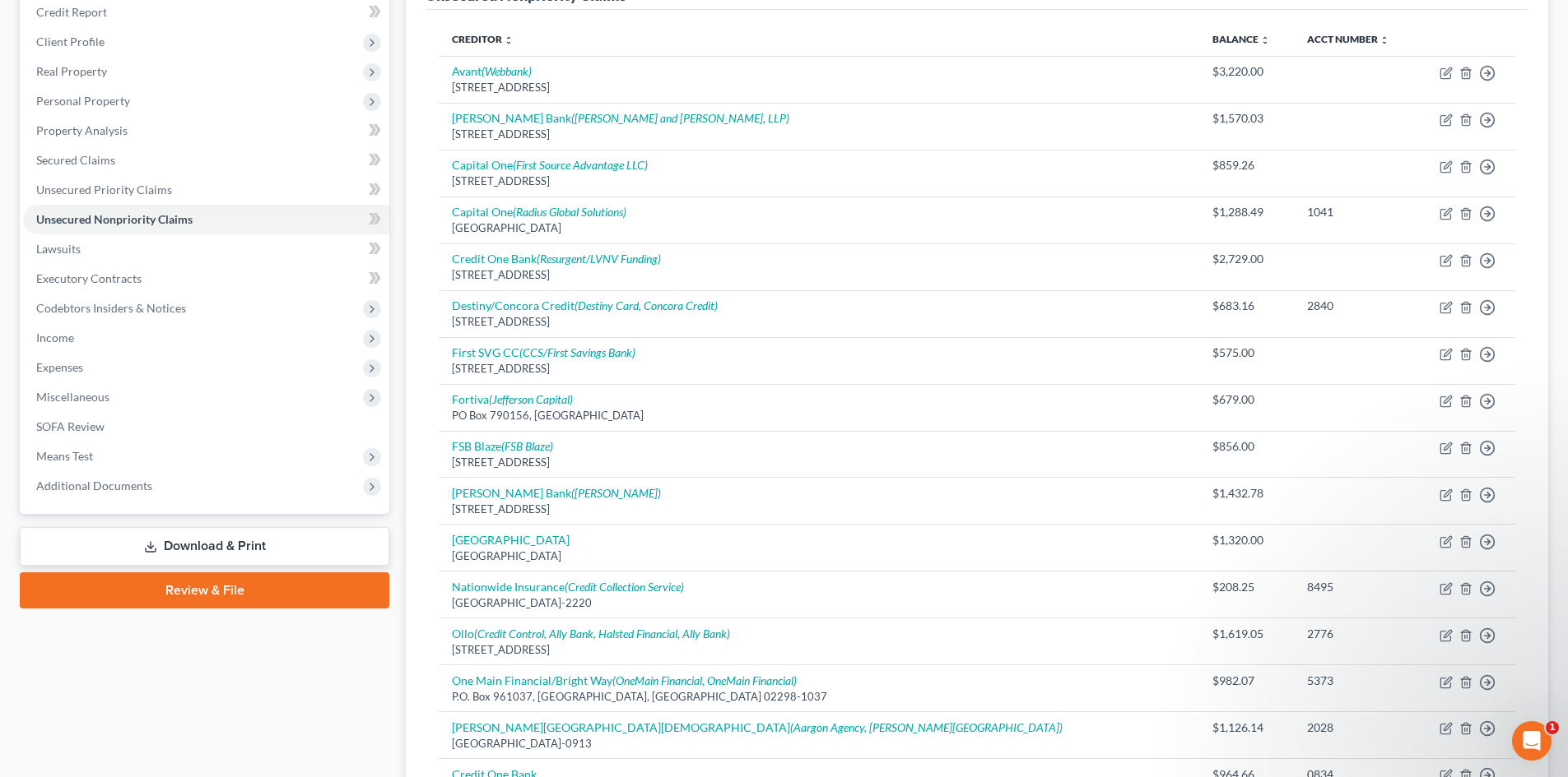
scroll to position [0, 0]
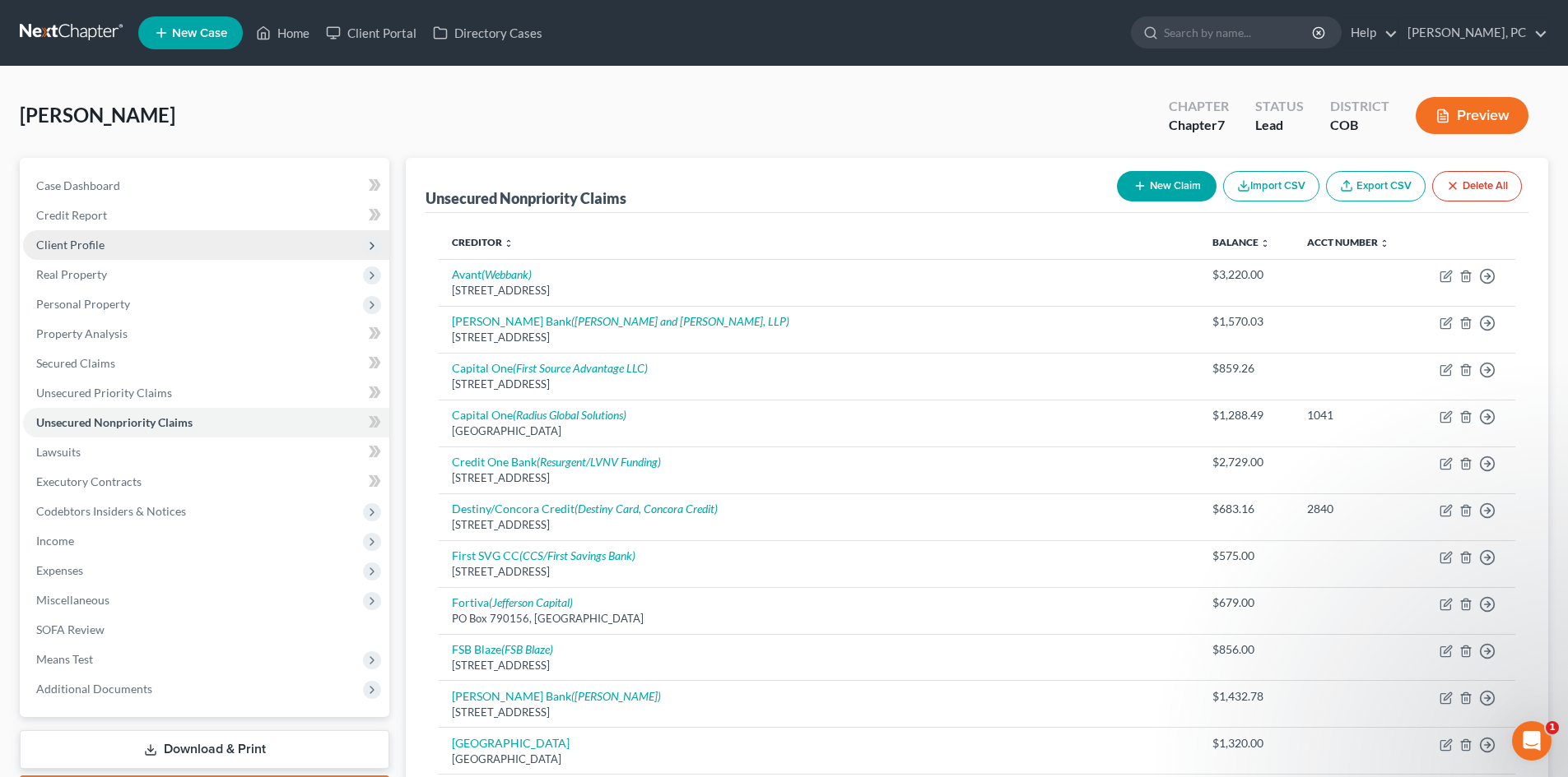
click at [91, 237] on span "Client Profile" at bounding box center [70, 244] width 69 height 14
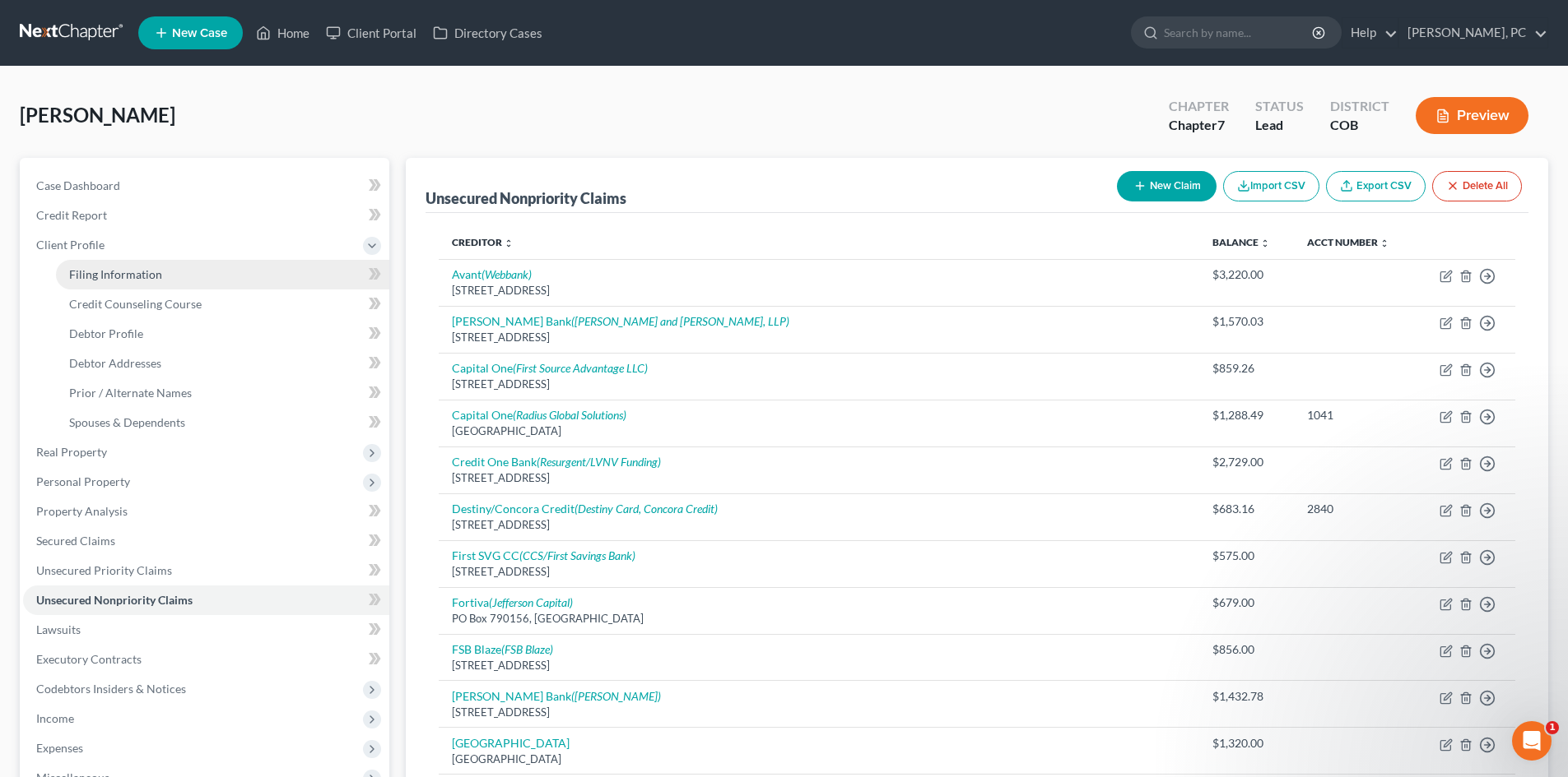
click at [135, 269] on span "Filing Information" at bounding box center [116, 274] width 93 height 14
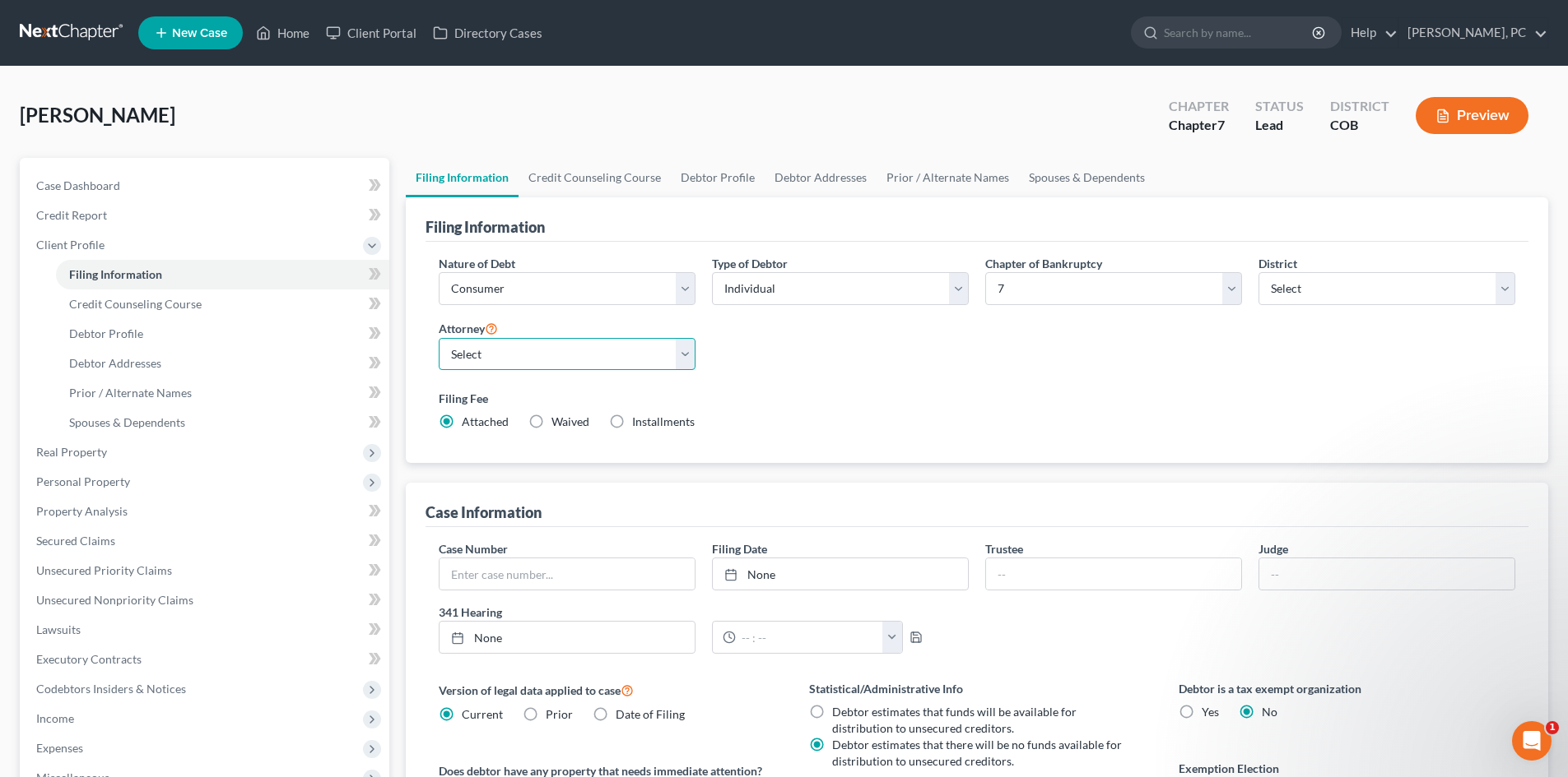
click at [533, 355] on select "Select Sean Cloyes - COB Sean Cloyes - COB Stephen Berken - COB Neil Camera - C…" at bounding box center [567, 354] width 257 height 33
click at [439, 338] on select "Select Sean Cloyes - COB Sean Cloyes - COB Stephen Berken - COB Neil Camera - C…" at bounding box center [567, 354] width 257 height 33
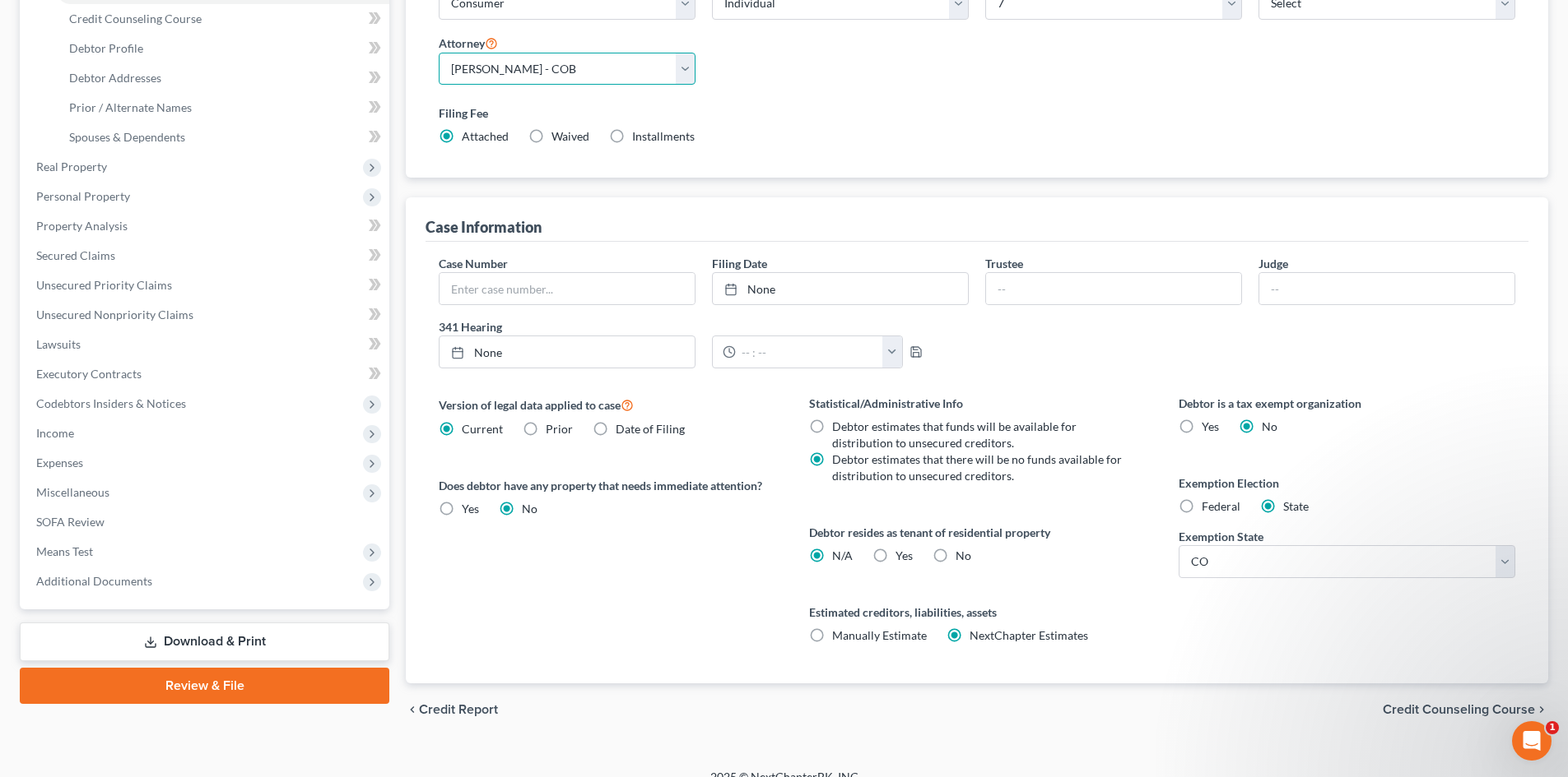
scroll to position [307, 0]
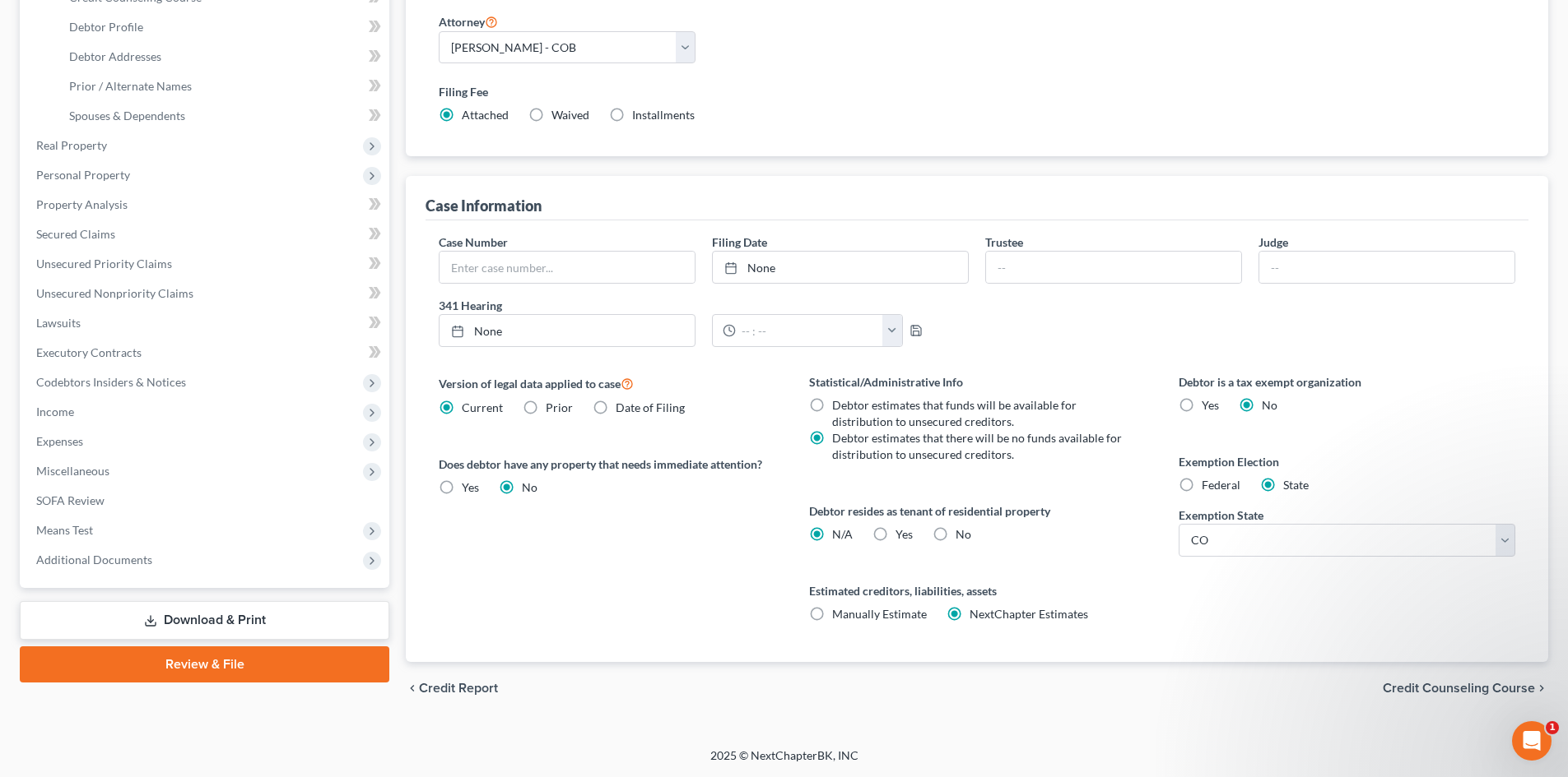
click at [955, 532] on label "No" at bounding box center [963, 534] width 16 height 17
click at [962, 532] on input "No" at bounding box center [967, 532] width 11 height 11
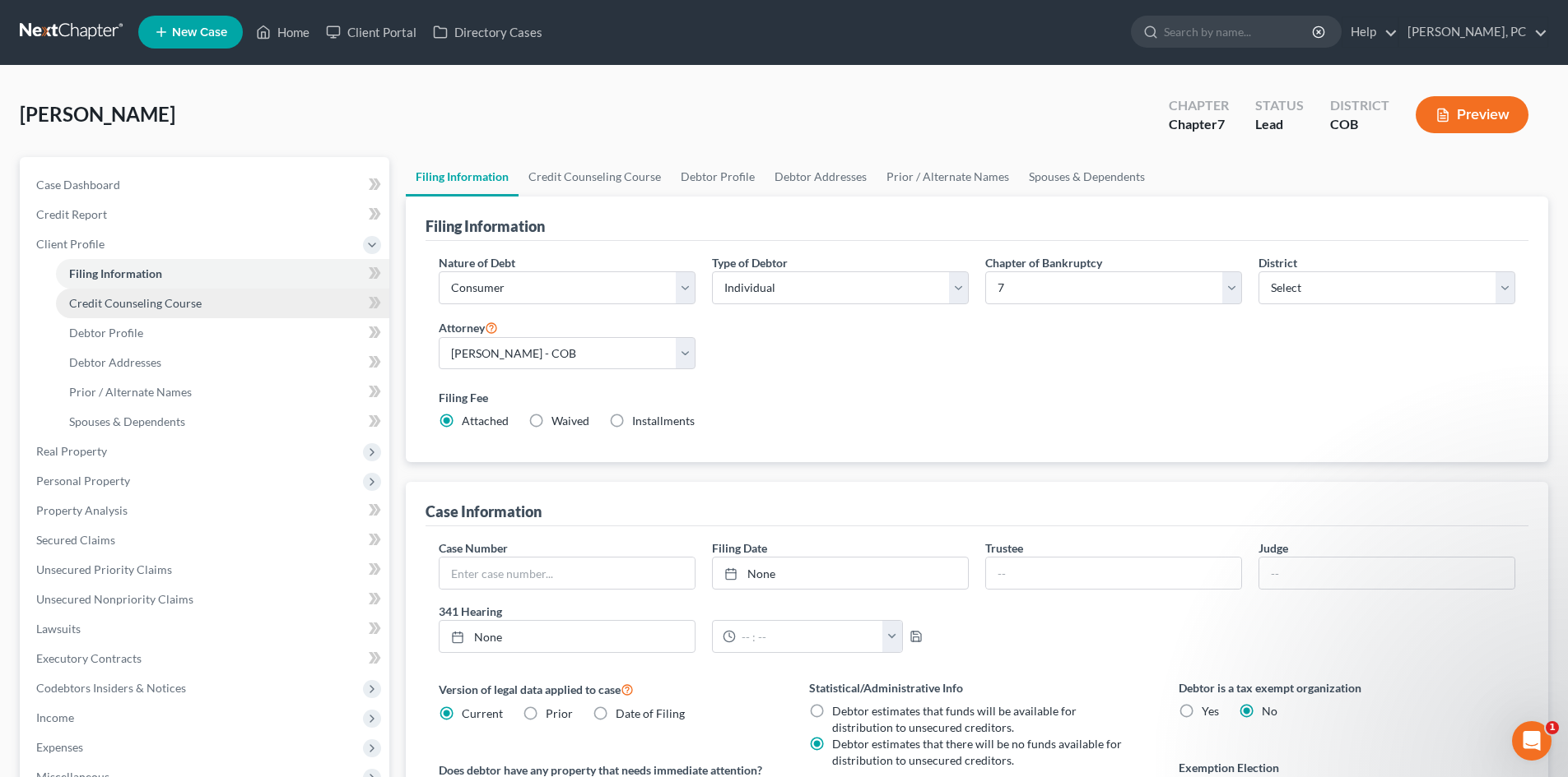
scroll to position [0, 0]
click at [179, 313] on link "Credit Counseling Course" at bounding box center [222, 304] width 333 height 30
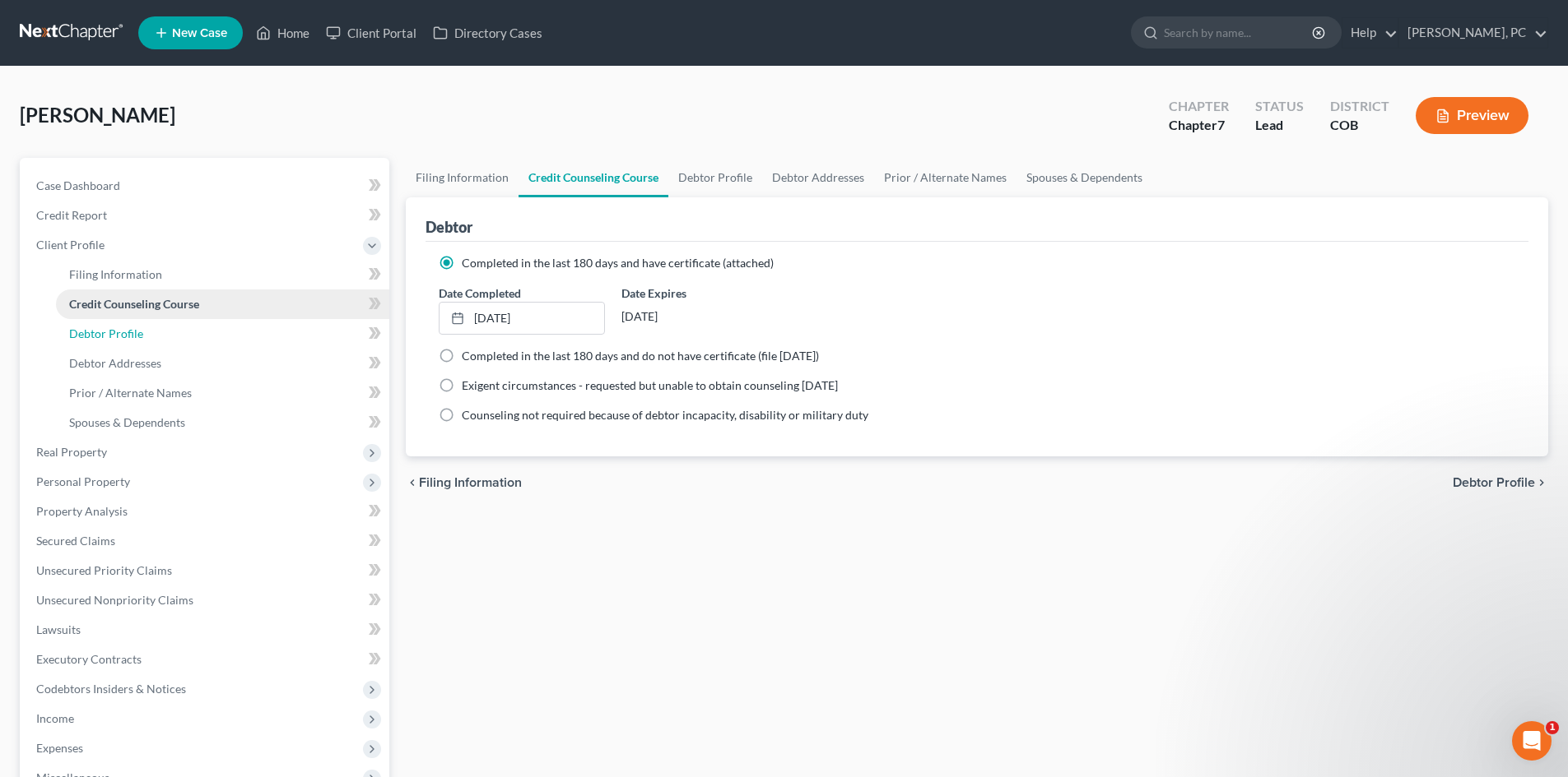
click at [133, 338] on span "Debtor Profile" at bounding box center [106, 334] width 74 height 14
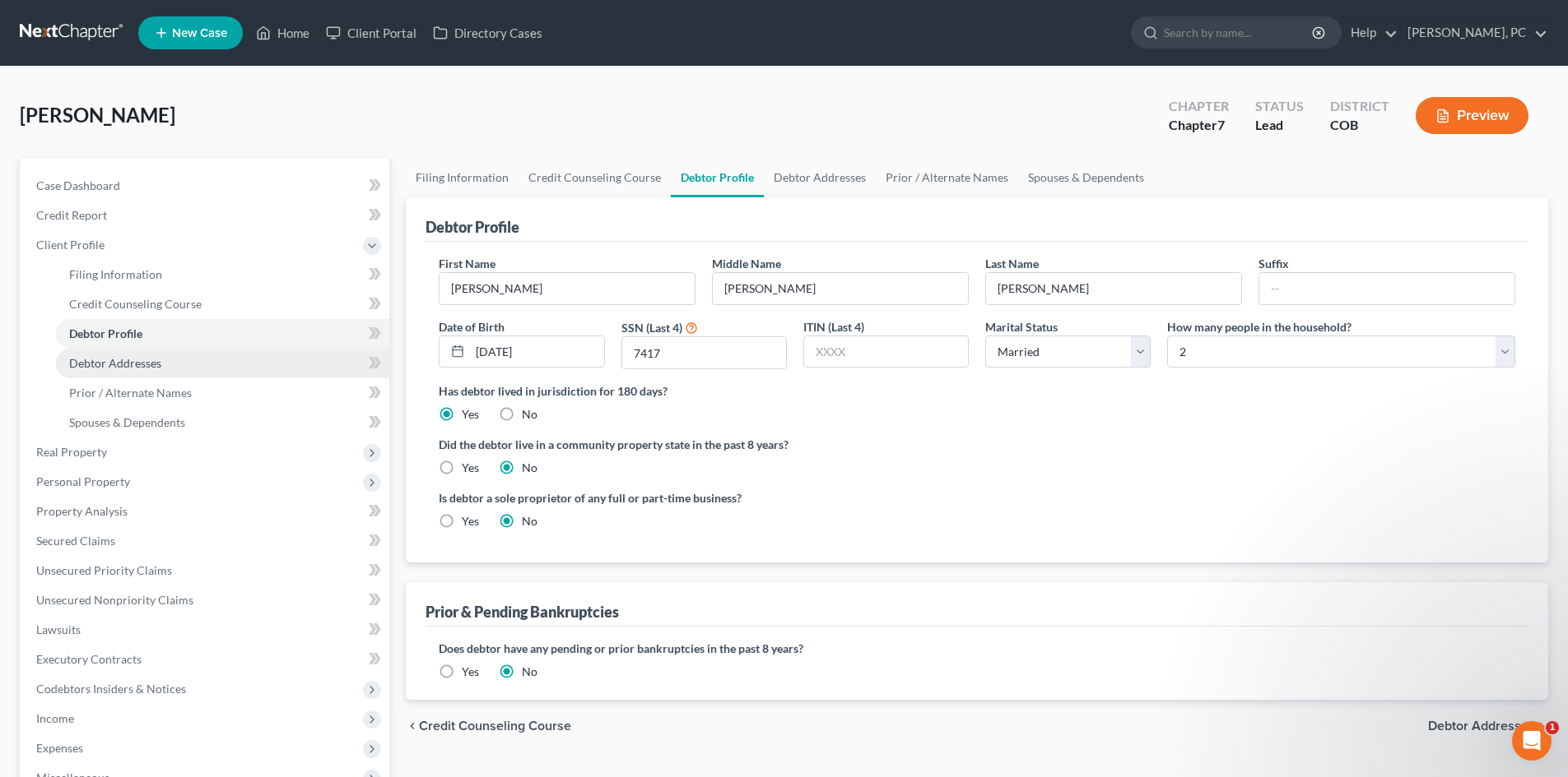
click at [151, 359] on span "Debtor Addresses" at bounding box center [115, 363] width 92 height 14
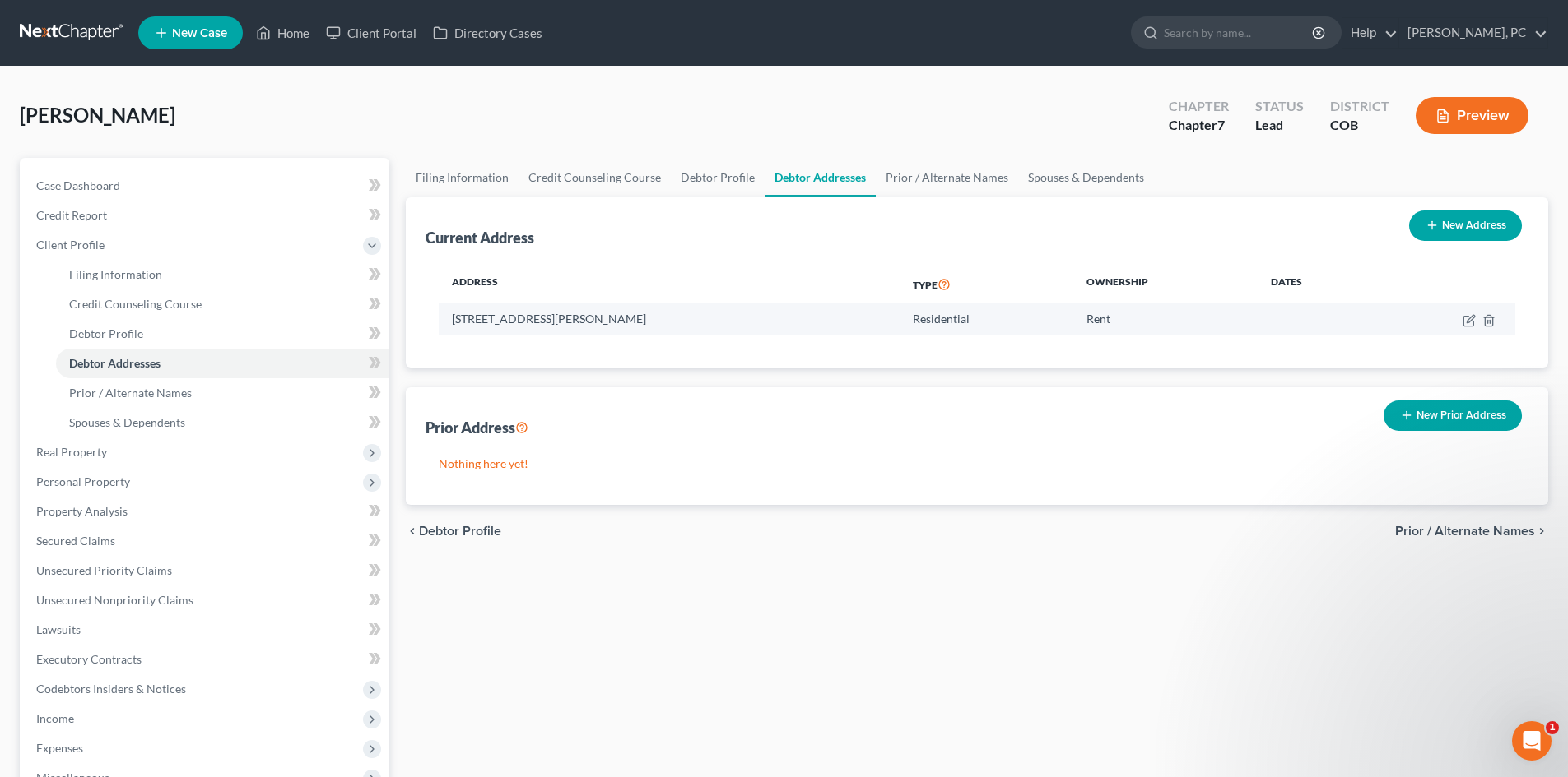
drag, startPoint x: 452, startPoint y: 321, endPoint x: 662, endPoint y: 320, distance: 210.0
click at [661, 319] on td "8982 Lariat Loop, Elizabeth, CO 80107" at bounding box center [669, 319] width 461 height 32
click at [883, 374] on div "Current Address New Address Address Type Ownership Dates 8982 Lariat Loop, Eliz…" at bounding box center [976, 352] width 1142 height 308
click at [1465, 323] on icon "button" at bounding box center [1469, 320] width 13 height 13
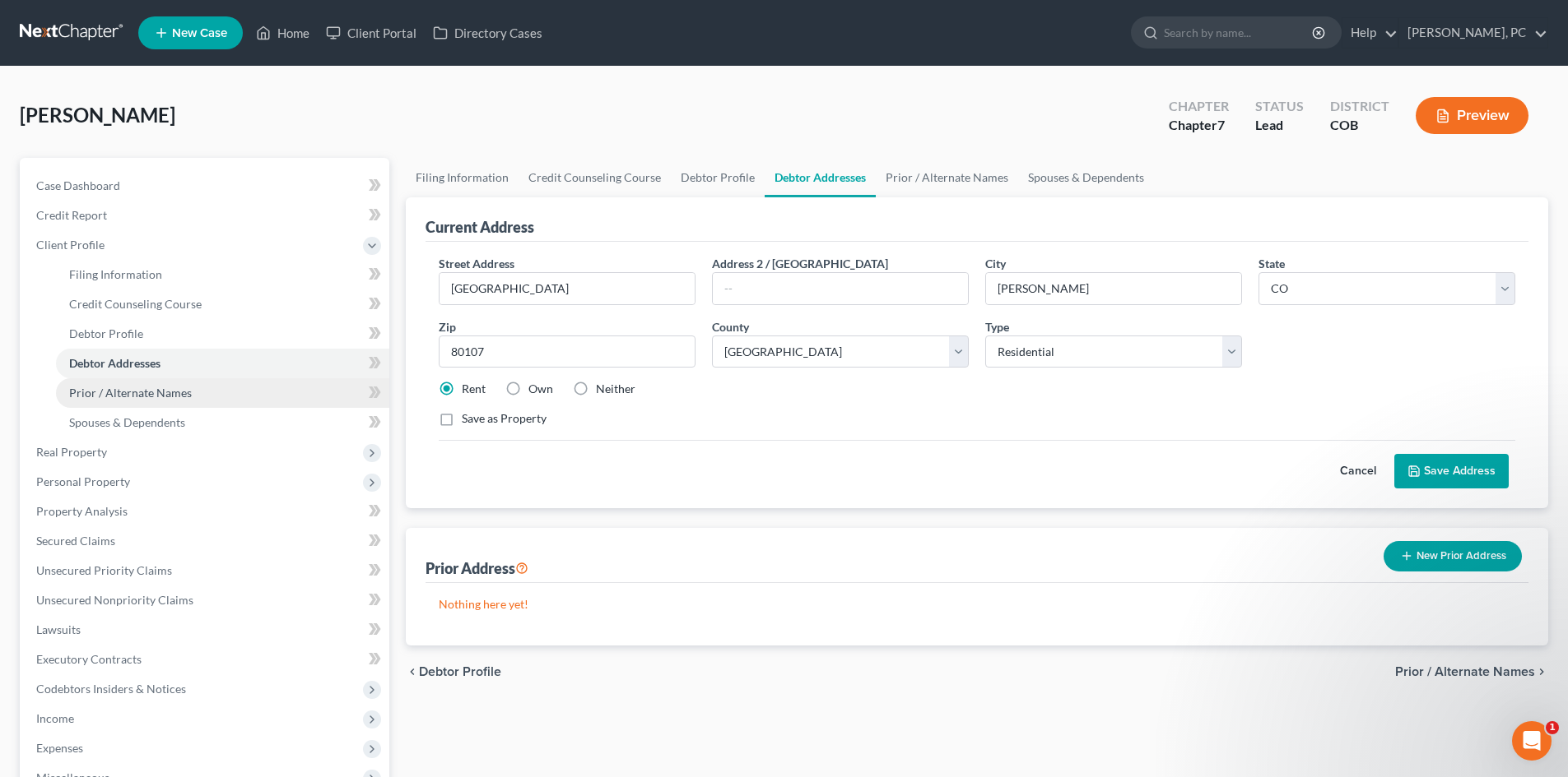
click at [110, 391] on span "Prior / Alternate Names" at bounding box center [130, 393] width 122 height 14
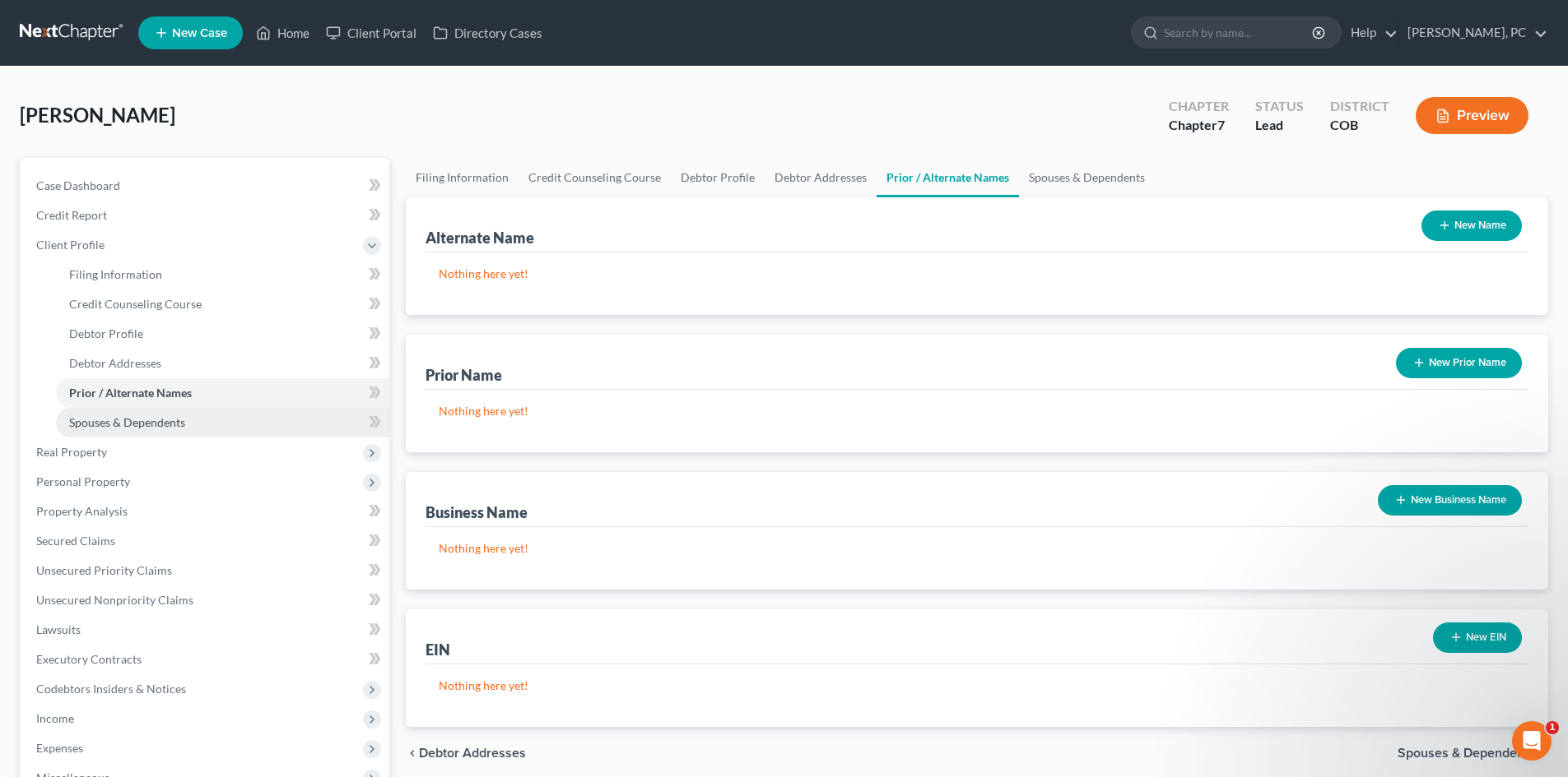
click at [144, 417] on span "Spouses & Dependents" at bounding box center [128, 423] width 116 height 14
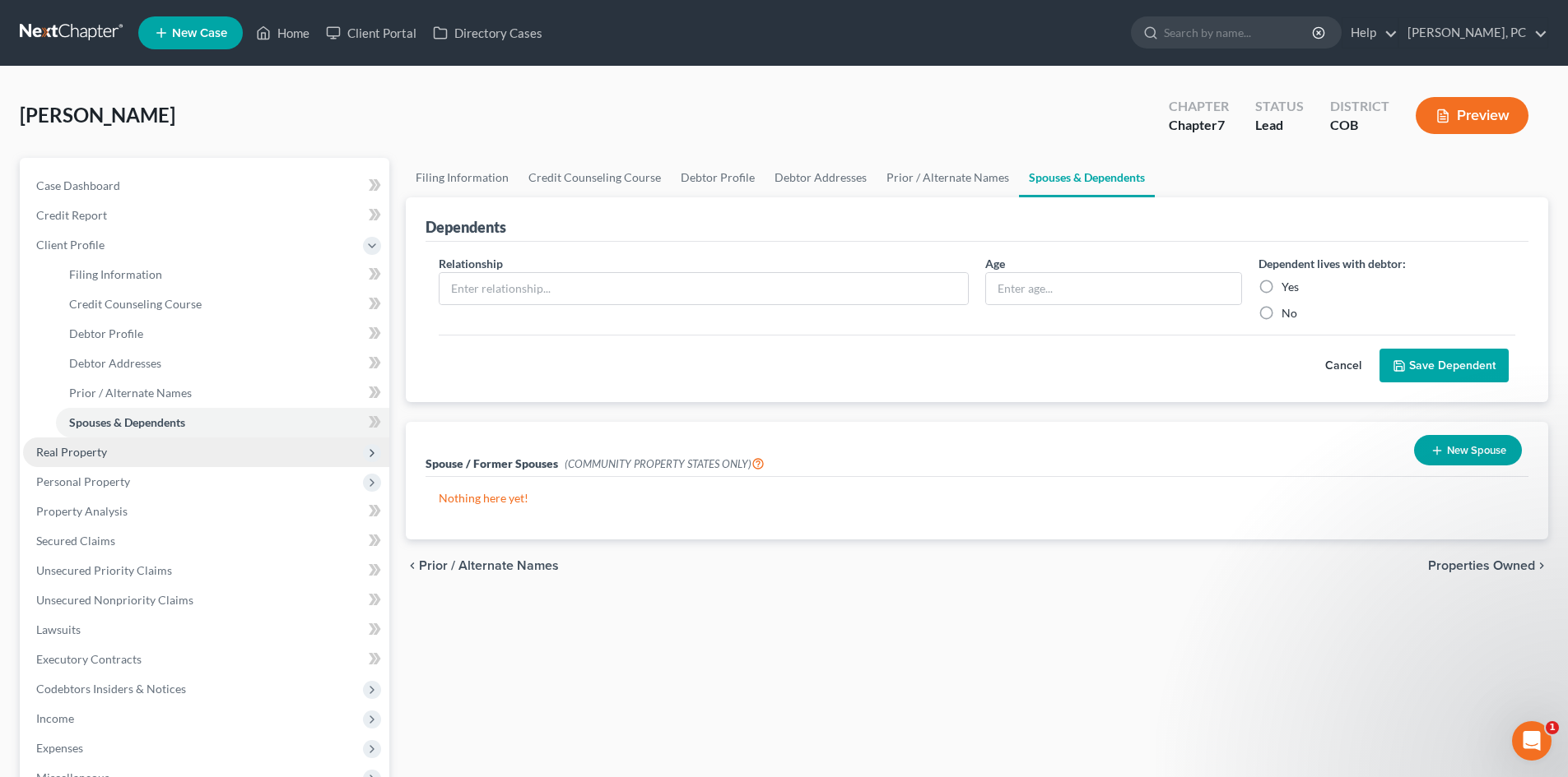
click at [69, 445] on span "Real Property" at bounding box center [71, 452] width 70 height 14
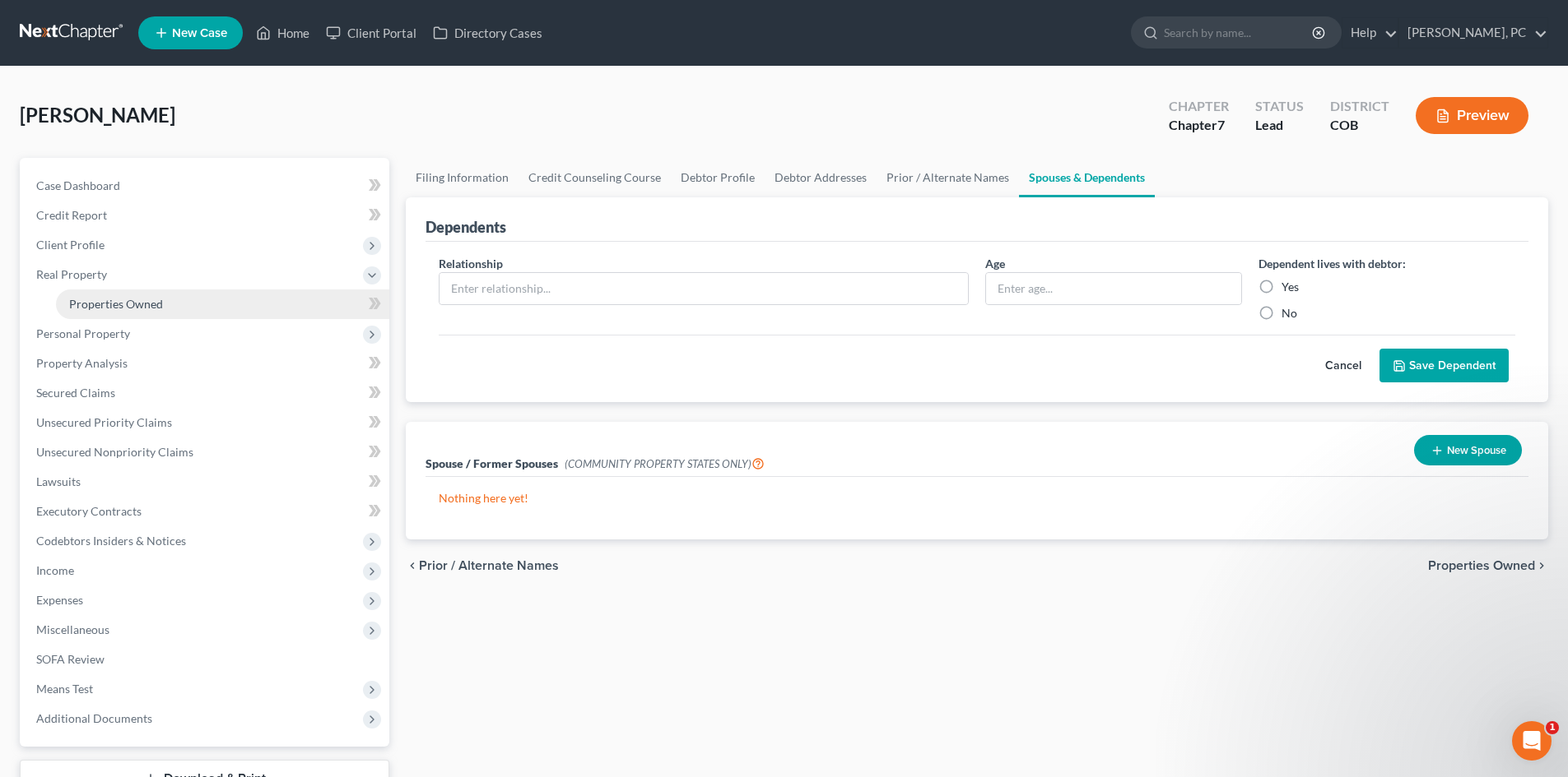
click at [140, 302] on span "Properties Owned" at bounding box center [116, 304] width 94 height 14
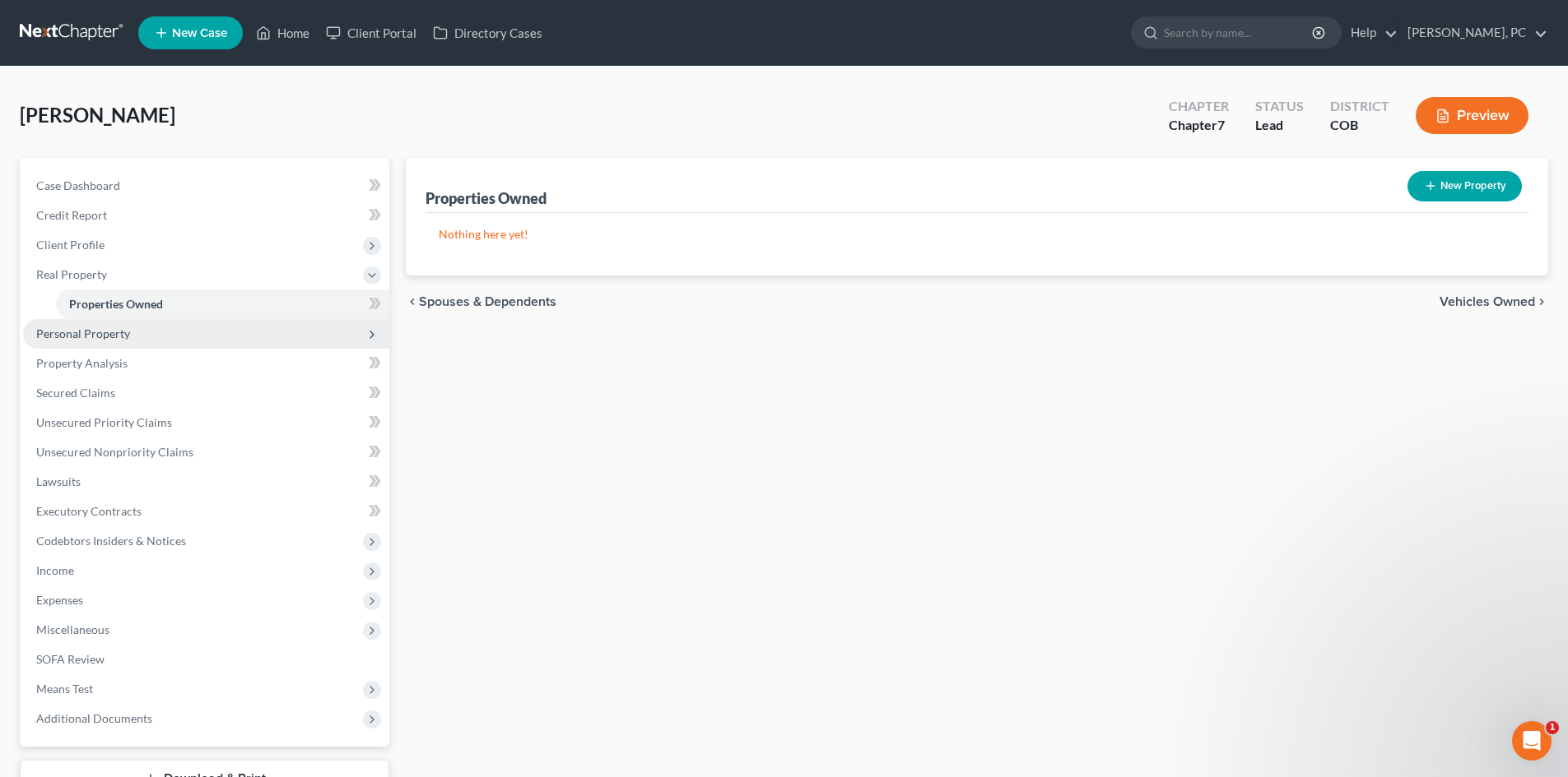
click at [79, 338] on span "Personal Property" at bounding box center [83, 334] width 94 height 14
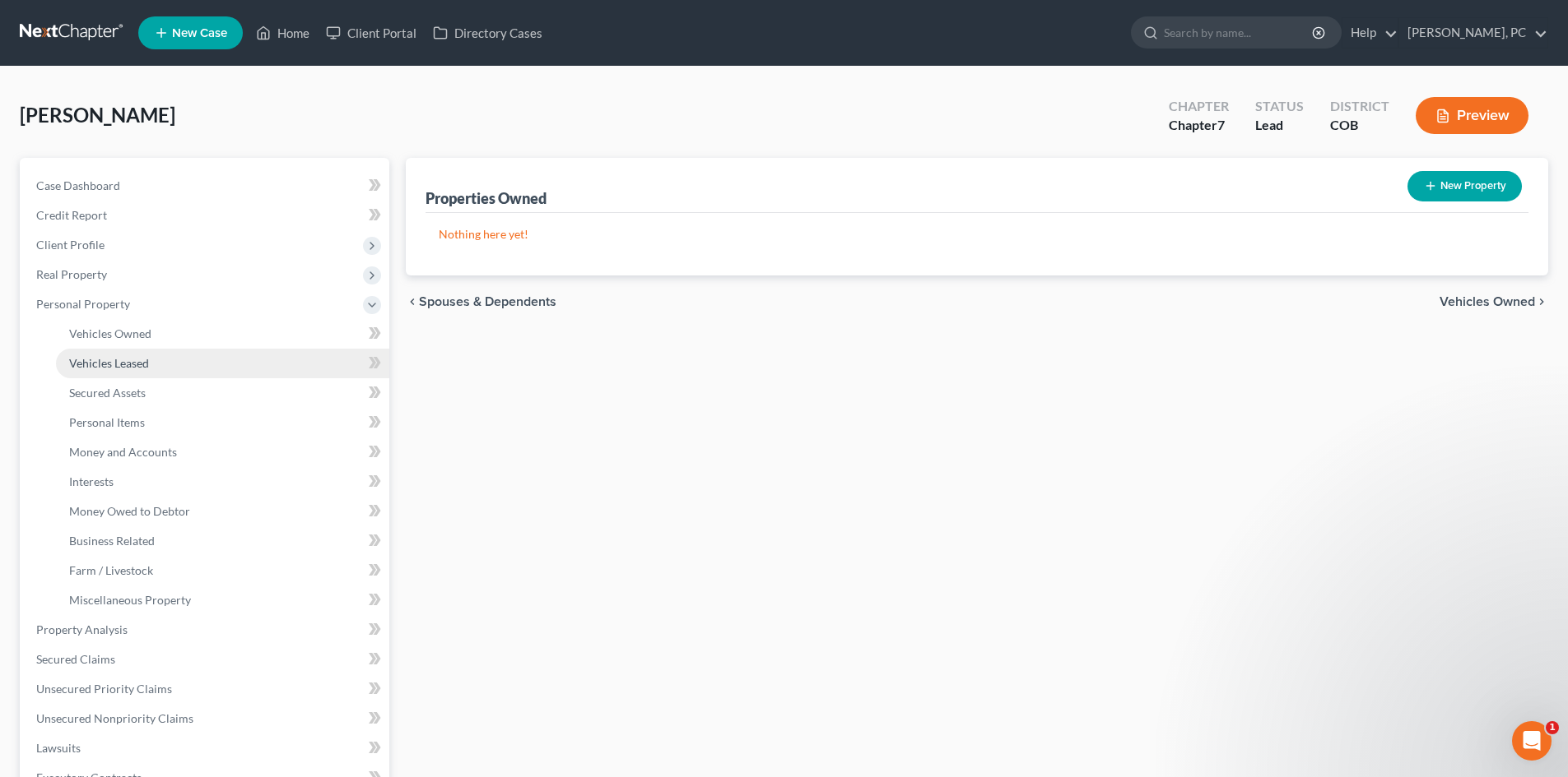
click at [98, 356] on span "Vehicles Leased" at bounding box center [109, 363] width 80 height 14
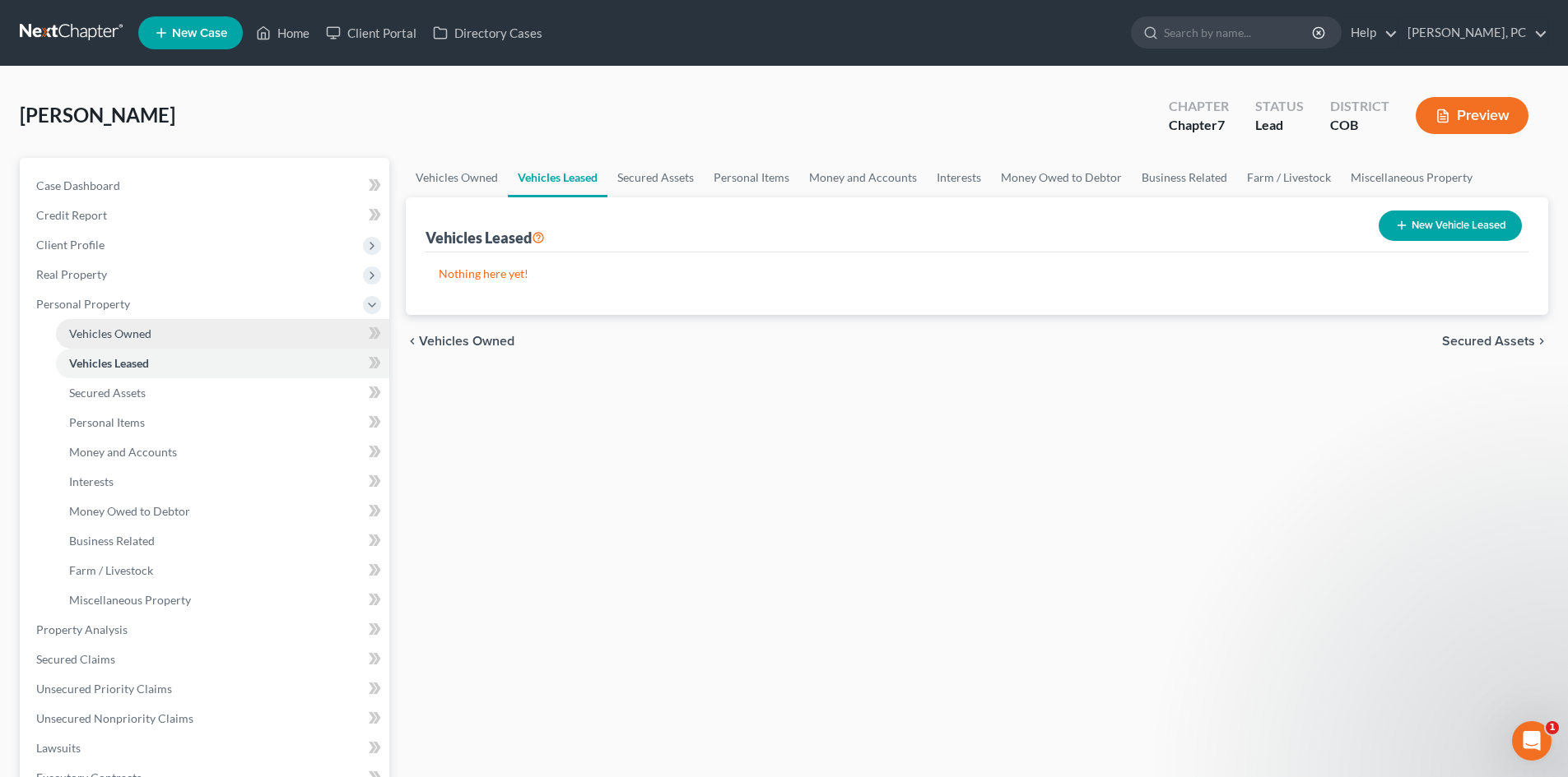
click at [103, 338] on span "Vehicles Owned" at bounding box center [111, 334] width 83 height 14
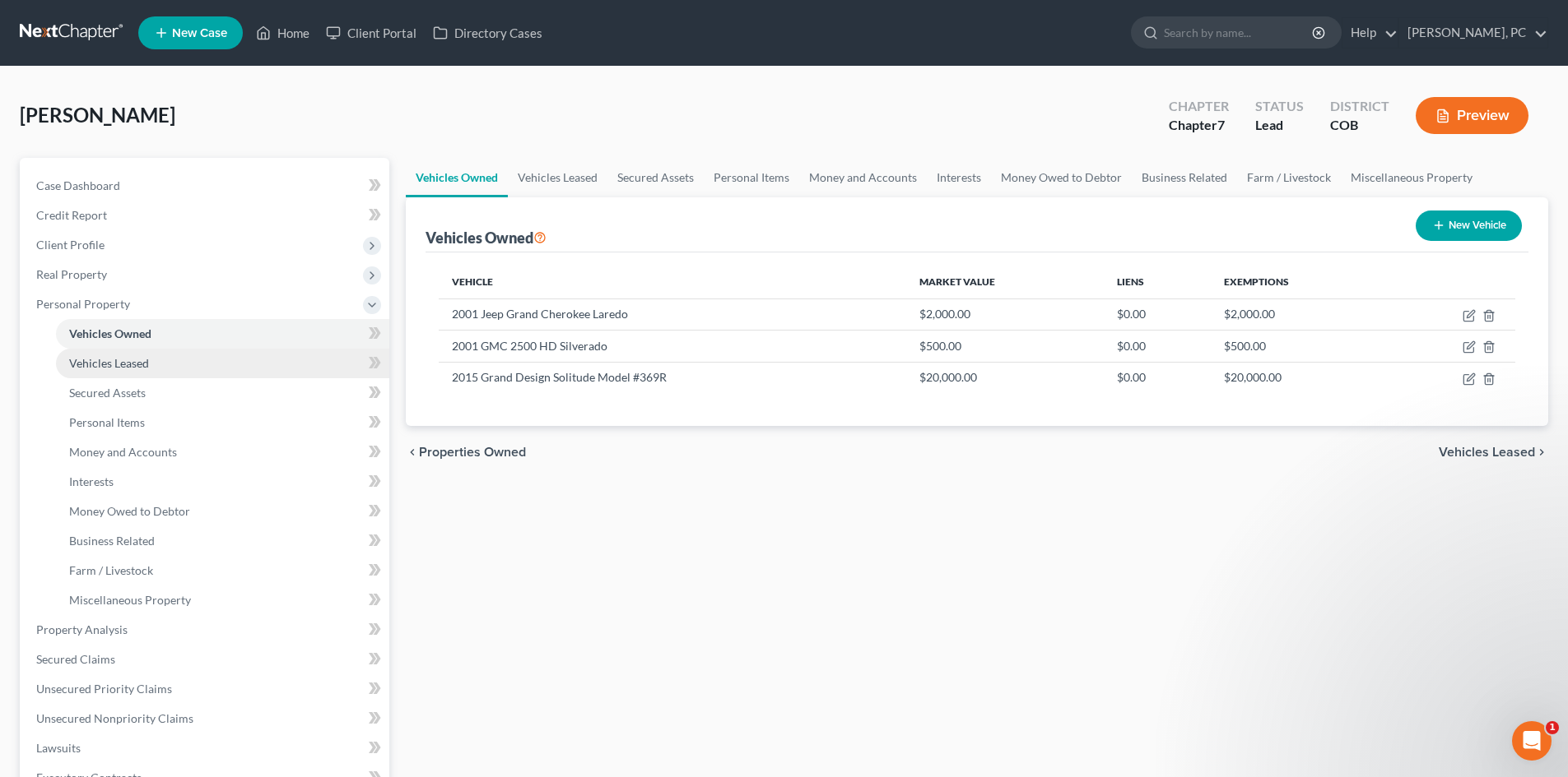
click at [117, 354] on link "Vehicles Leased" at bounding box center [222, 364] width 333 height 30
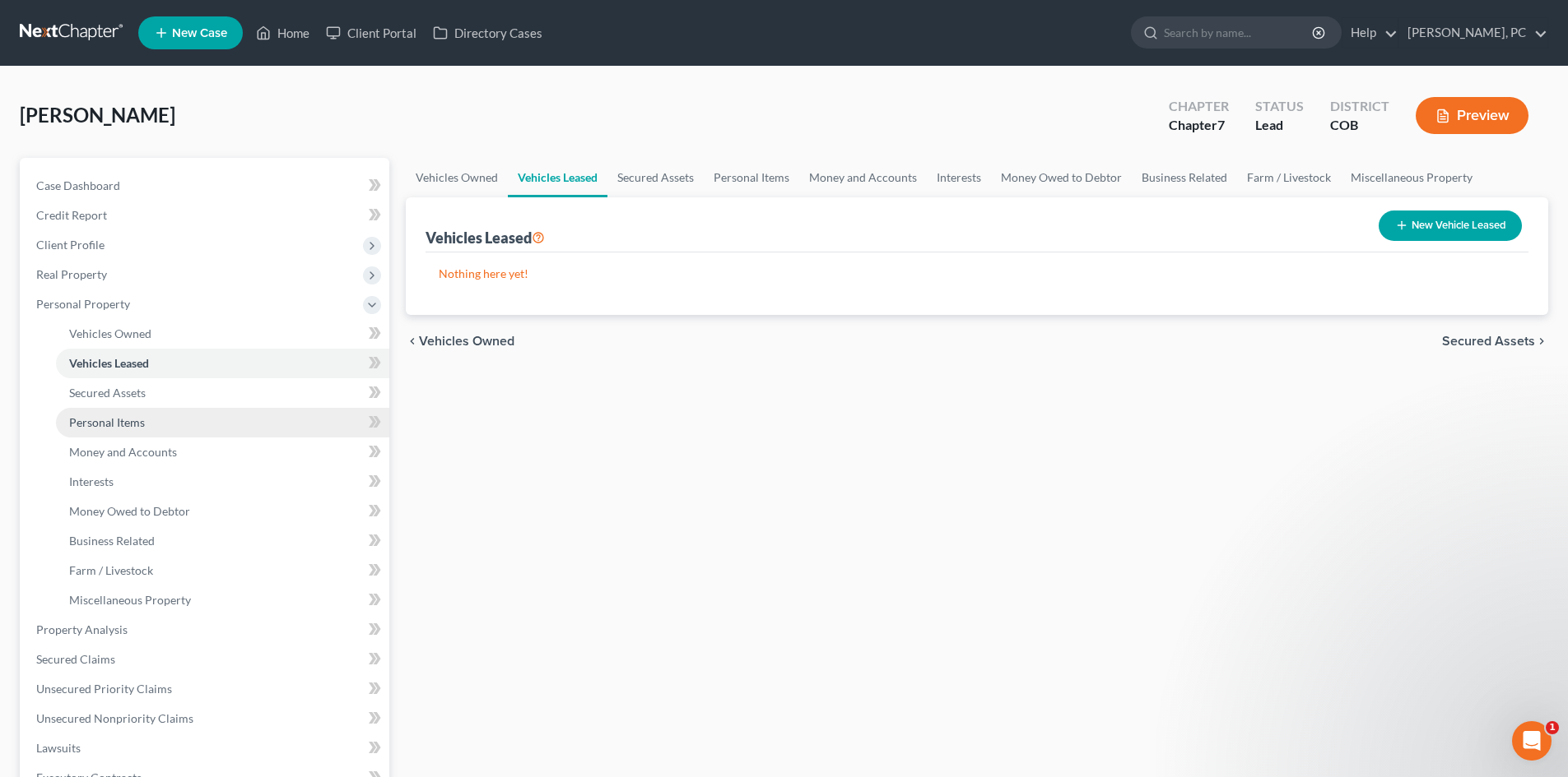
click at [121, 420] on span "Personal Items" at bounding box center [107, 423] width 76 height 14
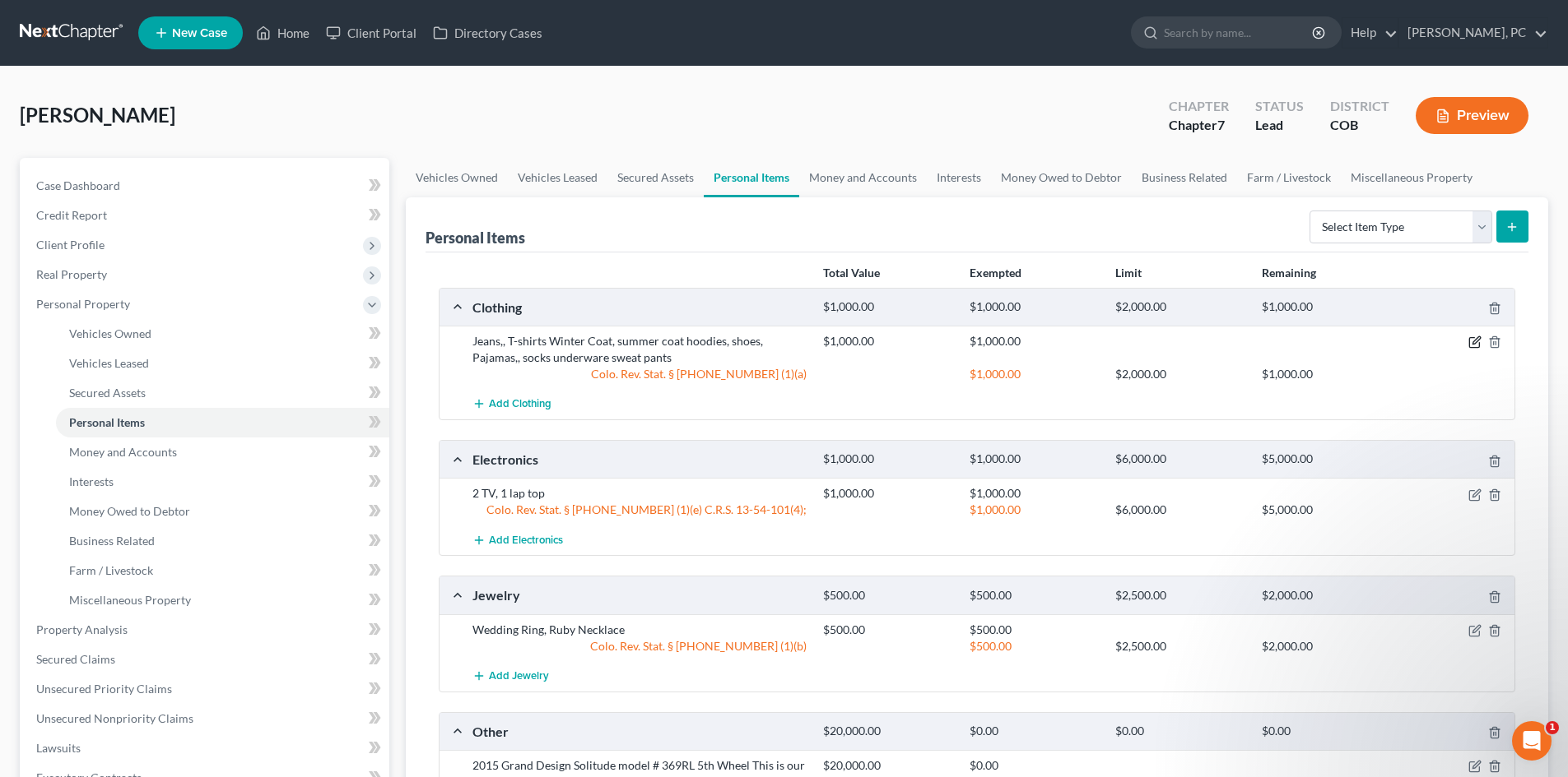
drag, startPoint x: 1474, startPoint y: 343, endPoint x: 1459, endPoint y: 343, distance: 15.0
click at [1473, 343] on icon "button" at bounding box center [1476, 341] width 7 height 7
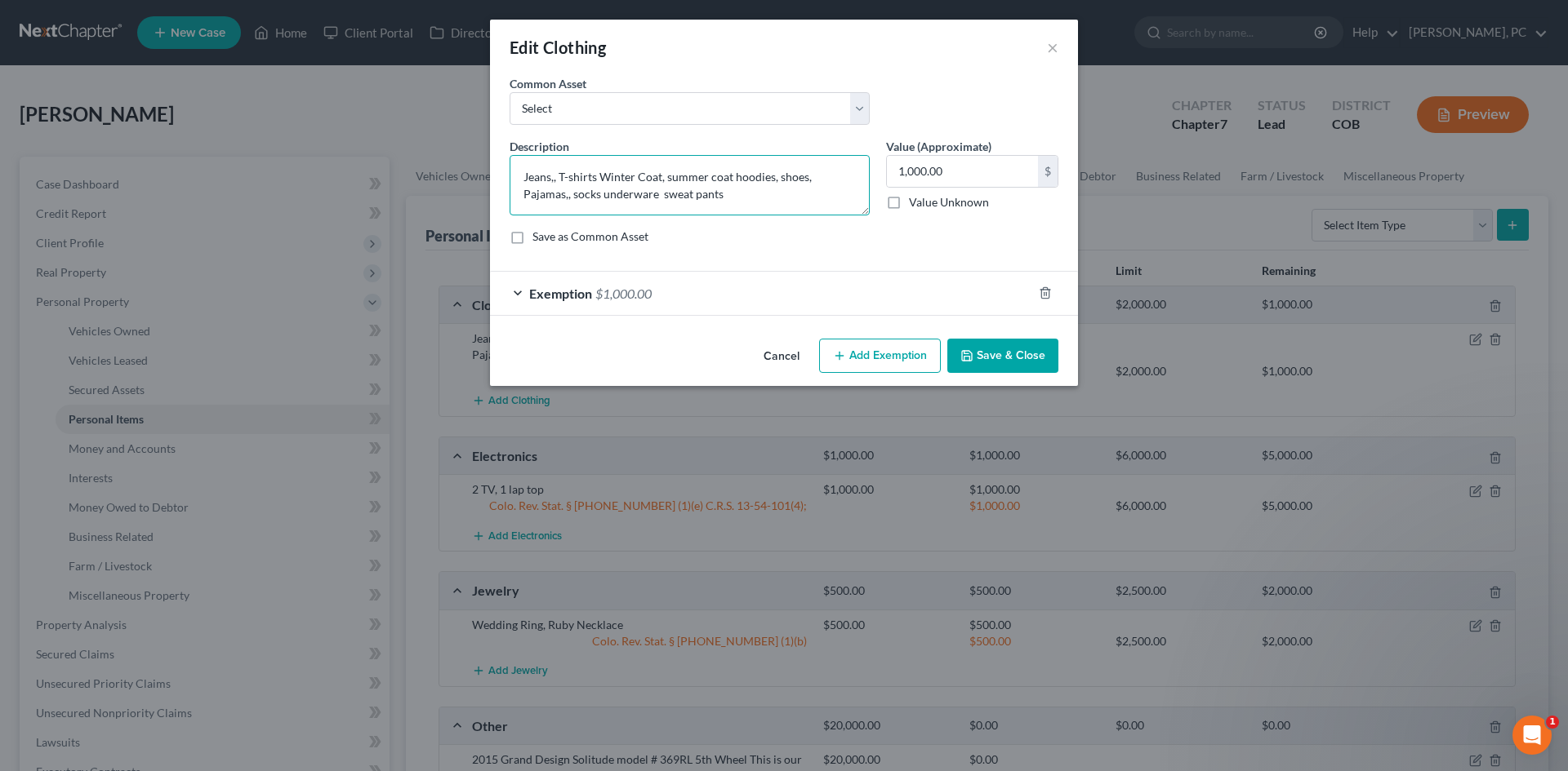
click at [553, 177] on textarea "Jeans,, T-shirts Winter Coat, summer coat hoodies, shoes, Pajamas,, socks under…" at bounding box center [689, 185] width 360 height 60
click at [1037, 355] on button "Save & Close" at bounding box center [1003, 355] width 111 height 34
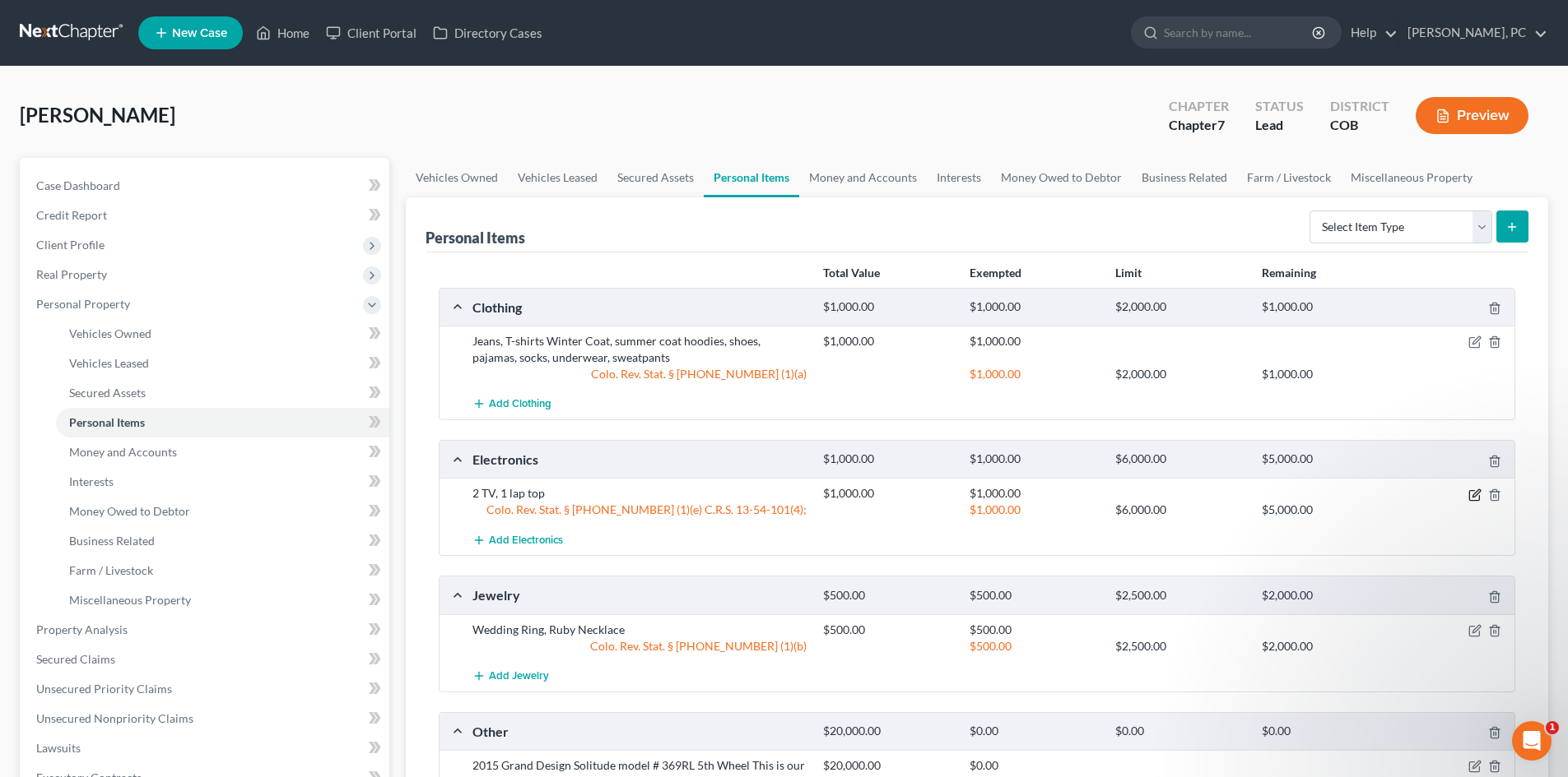
click at [1469, 493] on icon "button" at bounding box center [1473, 495] width 10 height 10
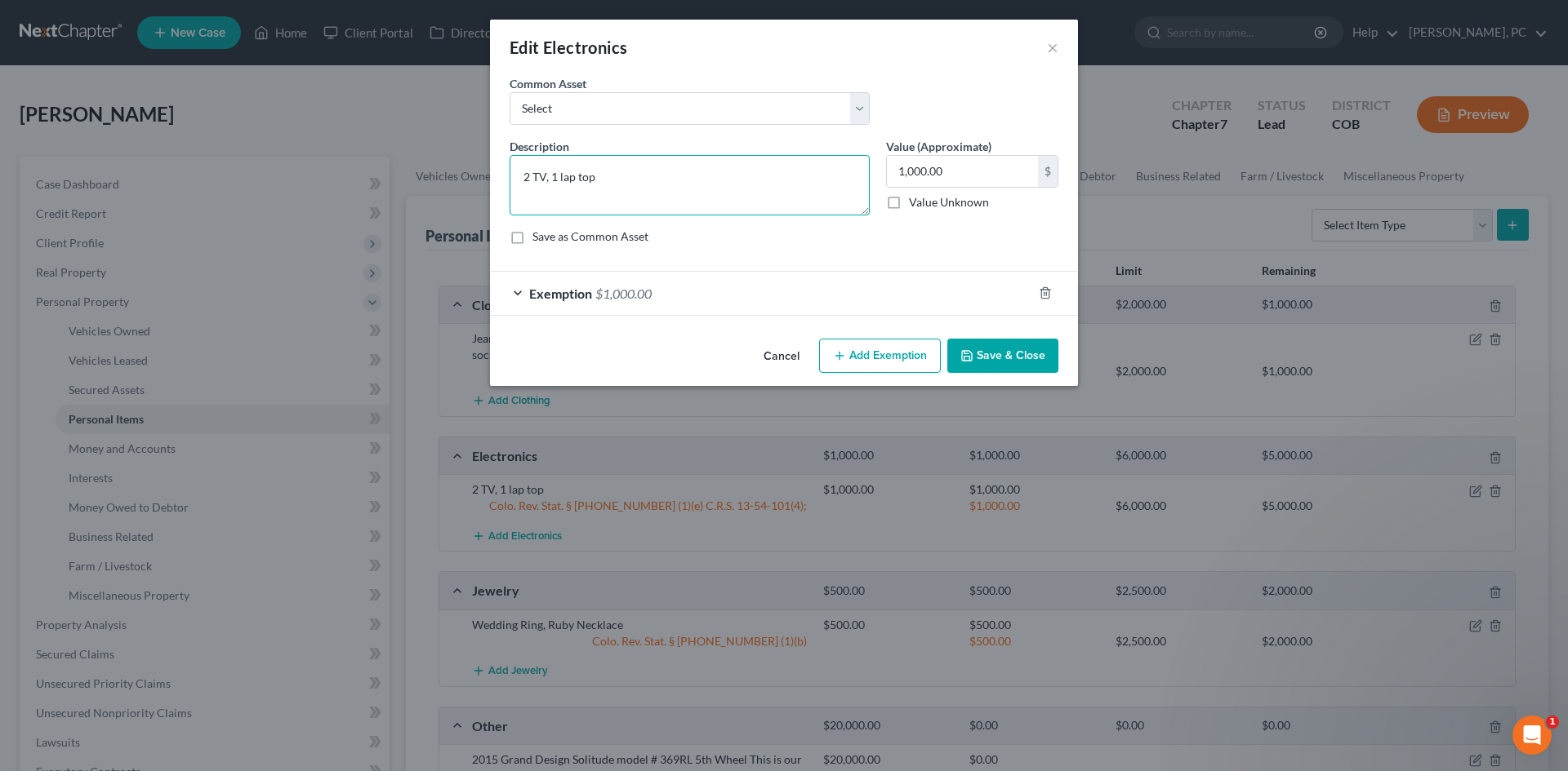
drag, startPoint x: 581, startPoint y: 174, endPoint x: 588, endPoint y: 159, distance: 16.6
click at [581, 174] on textarea "2 TV, 1 lap top" at bounding box center [689, 185] width 360 height 60
click at [970, 357] on polyline "button" at bounding box center [967, 358] width 6 height 4
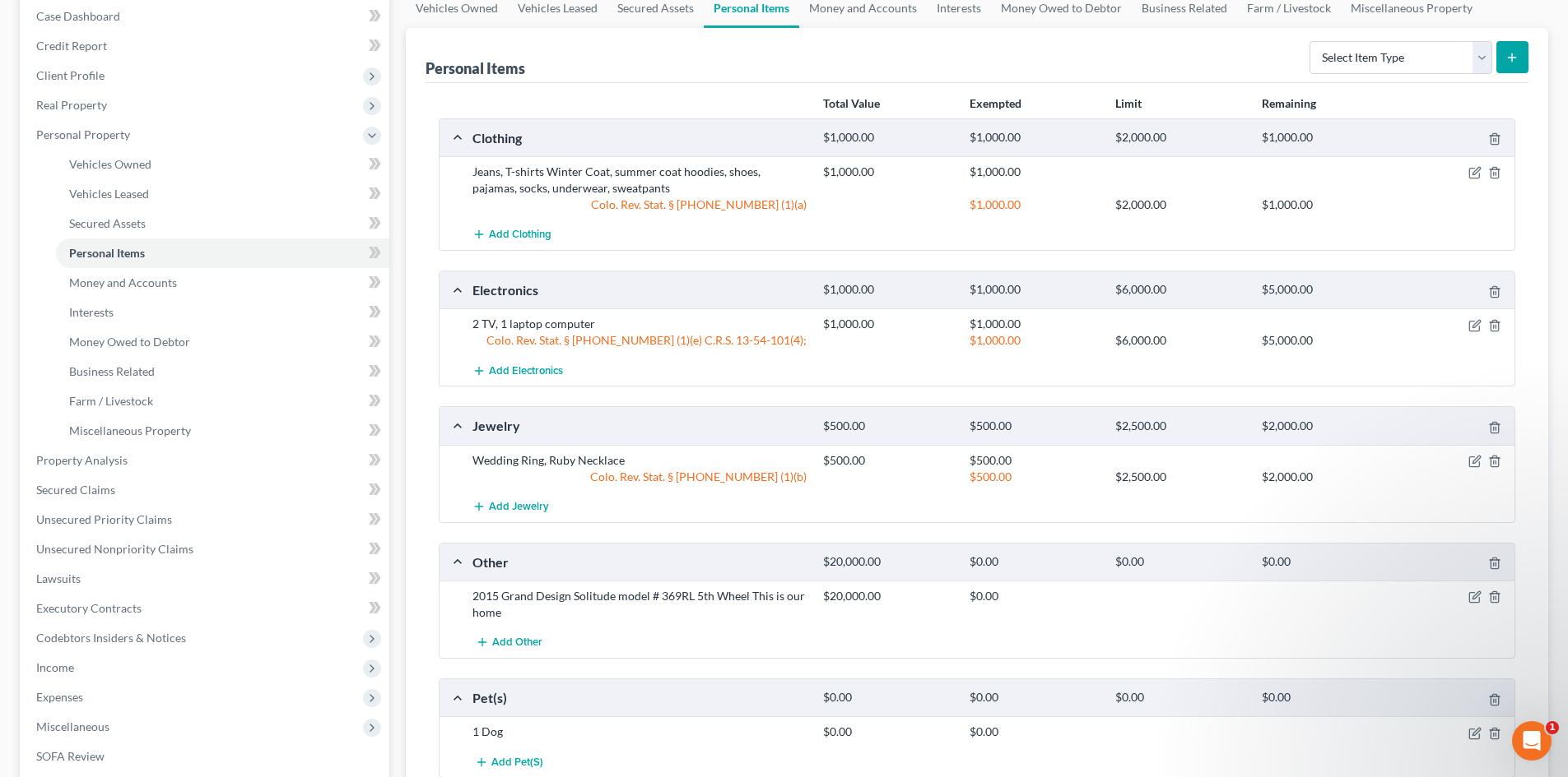
scroll to position [247, 0]
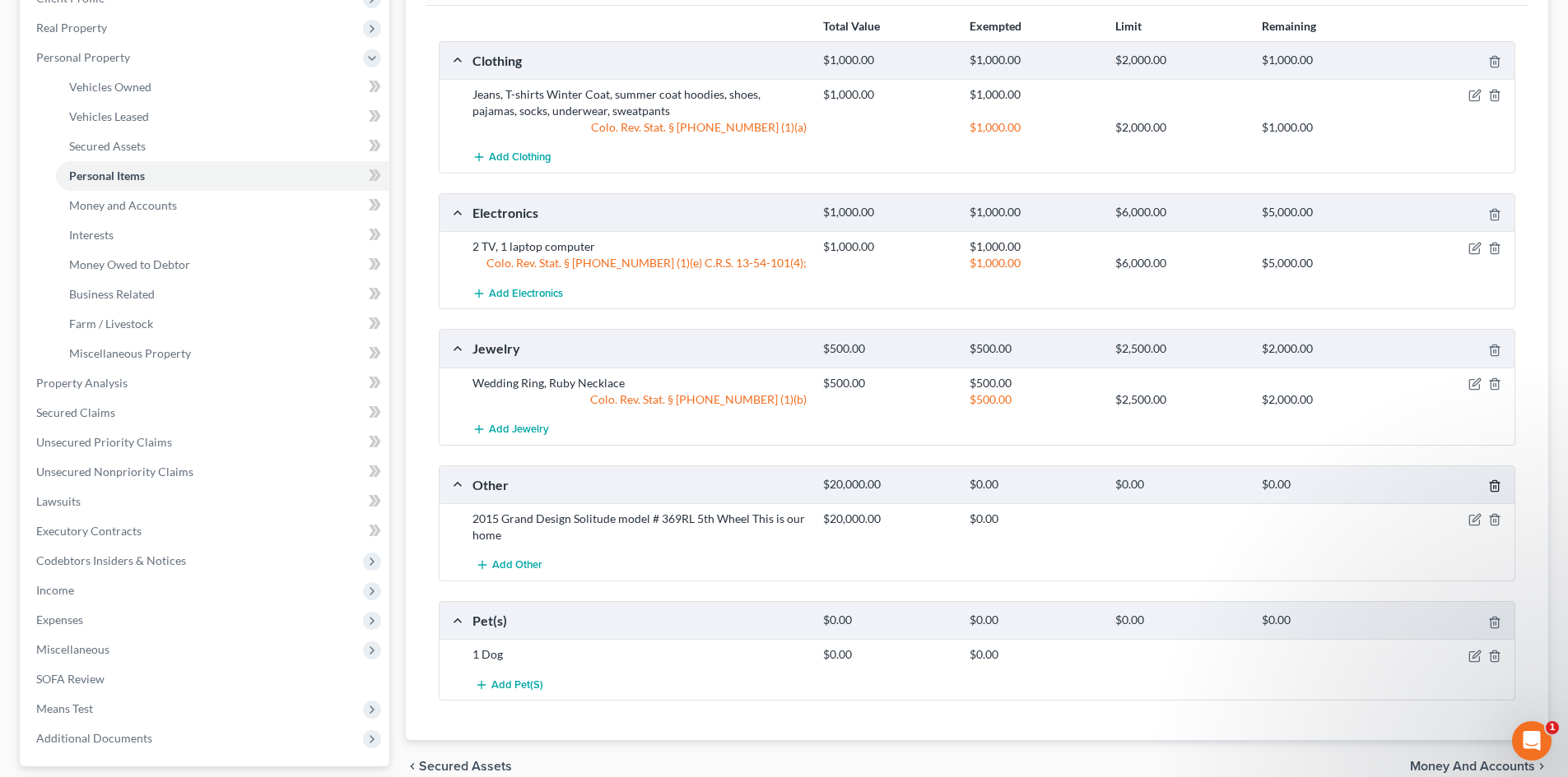
click at [1497, 485] on icon "button" at bounding box center [1494, 486] width 13 height 13
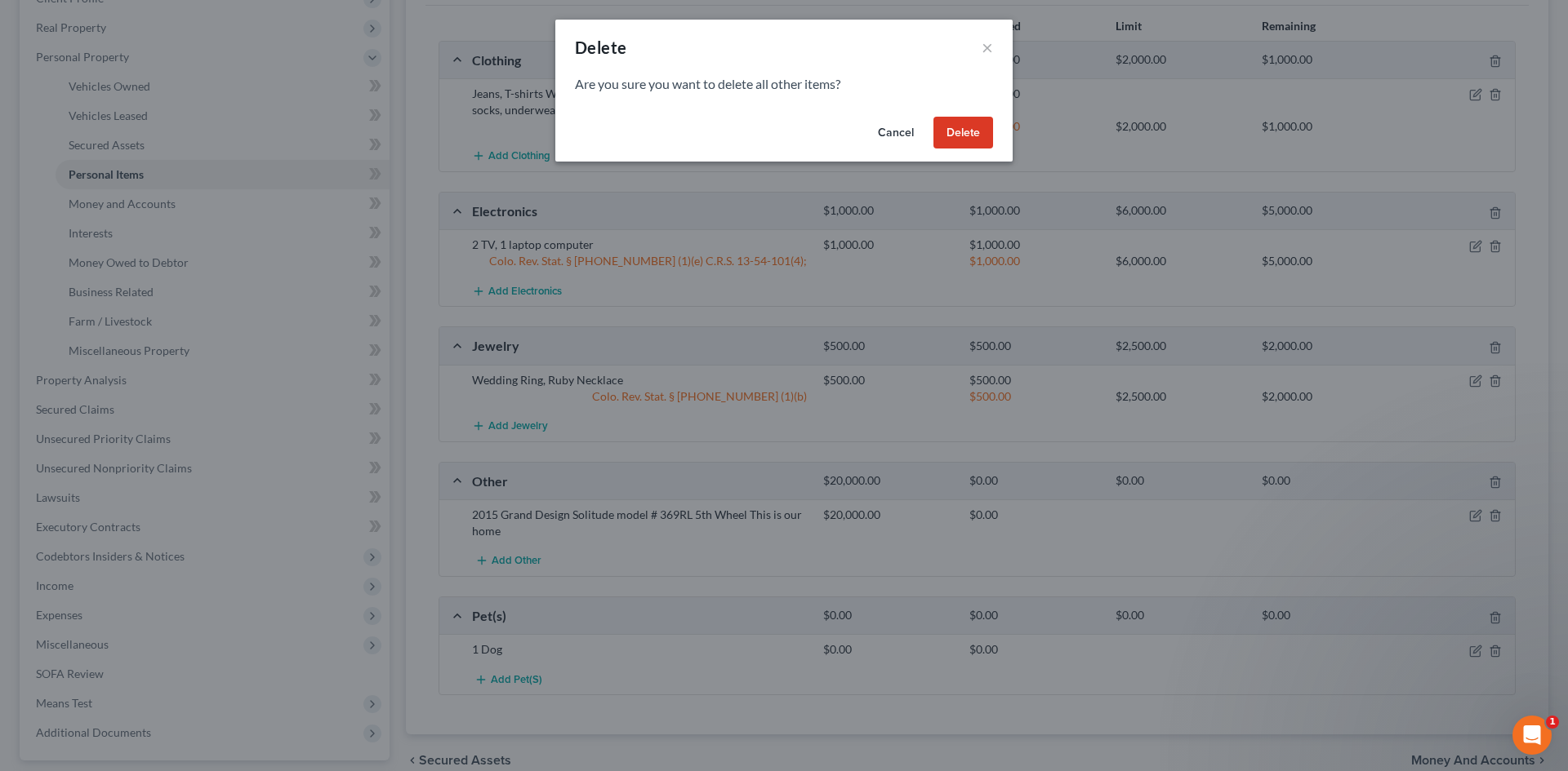
click at [958, 144] on button "Delete" at bounding box center [963, 133] width 59 height 32
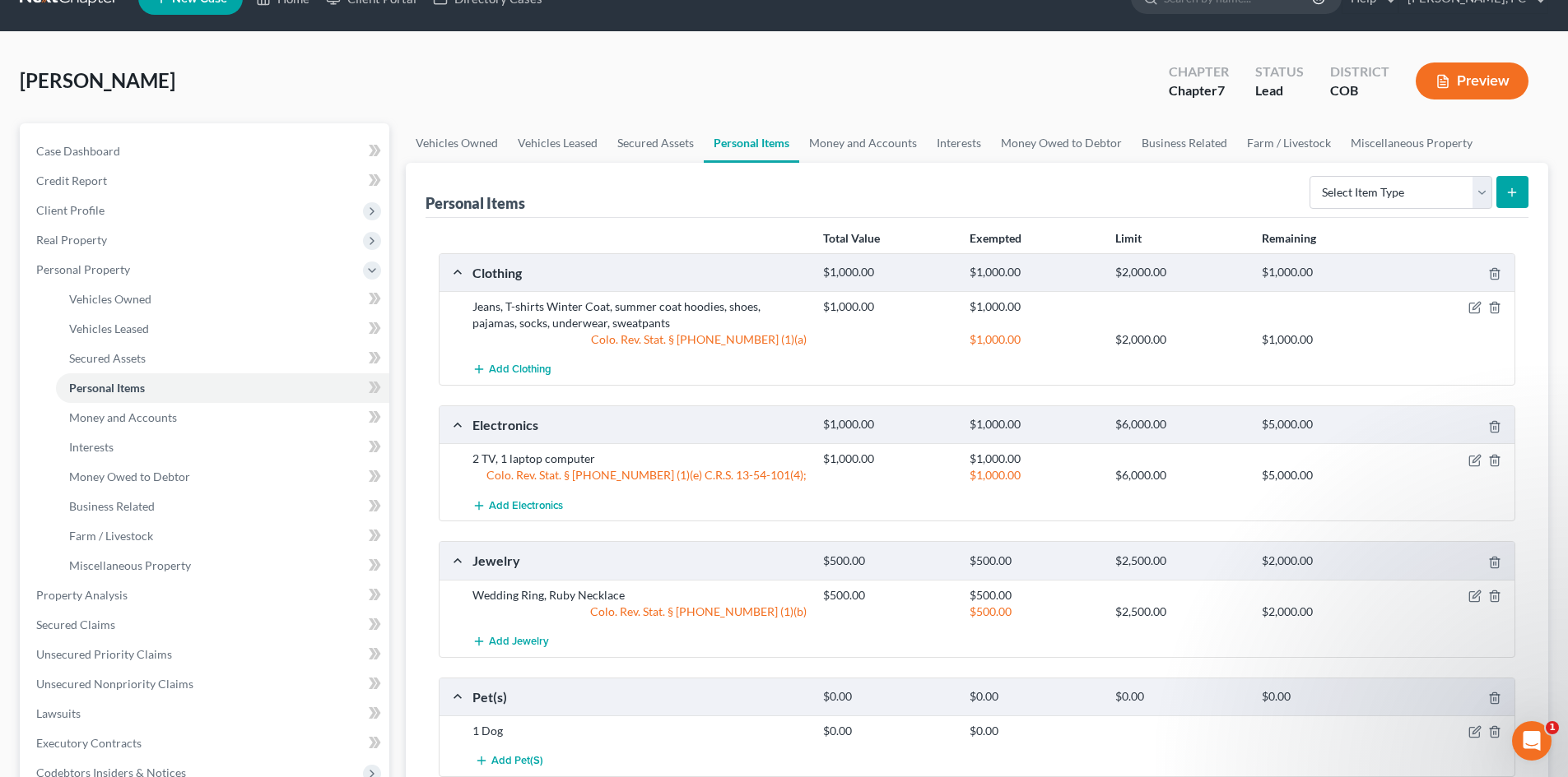
scroll to position [0, 0]
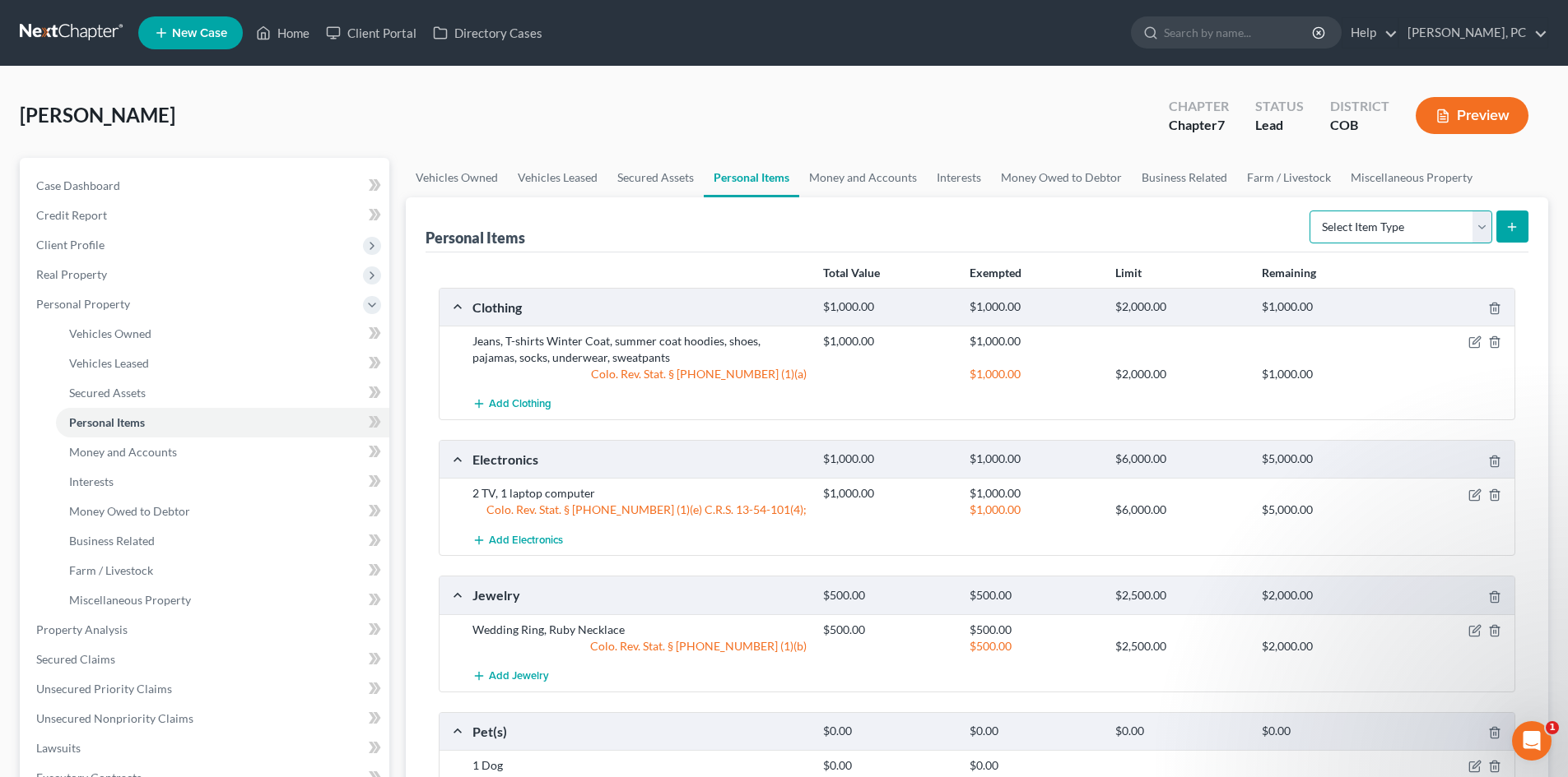
click at [1341, 229] on select "Select Item Type Clothing Collectibles Of Value Electronics Firearms Household …" at bounding box center [1401, 227] width 183 height 33
click at [1311, 211] on select "Select Item Type Clothing Collectibles Of Value Electronics Firearms Household …" at bounding box center [1401, 227] width 183 height 33
click at [1513, 221] on icon "submit" at bounding box center [1512, 227] width 13 height 13
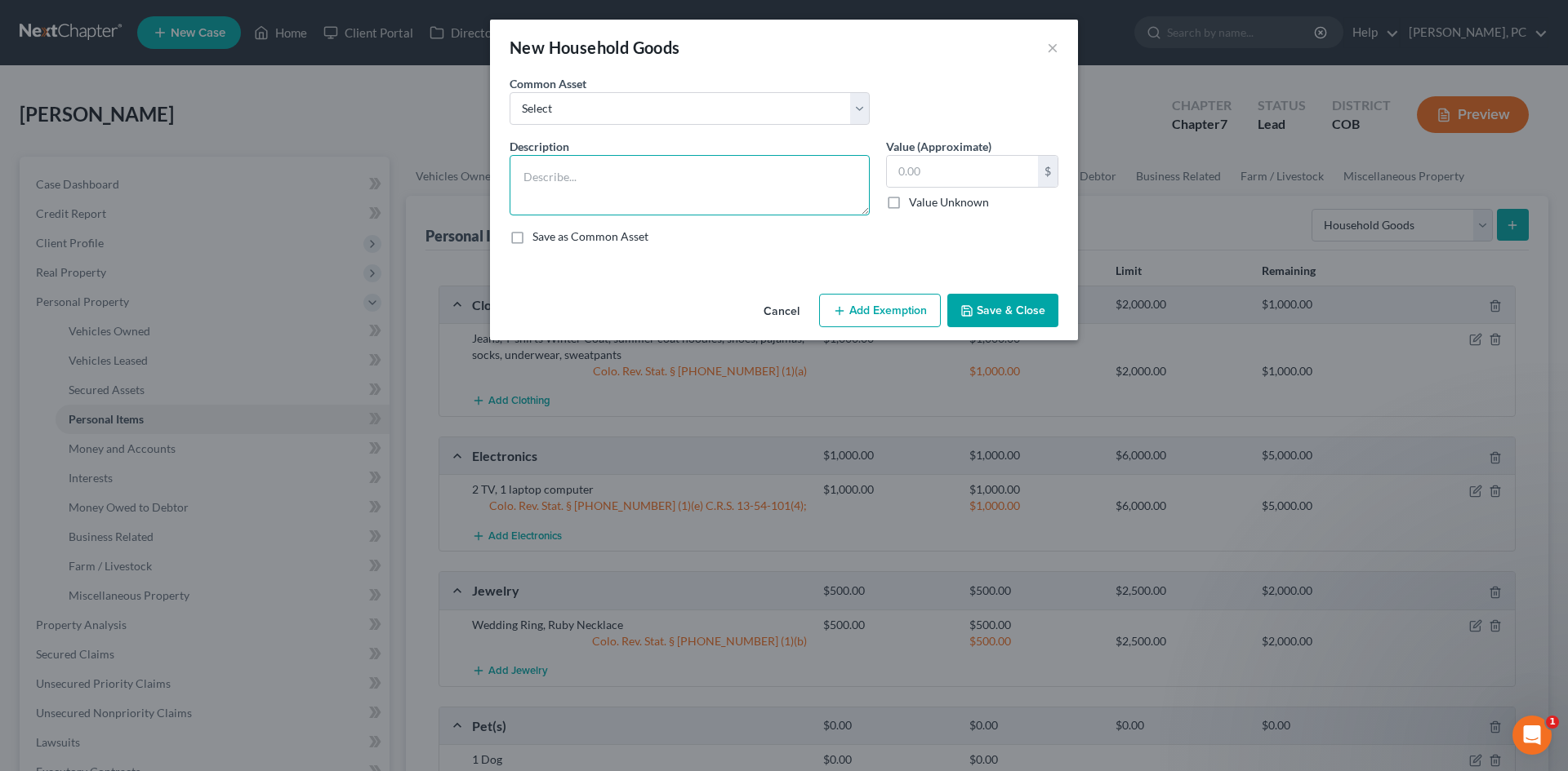
click at [628, 195] on textarea at bounding box center [689, 185] width 360 height 60
click at [928, 166] on input "text" at bounding box center [962, 172] width 151 height 31
click at [887, 317] on button "Add Exemption" at bounding box center [880, 310] width 121 height 34
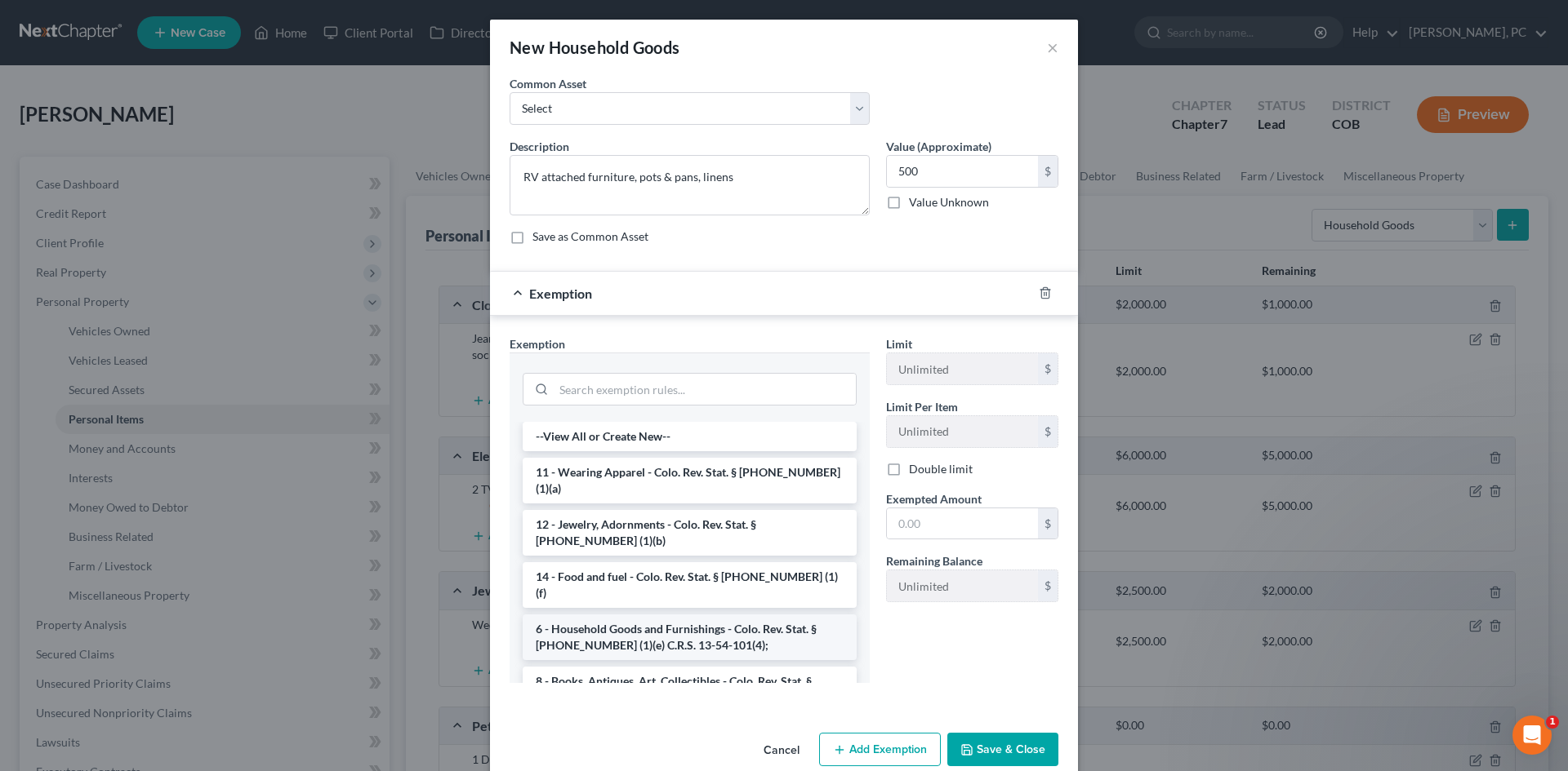
click at [650, 615] on li "6 - Household Goods and Furnishings - Colo. Rev. Stat. § 13-54-102 (1)(e) C.R.S…" at bounding box center [689, 638] width 334 height 45
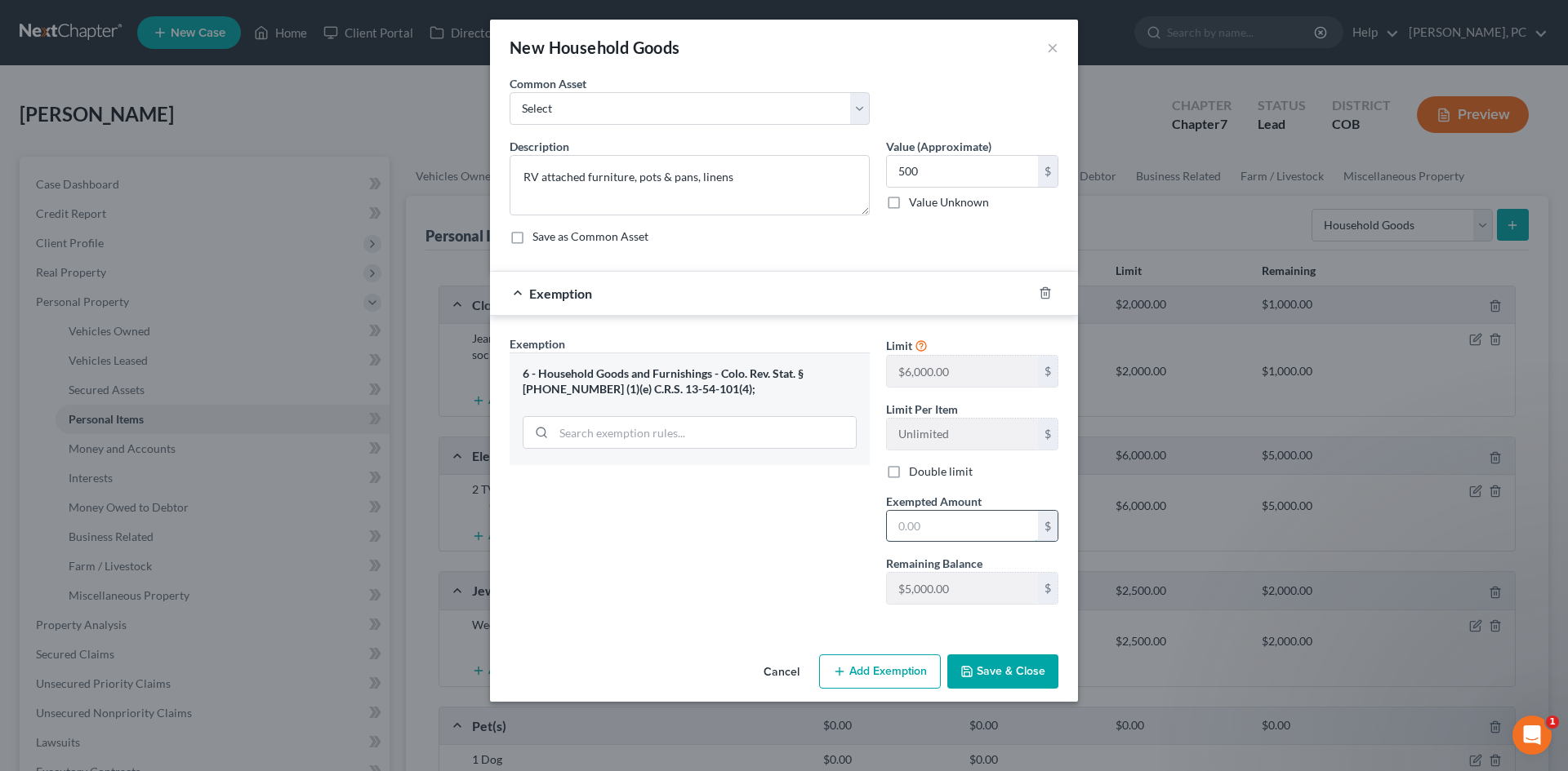
click at [899, 534] on input "text" at bounding box center [962, 527] width 151 height 31
click at [997, 686] on button "Save & Close" at bounding box center [1003, 672] width 111 height 34
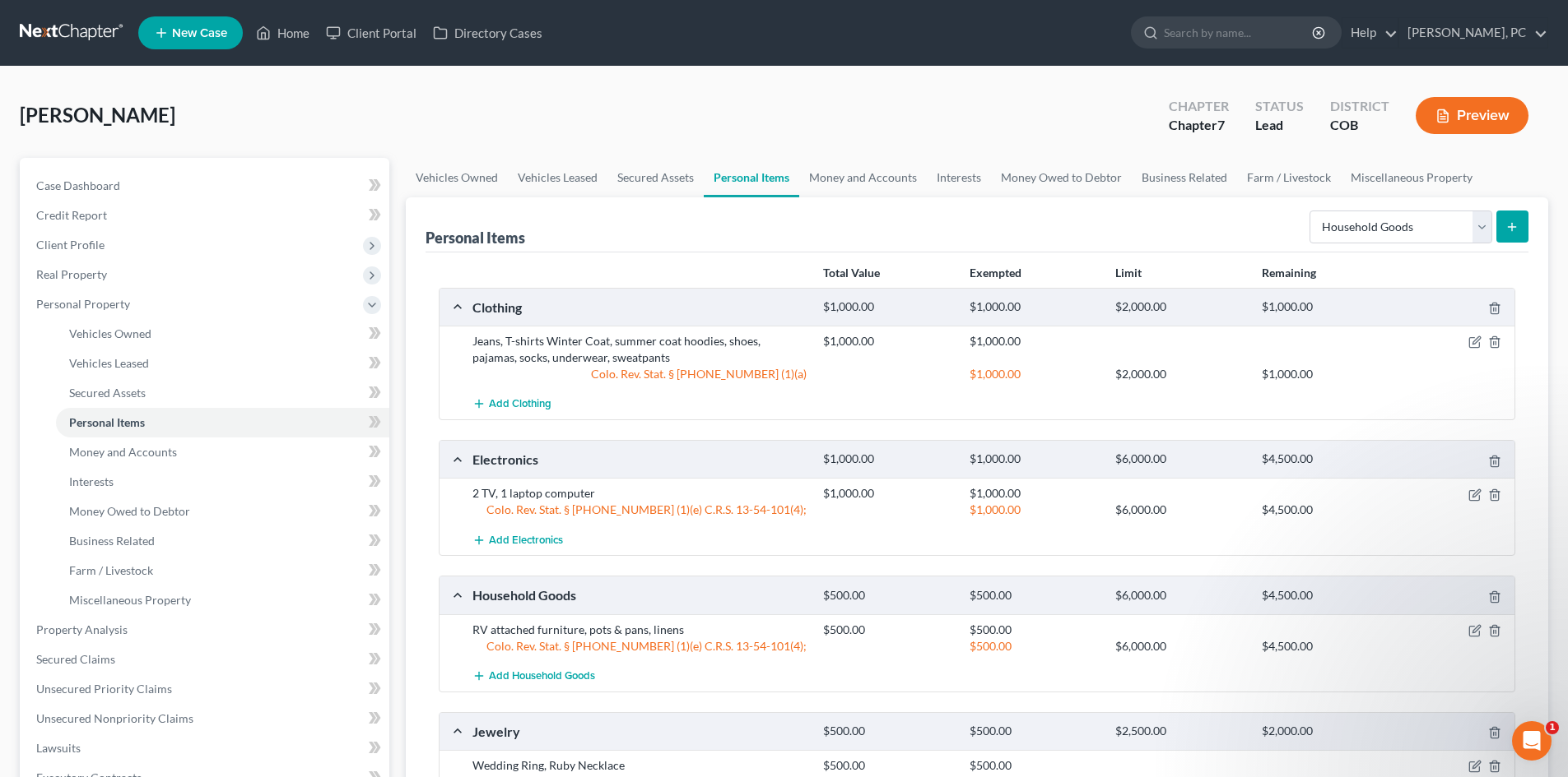
scroll to position [83, 0]
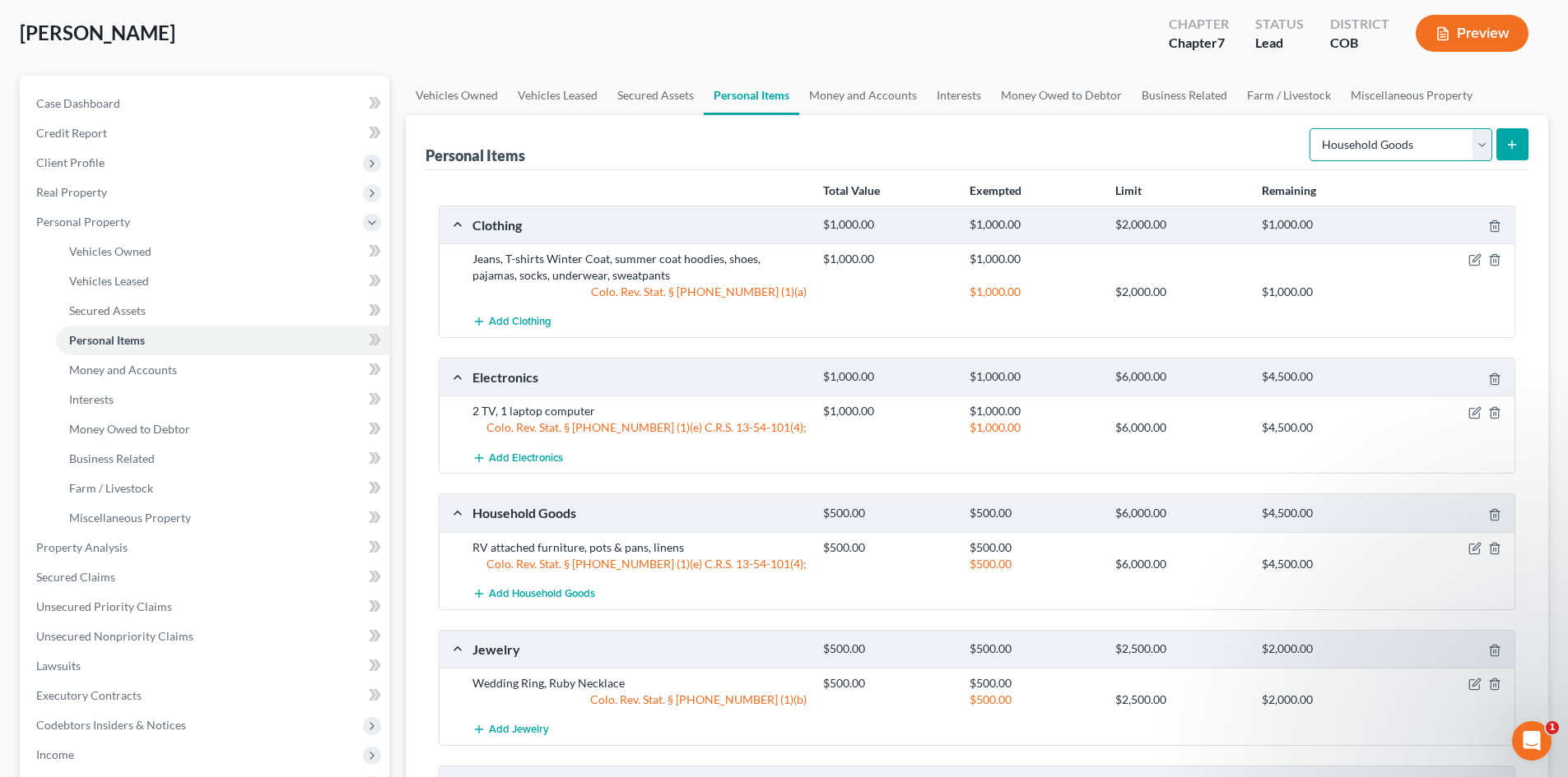
click at [1331, 154] on select "Select Item Type Clothing Collectibles Of Value Electronics Firearms Household …" at bounding box center [1401, 144] width 183 height 33
click at [1113, 153] on div "Personal Items Select Item Type Clothing Collectibles Of Value Electronics Fire…" at bounding box center [977, 142] width 1103 height 55
drag, startPoint x: 150, startPoint y: 369, endPoint x: 371, endPoint y: 359, distance: 221.2
click at [150, 369] on span "Money and Accounts" at bounding box center [123, 370] width 108 height 14
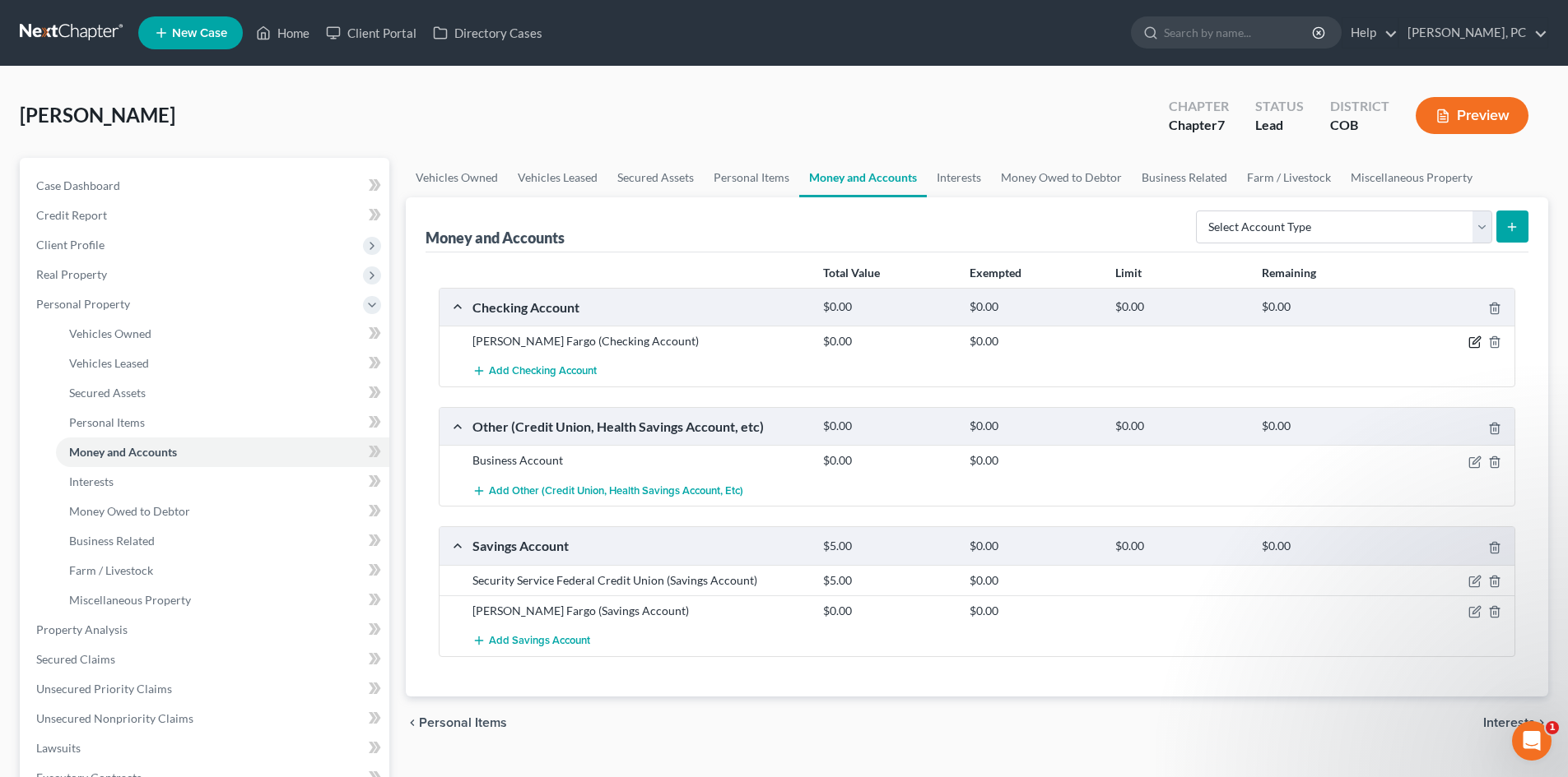
click at [1476, 342] on icon "button" at bounding box center [1474, 342] width 13 height 13
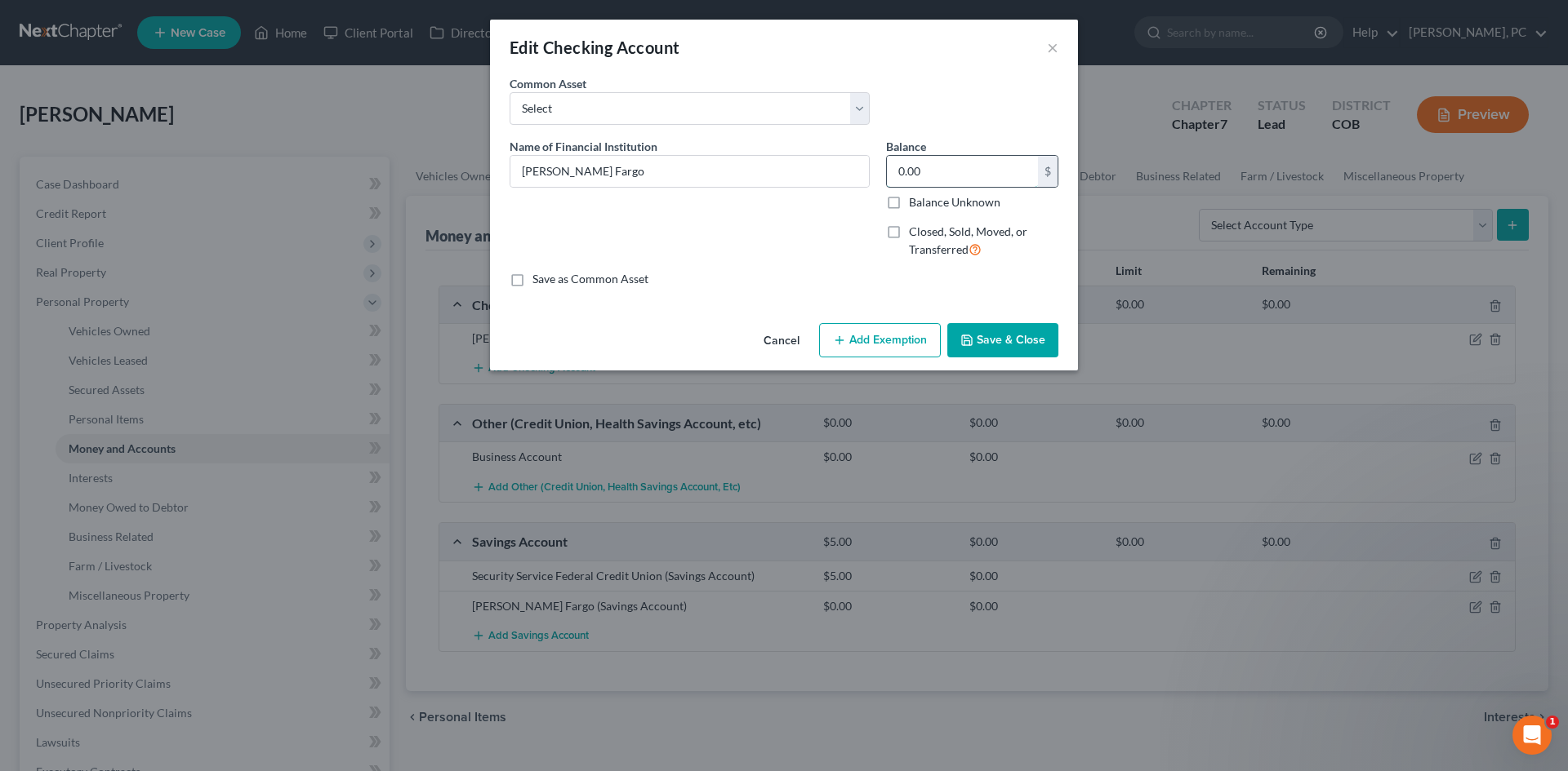
click at [950, 165] on input "0.00" at bounding box center [962, 172] width 151 height 31
click at [882, 342] on button "Add Exemption" at bounding box center [880, 340] width 121 height 34
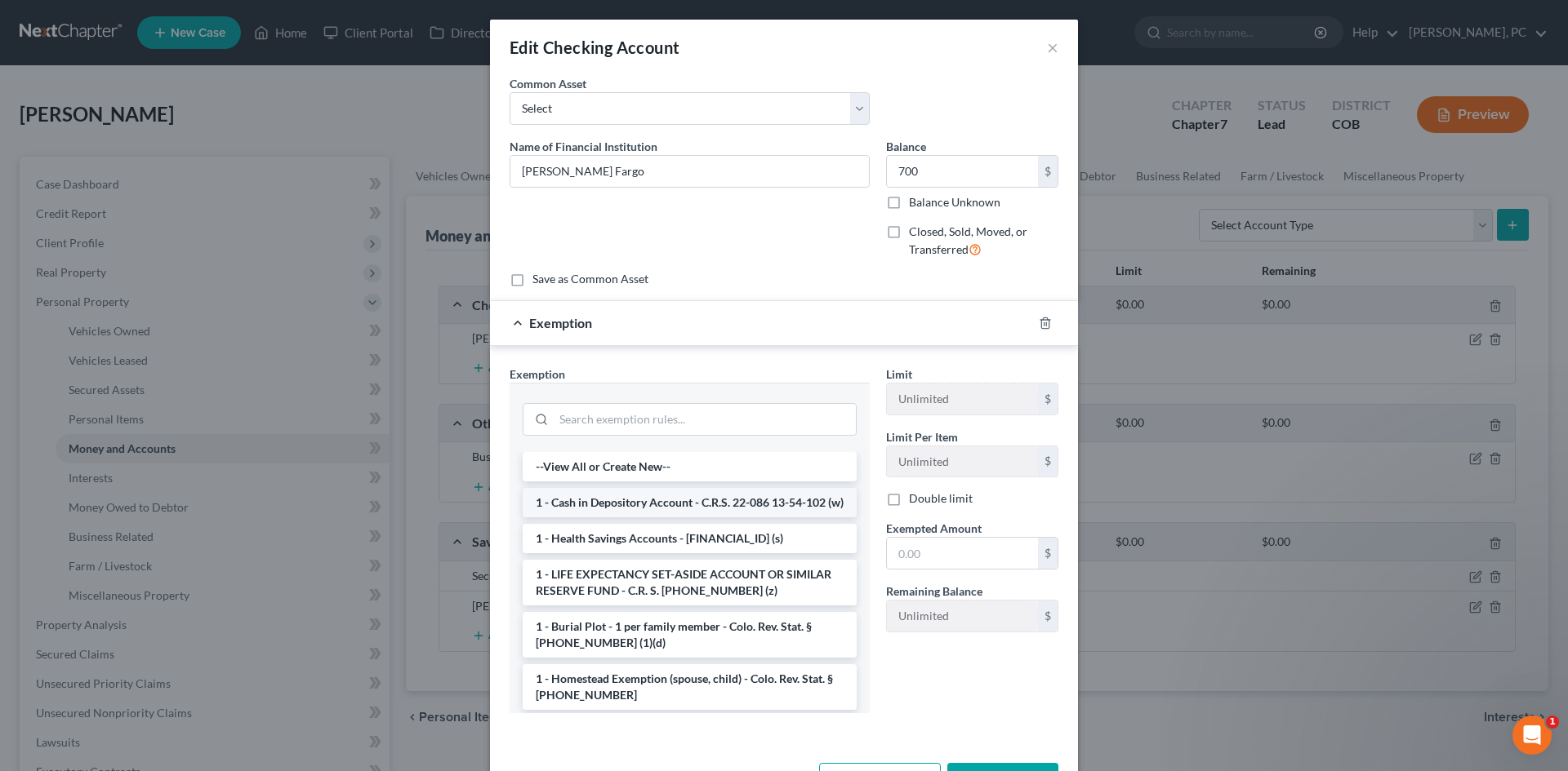
click at [634, 510] on li "1 - Cash in Depository Account - C.R.S. 22-086 13-54-102 (w)" at bounding box center [689, 503] width 334 height 30
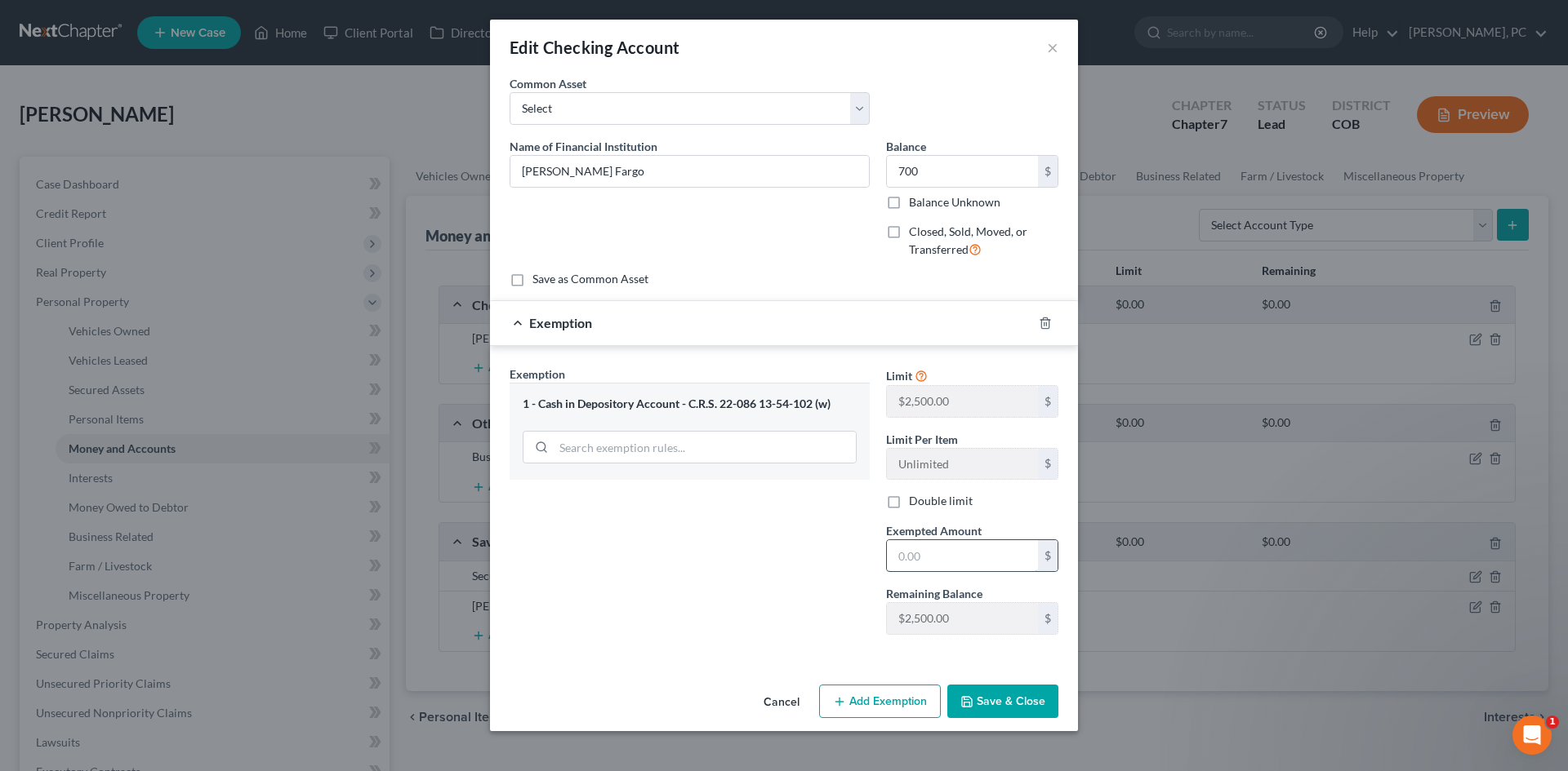
click at [938, 558] on input "text" at bounding box center [962, 556] width 151 height 31
click at [989, 698] on button "Save & Close" at bounding box center [1003, 701] width 111 height 34
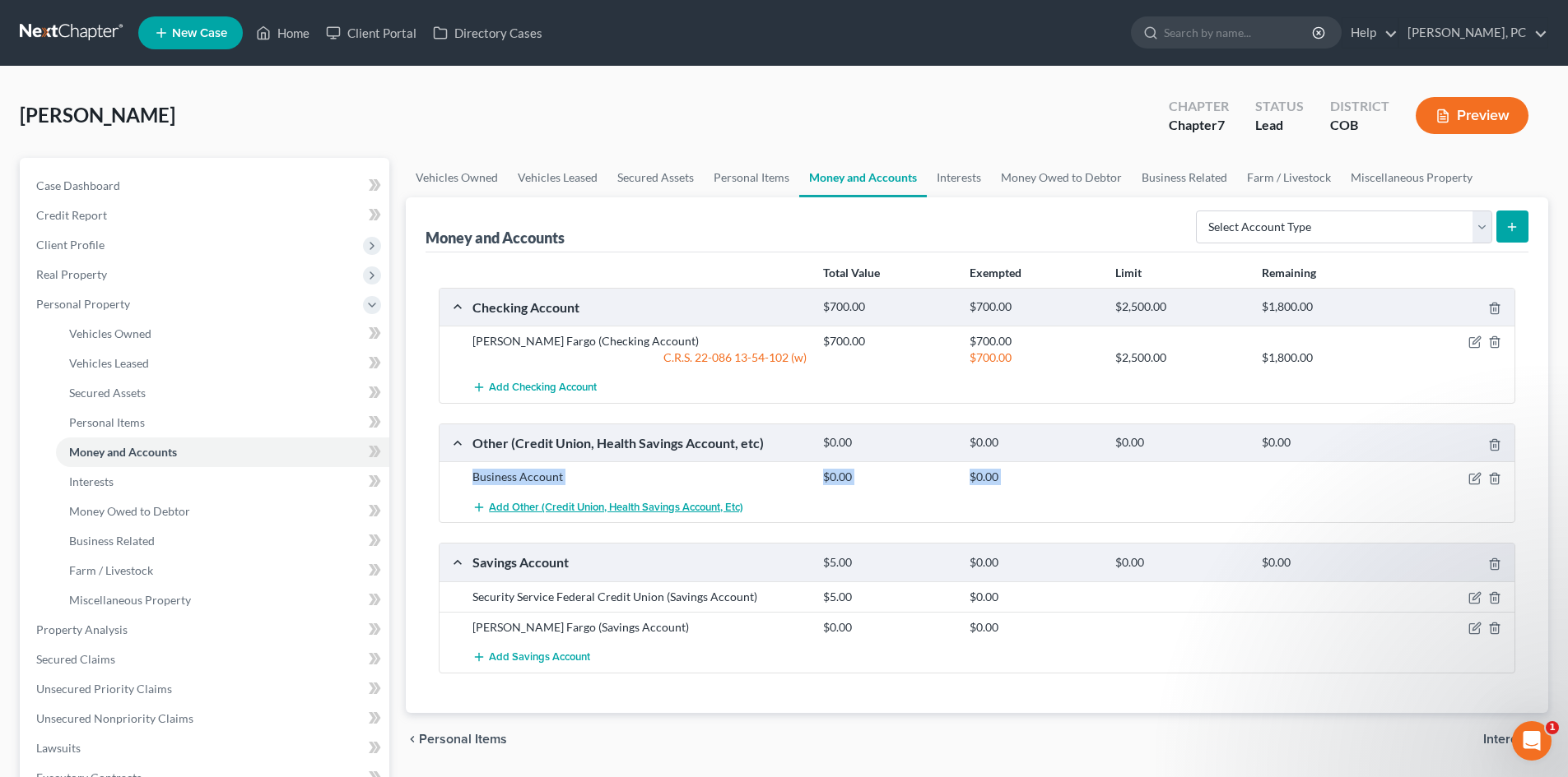
drag, startPoint x: 468, startPoint y: 478, endPoint x: 591, endPoint y: 497, distance: 124.5
click at [591, 497] on div "Business Account $0.00 $0.00 Add Other (Credit Union, Health Savings Account, e…" at bounding box center [977, 491] width 1075 height 61
click at [584, 468] on div "Business Account $0.00 $0.00" at bounding box center [977, 476] width 1075 height 31
click at [1495, 445] on line "button" at bounding box center [1495, 446] width 0 height 4
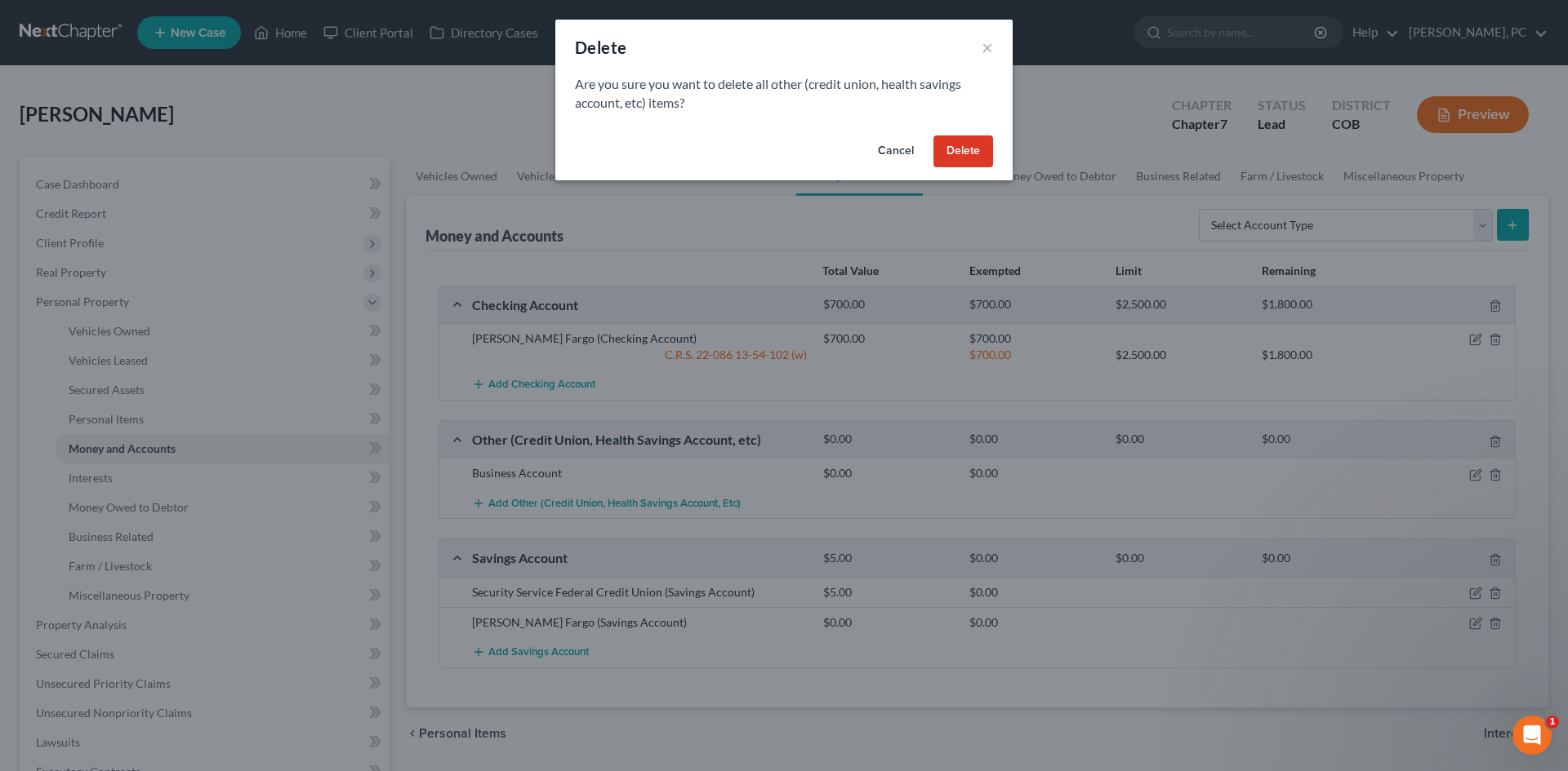
click at [960, 145] on button "Delete" at bounding box center [963, 151] width 59 height 32
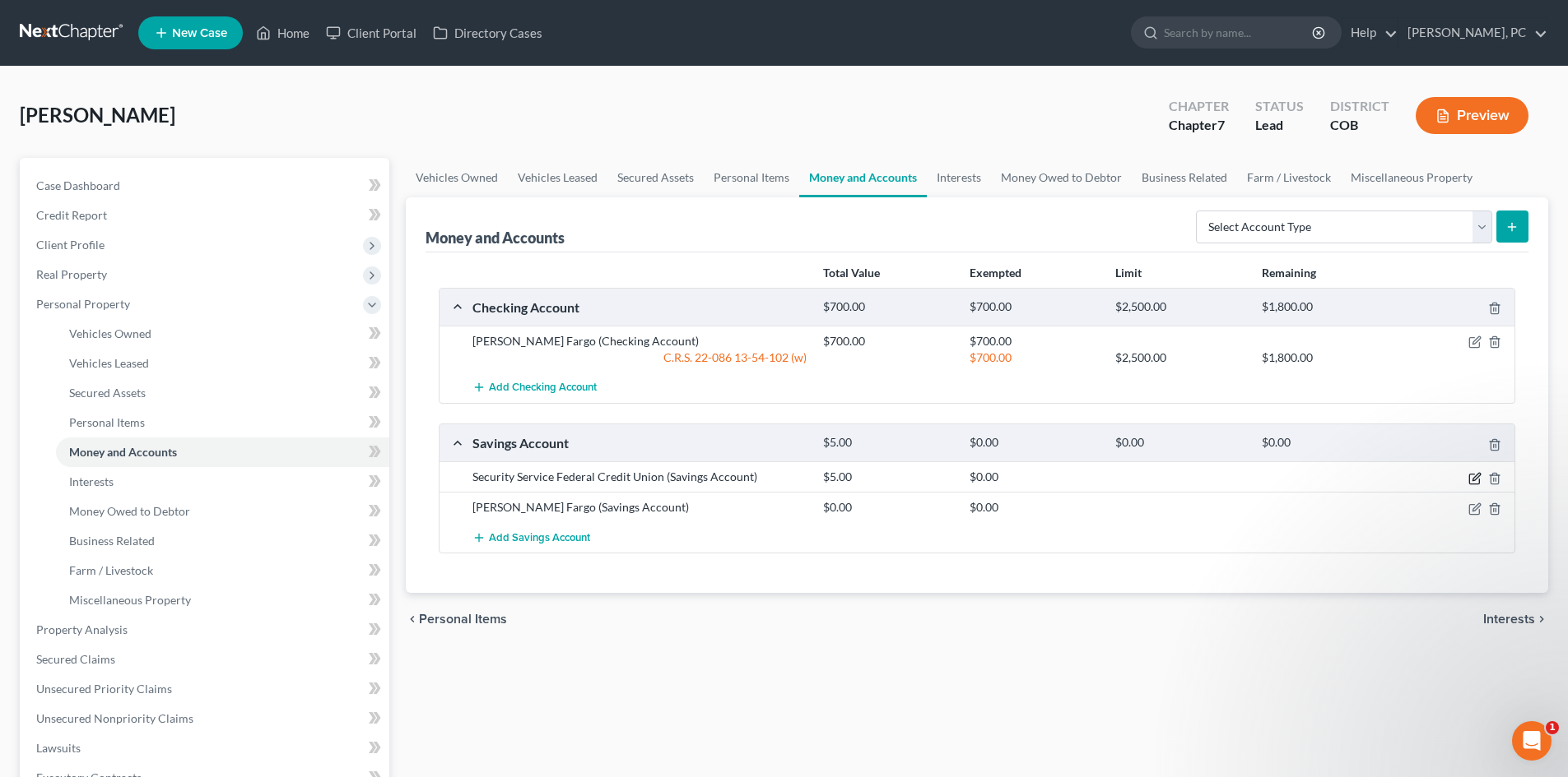
click at [1474, 479] on icon "button" at bounding box center [1474, 478] width 13 height 13
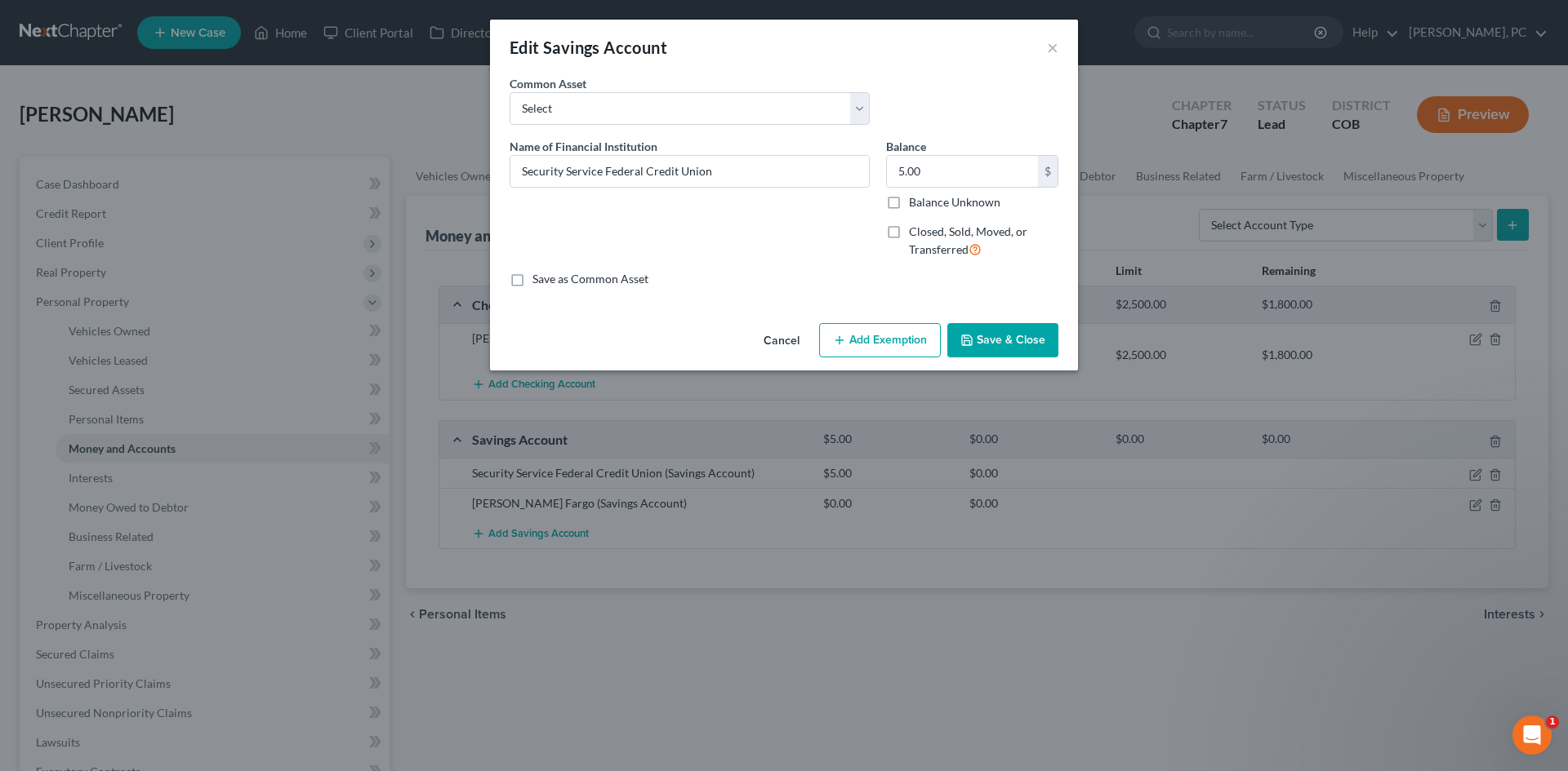
click at [852, 337] on button "Add Exemption" at bounding box center [880, 340] width 121 height 34
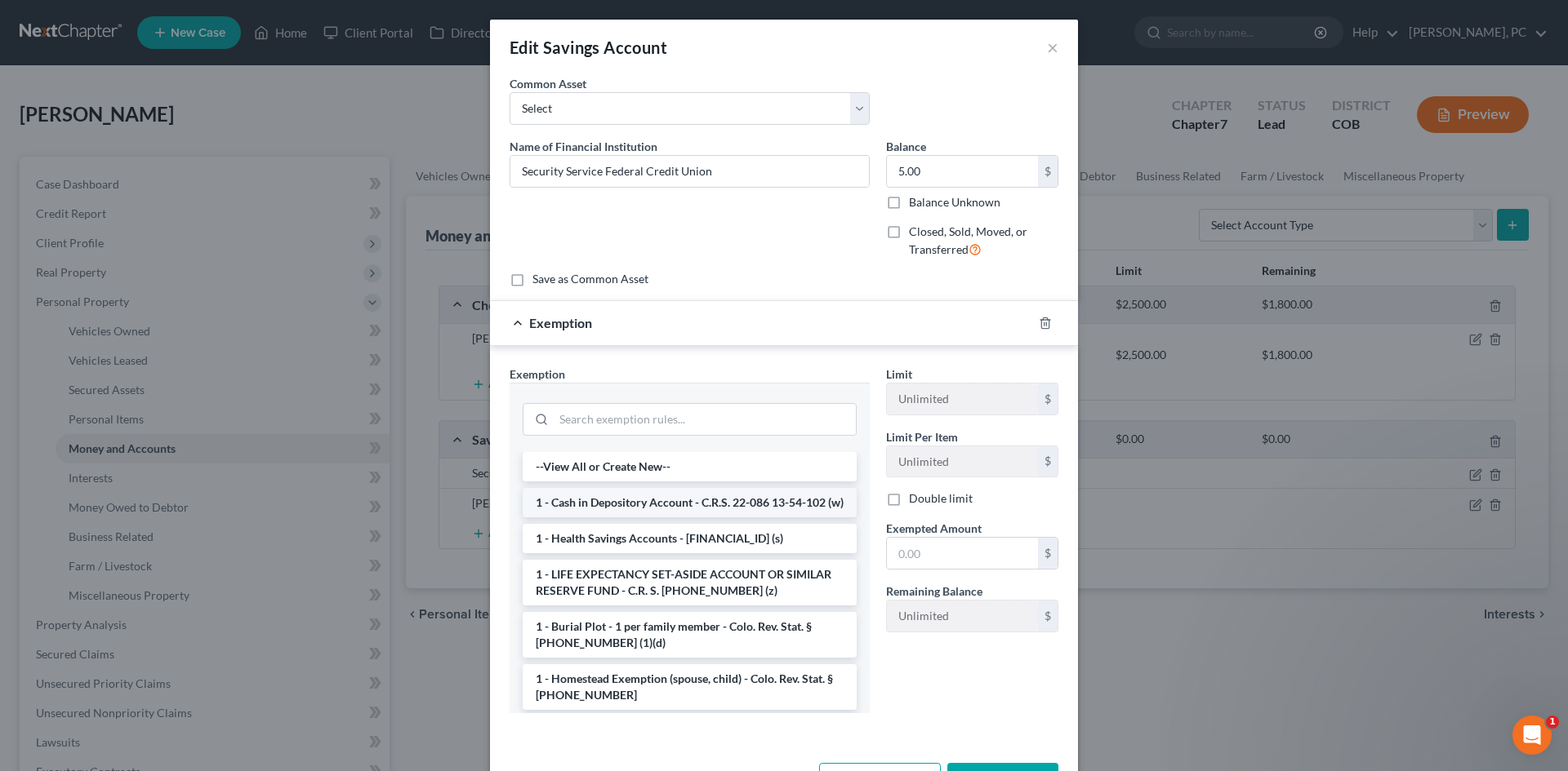
click at [598, 517] on li "1 - Cash in Depository Account - C.R.S. 22-086 13-54-102 (w)" at bounding box center [689, 503] width 334 height 30
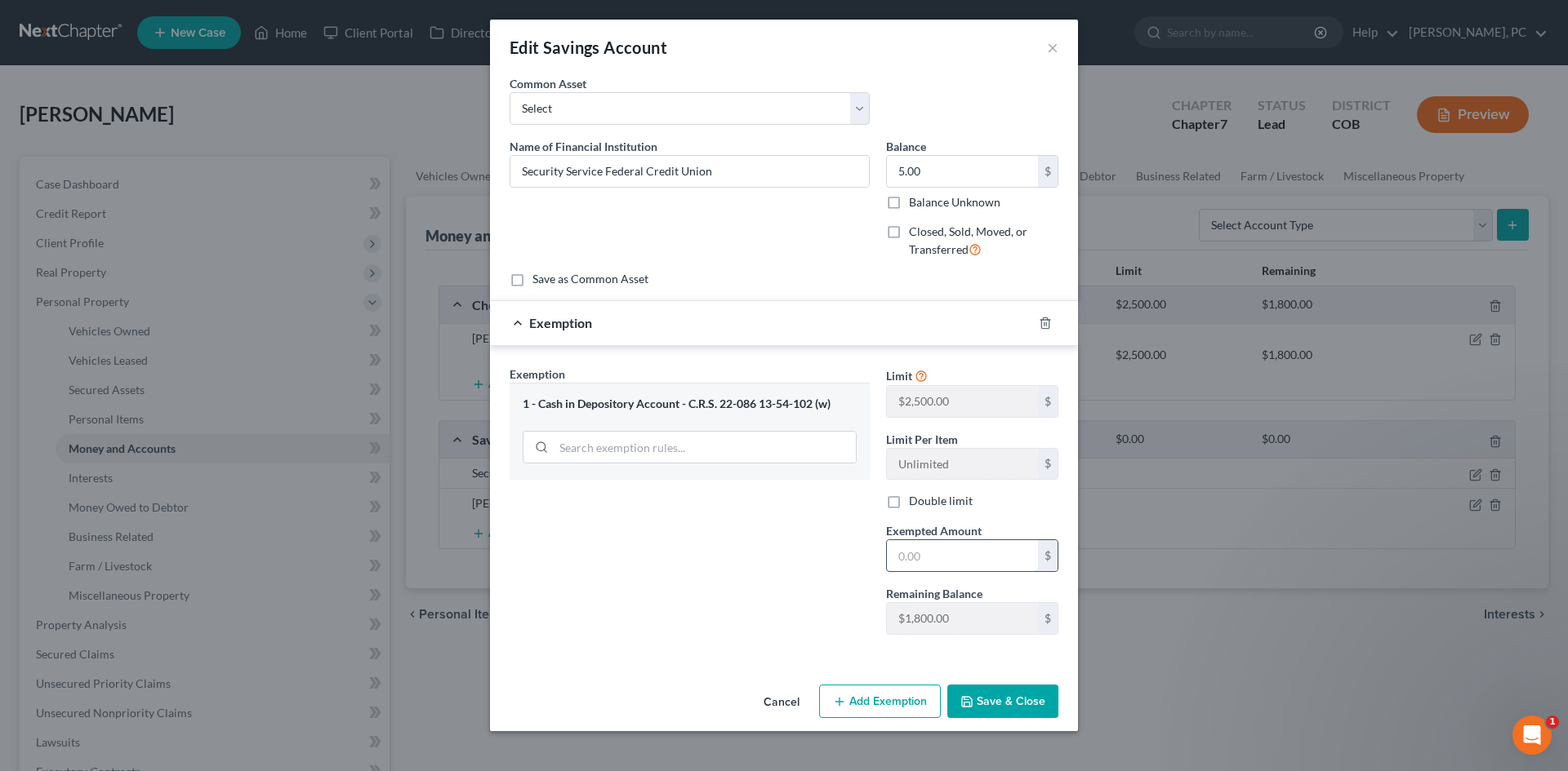
click at [902, 558] on input "text" at bounding box center [962, 556] width 151 height 31
click at [803, 535] on div "Exemption Set must be selected for CA. Exemption * 1 - Cash in Depository Accou…" at bounding box center [689, 507] width 376 height 283
click at [1013, 710] on button "Save & Close" at bounding box center [1003, 701] width 111 height 34
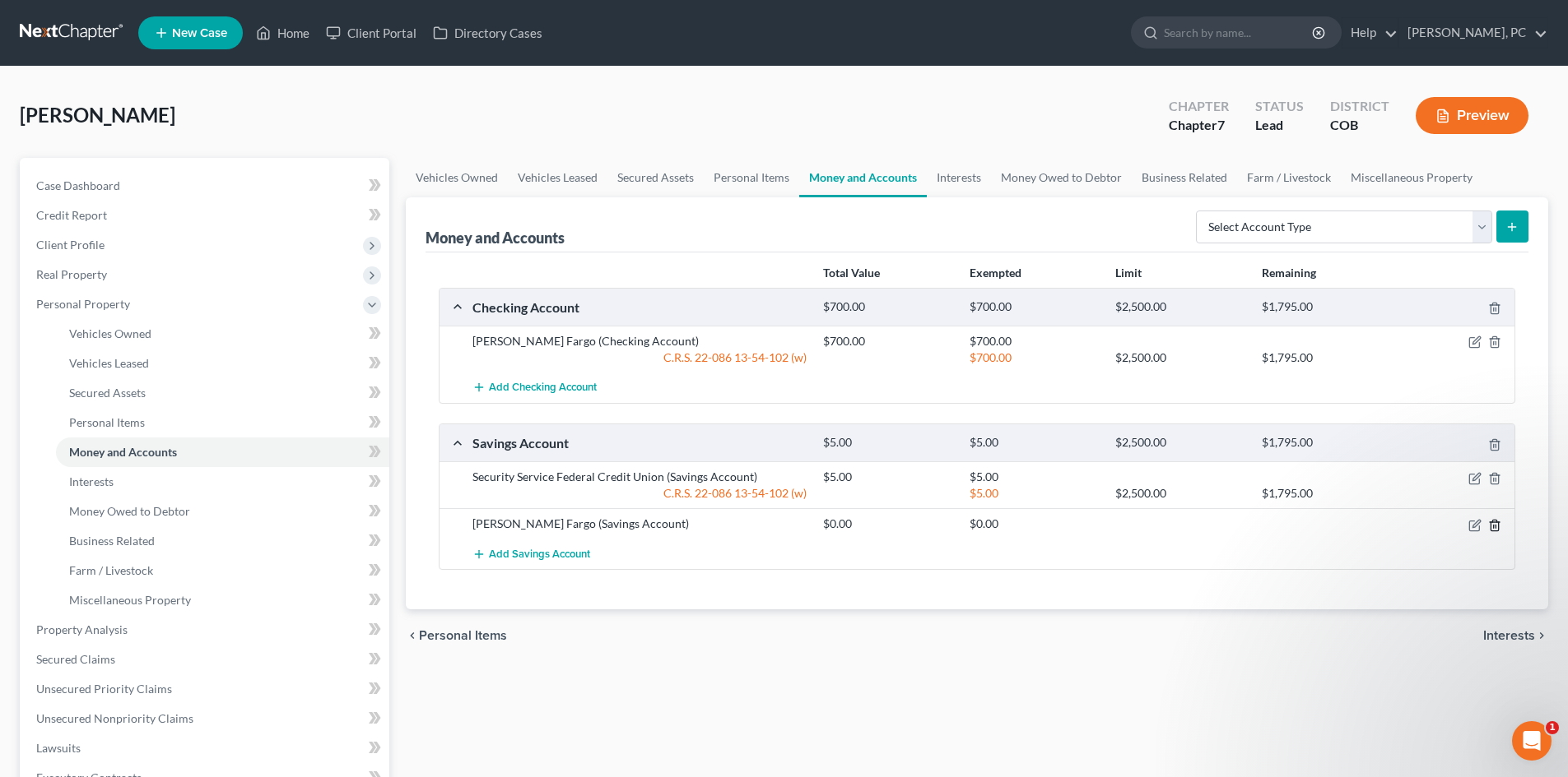
click at [1491, 526] on icon "button" at bounding box center [1494, 525] width 13 height 13
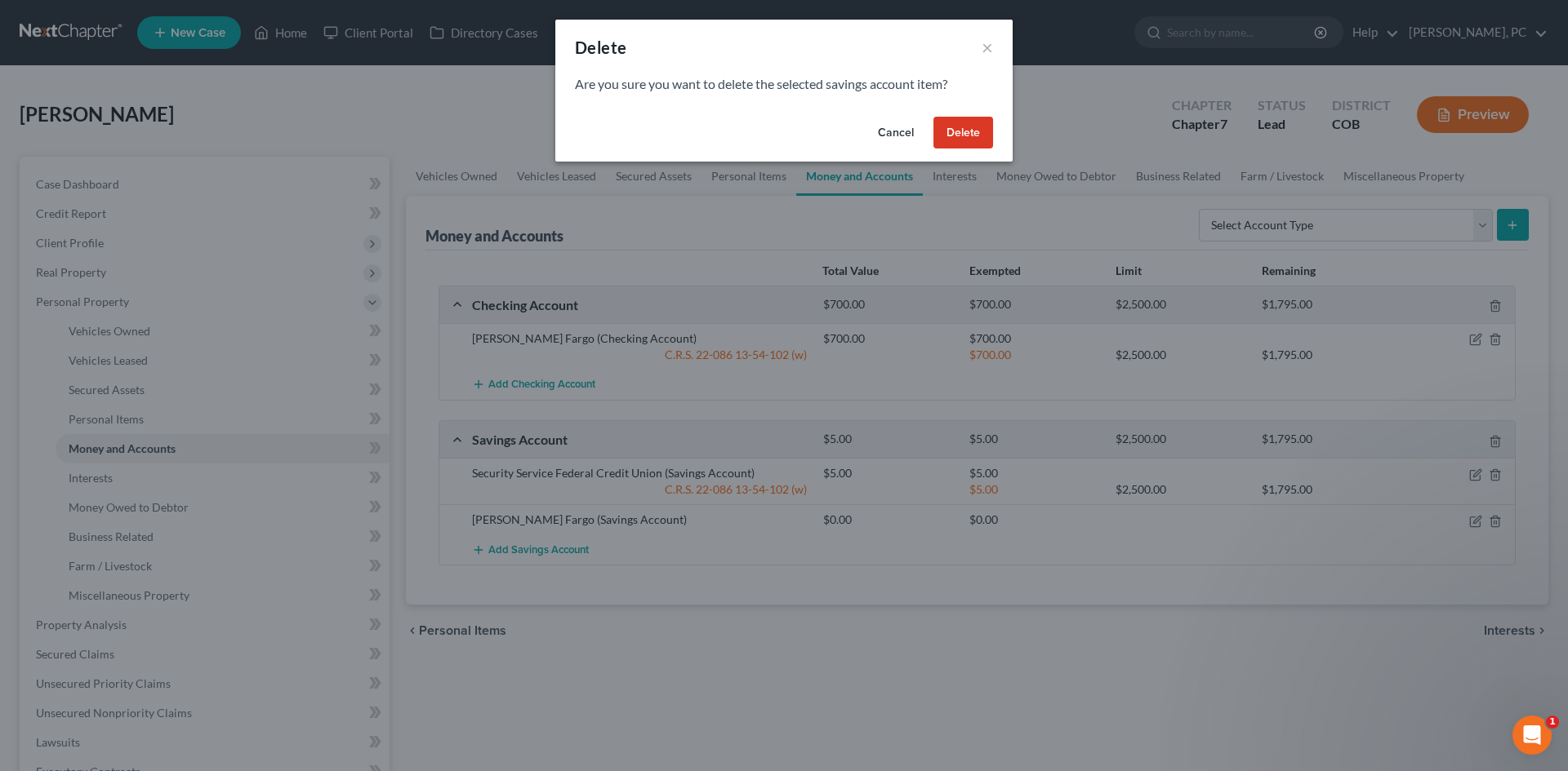
click at [950, 128] on button "Delete" at bounding box center [963, 133] width 59 height 32
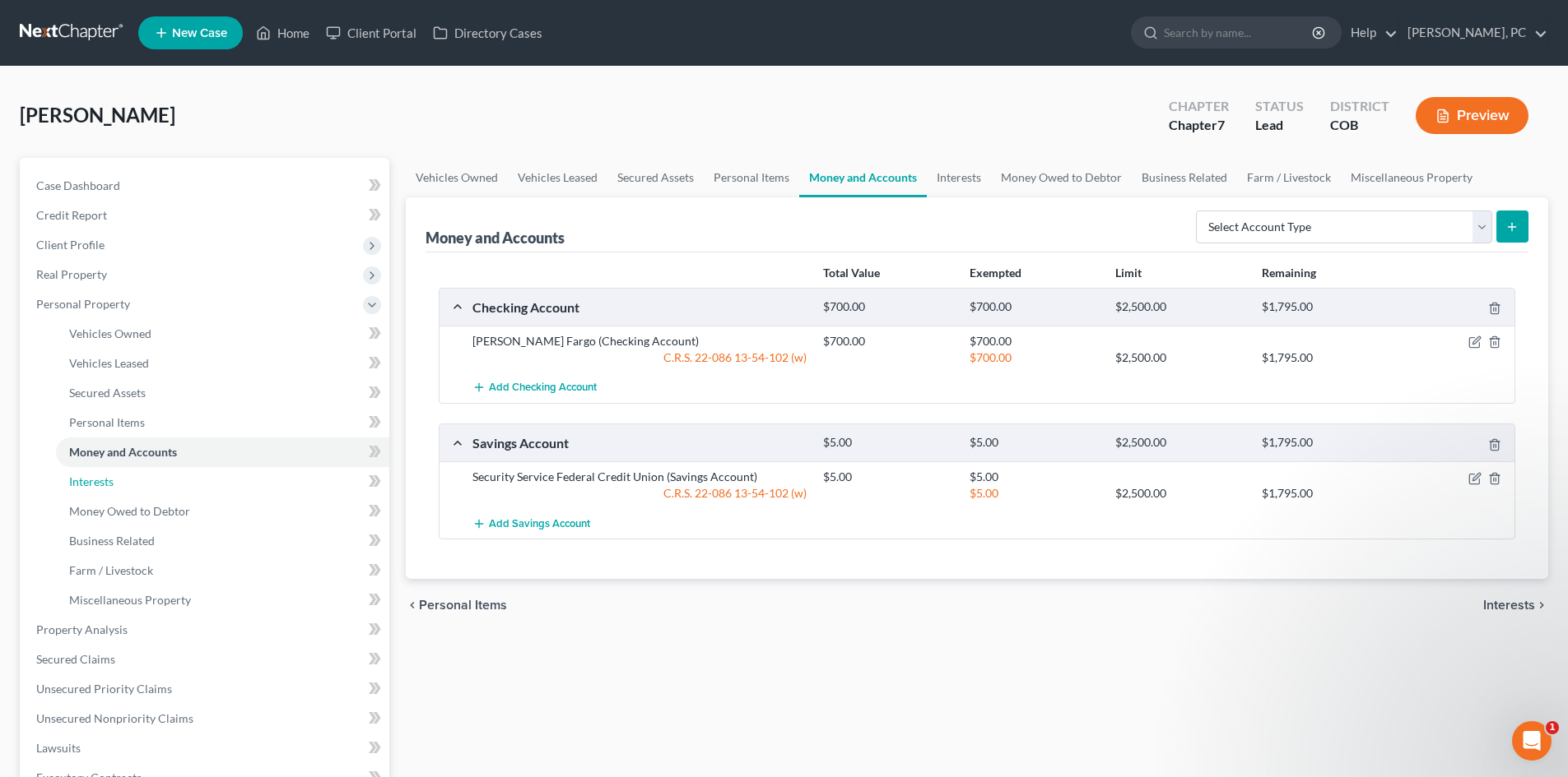
drag, startPoint x: 100, startPoint y: 485, endPoint x: 366, endPoint y: 493, distance: 266.1
click at [100, 485] on span "Interests" at bounding box center [91, 482] width 45 height 14
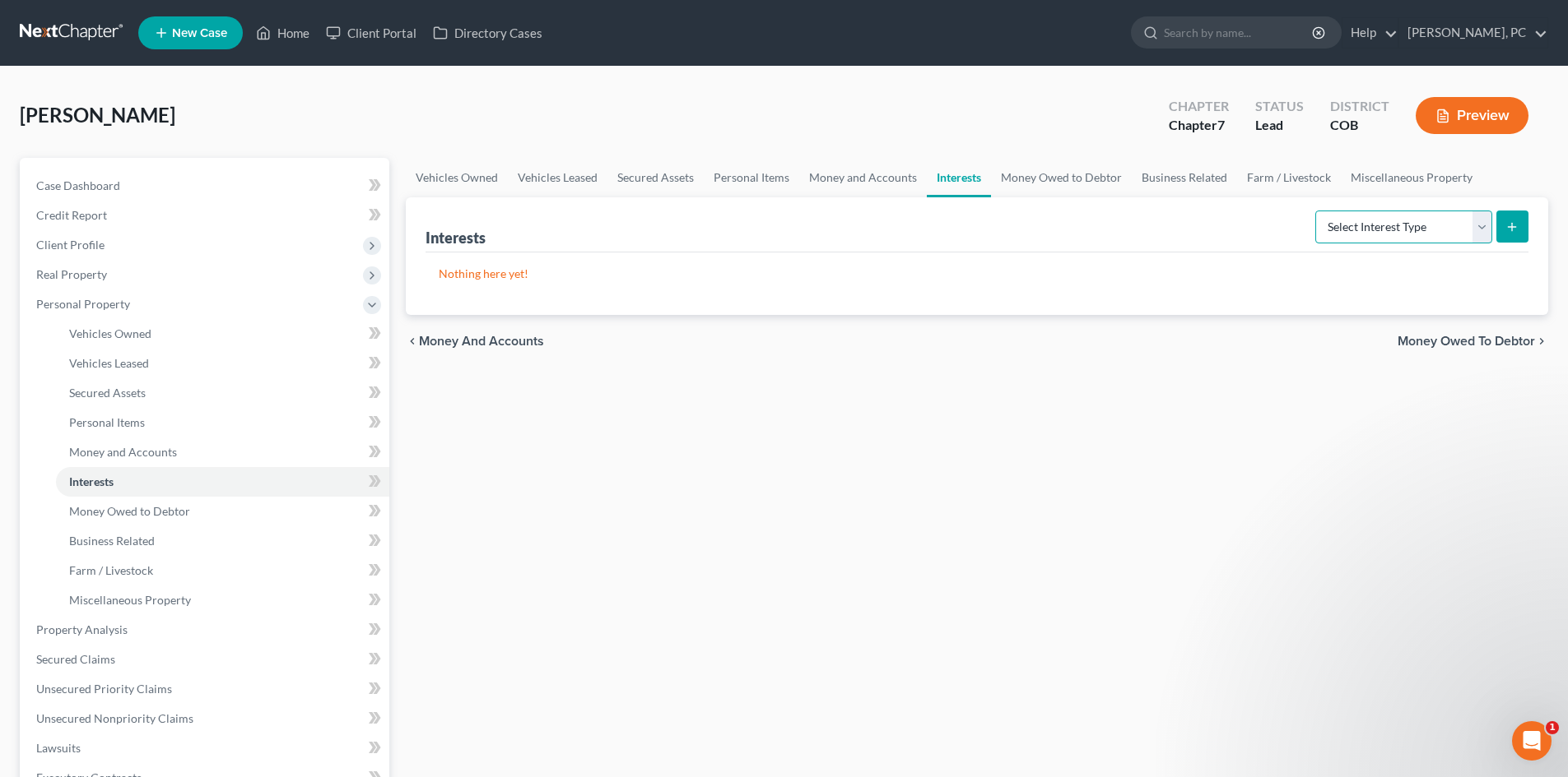
click at [1341, 232] on select "Select Interest Type 401K Annuity Bond Education IRA Government Bond Government…" at bounding box center [1403, 227] width 177 height 33
drag, startPoint x: 893, startPoint y: 453, endPoint x: 866, endPoint y: 461, distance: 28.2
click at [893, 453] on div "Vehicles Owned Vehicles Leased Secured Assets Personal Items Money and Accounts…" at bounding box center [977, 633] width 1159 height 950
click at [132, 512] on span "Money Owed to Debtor" at bounding box center [130, 512] width 121 height 14
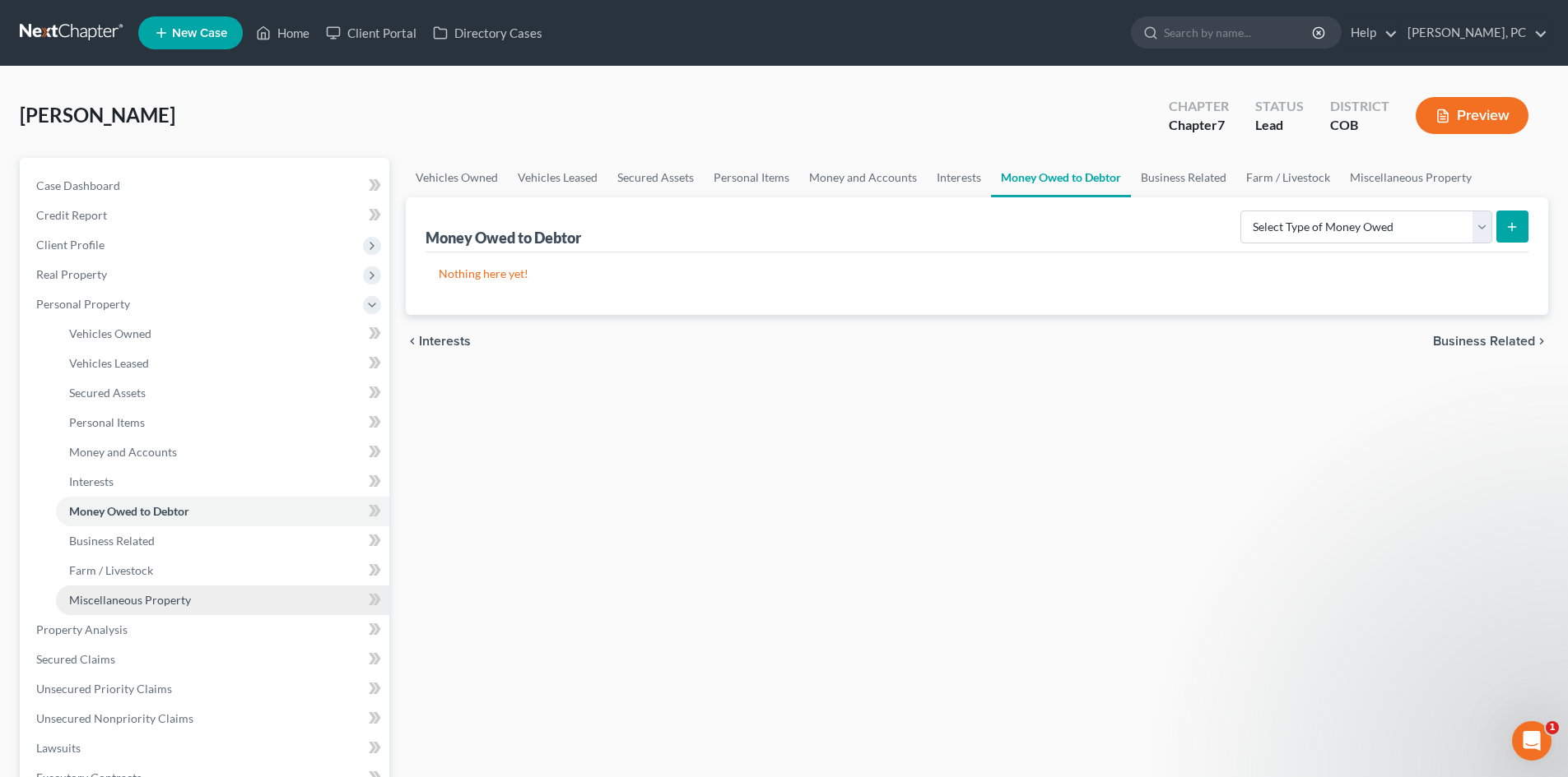
click at [125, 596] on span "Miscellaneous Property" at bounding box center [130, 600] width 121 height 14
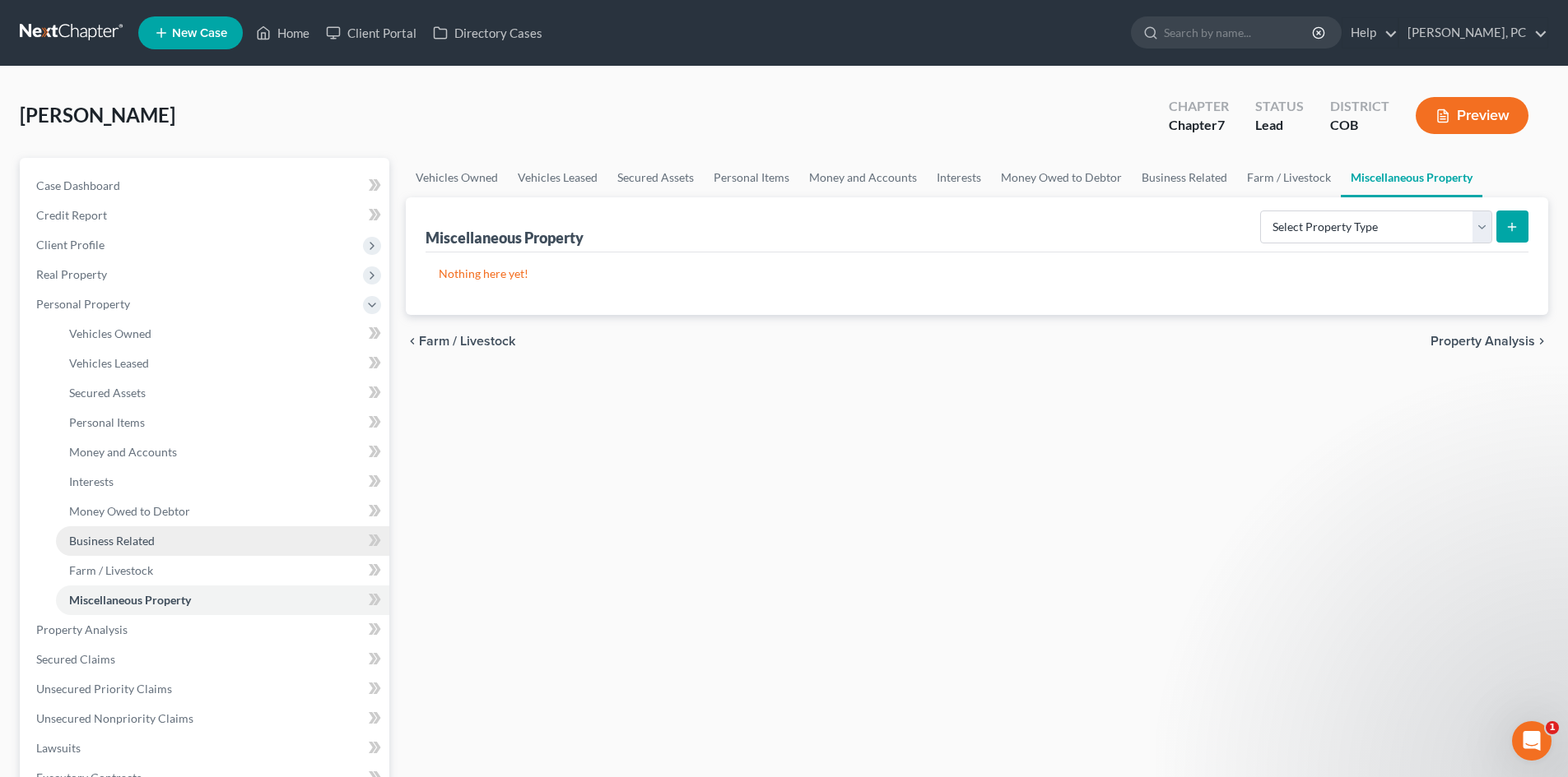
click at [123, 534] on span "Business Related" at bounding box center [112, 541] width 85 height 14
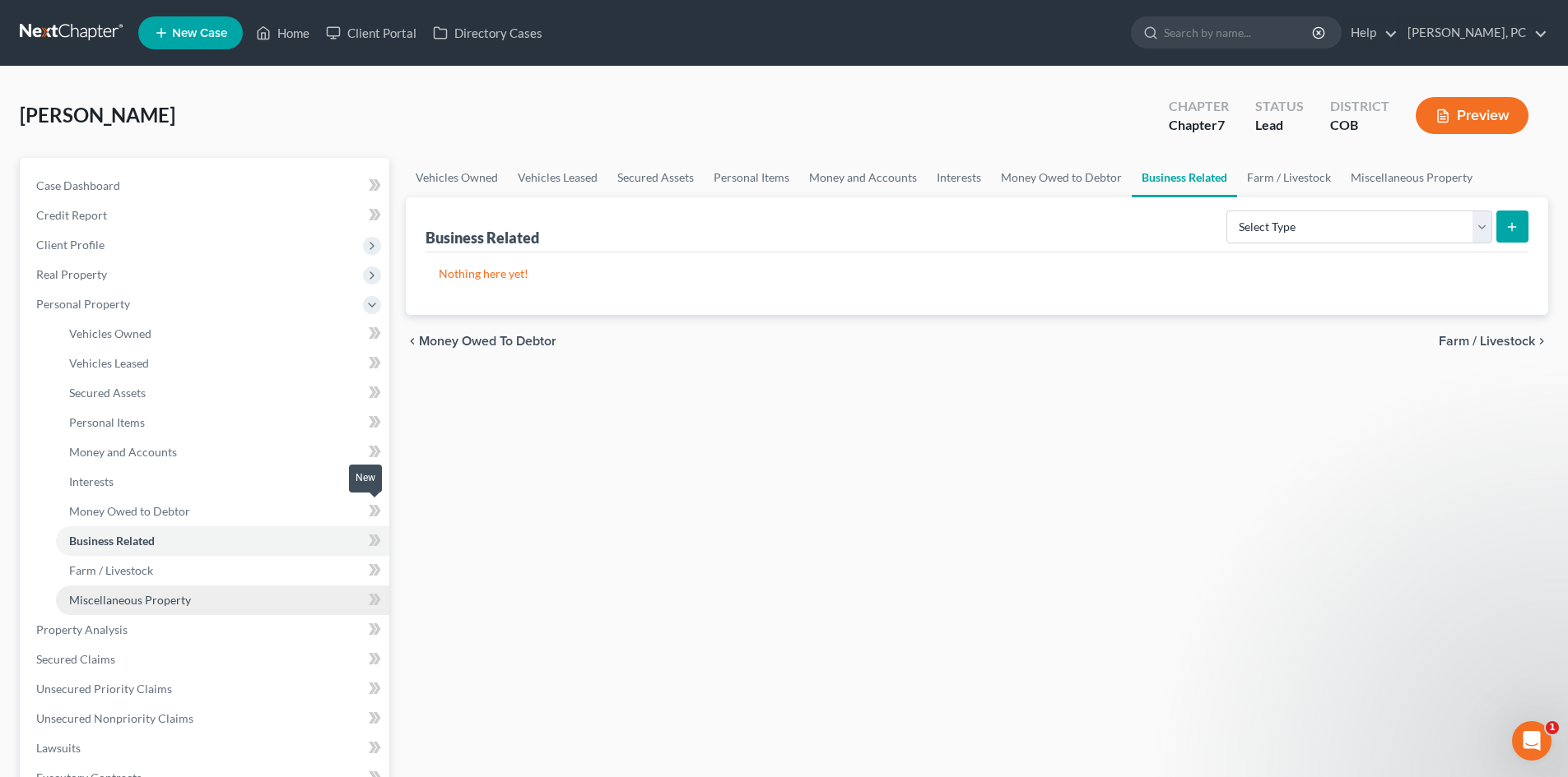
scroll to position [83, 0]
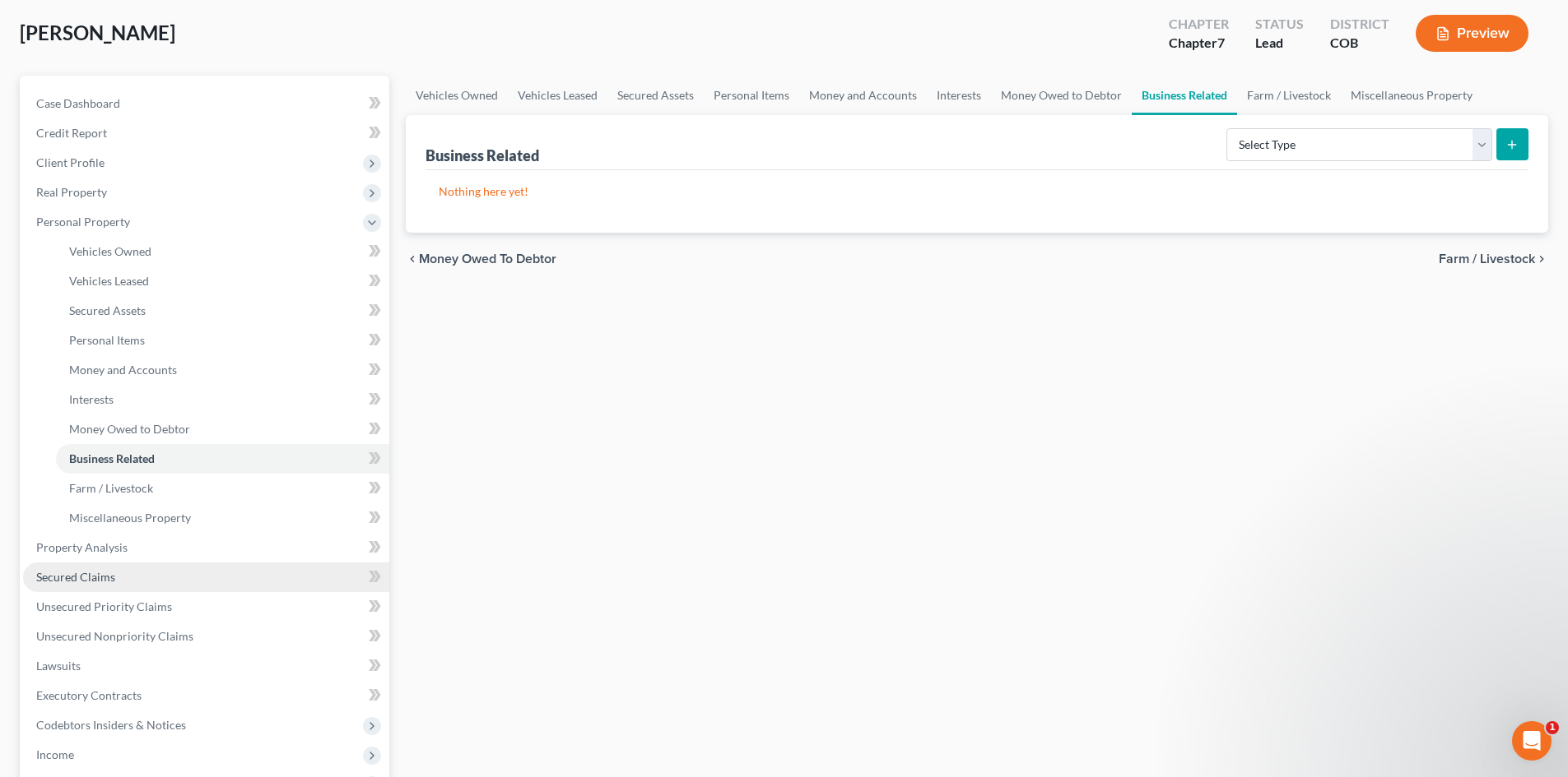
click at [75, 576] on span "Secured Claims" at bounding box center [76, 577] width 79 height 14
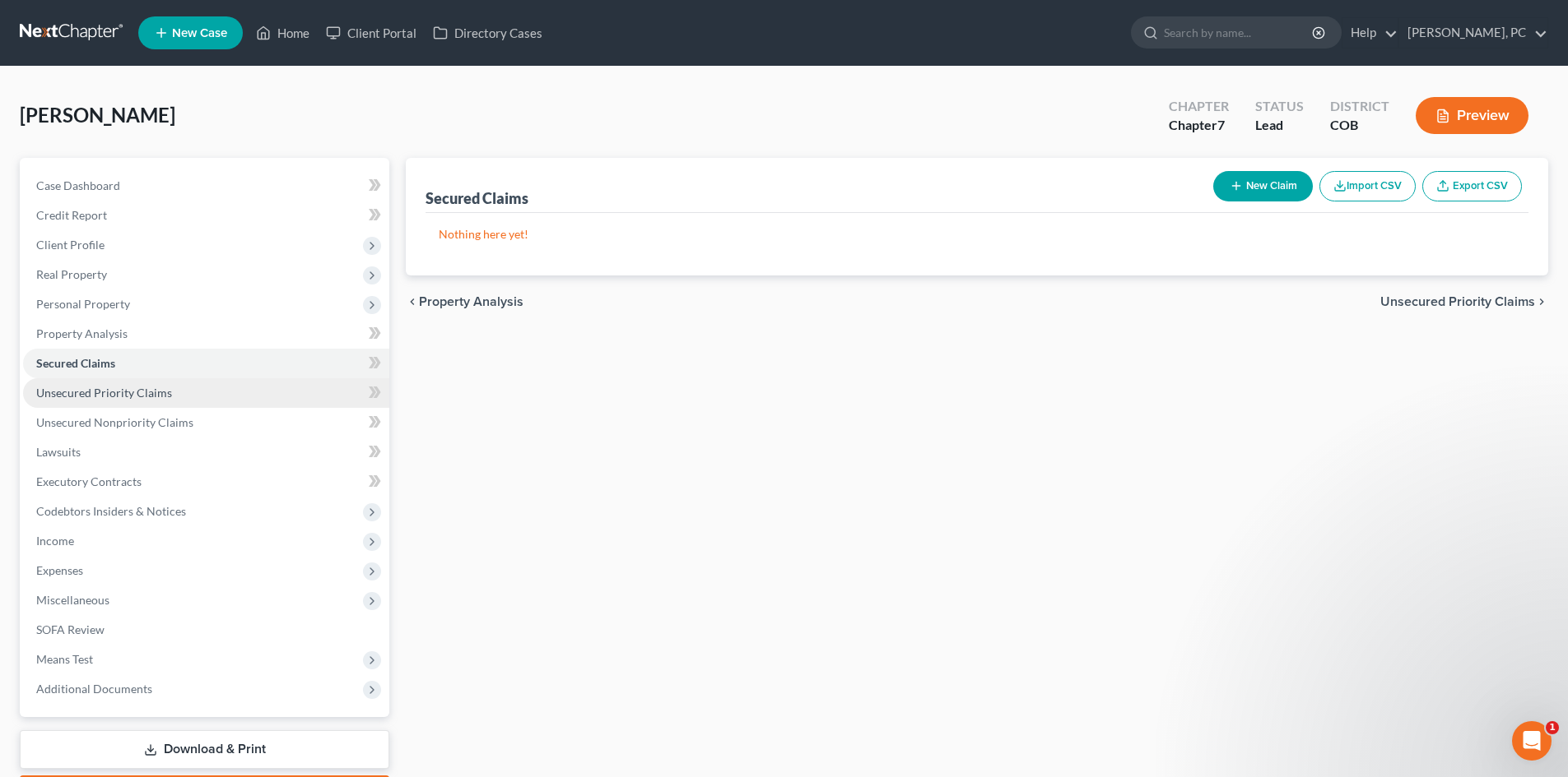
click at [125, 391] on span "Unsecured Priority Claims" at bounding box center [104, 393] width 135 height 14
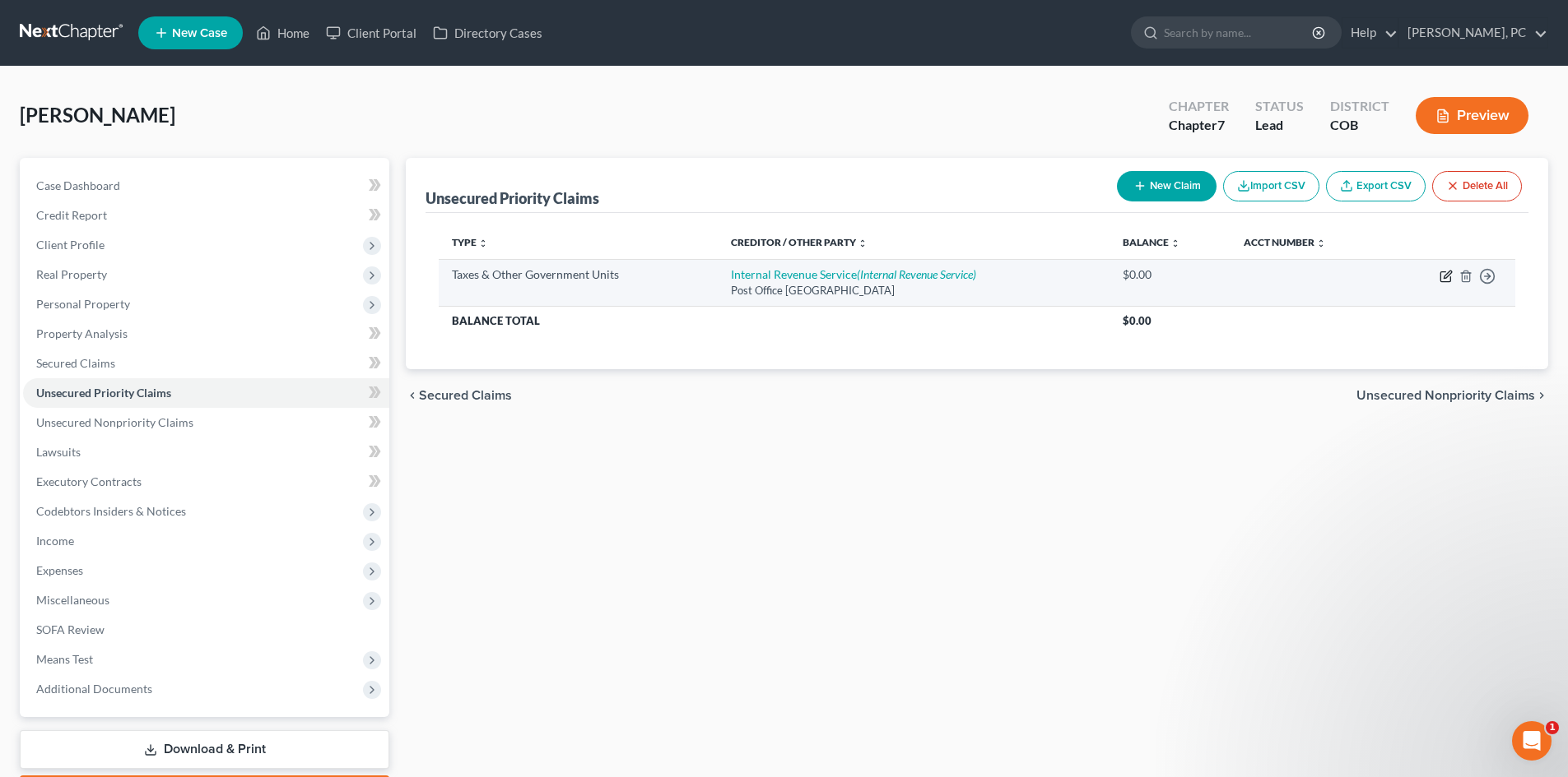
click at [1447, 275] on icon "button" at bounding box center [1446, 276] width 13 height 13
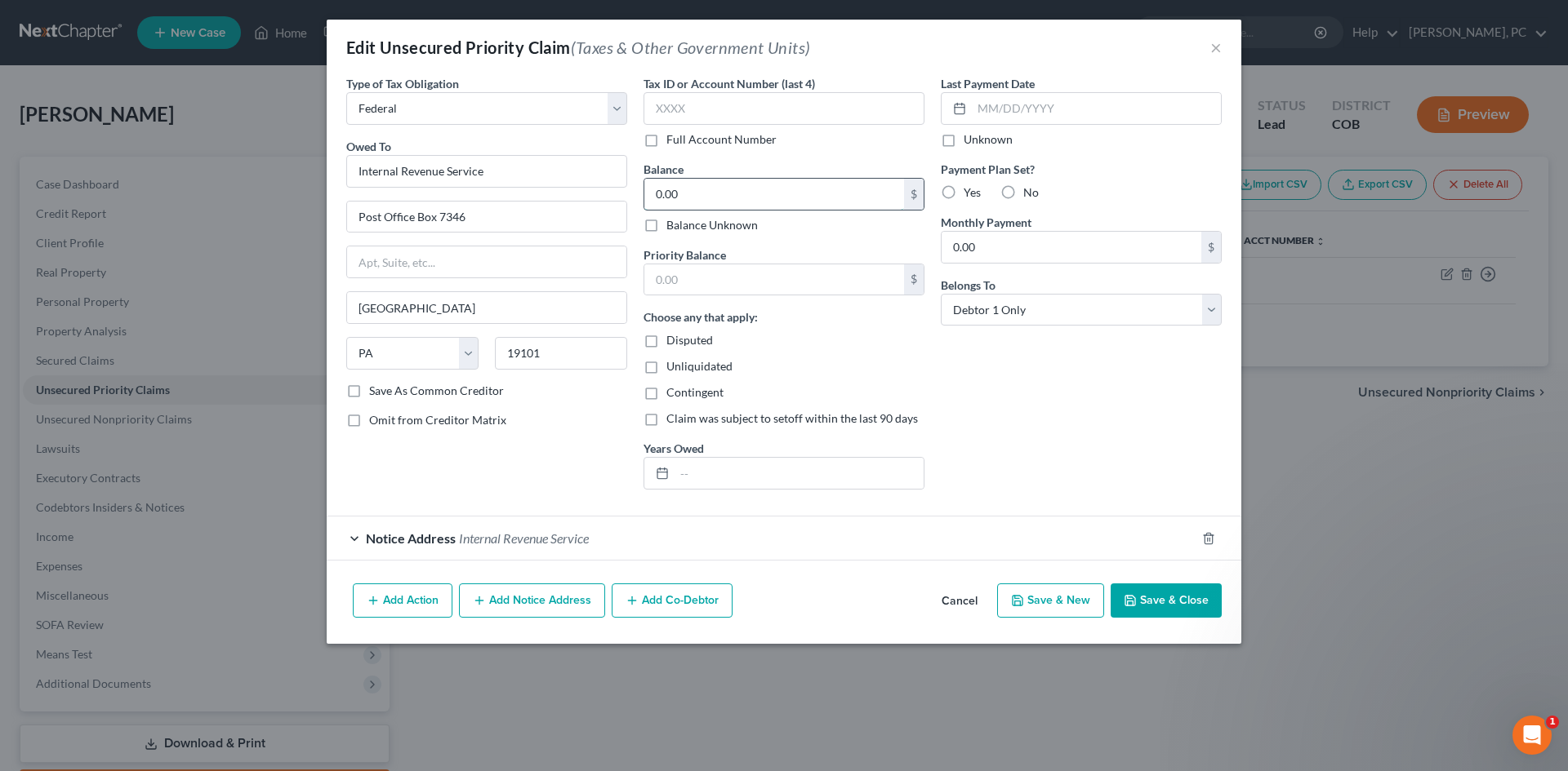
click at [698, 194] on input "0.00" at bounding box center [774, 194] width 260 height 31
click at [709, 288] on input "text" at bounding box center [774, 280] width 260 height 31
click at [709, 472] on input "text" at bounding box center [798, 474] width 249 height 31
drag, startPoint x: 1092, startPoint y: 556, endPoint x: 1101, endPoint y: 556, distance: 9.0
click at [1092, 556] on div "Notice Address Internal Revenue Service" at bounding box center [761, 538] width 869 height 44
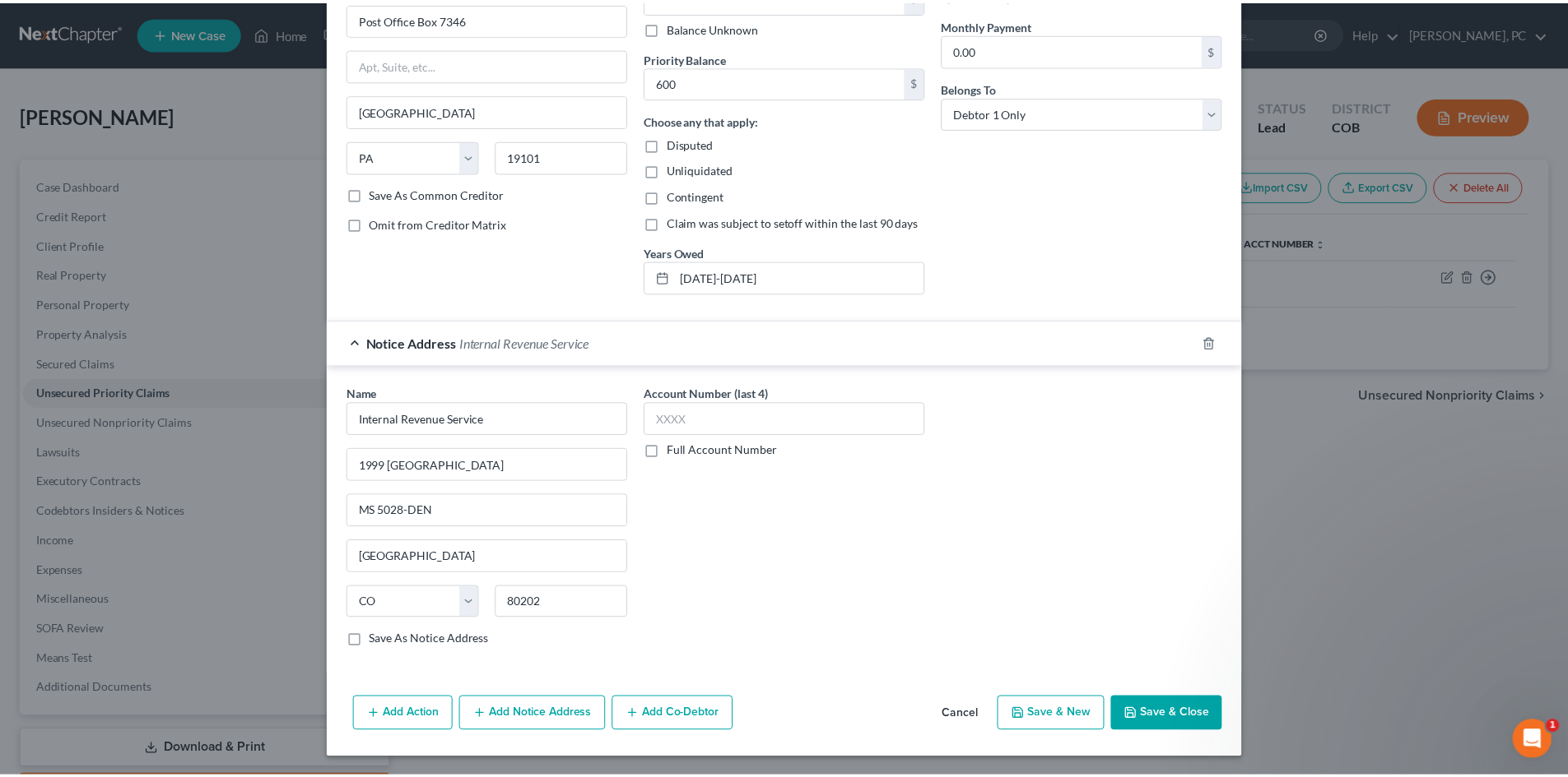
scroll to position [200, 0]
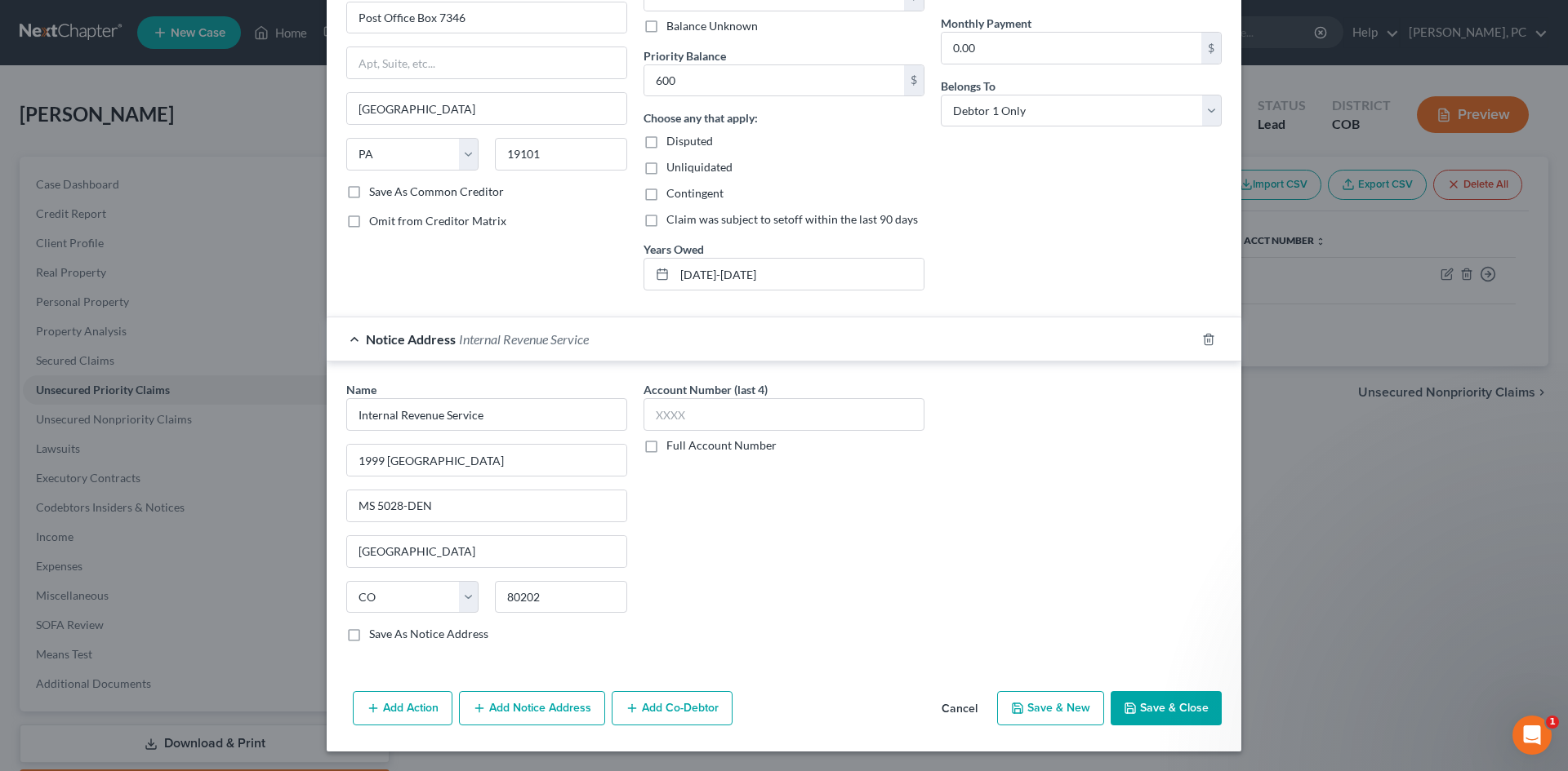
click at [1136, 700] on button "Save & Close" at bounding box center [1166, 708] width 111 height 34
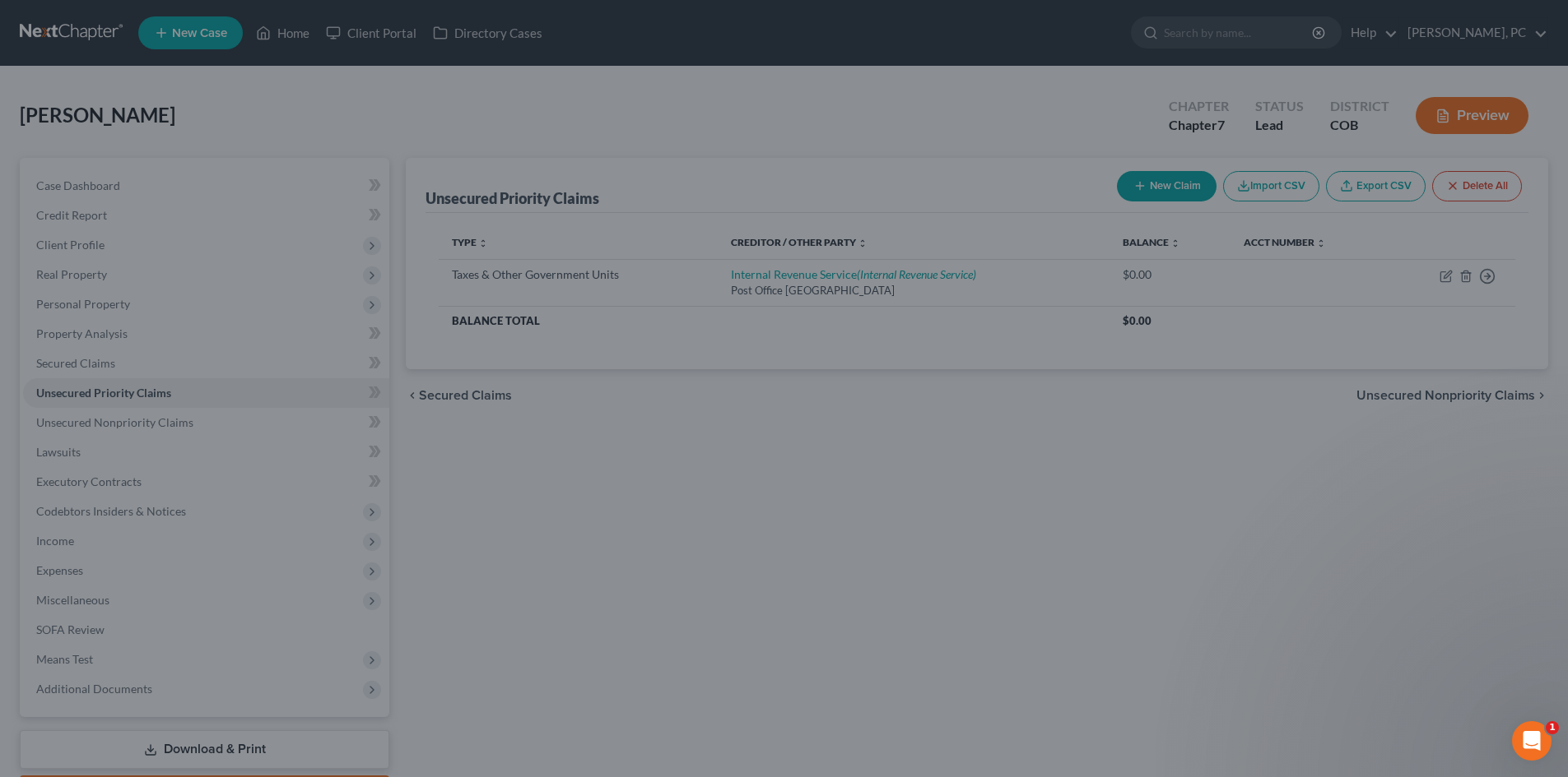
scroll to position [0, 0]
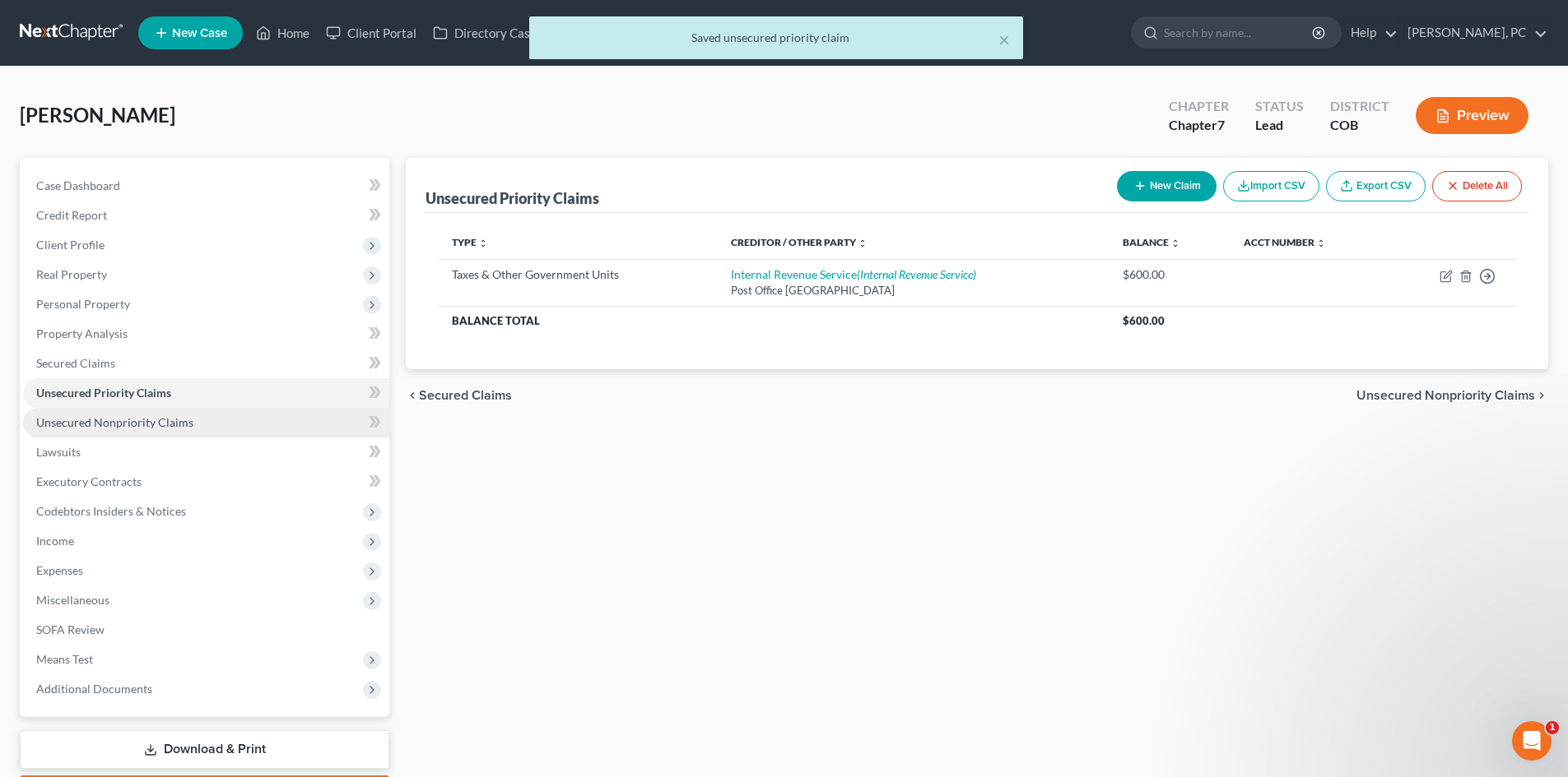
click at [129, 426] on span "Unsecured Nonpriority Claims" at bounding box center [114, 423] width 157 height 14
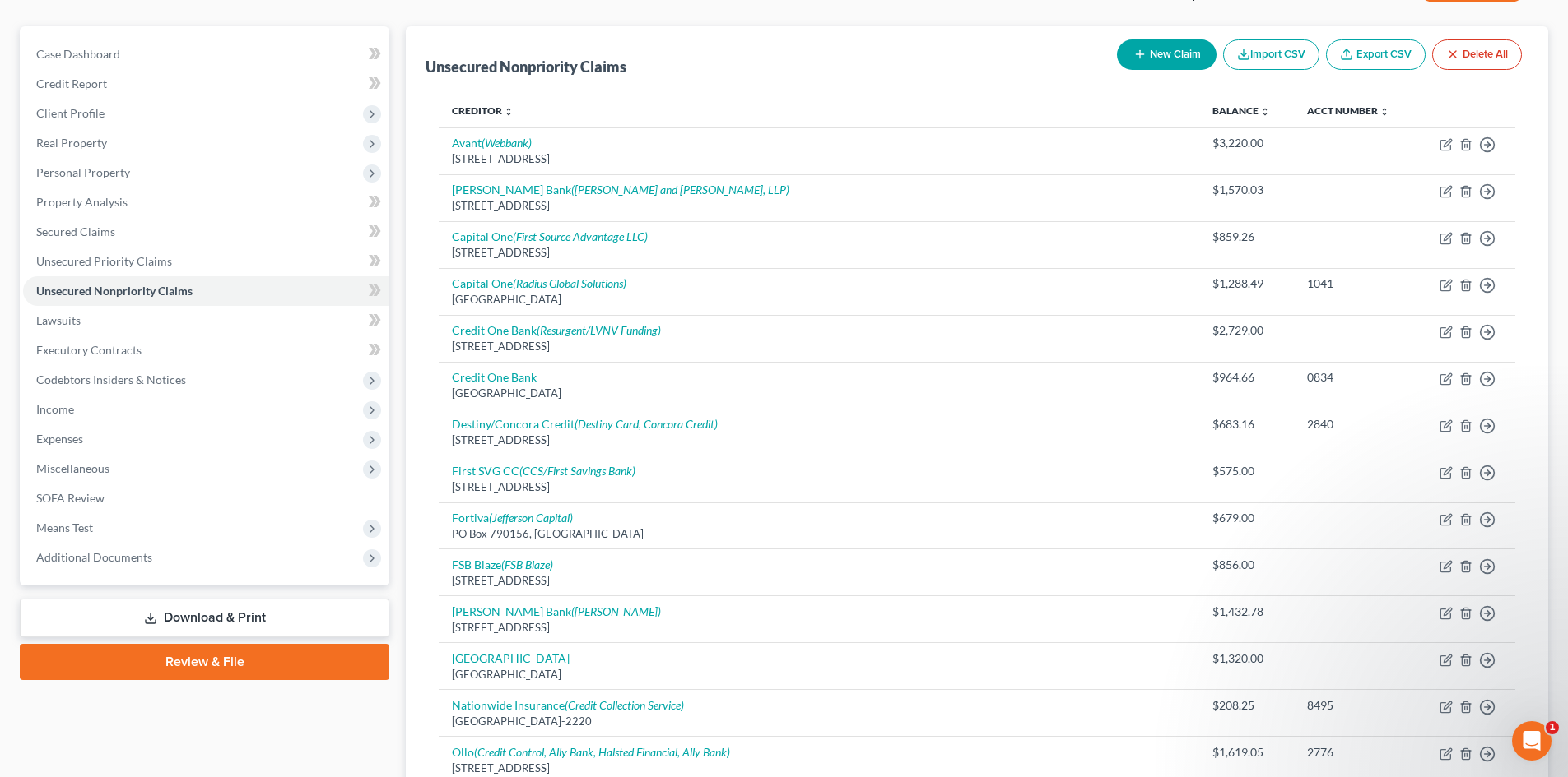
scroll to position [80, 0]
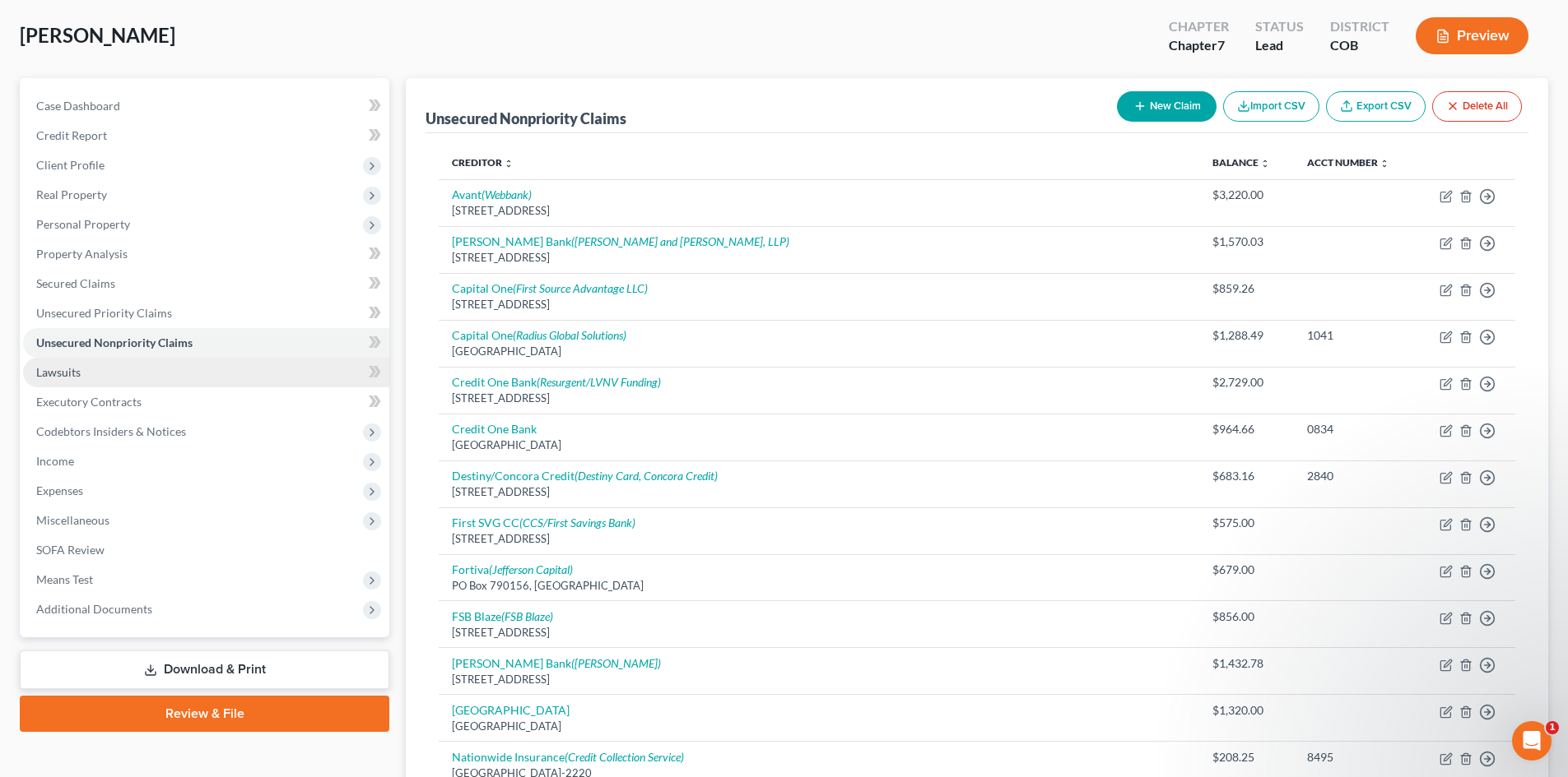
click at [78, 367] on span "Lawsuits" at bounding box center [58, 372] width 45 height 14
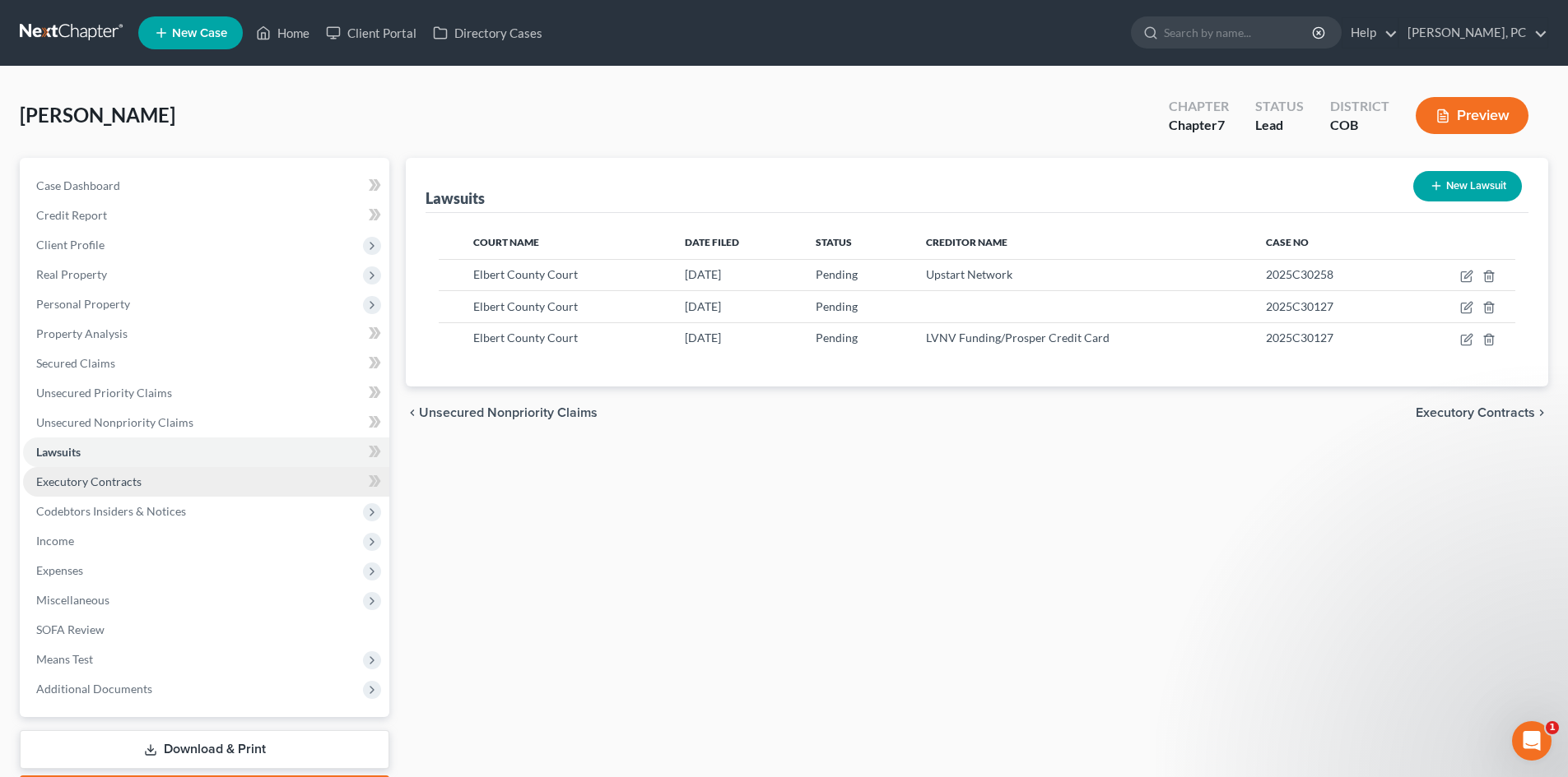
click at [96, 490] on link "Executory Contracts" at bounding box center [206, 483] width 366 height 30
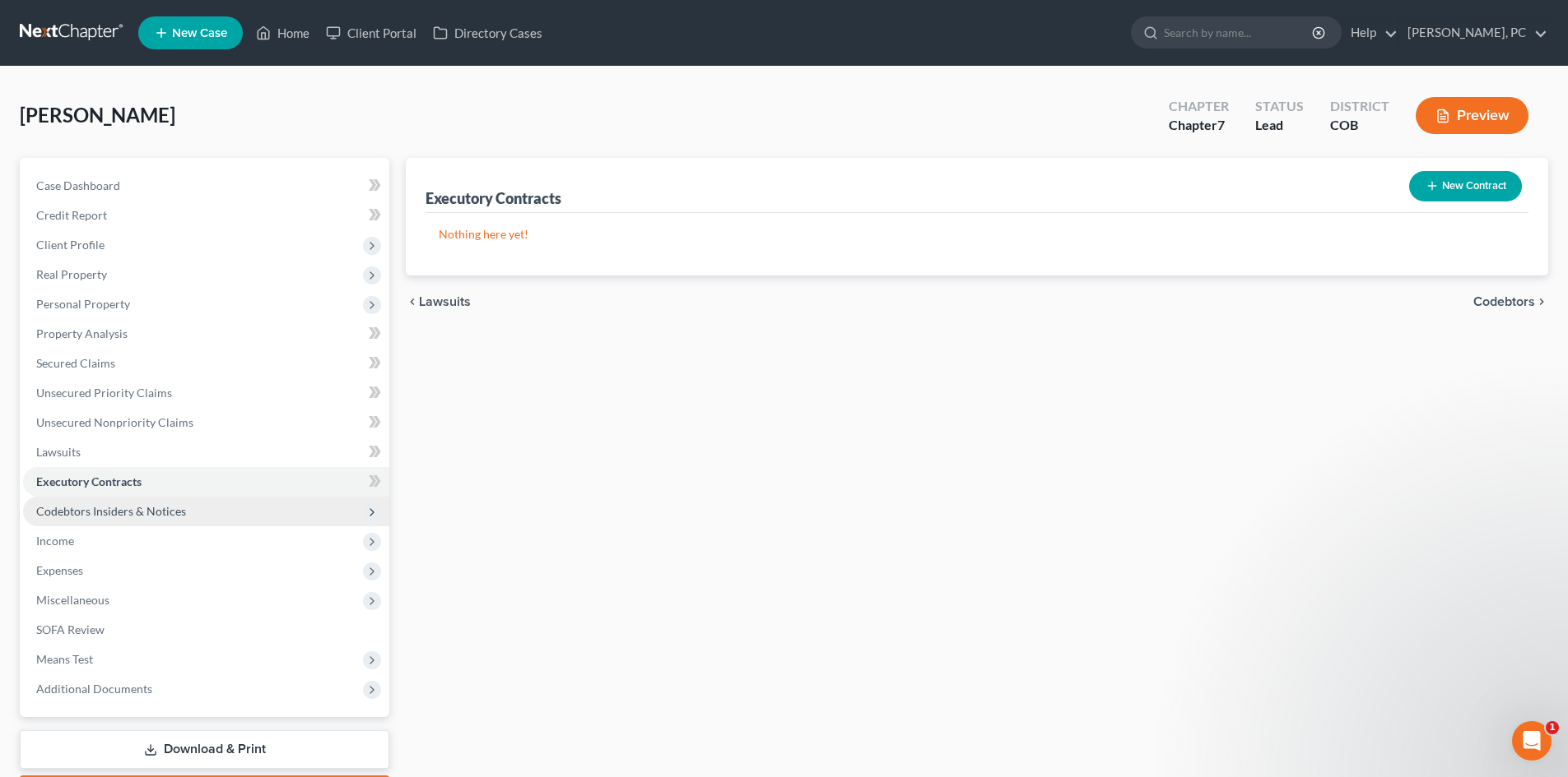
click at [76, 506] on span "Codebtors Insiders & Notices" at bounding box center [111, 512] width 150 height 14
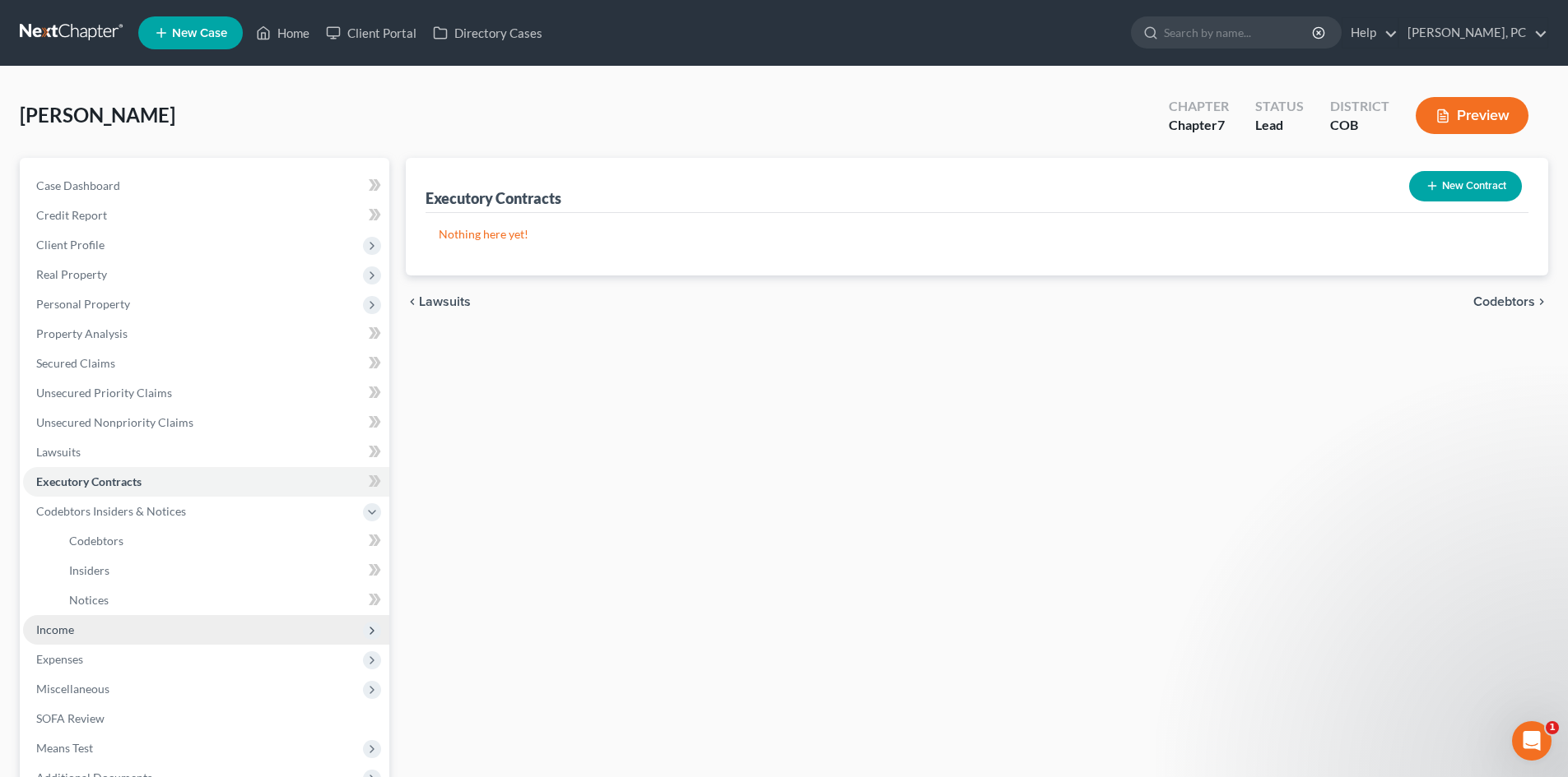
click at [62, 623] on span "Income" at bounding box center [55, 629] width 38 height 14
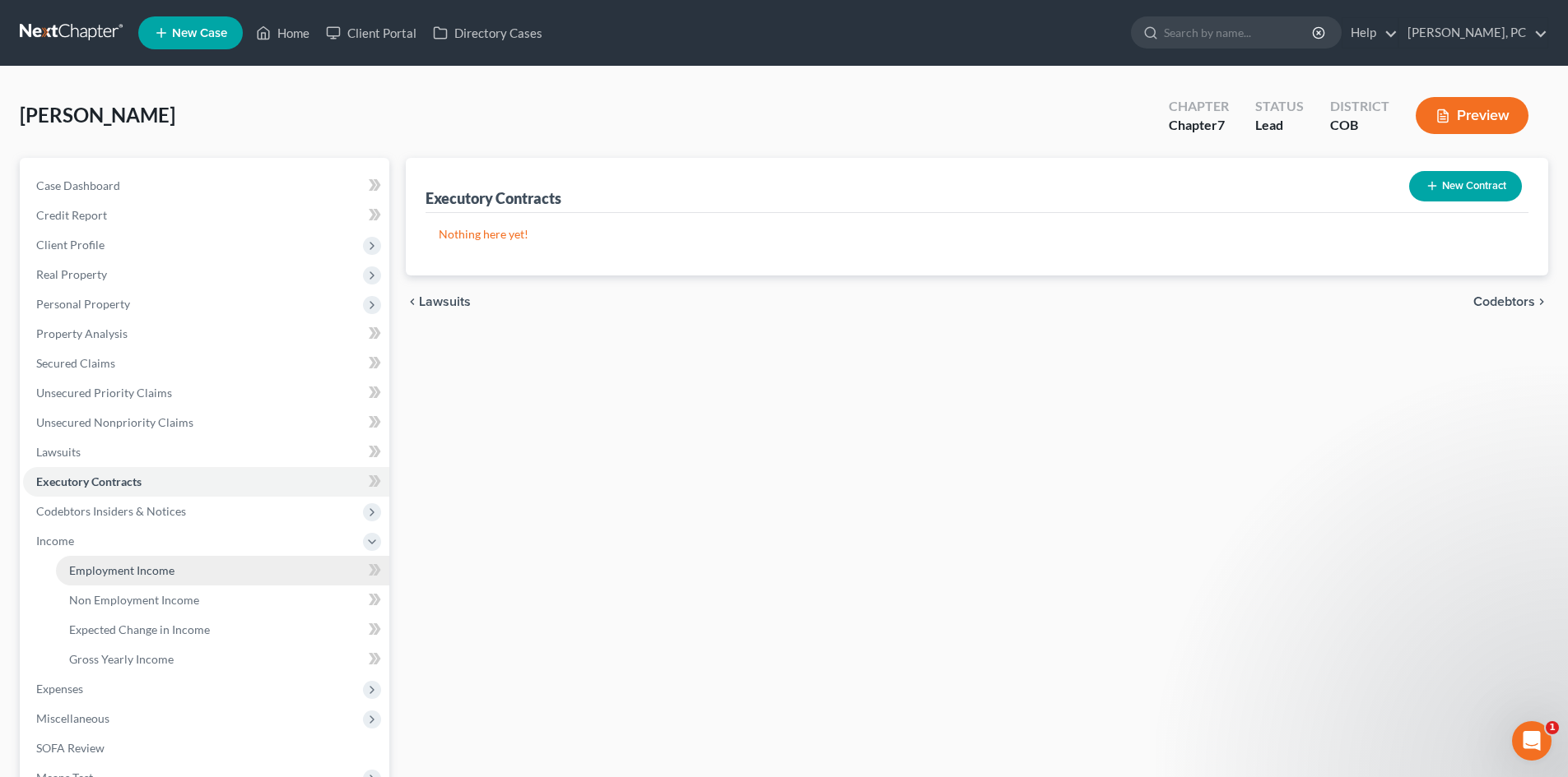
click at [140, 559] on link "Employment Income" at bounding box center [222, 571] width 333 height 30
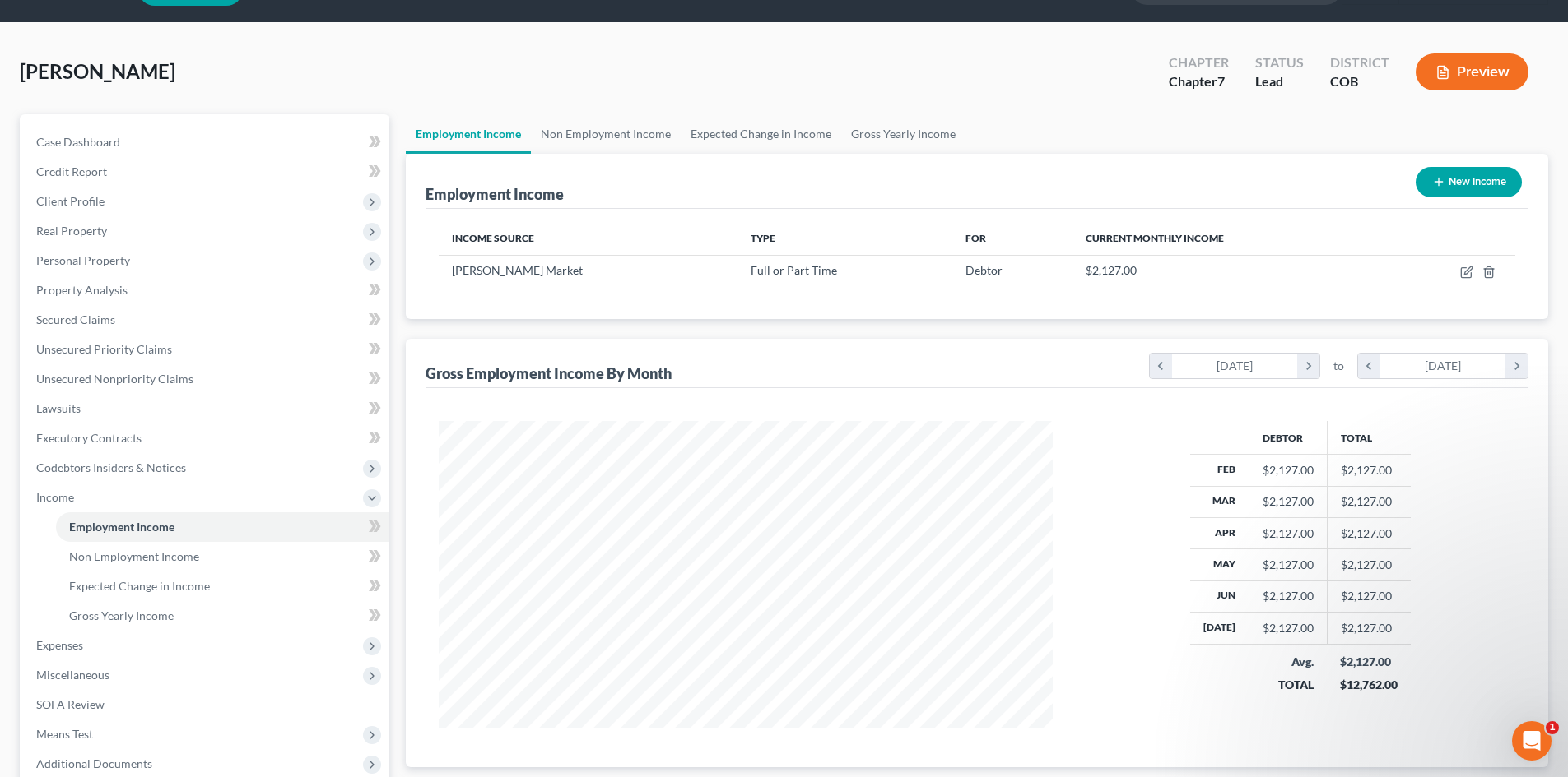
scroll to position [83, 0]
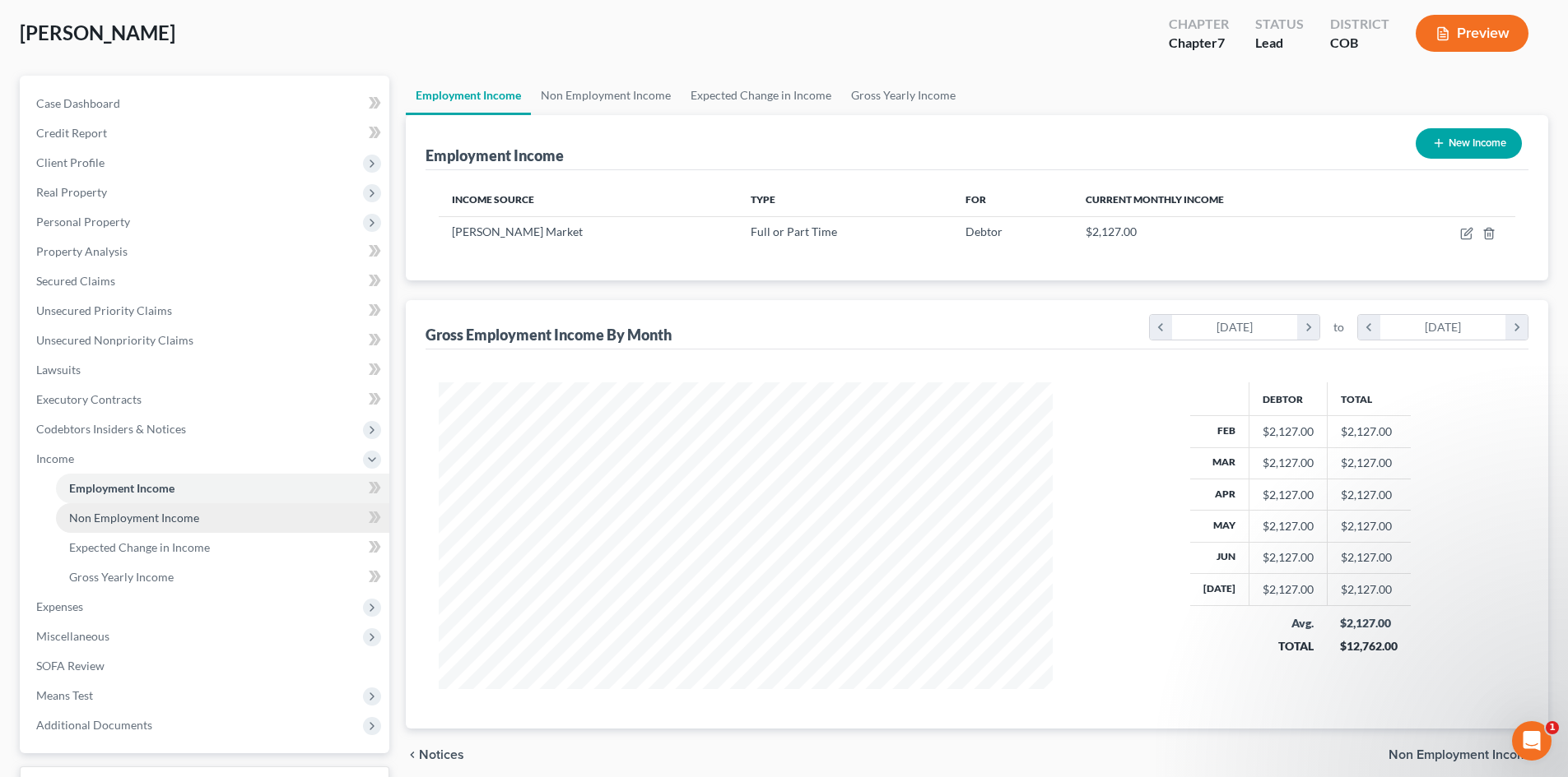
click at [164, 523] on span "Non Employment Income" at bounding box center [135, 518] width 130 height 14
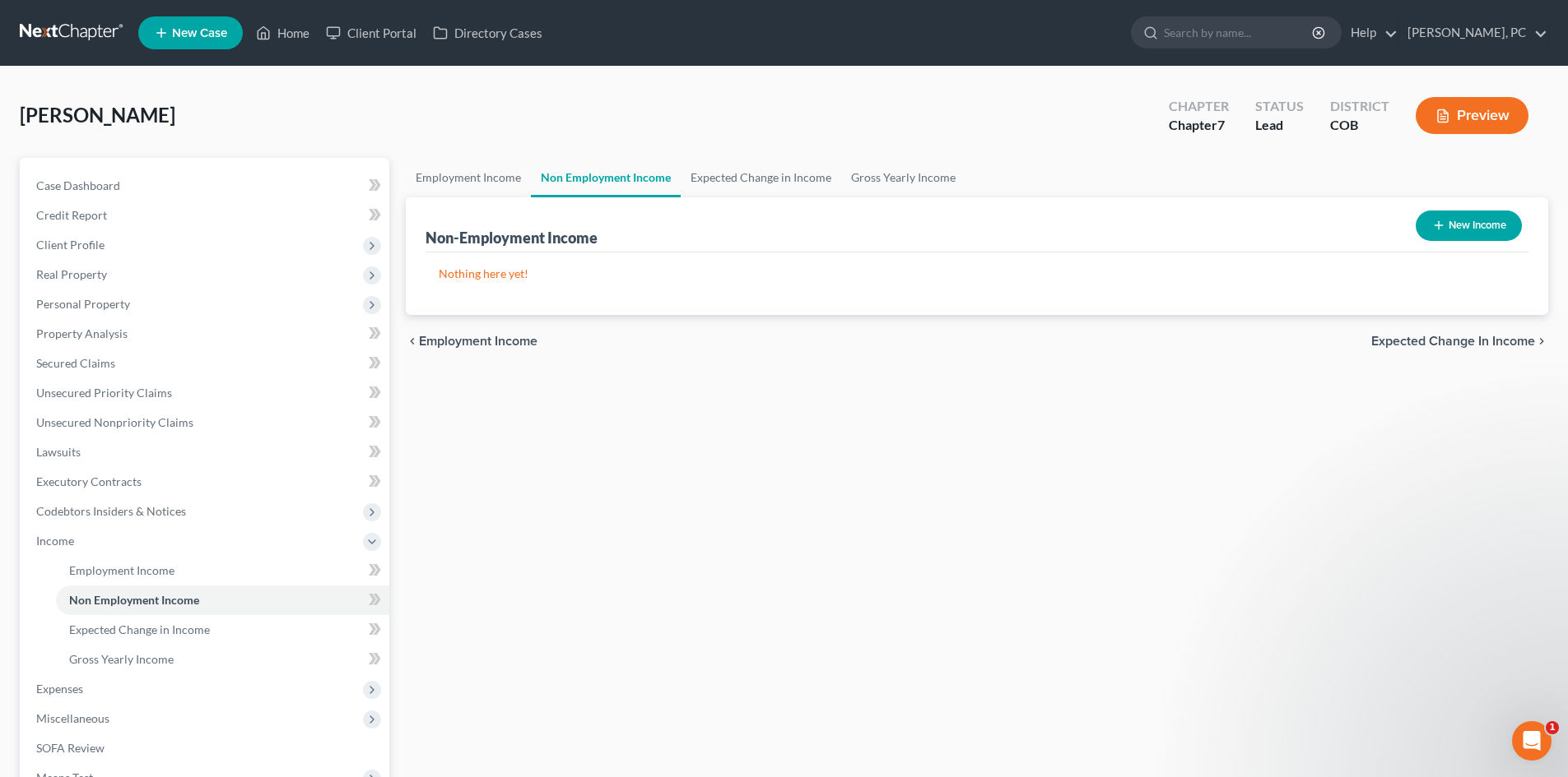
click at [1449, 227] on button "New Income" at bounding box center [1469, 226] width 106 height 31
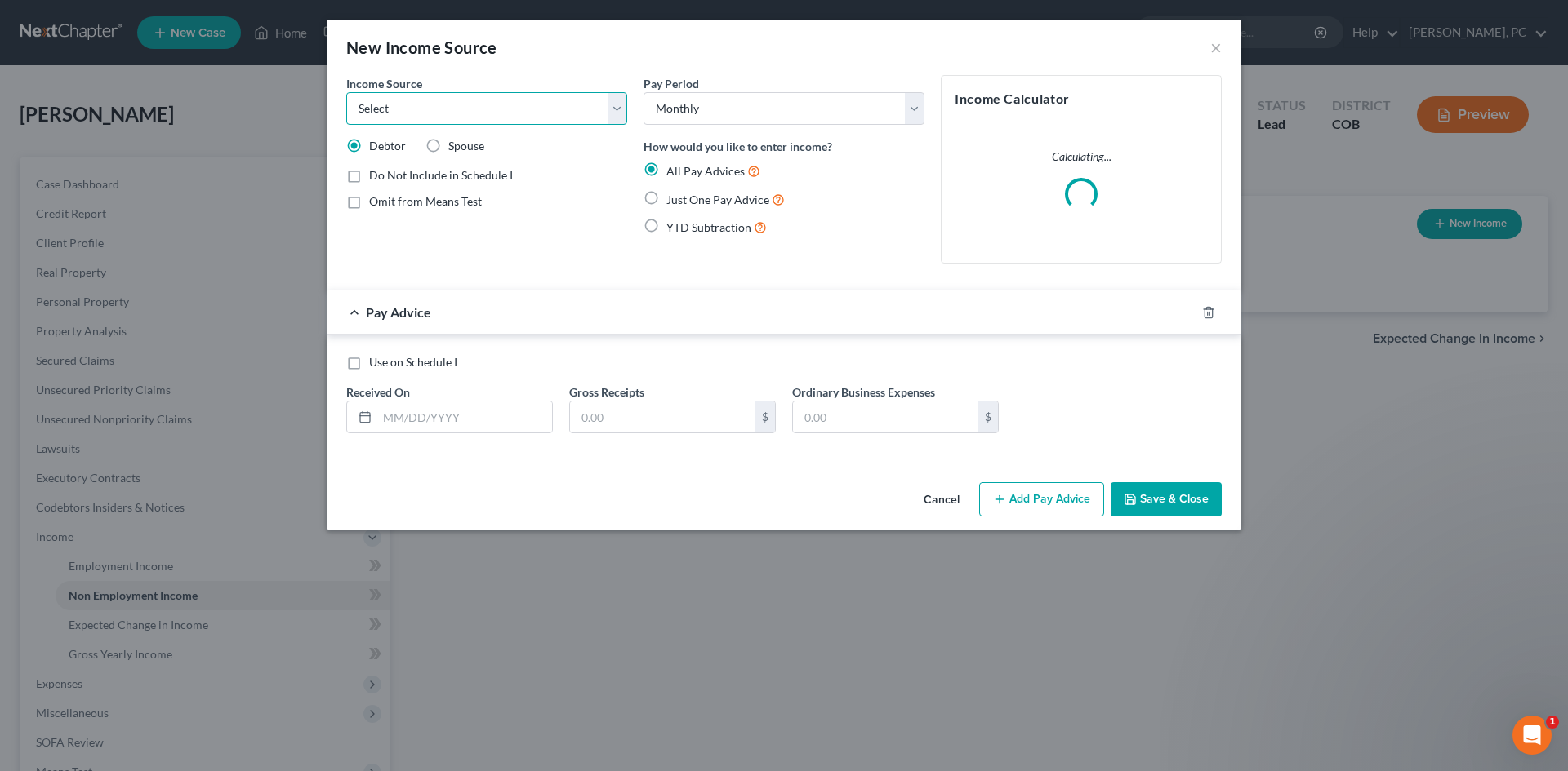
click at [426, 115] on select "Select Unemployment Disability (from employer) Pension Retirement Social Securi…" at bounding box center [487, 108] width 281 height 32
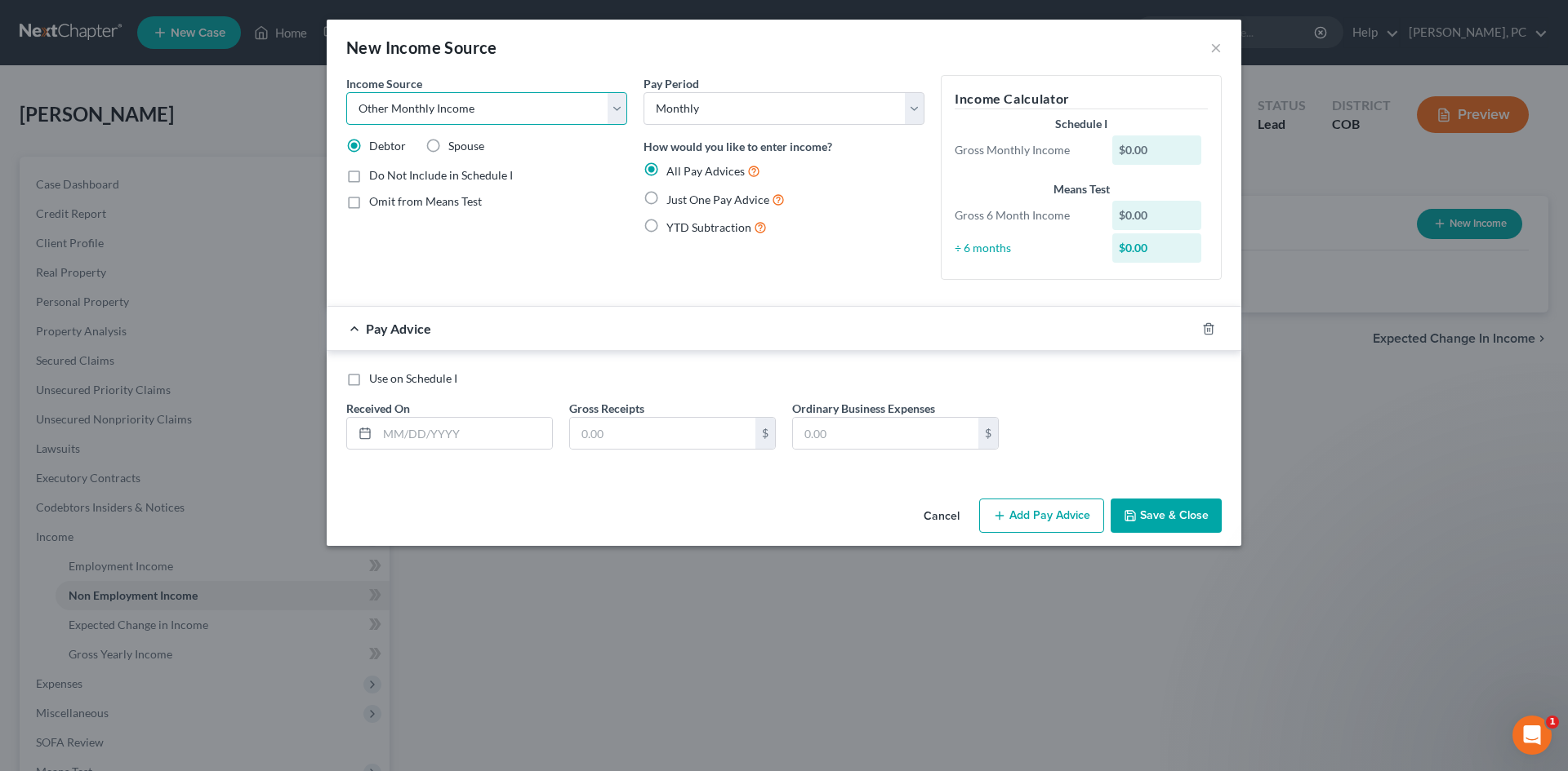
click at [346, 92] on select "Select Unemployment Disability (from employer) Pension Retirement Social Securi…" at bounding box center [487, 108] width 281 height 32
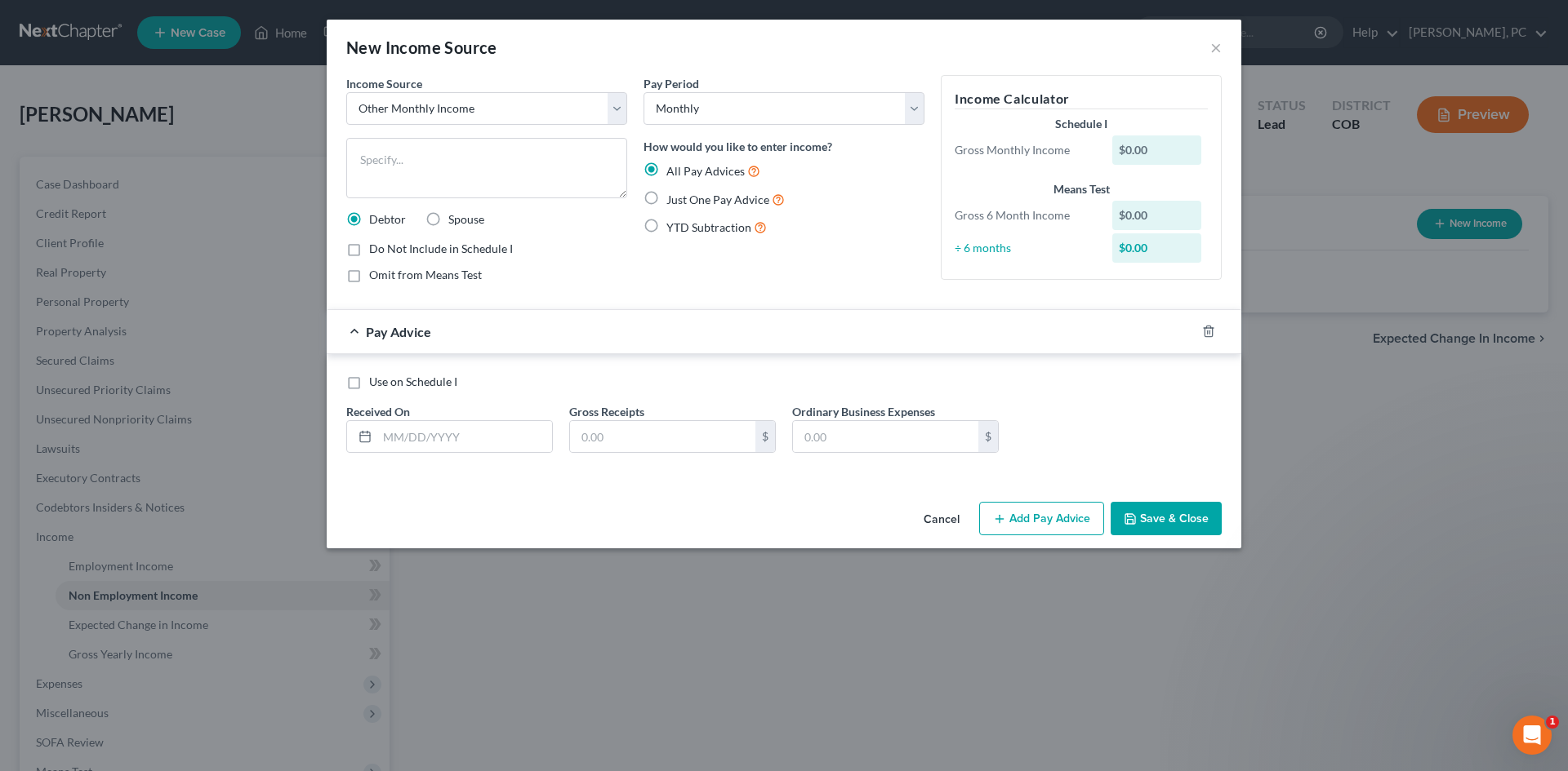
click at [667, 195] on label "Just One Pay Advice" at bounding box center [726, 200] width 119 height 19
click at [673, 195] on input "Just One Pay Advice" at bounding box center [678, 195] width 10 height 10
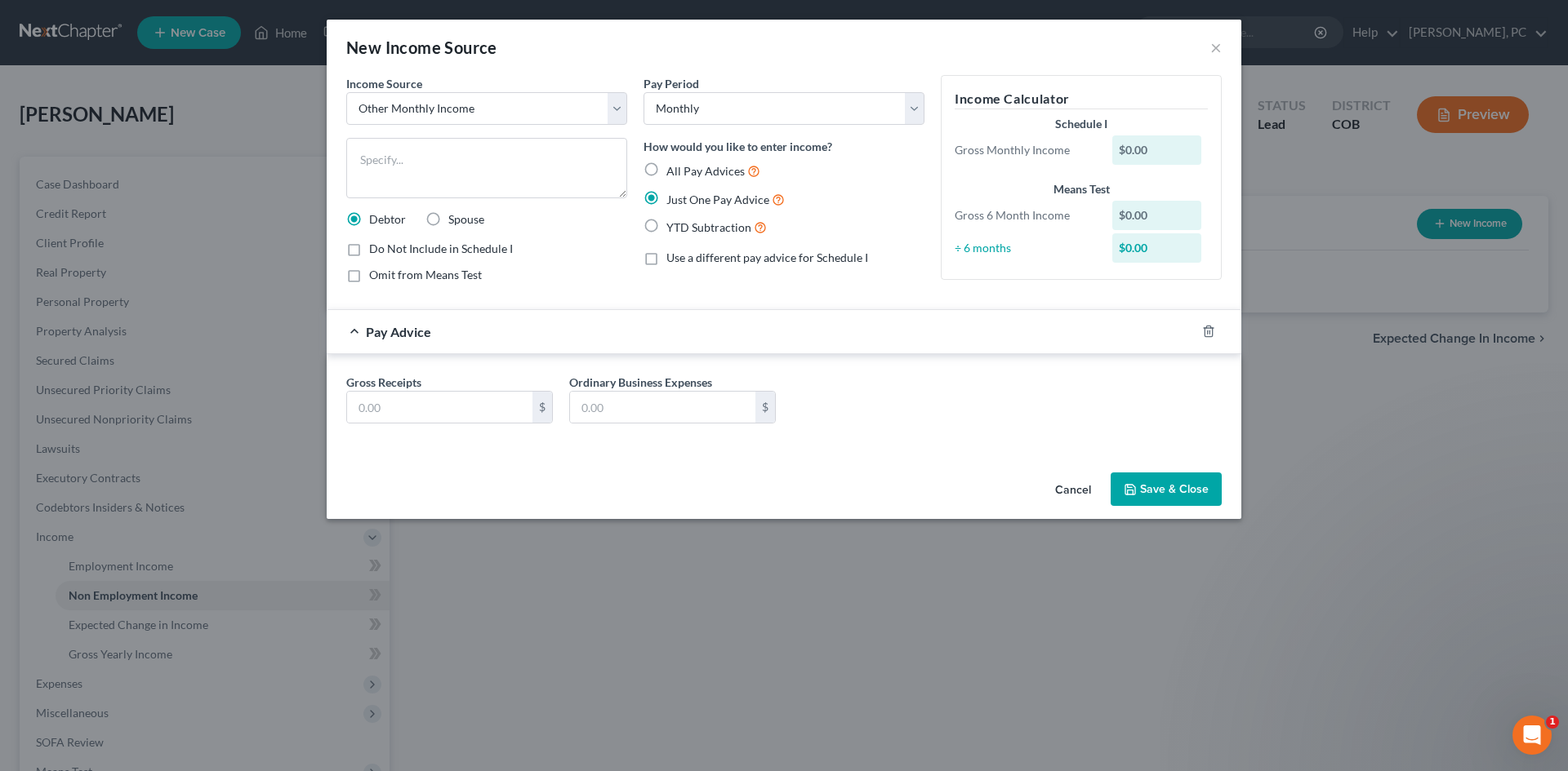
click at [448, 215] on label "Spouse" at bounding box center [466, 219] width 36 height 17
click at [455, 215] on input "Spouse" at bounding box center [460, 216] width 10 height 10
click at [396, 150] on textarea at bounding box center [487, 167] width 281 height 60
click at [401, 406] on input "text" at bounding box center [440, 407] width 185 height 31
drag, startPoint x: 1167, startPoint y: 477, endPoint x: 1123, endPoint y: 447, distance: 53.3
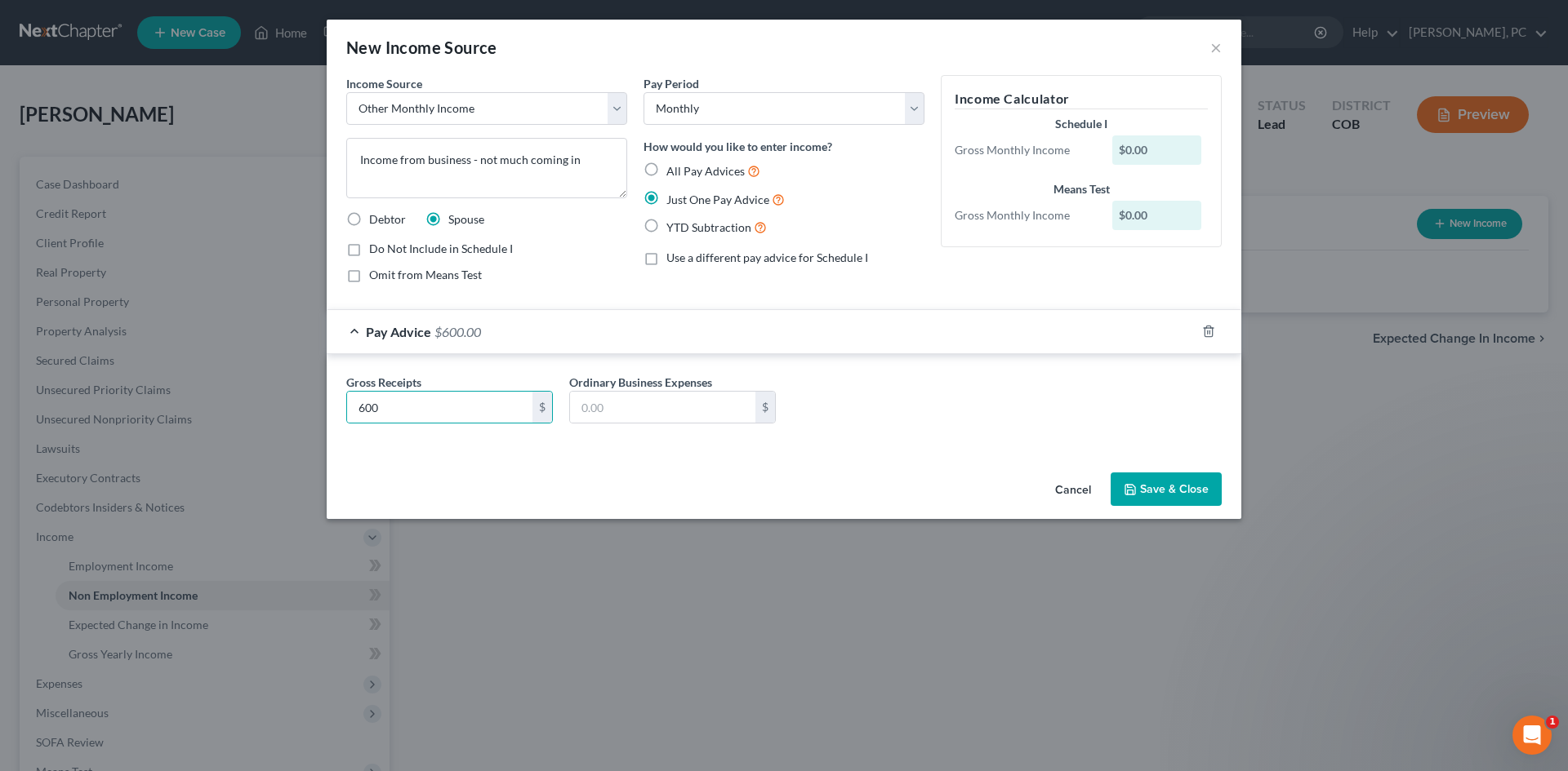
click at [1167, 477] on button "Save & Close" at bounding box center [1166, 489] width 111 height 34
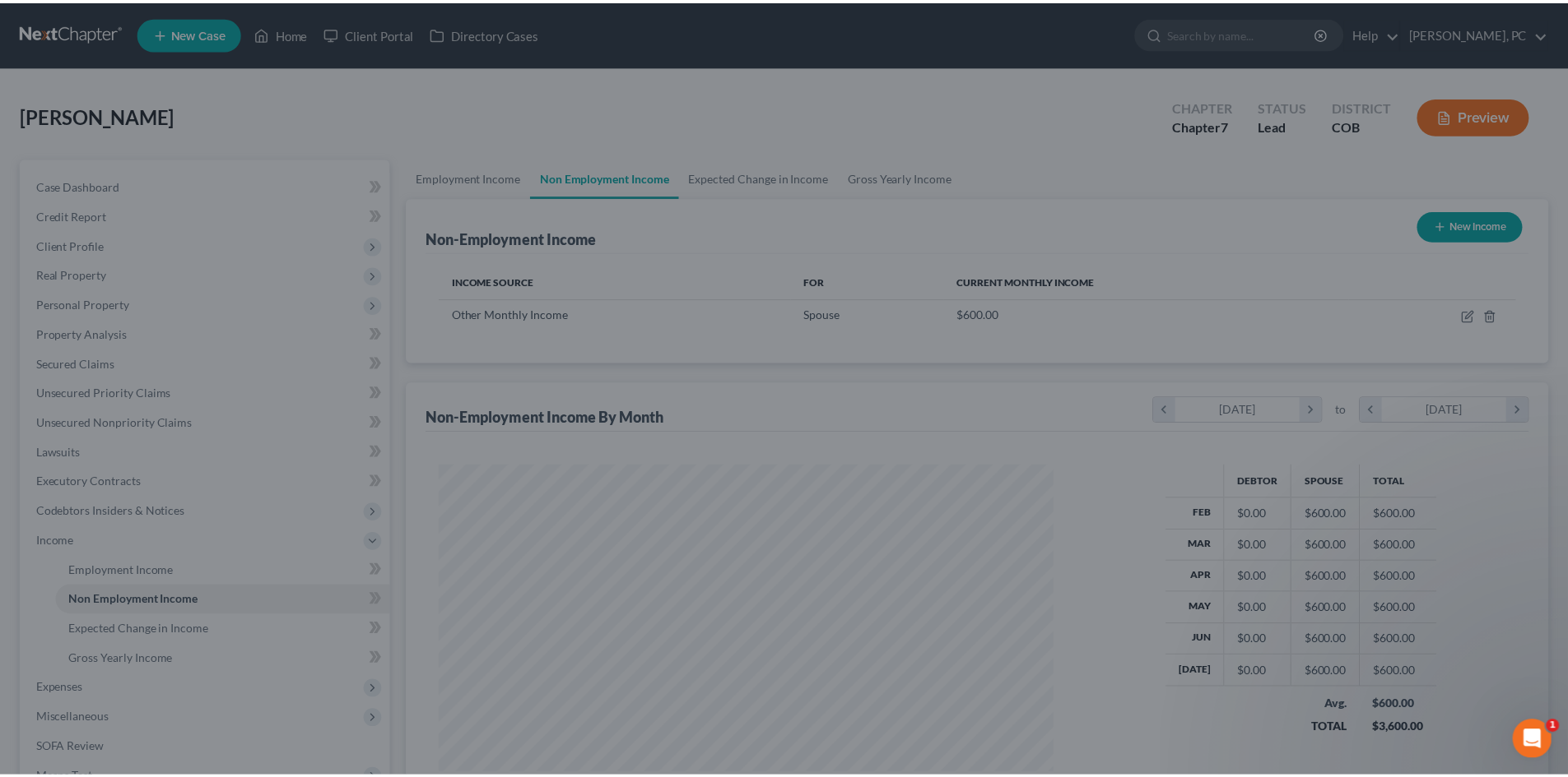
scroll to position [307, 647]
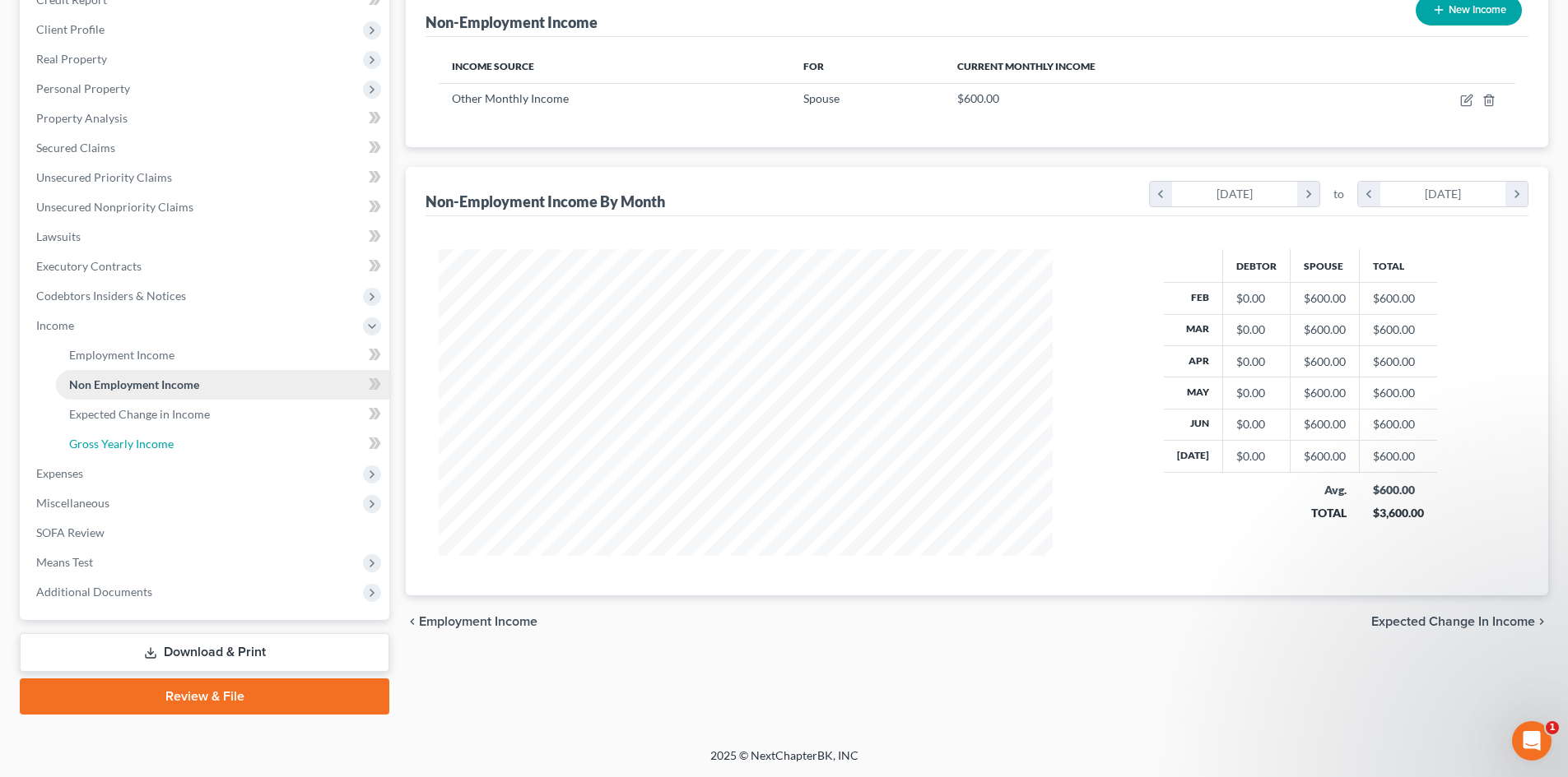
drag, startPoint x: 166, startPoint y: 434, endPoint x: 351, endPoint y: 387, distance: 190.9
click at [166, 434] on link "Gross Yearly Income" at bounding box center [222, 444] width 333 height 30
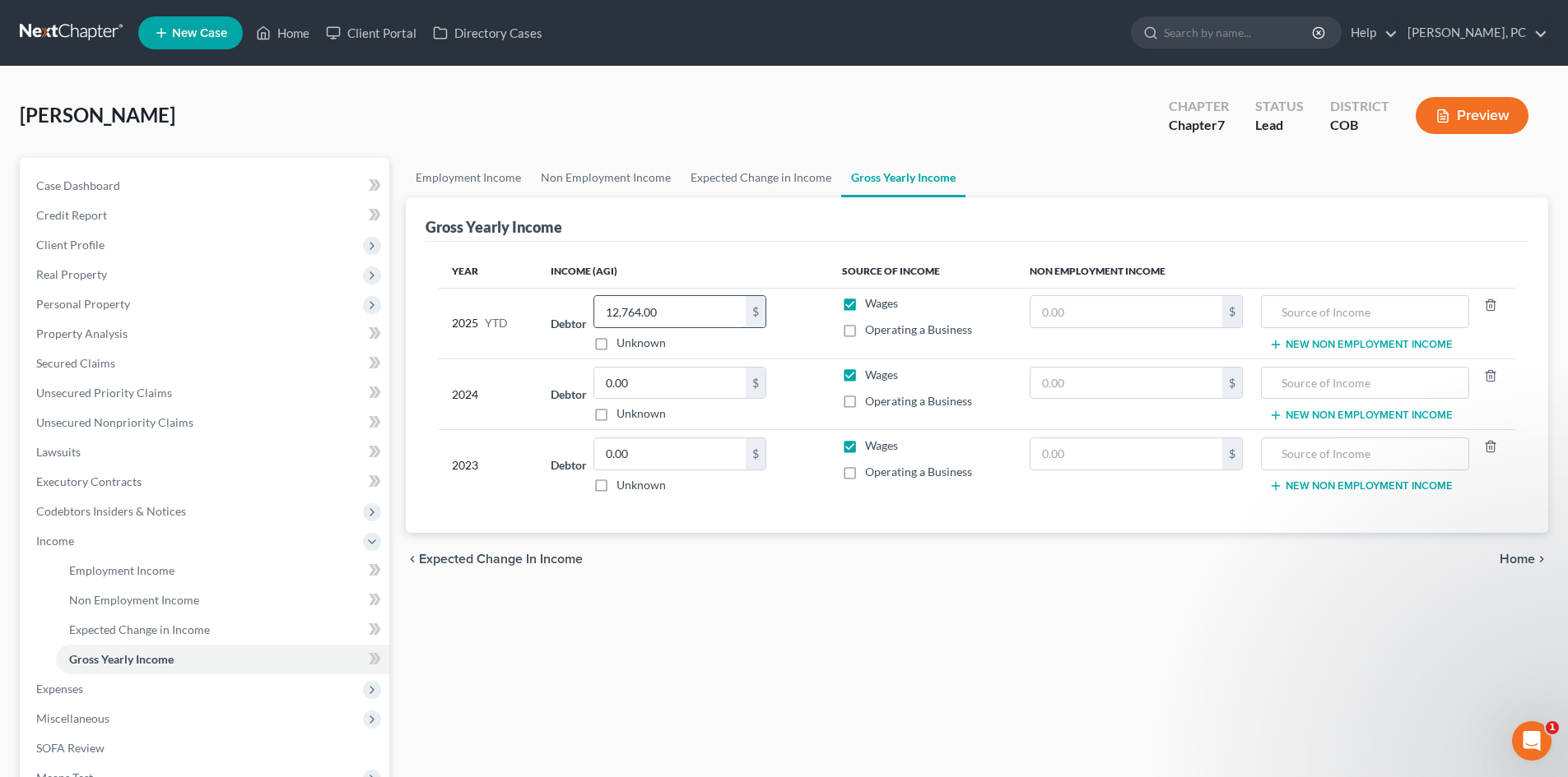
click at [650, 327] on input "12,764.00" at bounding box center [670, 312] width 151 height 32
drag, startPoint x: 663, startPoint y: 316, endPoint x: 604, endPoint y: 304, distance: 60.2
click at [604, 304] on input "12,764.00" at bounding box center [670, 312] width 151 height 32
click at [671, 313] on input "12,764.00" at bounding box center [670, 312] width 151 height 32
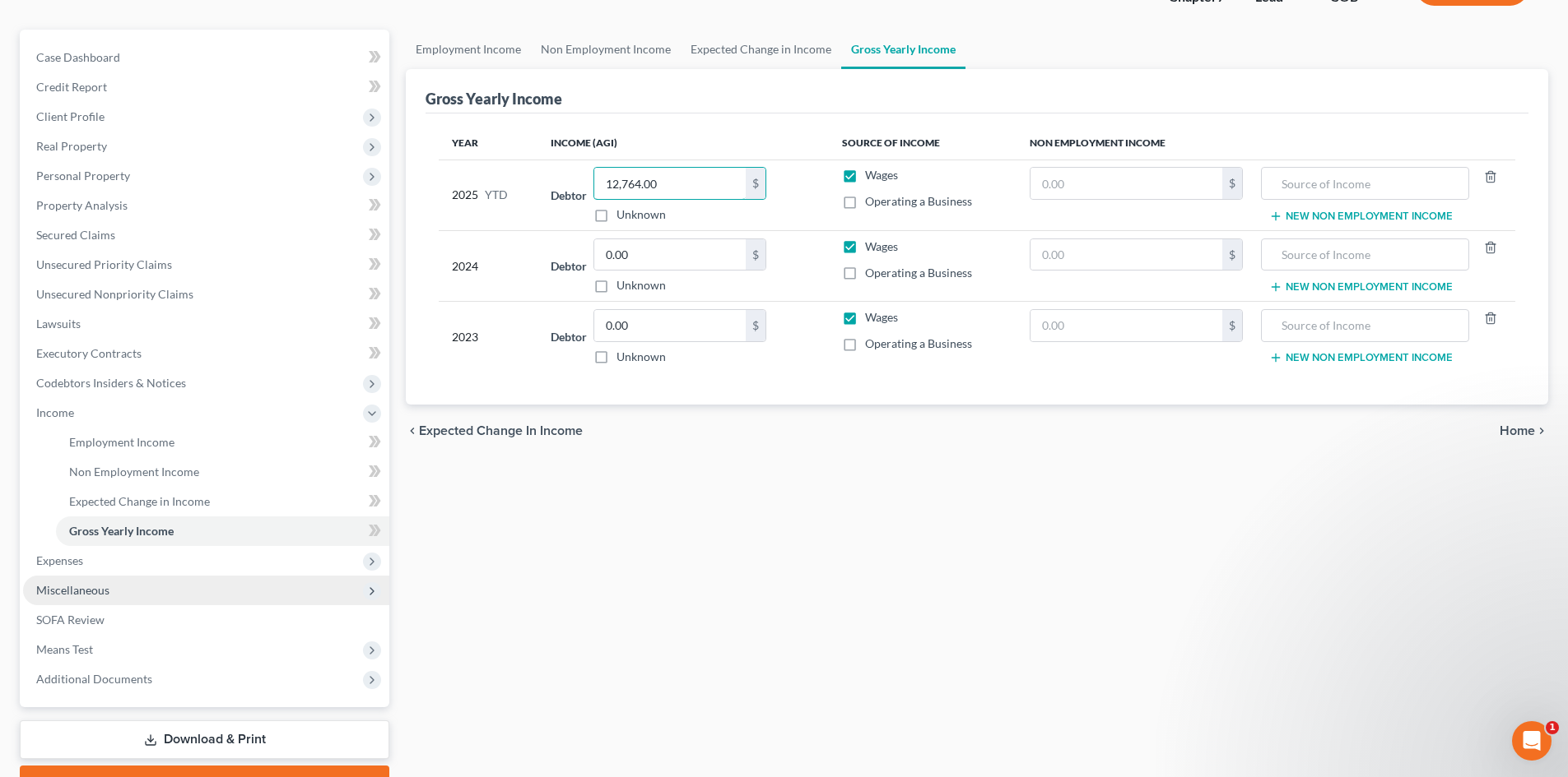
scroll to position [164, 0]
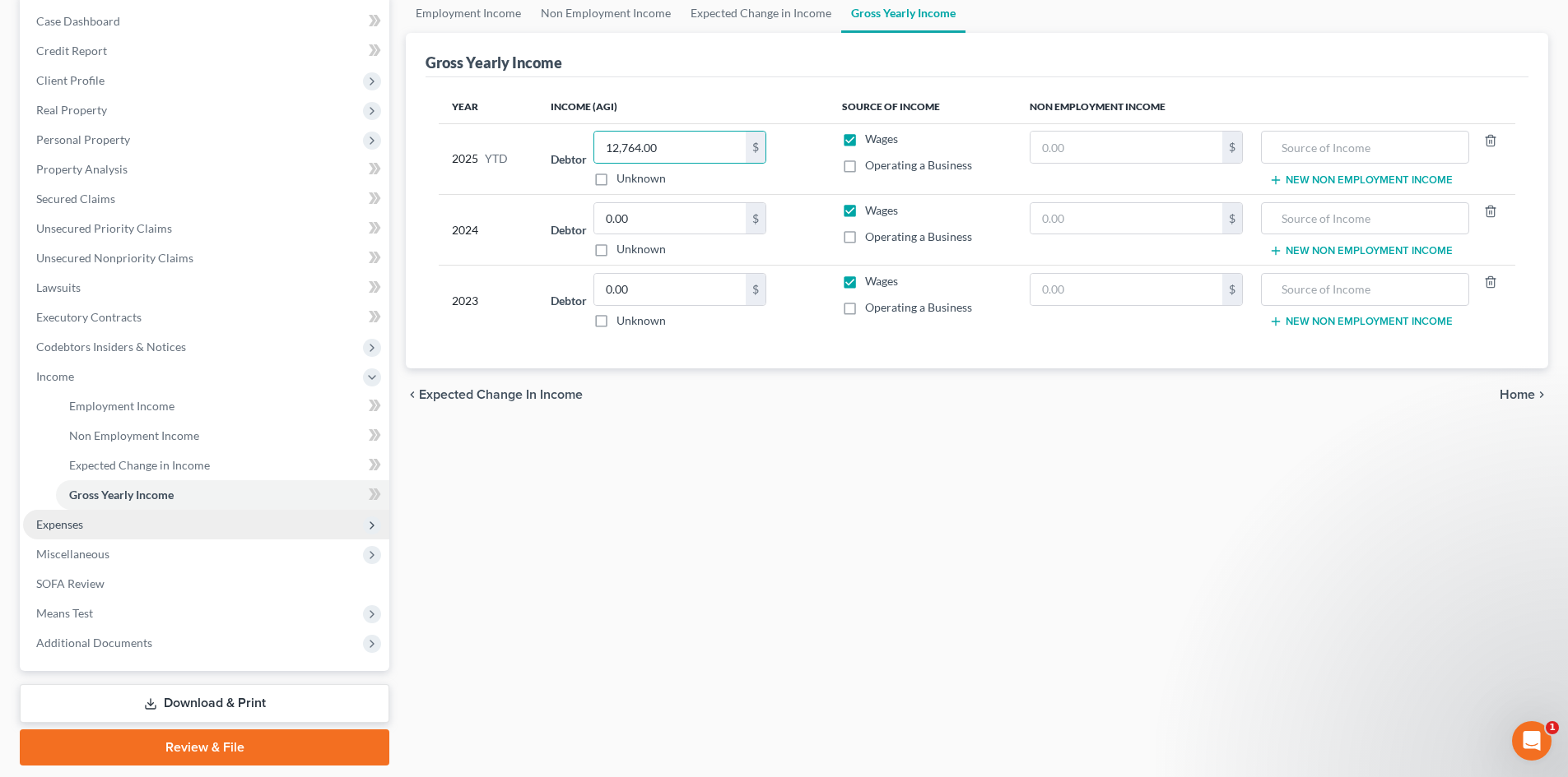
click at [62, 526] on span "Expenses" at bounding box center [59, 525] width 47 height 14
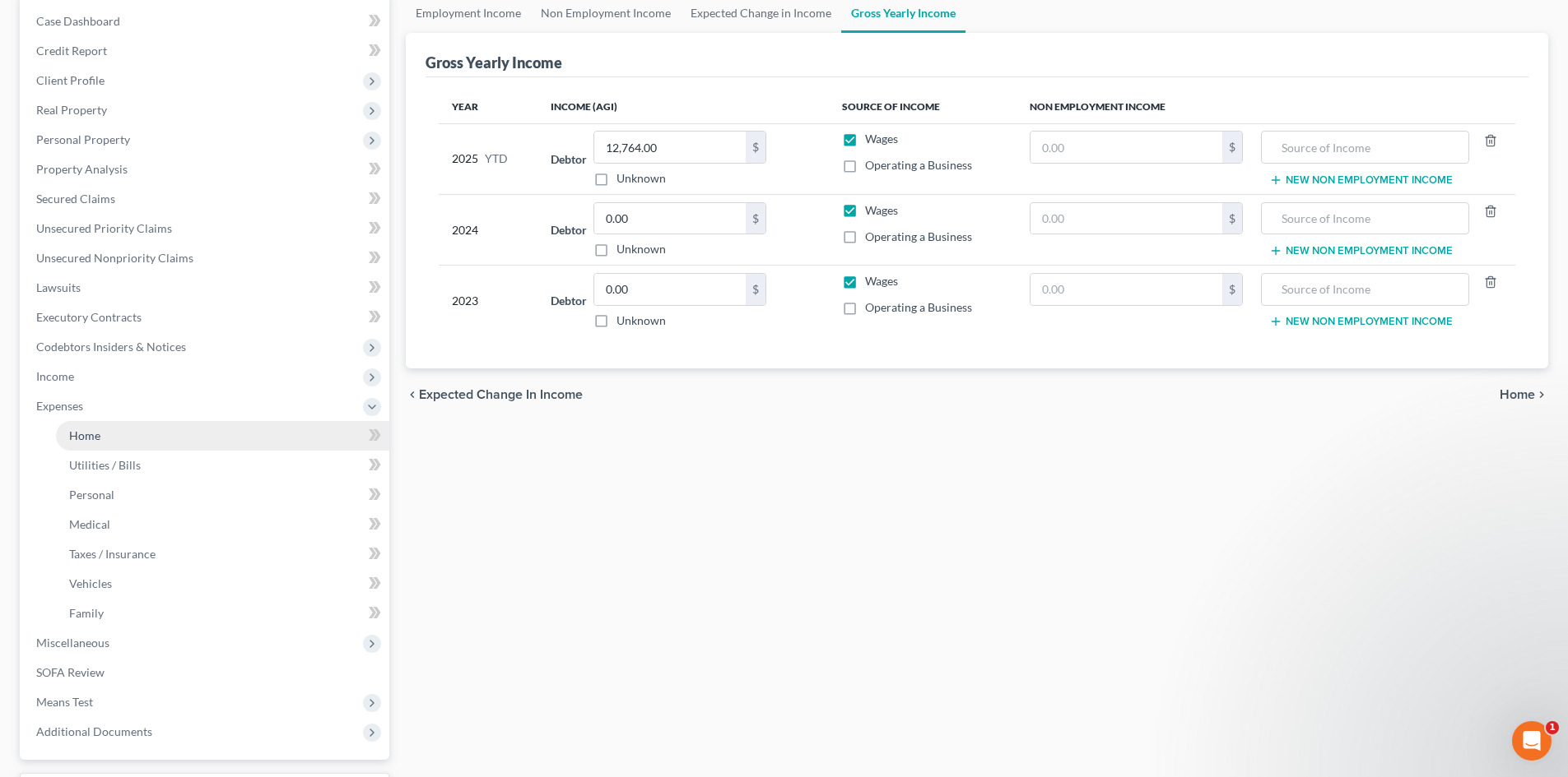
click at [93, 433] on span "Home" at bounding box center [85, 436] width 32 height 14
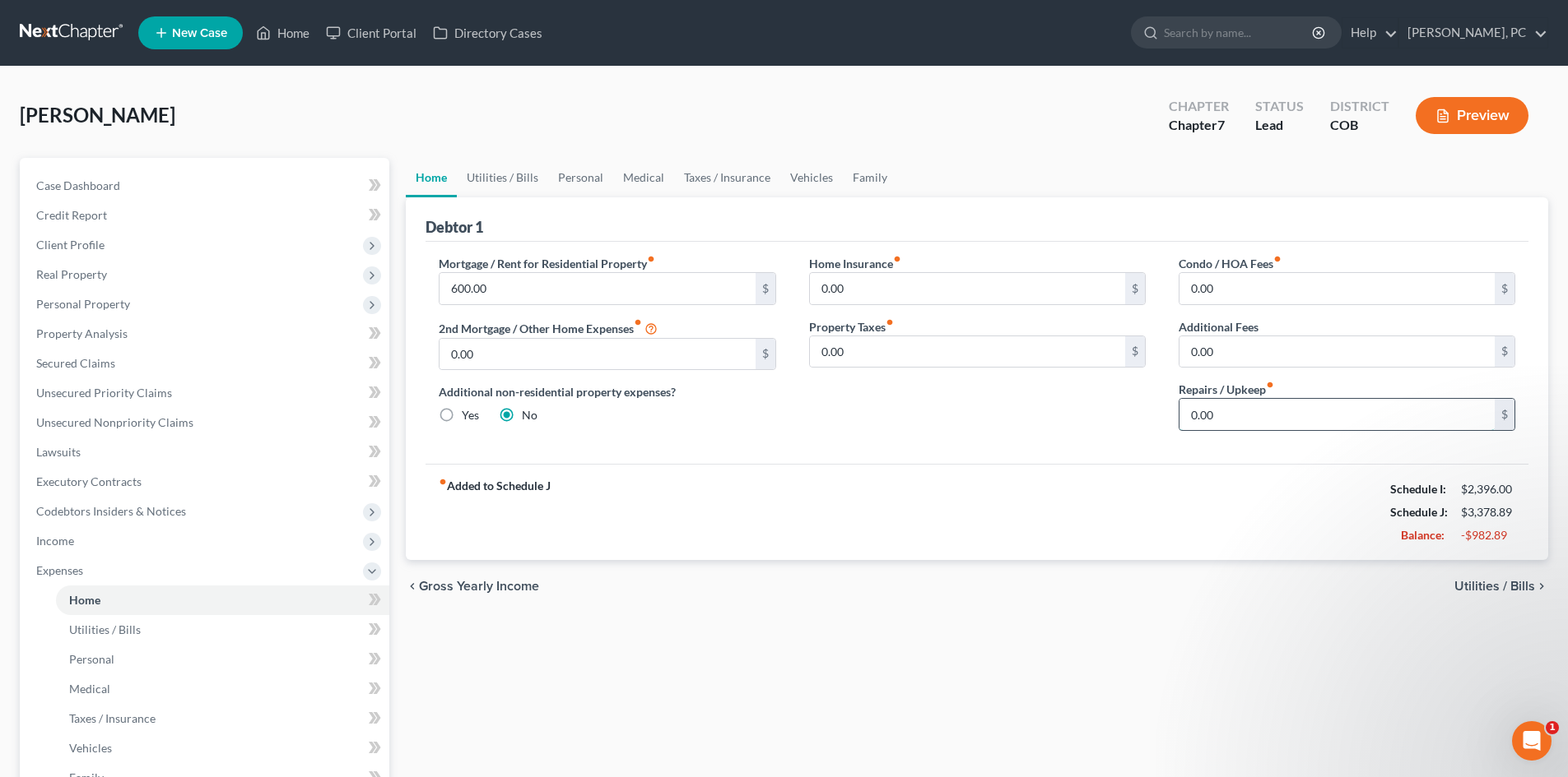
click at [1223, 409] on input "0.00" at bounding box center [1337, 415] width 315 height 32
click at [1180, 539] on div "fiber_manual_record Added to Schedule J Schedule I: $2,396.00 Schedule J: $3,42…" at bounding box center [977, 512] width 1103 height 96
click at [508, 170] on link "Utilities / Bills" at bounding box center [502, 178] width 91 height 40
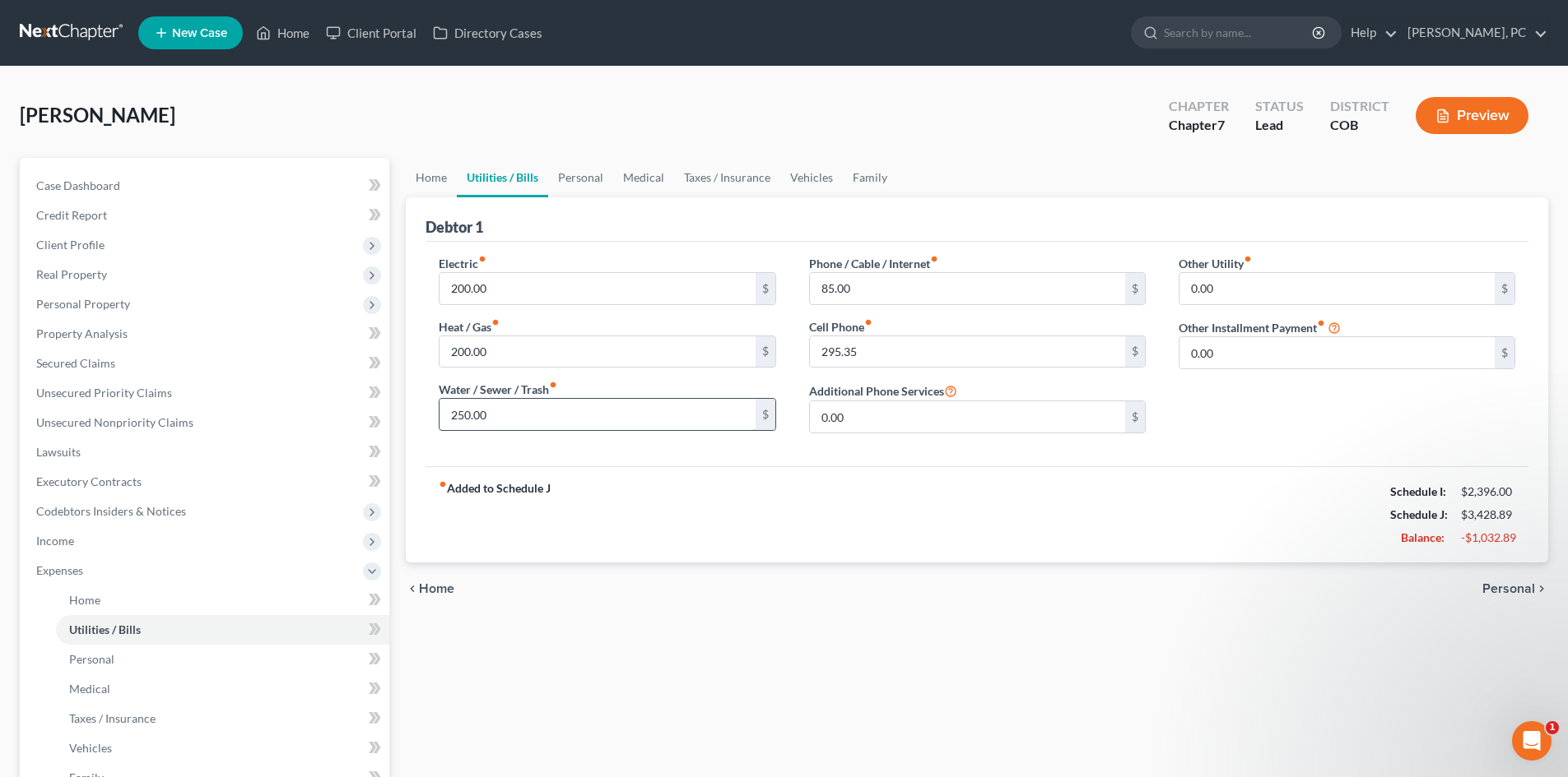
click at [494, 415] on input "250.00" at bounding box center [597, 415] width 315 height 32
click at [907, 484] on div "fiber_manual_record Added to Schedule J Schedule I: $2,396.00 Schedule J: $3,27…" at bounding box center [977, 514] width 1103 height 96
click at [479, 413] on input "100" at bounding box center [597, 415] width 315 height 32
click at [755, 526] on div "fiber_manual_record Added to Schedule J Schedule I: $2,396.00 Schedule J: $3,37…" at bounding box center [977, 514] width 1103 height 96
click at [791, 302] on div "Electric fiber_manual_record 200.00 $ Heat / Gas fiber_manual_record 200.00 $ W…" at bounding box center [976, 351] width 1109 height 192
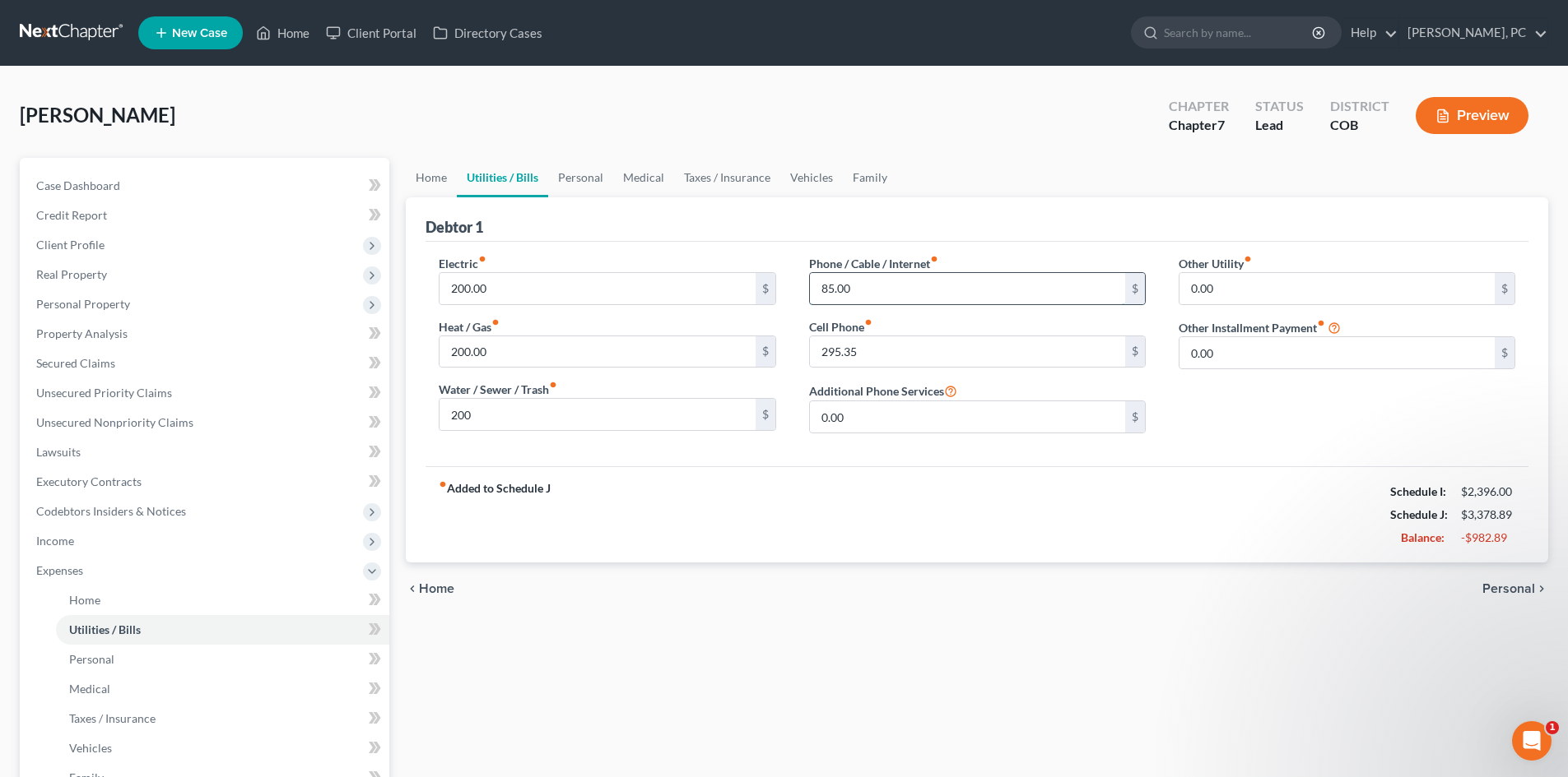
click at [810, 289] on input "85.00" at bounding box center [967, 289] width 315 height 32
click at [869, 345] on input "295.35" at bounding box center [967, 352] width 315 height 32
click at [796, 270] on div "Phone / Cable / Internet fiber_manual_record 85.00 $ Cell Phone fiber_manual_re…" at bounding box center [977, 351] width 369 height 192
click at [591, 175] on link "Personal" at bounding box center [580, 178] width 65 height 40
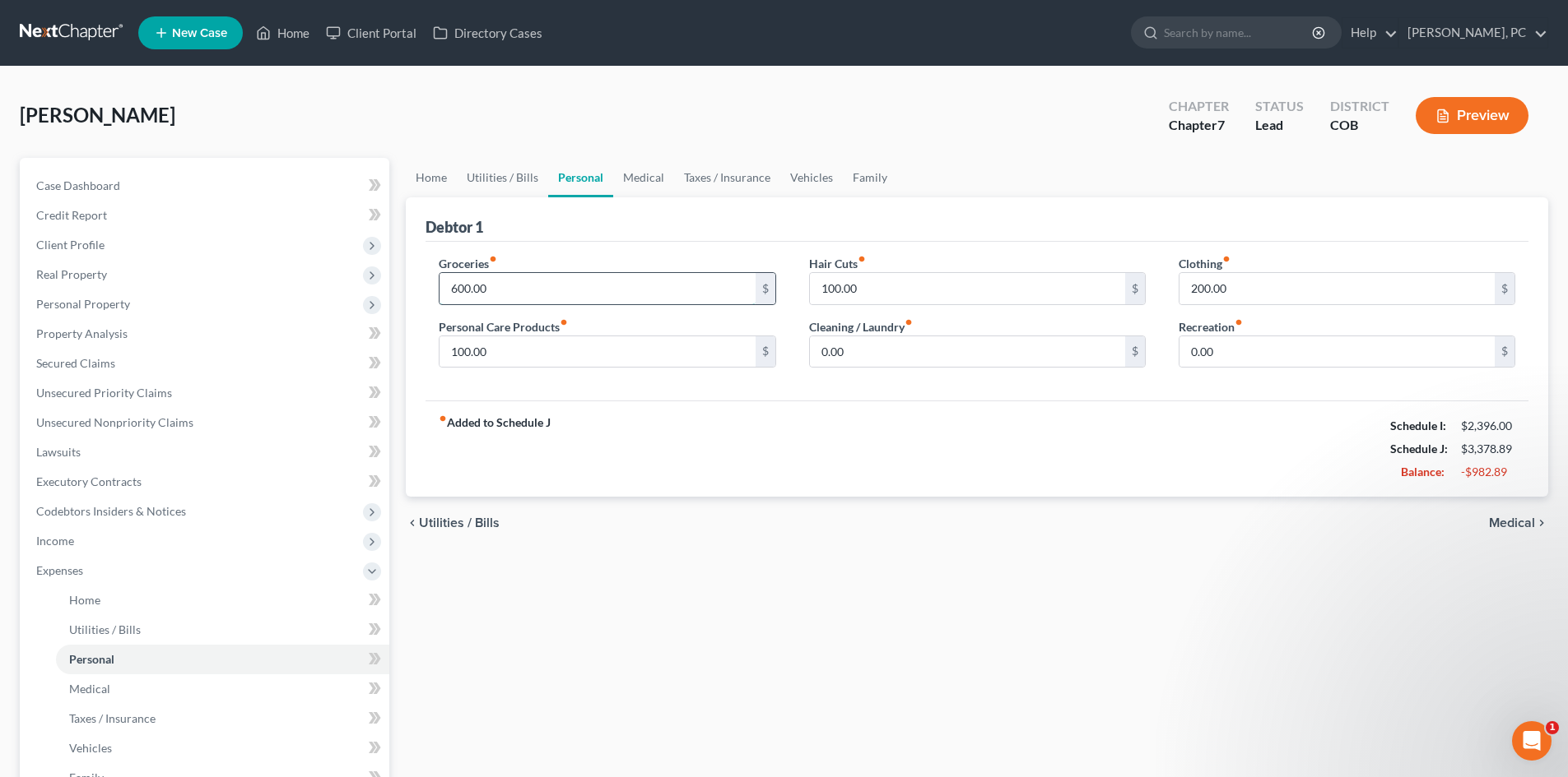
click at [500, 282] on input "600.00" at bounding box center [597, 289] width 315 height 32
click at [1223, 357] on input "0.00" at bounding box center [1337, 352] width 315 height 32
drag, startPoint x: 1087, startPoint y: 452, endPoint x: 1099, endPoint y: 437, distance: 19.2
click at [1087, 452] on div "fiber_manual_record Added to Schedule J Schedule I: $2,396.00 Schedule J: $3,47…" at bounding box center [977, 448] width 1103 height 96
click at [630, 182] on link "Medical" at bounding box center [643, 178] width 61 height 40
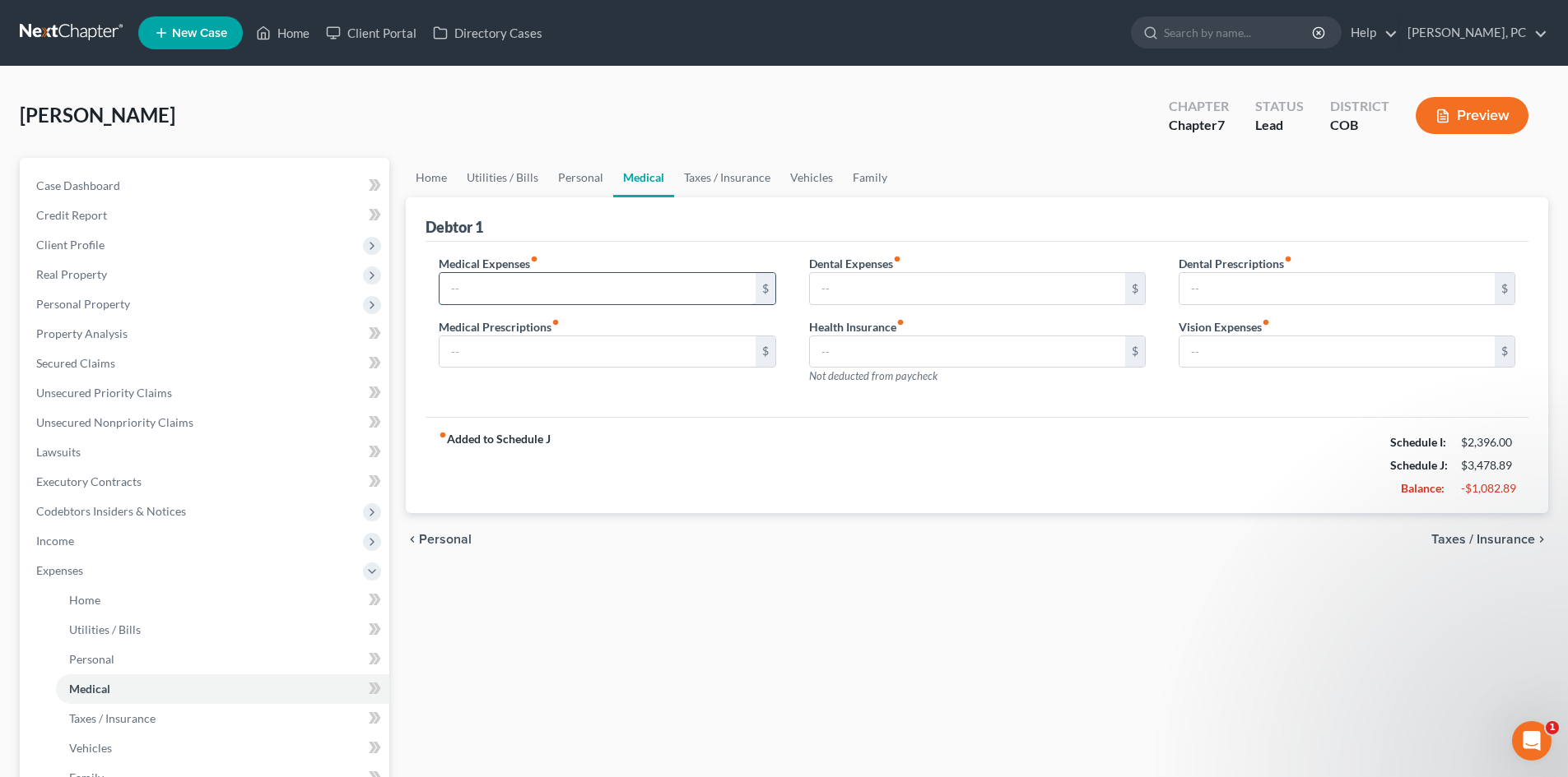
click at [602, 287] on input "text" at bounding box center [597, 289] width 315 height 32
click at [656, 249] on div "Medical Expenses fiber_manual_record 100 $ Medical Prescriptions fiber_manual_r…" at bounding box center [977, 330] width 1103 height 176
click at [724, 174] on link "Taxes / Insurance" at bounding box center [726, 178] width 106 height 40
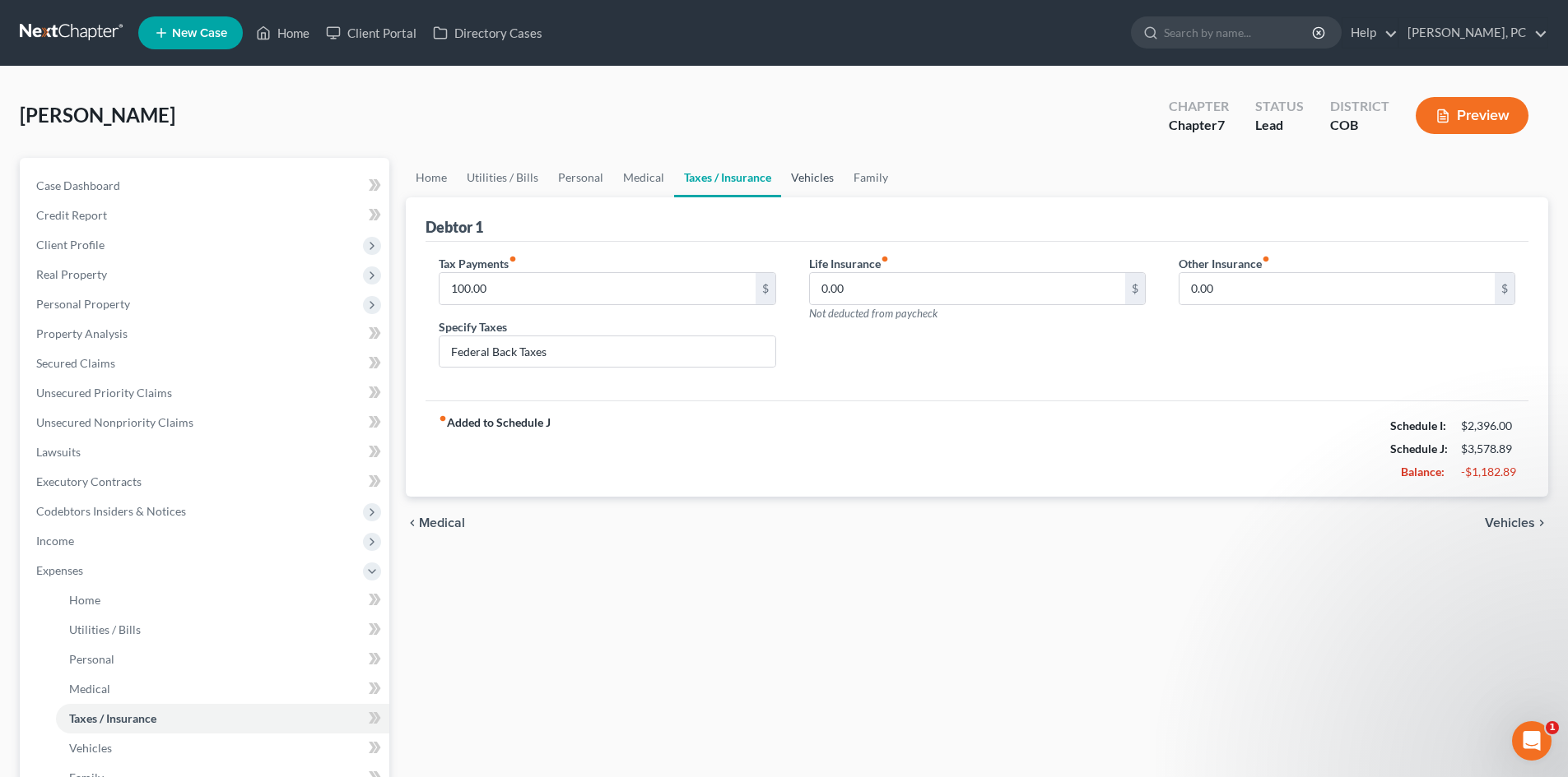
click at [808, 177] on link "Vehicles" at bounding box center [812, 178] width 62 height 40
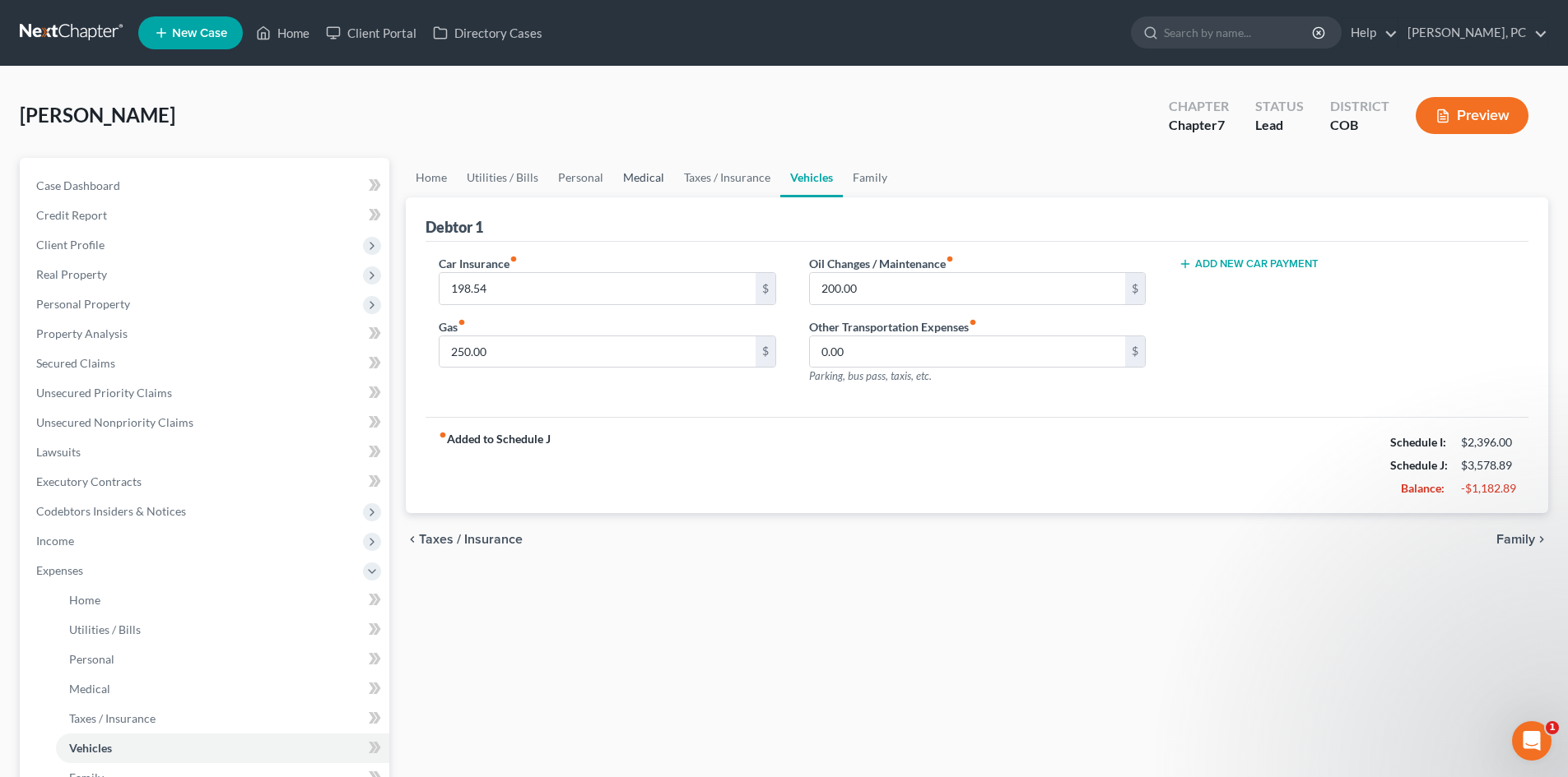
click at [646, 183] on link "Medical" at bounding box center [643, 178] width 61 height 40
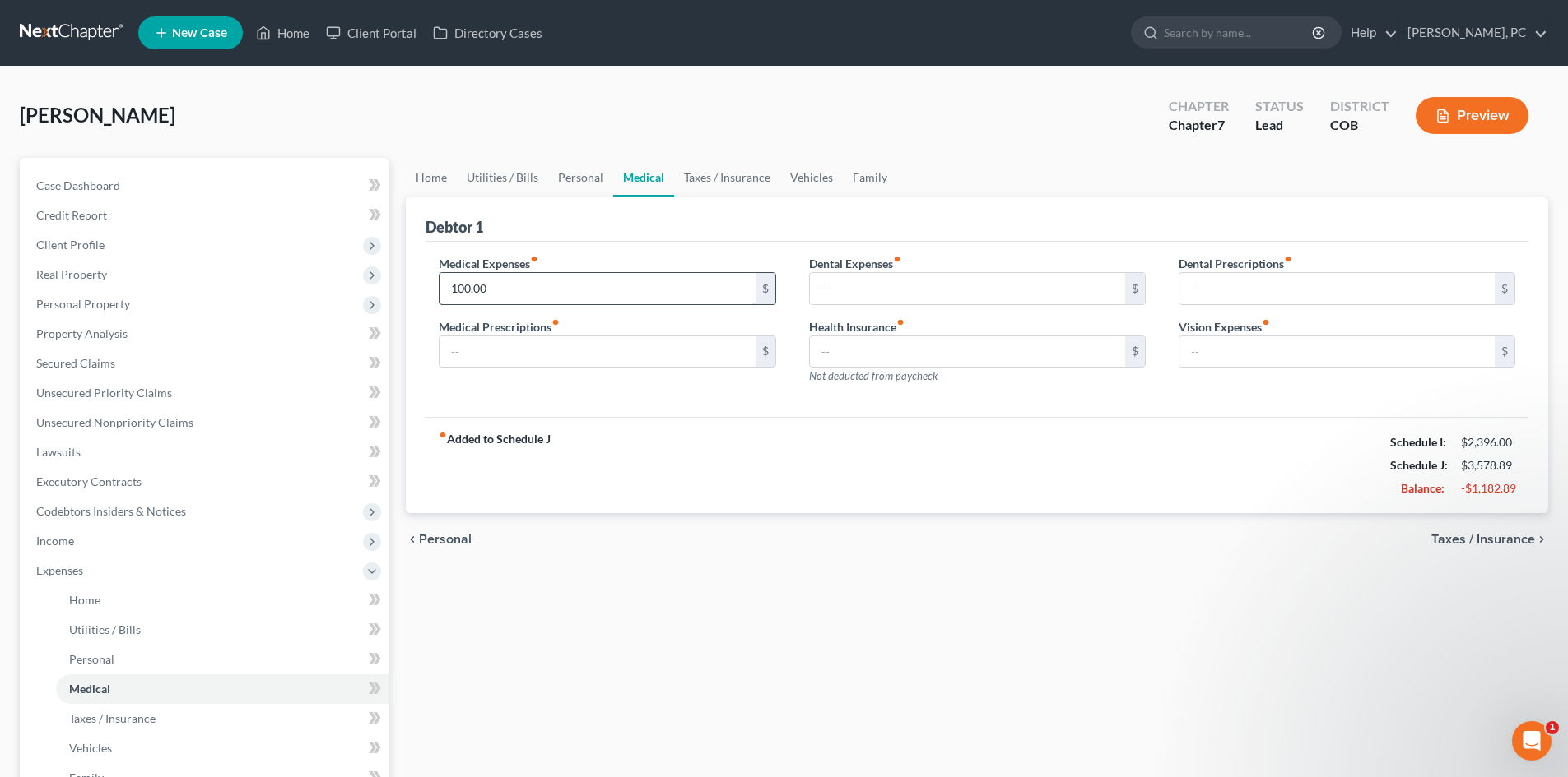
click at [519, 297] on input "100.00" at bounding box center [597, 289] width 315 height 32
click at [743, 183] on link "Taxes / Insurance" at bounding box center [726, 178] width 106 height 40
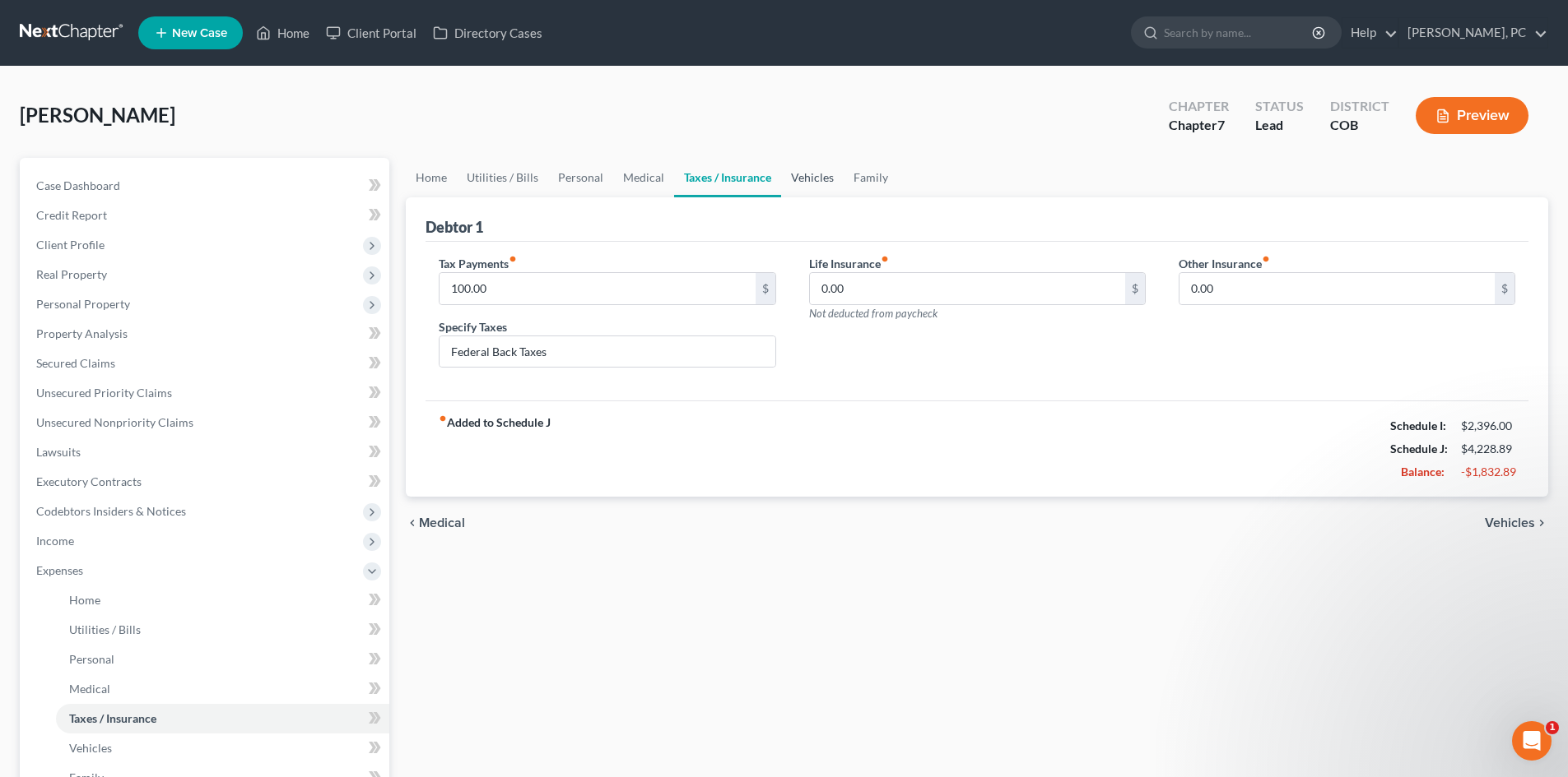
click at [815, 179] on link "Vehicles" at bounding box center [812, 178] width 62 height 40
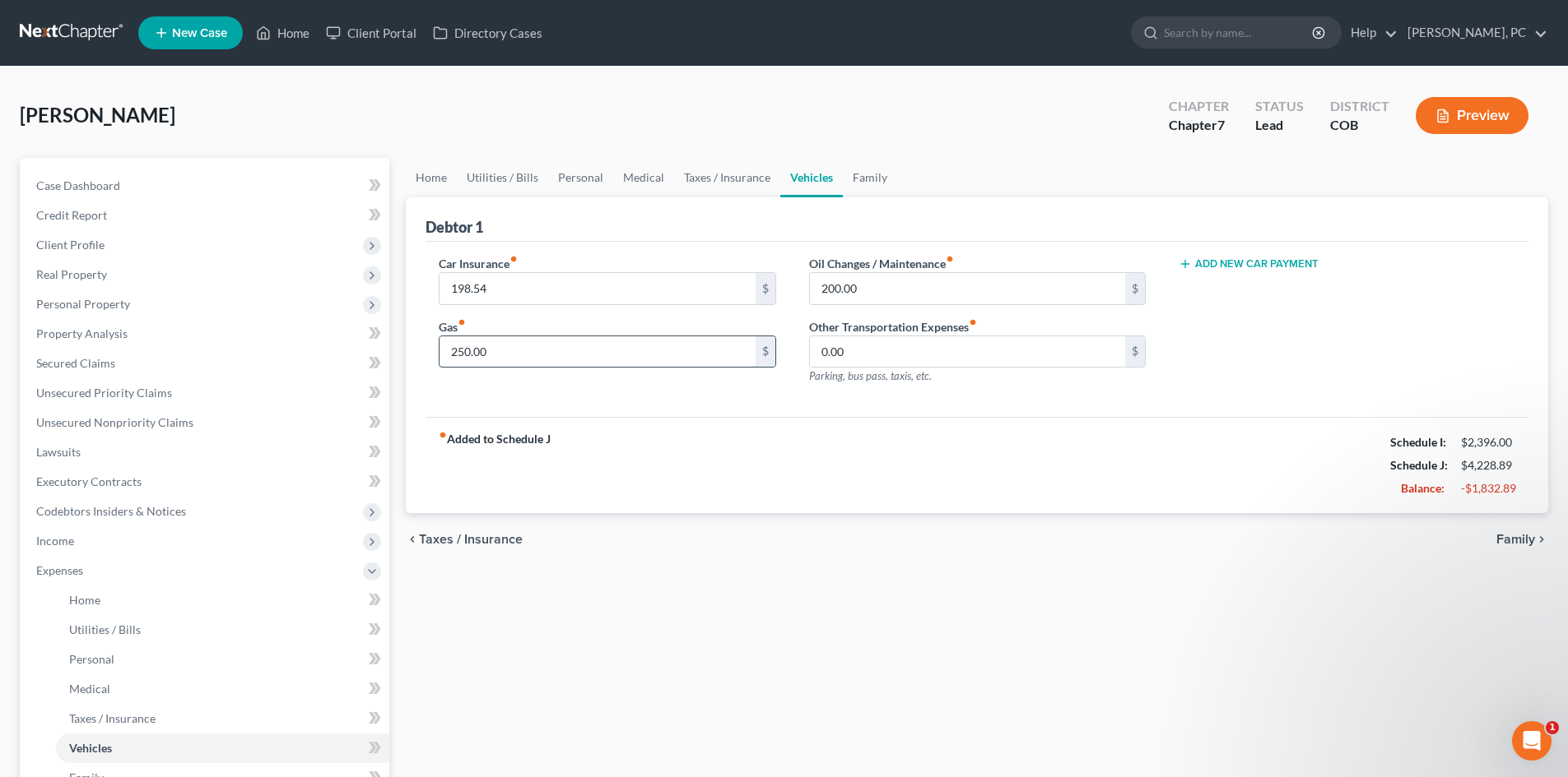
click at [493, 356] on input "250.00" at bounding box center [597, 352] width 315 height 32
click at [858, 174] on link "Family" at bounding box center [870, 178] width 55 height 40
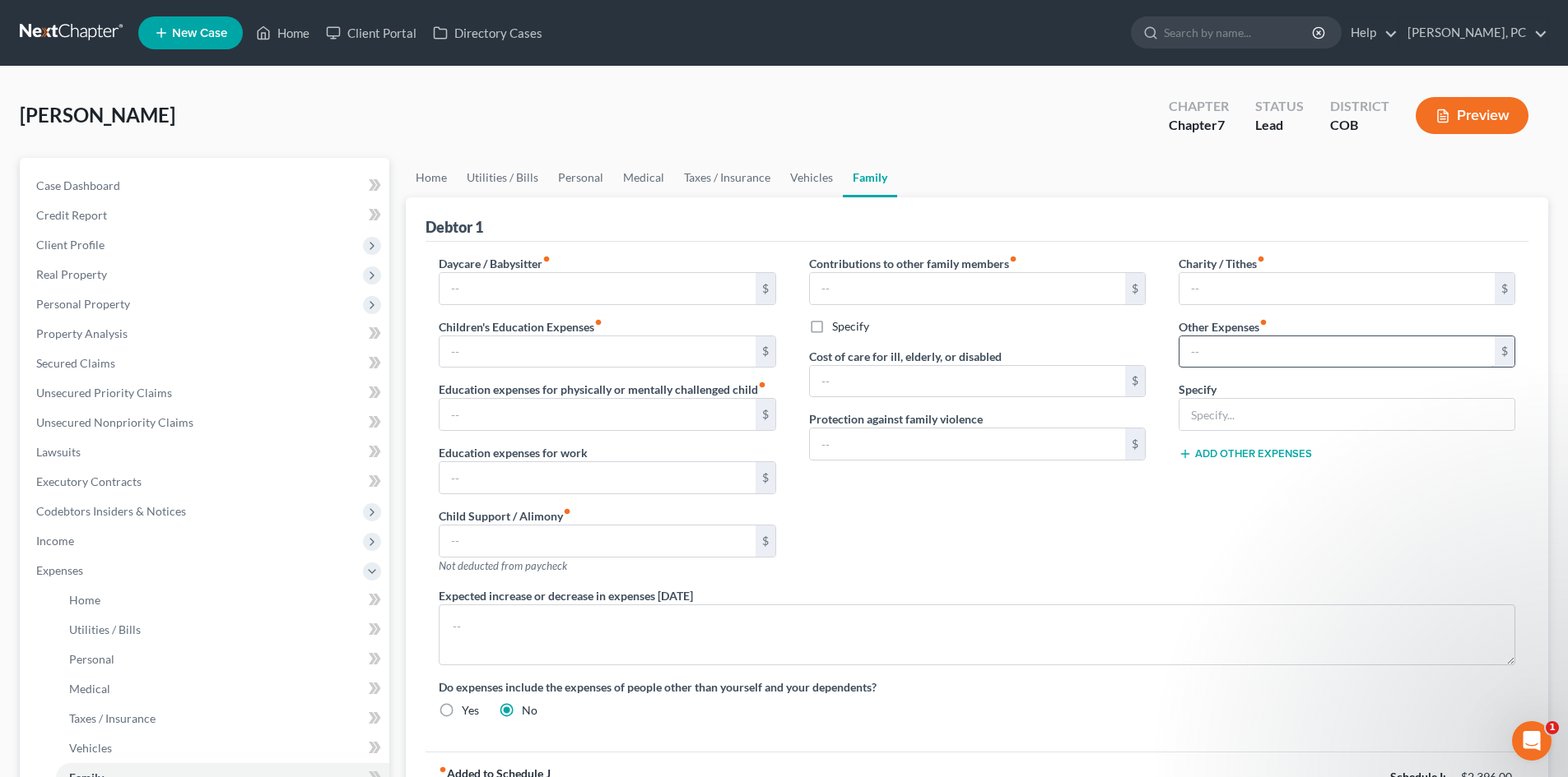
click at [1242, 339] on input "text" at bounding box center [1337, 352] width 315 height 32
click at [1201, 408] on input "text" at bounding box center [1346, 415] width 335 height 32
click at [1124, 539] on div "Contributions to other family members fiber_manual_record $ Specify Cost of car…" at bounding box center [977, 421] width 369 height 332
click at [799, 173] on link "Vehicles" at bounding box center [811, 178] width 62 height 40
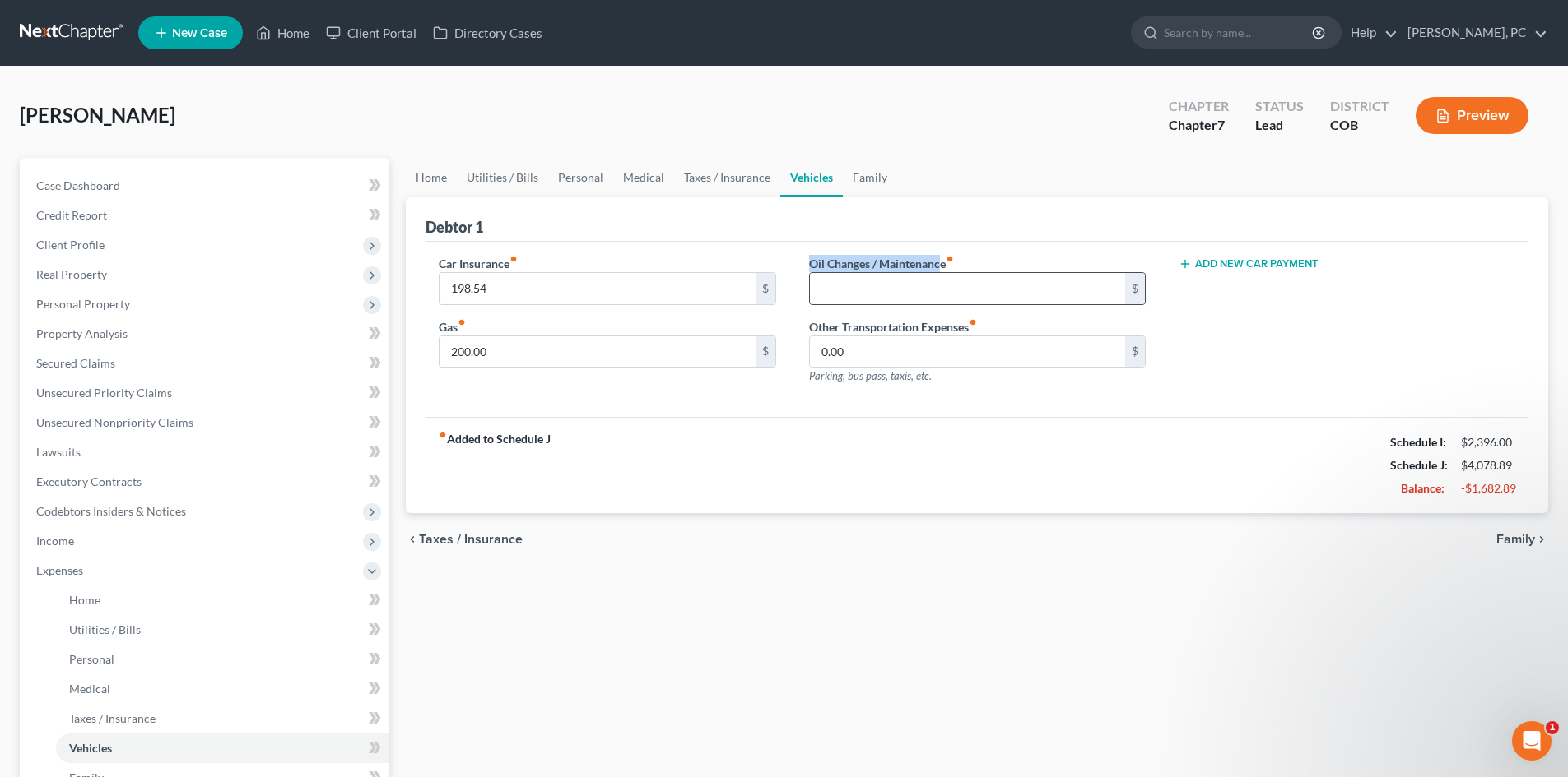
drag, startPoint x: 812, startPoint y: 261, endPoint x: 813, endPoint y: 272, distance: 11.0
click at [942, 258] on label "Oil Changes / Maintenance fiber_manual_record" at bounding box center [881, 264] width 145 height 18
drag, startPoint x: 440, startPoint y: 325, endPoint x: 455, endPoint y: 325, distance: 15.0
click at [455, 325] on label "Gas fiber_manual_record" at bounding box center [452, 327] width 27 height 18
click at [492, 352] on input "200.00" at bounding box center [597, 352] width 315 height 32
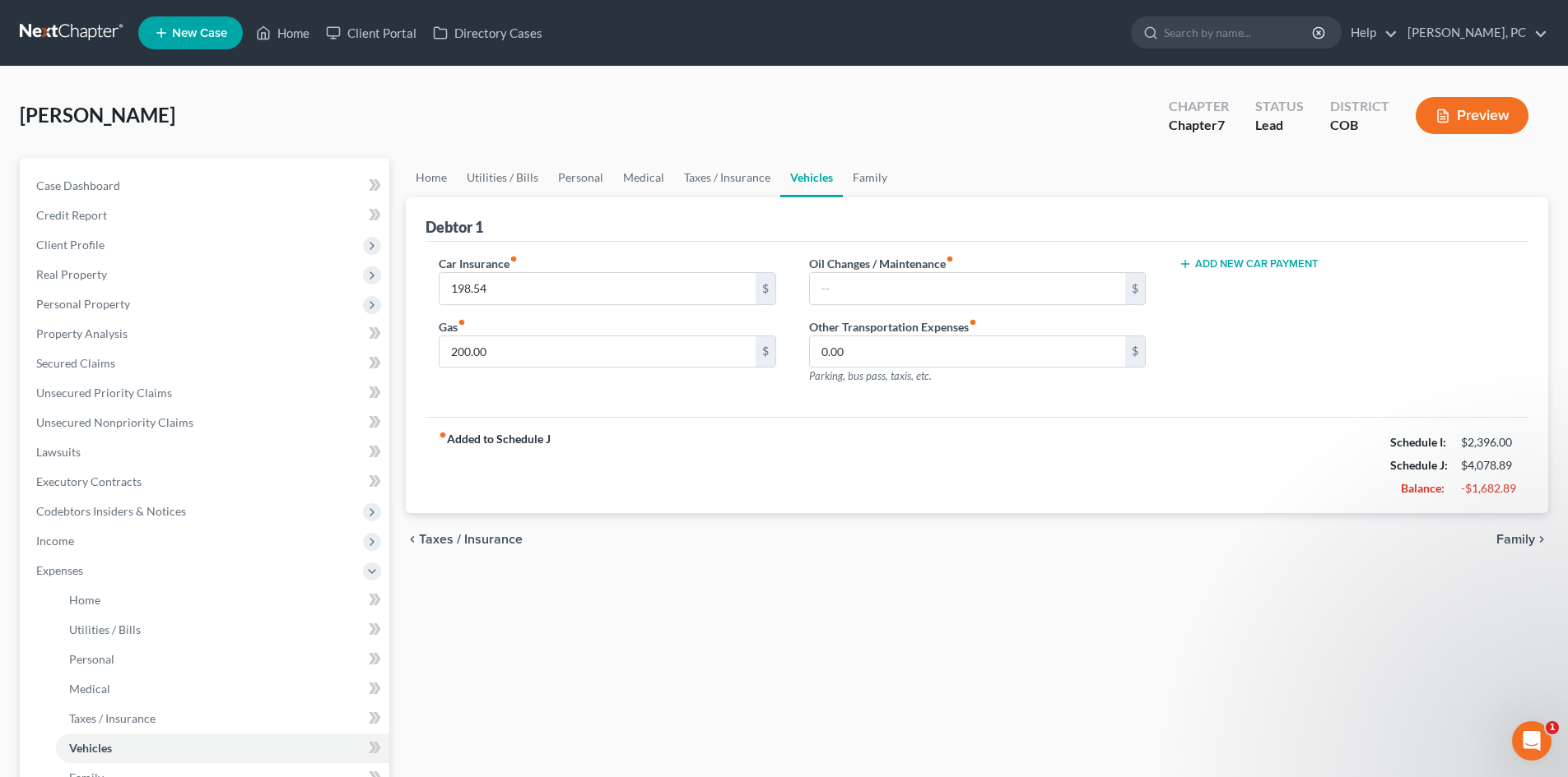
click at [461, 390] on div "Car Insurance fiber_manual_record 198.54 $ Gas fiber_manual_record 200.00 $" at bounding box center [607, 326] width 369 height 143
click at [68, 534] on span "Income" at bounding box center [55, 541] width 38 height 14
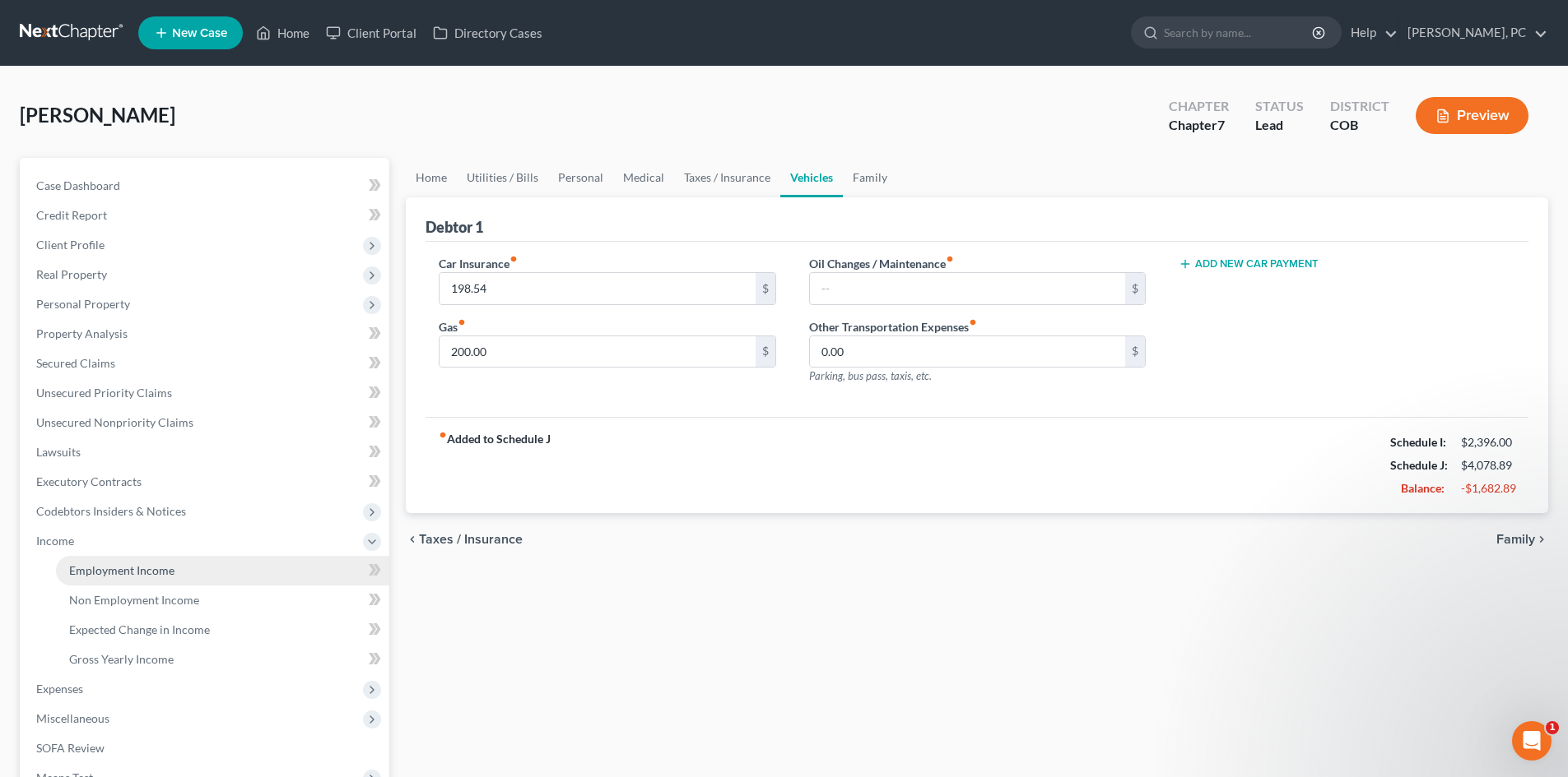
click at [116, 567] on span "Employment Income" at bounding box center [122, 570] width 106 height 14
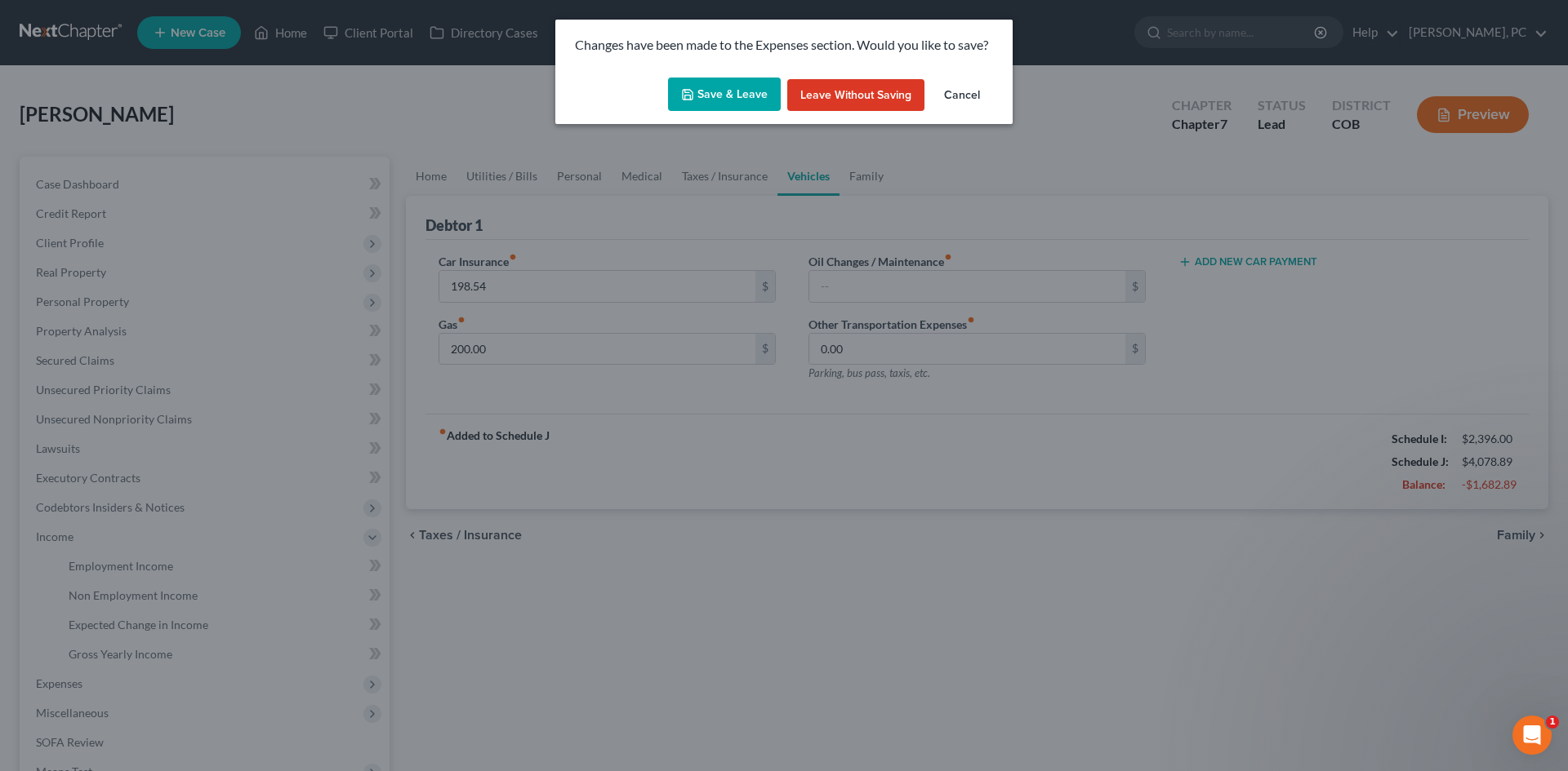
click at [737, 92] on button "Save & Leave" at bounding box center [723, 94] width 113 height 34
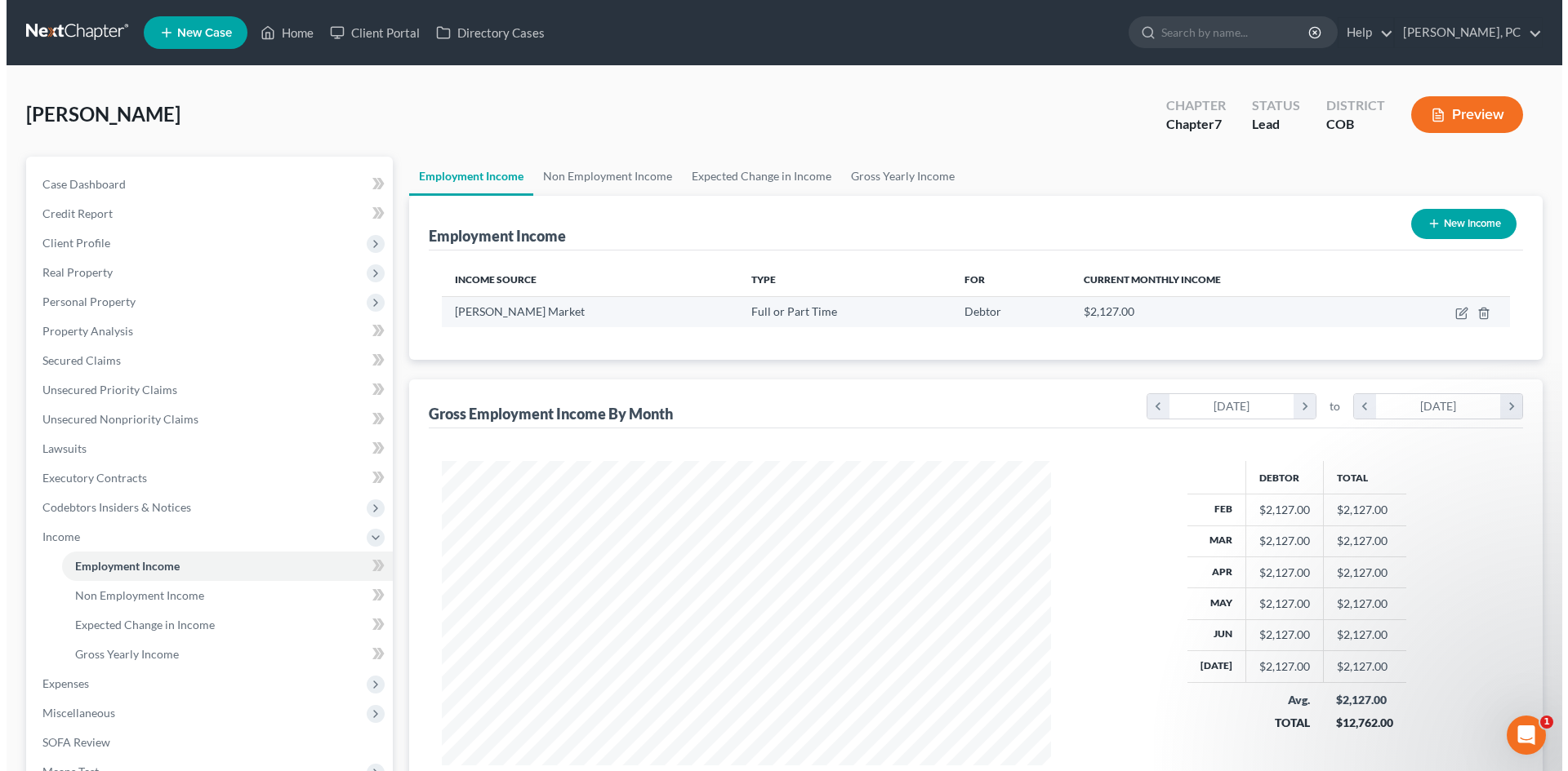
scroll to position [304, 642]
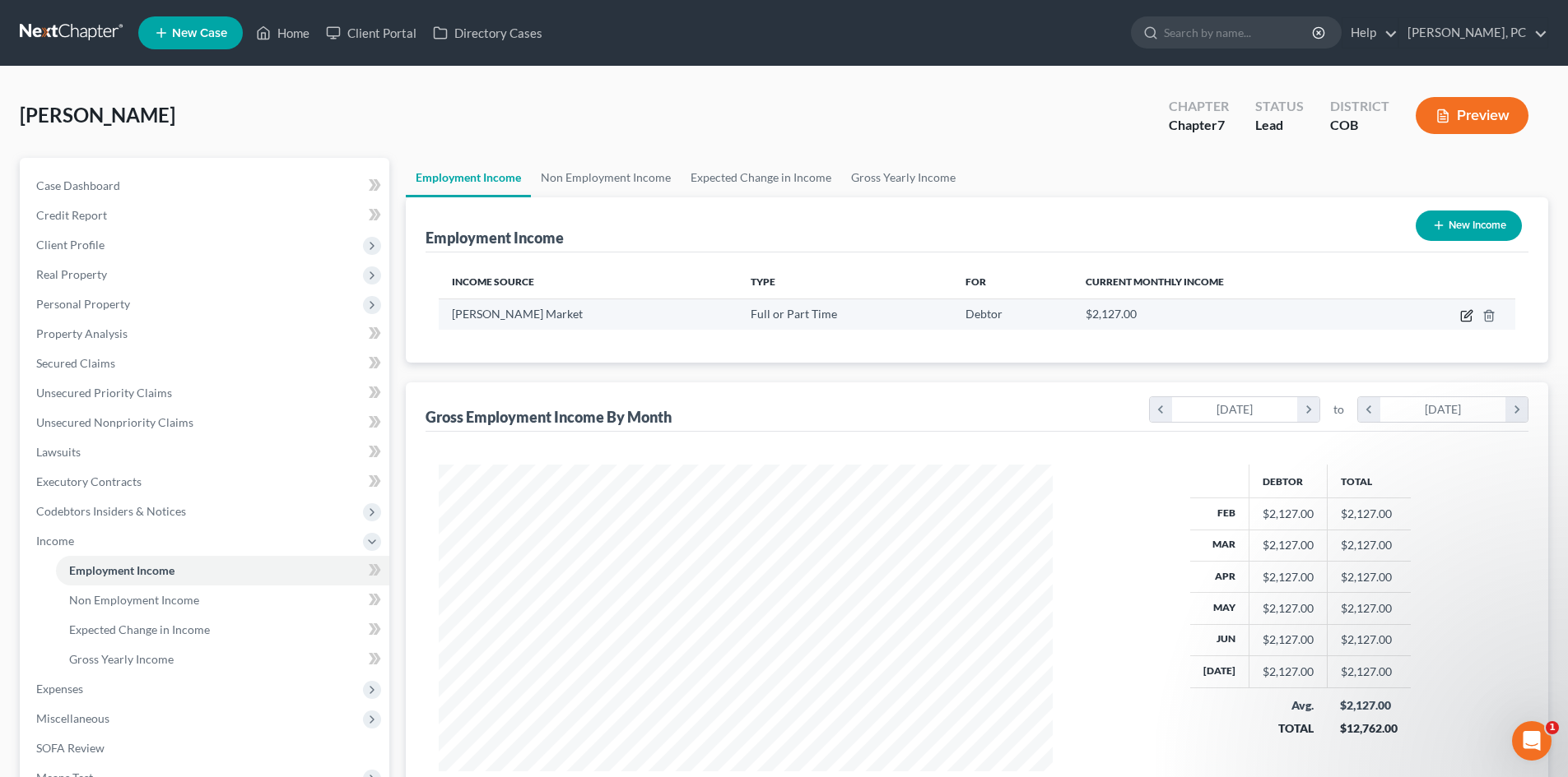
click at [1462, 314] on icon "button" at bounding box center [1466, 316] width 13 height 13
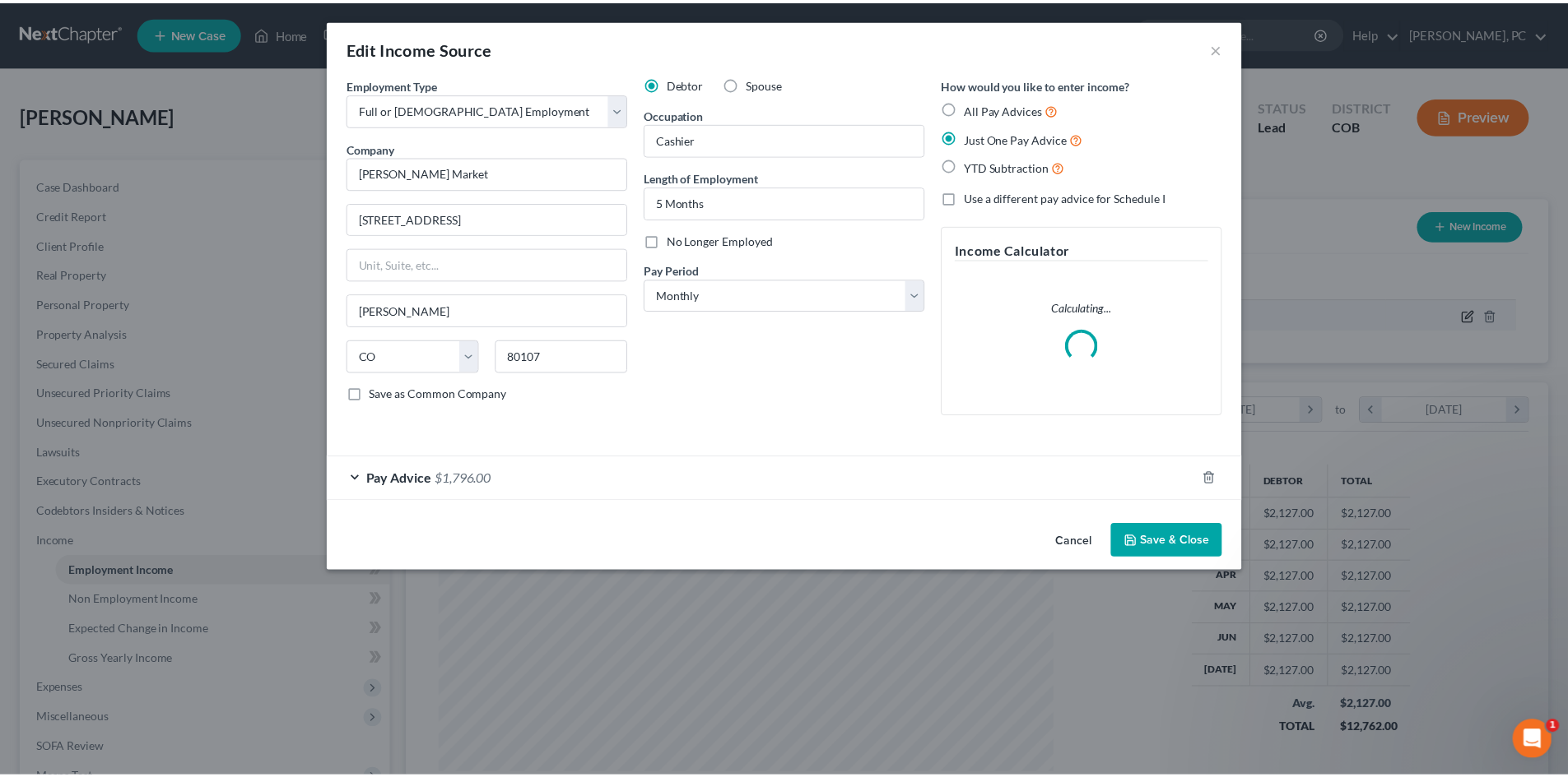
scroll to position [309, 653]
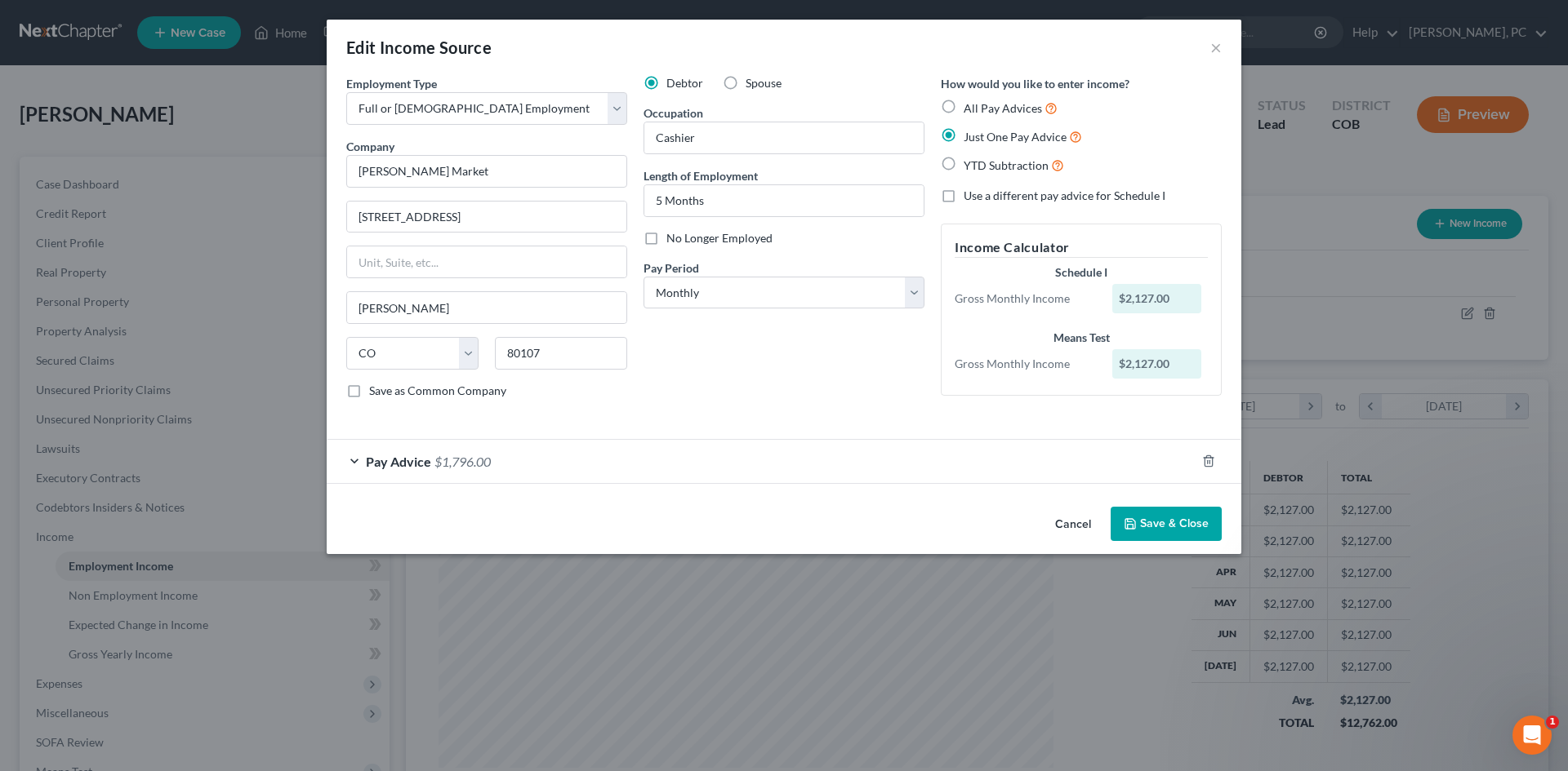
click at [1148, 525] on button "Save & Close" at bounding box center [1166, 523] width 111 height 34
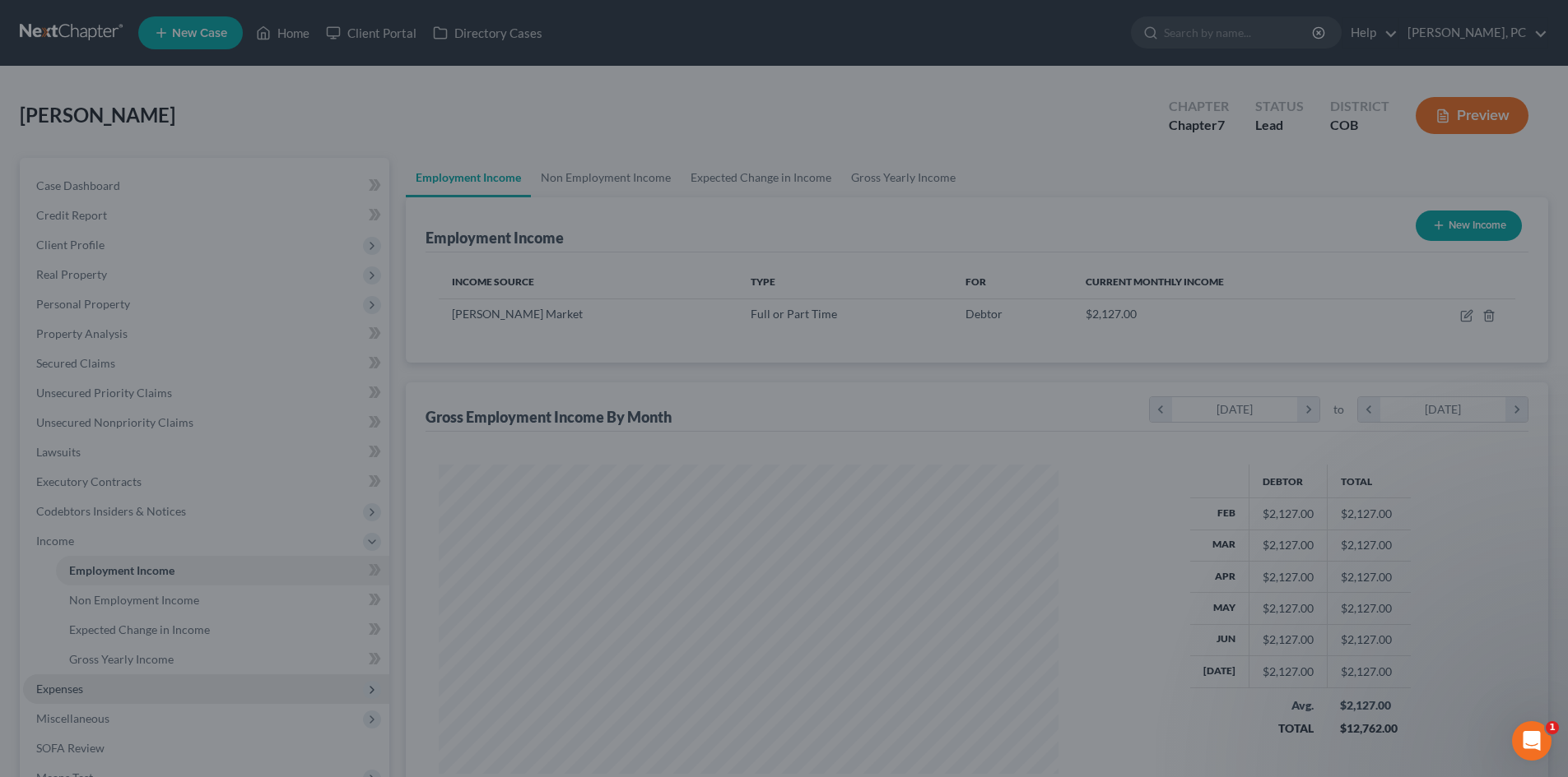
scroll to position [822212, 822300]
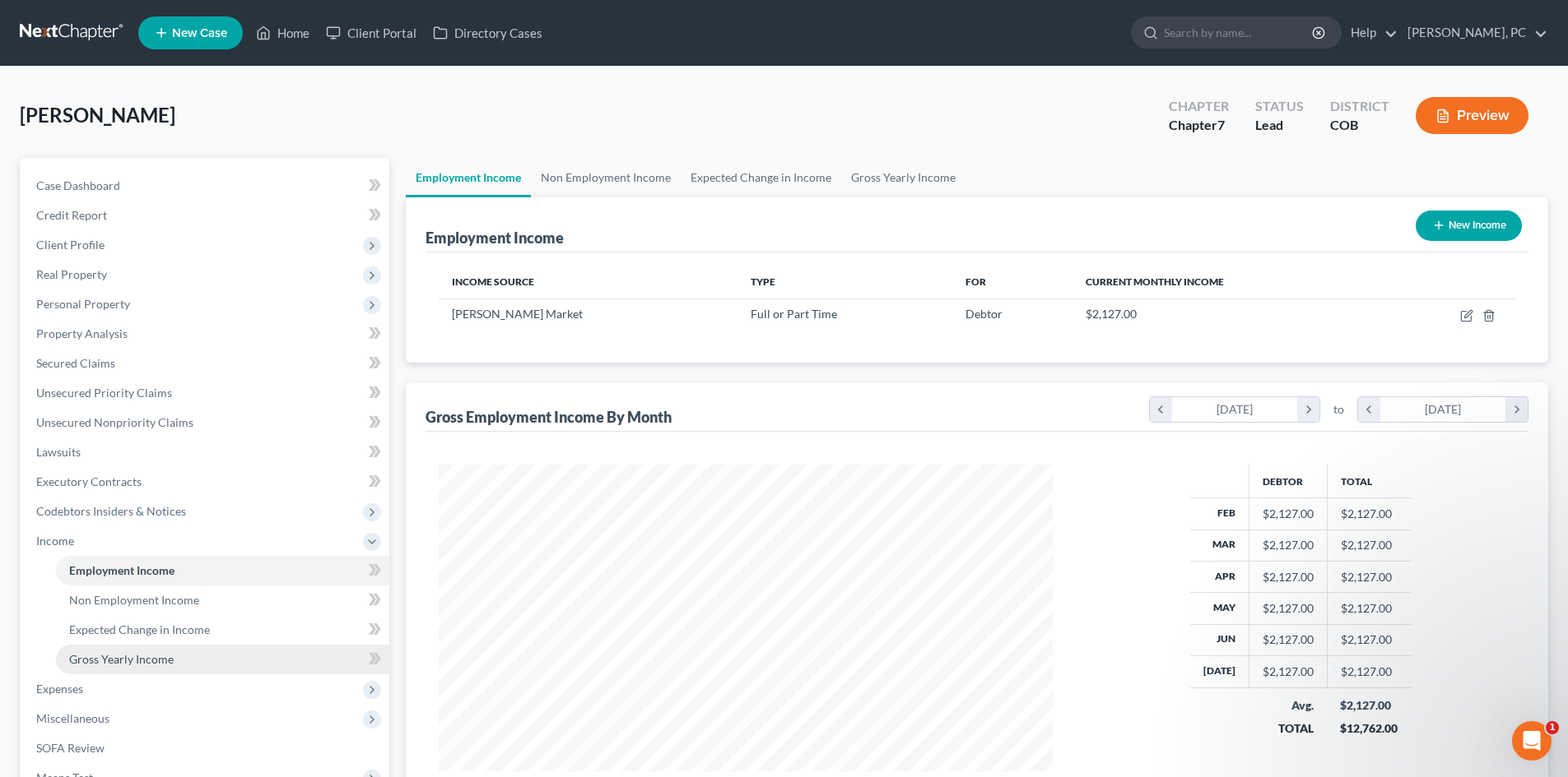
click at [135, 648] on link "Gross Yearly Income" at bounding box center [222, 660] width 333 height 30
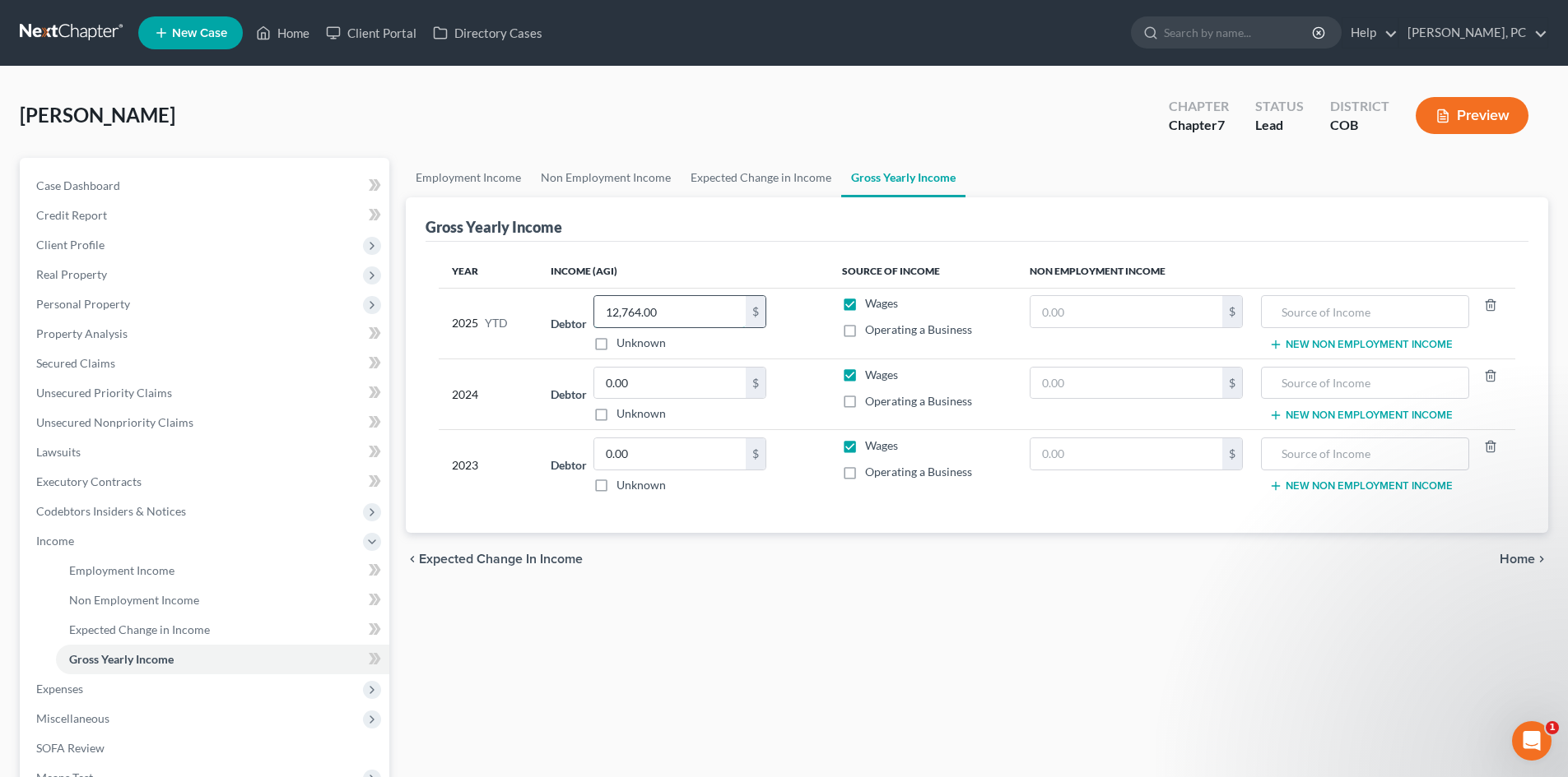
click at [671, 310] on input "12,764.00" at bounding box center [670, 312] width 151 height 32
click at [699, 647] on div "Employment Income Non Employment Income Expected Change in Income Gross Yearly …" at bounding box center [977, 544] width 1159 height 773
click at [130, 596] on span "Non Employment Income" at bounding box center [135, 600] width 130 height 14
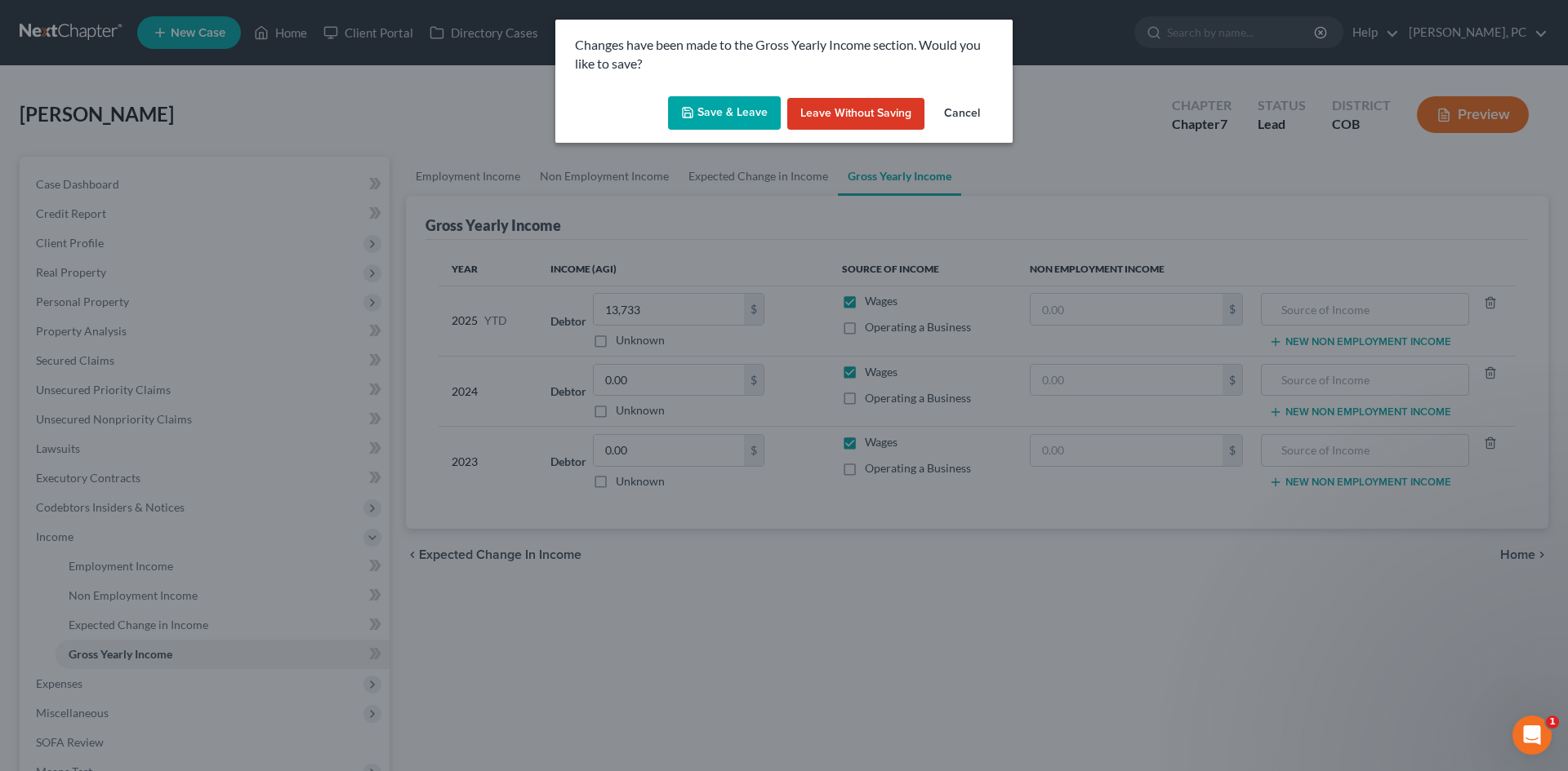
click at [717, 107] on button "Save & Leave" at bounding box center [723, 113] width 113 height 34
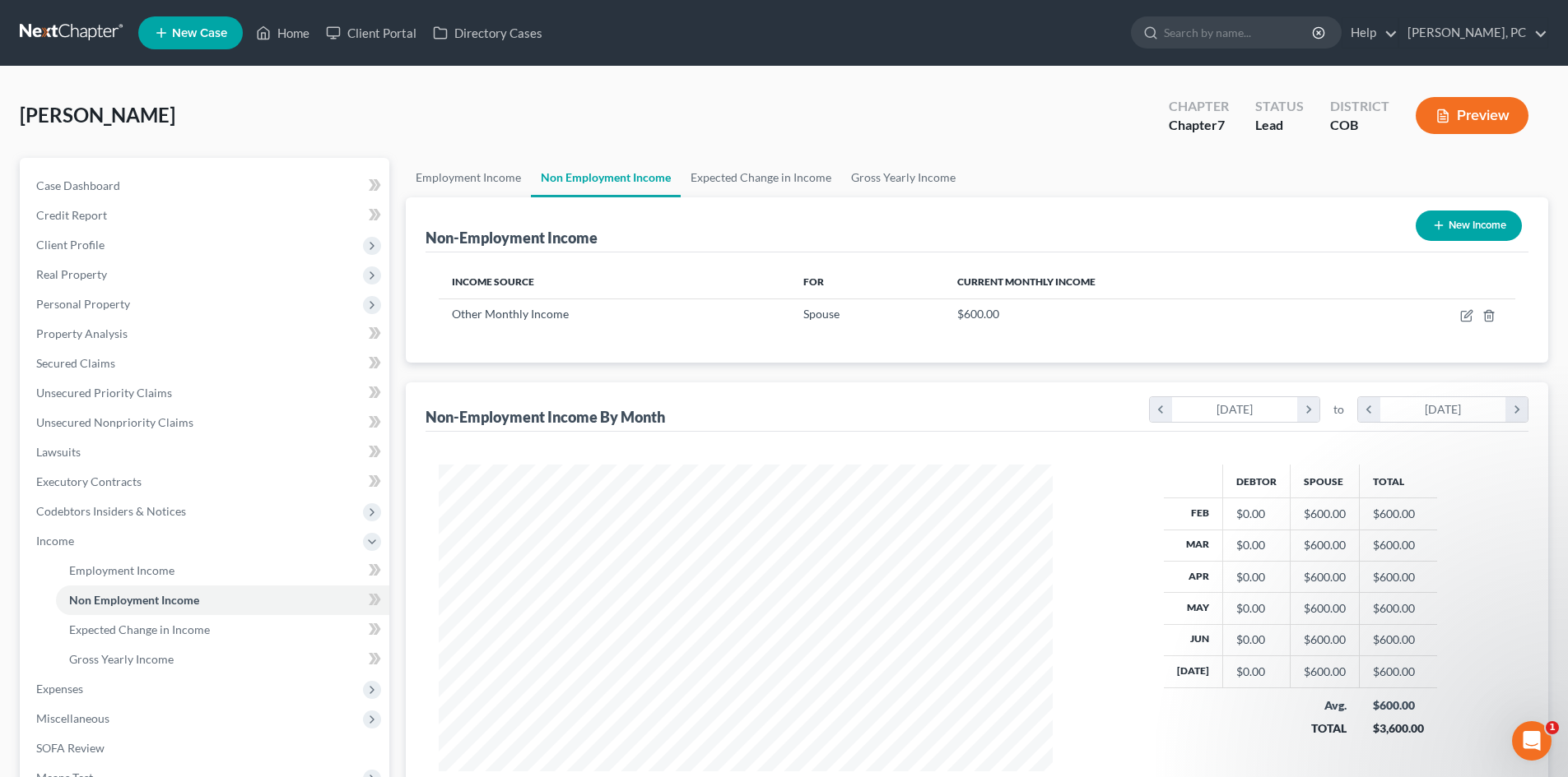
scroll to position [307, 647]
drag, startPoint x: 956, startPoint y: 316, endPoint x: 1018, endPoint y: 315, distance: 62.0
click at [1018, 315] on div "$600.00" at bounding box center [1146, 314] width 378 height 17
click at [774, 366] on div "Non-Employment Income New Income Income Source For Current Monthly Income Other…" at bounding box center [976, 505] width 1142 height 614
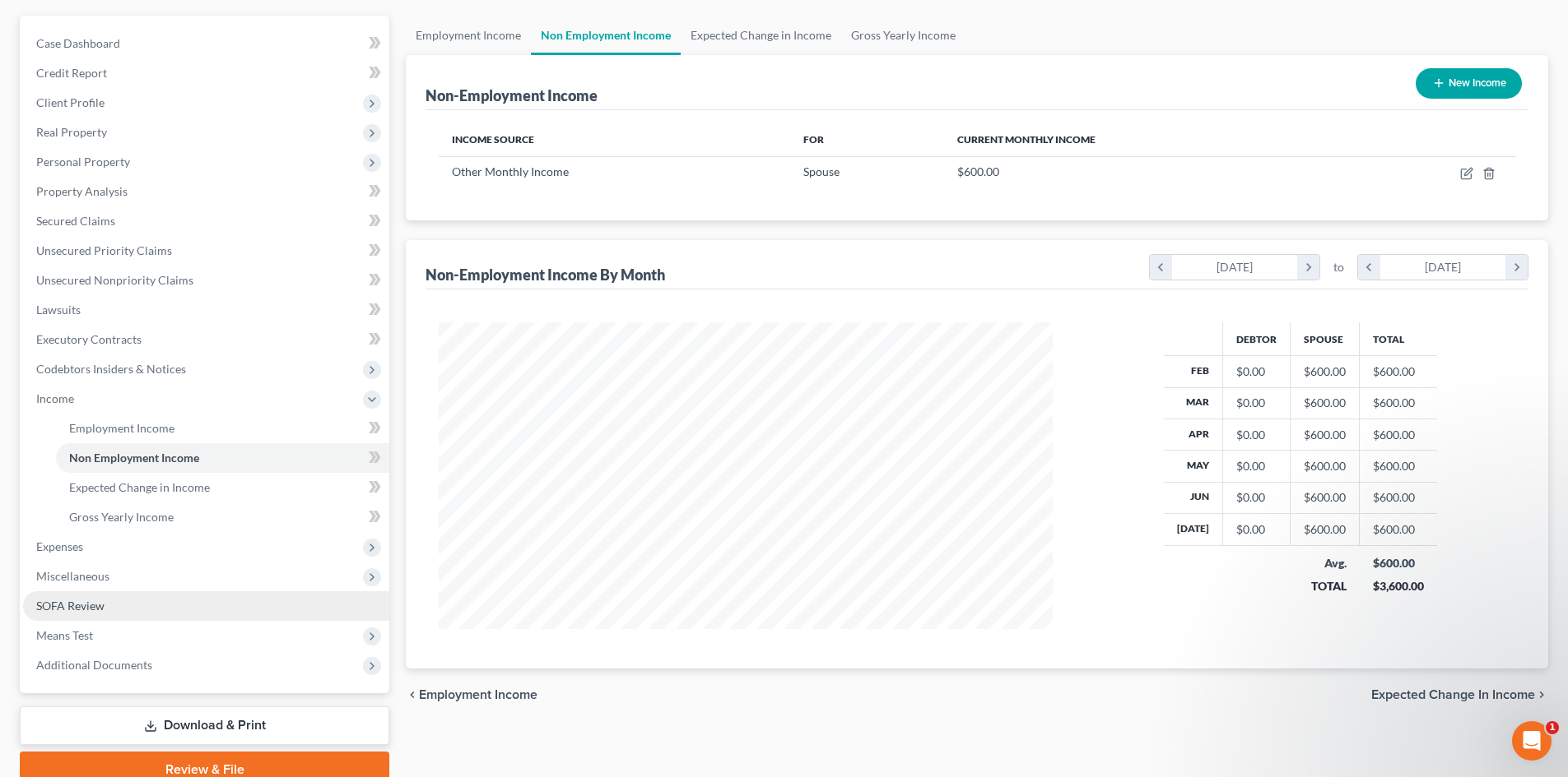
scroll to position [164, 0]
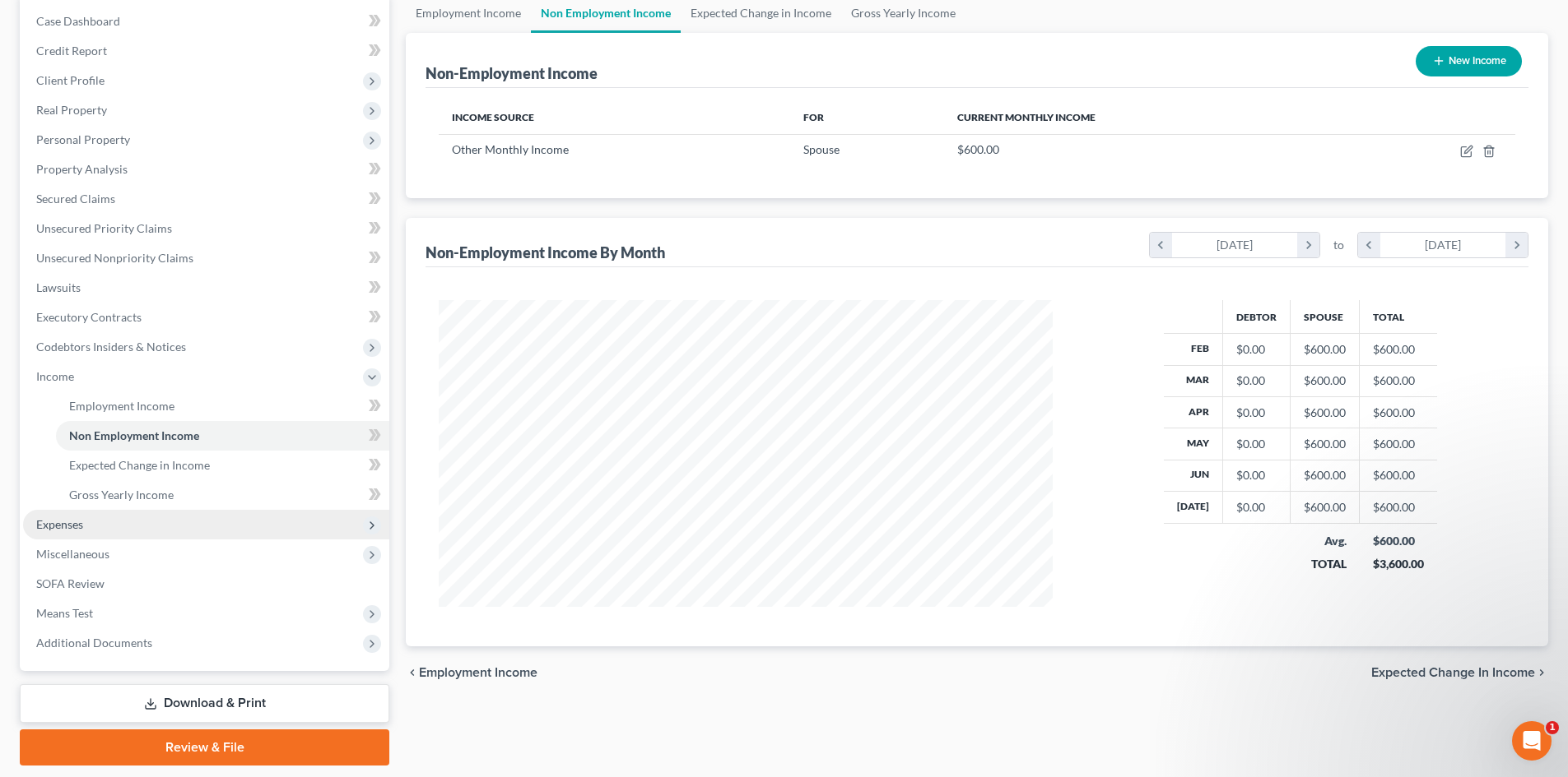
drag, startPoint x: 68, startPoint y: 519, endPoint x: 107, endPoint y: 525, distance: 39.5
click at [68, 519] on span "Expenses" at bounding box center [59, 525] width 47 height 14
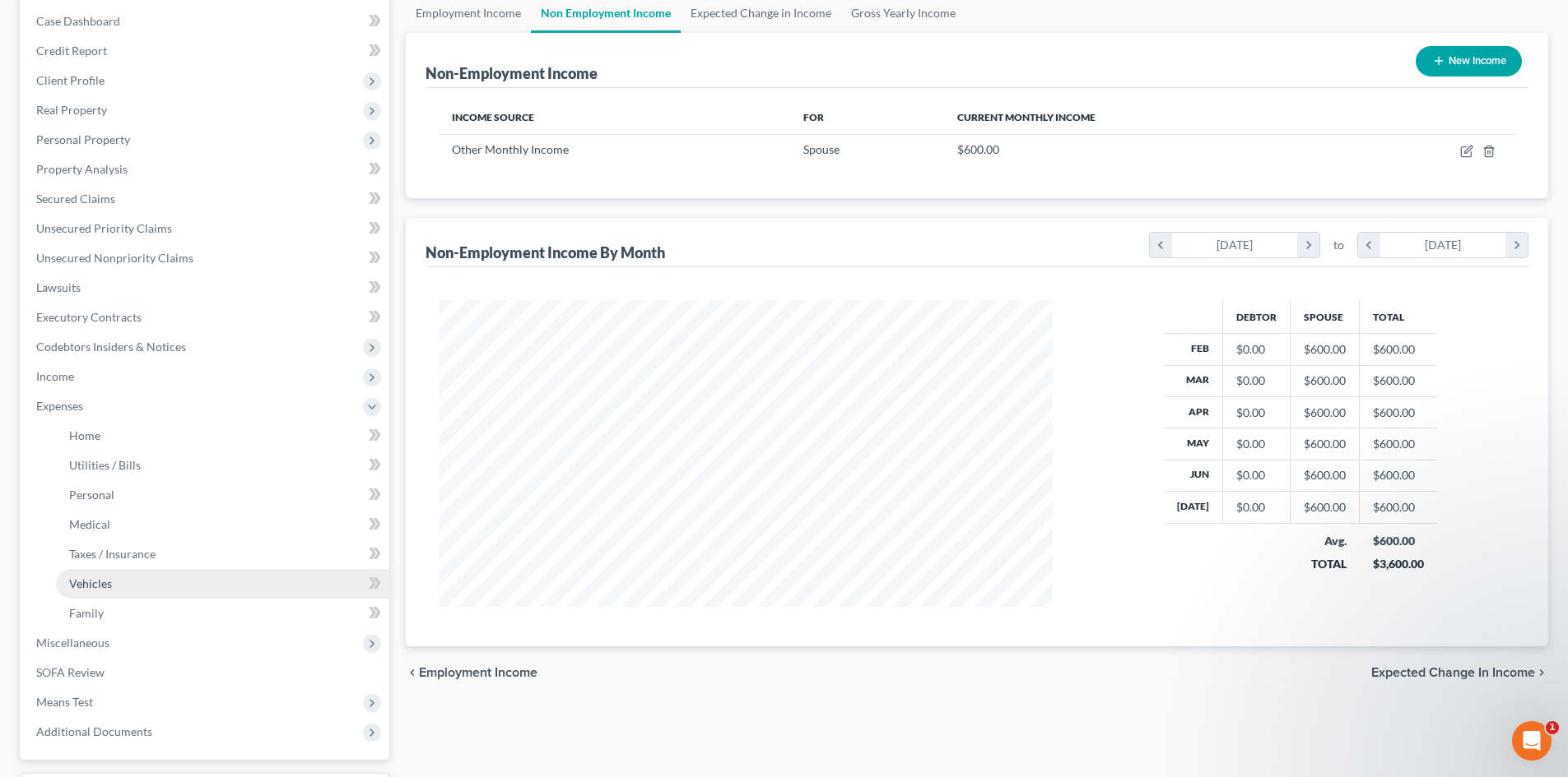
click at [79, 571] on link "Vehicles" at bounding box center [222, 585] width 333 height 30
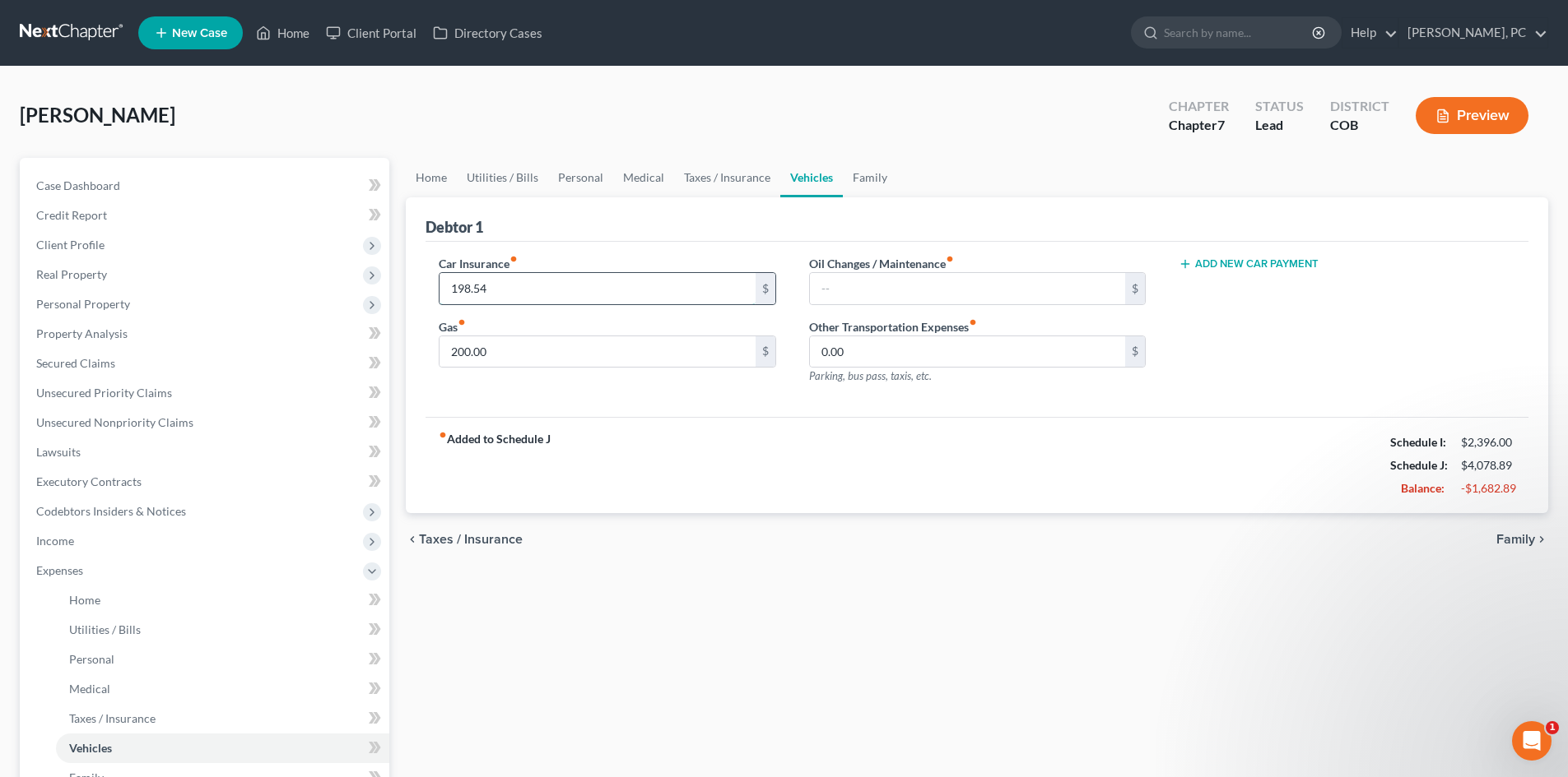
click at [499, 297] on input "198.54" at bounding box center [597, 289] width 315 height 32
drag, startPoint x: 777, startPoint y: 454, endPoint x: 880, endPoint y: 465, distance: 103.6
click at [777, 454] on div "fiber_manual_record Added to Schedule J Schedule I: $2,396.00 Schedule J: $3,97…" at bounding box center [977, 464] width 1103 height 96
drag, startPoint x: 1466, startPoint y: 488, endPoint x: 1522, endPoint y: 486, distance: 56.0
click at [1522, 486] on div "-$1,583.35" at bounding box center [1488, 488] width 70 height 17
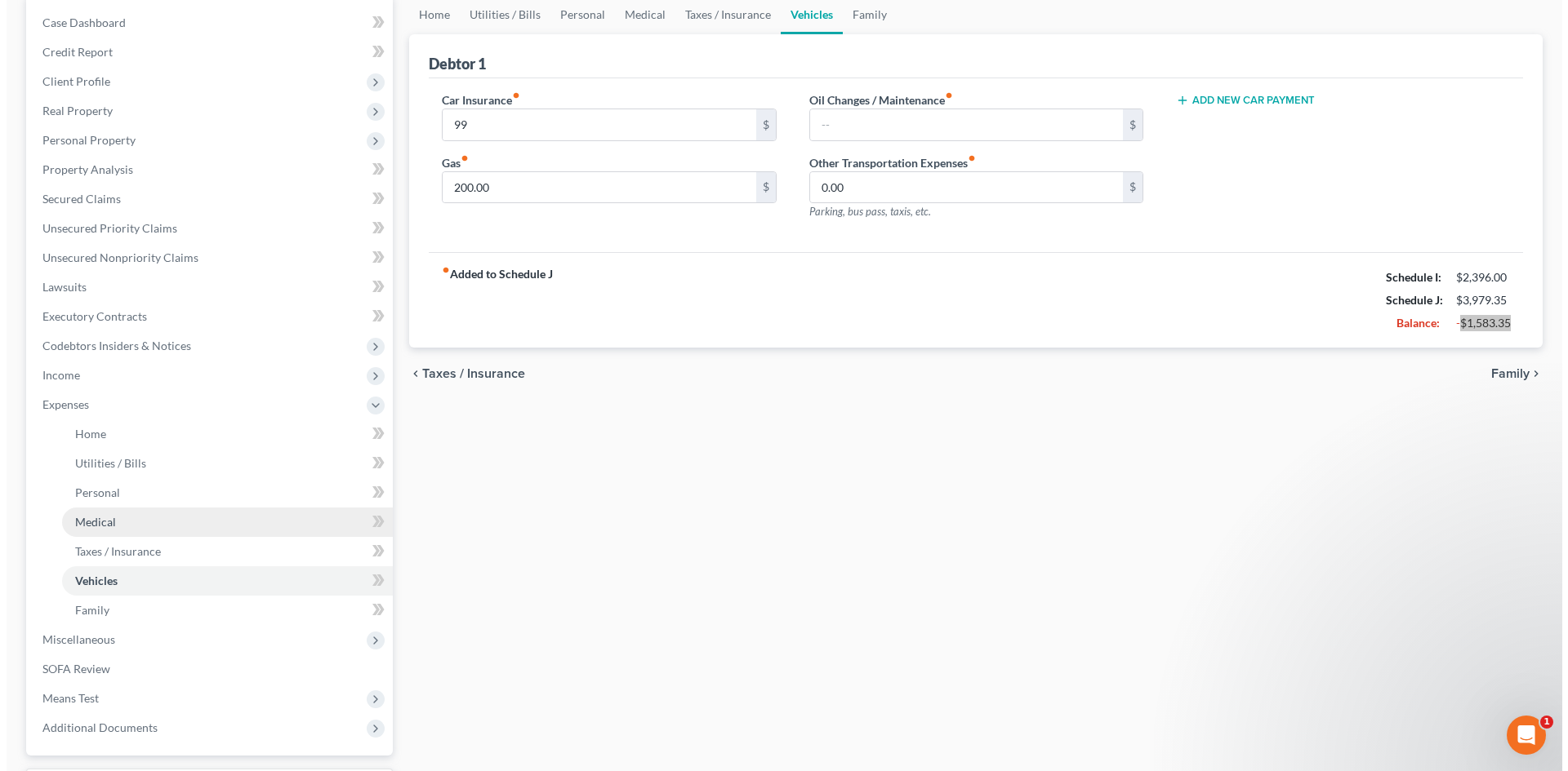
scroll to position [163, 0]
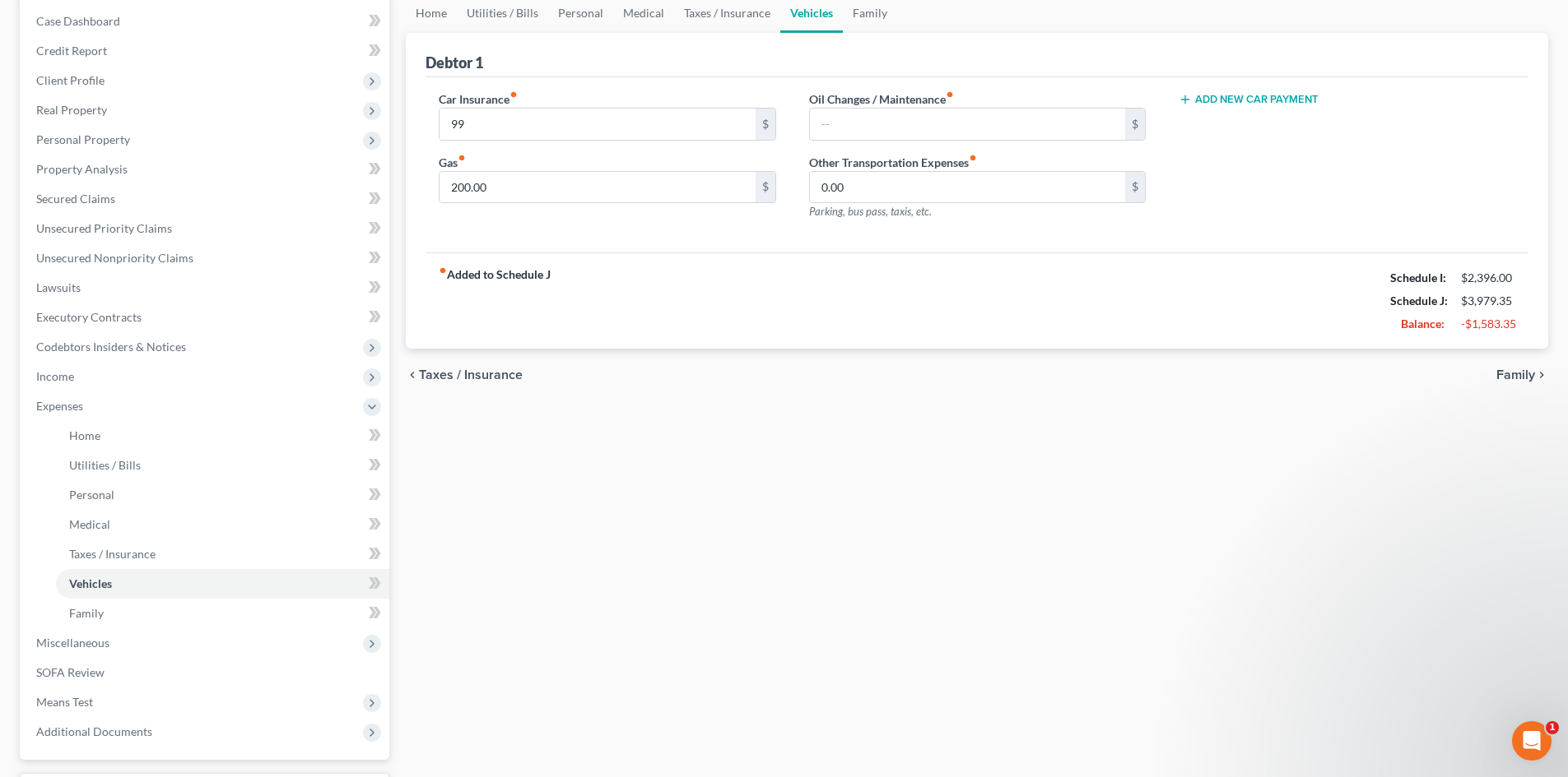
drag, startPoint x: 72, startPoint y: 645, endPoint x: 375, endPoint y: 586, distance: 308.7
click at [72, 645] on span "Miscellaneous" at bounding box center [72, 643] width 73 height 14
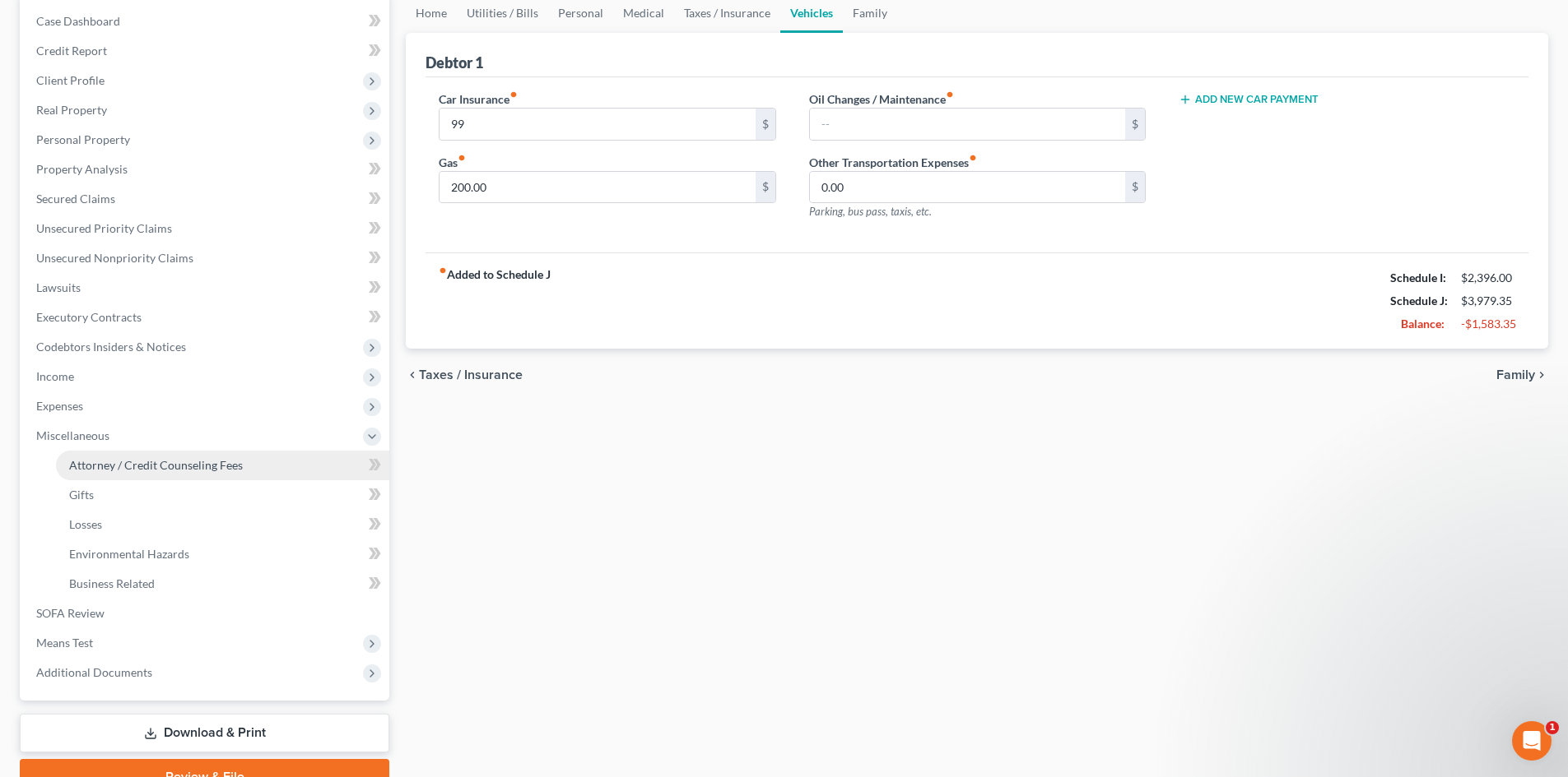
click at [145, 468] on span "Attorney / Credit Counseling Fees" at bounding box center [156, 465] width 173 height 14
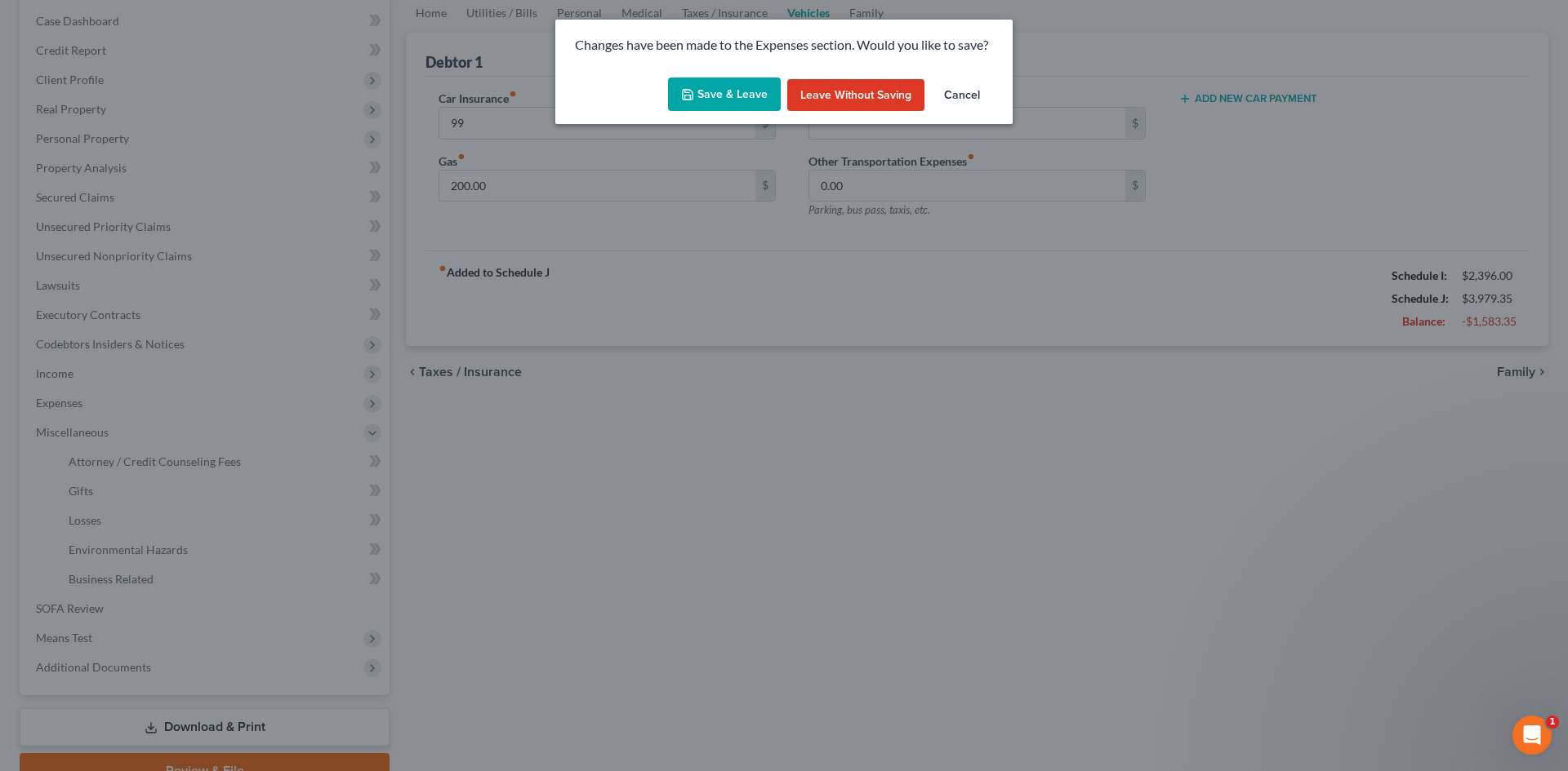
click at [721, 88] on button "Save & Leave" at bounding box center [723, 94] width 113 height 34
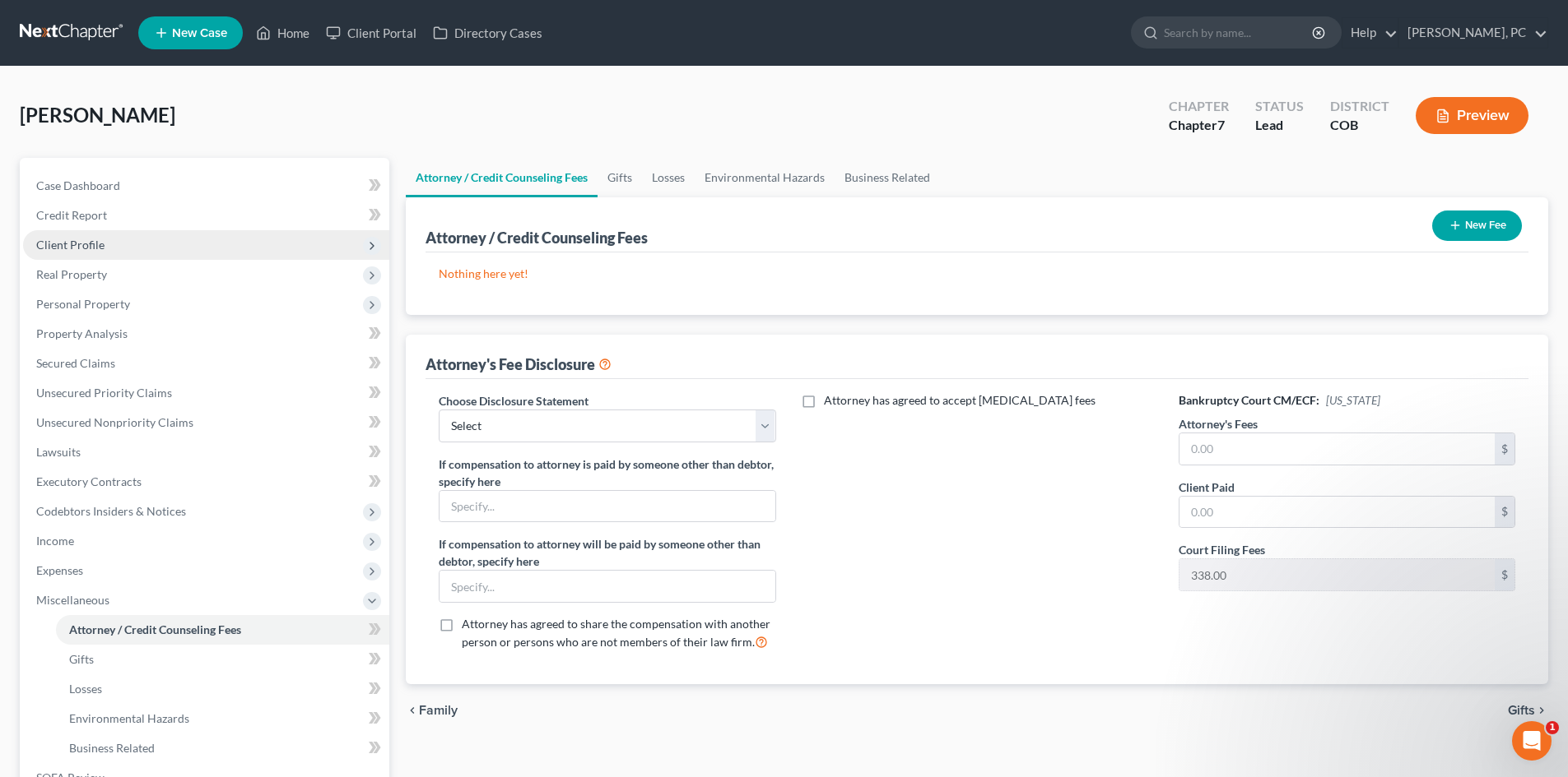
click at [89, 240] on span "Client Profile" at bounding box center [70, 244] width 69 height 14
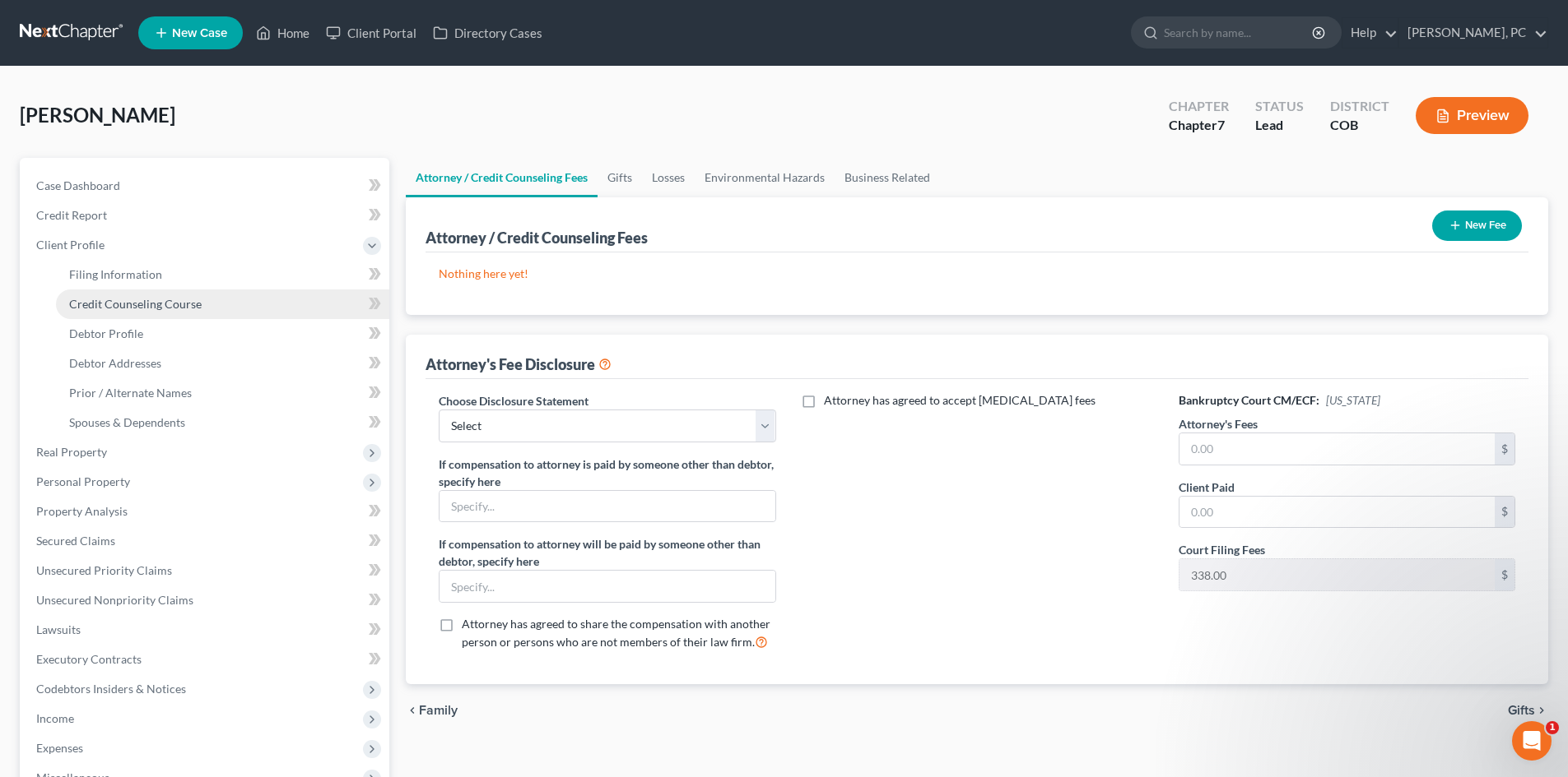
click at [118, 301] on span "Credit Counseling Course" at bounding box center [135, 304] width 133 height 14
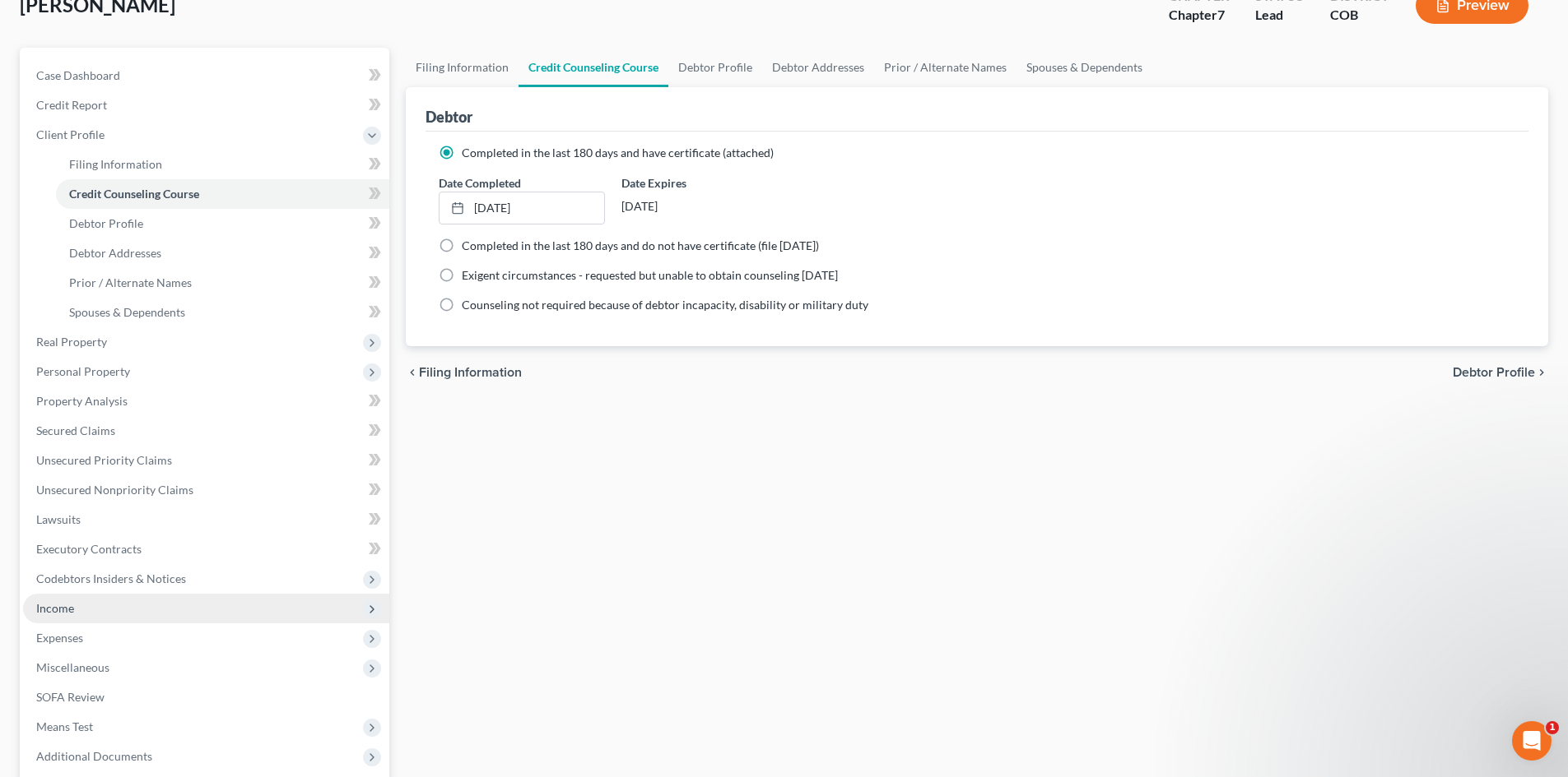
scroll to position [275, 0]
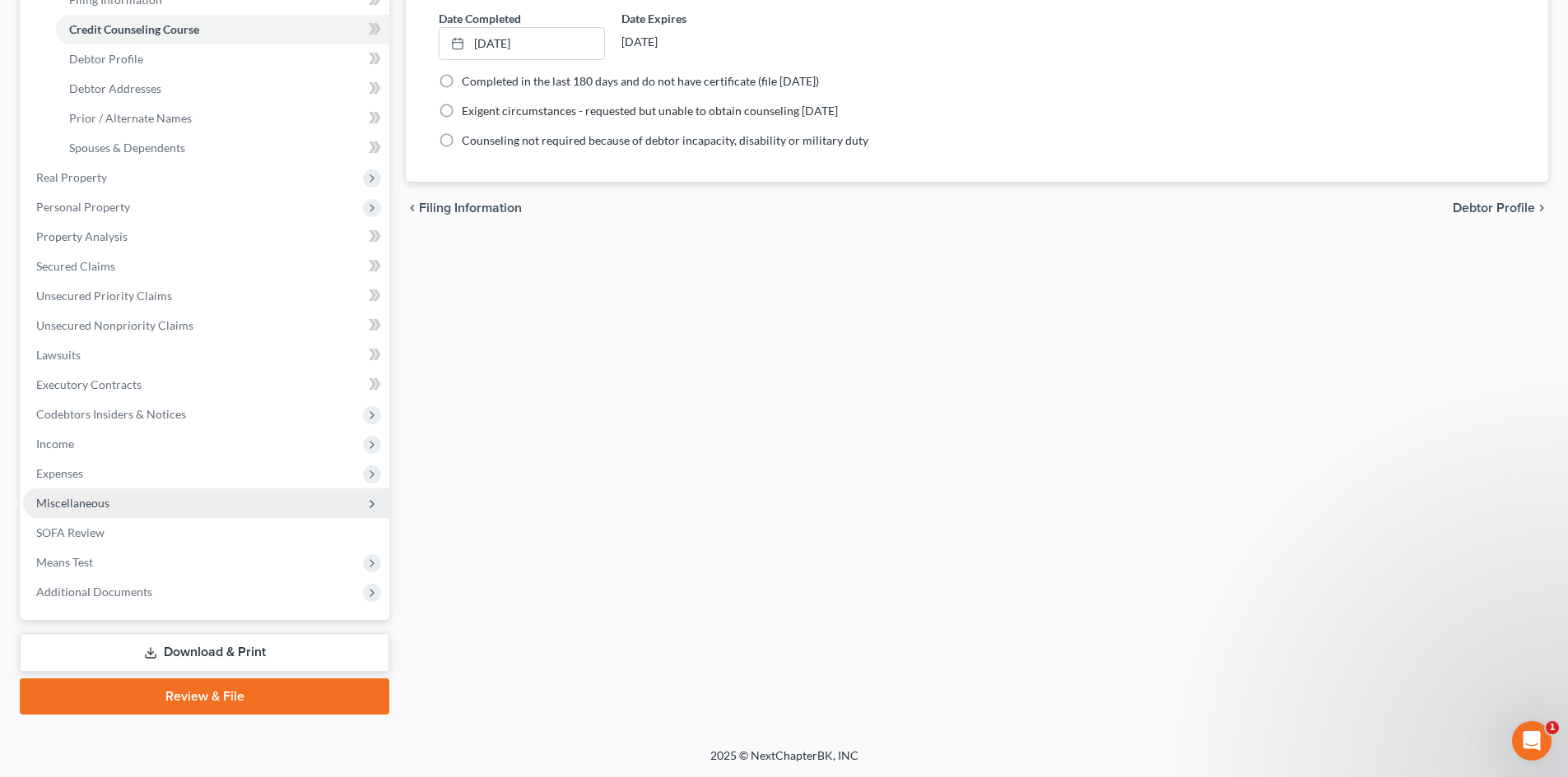
click at [74, 505] on span "Miscellaneous" at bounding box center [72, 503] width 73 height 14
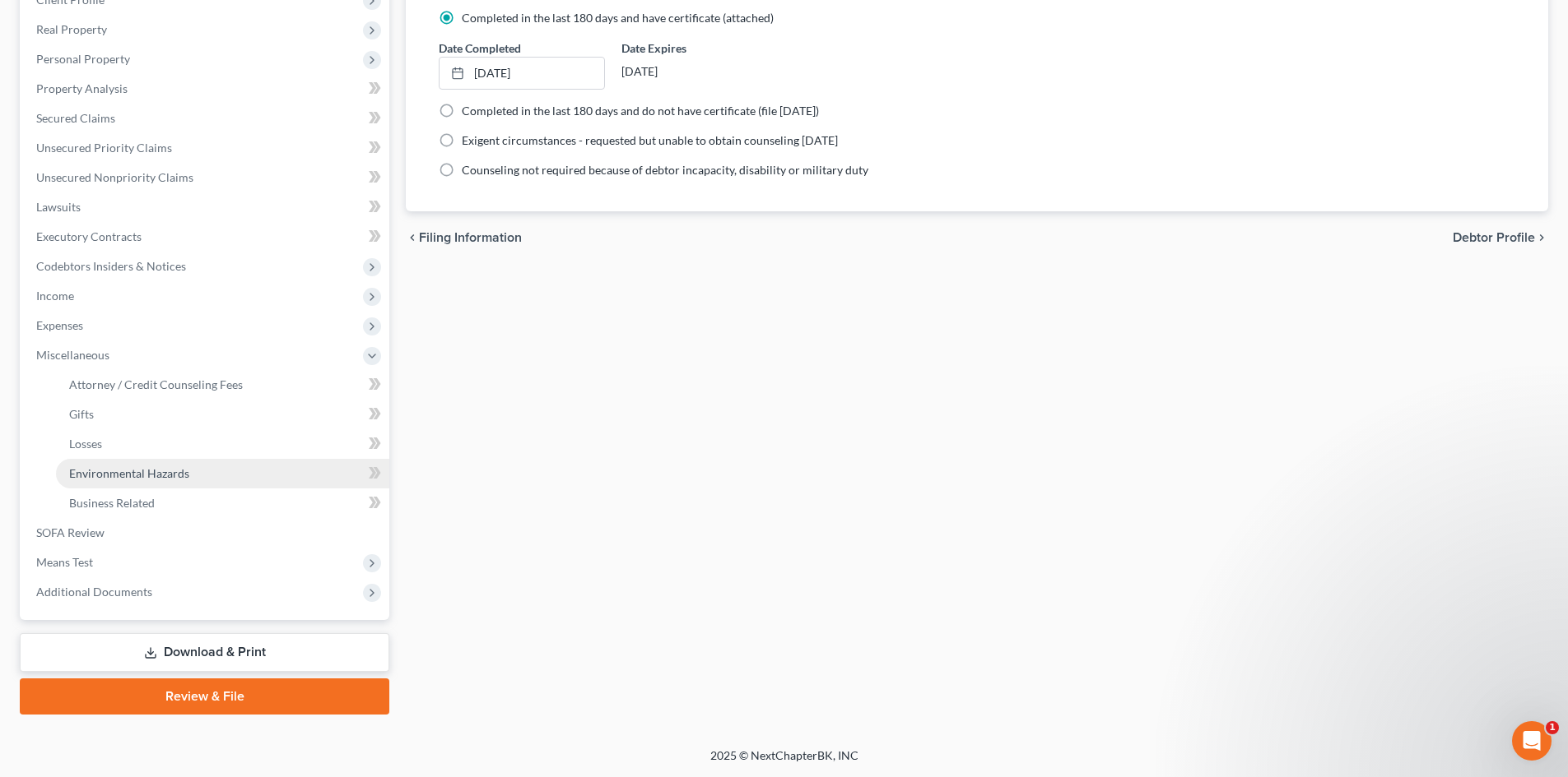
scroll to position [245, 0]
click at [145, 383] on span "Attorney / Credit Counseling Fees" at bounding box center [156, 385] width 173 height 14
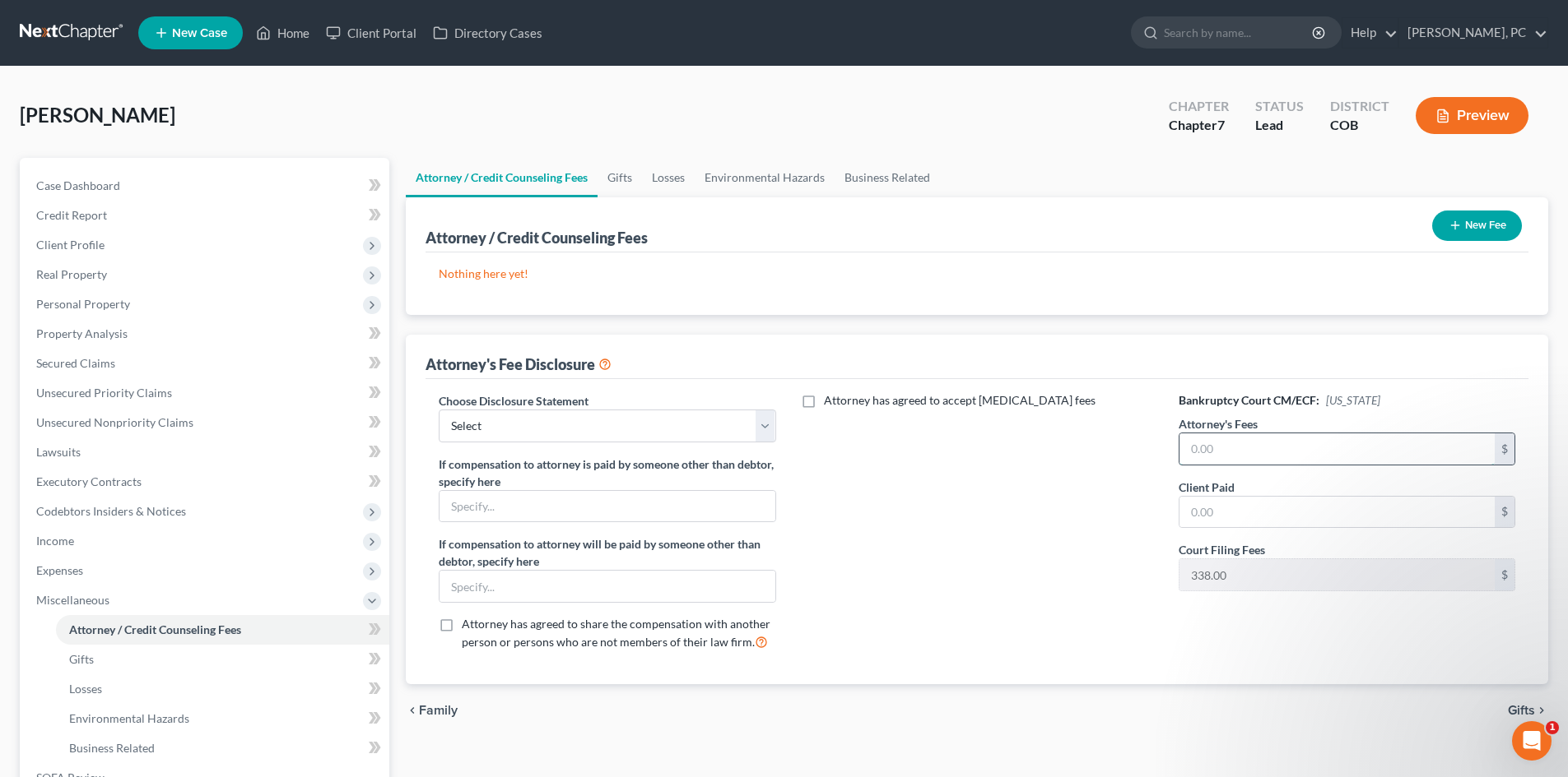
click at [1312, 449] on input "text" at bounding box center [1337, 449] width 315 height 32
click at [1285, 498] on input "text" at bounding box center [1337, 512] width 315 height 32
click at [660, 419] on select "Select Disclosure" at bounding box center [607, 425] width 337 height 33
click at [439, 410] on select "Select Disclosure" at bounding box center [607, 425] width 337 height 33
click at [1455, 233] on button "New Fee" at bounding box center [1477, 226] width 90 height 31
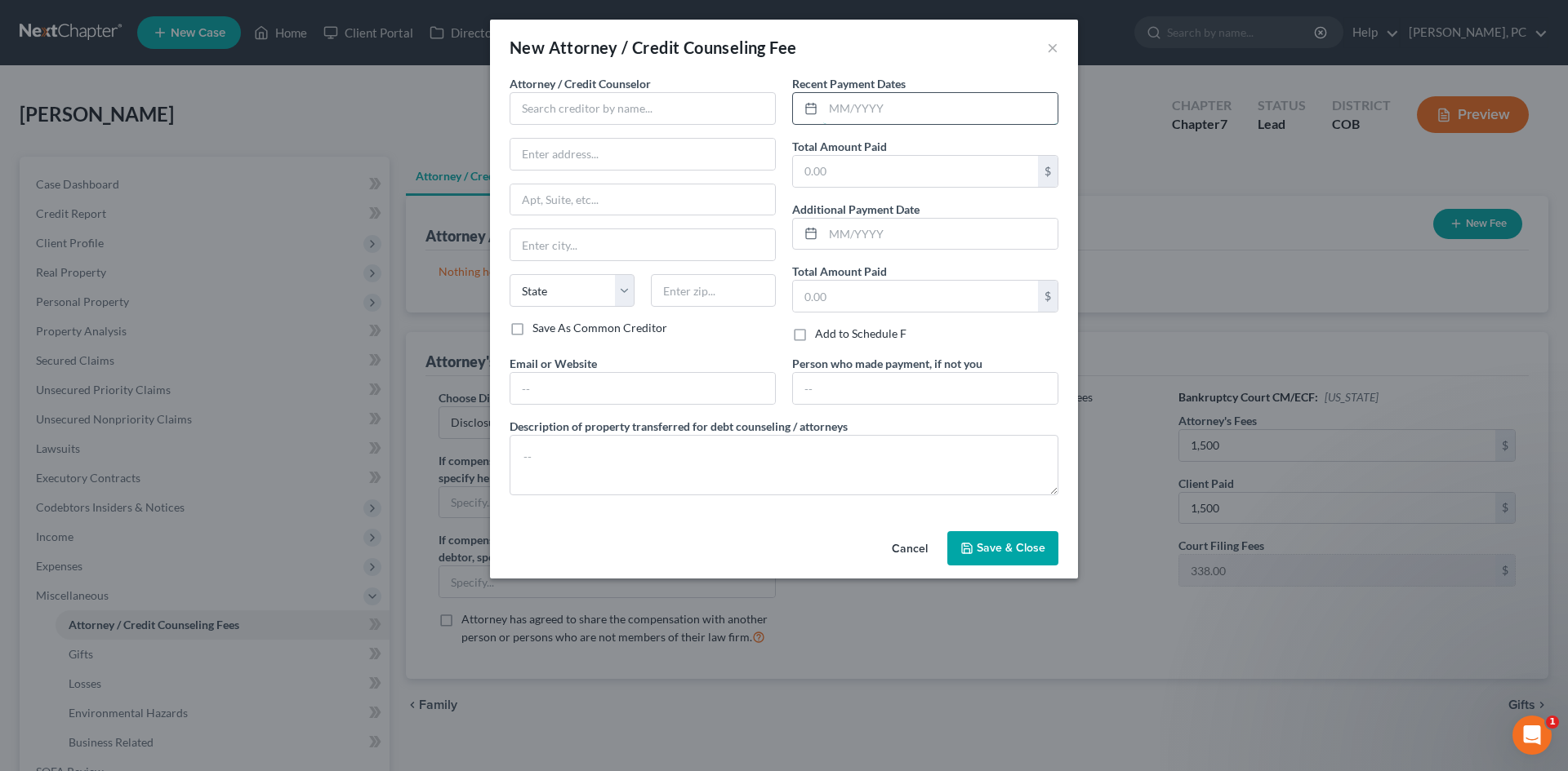
click at [858, 111] on input "text" at bounding box center [940, 109] width 235 height 31
click at [871, 110] on input "text" at bounding box center [940, 109] width 235 height 31
click at [872, 170] on input "text" at bounding box center [915, 172] width 245 height 31
click at [733, 455] on textarea at bounding box center [784, 465] width 549 height 60
click at [574, 108] on input "text" at bounding box center [642, 108] width 266 height 32
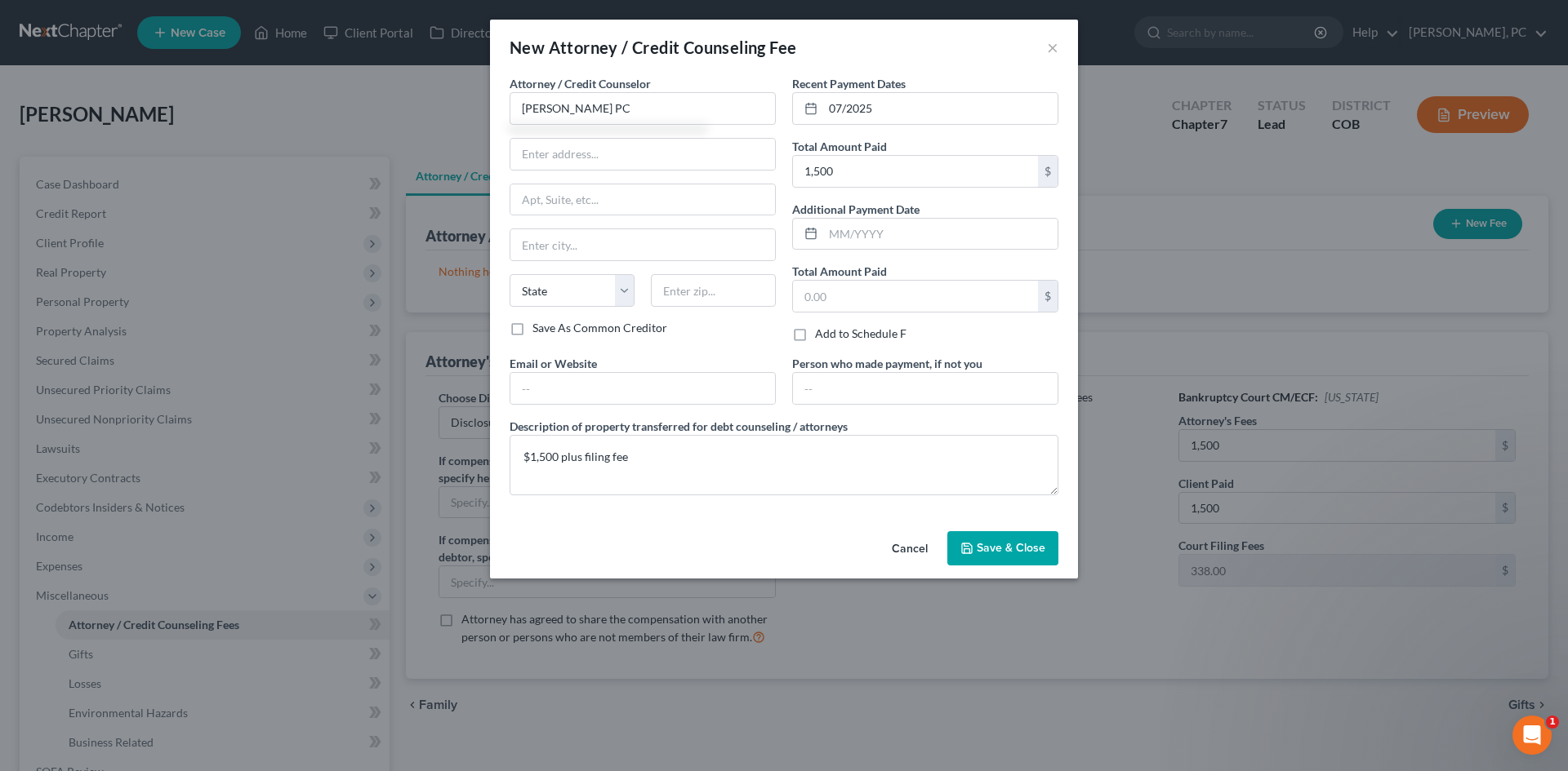
click at [985, 554] on span "Save & Close" at bounding box center [1010, 548] width 69 height 14
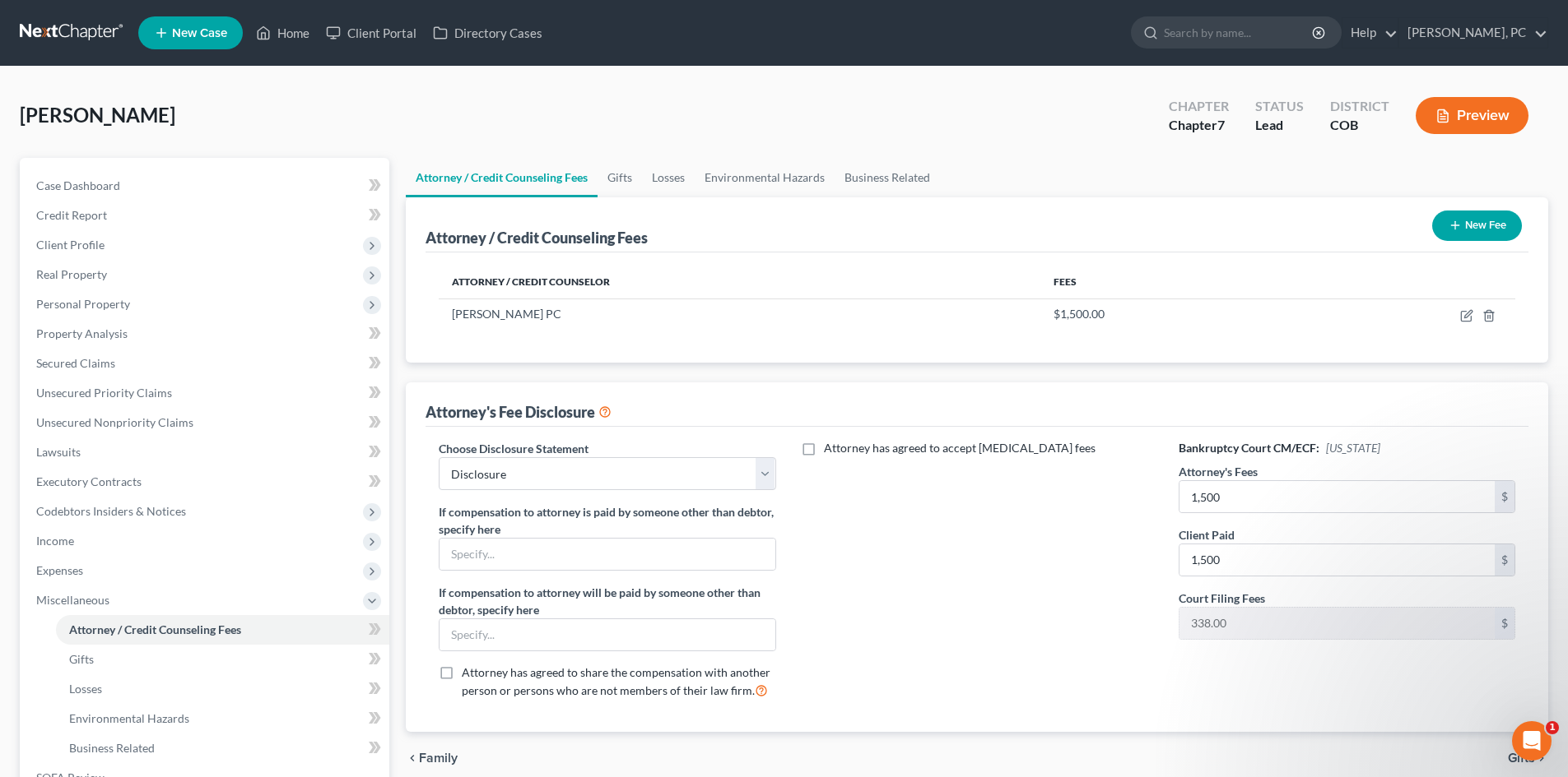
click at [1496, 221] on button "New Fee" at bounding box center [1477, 226] width 90 height 31
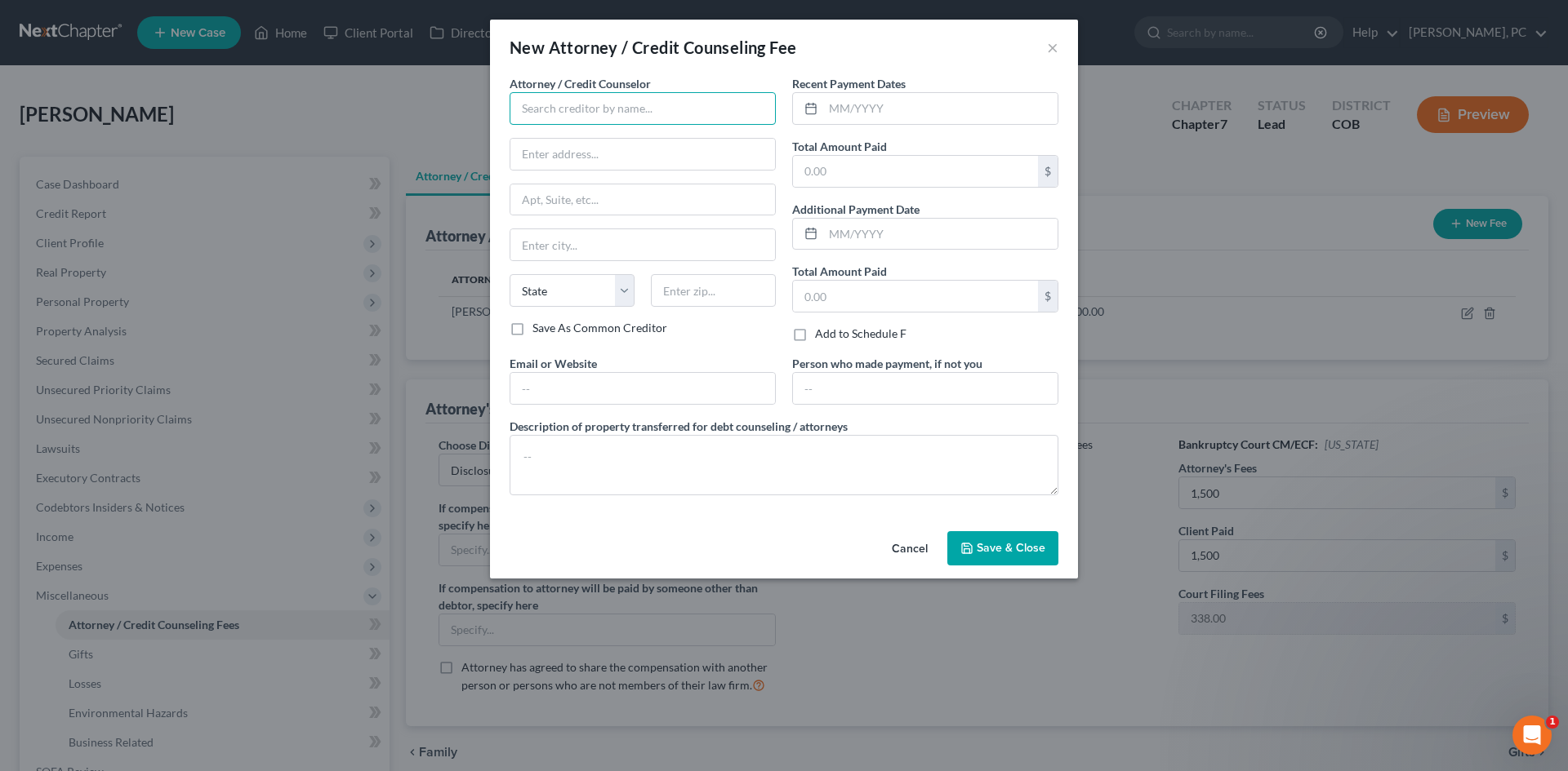
click at [545, 115] on input "text" at bounding box center [642, 108] width 266 height 32
click at [813, 181] on input "text" at bounding box center [915, 172] width 245 height 31
click at [860, 108] on input "text" at bounding box center [940, 109] width 235 height 31
click at [987, 532] on button "Save & Close" at bounding box center [1003, 548] width 111 height 34
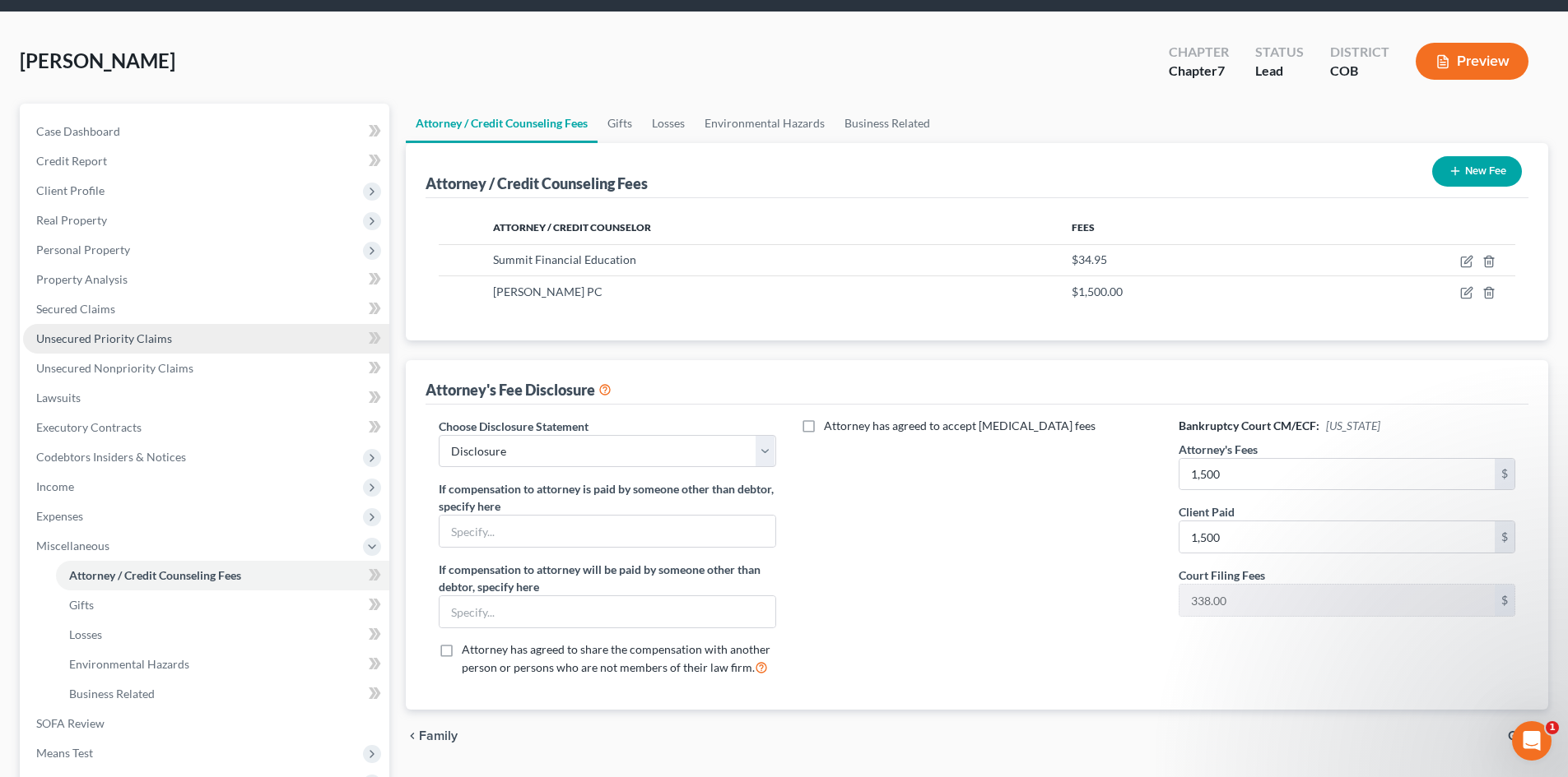
scroll to position [83, 0]
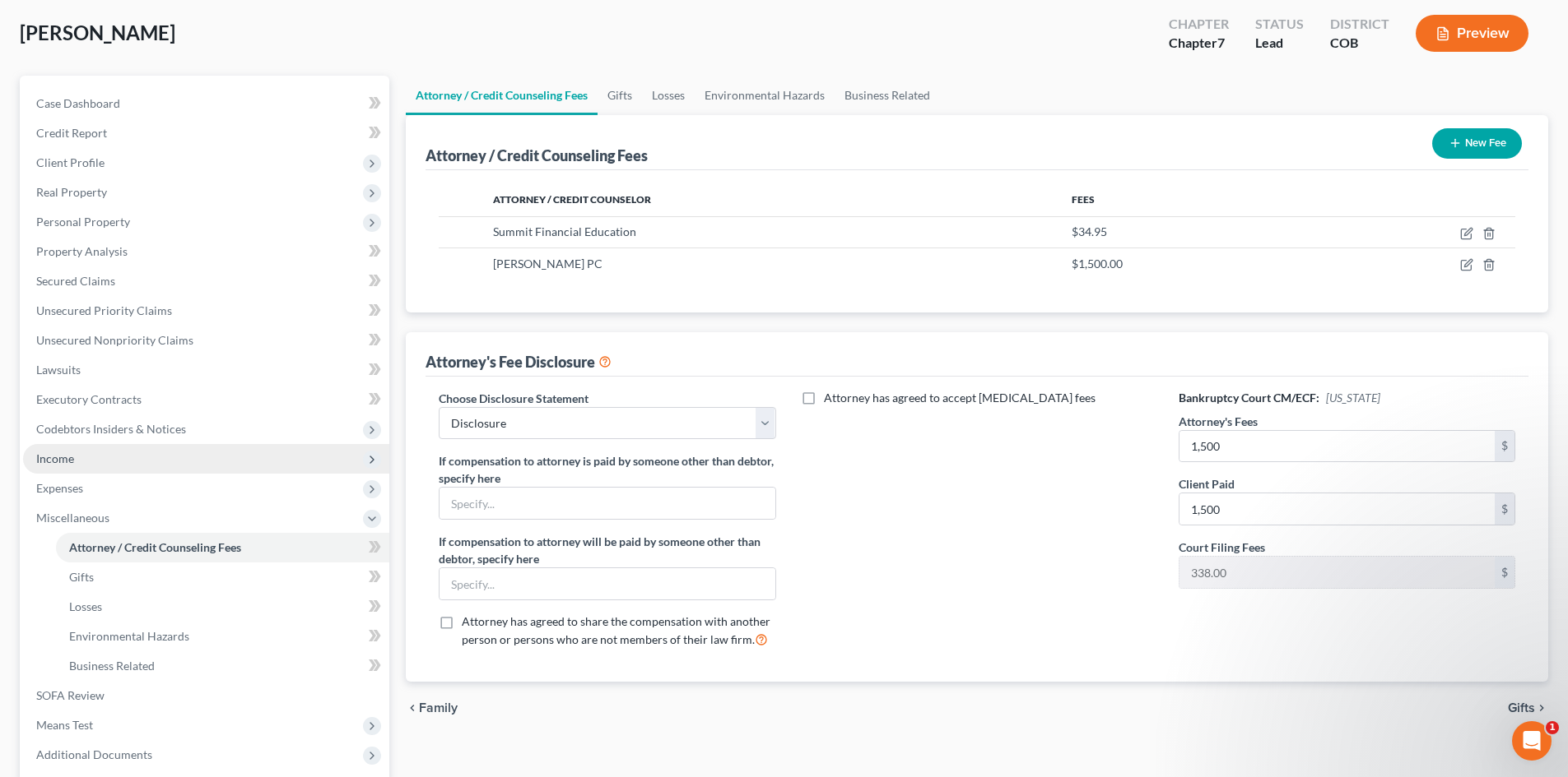
drag, startPoint x: 62, startPoint y: 454, endPoint x: 76, endPoint y: 466, distance: 18.4
click at [62, 454] on span "Income" at bounding box center [55, 459] width 38 height 14
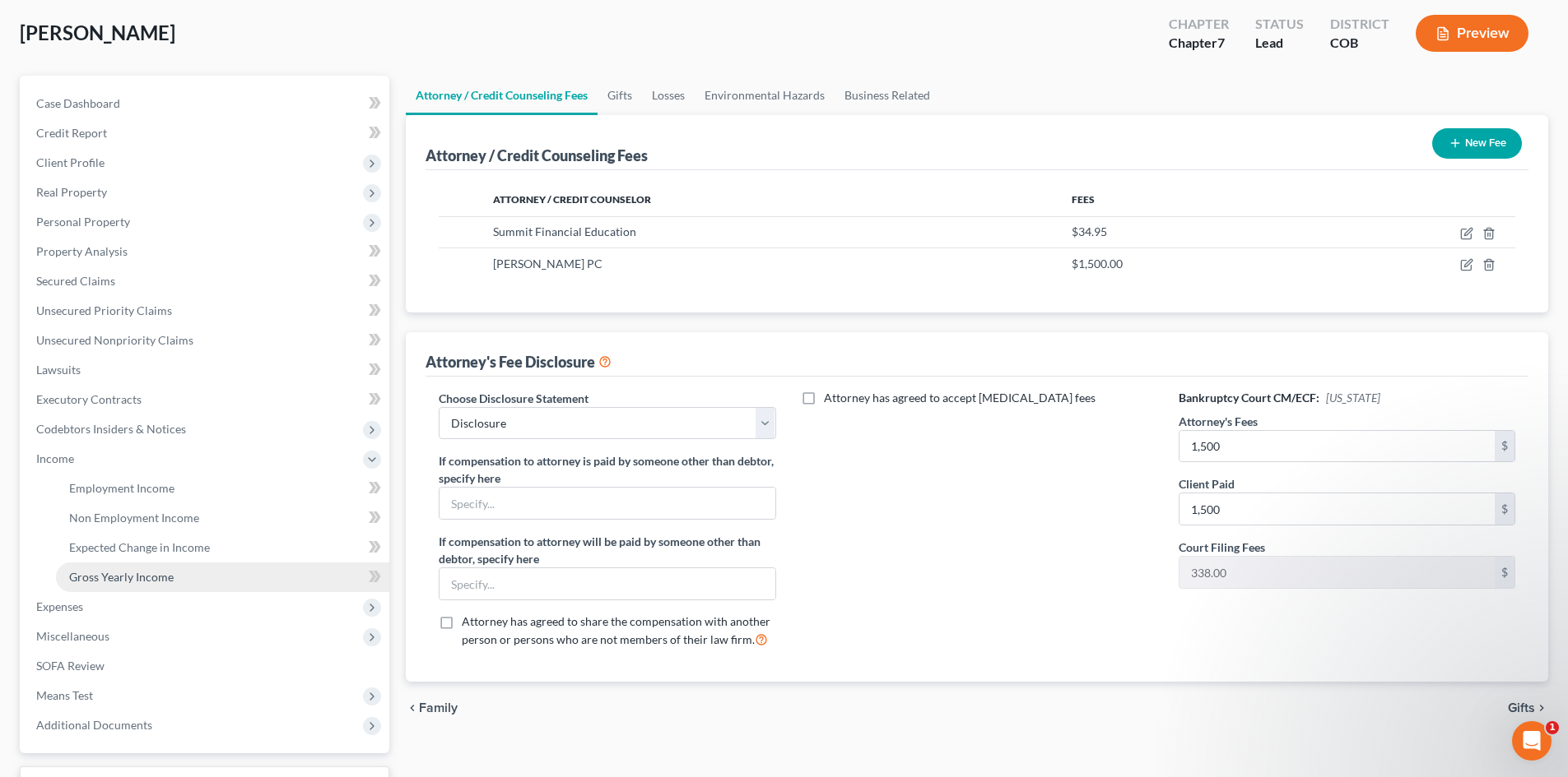
click at [114, 576] on span "Gross Yearly Income" at bounding box center [121, 577] width 105 height 14
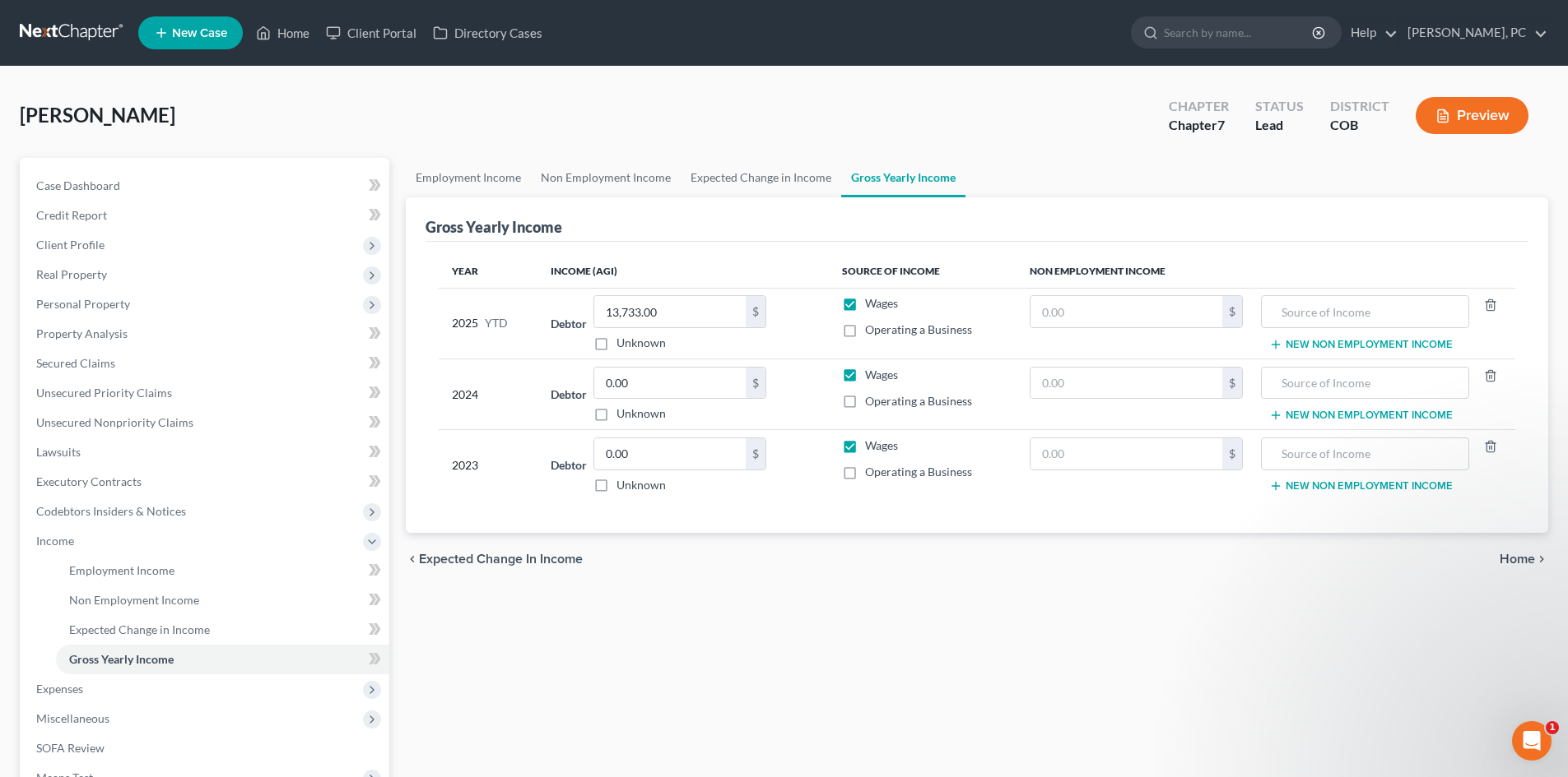
click at [1470, 109] on button "Preview" at bounding box center [1472, 115] width 113 height 37
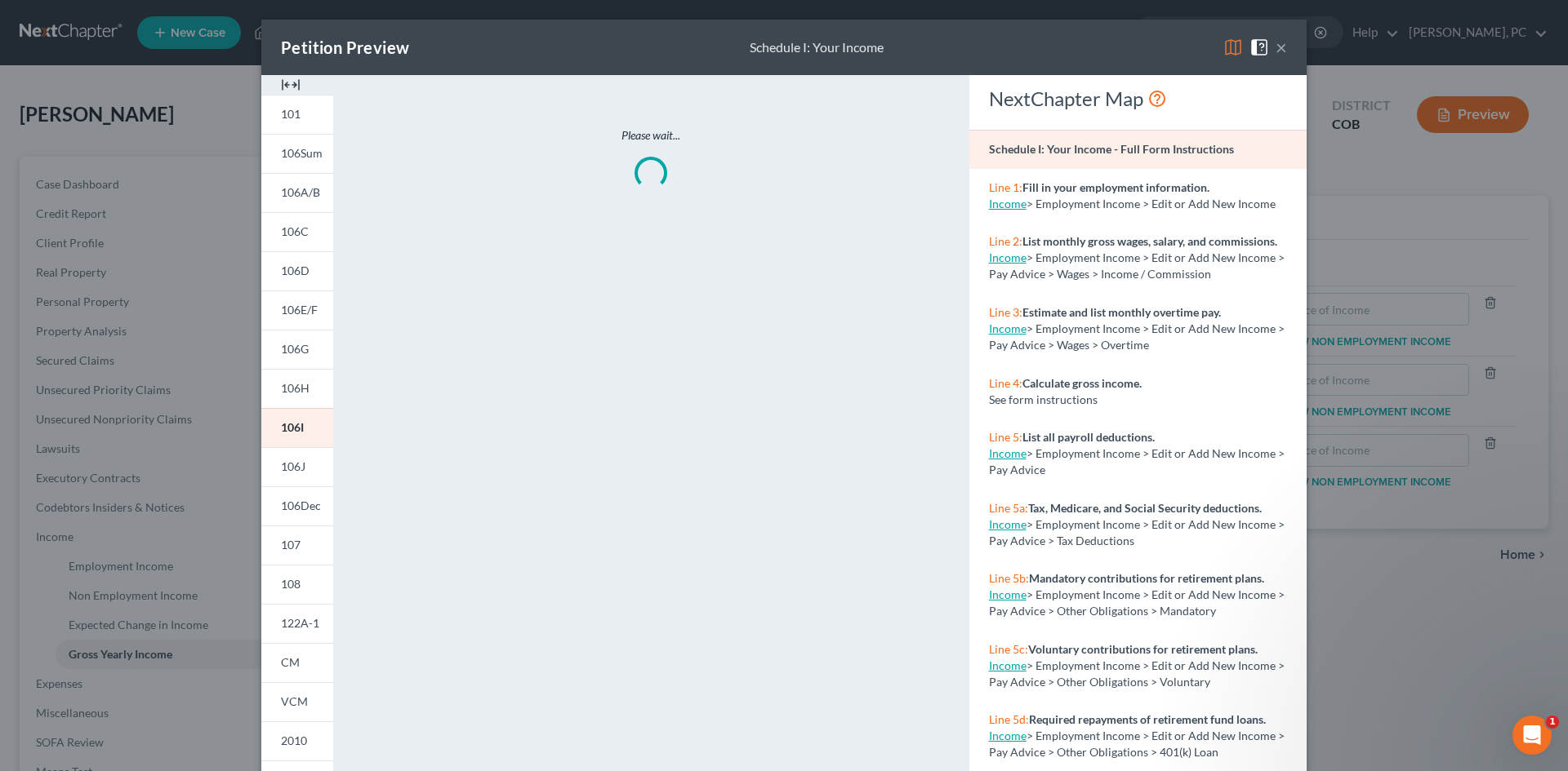
click at [284, 79] on img at bounding box center [291, 85] width 19 height 19
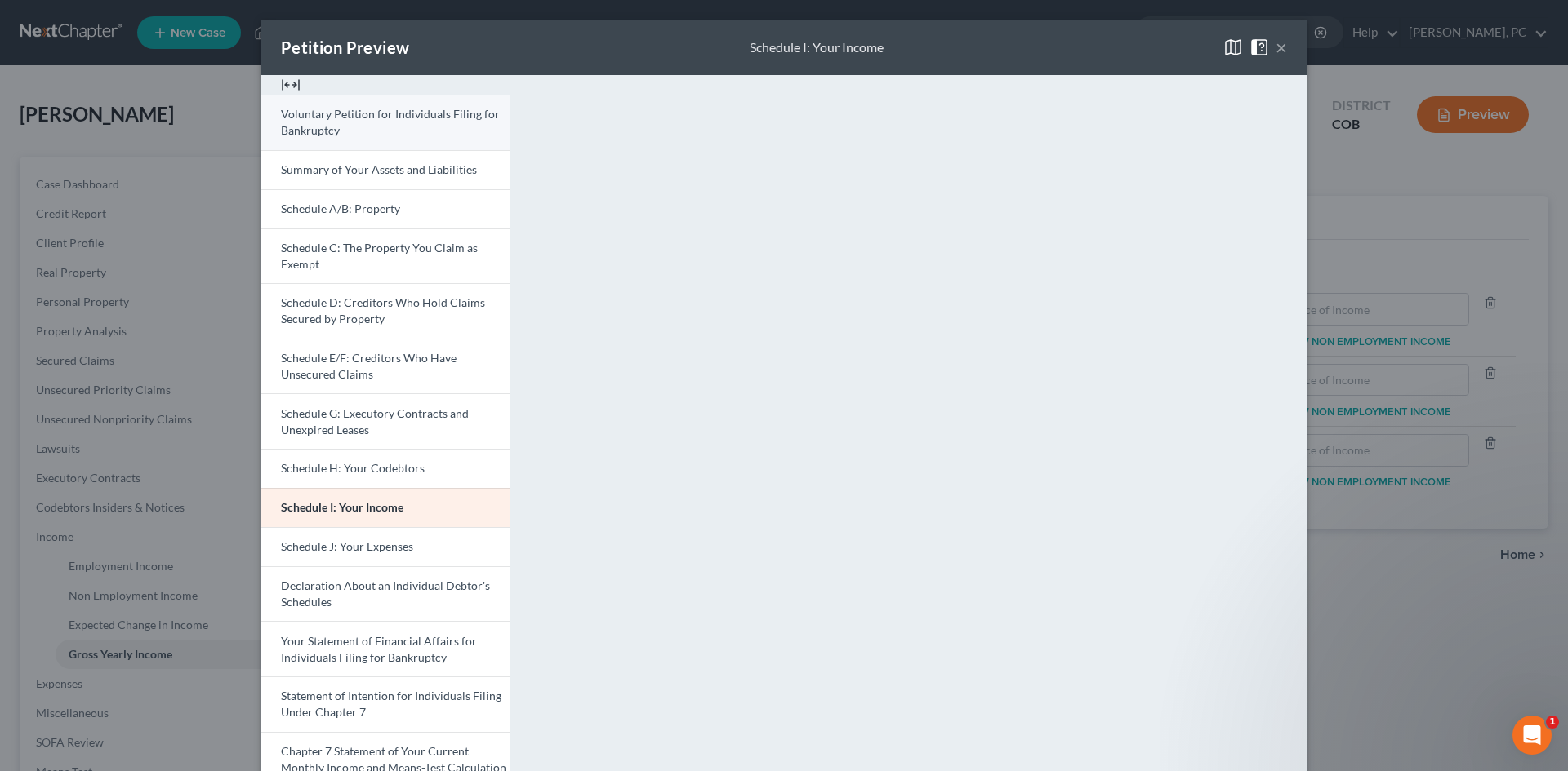
click at [347, 132] on link "Voluntary Petition for Individuals Filing for Bankruptcy" at bounding box center [385, 123] width 249 height 56
click at [359, 122] on link "Voluntary Petition for Individuals Filing for Bankruptcy" at bounding box center [385, 123] width 249 height 56
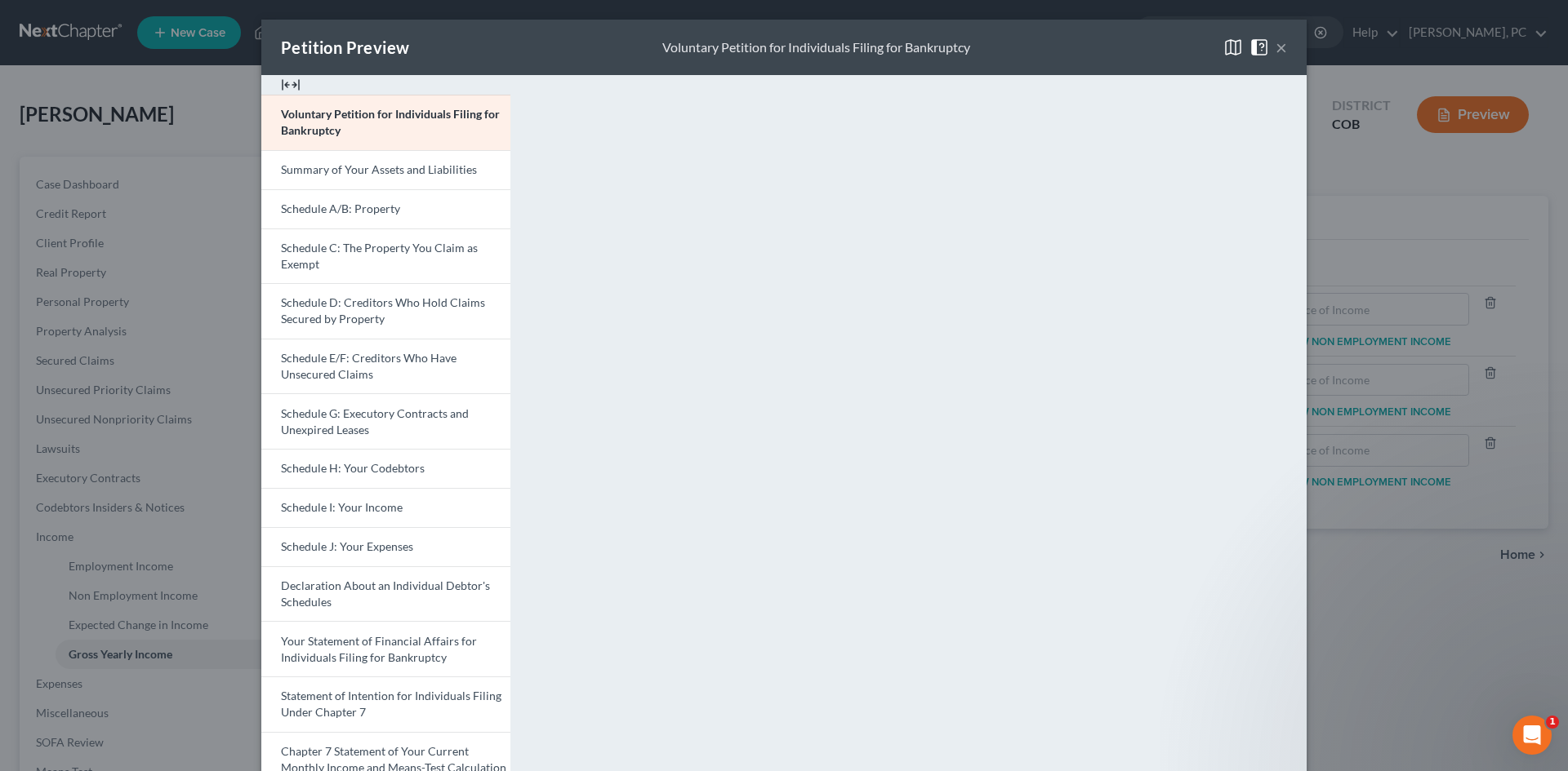
drag, startPoint x: 383, startPoint y: 209, endPoint x: 947, endPoint y: 263, distance: 566.6
click at [383, 209] on span "Schedule A/B: Property" at bounding box center [340, 208] width 120 height 14
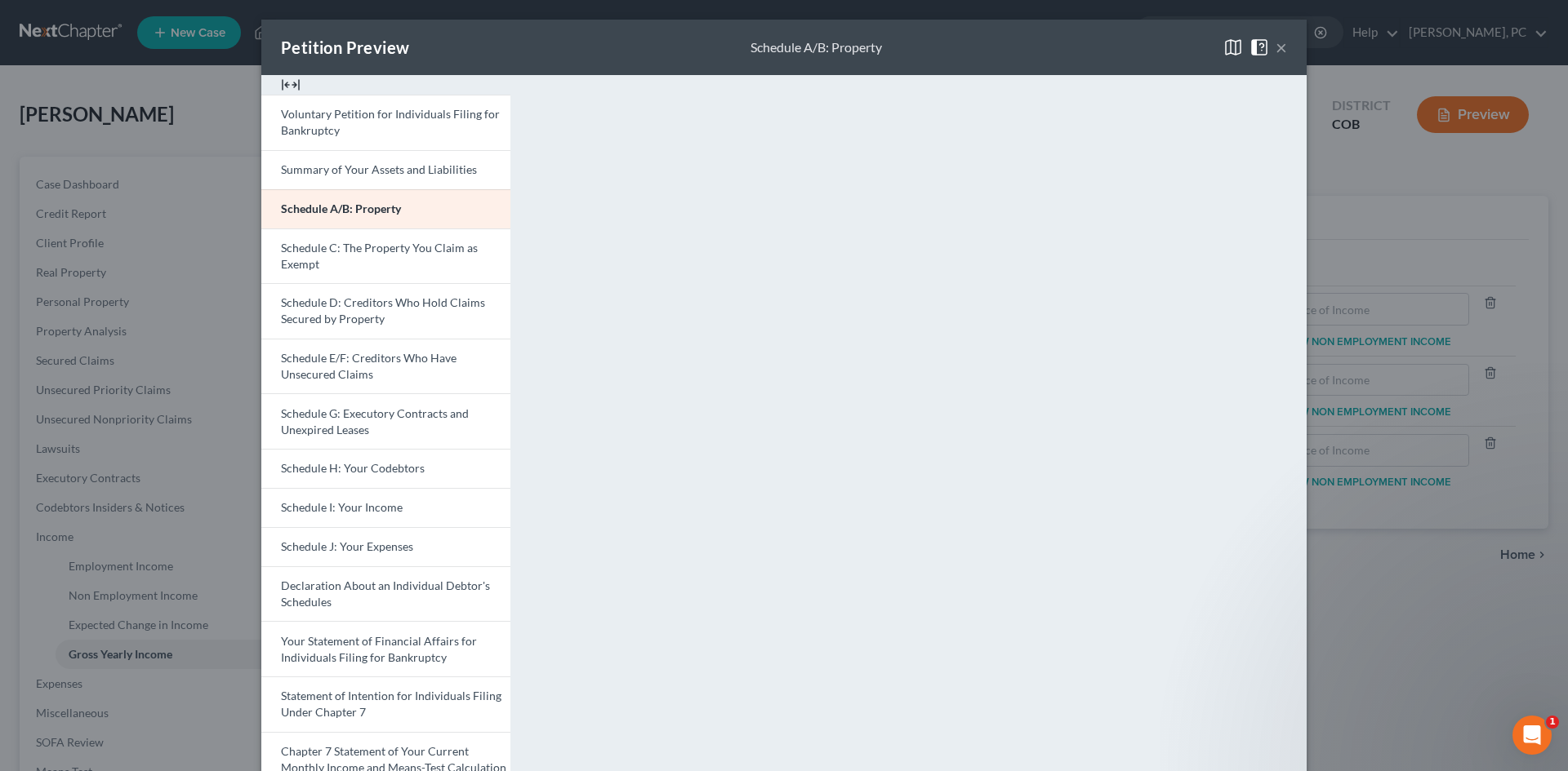
drag, startPoint x: 1278, startPoint y: 48, endPoint x: 1266, endPoint y: 58, distance: 15.6
click at [1278, 48] on button "×" at bounding box center [1281, 47] width 11 height 19
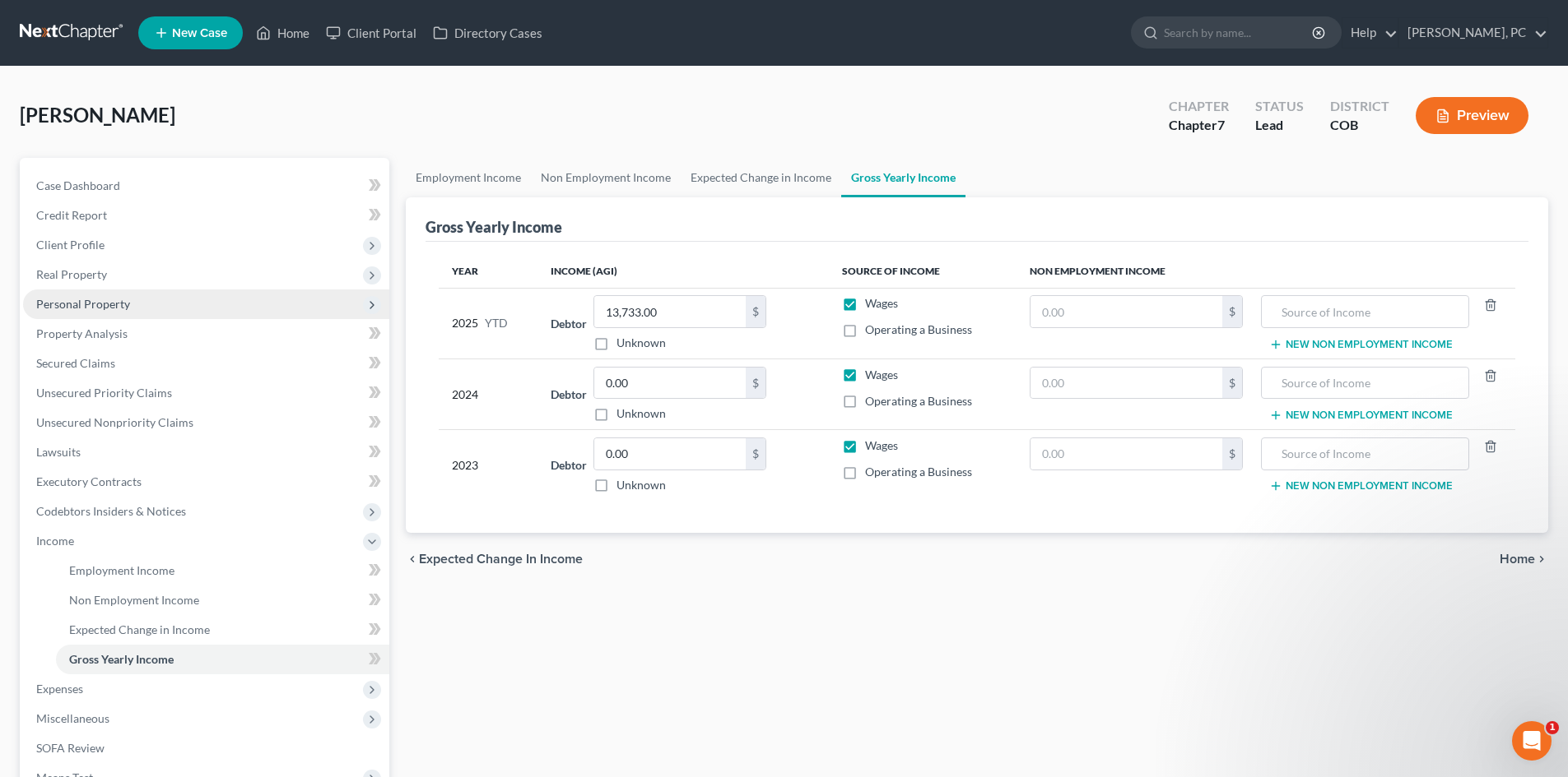
click at [96, 299] on span "Personal Property" at bounding box center [83, 304] width 94 height 14
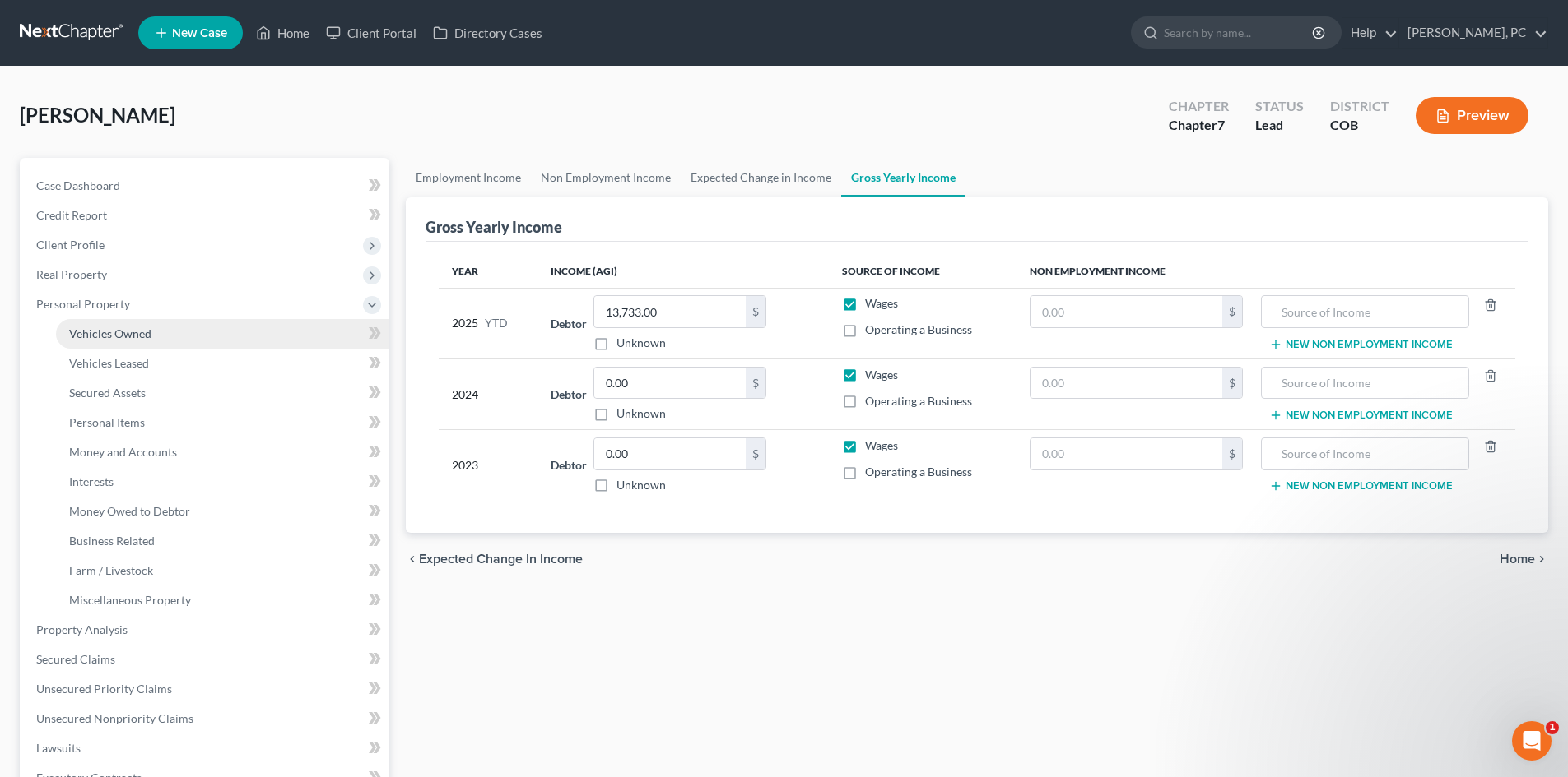
click at [98, 333] on span "Vehicles Owned" at bounding box center [111, 334] width 83 height 14
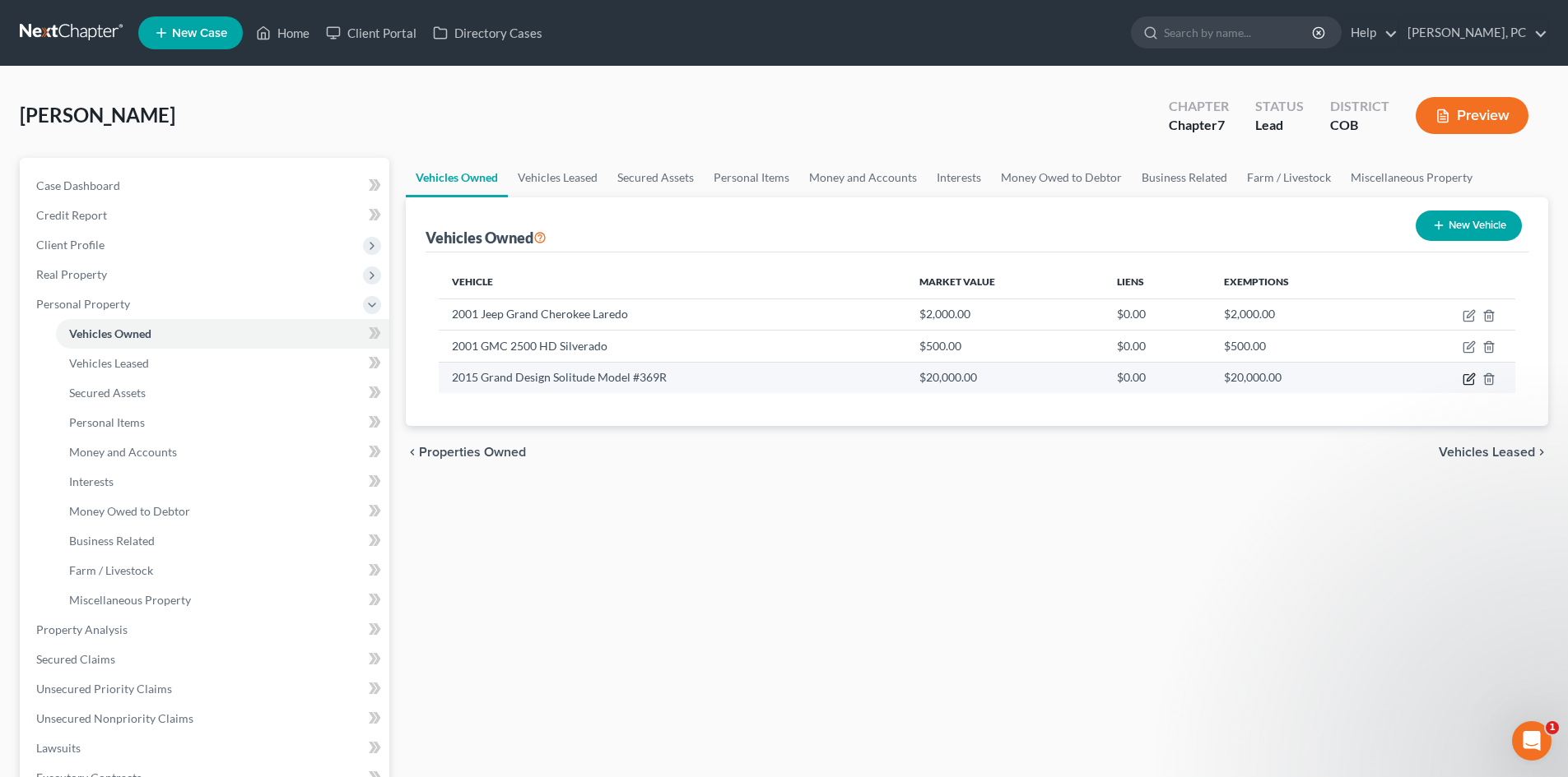
click at [1463, 378] on icon "button" at bounding box center [1468, 379] width 10 height 10
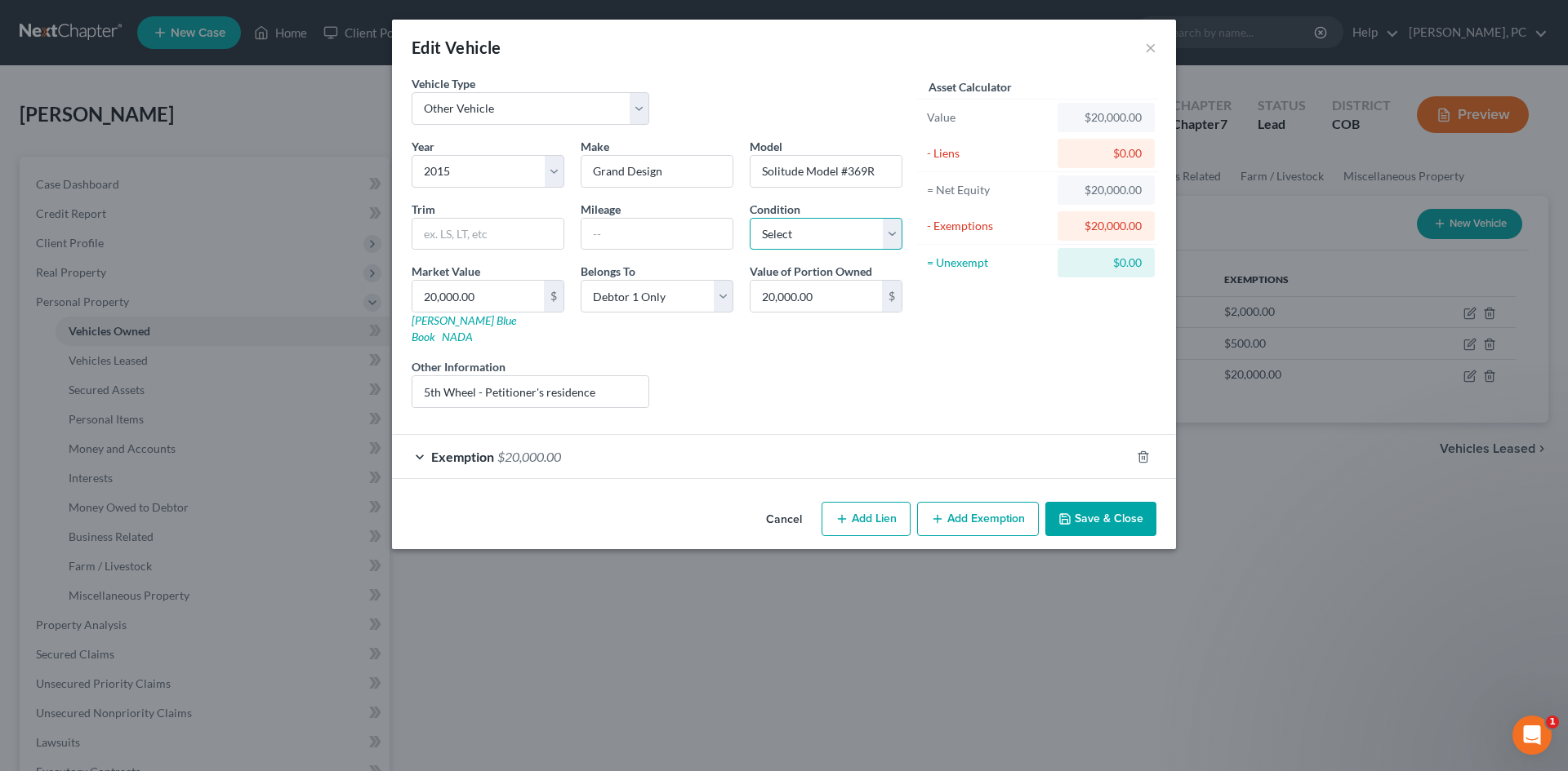
click at [792, 238] on select "Select Excellent Very Good Good Fair Poor" at bounding box center [825, 234] width 153 height 32
click at [750, 218] on select "Select Excellent Very Good Good Fair Poor" at bounding box center [825, 234] width 153 height 32
click at [1081, 514] on button "Save & Close" at bounding box center [1100, 519] width 111 height 34
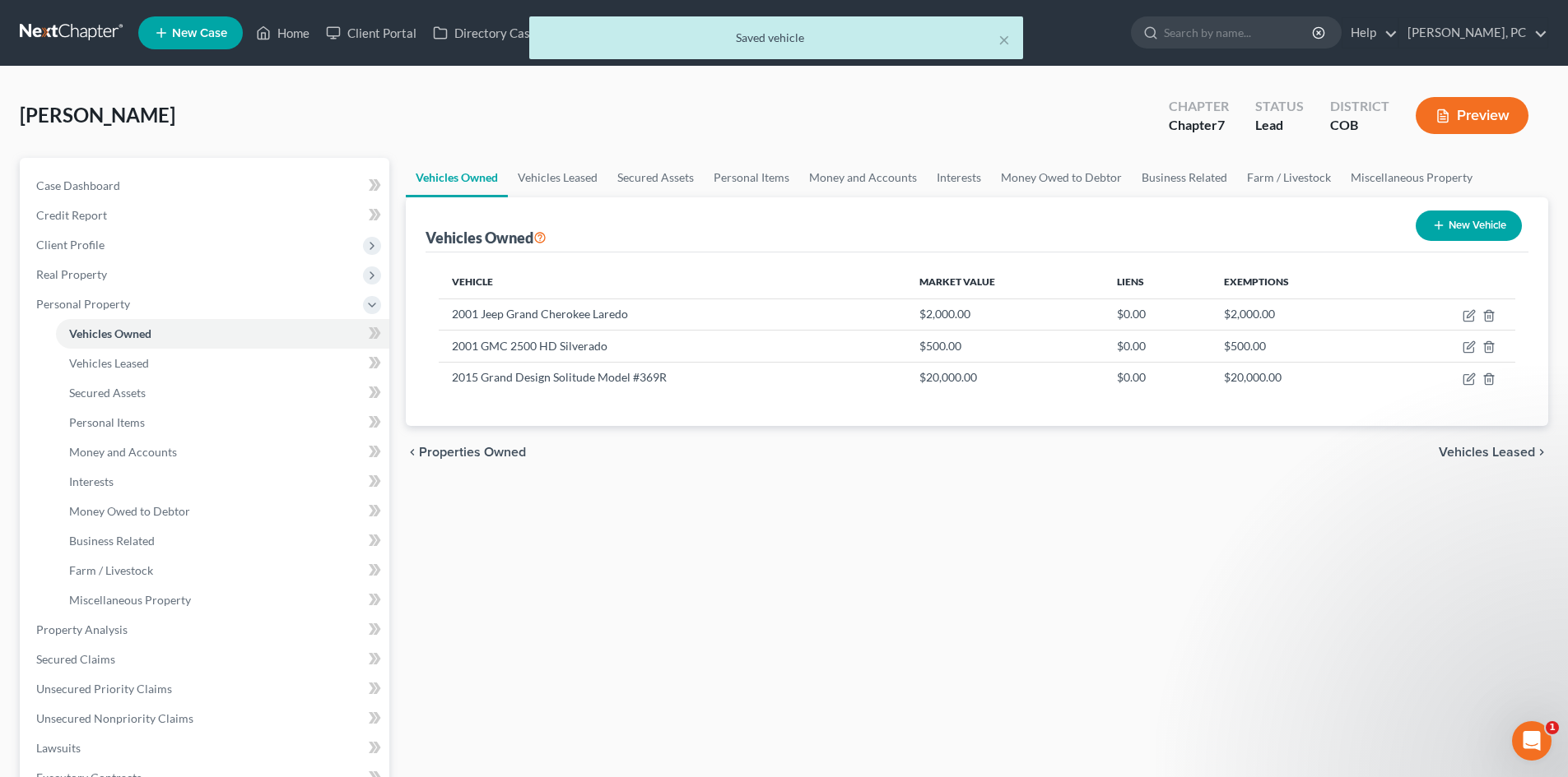
click at [1489, 119] on button "Preview" at bounding box center [1472, 115] width 113 height 37
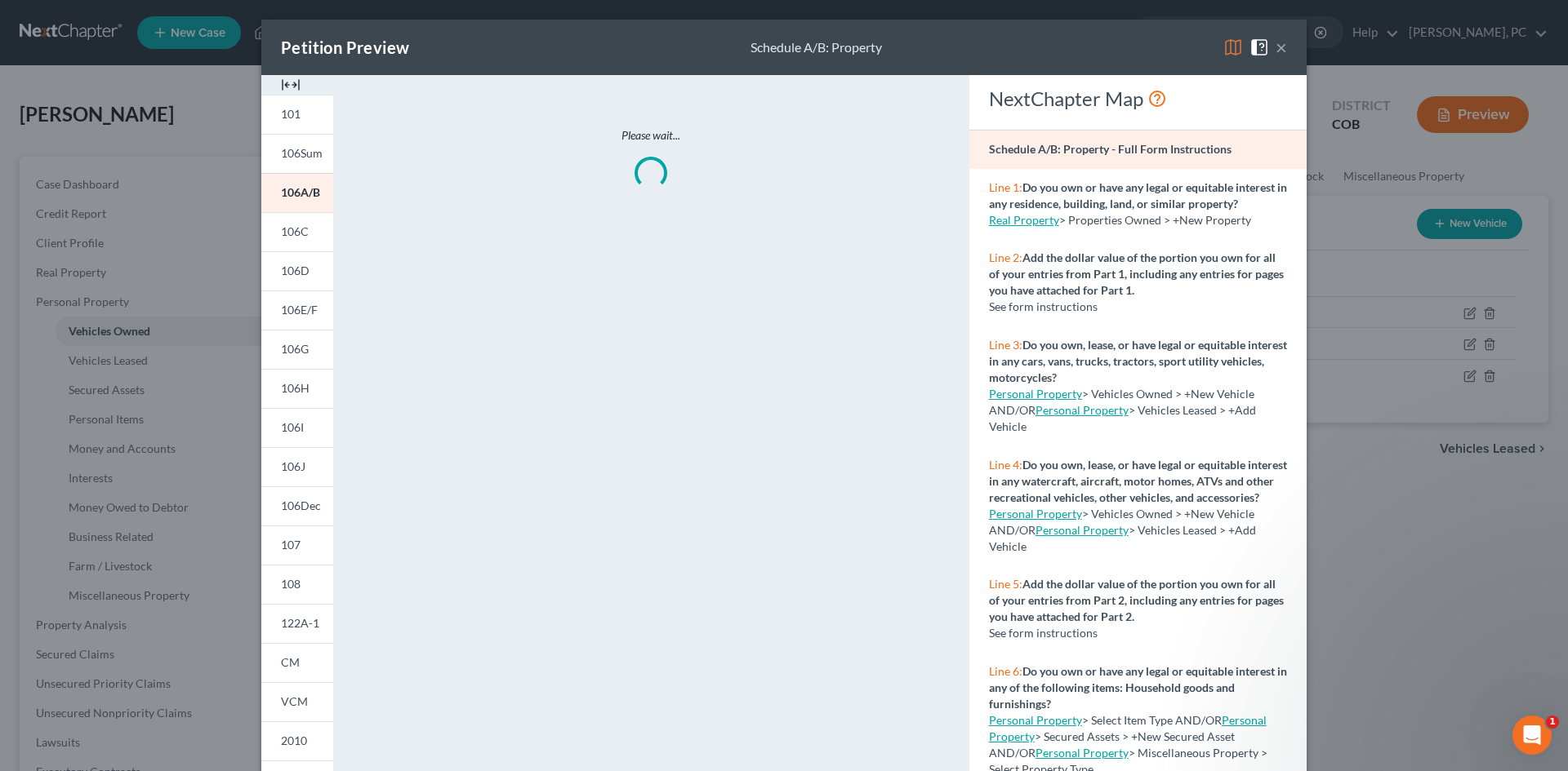
click at [289, 83] on img at bounding box center [291, 85] width 19 height 19
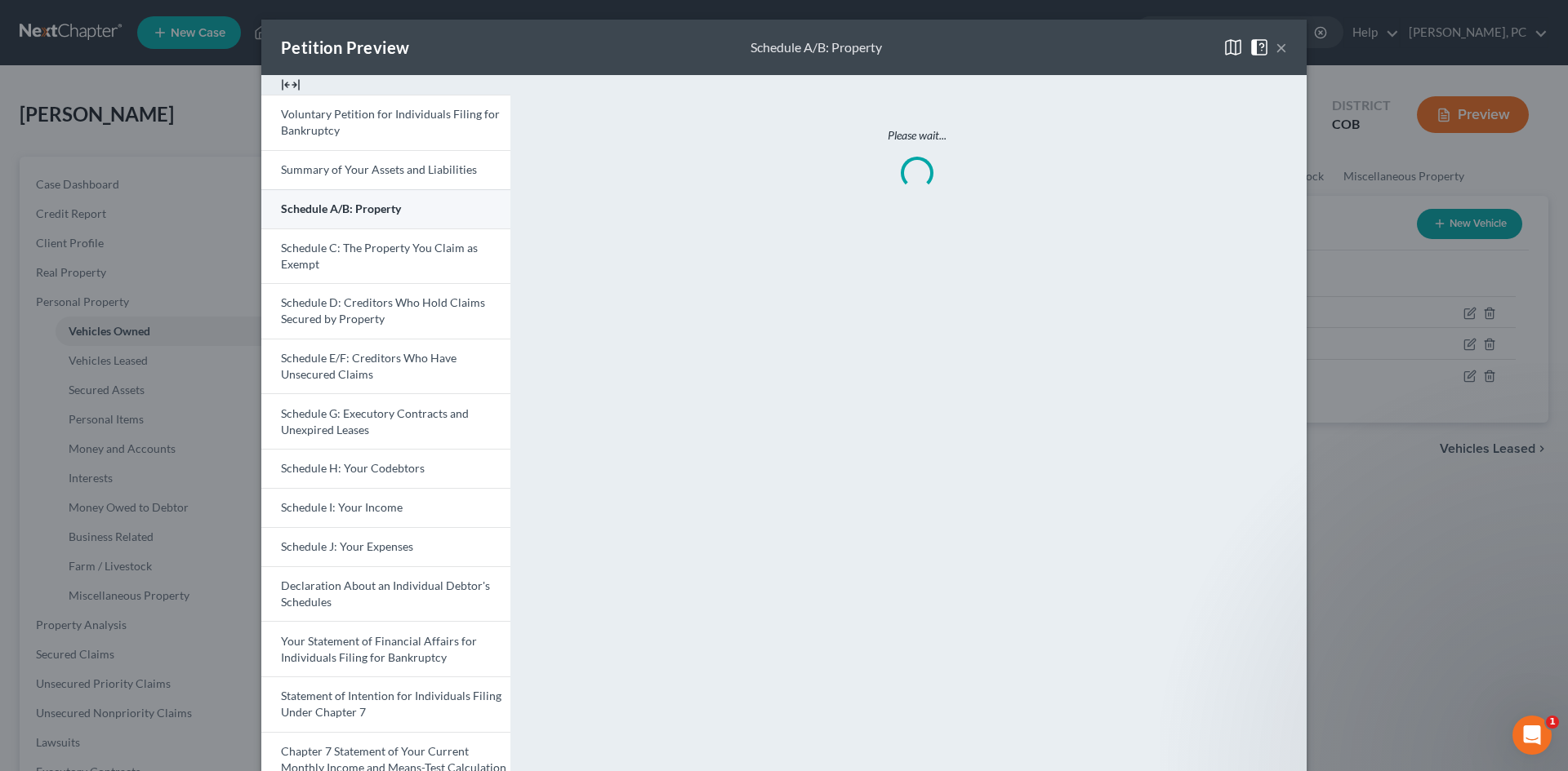
click at [316, 207] on span "Schedule A/B: Property" at bounding box center [341, 208] width 120 height 14
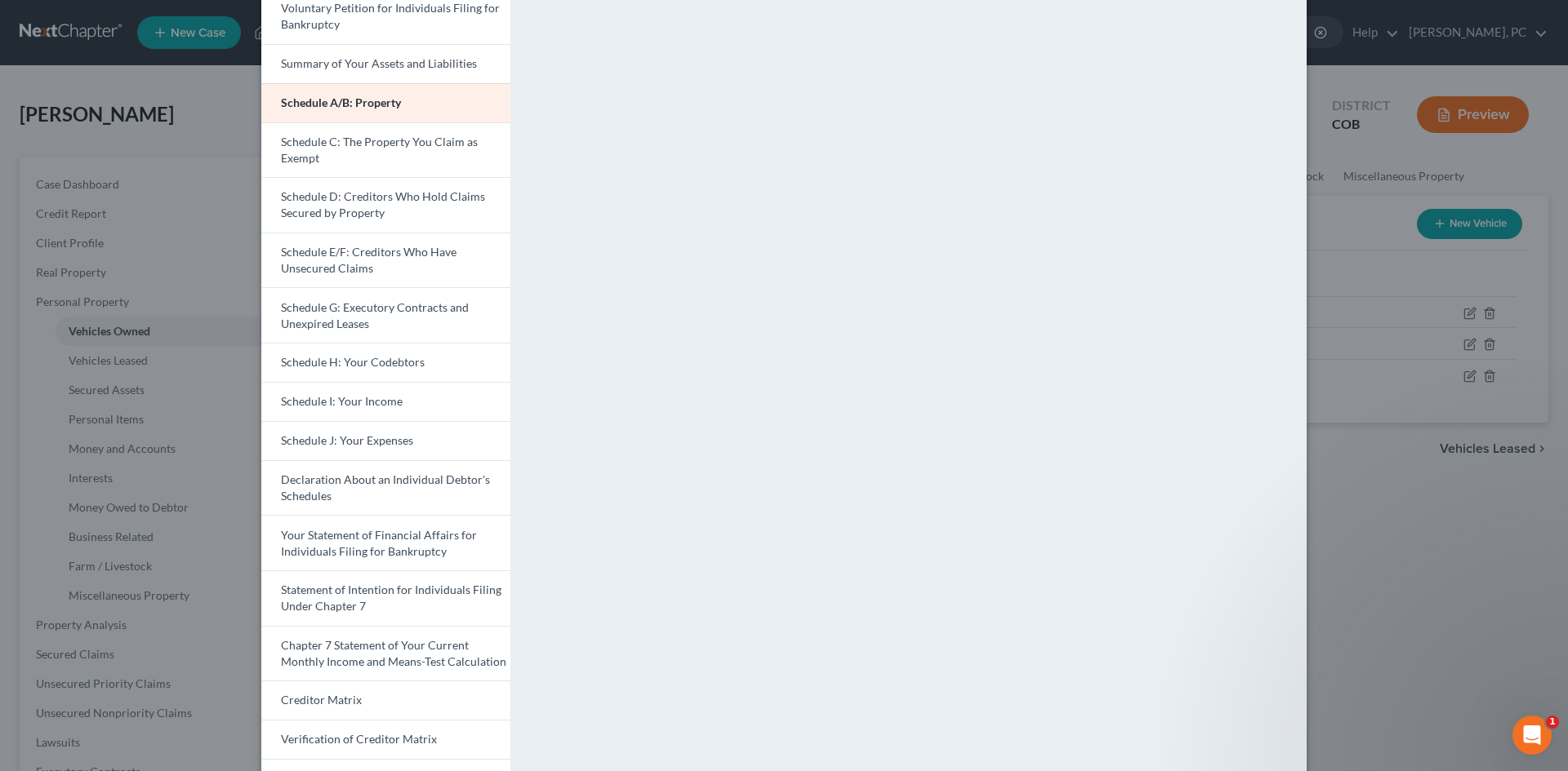
scroll to position [95, 0]
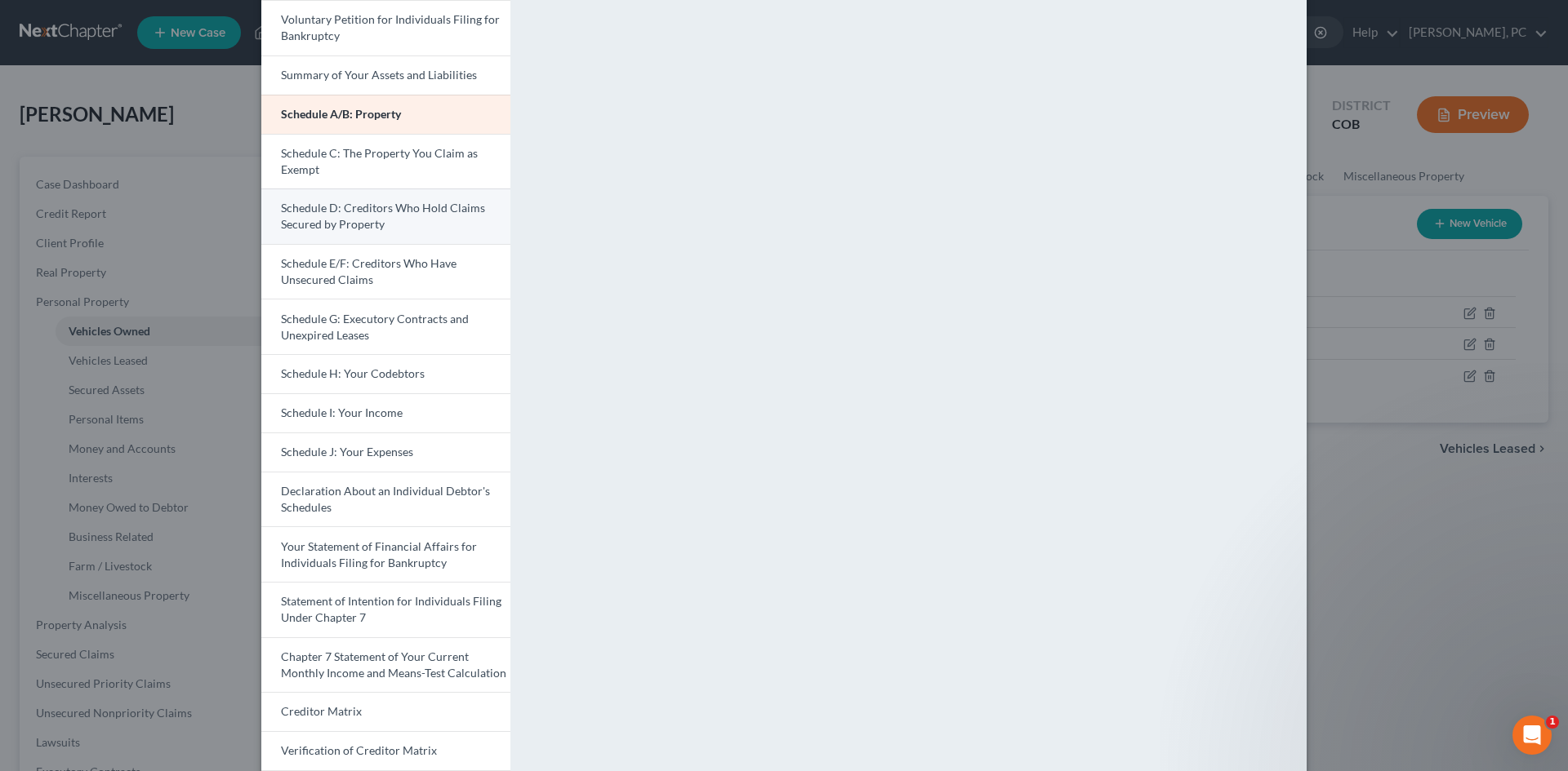
click at [346, 219] on span "Schedule D: Creditors Who Hold Claims Secured by Property" at bounding box center [383, 215] width 204 height 31
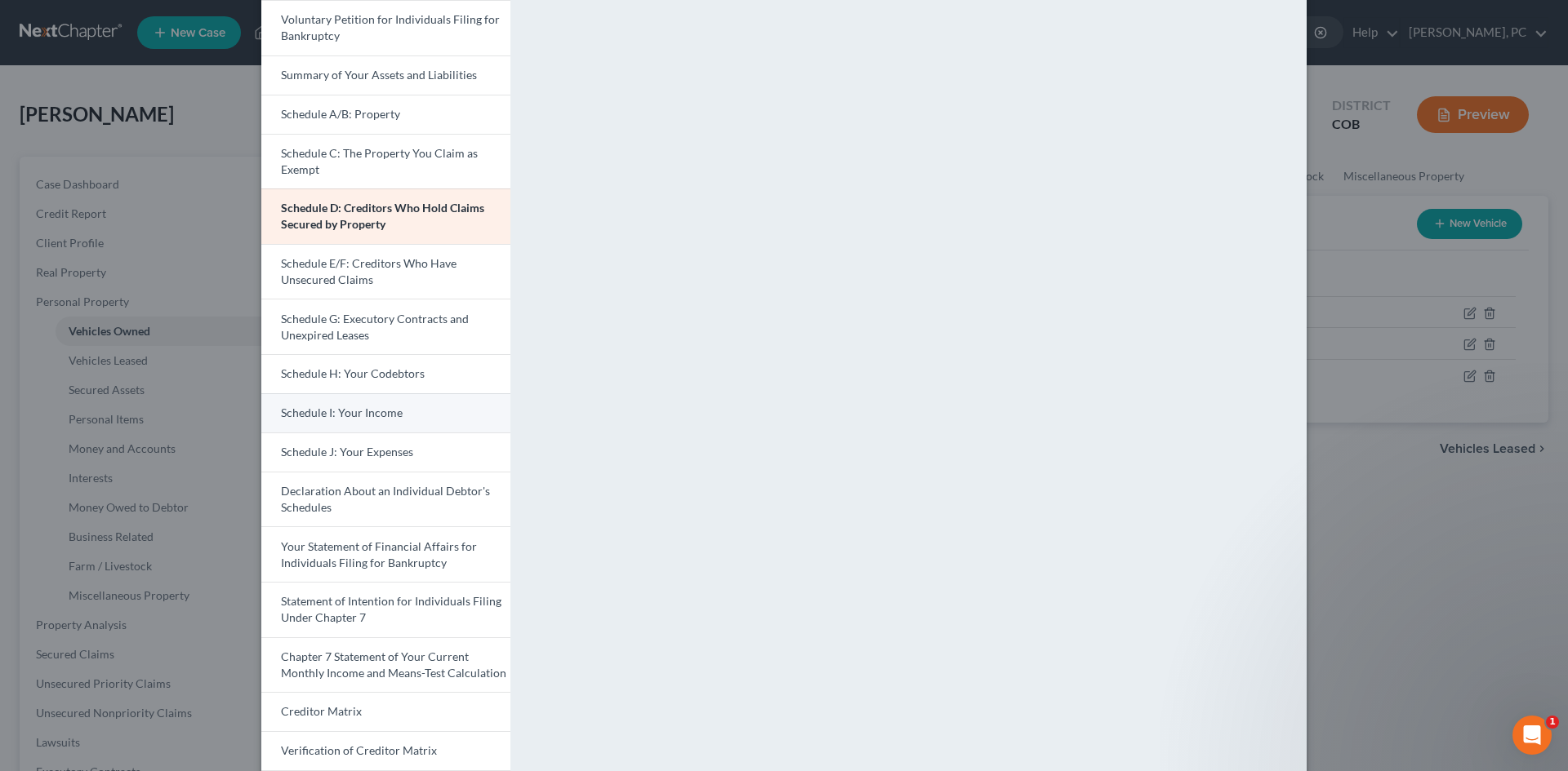
click at [344, 413] on span "Schedule I: Your Income" at bounding box center [341, 413] width 121 height 14
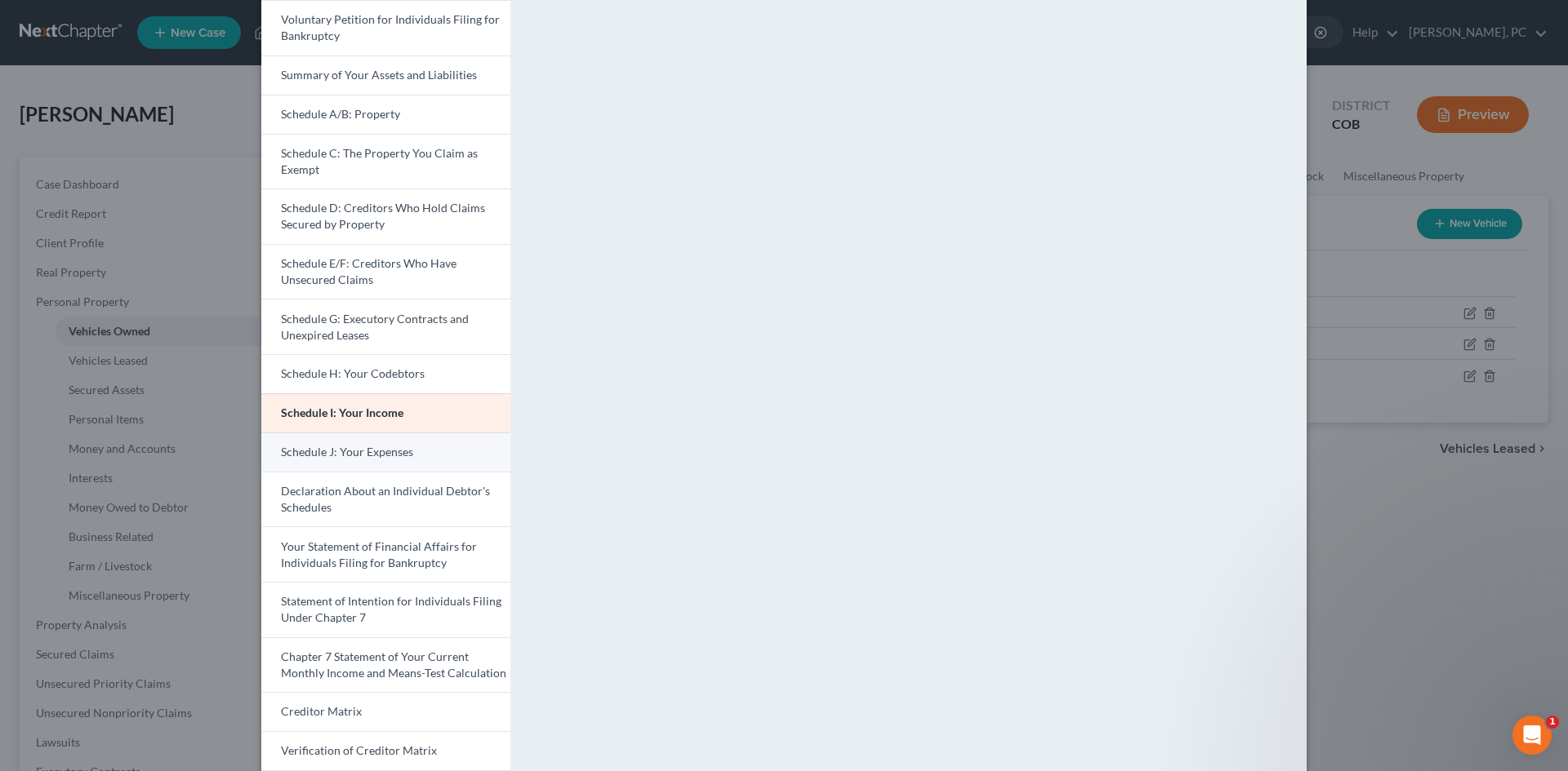
click at [325, 452] on span "Schedule J: Your Expenses" at bounding box center [347, 452] width 133 height 14
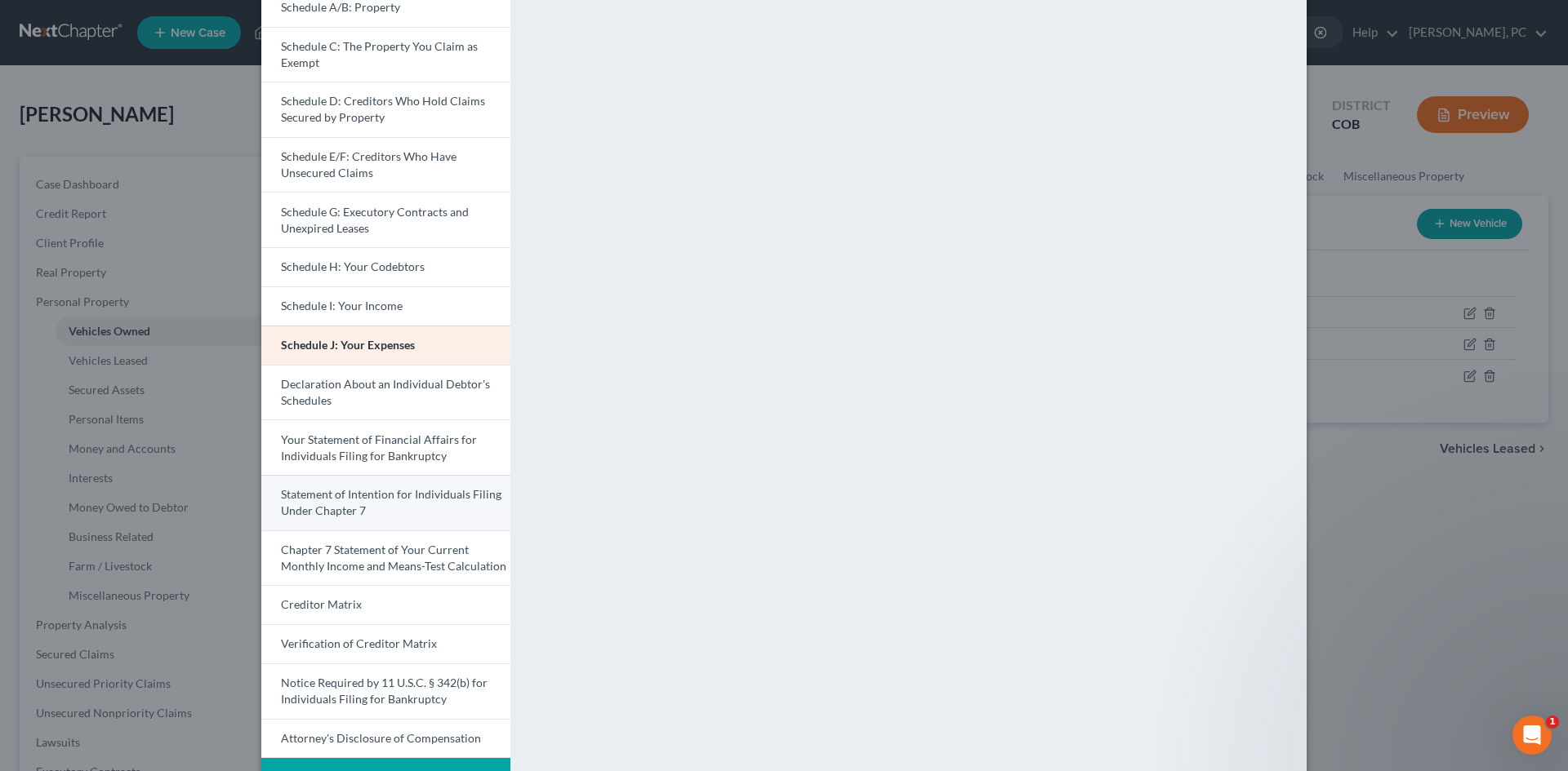
scroll to position [258, 0]
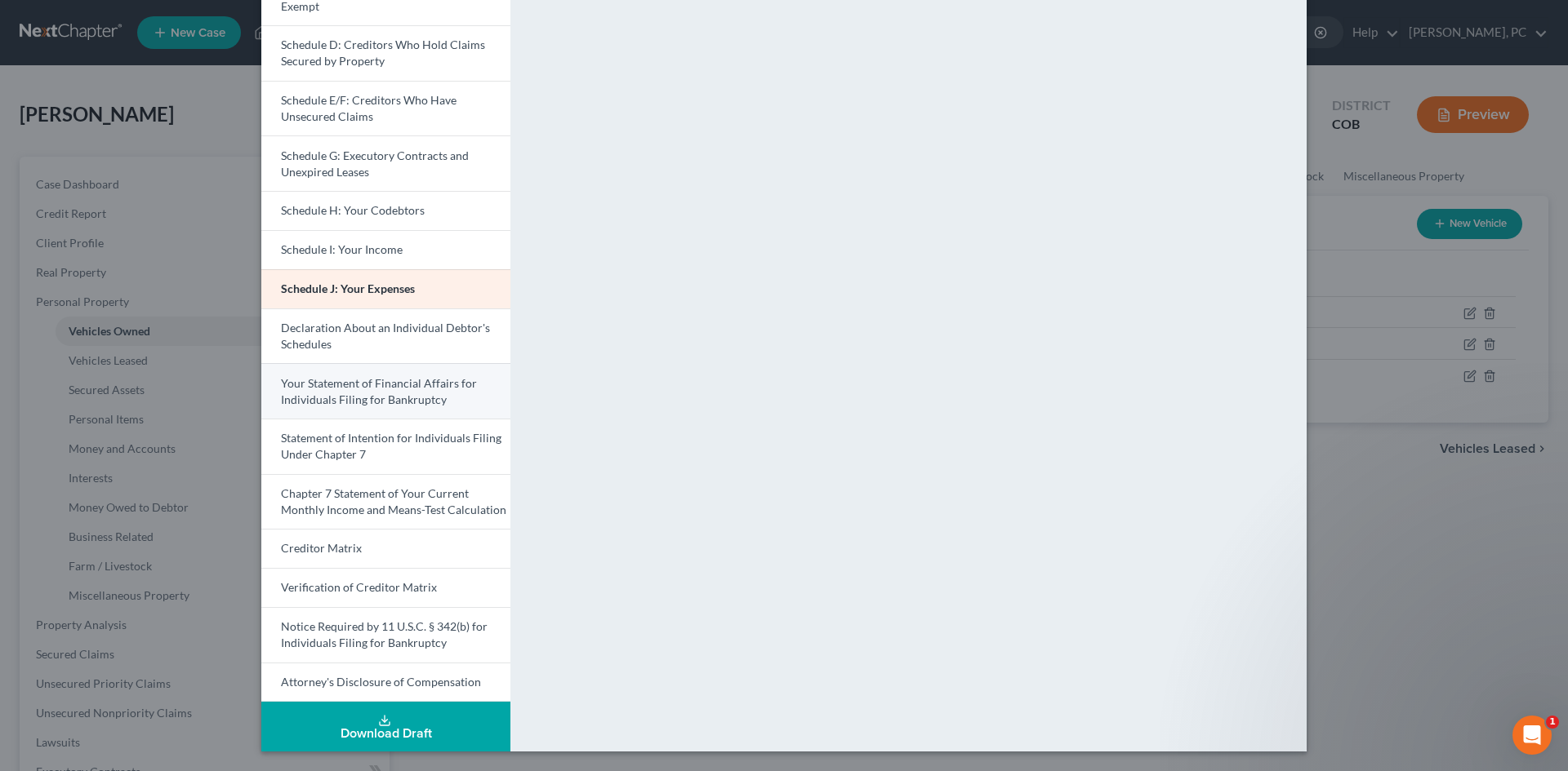
click at [386, 400] on span "Your Statement of Financial Affairs for Individuals Filing for Bankruptcy" at bounding box center [379, 391] width 196 height 31
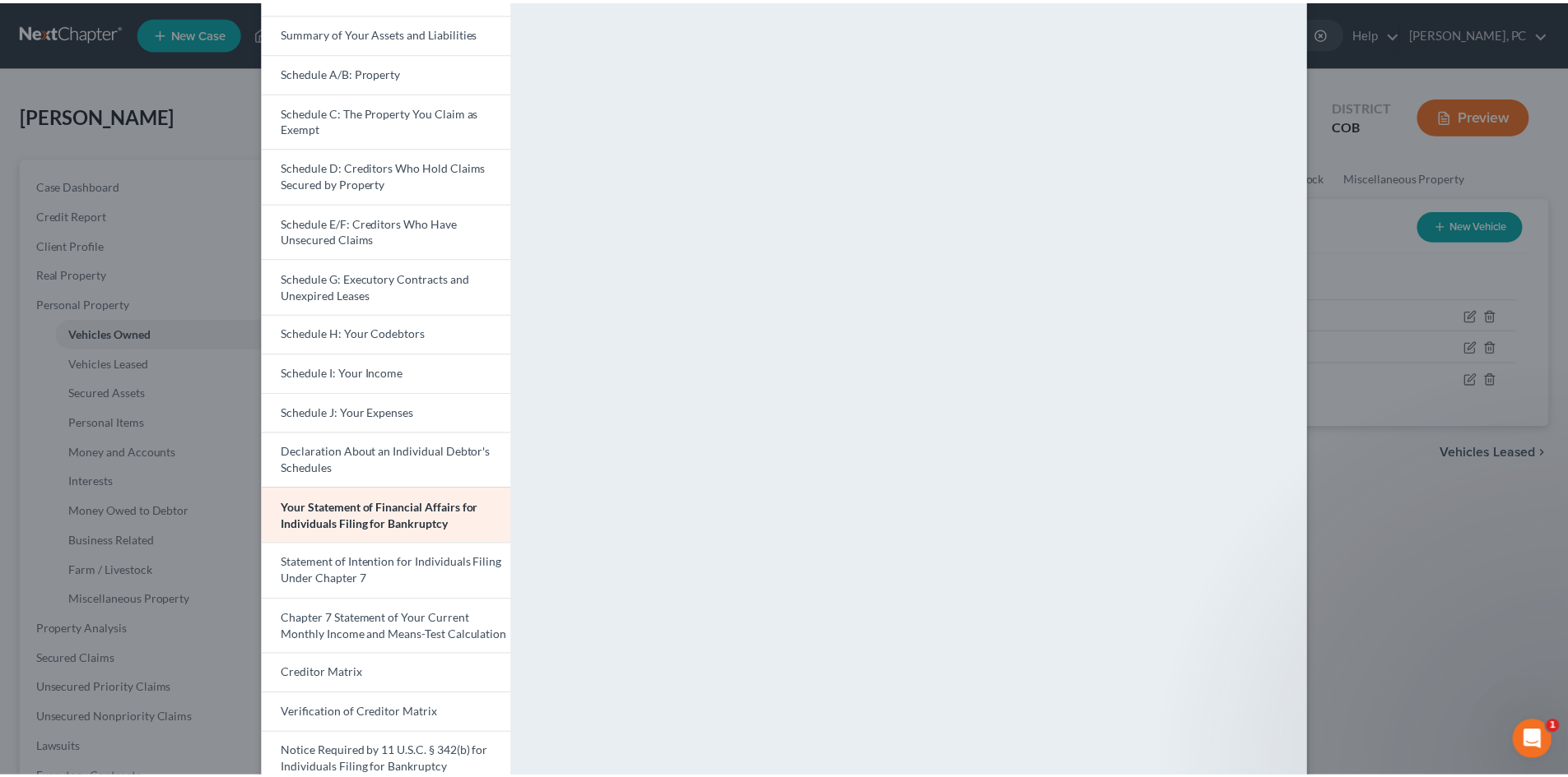
scroll to position [0, 0]
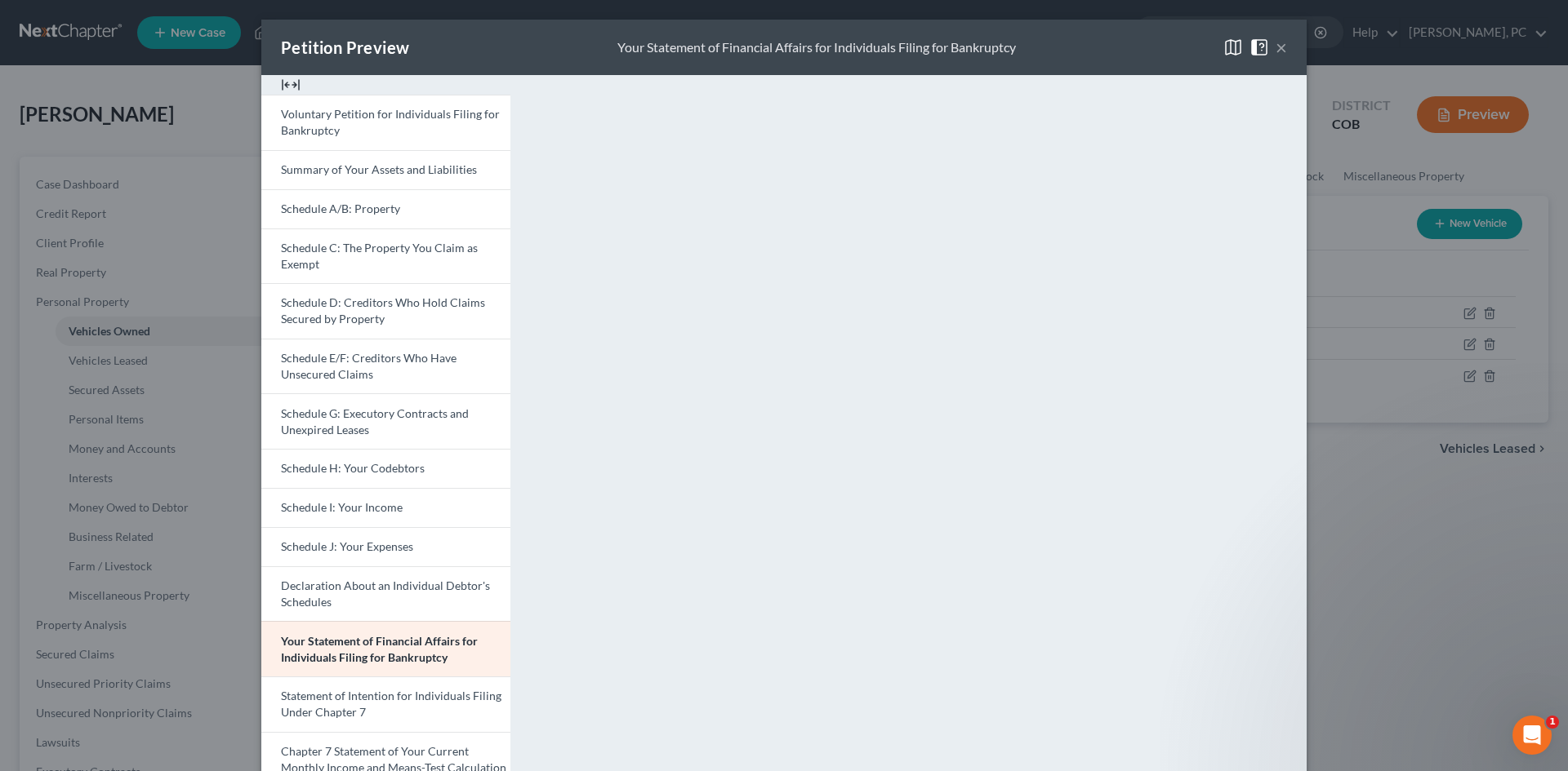
click at [1276, 51] on button "×" at bounding box center [1281, 47] width 11 height 19
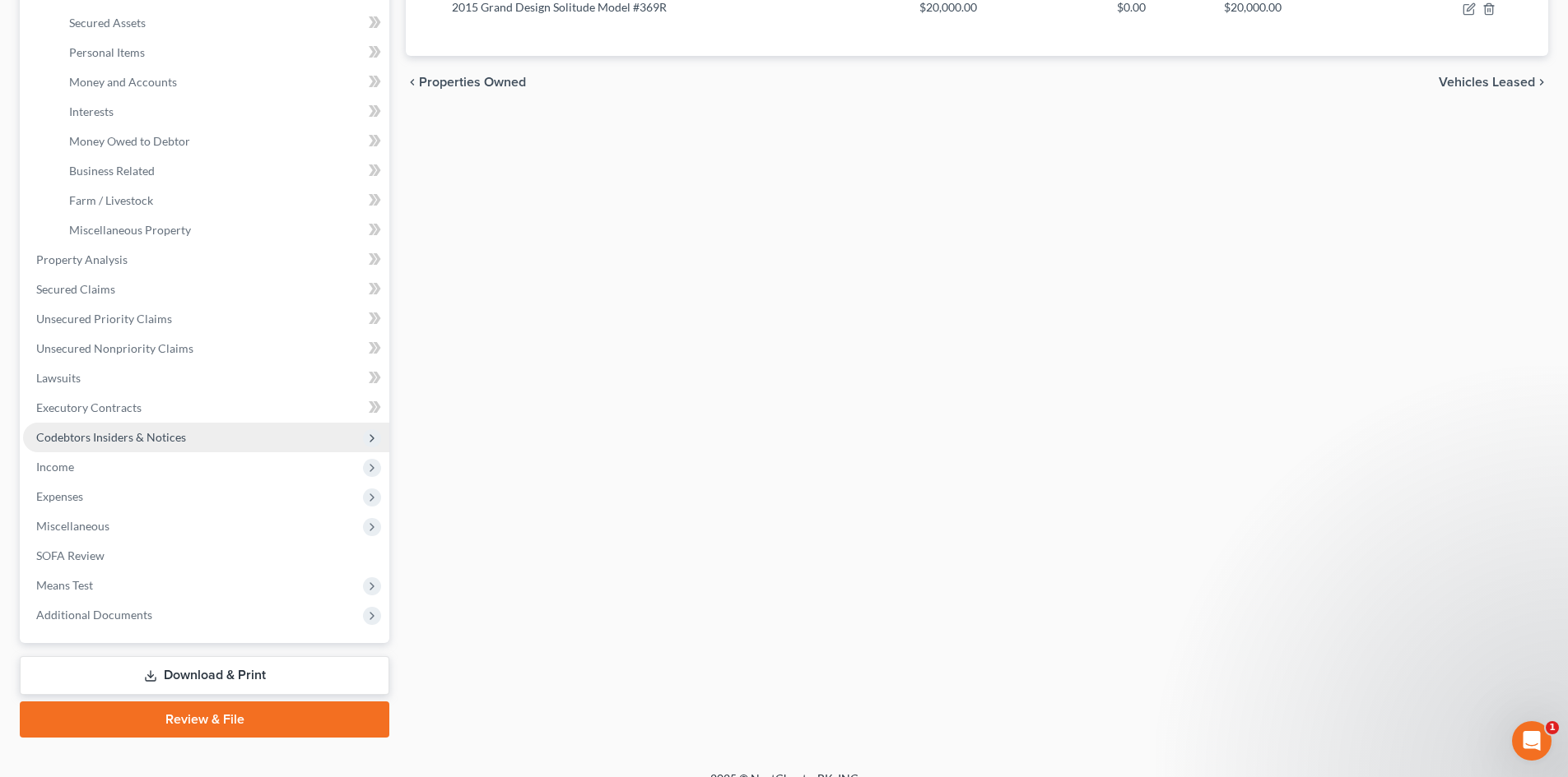
scroll to position [393, 0]
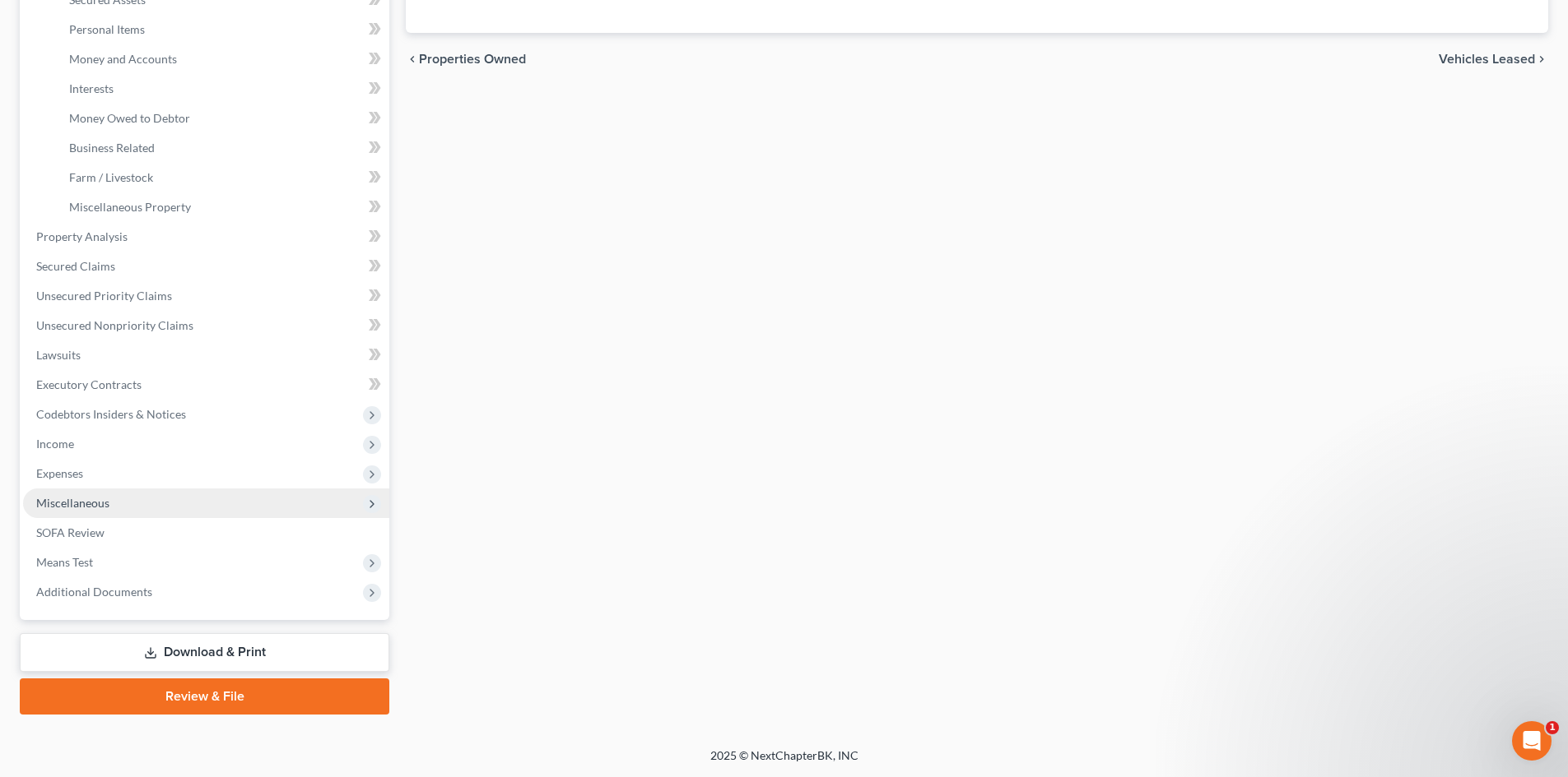
click at [83, 497] on span "Miscellaneous" at bounding box center [72, 503] width 73 height 14
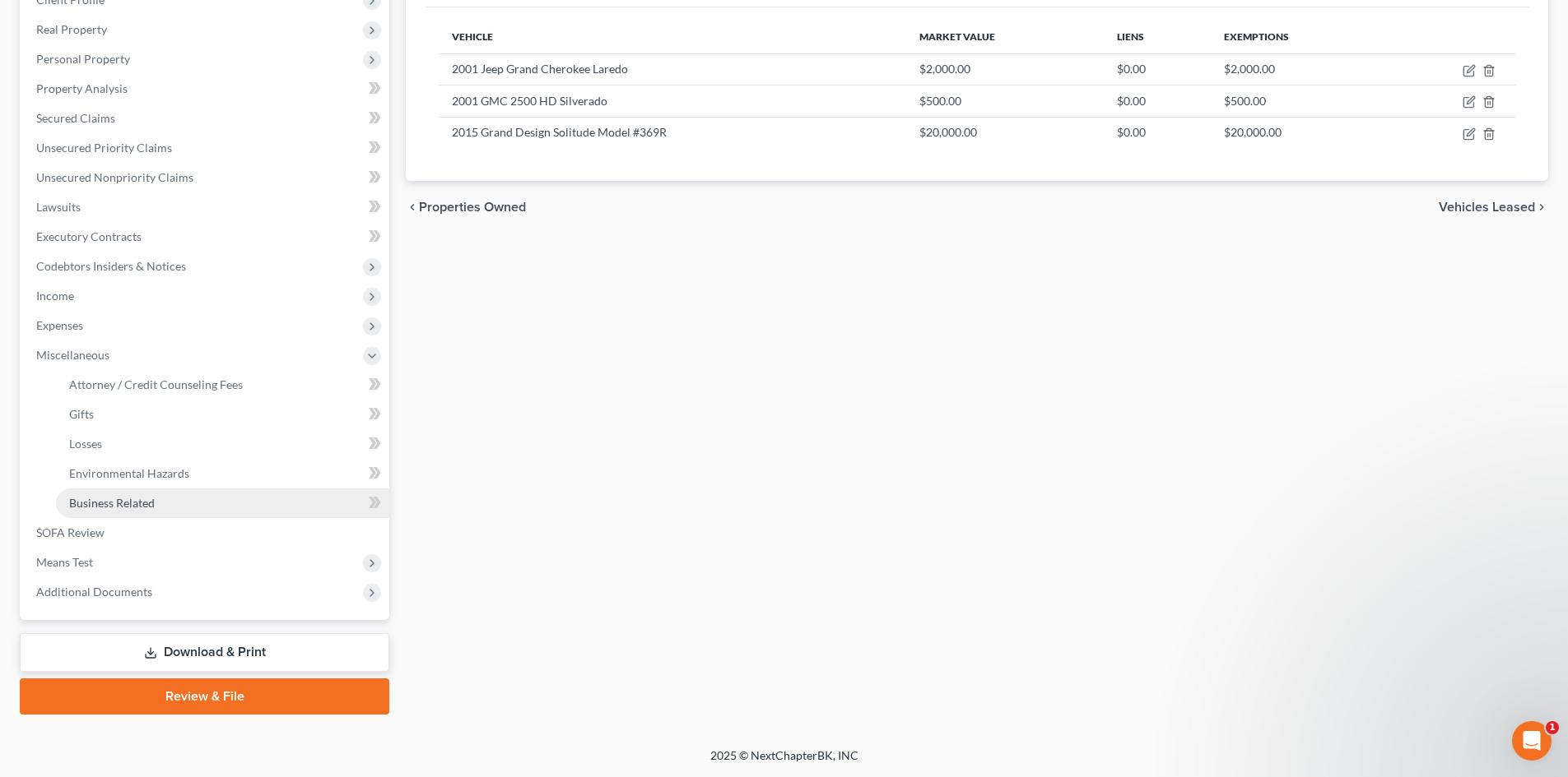
click at [117, 506] on span "Business Related" at bounding box center [112, 503] width 85 height 14
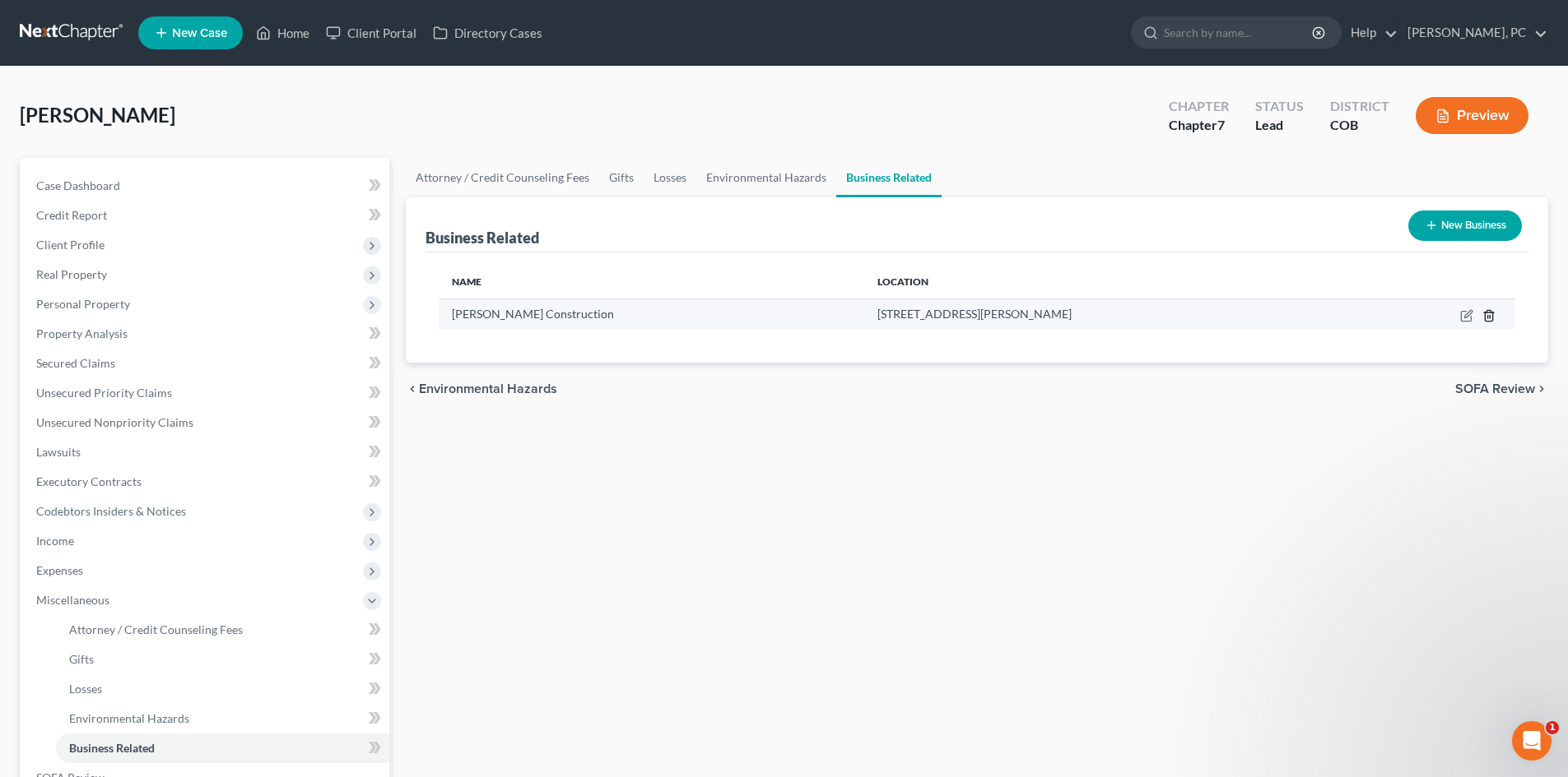
click at [1484, 316] on icon "button" at bounding box center [1488, 316] width 7 height 11
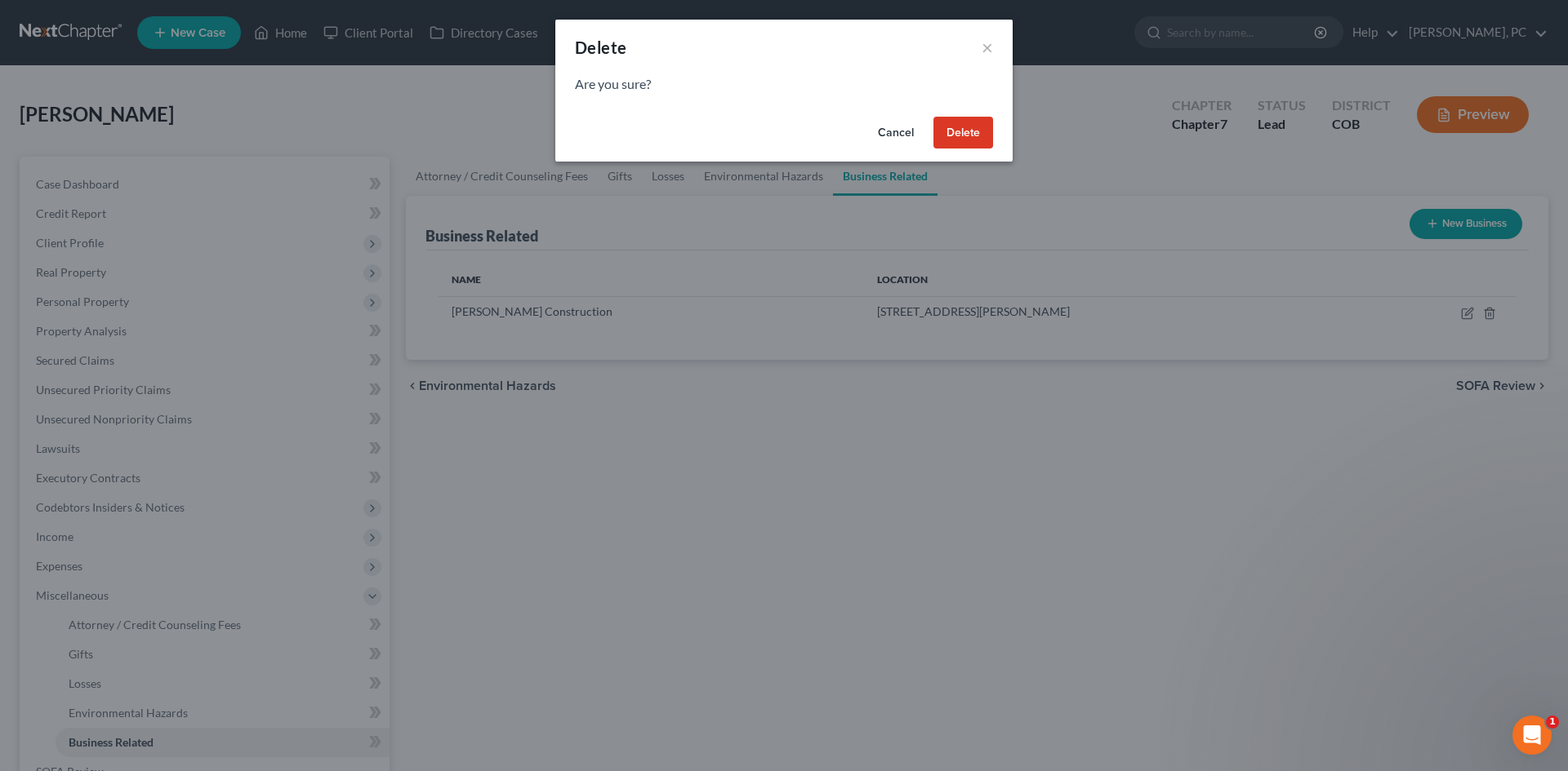
click at [962, 135] on button "Delete" at bounding box center [963, 133] width 59 height 32
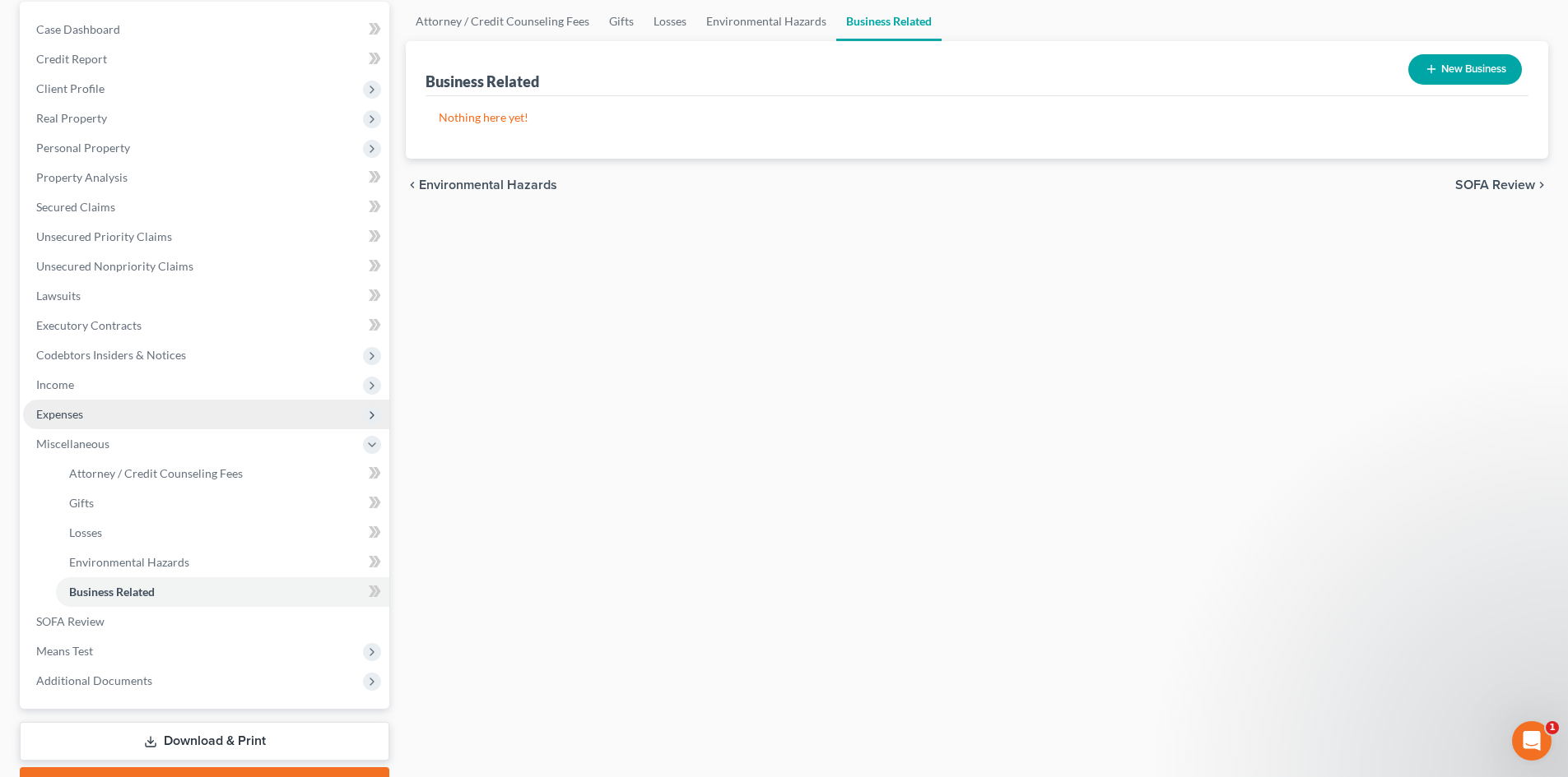
scroll to position [245, 0]
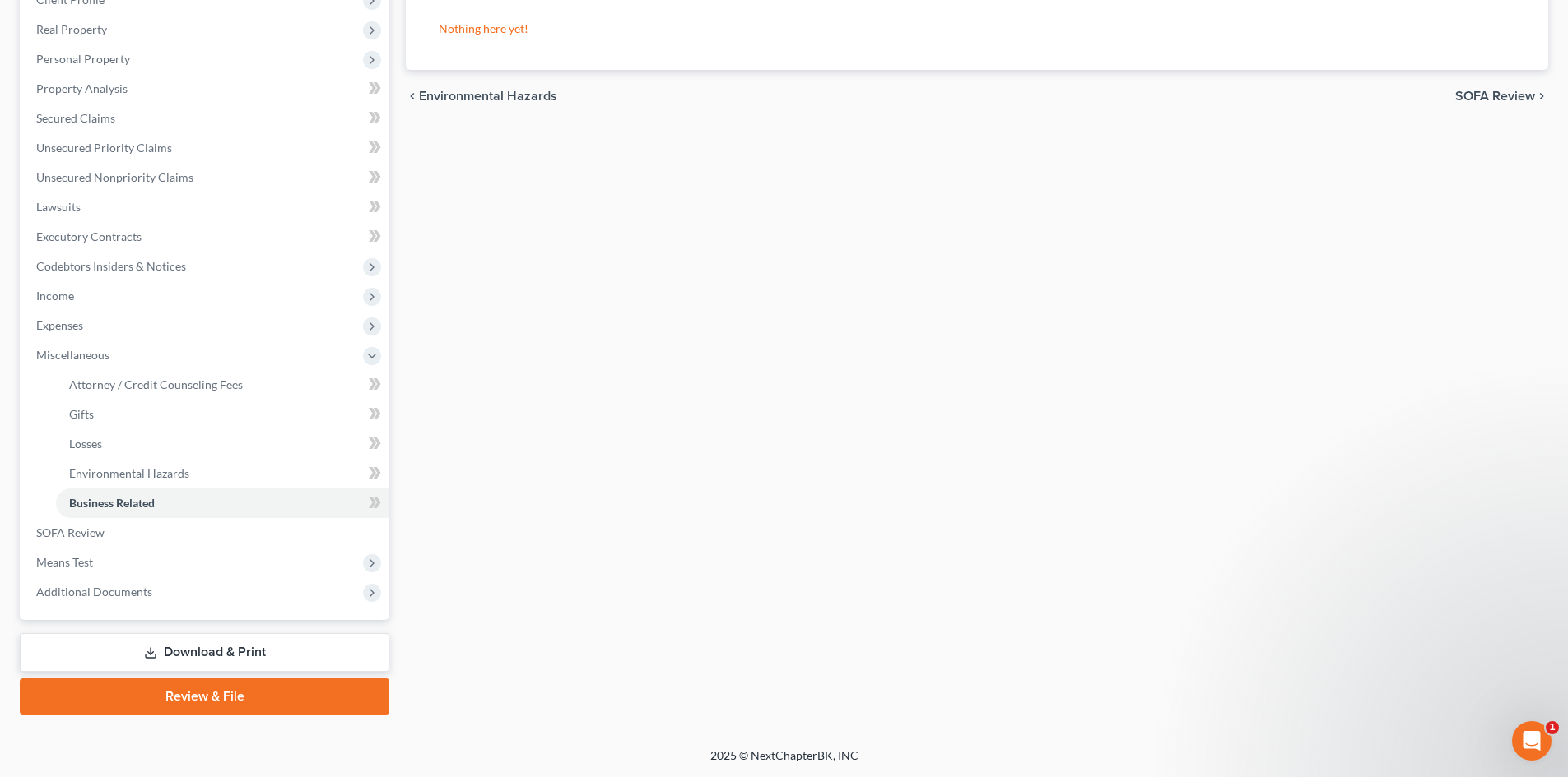
click at [205, 643] on link "Download & Print" at bounding box center [204, 653] width 369 height 39
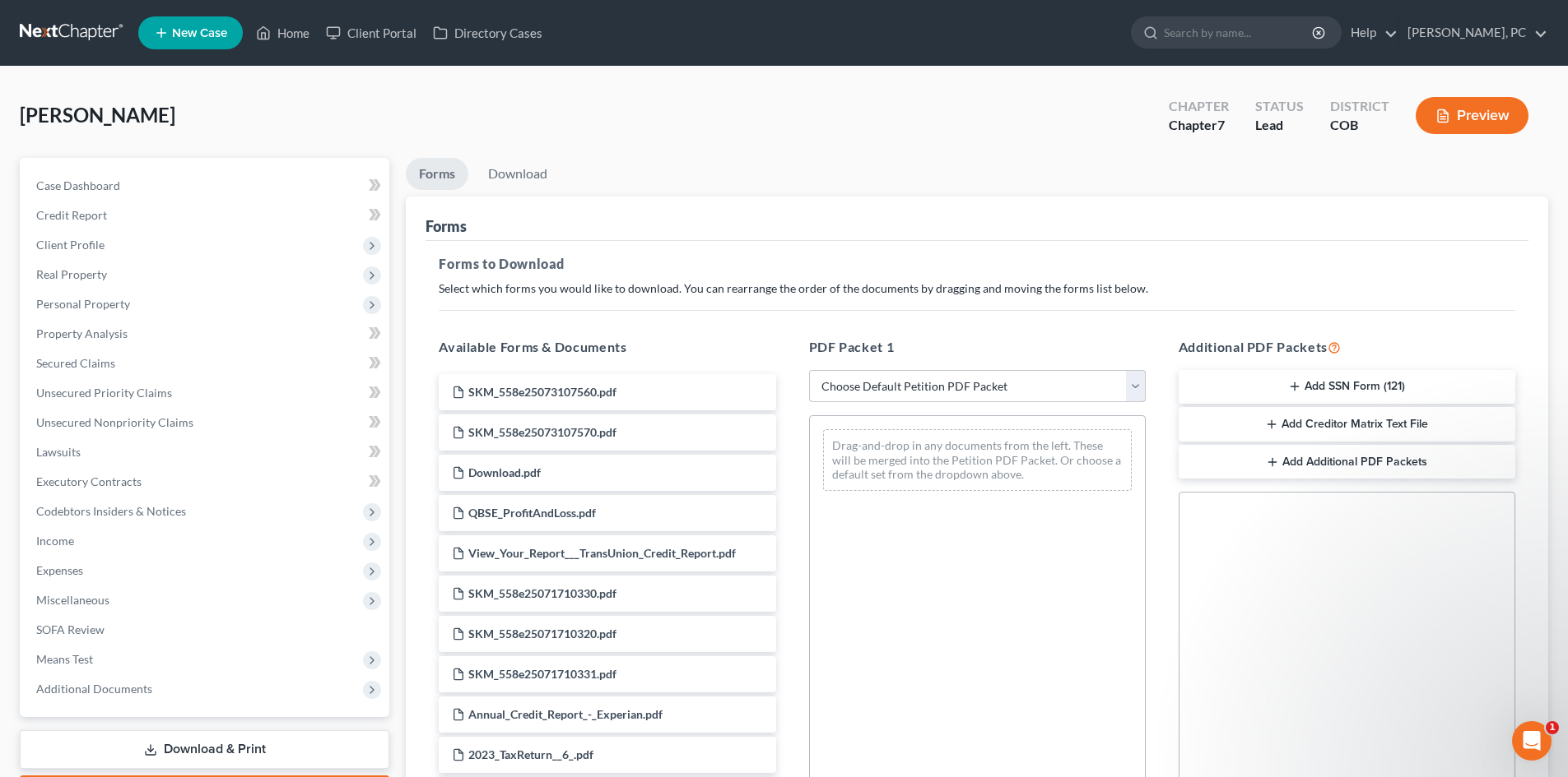
click at [849, 382] on select "Choose Default Petition PDF Packet Complete Bankruptcy Petition (all forms and …" at bounding box center [977, 386] width 337 height 33
click at [809, 370] on select "Choose Default Petition PDF Packet Complete Bankruptcy Petition (all forms and …" at bounding box center [977, 386] width 337 height 33
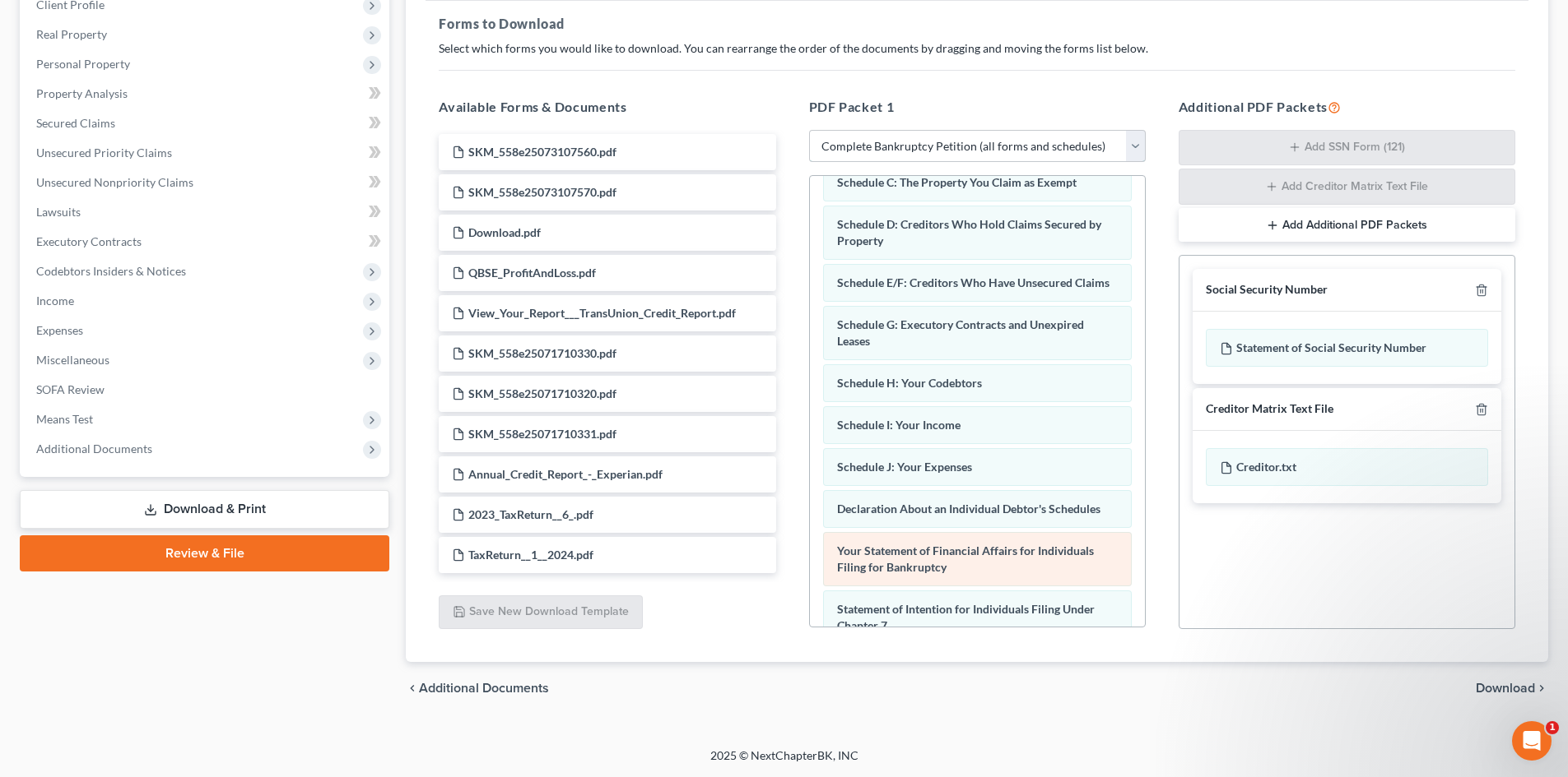
scroll to position [166, 0]
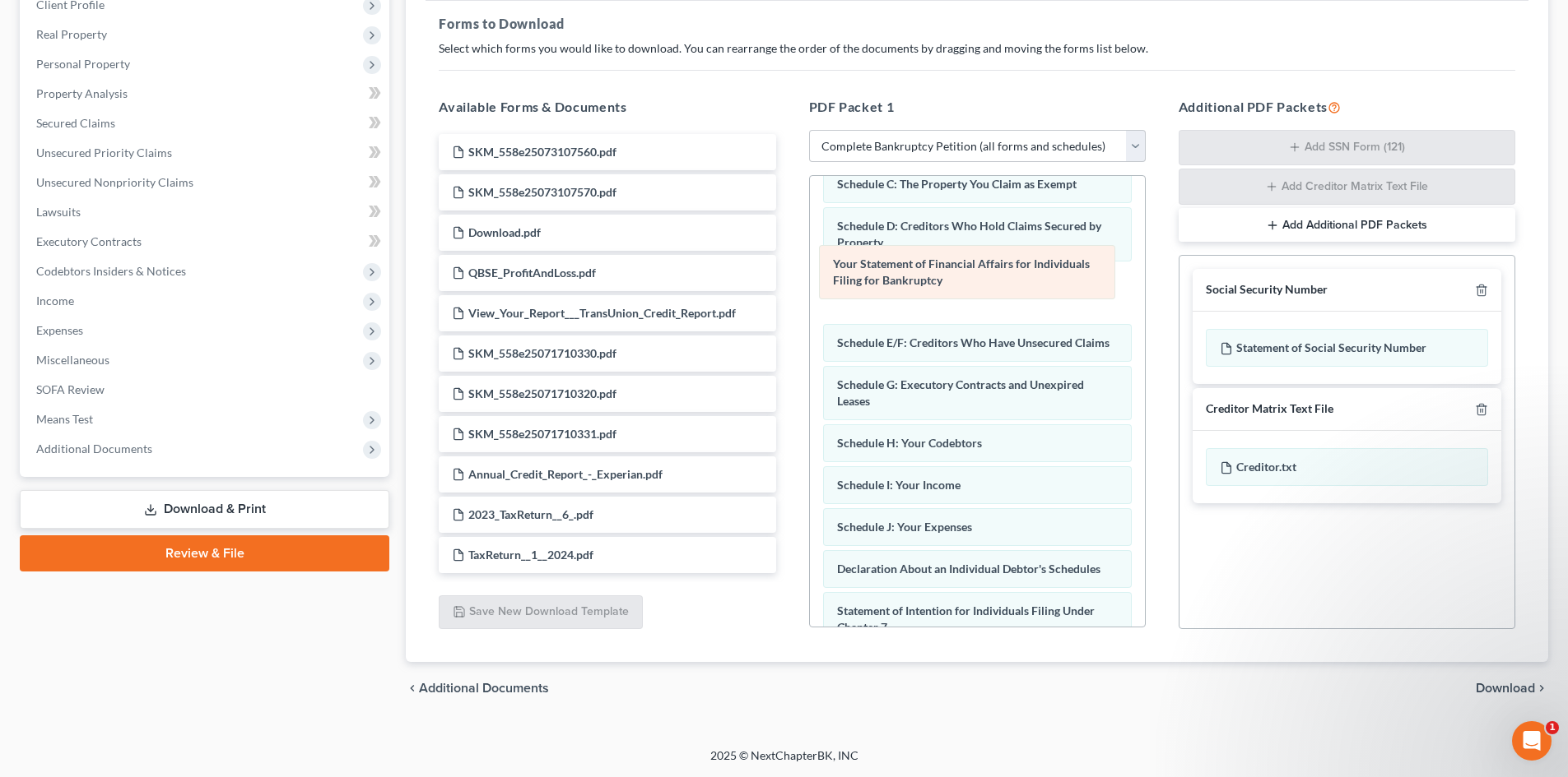
drag, startPoint x: 982, startPoint y: 584, endPoint x: 980, endPoint y: 279, distance: 305.0
click at [980, 279] on div "Your Statement of Financial Affairs for Individuals Filing for Bankruptcy Volun…" at bounding box center [977, 489] width 335 height 958
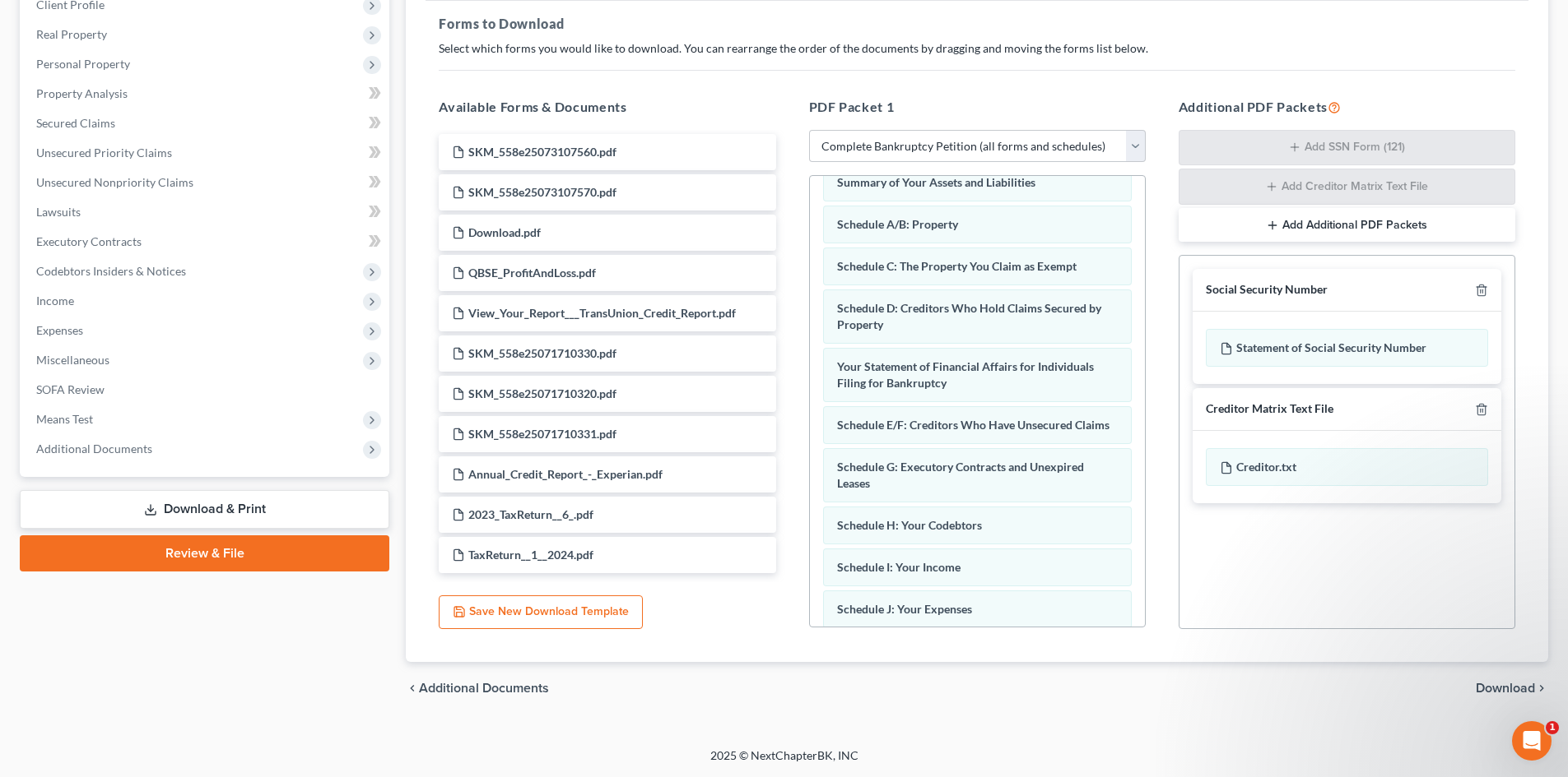
scroll to position [0, 0]
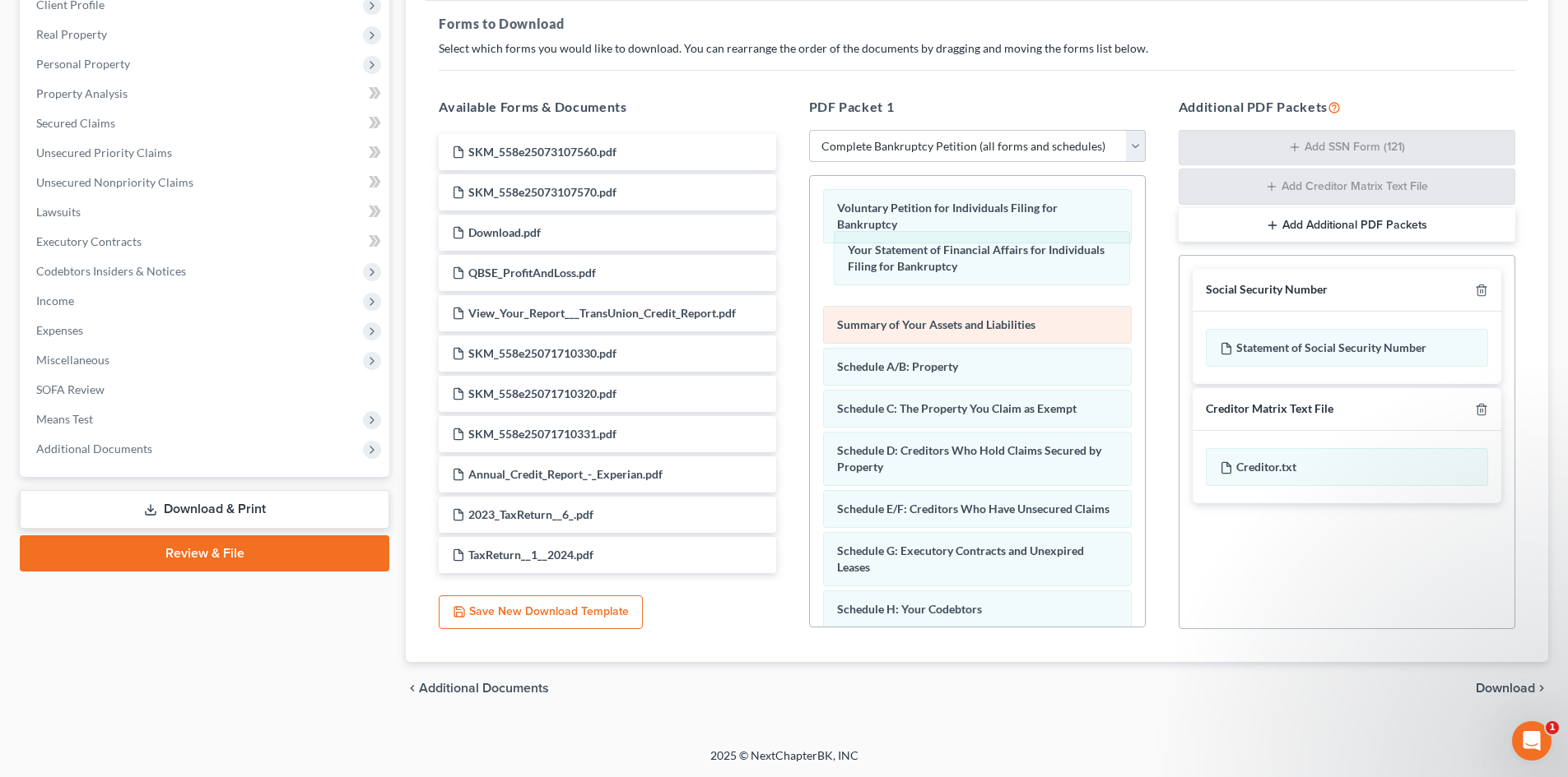
drag, startPoint x: 965, startPoint y: 455, endPoint x: 1079, endPoint y: 310, distance: 184.4
click at [975, 249] on div "Your Statement of Financial Affairs for Individuals Filing for Bankruptcy Volun…" at bounding box center [977, 655] width 335 height 958
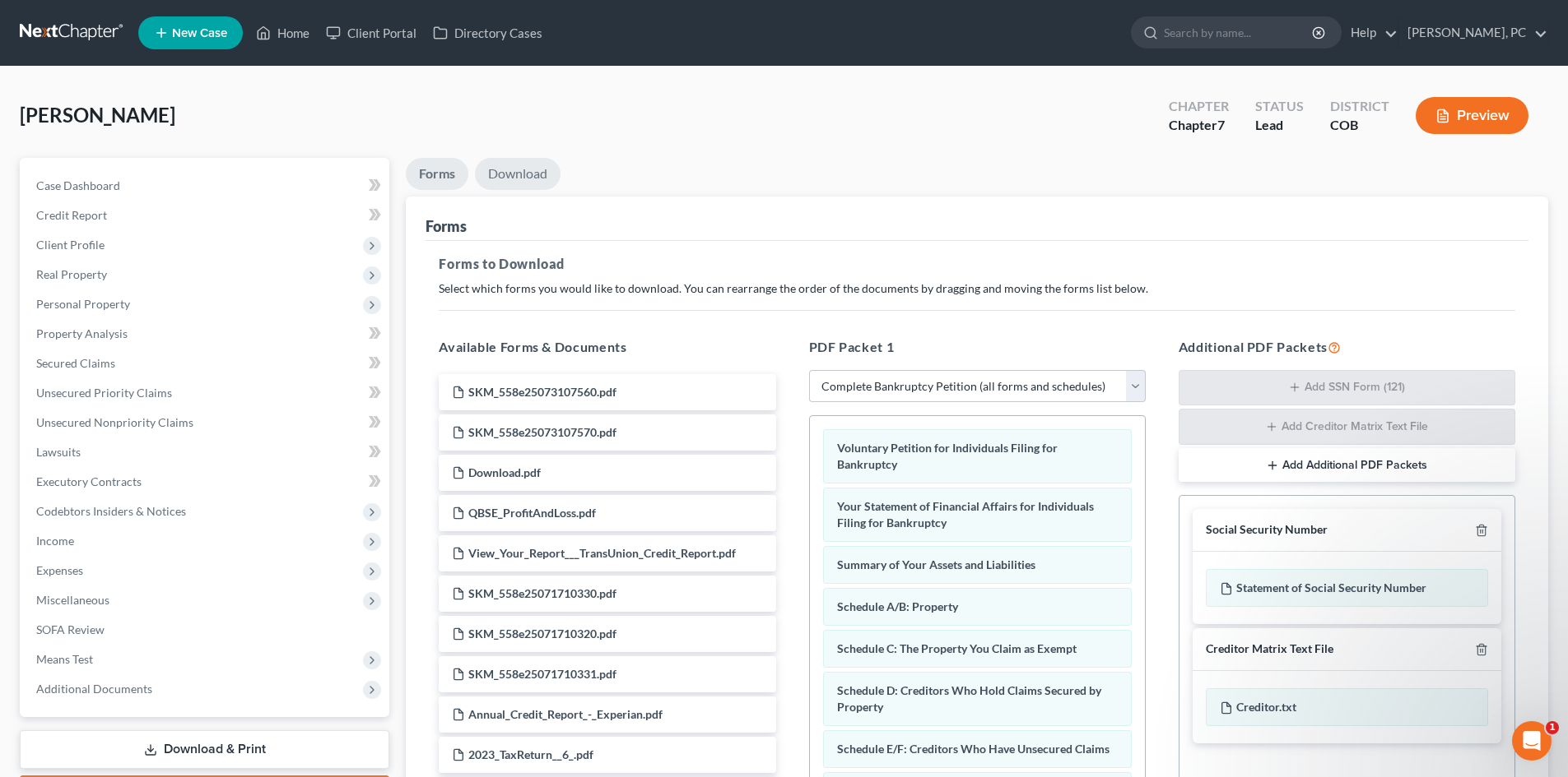
click at [503, 169] on link "Download" at bounding box center [517, 174] width 85 height 32
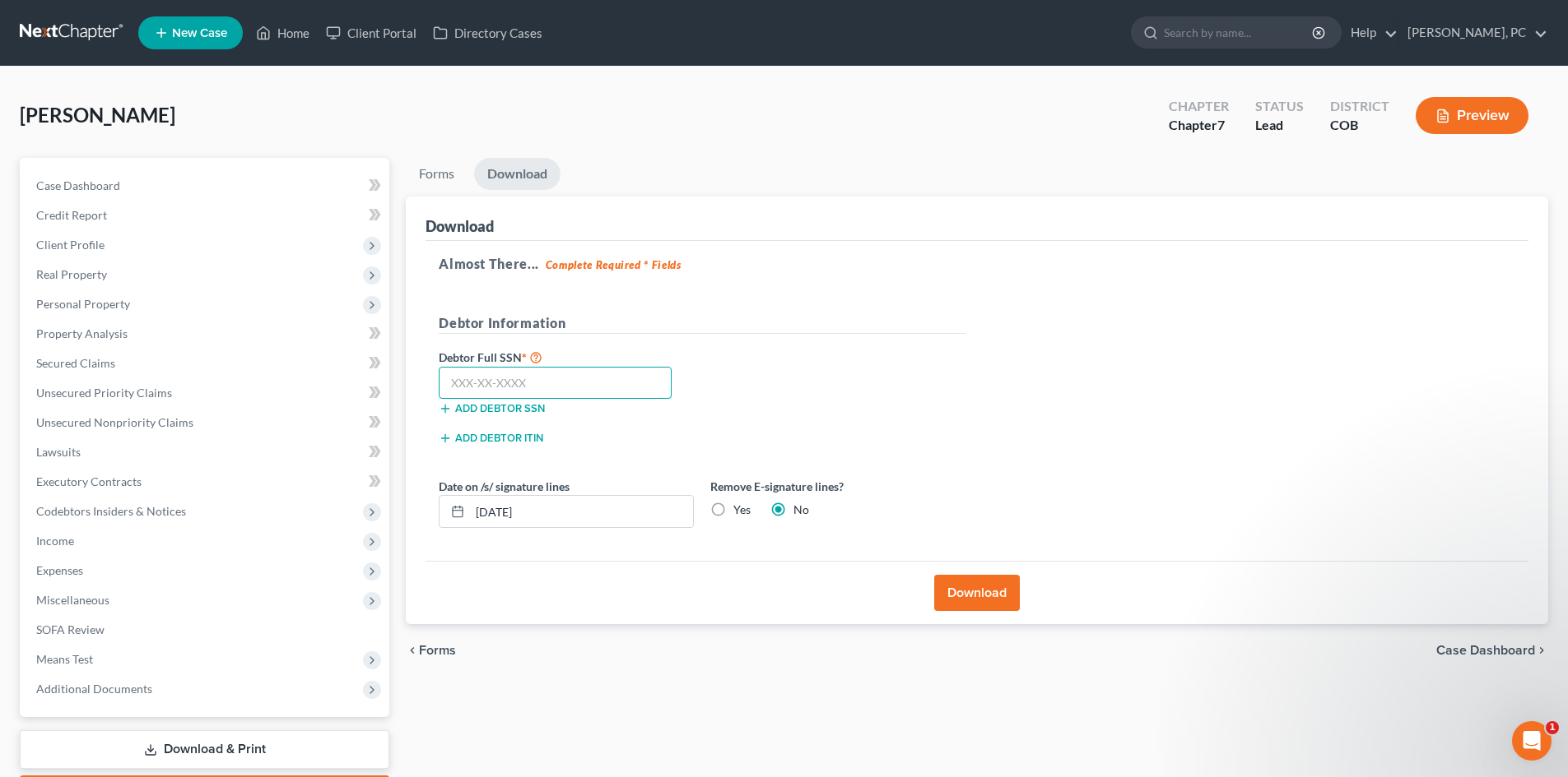
click at [569, 385] on input "text" at bounding box center [555, 382] width 233 height 33
click at [981, 597] on button "Download" at bounding box center [976, 592] width 85 height 36
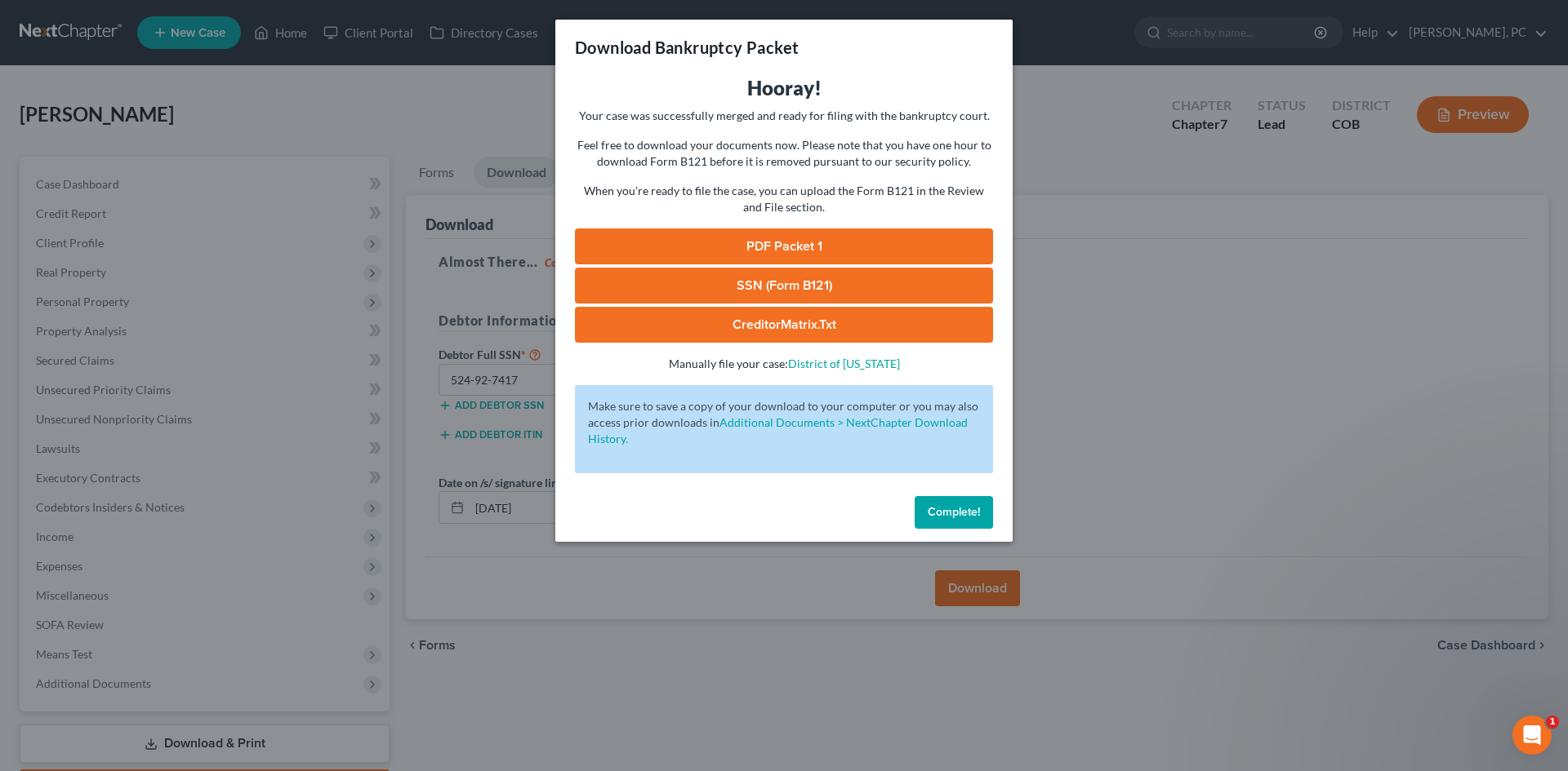
click at [819, 237] on link "PDF Packet 1" at bounding box center [784, 246] width 418 height 36
drag, startPoint x: 807, startPoint y: 290, endPoint x: 642, endPoint y: 35, distance: 303.7
click at [807, 290] on link "SSN (Form B121)" at bounding box center [784, 285] width 418 height 36
click at [955, 501] on button "Complete!" at bounding box center [954, 512] width 79 height 32
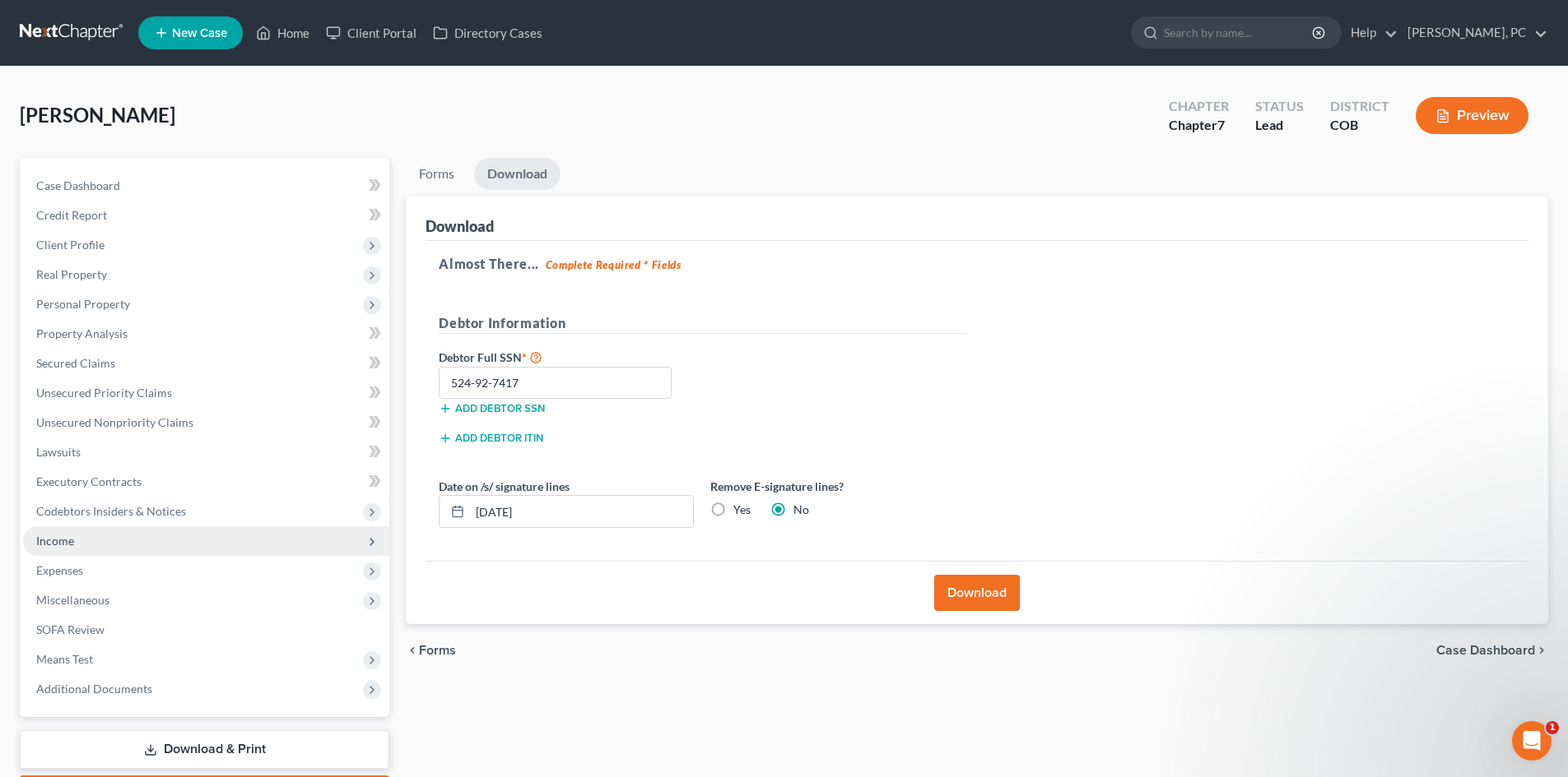
click at [65, 542] on span "Income" at bounding box center [55, 541] width 38 height 14
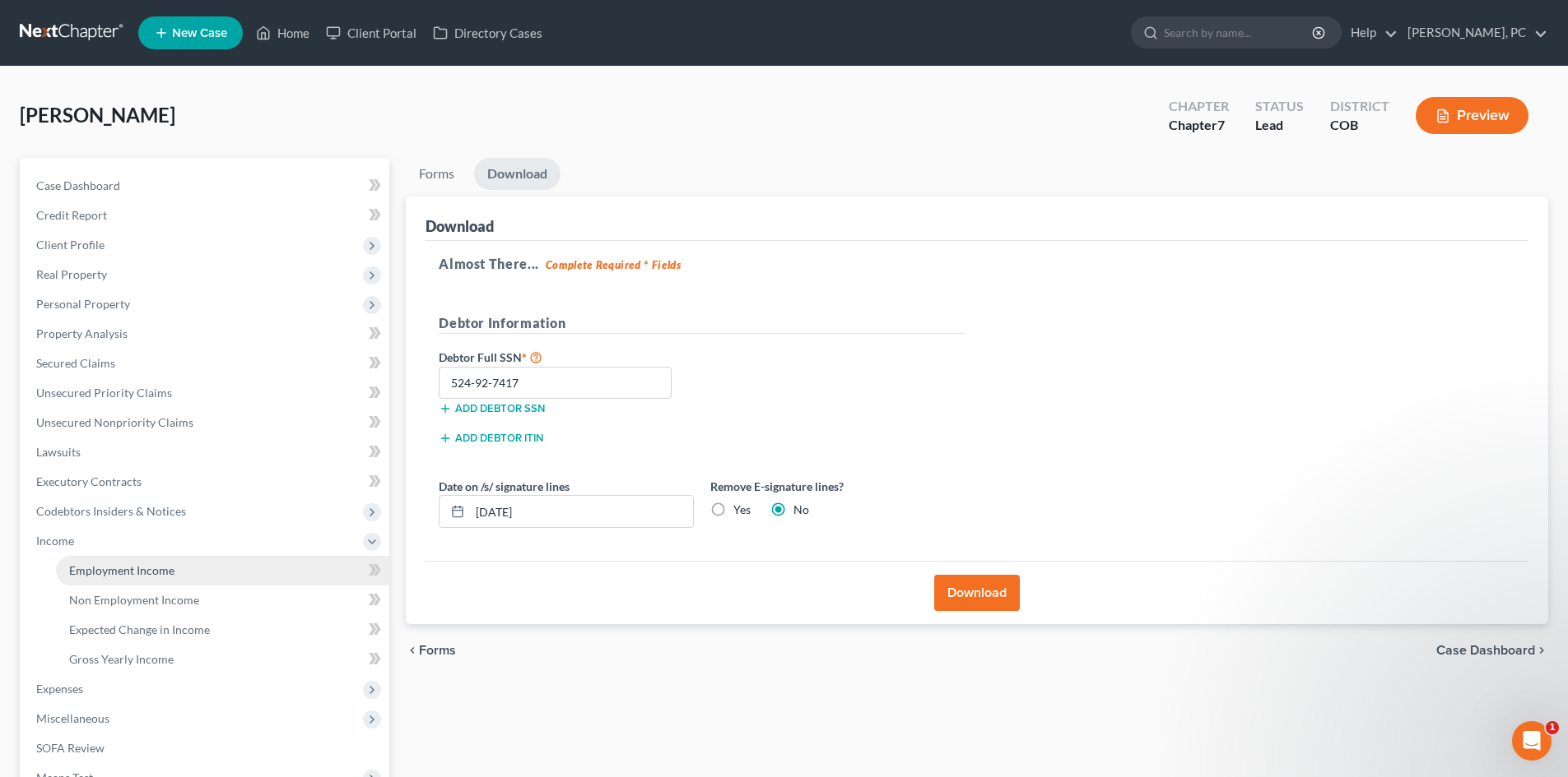
click at [114, 577] on span "Employment Income" at bounding box center [122, 570] width 106 height 14
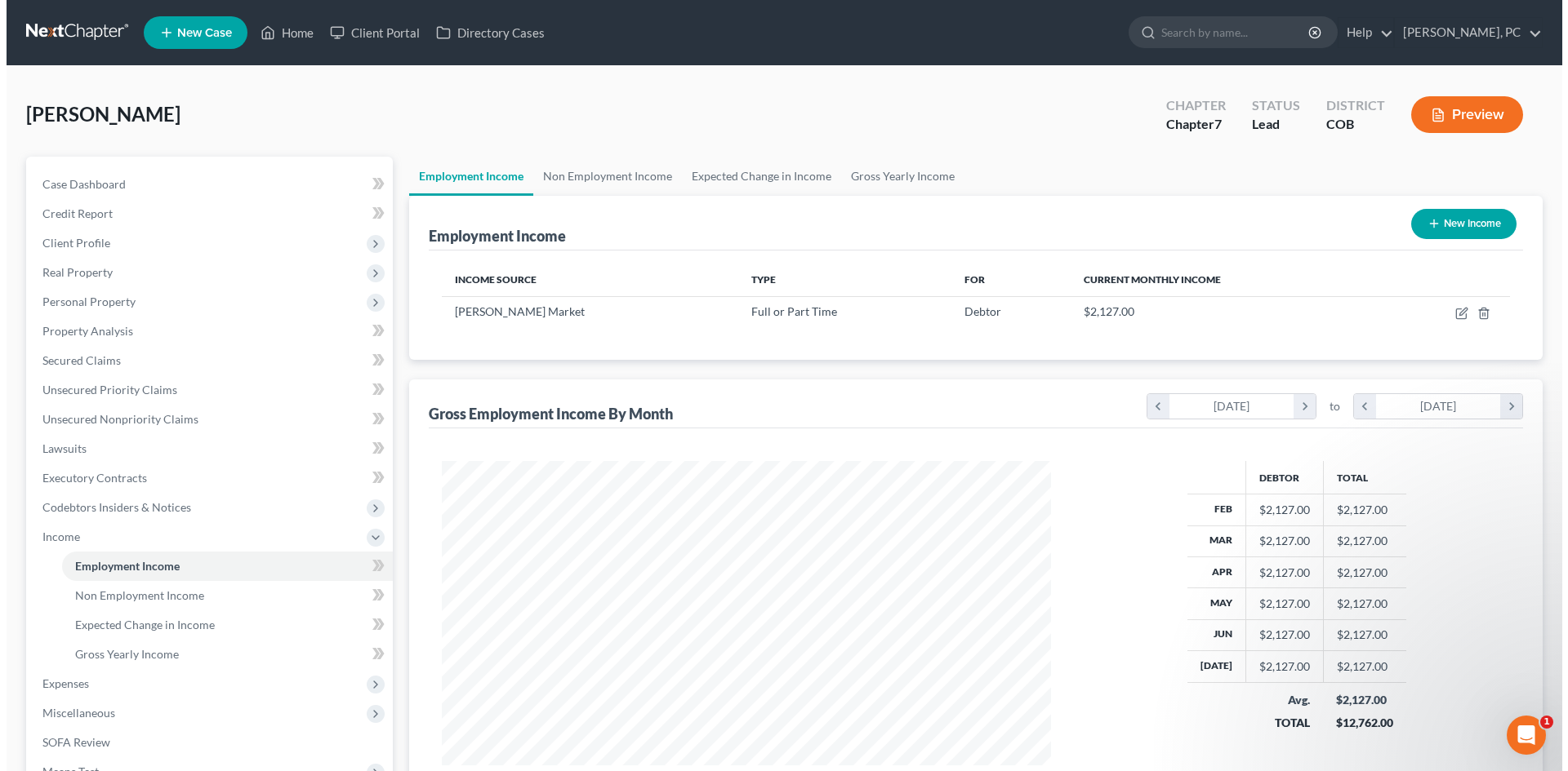
scroll to position [304, 642]
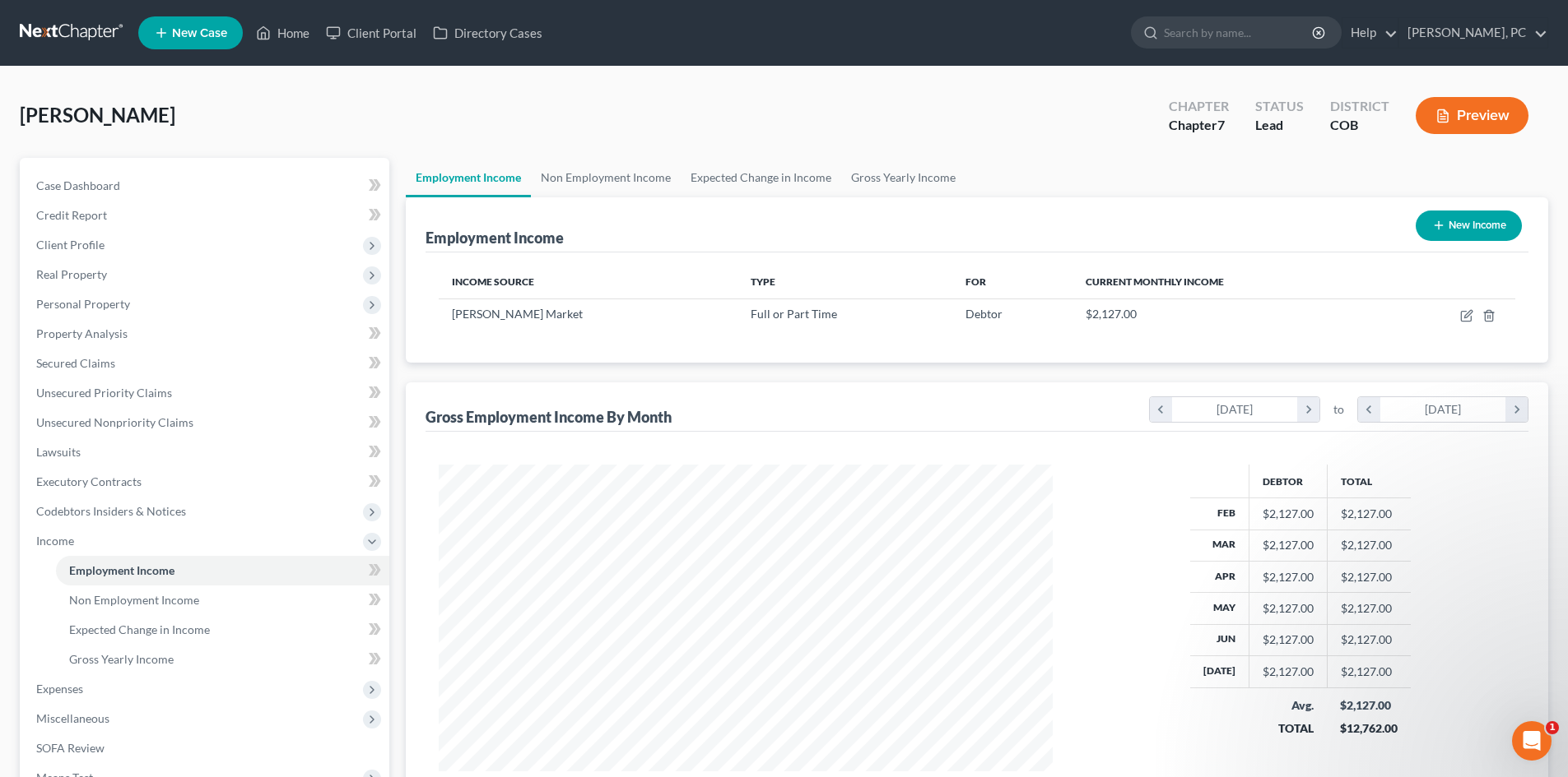
click at [1464, 222] on button "New Income" at bounding box center [1469, 226] width 106 height 31
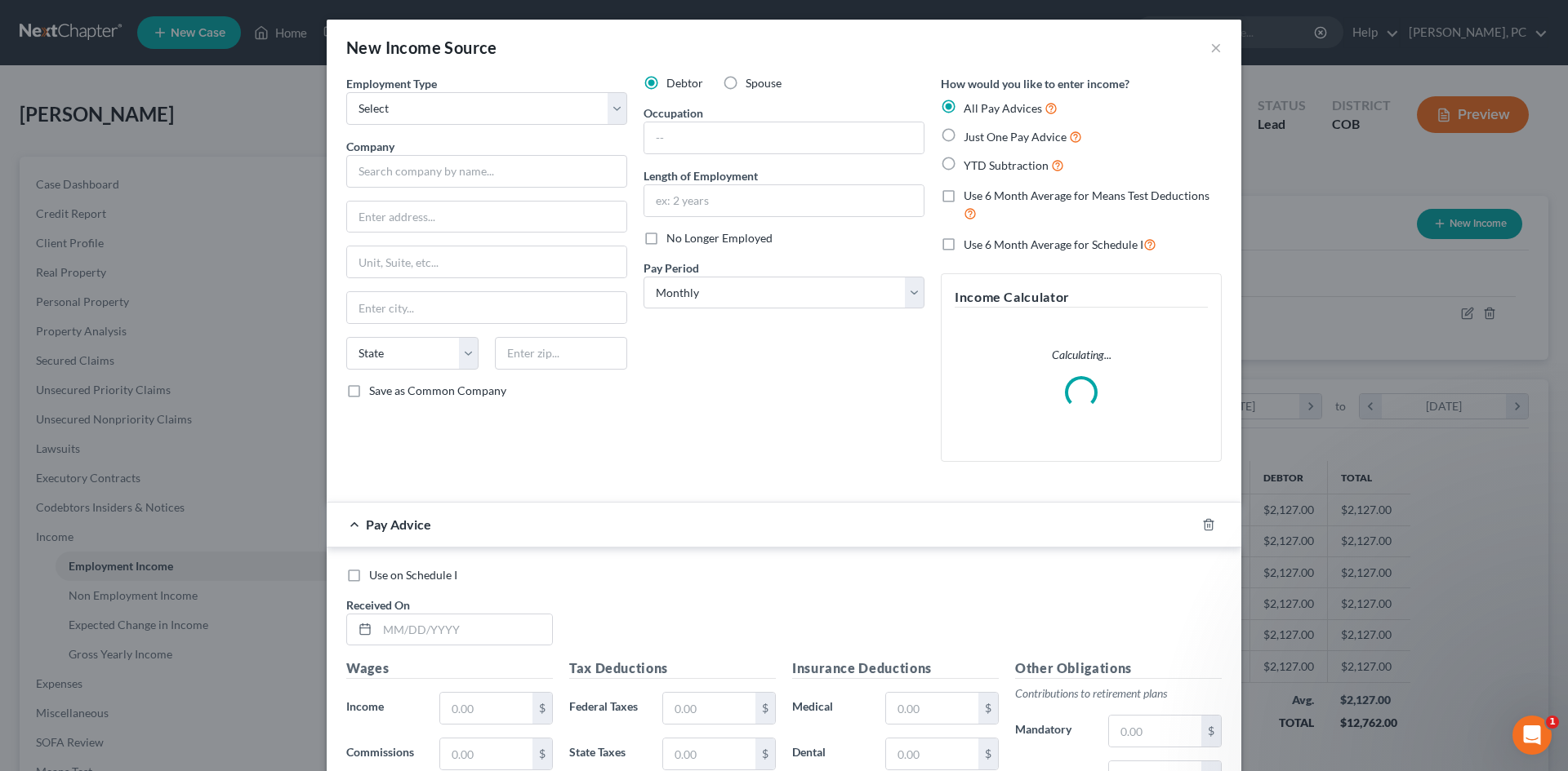
scroll to position [307, 647]
drag, startPoint x: 455, startPoint y: 113, endPoint x: 449, endPoint y: 120, distance: 9.2
click at [455, 113] on select "Select Full or Part Time Employment Self Employment" at bounding box center [487, 108] width 281 height 32
click at [346, 92] on select "Select Full or Part Time Employment Self Employment" at bounding box center [487, 108] width 281 height 32
click at [745, 83] on label "Spouse" at bounding box center [763, 83] width 36 height 17
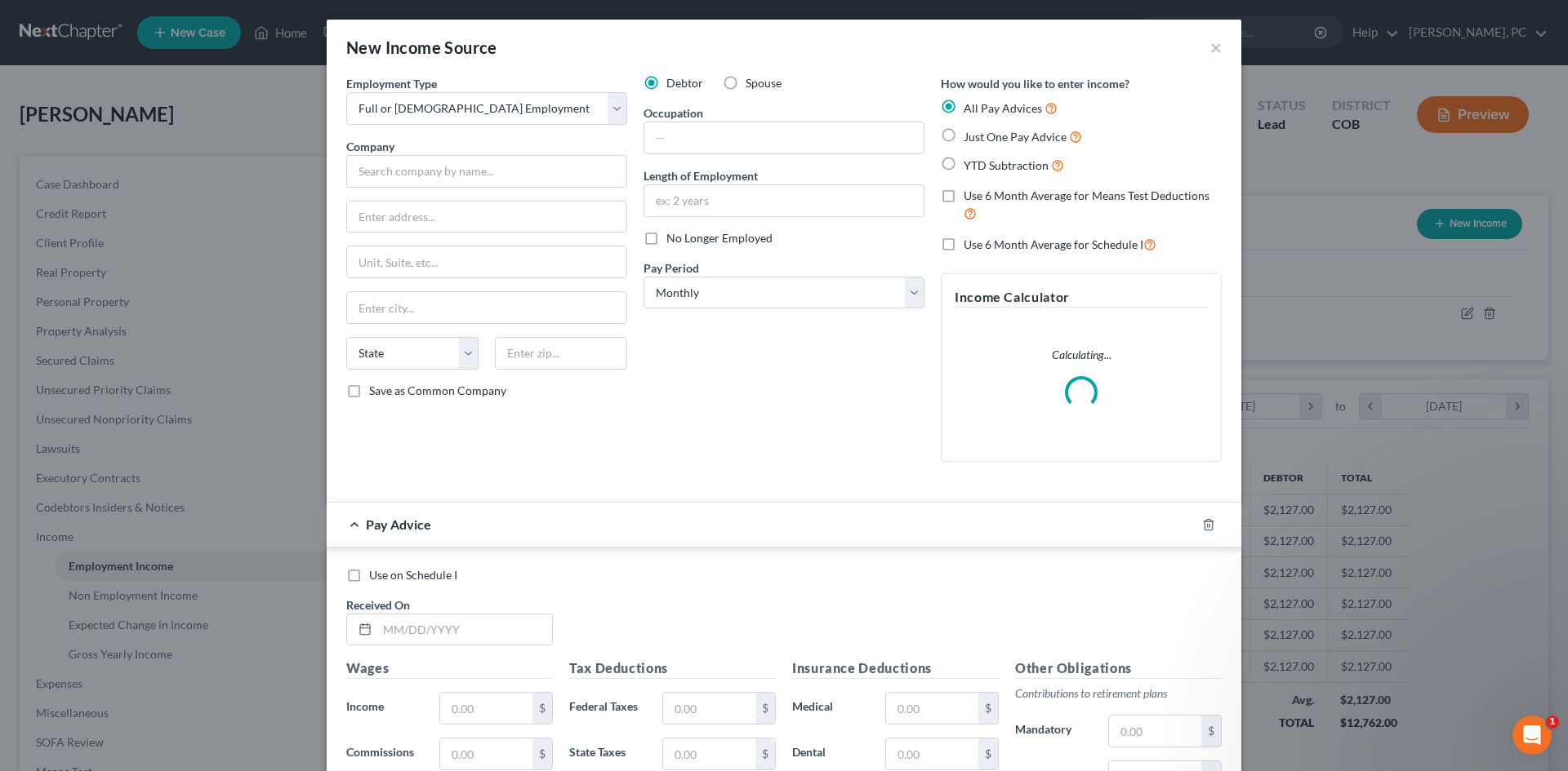
click at [752, 83] on input "Spouse" at bounding box center [757, 80] width 10 height 10
click at [668, 139] on input "text" at bounding box center [784, 138] width 279 height 31
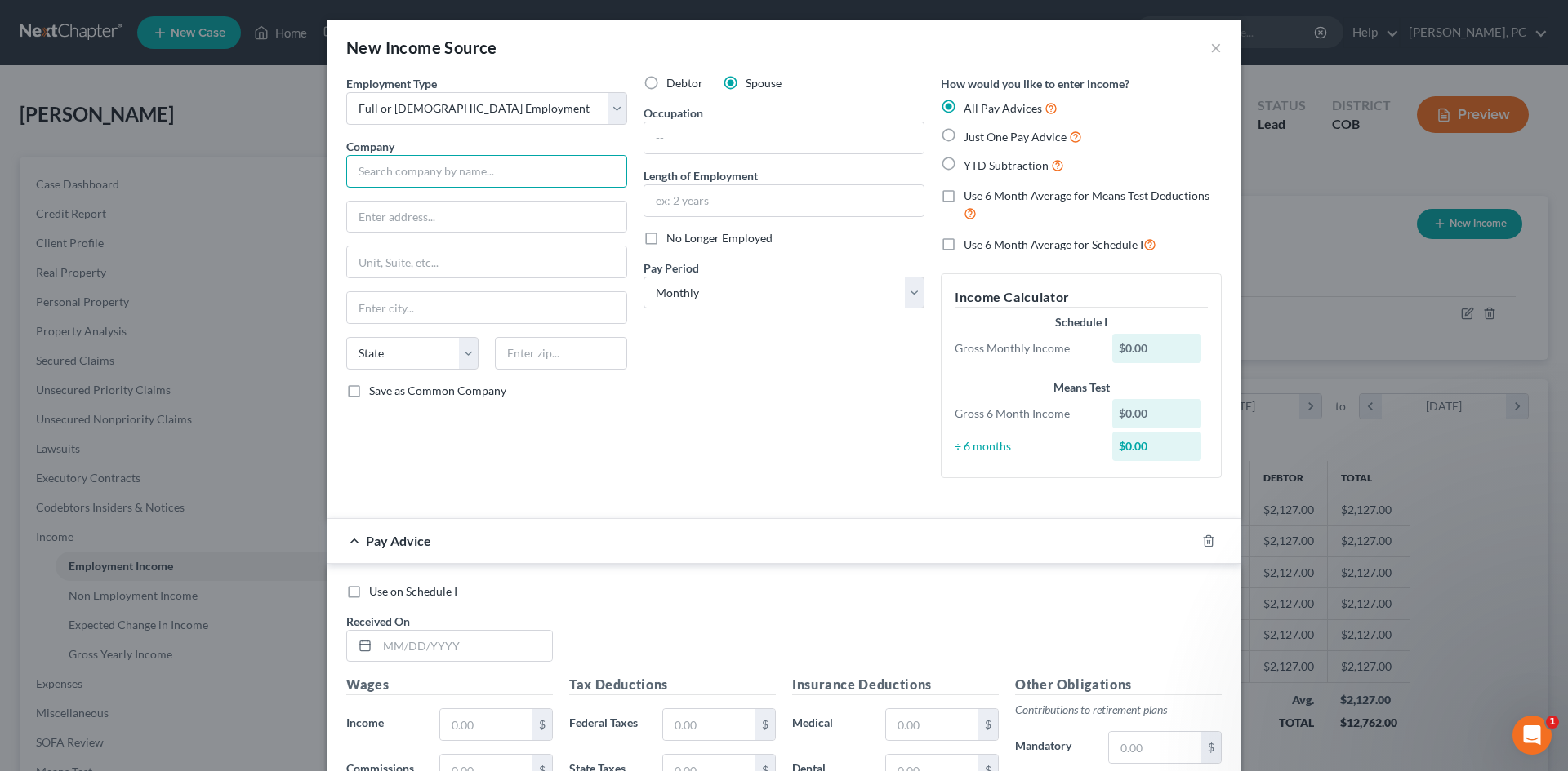
click at [601, 171] on input "text" at bounding box center [487, 171] width 281 height 32
click at [729, 138] on input "text" at bounding box center [784, 138] width 279 height 31
click at [682, 199] on input "text" at bounding box center [784, 201] width 279 height 31
click at [459, 228] on input "text" at bounding box center [487, 217] width 279 height 31
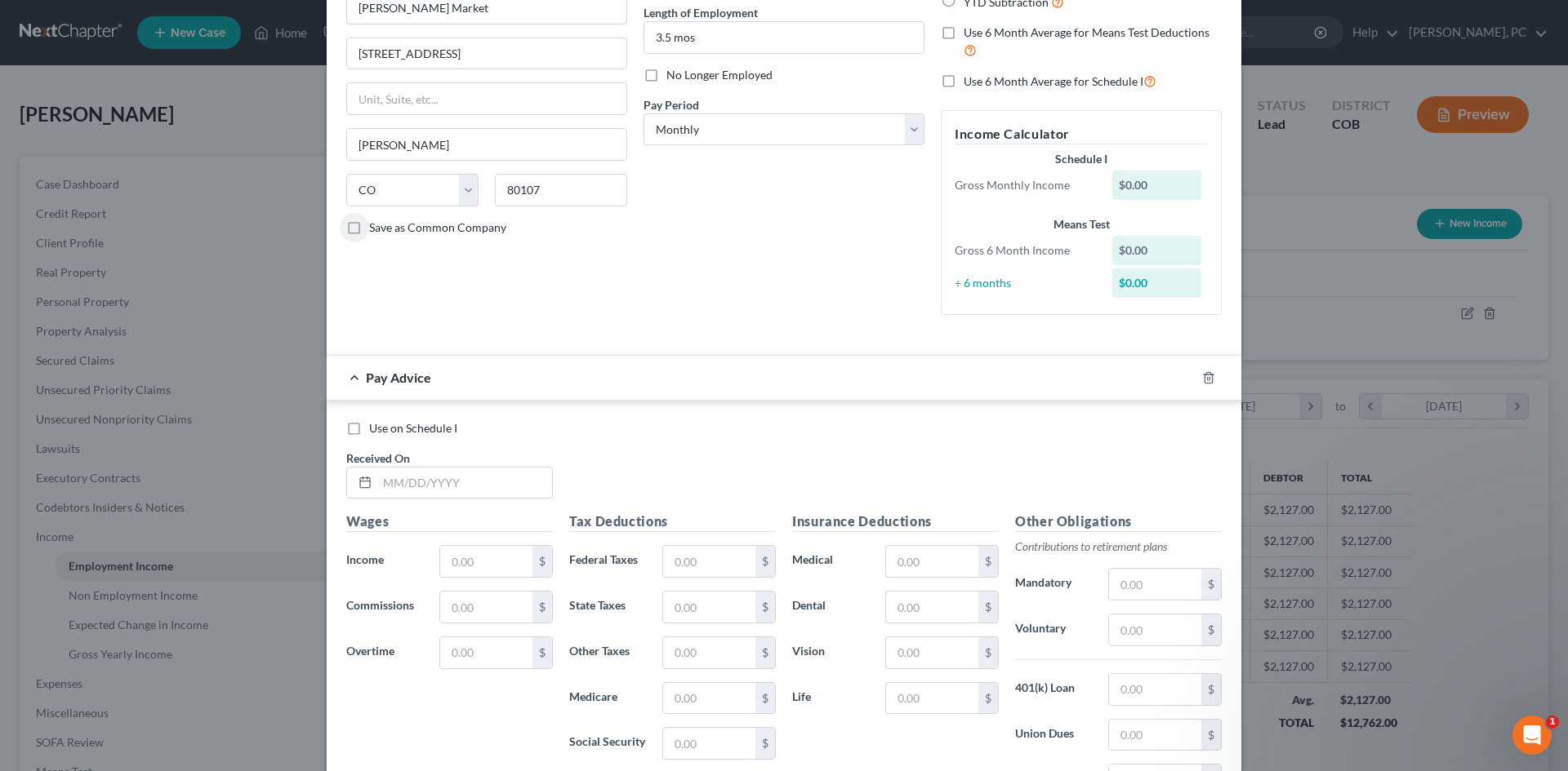
scroll to position [0, 0]
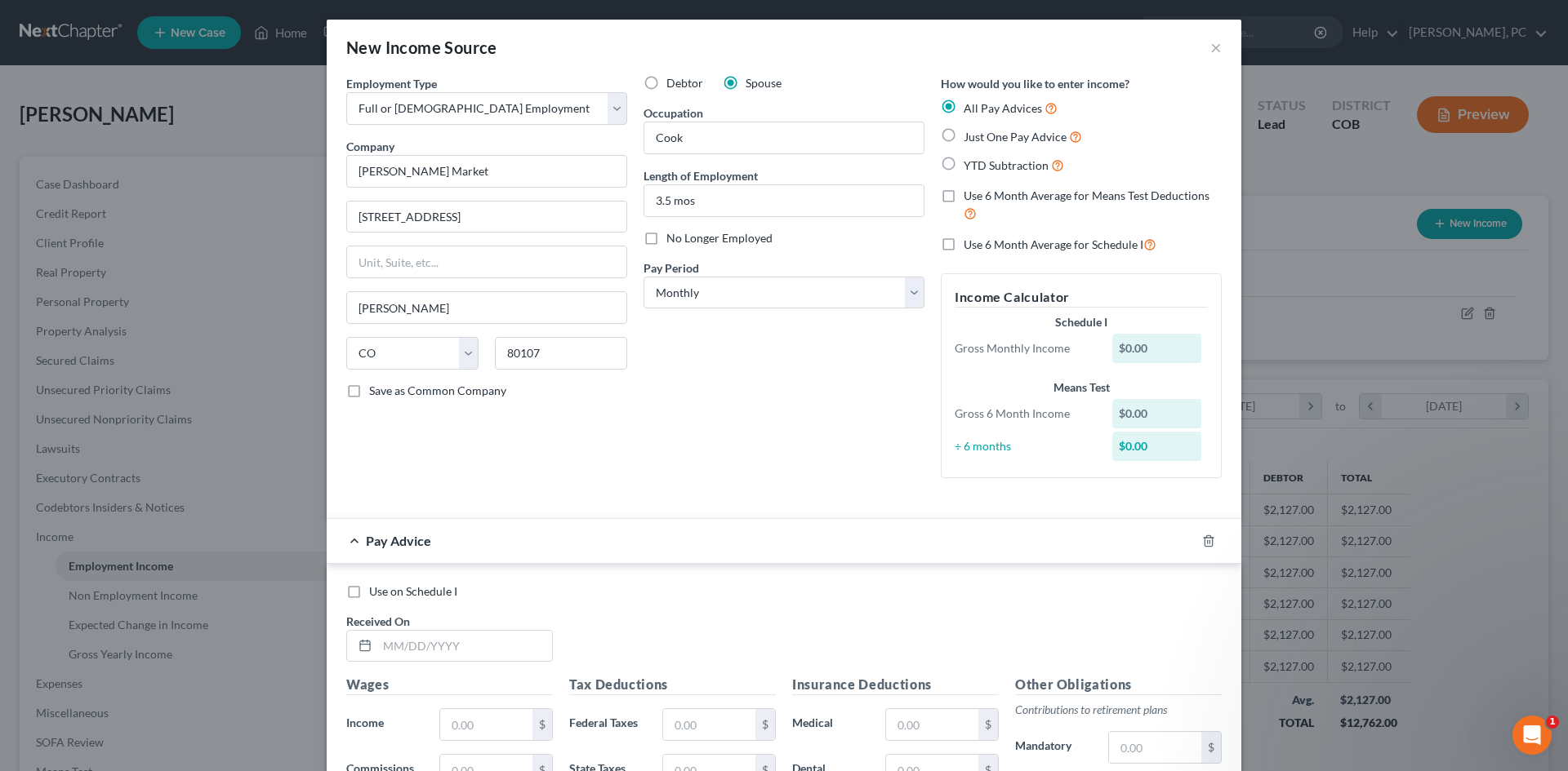
click at [963, 135] on label "Just One Pay Advice" at bounding box center [1023, 137] width 119 height 19
click at [970, 135] on input "Just One Pay Advice" at bounding box center [976, 133] width 10 height 10
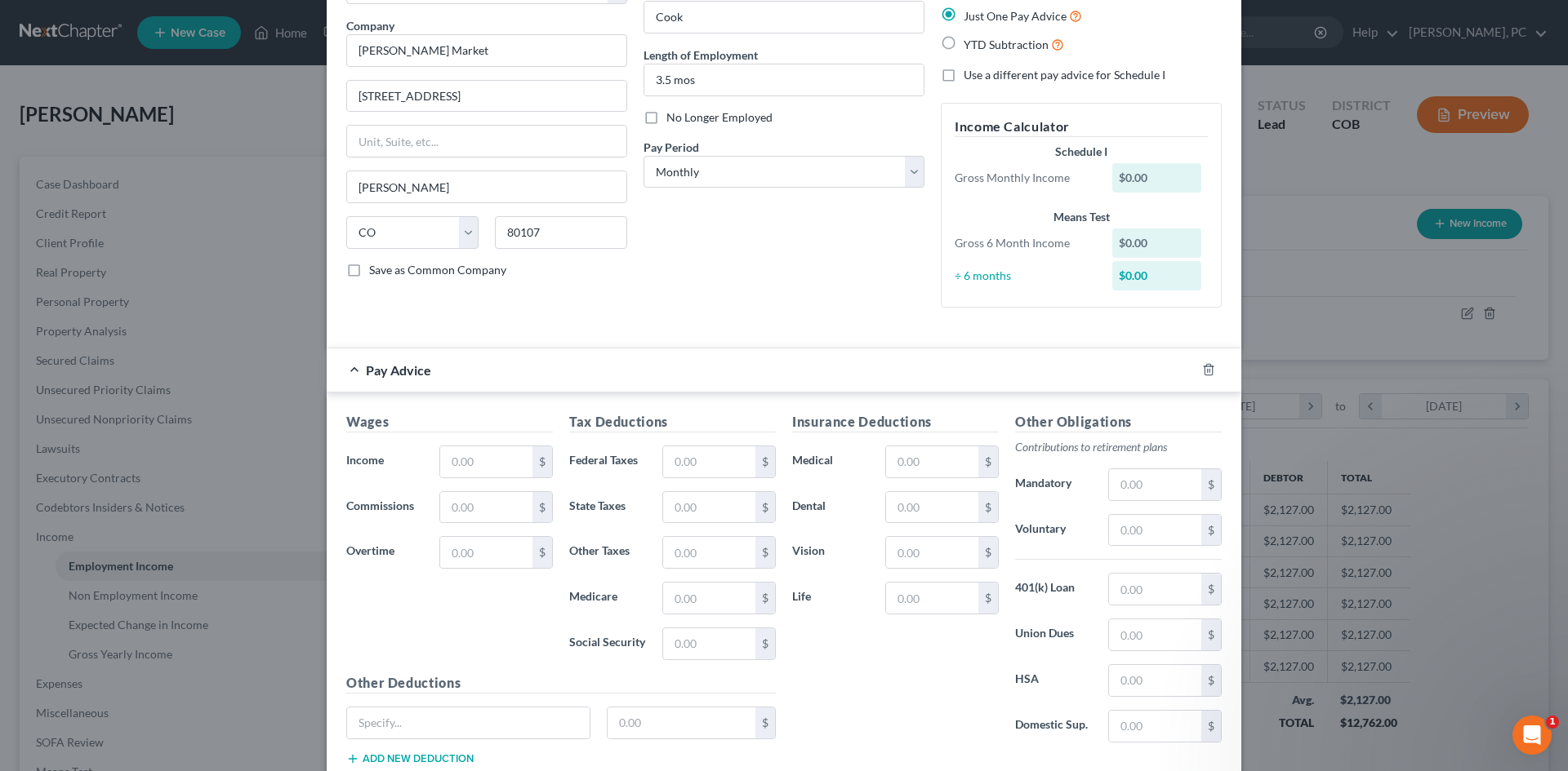
scroll to position [163, 0]
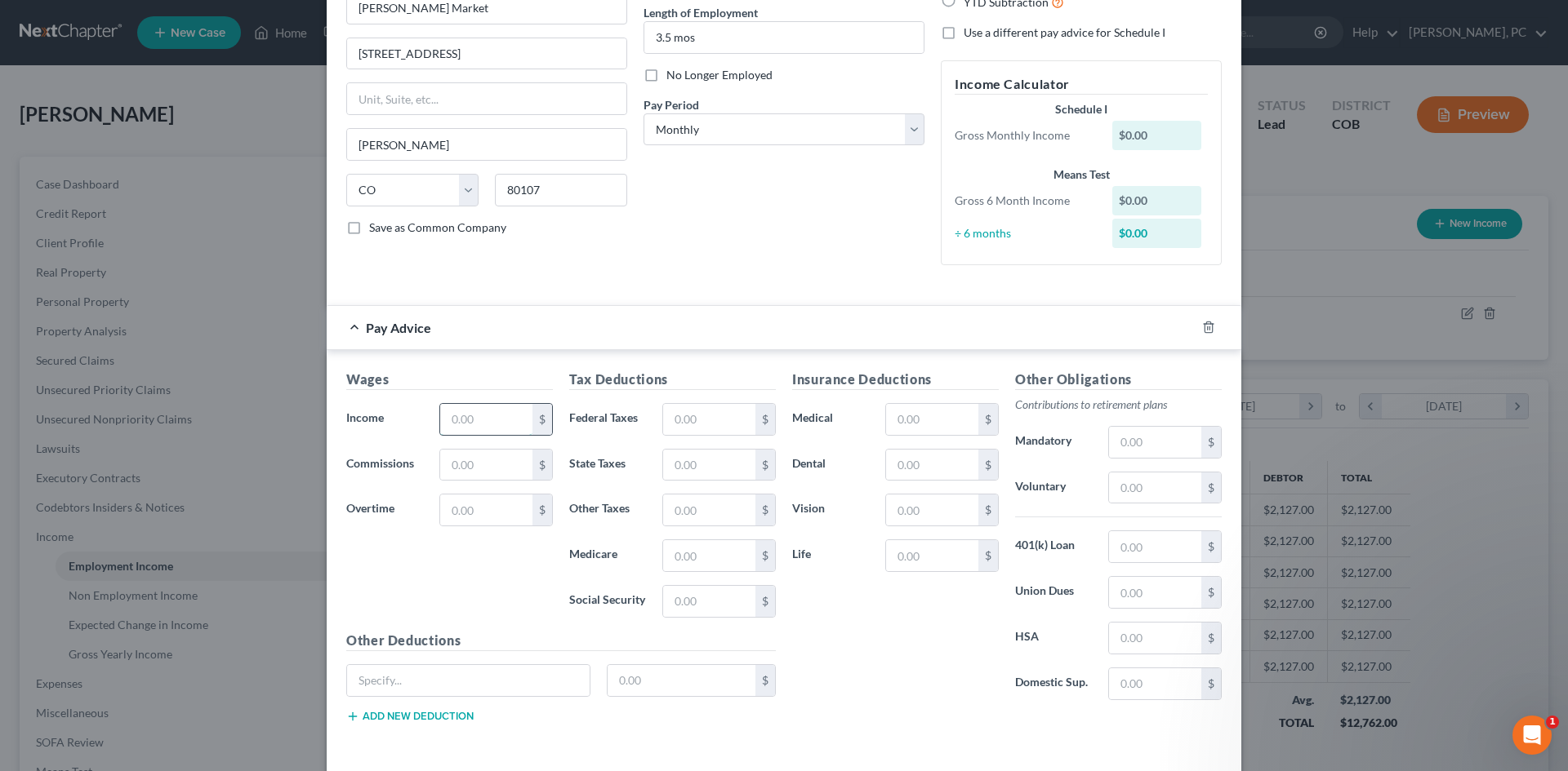
click at [468, 430] on input "text" at bounding box center [486, 420] width 92 height 31
click at [718, 215] on div "Debtor Spouse Occupation Cook Length of Employment 3.5 mos No Longer Employed P…" at bounding box center [784, 95] width 298 height 366
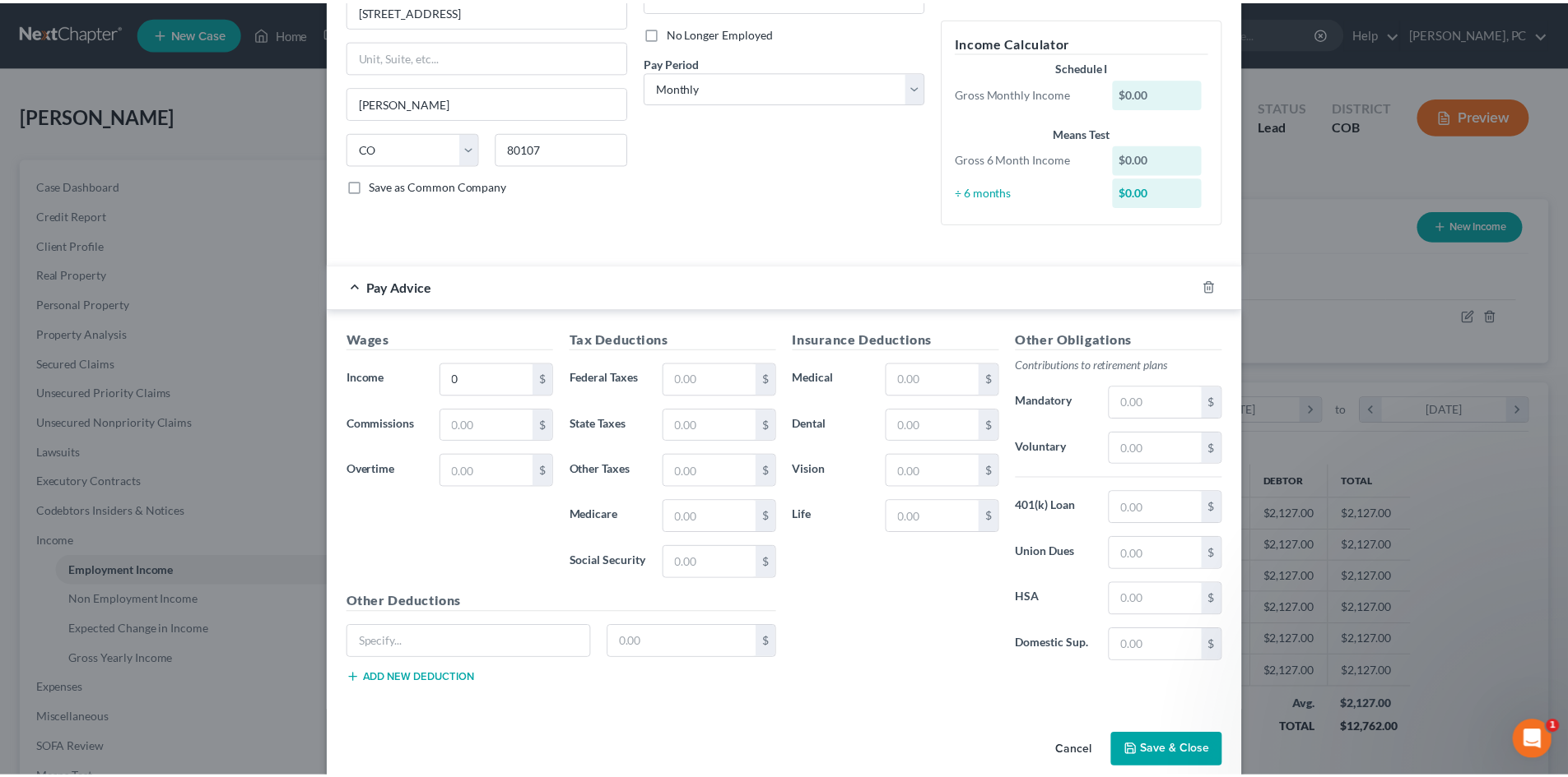
scroll to position [232, 0]
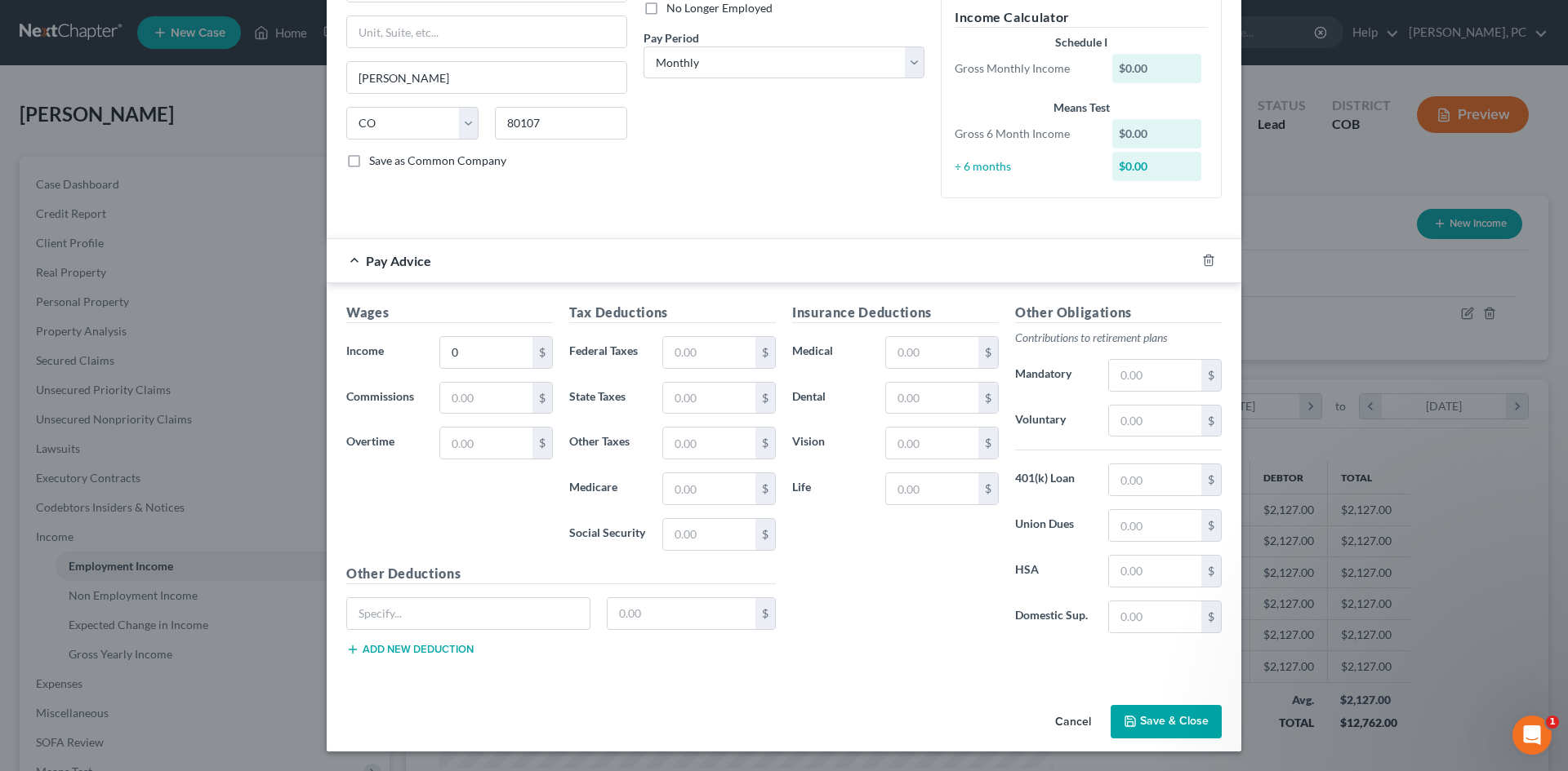
click at [1180, 723] on button "Save & Close" at bounding box center [1166, 722] width 111 height 34
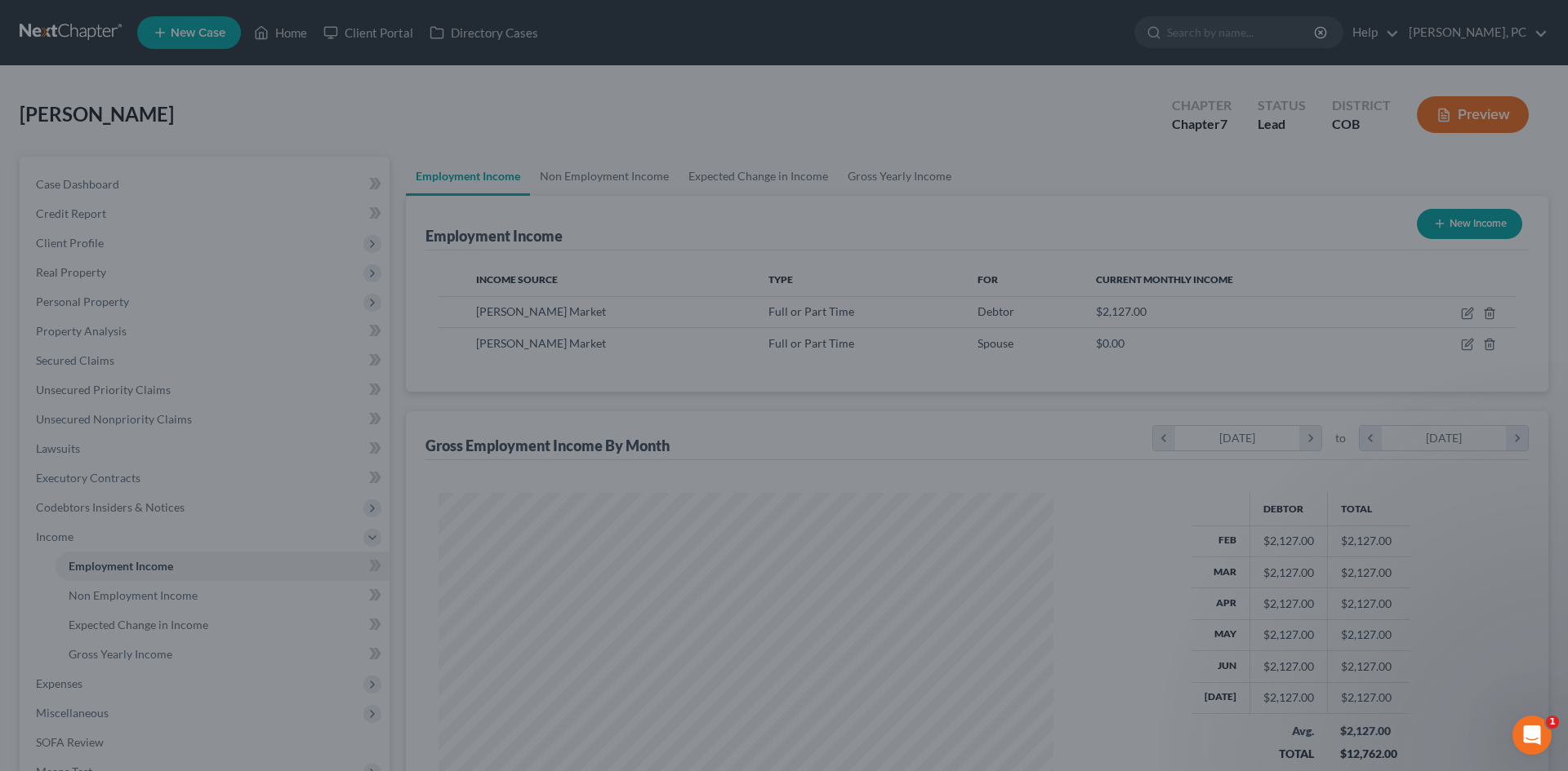
scroll to position [815863, 815894]
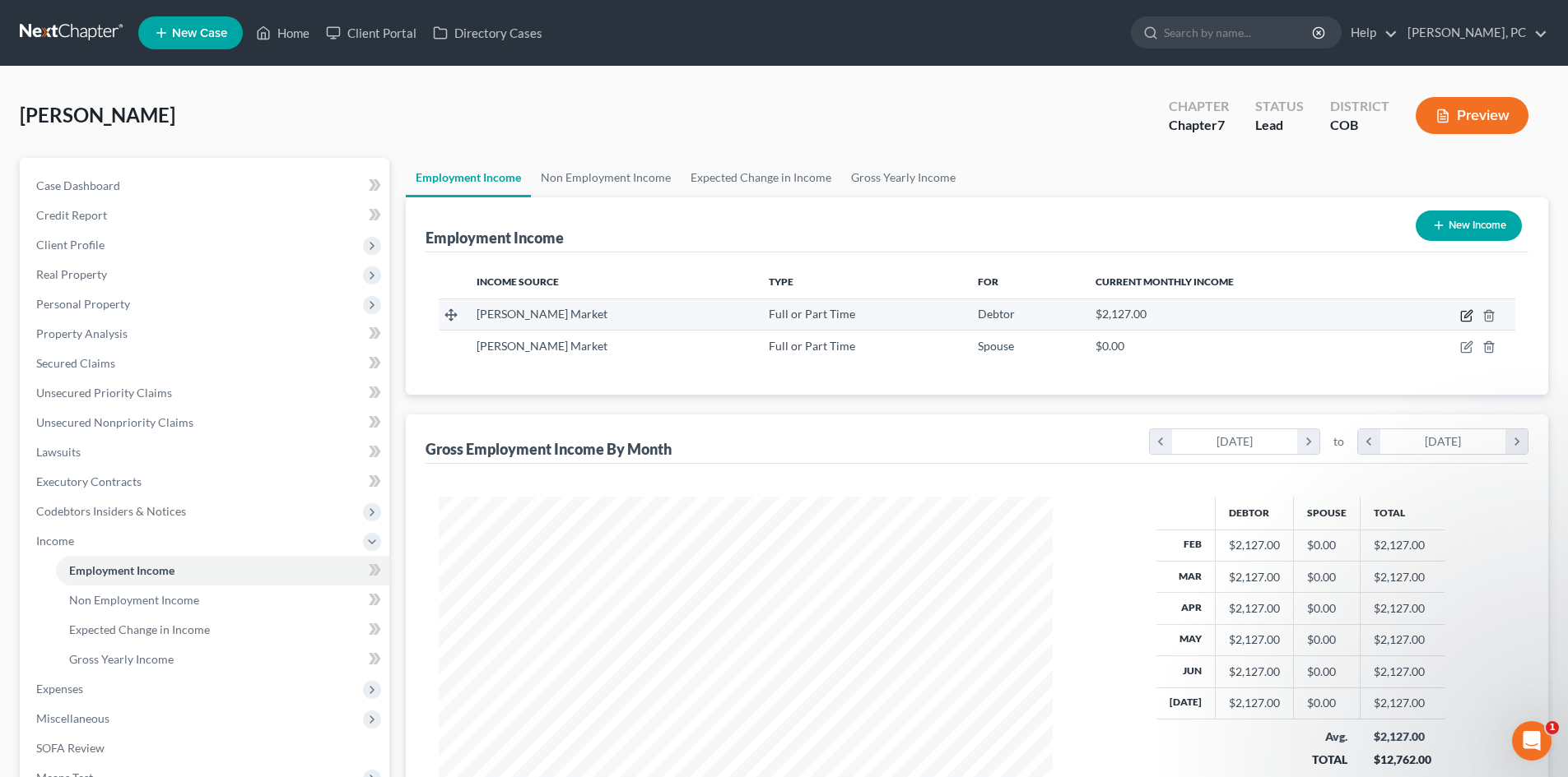
click at [1464, 318] on icon "button" at bounding box center [1466, 316] width 13 height 13
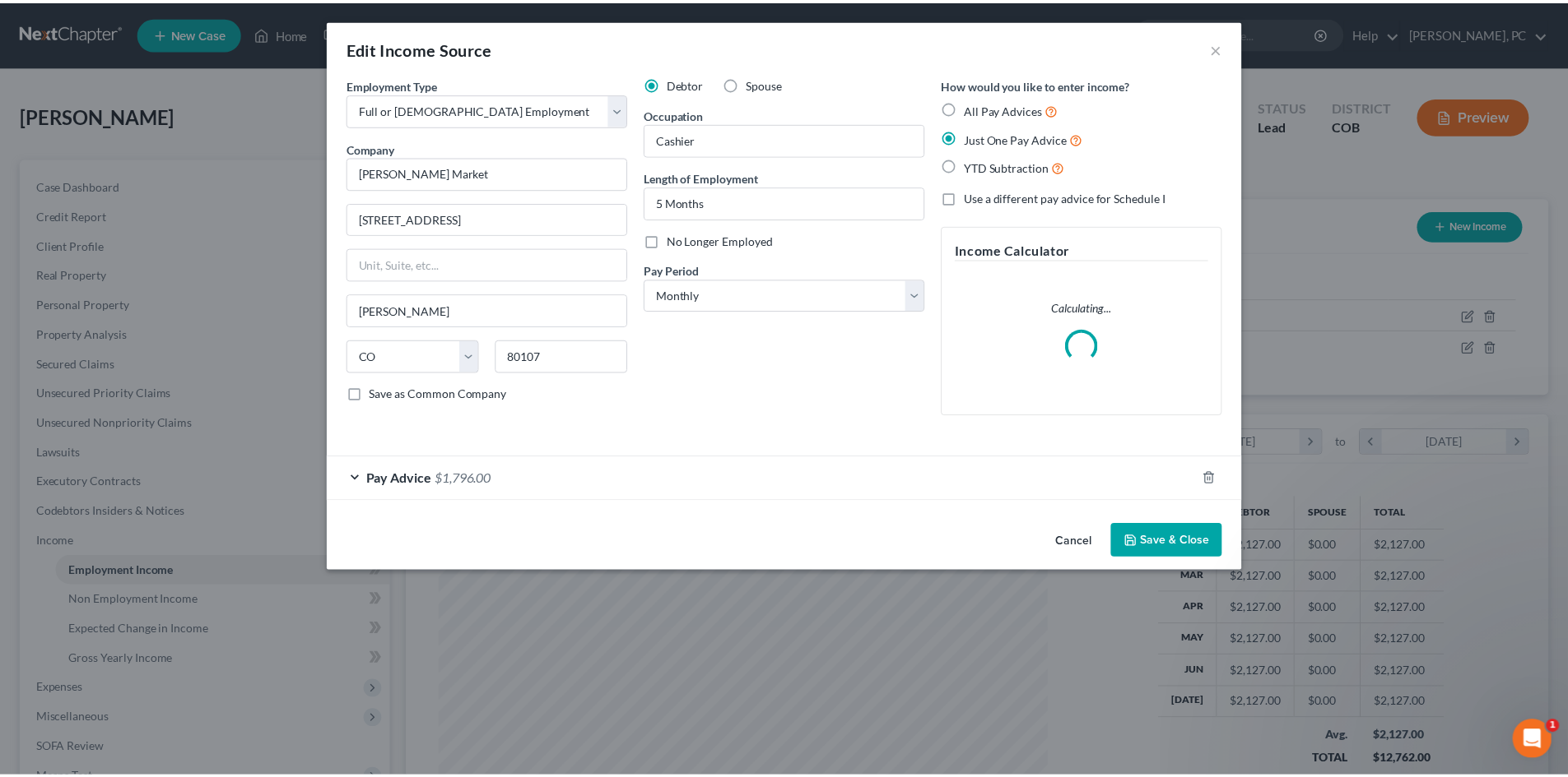
scroll to position [309, 653]
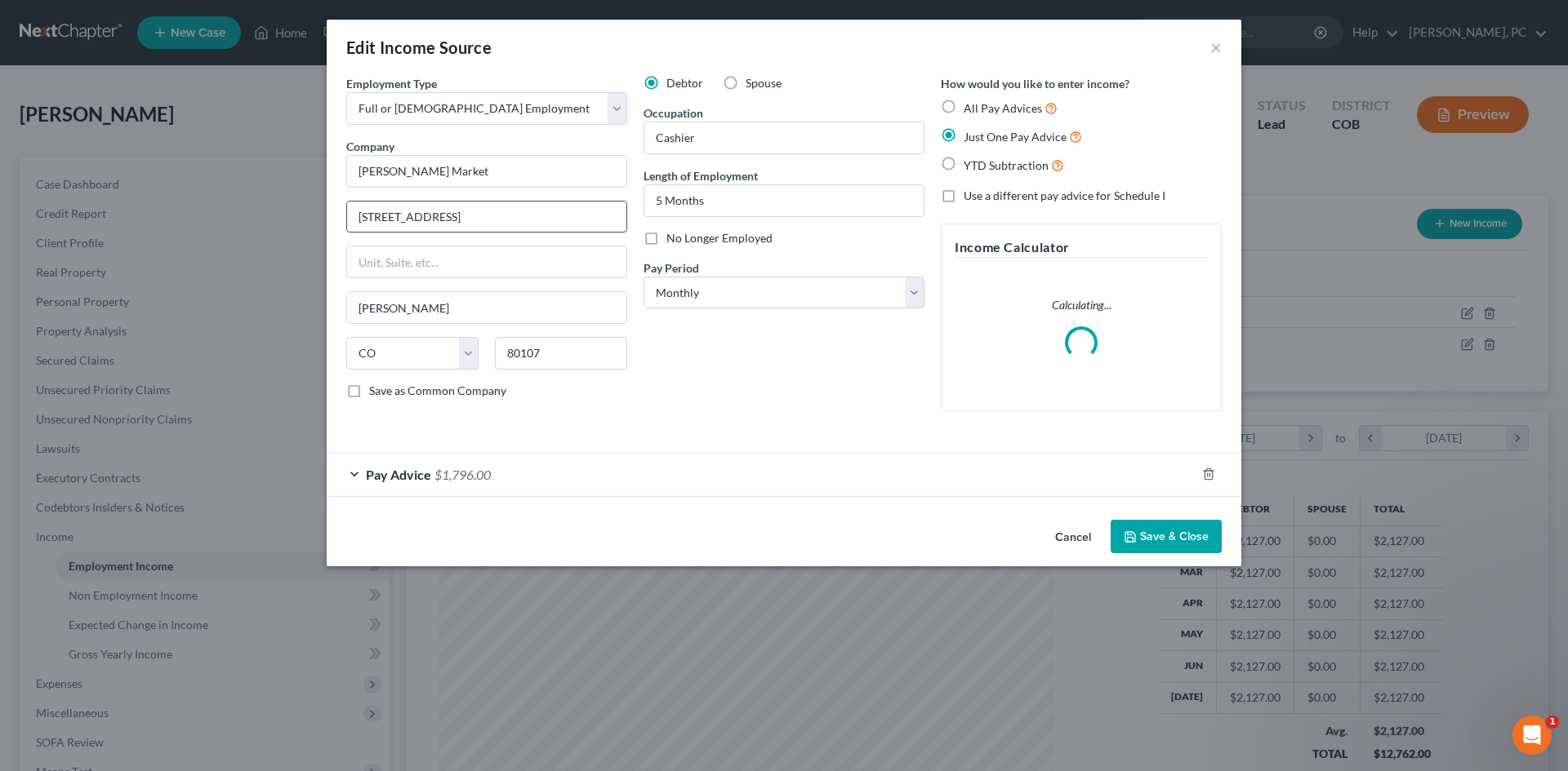
click at [494, 220] on input "7100 Sun Country Drive" at bounding box center [487, 217] width 279 height 31
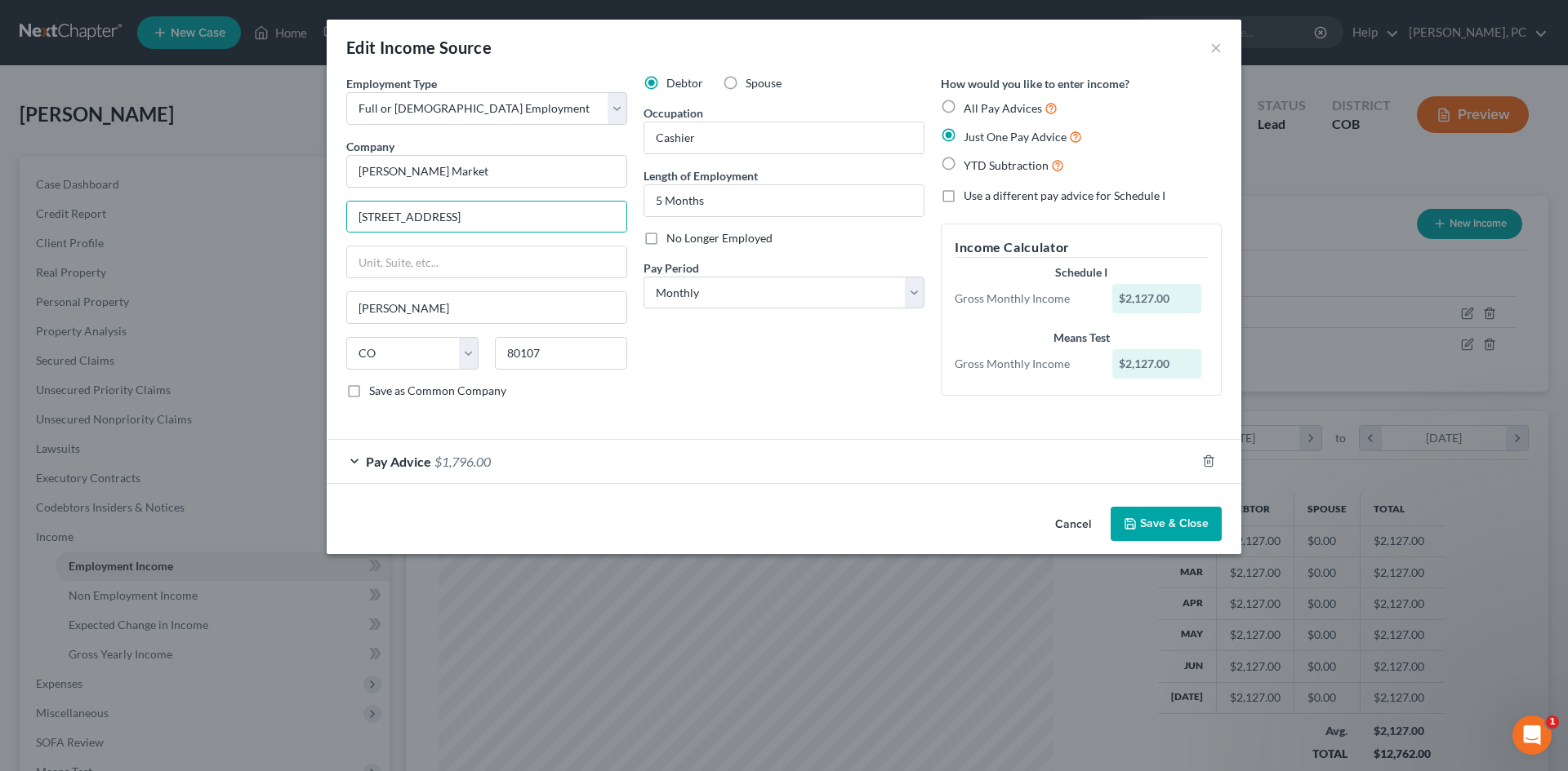
drag, startPoint x: 695, startPoint y: 365, endPoint x: 923, endPoint y: 470, distance: 251.0
click at [695, 365] on div "Debtor Spouse Occupation Cashier Length of Employment 5 Months No Longer Employ…" at bounding box center [784, 243] width 298 height 337
click at [1178, 529] on button "Save & Close" at bounding box center [1166, 523] width 111 height 34
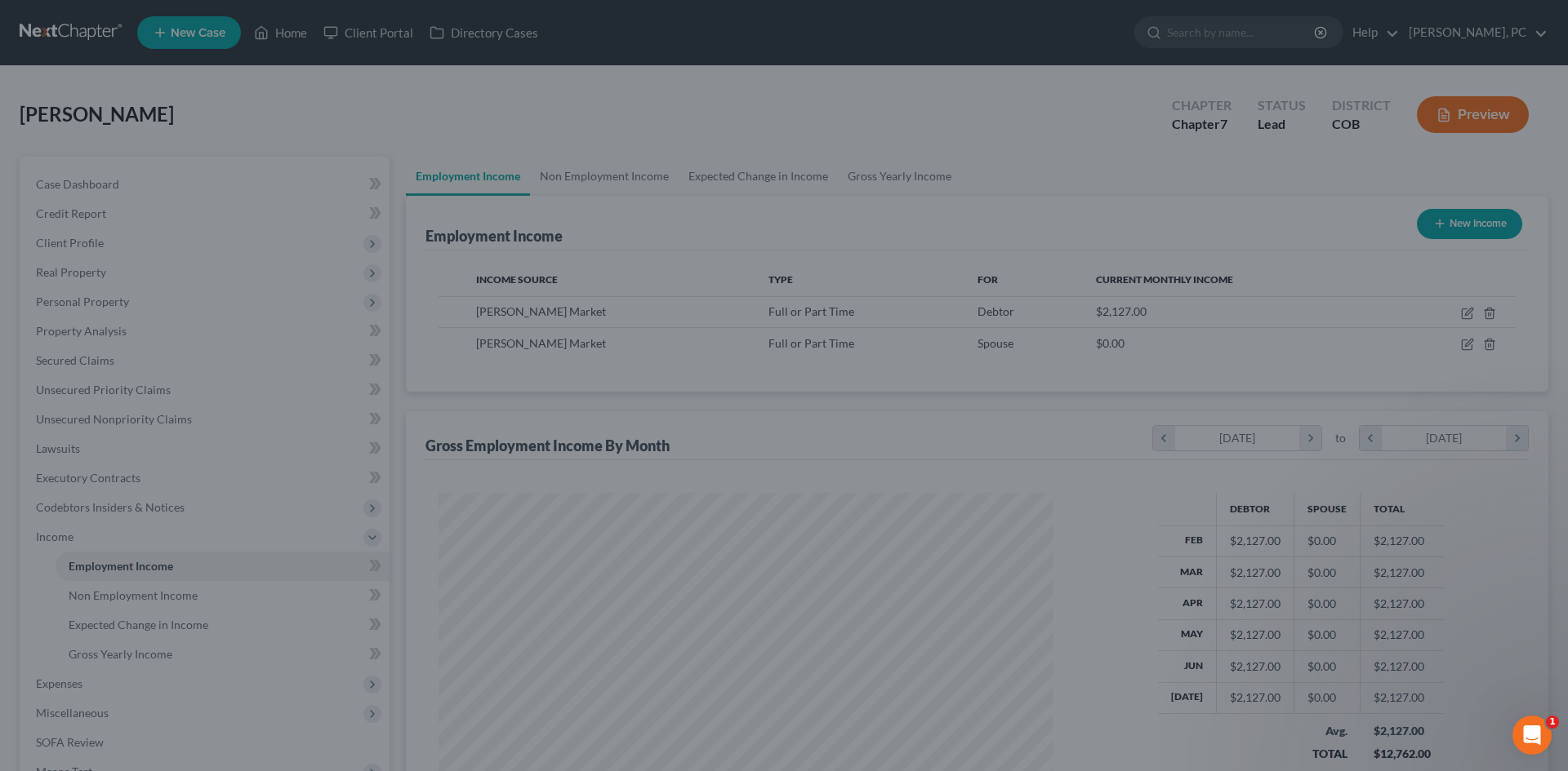
scroll to position [815863, 815894]
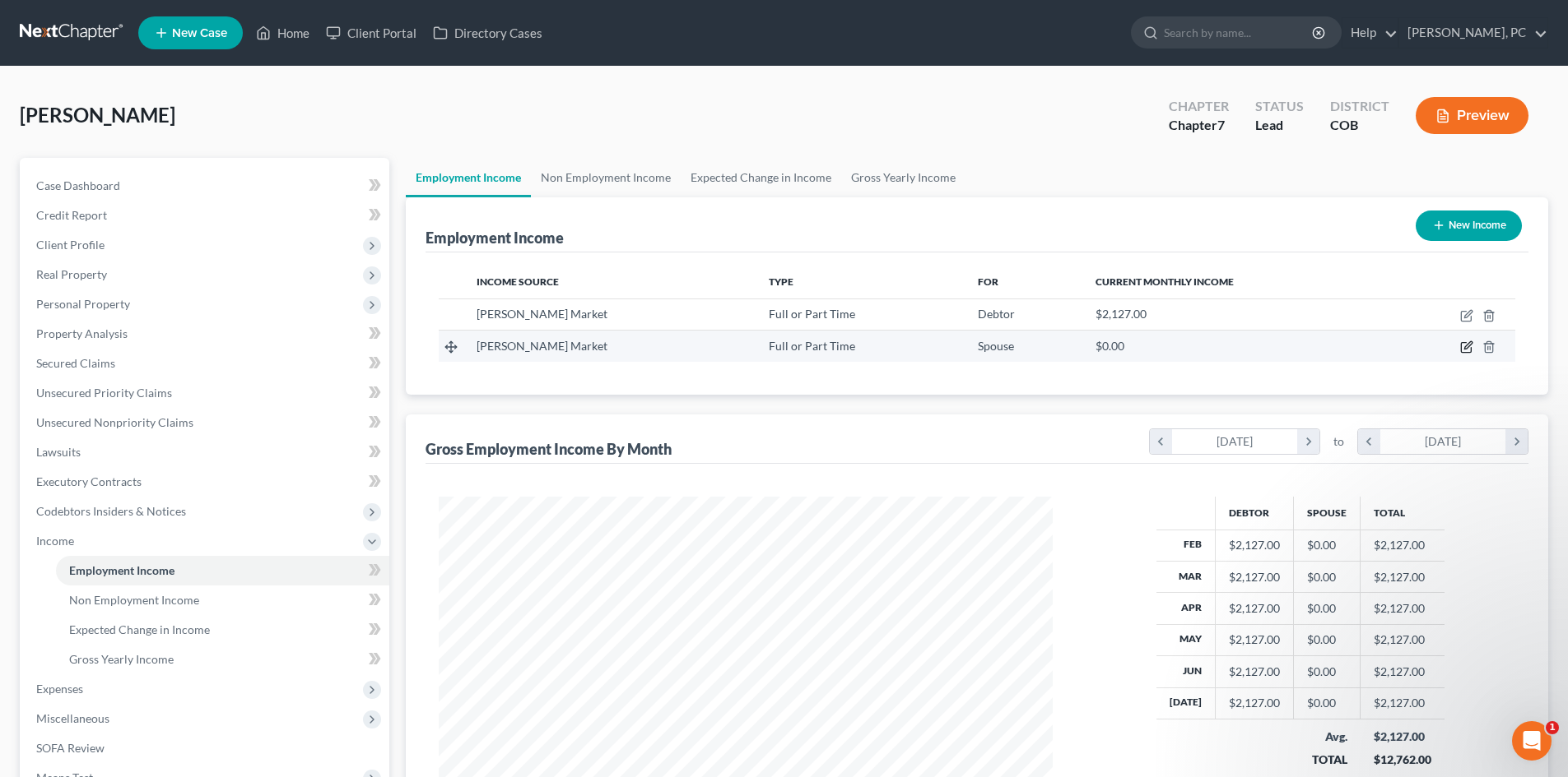
click at [1468, 348] on icon "button" at bounding box center [1468, 345] width 7 height 7
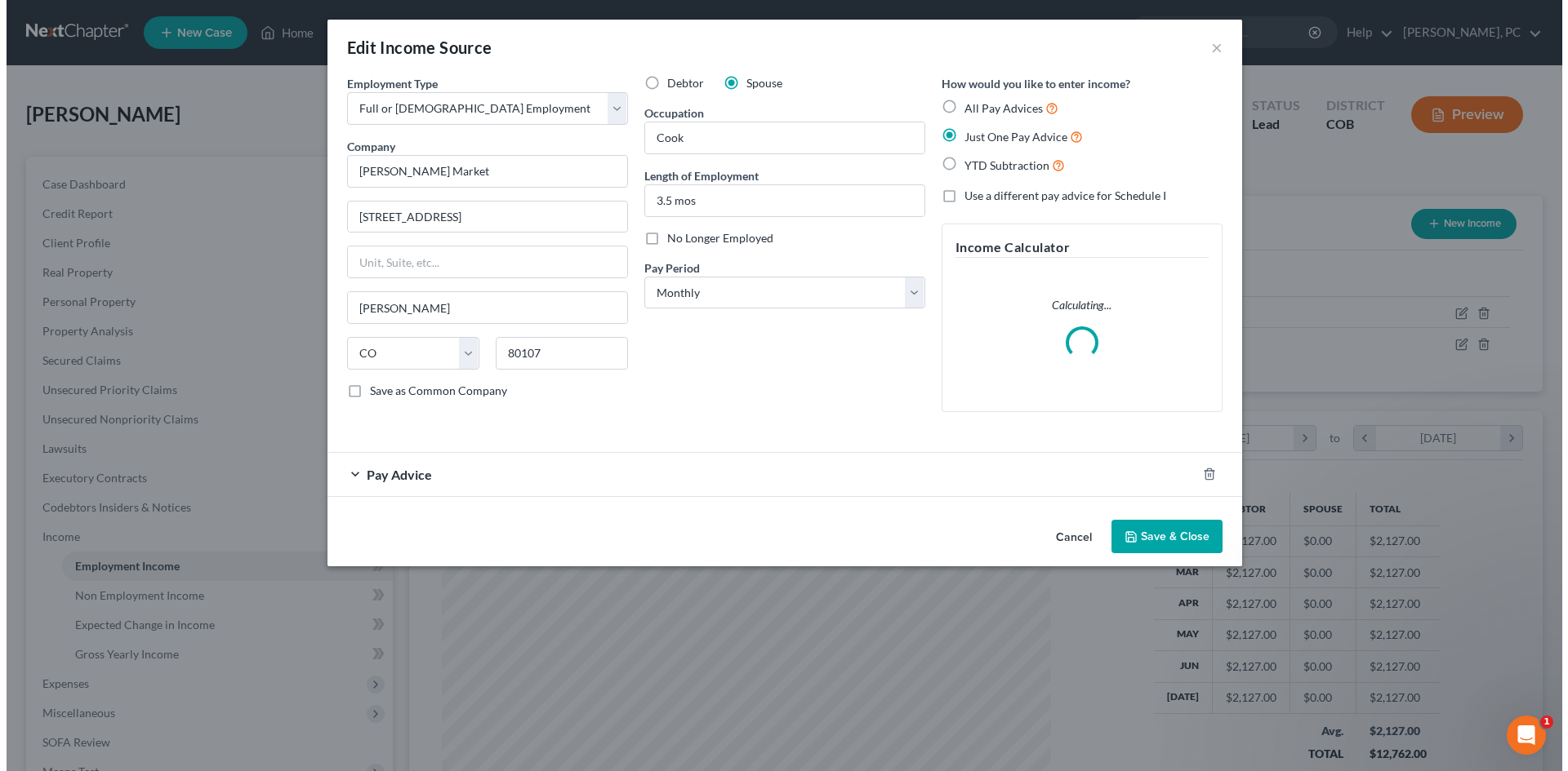
scroll to position [307, 647]
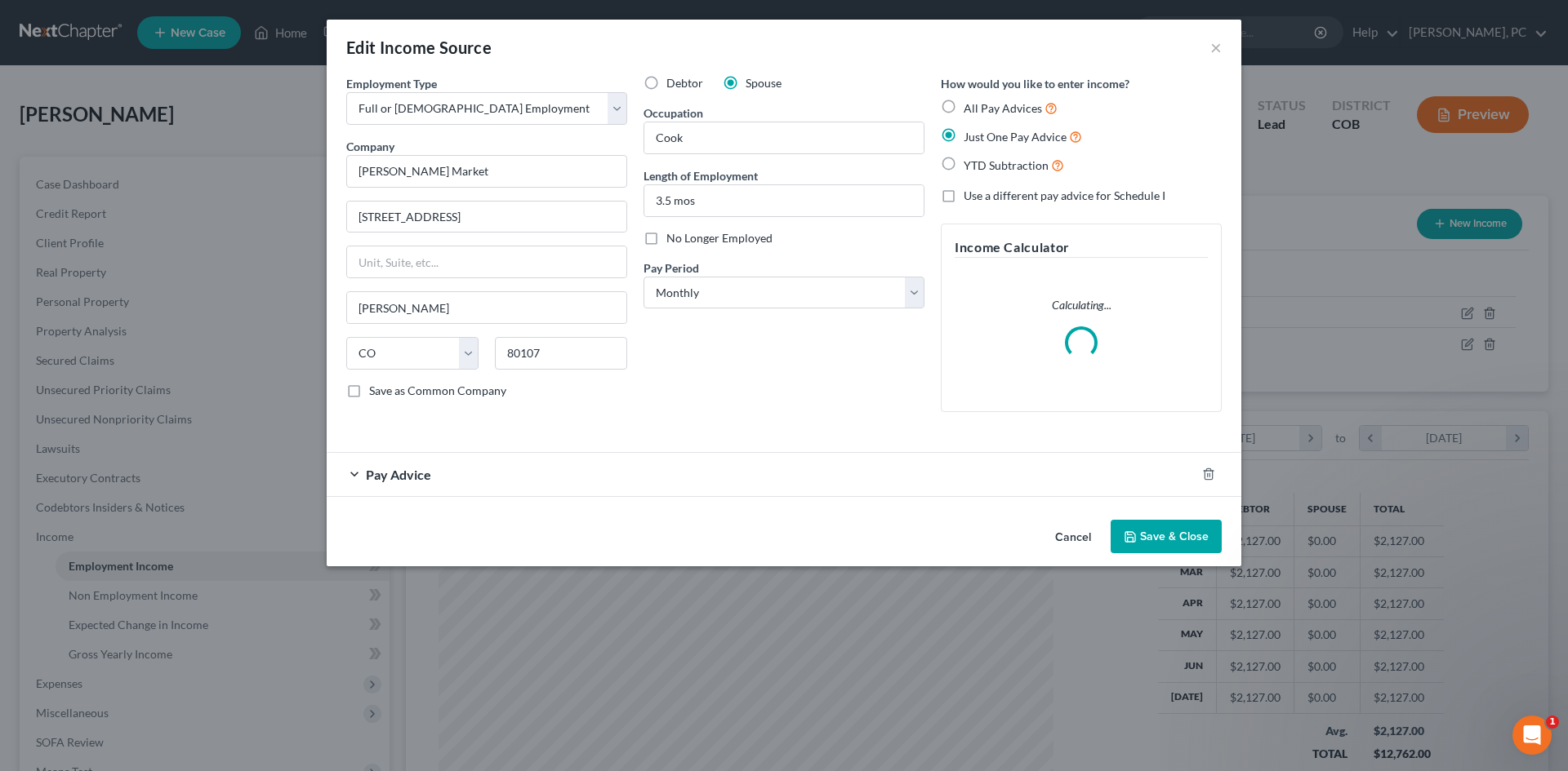
click at [414, 470] on span "Pay Advice" at bounding box center [398, 474] width 65 height 16
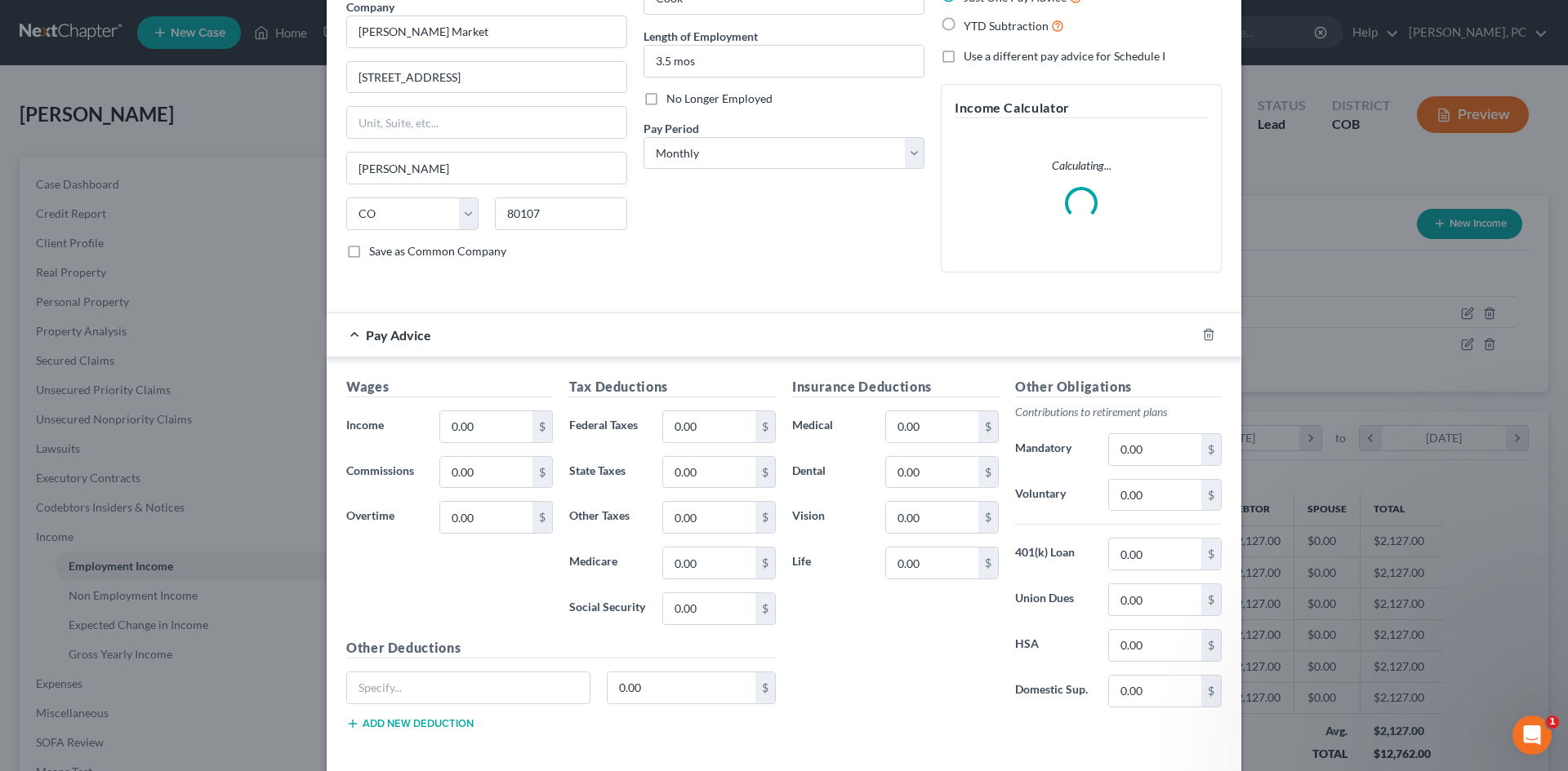
scroll to position [163, 0]
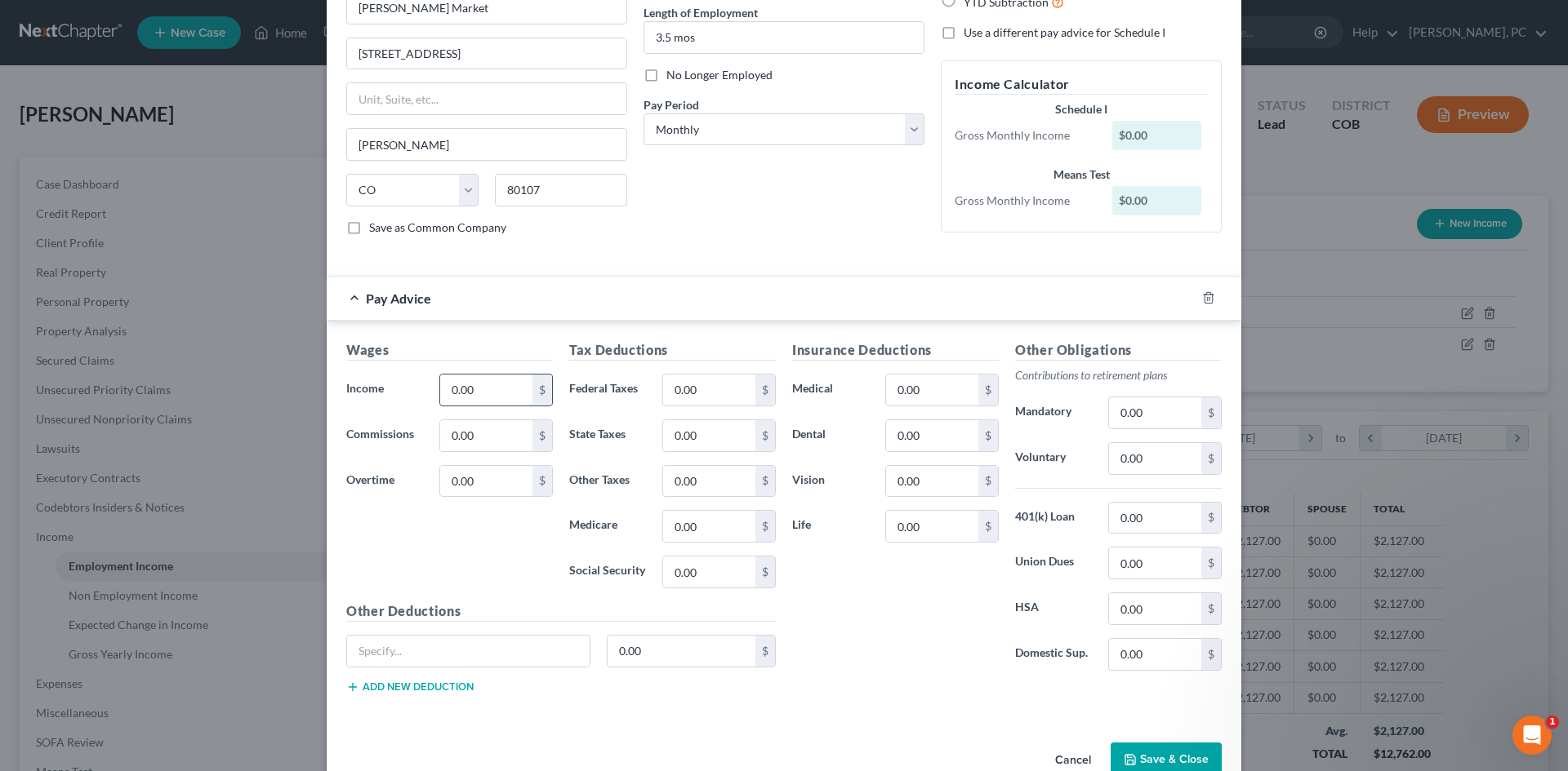
click at [482, 392] on input "0.00" at bounding box center [486, 391] width 92 height 31
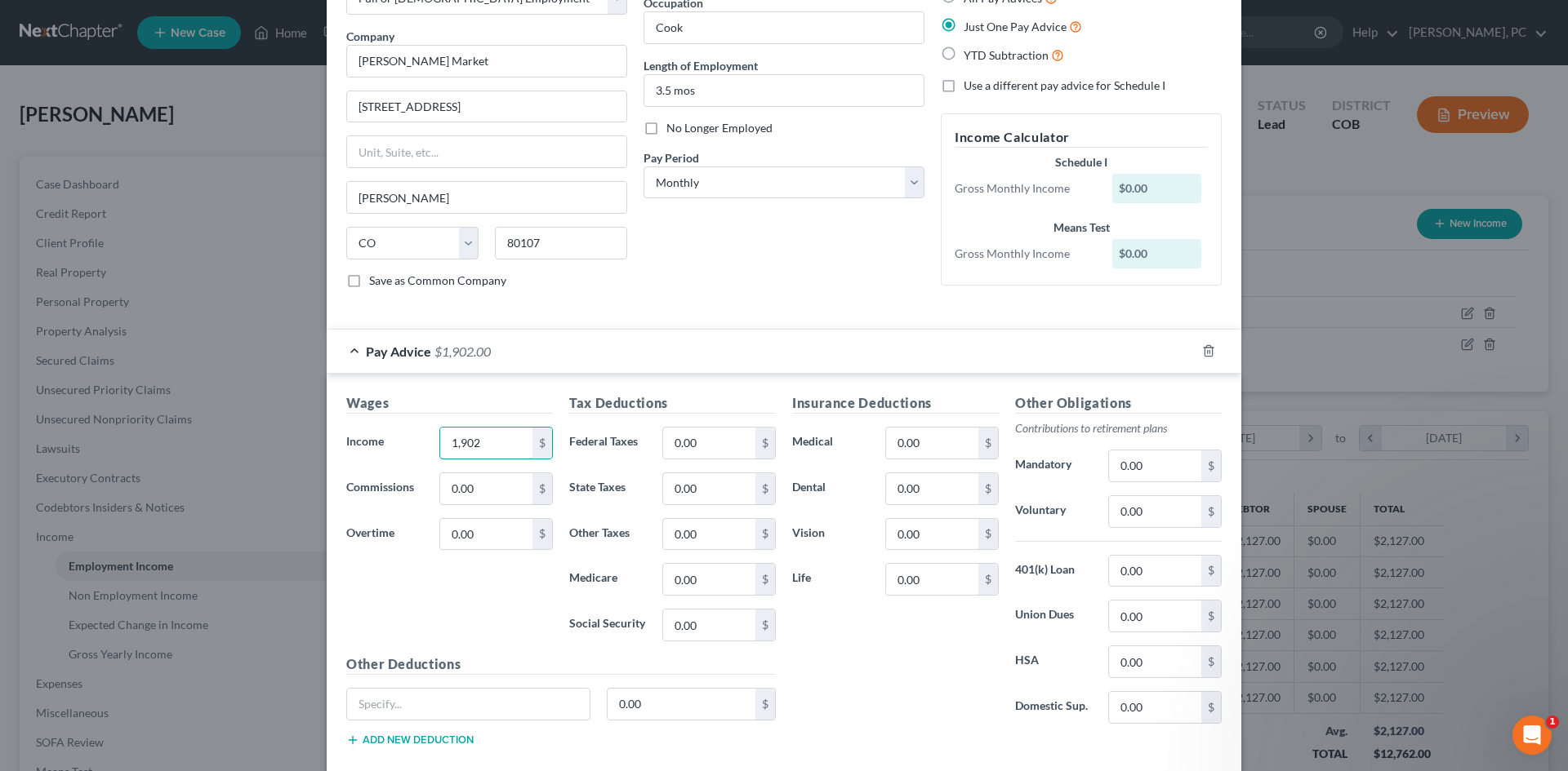
scroll to position [82, 0]
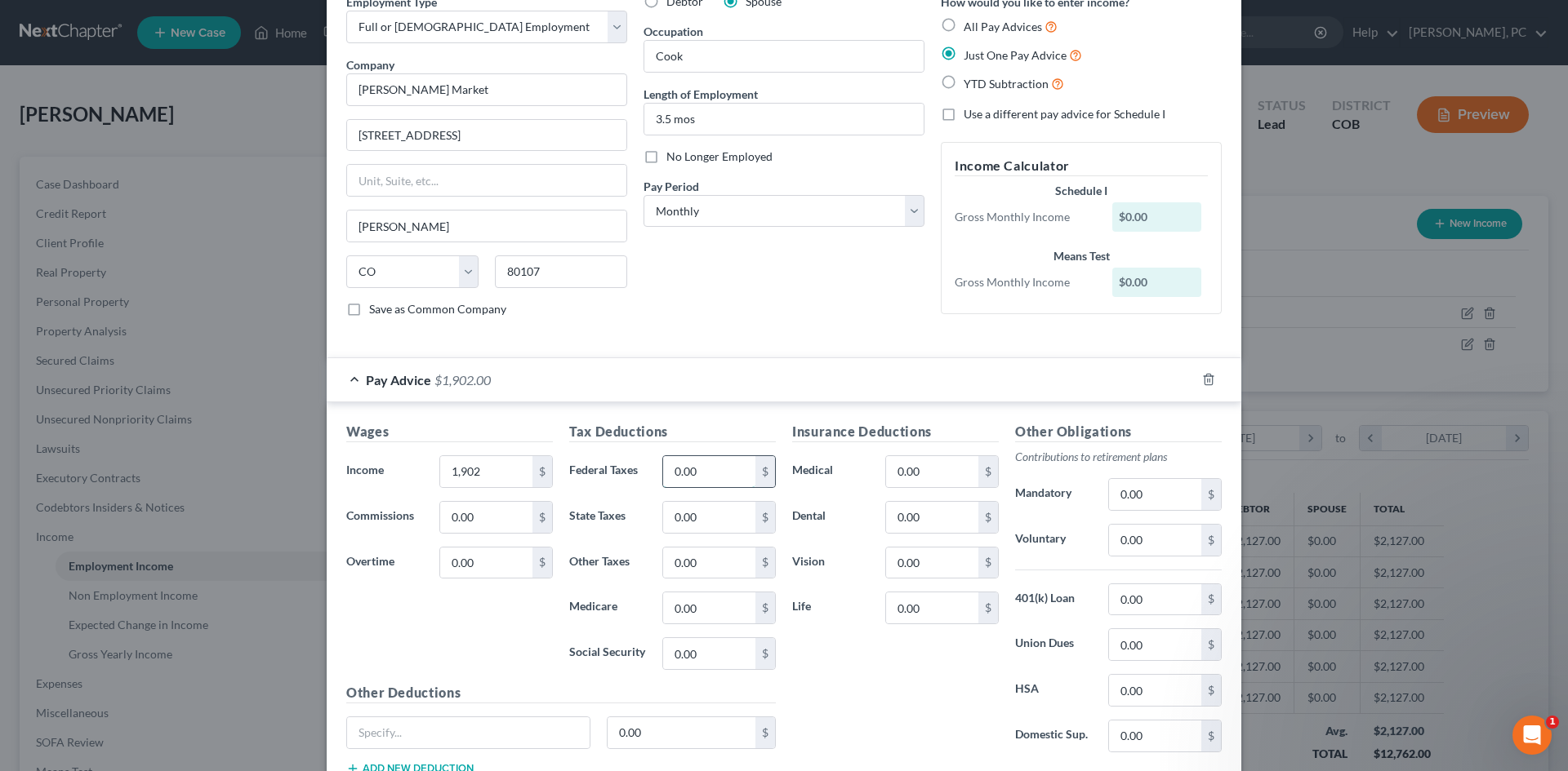
click at [713, 464] on input "0.00" at bounding box center [709, 472] width 92 height 31
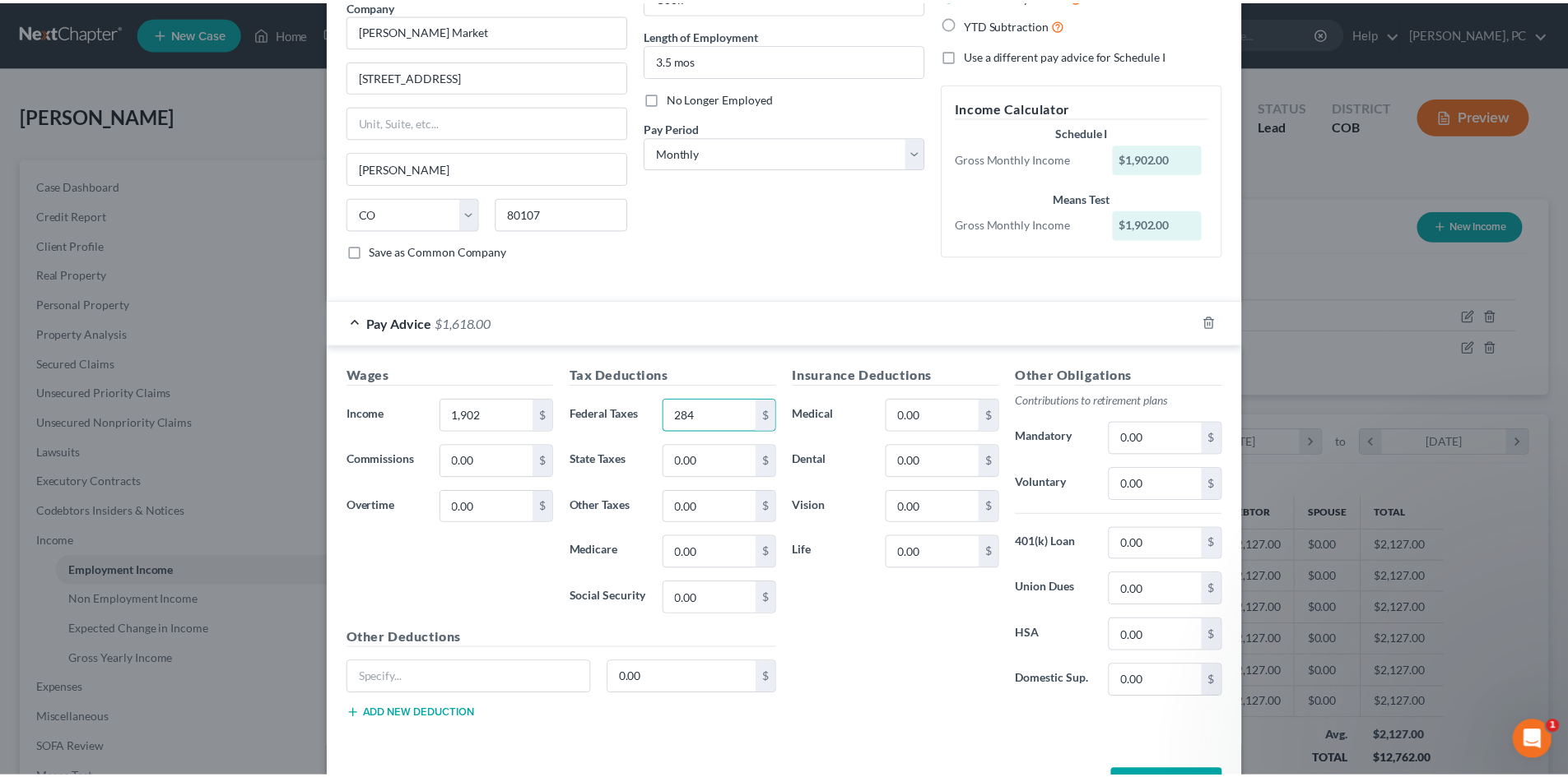
scroll to position [202, 0]
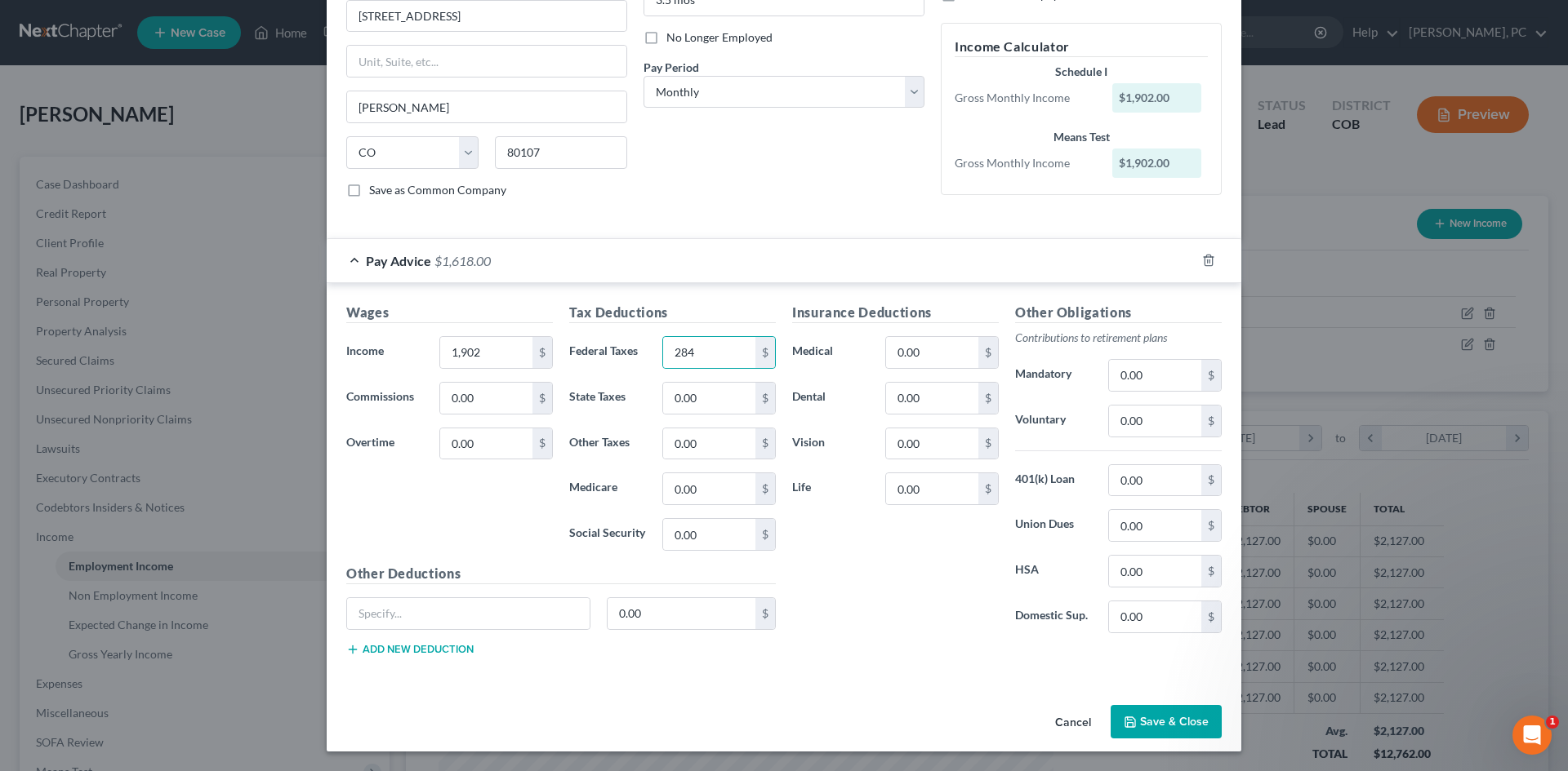
click at [1156, 727] on button "Save & Close" at bounding box center [1166, 722] width 111 height 34
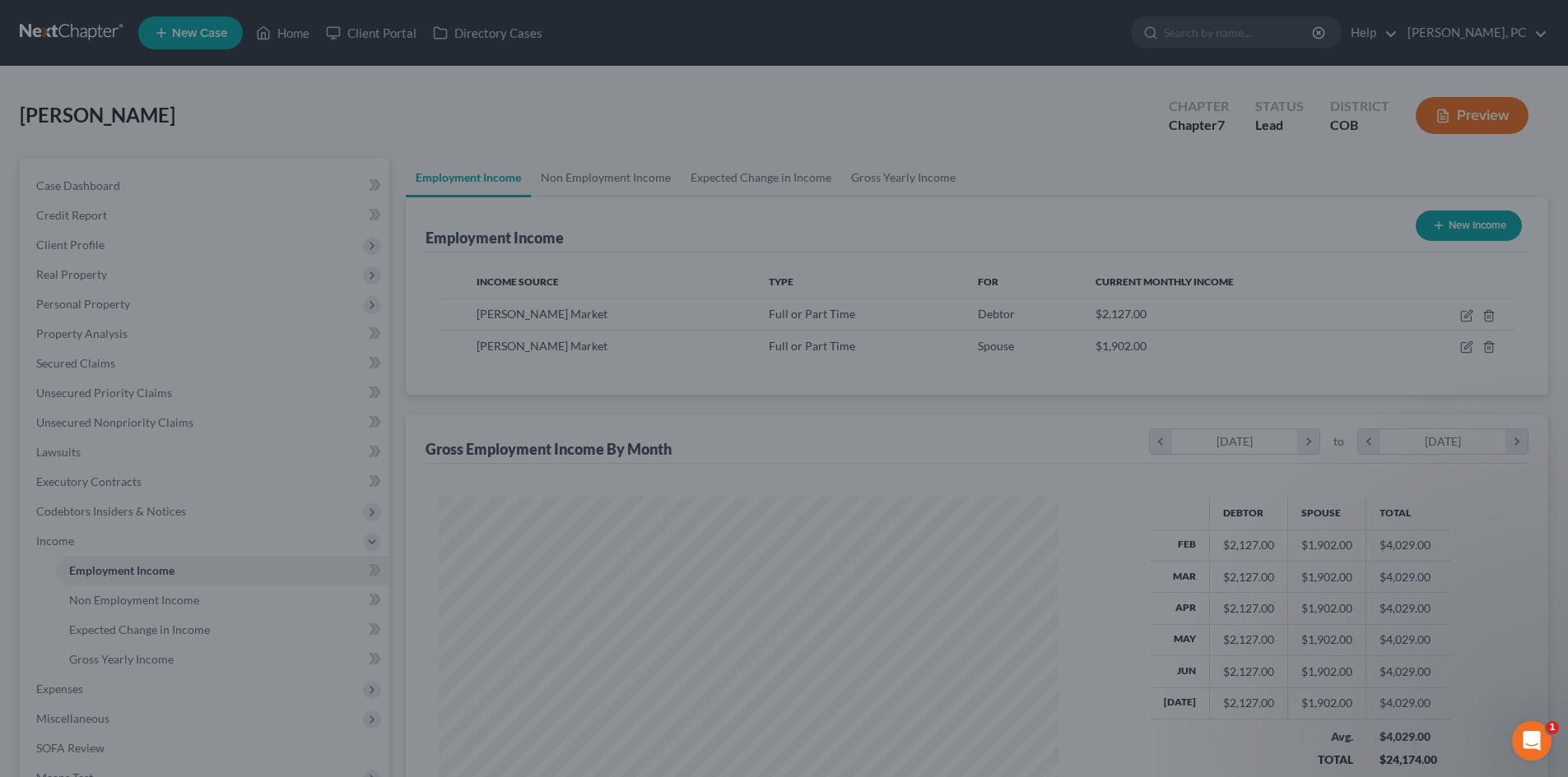
scroll to position [822212, 822300]
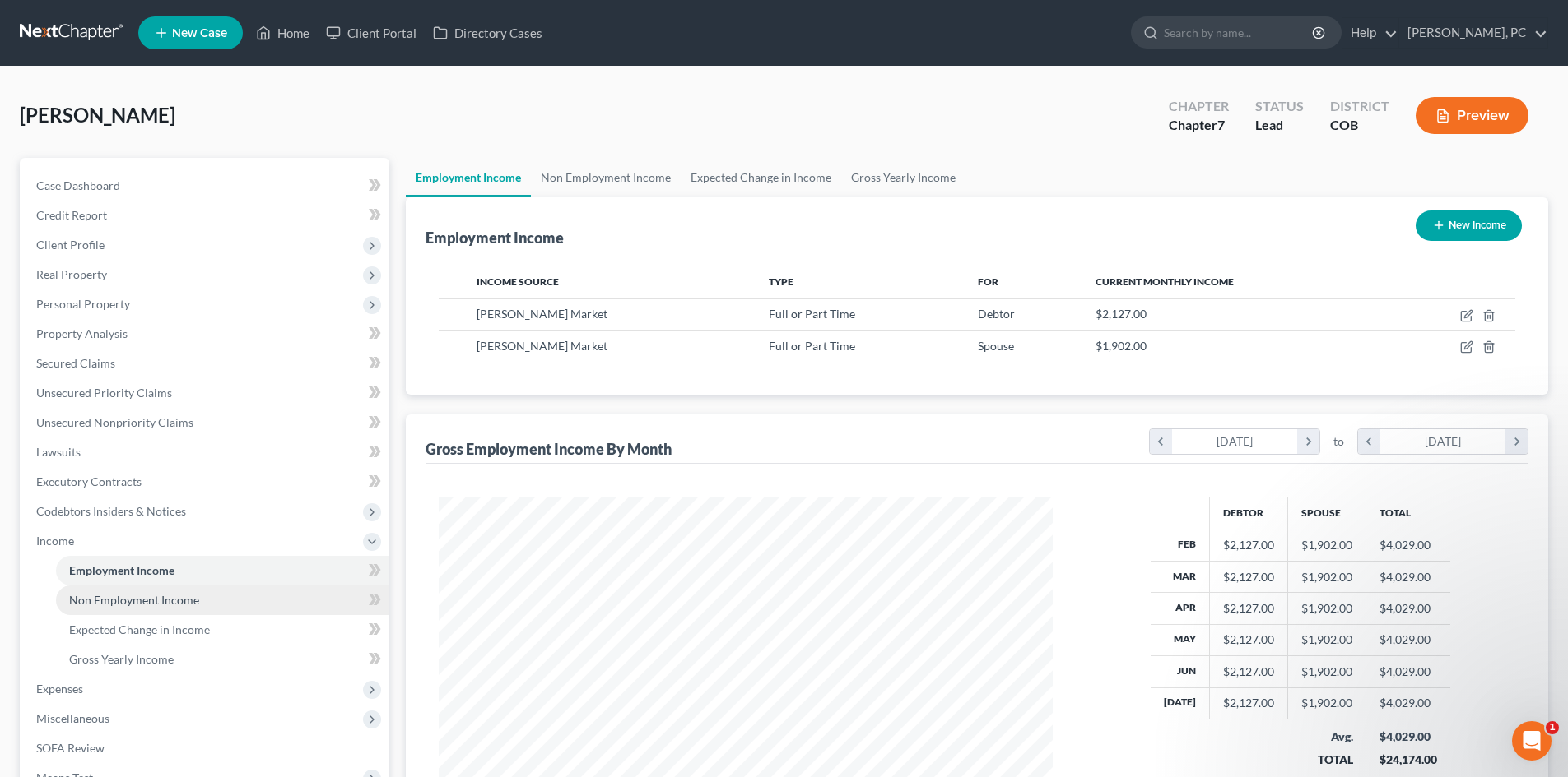
click at [63, 686] on span "Expenses" at bounding box center [59, 689] width 47 height 14
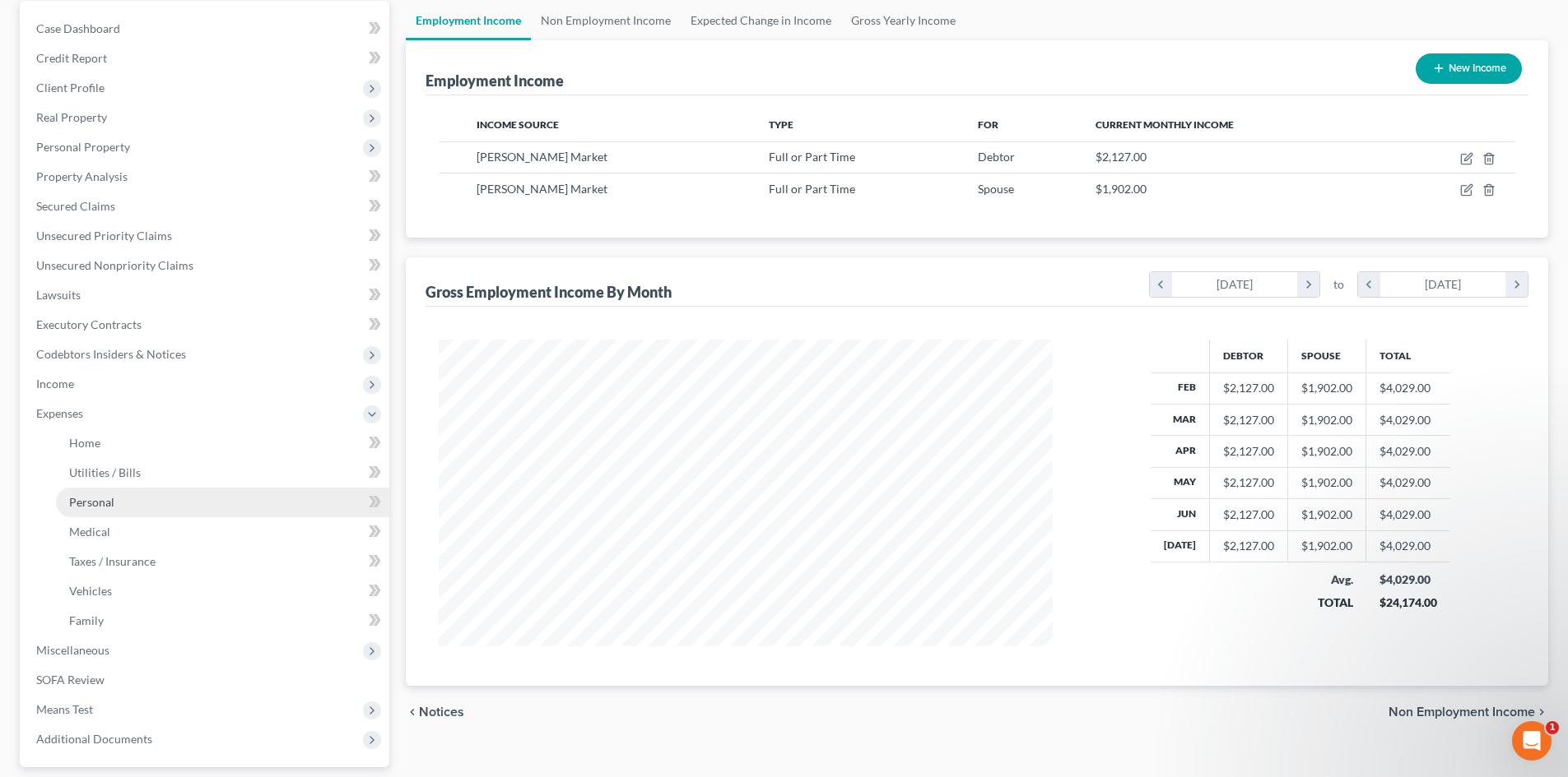
scroll to position [164, 0]
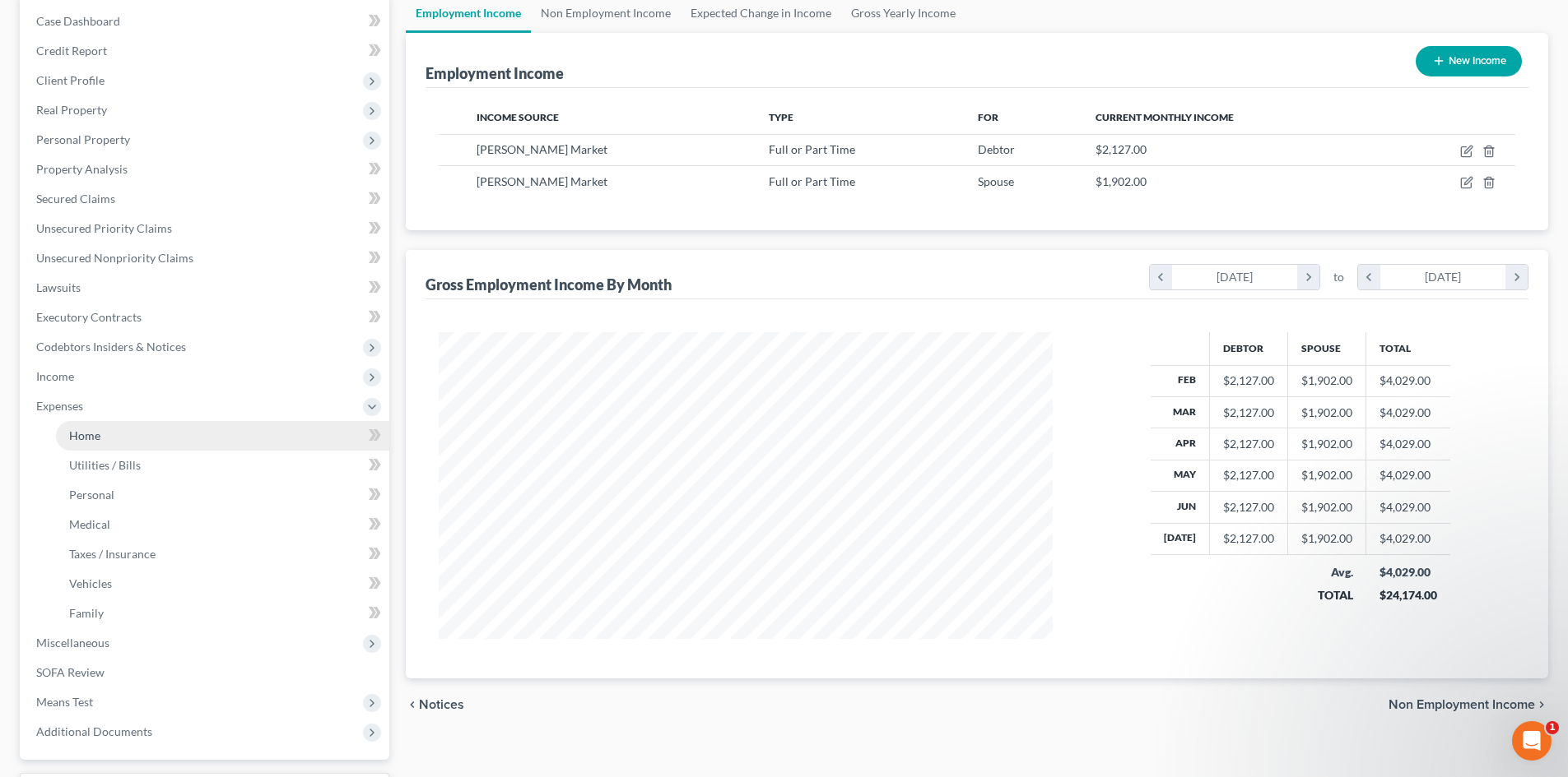
click at [84, 431] on span "Home" at bounding box center [85, 436] width 32 height 14
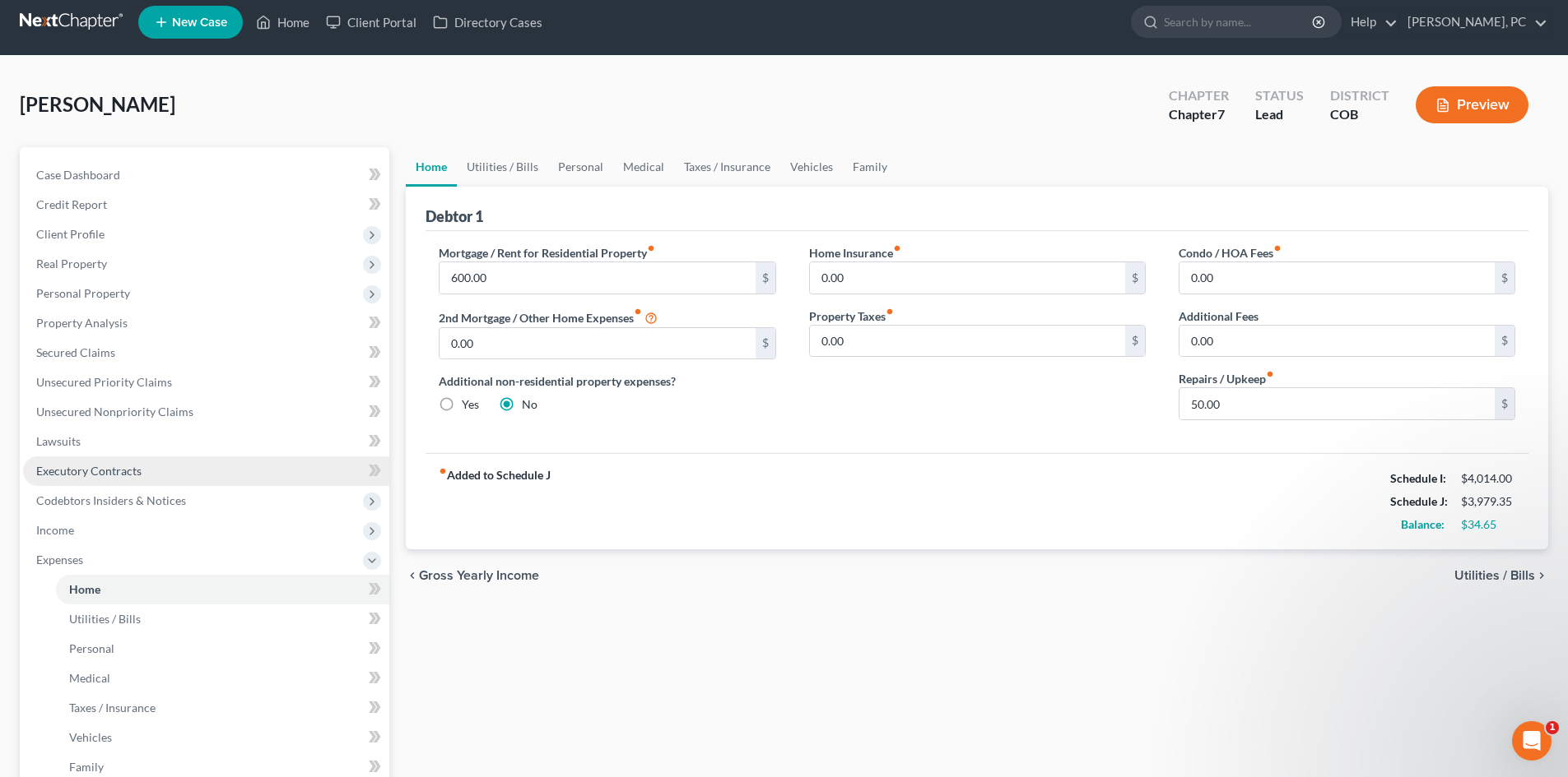
scroll to position [83, 0]
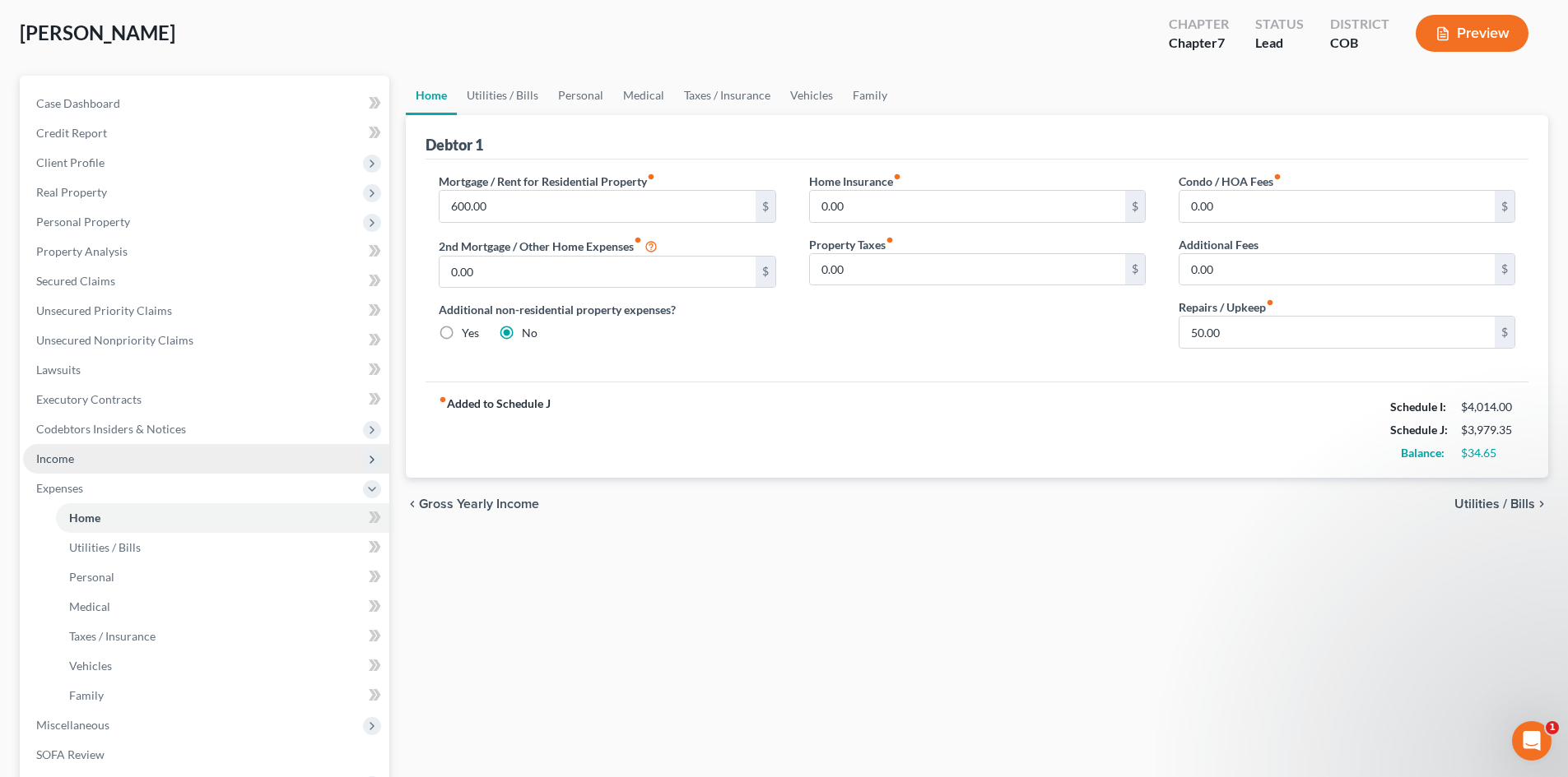
drag, startPoint x: 70, startPoint y: 452, endPoint x: 142, endPoint y: 446, distance: 72.2
click at [70, 452] on span "Income" at bounding box center [55, 459] width 38 height 14
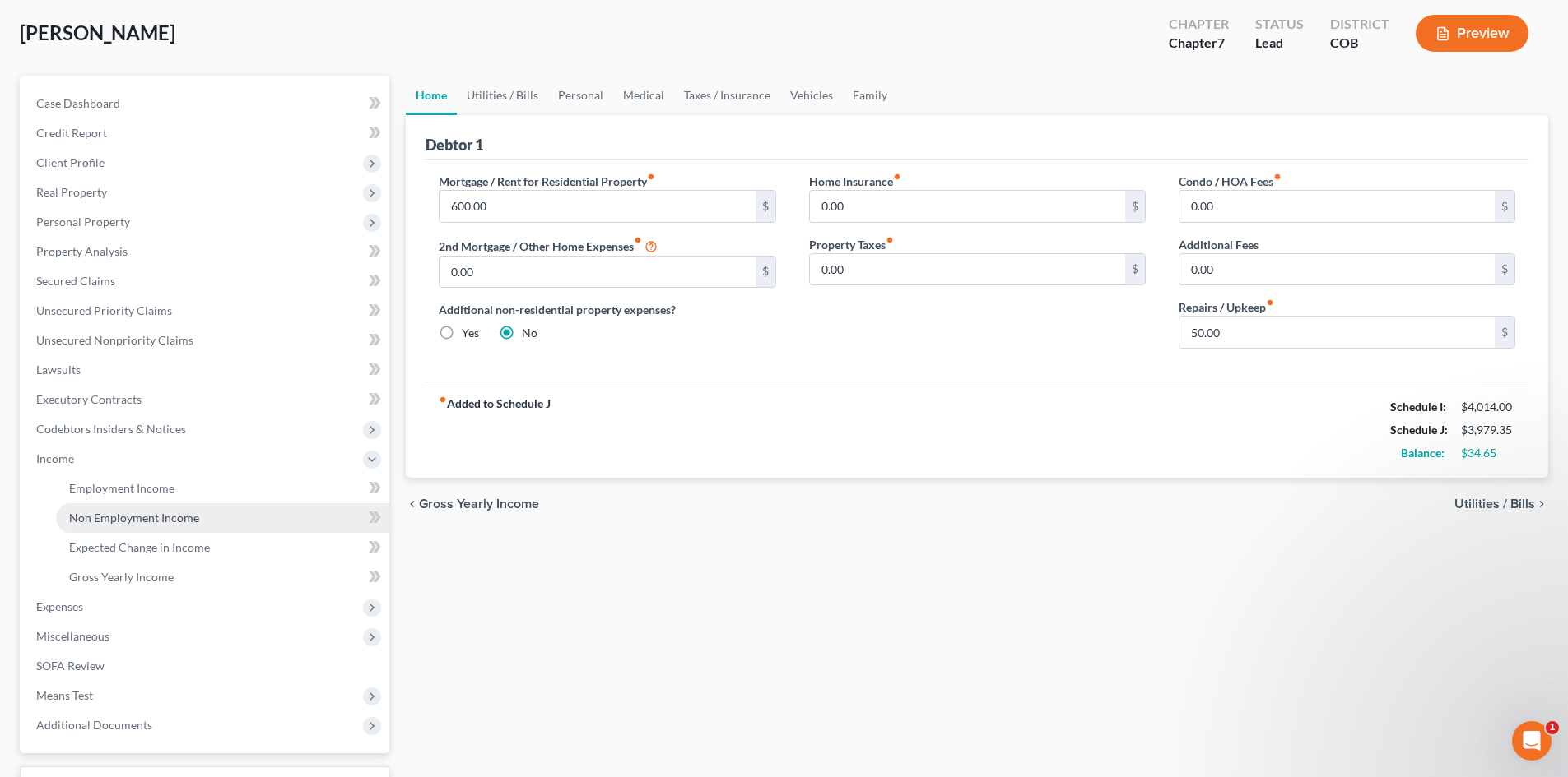
click at [109, 519] on span "Non Employment Income" at bounding box center [135, 518] width 130 height 14
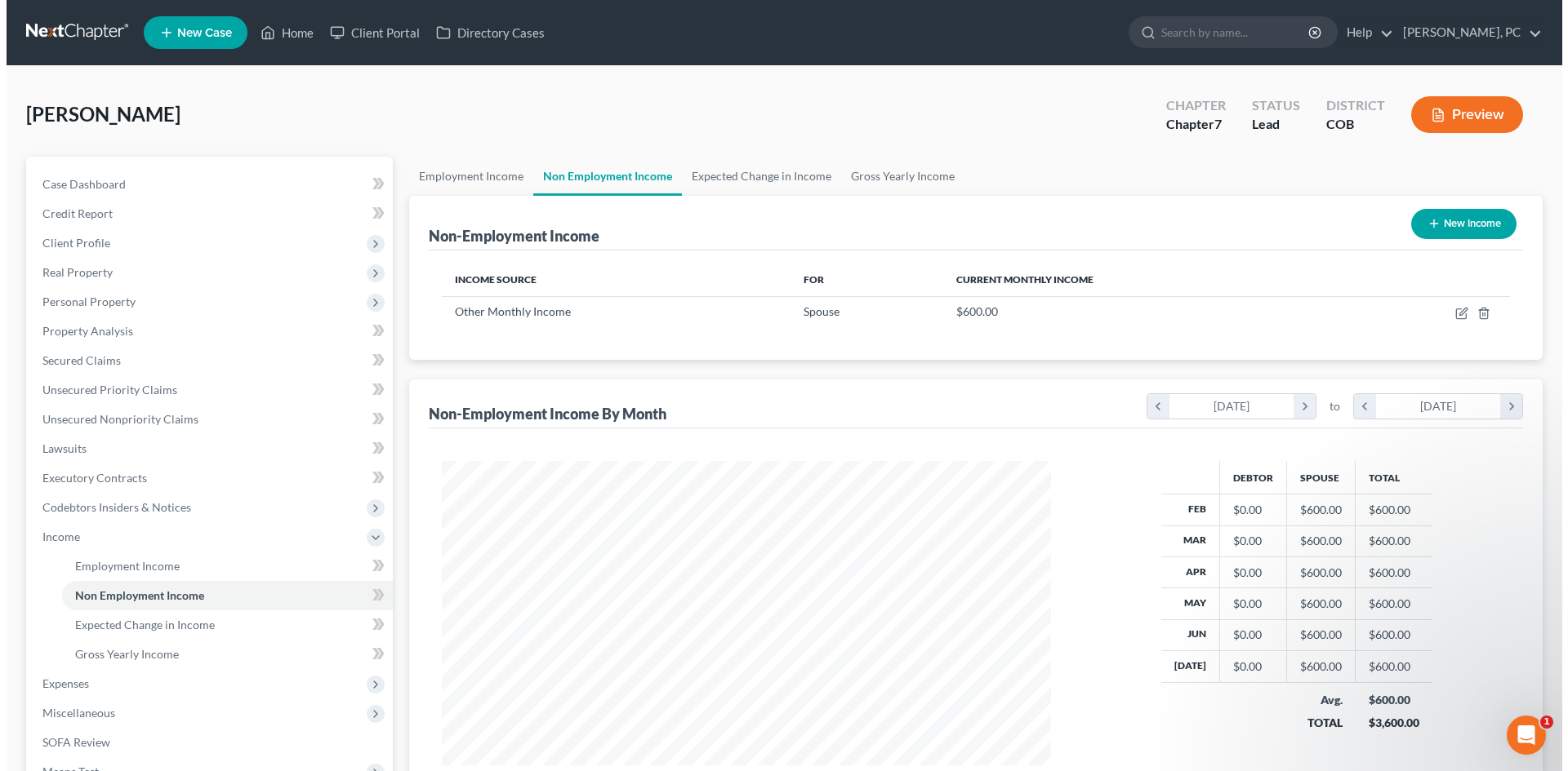
scroll to position [304, 642]
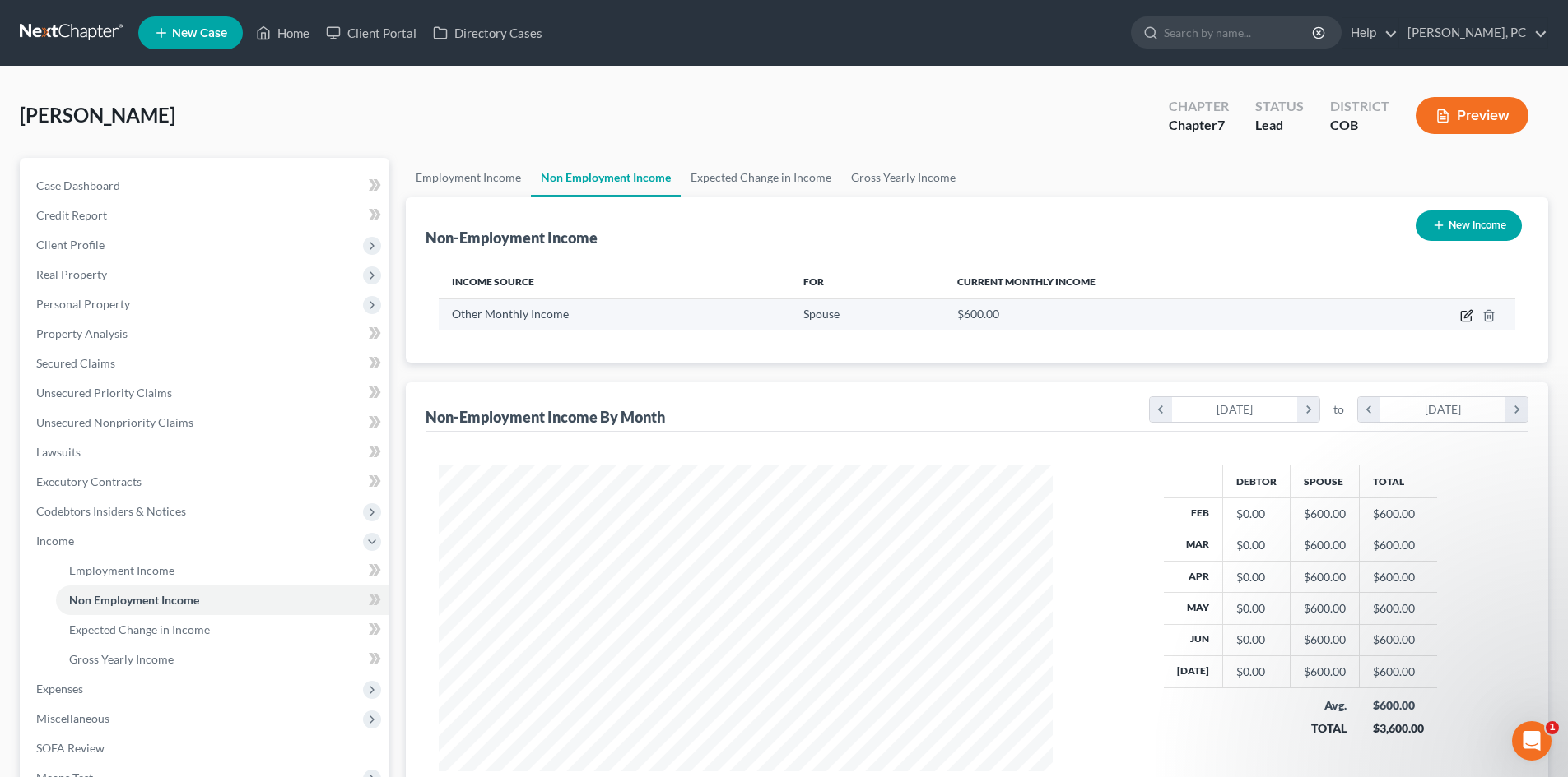
click at [1462, 316] on icon "button" at bounding box center [1465, 316] width 10 height 10
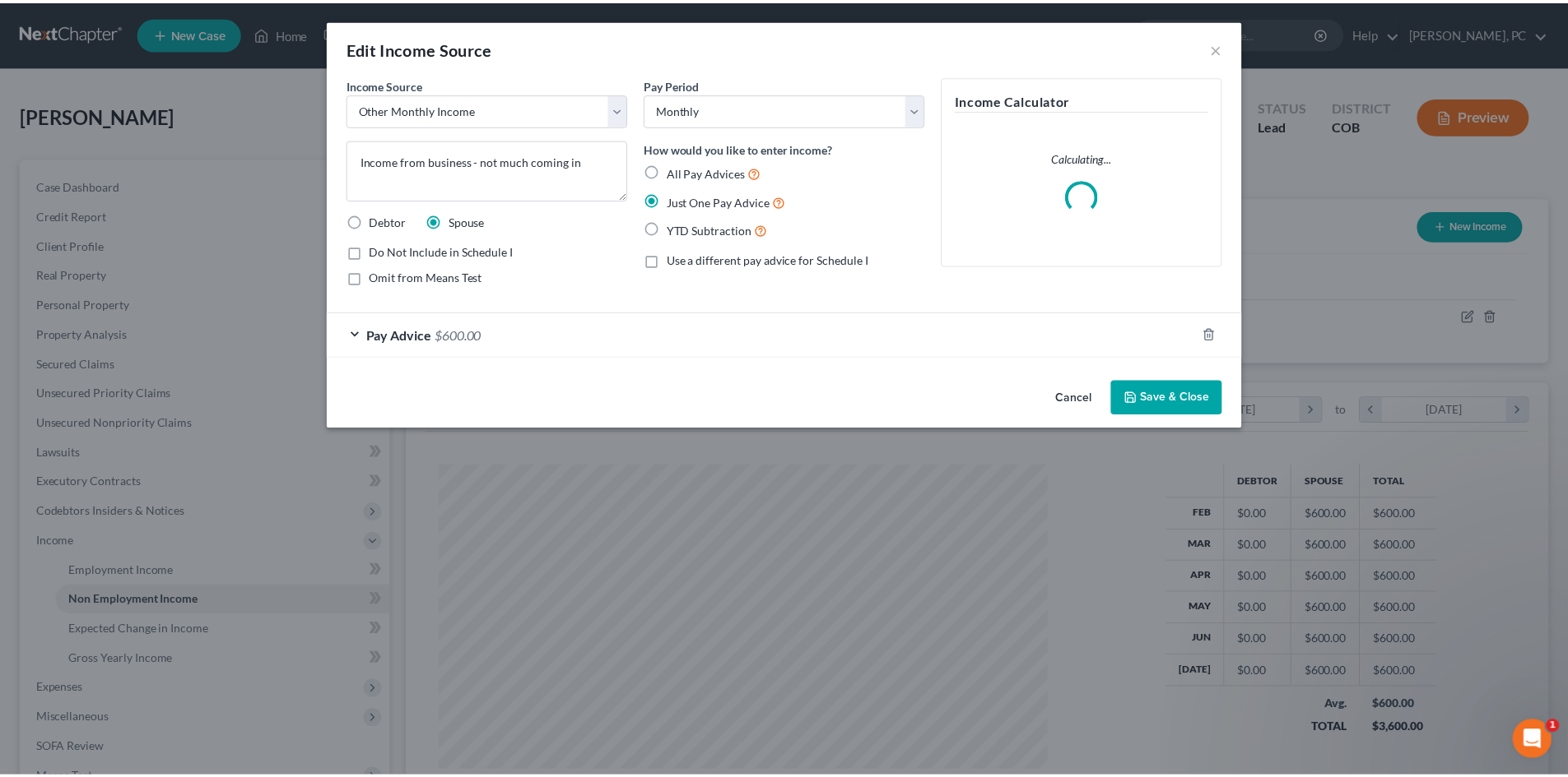
scroll to position [309, 653]
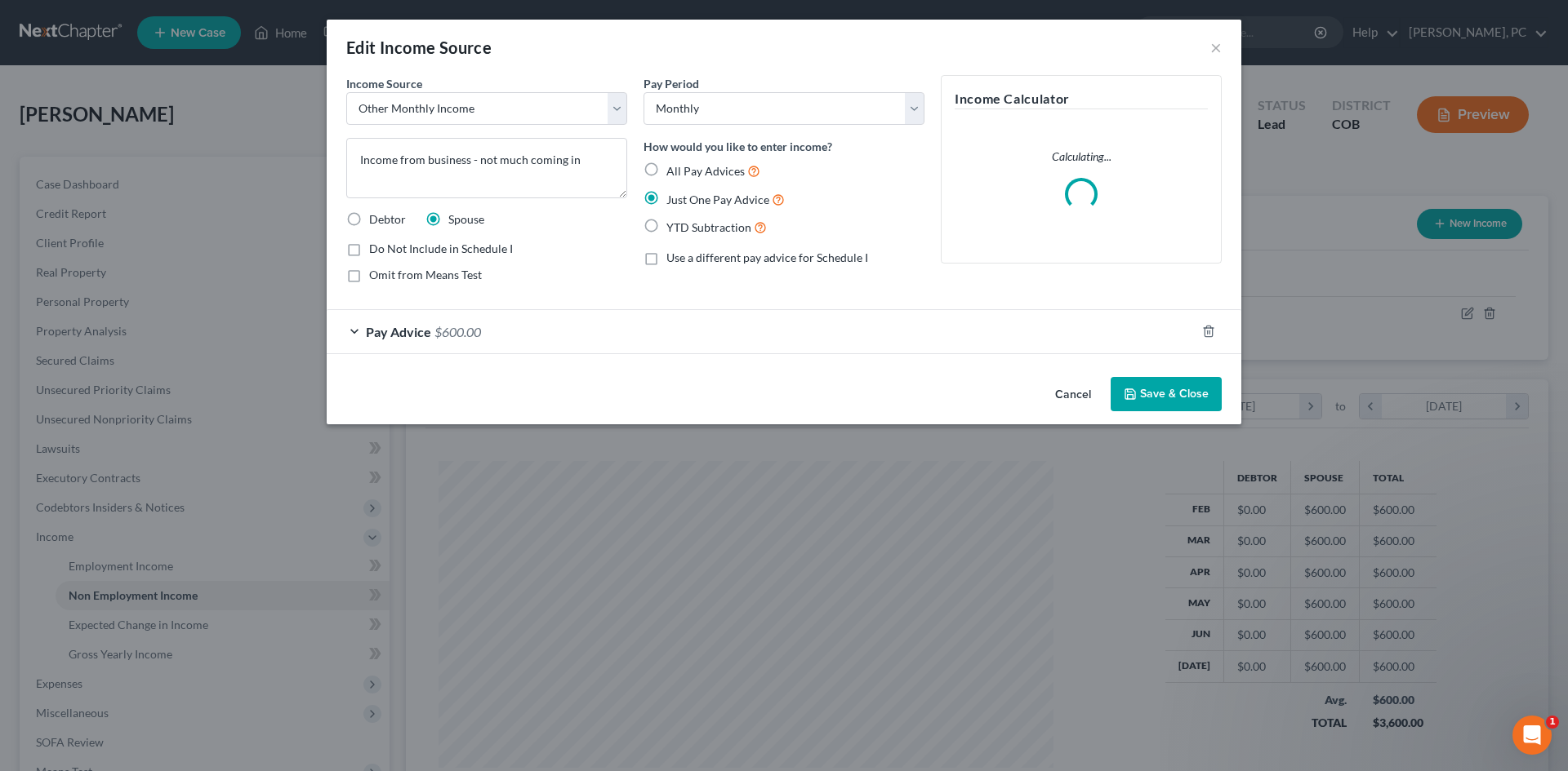
click at [479, 327] on span "$600.00" at bounding box center [457, 332] width 46 height 16
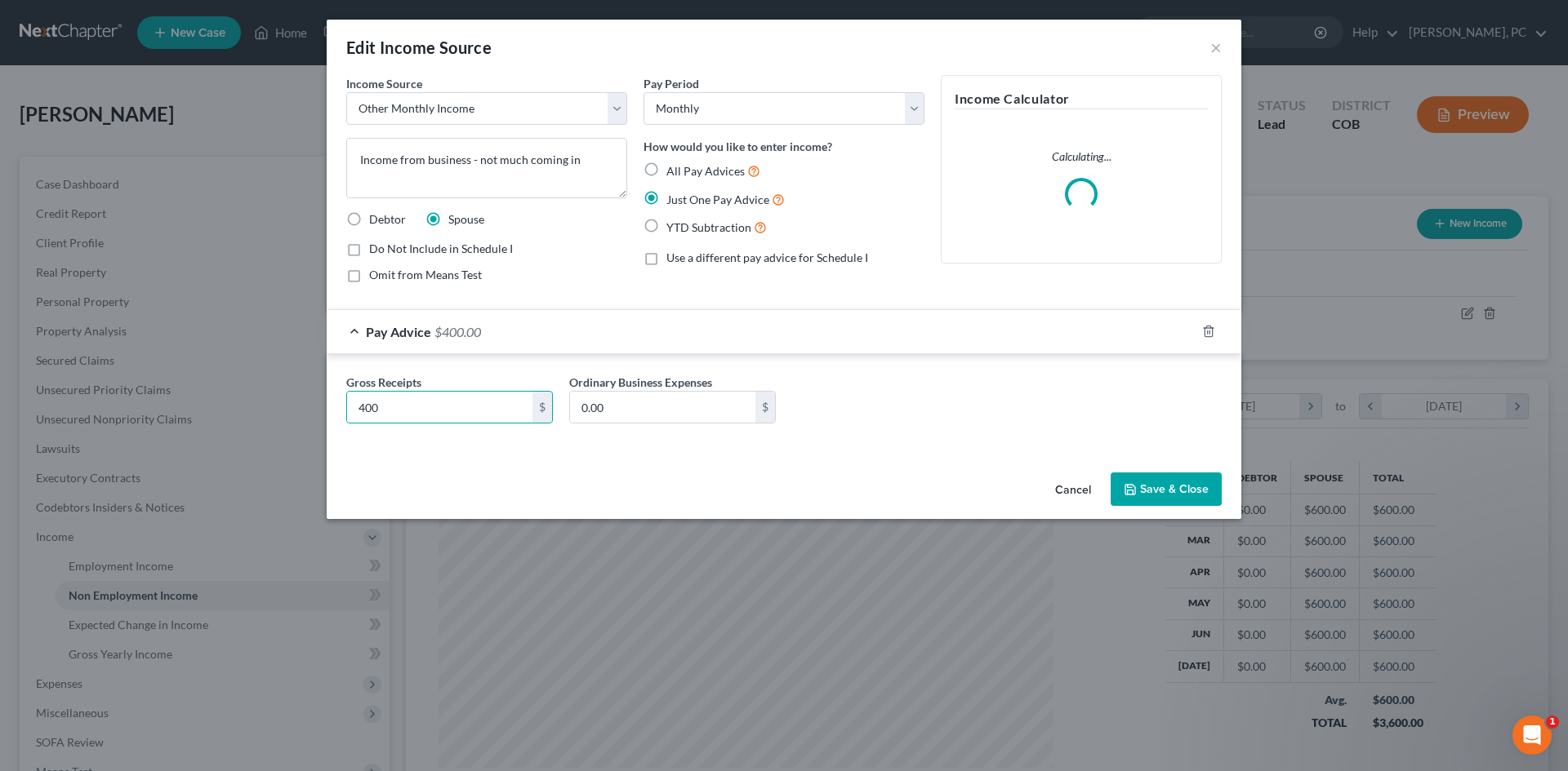
click at [891, 410] on div "Gross Receipts 400 $ Ordinary Business Expenses 0.00 $" at bounding box center [784, 406] width 892 height 63
click at [1181, 486] on button "Save & Close" at bounding box center [1166, 489] width 111 height 34
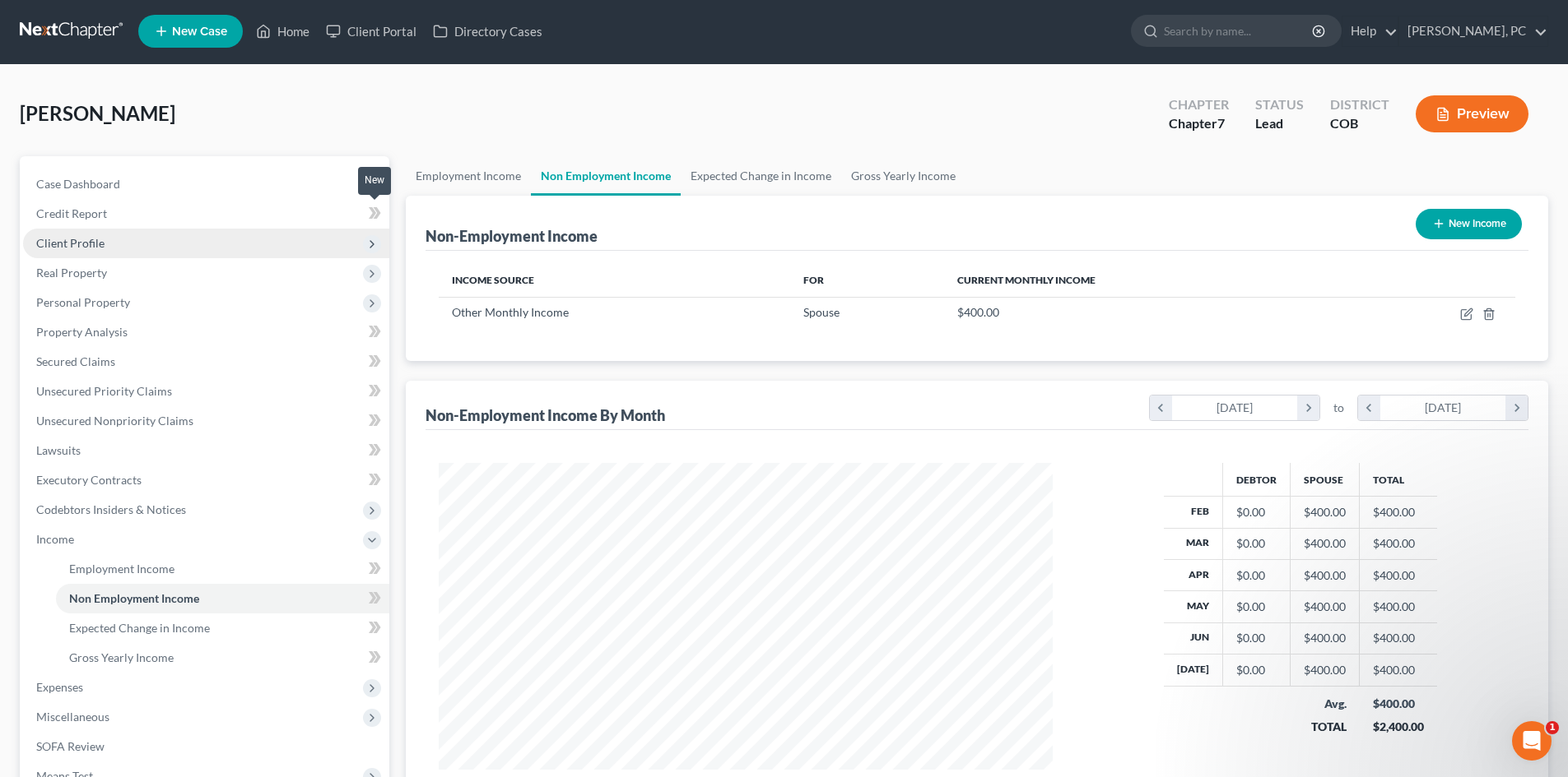
scroll to position [0, 0]
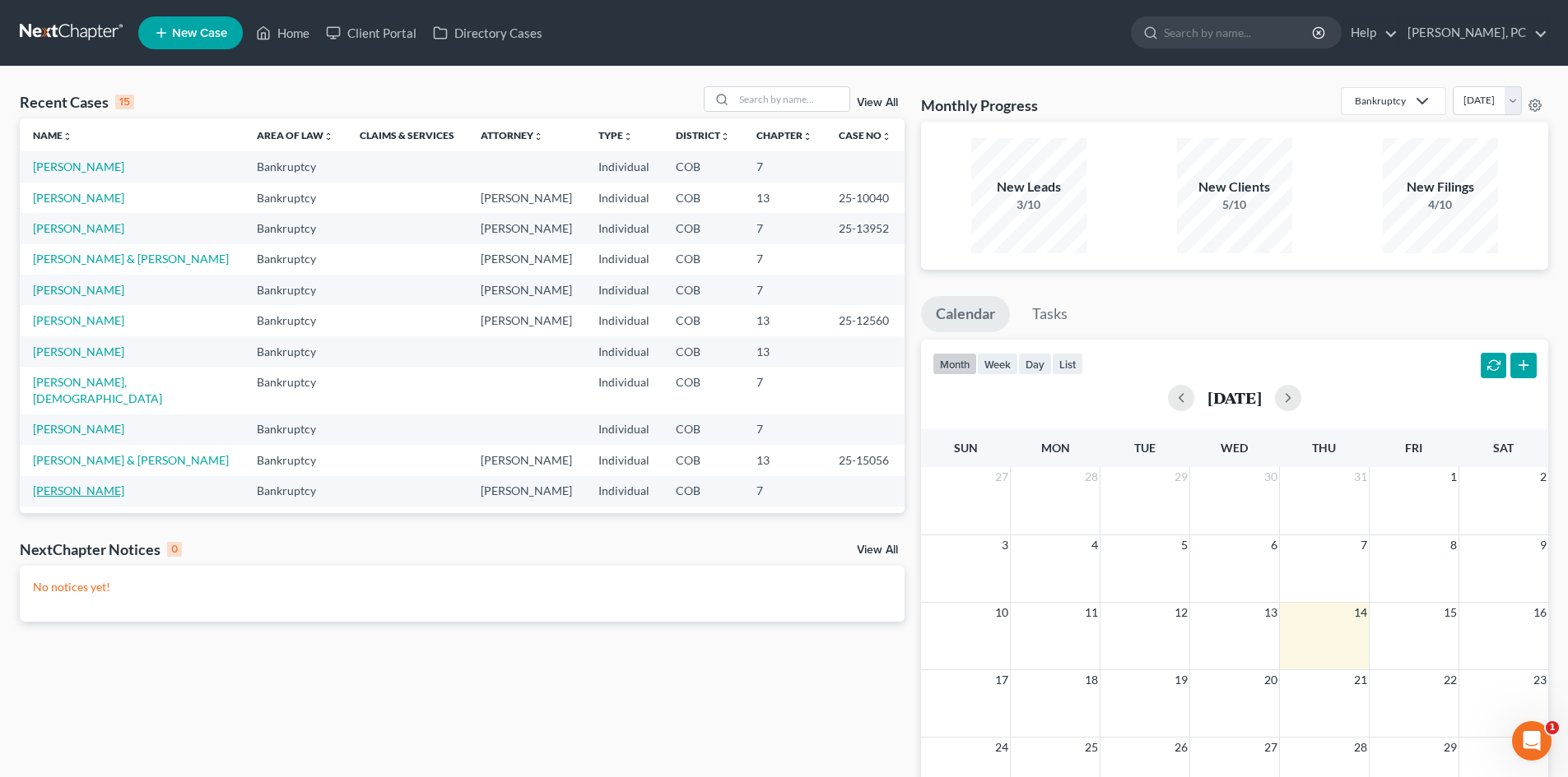
click at [84, 483] on link "[PERSON_NAME]" at bounding box center [78, 490] width 91 height 14
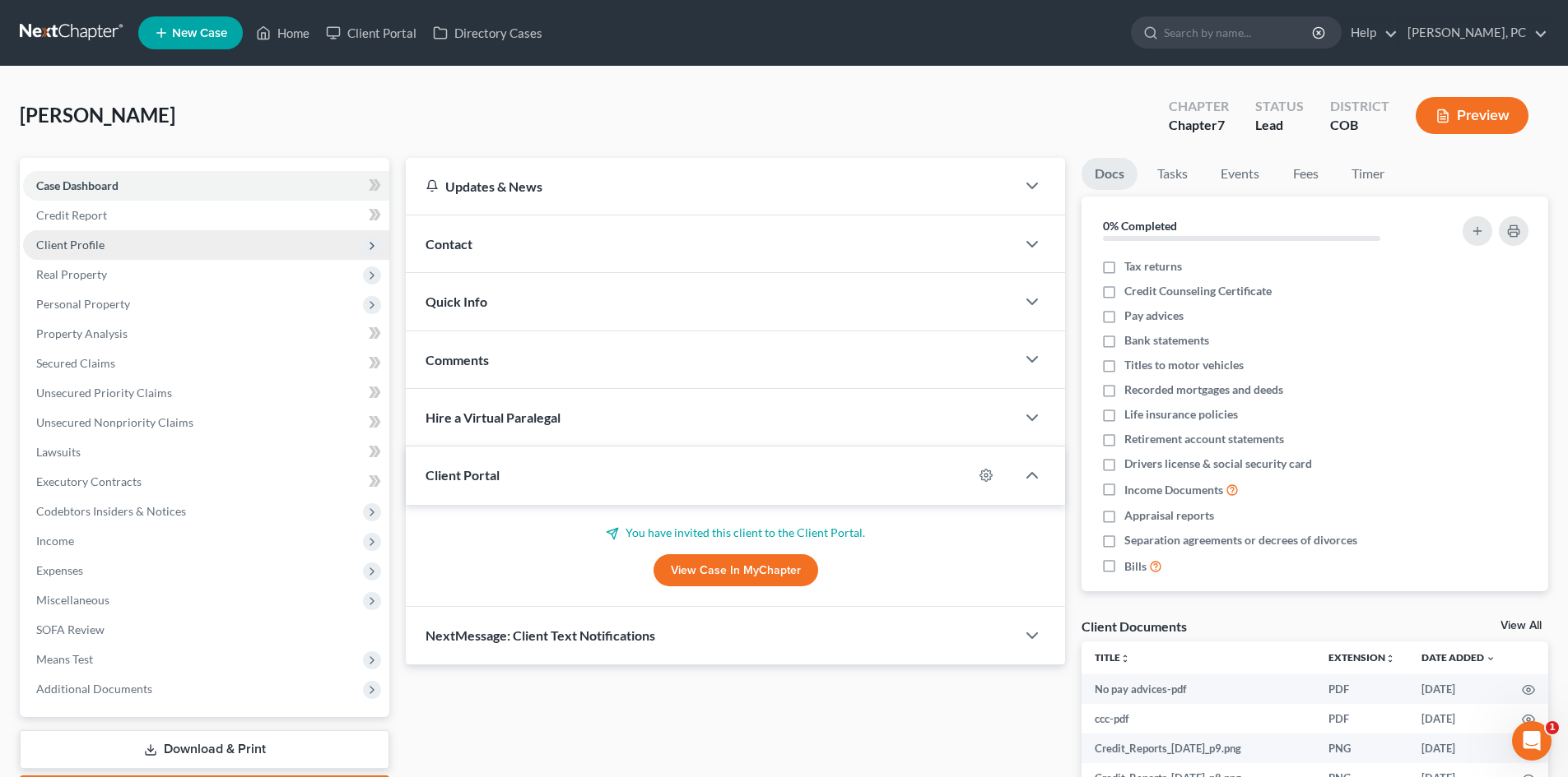
click at [81, 246] on span "Client Profile" at bounding box center [70, 244] width 69 height 14
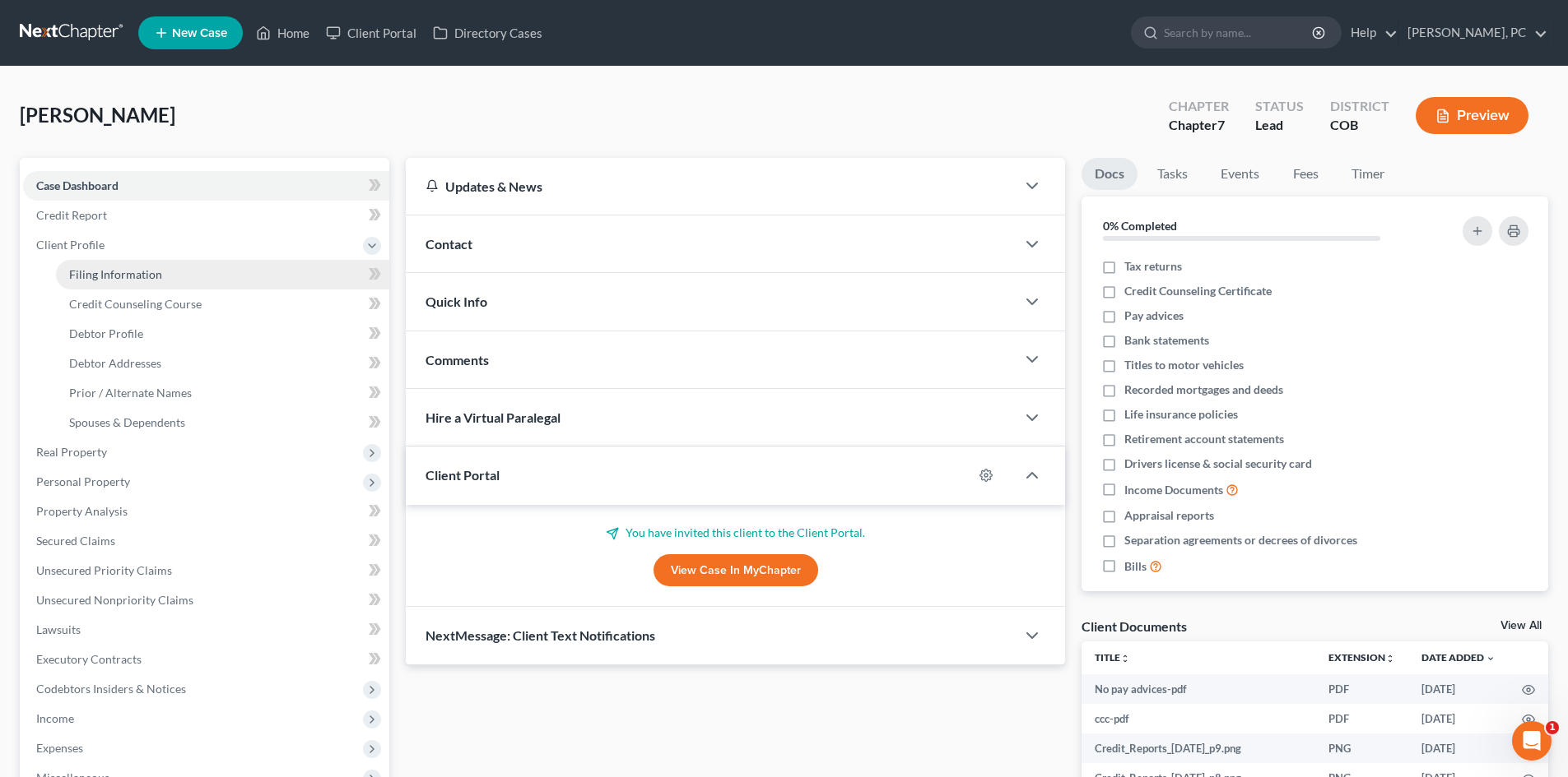
click at [132, 268] on span "Filing Information" at bounding box center [116, 274] width 93 height 14
select select "1"
select select "0"
select select "5"
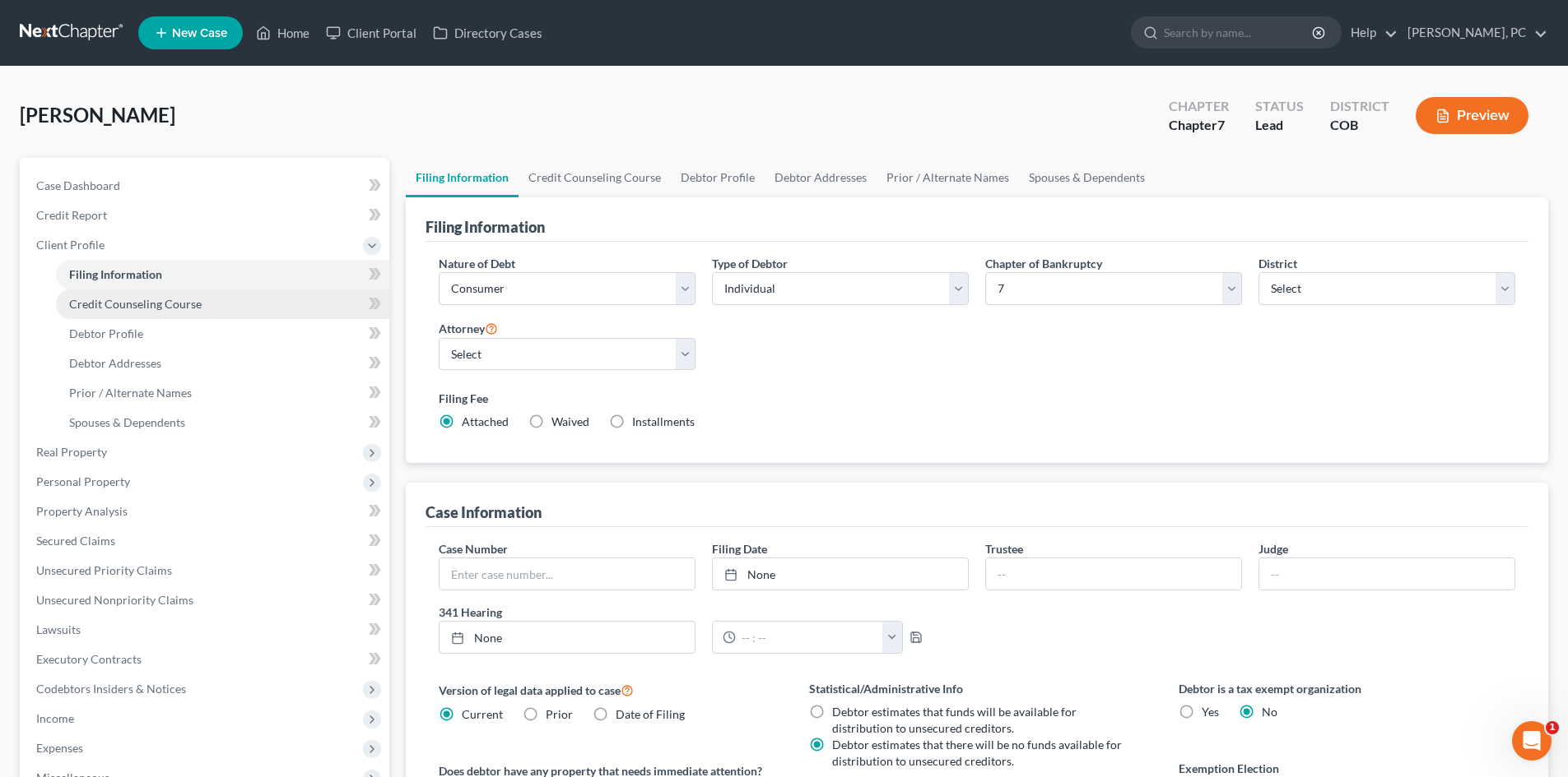
click at [142, 294] on link "Credit Counseling Course" at bounding box center [222, 304] width 333 height 30
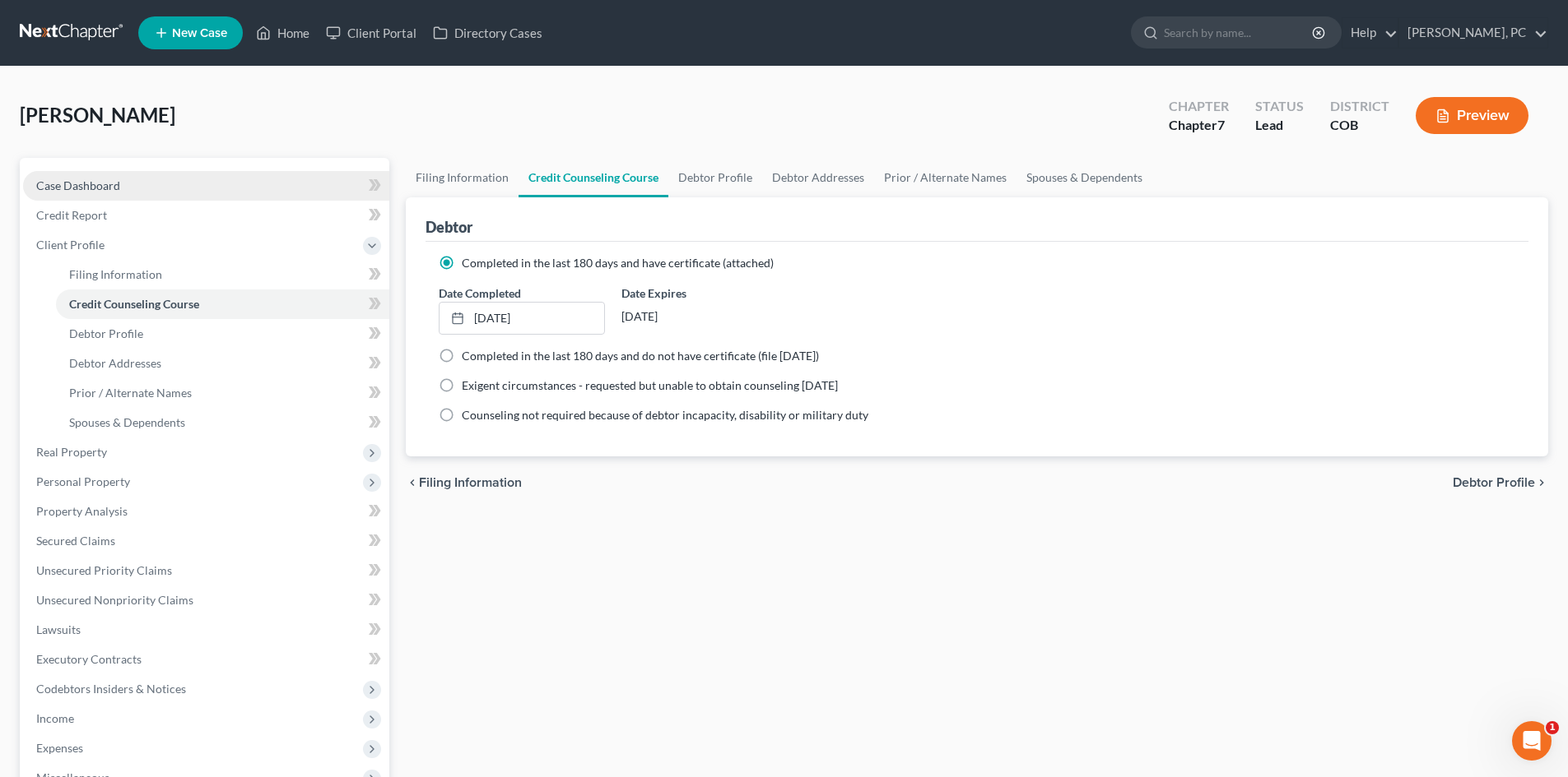
click at [114, 184] on span "Case Dashboard" at bounding box center [77, 185] width 84 height 14
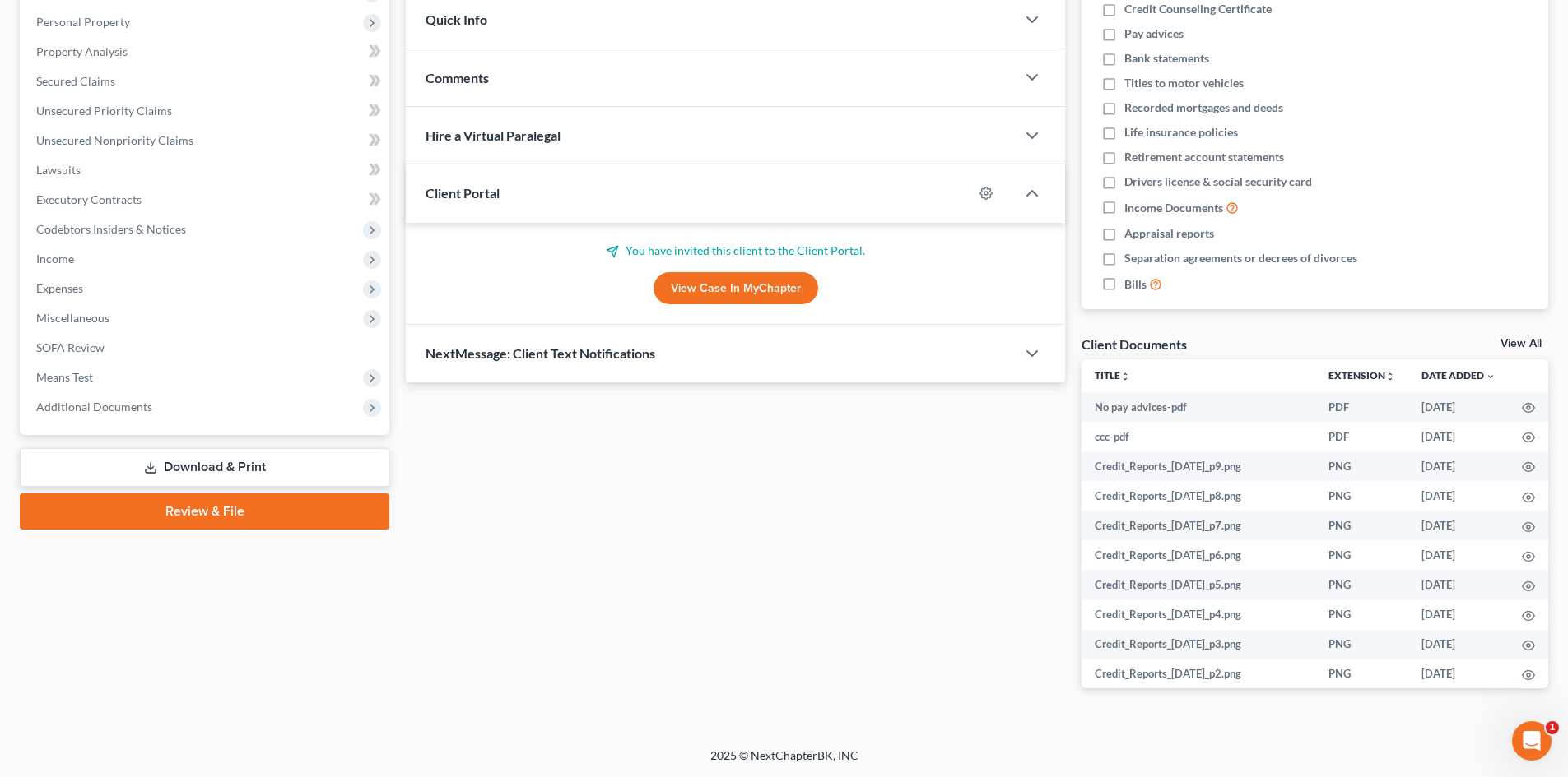
click at [1520, 343] on link "View All" at bounding box center [1521, 344] width 41 height 11
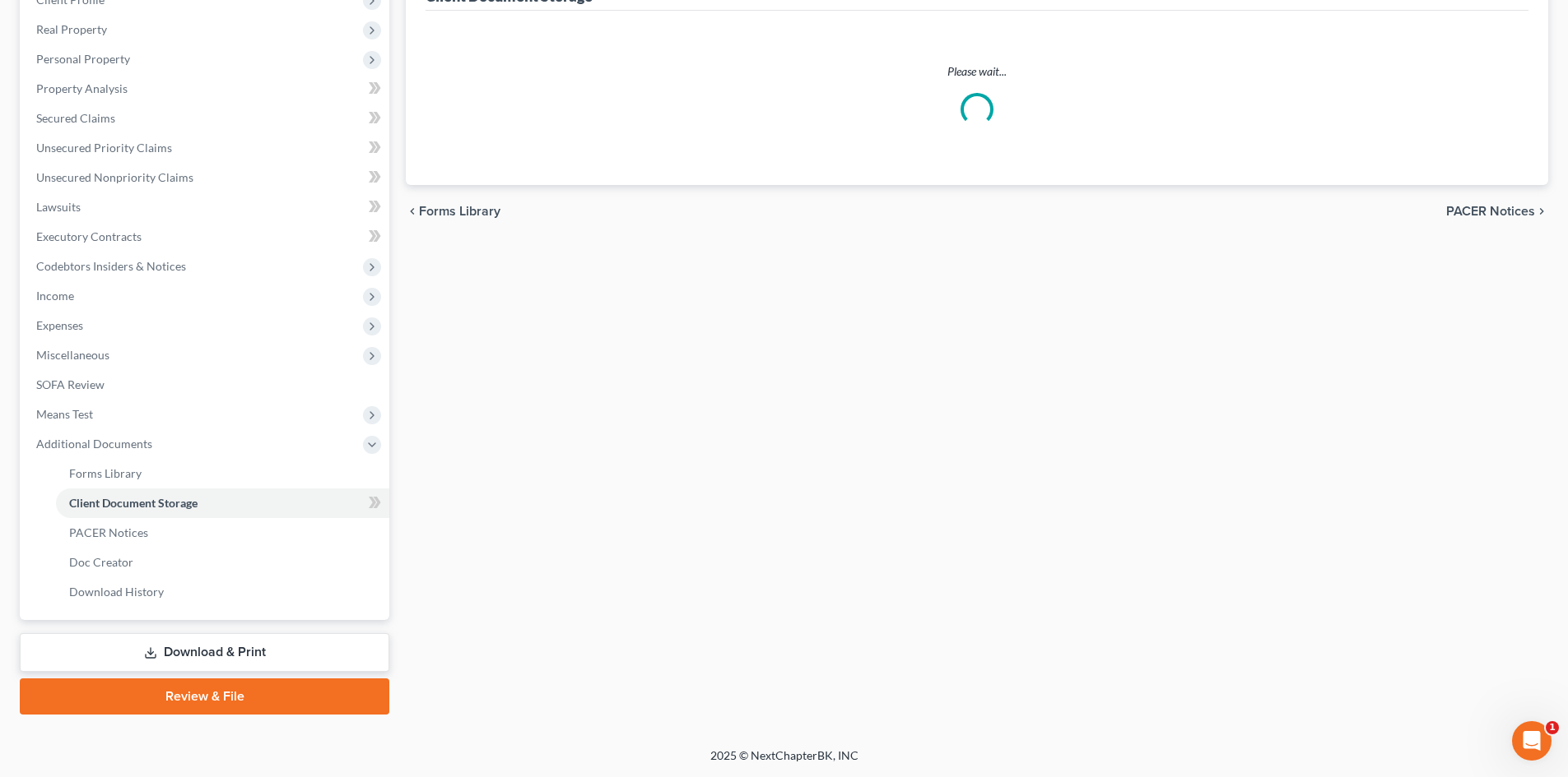
scroll to position [6, 0]
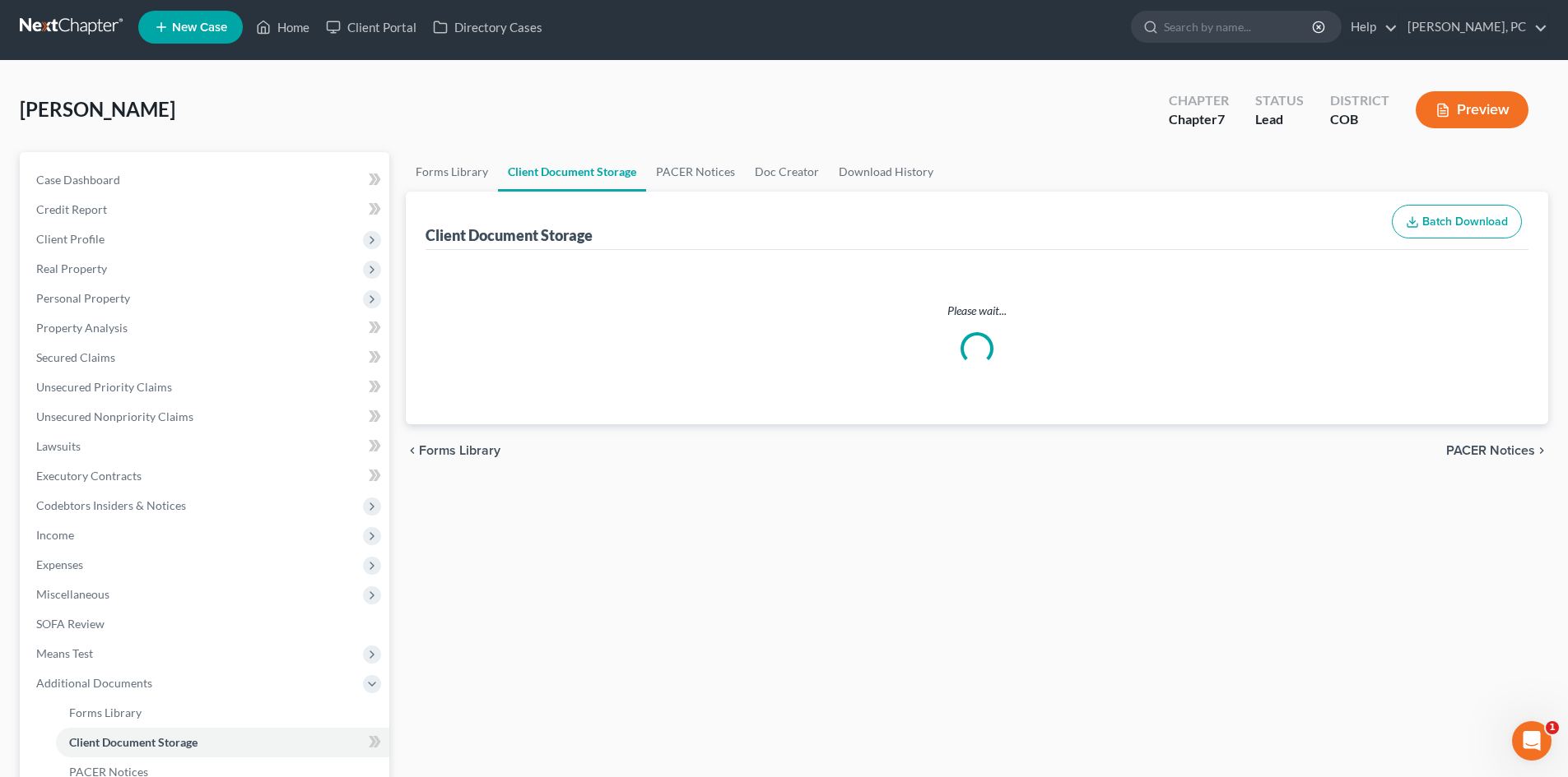
select select "5"
select select "28"
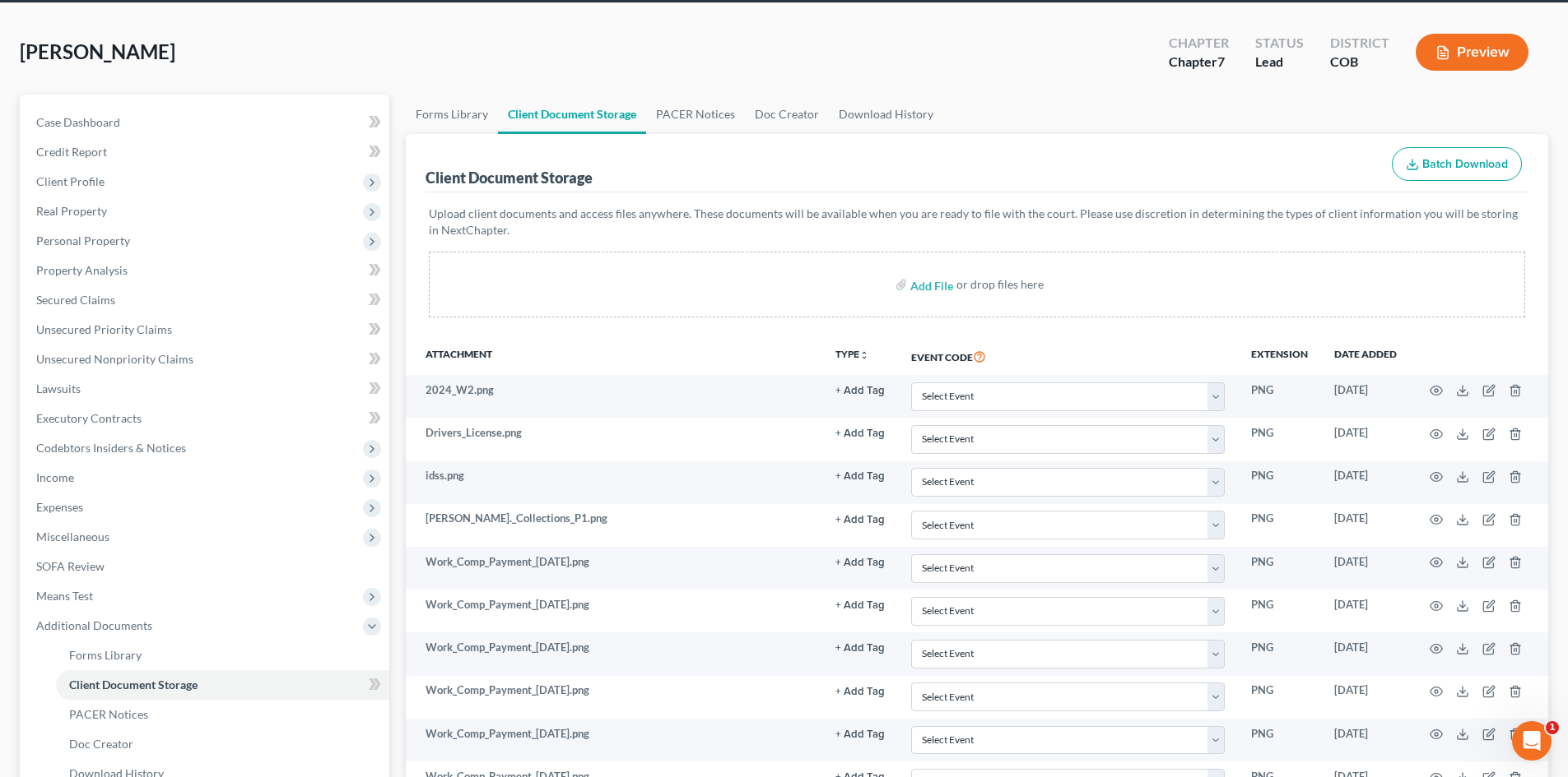
scroll to position [0, 0]
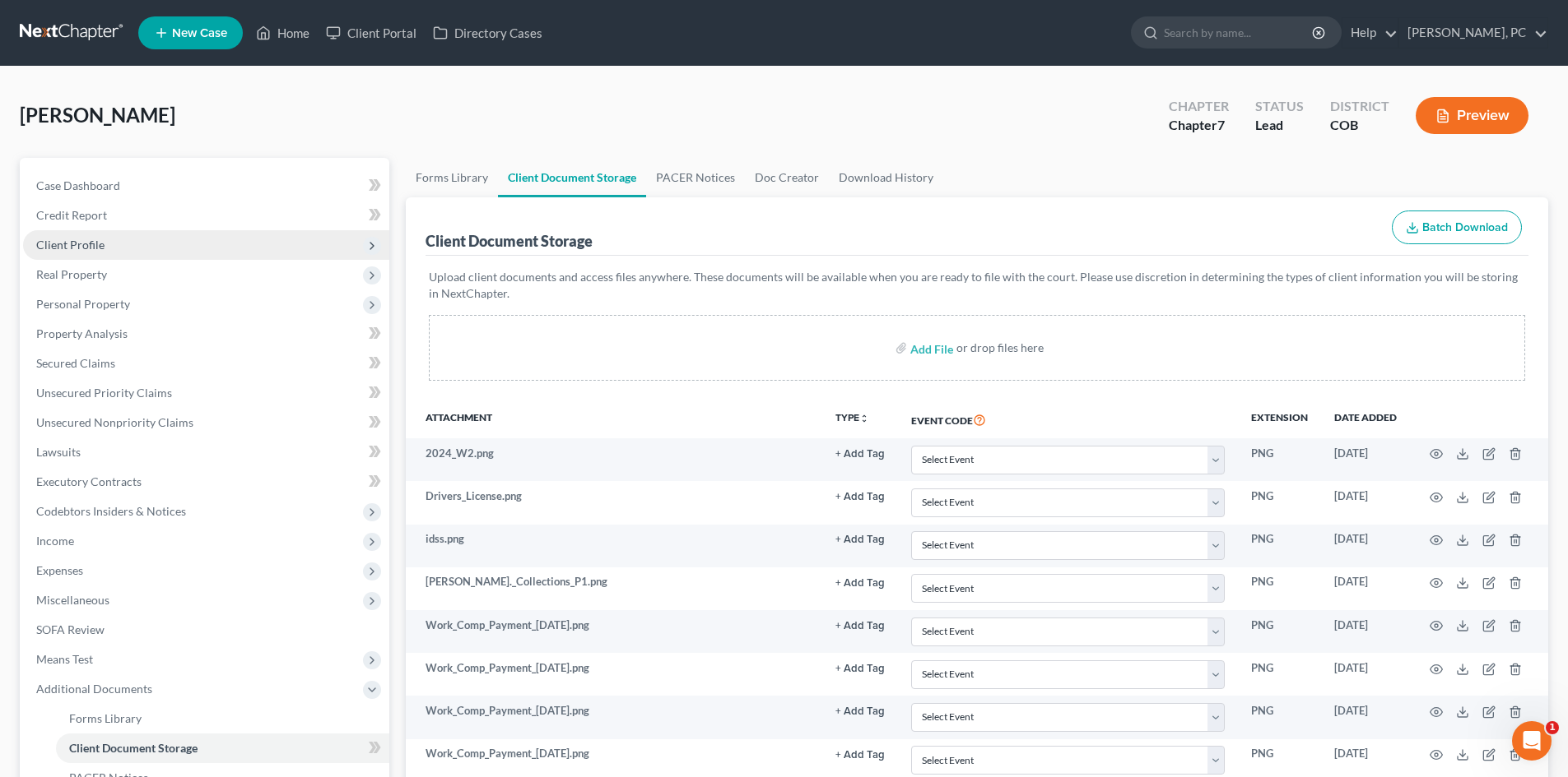
click at [82, 238] on span "Client Profile" at bounding box center [70, 244] width 69 height 14
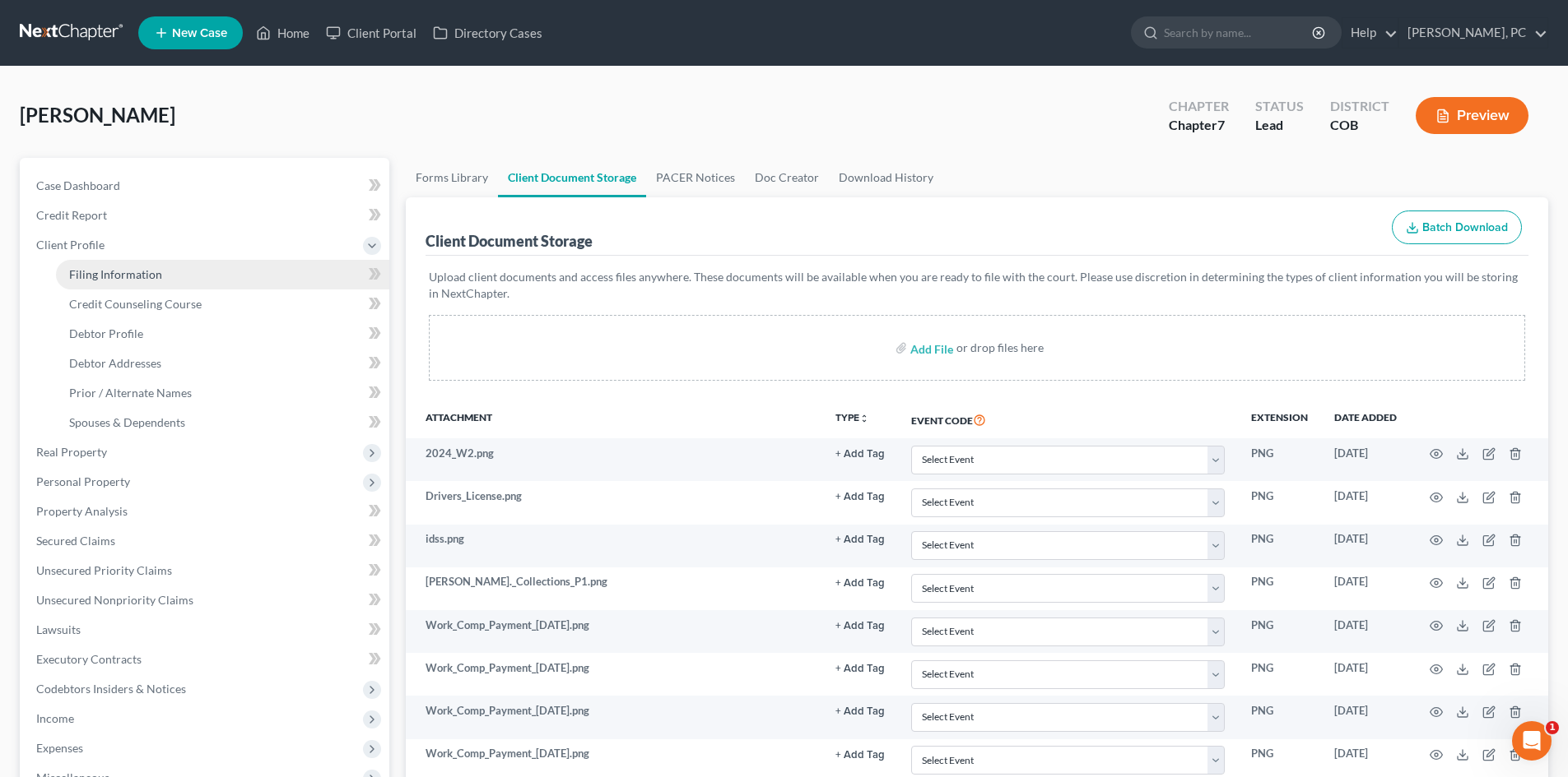
click at [136, 272] on span "Filing Information" at bounding box center [116, 274] width 93 height 14
select select "1"
select select "0"
select select "11"
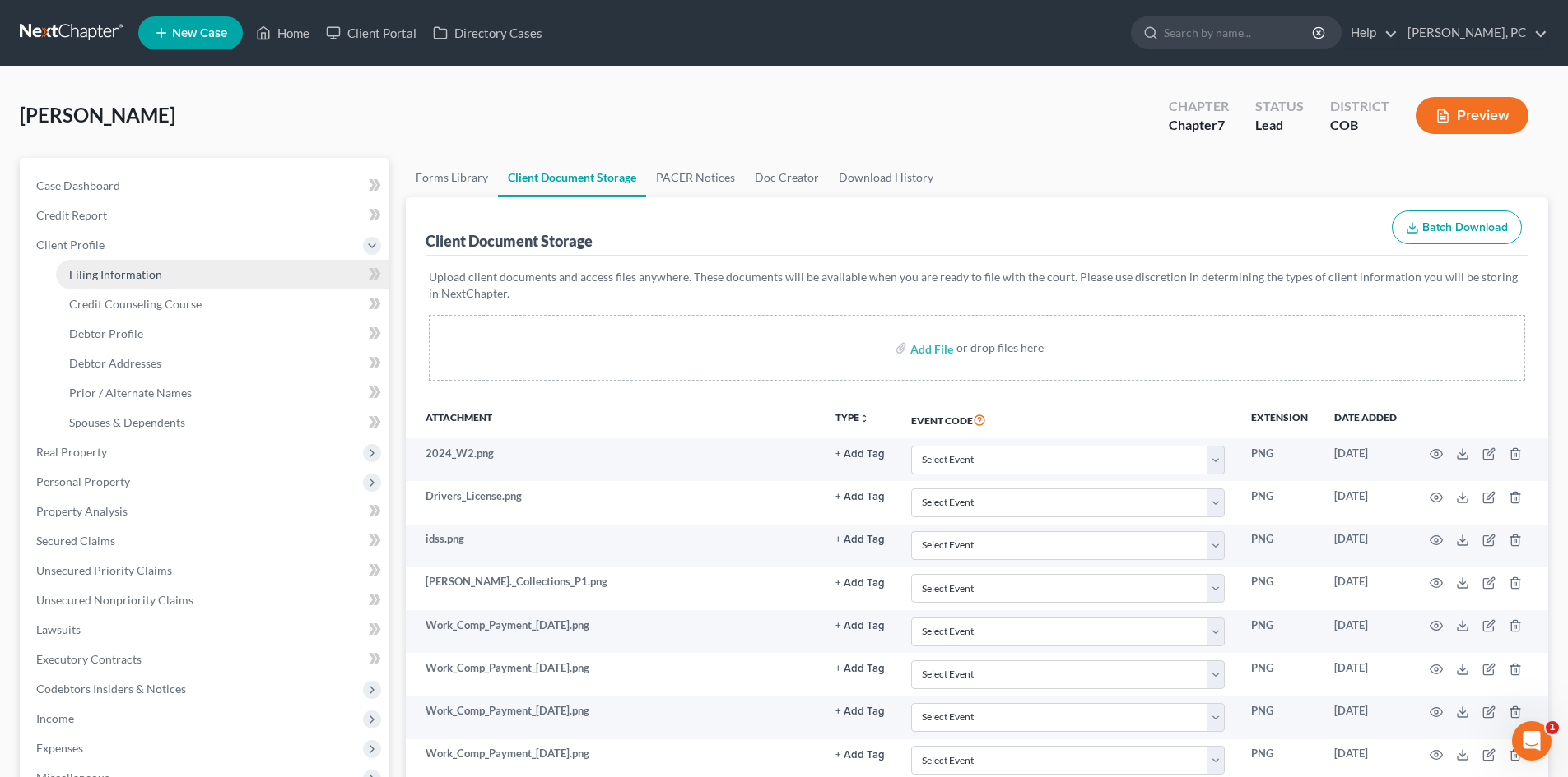
select select "2"
select select "5"
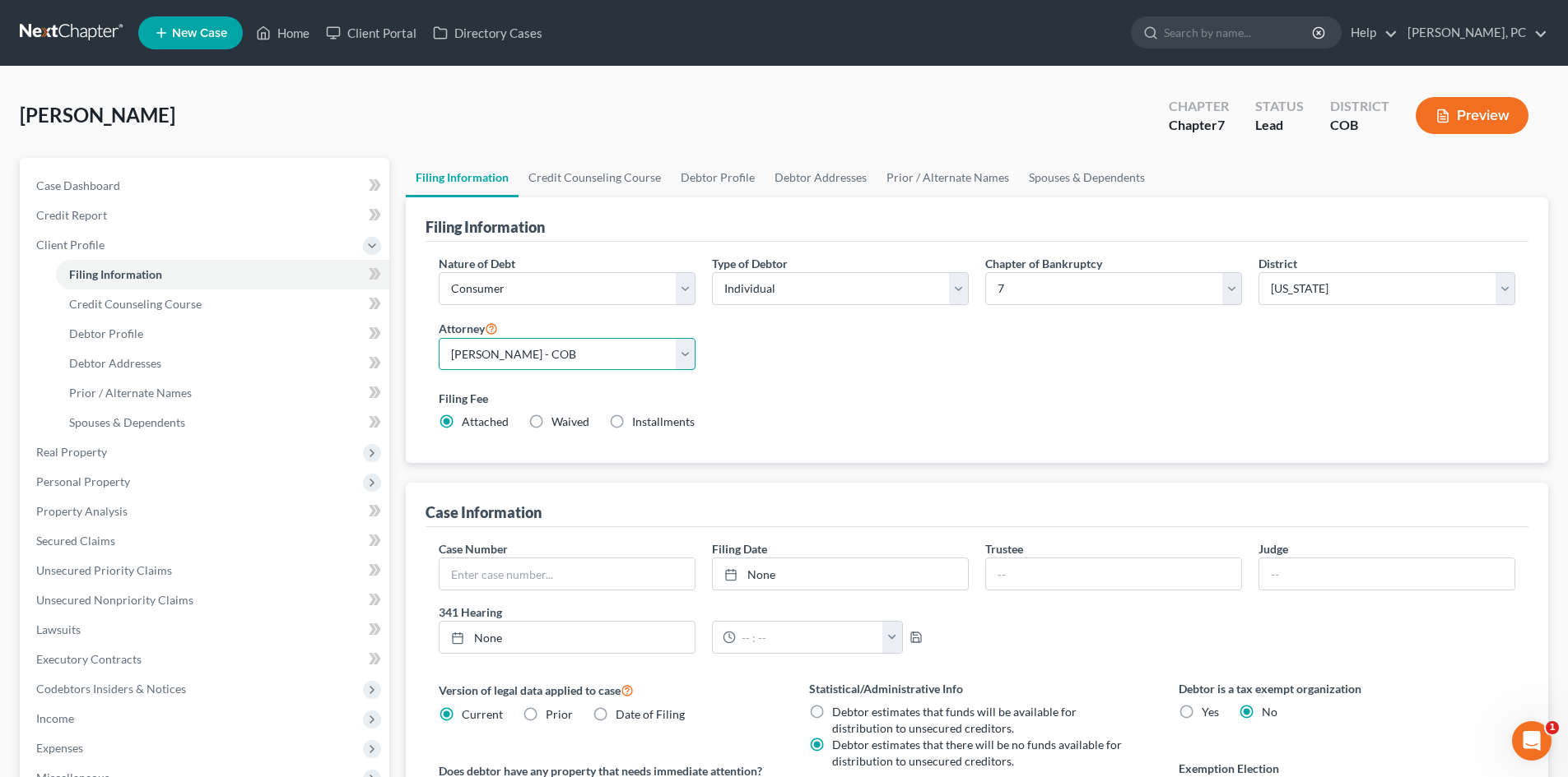
click at [523, 352] on select "Select Sean Cloyes - COB Sean Cloyes - COB Stephen Berken - COB Neil Camera - C…" at bounding box center [567, 354] width 257 height 33
select select "0"
click at [439, 338] on select "Select Sean Cloyes - COB Sean Cloyes - COB Stephen Berken - COB Neil Camera - C…" at bounding box center [567, 354] width 257 height 33
click at [397, 424] on div "Filing Information Credit Counseling Course Debtor Profile Debtor Addresses Pri…" at bounding box center [977, 590] width 1159 height 864
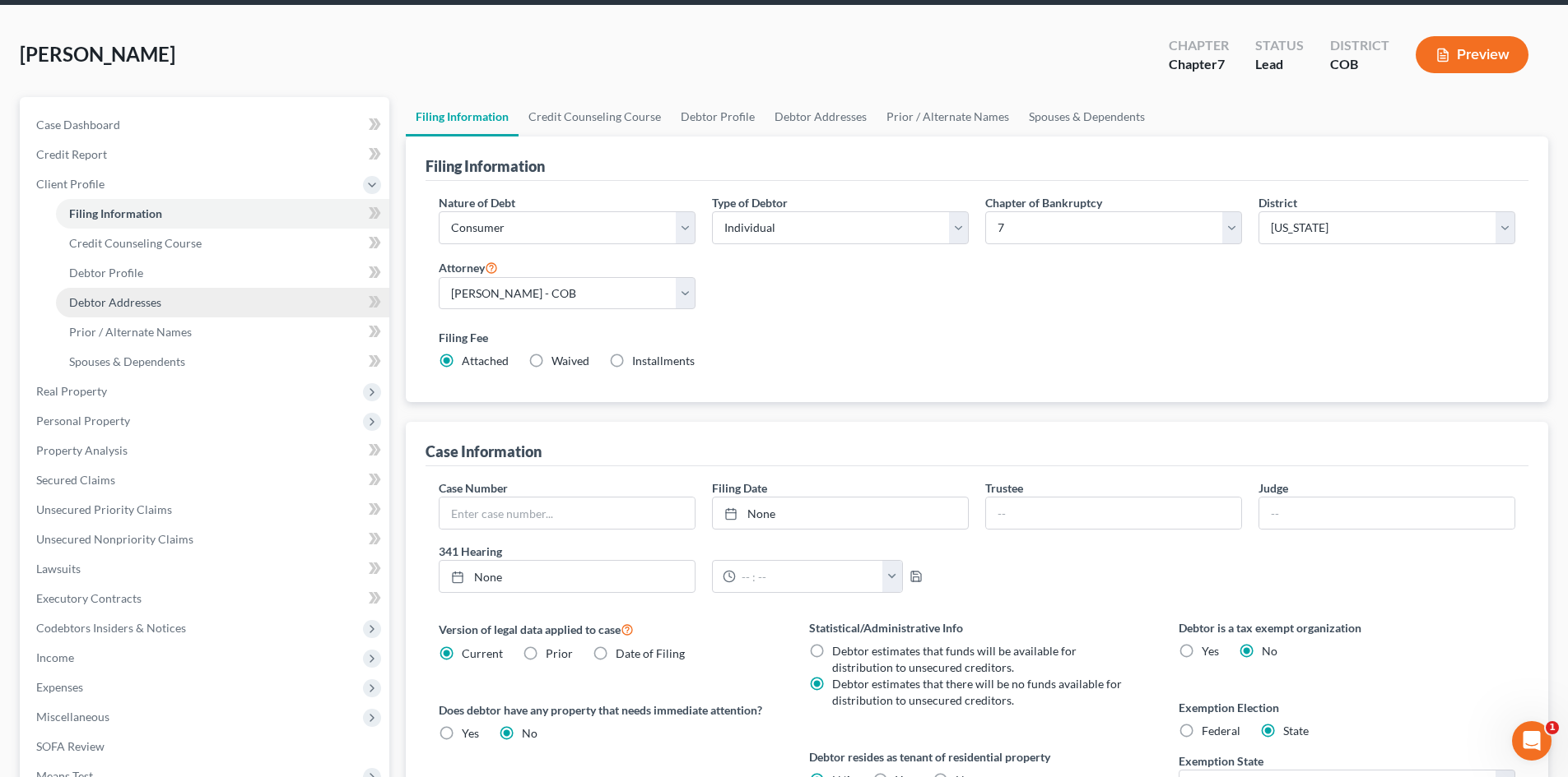
scroll to position [60, 0]
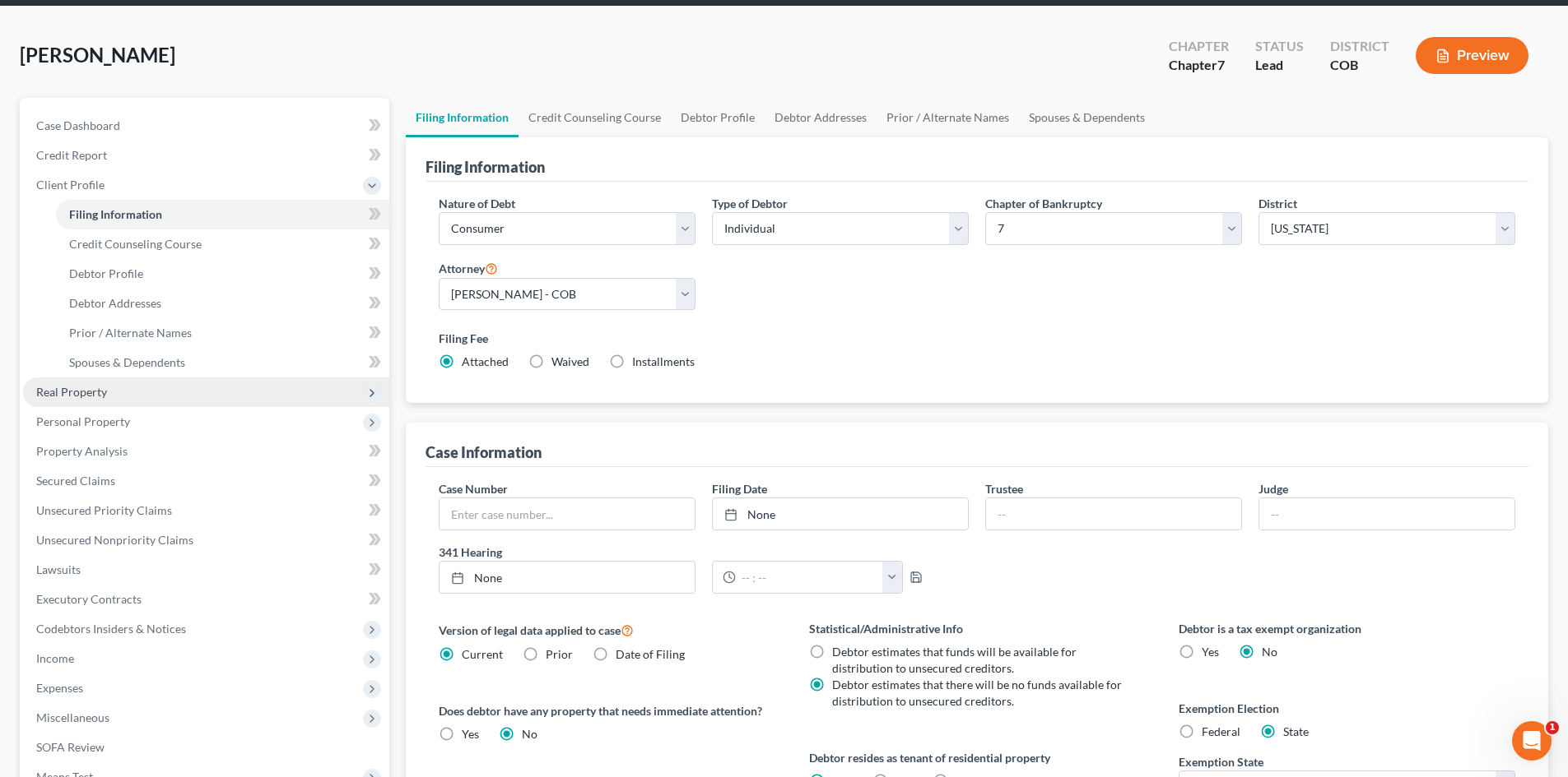
click at [70, 385] on span "Real Property" at bounding box center [71, 392] width 70 height 14
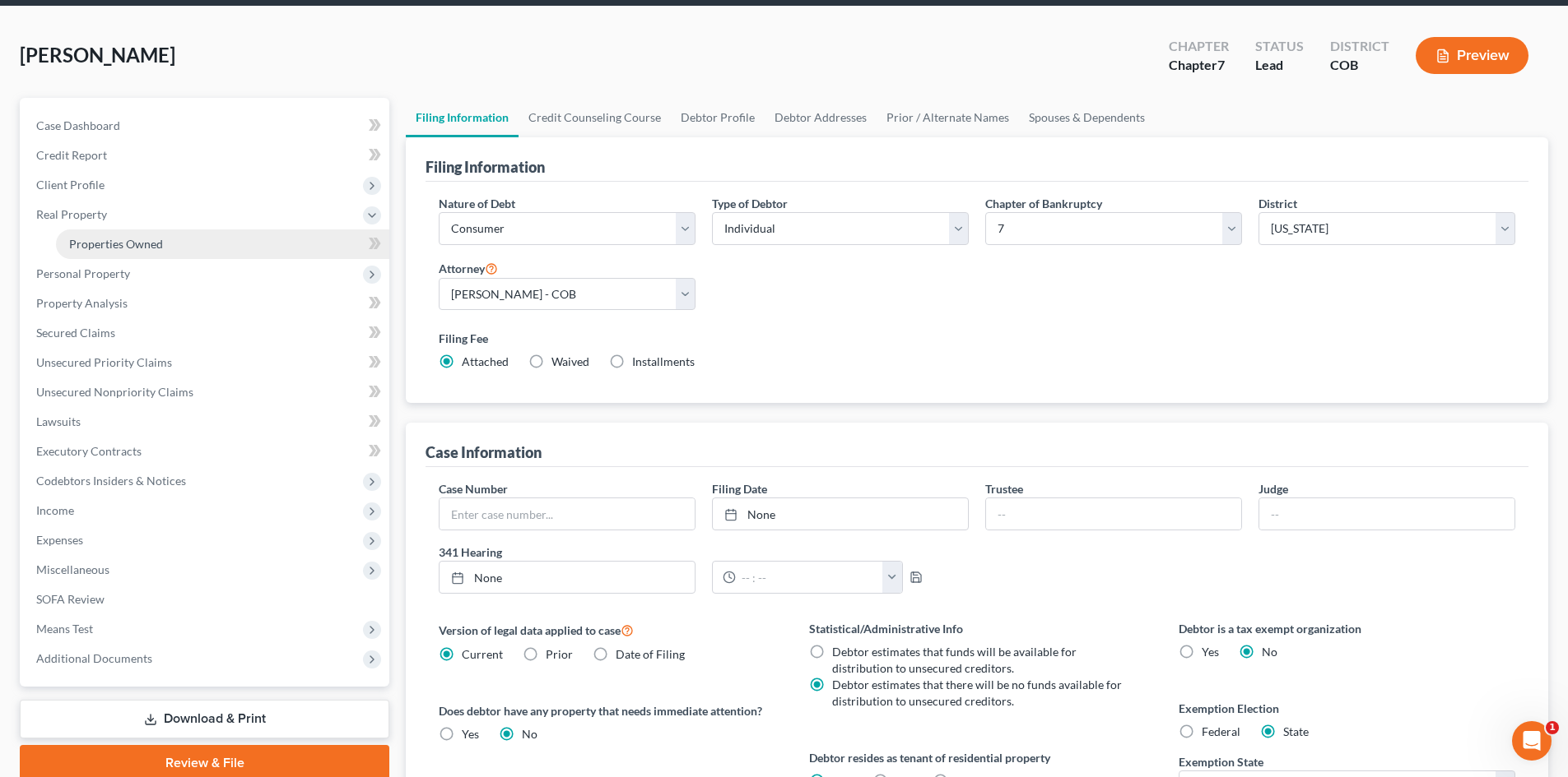
click at [142, 247] on span "Properties Owned" at bounding box center [116, 244] width 94 height 14
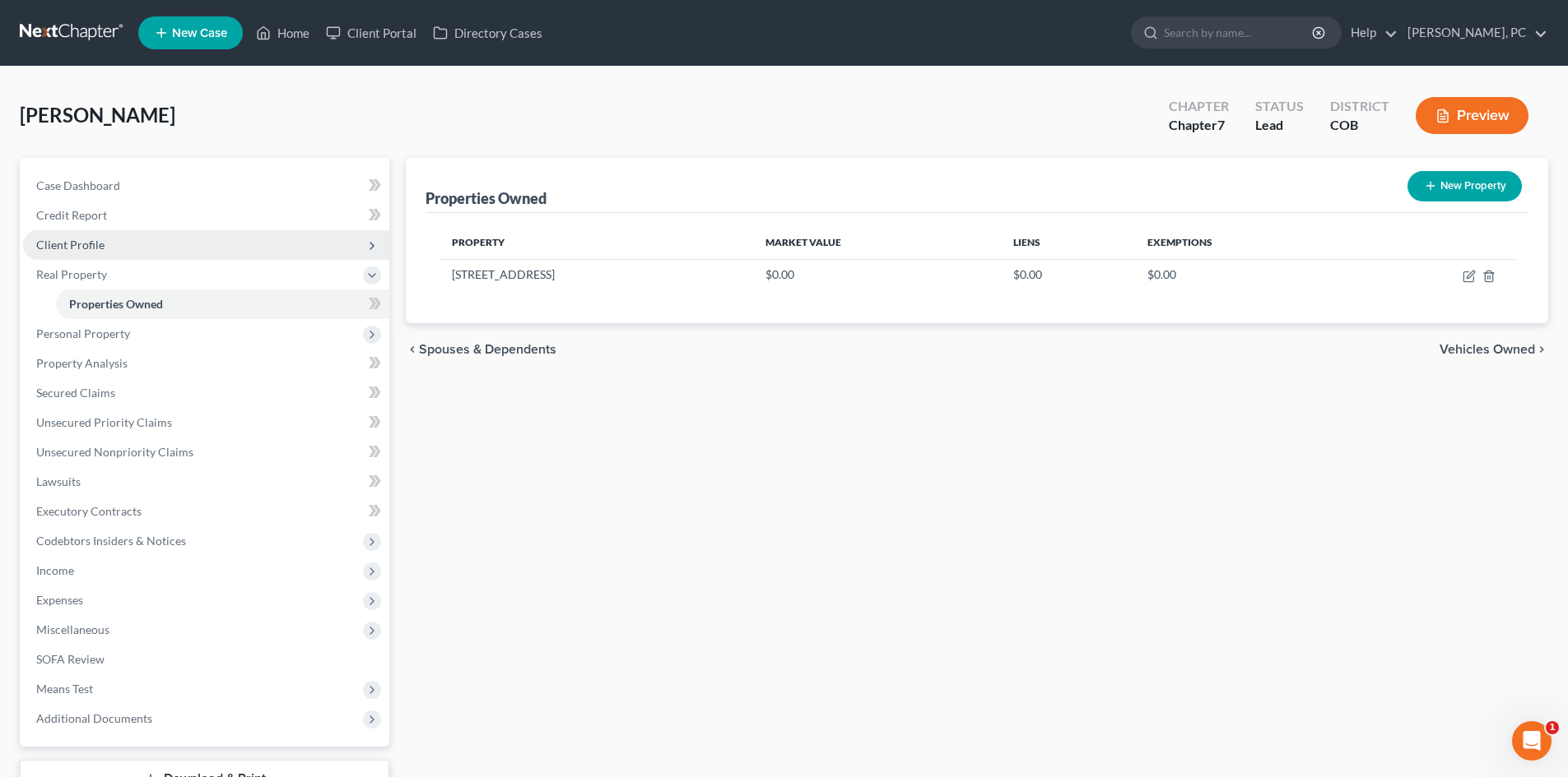
click at [72, 244] on span "Client Profile" at bounding box center [70, 244] width 69 height 14
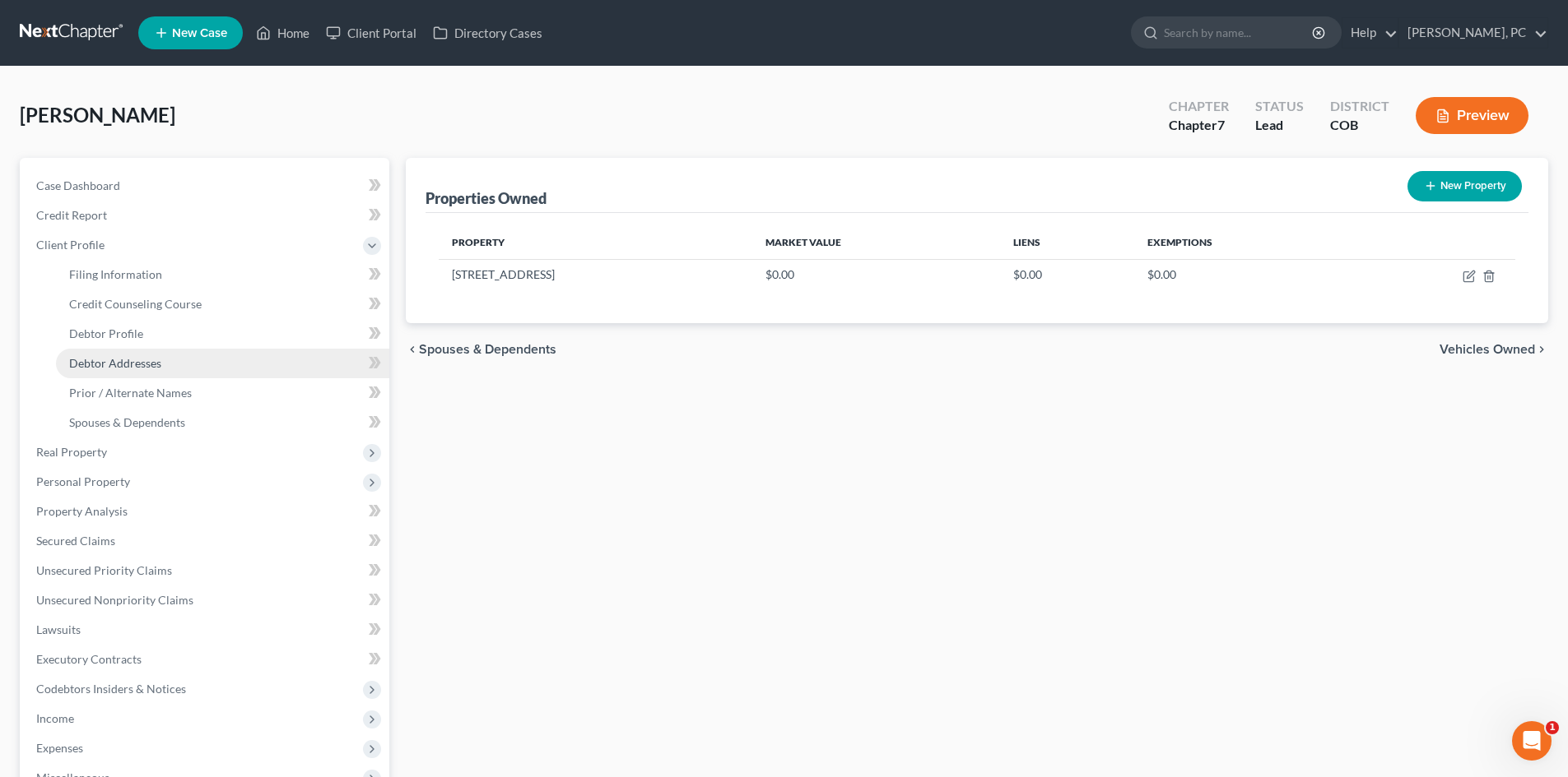
click at [128, 357] on span "Debtor Addresses" at bounding box center [115, 363] width 92 height 14
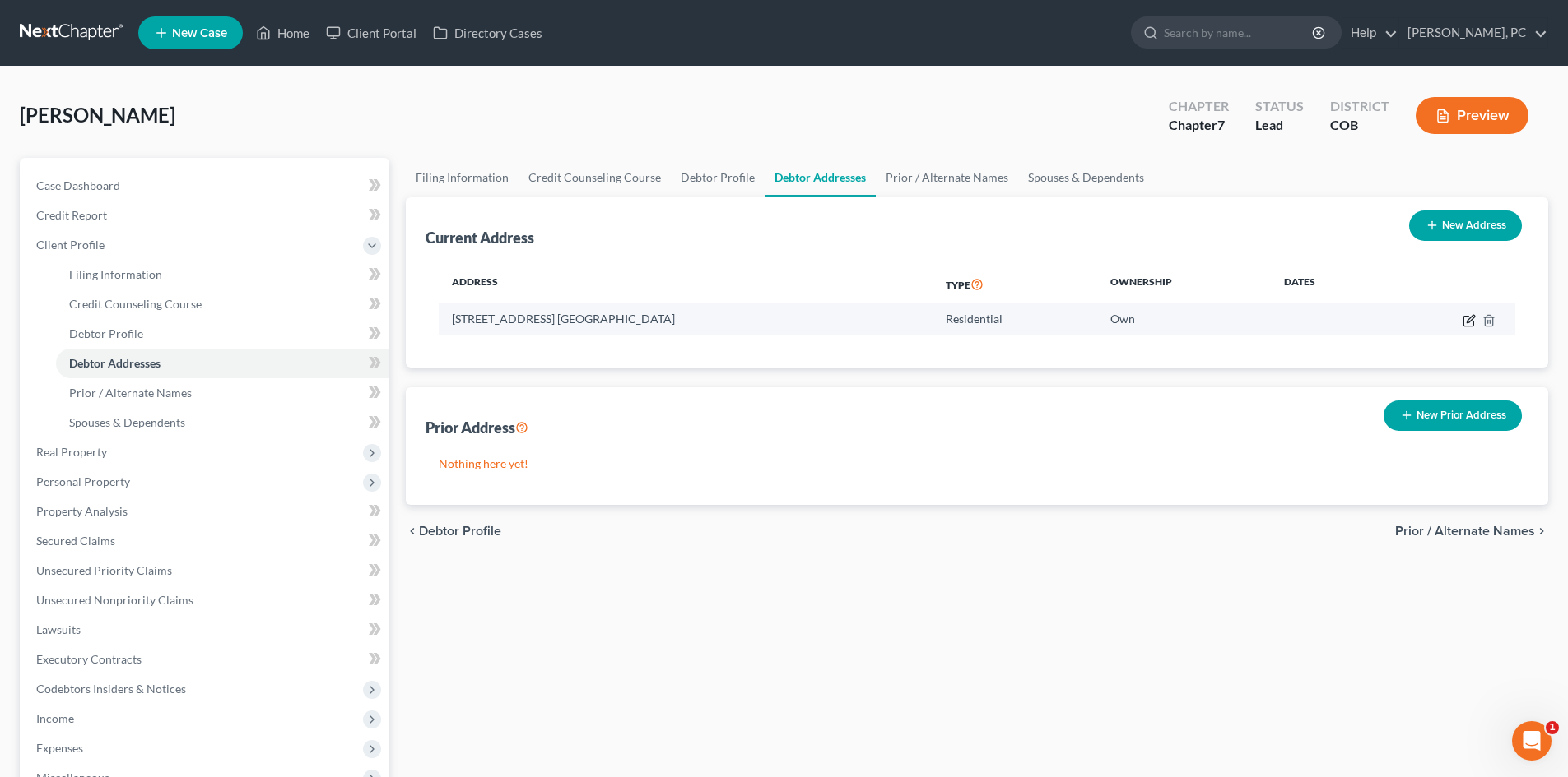
click at [1465, 321] on icon "button" at bounding box center [1469, 320] width 13 height 13
select select "5"
select select "62"
select select "0"
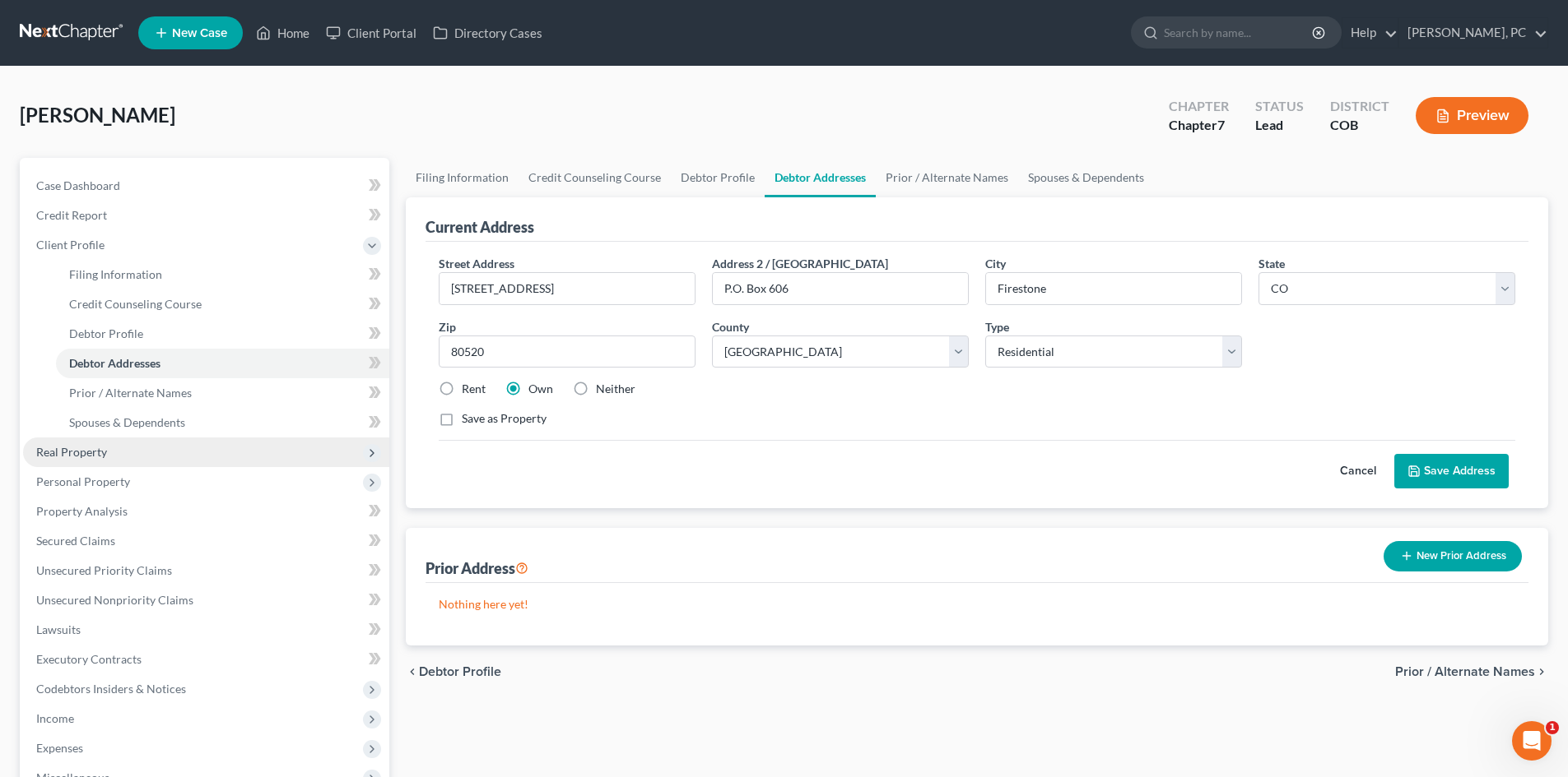
click at [89, 454] on span "Real Property" at bounding box center [71, 452] width 70 height 14
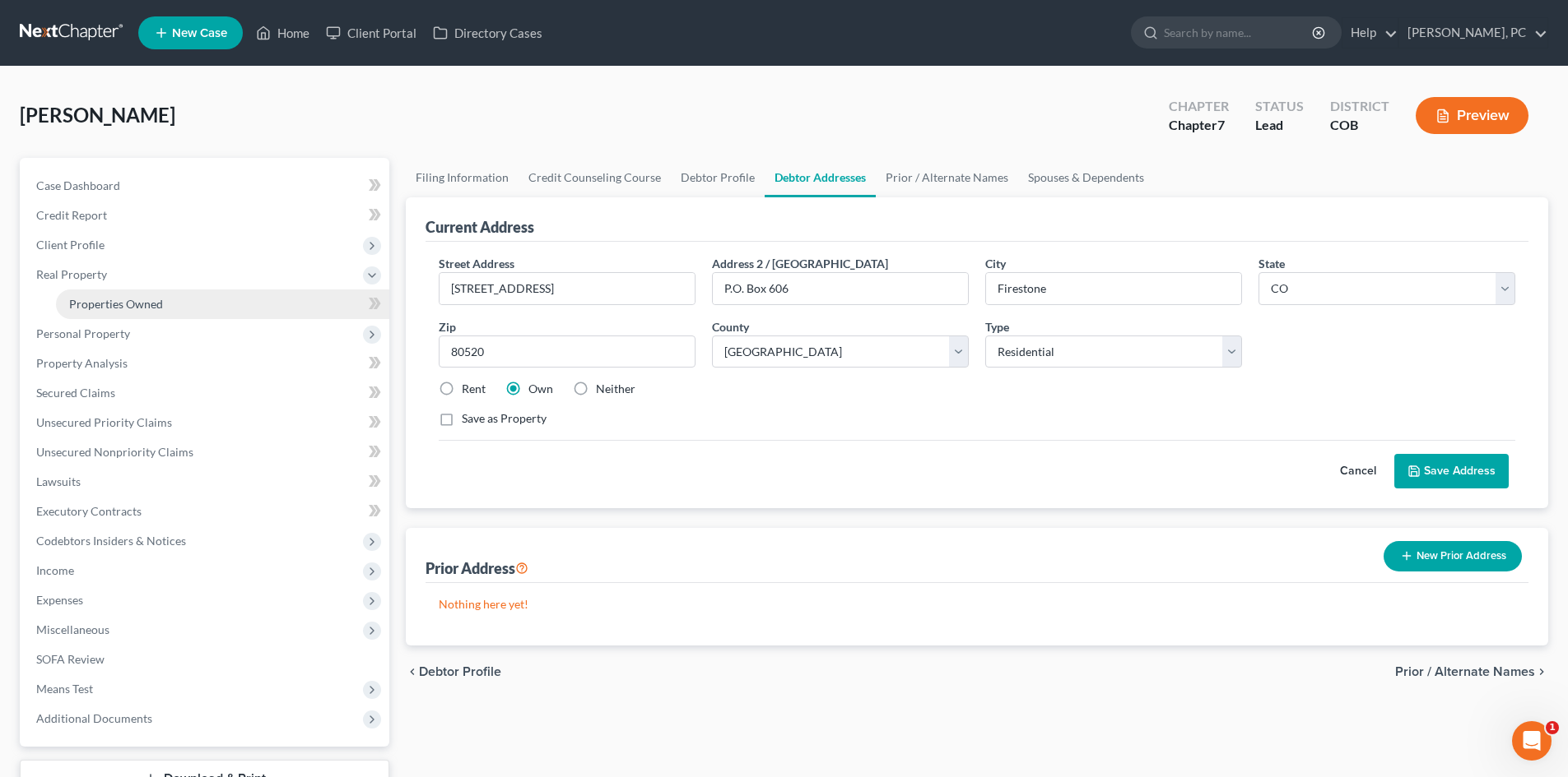
click at [133, 309] on span "Properties Owned" at bounding box center [116, 304] width 94 height 14
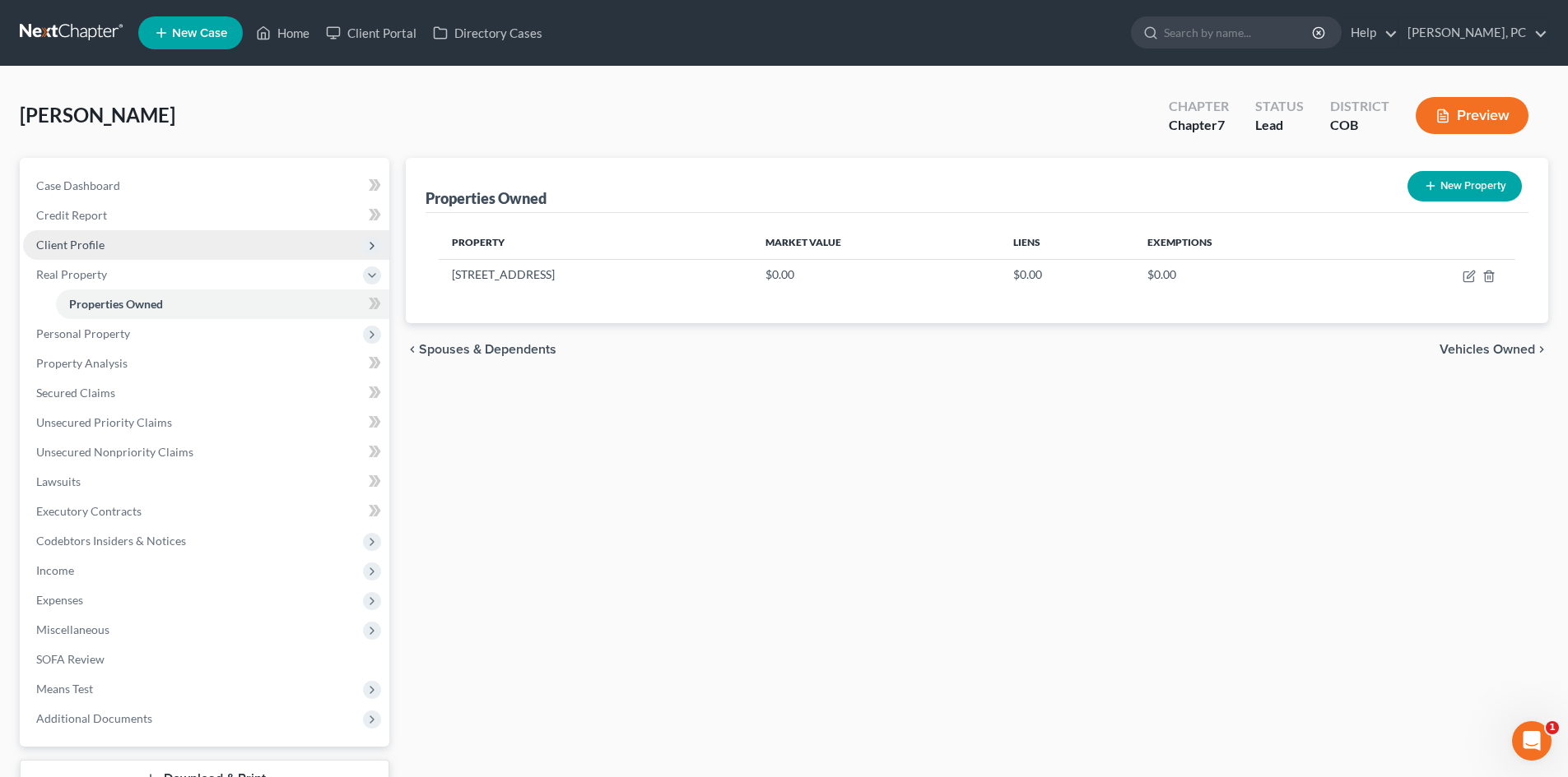
click at [66, 231] on span "Client Profile" at bounding box center [206, 245] width 366 height 30
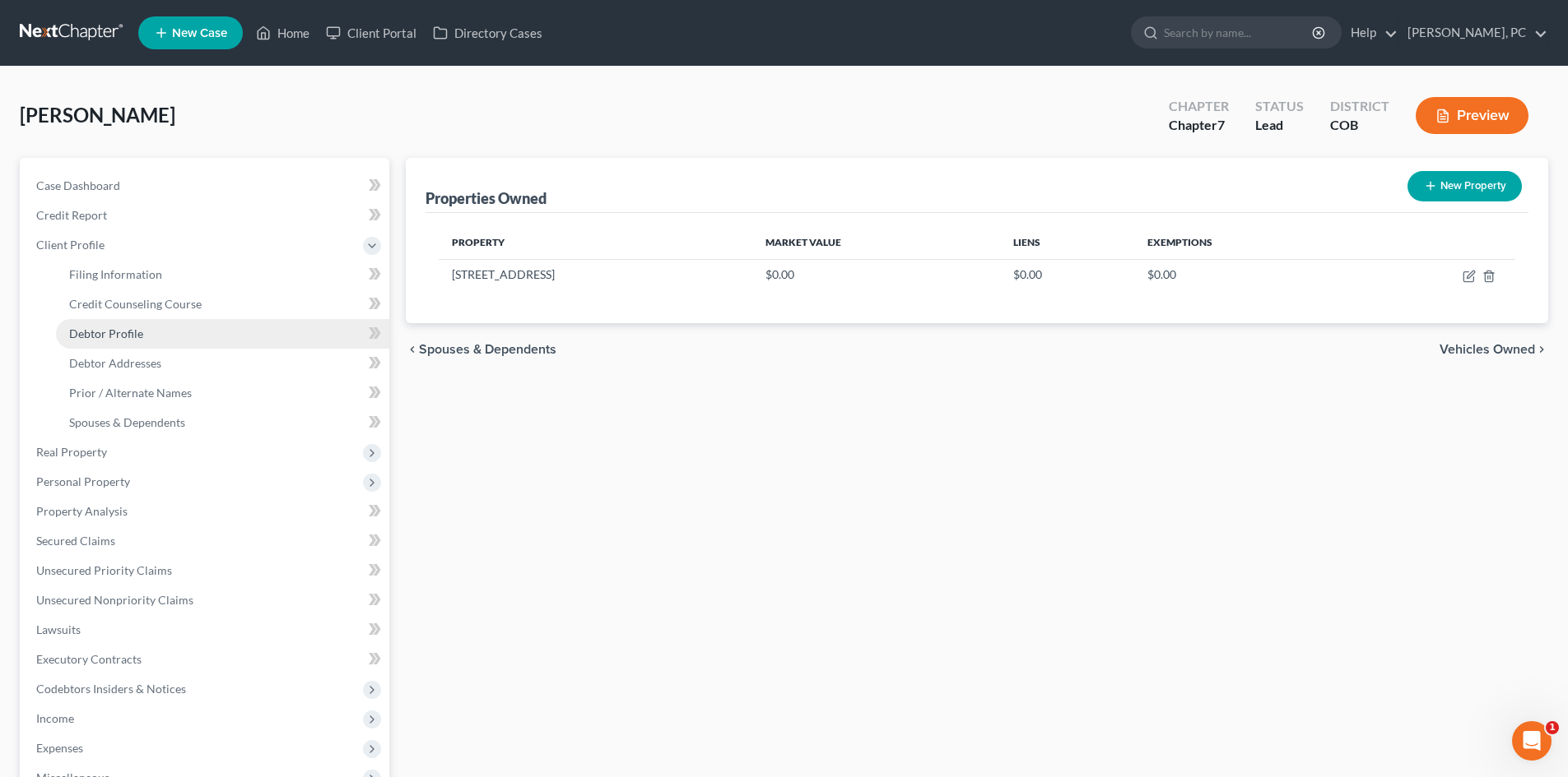
click at [121, 336] on span "Debtor Profile" at bounding box center [106, 334] width 74 height 14
select select "3"
select select "0"
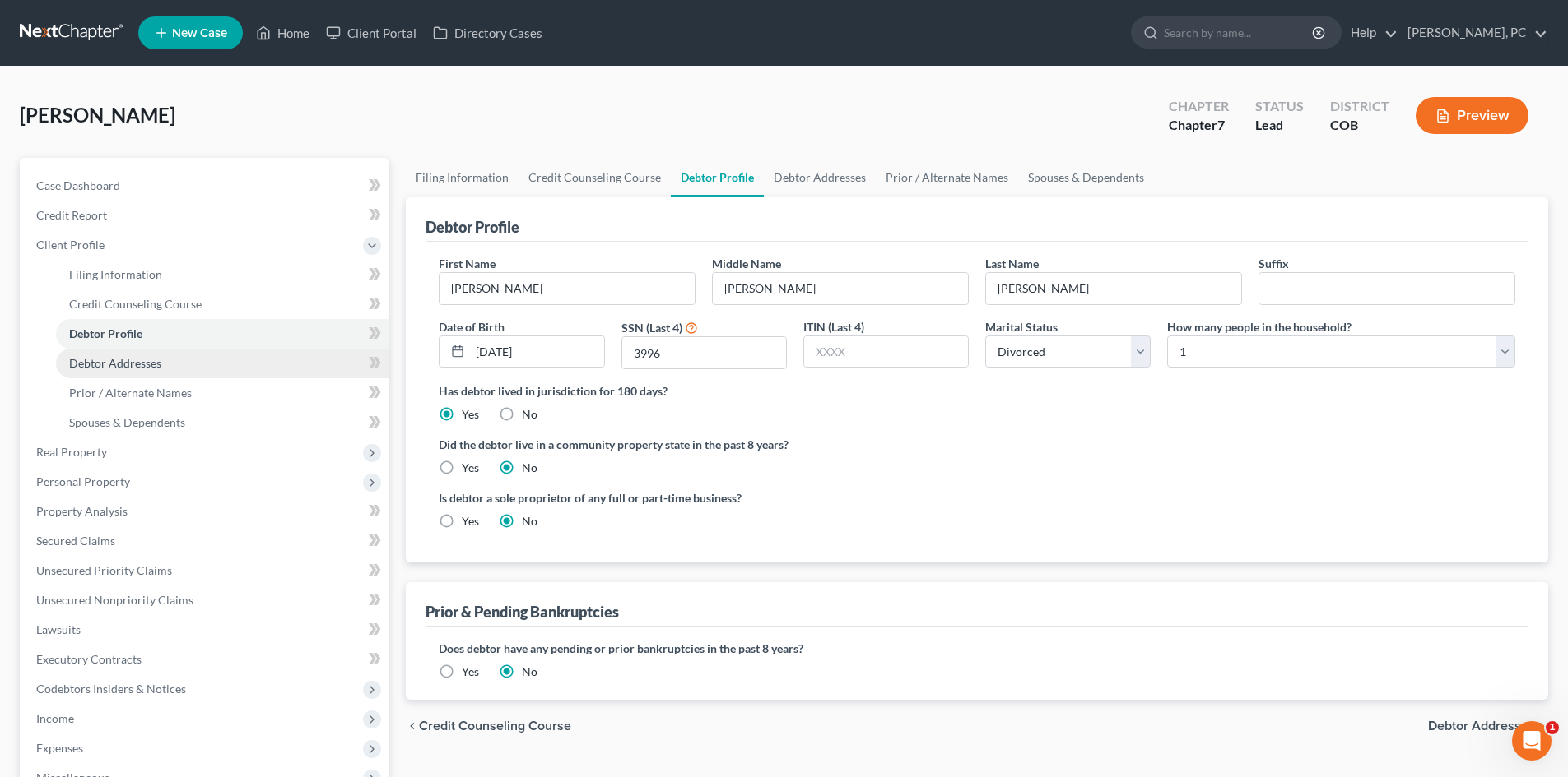
click at [127, 357] on span "Debtor Addresses" at bounding box center [115, 363] width 92 height 14
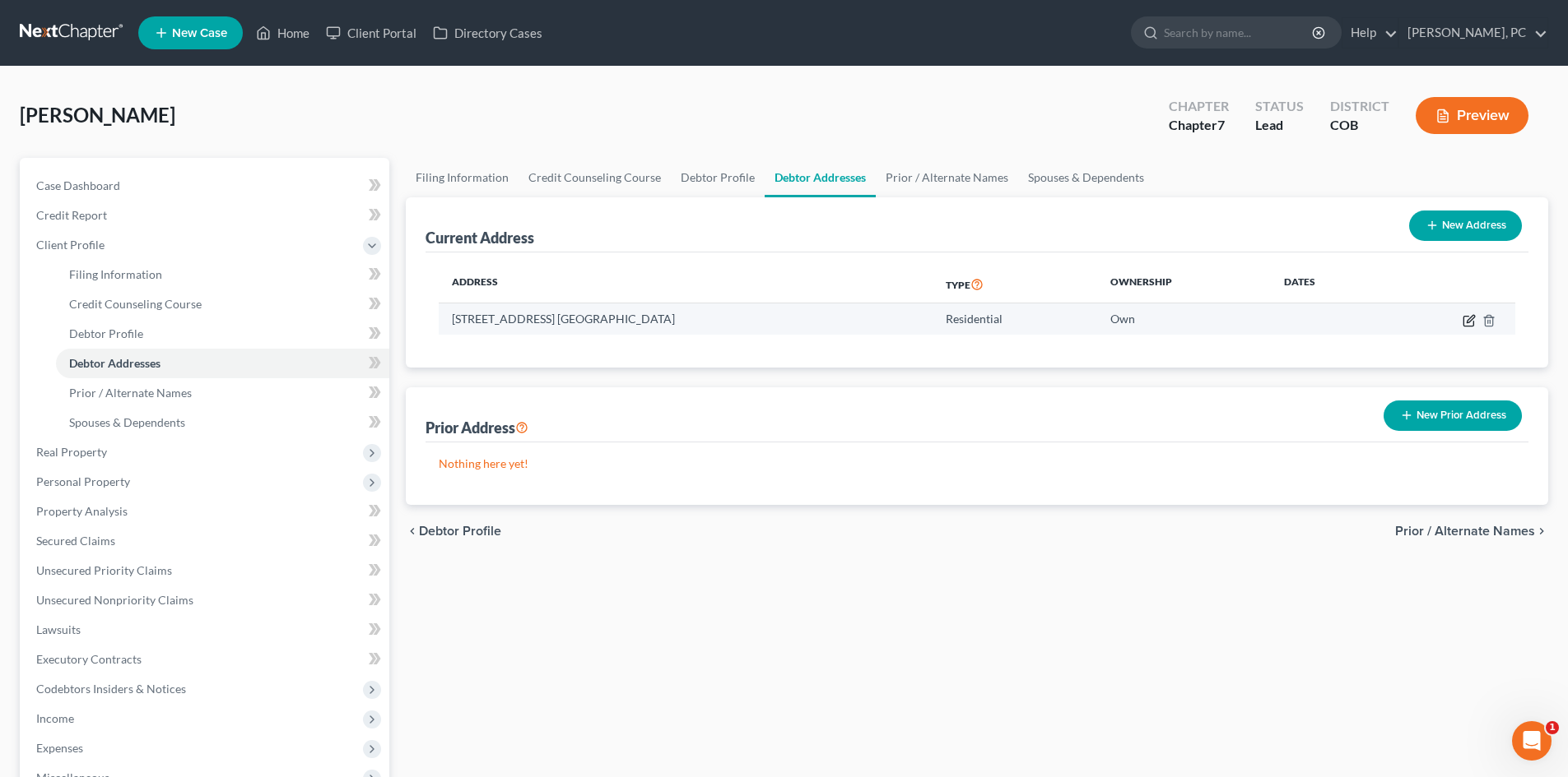
click at [1470, 316] on icon "button" at bounding box center [1469, 320] width 13 height 13
select select "5"
select select "62"
select select "0"
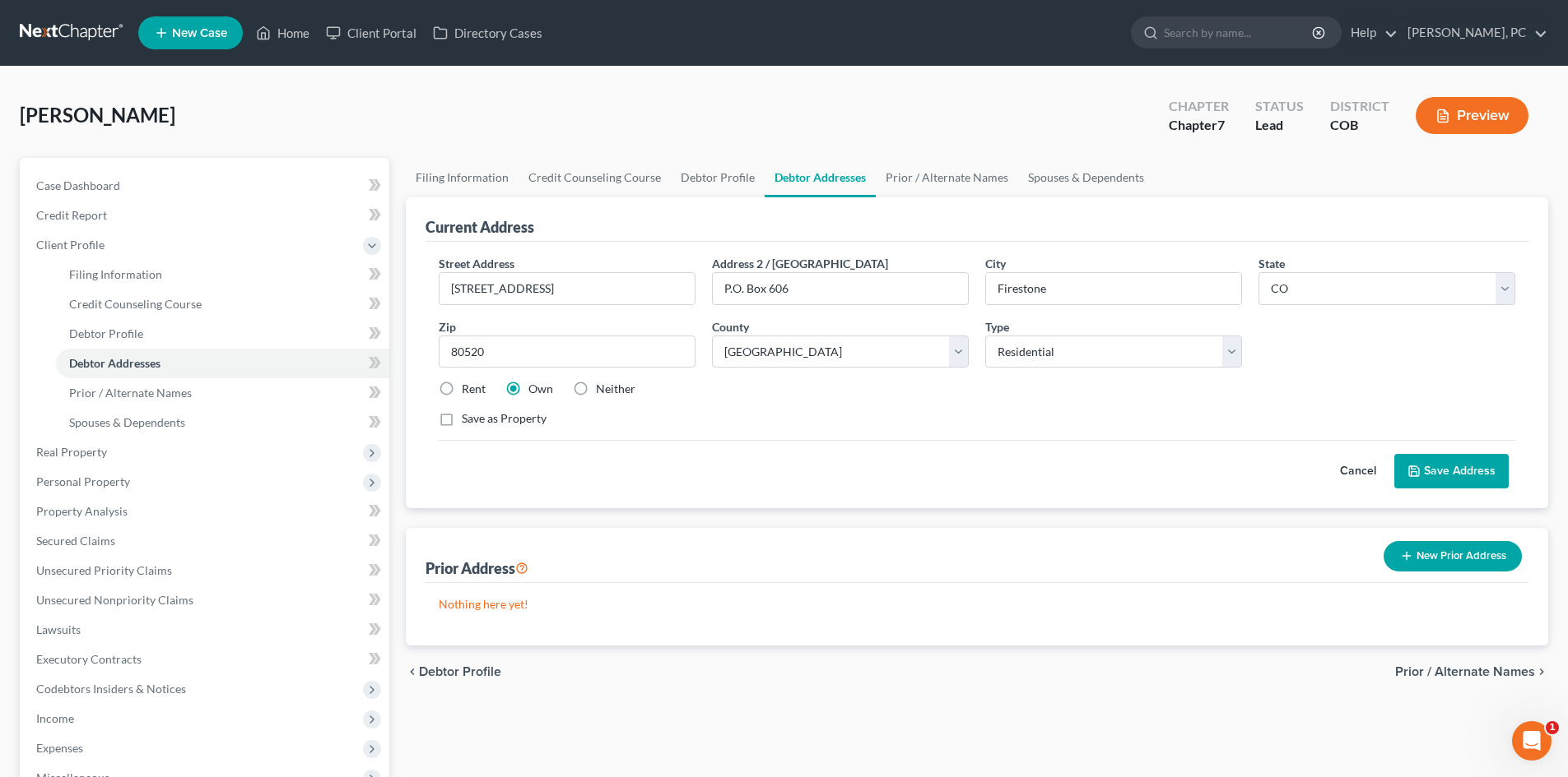
click at [462, 388] on label "Rent" at bounding box center [473, 388] width 24 height 17
click at [468, 388] on input "Rent" at bounding box center [473, 386] width 11 height 11
radio input "true"
drag, startPoint x: 795, startPoint y: 289, endPoint x: 679, endPoint y: 286, distance: 116.0
click at [679, 286] on div "Street Address * 342 Grant Ave Address 2 / PO Box P.O. Box 606 City * Firestone…" at bounding box center [976, 347] width 1093 height 185
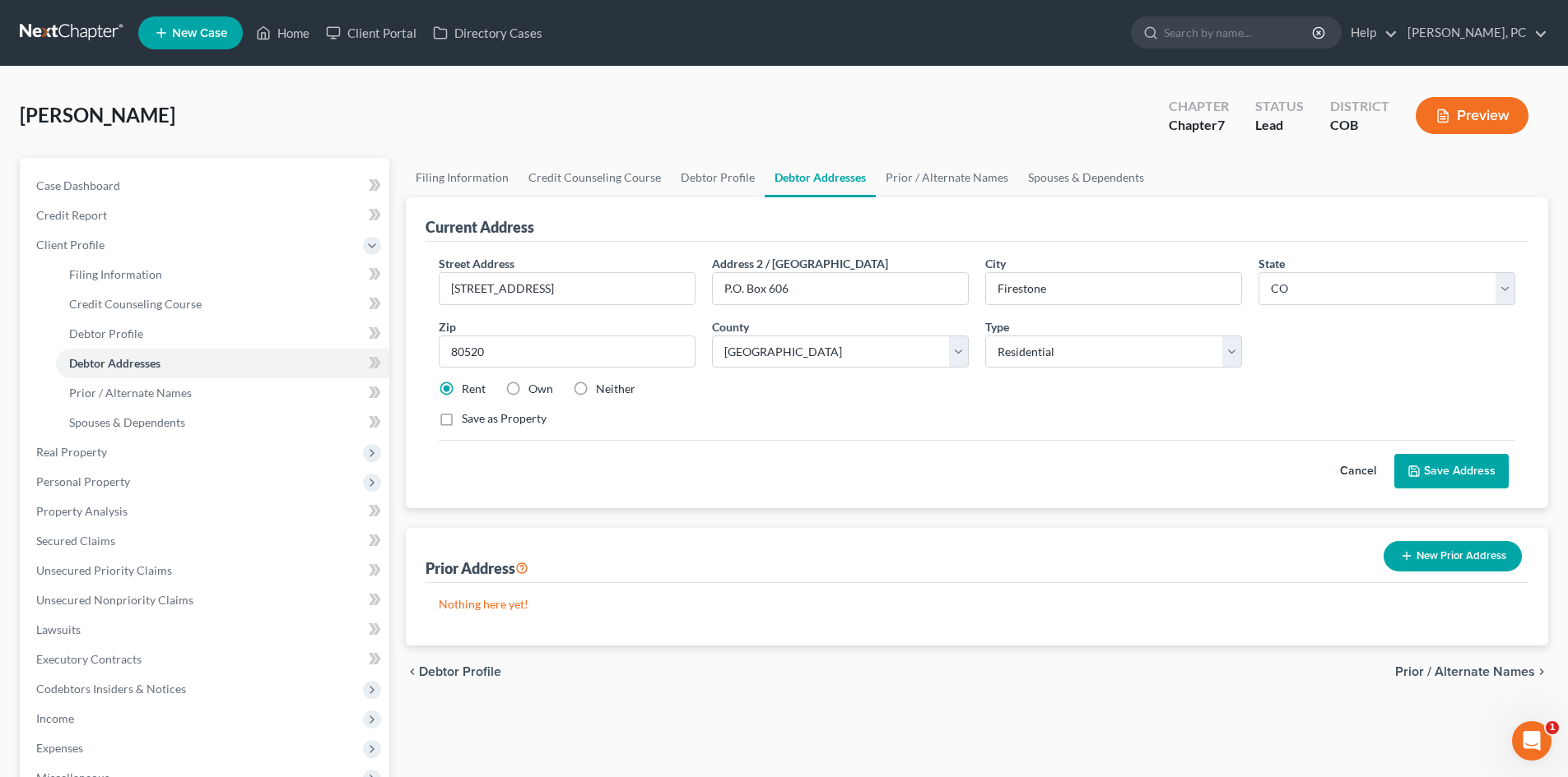
click at [1444, 468] on button "Save Address" at bounding box center [1451, 471] width 114 height 34
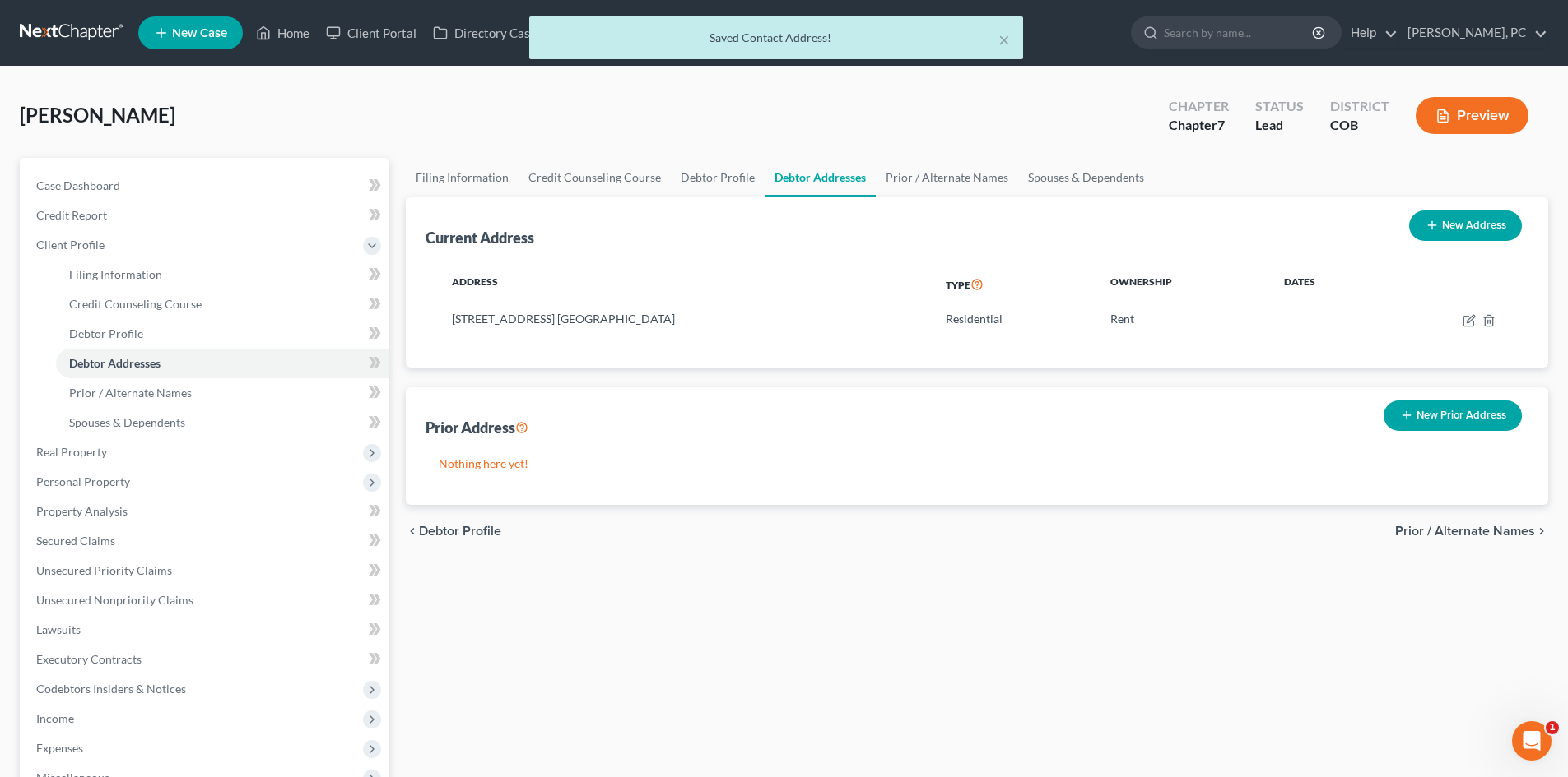
click at [1455, 228] on button "New Address" at bounding box center [1465, 226] width 113 height 31
select select "0"
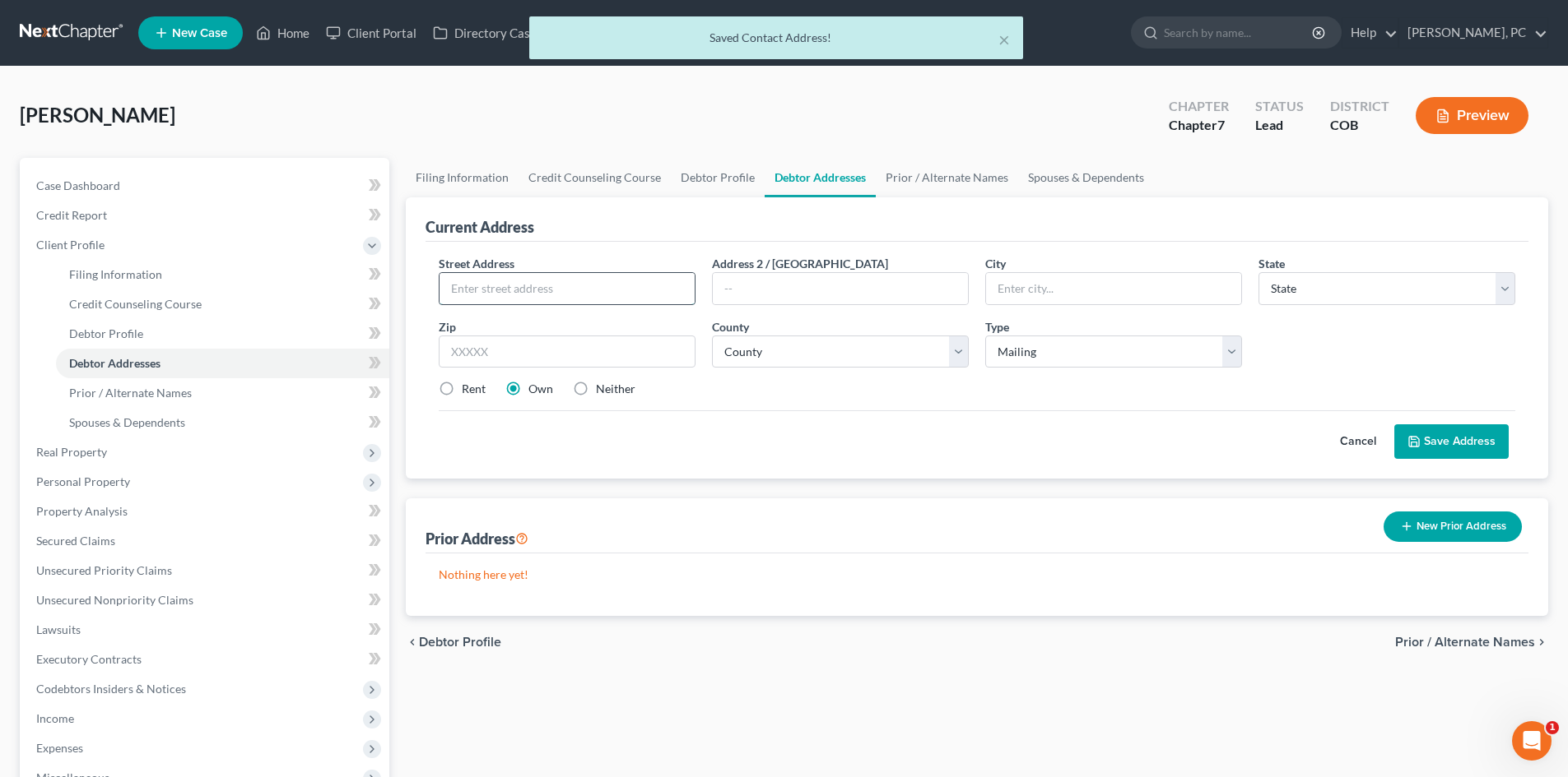
click at [532, 284] on input "text" at bounding box center [567, 289] width 255 height 32
paste input "P.O. Box 606"
type input "P.O. Box 606"
click at [596, 383] on label "Neither" at bounding box center [616, 388] width 40 height 17
click at [602, 383] on input "Neither" at bounding box center [608, 386] width 11 height 11
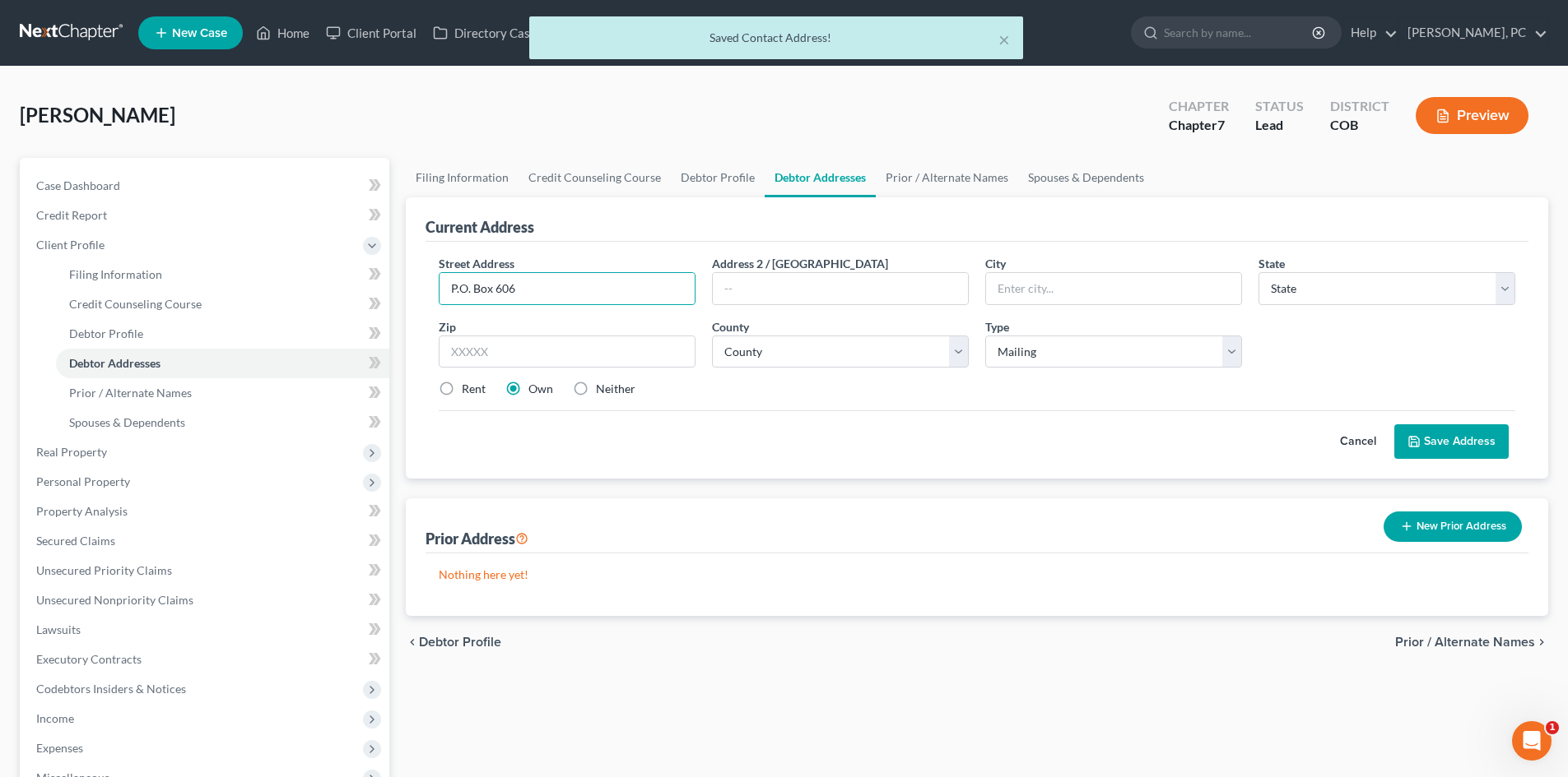
radio input "true"
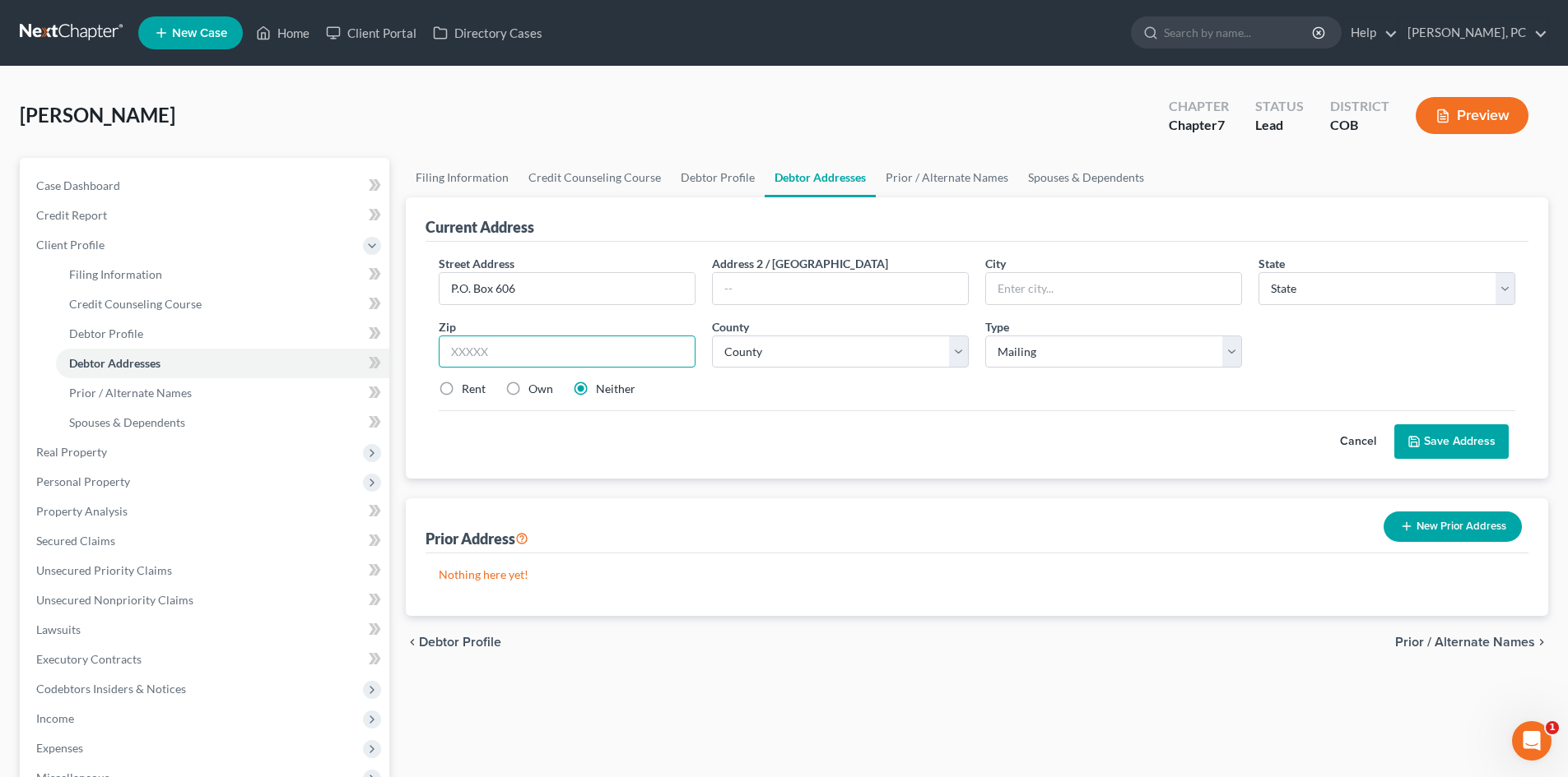
click at [595, 361] on input "text" at bounding box center [567, 352] width 257 height 33
type input "80520"
type input "Firestone"
select select "5"
click at [1455, 451] on button "Save Address" at bounding box center [1451, 441] width 114 height 34
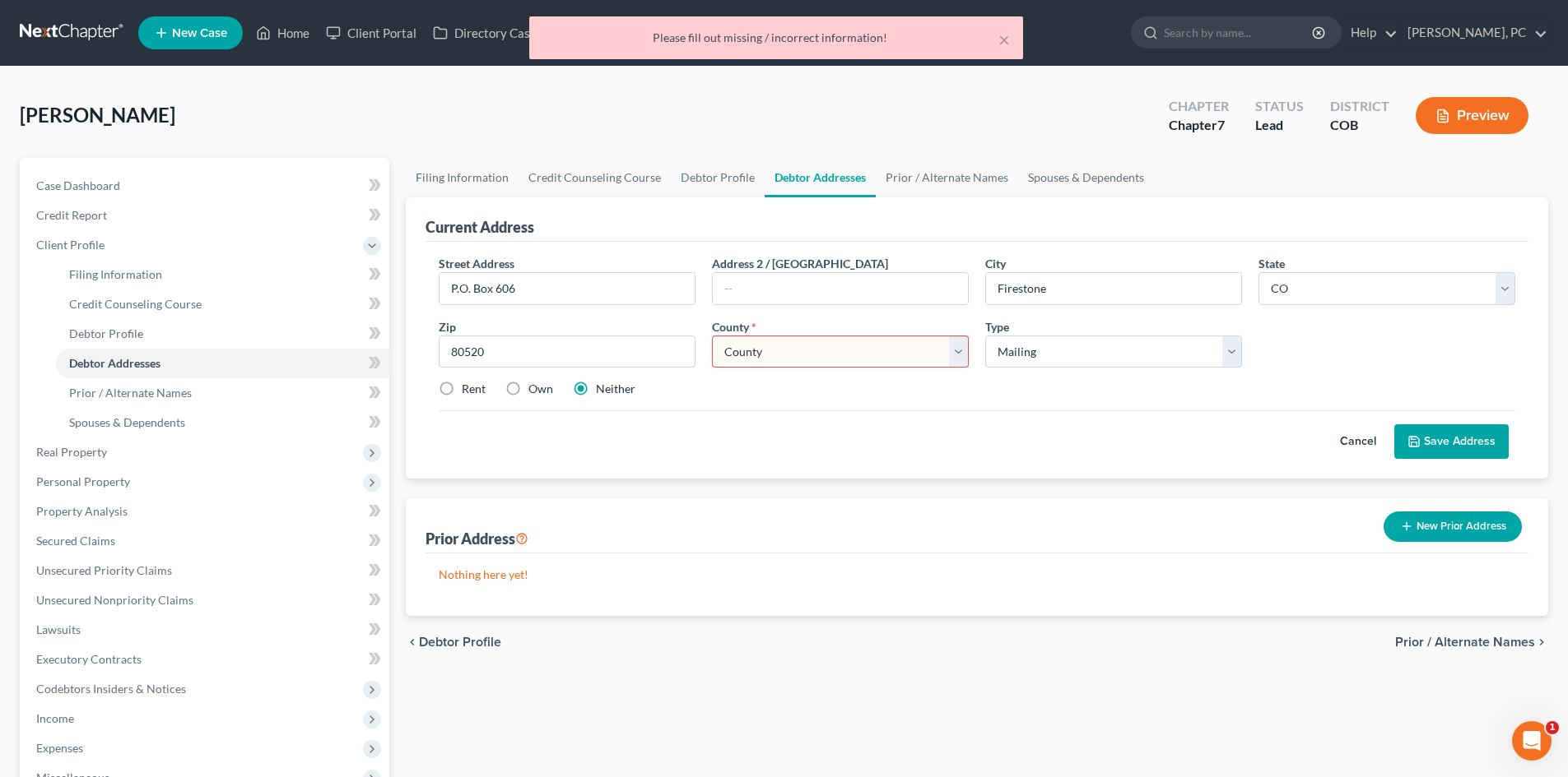
click at [913, 359] on select "County Adams County Alamosa County Arapahoe County Archuleta County Baca County…" at bounding box center [840, 352] width 257 height 33
select select "62"
click at [711, 336] on select "County Adams County Alamosa County Arapahoe County Archuleta County Baca County…" at bounding box center [840, 352] width 257 height 33
click at [1440, 451] on button "Save Address" at bounding box center [1451, 441] width 114 height 34
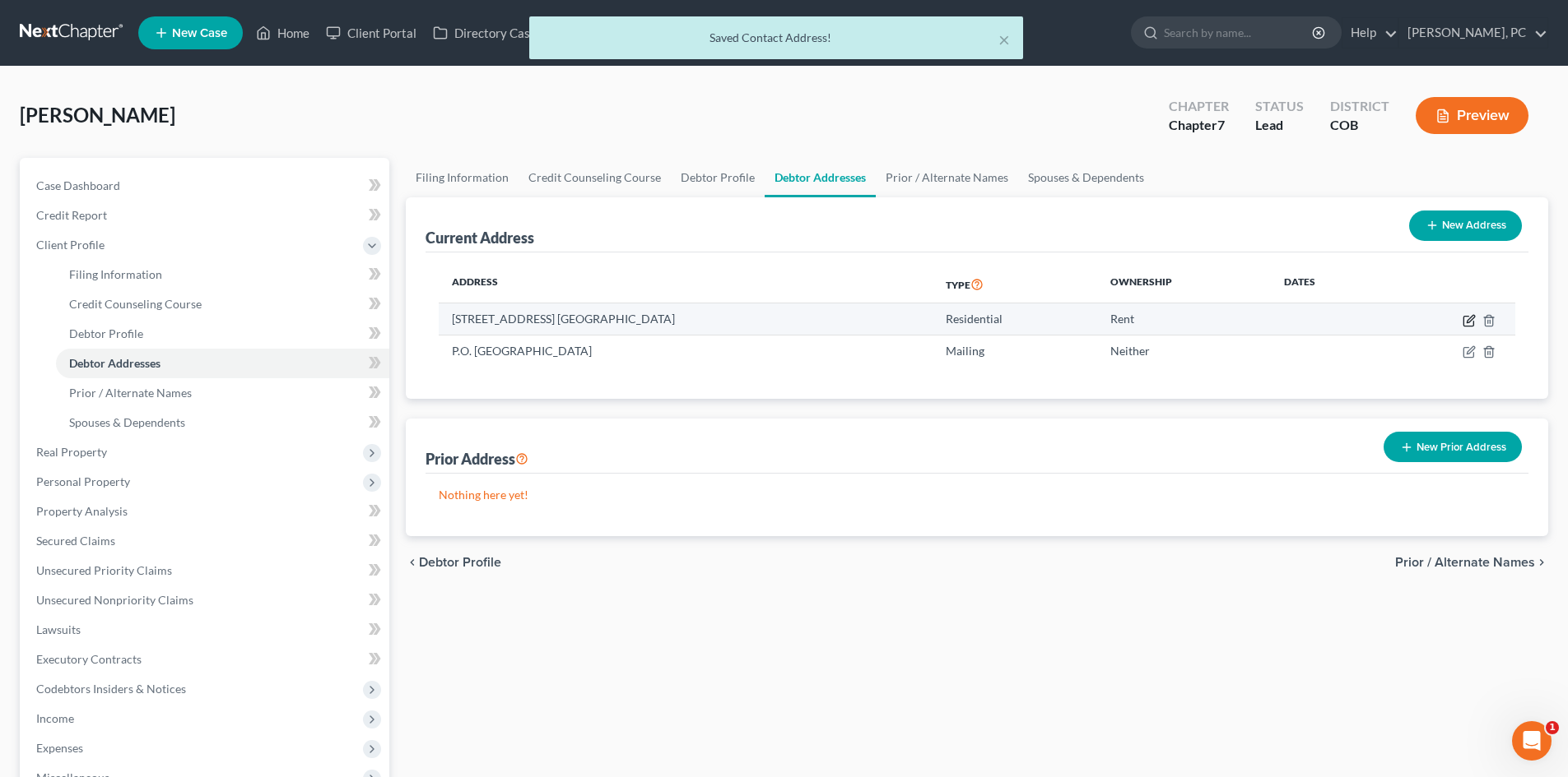
click at [1467, 322] on icon "button" at bounding box center [1470, 318] width 7 height 7
select select "5"
select select "62"
select select "0"
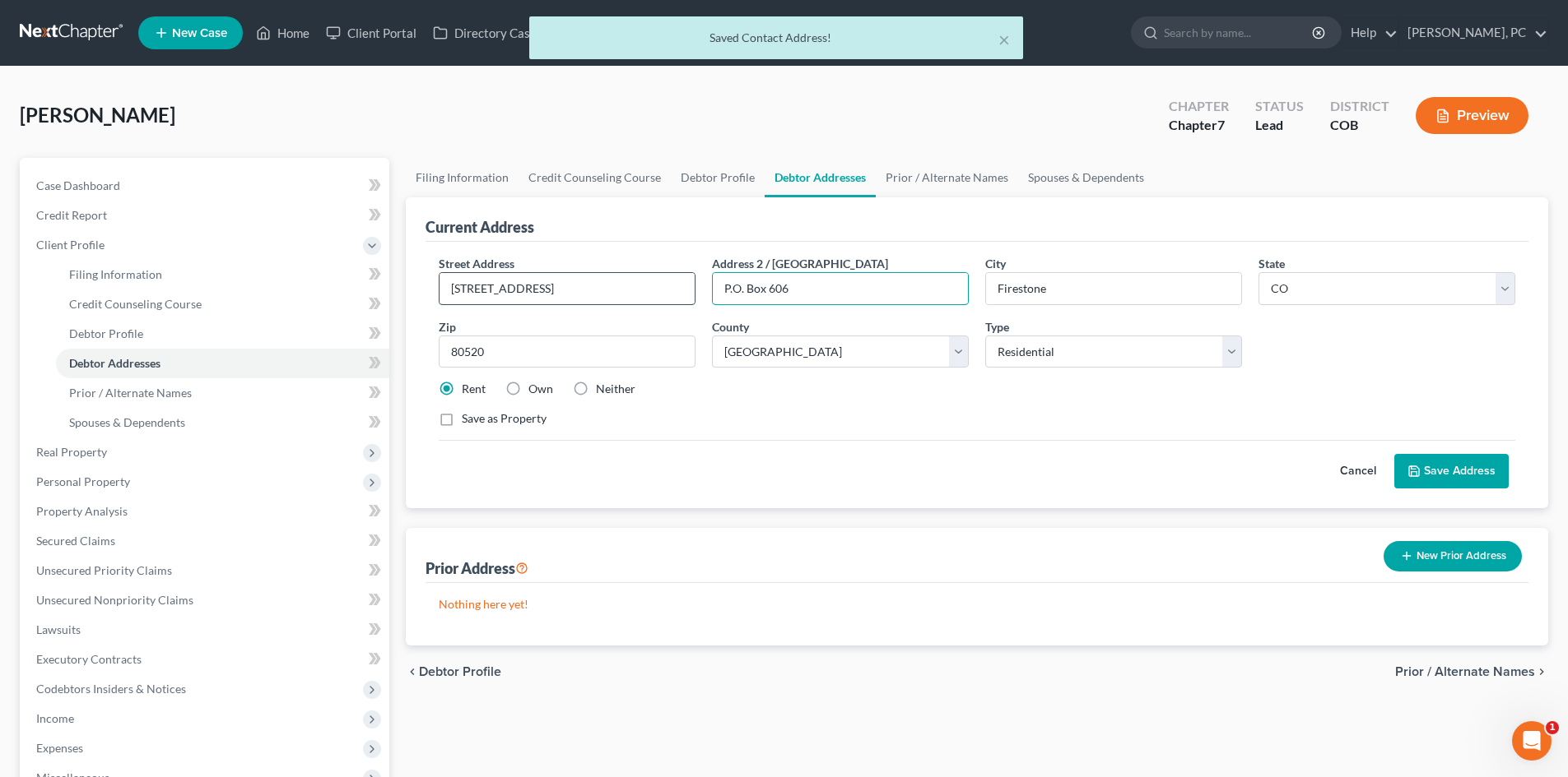
drag, startPoint x: 851, startPoint y: 289, endPoint x: 610, endPoint y: 288, distance: 241.0
click at [610, 289] on div "Street Address * 342 Grant Ave Address 2 / PO Box P.O. Box 606 City * Firestone…" at bounding box center [976, 347] width 1093 height 185
click at [1433, 475] on button "Save Address" at bounding box center [1451, 471] width 114 height 34
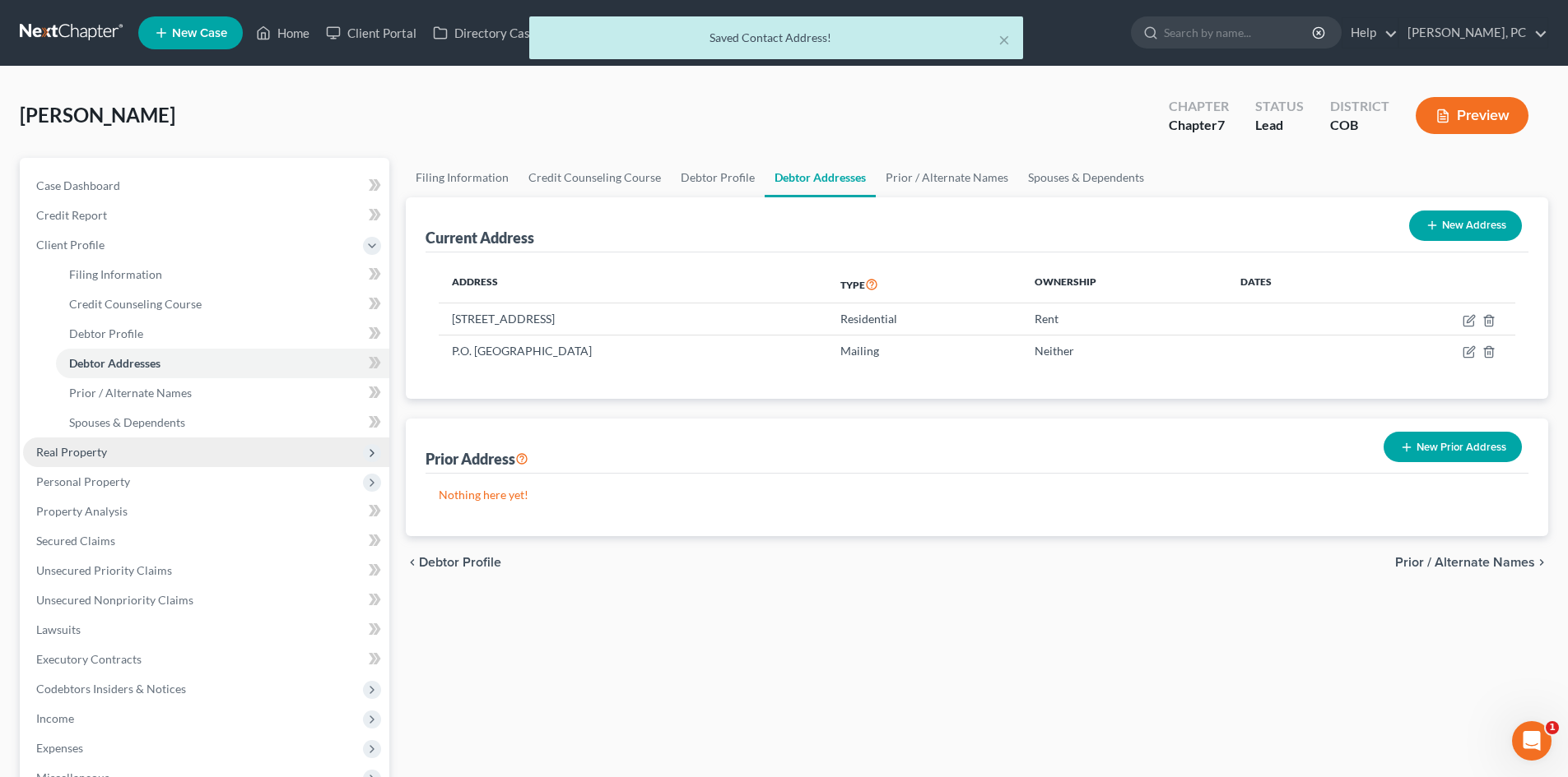
click at [83, 450] on span "Real Property" at bounding box center [71, 452] width 70 height 14
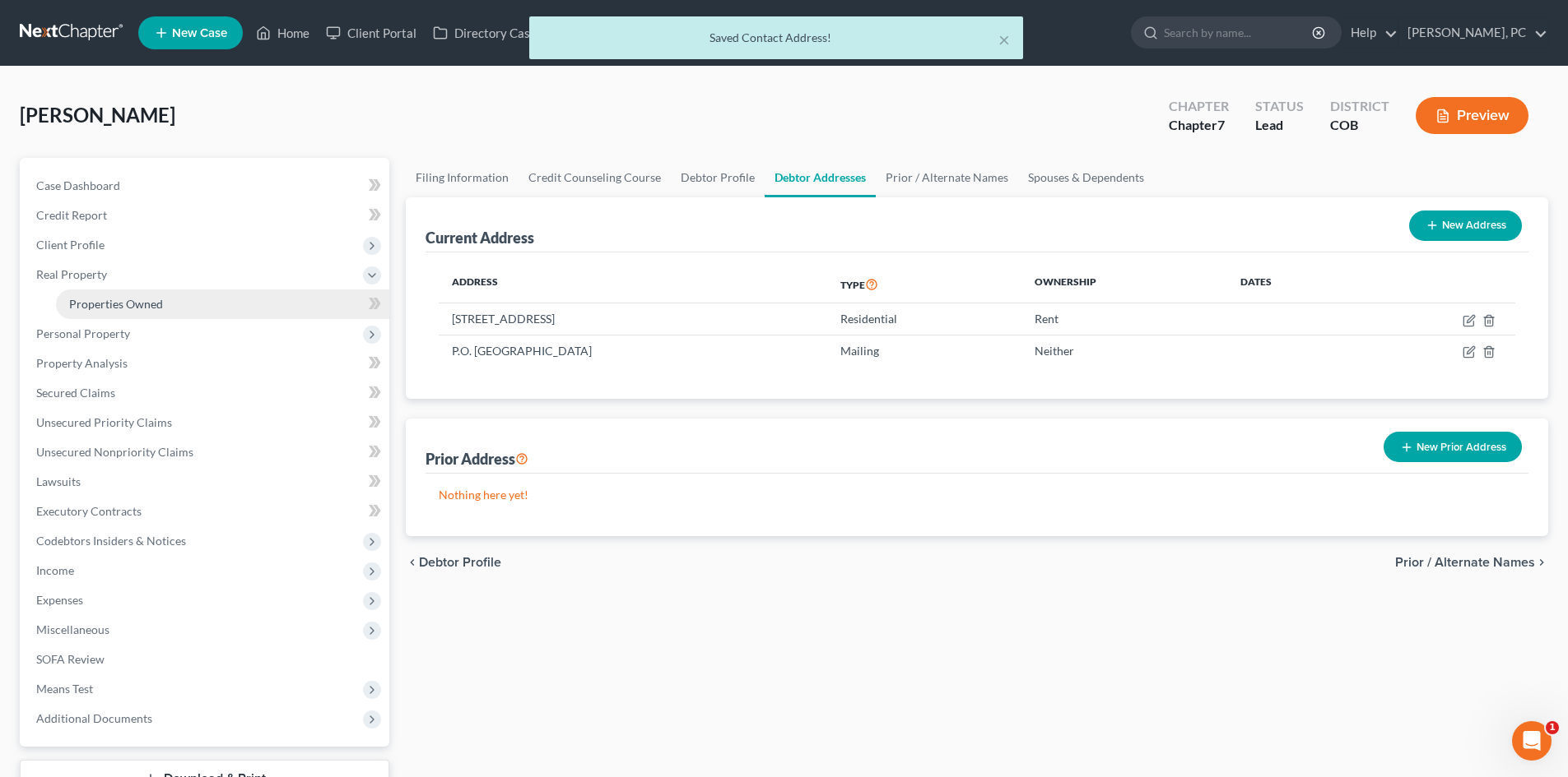
click at [120, 301] on span "Properties Owned" at bounding box center [116, 304] width 94 height 14
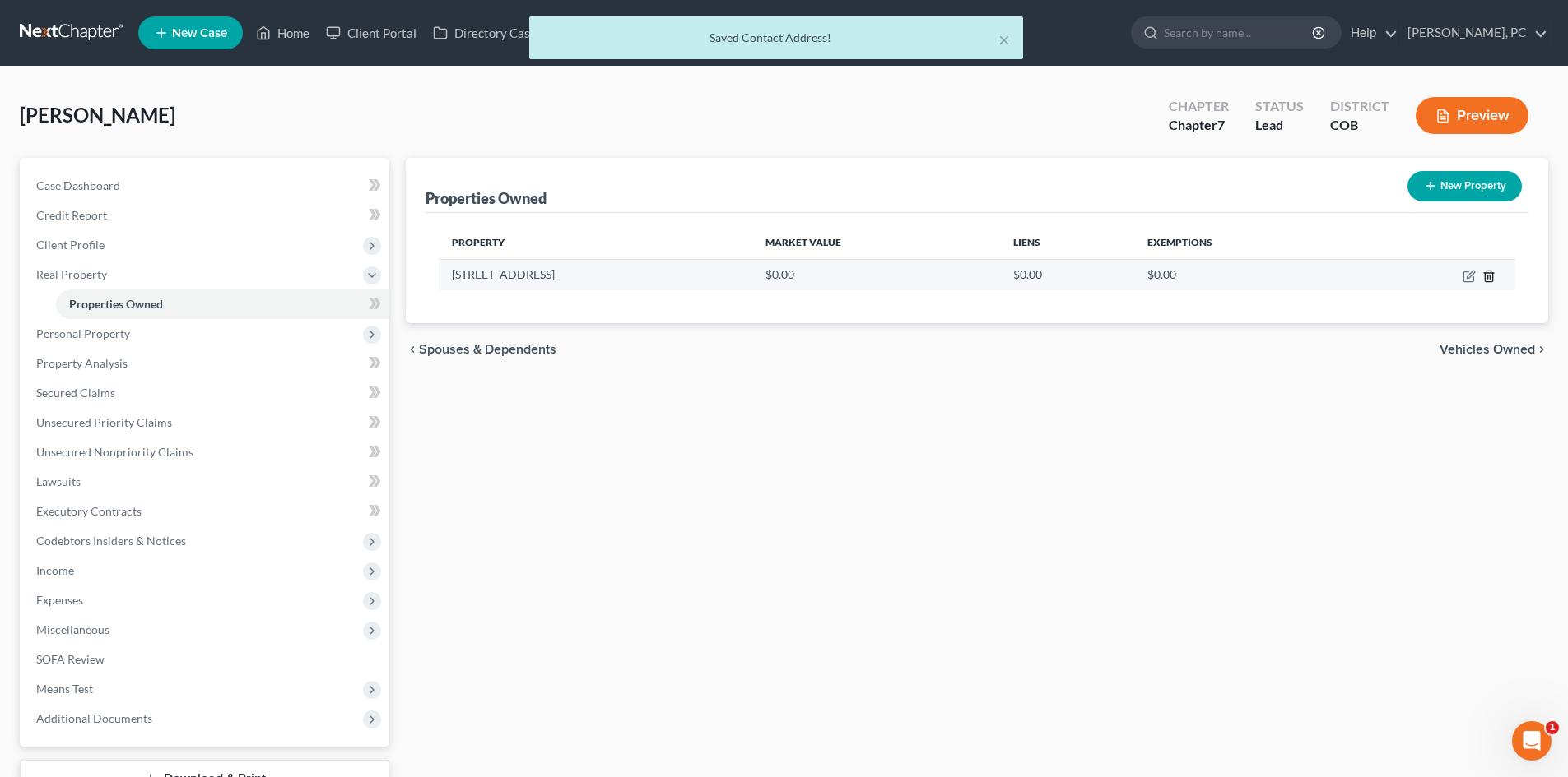
click at [1487, 274] on icon "button" at bounding box center [1488, 276] width 13 height 13
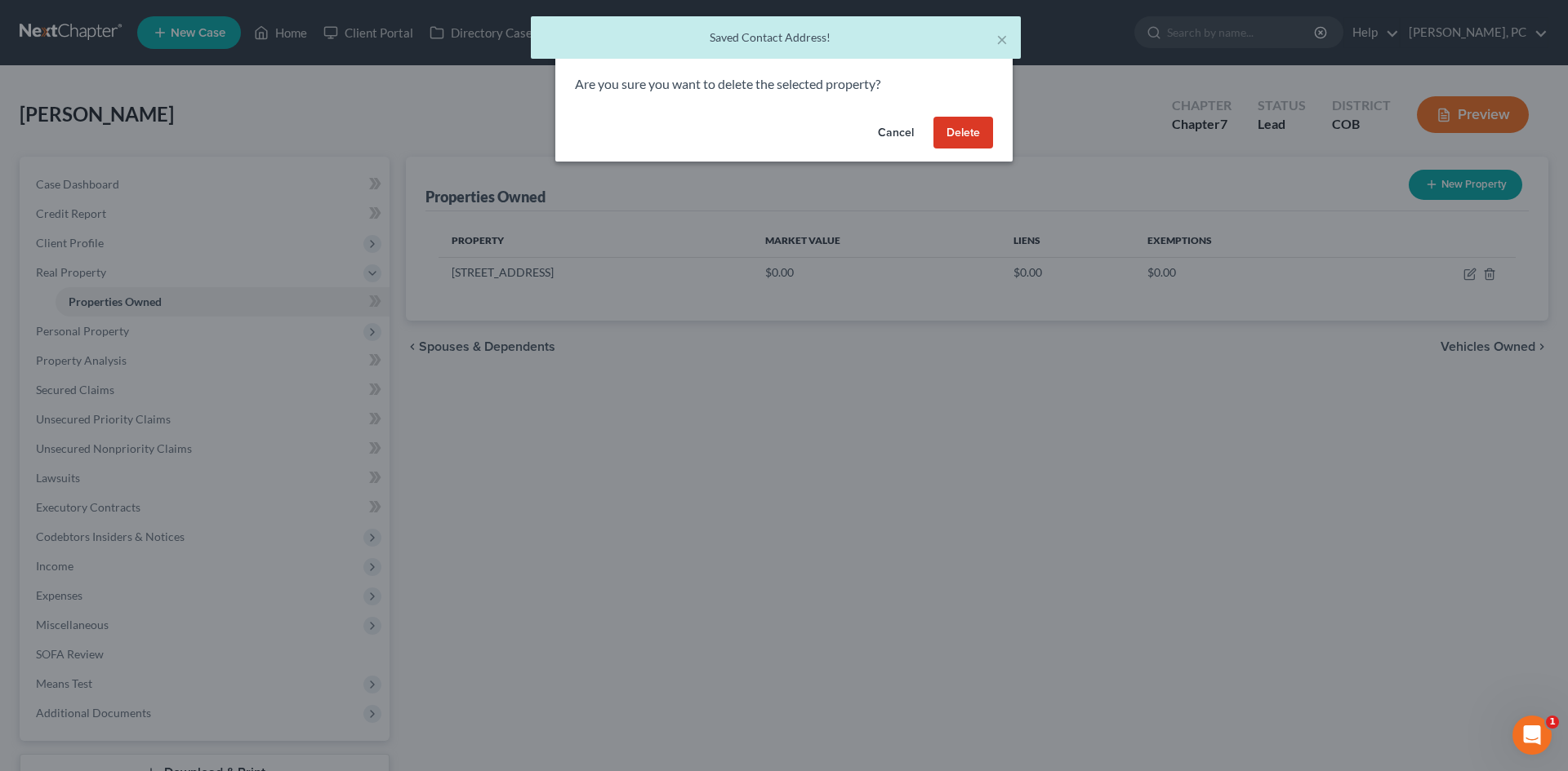
click at [963, 133] on button "Delete" at bounding box center [963, 133] width 59 height 32
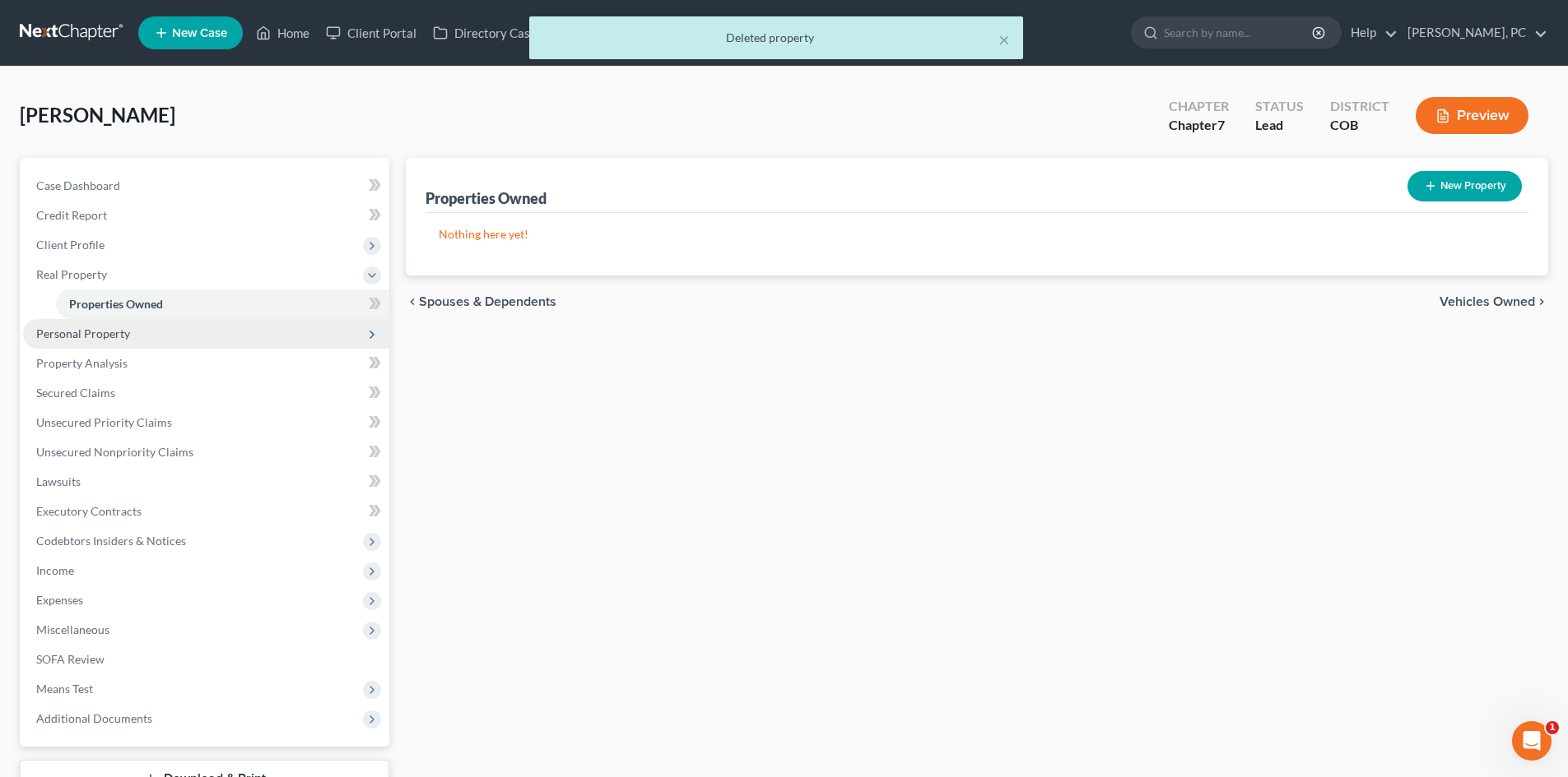
click at [63, 332] on span "Personal Property" at bounding box center [83, 334] width 94 height 14
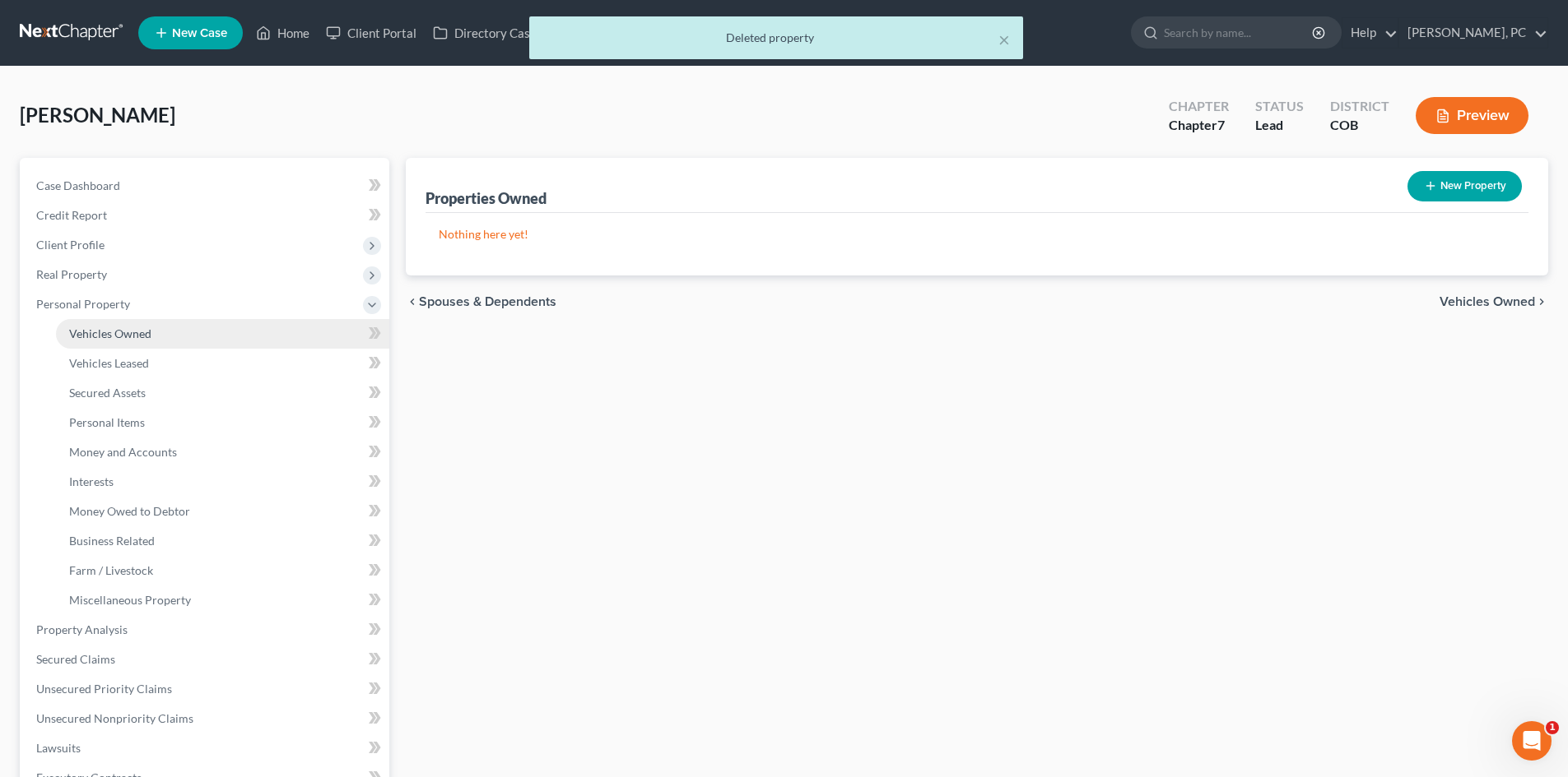
click at [98, 334] on span "Vehicles Owned" at bounding box center [111, 334] width 83 height 14
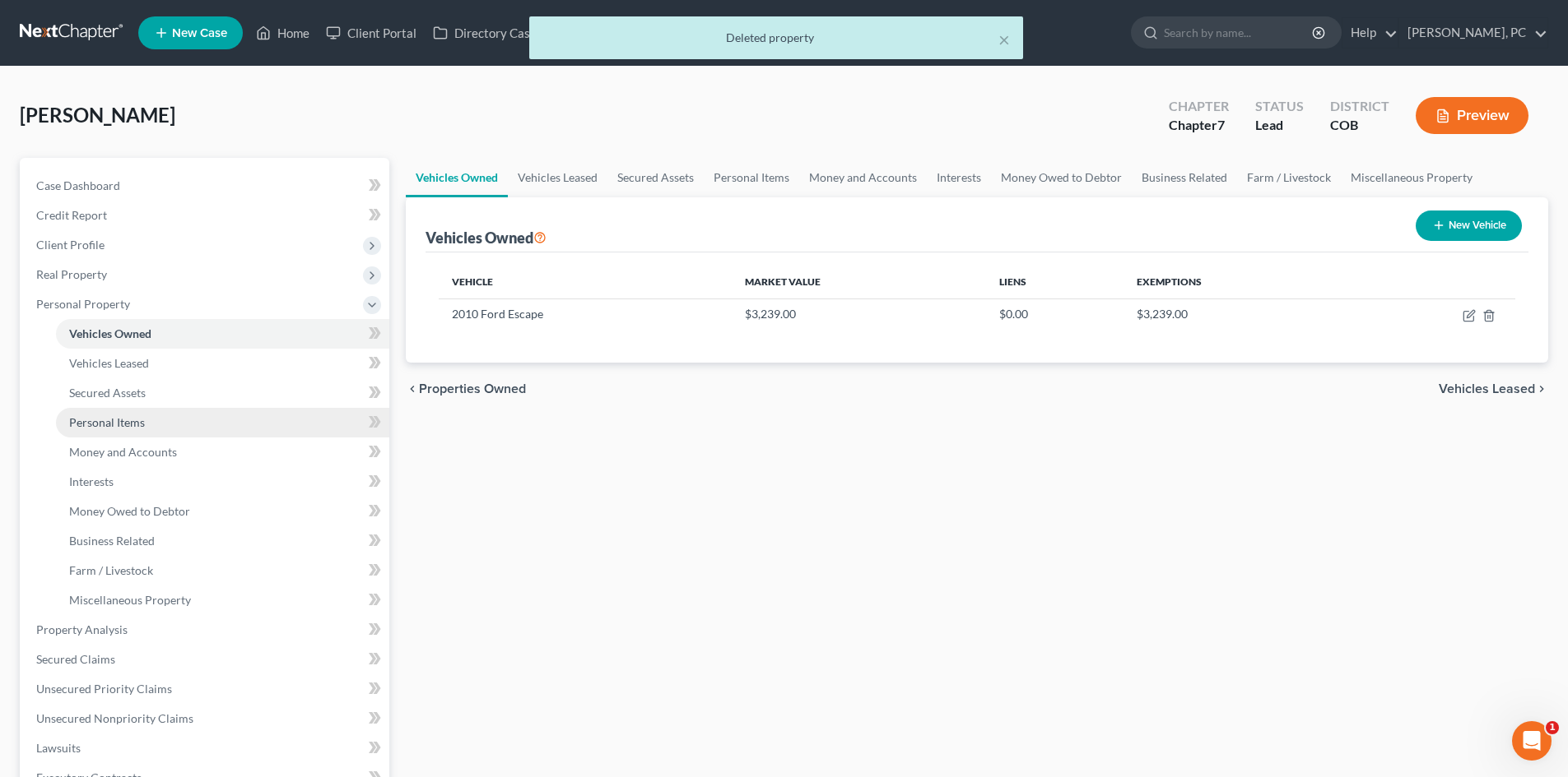
click at [119, 425] on span "Personal Items" at bounding box center [107, 423] width 76 height 14
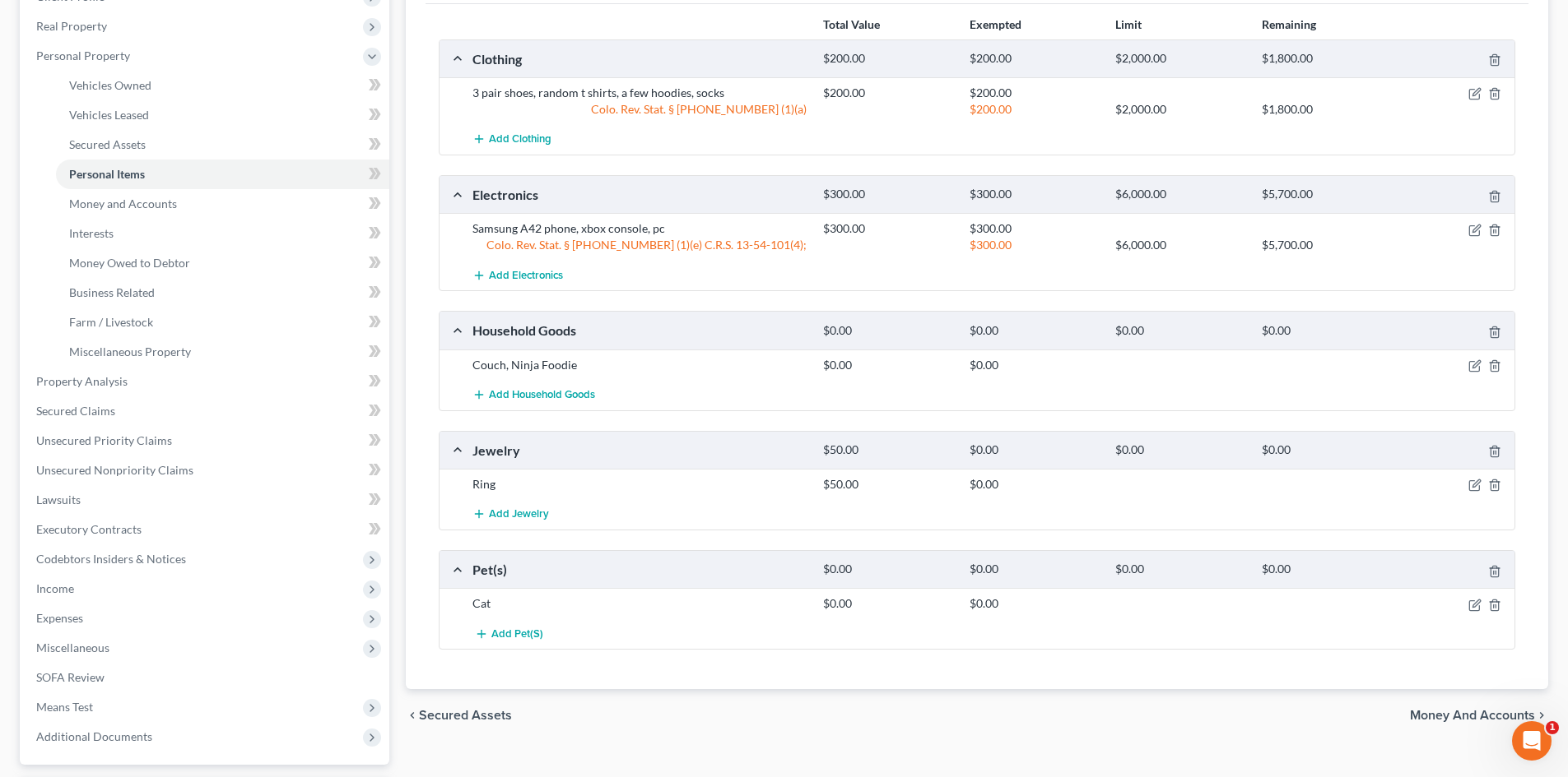
scroll to position [329, 0]
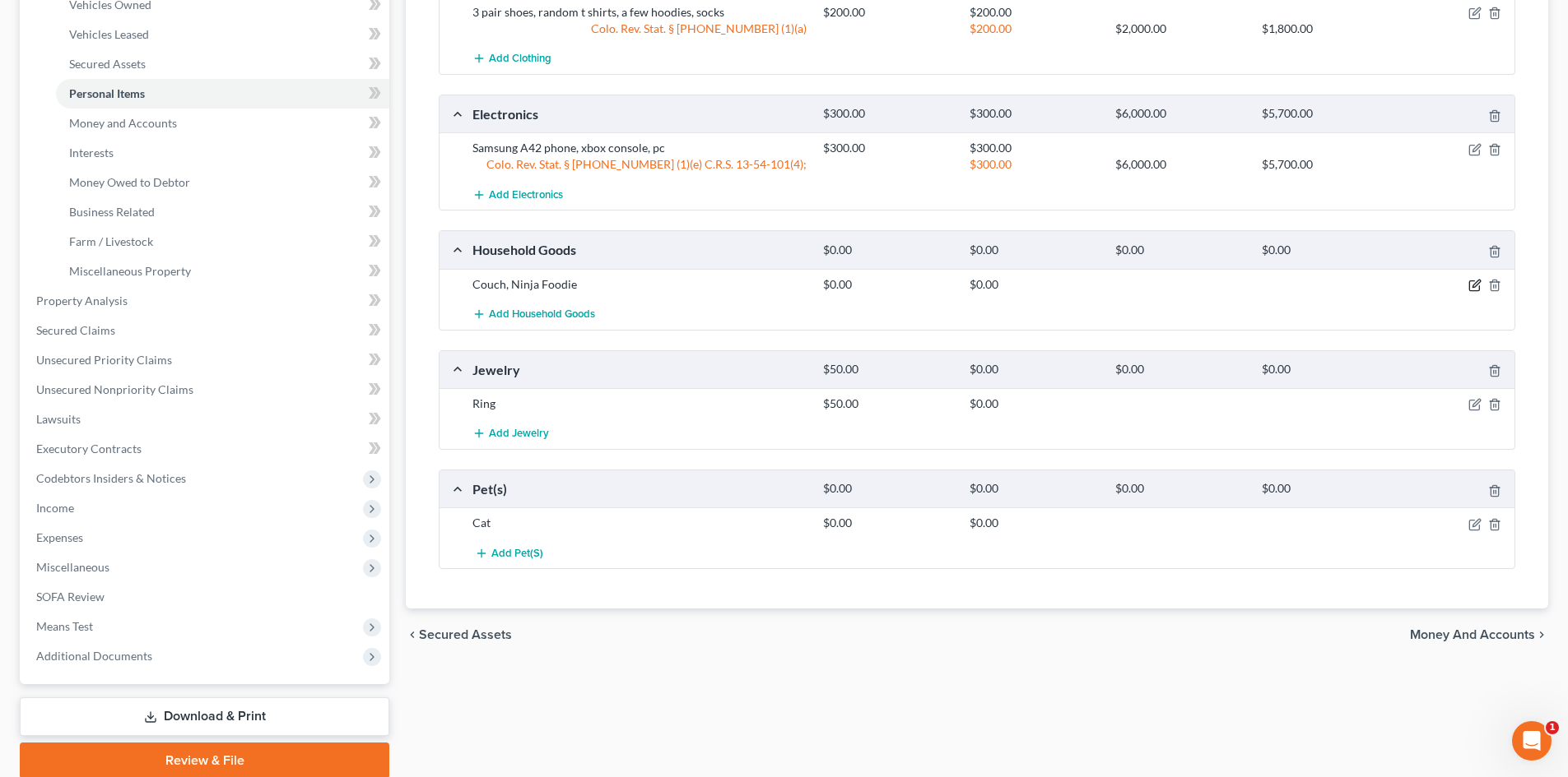
click at [1476, 286] on icon "button" at bounding box center [1474, 285] width 13 height 13
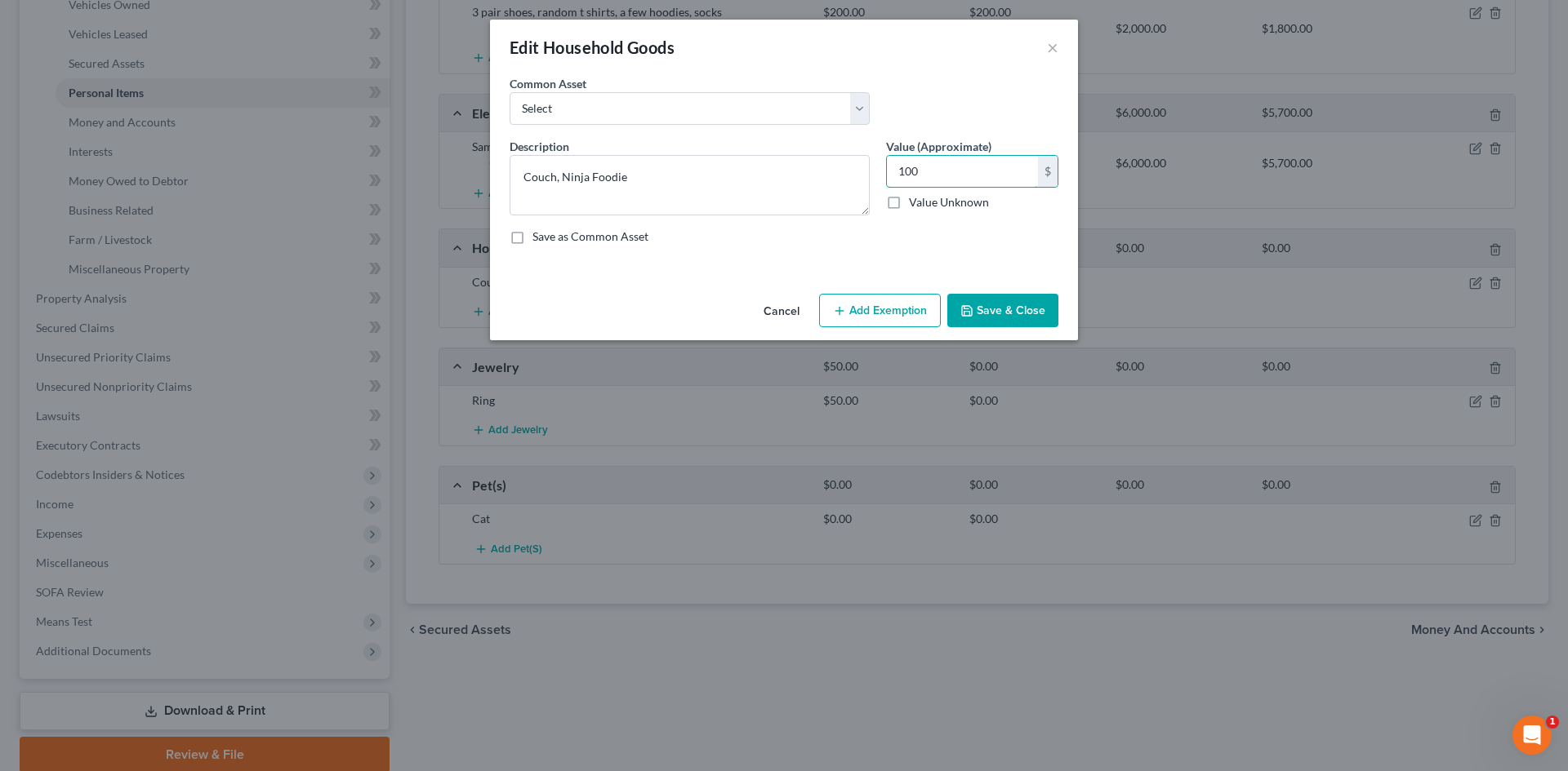
type input "100"
click at [888, 299] on button "Add Exemption" at bounding box center [880, 310] width 121 height 34
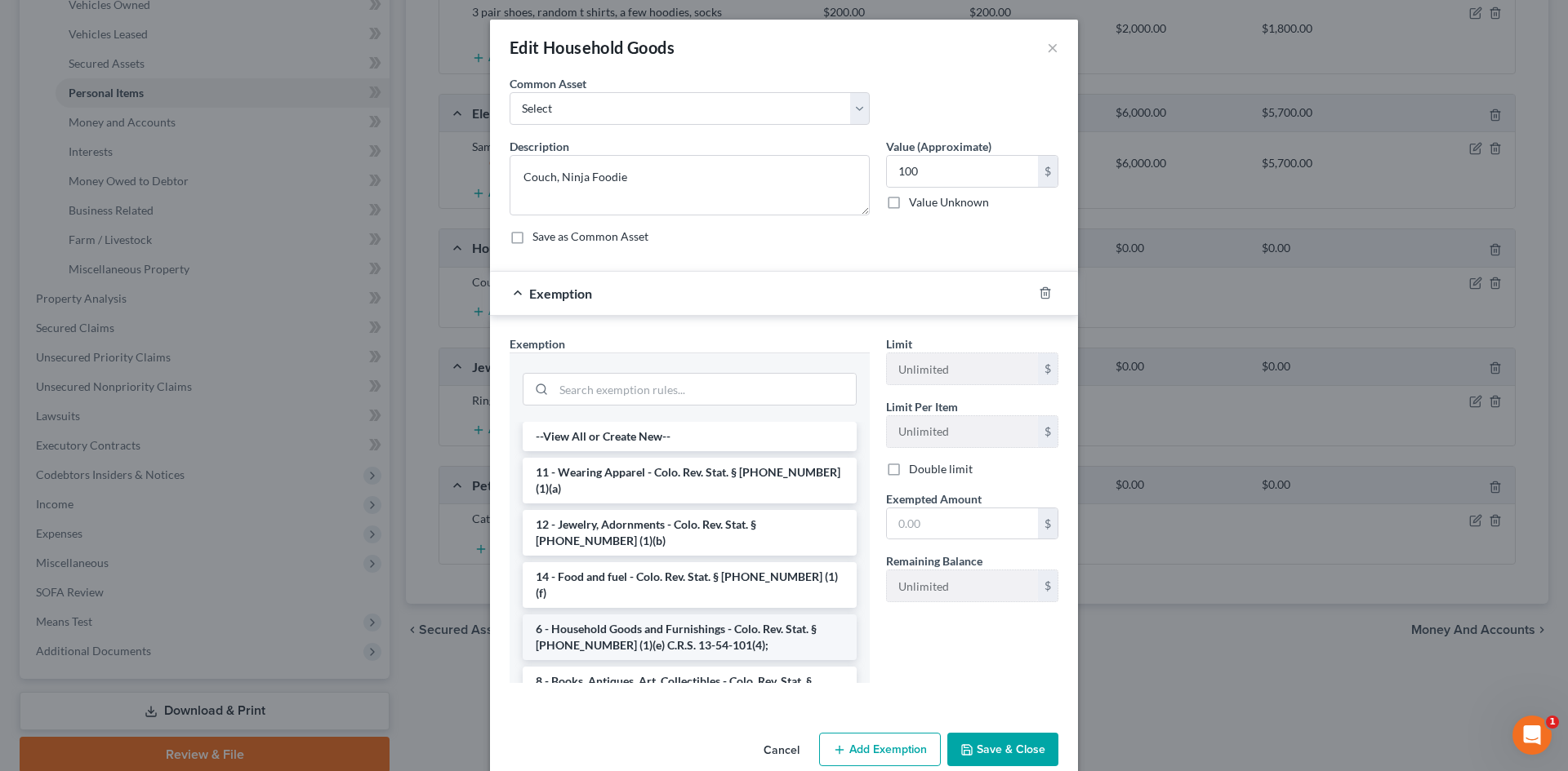
click at [649, 615] on li "6 - Household Goods and Furnishings - Colo. Rev. Stat. § 13-54-102 (1)(e) C.R.S…" at bounding box center [689, 638] width 334 height 45
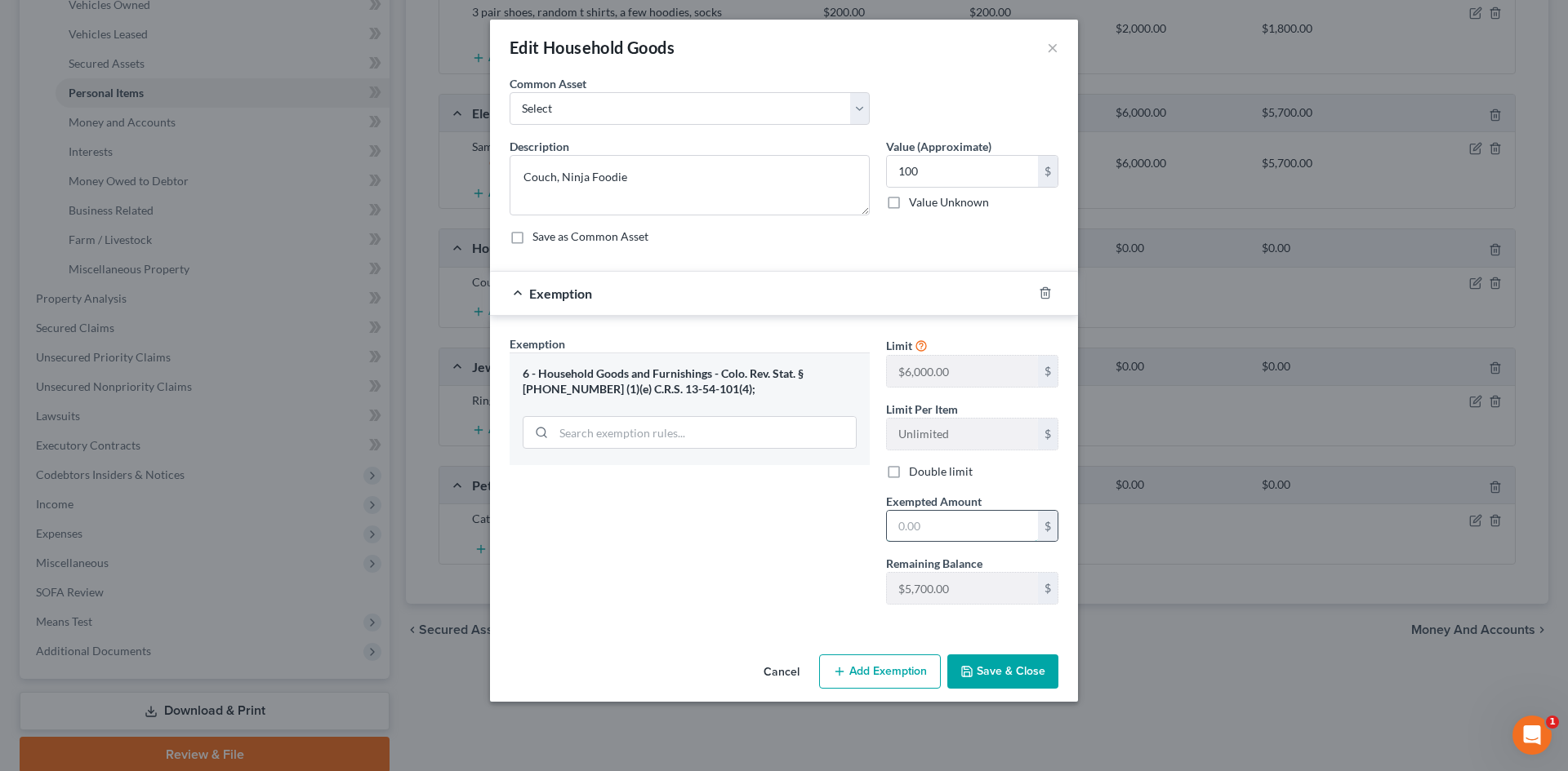
click at [913, 525] on input "text" at bounding box center [962, 527] width 151 height 31
type input "100"
click at [878, 608] on div "Limit $6,000.00 $ Limit Per Item Unlimited $ Double limit Exempted Amount * 100…" at bounding box center [972, 477] width 188 height 283
click at [1008, 679] on button "Save & Close" at bounding box center [1003, 672] width 111 height 34
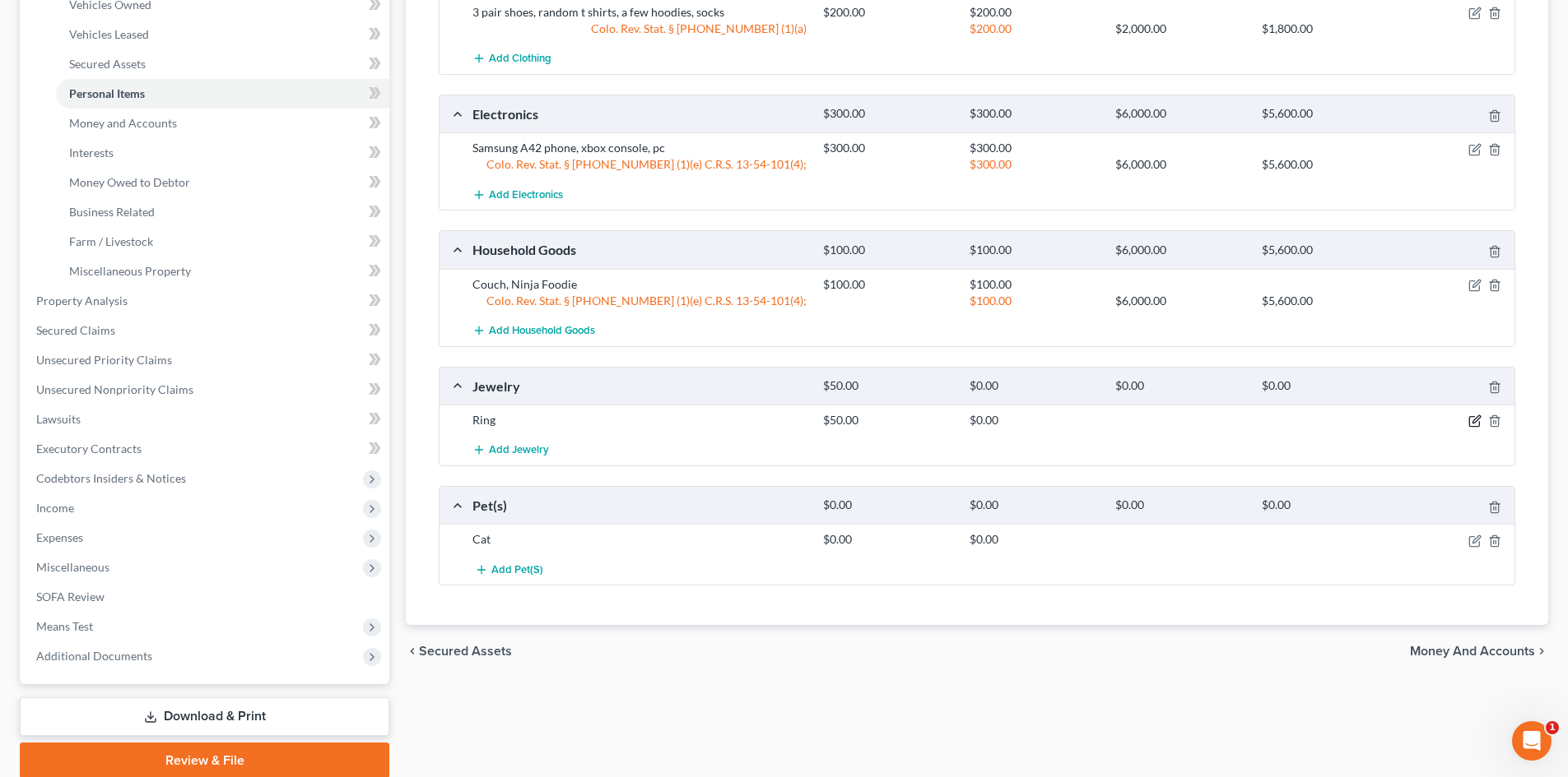
click at [1470, 416] on icon "button" at bounding box center [1474, 421] width 13 height 13
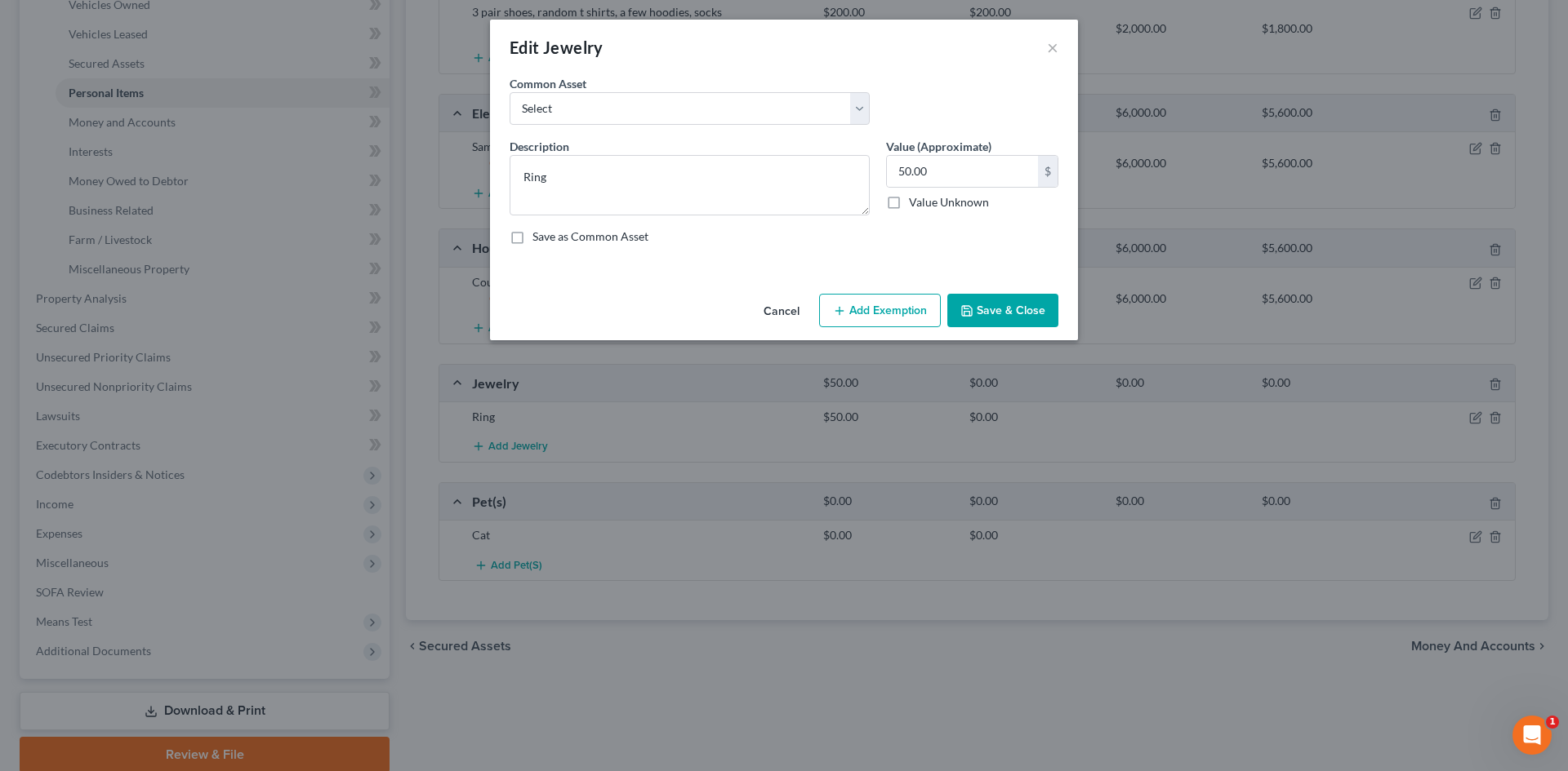
click at [894, 319] on button "Add Exemption" at bounding box center [880, 310] width 121 height 34
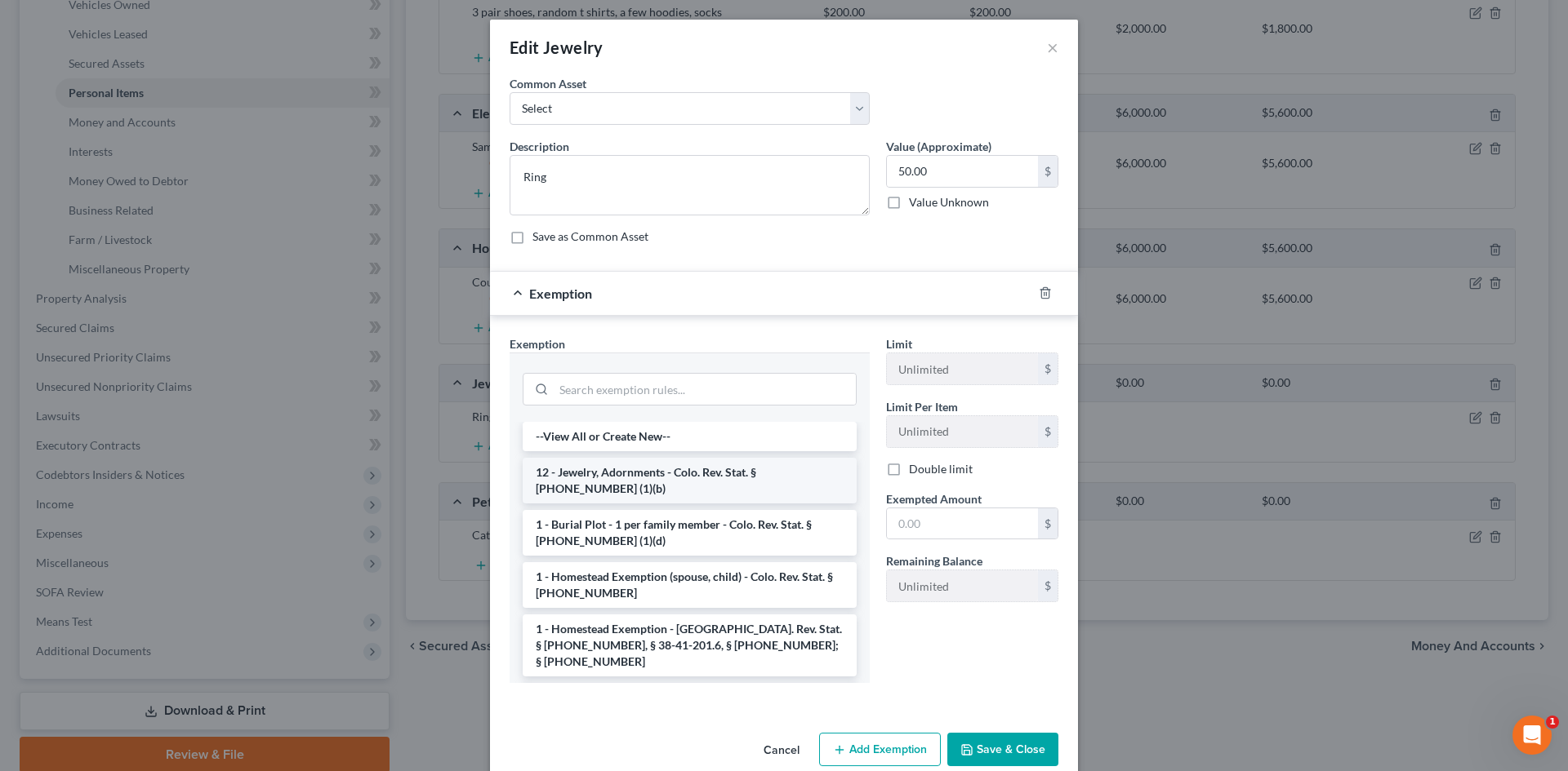
click at [623, 481] on li "12 - Jewelry, Adornments - Colo. Rev. Stat. § 13-54-102 (1)(b)" at bounding box center [689, 481] width 334 height 45
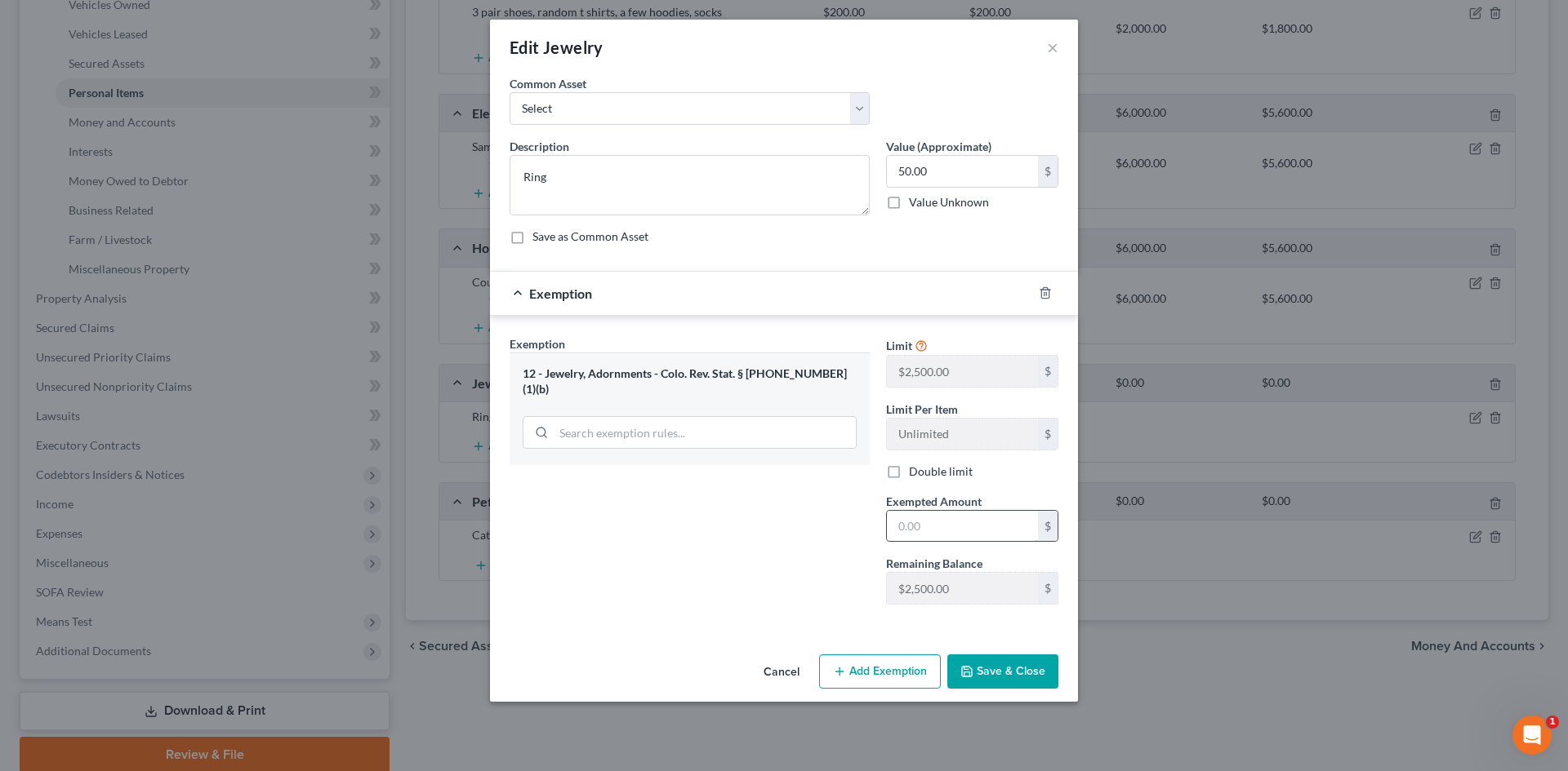
click at [938, 519] on input "text" at bounding box center [962, 527] width 151 height 31
type input "50"
click at [824, 556] on div "Exemption Set must be selected for CA. Exemption * 12 - Jewelry, Adornments - C…" at bounding box center [689, 477] width 376 height 283
click at [1019, 682] on button "Save & Close" at bounding box center [1003, 672] width 111 height 34
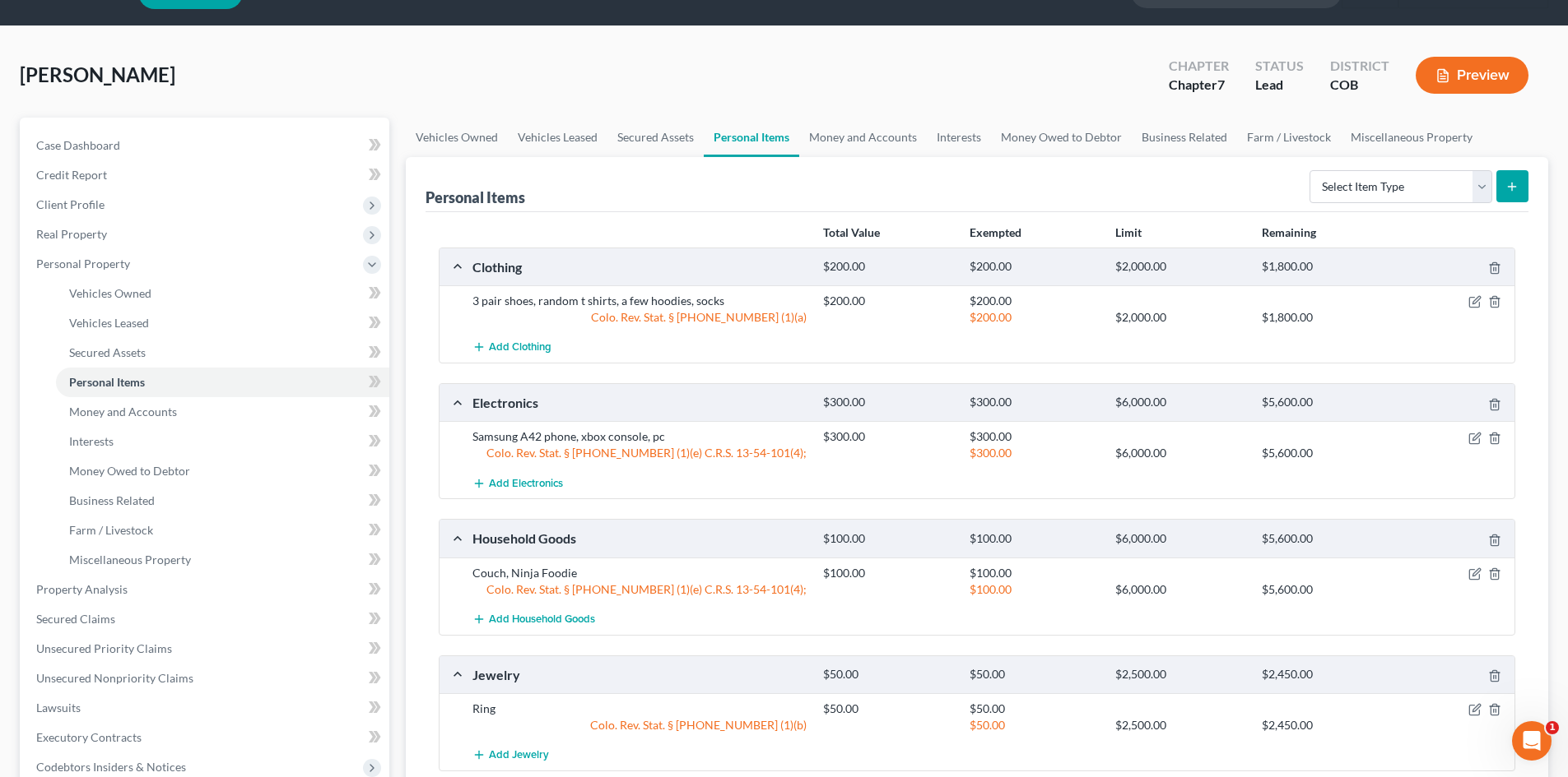
scroll to position [0, 0]
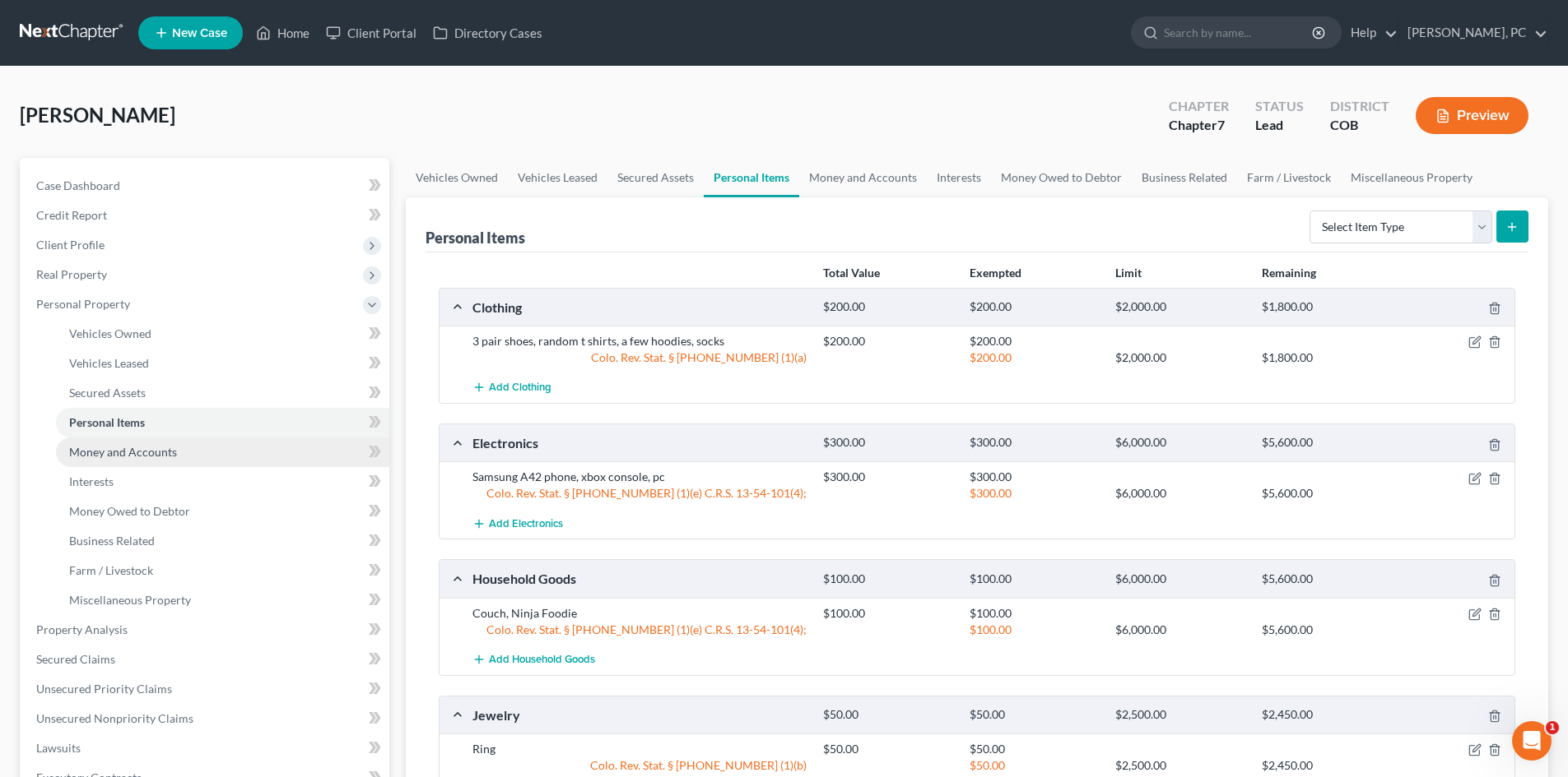
click at [113, 454] on span "Money and Accounts" at bounding box center [123, 452] width 108 height 14
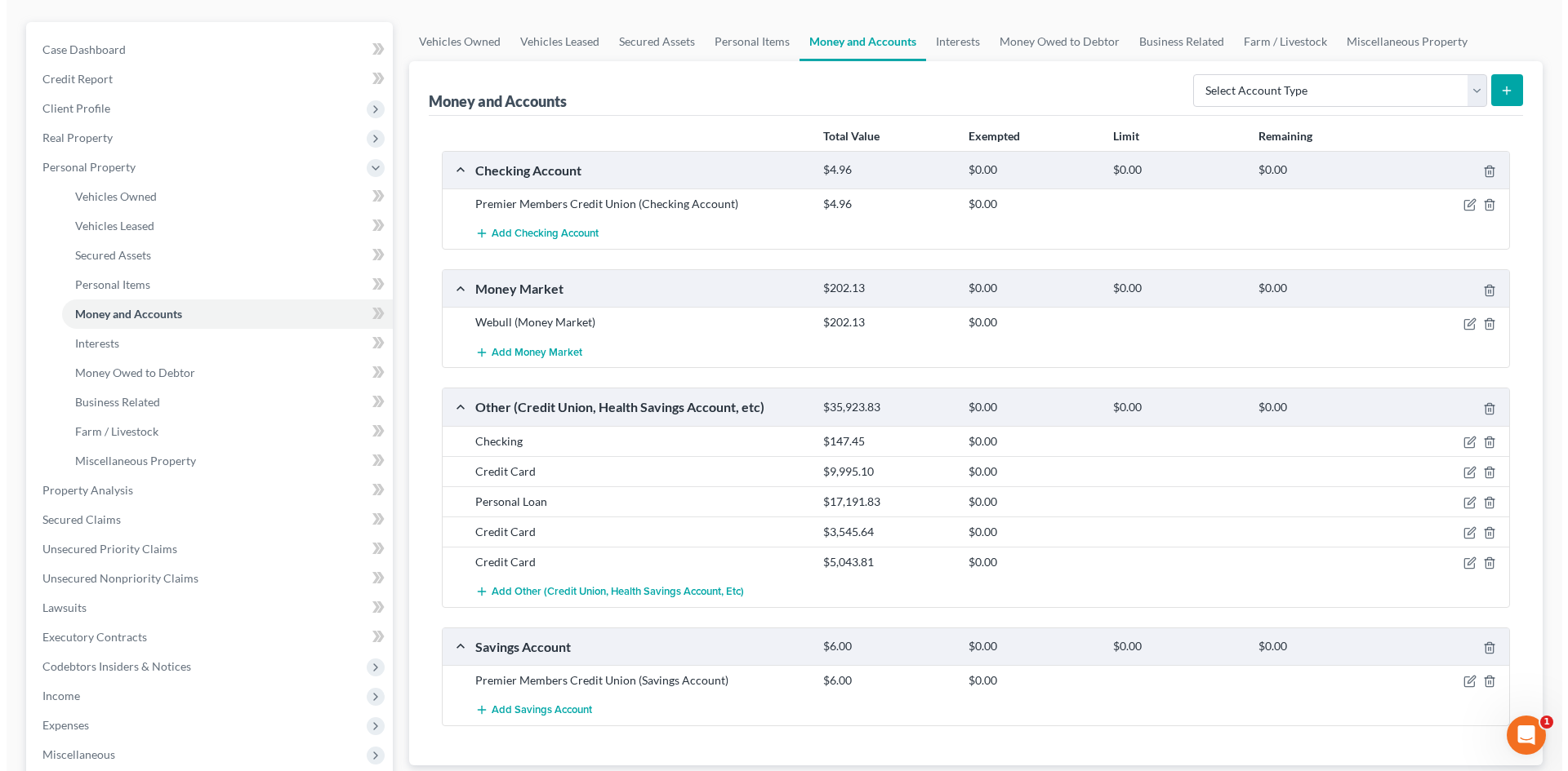
scroll to position [163, 0]
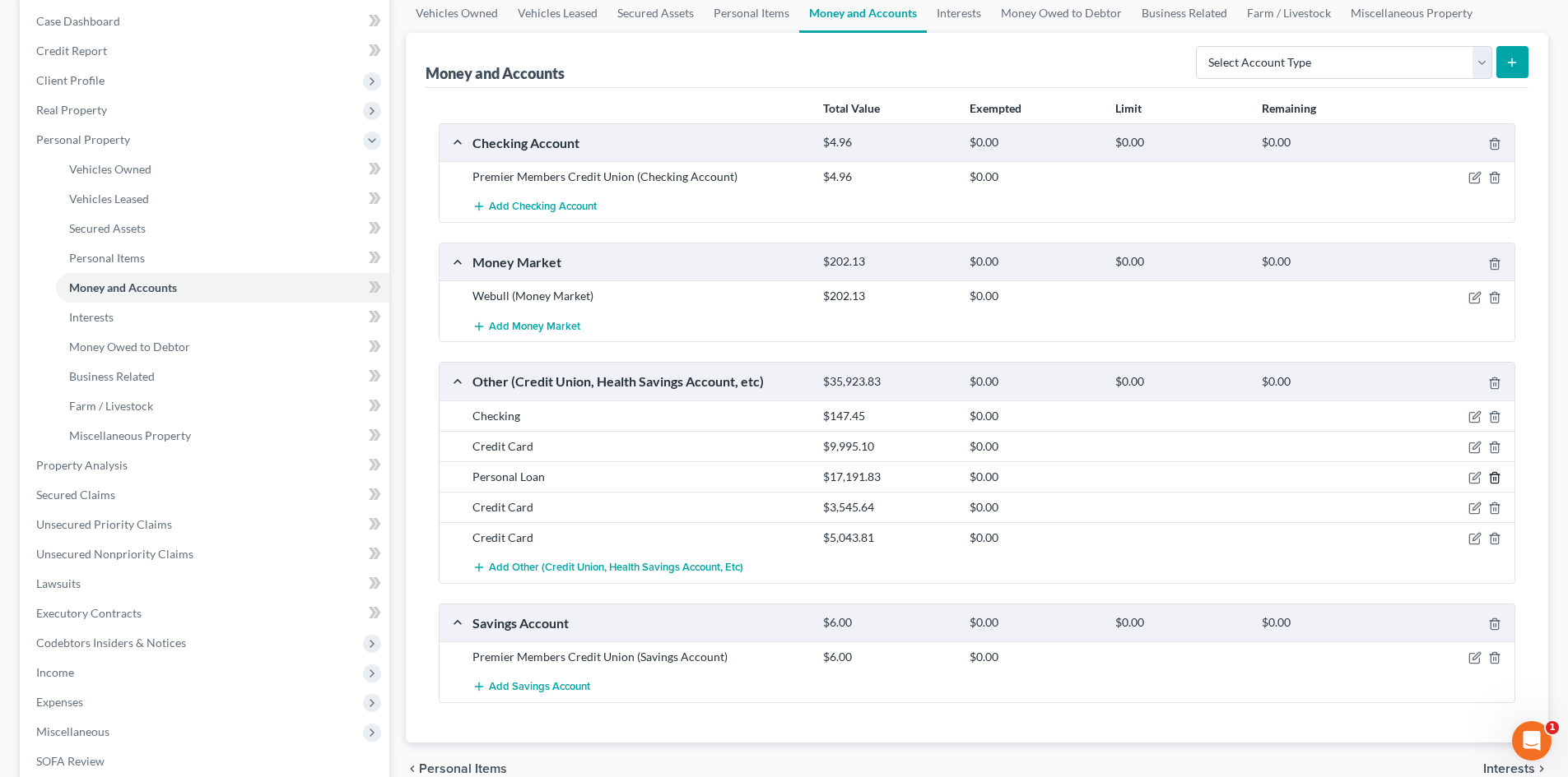
click at [1491, 478] on icon "button" at bounding box center [1494, 477] width 13 height 13
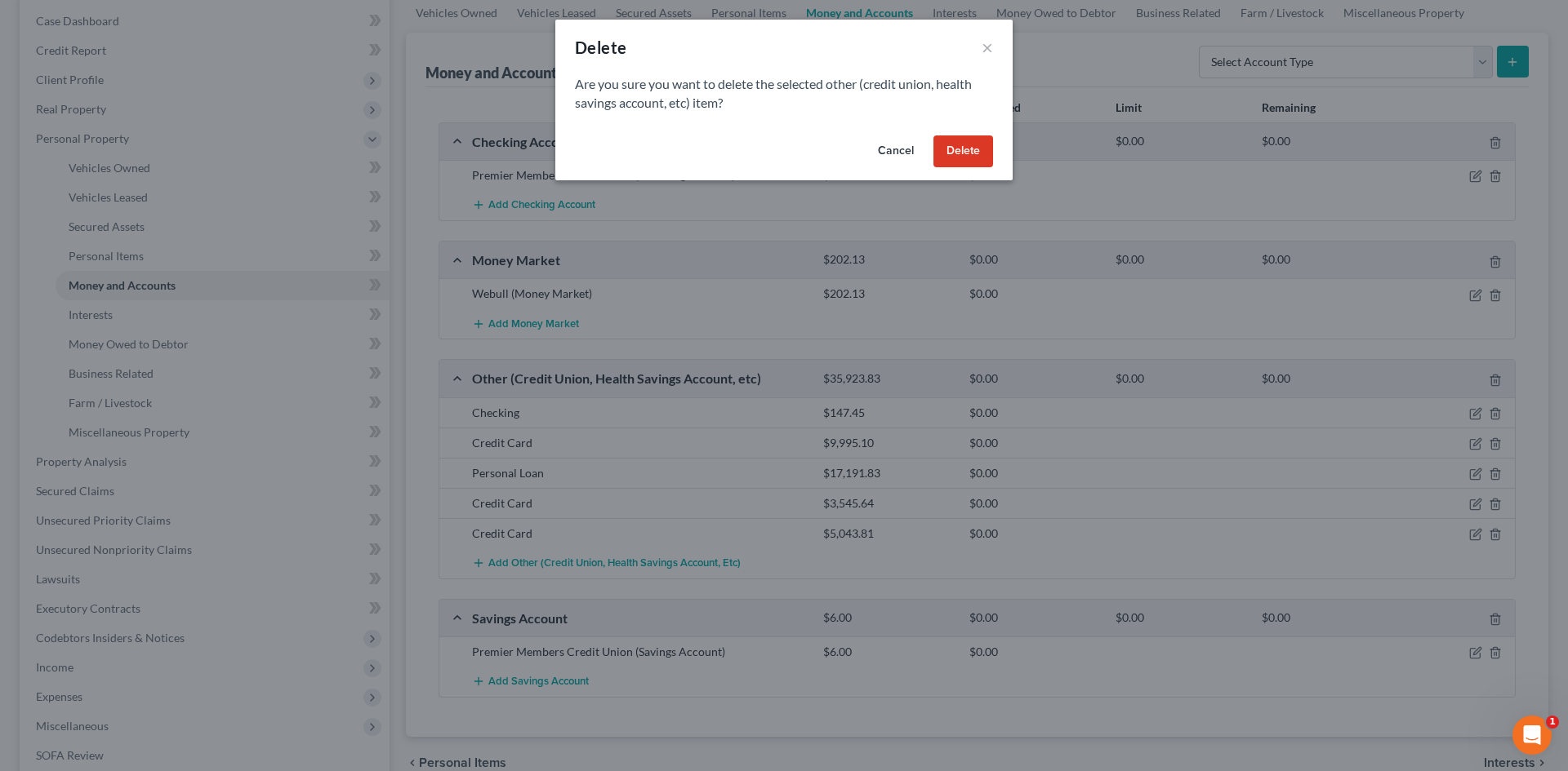
click at [971, 157] on button "Delete" at bounding box center [963, 151] width 59 height 32
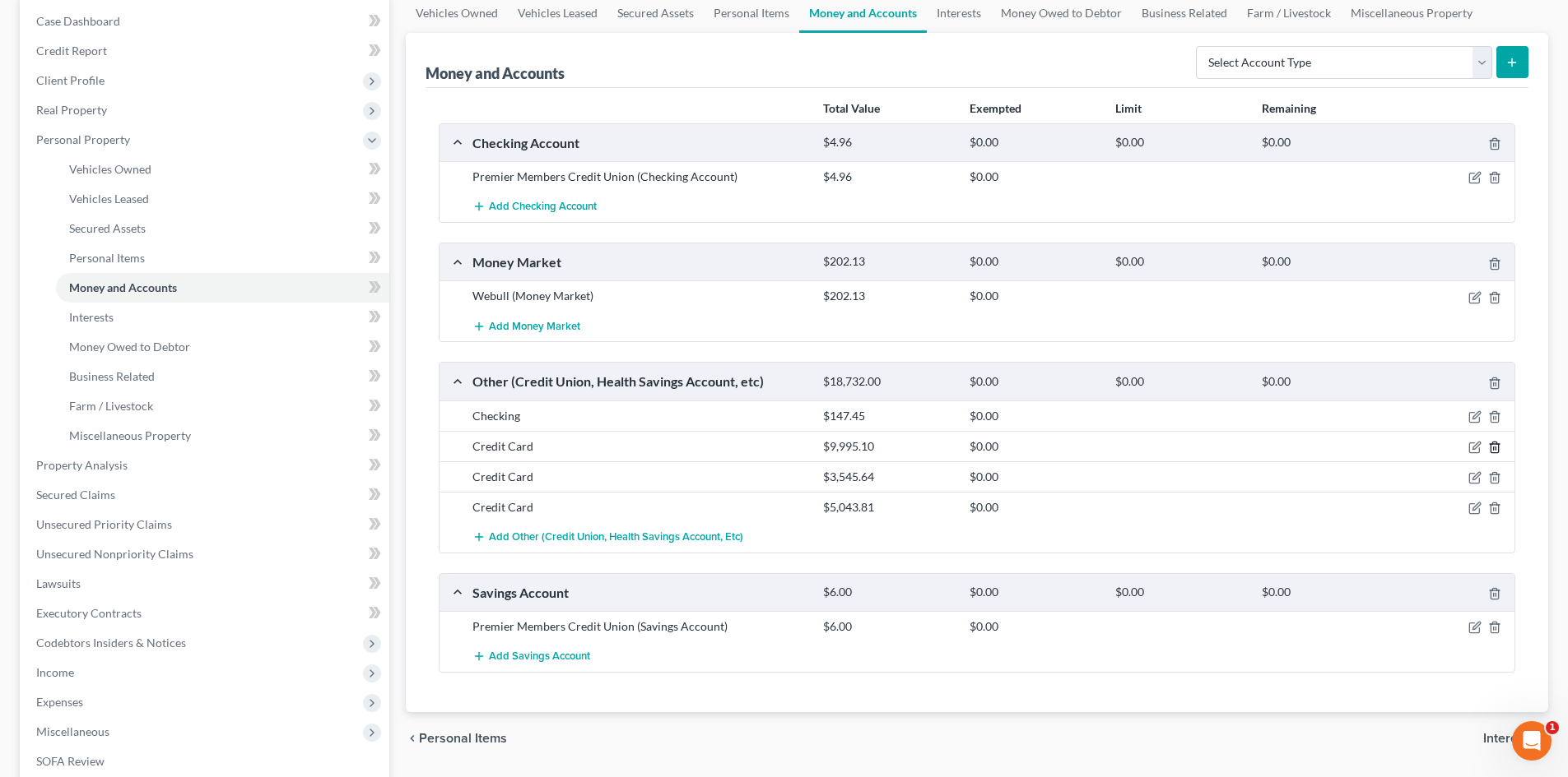
click at [1492, 445] on icon "button" at bounding box center [1494, 447] width 13 height 13
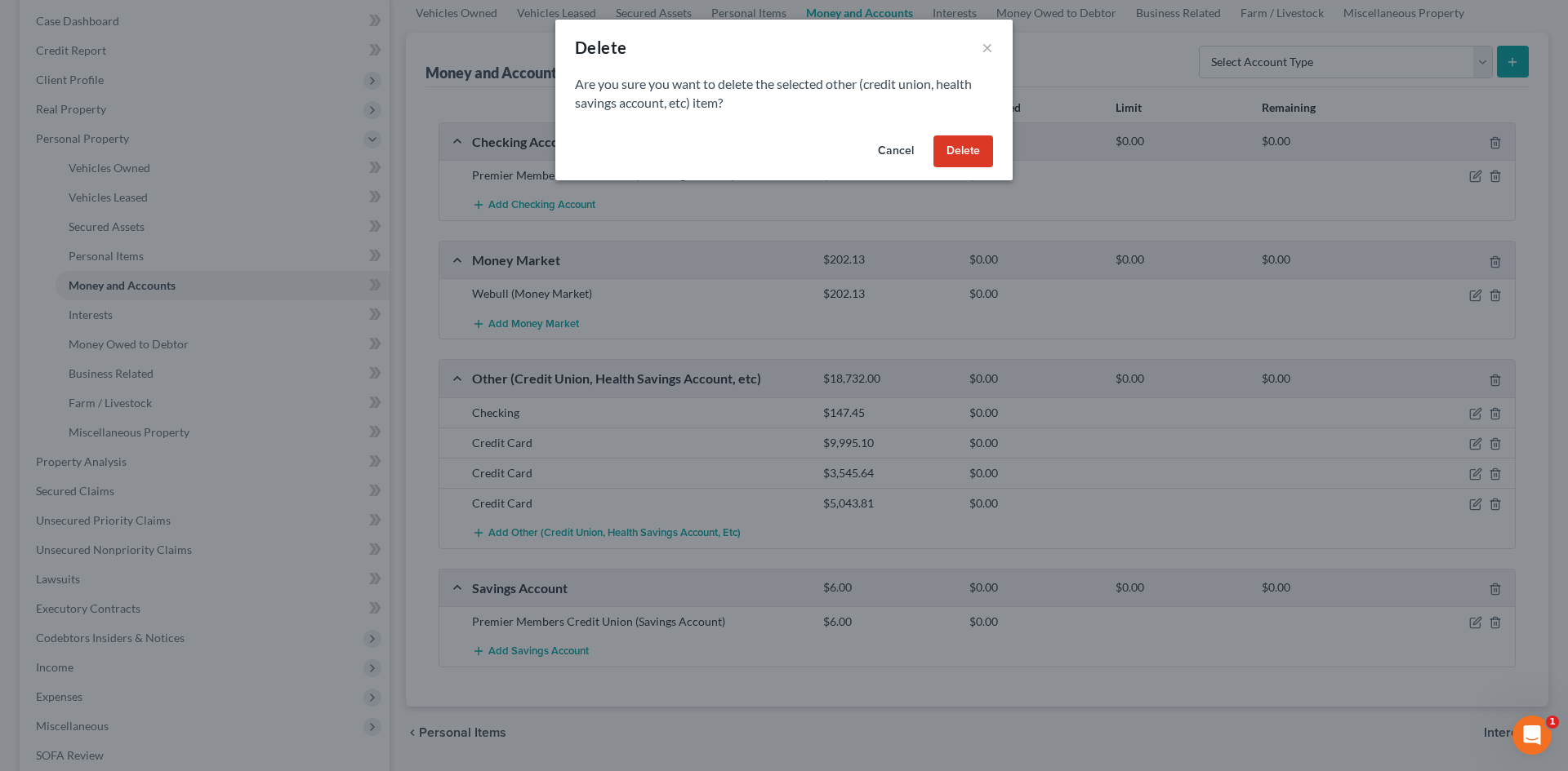
click at [954, 146] on button "Delete" at bounding box center [963, 151] width 59 height 32
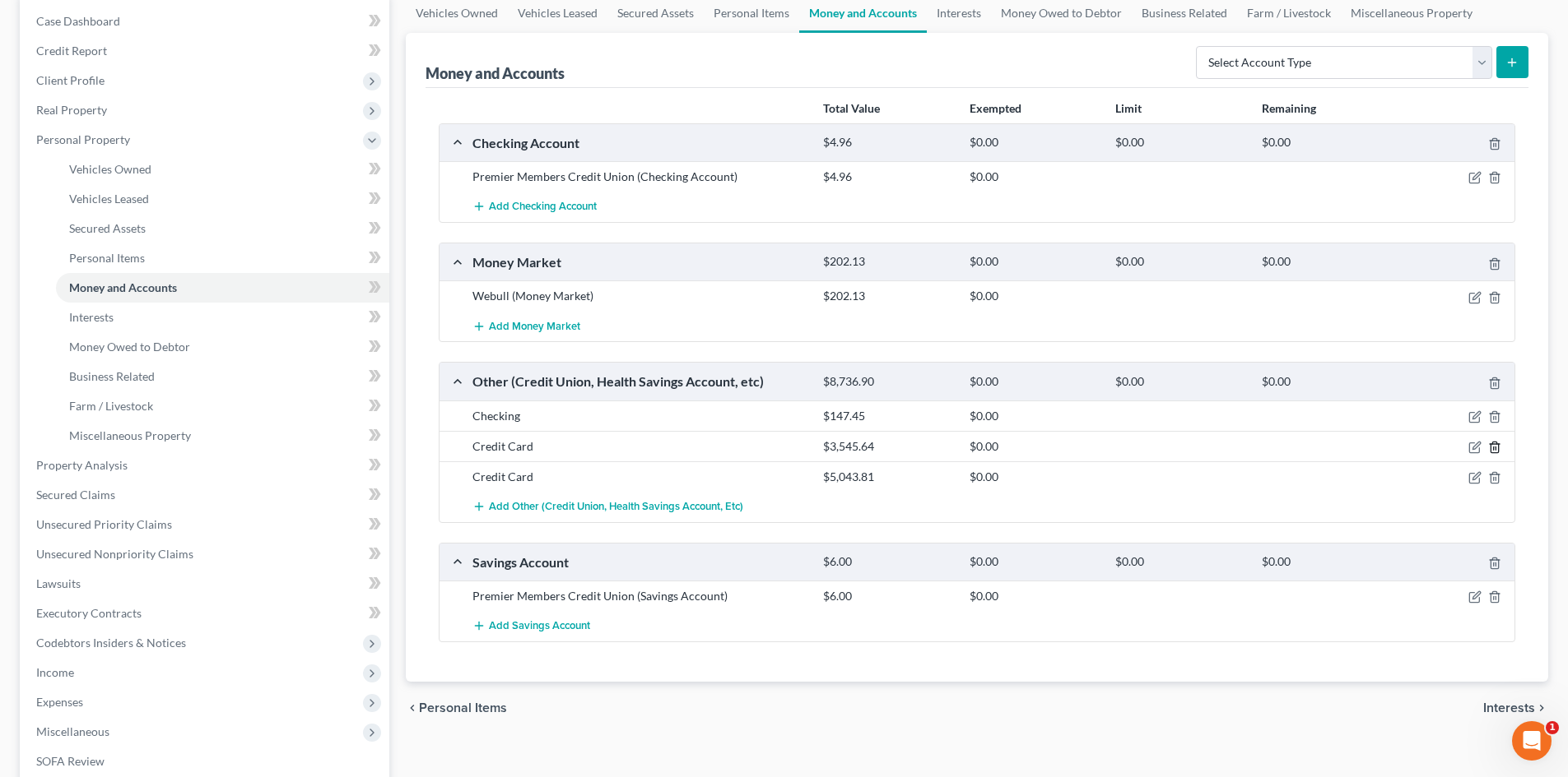
click at [1492, 452] on icon "button" at bounding box center [1494, 447] width 13 height 13
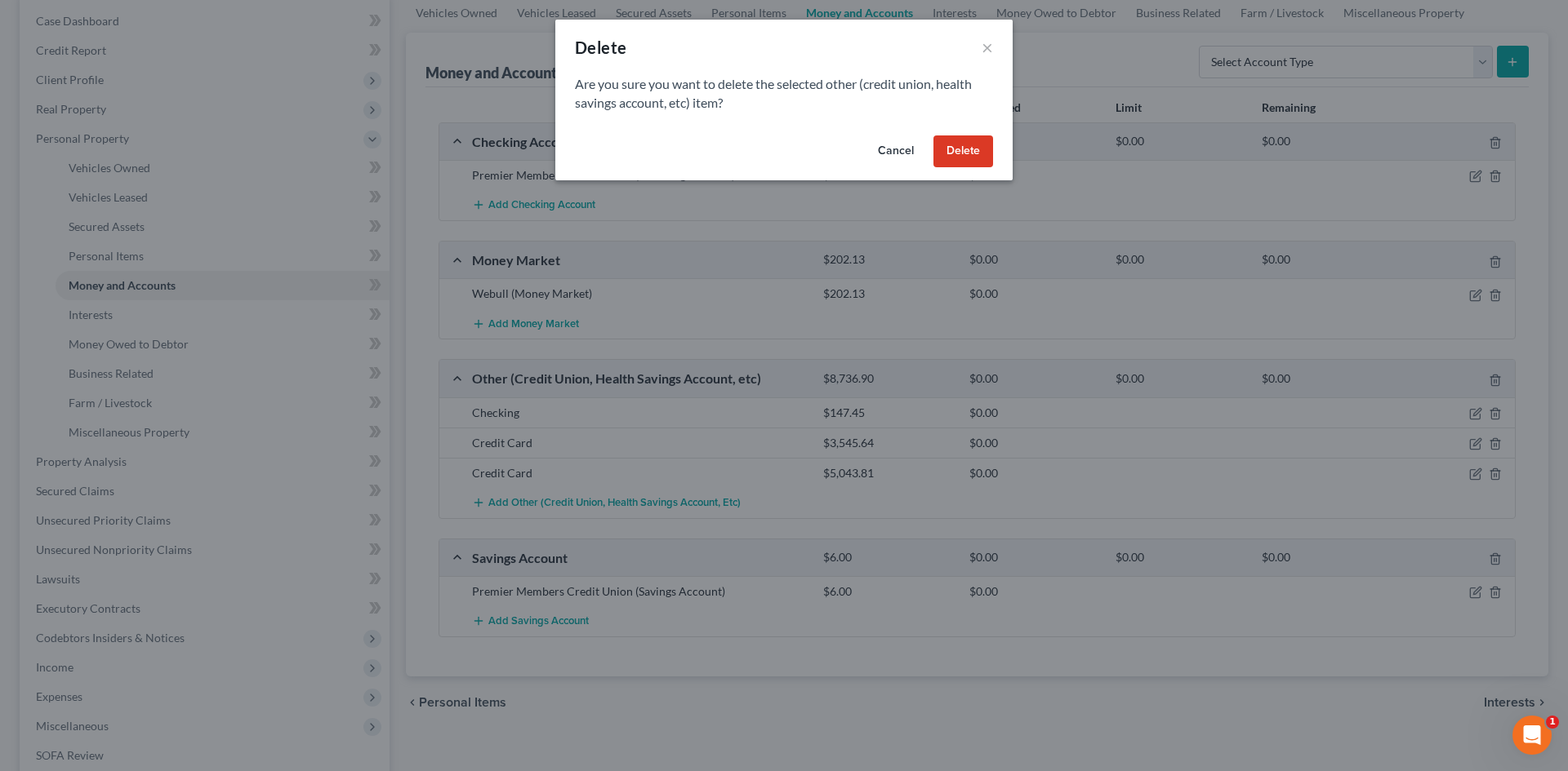
click at [971, 150] on button "Delete" at bounding box center [963, 151] width 59 height 32
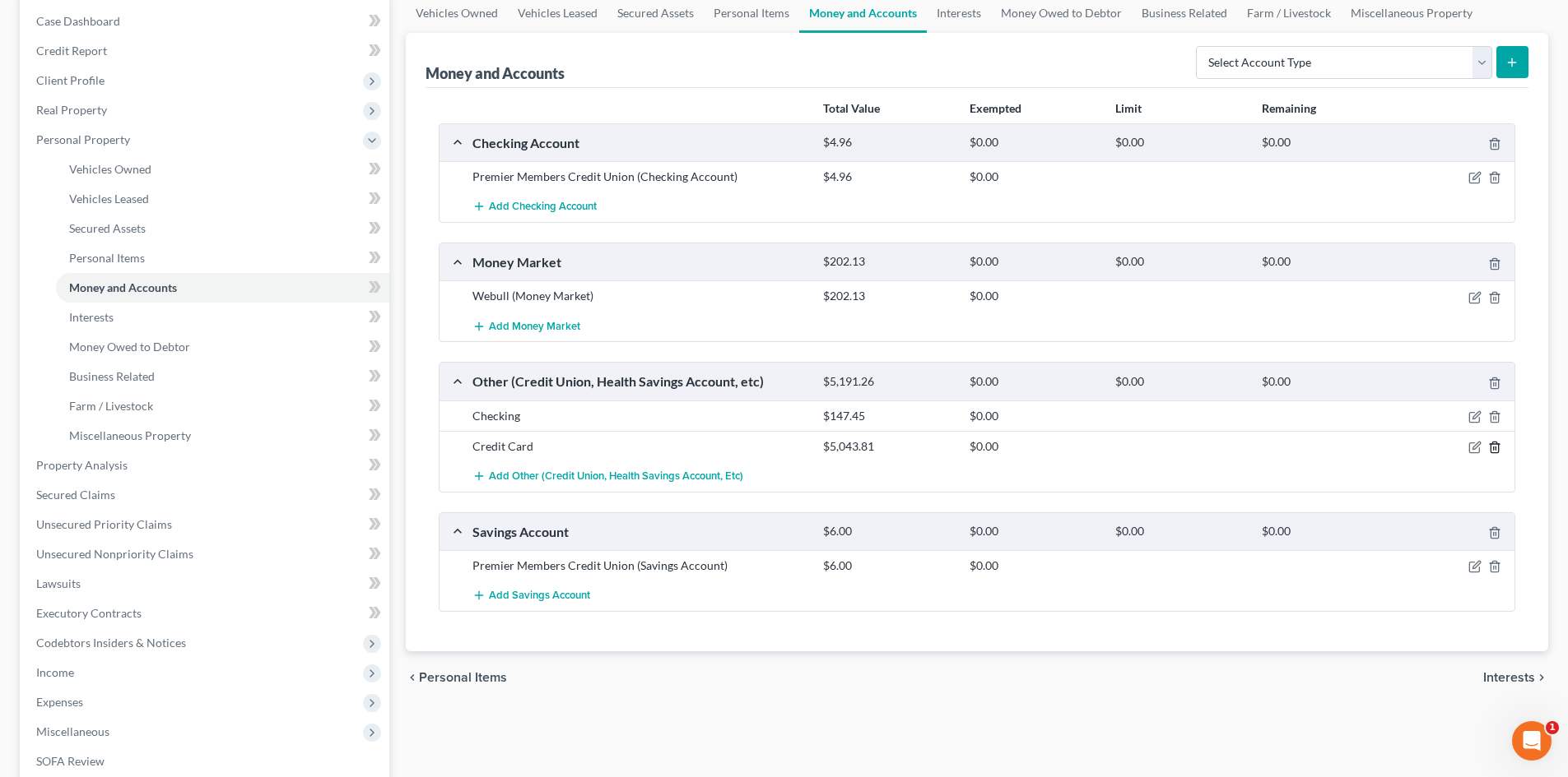
click at [1495, 448] on line "button" at bounding box center [1495, 448] width 0 height 4
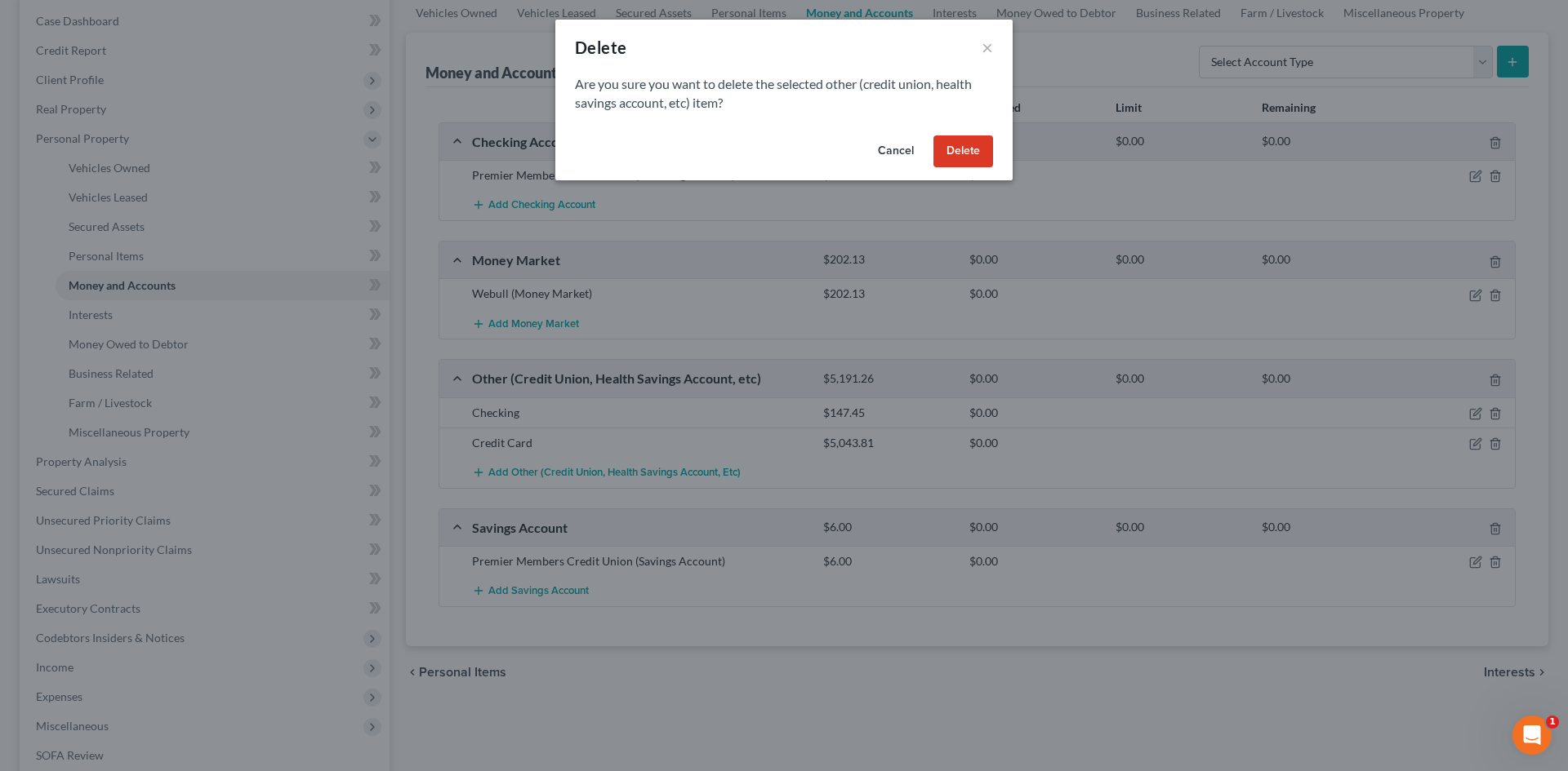
click at [965, 150] on button "Delete" at bounding box center [963, 151] width 59 height 32
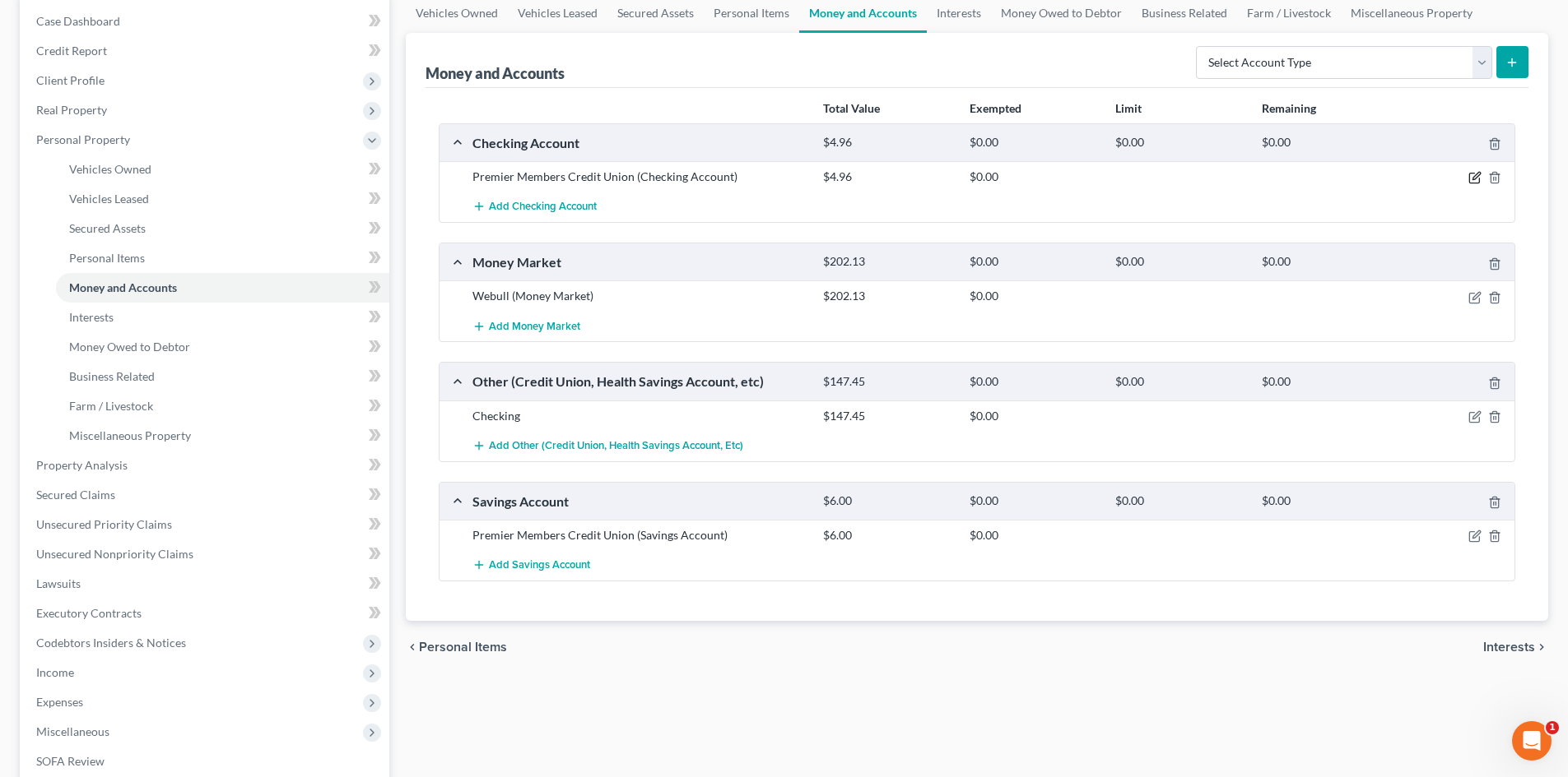
click at [1477, 175] on icon "button" at bounding box center [1474, 178] width 13 height 13
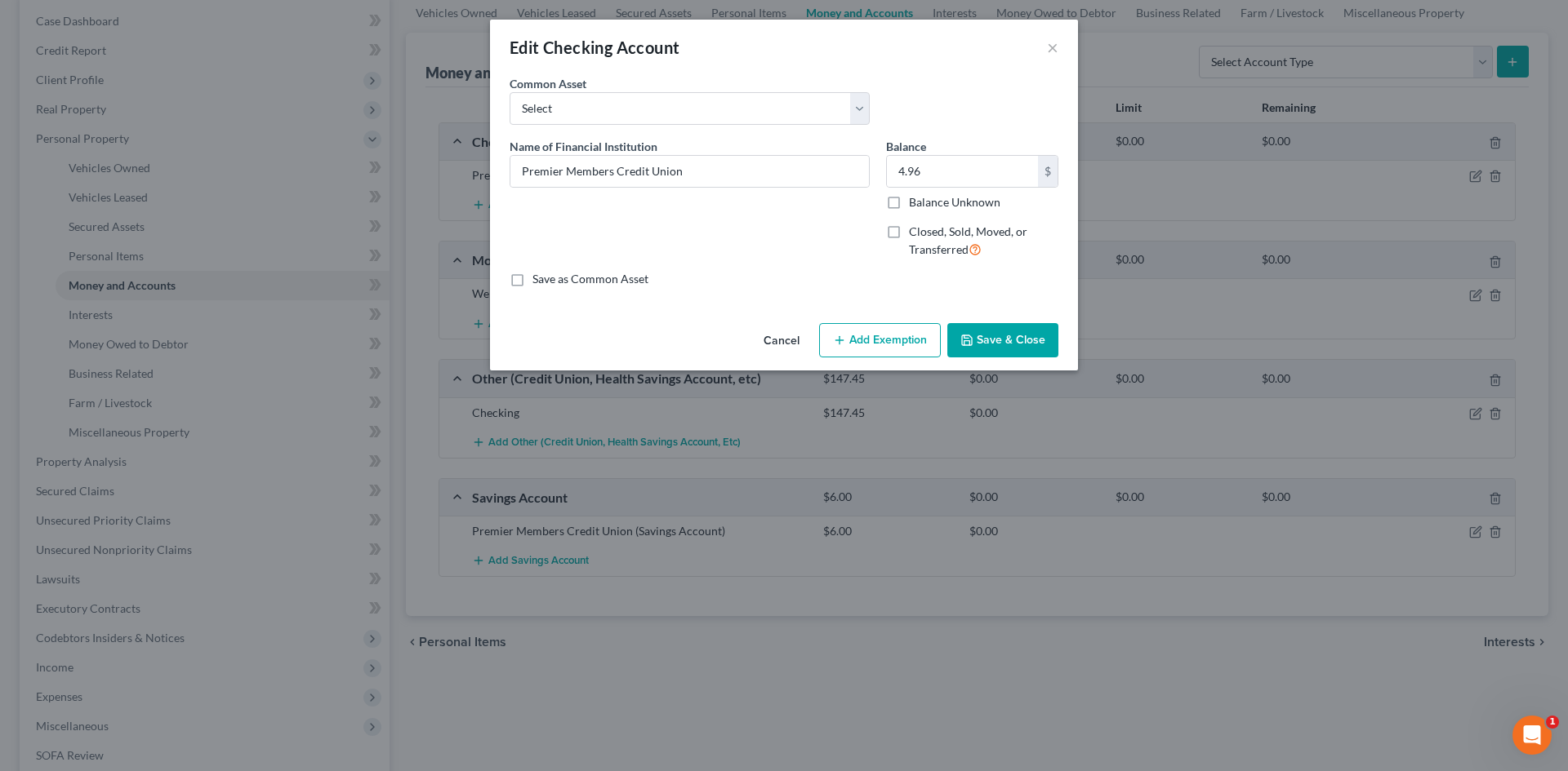
click at [896, 339] on button "Add Exemption" at bounding box center [880, 340] width 121 height 34
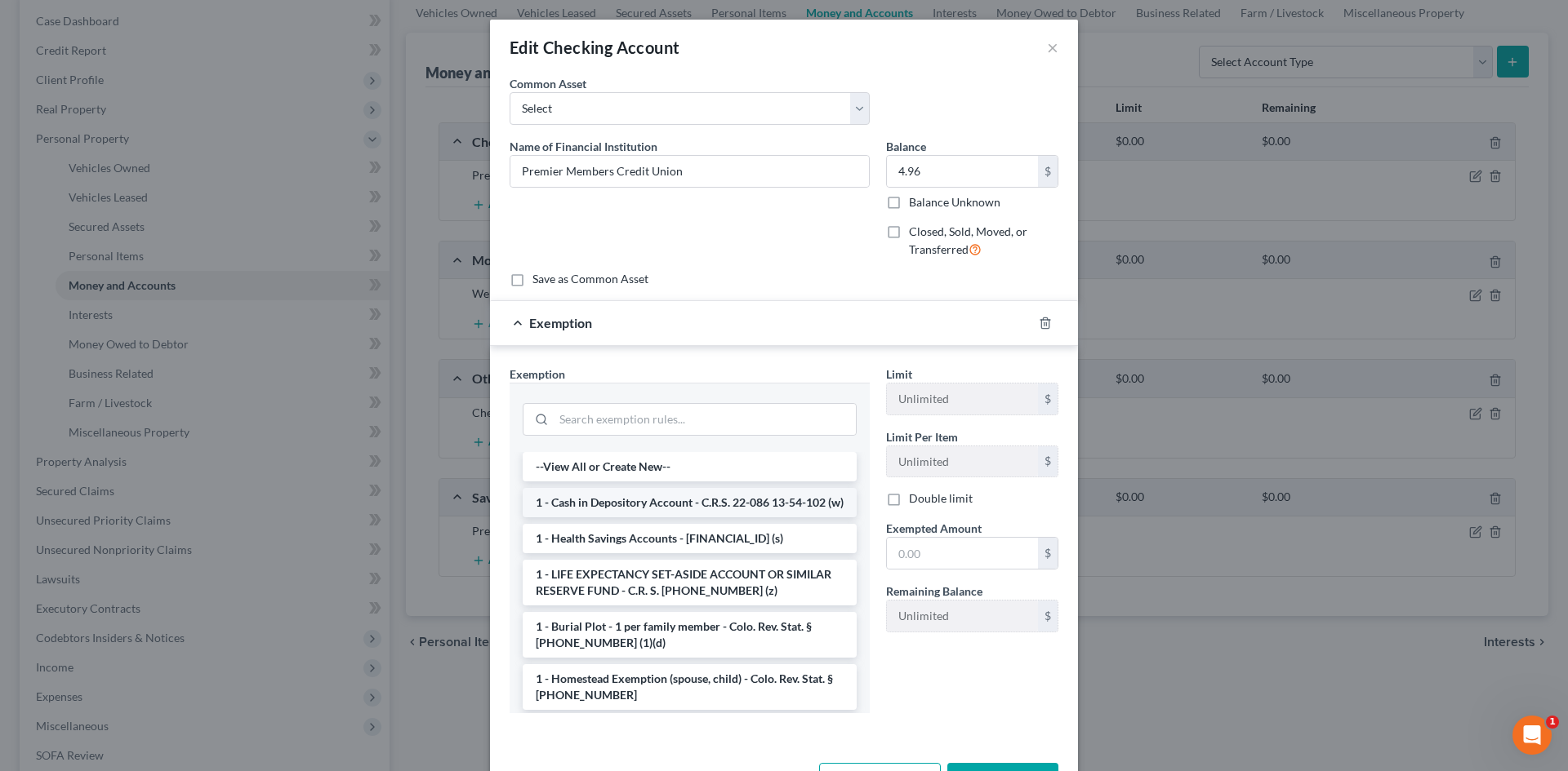
click at [627, 515] on li "1 - Cash in Depository Account - C.R.S. 22-086 13-54-102 (w)" at bounding box center [689, 503] width 334 height 30
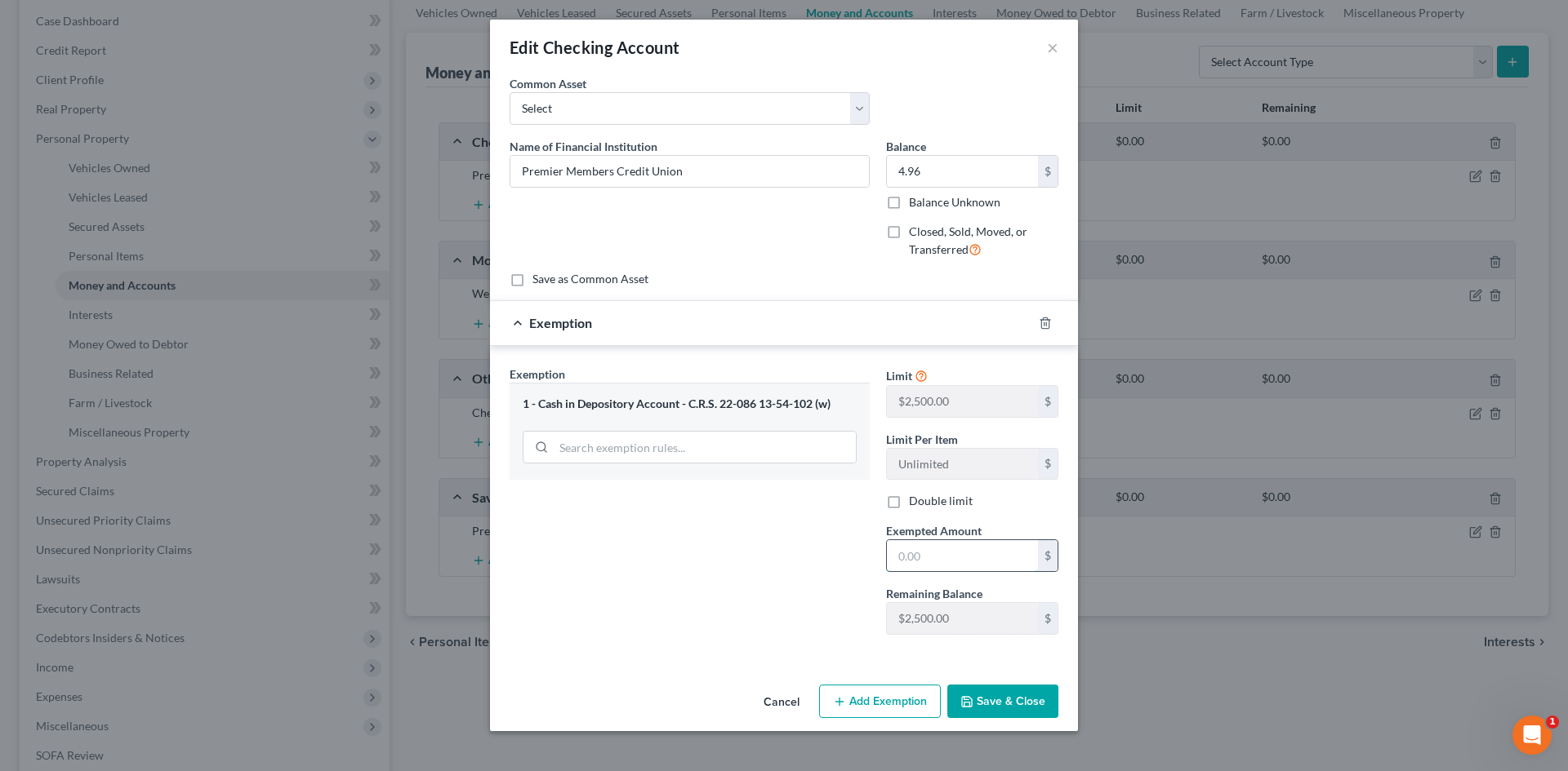
click at [922, 558] on input "text" at bounding box center [962, 556] width 151 height 31
type input "4.96"
click at [992, 701] on button "Save & Close" at bounding box center [1003, 701] width 111 height 34
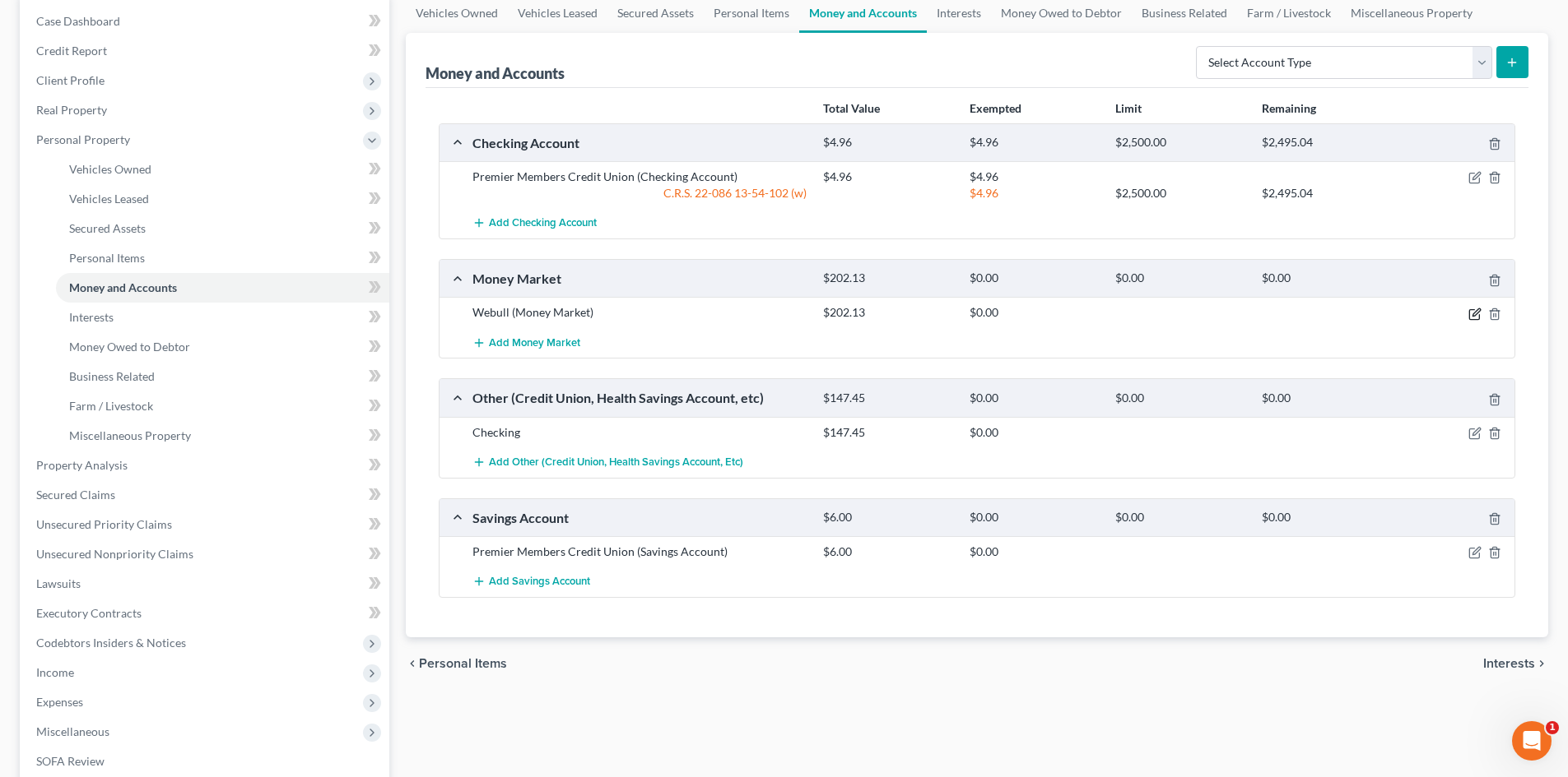
click at [1469, 316] on icon "button" at bounding box center [1473, 314] width 10 height 10
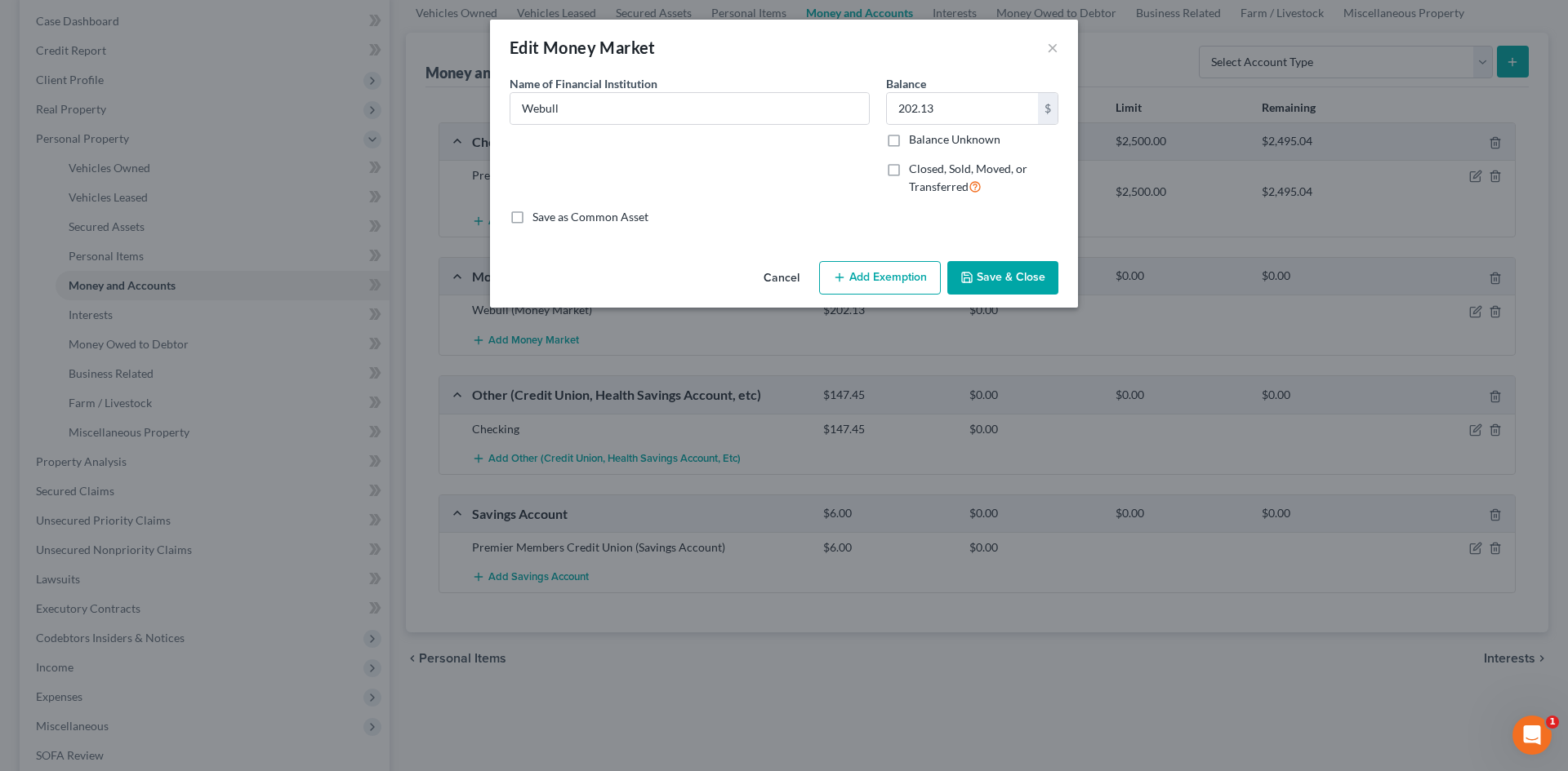
click at [841, 271] on icon "button" at bounding box center [839, 277] width 13 height 13
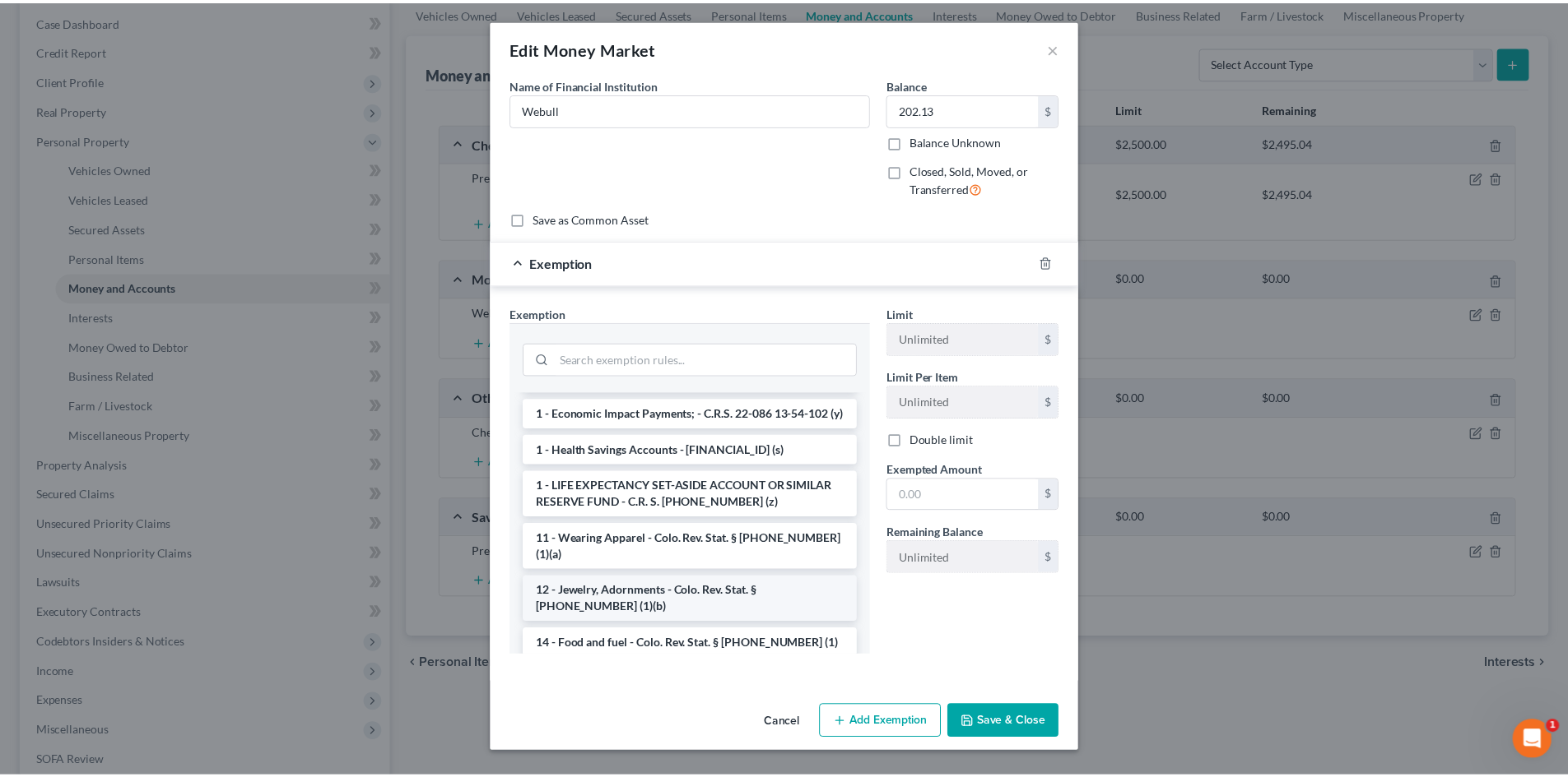
scroll to position [0, 0]
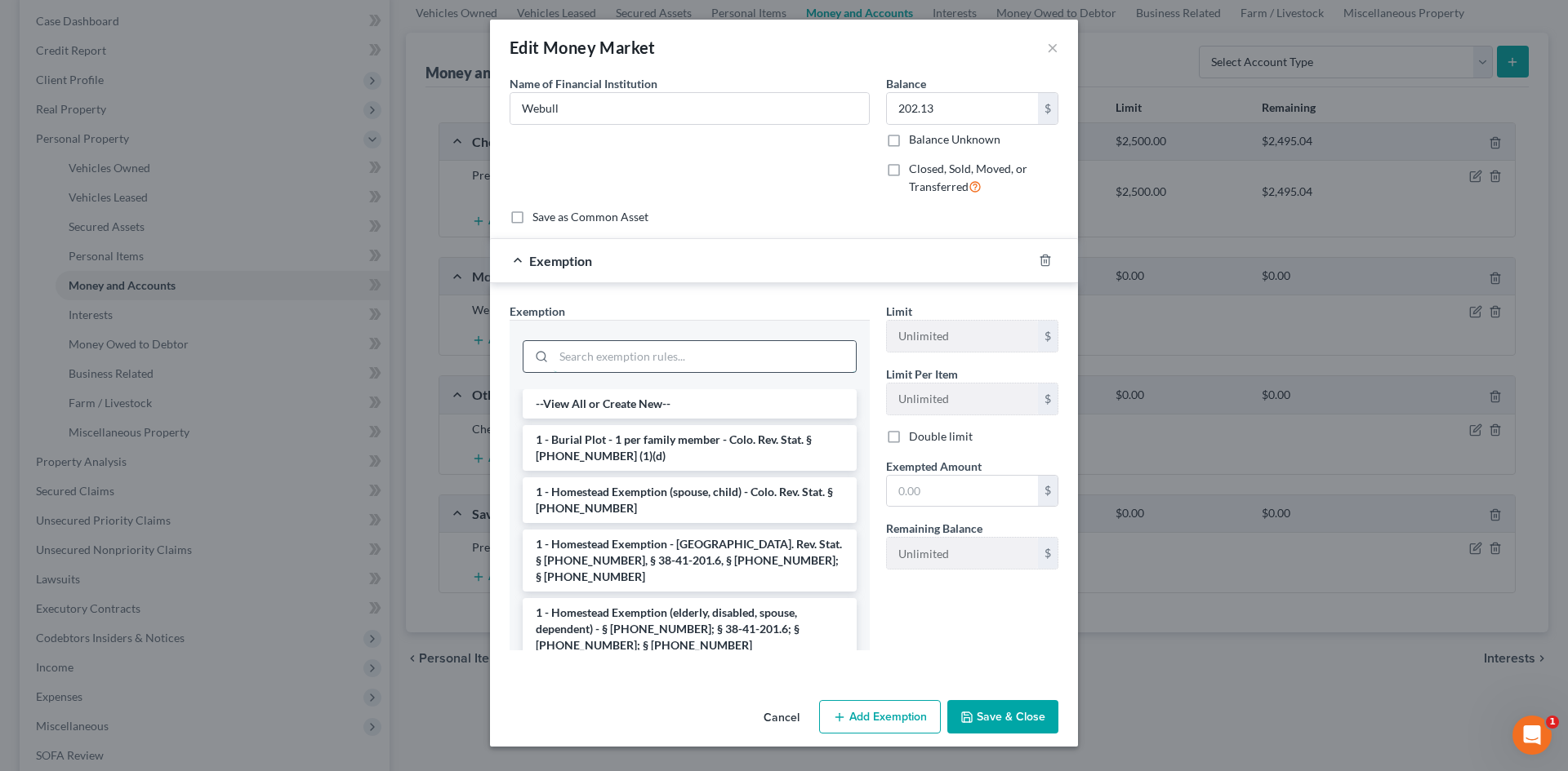
click at [570, 350] on input "search" at bounding box center [704, 357] width 302 height 31
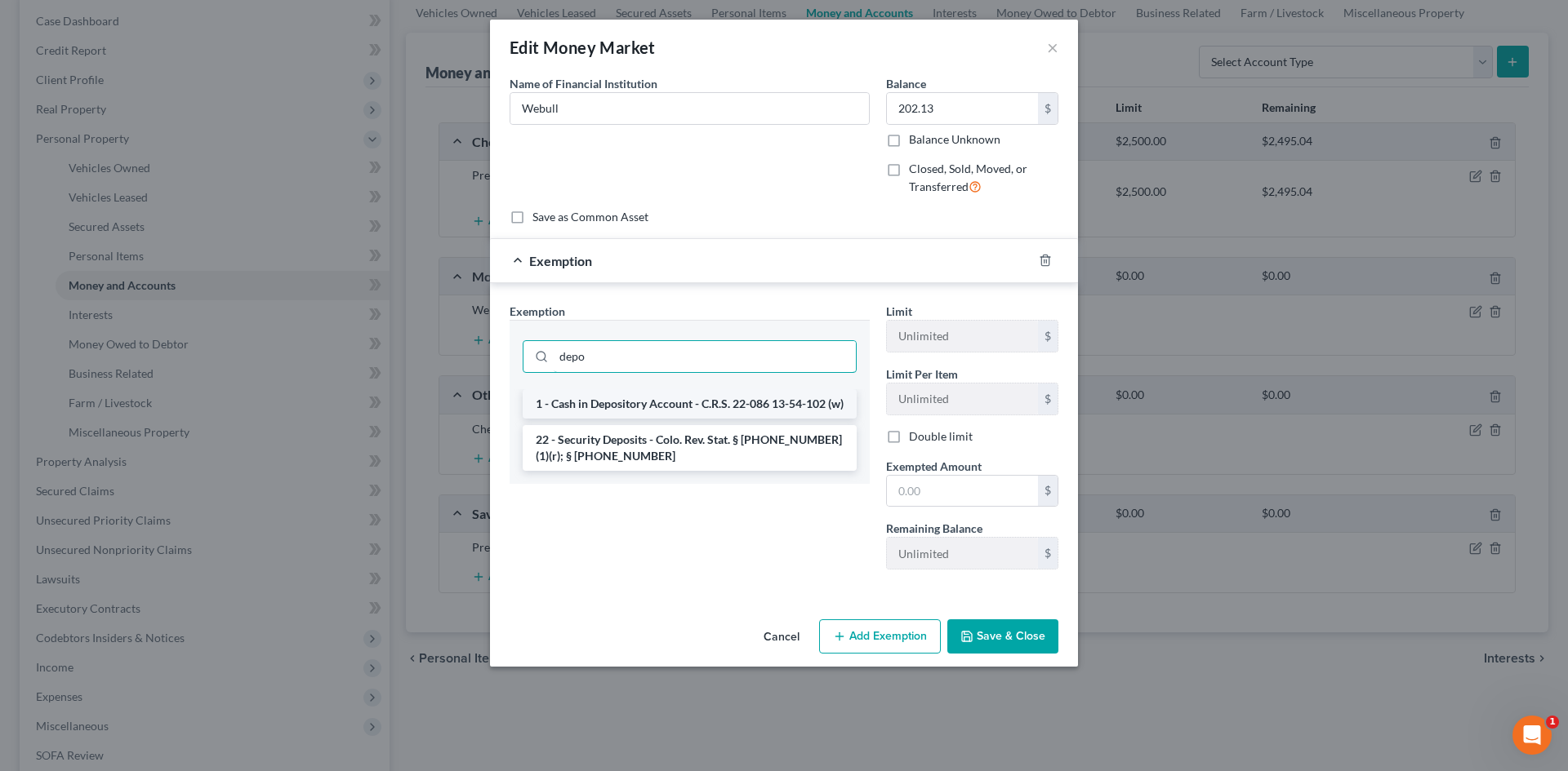
type input "depo"
click at [690, 419] on li "1 - Cash in Depository Account - C.R.S. 22-086 13-54-102 (w)" at bounding box center [689, 404] width 334 height 30
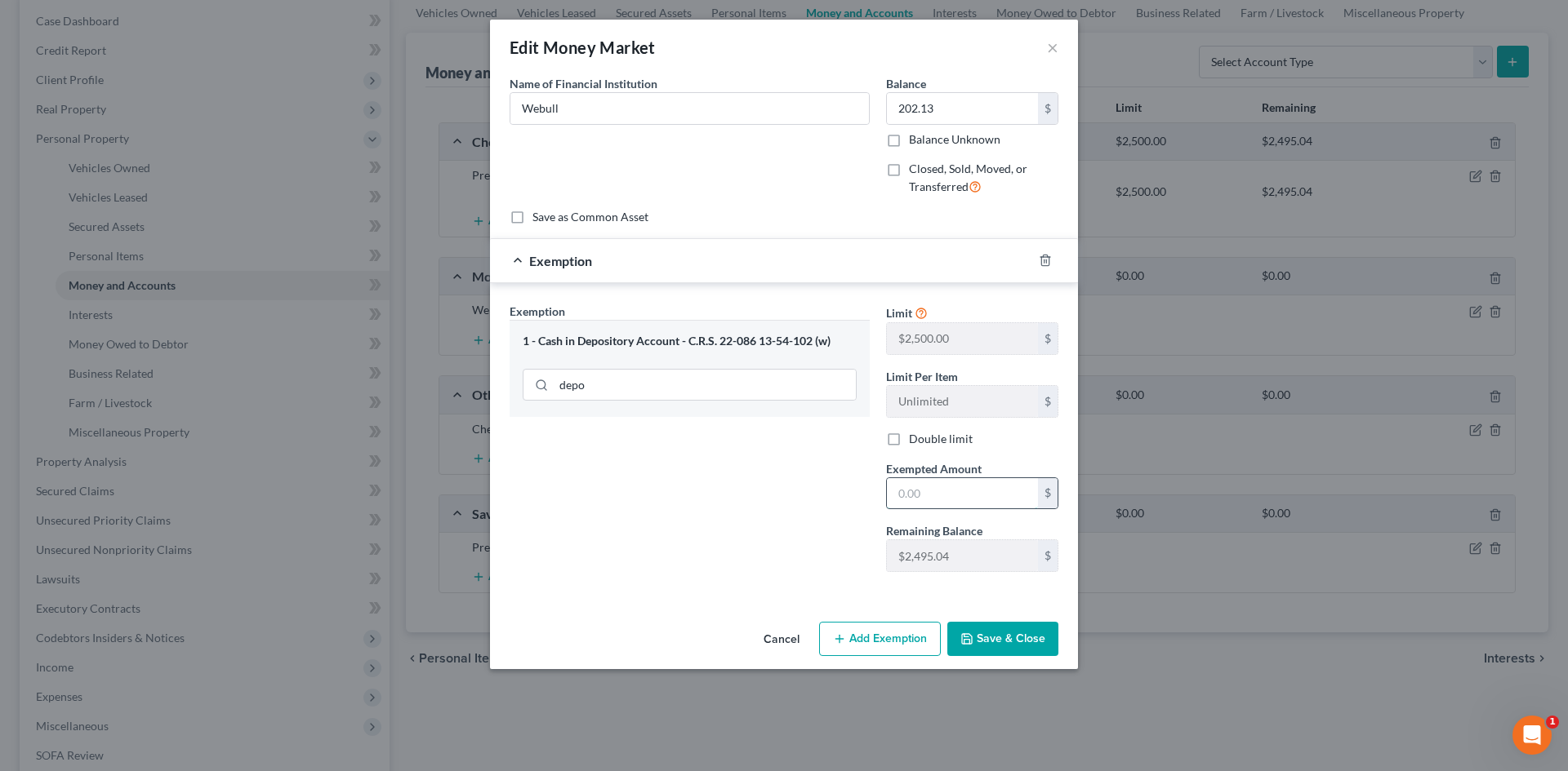
click at [896, 488] on input "text" at bounding box center [962, 494] width 151 height 31
type input "202.13"
click at [1034, 629] on button "Save & Close" at bounding box center [1003, 638] width 111 height 34
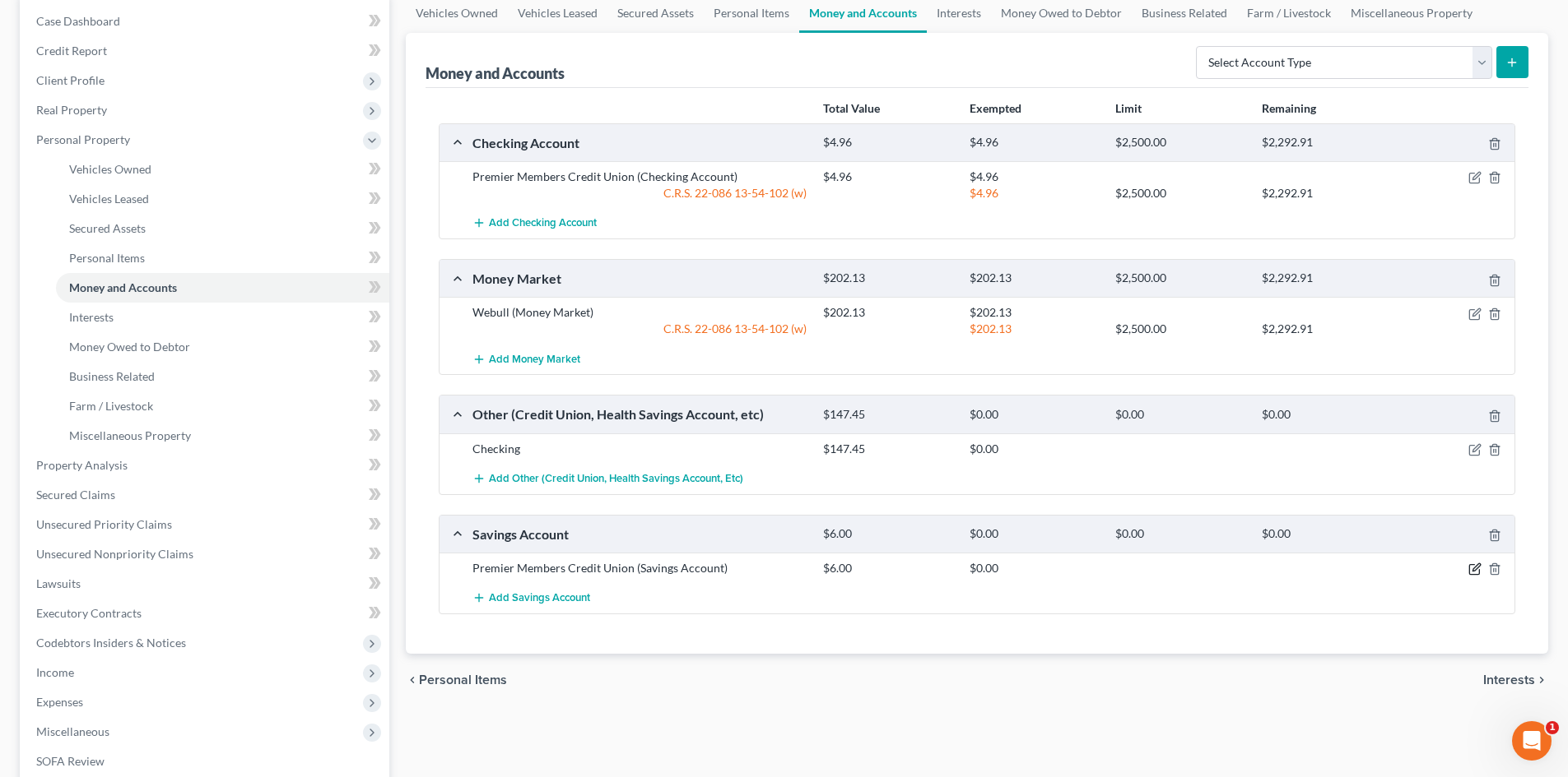
click at [1469, 568] on icon "button" at bounding box center [1473, 570] width 10 height 10
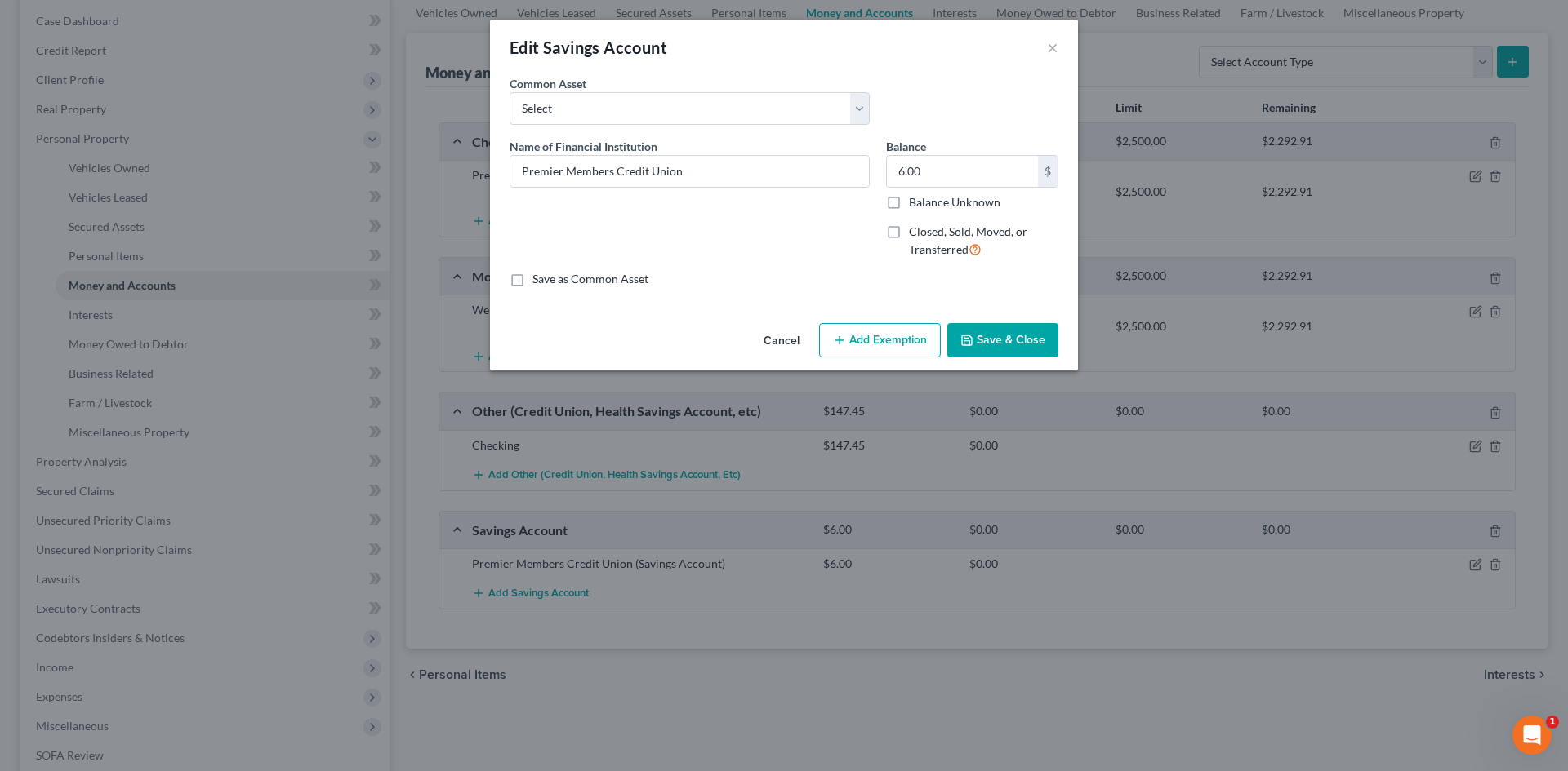
click at [867, 345] on button "Add Exemption" at bounding box center [880, 340] width 121 height 34
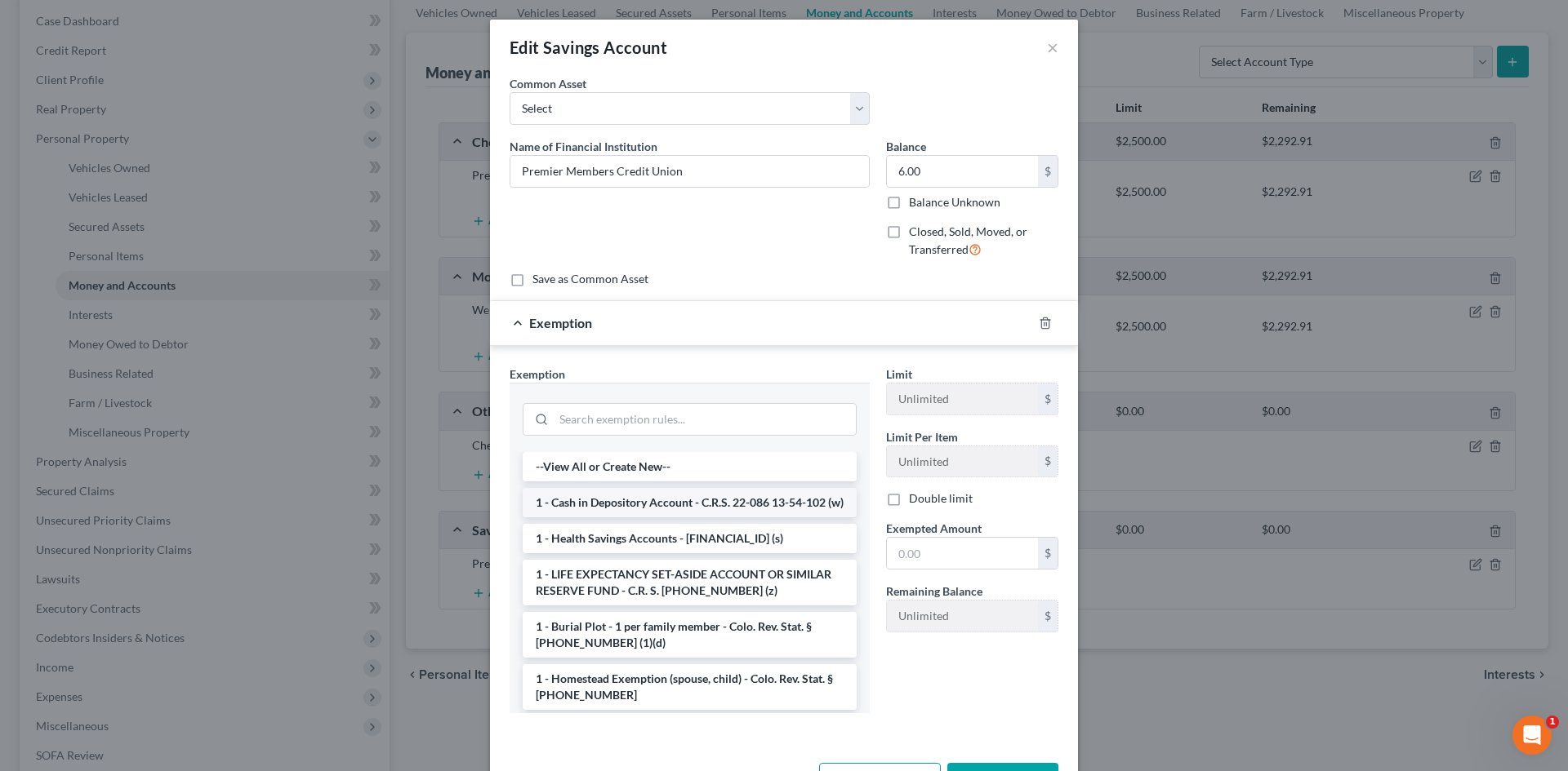
click at [651, 502] on li "1 - Cash in Depository Account - C.R.S. 22-086 13-54-102 (w)" at bounding box center [689, 503] width 334 height 30
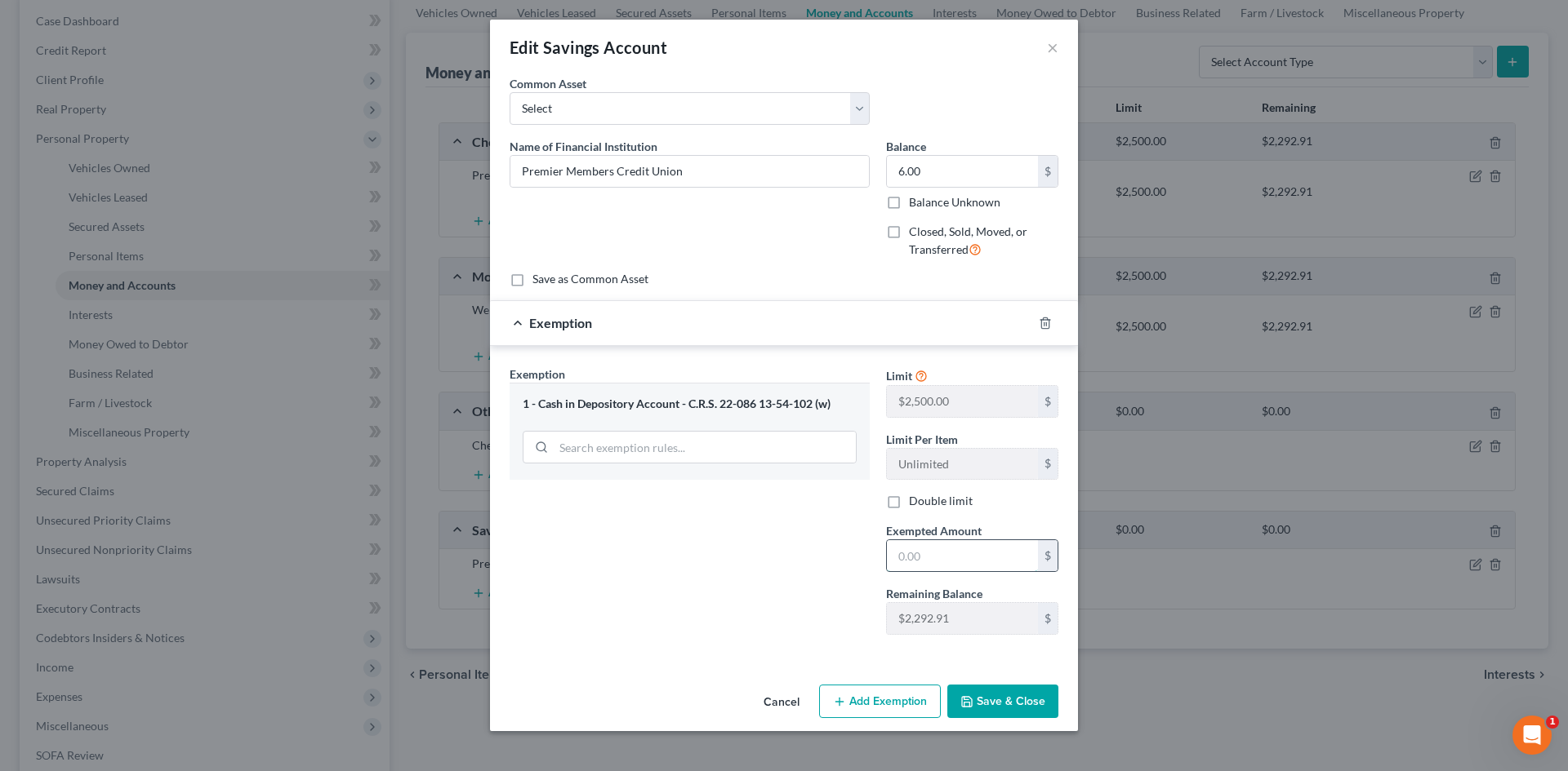
click at [914, 567] on input "text" at bounding box center [962, 556] width 151 height 31
type input "6"
click at [864, 564] on div "Exemption Set must be selected for CA. Exemption * 1 - Cash in Depository Accou…" at bounding box center [689, 507] width 376 height 283
click at [980, 699] on button "Save & Close" at bounding box center [1003, 701] width 111 height 34
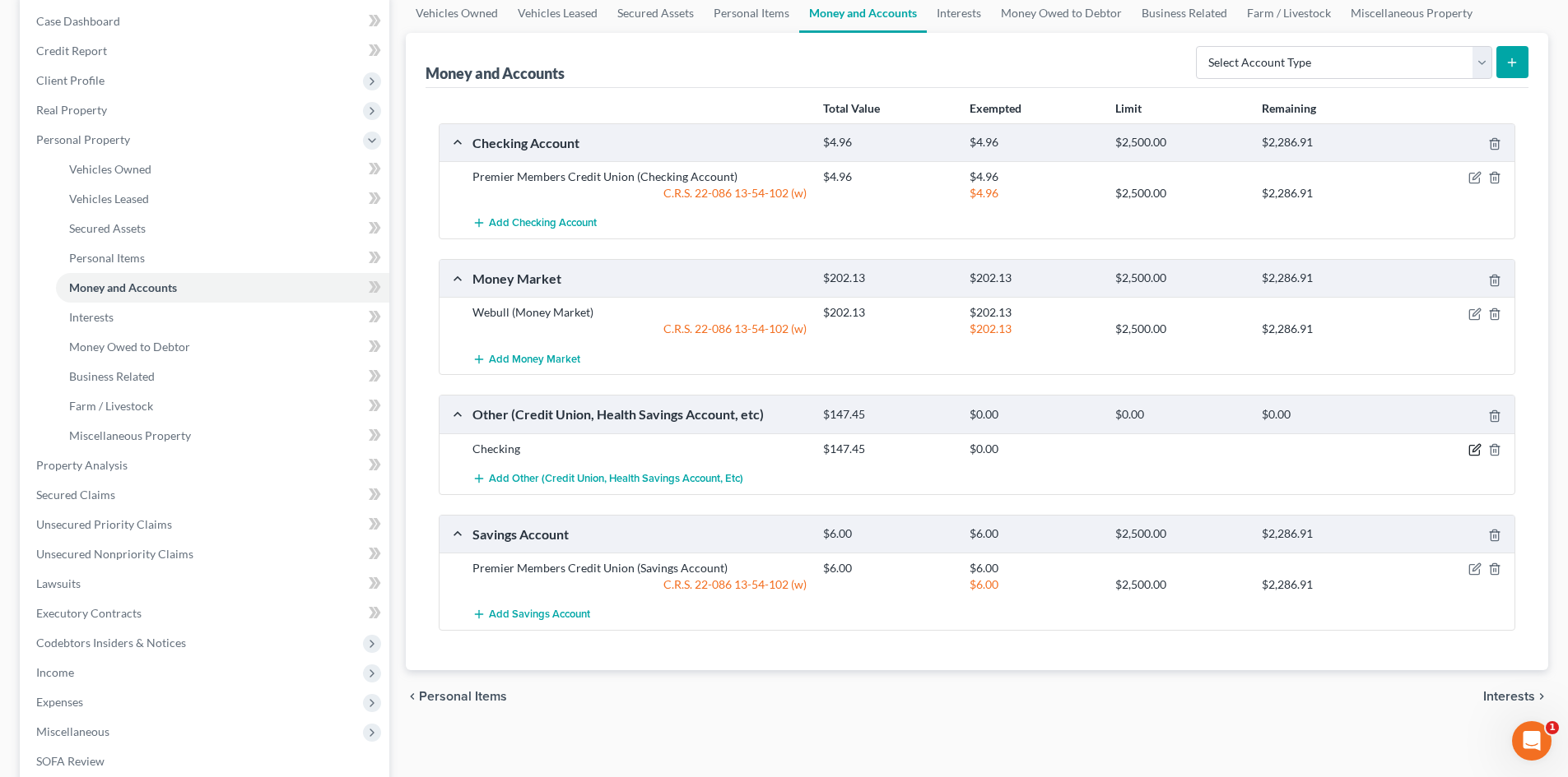
click at [1471, 448] on icon "button" at bounding box center [1474, 449] width 13 height 13
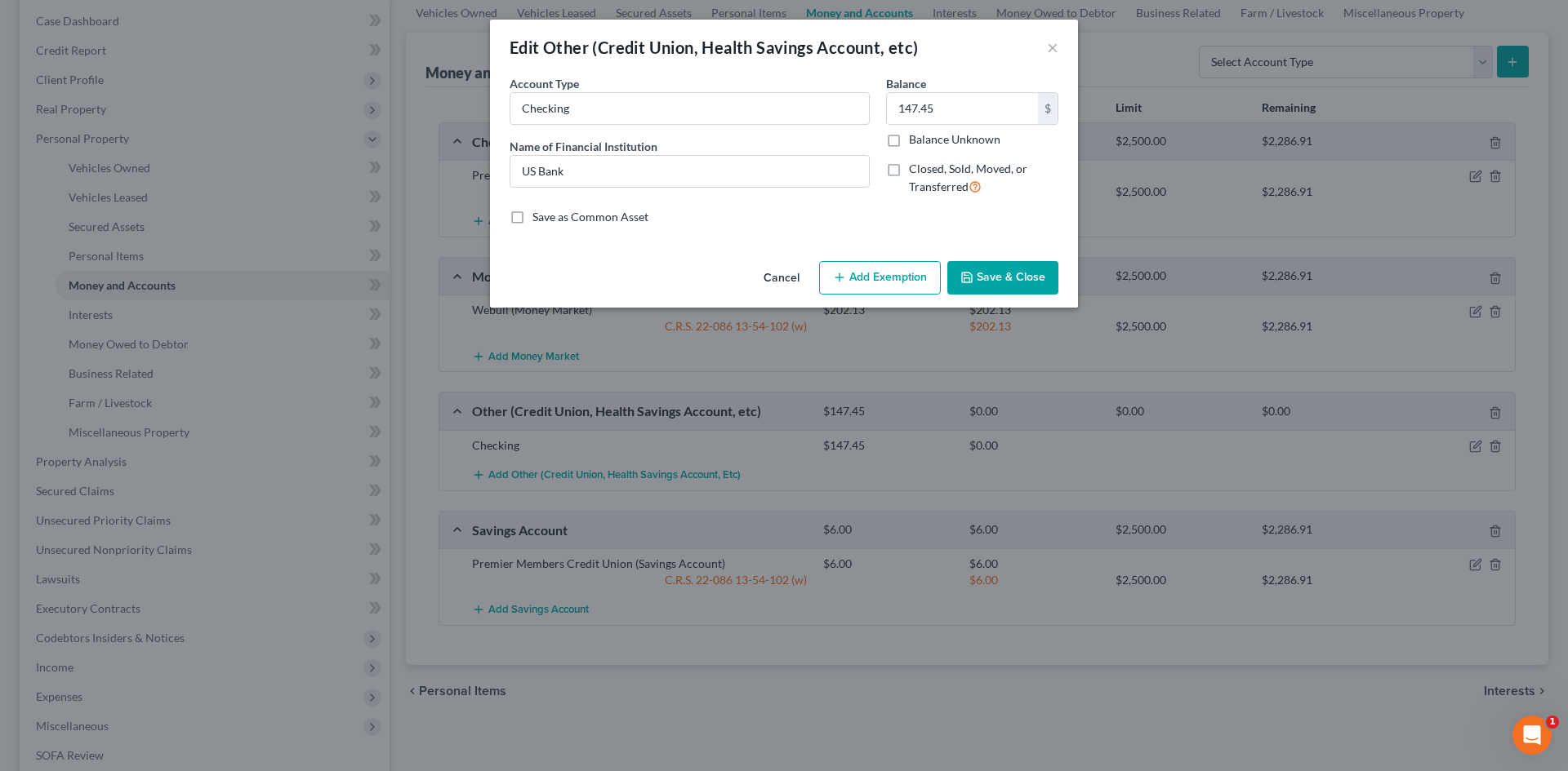
click at [883, 280] on button "Add Exemption" at bounding box center [880, 277] width 121 height 34
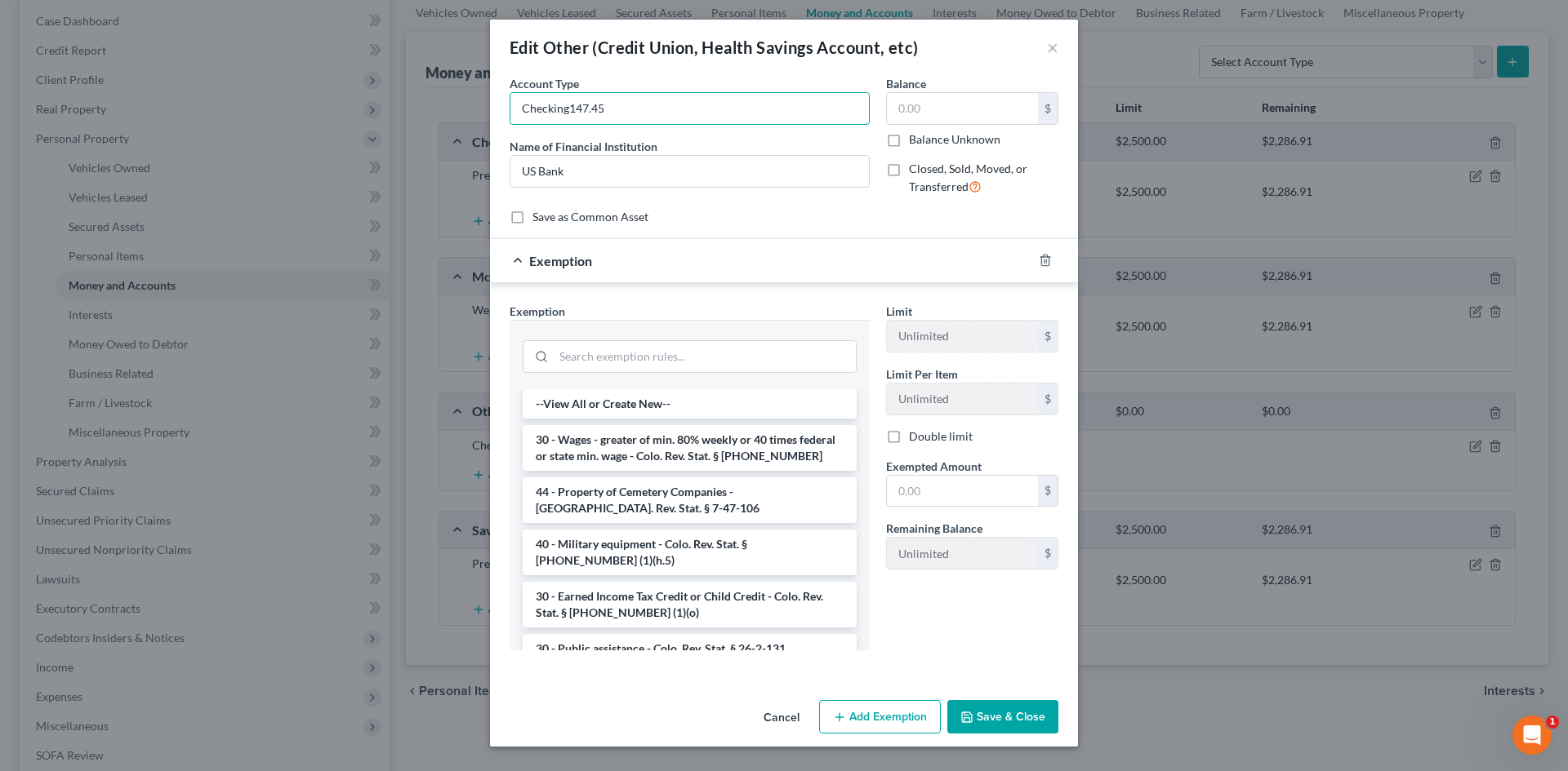
type input "Checking147.45"
click at [1002, 711] on button "Save & Close" at bounding box center [1003, 717] width 111 height 34
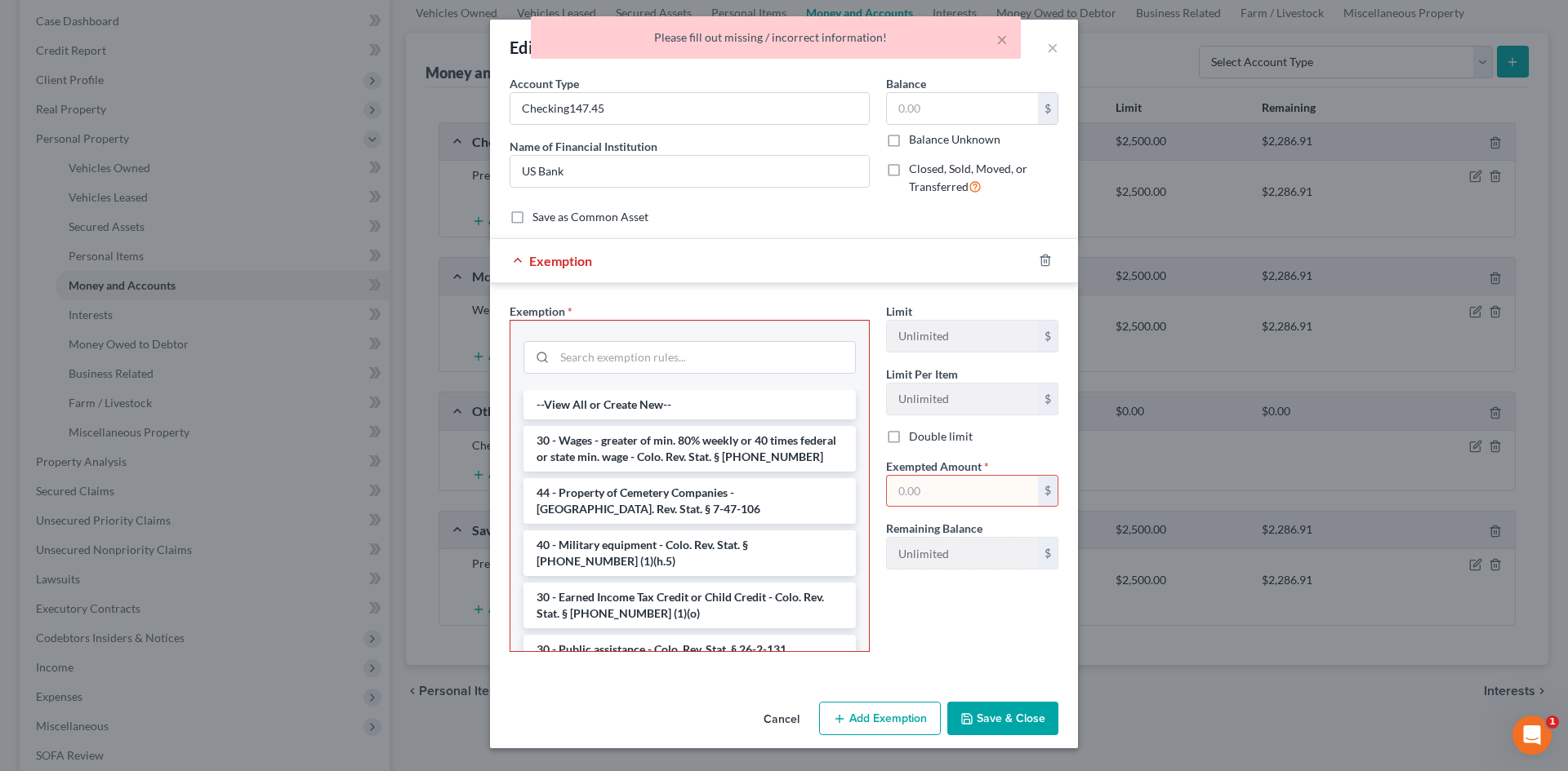
click at [1056, 50] on div "× Please fill out missing / incorrect information!" at bounding box center [776, 42] width 1568 height 51
click at [773, 726] on button "Cancel" at bounding box center [781, 720] width 62 height 32
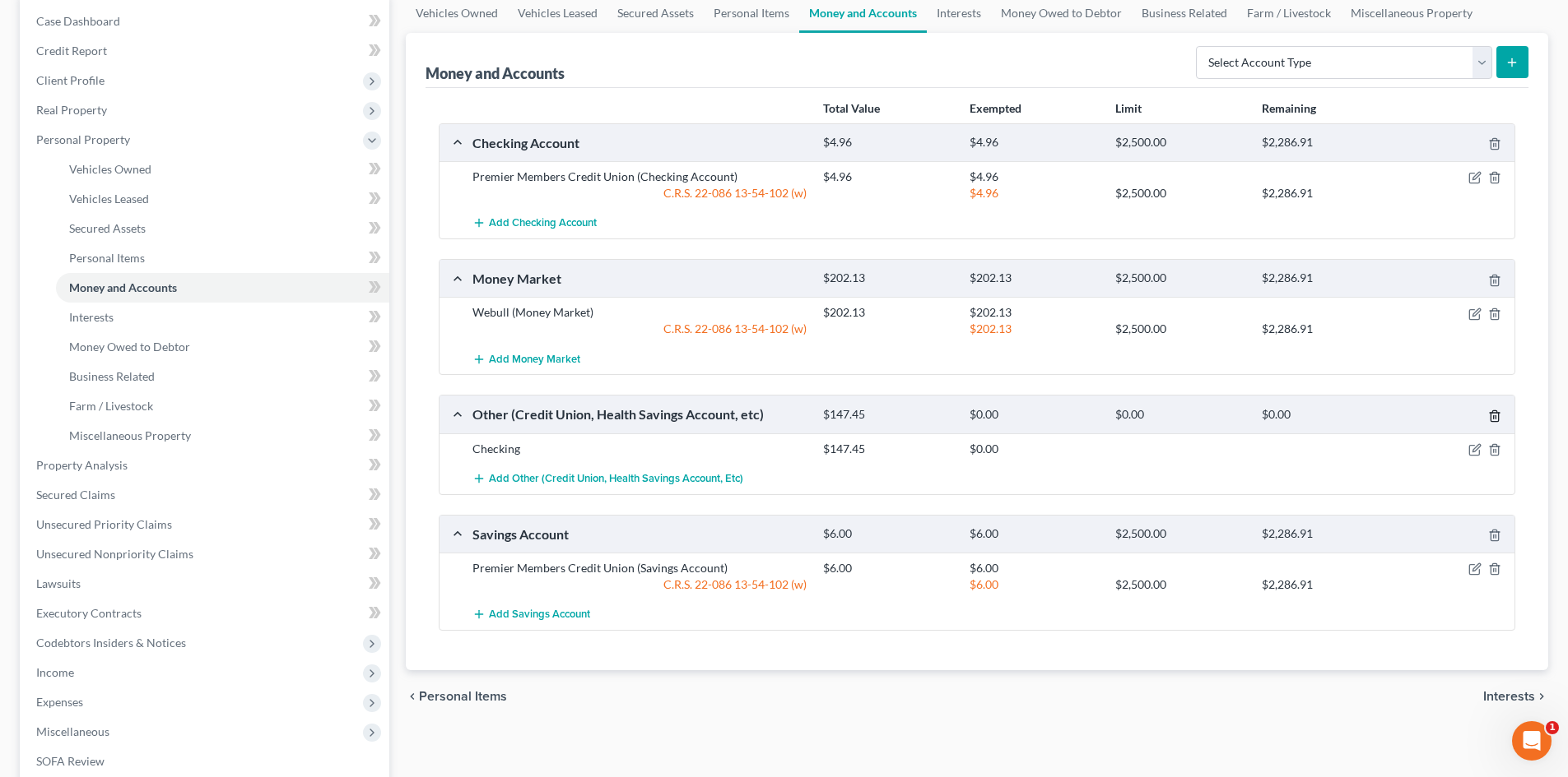
click at [1494, 417] on icon "button" at bounding box center [1494, 416] width 13 height 13
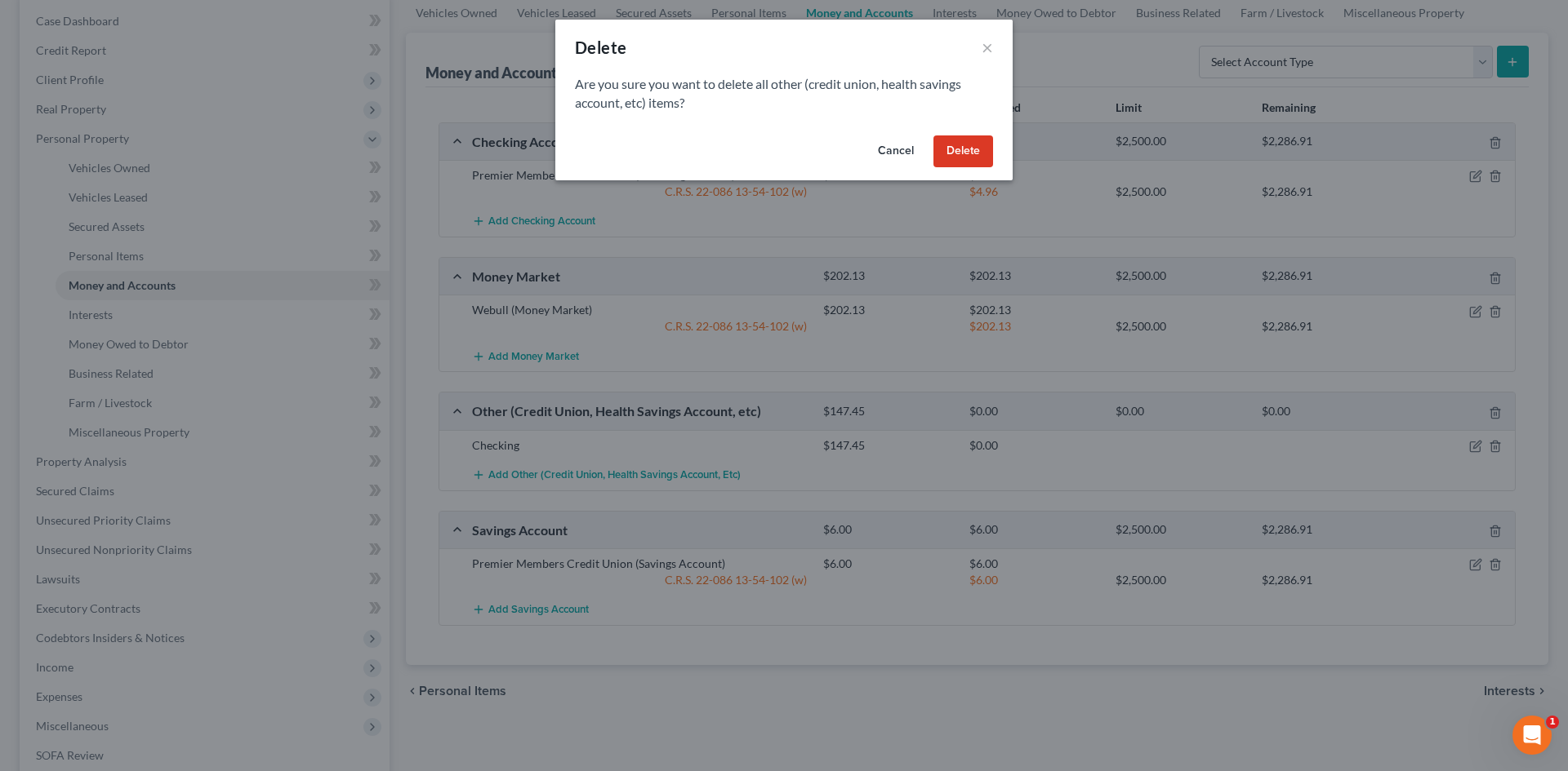
click at [973, 155] on button "Delete" at bounding box center [963, 151] width 59 height 32
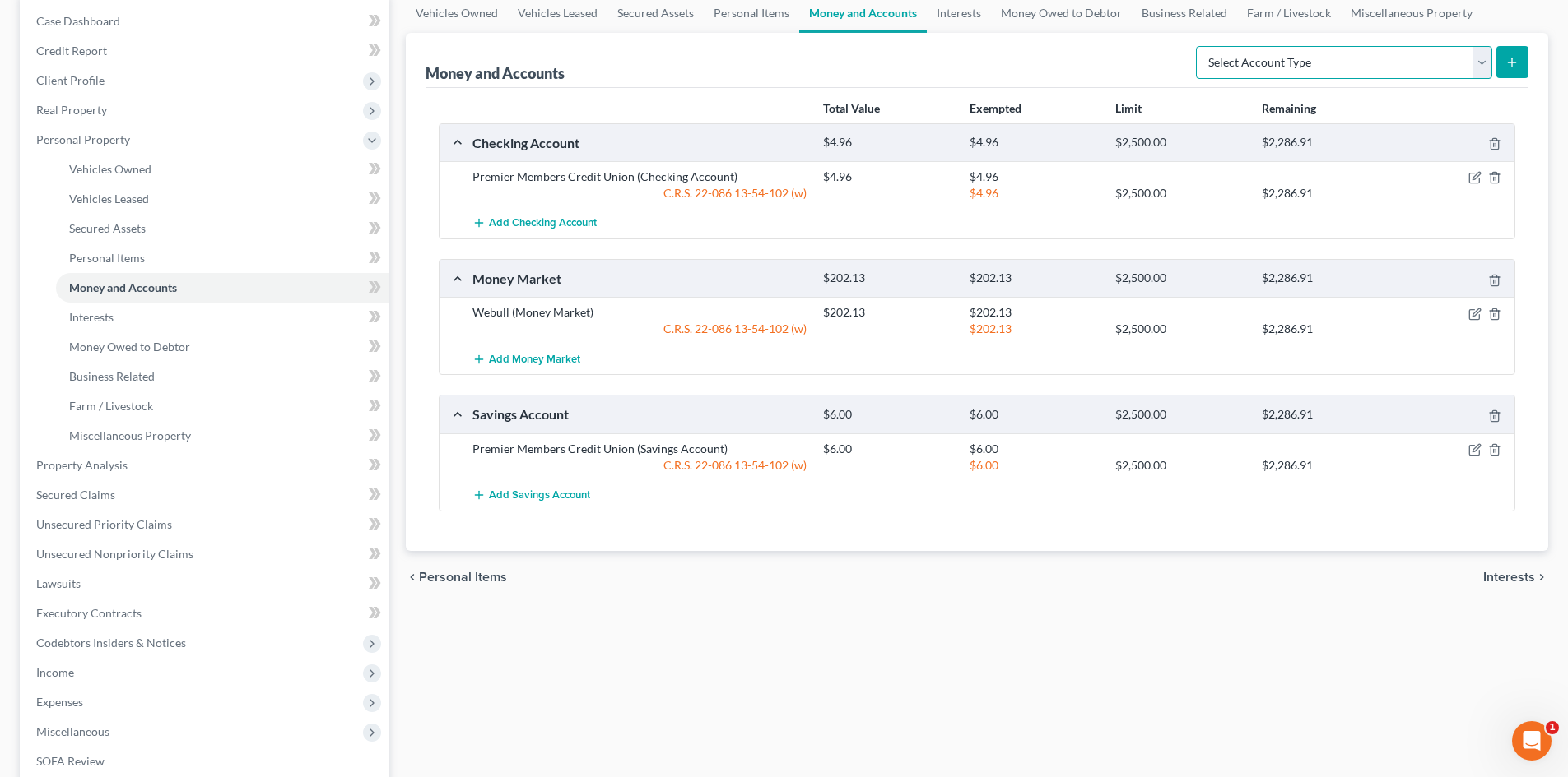
click at [1309, 52] on select "Select Account Type Brokerage Cash on Hand Certificates of Deposit Checking Acc…" at bounding box center [1344, 62] width 296 height 33
select select "checking"
click at [1199, 46] on select "Select Account Type Brokerage Cash on Hand Certificates of Deposit Checking Acc…" at bounding box center [1344, 62] width 296 height 33
click at [1503, 67] on button "submit" at bounding box center [1512, 62] width 32 height 32
click at [1519, 65] on icon "submit" at bounding box center [1512, 62] width 13 height 13
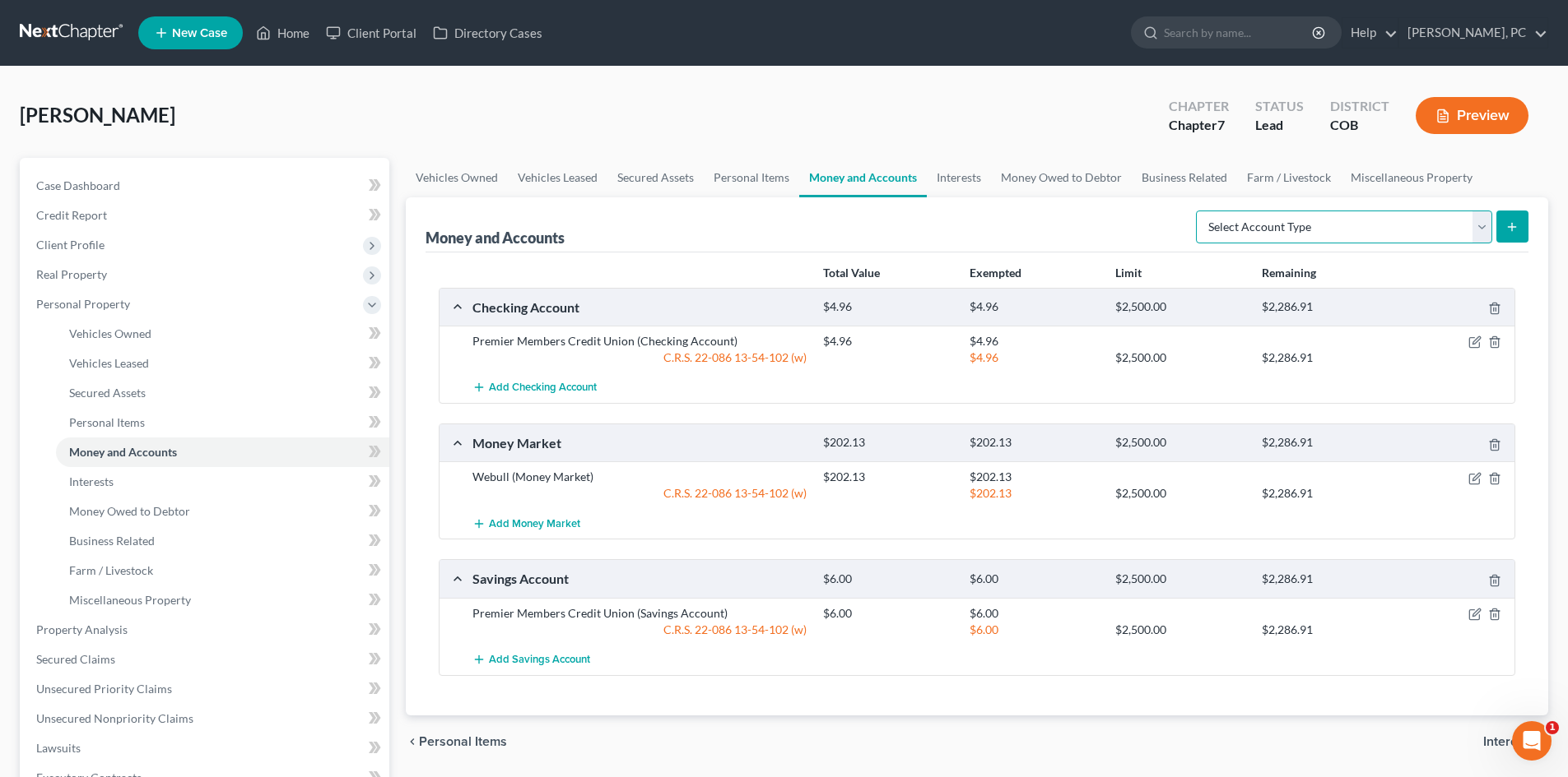
drag, startPoint x: 1303, startPoint y: 229, endPoint x: 1272, endPoint y: 241, distance: 33.2
click at [1303, 229] on select "Select Account Type Brokerage Cash on Hand Certificates of Deposit Checking Acc…" at bounding box center [1344, 227] width 296 height 33
select select "checking"
click at [1199, 211] on select "Select Account Type Brokerage Cash on Hand Certificates of Deposit Checking Acc…" at bounding box center [1344, 227] width 296 height 33
click at [1509, 225] on icon "submit" at bounding box center [1512, 227] width 13 height 13
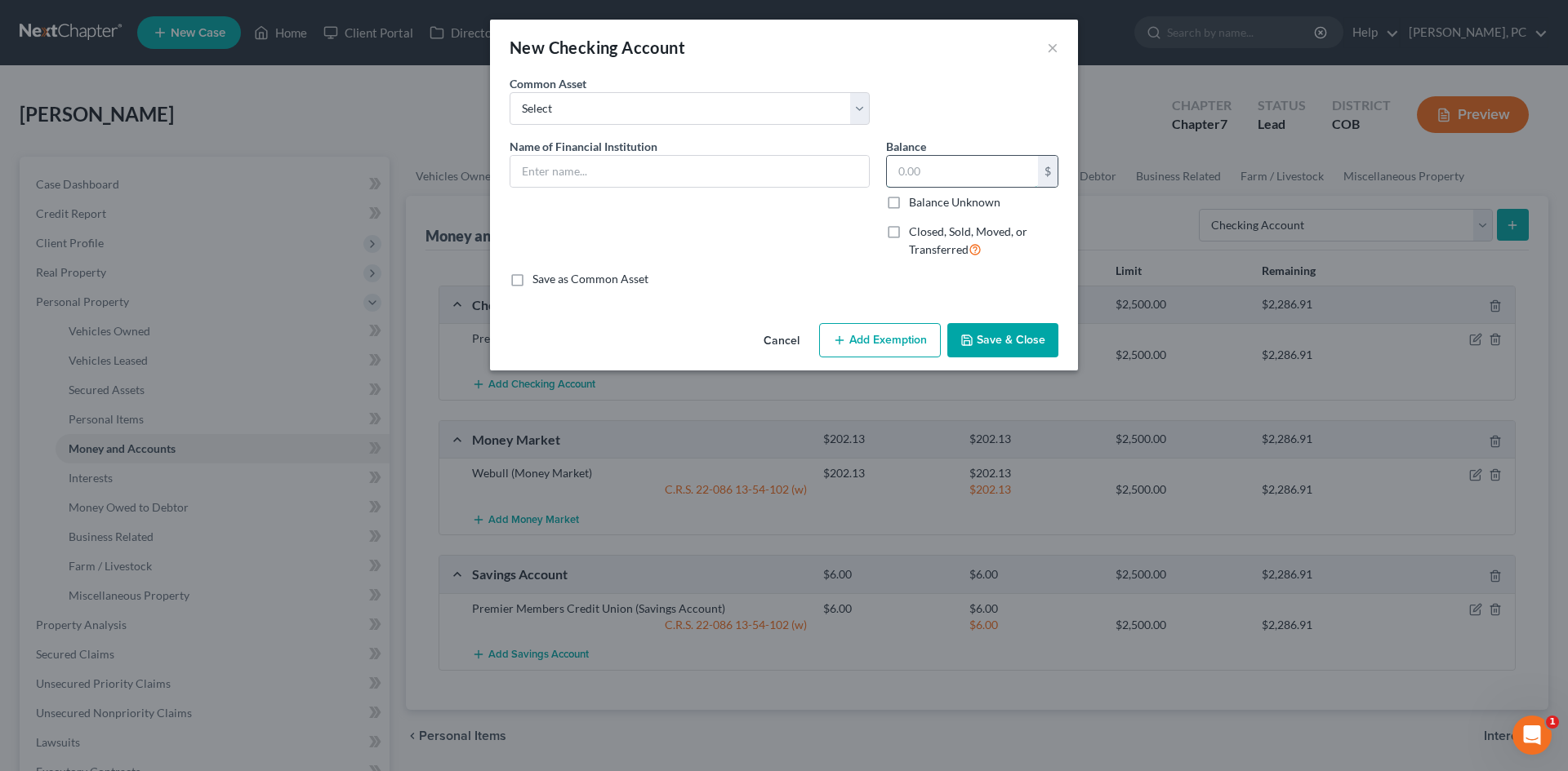
click at [926, 178] on input "text" at bounding box center [962, 172] width 151 height 31
paste input "147.45"
type input "147.45"
click at [670, 165] on input "text" at bounding box center [689, 172] width 359 height 31
type input "US Bank"
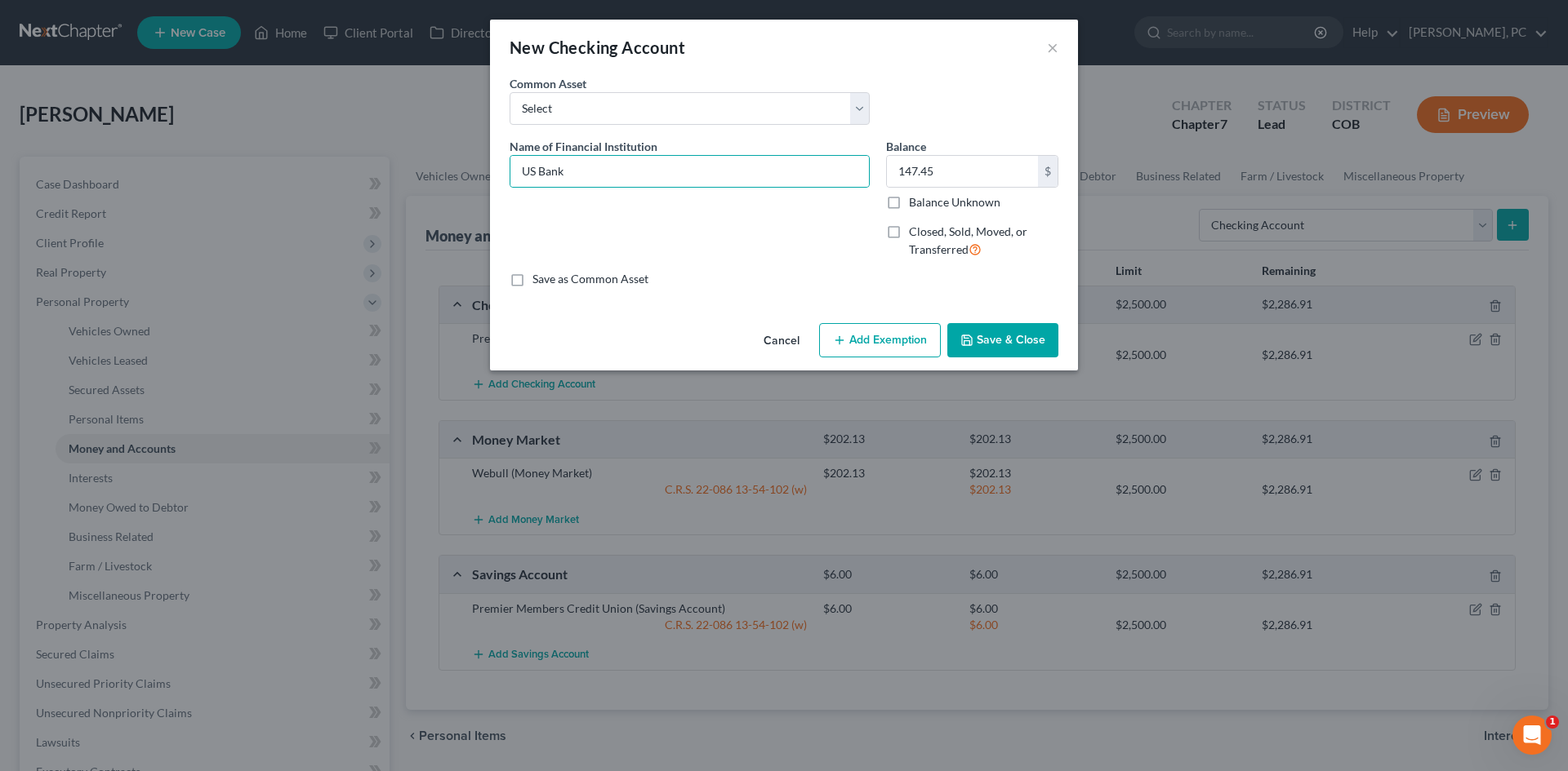
click at [897, 364] on div "Cancel Add Exemption Save & Close" at bounding box center [784, 344] width 588 height 54
click at [846, 347] on icon "button" at bounding box center [839, 340] width 13 height 13
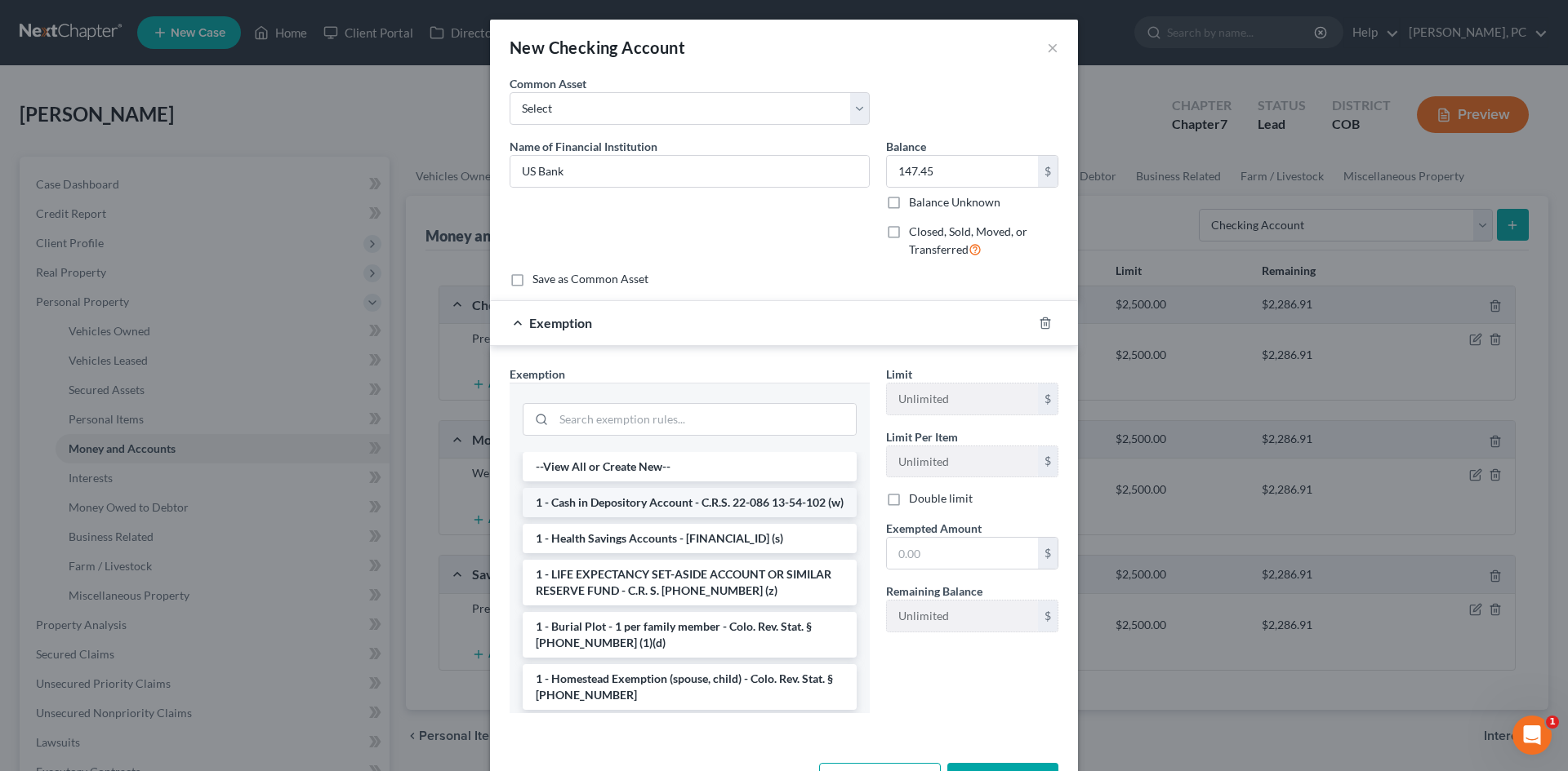
click at [628, 513] on li "1 - Cash in Depository Account - C.R.S. 22-086 13-54-102 (w)" at bounding box center [689, 503] width 334 height 30
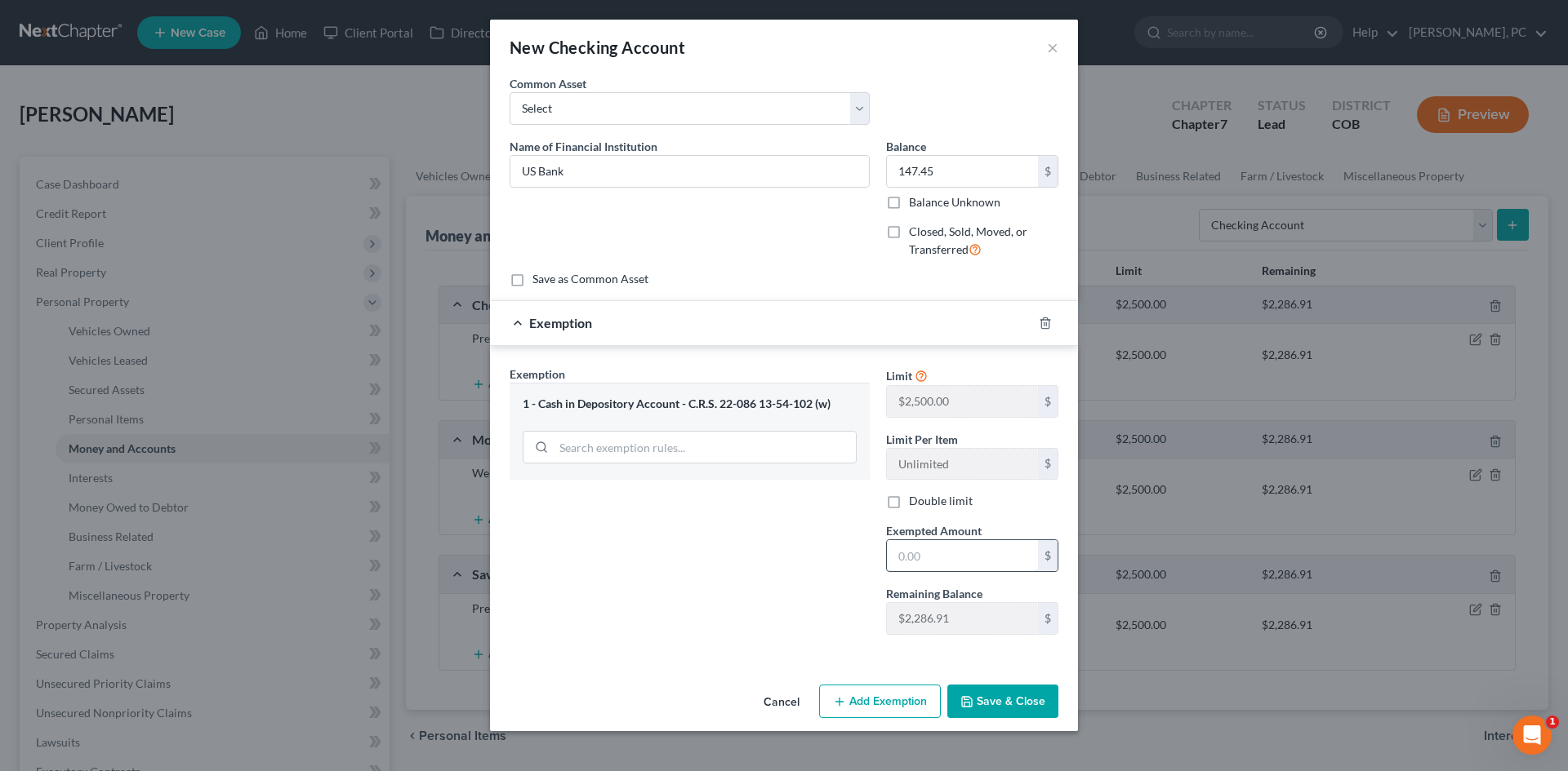
click at [914, 548] on input "text" at bounding box center [962, 556] width 151 height 31
type input "147.45"
click at [1016, 698] on button "Save & Close" at bounding box center [1003, 701] width 111 height 34
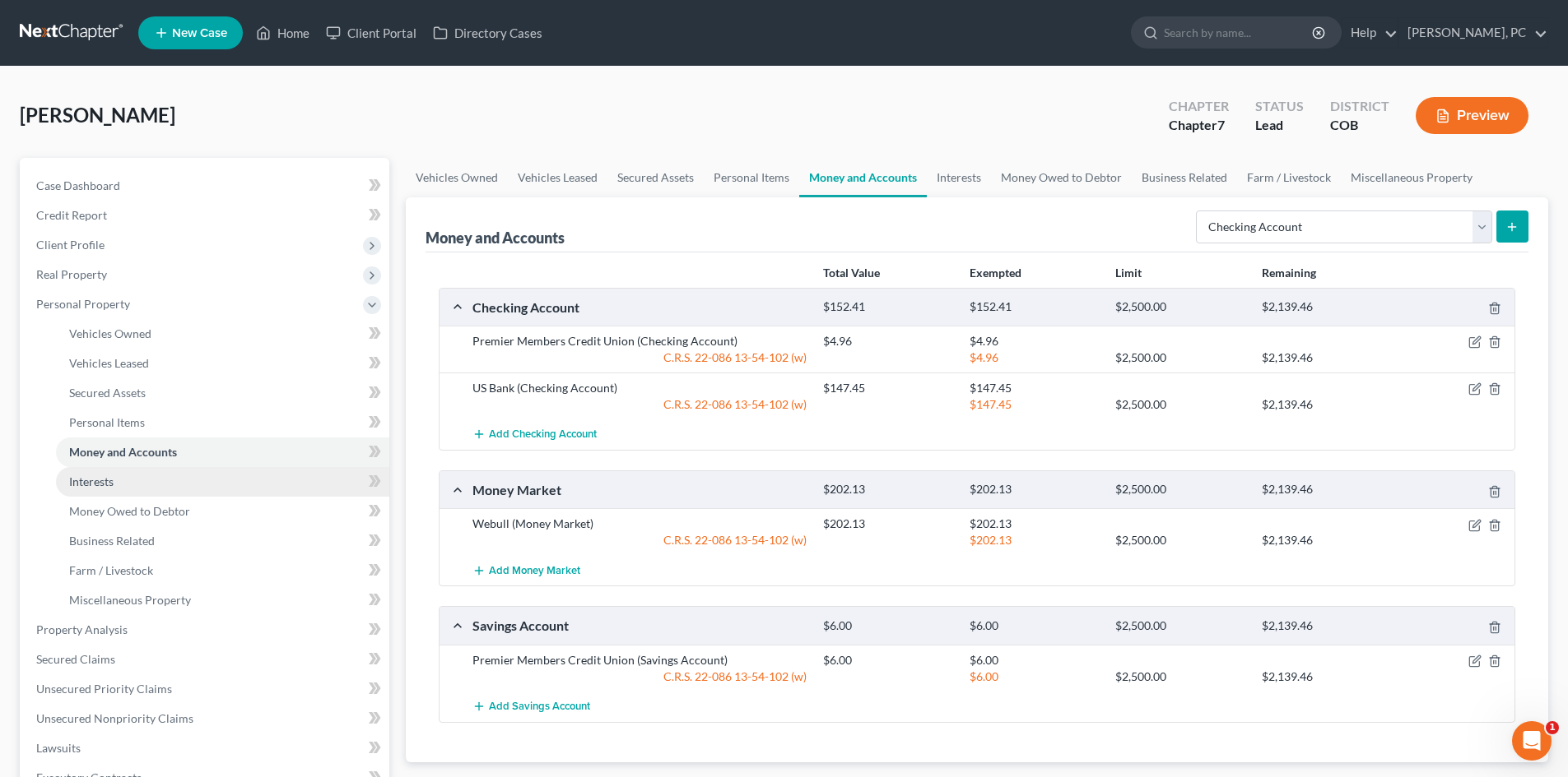
click at [100, 481] on span "Interests" at bounding box center [91, 482] width 45 height 14
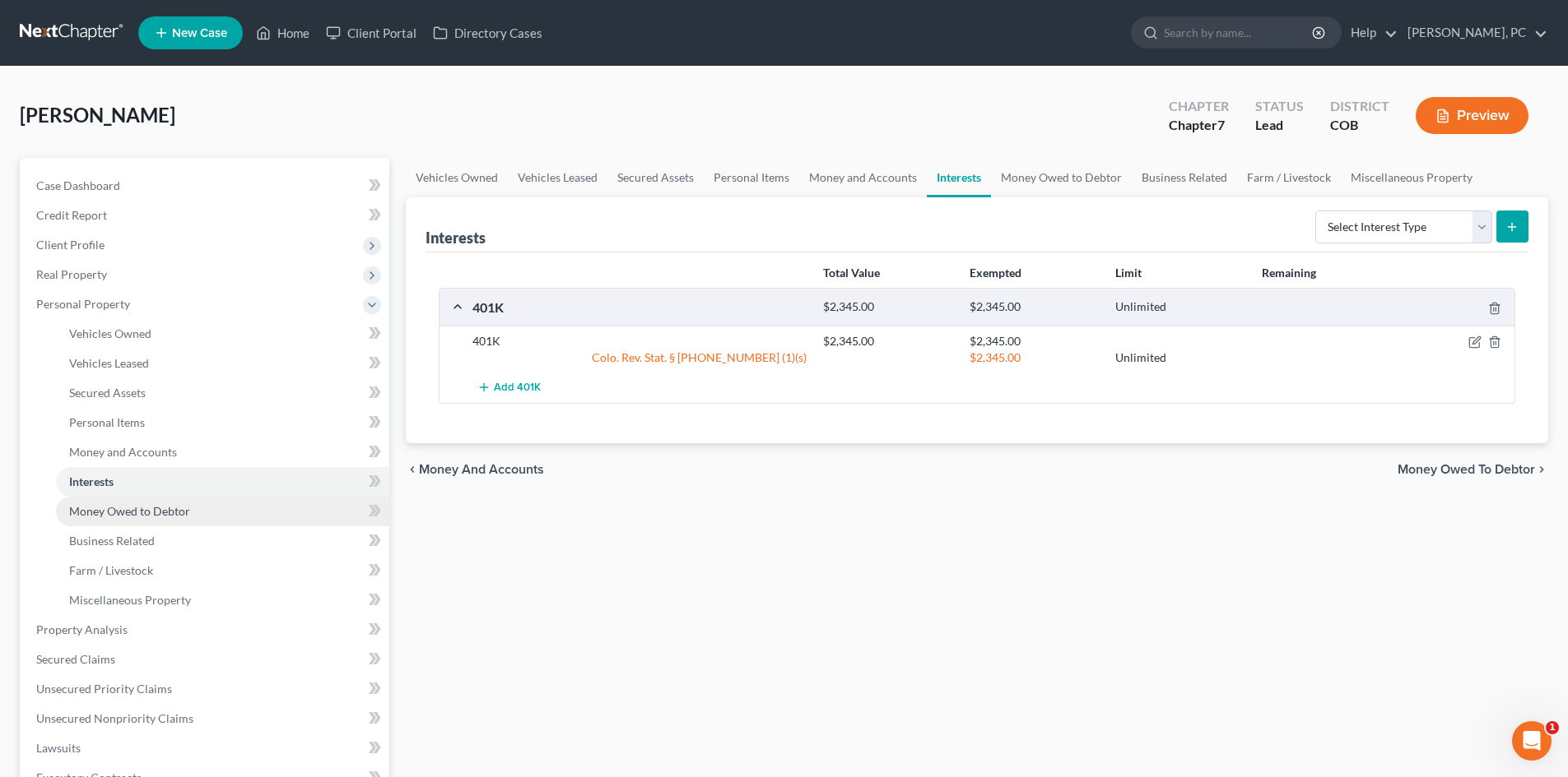
click at [140, 513] on span "Money Owed to Debtor" at bounding box center [130, 512] width 121 height 14
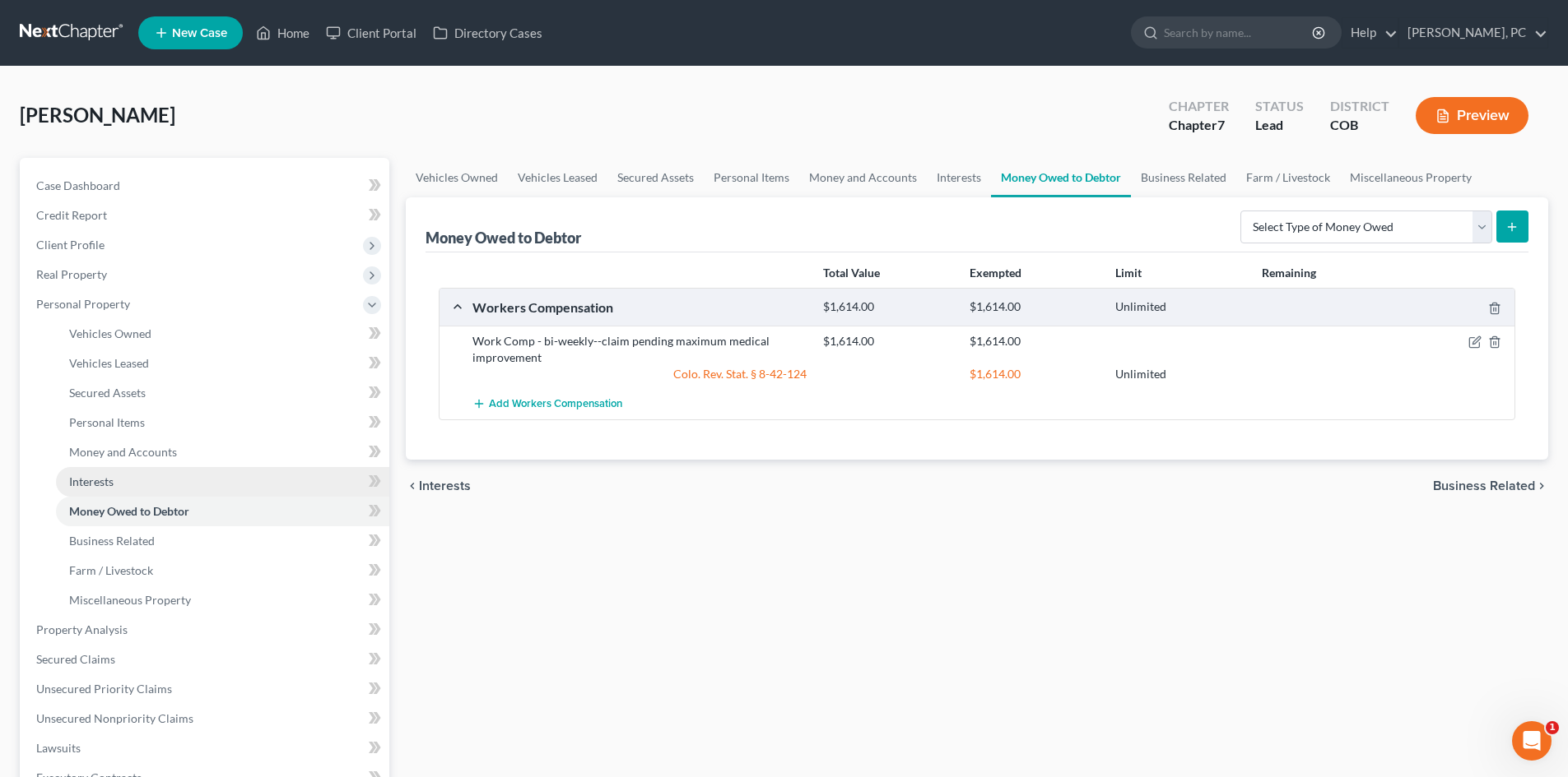
scroll to position [83, 0]
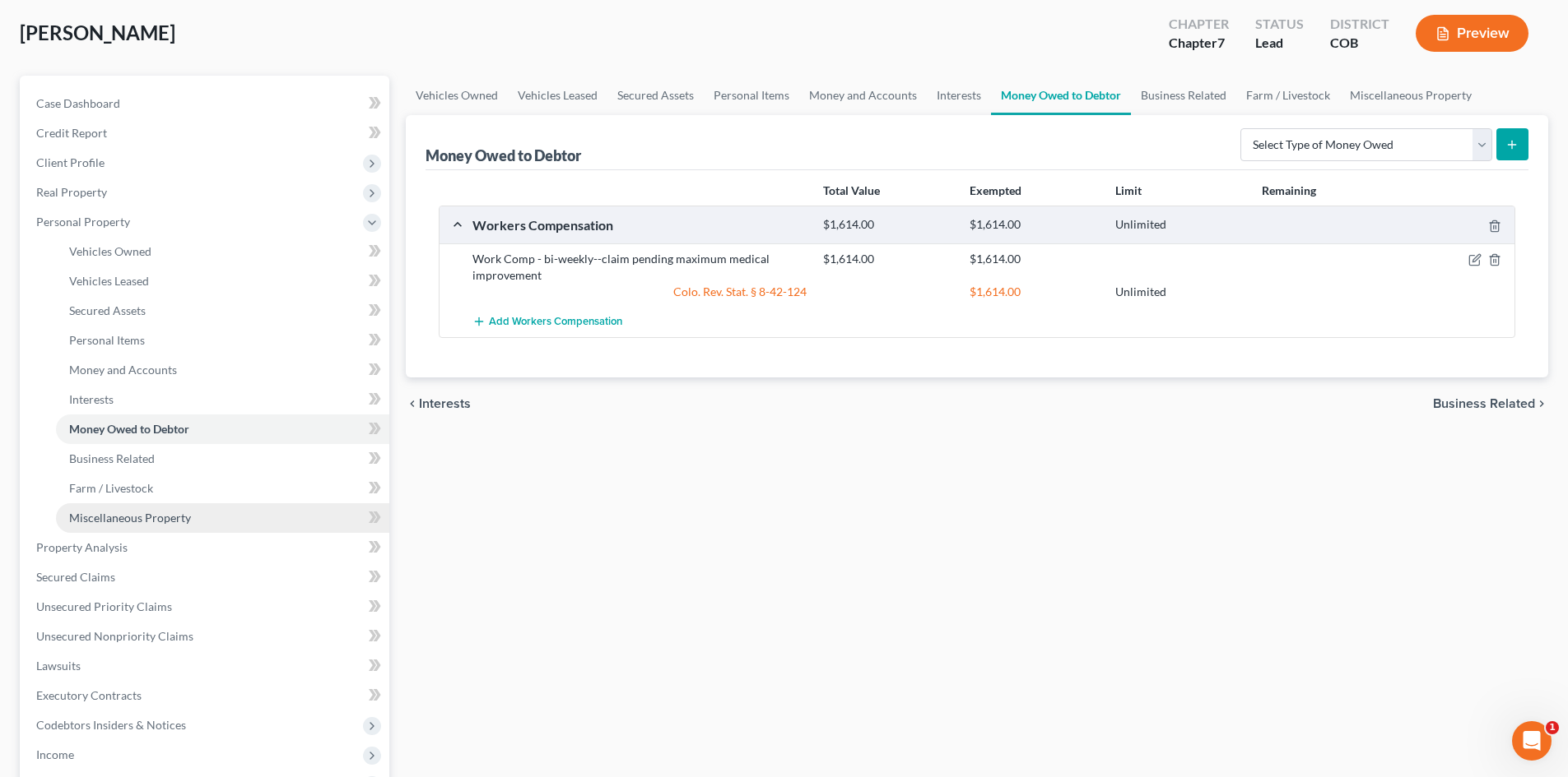
click at [142, 521] on span "Miscellaneous Property" at bounding box center [130, 518] width 121 height 14
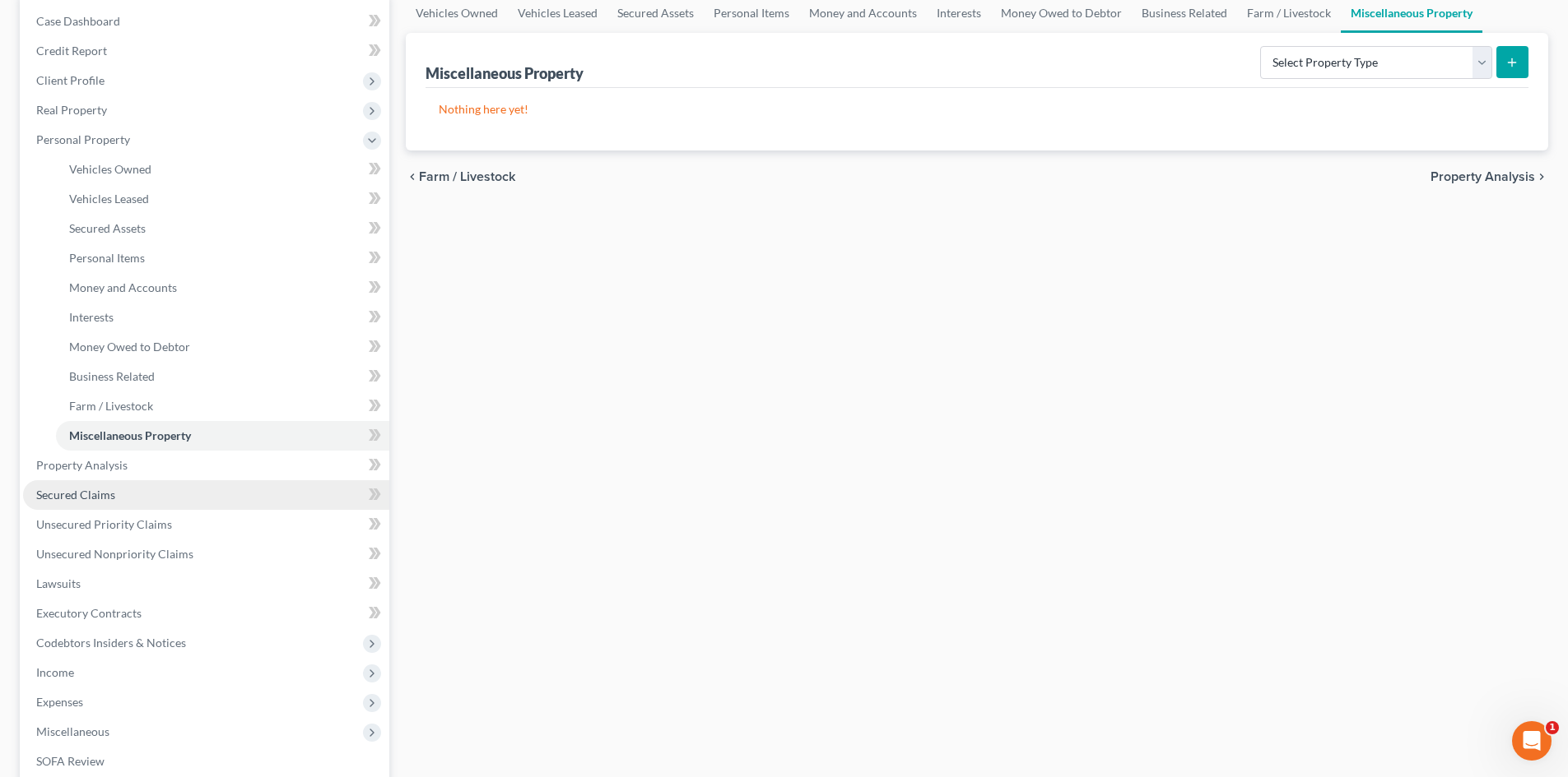
click at [91, 495] on span "Secured Claims" at bounding box center [76, 495] width 79 height 14
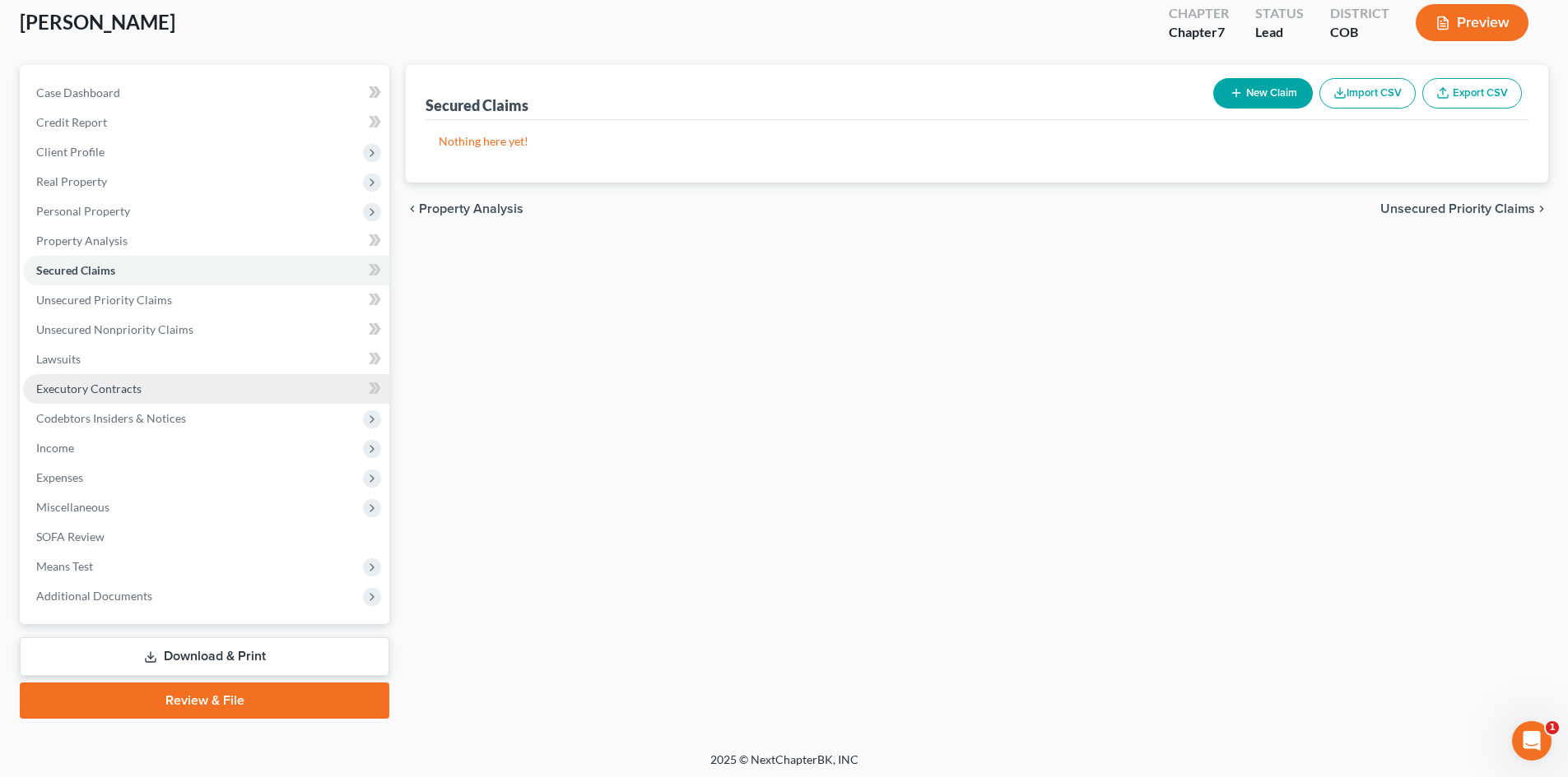
scroll to position [97, 0]
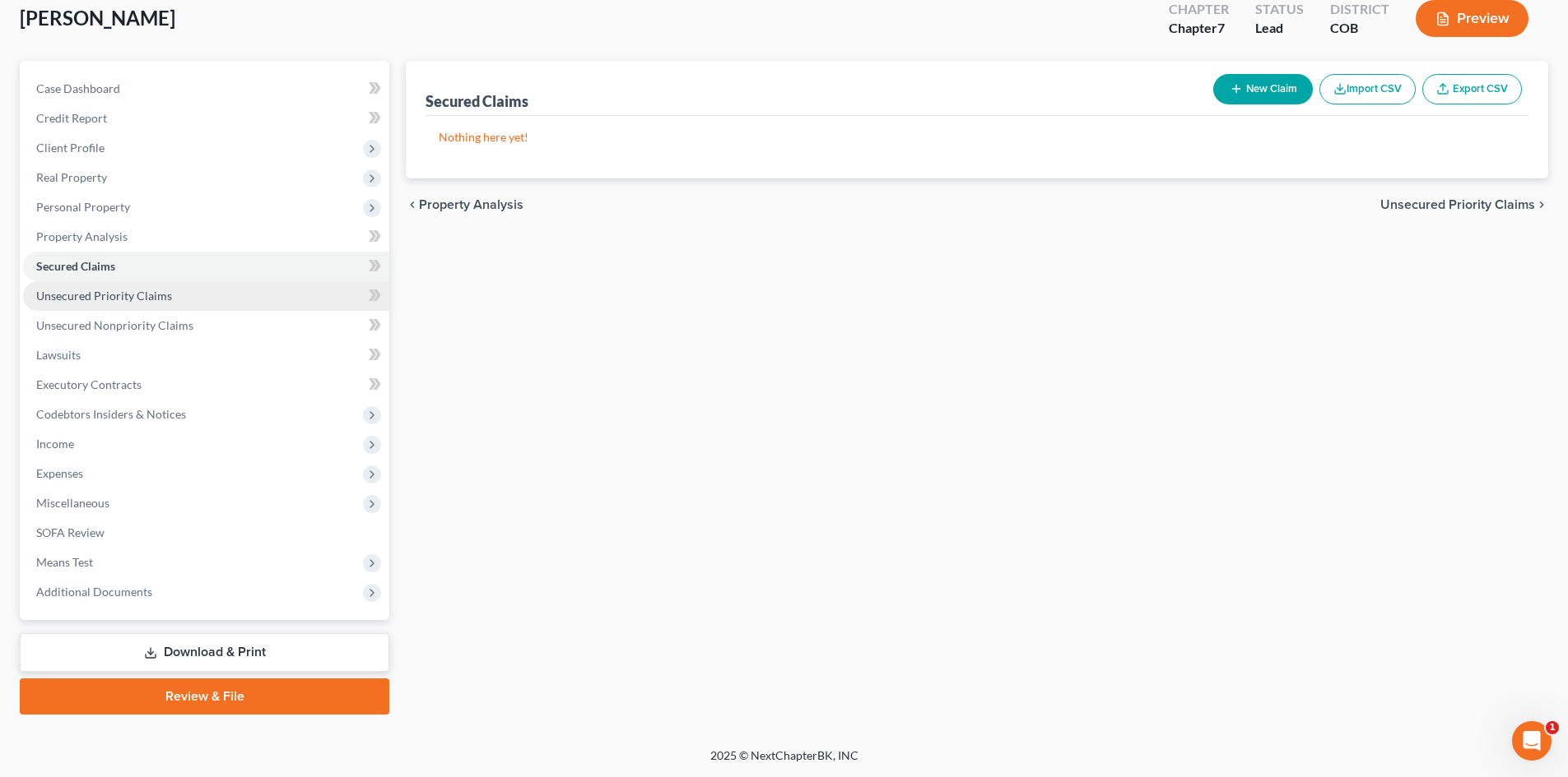
click at [127, 294] on span "Unsecured Priority Claims" at bounding box center [104, 295] width 135 height 14
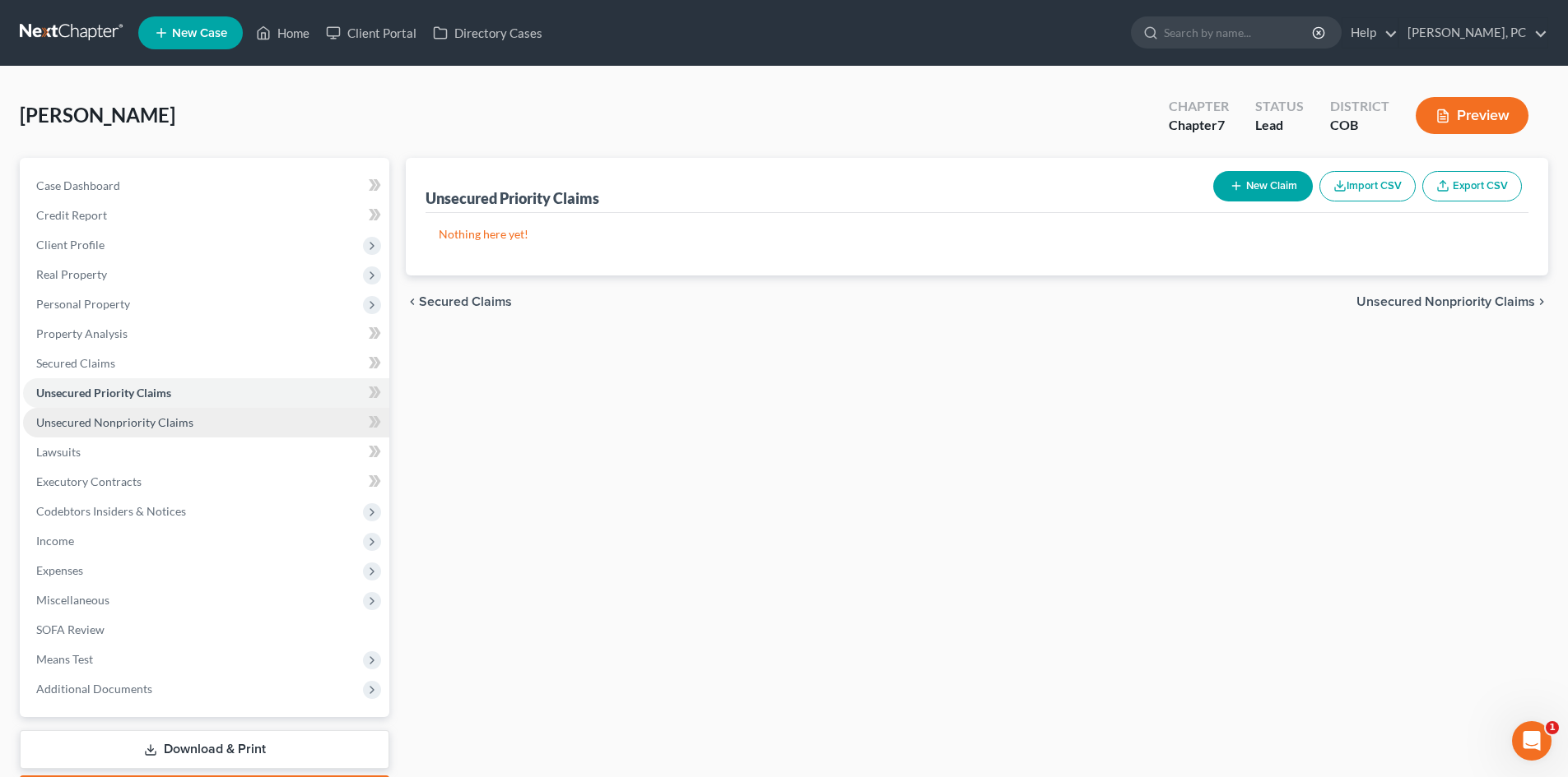
click at [137, 418] on span "Unsecured Nonpriority Claims" at bounding box center [114, 423] width 157 height 14
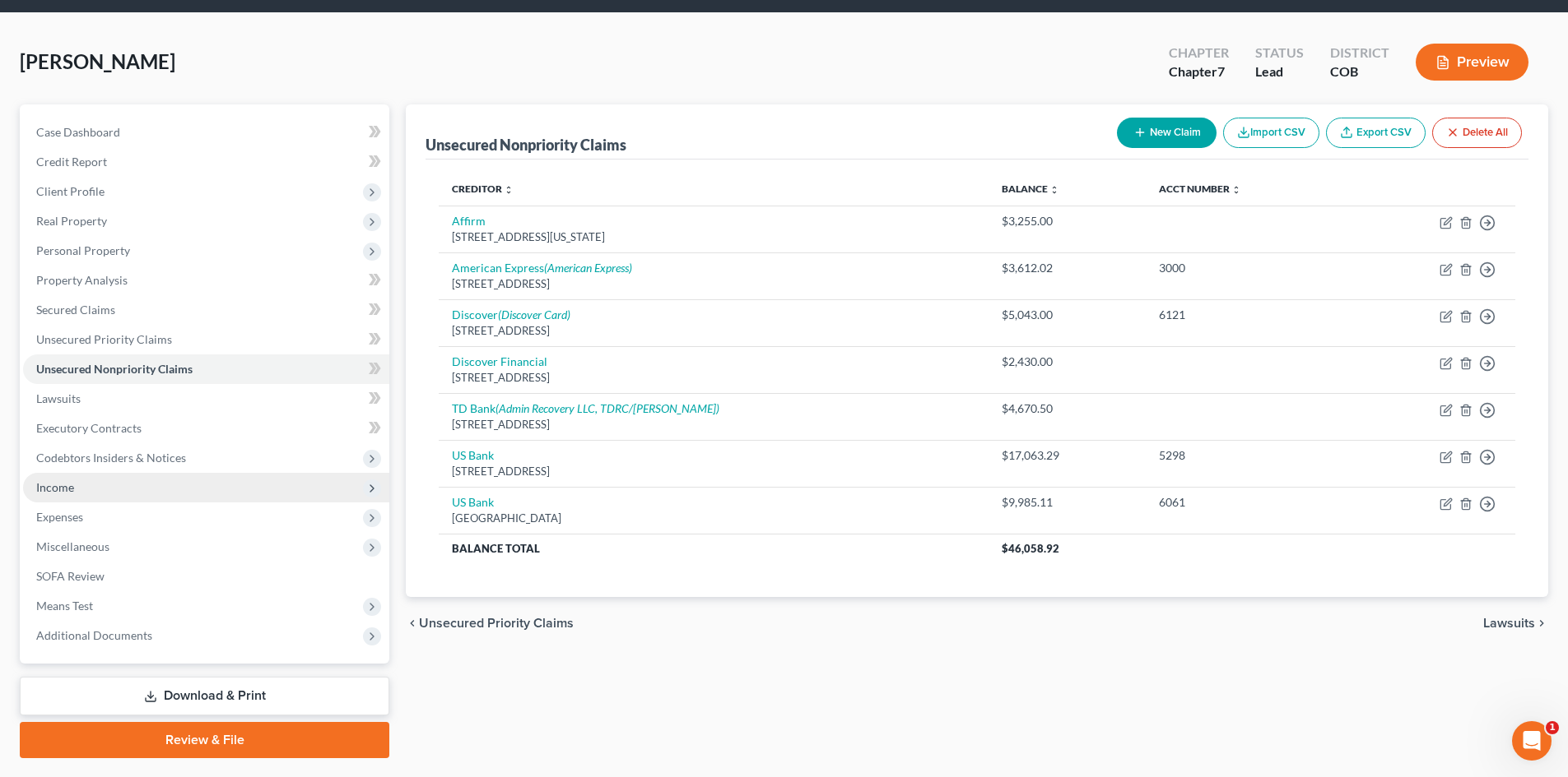
scroll to position [83, 0]
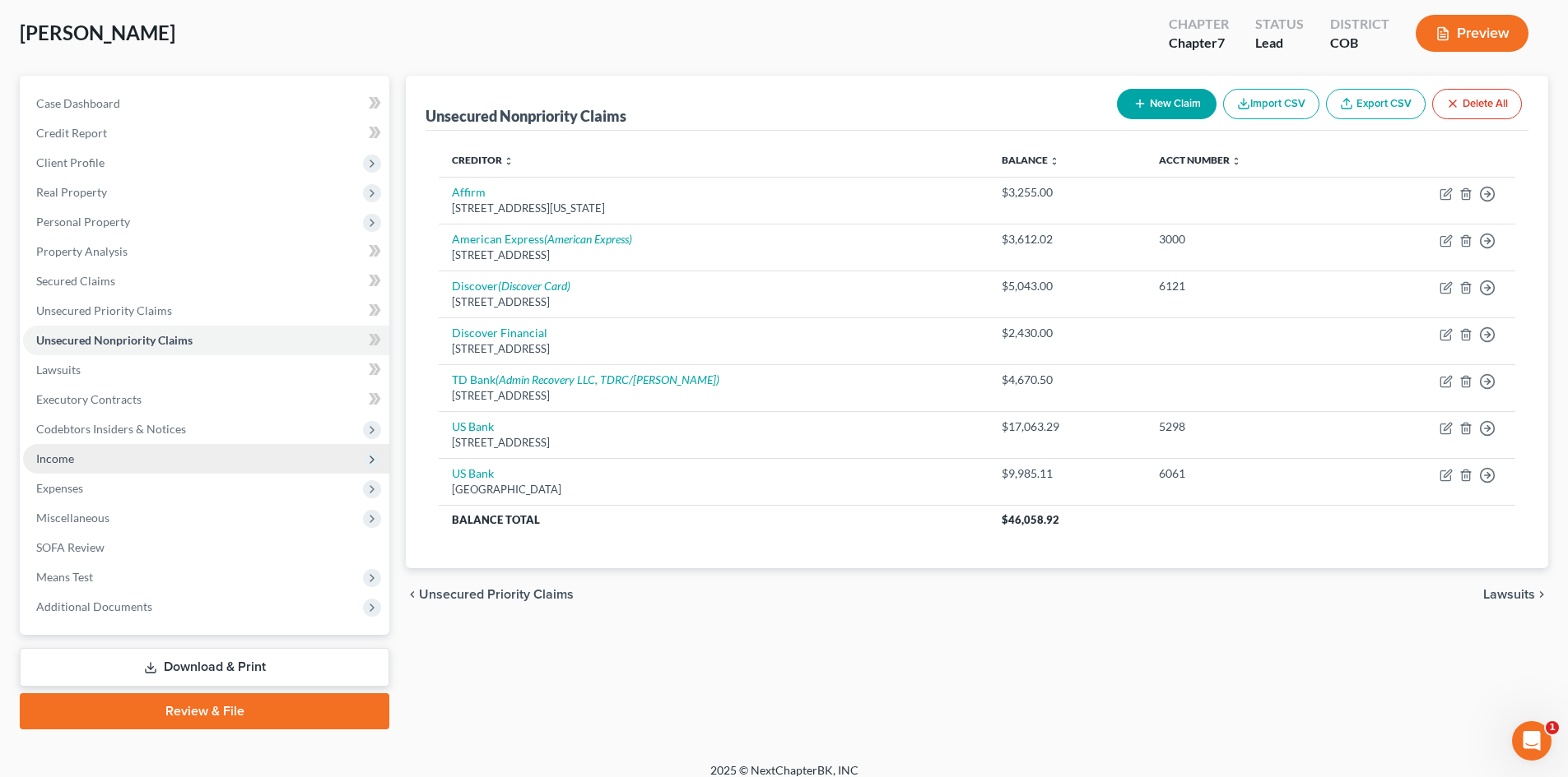
click at [58, 468] on span "Income" at bounding box center [206, 459] width 366 height 30
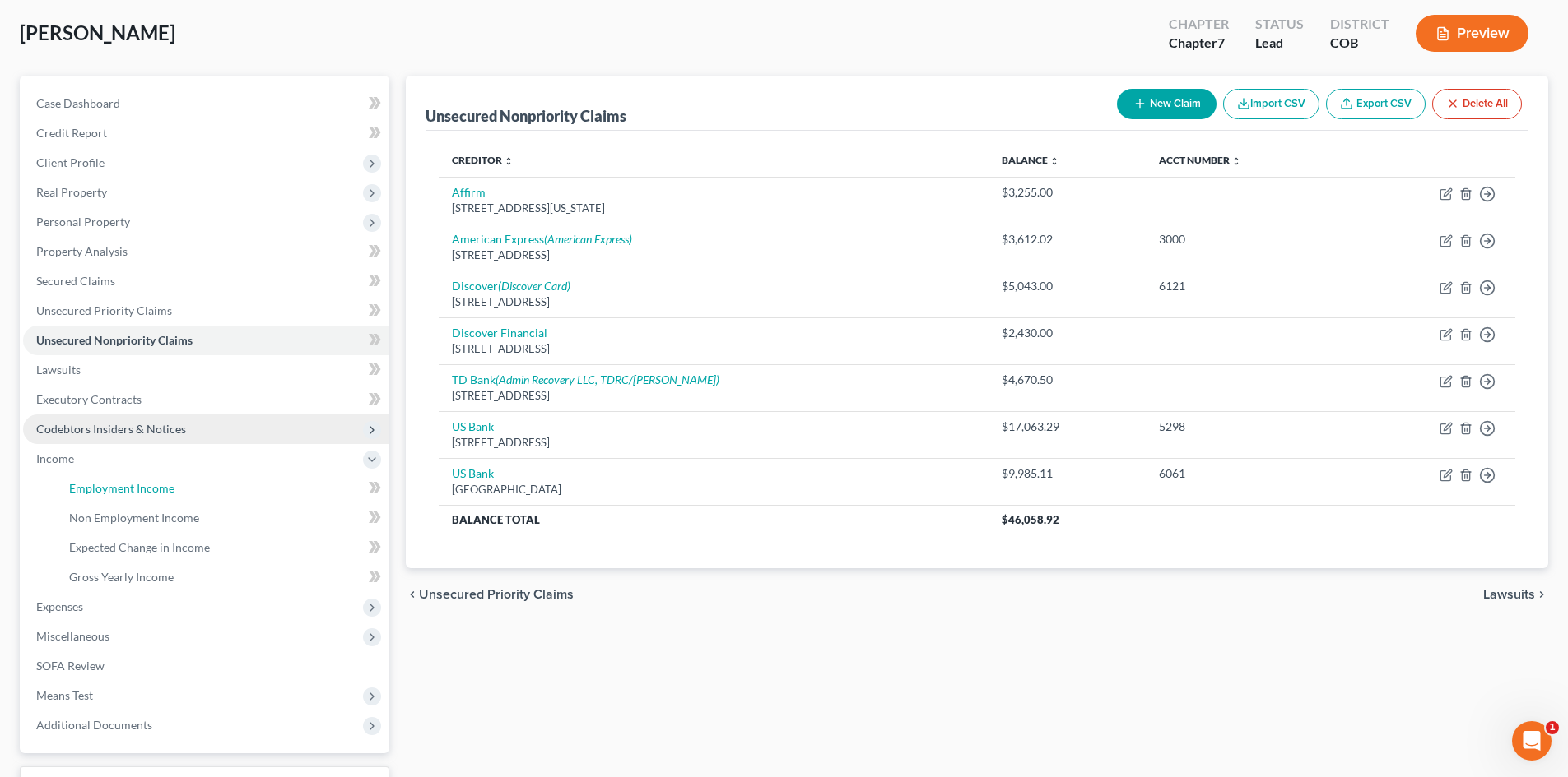
drag, startPoint x: 92, startPoint y: 486, endPoint x: 376, endPoint y: 478, distance: 284.1
click at [92, 487] on span "Employment Income" at bounding box center [122, 488] width 106 height 14
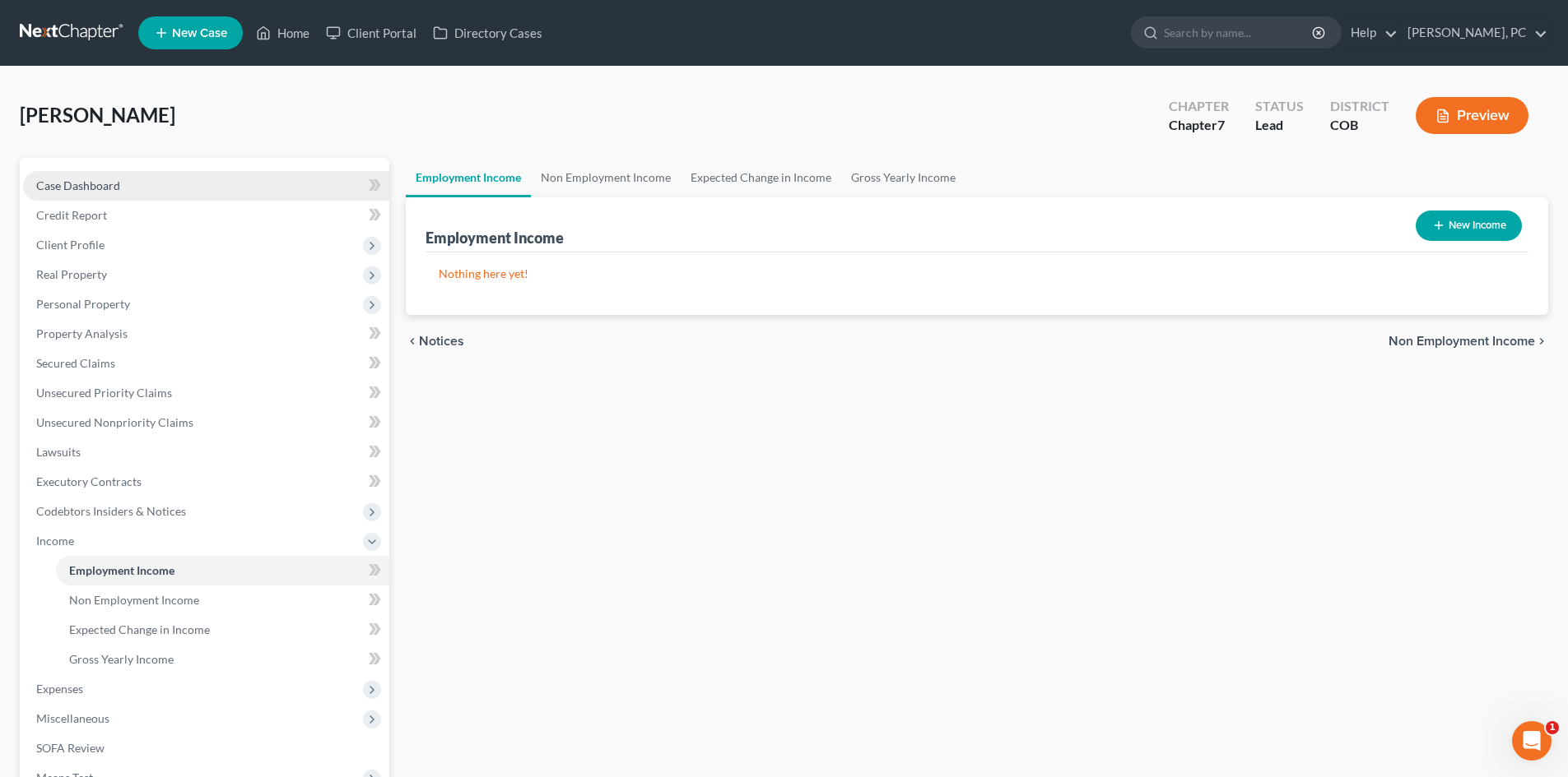
click at [72, 185] on span "Case Dashboard" at bounding box center [77, 185] width 84 height 14
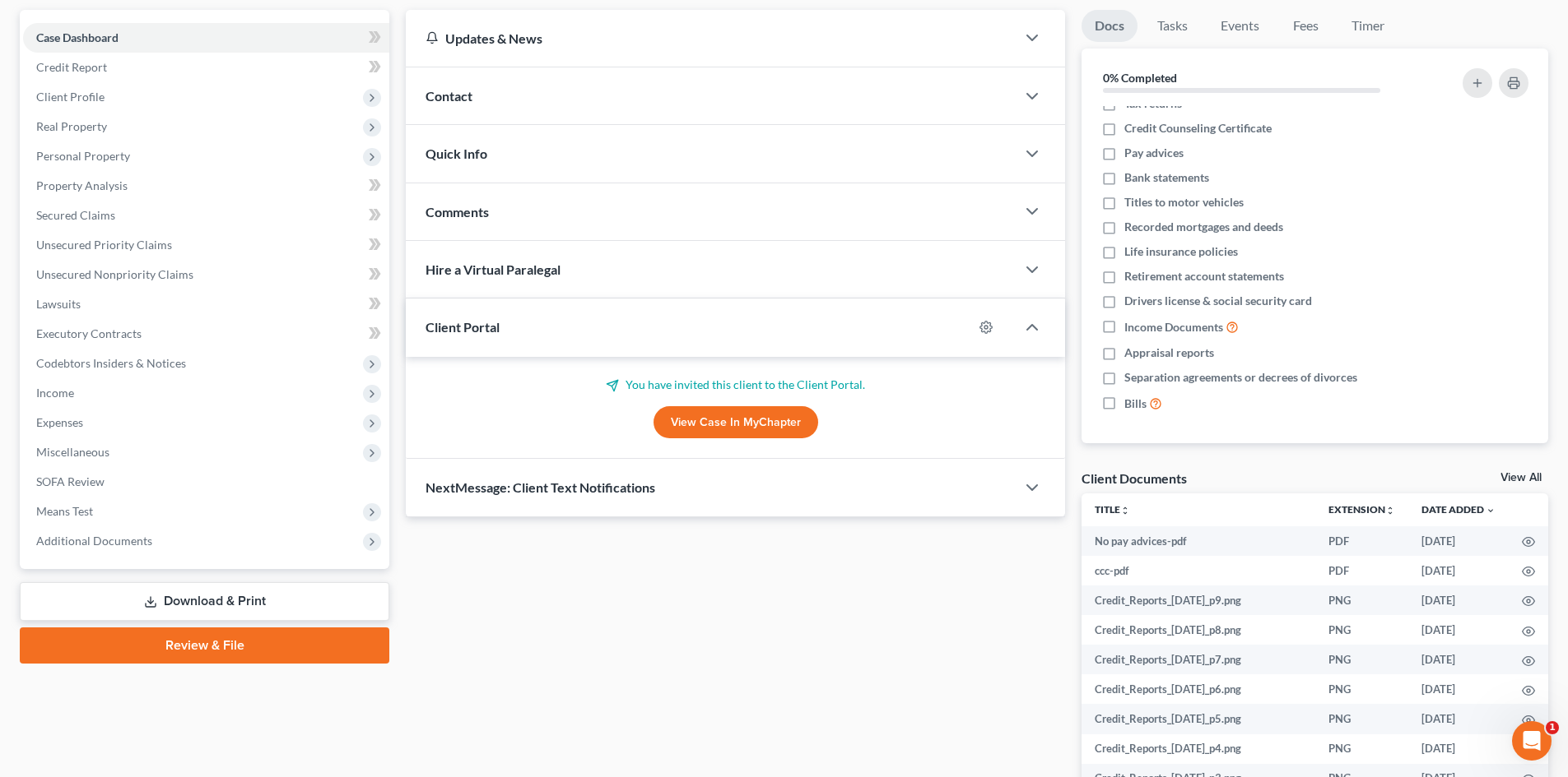
scroll to position [282, 0]
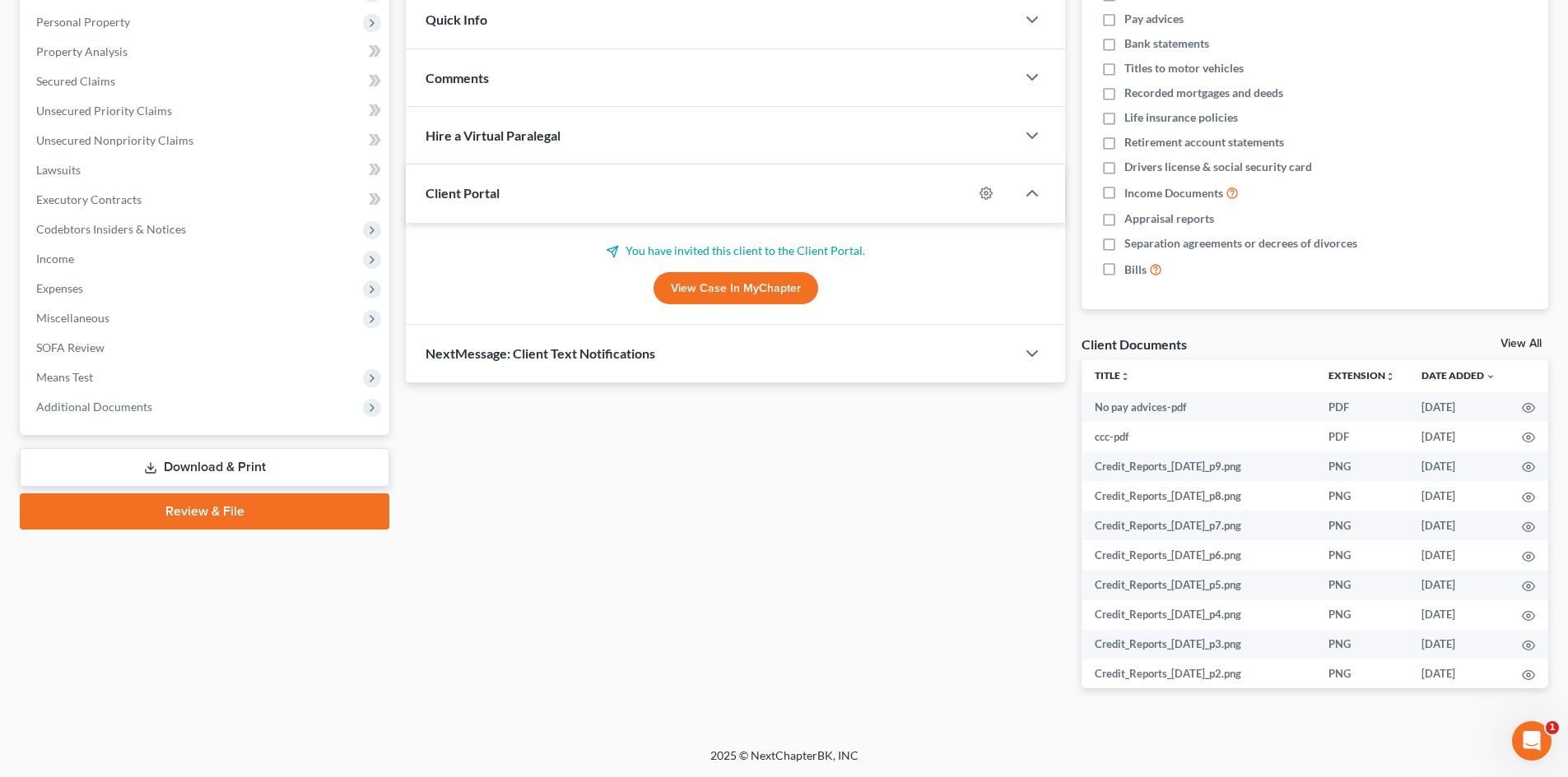
click at [215, 513] on link "Review & File" at bounding box center [204, 511] width 369 height 36
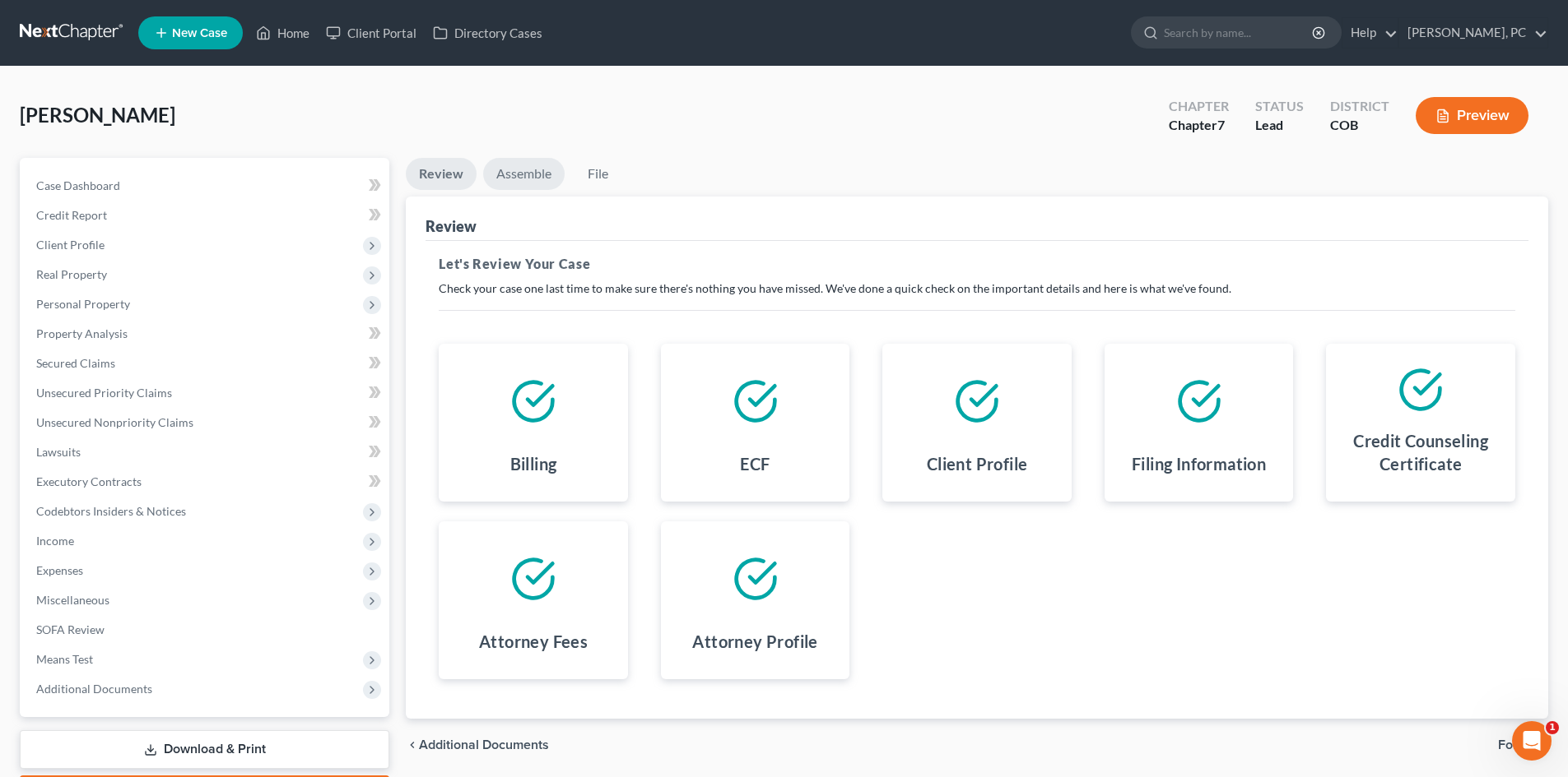
click at [530, 175] on link "Assemble" at bounding box center [523, 174] width 82 height 32
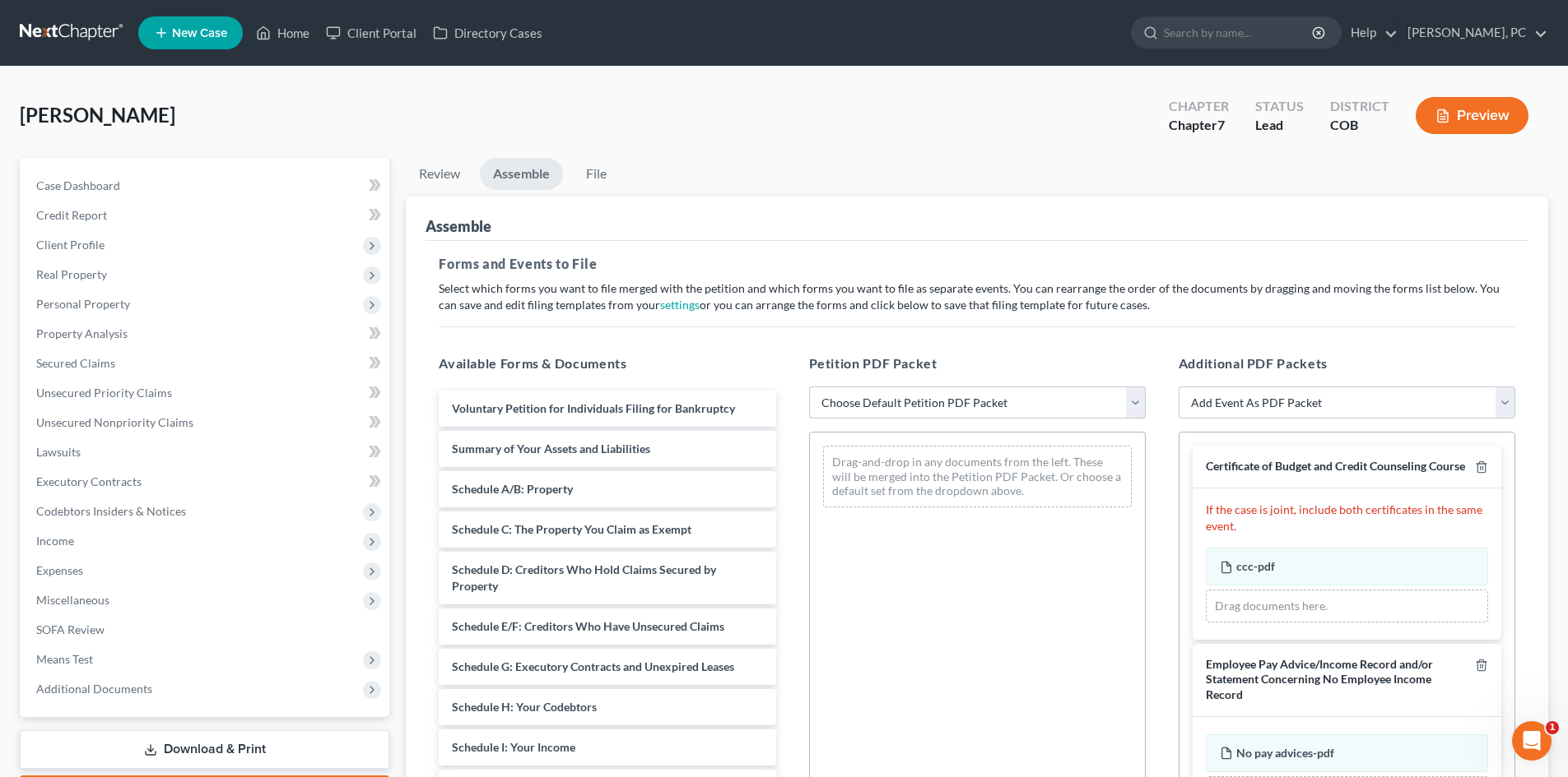
click at [968, 407] on select "Choose Default Petition PDF Packet Emergency Filing (Voluntary Petition and Cre…" at bounding box center [977, 403] width 337 height 33
select select "1"
click at [809, 387] on select "Choose Default Petition PDF Packet Emergency Filing (Voluntary Petition and Cre…" at bounding box center [977, 403] width 337 height 33
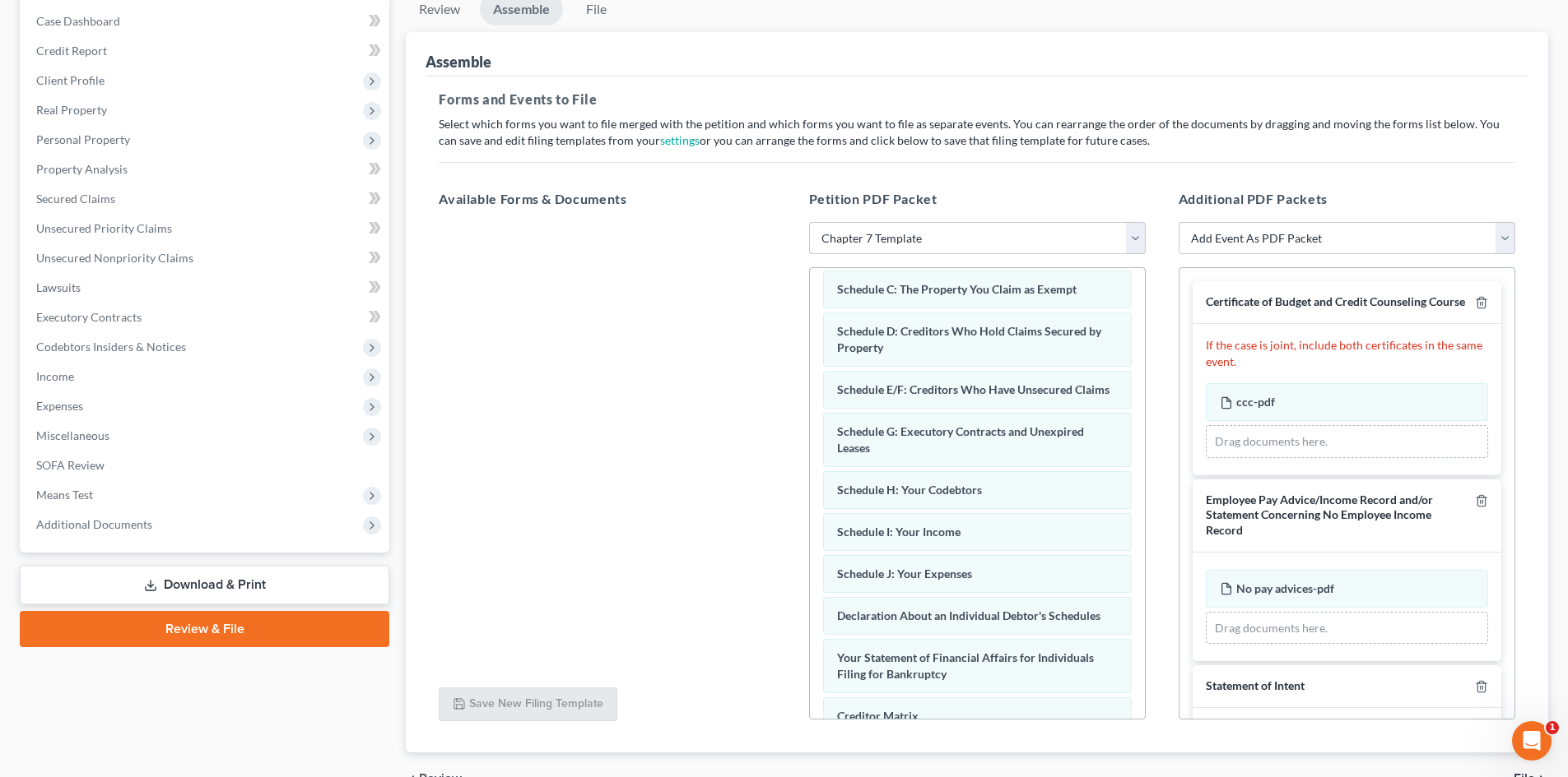
scroll to position [137, 0]
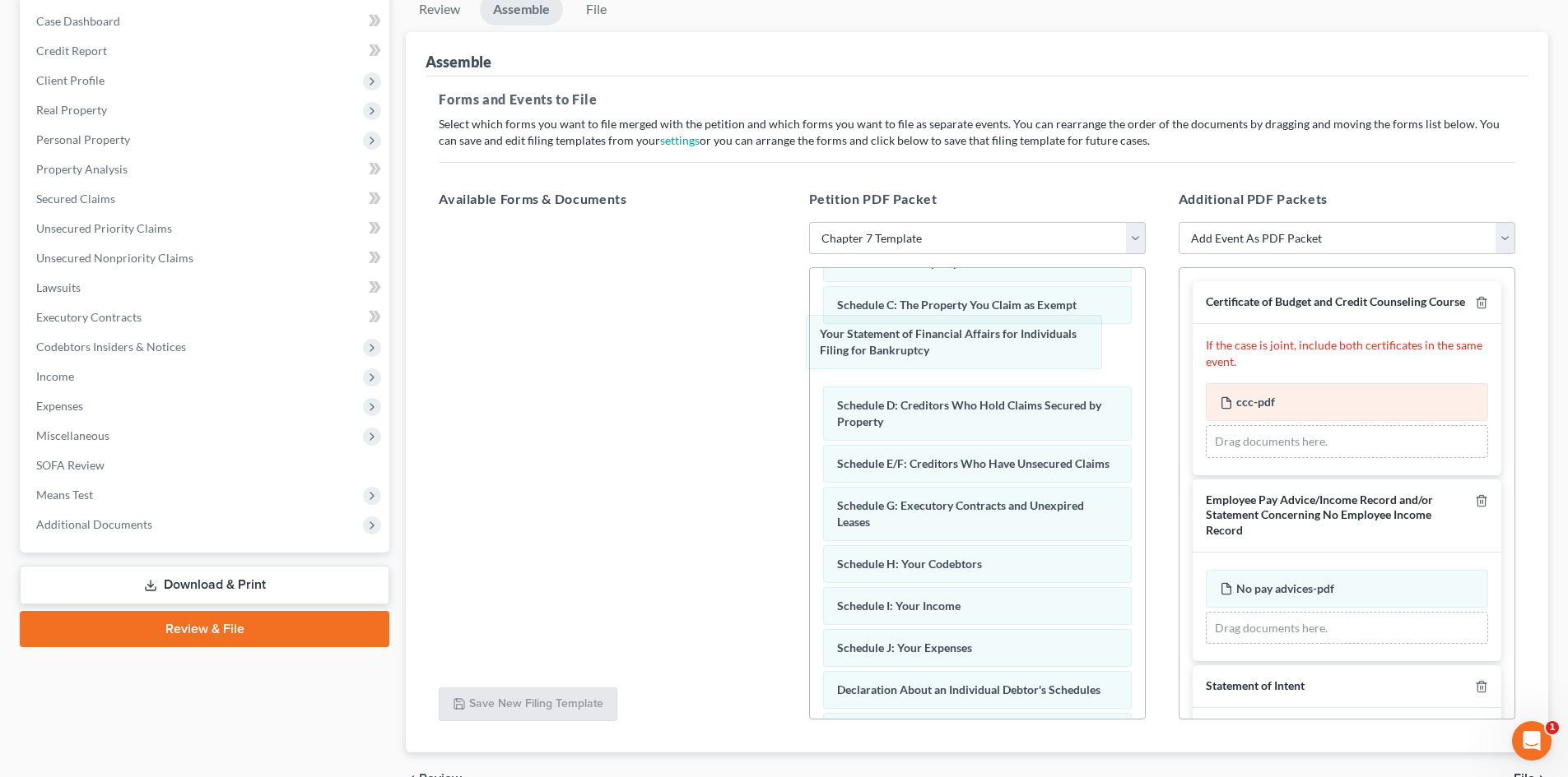
drag, startPoint x: 987, startPoint y: 685, endPoint x: 1279, endPoint y: 403, distance: 405.9
click at [970, 328] on div "Your Statement of Financial Affairs for Individuals Filing for Bankruptcy Volun…" at bounding box center [977, 531] width 335 height 800
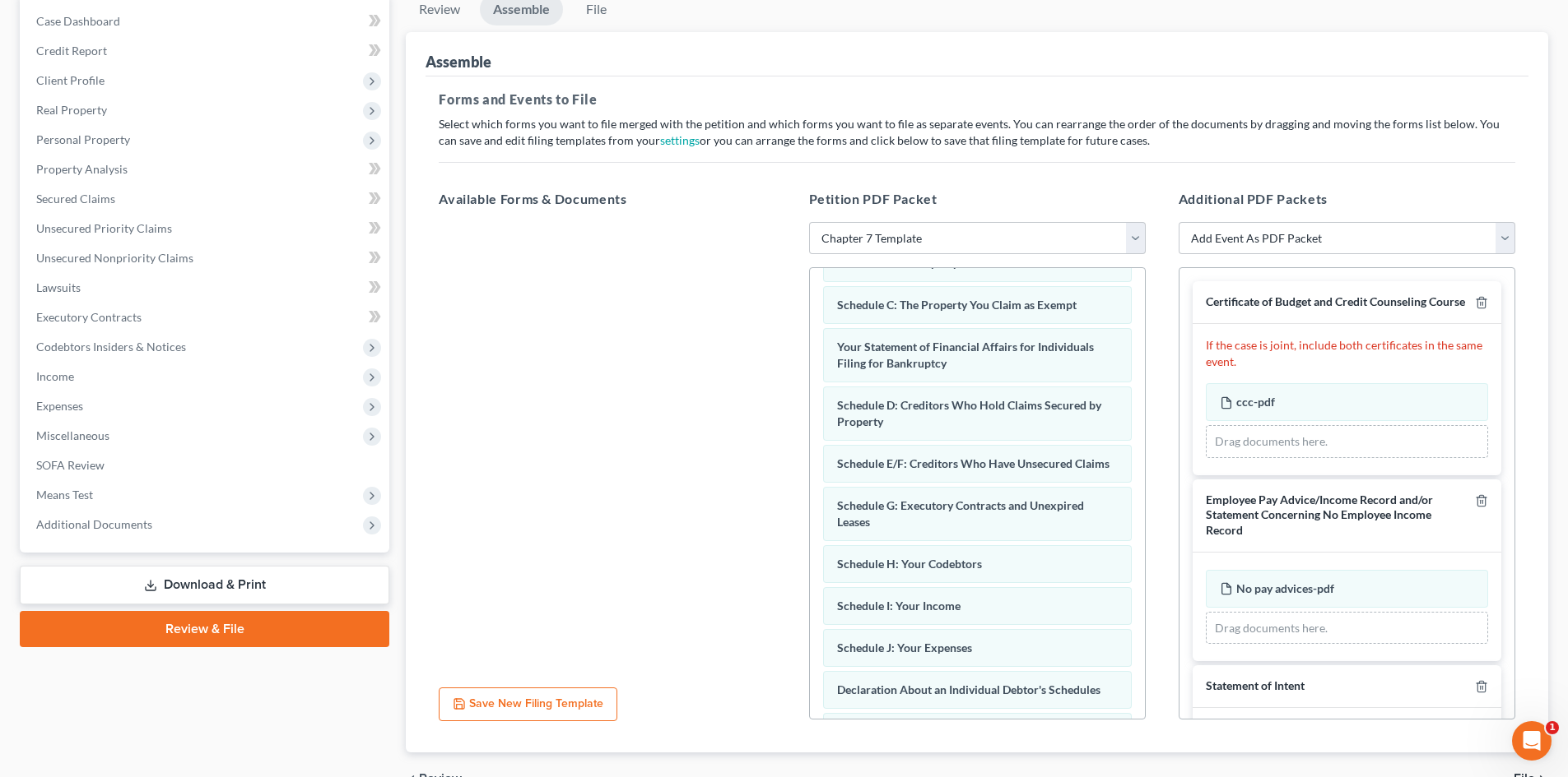
scroll to position [0, 0]
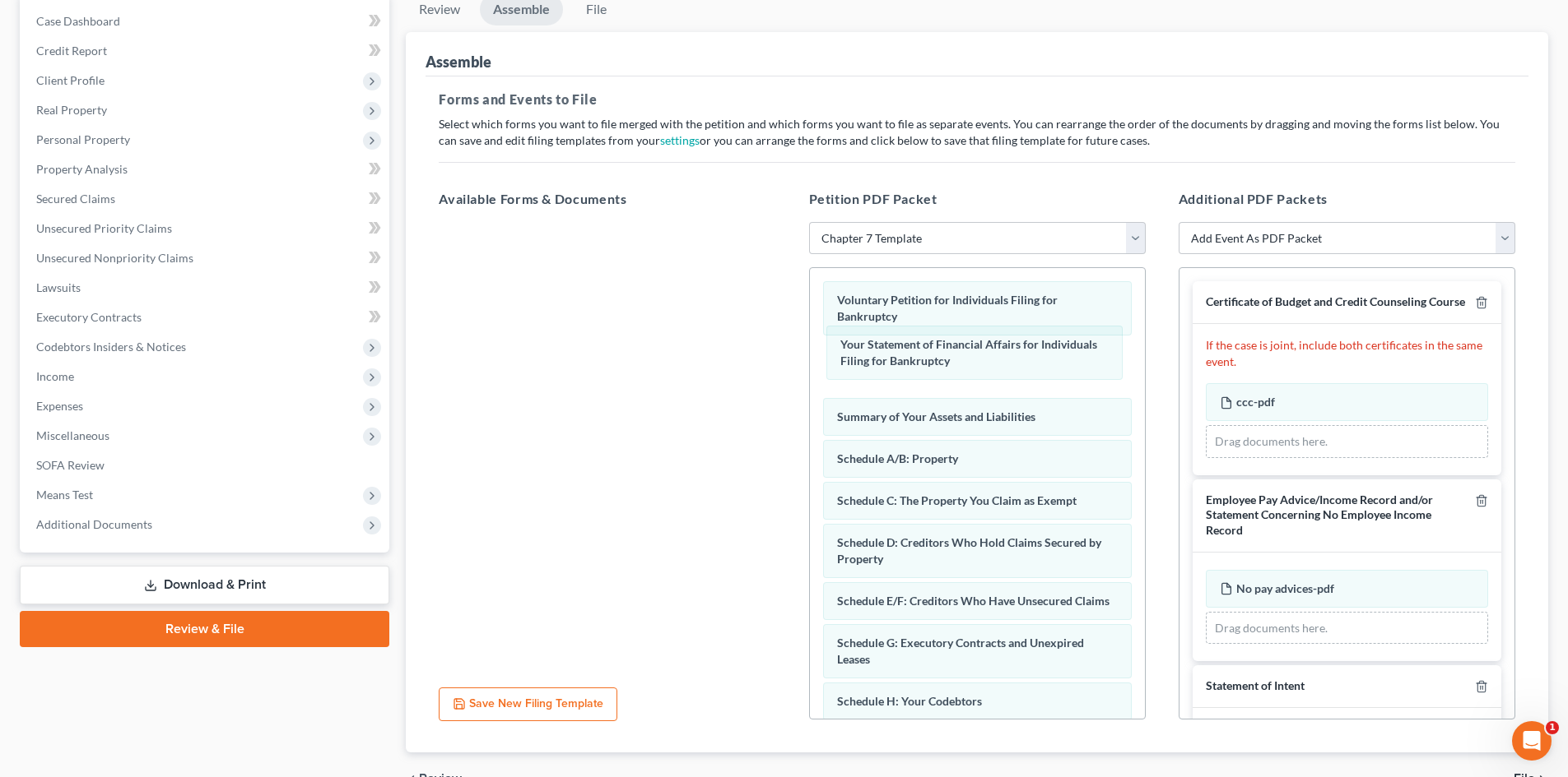
drag, startPoint x: 892, startPoint y: 498, endPoint x: 901, endPoint y: 352, distance: 146.3
click at [896, 352] on div "Your Statement of Financial Affairs for Individuals Filing for Bankruptcy Volun…" at bounding box center [977, 668] width 335 height 800
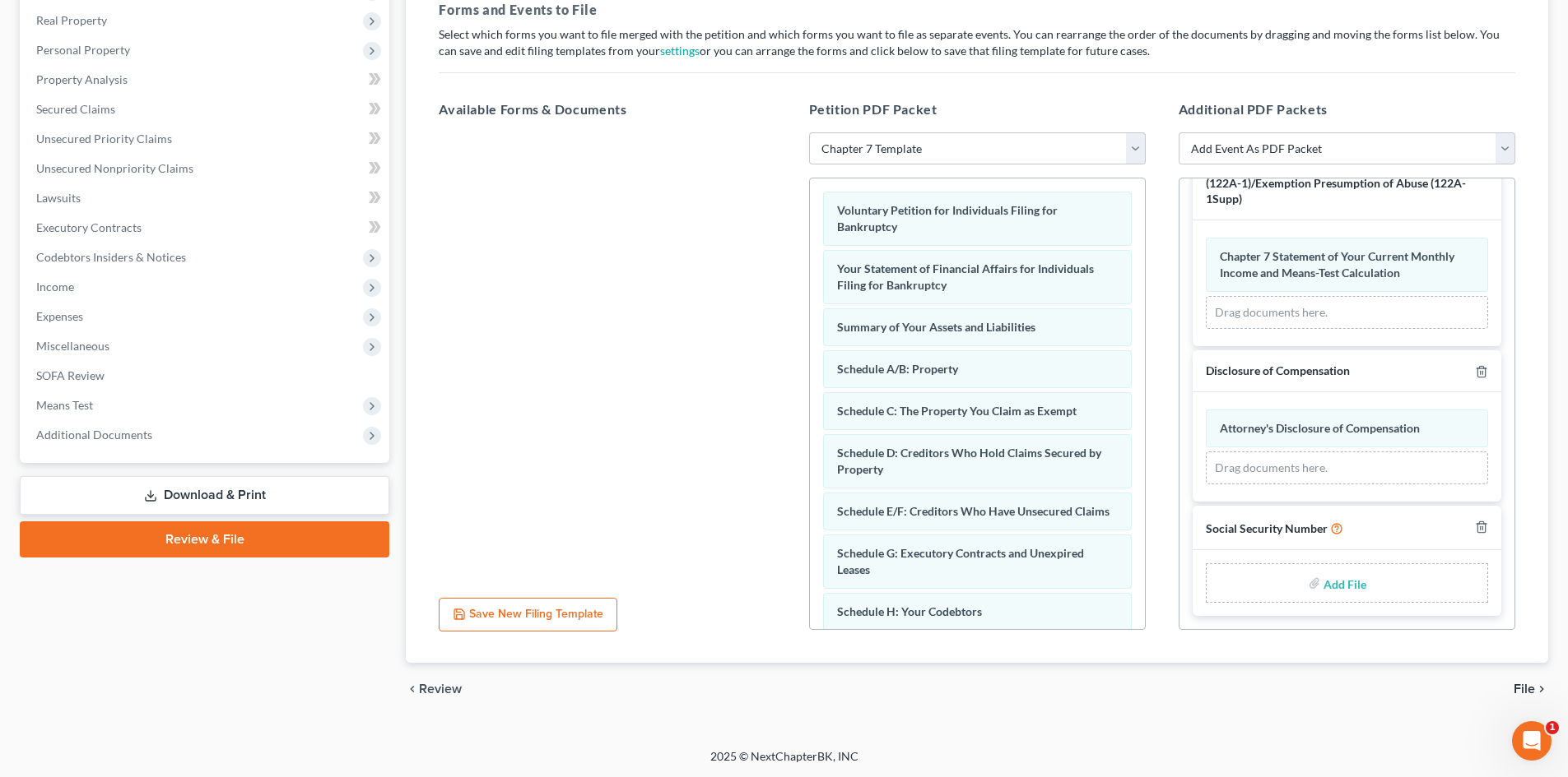
scroll to position [255, 0]
click at [1333, 585] on input "file" at bounding box center [1343, 583] width 40 height 30
click at [250, 499] on link "Download & Print" at bounding box center [204, 495] width 369 height 39
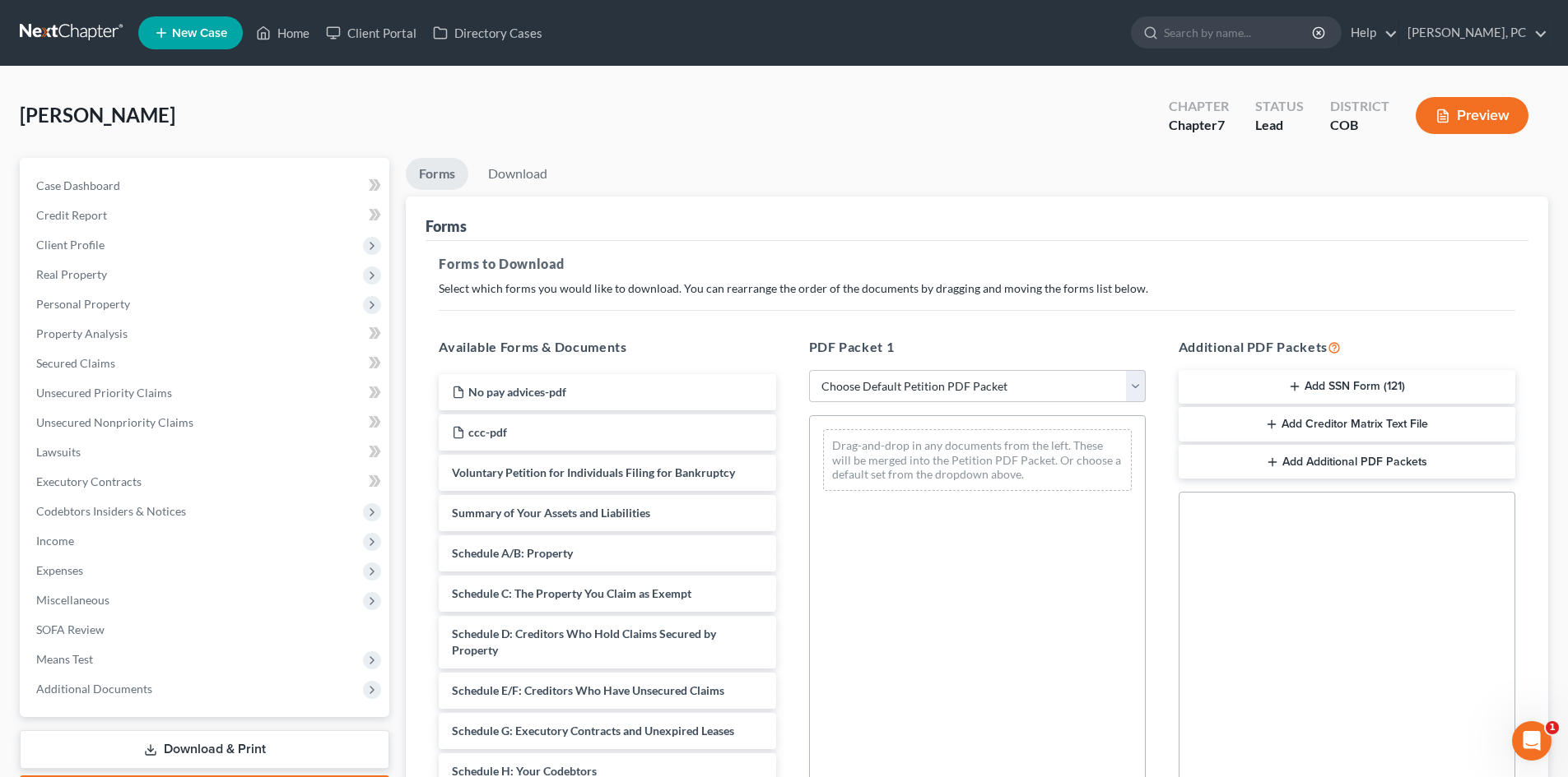
click at [1311, 386] on button "Add SSN Form (121)" at bounding box center [1346, 387] width 337 height 34
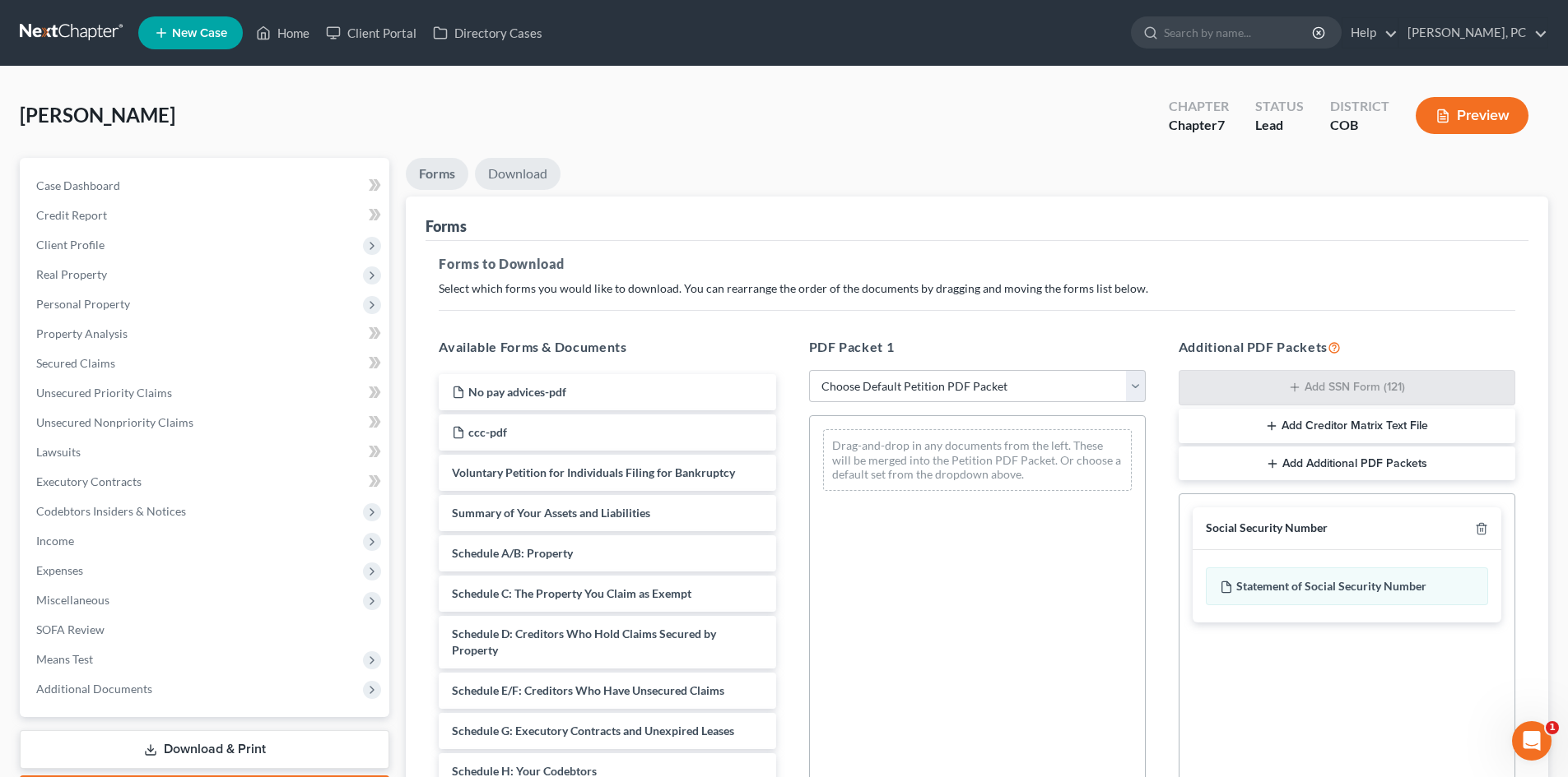
click at [519, 176] on link "Download" at bounding box center [517, 174] width 85 height 32
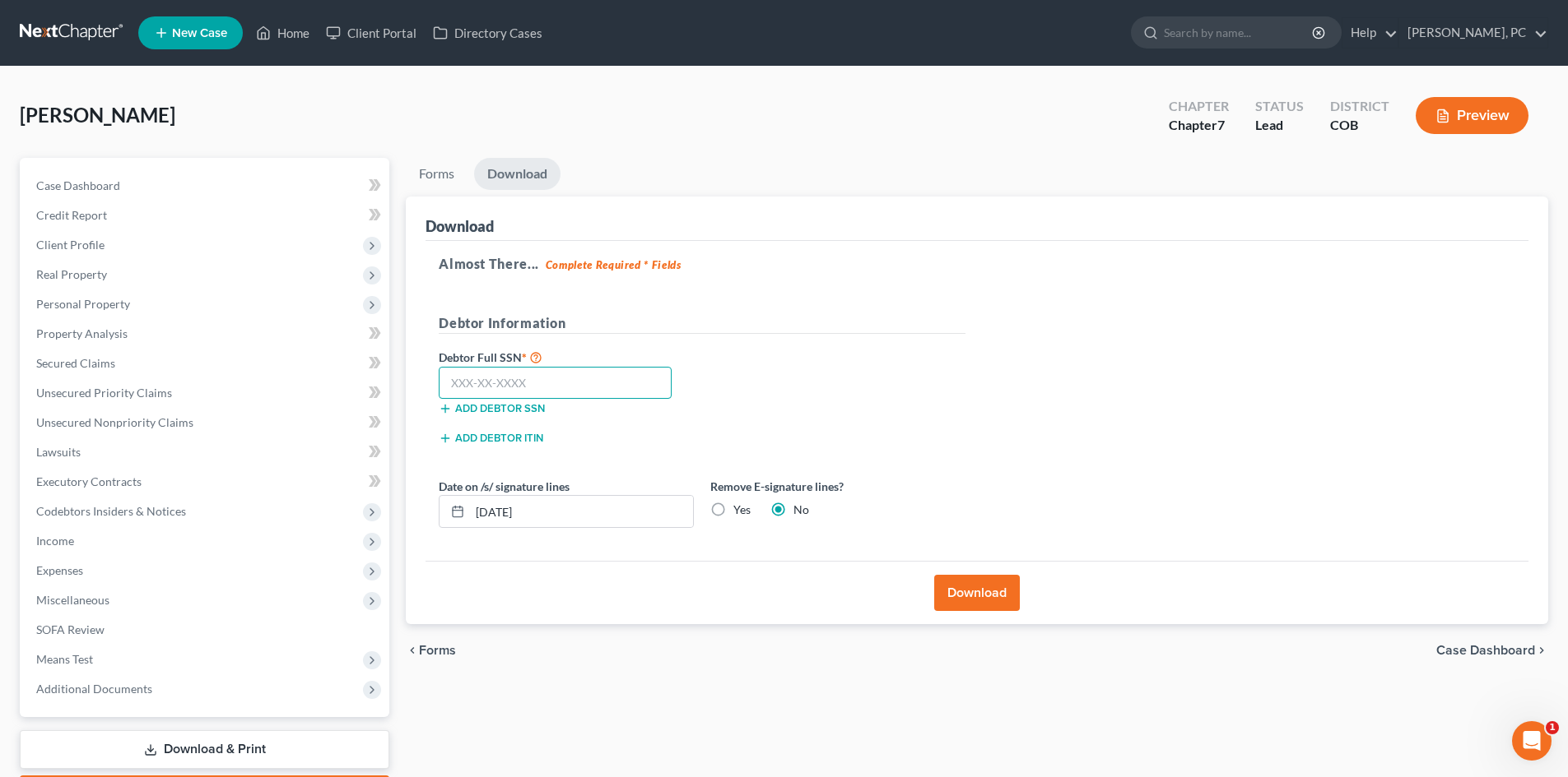
click at [522, 378] on input "text" at bounding box center [555, 382] width 233 height 33
type input "523-27-3996"
click at [507, 512] on input "[DATE]" at bounding box center [581, 512] width 223 height 32
type input "[DATE]"
click at [950, 596] on button "Download" at bounding box center [976, 592] width 85 height 36
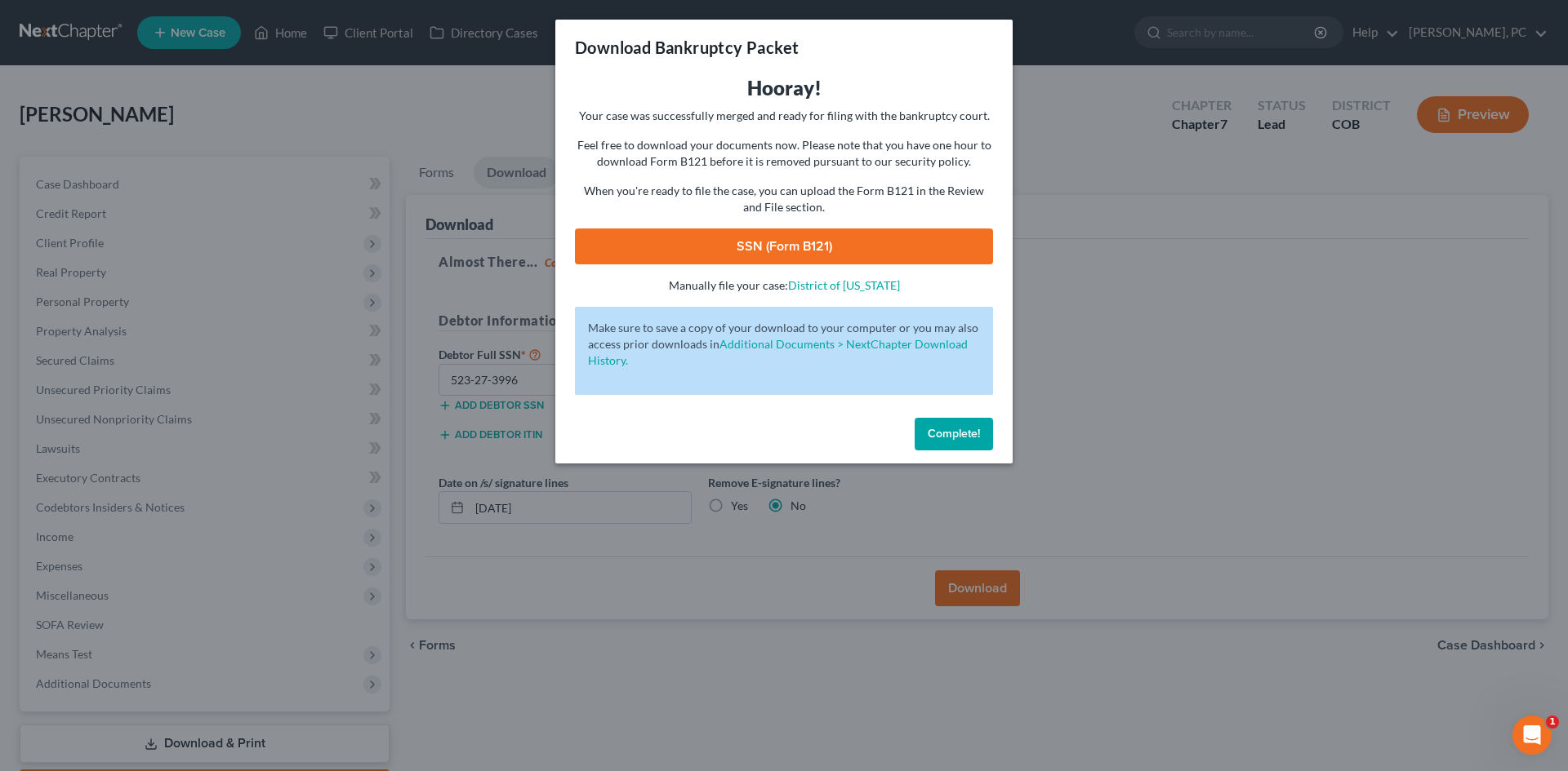
click at [807, 246] on link "SSN (Form B121)" at bounding box center [784, 246] width 418 height 36
click at [958, 440] on button "Complete!" at bounding box center [954, 433] width 79 height 32
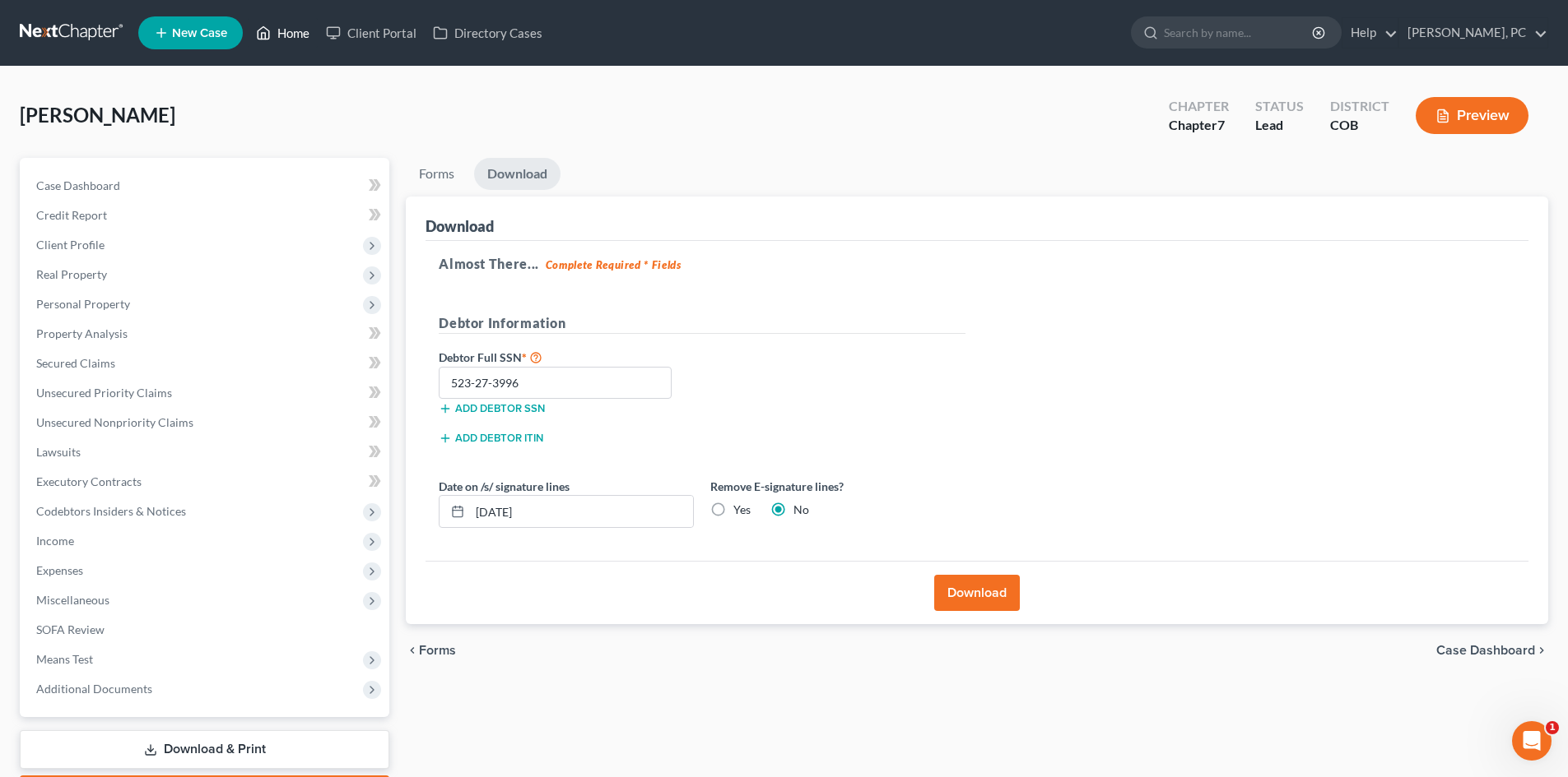
click at [288, 32] on link "Home" at bounding box center [283, 33] width 70 height 30
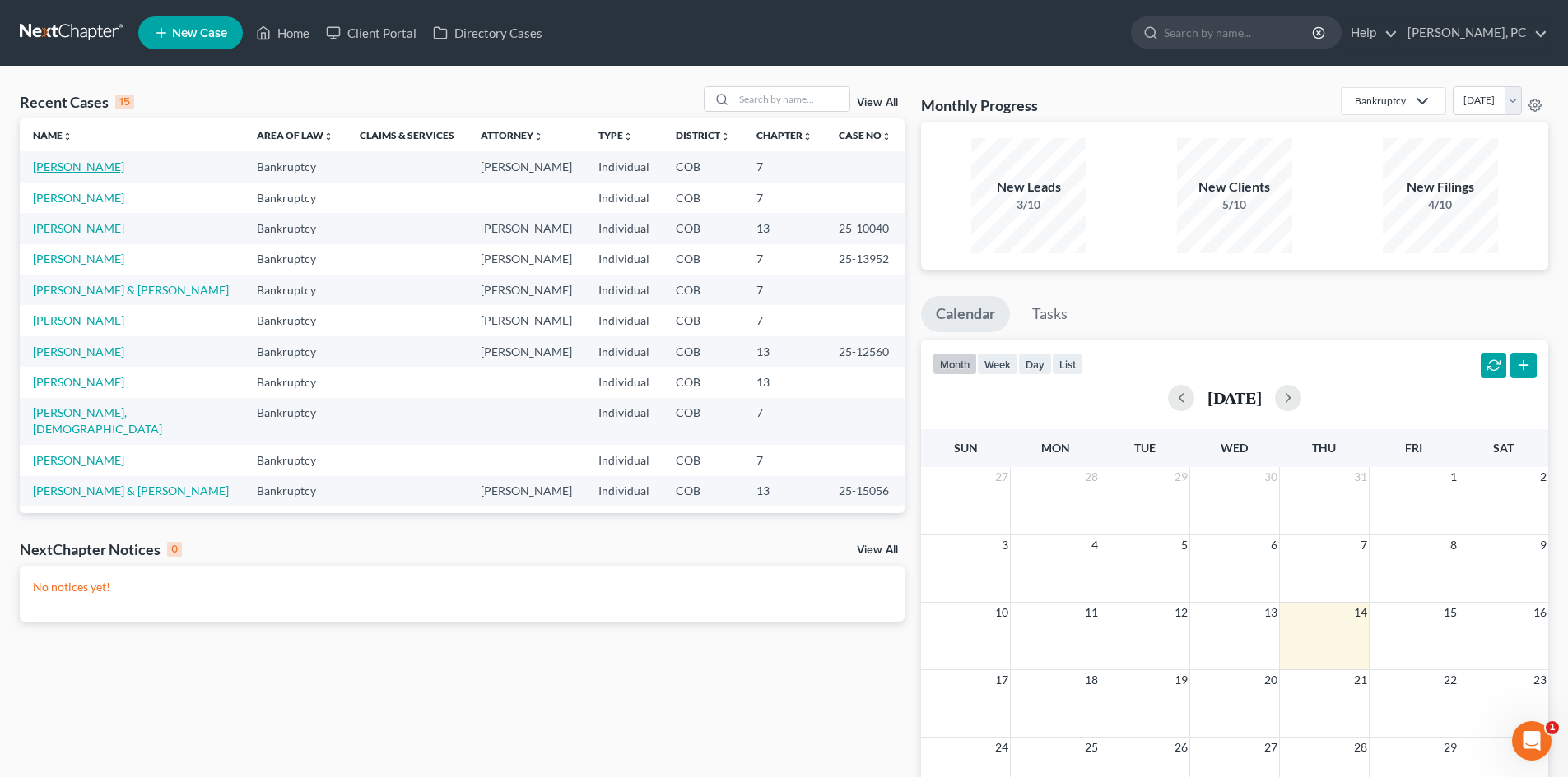
click at [64, 167] on link "[PERSON_NAME]" at bounding box center [78, 167] width 91 height 14
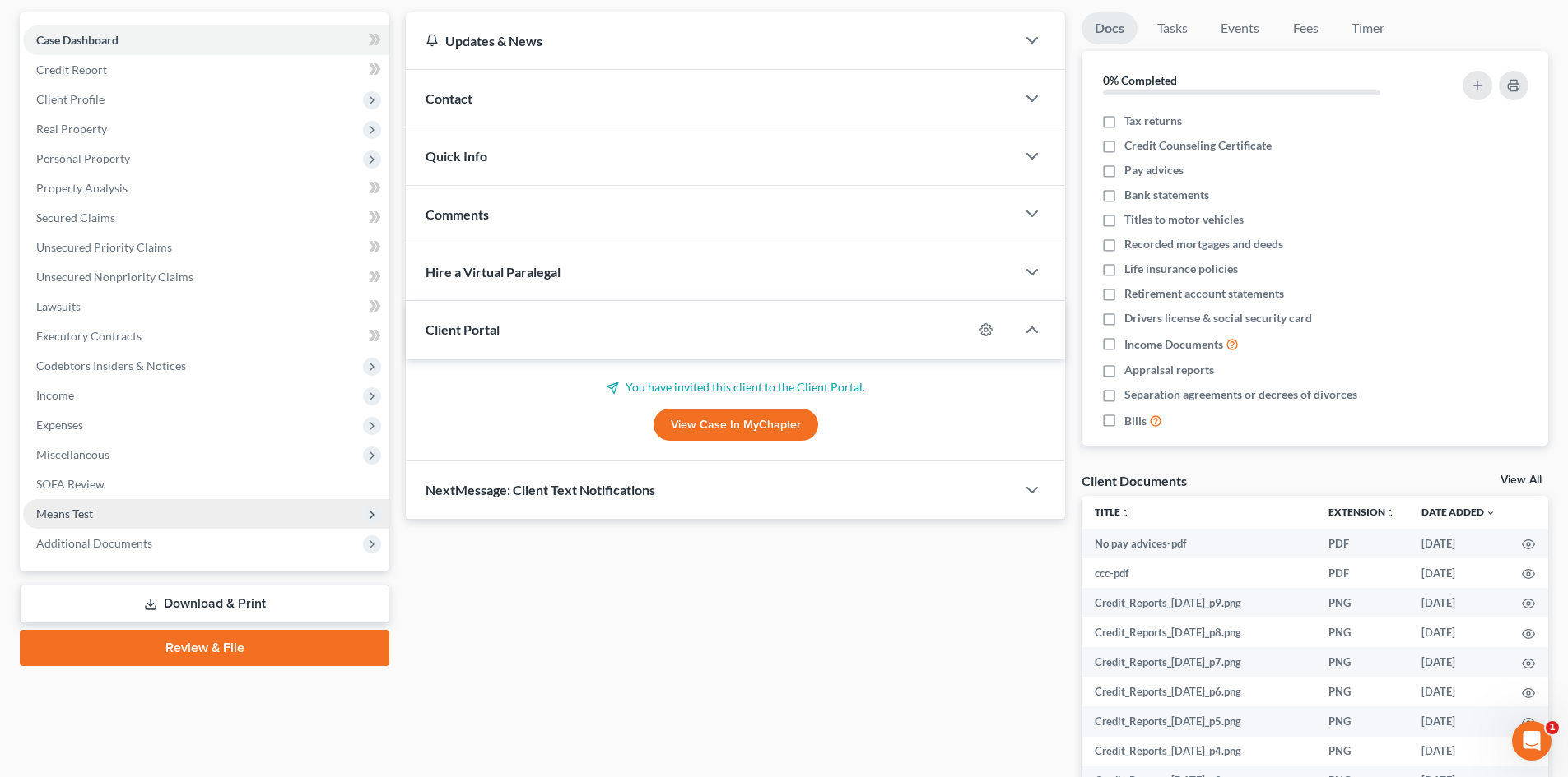
scroll to position [164, 0]
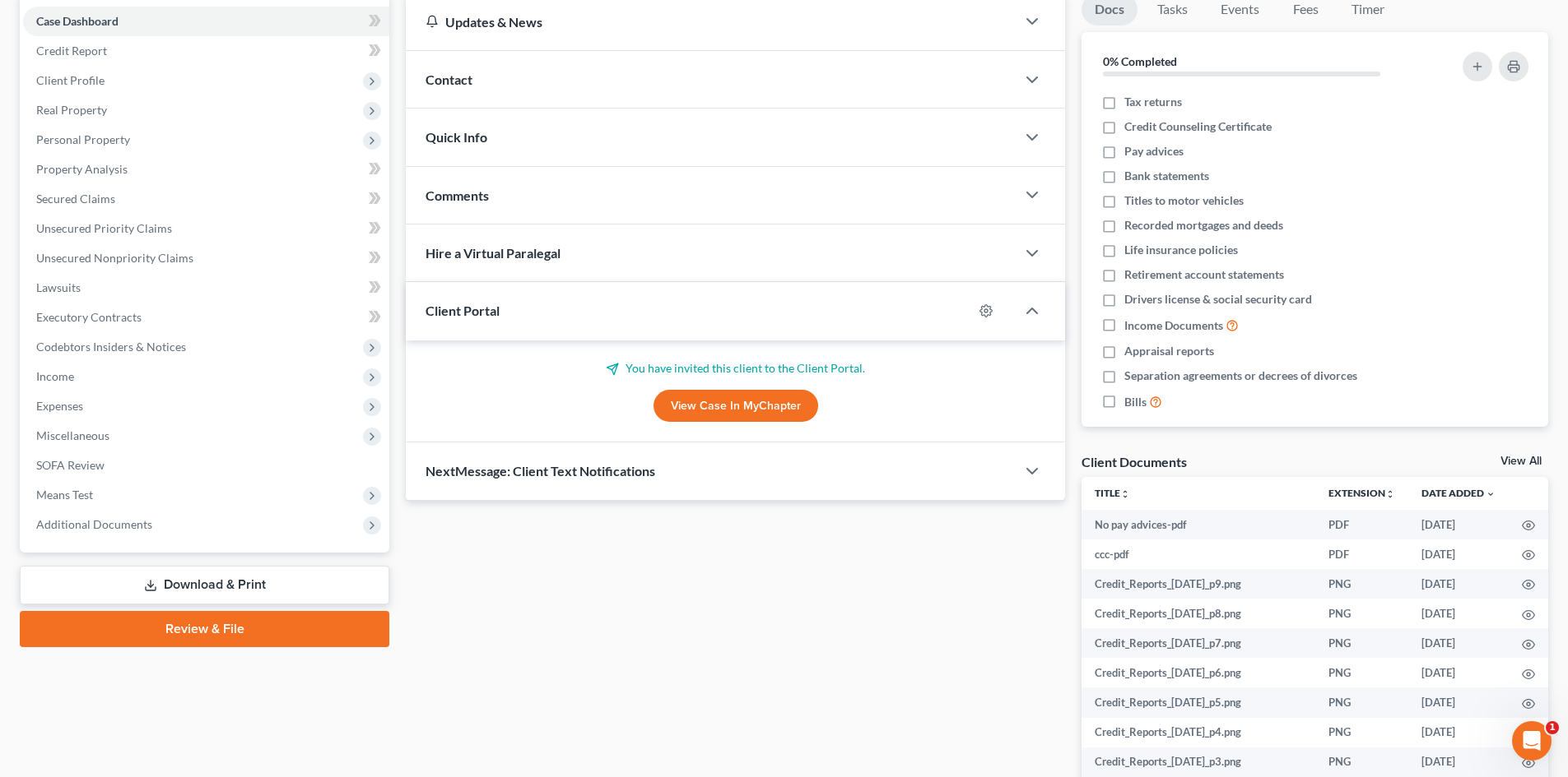
click at [244, 634] on link "Review & File" at bounding box center [204, 628] width 369 height 36
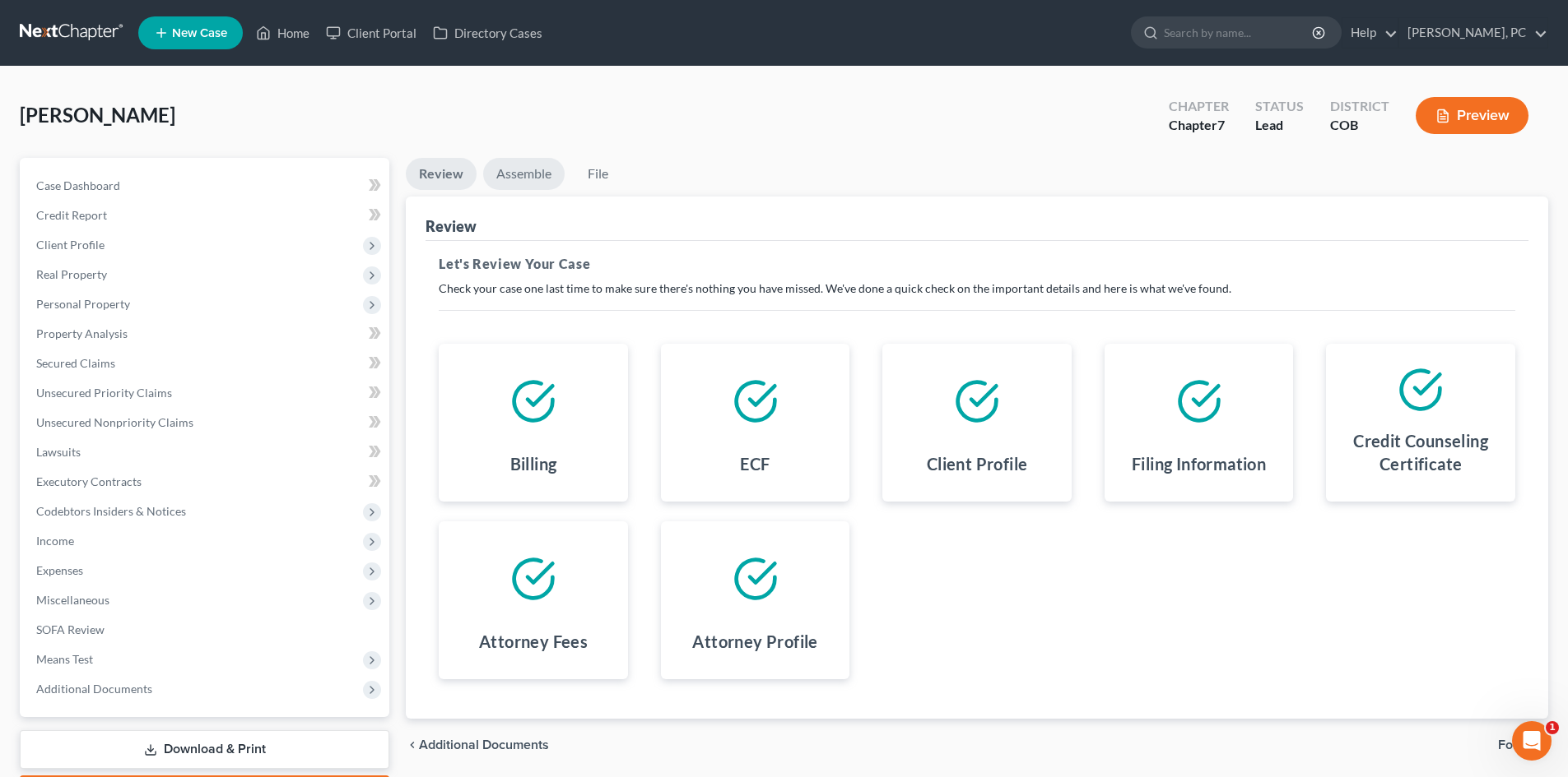
click at [529, 165] on link "Assemble" at bounding box center [523, 174] width 82 height 32
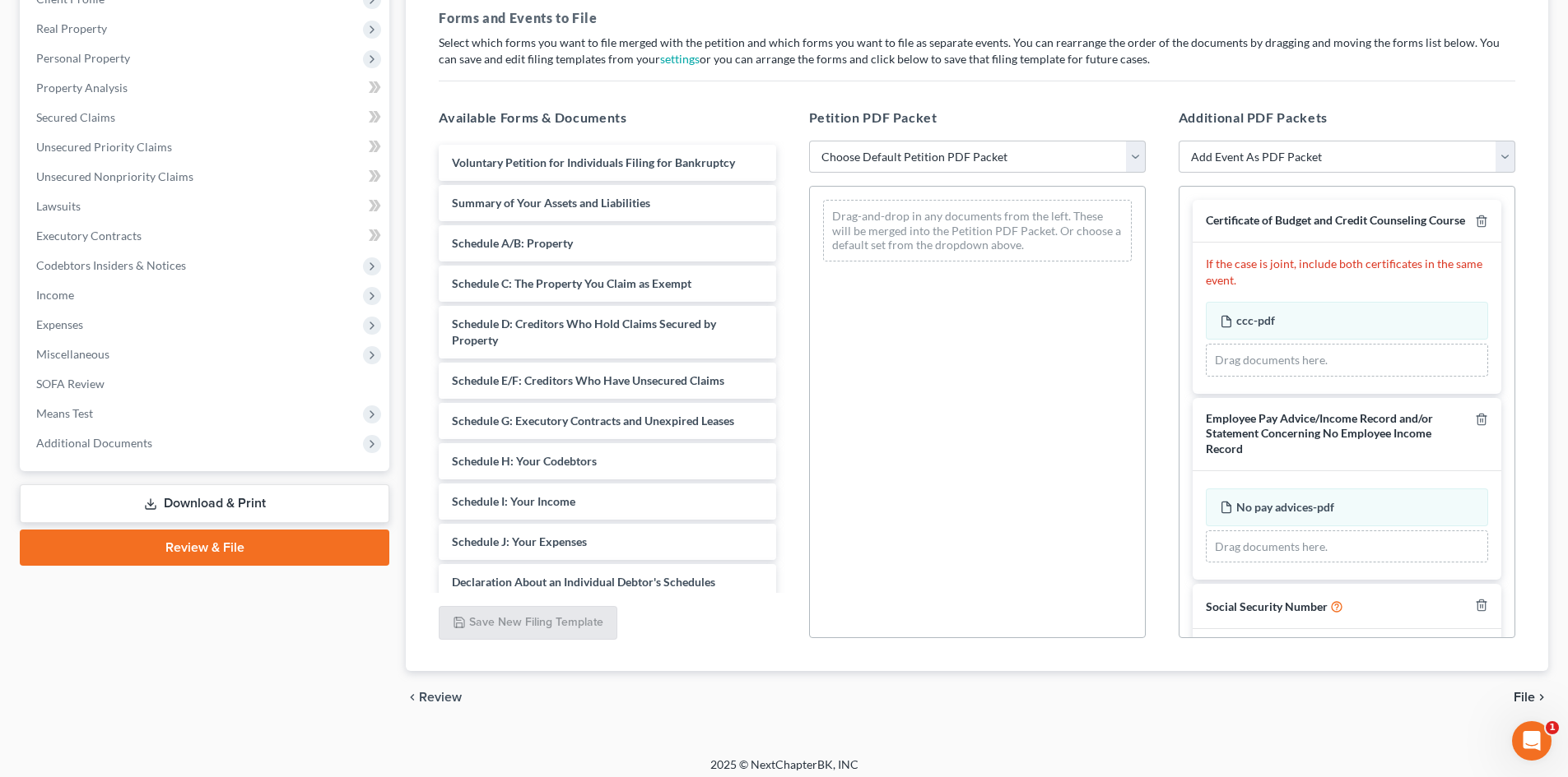
scroll to position [247, 0]
click at [880, 160] on select "Choose Default Petition PDF Packet Emergency Filing (Voluntary Petition and Cre…" at bounding box center [977, 156] width 337 height 33
select select "1"
click at [809, 140] on select "Choose Default Petition PDF Packet Emergency Filing (Voluntary Petition and Cre…" at bounding box center [977, 156] width 337 height 33
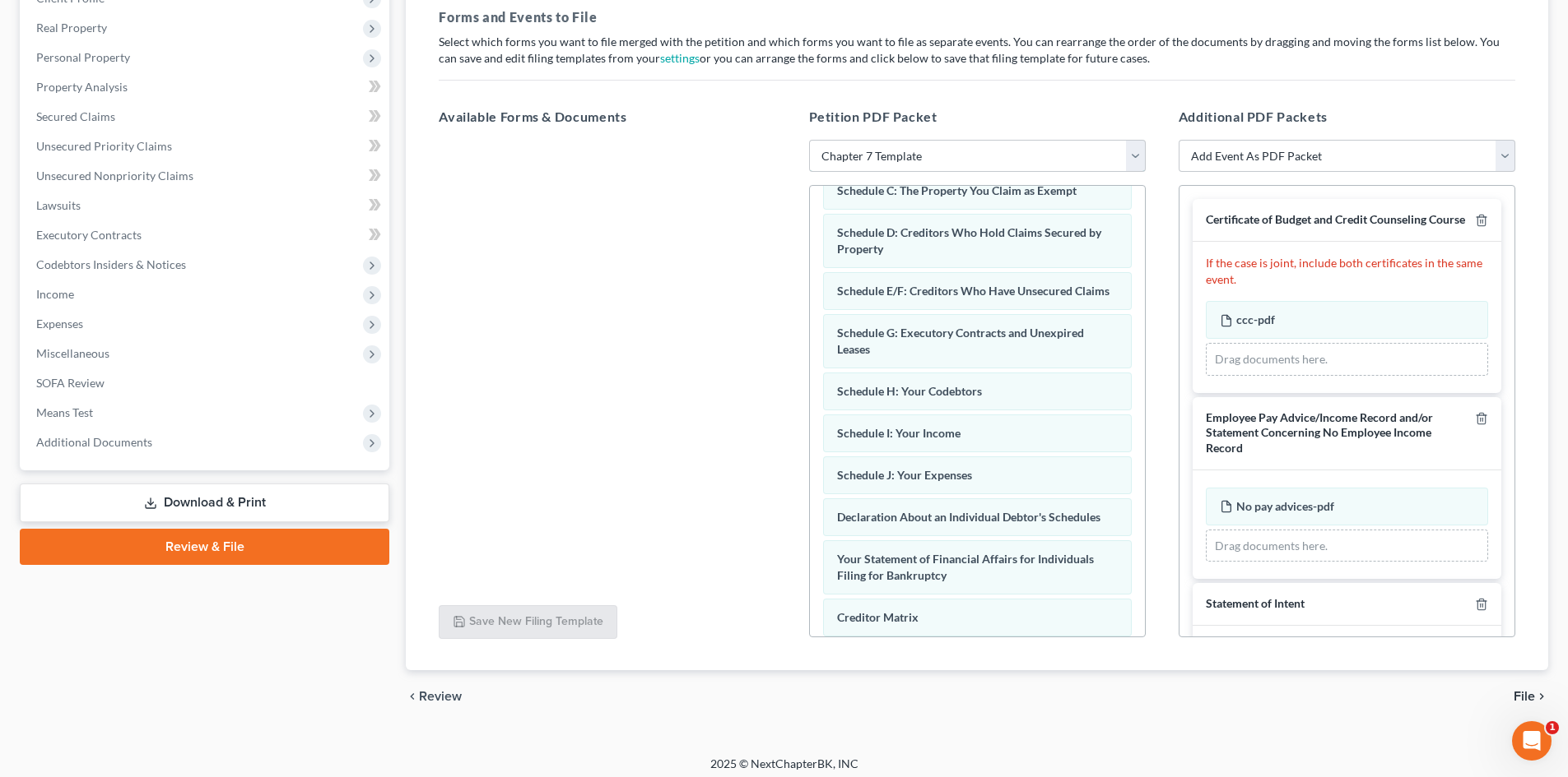
scroll to position [168, 0]
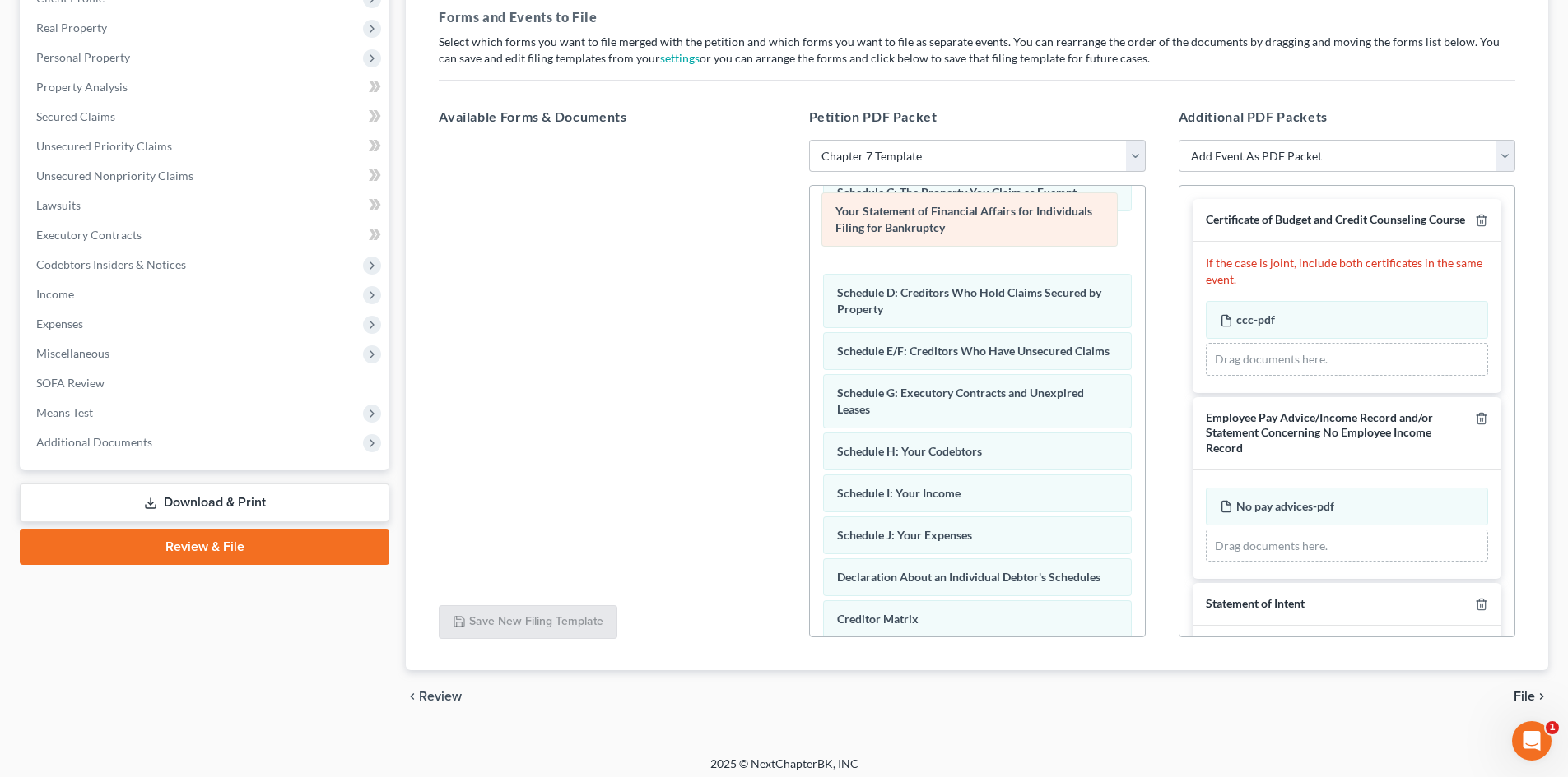
drag, startPoint x: 978, startPoint y: 595, endPoint x: 976, endPoint y: 229, distance: 366.0
click at [976, 229] on div "Your Statement of Financial Affairs for Individuals Filing for Bankruptcy Volun…" at bounding box center [977, 418] width 335 height 800
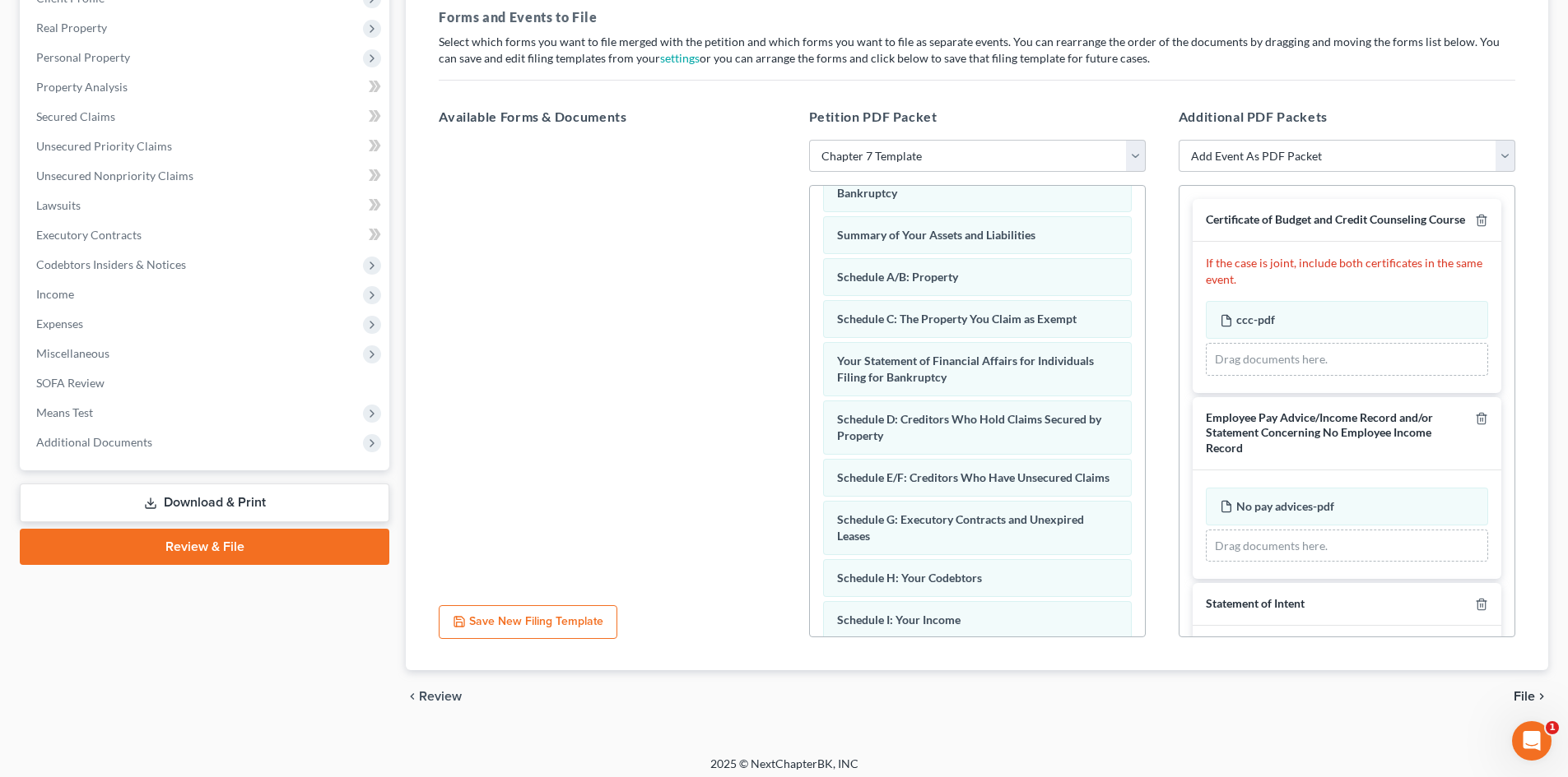
scroll to position [0, 0]
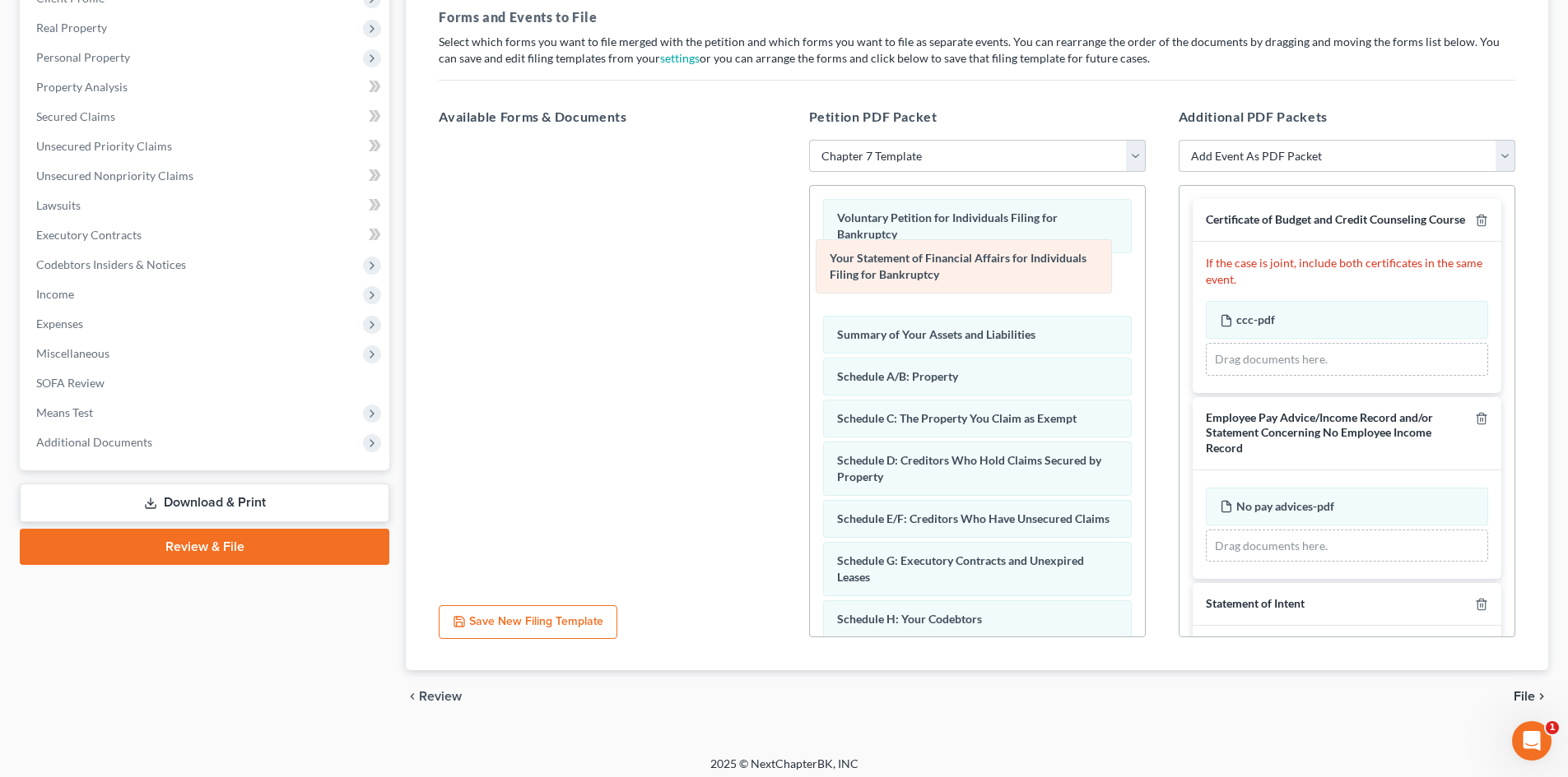
drag, startPoint x: 930, startPoint y: 410, endPoint x: 923, endPoint y: 266, distance: 144.2
click at [923, 266] on div "Your Statement of Financial Affairs for Individuals Filing for Bankruptcy Volun…" at bounding box center [977, 585] width 335 height 800
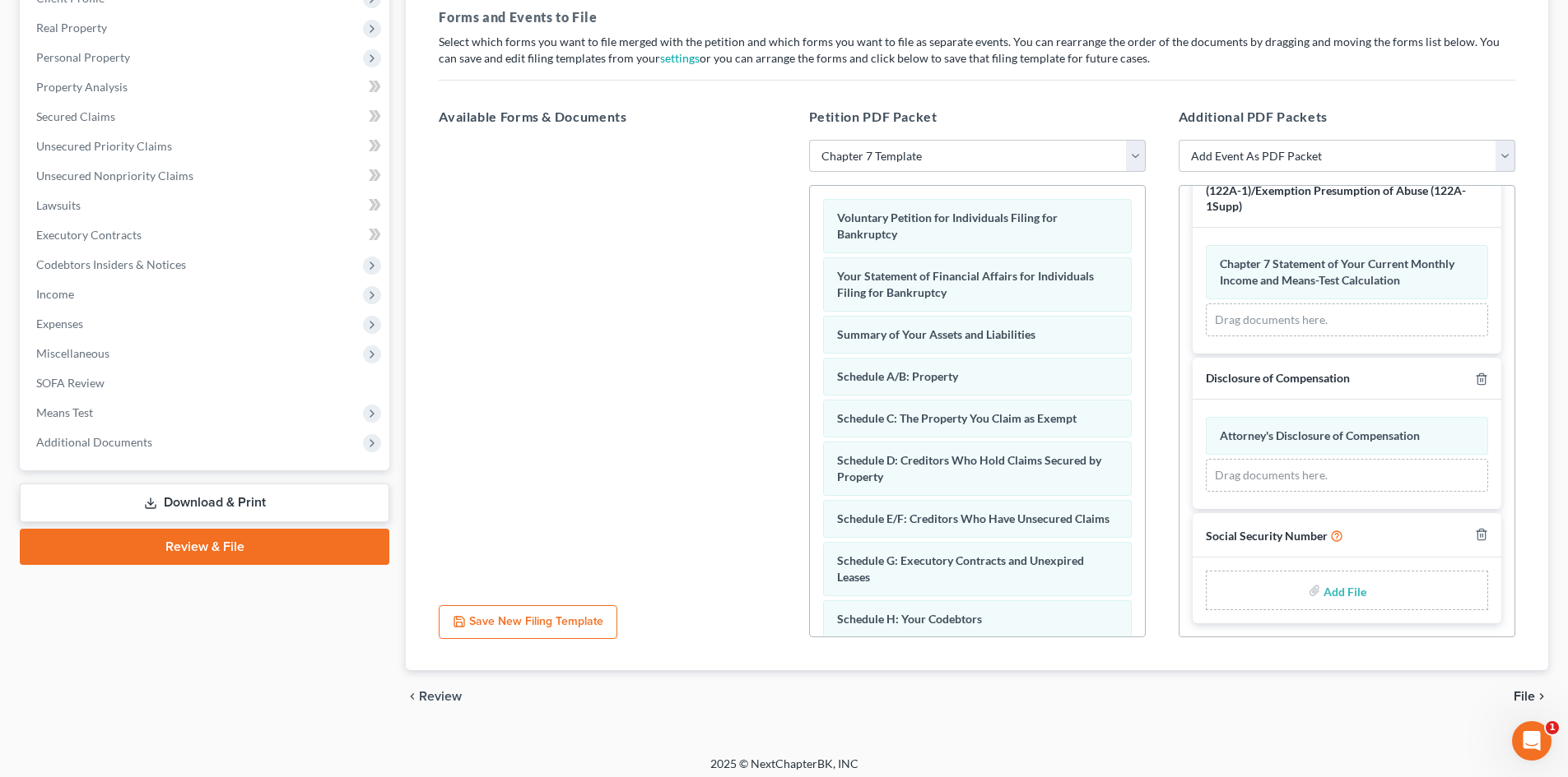
scroll to position [616, 0]
click at [1332, 594] on input "file" at bounding box center [1343, 591] width 40 height 30
type input "C:\fakepath\Social Security Number.pdf"
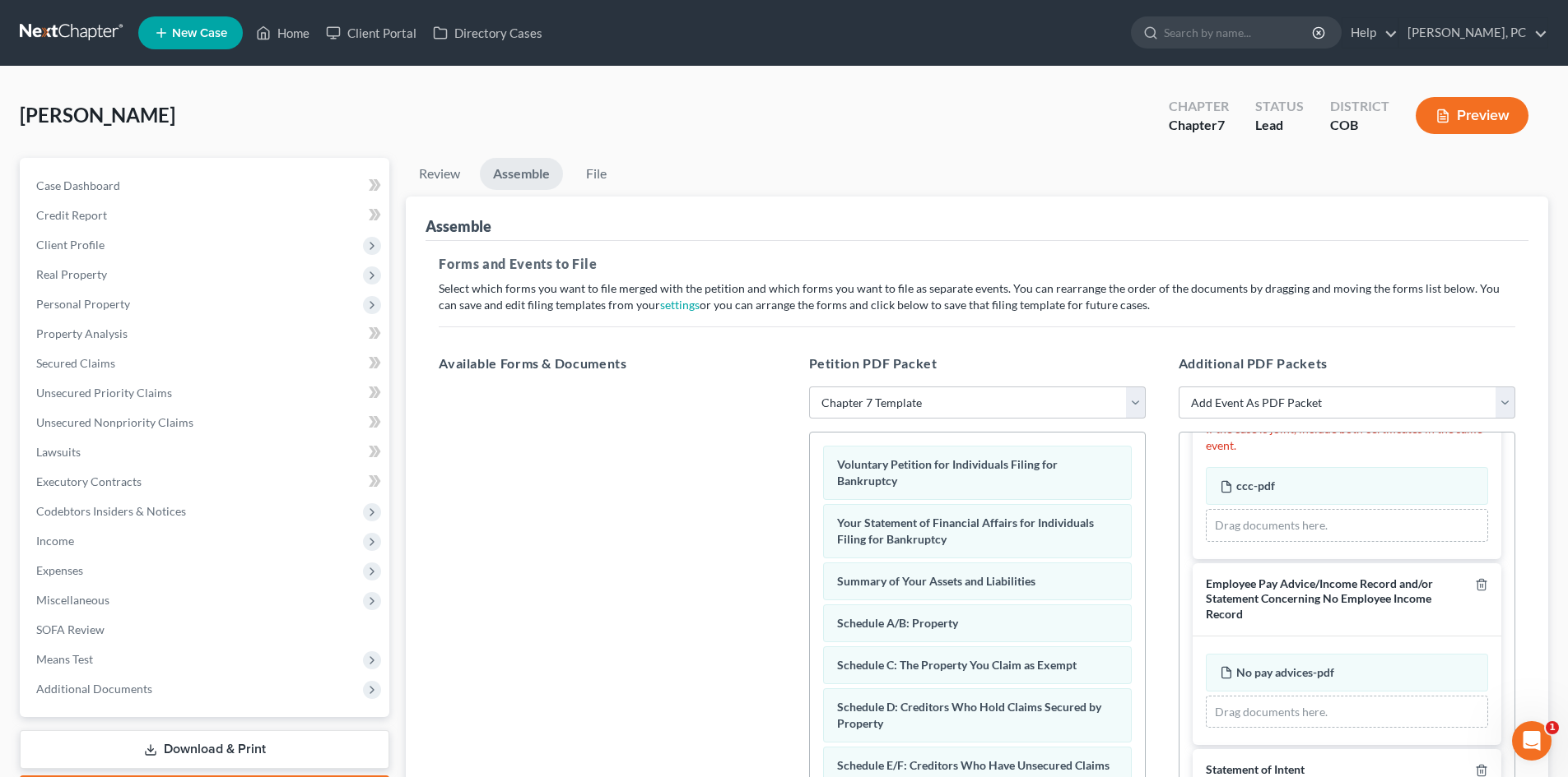
scroll to position [0, 0]
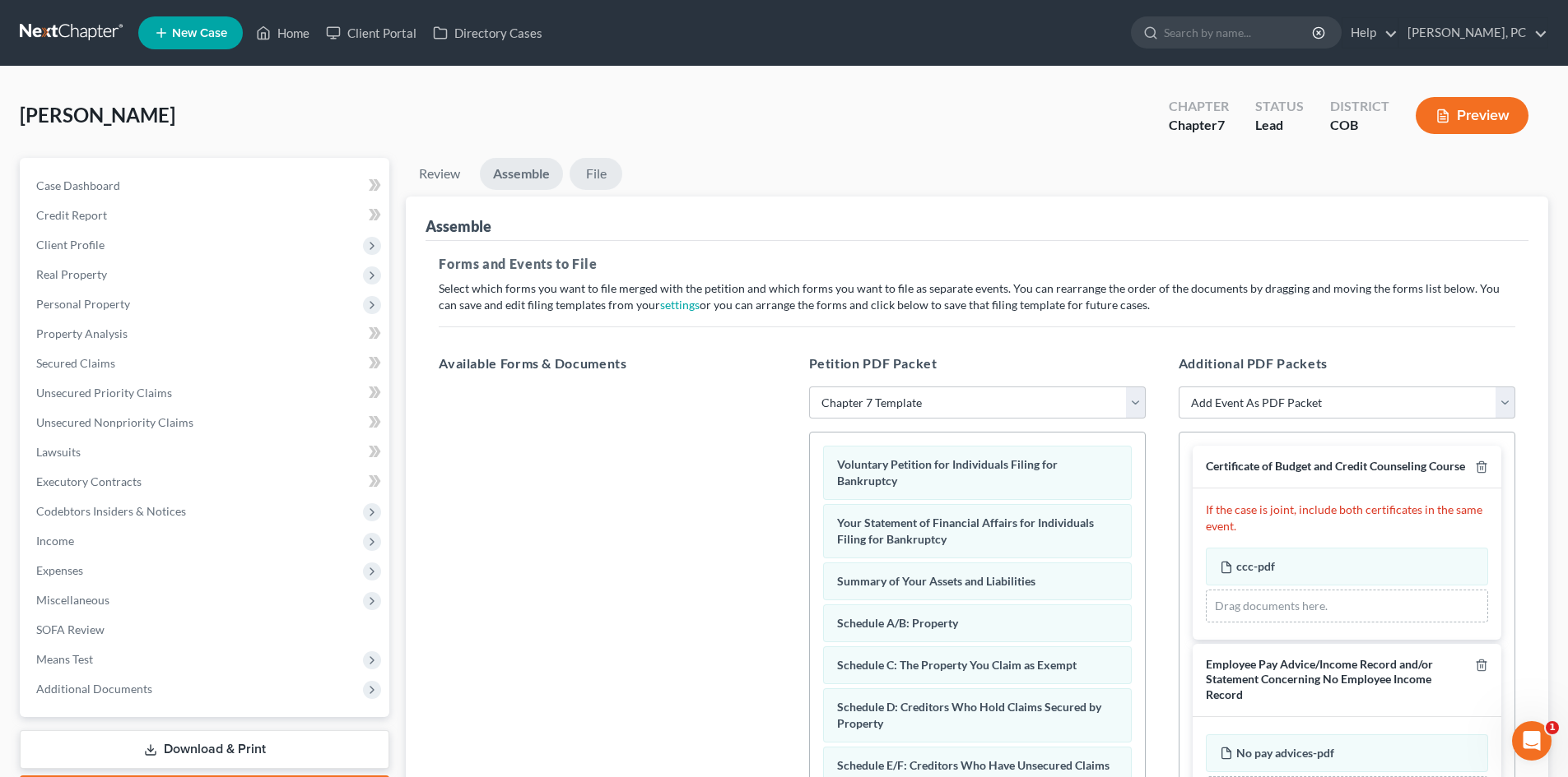
click at [595, 171] on link "File" at bounding box center [596, 174] width 53 height 32
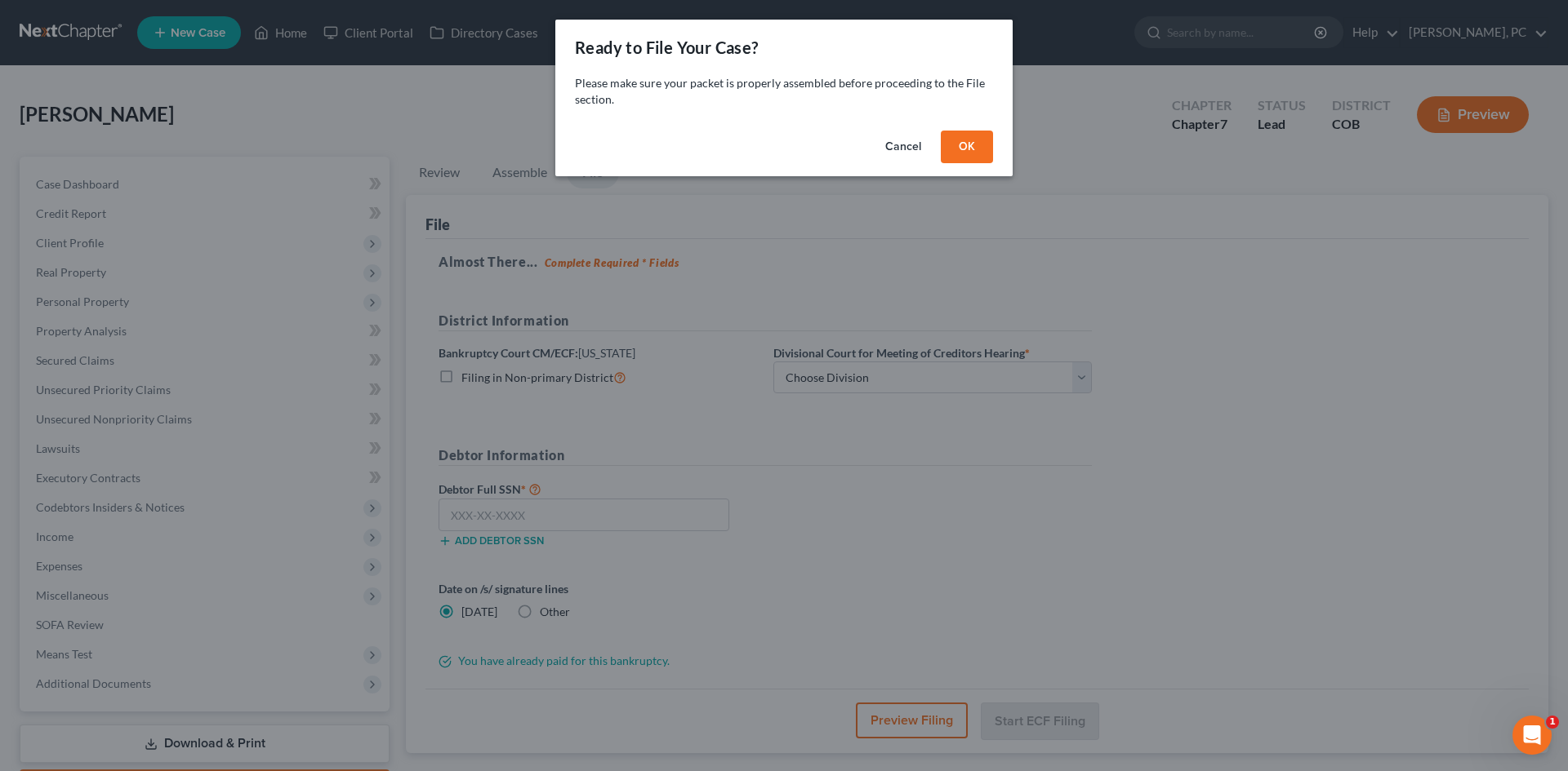
click at [946, 143] on button "OK" at bounding box center [967, 147] width 52 height 32
click at [948, 145] on button "OK" at bounding box center [967, 147] width 52 height 32
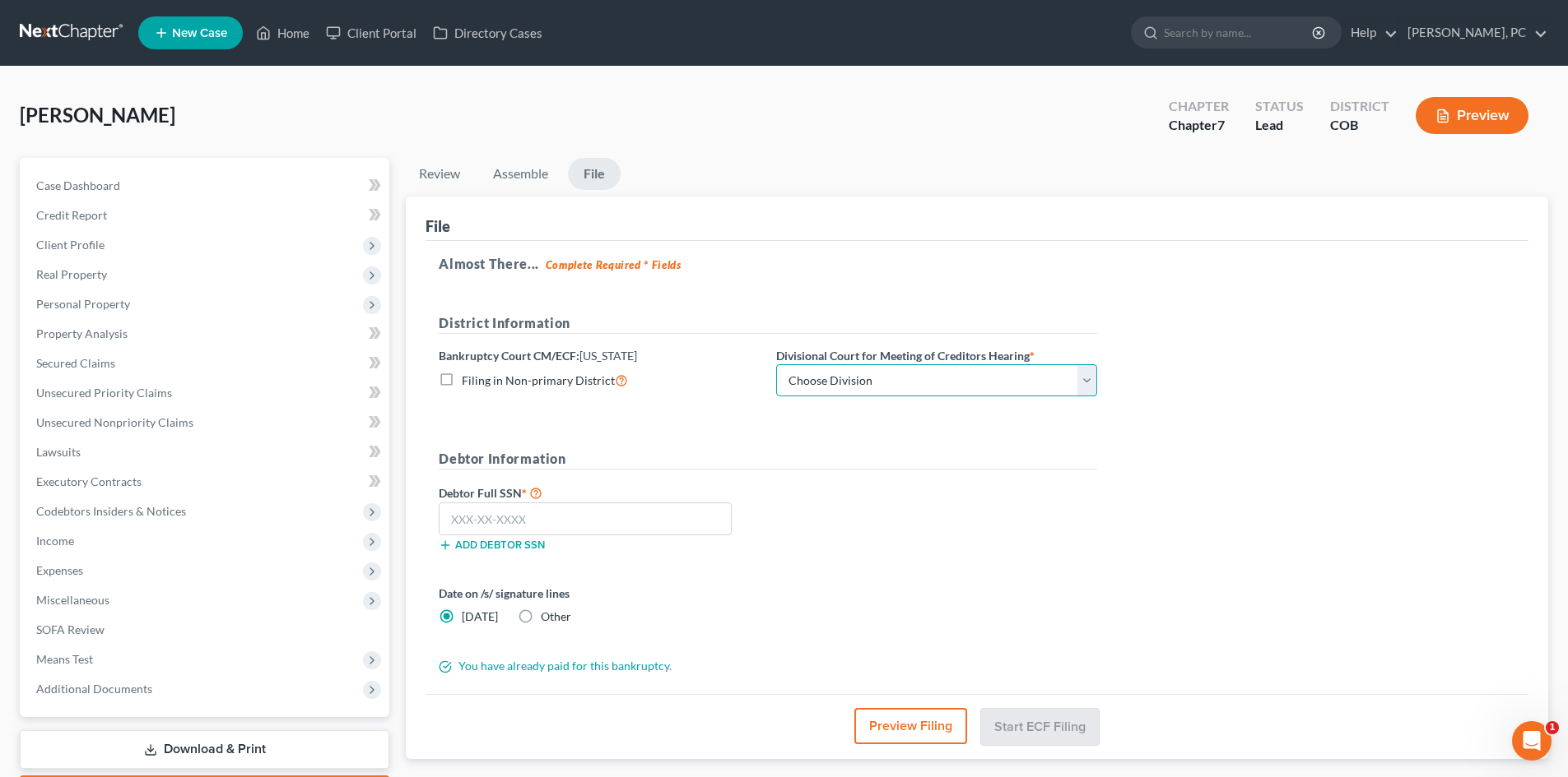
drag, startPoint x: 865, startPoint y: 384, endPoint x: 857, endPoint y: 390, distance: 10.0
click at [865, 384] on select "Choose Division [GEOGRAPHIC_DATA]" at bounding box center [936, 381] width 321 height 33
select select "0"
click at [776, 365] on select "Choose Division [GEOGRAPHIC_DATA]" at bounding box center [936, 381] width 321 height 33
click at [618, 521] on input "text" at bounding box center [585, 519] width 293 height 33
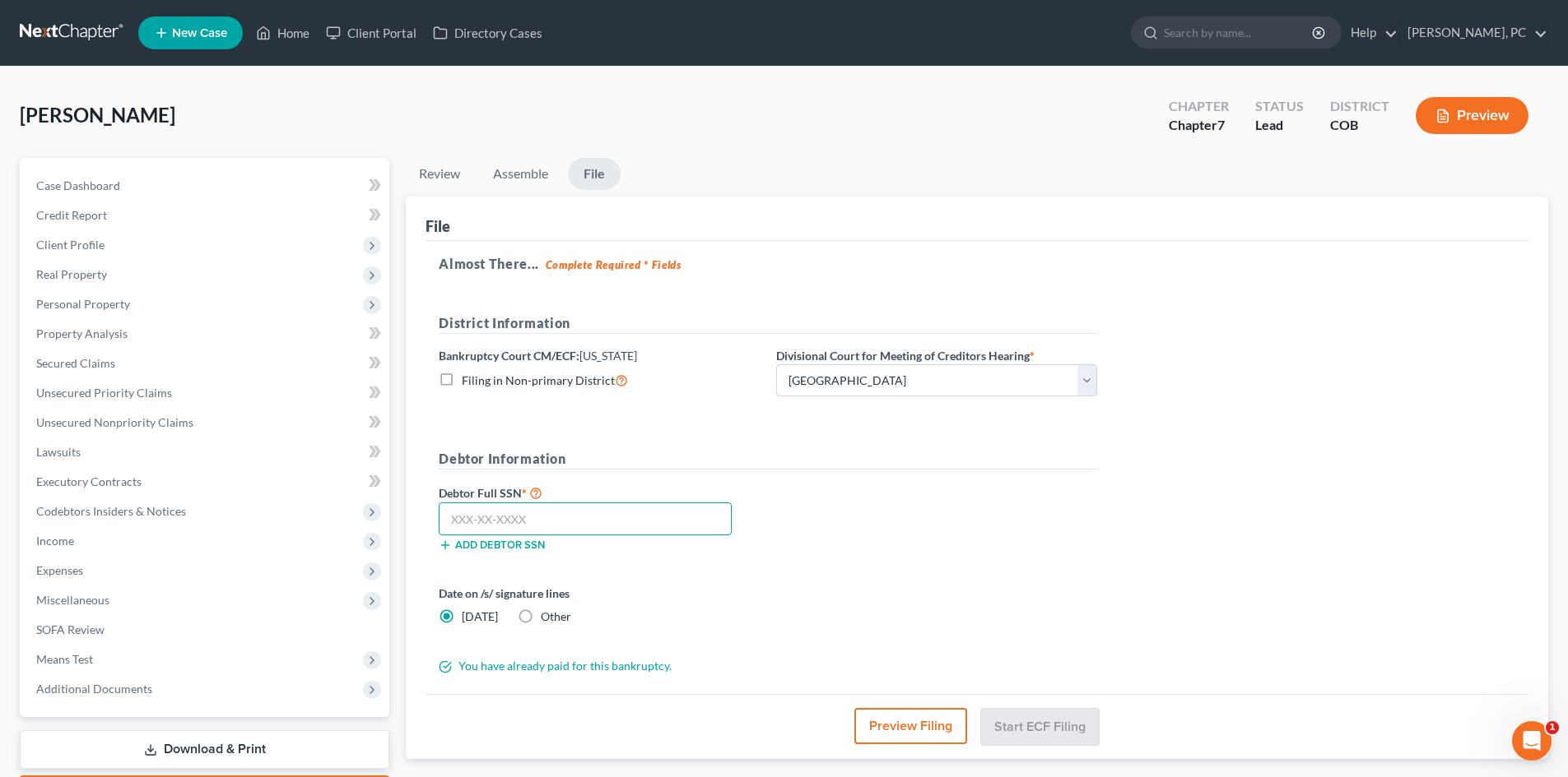
paste input "523-27-3996"
type input "523-27-3996"
click at [541, 615] on label "Other" at bounding box center [556, 616] width 31 height 17
click at [547, 615] on input "Other" at bounding box center [552, 614] width 11 height 11
radio input "true"
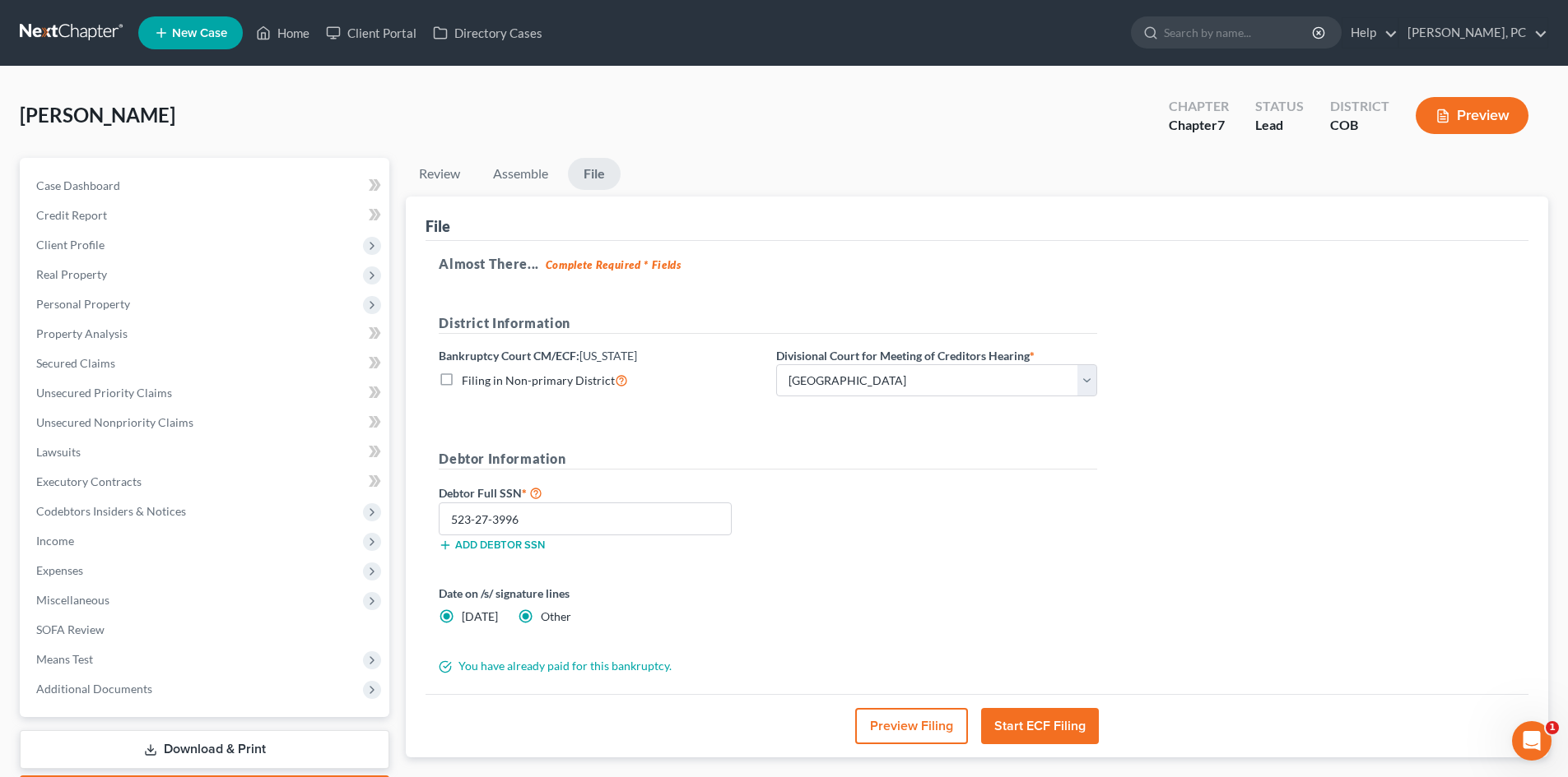
radio input "false"
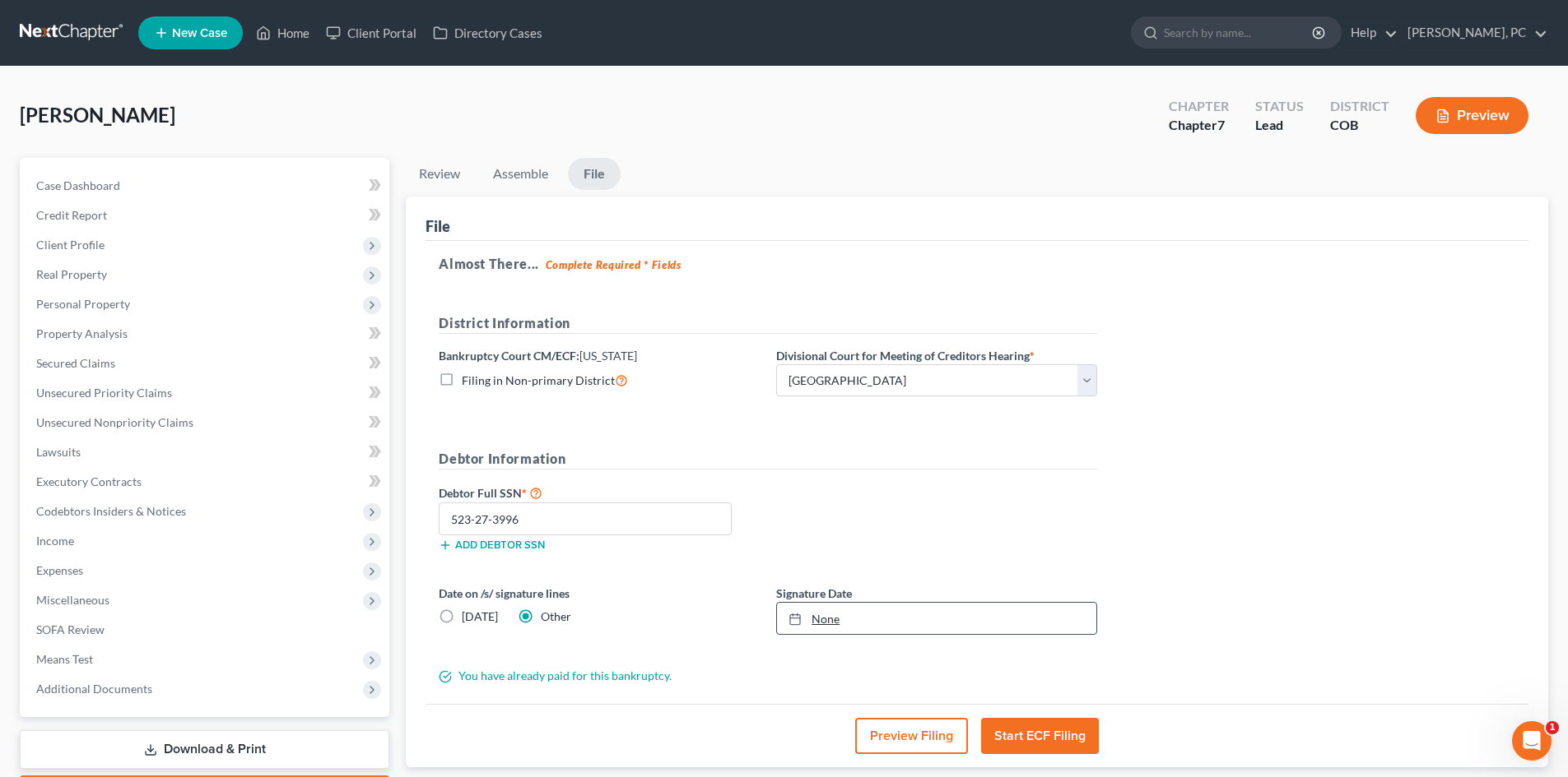
type input "[DATE]"
click at [800, 631] on link "None" at bounding box center [936, 619] width 319 height 32
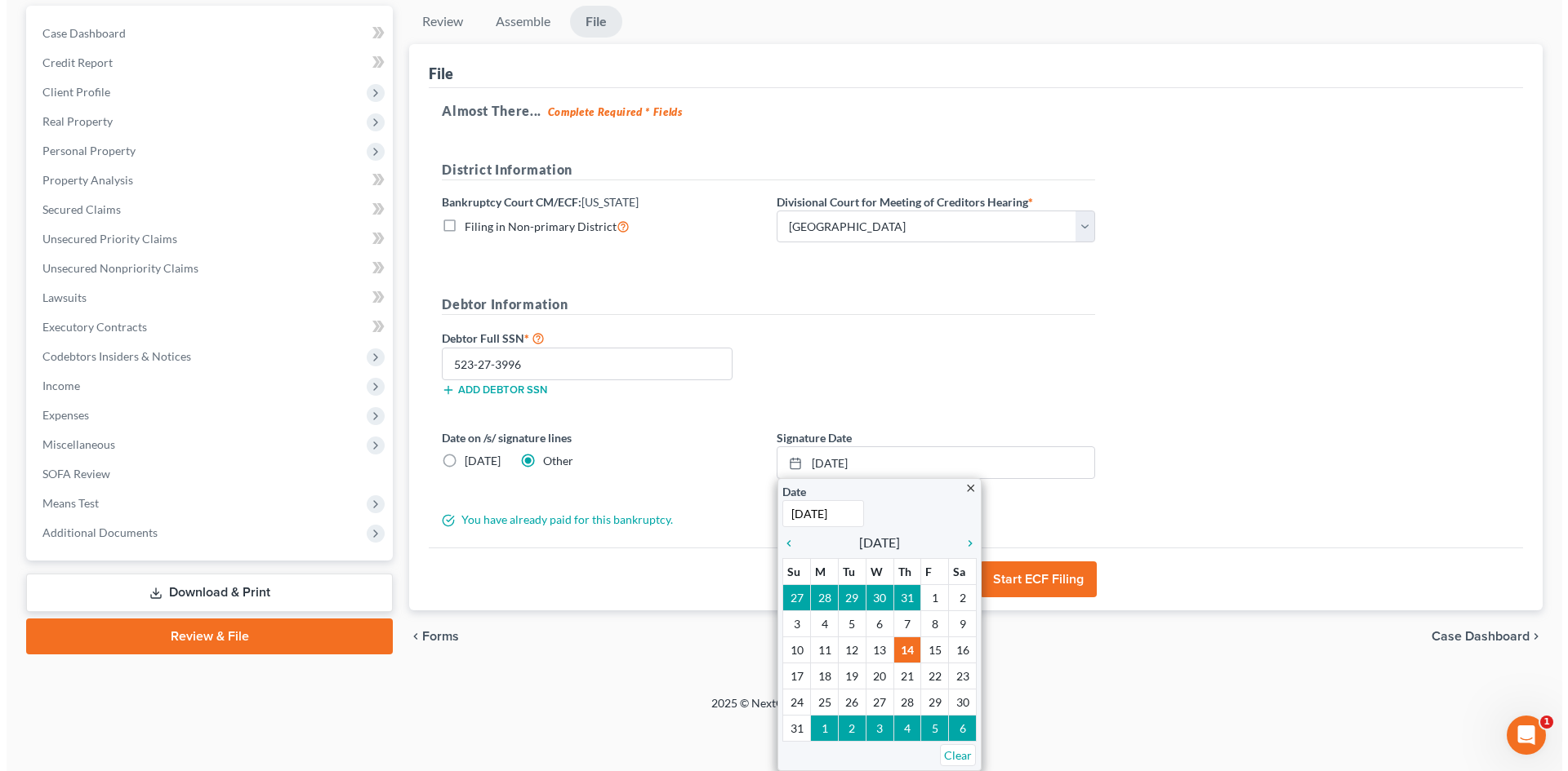
scroll to position [105, 0]
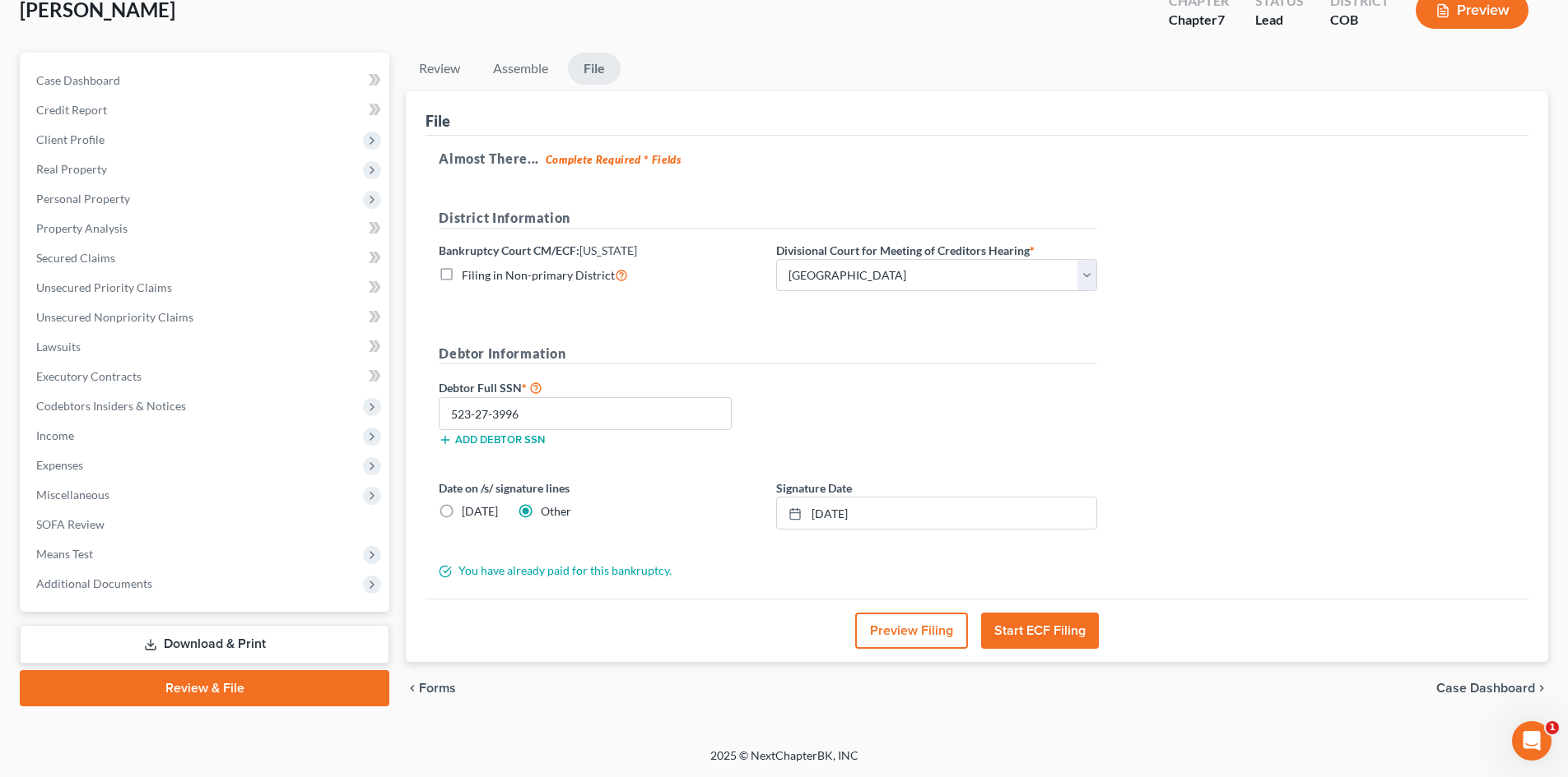
click at [1026, 621] on button "Start ECF Filing" at bounding box center [1039, 630] width 118 height 36
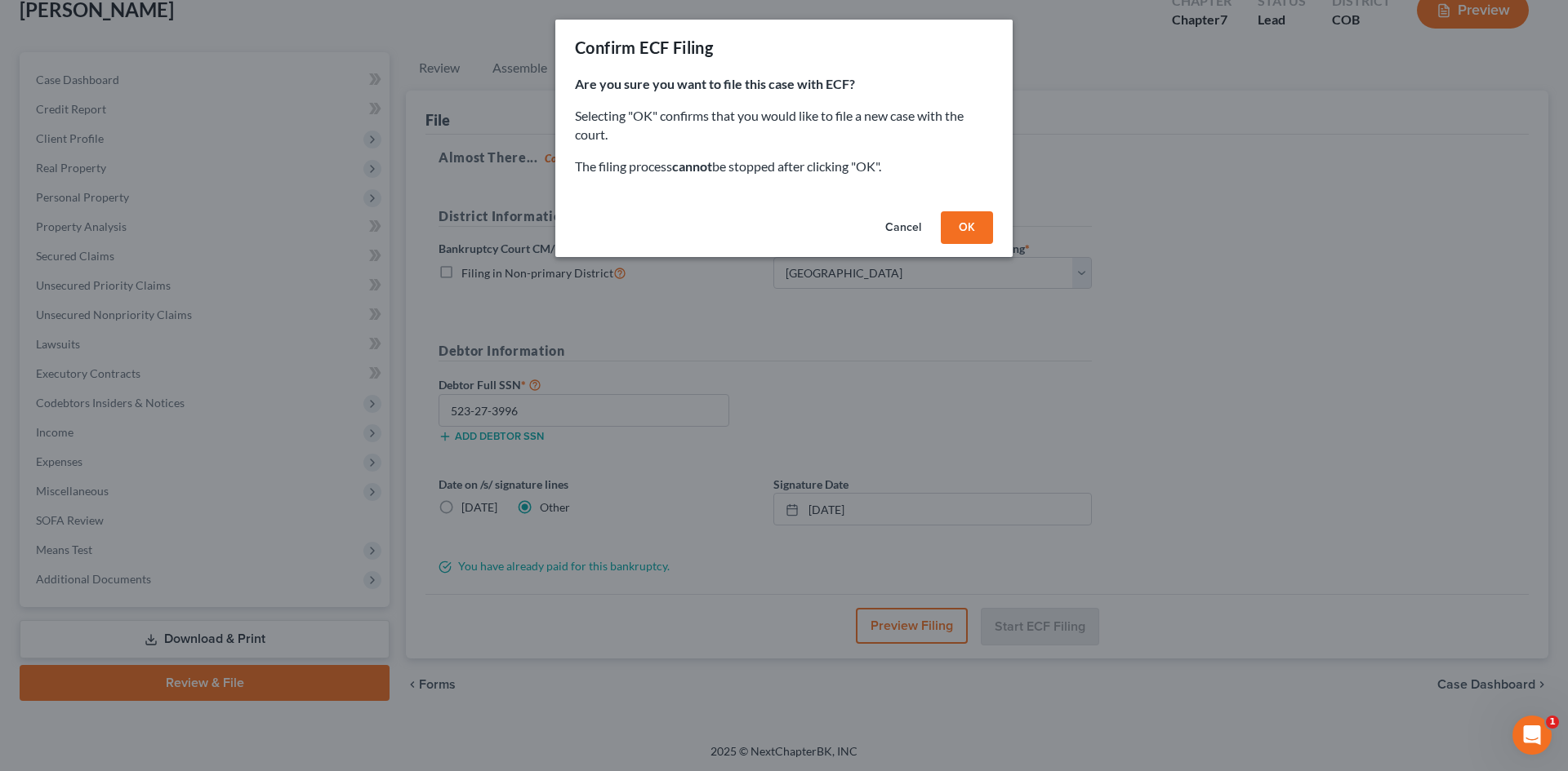
click at [973, 222] on button "OK" at bounding box center [967, 227] width 52 height 32
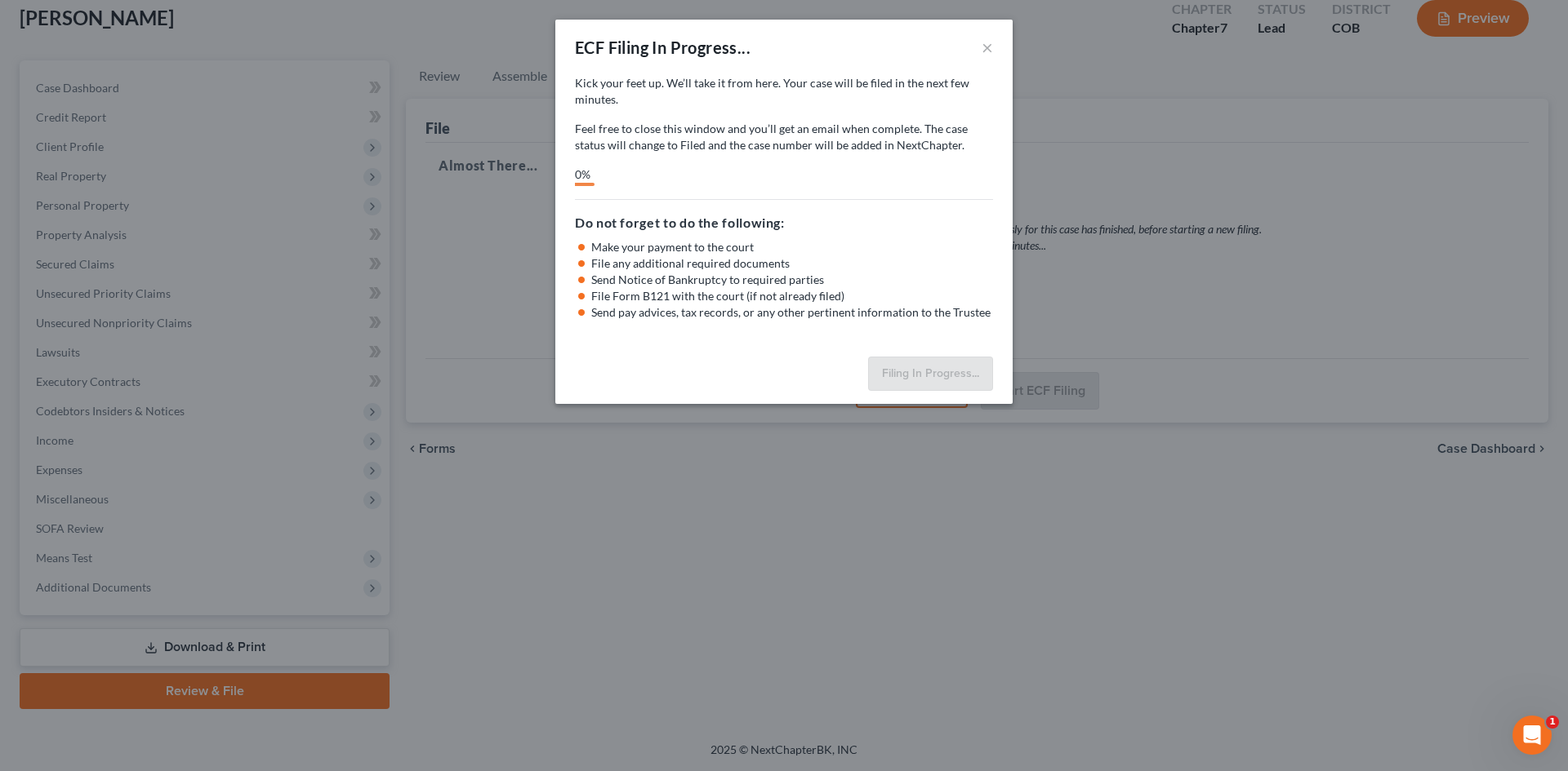
scroll to position [96, 0]
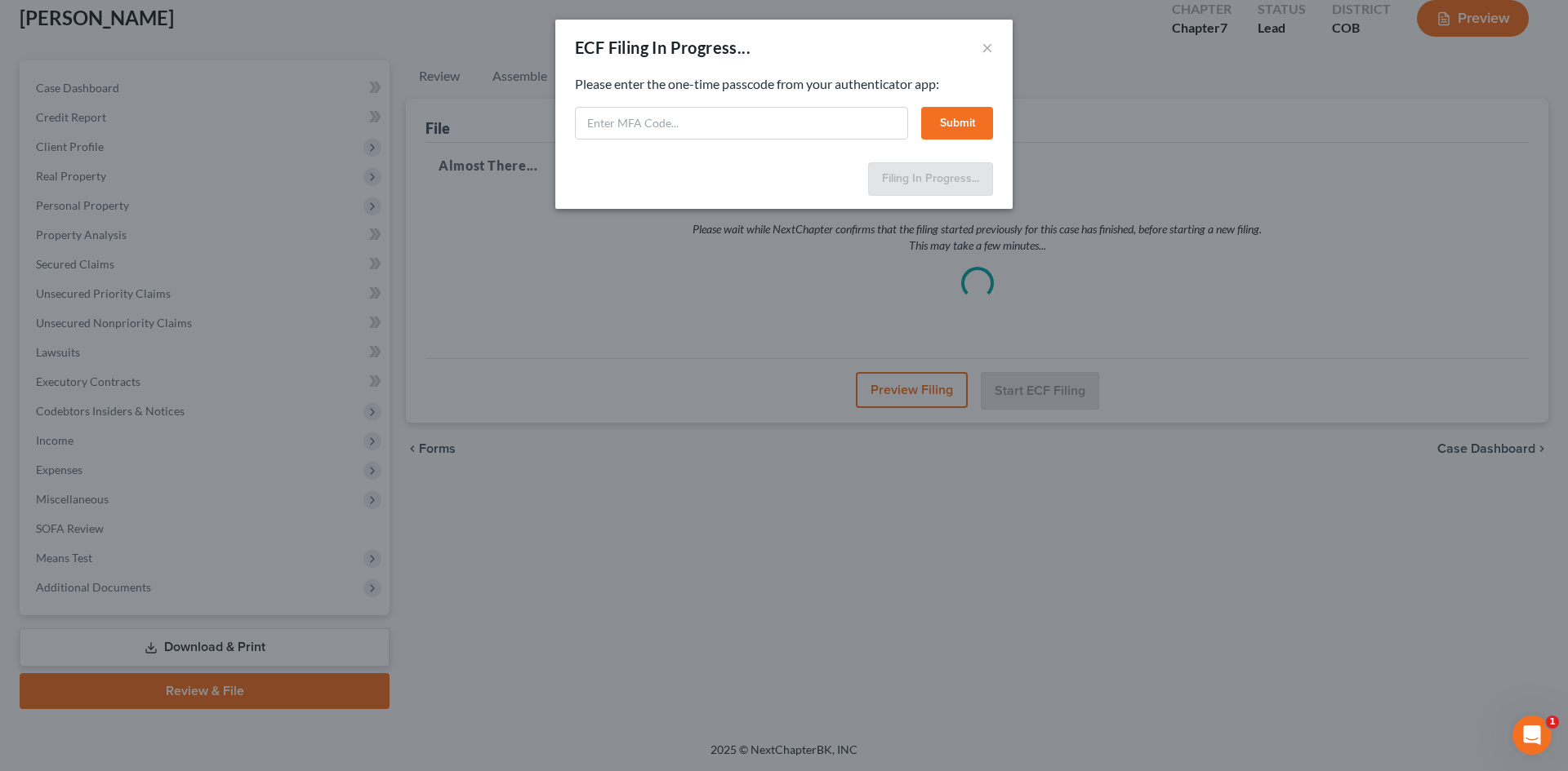
select select "0"
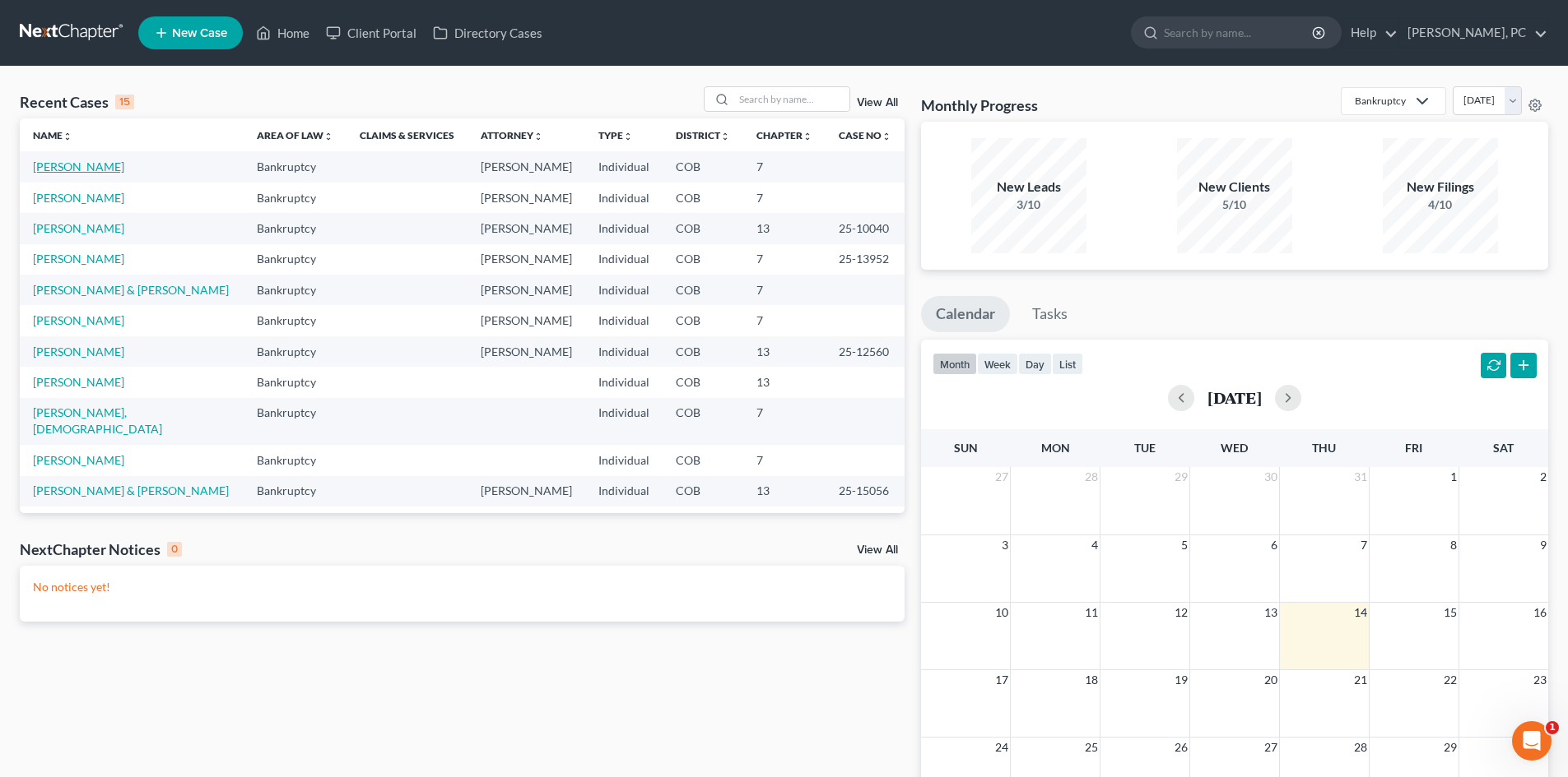
click at [70, 171] on link "[PERSON_NAME]" at bounding box center [78, 167] width 91 height 14
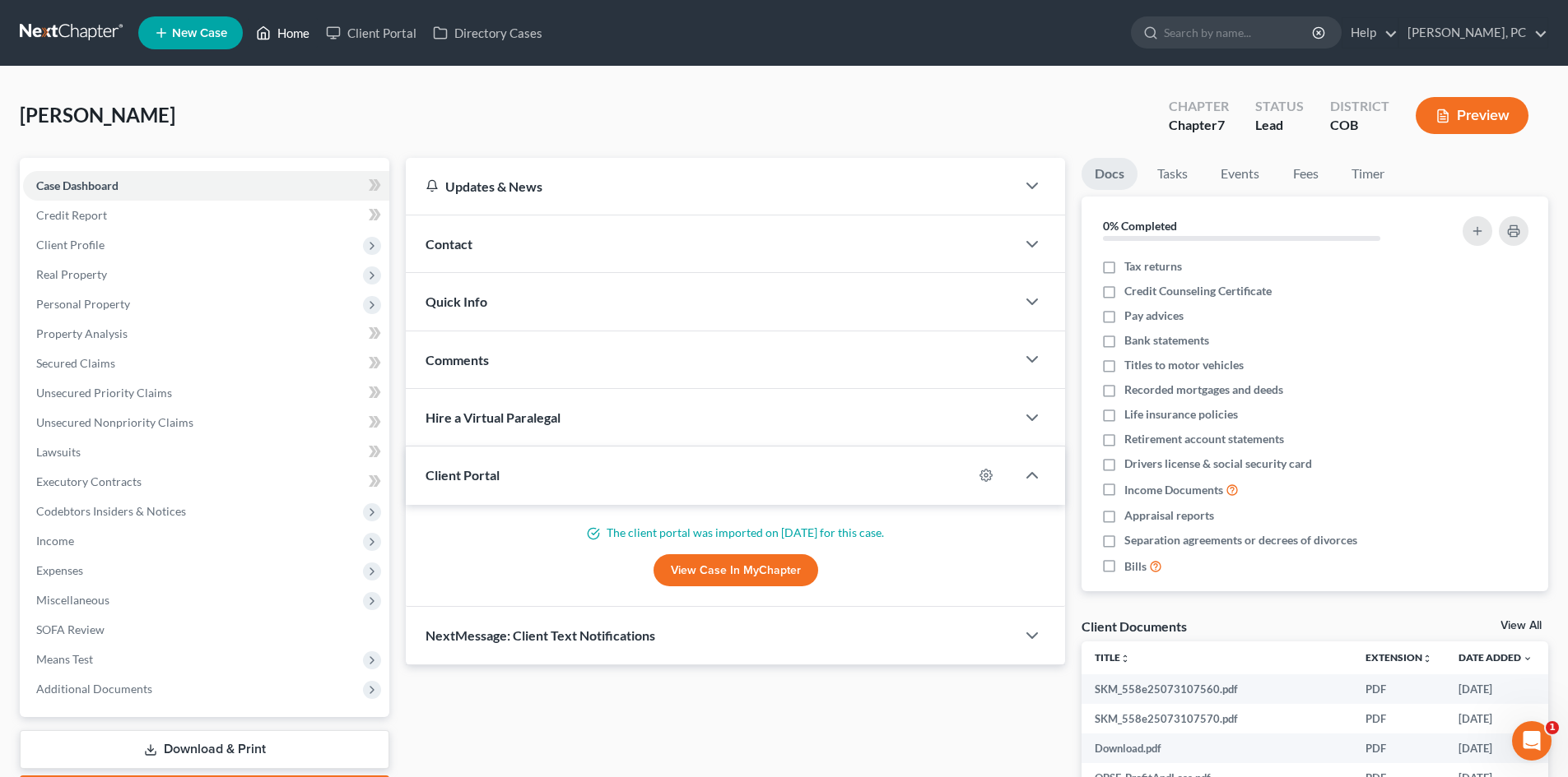
click at [283, 40] on link "Home" at bounding box center [283, 33] width 70 height 30
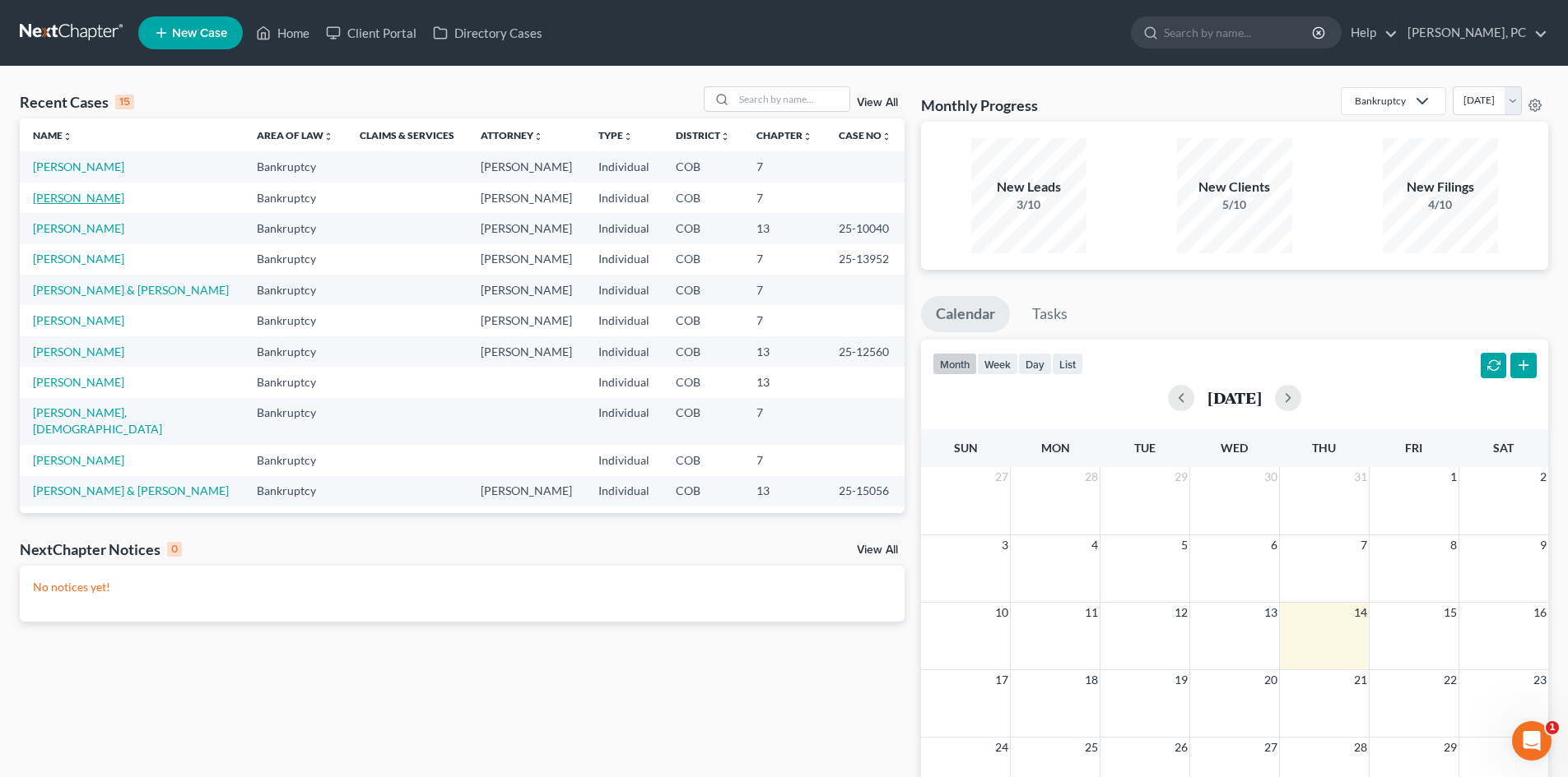
click at [71, 199] on link "[PERSON_NAME]" at bounding box center [78, 198] width 91 height 14
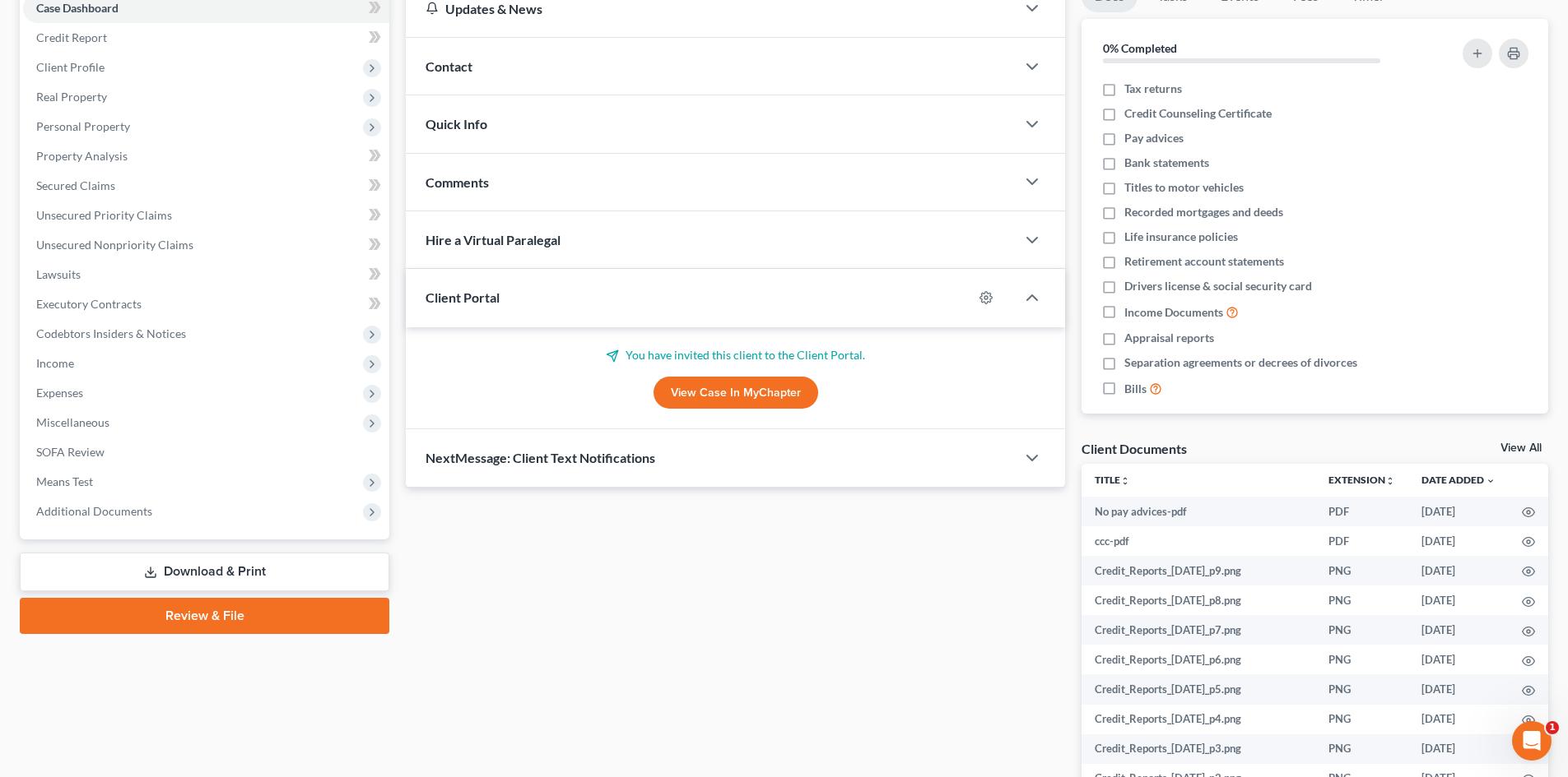
scroll to position [247, 0]
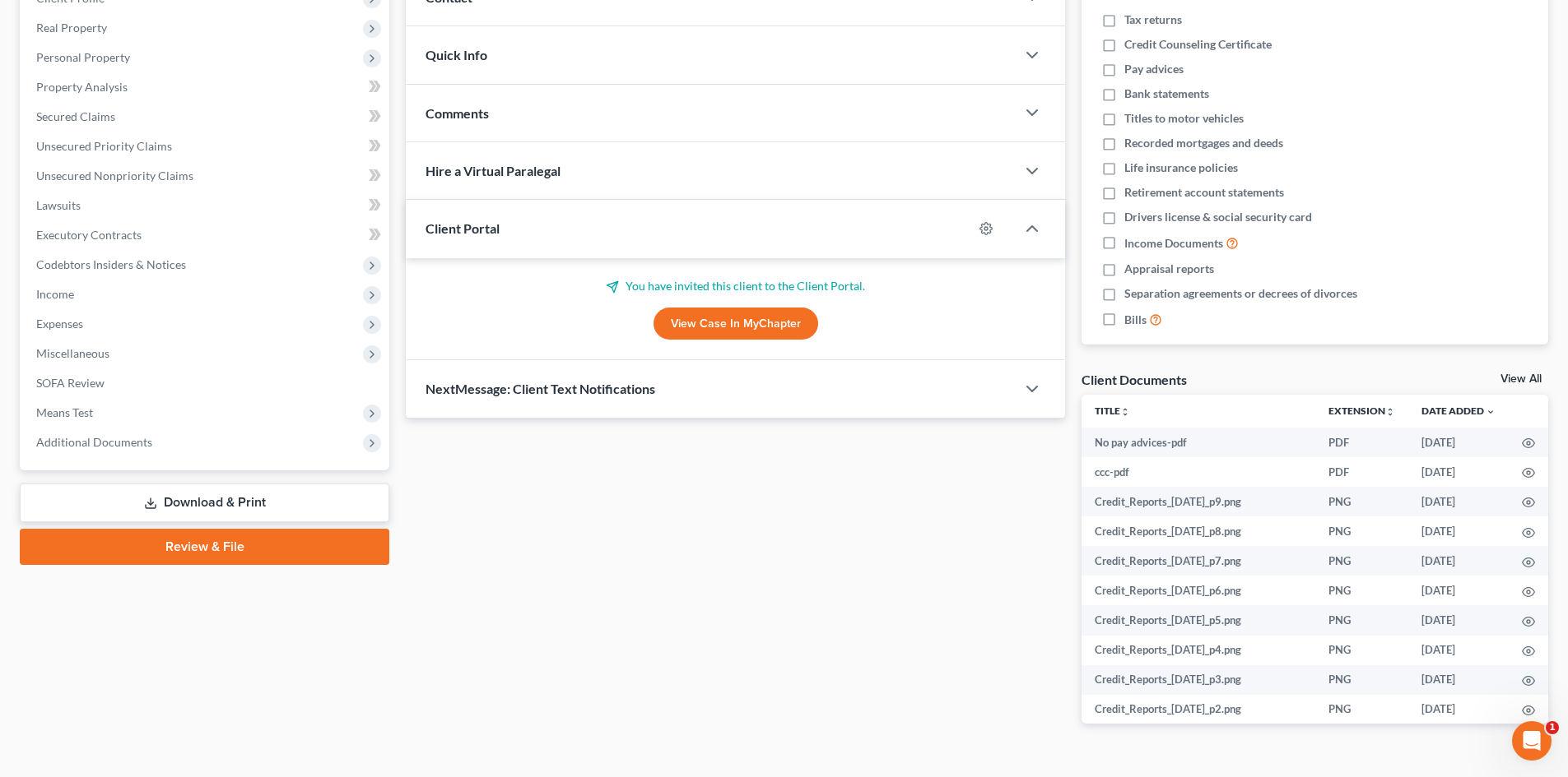
click at [208, 559] on link "Review & File" at bounding box center [204, 547] width 369 height 36
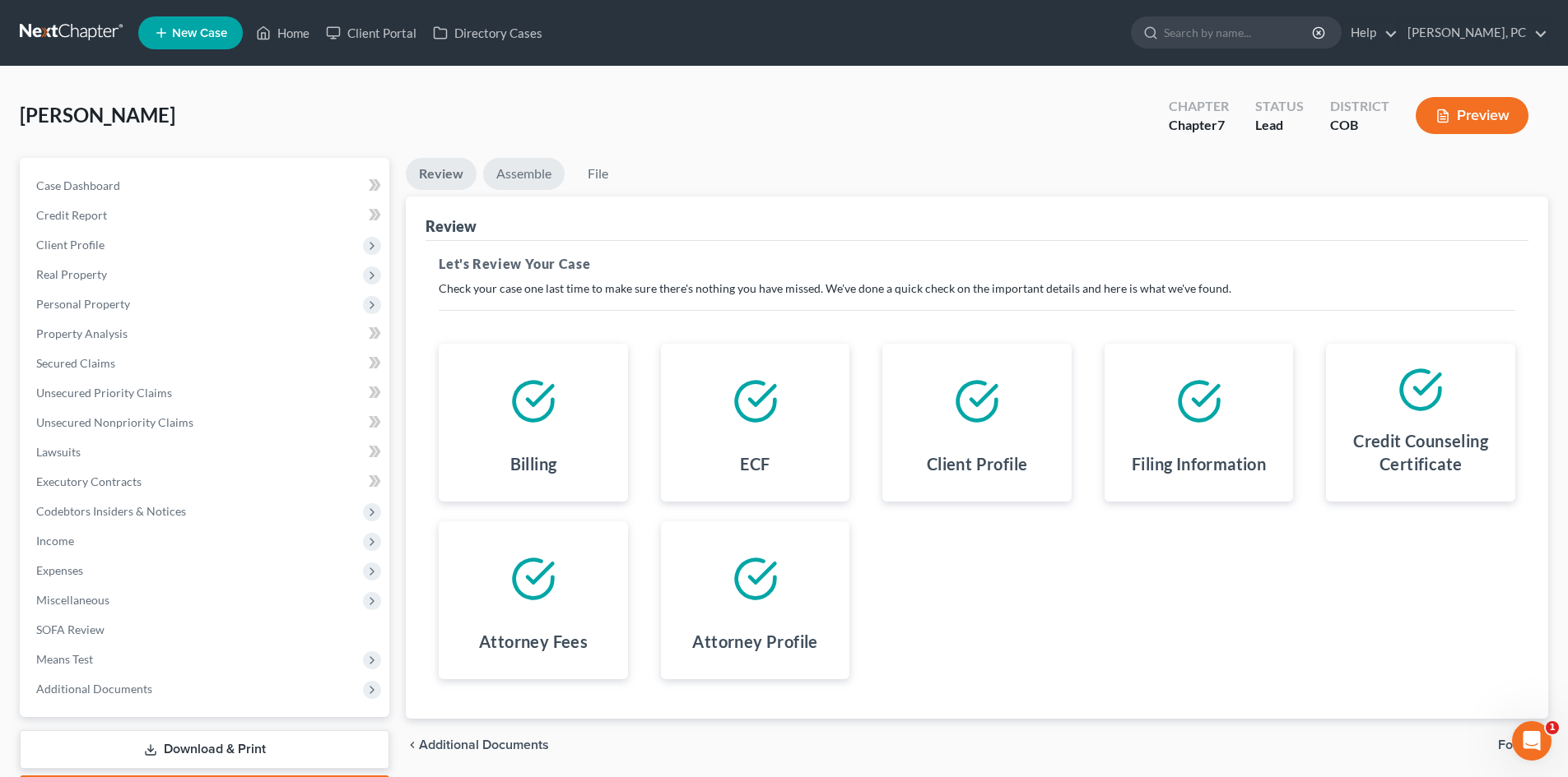
click at [526, 166] on link "Assemble" at bounding box center [523, 174] width 82 height 32
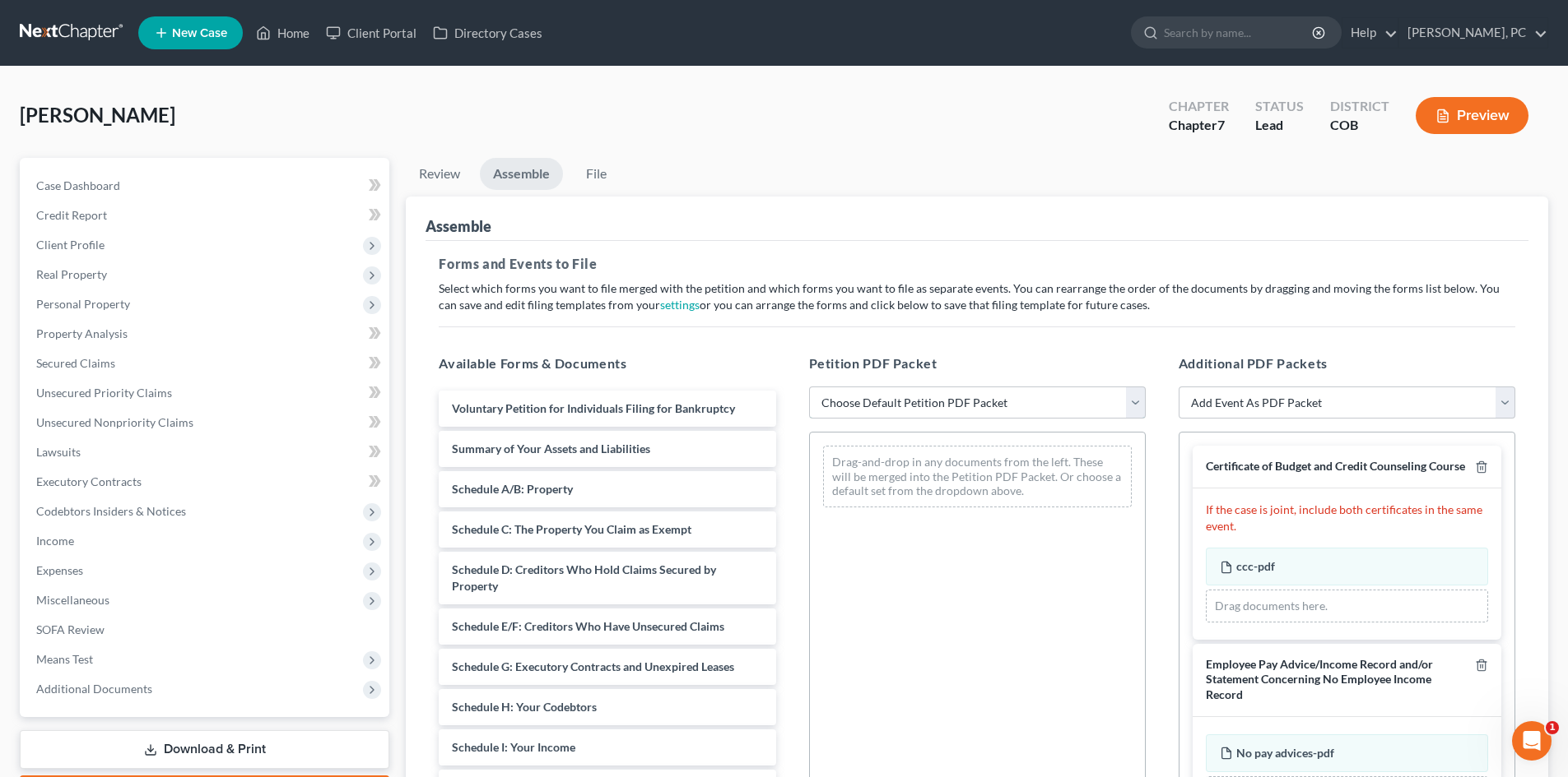
click at [984, 401] on select "Choose Default Petition PDF Packet Emergency Filing (Voluntary Petition and Cre…" at bounding box center [977, 403] width 337 height 33
select select "1"
click at [809, 387] on select "Choose Default Petition PDF Packet Emergency Filing (Voluntary Petition and Cre…" at bounding box center [977, 403] width 337 height 33
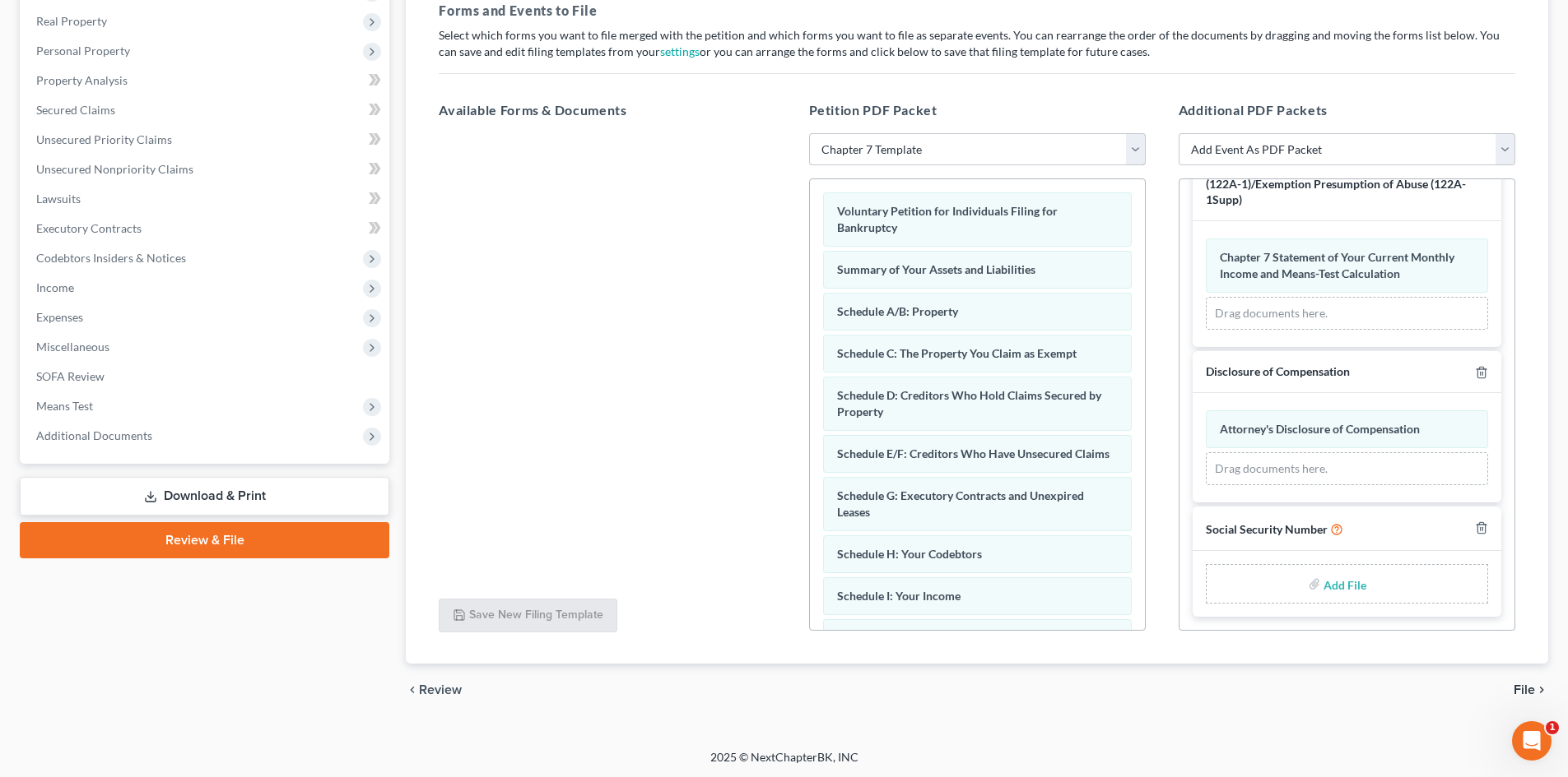
scroll to position [255, 0]
click at [1337, 584] on input "file" at bounding box center [1343, 583] width 40 height 30
type input "C:\fakepath\Social Security Number.pdf"
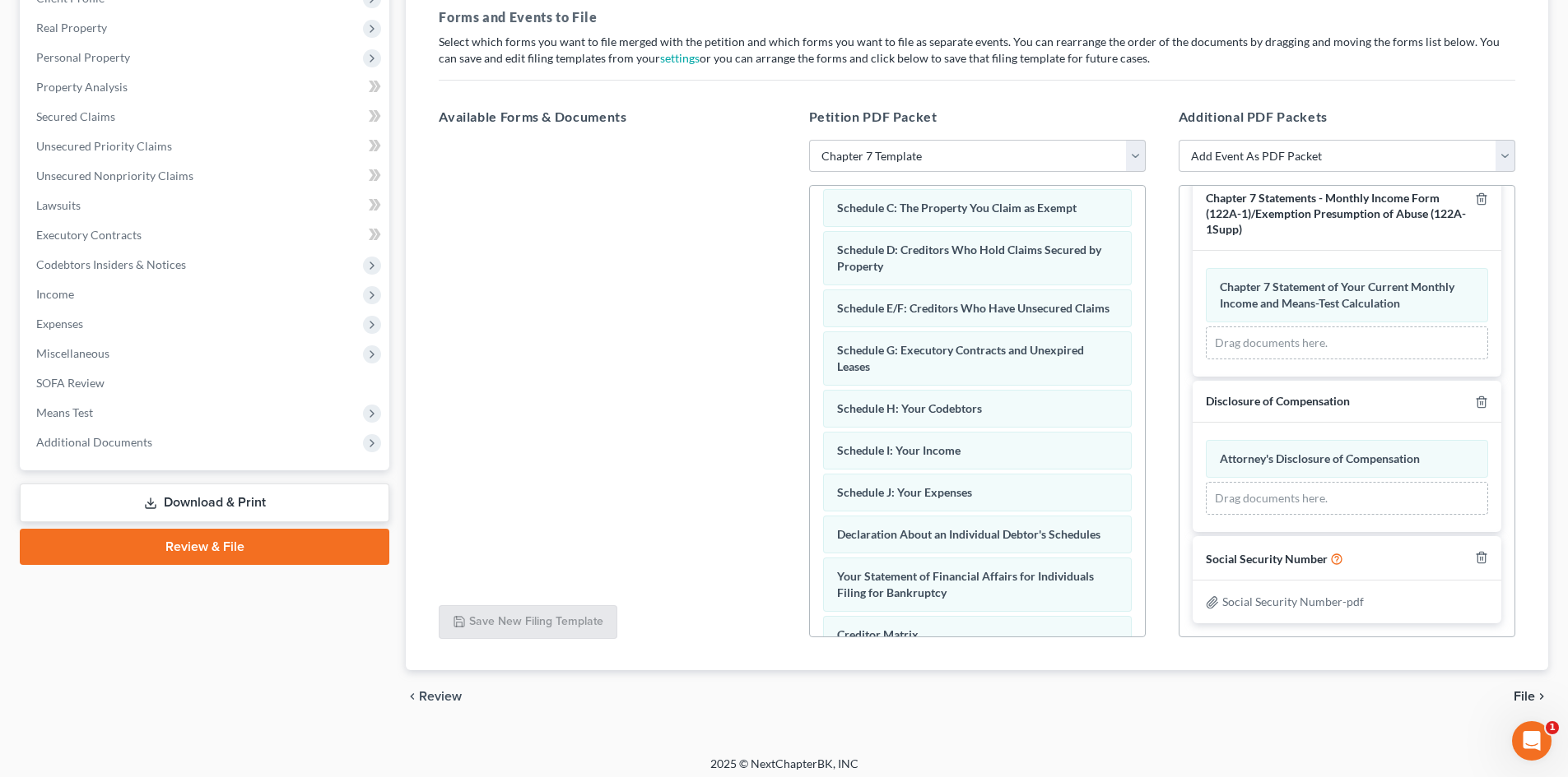
scroll to position [149, 0]
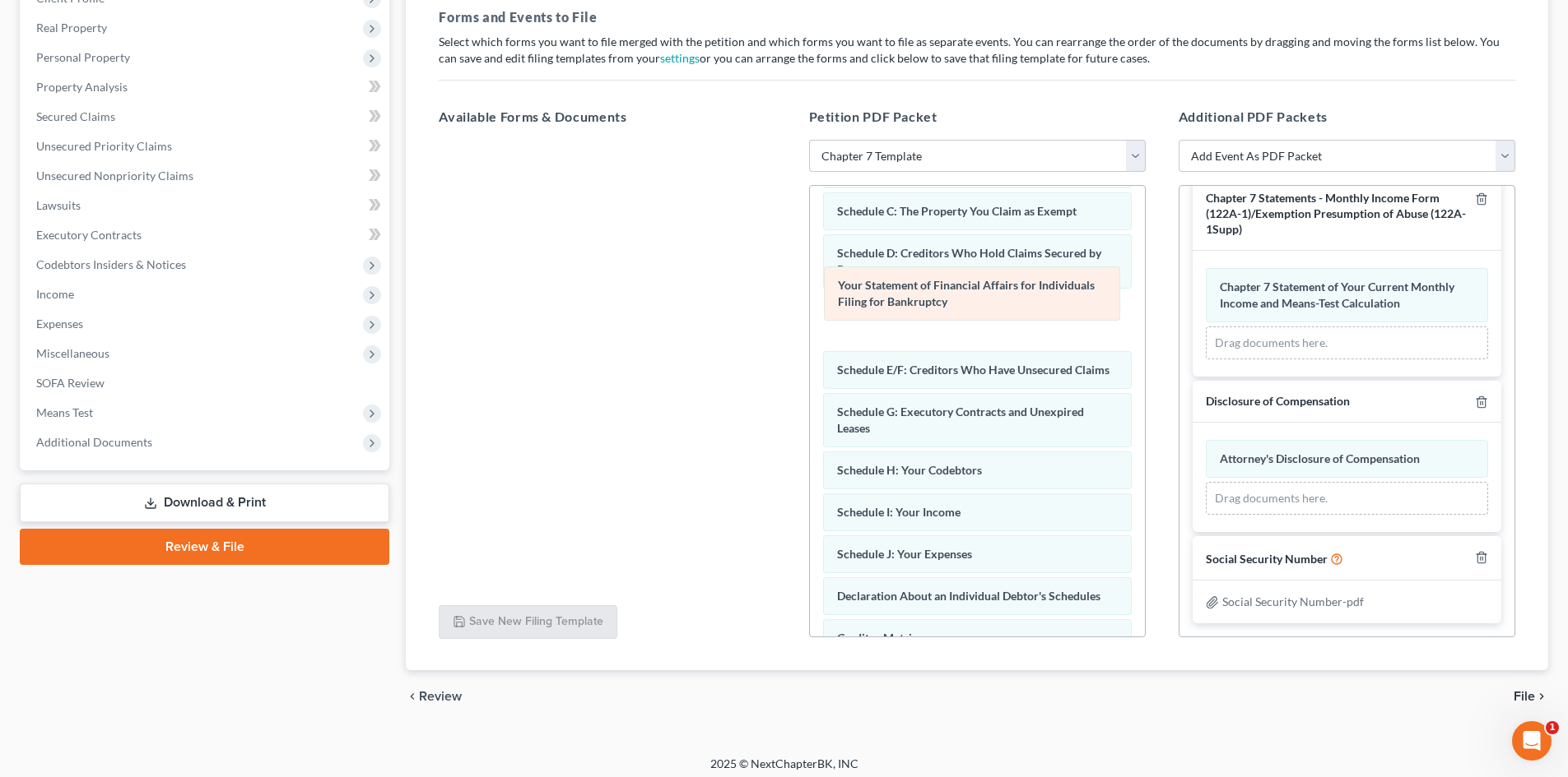
drag, startPoint x: 1003, startPoint y: 595, endPoint x: 1003, endPoint y: 284, distance: 311.0
click at [1003, 284] on div "Your Statement of Financial Affairs for Individuals Filing for Bankruptcy Volun…" at bounding box center [977, 437] width 335 height 800
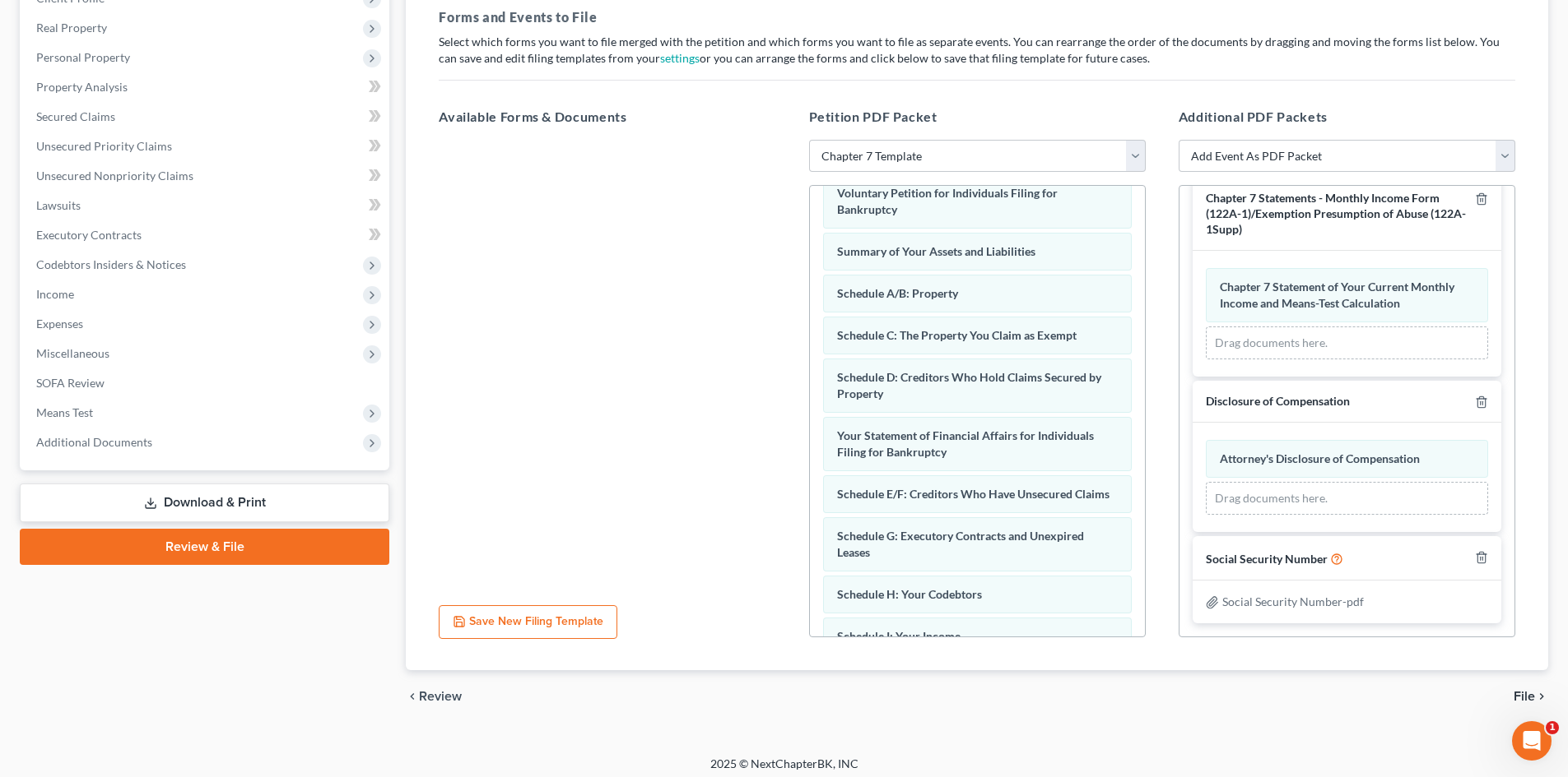
scroll to position [0, 0]
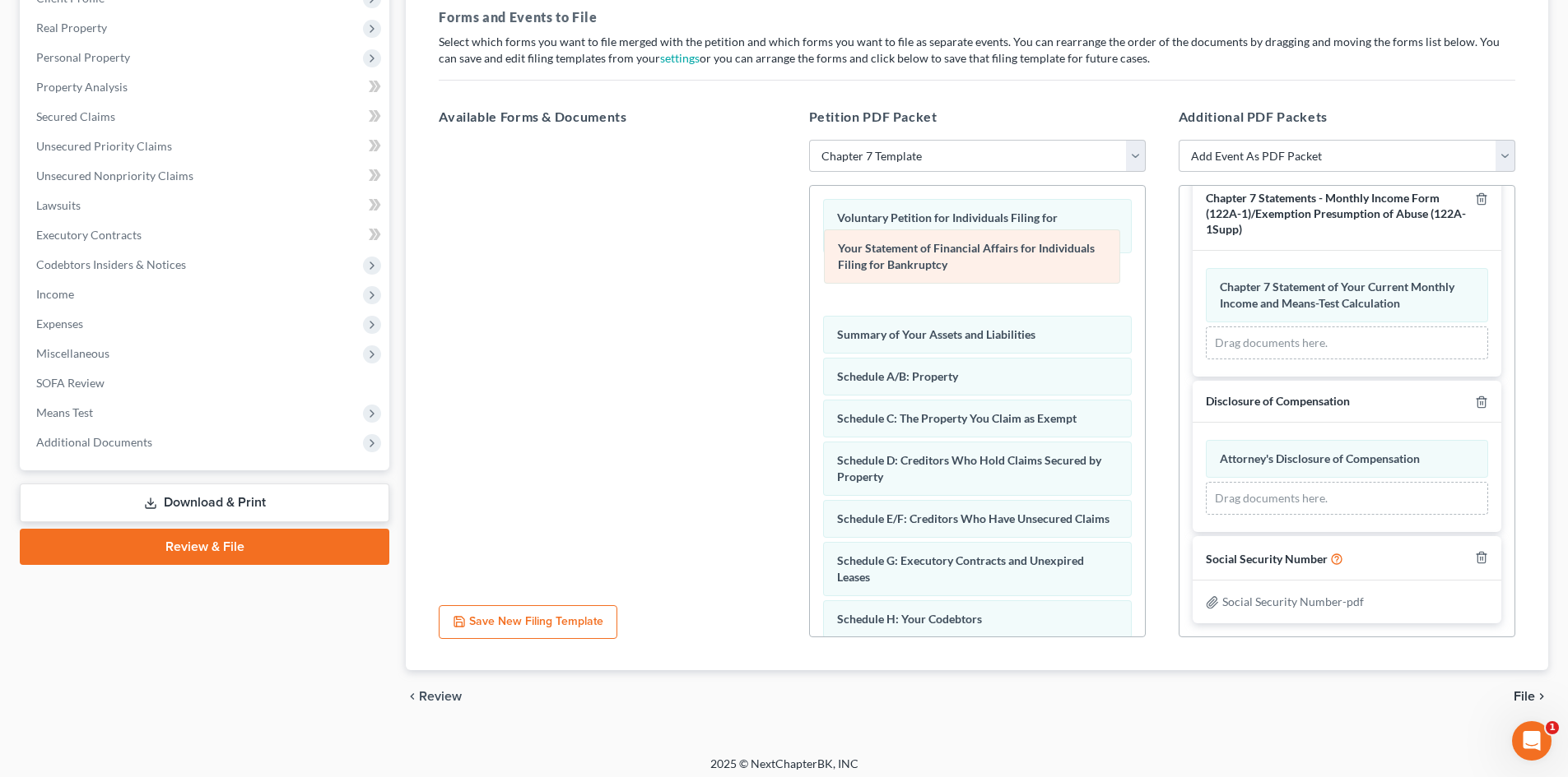
drag, startPoint x: 907, startPoint y: 470, endPoint x: 908, endPoint y: 258, distance: 212.0
click at [908, 258] on div "Your Statement of Financial Affairs for Individuals Filing for Bankruptcy Volun…" at bounding box center [977, 585] width 335 height 800
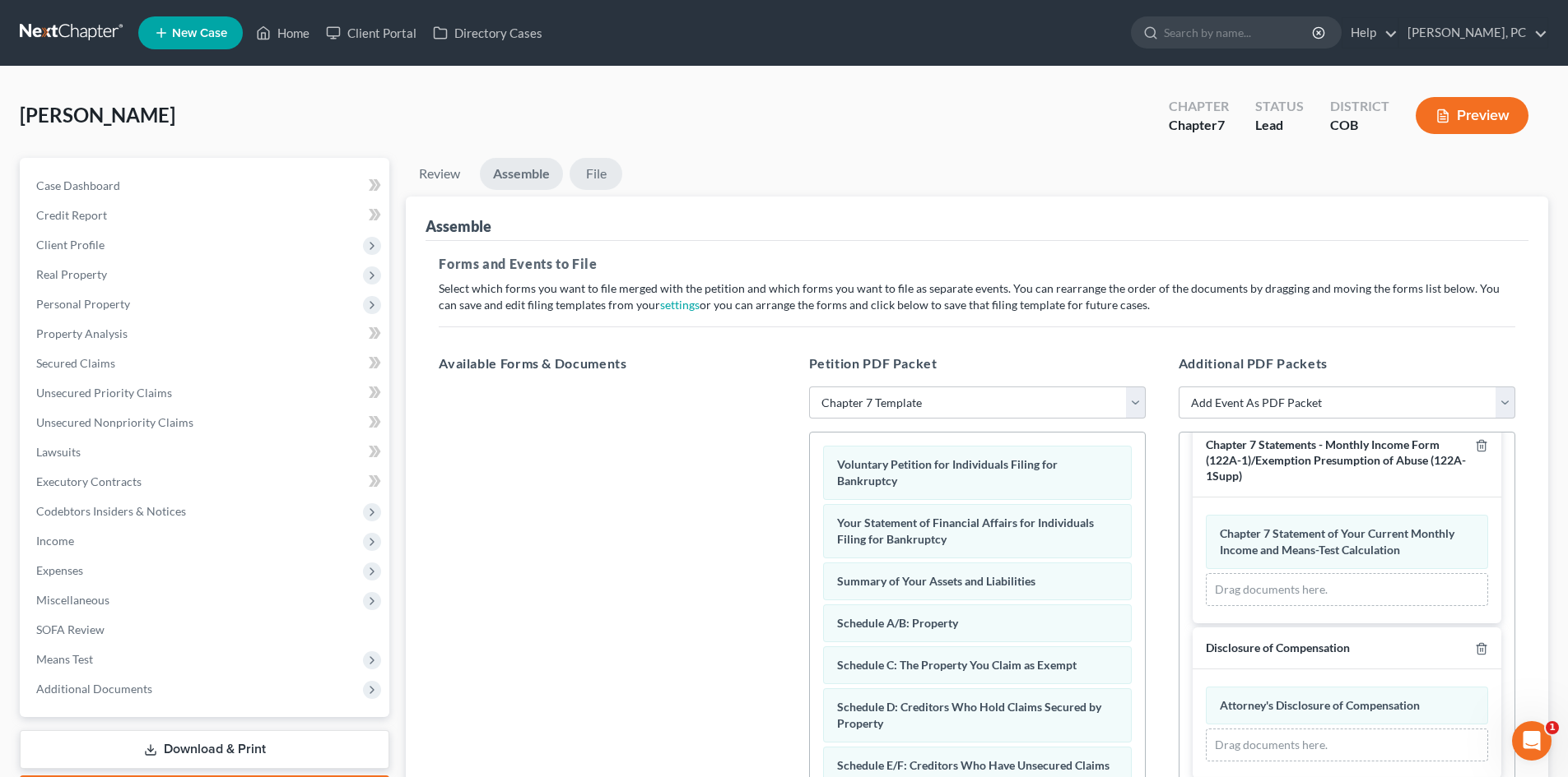
click at [601, 165] on link "File" at bounding box center [596, 174] width 53 height 32
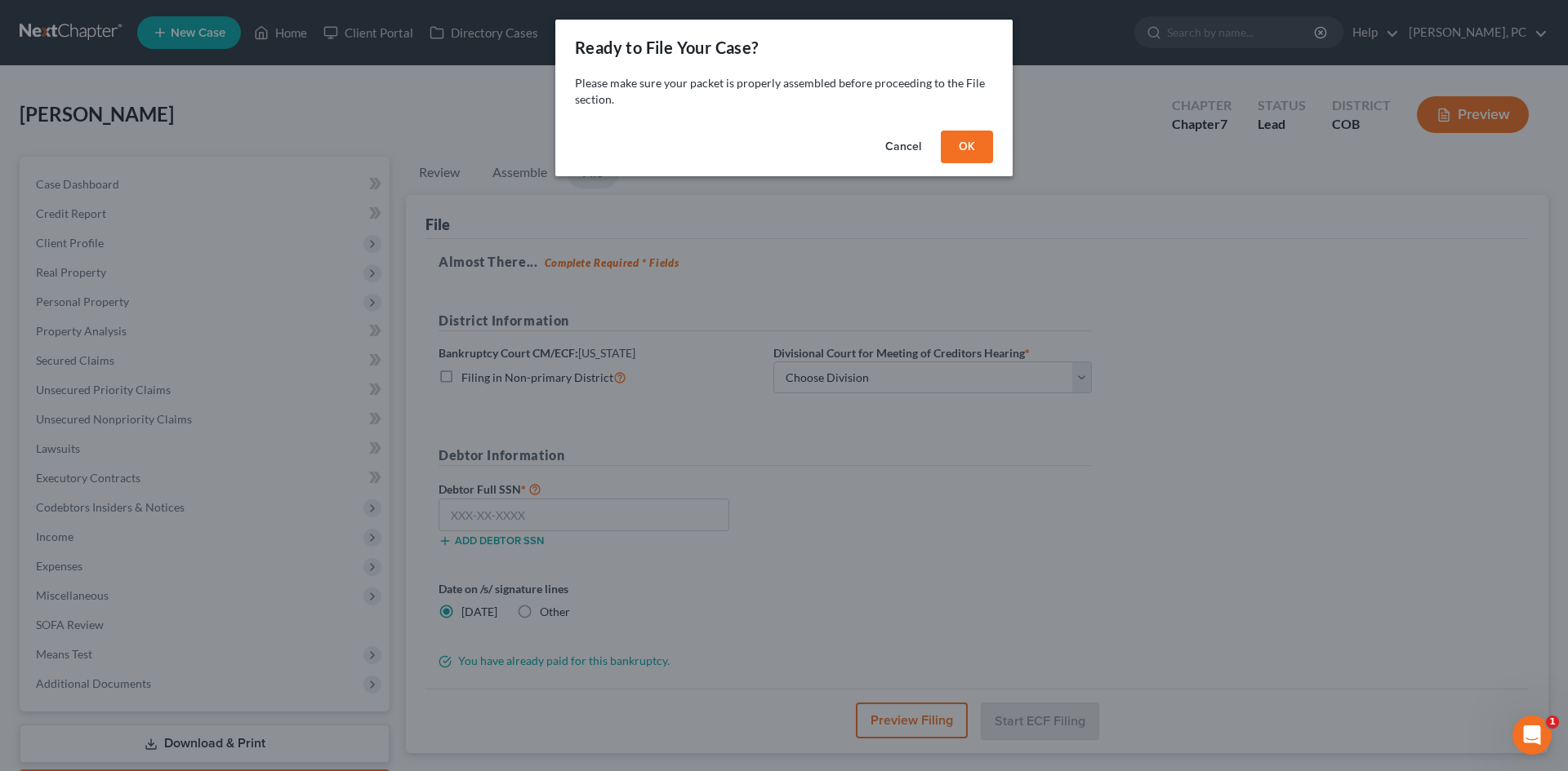
click at [987, 161] on button "OK" at bounding box center [967, 147] width 52 height 32
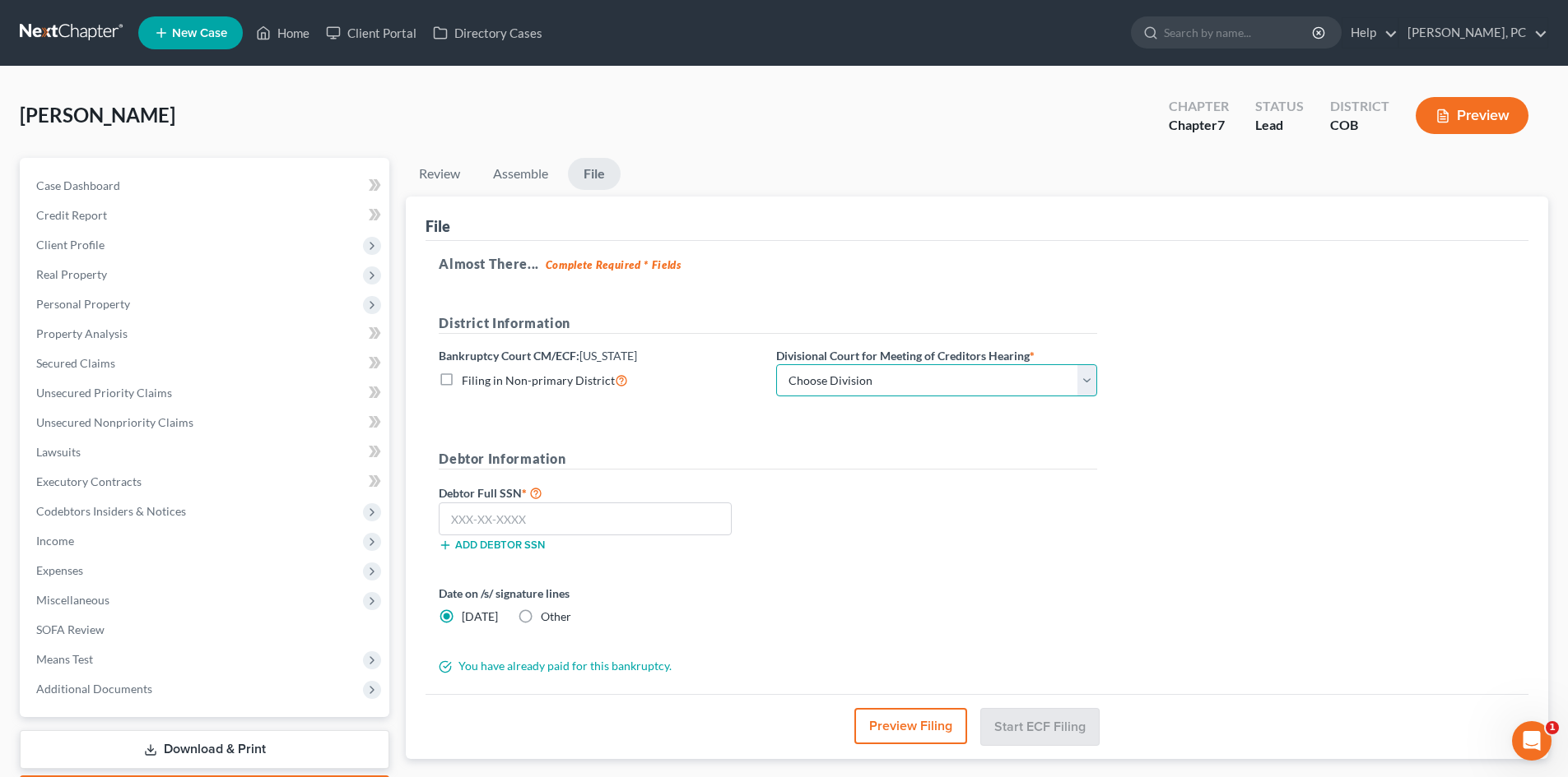
click at [832, 388] on select "Choose Division [GEOGRAPHIC_DATA]" at bounding box center [936, 381] width 321 height 33
select select "0"
click at [776, 365] on select "Choose Division [GEOGRAPHIC_DATA]" at bounding box center [936, 381] width 321 height 33
click at [541, 616] on label "Other" at bounding box center [556, 616] width 31 height 17
click at [547, 616] on input "Other" at bounding box center [552, 614] width 11 height 11
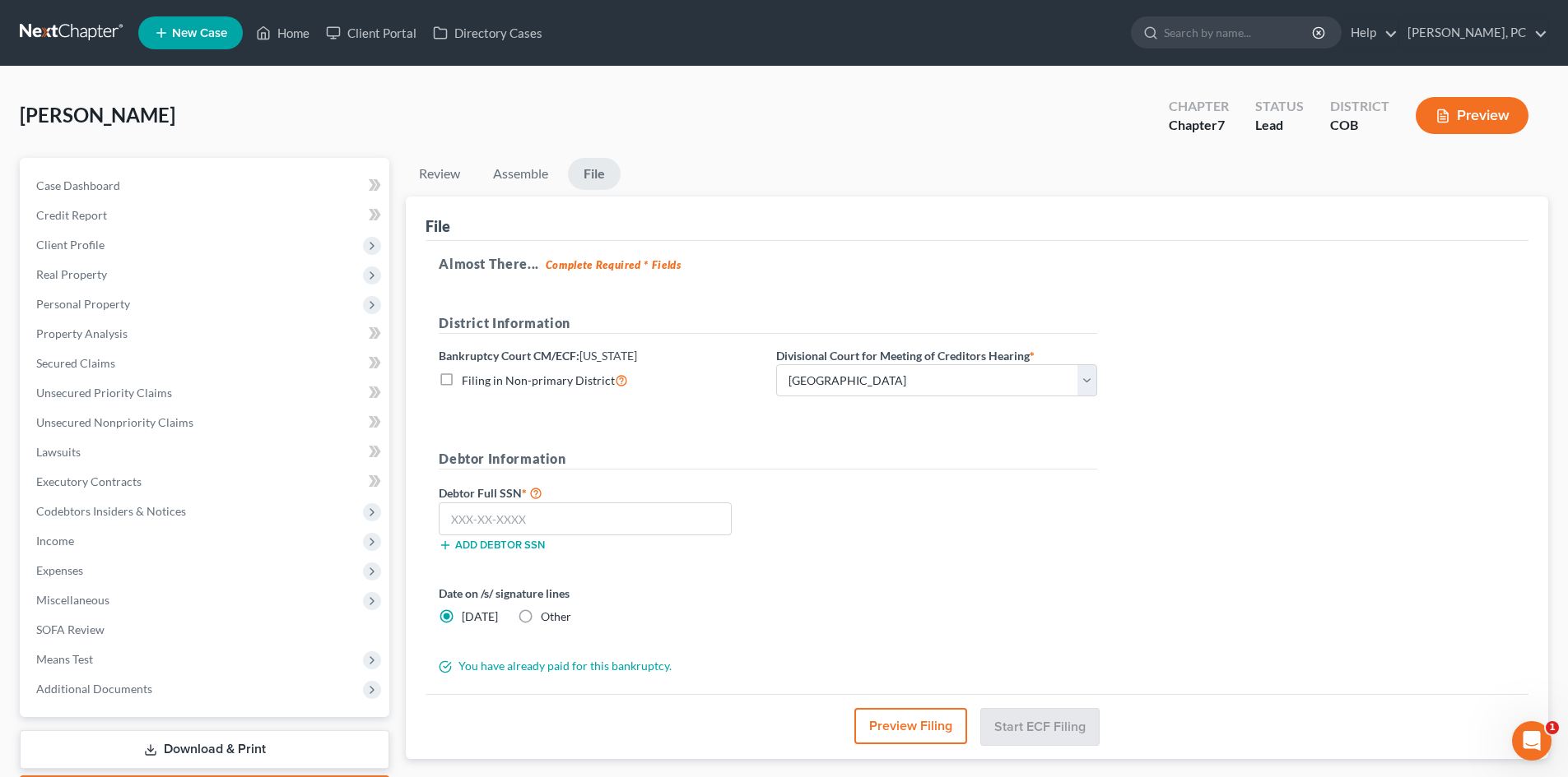
radio input "true"
radio input "false"
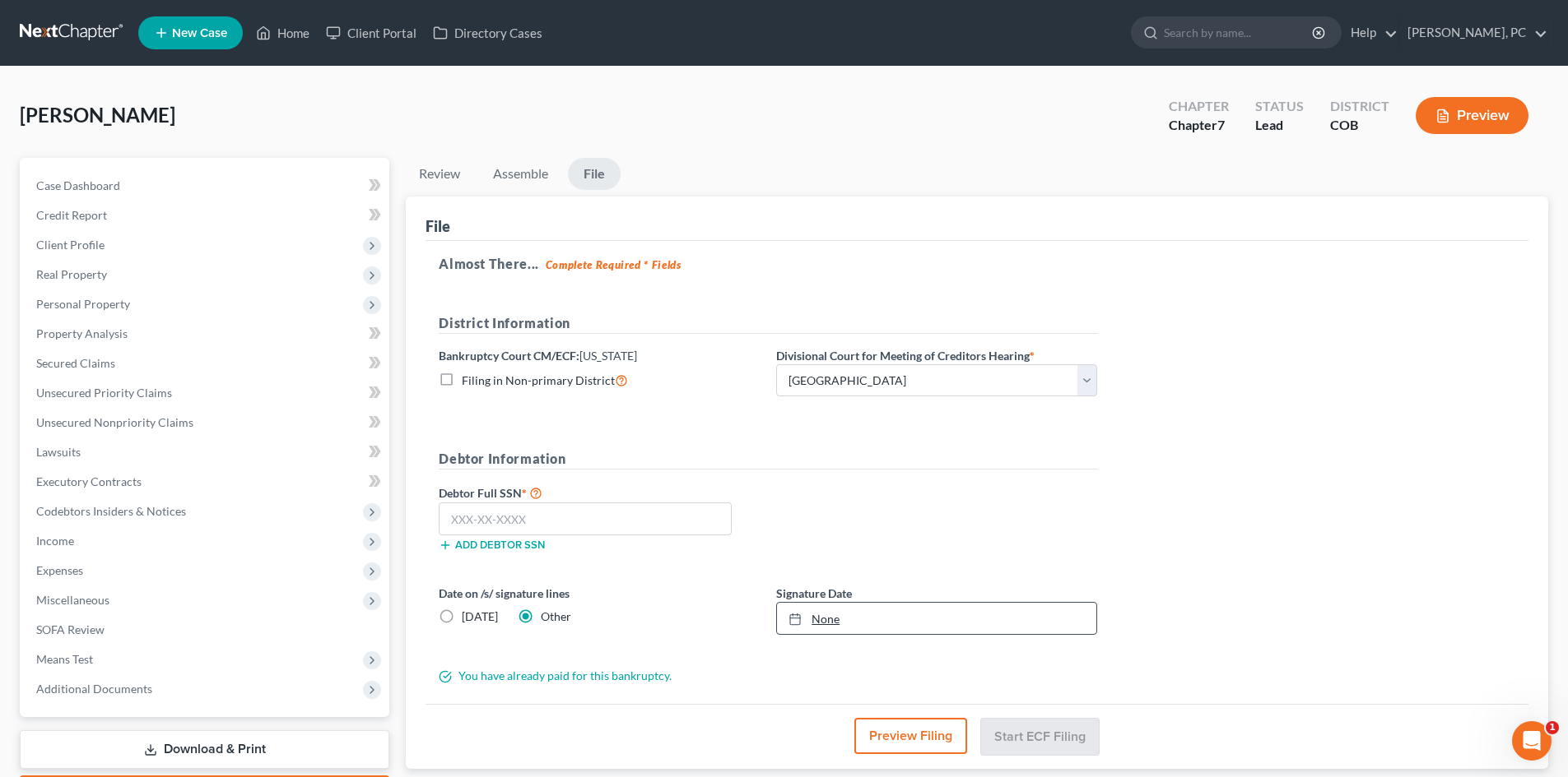
type input "[DATE]"
click at [836, 622] on link "None" at bounding box center [936, 619] width 319 height 32
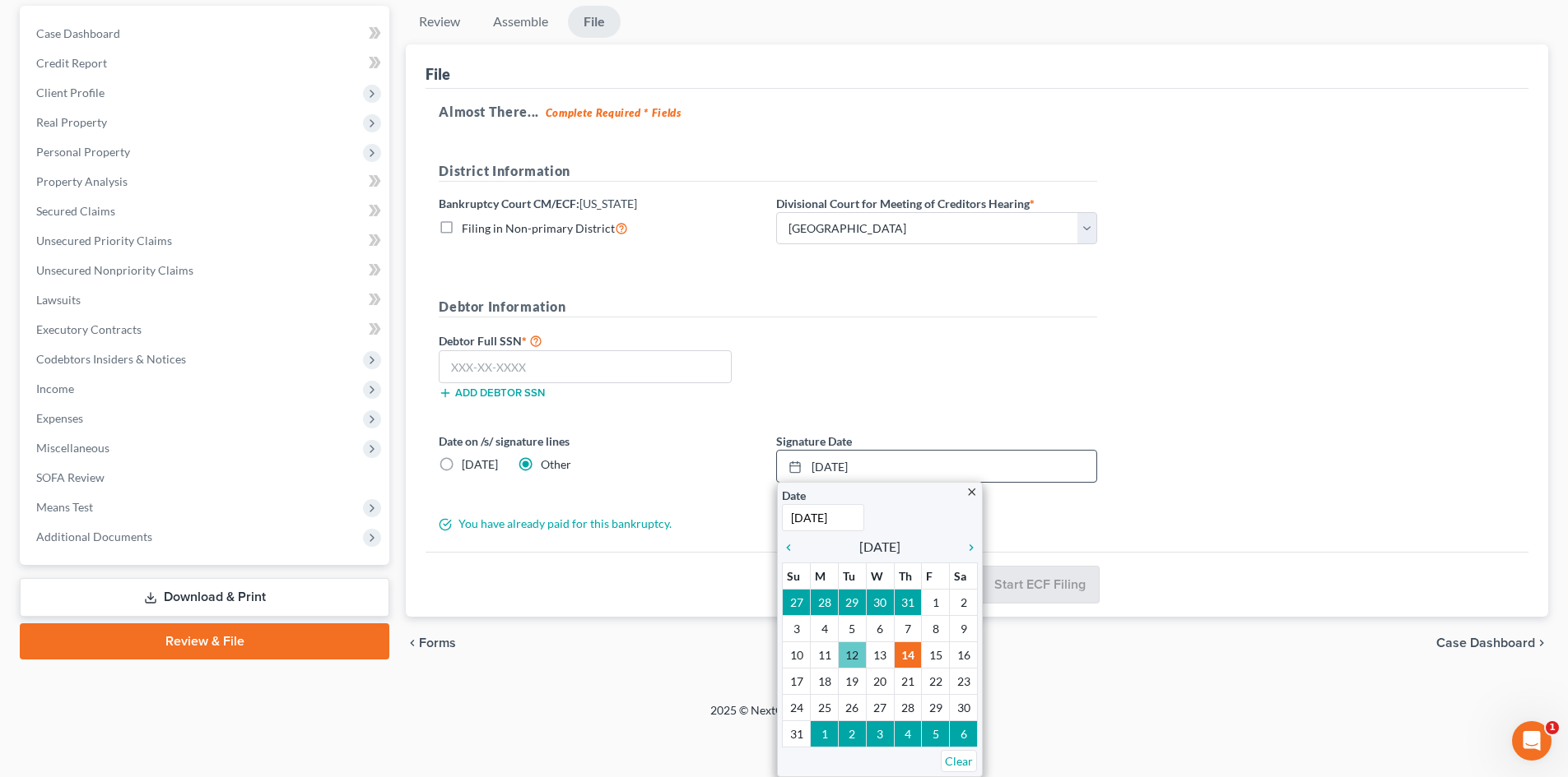
scroll to position [107, 0]
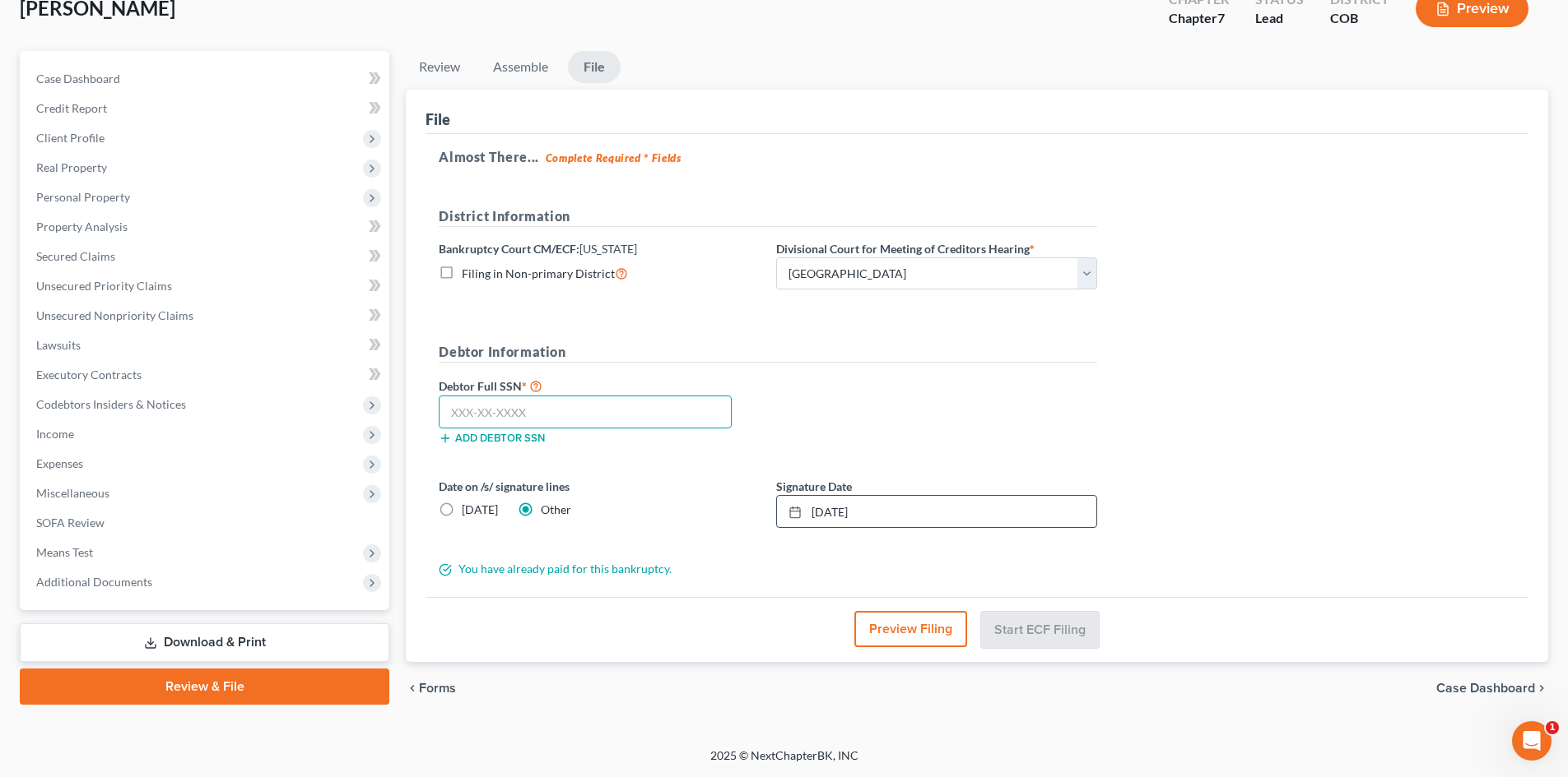
click at [609, 419] on input "text" at bounding box center [585, 411] width 293 height 33
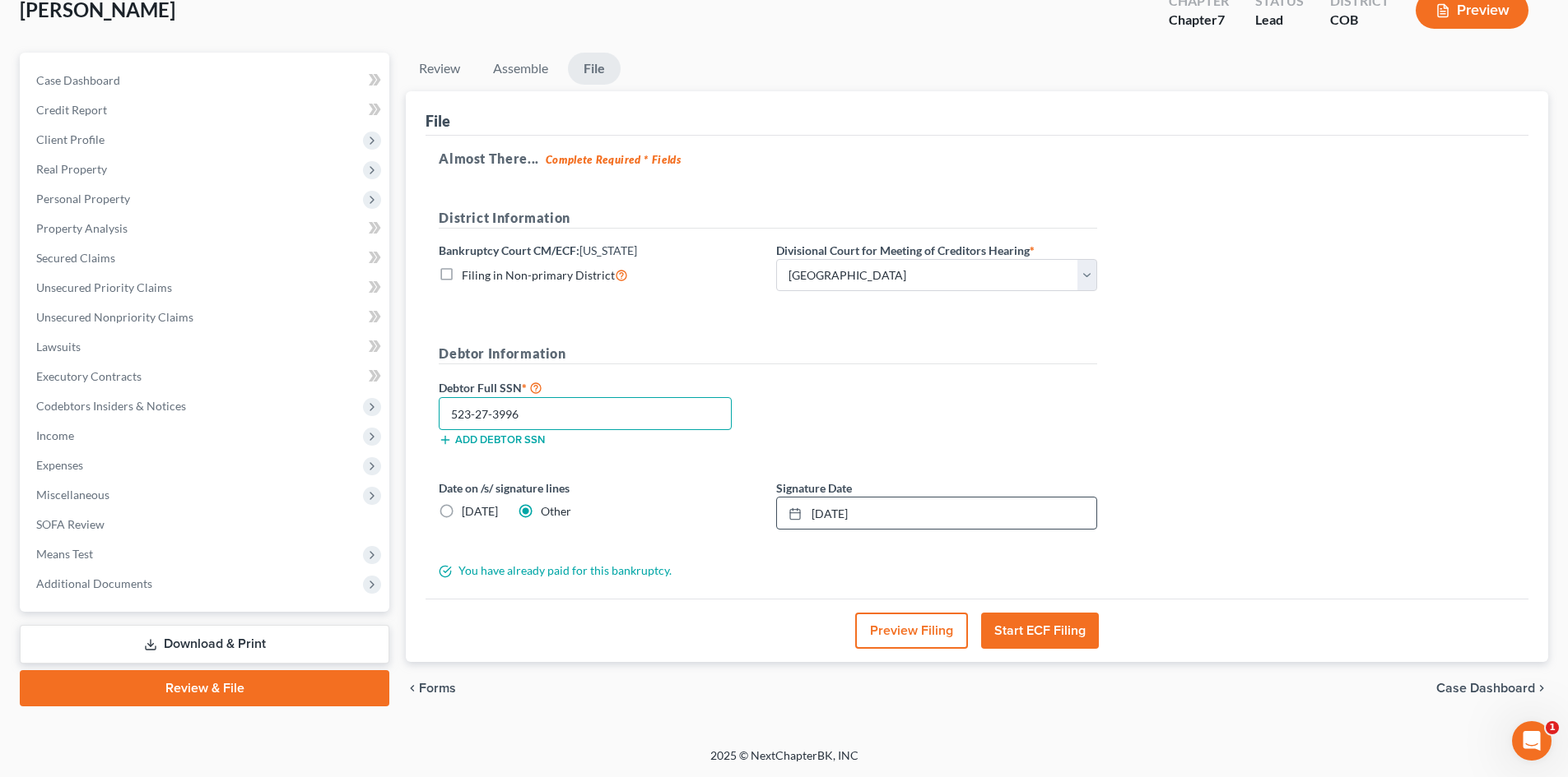
type input "523-27-3996"
click at [958, 357] on h5 "Debtor Information" at bounding box center [768, 353] width 659 height 20
click at [1041, 628] on button "Start ECF Filing" at bounding box center [1039, 630] width 118 height 36
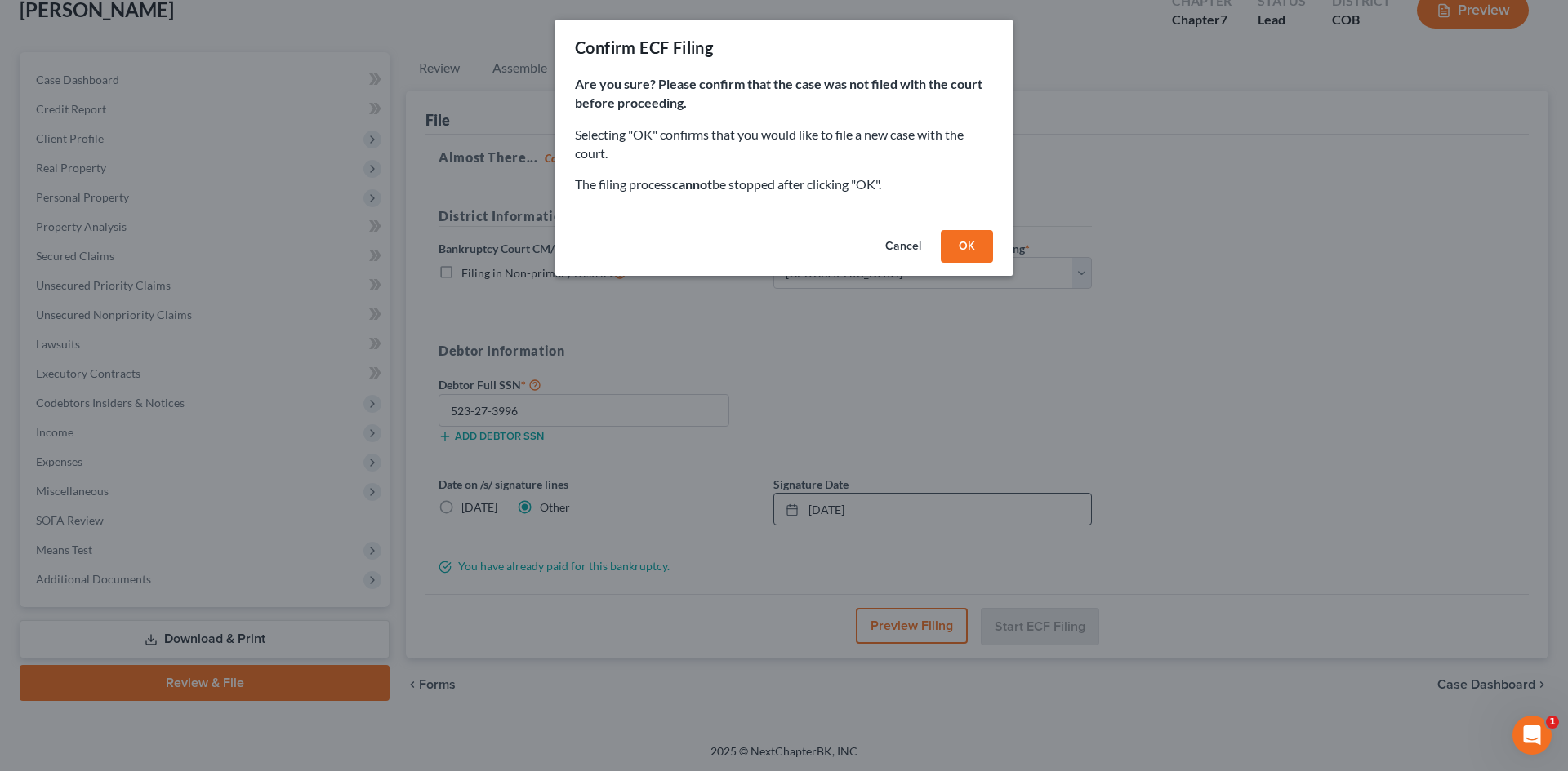
click at [971, 250] on button "OK" at bounding box center [967, 246] width 52 height 32
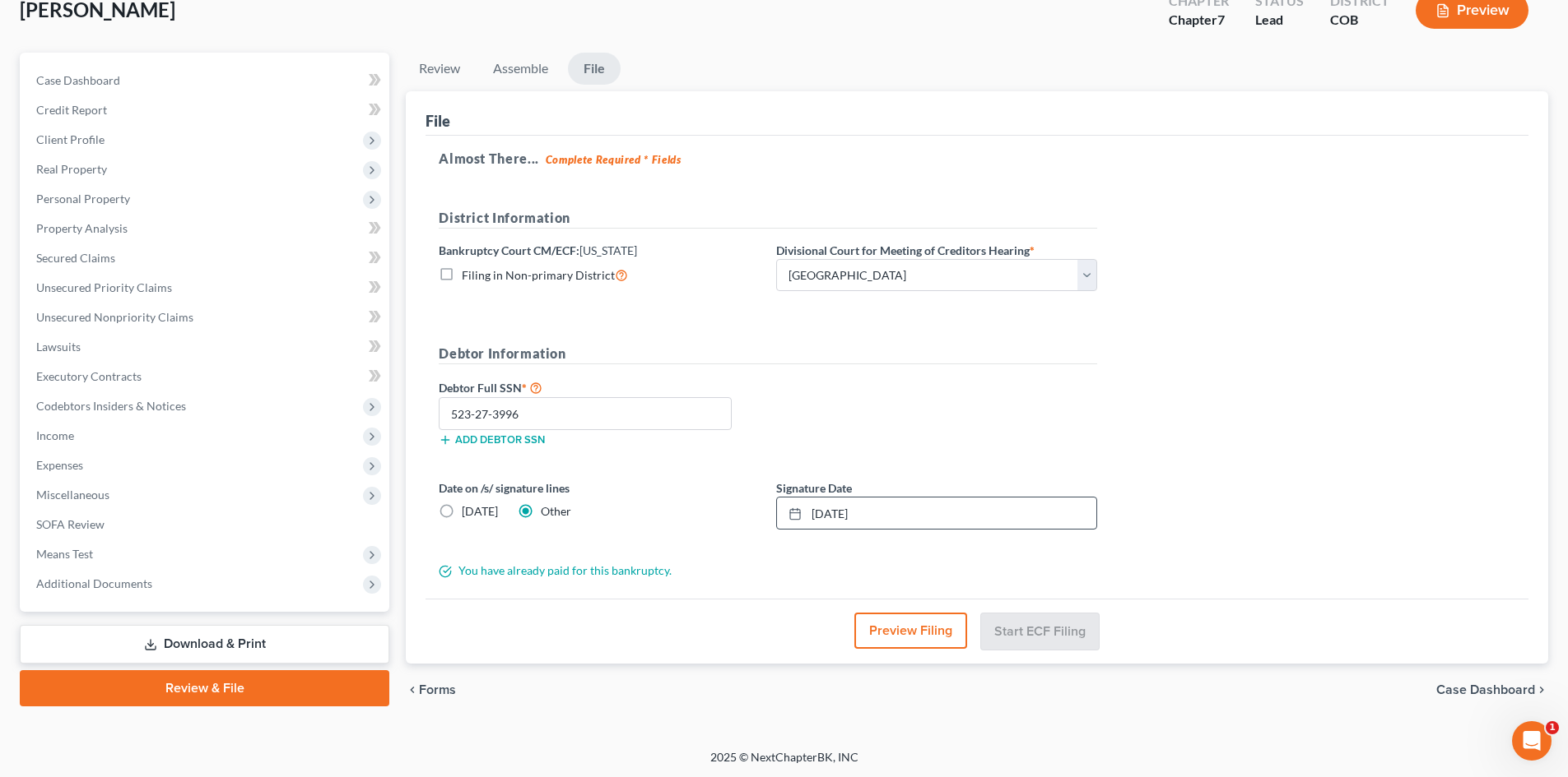
scroll to position [97, 0]
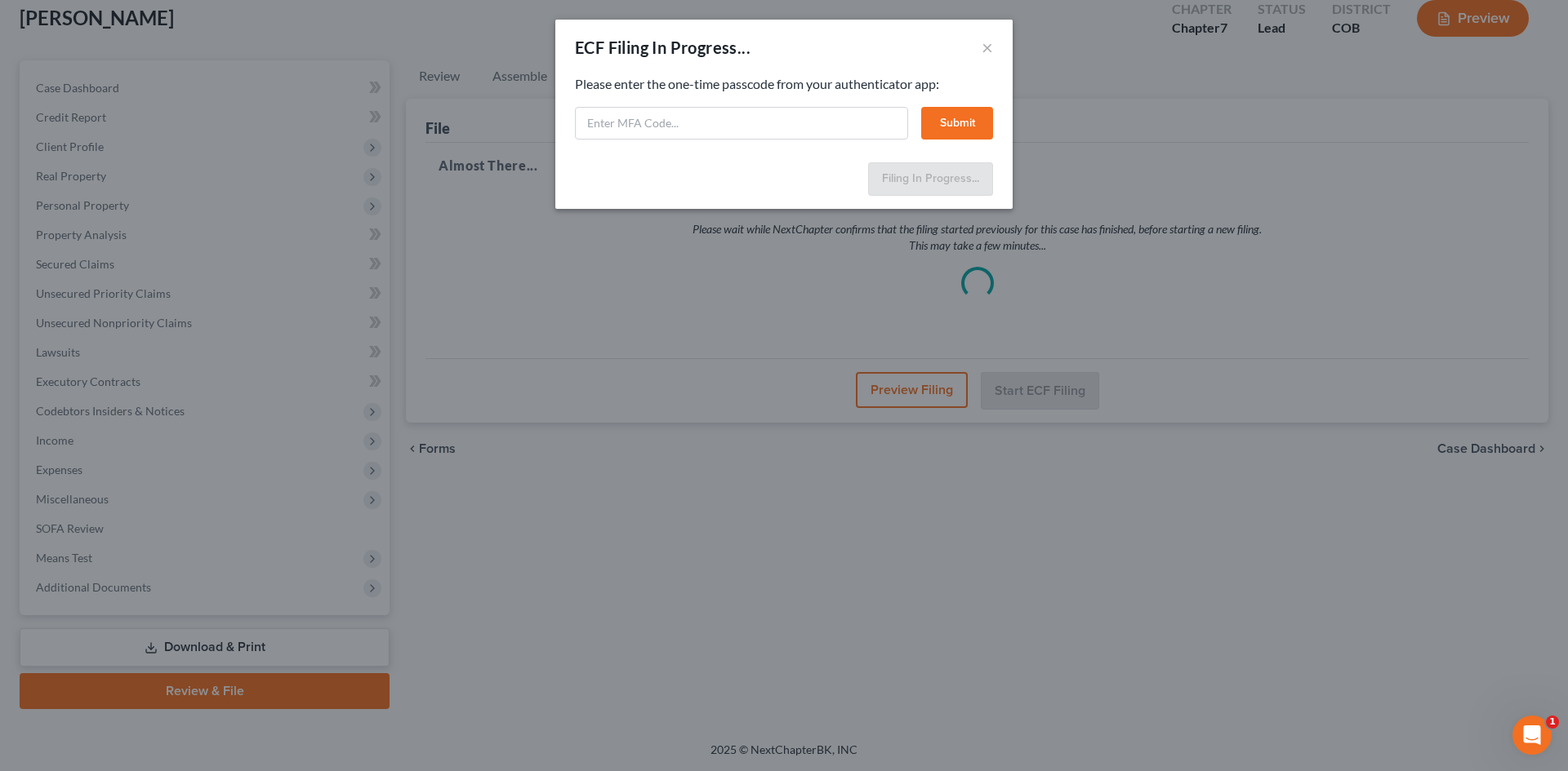
select select "0"
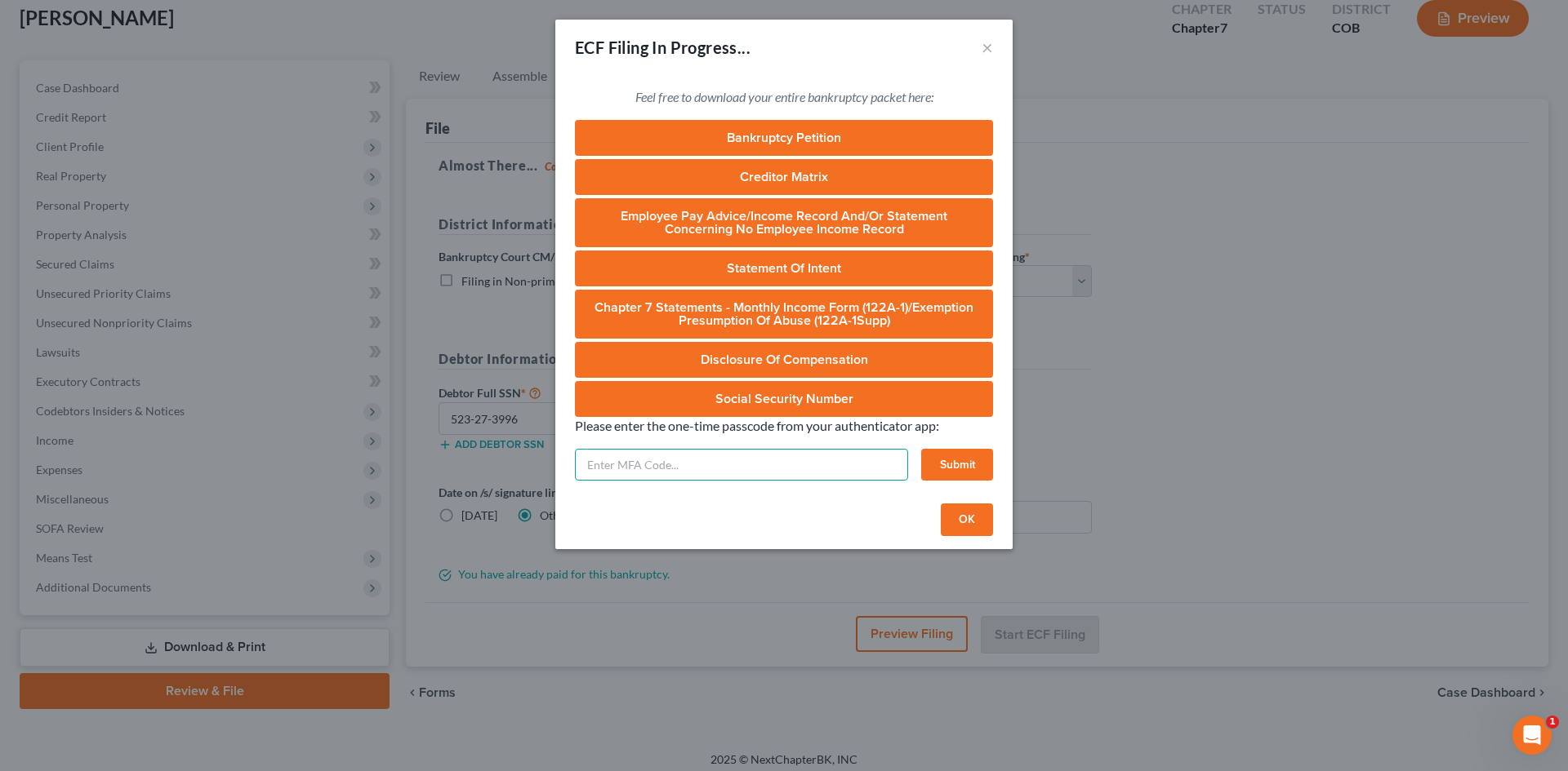
click at [673, 456] on input "text" at bounding box center [742, 465] width 333 height 32
type input "274237"
click at [974, 471] on button "Submit" at bounding box center [957, 465] width 72 height 32
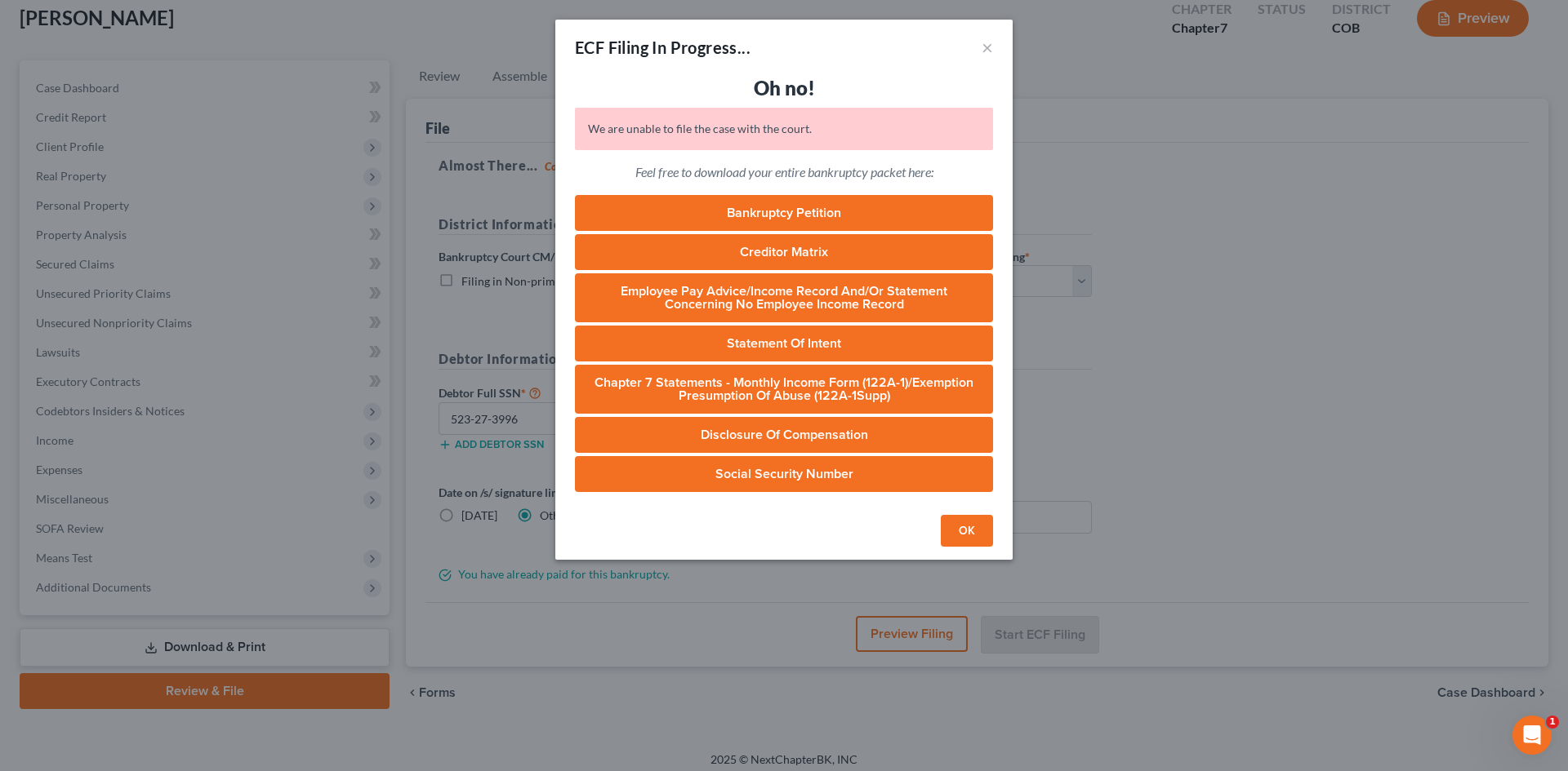
click at [969, 528] on button "OK" at bounding box center [967, 530] width 52 height 32
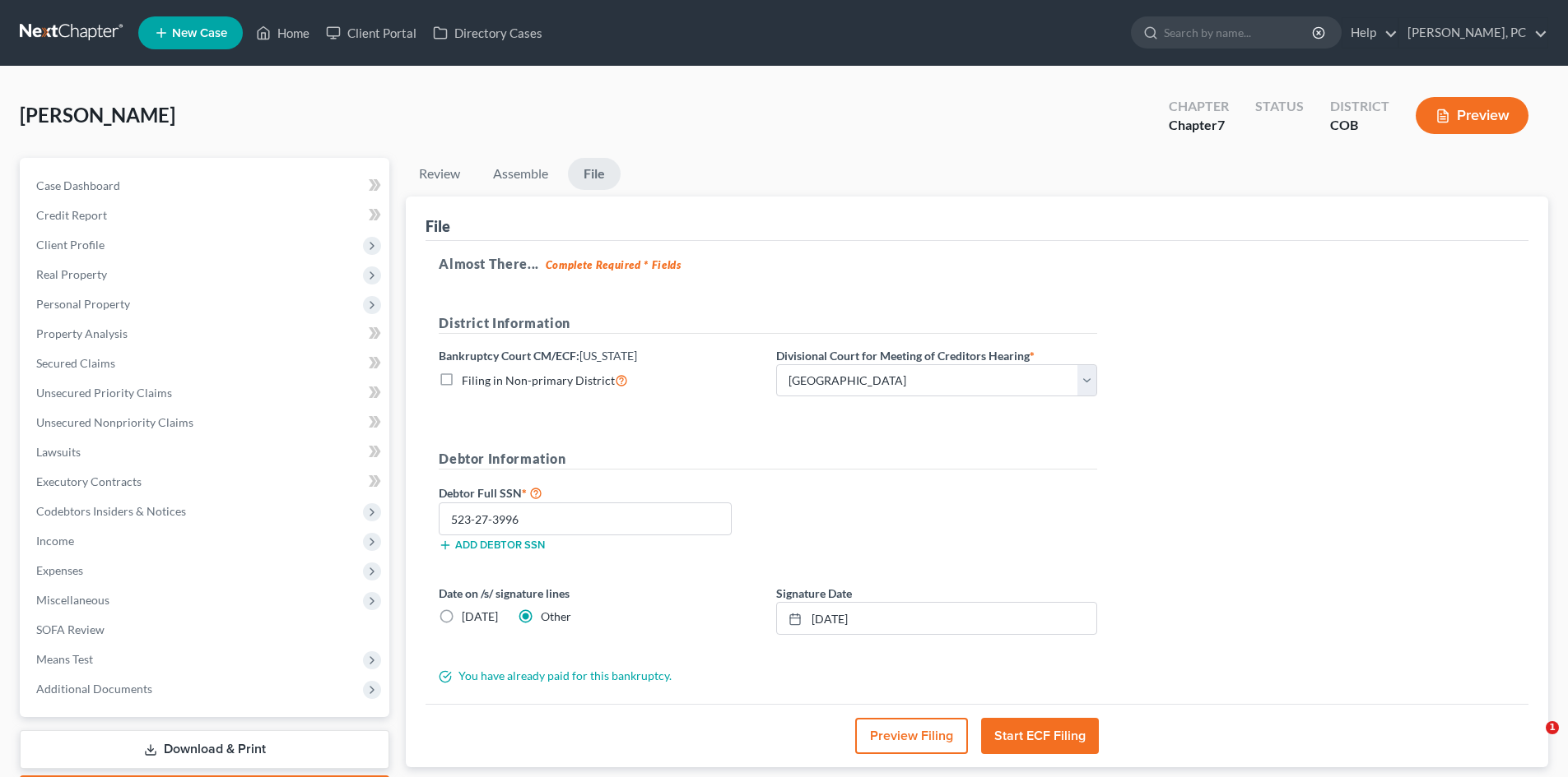
select select "0"
click at [286, 34] on link "Home" at bounding box center [283, 33] width 70 height 30
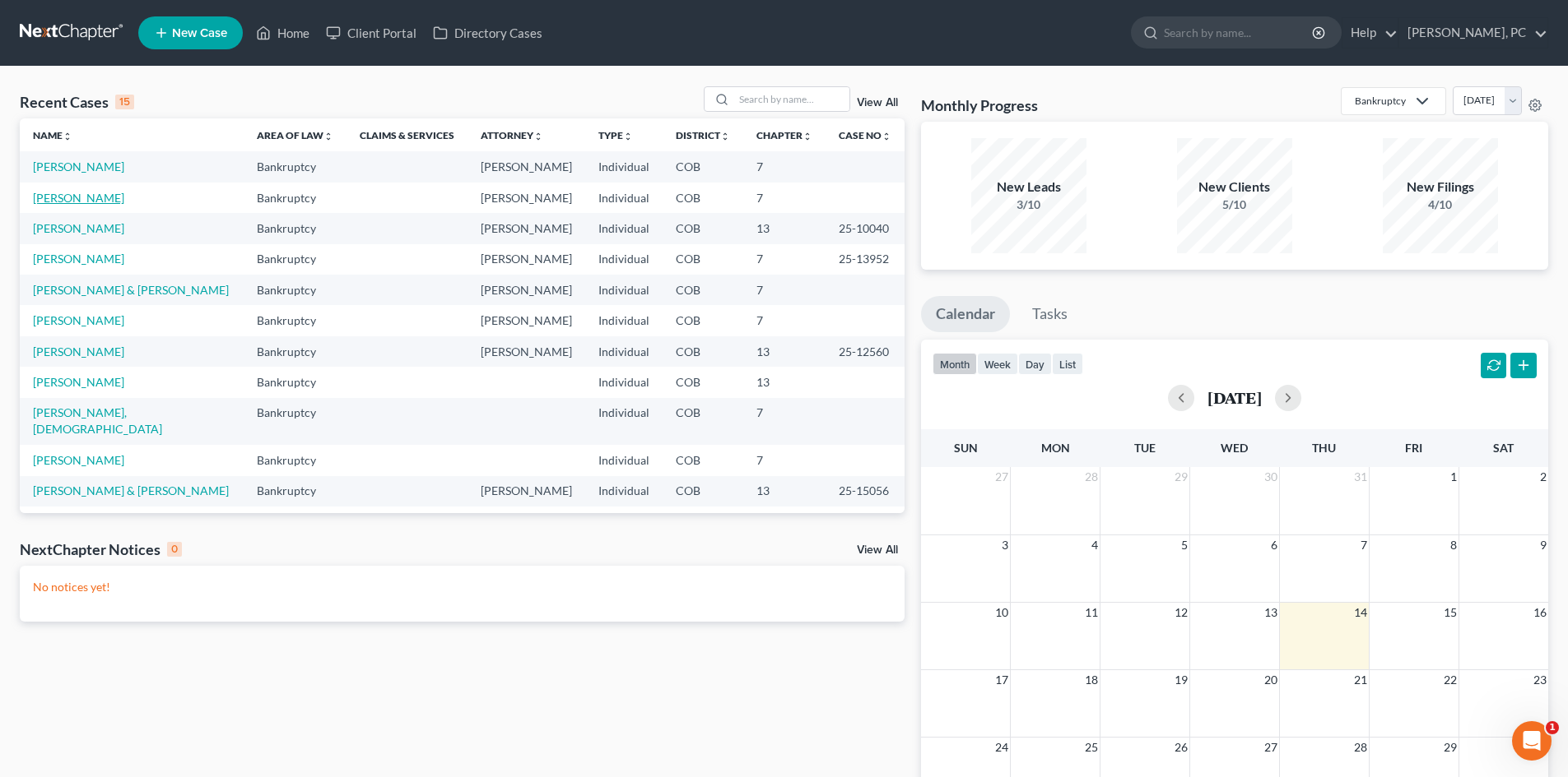
click at [84, 196] on link "[PERSON_NAME]" at bounding box center [78, 198] width 91 height 14
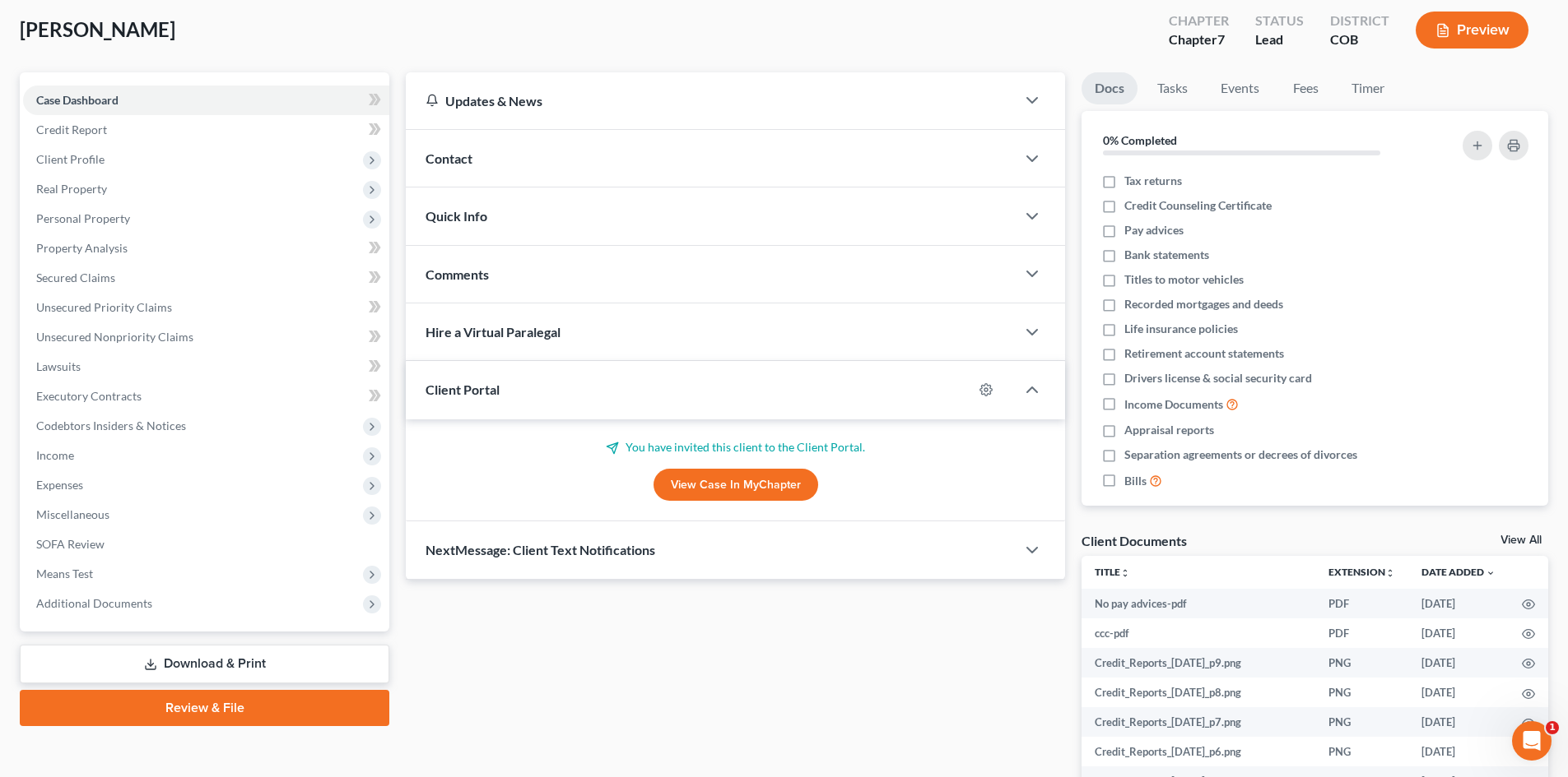
scroll to position [164, 0]
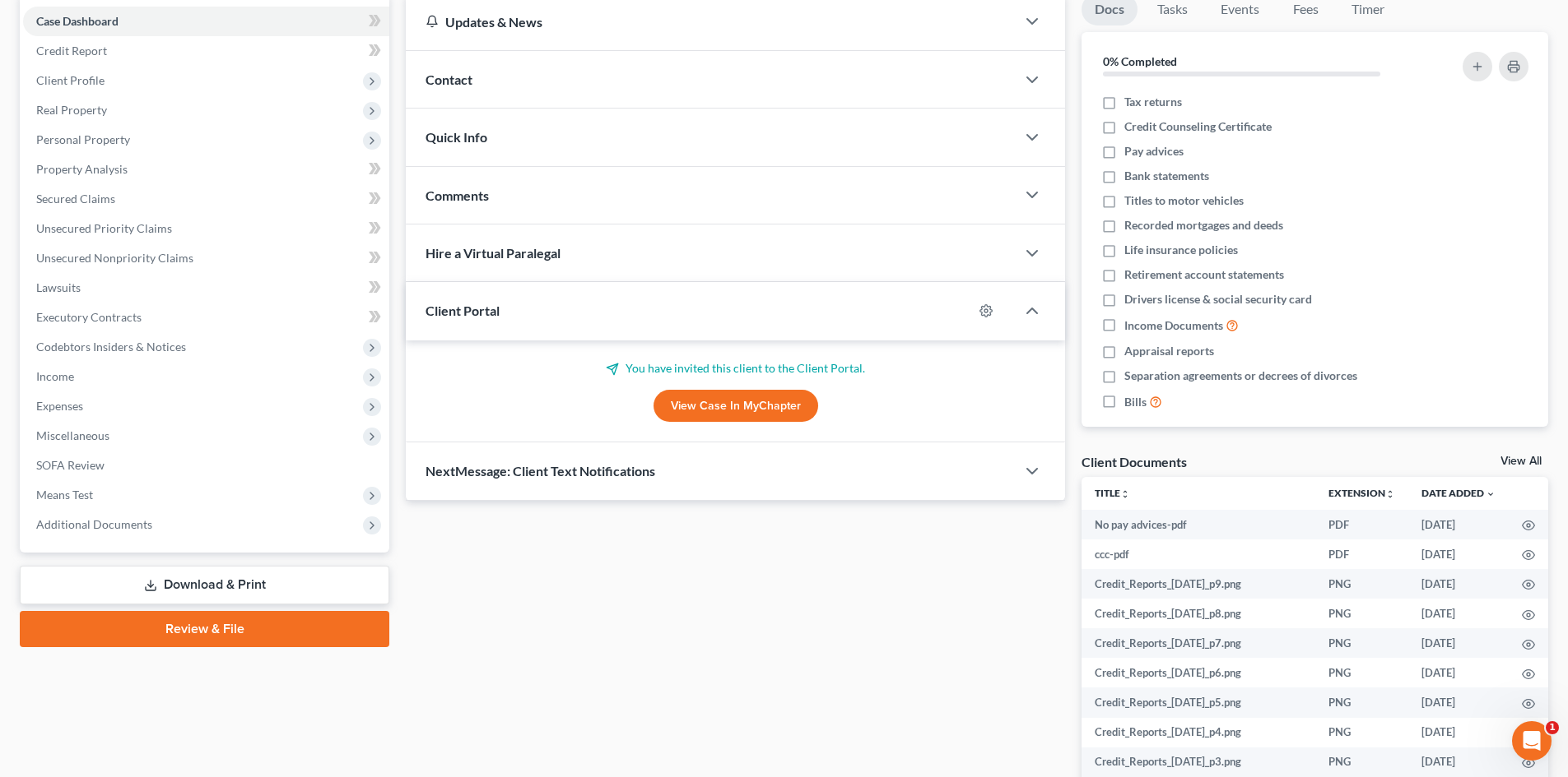
click at [238, 631] on link "Review & File" at bounding box center [204, 628] width 369 height 36
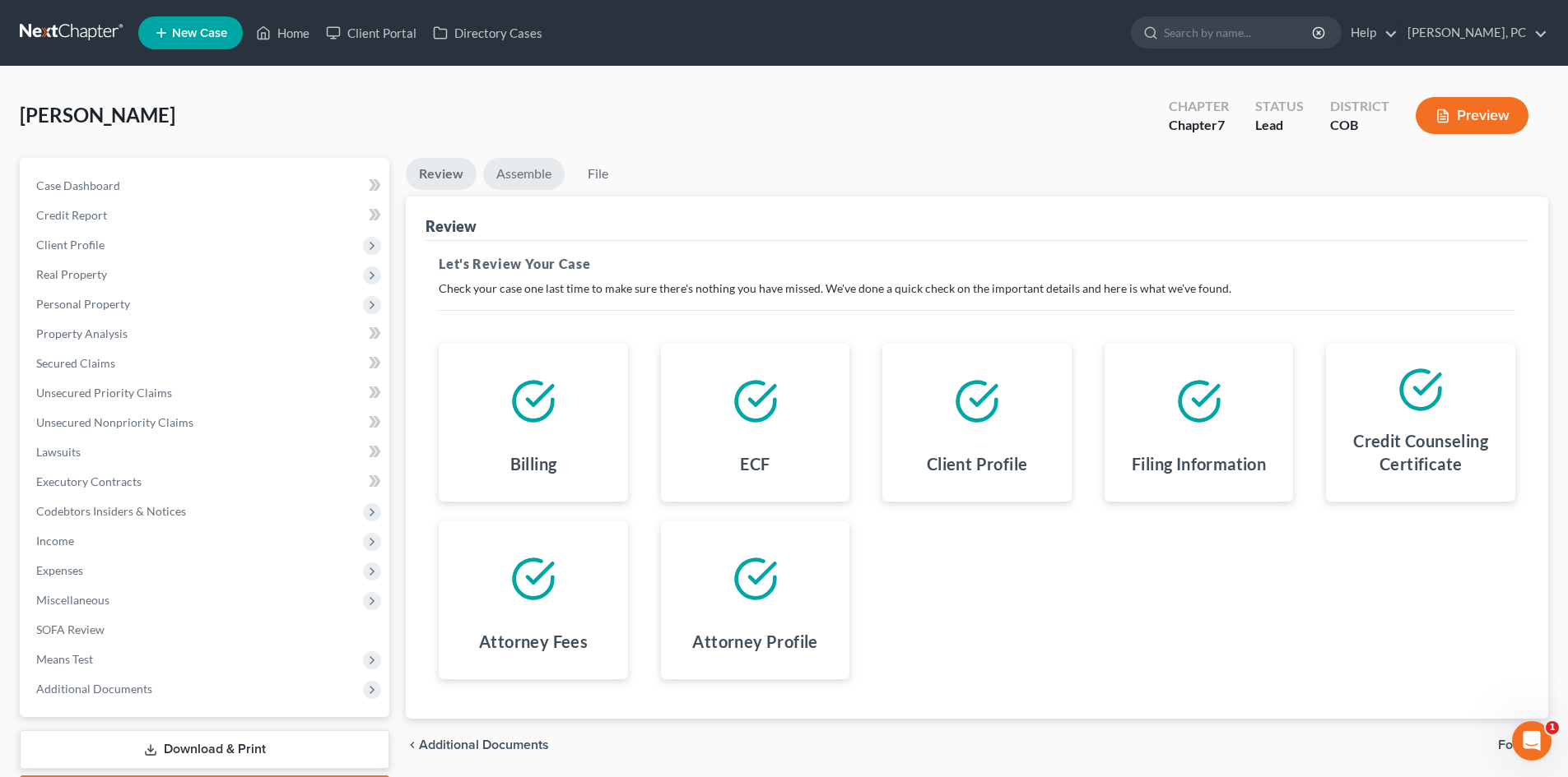
click at [505, 168] on link "Assemble" at bounding box center [523, 174] width 82 height 32
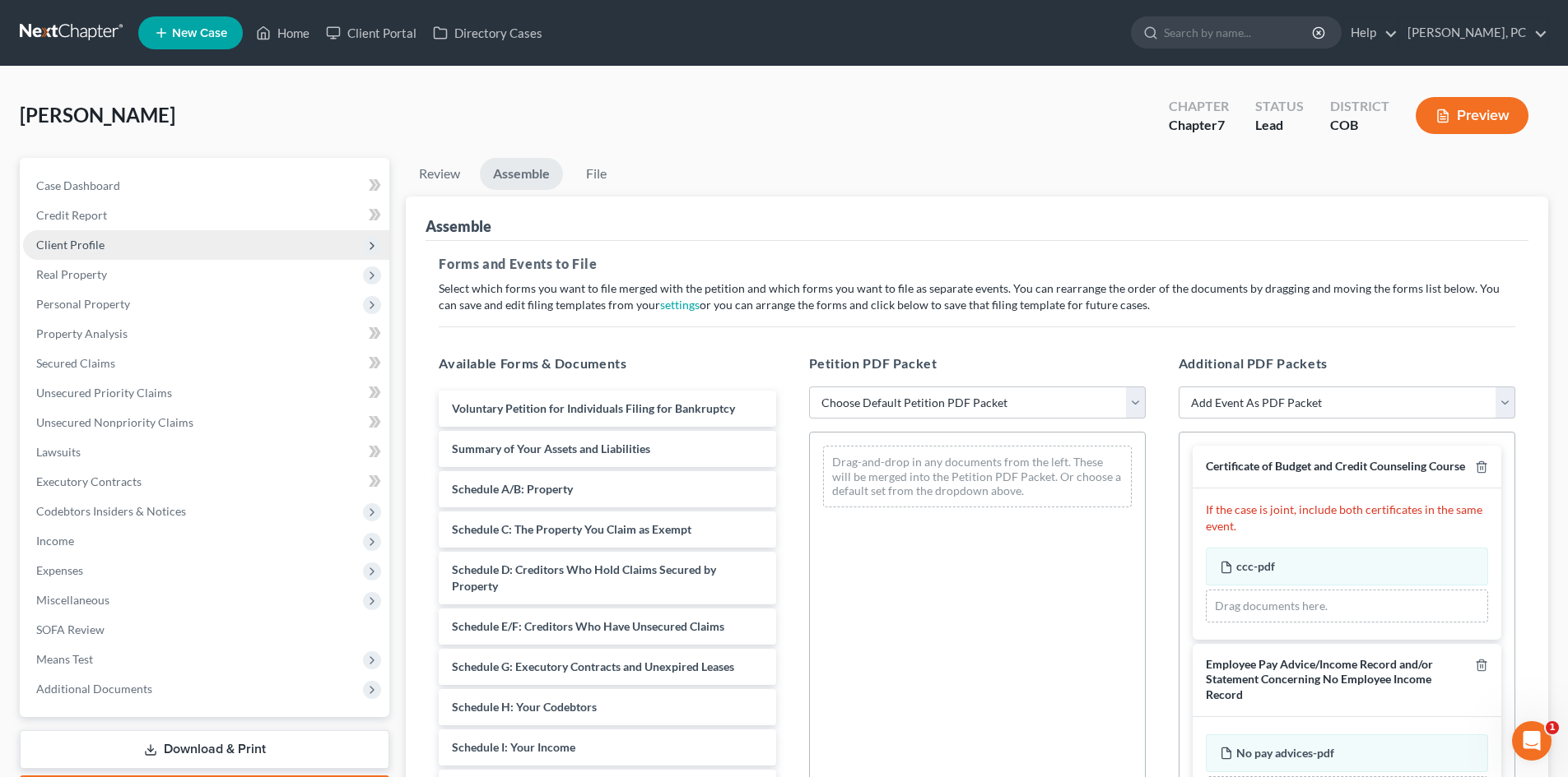
click at [94, 247] on span "Client Profile" at bounding box center [70, 244] width 69 height 14
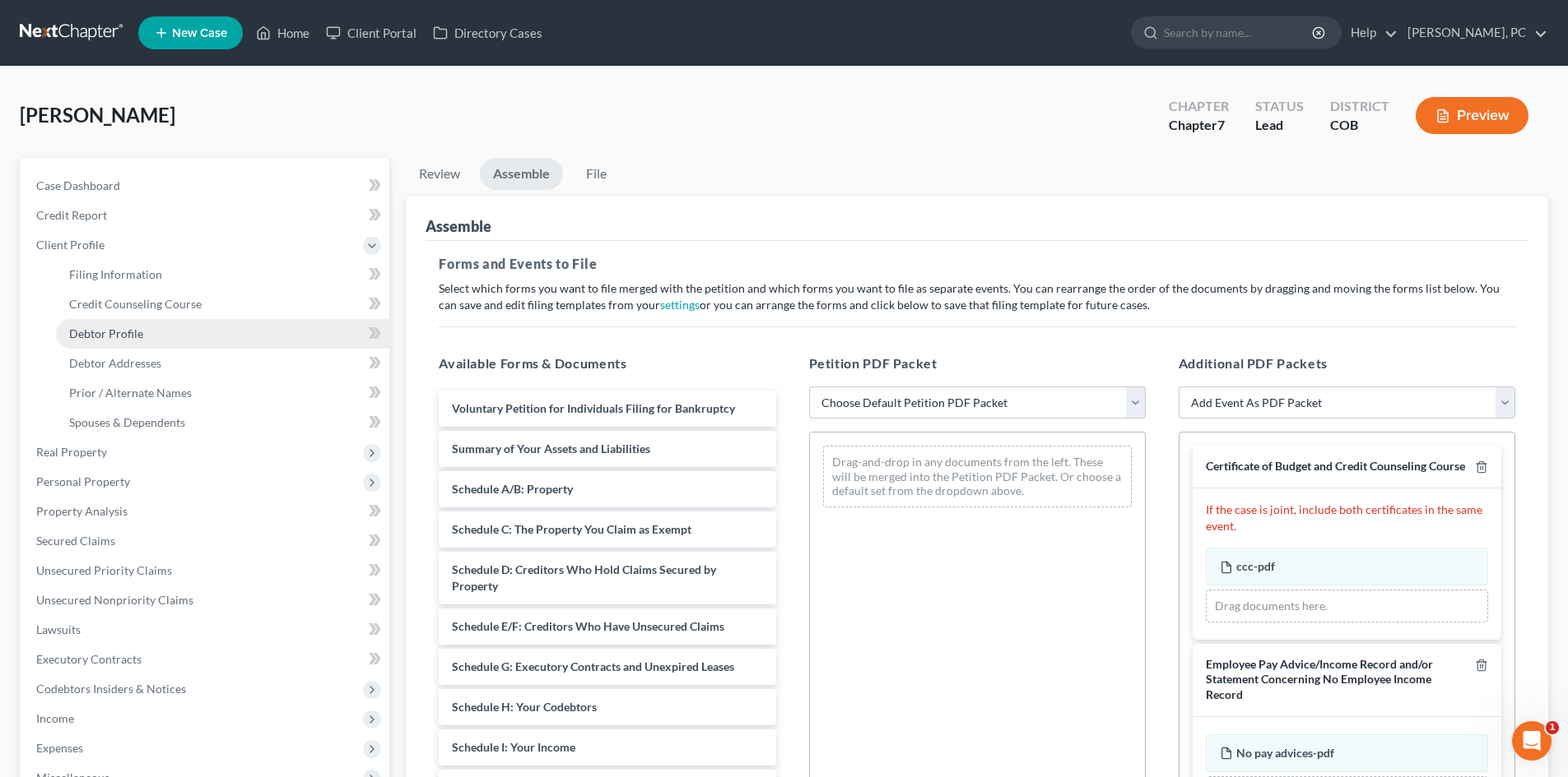
click at [127, 333] on span "Debtor Profile" at bounding box center [106, 334] width 74 height 14
select select "3"
select select "0"
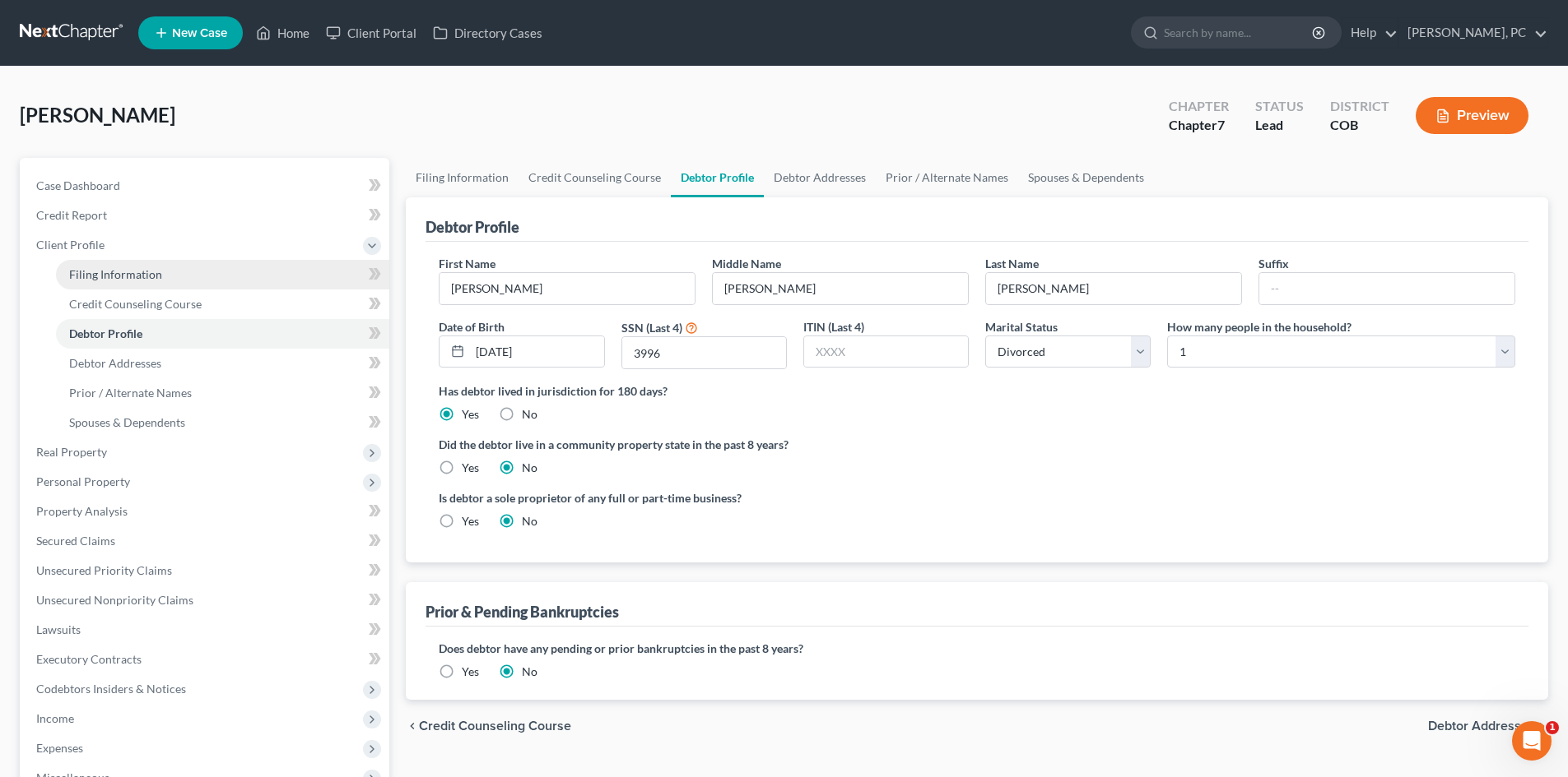
click at [131, 268] on span "Filing Information" at bounding box center [116, 274] width 93 height 14
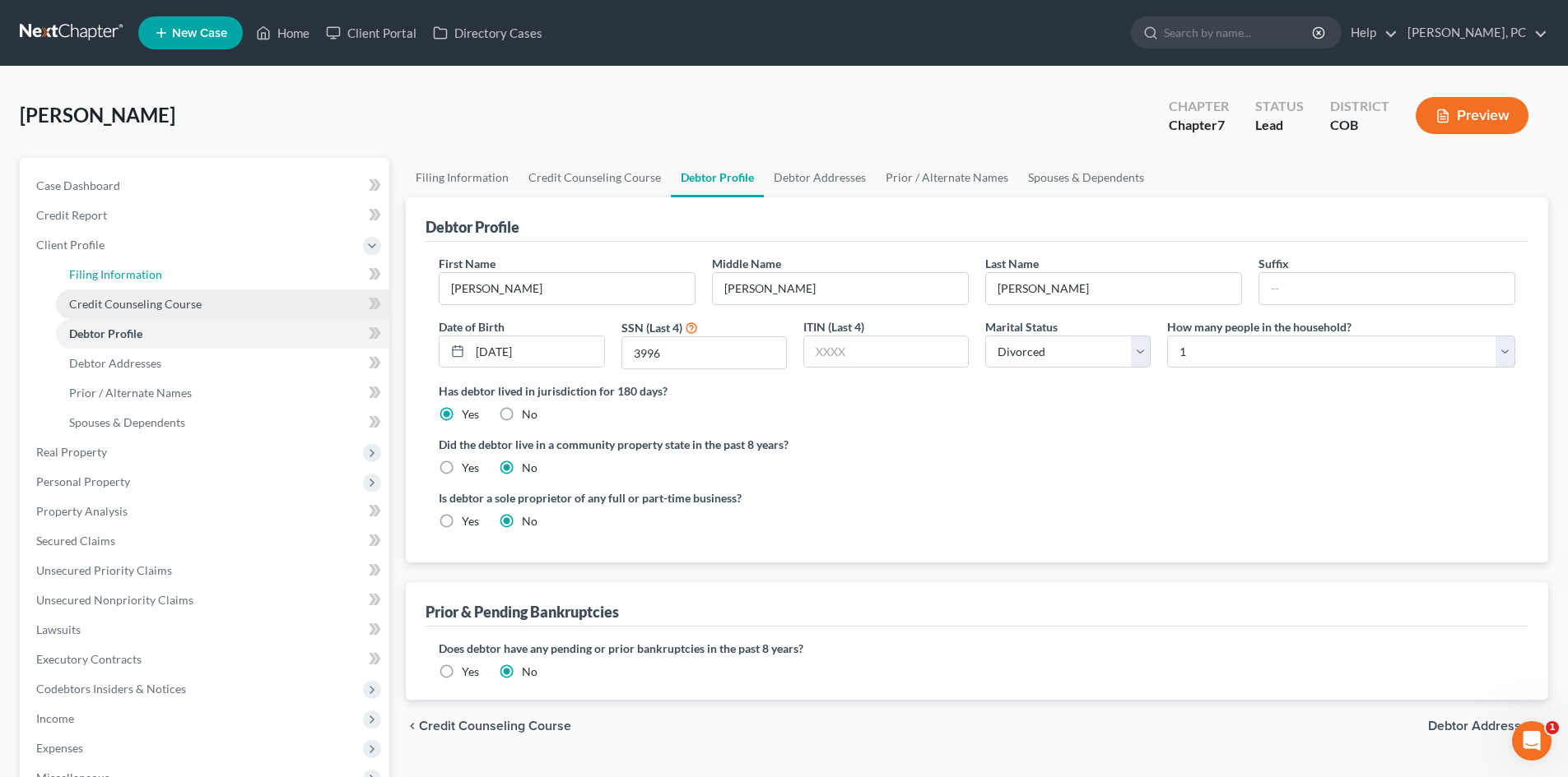
select select "1"
select select "0"
select select "5"
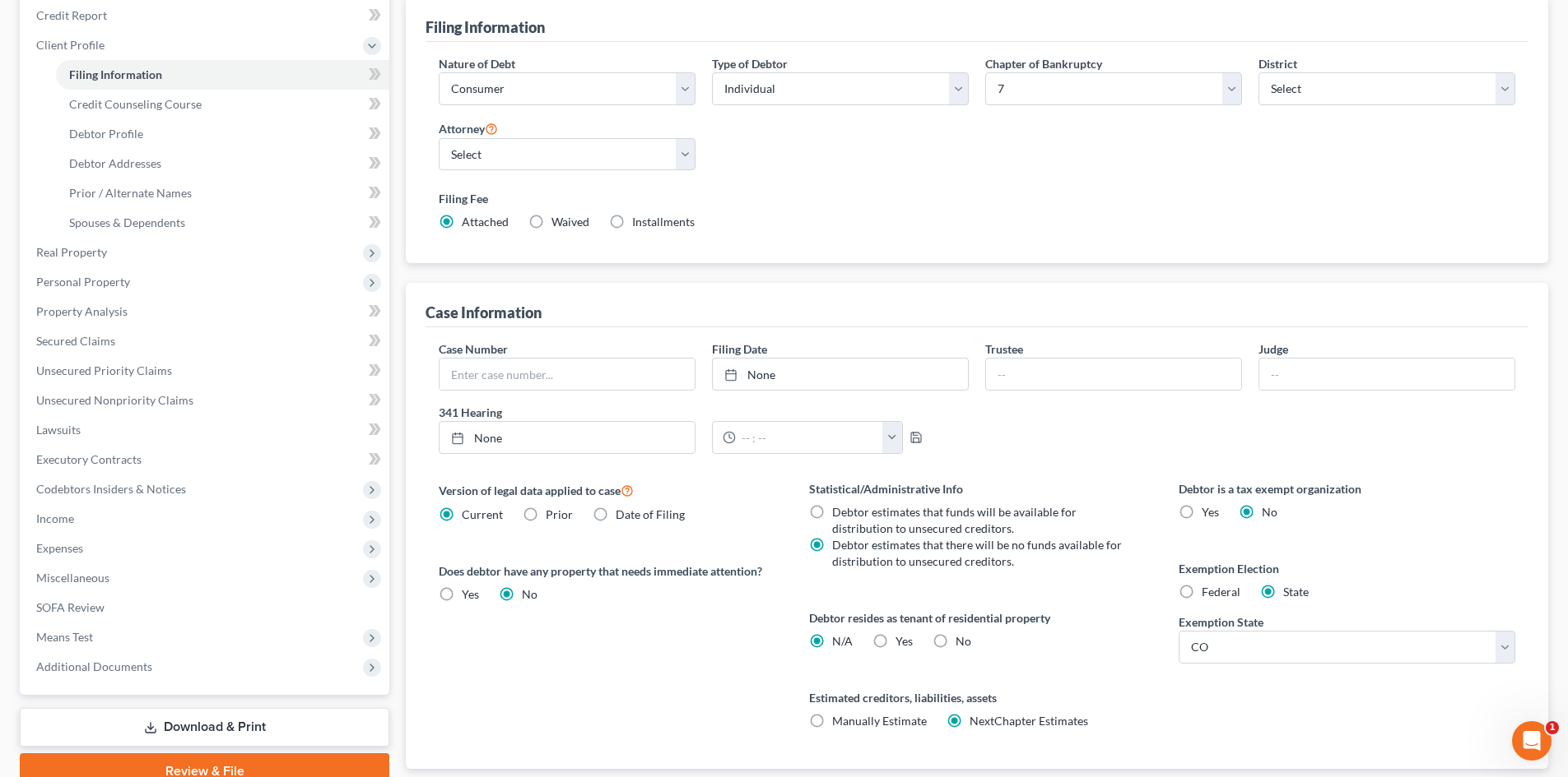
scroll to position [307, 0]
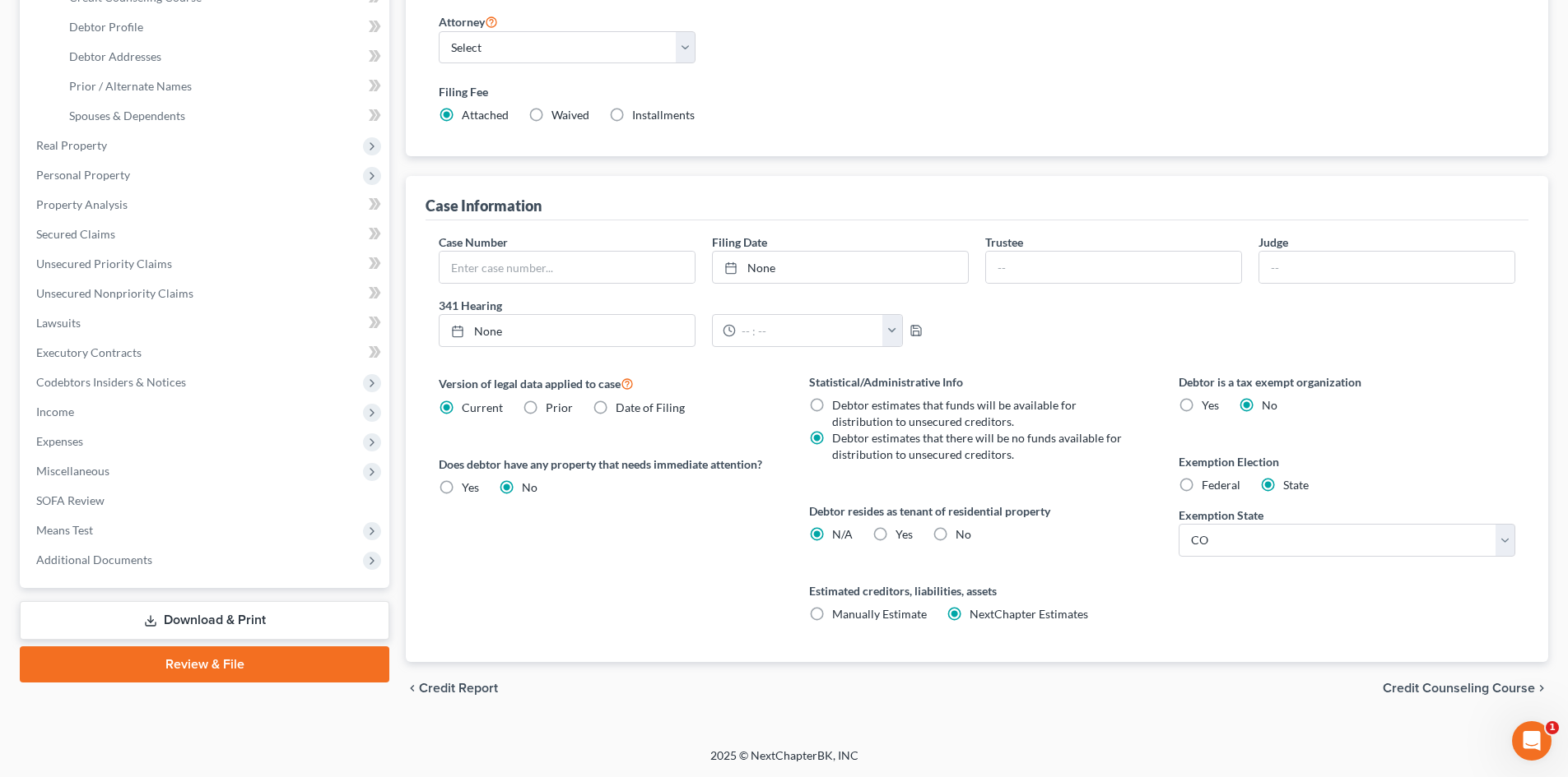
click at [237, 664] on link "Review & File" at bounding box center [204, 664] width 369 height 36
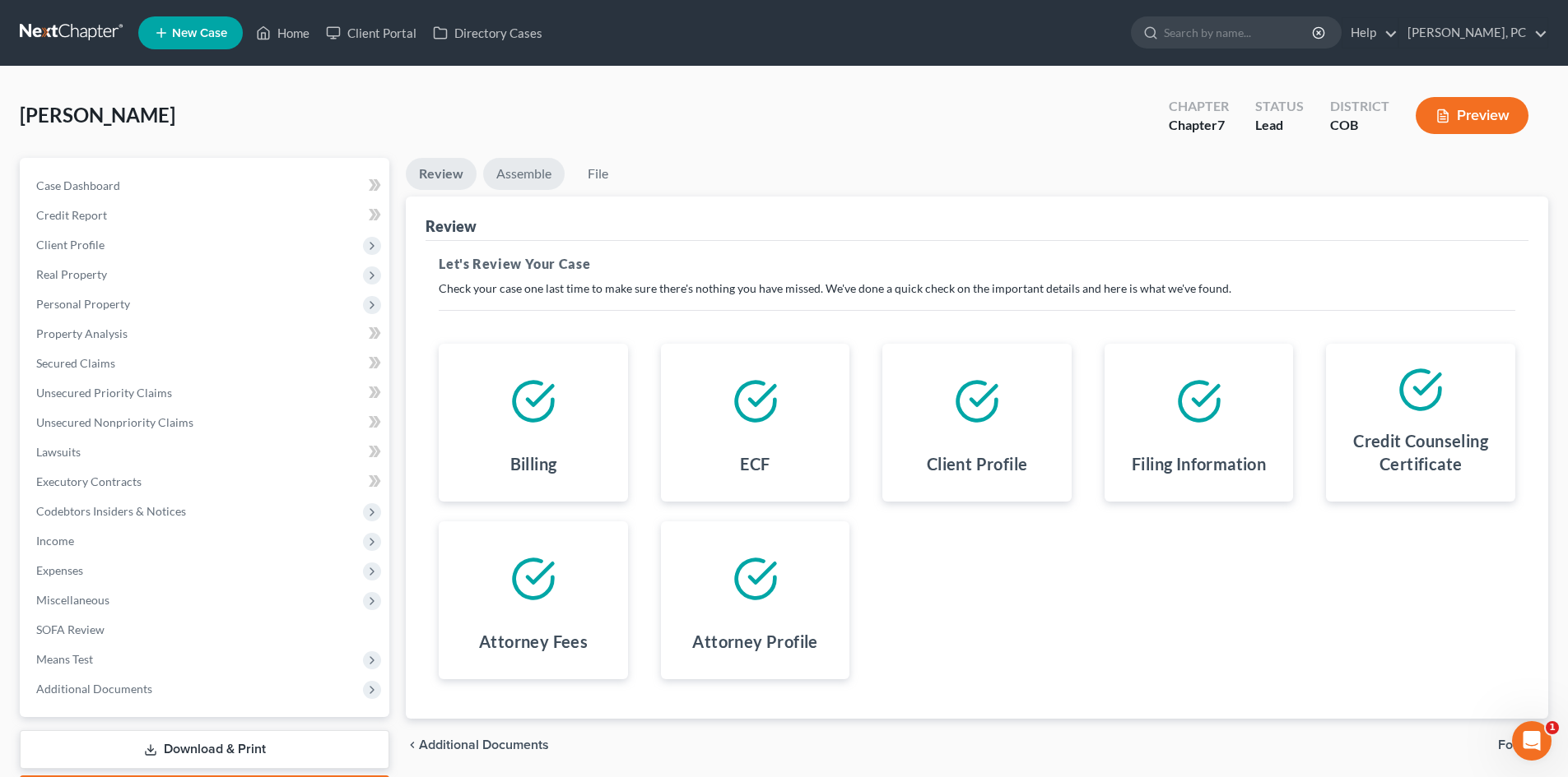
click at [524, 171] on link "Assemble" at bounding box center [523, 174] width 82 height 32
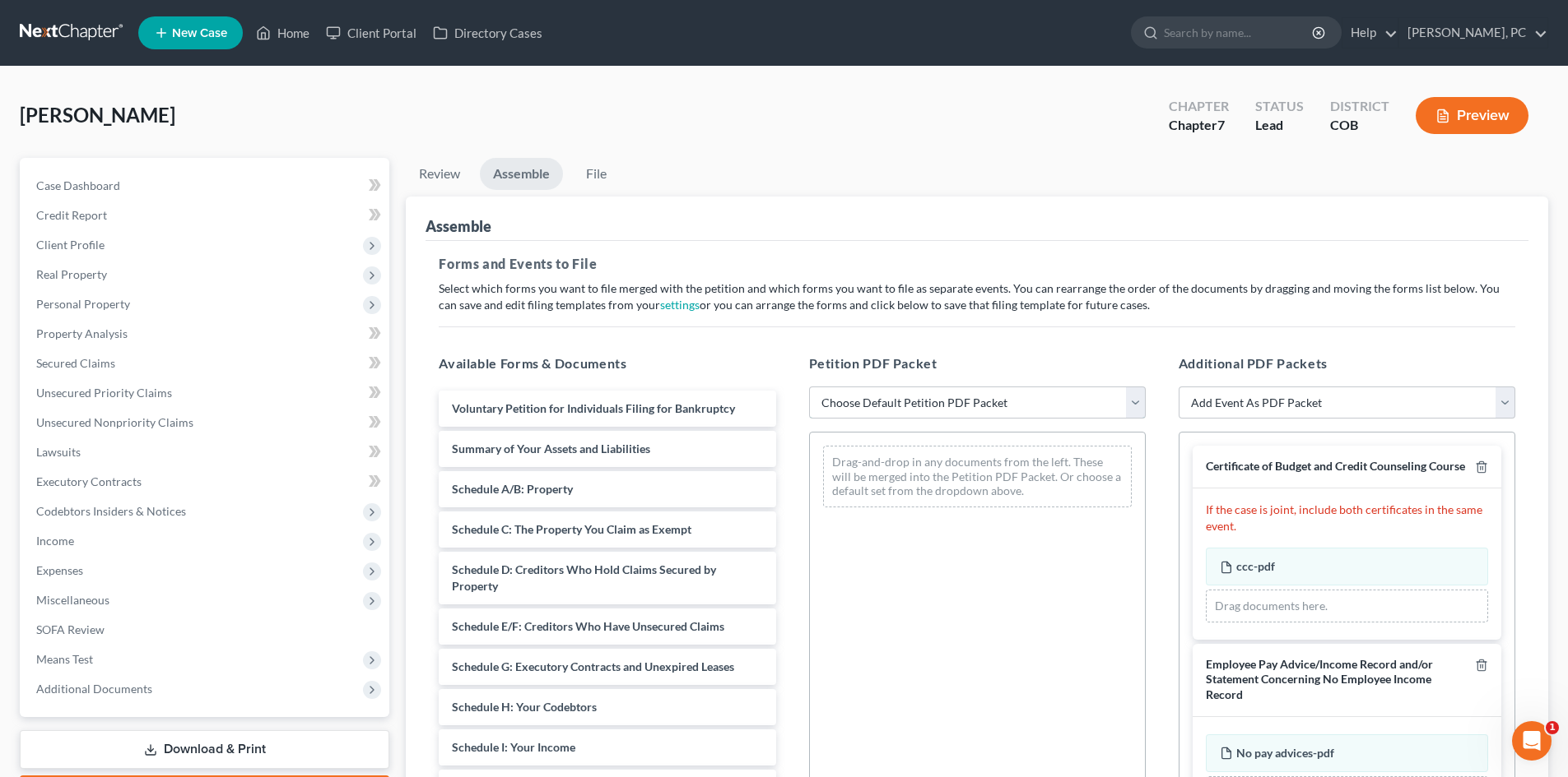
drag, startPoint x: 906, startPoint y: 403, endPoint x: 916, endPoint y: 410, distance: 12.2
click at [906, 403] on select "Choose Default Petition PDF Packet Emergency Filing (Voluntary Petition and Cre…" at bounding box center [977, 403] width 337 height 33
select select "1"
click at [809, 387] on select "Choose Default Petition PDF Packet Emergency Filing (Voluntary Petition and Cre…" at bounding box center [977, 403] width 337 height 33
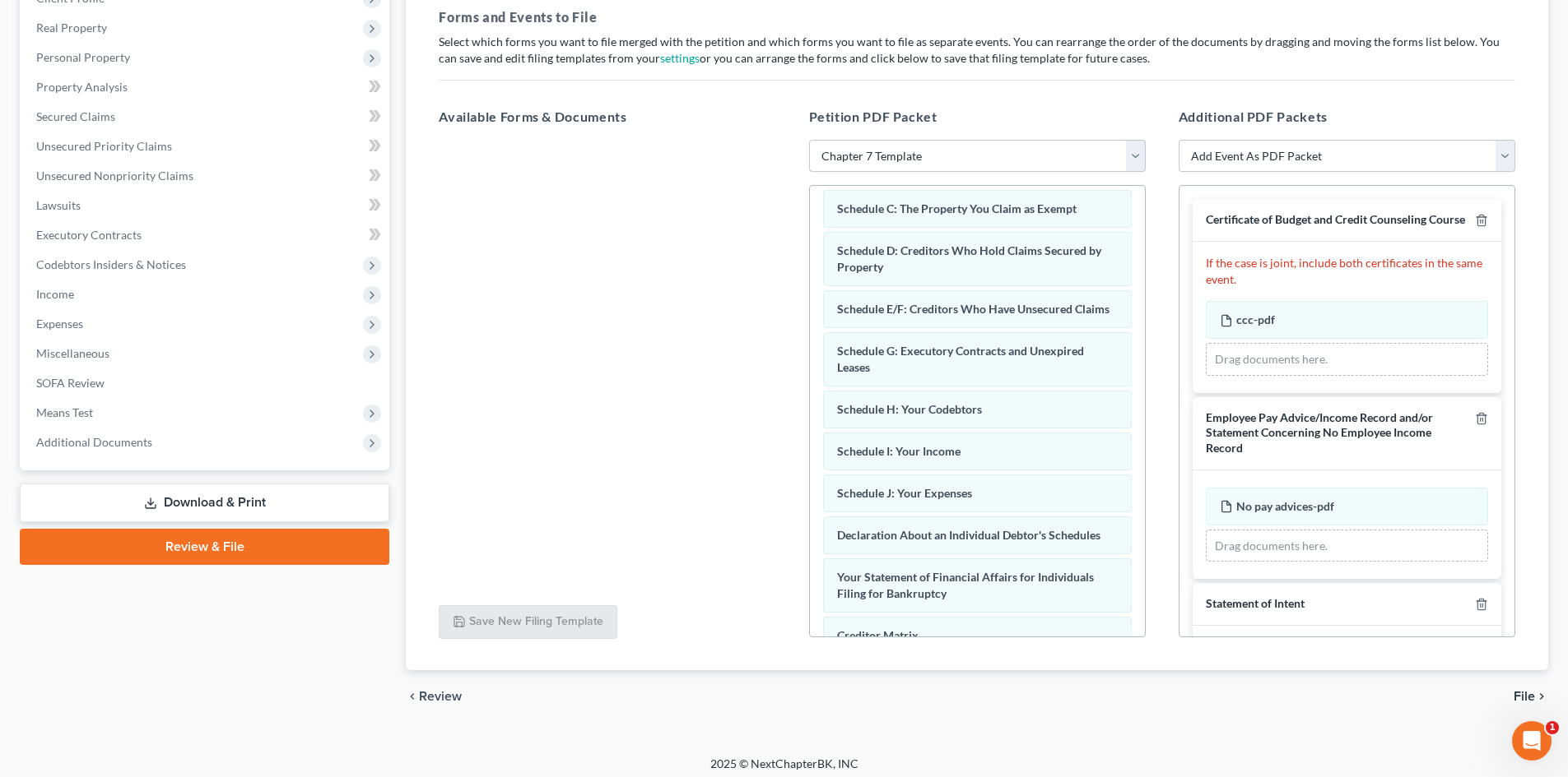
scroll to position [145, 0]
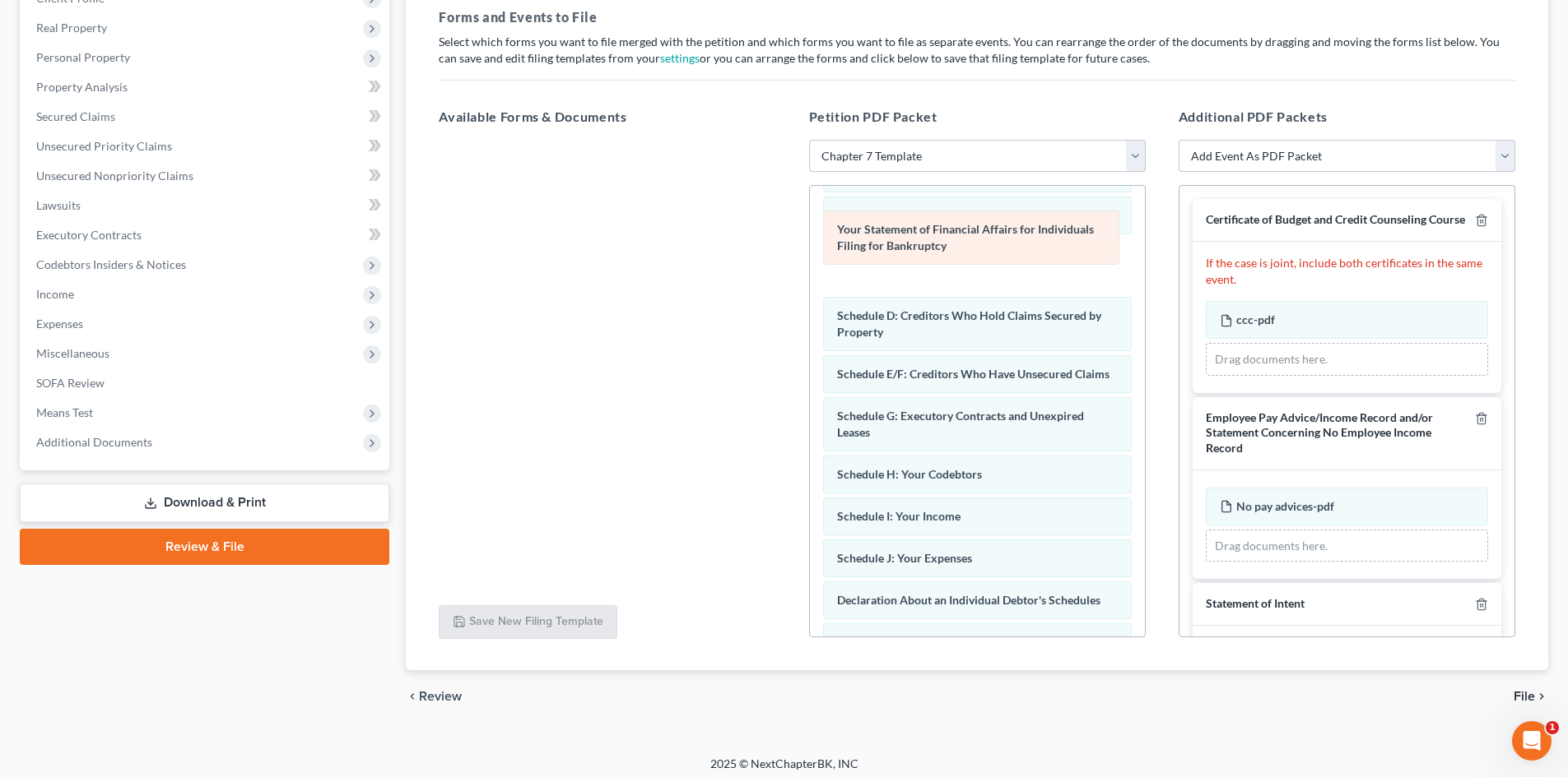
drag, startPoint x: 1020, startPoint y: 608, endPoint x: 1020, endPoint y: 236, distance: 372.0
click at [1020, 236] on div "Your Statement of Financial Affairs for Individuals Filing for Bankruptcy Volun…" at bounding box center [977, 441] width 335 height 800
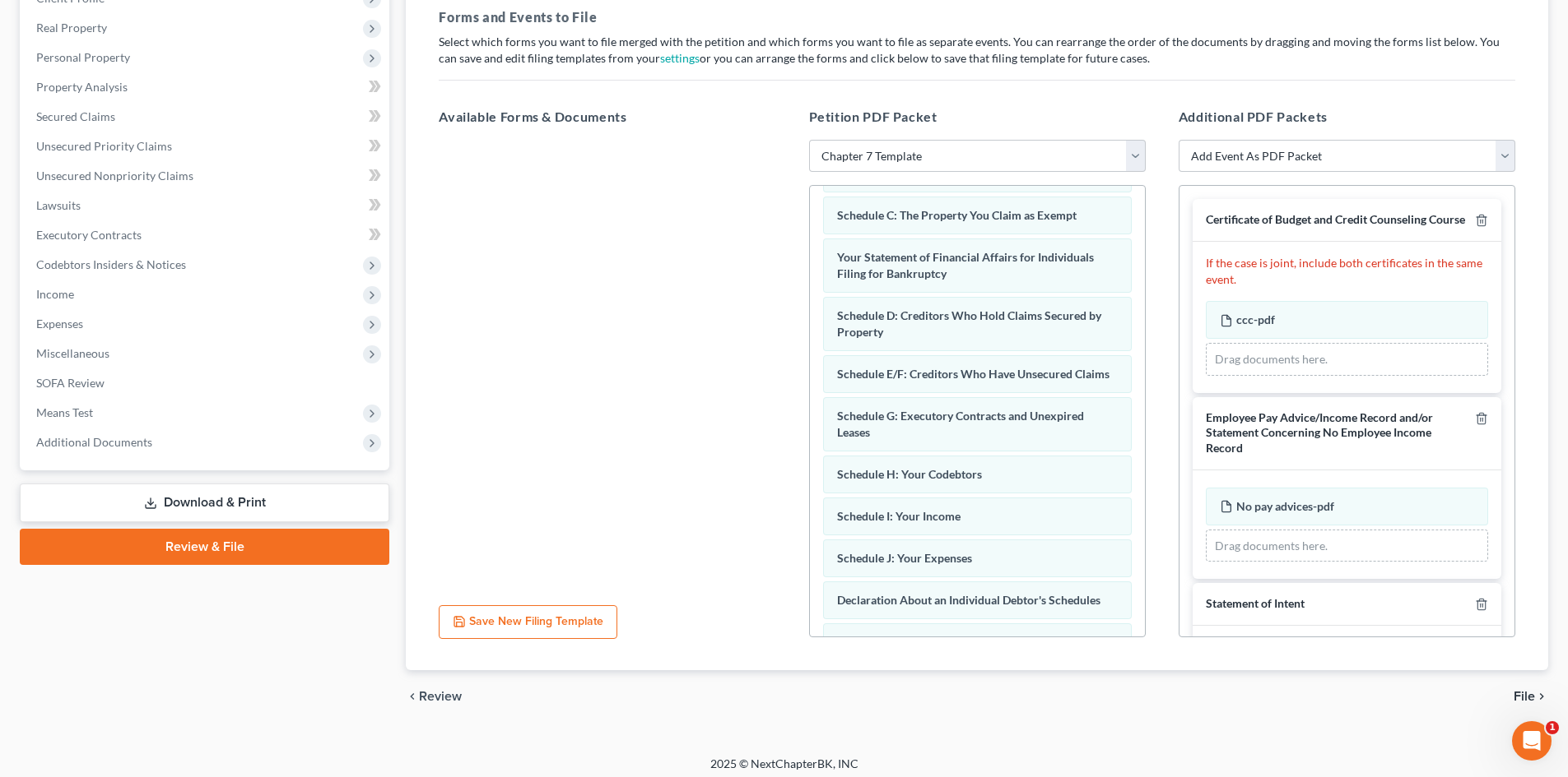
scroll to position [0, 0]
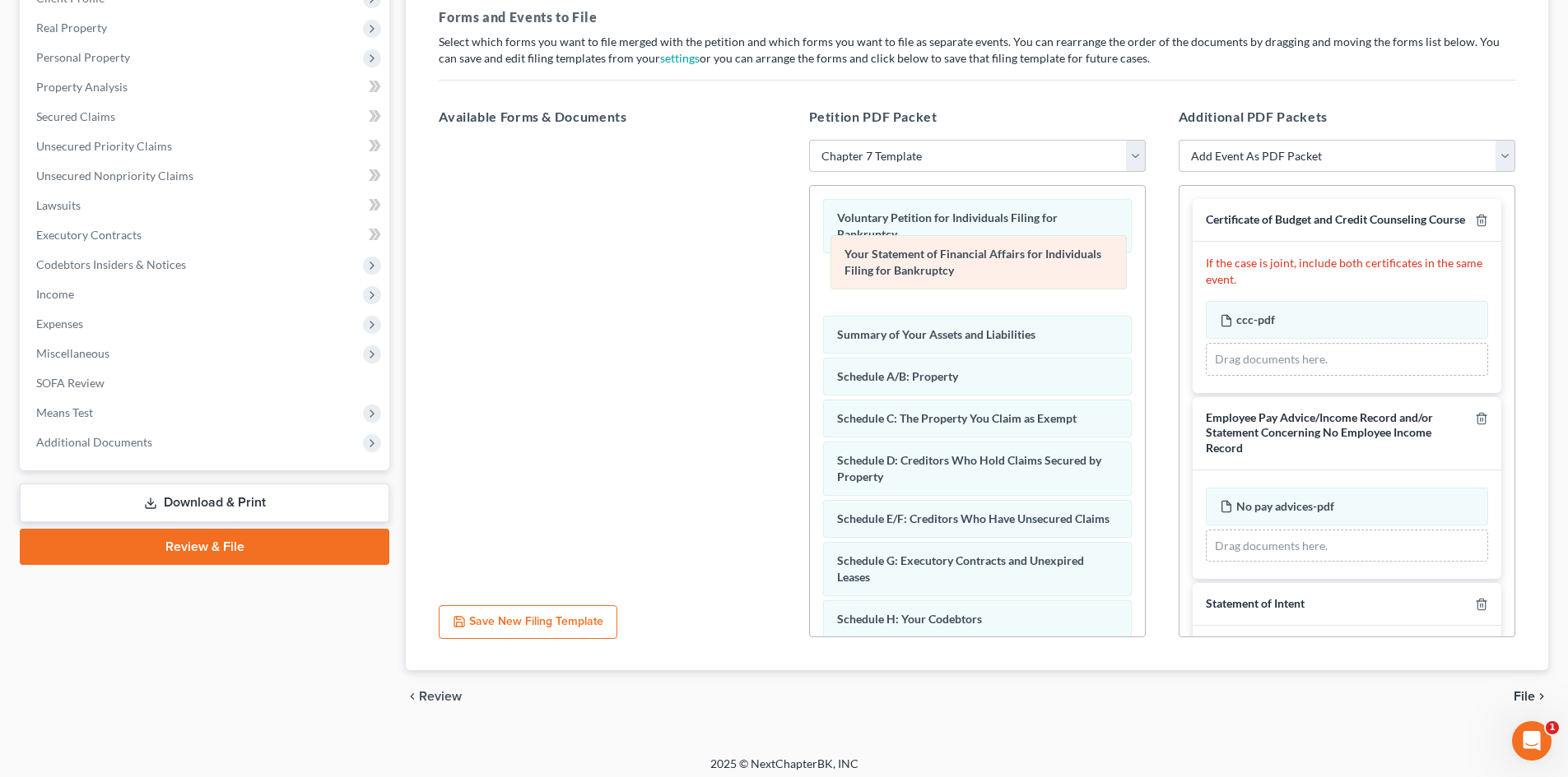
drag, startPoint x: 947, startPoint y: 407, endPoint x: 955, endPoint y: 259, distance: 148.2
click at [955, 259] on div "Your Statement of Financial Affairs for Individuals Filing for Bankruptcy Volun…" at bounding box center [977, 585] width 335 height 800
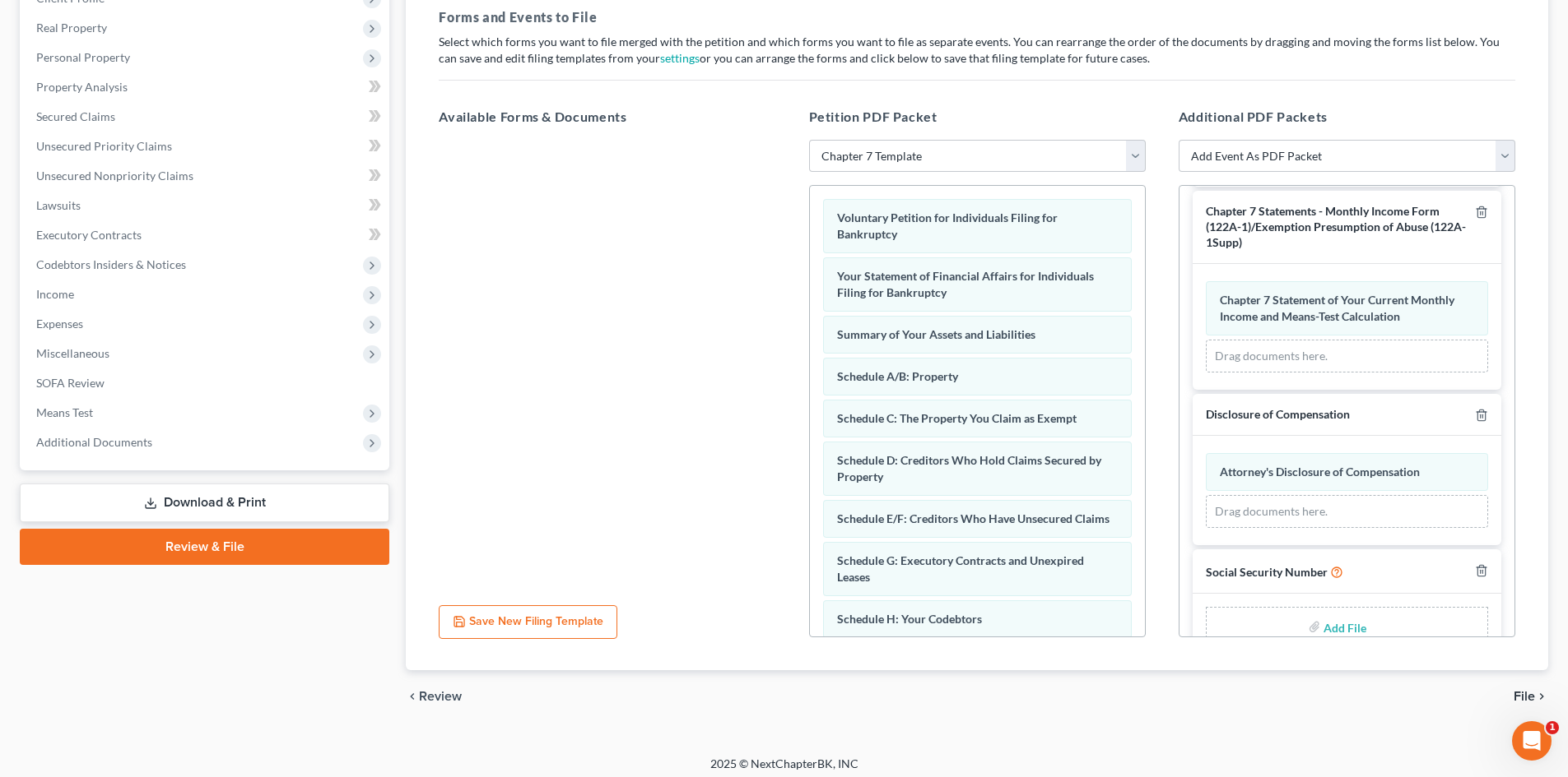
scroll to position [616, 0]
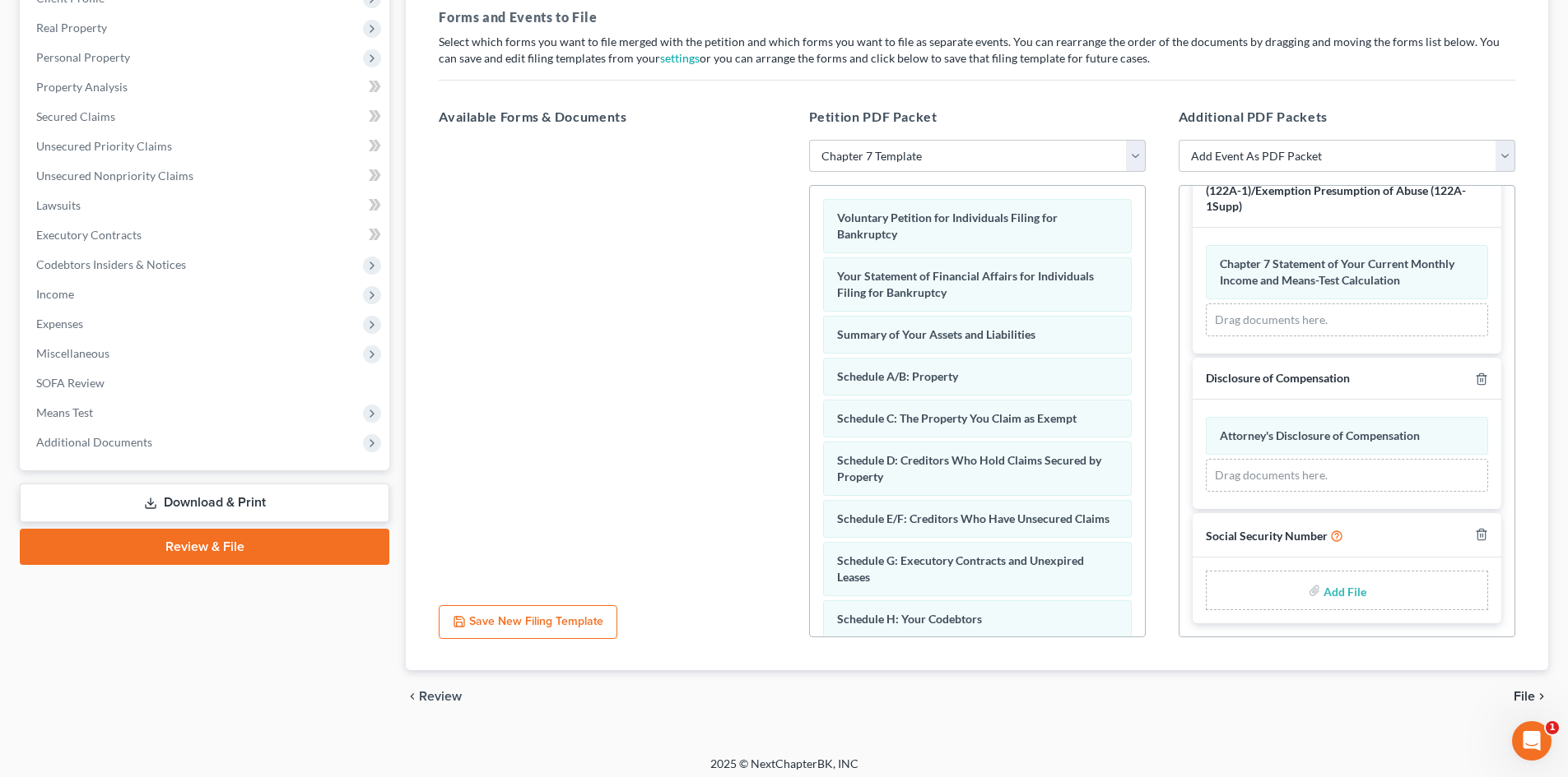
click at [1341, 592] on input "file" at bounding box center [1343, 591] width 40 height 30
type input "C:\fakepath\Social Security Number.pdf"
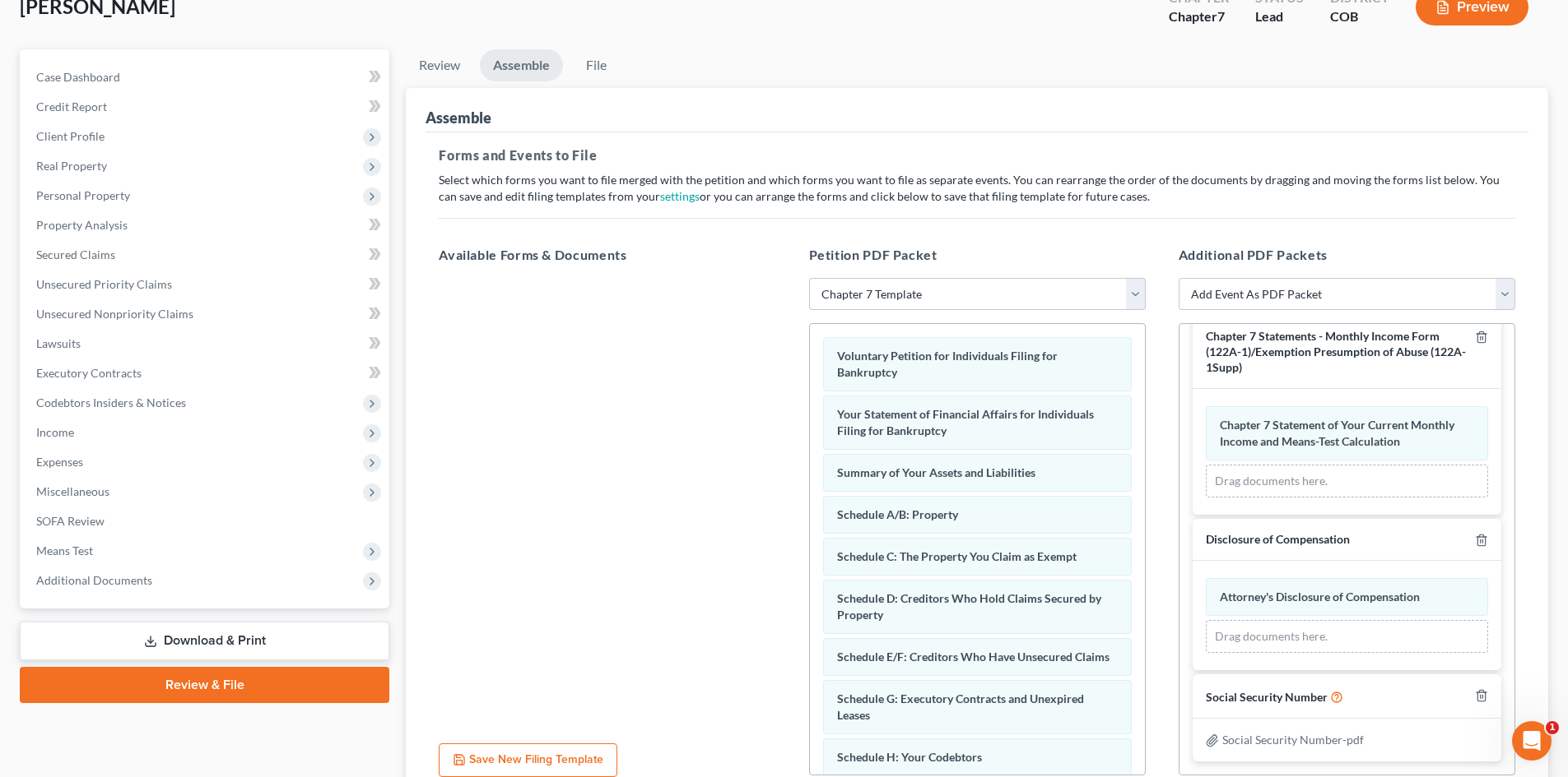
scroll to position [0, 0]
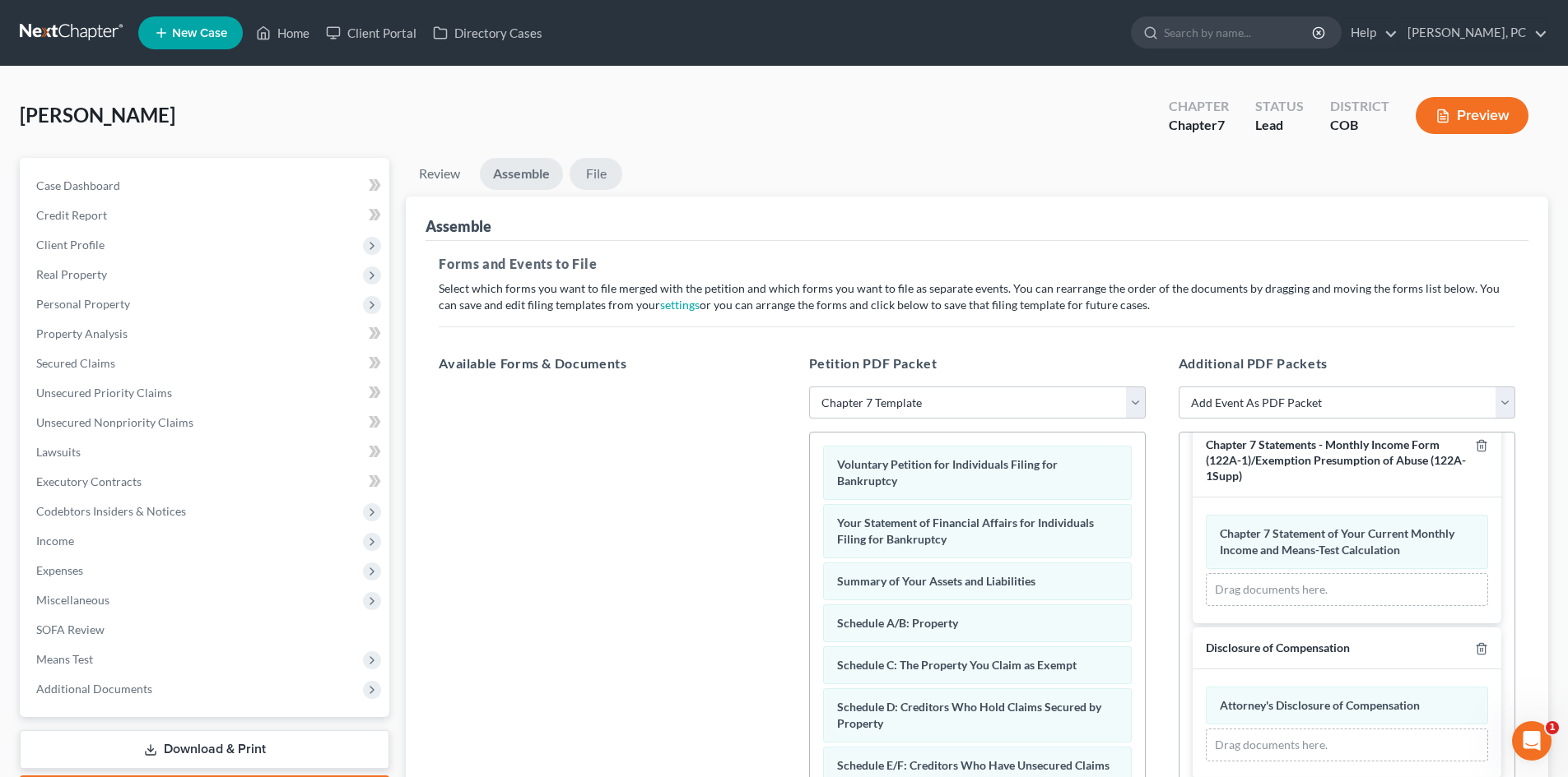
click at [594, 179] on link "File" at bounding box center [596, 174] width 53 height 32
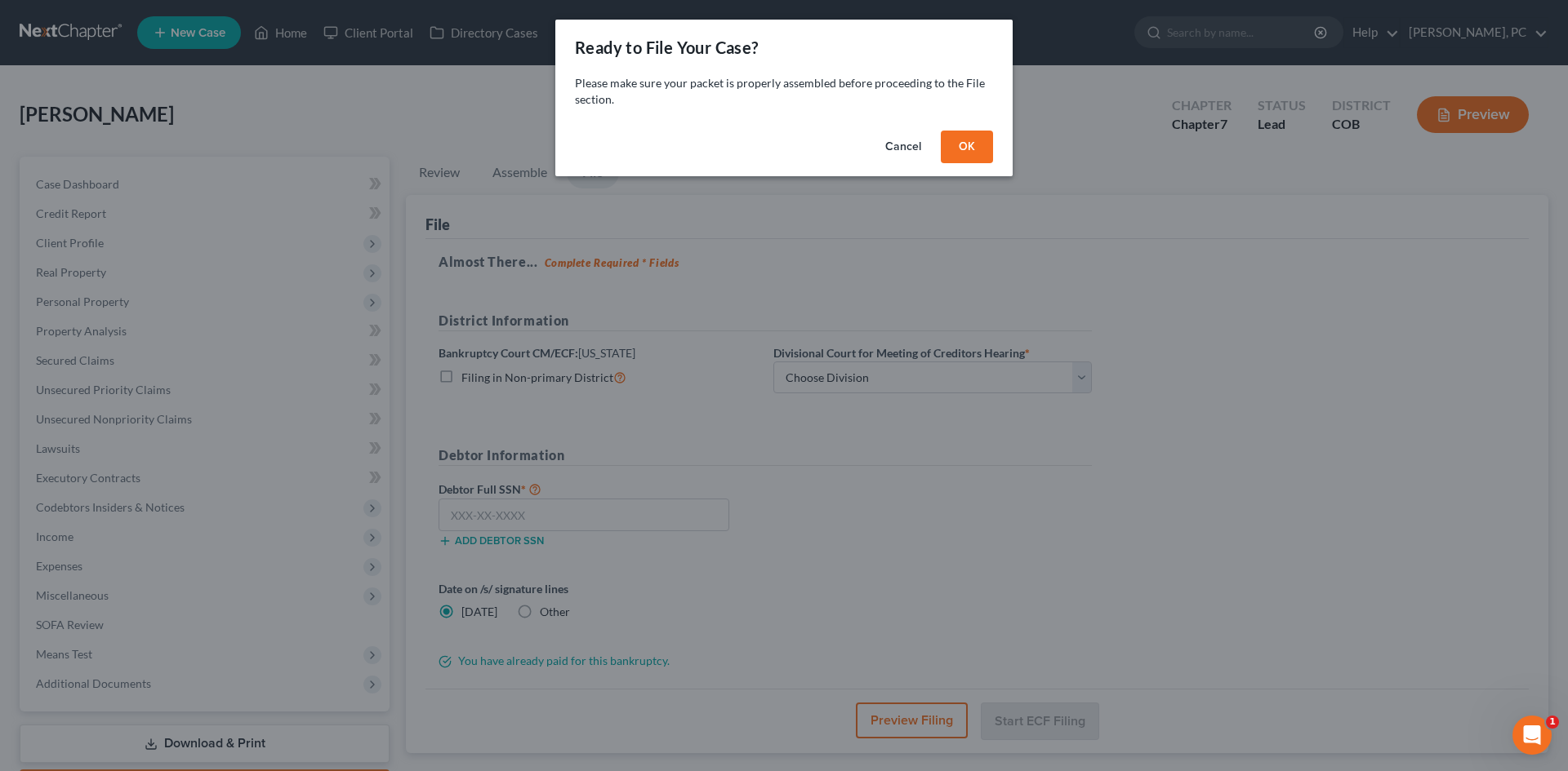
click at [958, 147] on button "OK" at bounding box center [967, 147] width 52 height 32
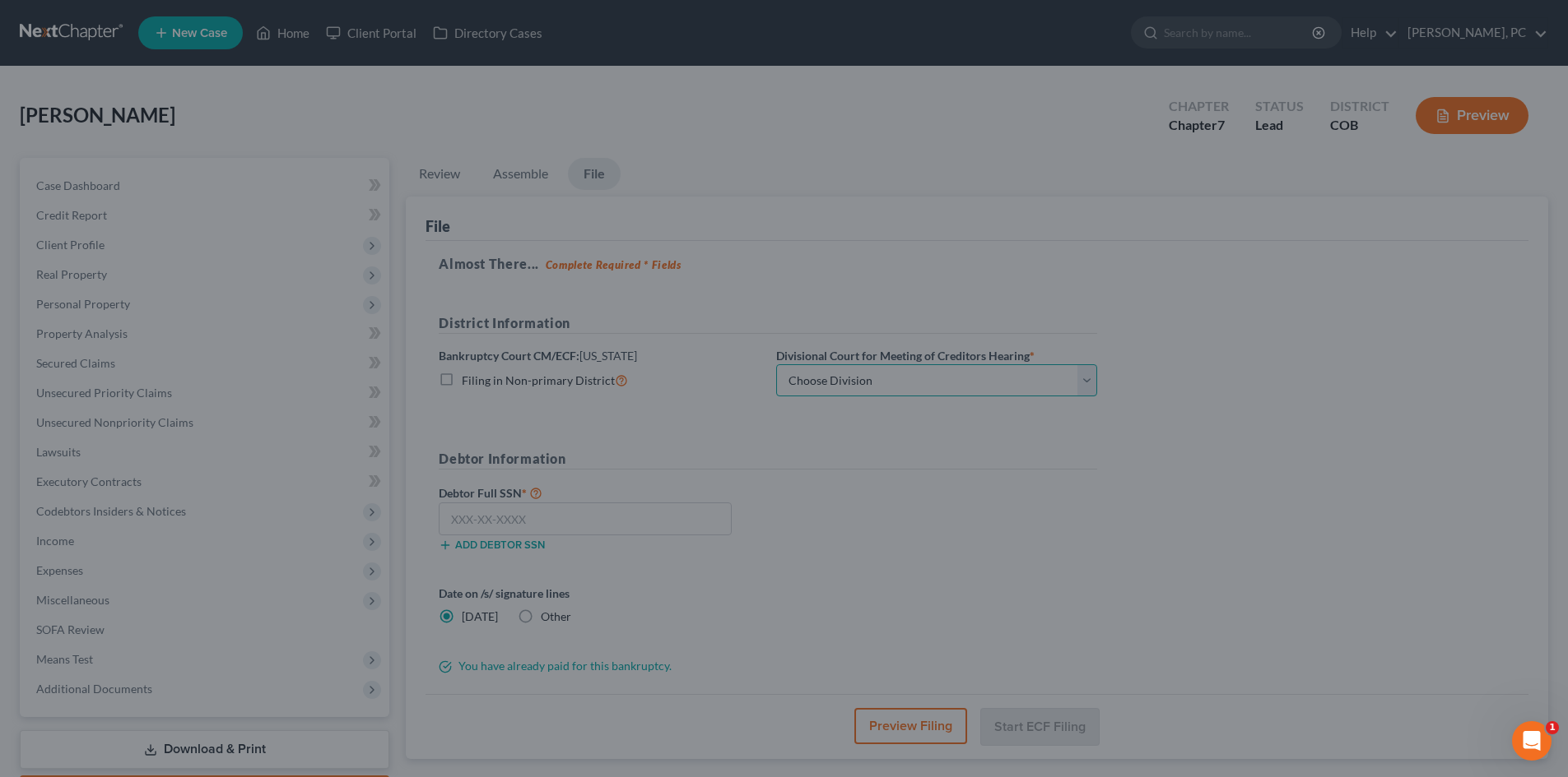
click at [878, 390] on select "Choose Division Denver" at bounding box center [936, 381] width 321 height 33
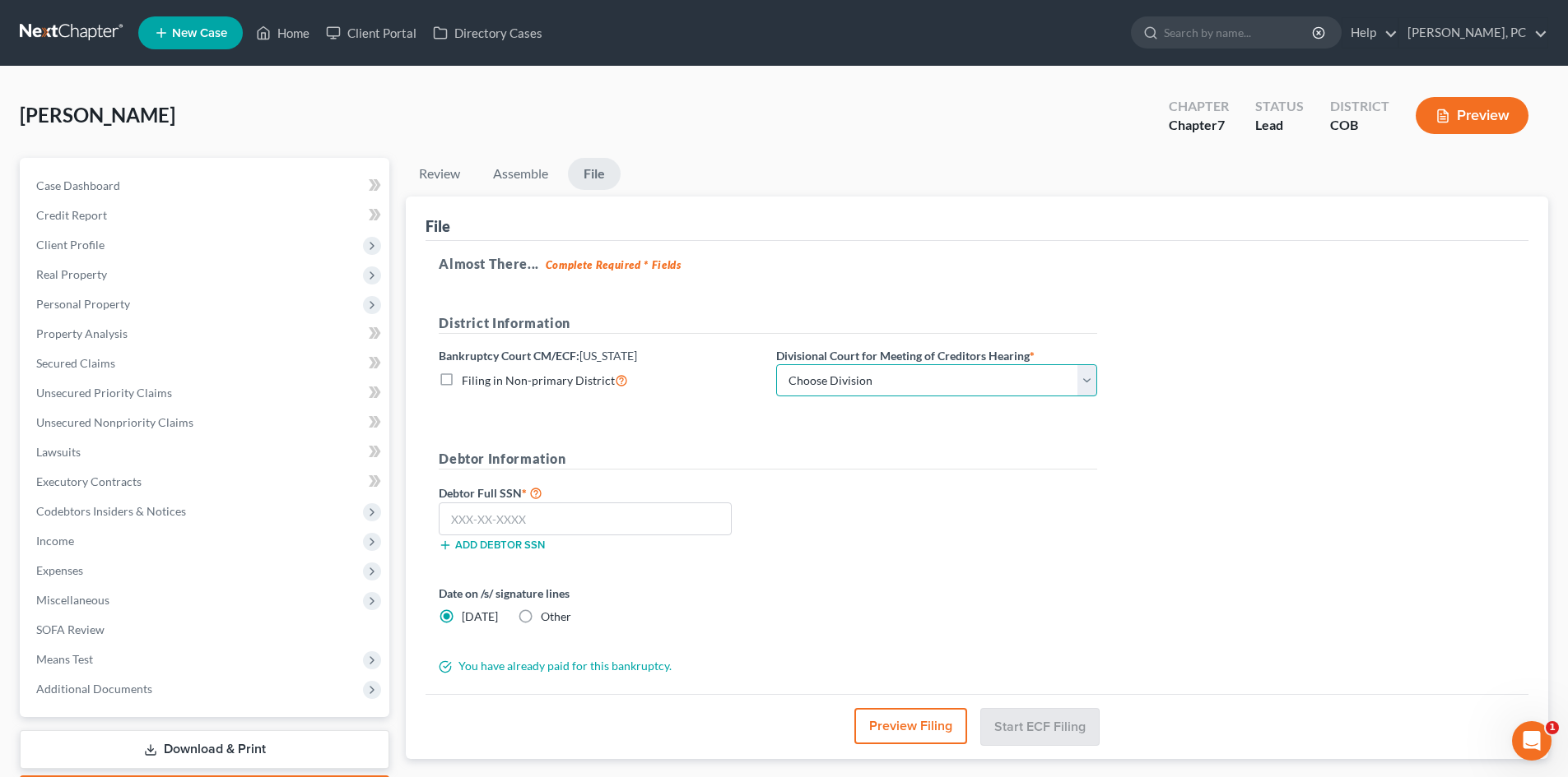
select select "0"
click at [776, 365] on select "Choose Division Denver" at bounding box center [936, 381] width 321 height 33
click at [541, 620] on label "Other" at bounding box center [556, 616] width 31 height 17
click at [547, 620] on input "Other" at bounding box center [552, 614] width 11 height 11
radio input "true"
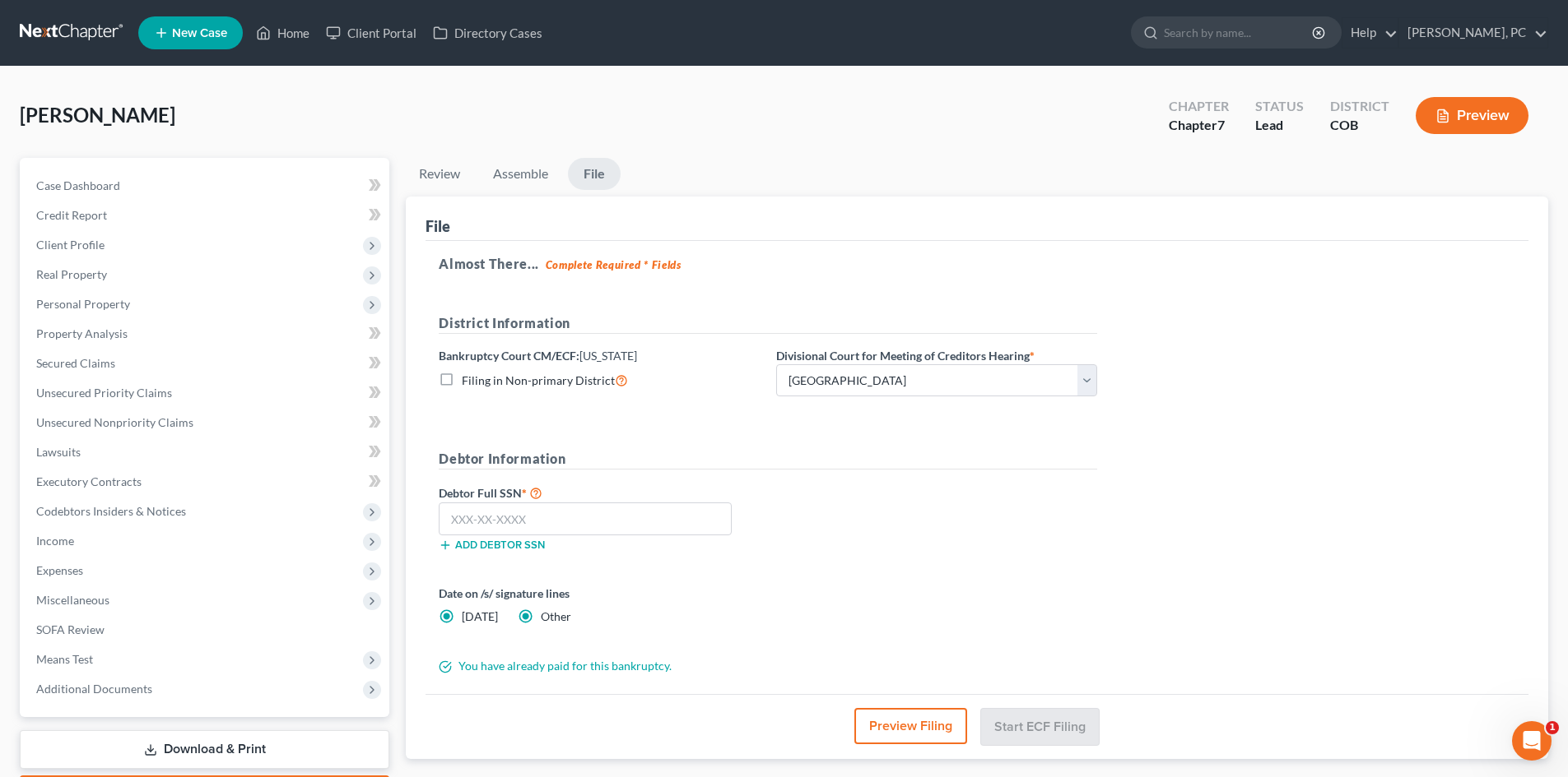
radio input "false"
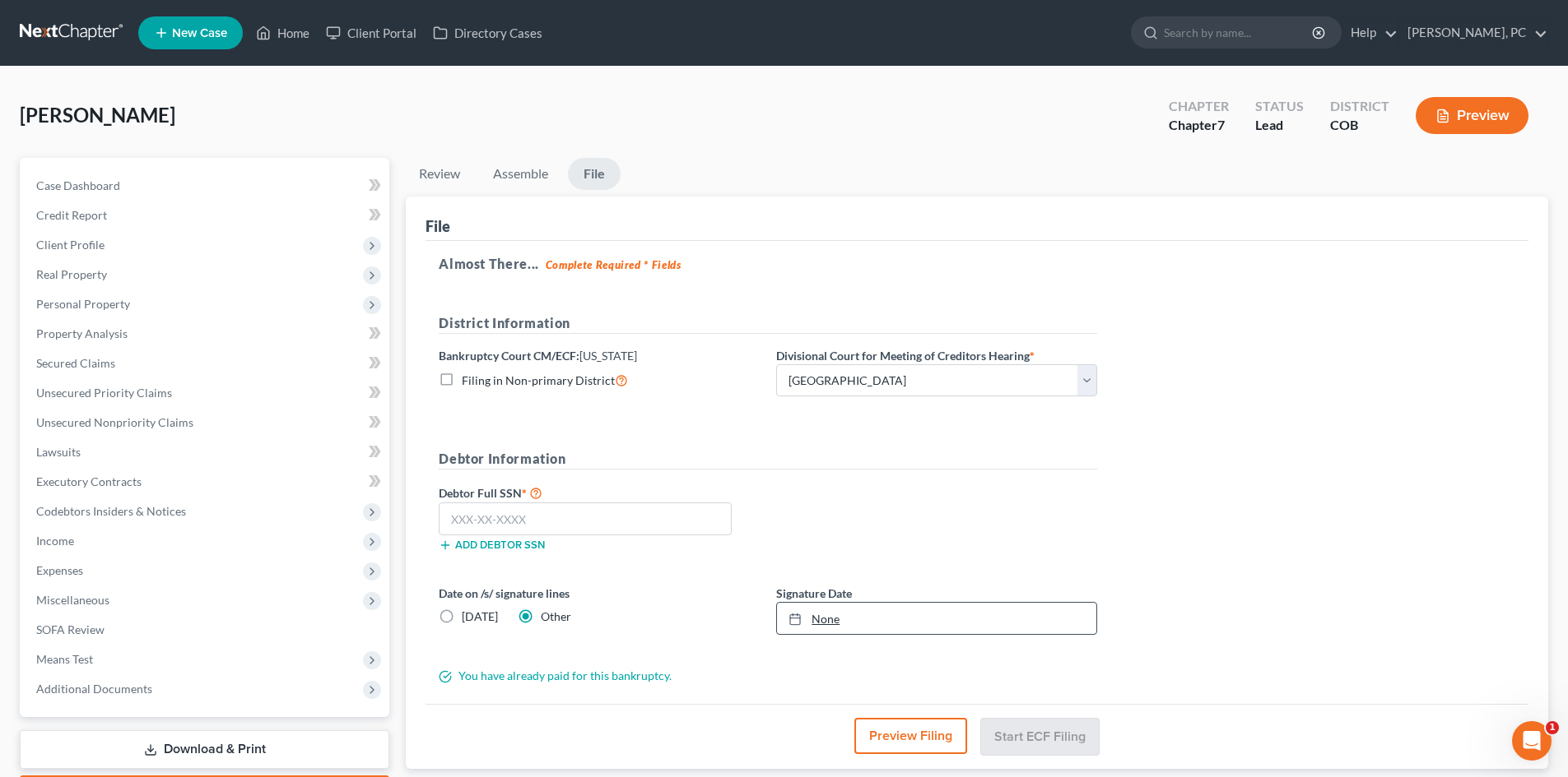
type input "8/14/2025"
click at [828, 624] on link "8/14/2025" at bounding box center [936, 619] width 319 height 32
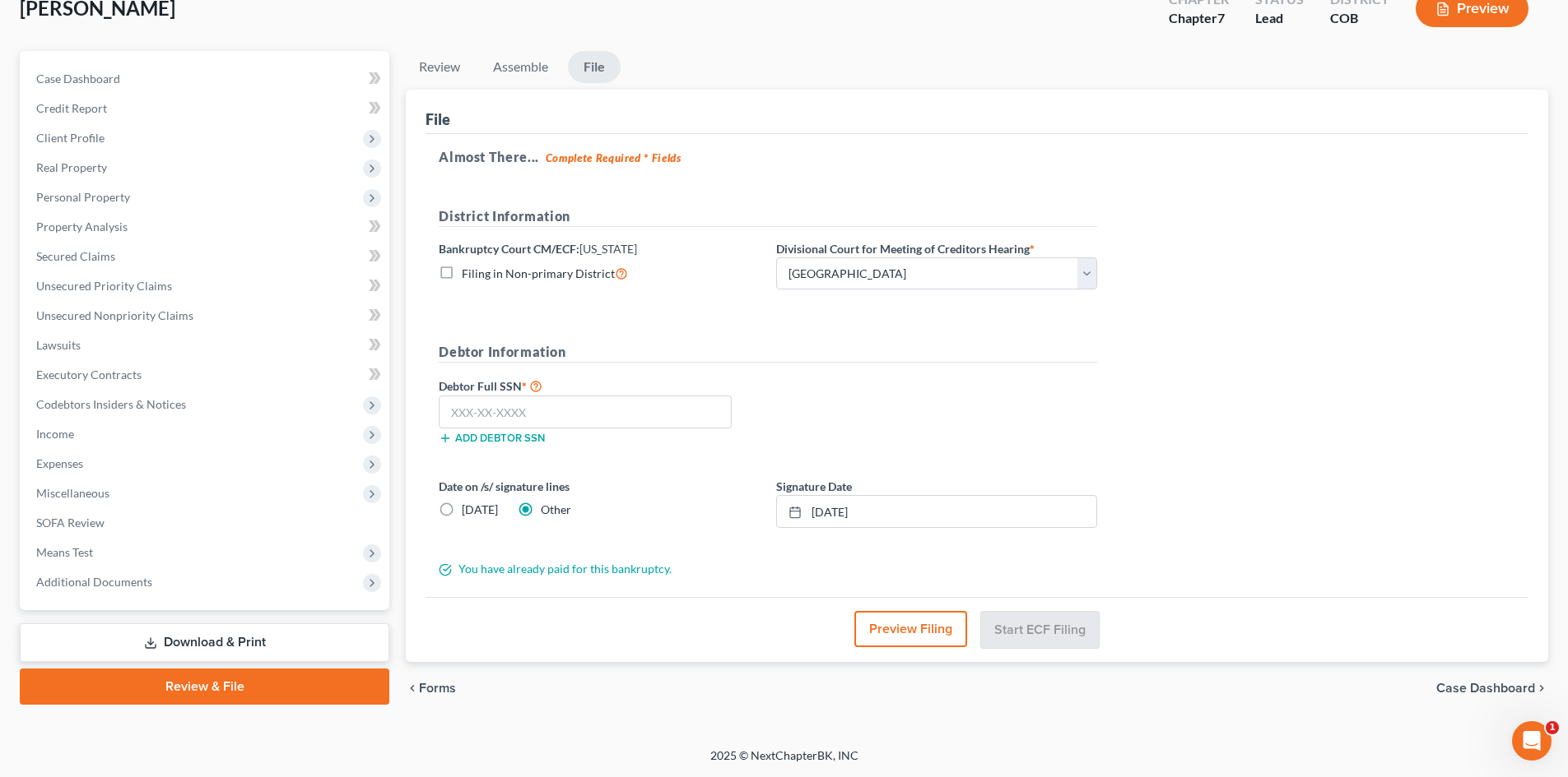
scroll to position [107, 0]
click at [615, 416] on input "text" at bounding box center [585, 411] width 293 height 33
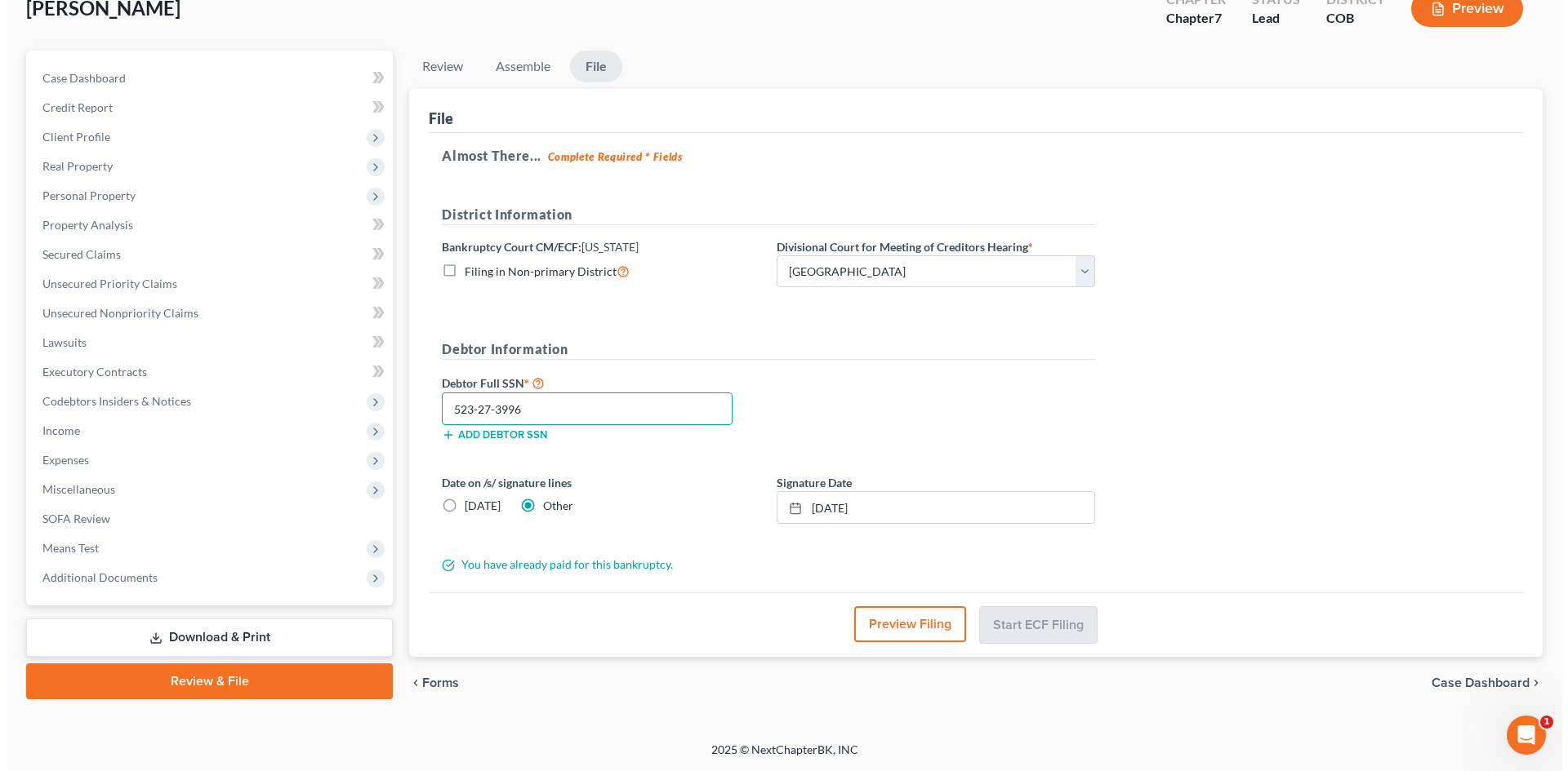
scroll to position [105, 0]
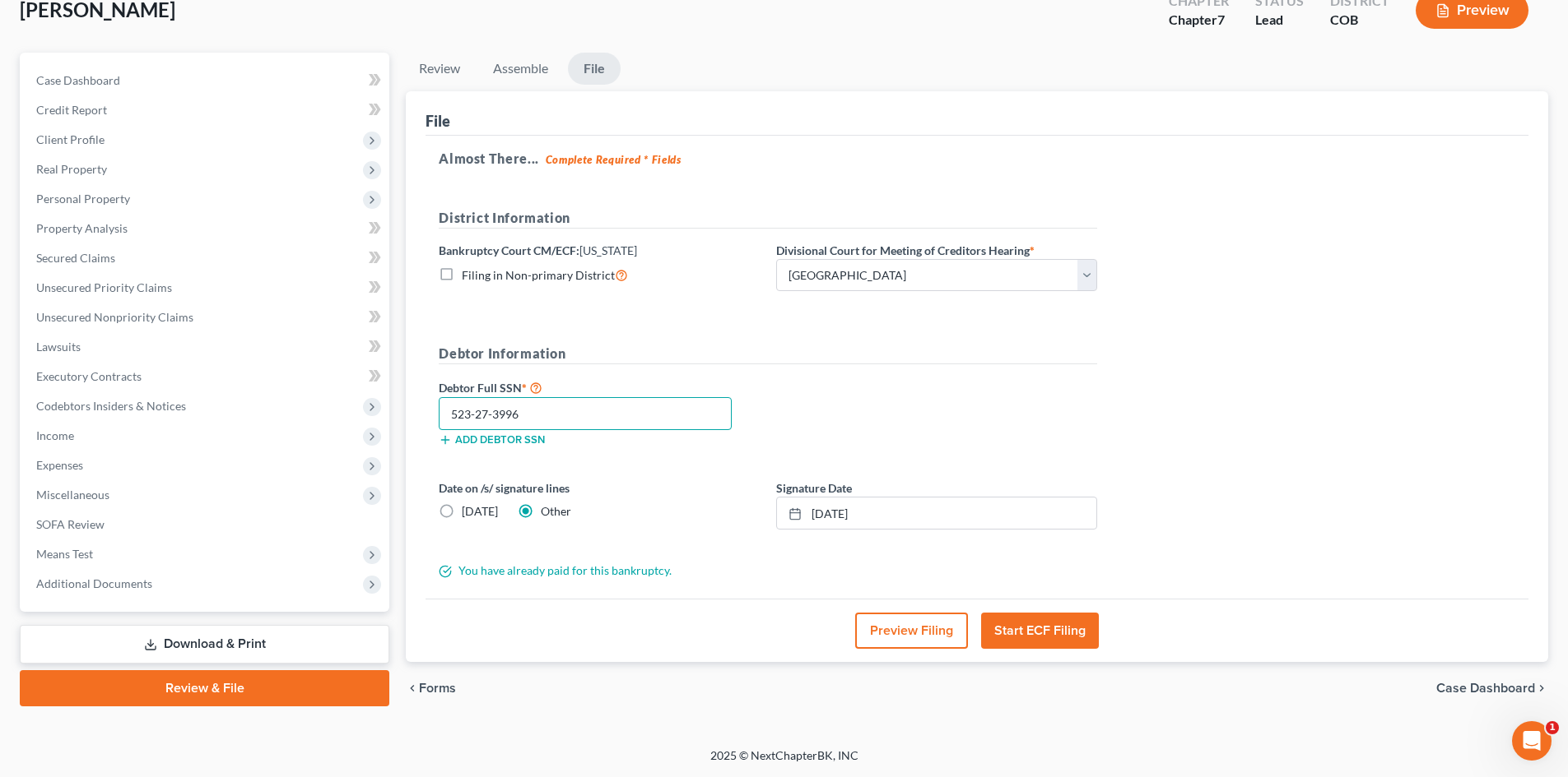
type input "523-27-3996"
click at [1019, 643] on button "Start ECF Filing" at bounding box center [1039, 630] width 118 height 36
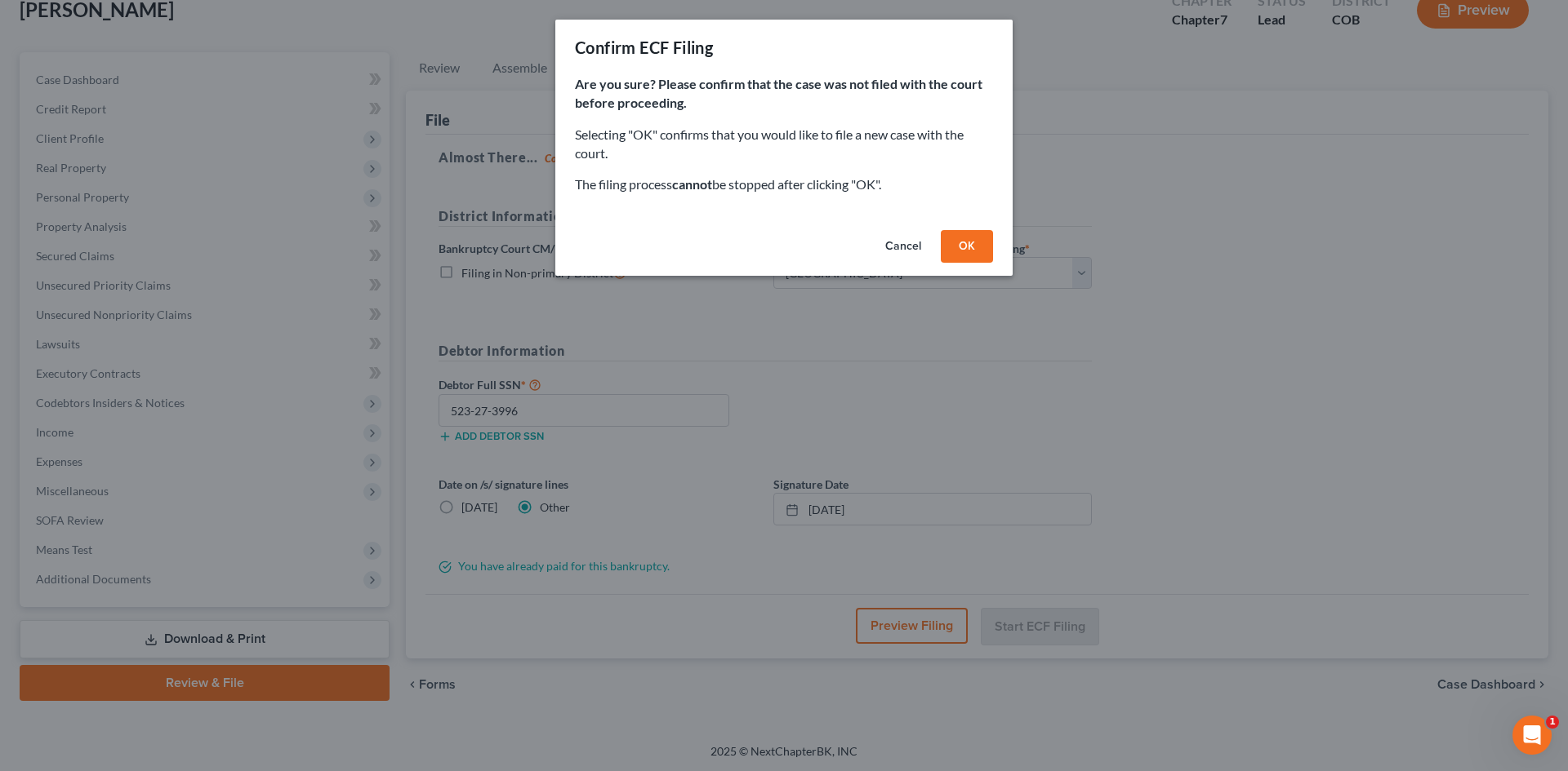
click at [960, 235] on button "OK" at bounding box center [967, 246] width 52 height 32
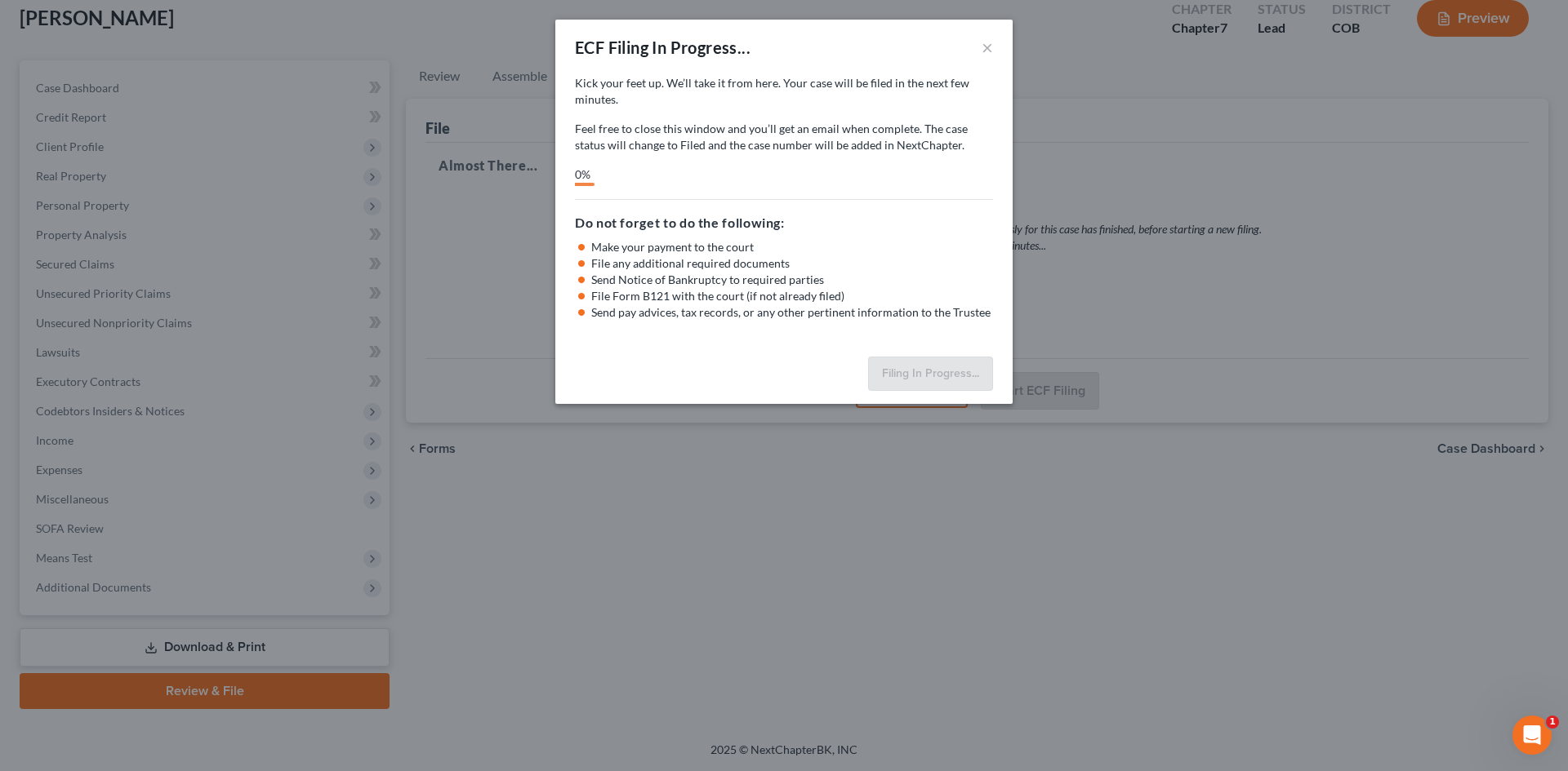
scroll to position [96, 0]
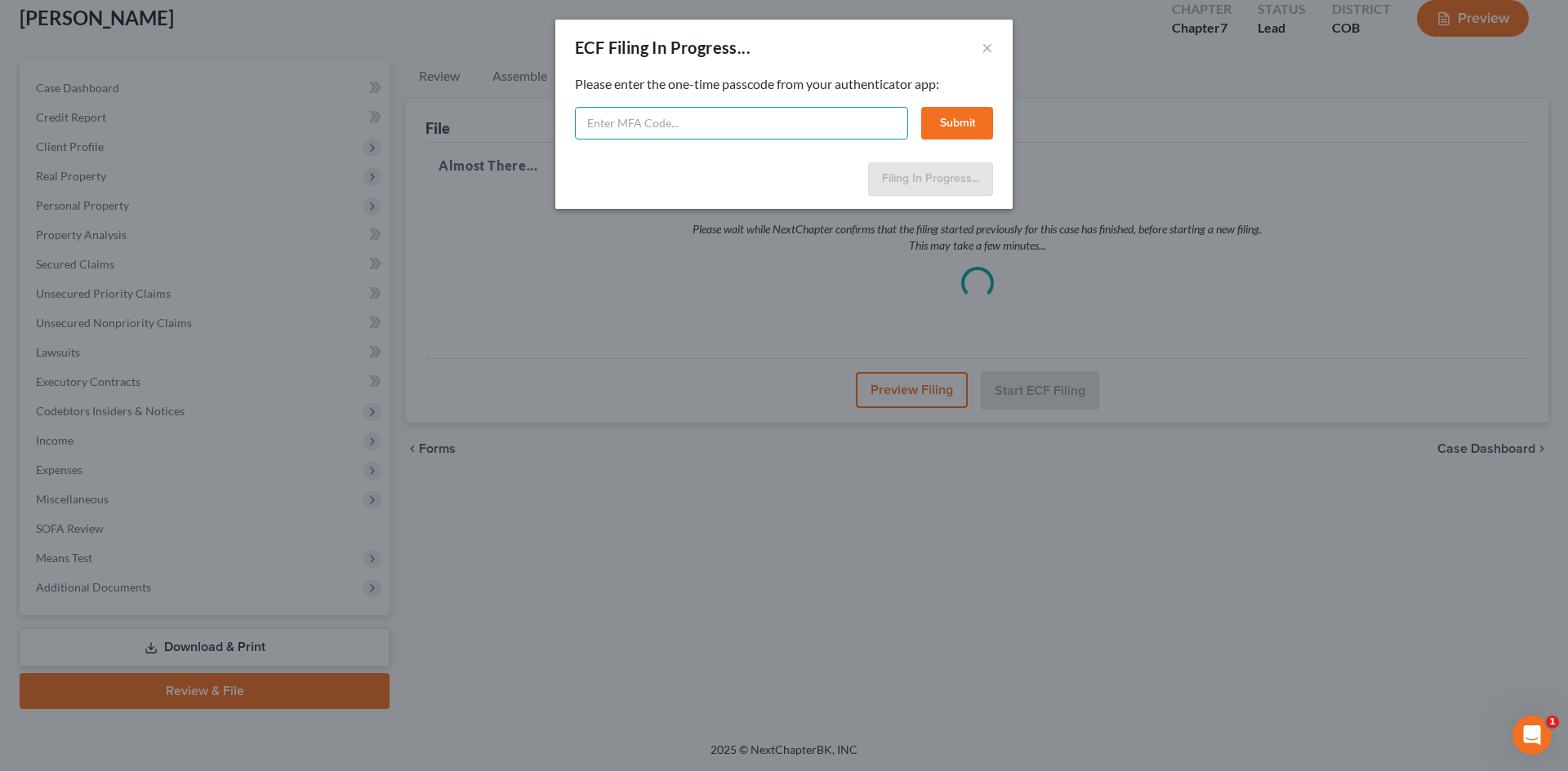
click at [635, 123] on input "text" at bounding box center [742, 123] width 333 height 32
type input "309459"
click at [955, 126] on button "Submit" at bounding box center [957, 123] width 72 height 32
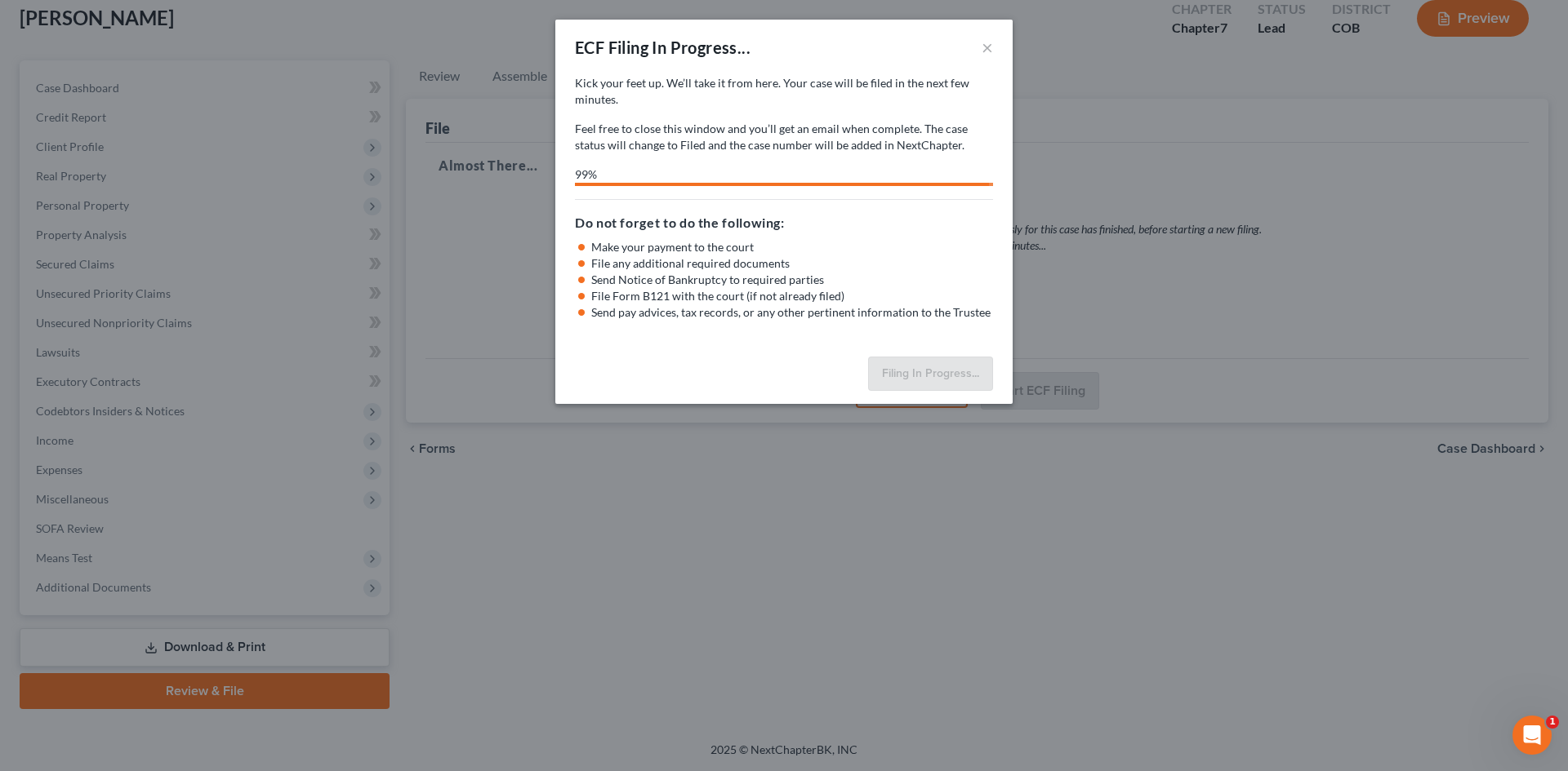
select select "0"
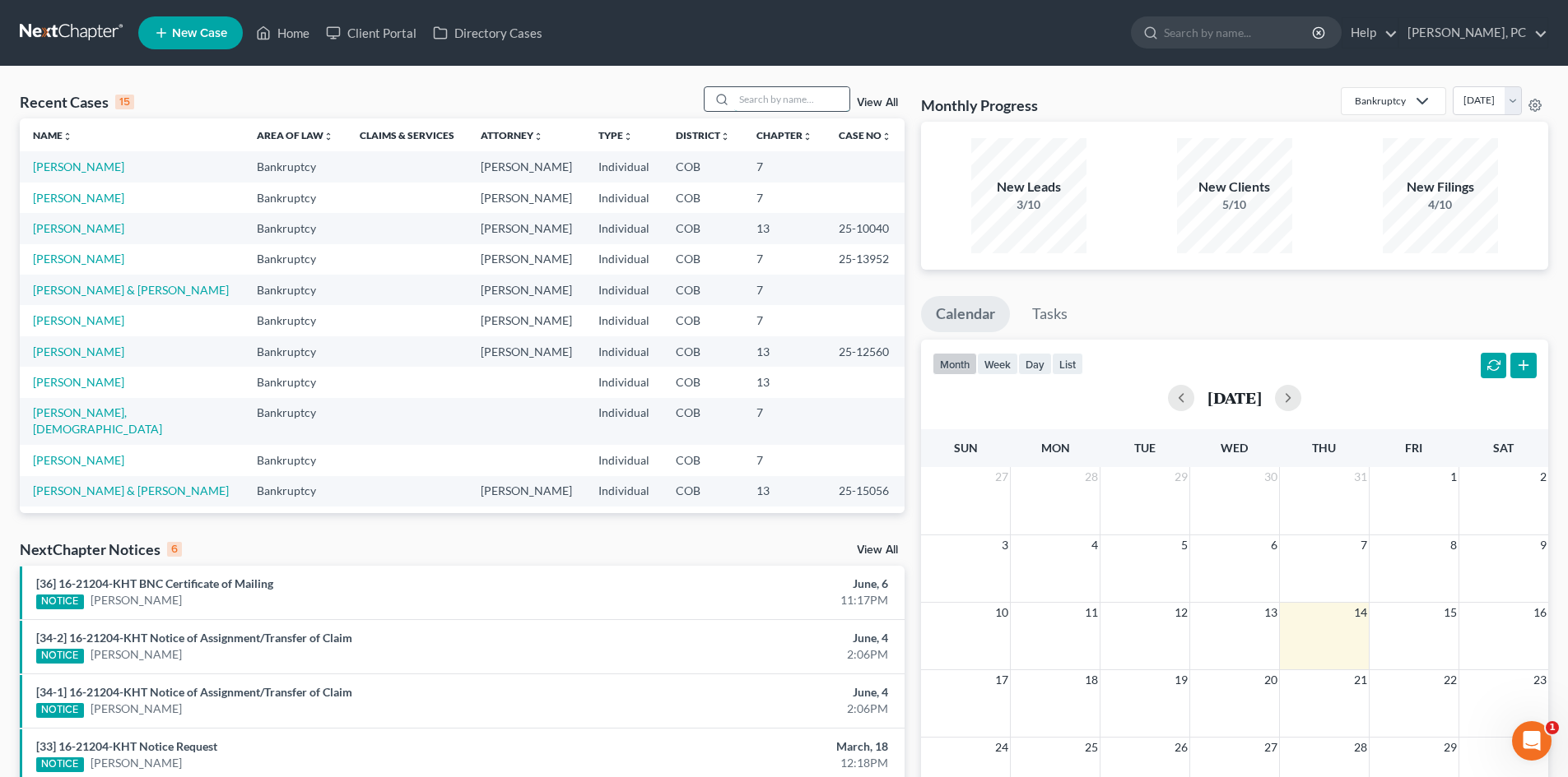
click at [767, 96] on input "search" at bounding box center [791, 98] width 115 height 24
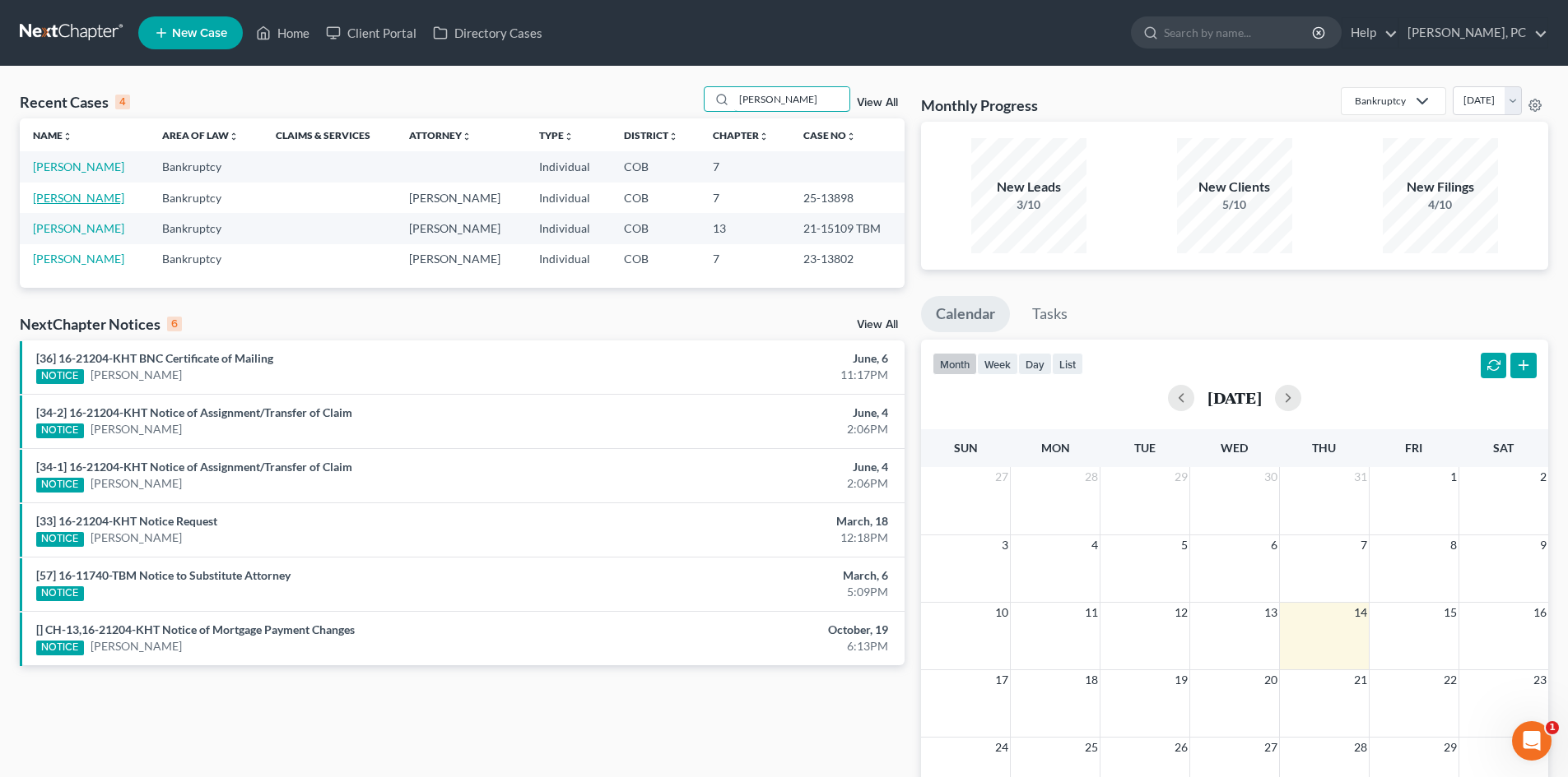
type input "[PERSON_NAME]"
click at [67, 192] on link "[PERSON_NAME]" at bounding box center [78, 198] width 91 height 14
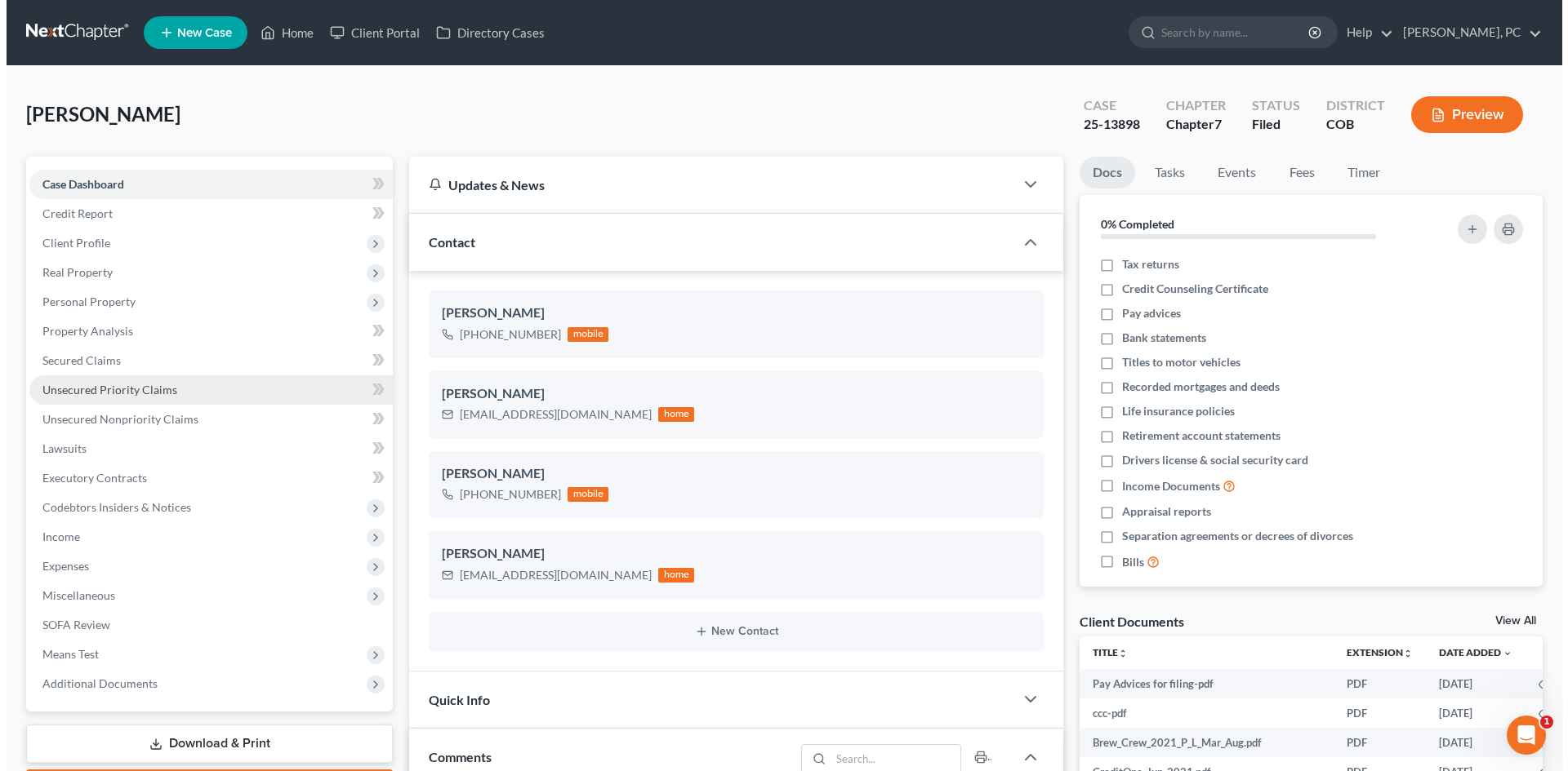
scroll to position [283, 0]
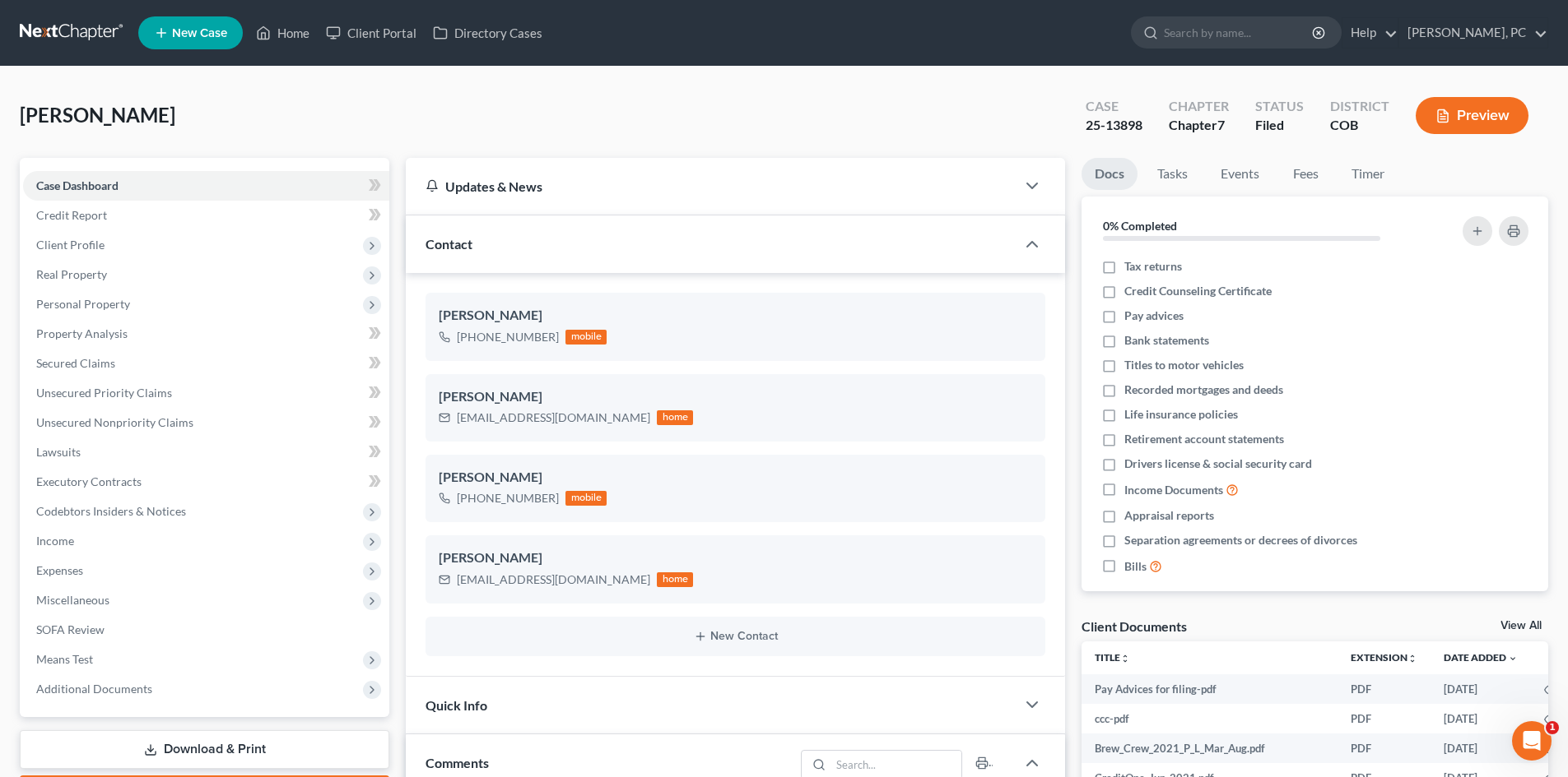
click at [1442, 121] on icon "button" at bounding box center [1442, 116] width 15 height 15
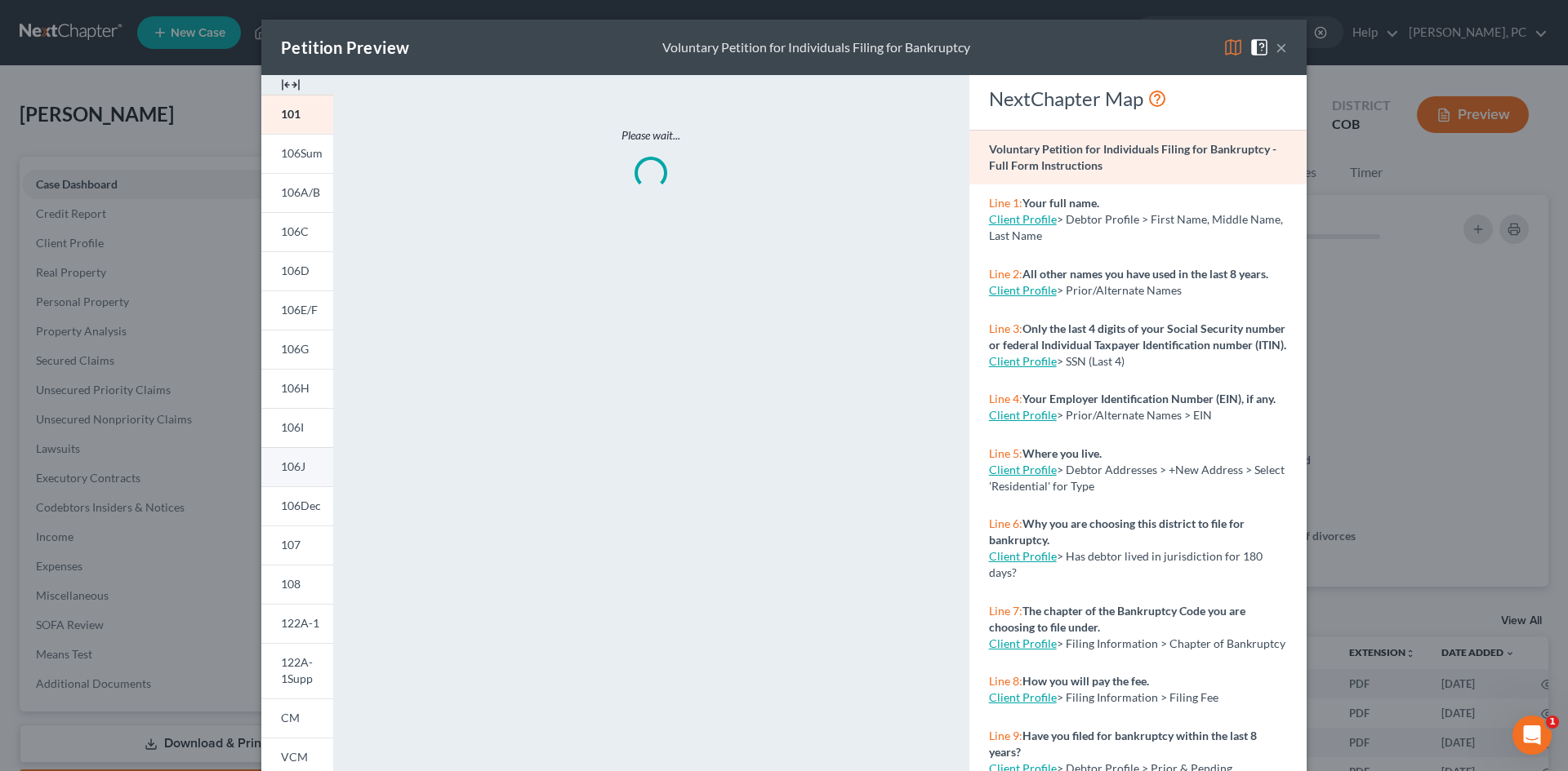
scroll to position [140, 0]
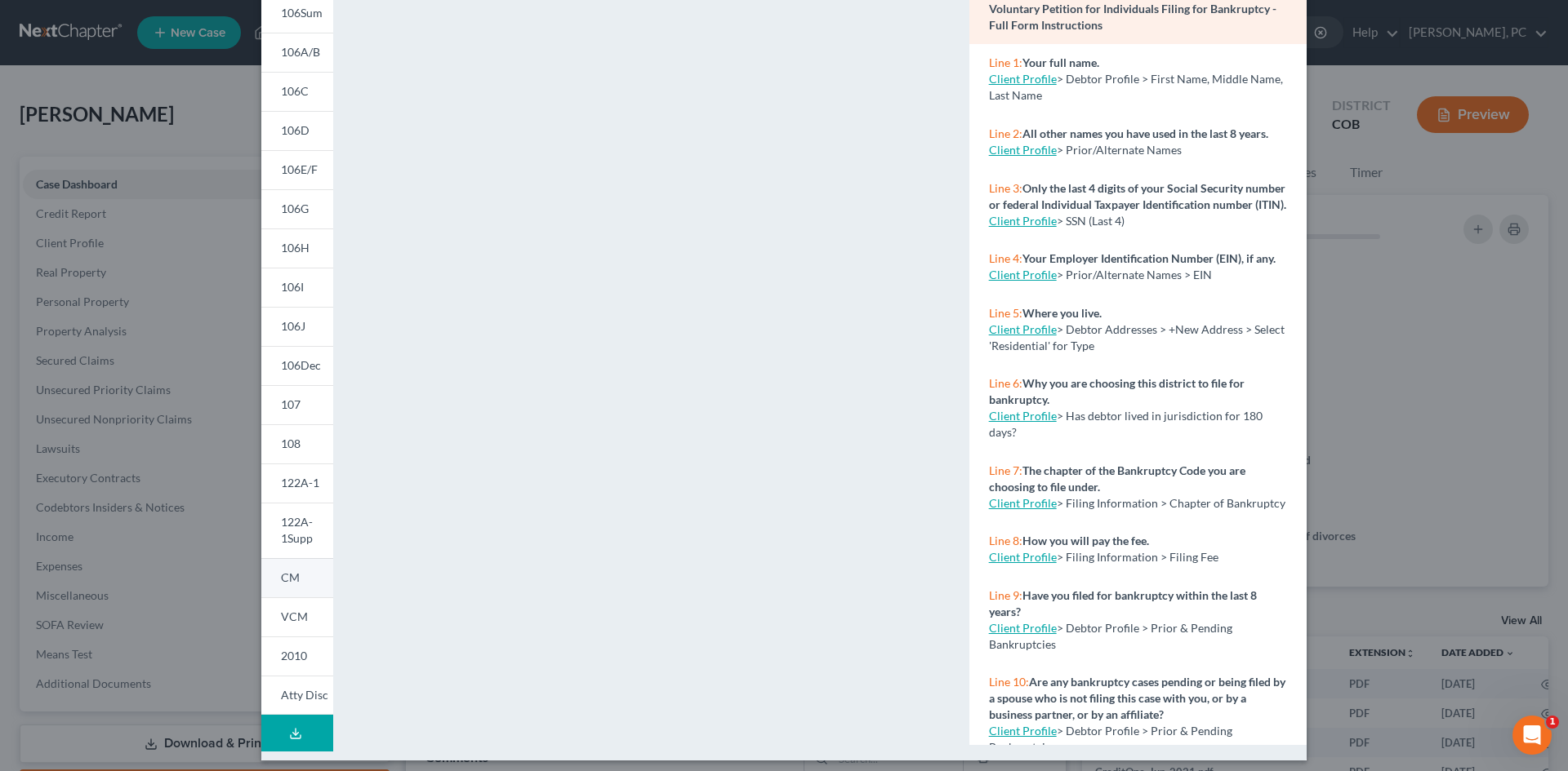
click at [282, 576] on span "CM" at bounding box center [291, 577] width 19 height 14
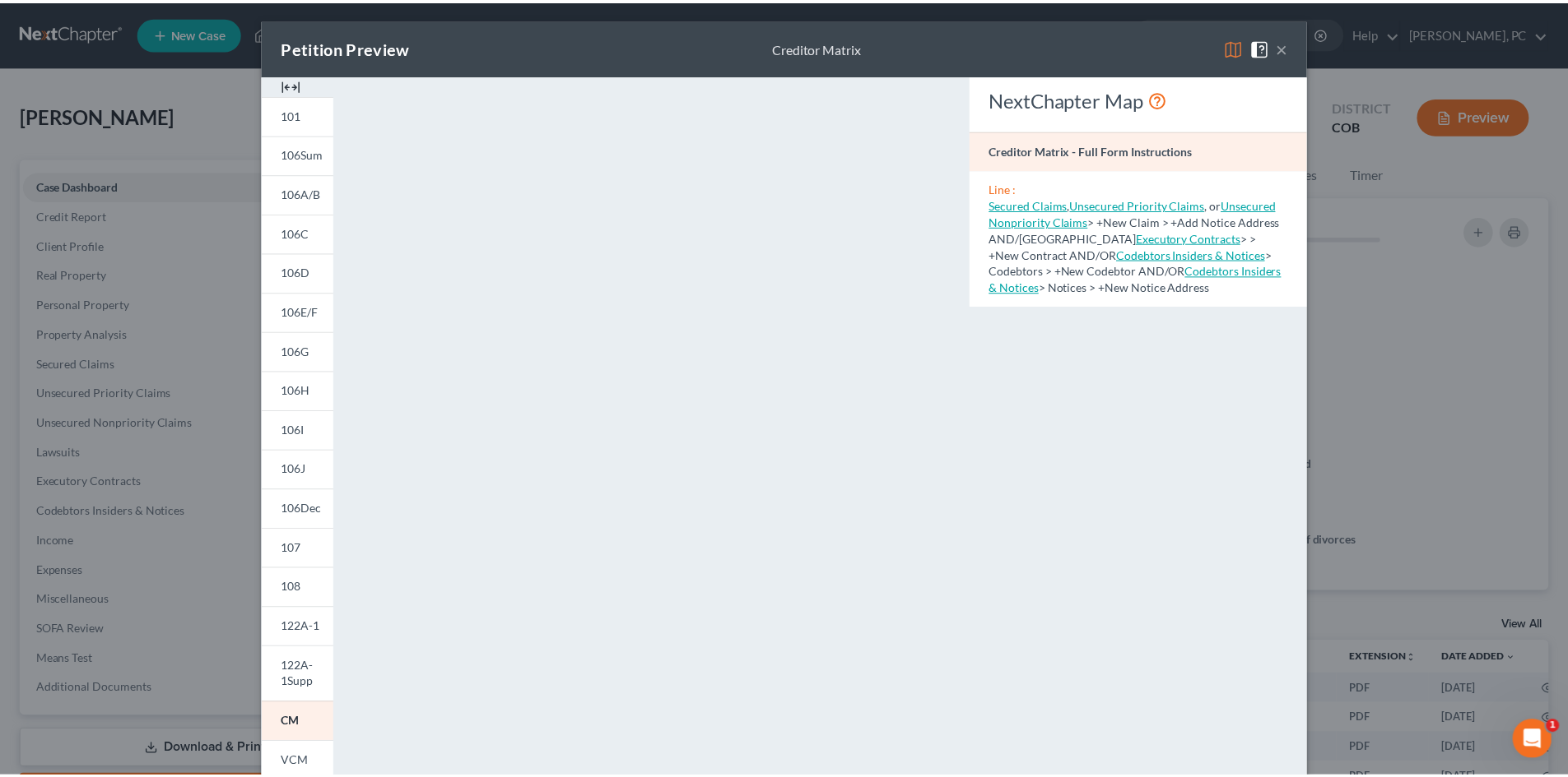
scroll to position [0, 0]
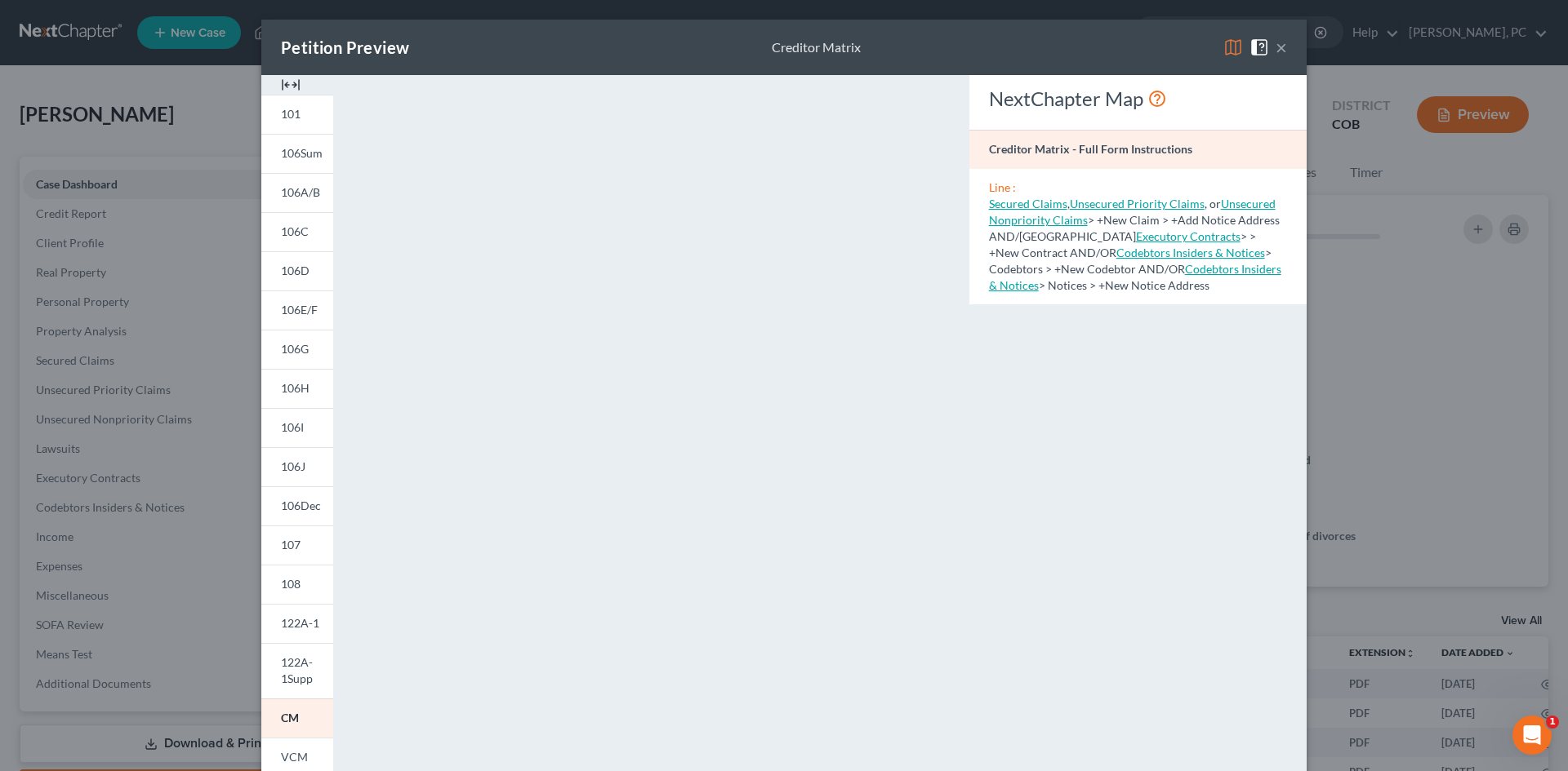
click at [1276, 50] on button "×" at bounding box center [1281, 47] width 11 height 19
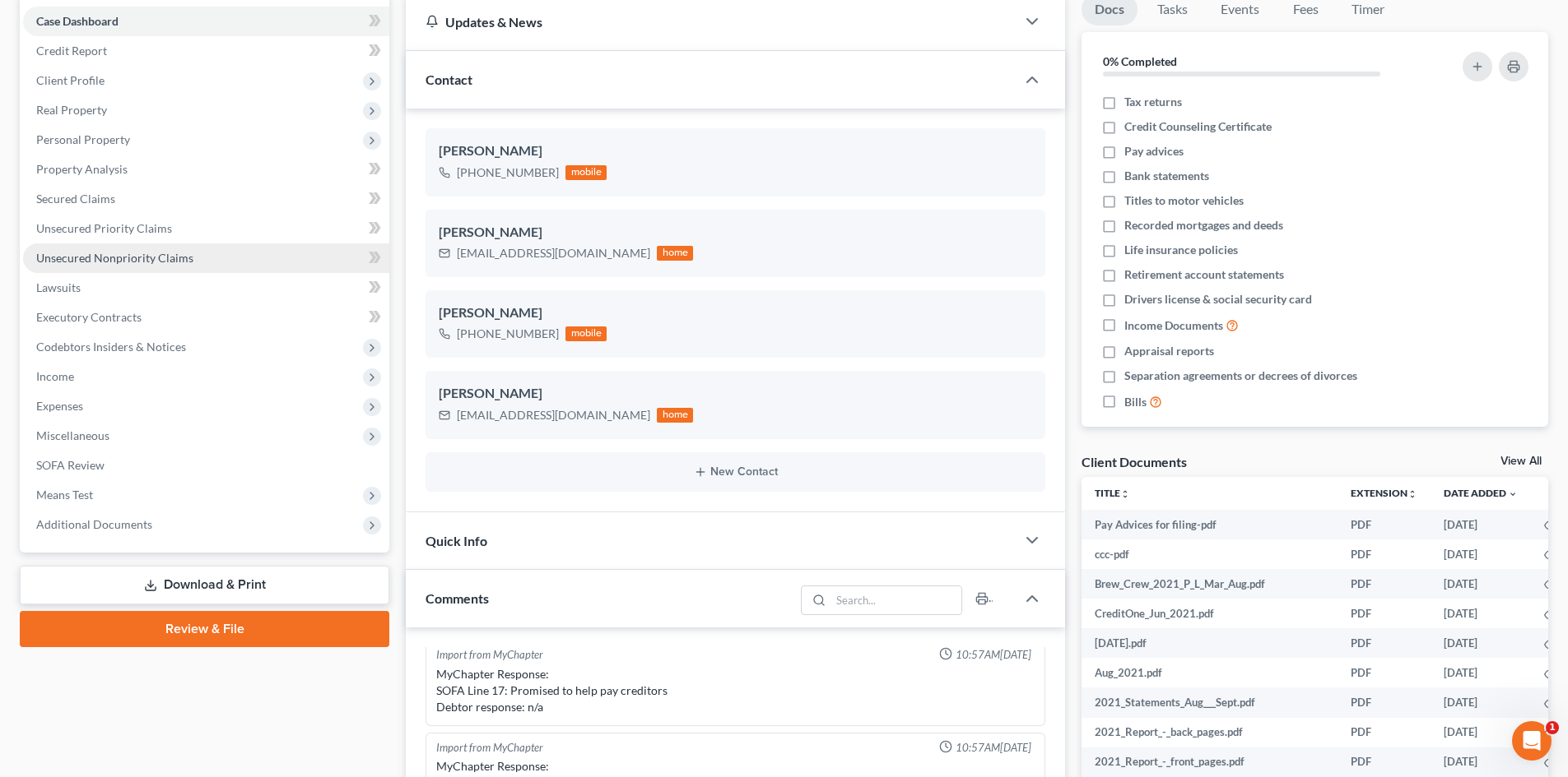
click at [154, 258] on span "Unsecured Nonpriority Claims" at bounding box center [114, 258] width 157 height 14
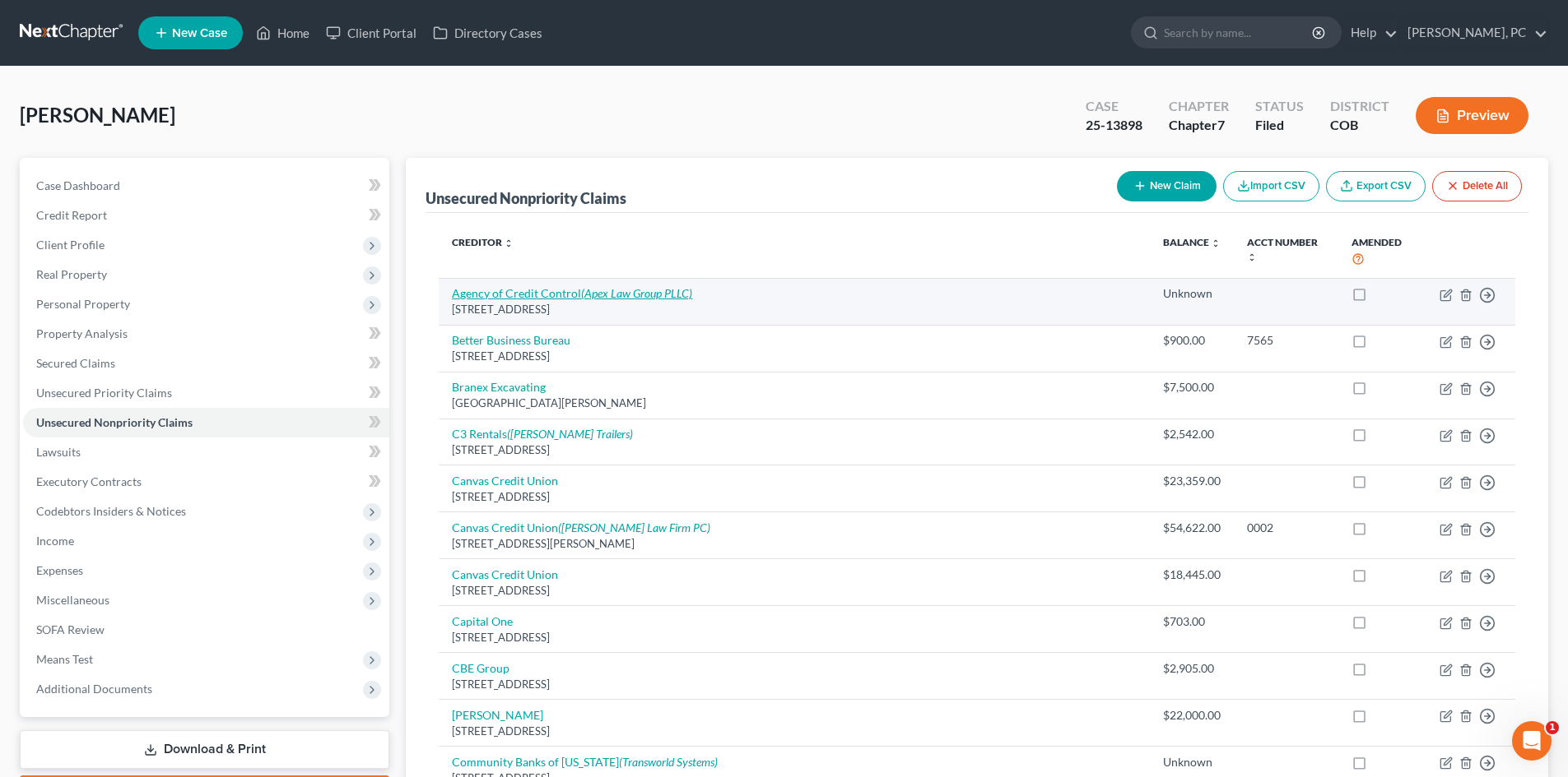
click at [545, 287] on link "Agency of Credit Control (Apex Law Group PLLC)" at bounding box center [572, 294] width 240 height 14
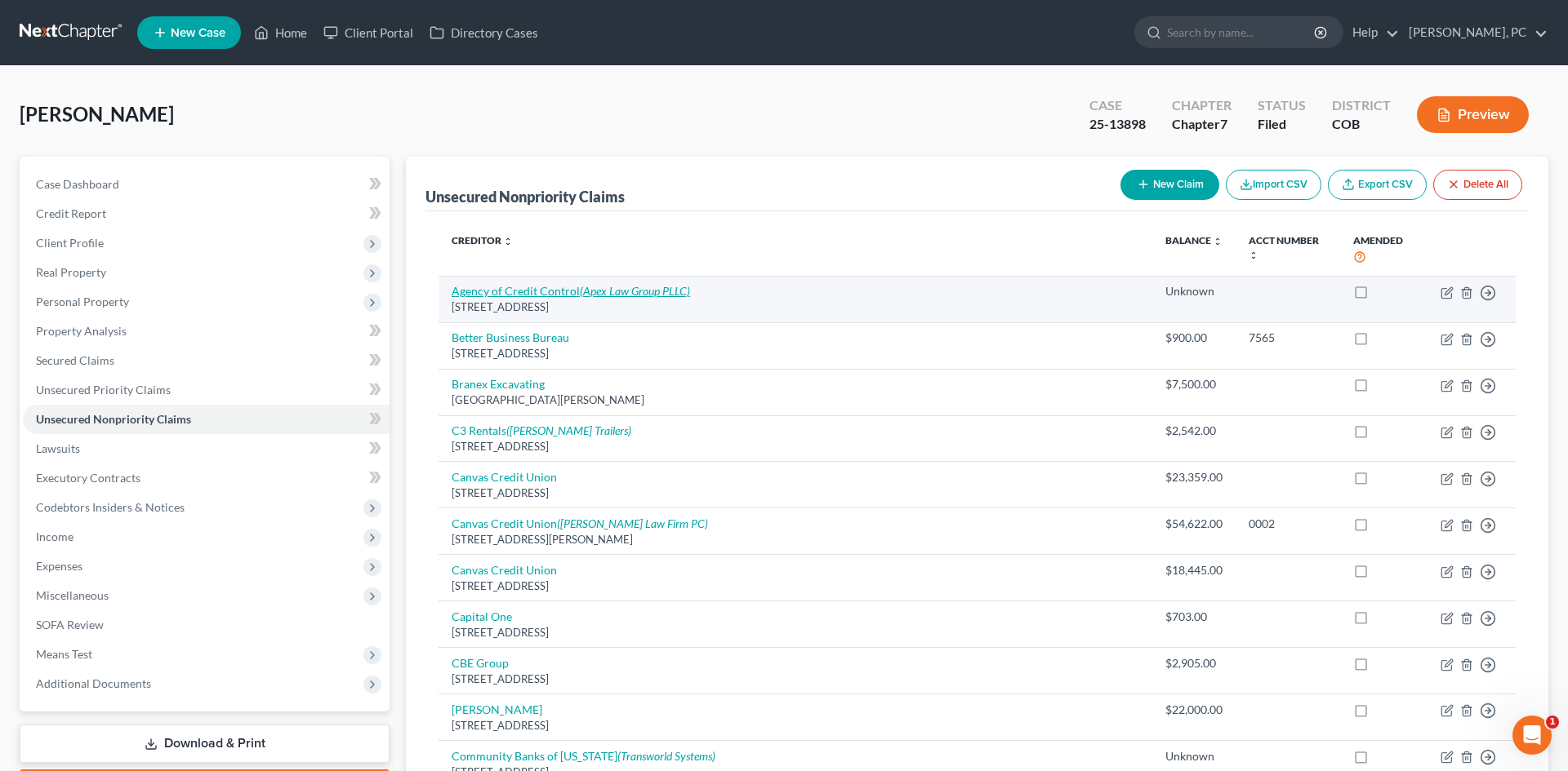
select select "5"
select select "1"
select select "0"
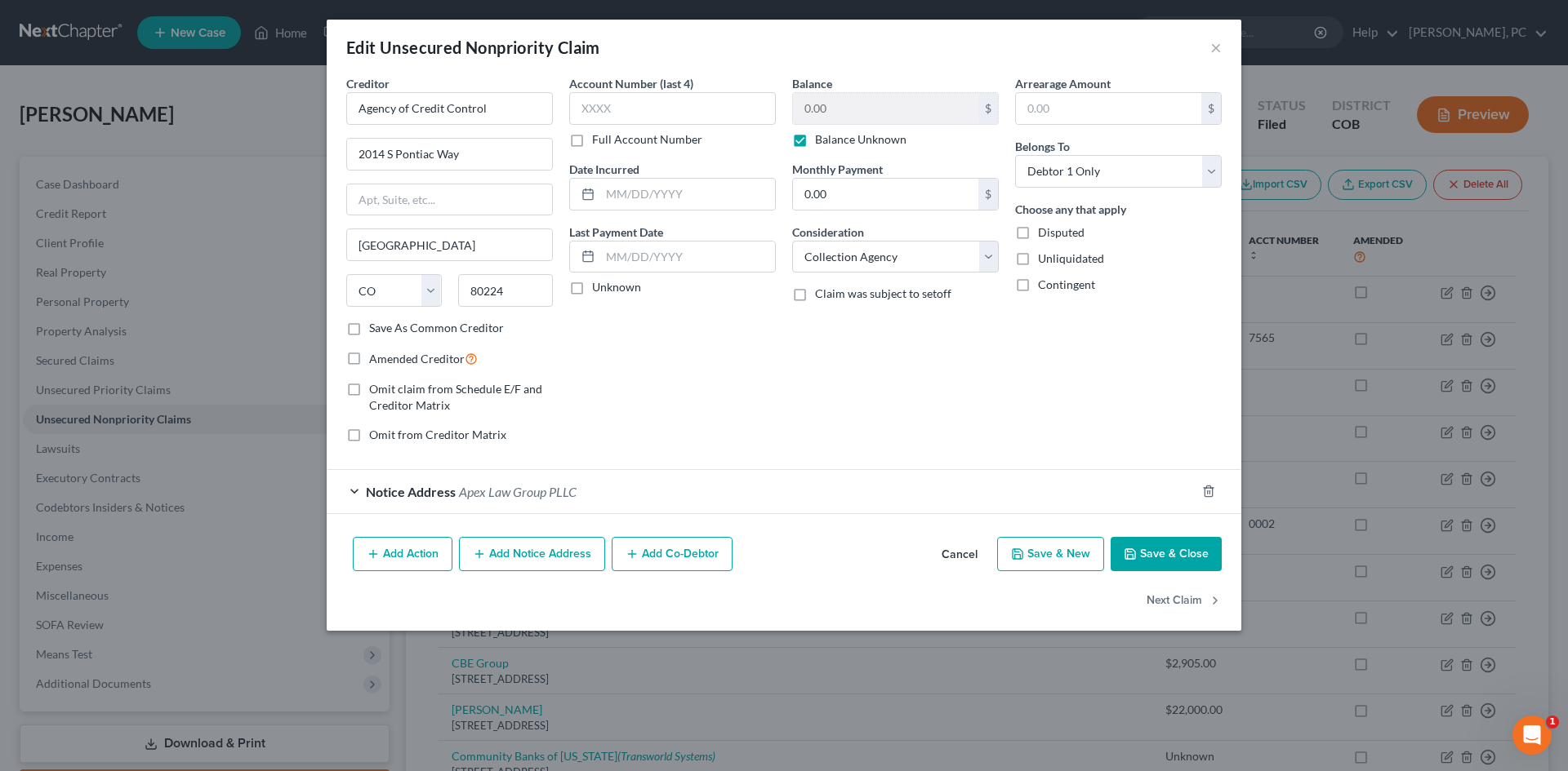
click at [948, 550] on button "Cancel" at bounding box center [959, 555] width 62 height 32
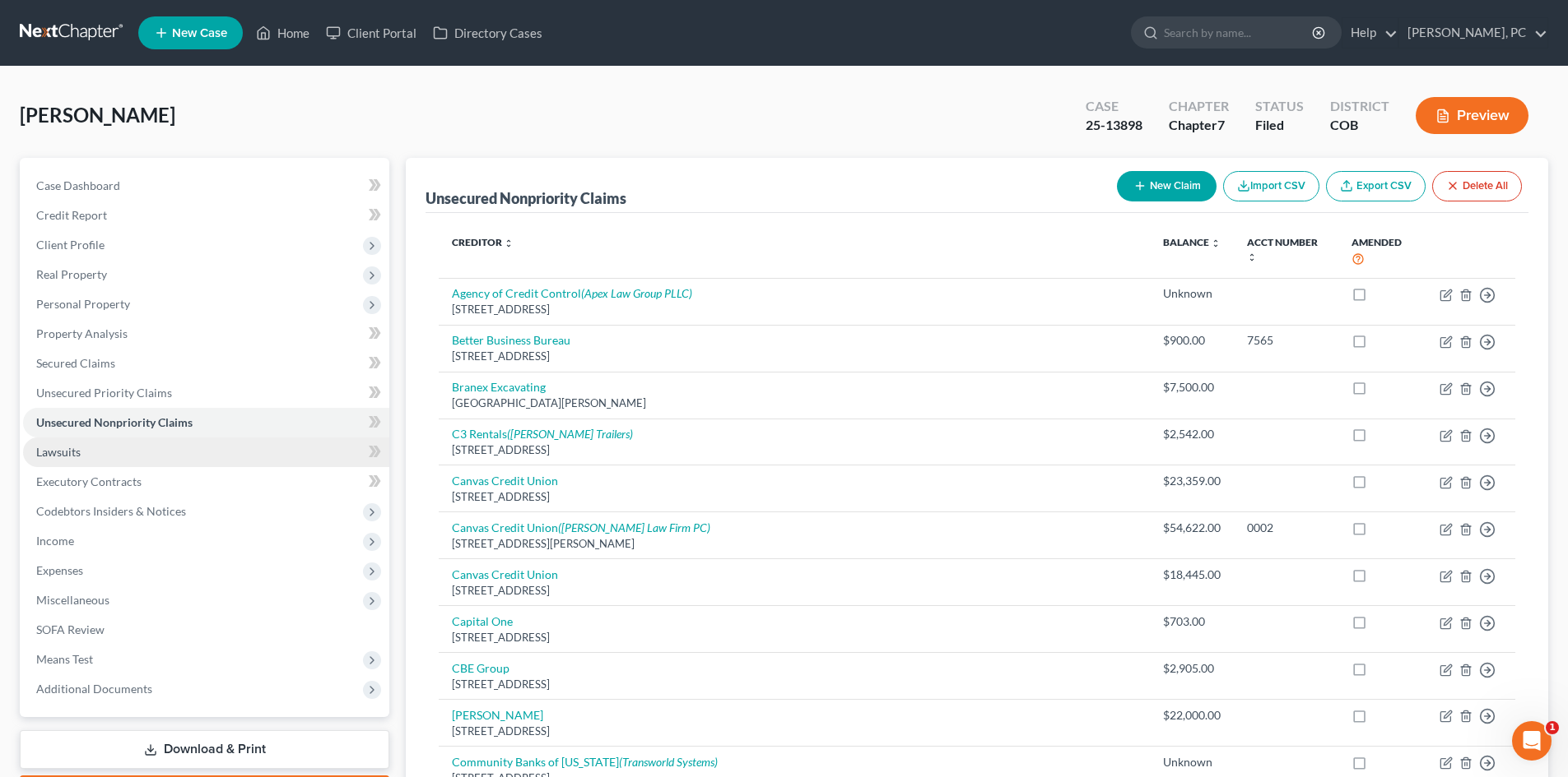
click at [58, 454] on span "Lawsuits" at bounding box center [58, 452] width 45 height 14
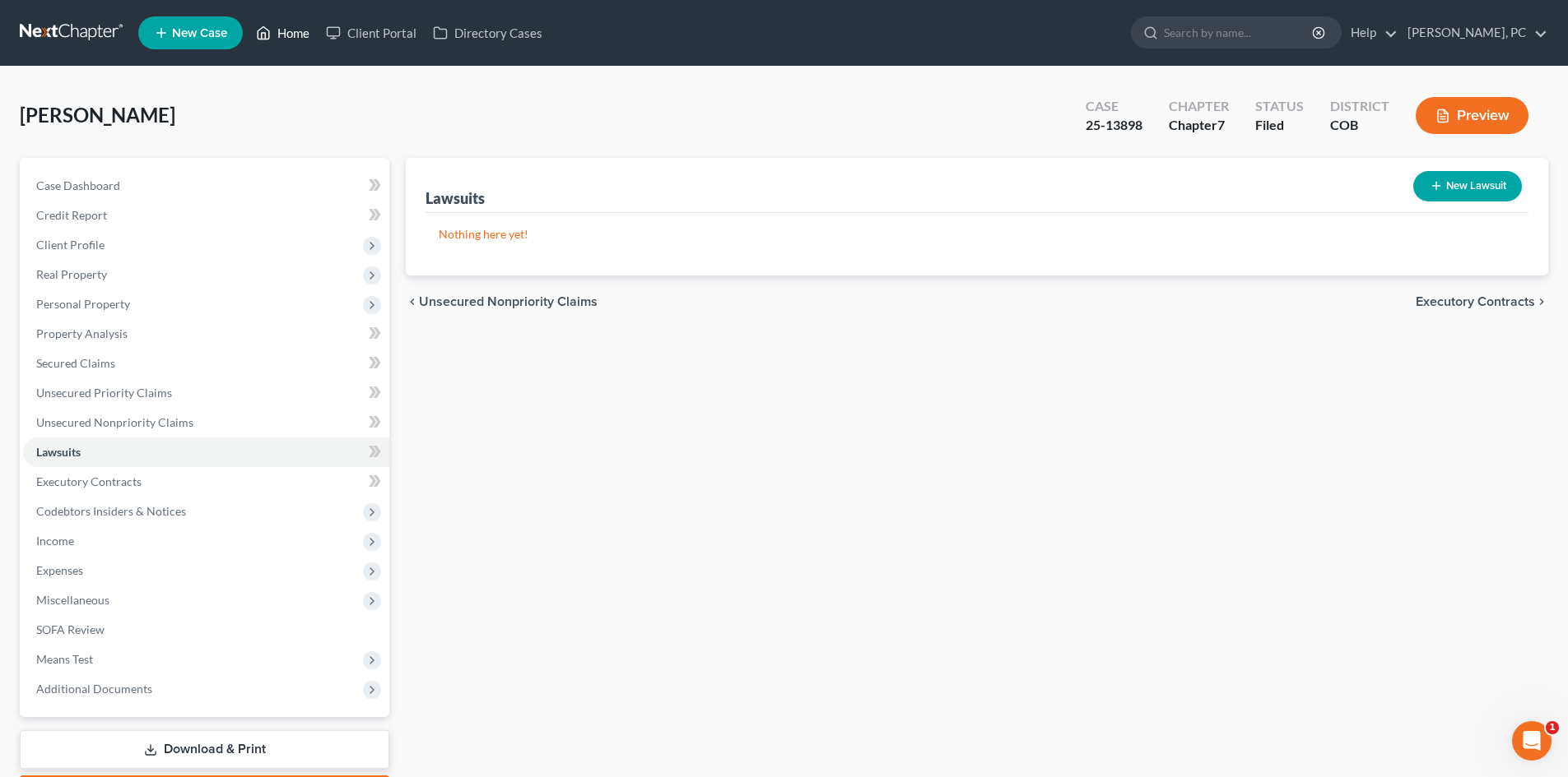
click at [299, 32] on link "Home" at bounding box center [283, 33] width 70 height 30
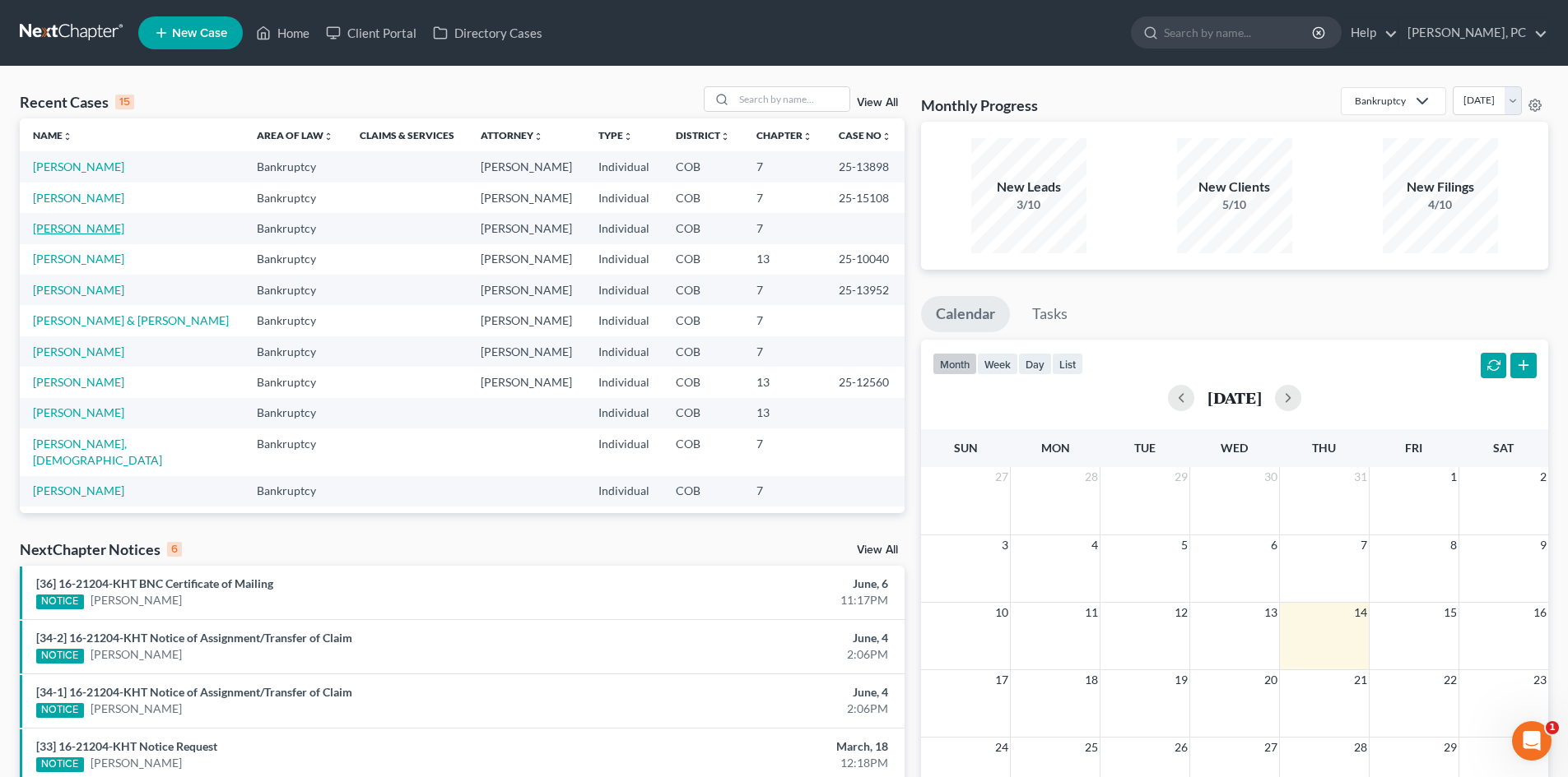
click at [69, 229] on link "[PERSON_NAME]" at bounding box center [78, 229] width 91 height 14
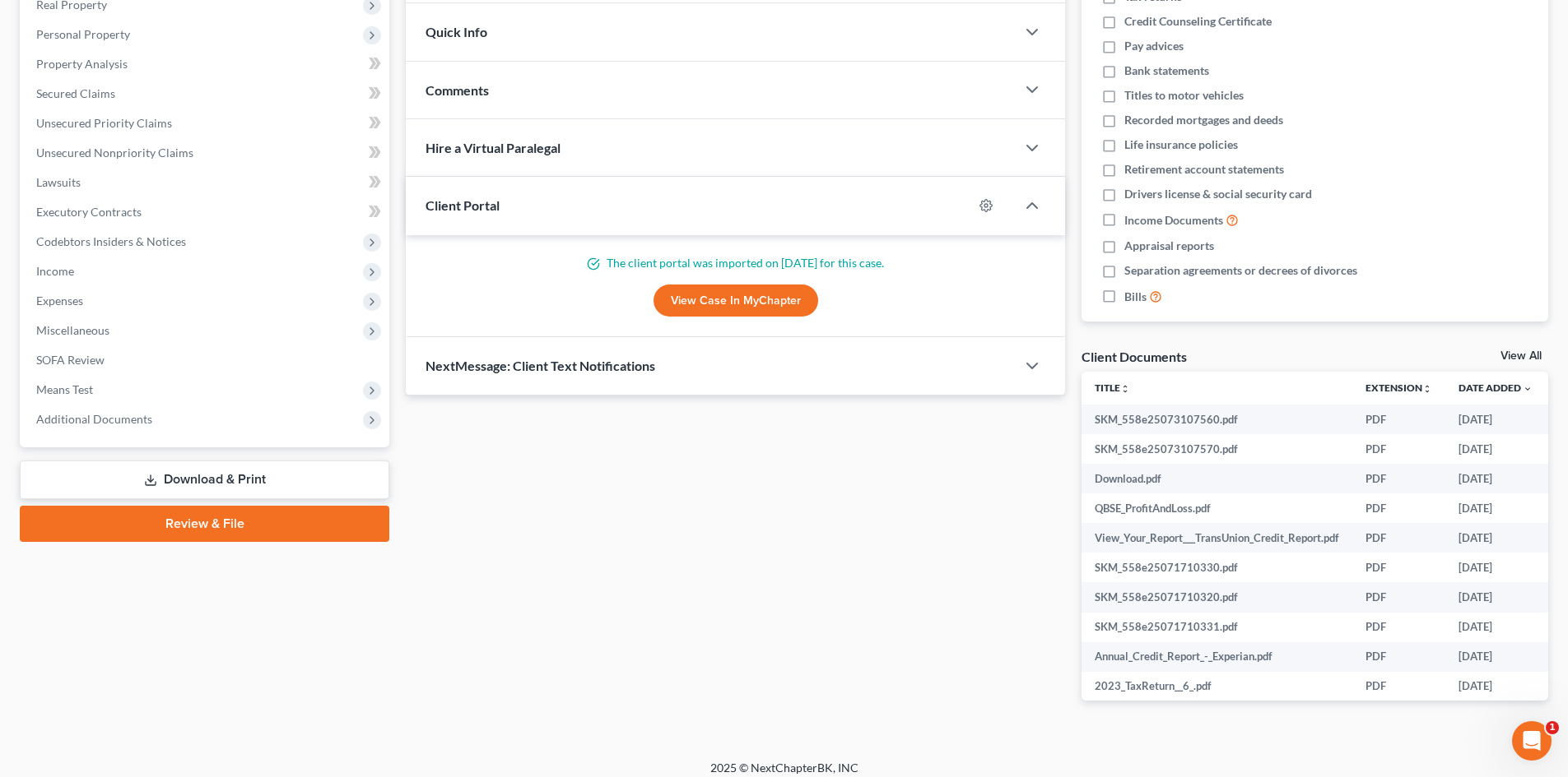
scroll to position [282, 0]
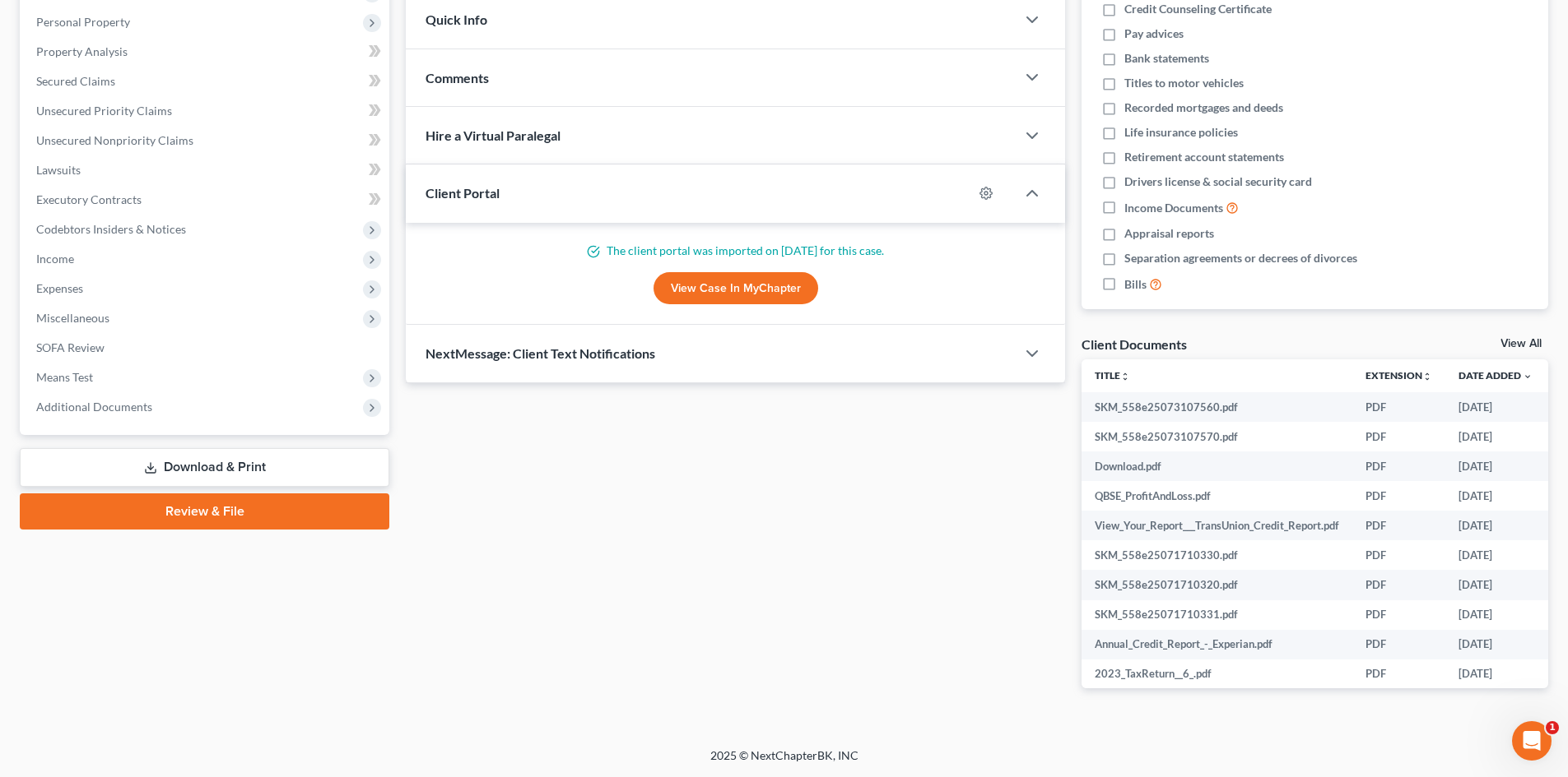
click at [239, 512] on link "Review & File" at bounding box center [204, 511] width 369 height 36
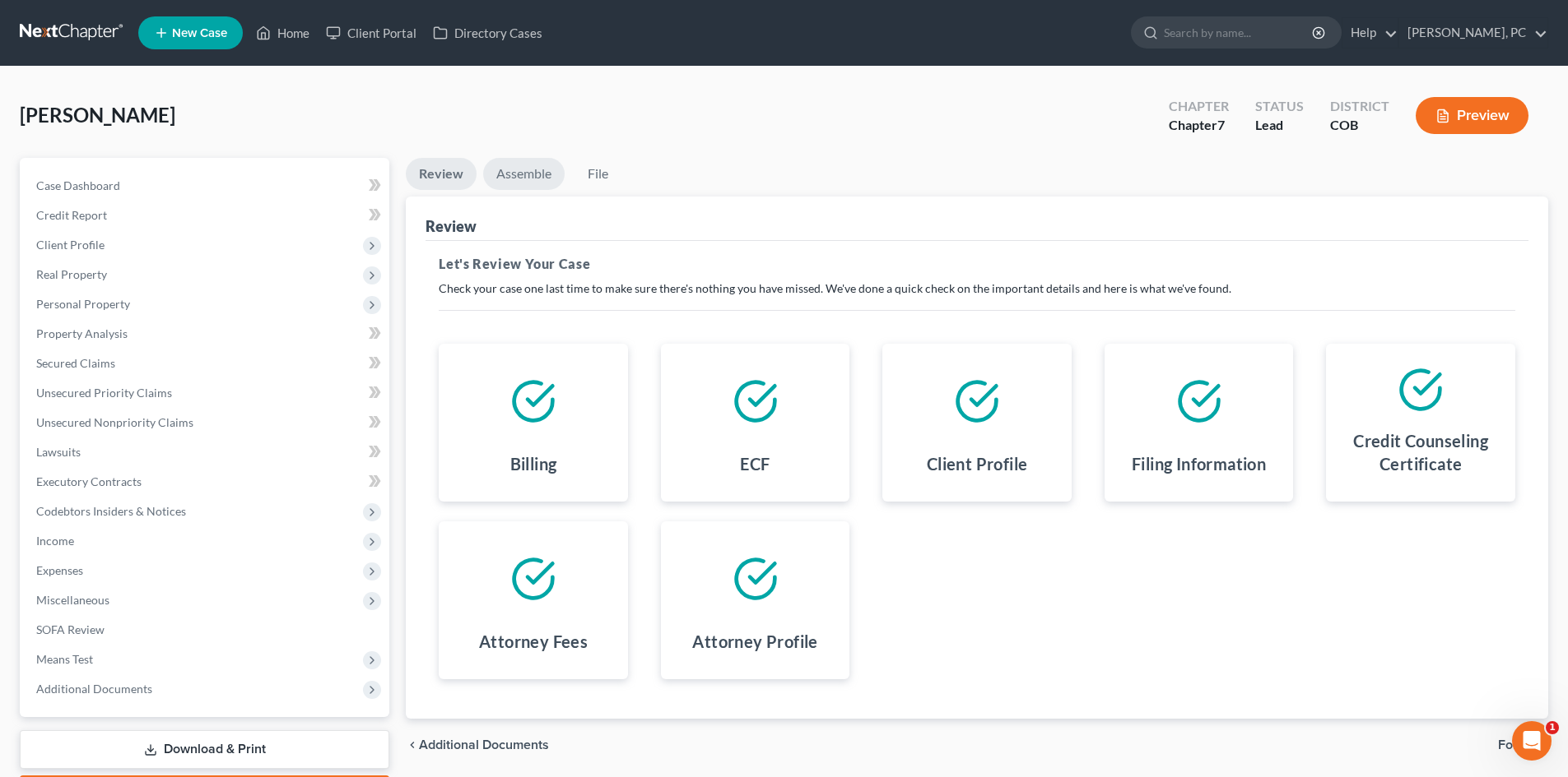
click at [532, 172] on link "Assemble" at bounding box center [523, 174] width 82 height 32
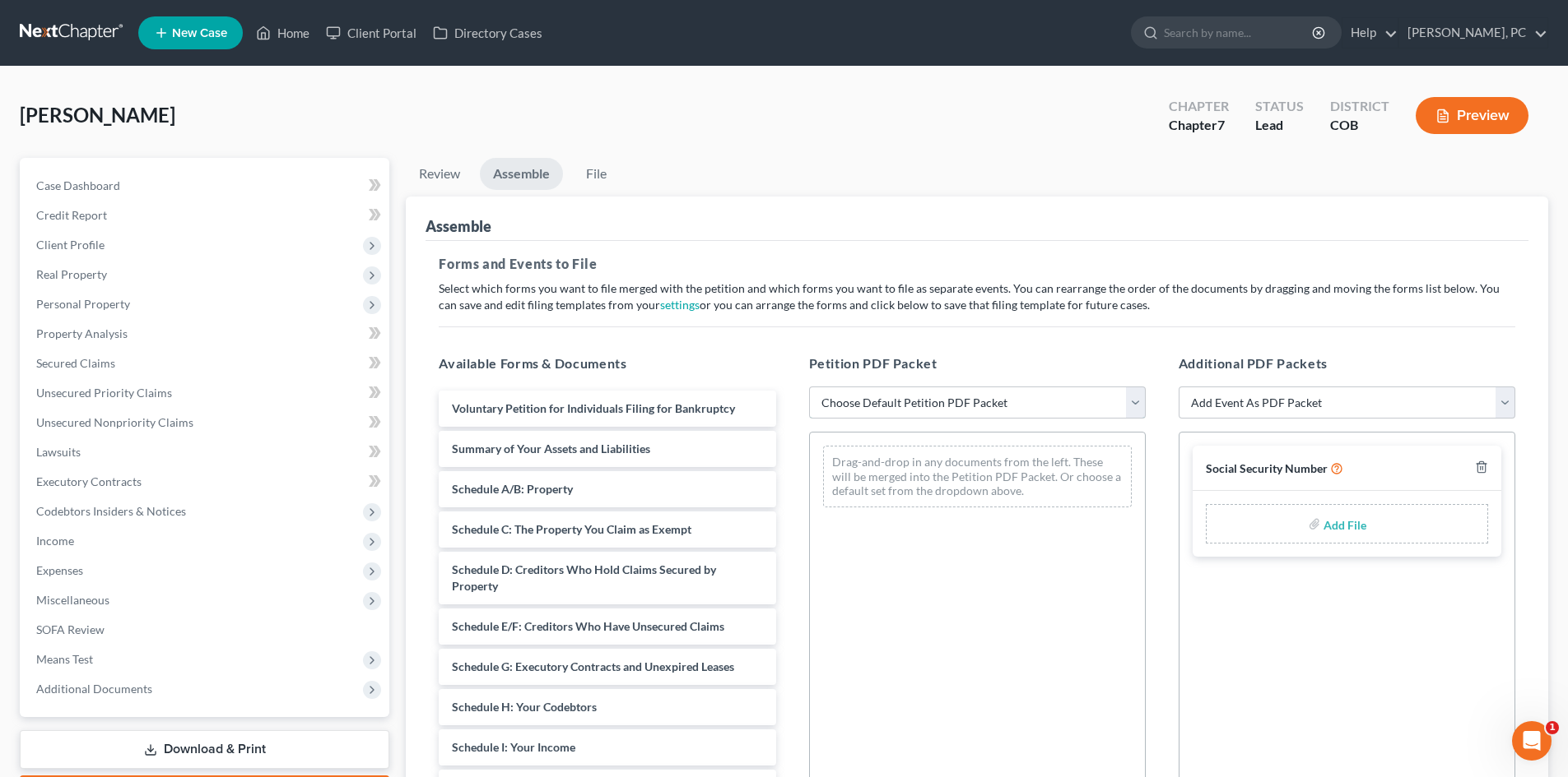
click at [903, 404] on select "Choose Default Petition PDF Packet Emergency Filing (Voluntary Petition and Cre…" at bounding box center [977, 403] width 337 height 33
click at [827, 214] on div "Assemble" at bounding box center [977, 219] width 1103 height 45
click at [120, 182] on link "Case Dashboard" at bounding box center [206, 186] width 366 height 30
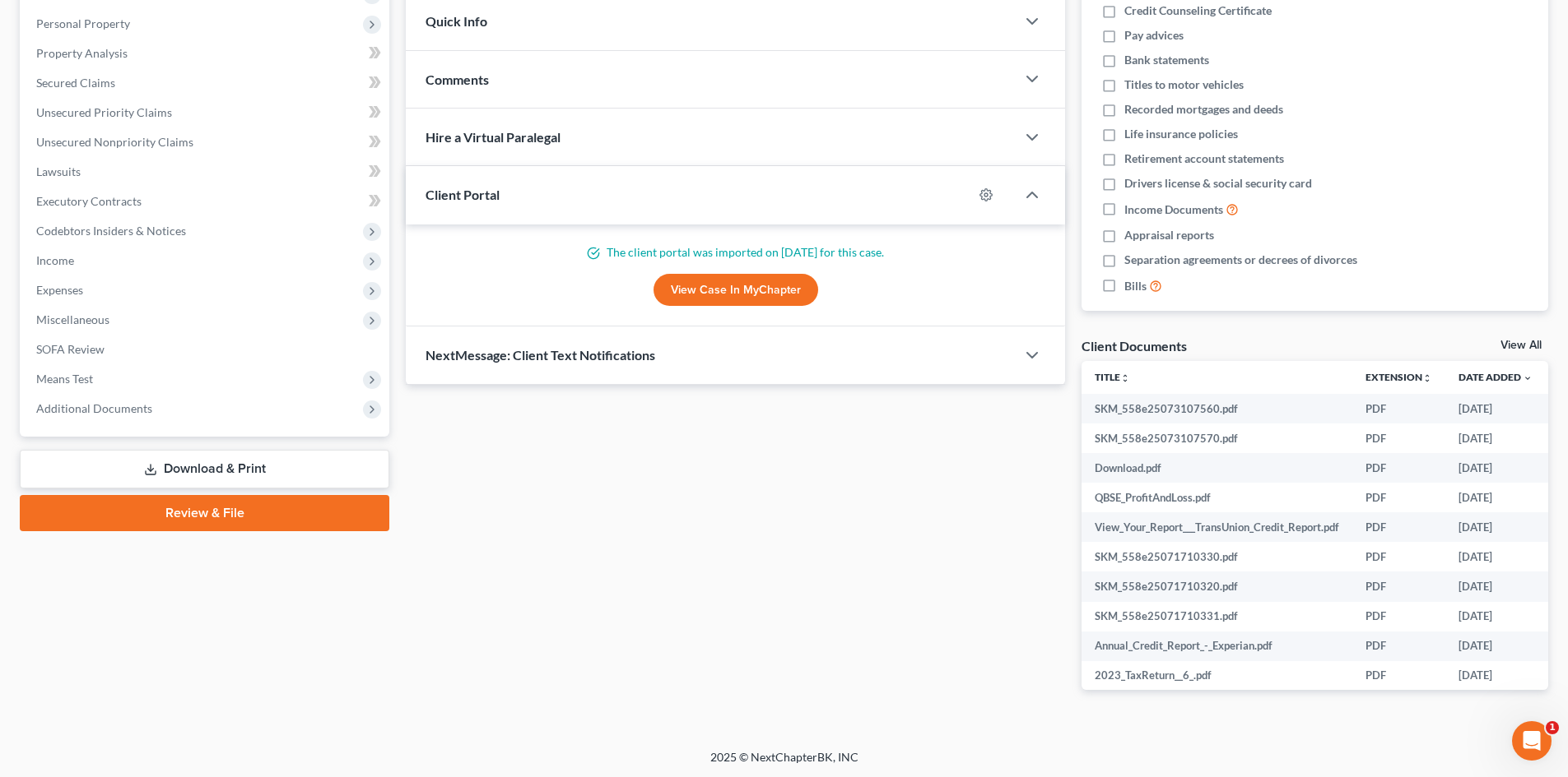
scroll to position [282, 0]
click at [1519, 339] on link "View All" at bounding box center [1521, 344] width 41 height 11
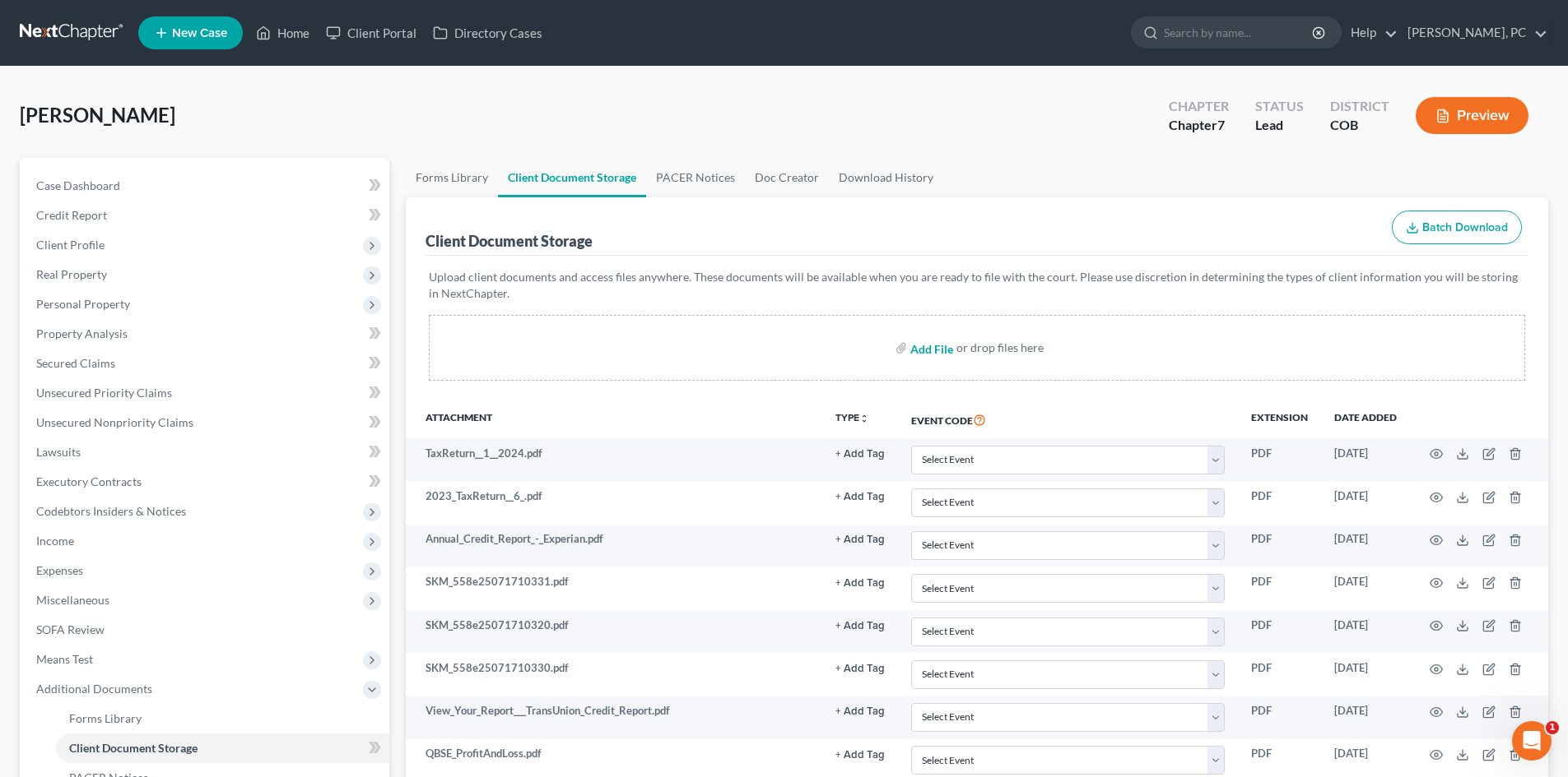
click at [937, 347] on input "file" at bounding box center [930, 348] width 40 height 30
type input "C:\fakepath\ccc.pdf"
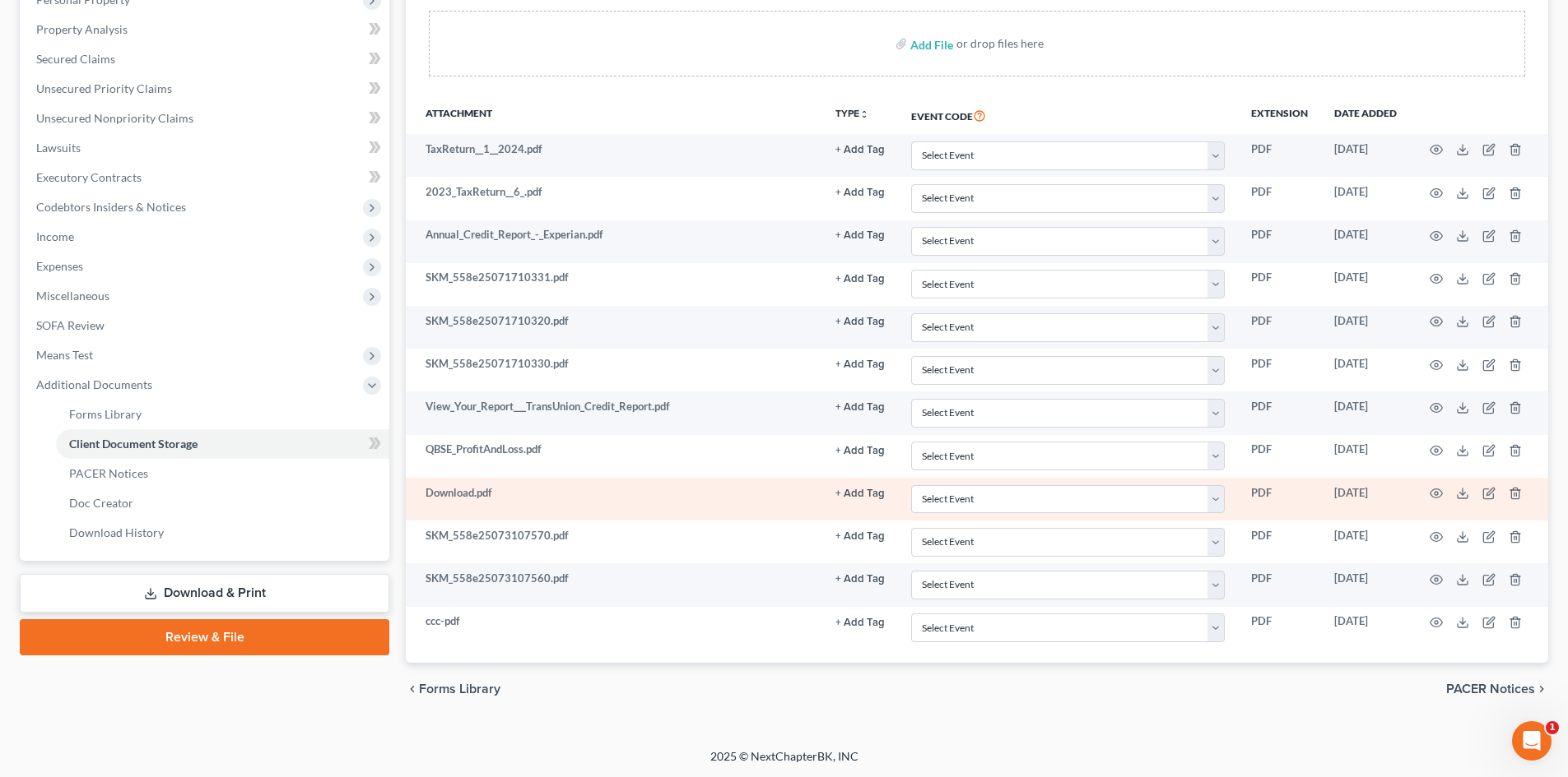
scroll to position [305, 0]
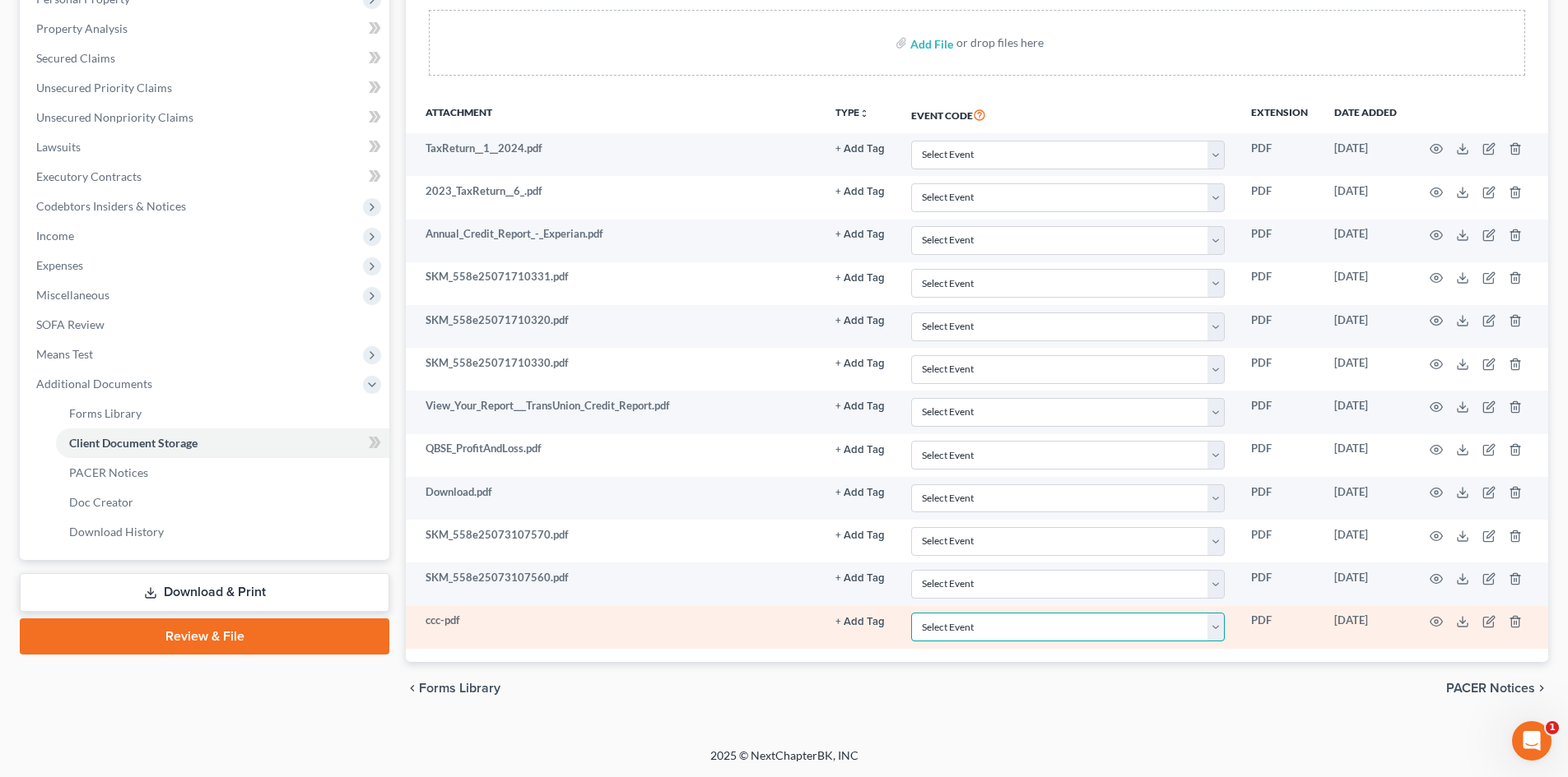
click at [952, 624] on select "Select Event 1009-1.1 Notice of Amendments 20 Largest Unsecured Creditors Amend…" at bounding box center [1068, 627] width 314 height 29
select select "5"
click at [911, 613] on select "Select Event 1009-1.1 Notice of Amendments 20 Largest Unsecured Creditors Amend…" at bounding box center [1068, 627] width 314 height 29
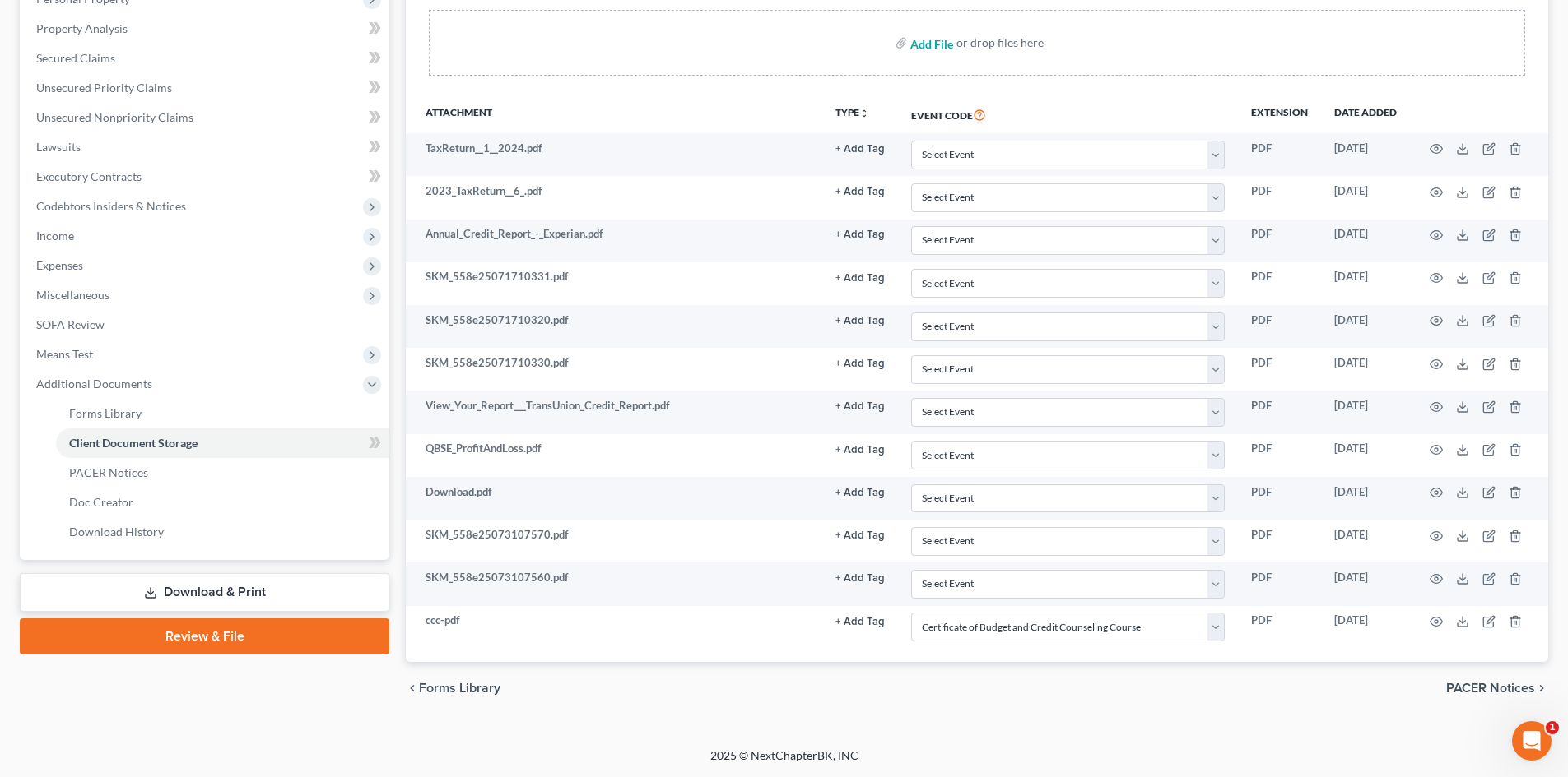
click at [943, 43] on input "file" at bounding box center [930, 43] width 40 height 30
type input "C:\fakepath\Pay Advices for filing.pdf"
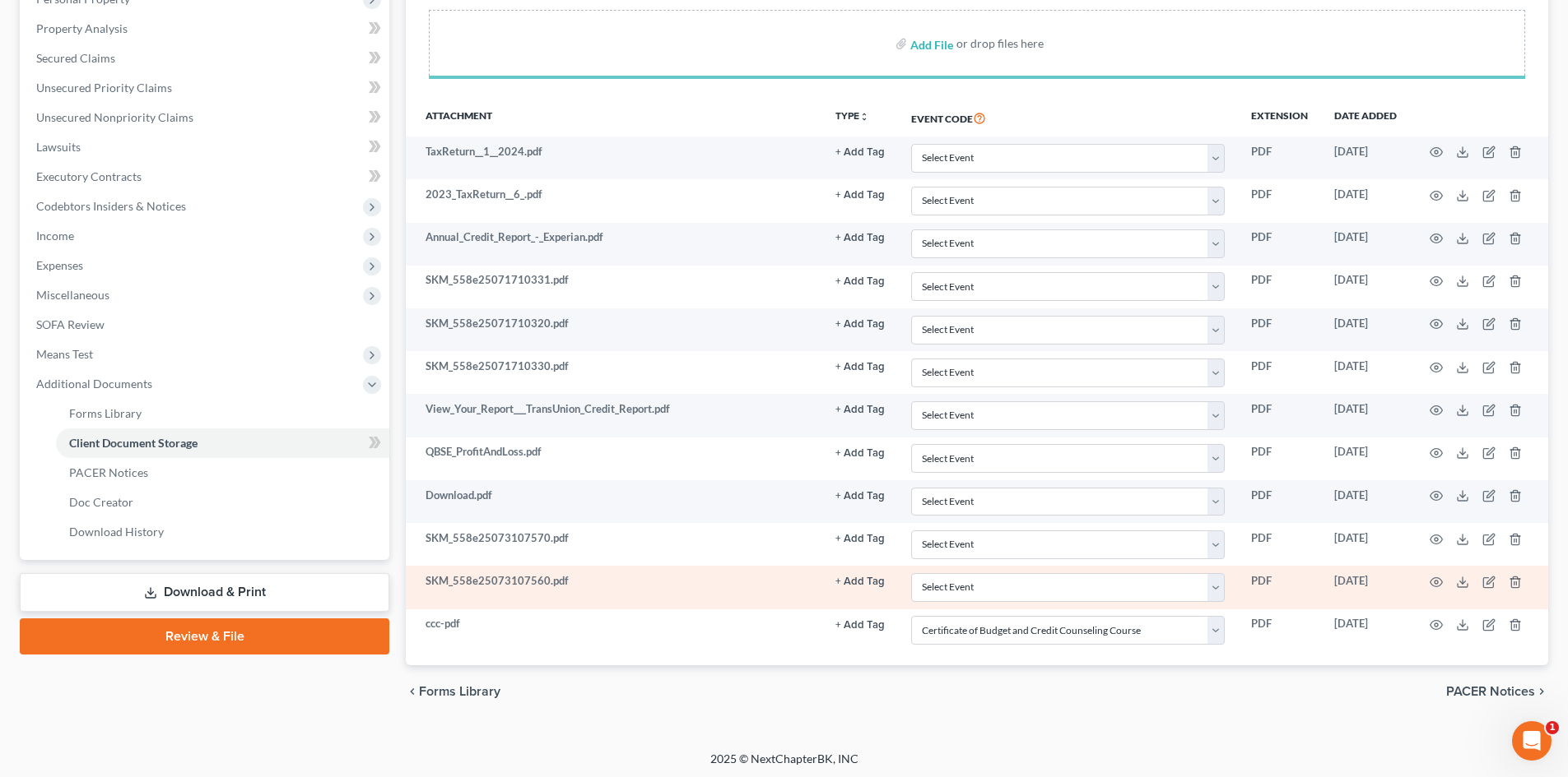
scroll to position [309, 0]
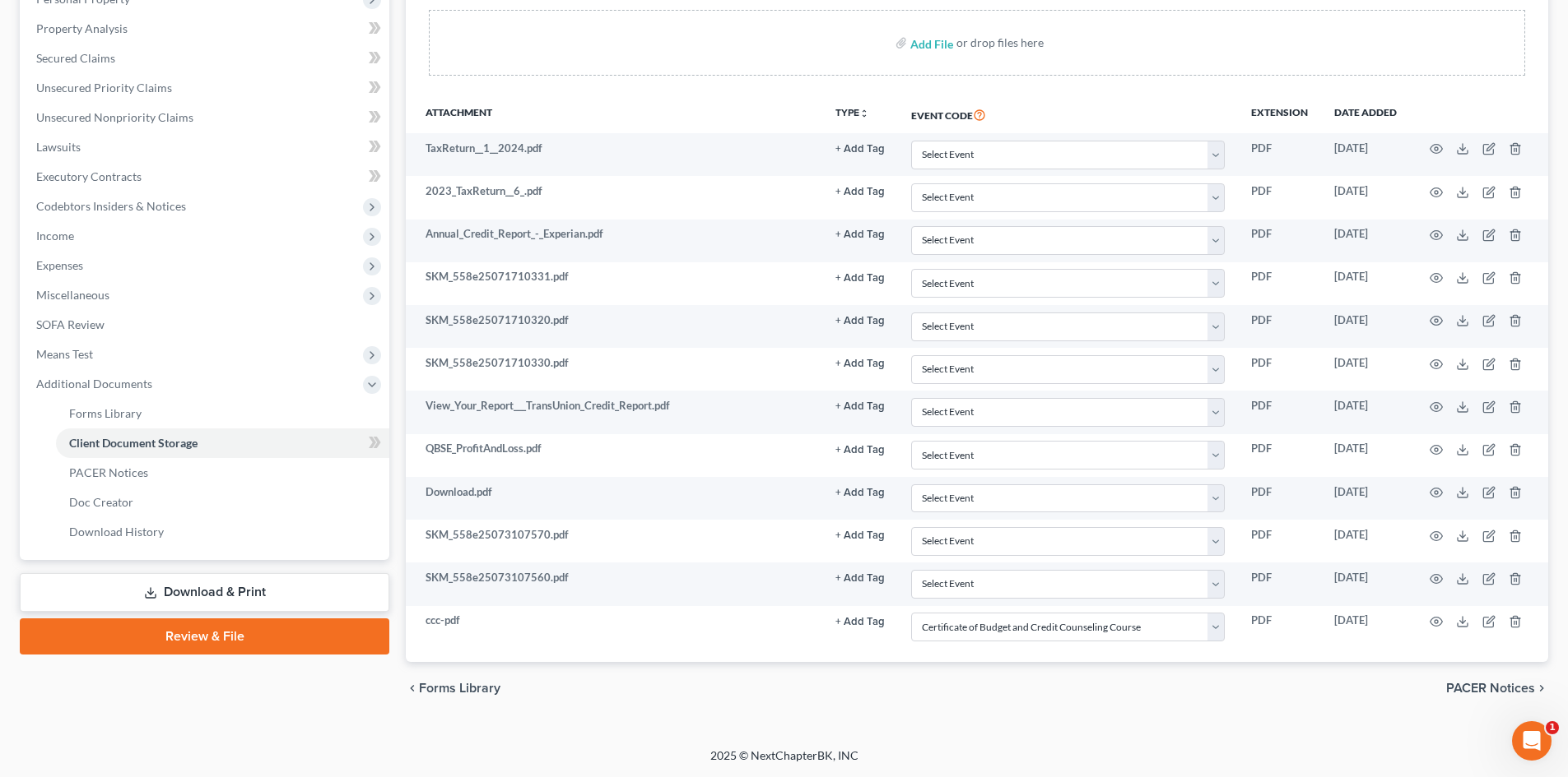
select select "5"
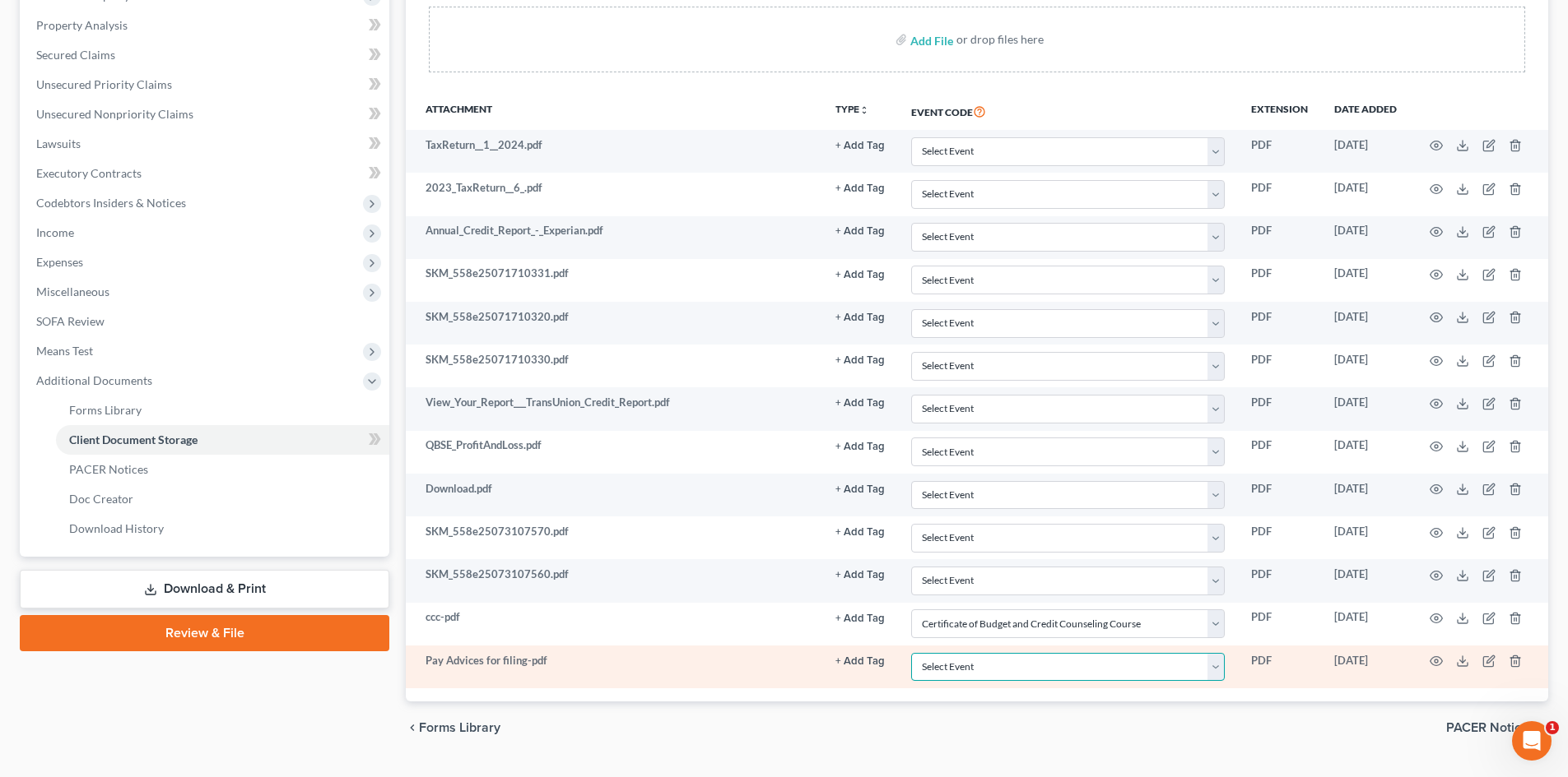
click at [1019, 671] on select "Select Event 1009-1.1 Notice of Amendments 20 Largest Unsecured Creditors Amend…" at bounding box center [1068, 667] width 314 height 29
select select "28"
click at [911, 653] on select "Select Event 1009-1.1 Notice of Amendments 20 Largest Unsecured Creditors Amend…" at bounding box center [1068, 667] width 314 height 29
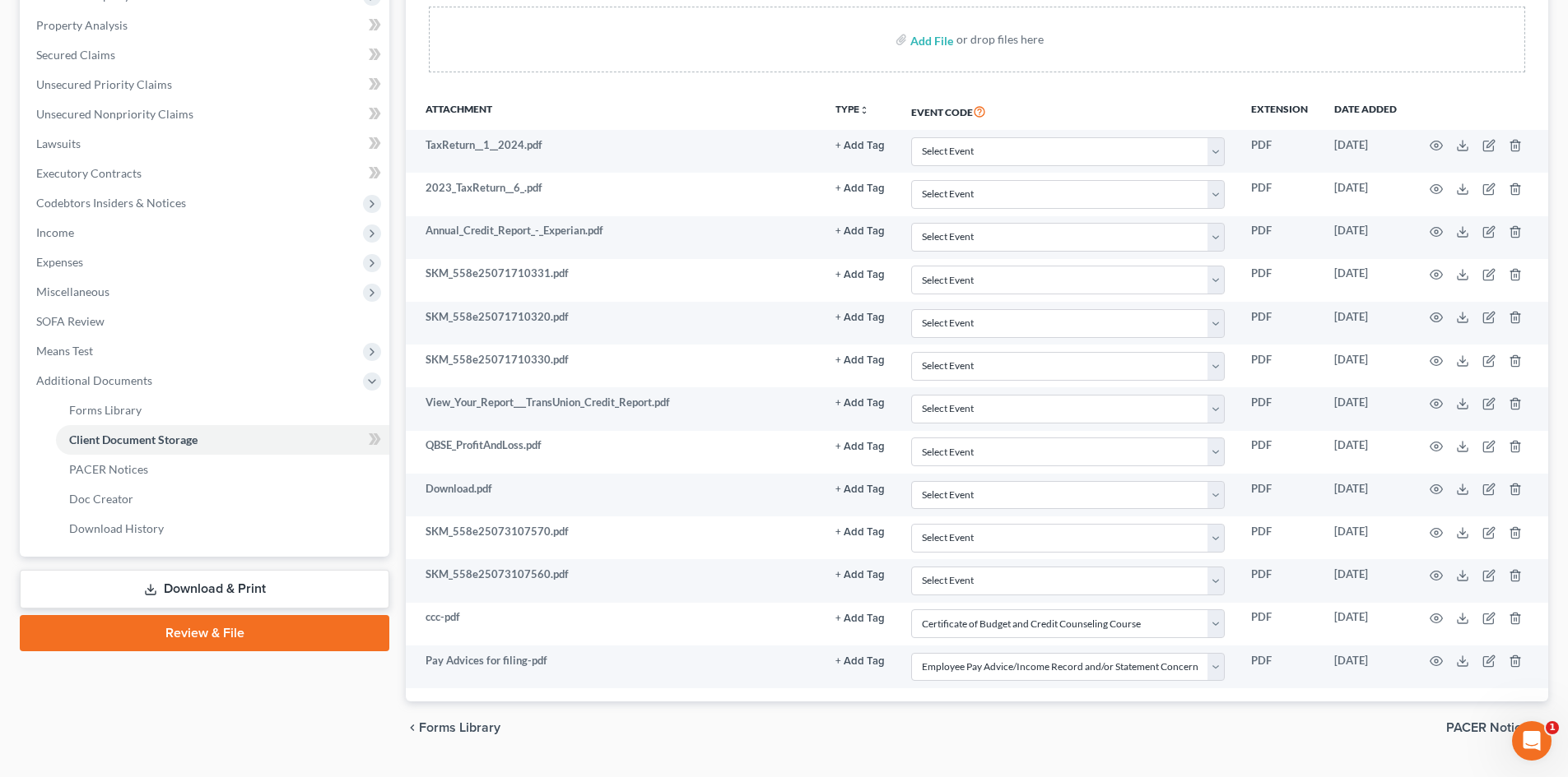
drag, startPoint x: 208, startPoint y: 634, endPoint x: 361, endPoint y: 683, distance: 160.7
click at [208, 634] on link "Review & File" at bounding box center [204, 633] width 369 height 36
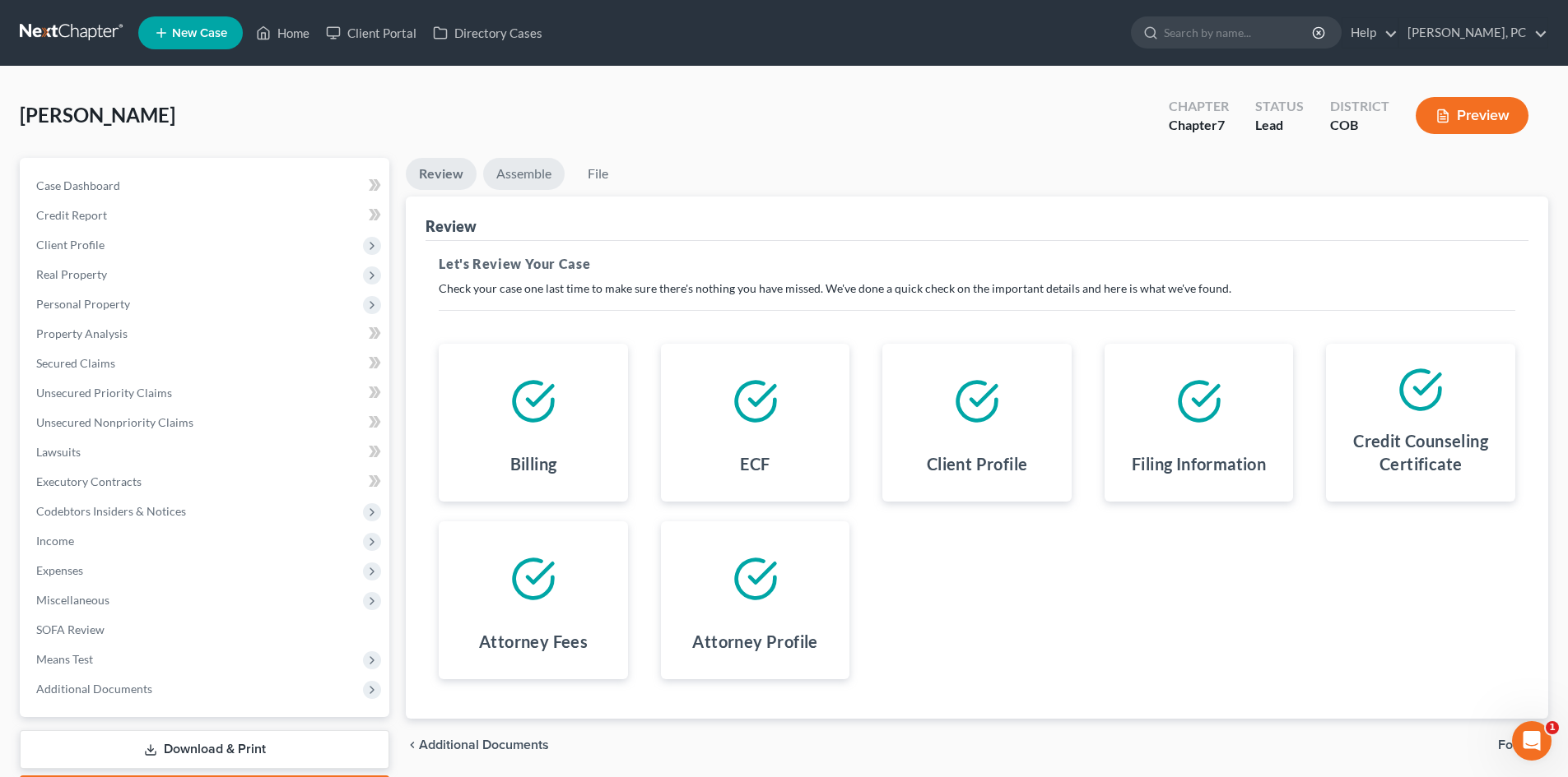
click at [529, 178] on link "Assemble" at bounding box center [523, 174] width 82 height 32
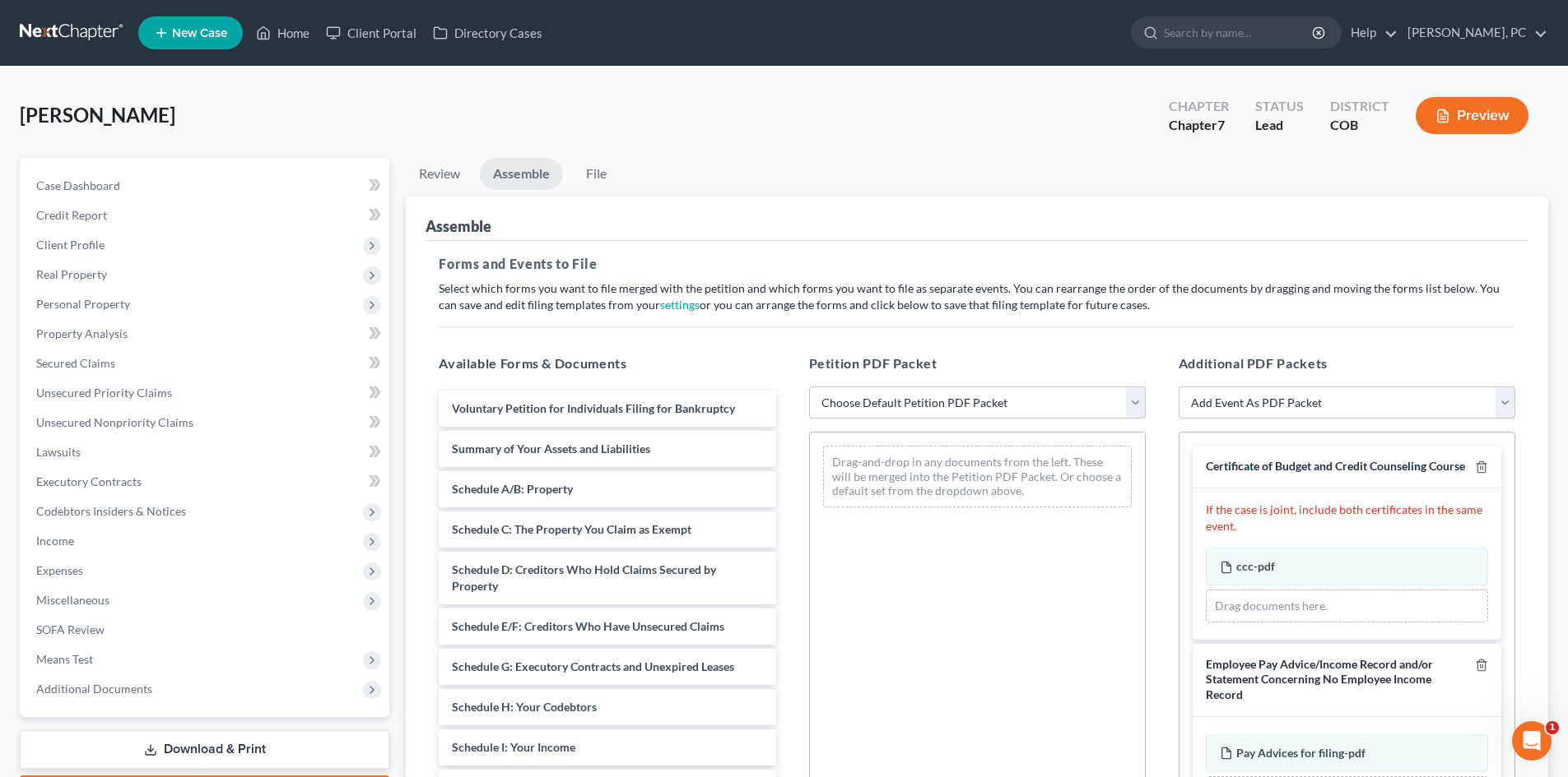
click at [954, 399] on select "Choose Default Petition PDF Packet Emergency Filing (Voluntary Petition and Cre…" at bounding box center [977, 403] width 337 height 33
select select "1"
click at [809, 387] on select "Choose Default Petition PDF Packet Emergency Filing (Voluntary Petition and Cre…" at bounding box center [977, 403] width 337 height 33
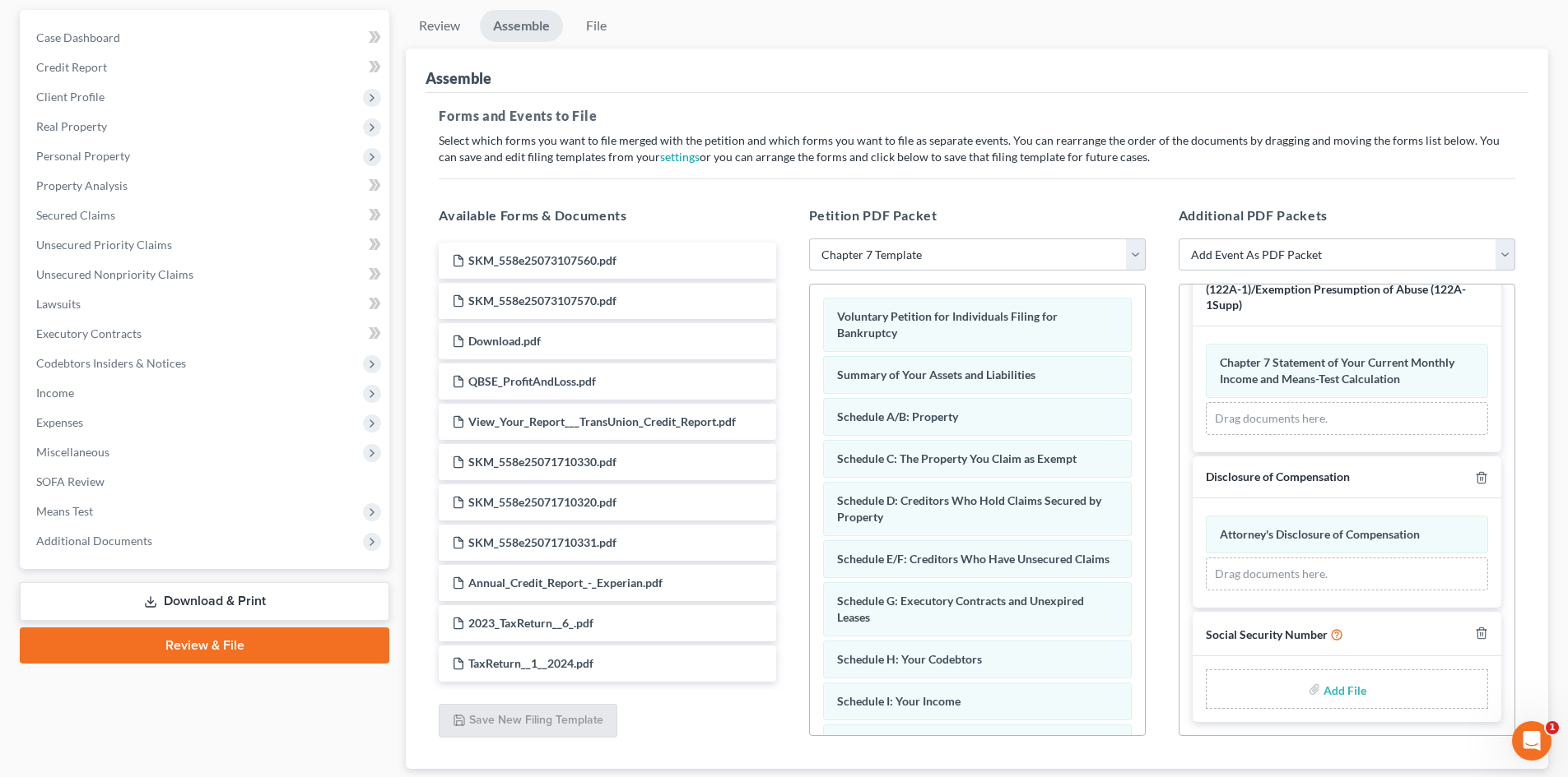
scroll to position [164, 0]
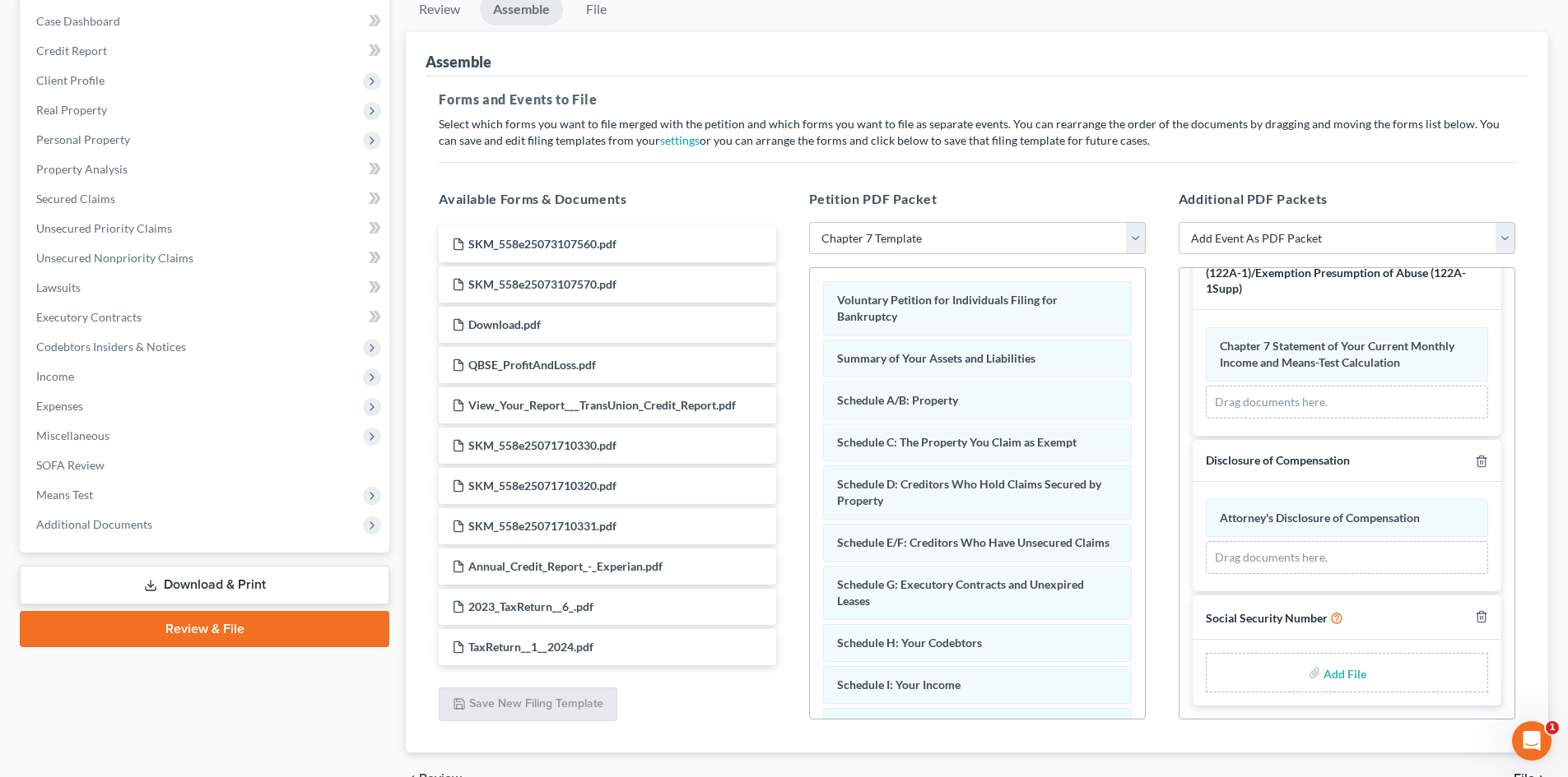
click at [1338, 672] on input "file" at bounding box center [1343, 673] width 40 height 30
type input "C:\fakepath\Social Security Number.pdf"
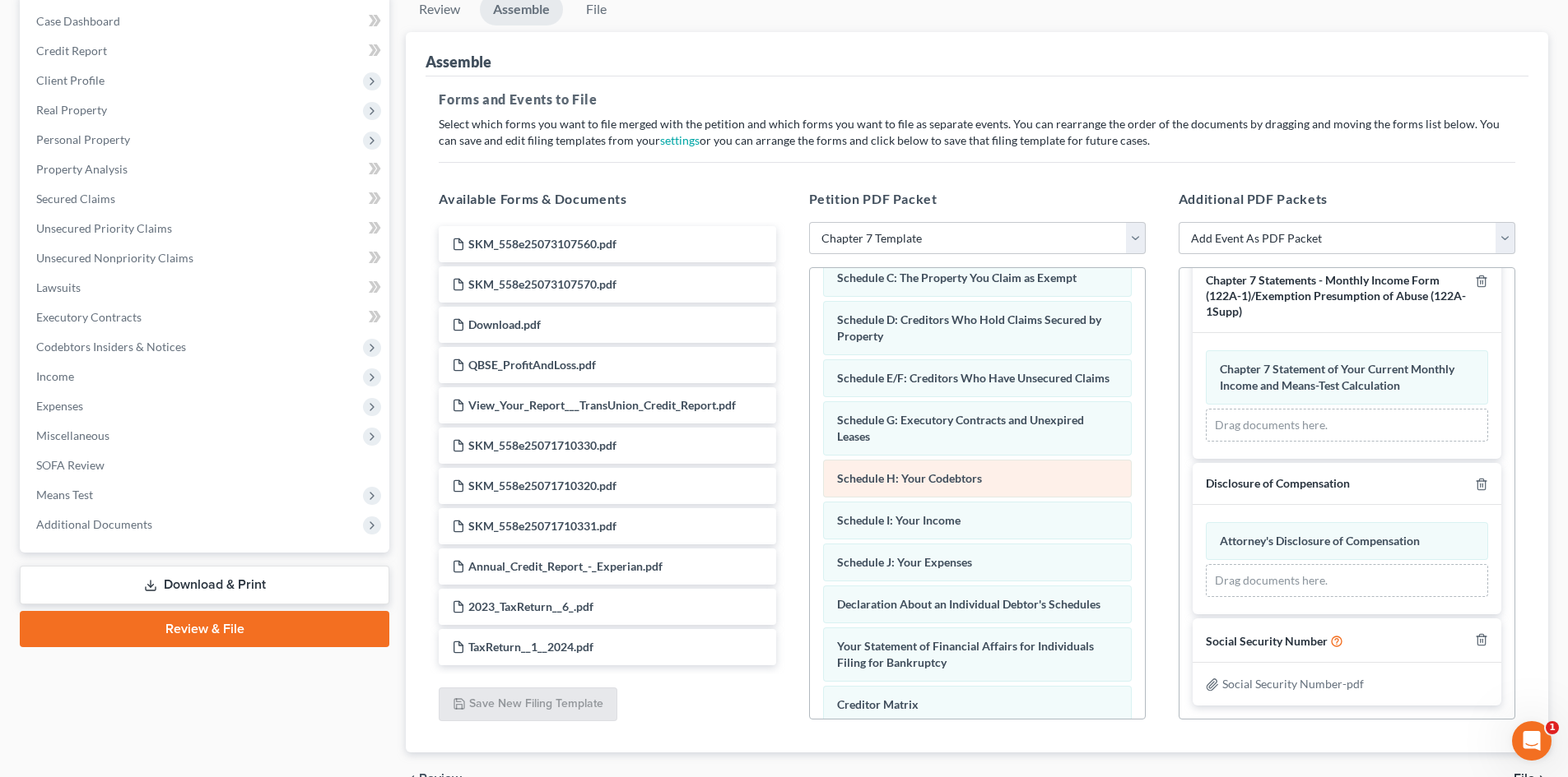
scroll to position [160, 0]
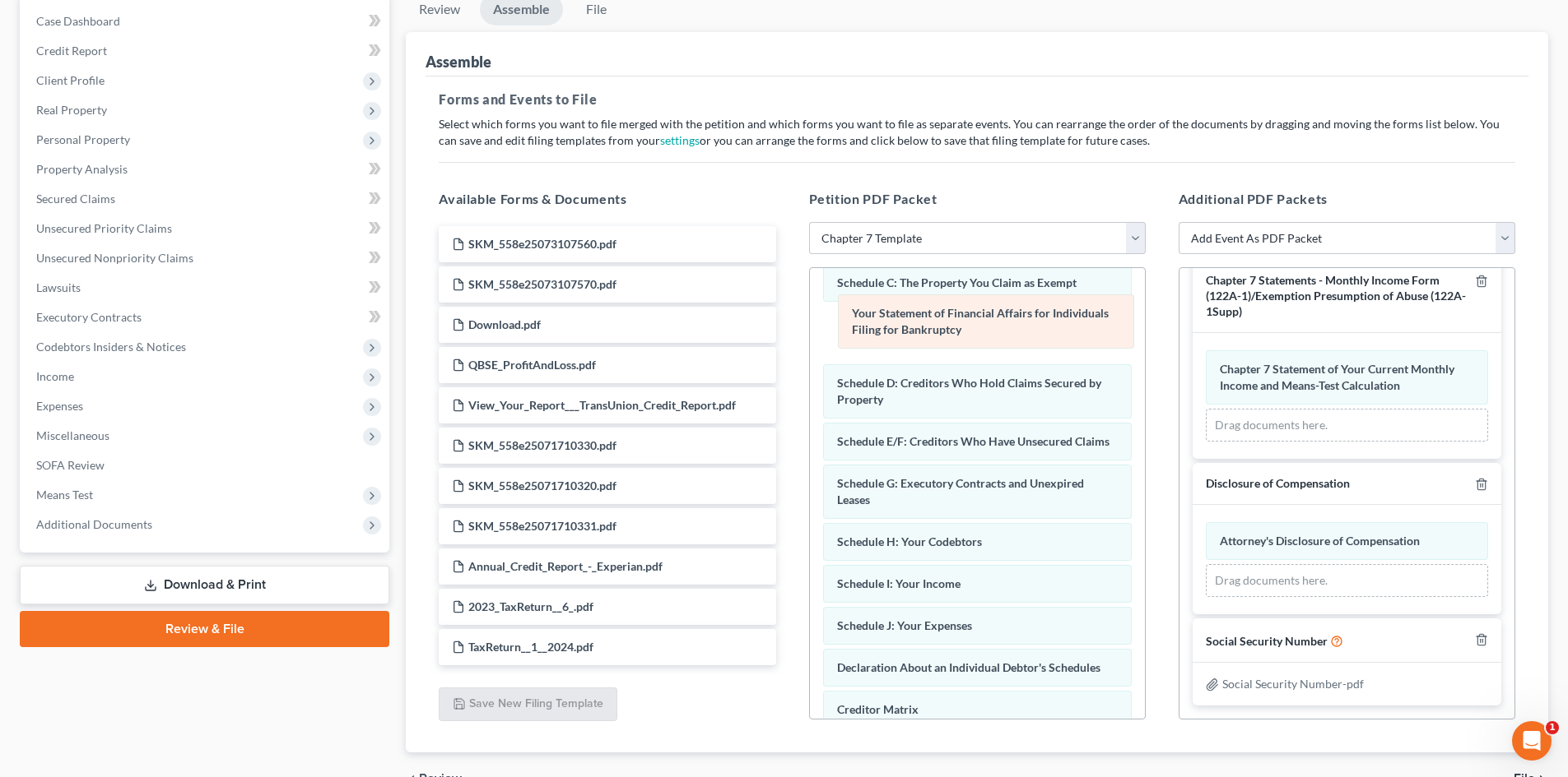
drag, startPoint x: 959, startPoint y: 674, endPoint x: 972, endPoint y: 312, distance: 362.2
click at [972, 312] on div "Your Statement of Financial Affairs for Individuals Filing for Bankruptcy Volun…" at bounding box center [977, 509] width 335 height 800
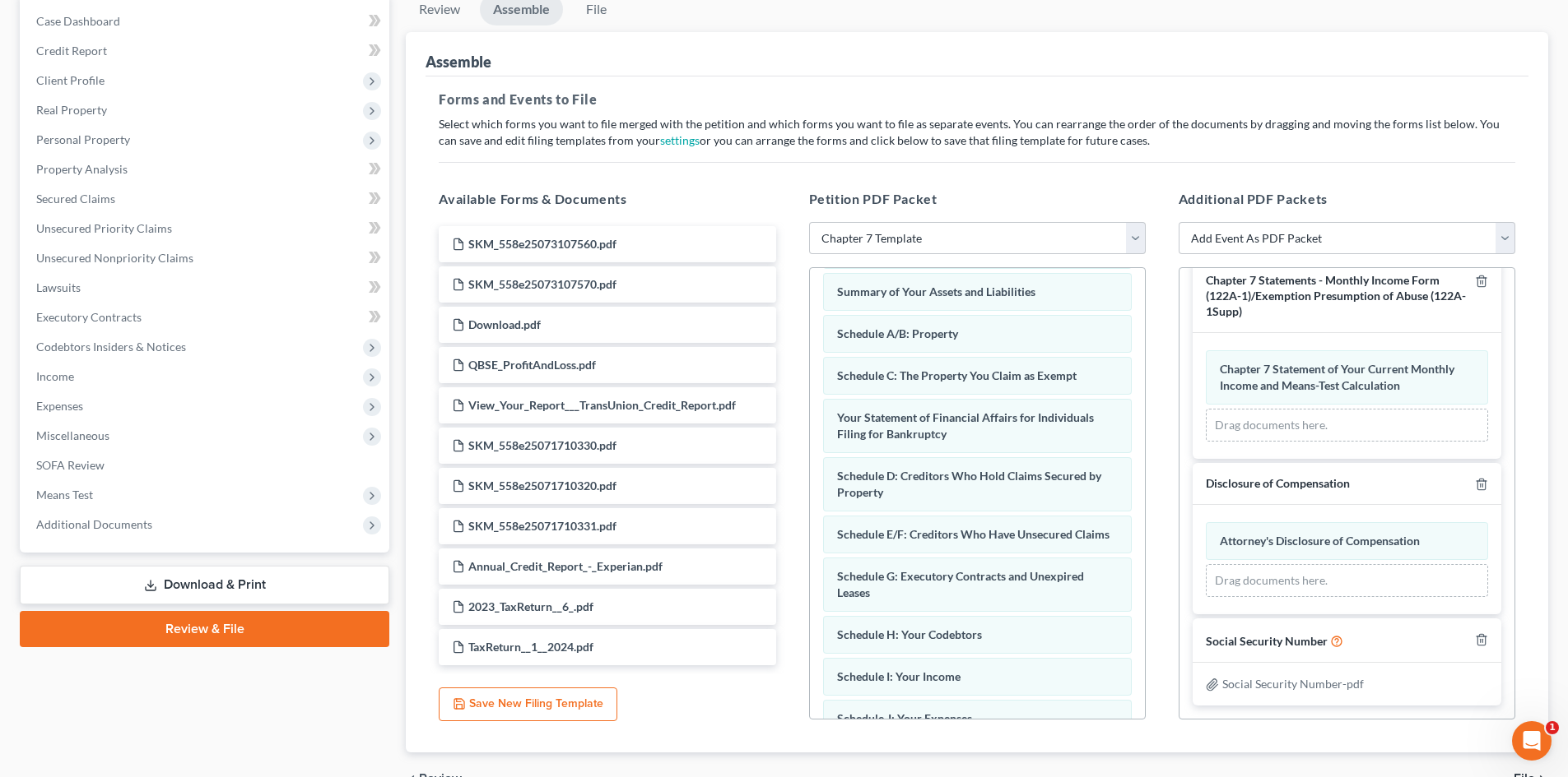
scroll to position [0, 0]
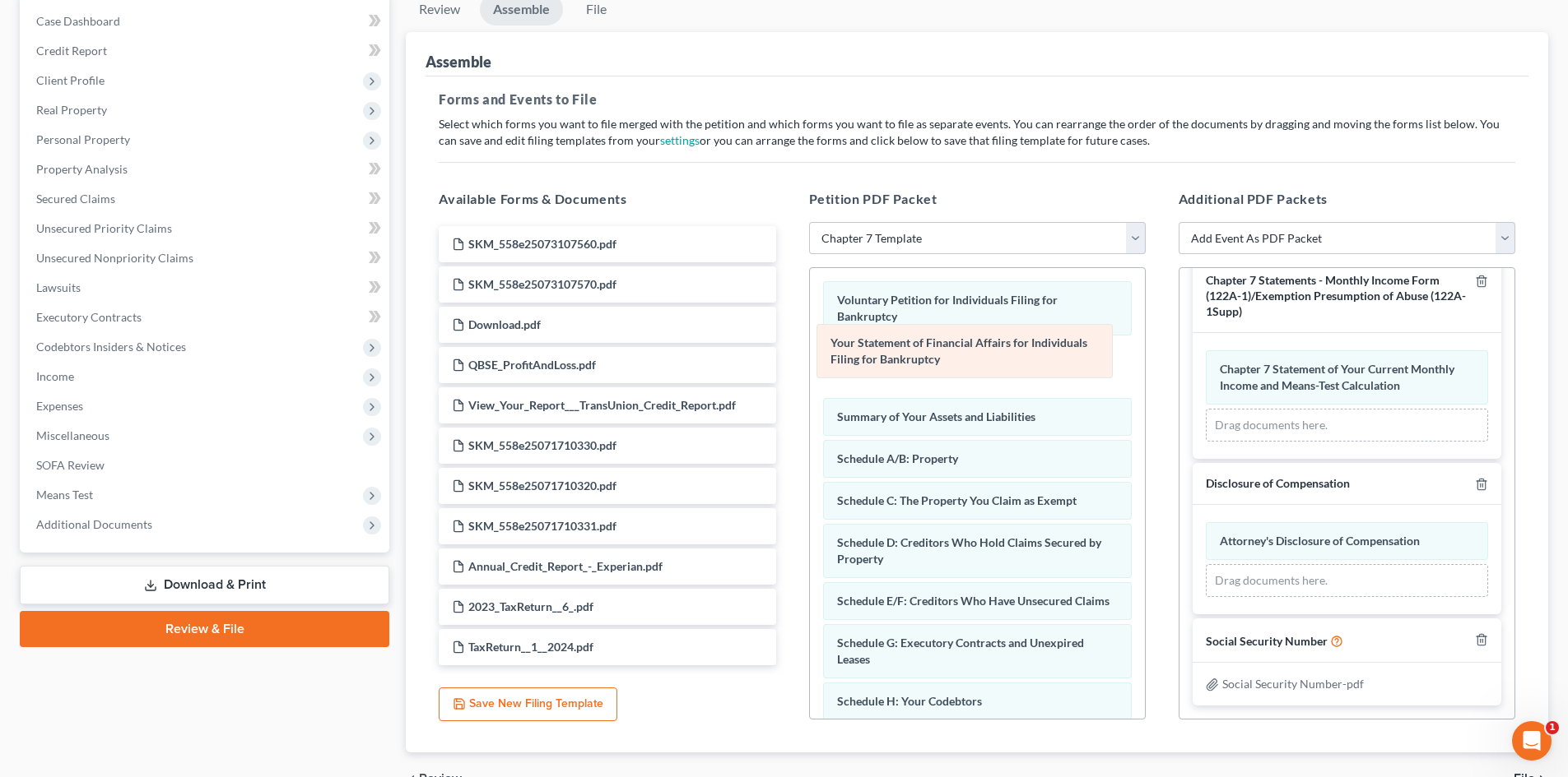
drag, startPoint x: 934, startPoint y: 494, endPoint x: 928, endPoint y: 352, distance: 142.1
click at [928, 352] on div "Your Statement of Financial Affairs for Individuals Filing for Bankruptcy Volun…" at bounding box center [977, 668] width 335 height 800
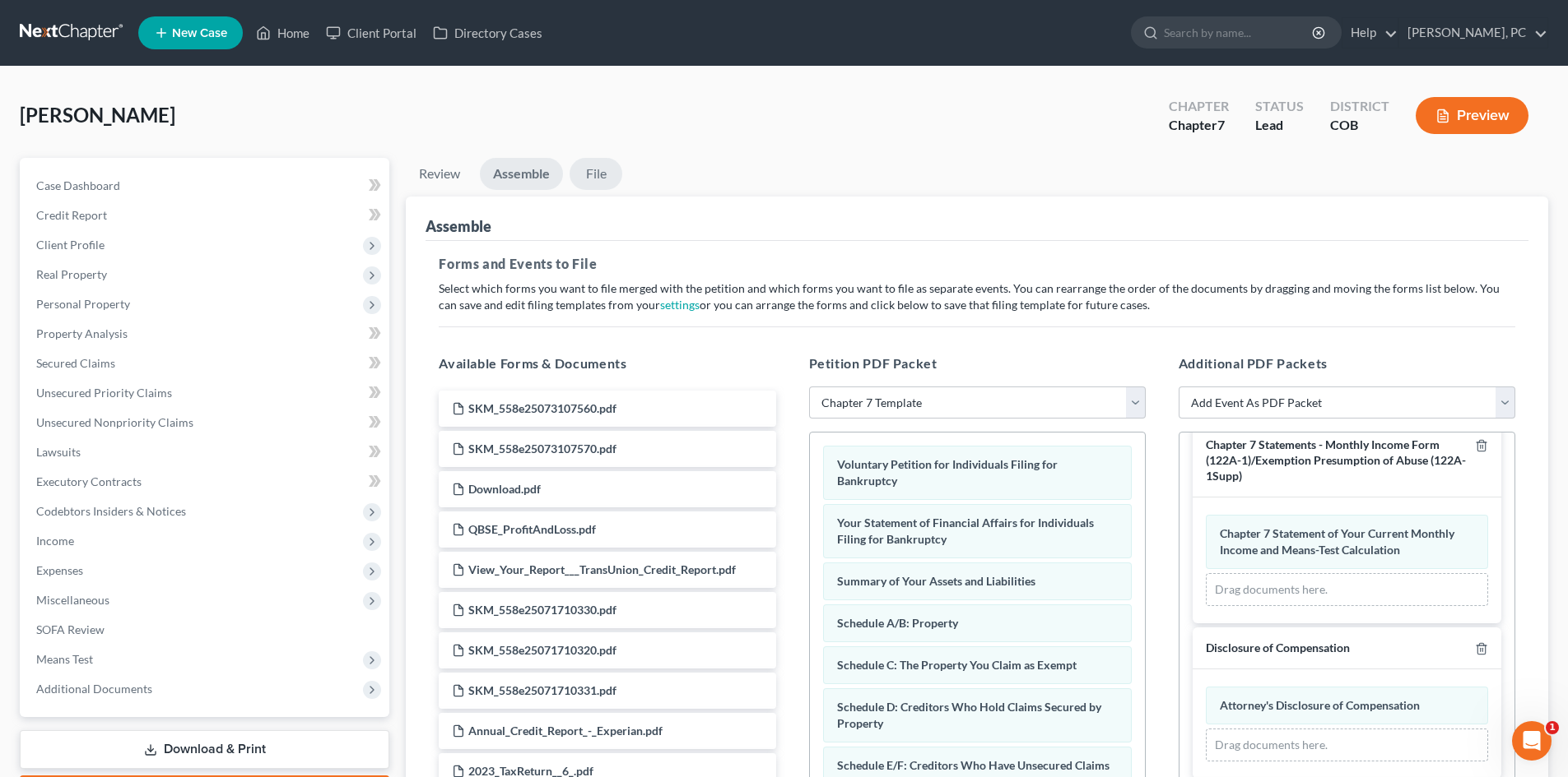
click at [600, 171] on link "File" at bounding box center [596, 174] width 53 height 32
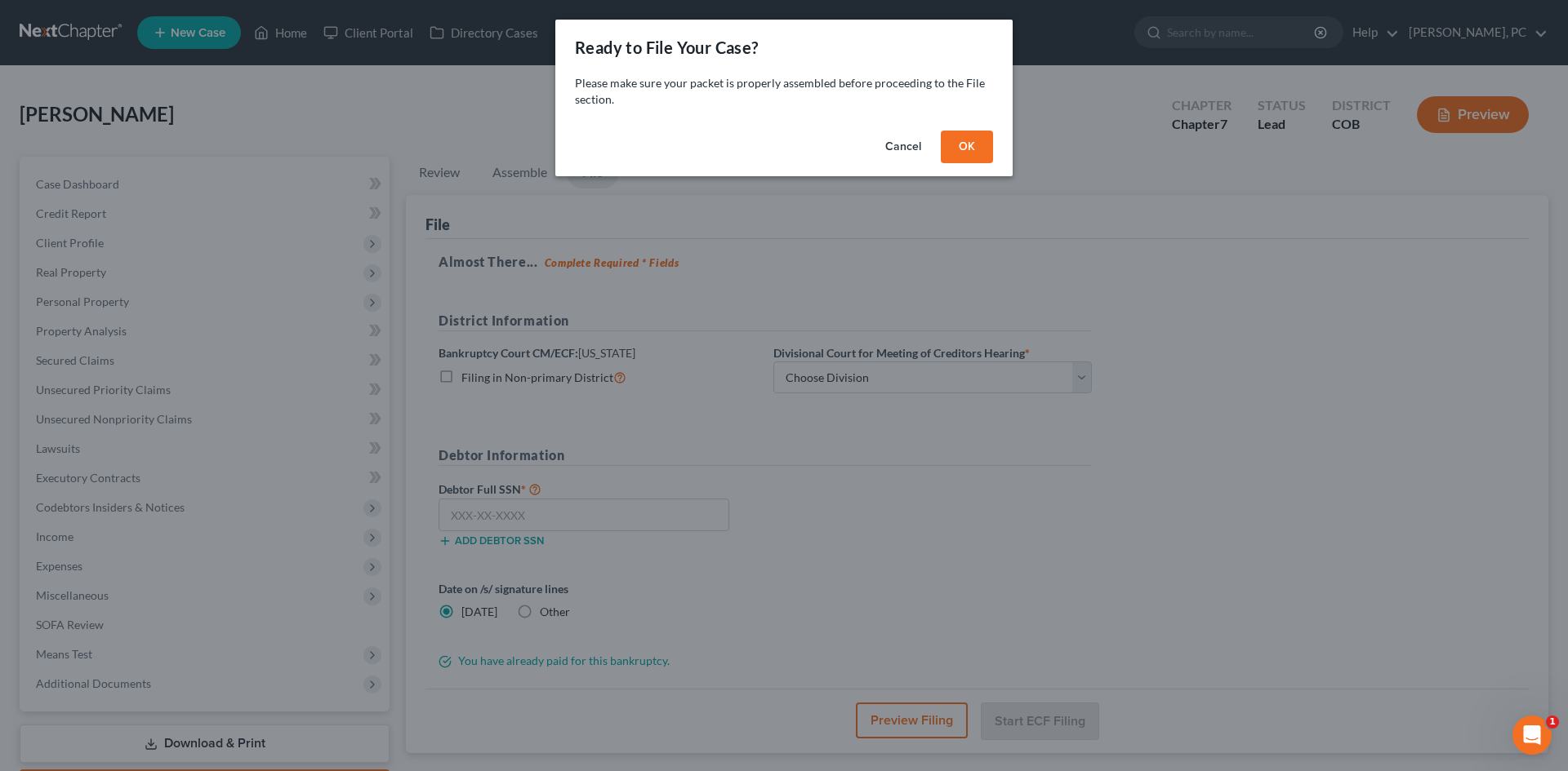
click at [966, 144] on button "OK" at bounding box center [967, 147] width 52 height 32
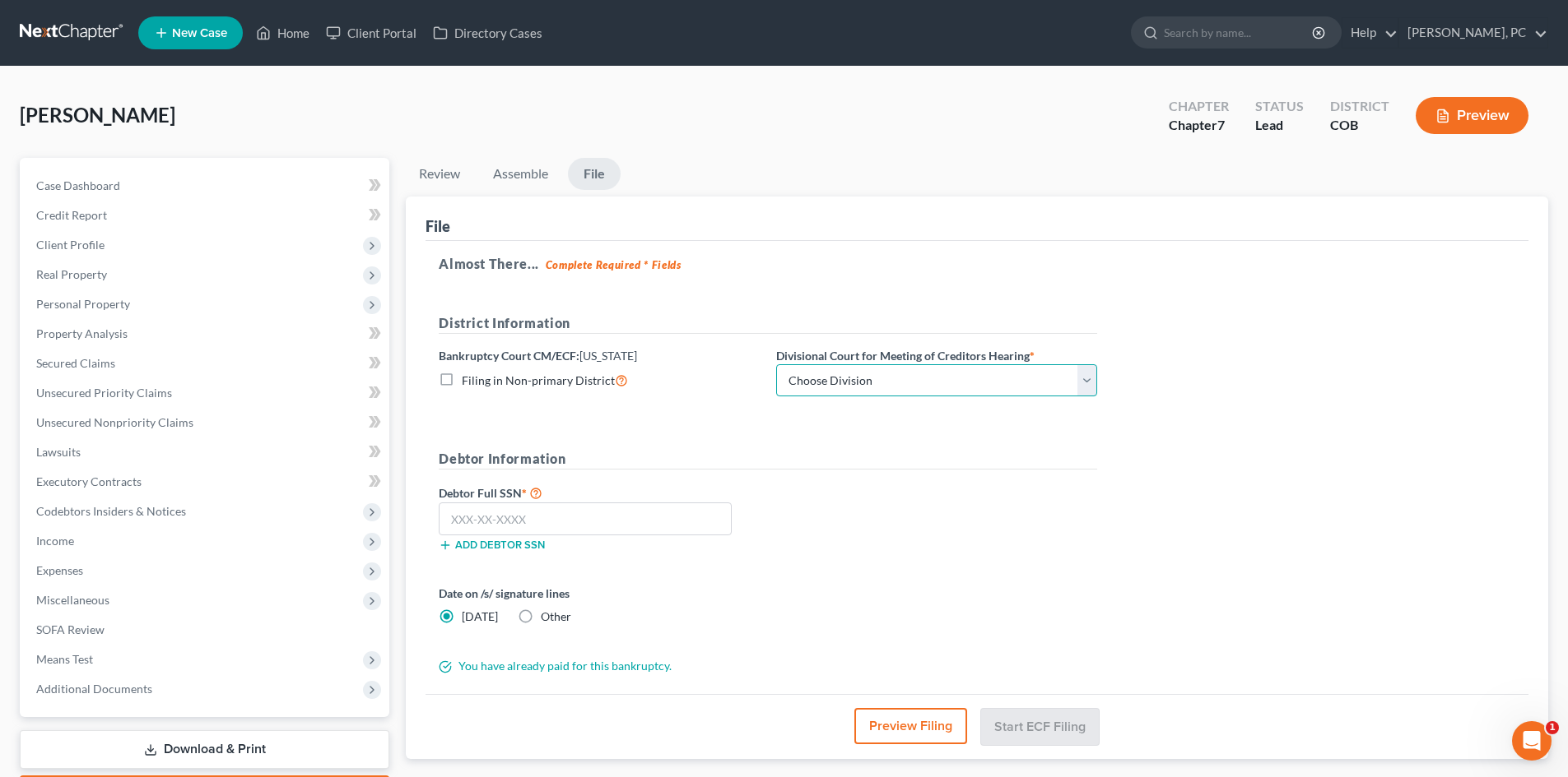
drag, startPoint x: 835, startPoint y: 374, endPoint x: 837, endPoint y: 394, distance: 20.1
click at [835, 374] on select "Choose Division [GEOGRAPHIC_DATA]" at bounding box center [936, 381] width 321 height 33
select select "0"
click at [776, 365] on select "Choose Division [GEOGRAPHIC_DATA]" at bounding box center [936, 381] width 321 height 33
click at [643, 514] on input "text" at bounding box center [585, 519] width 293 height 33
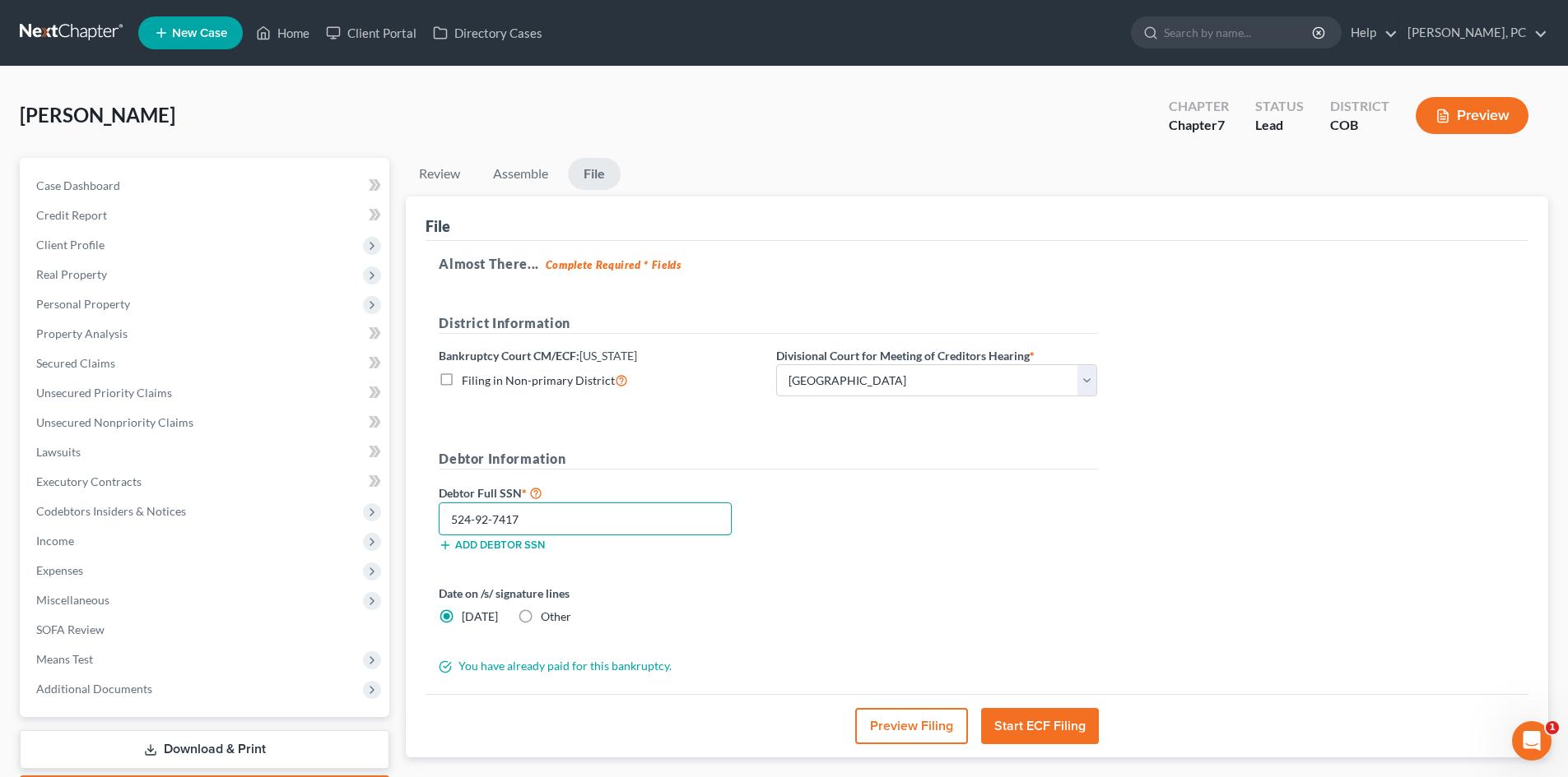
type input "524-92-7417"
click at [1035, 719] on button "Start ECF Filing" at bounding box center [1039, 726] width 118 height 36
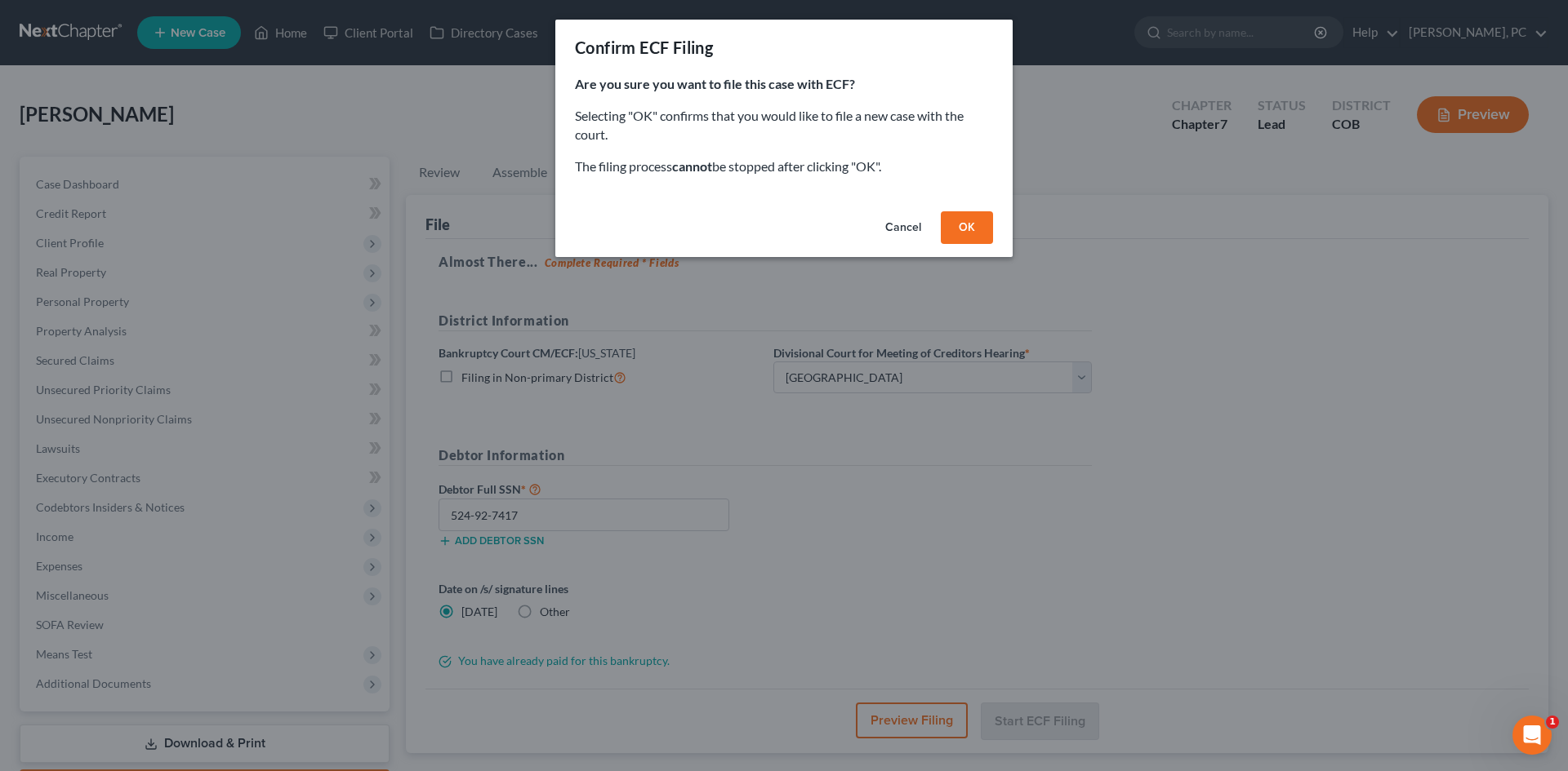
click at [956, 232] on button "OK" at bounding box center [967, 227] width 52 height 32
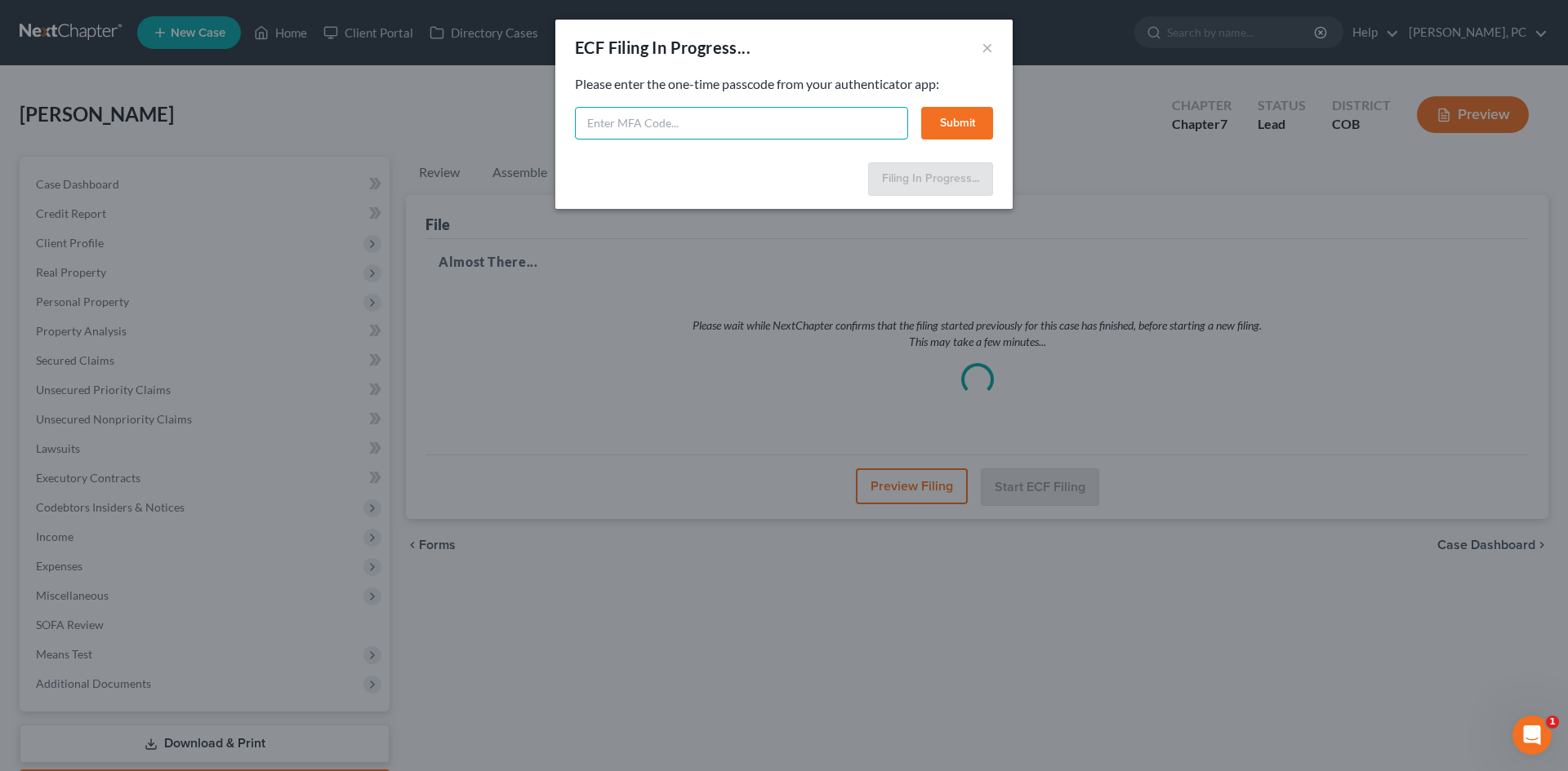
click at [772, 126] on input "text" at bounding box center [742, 123] width 333 height 32
type input "144231"
click at [961, 127] on button "Submit" at bounding box center [957, 123] width 72 height 32
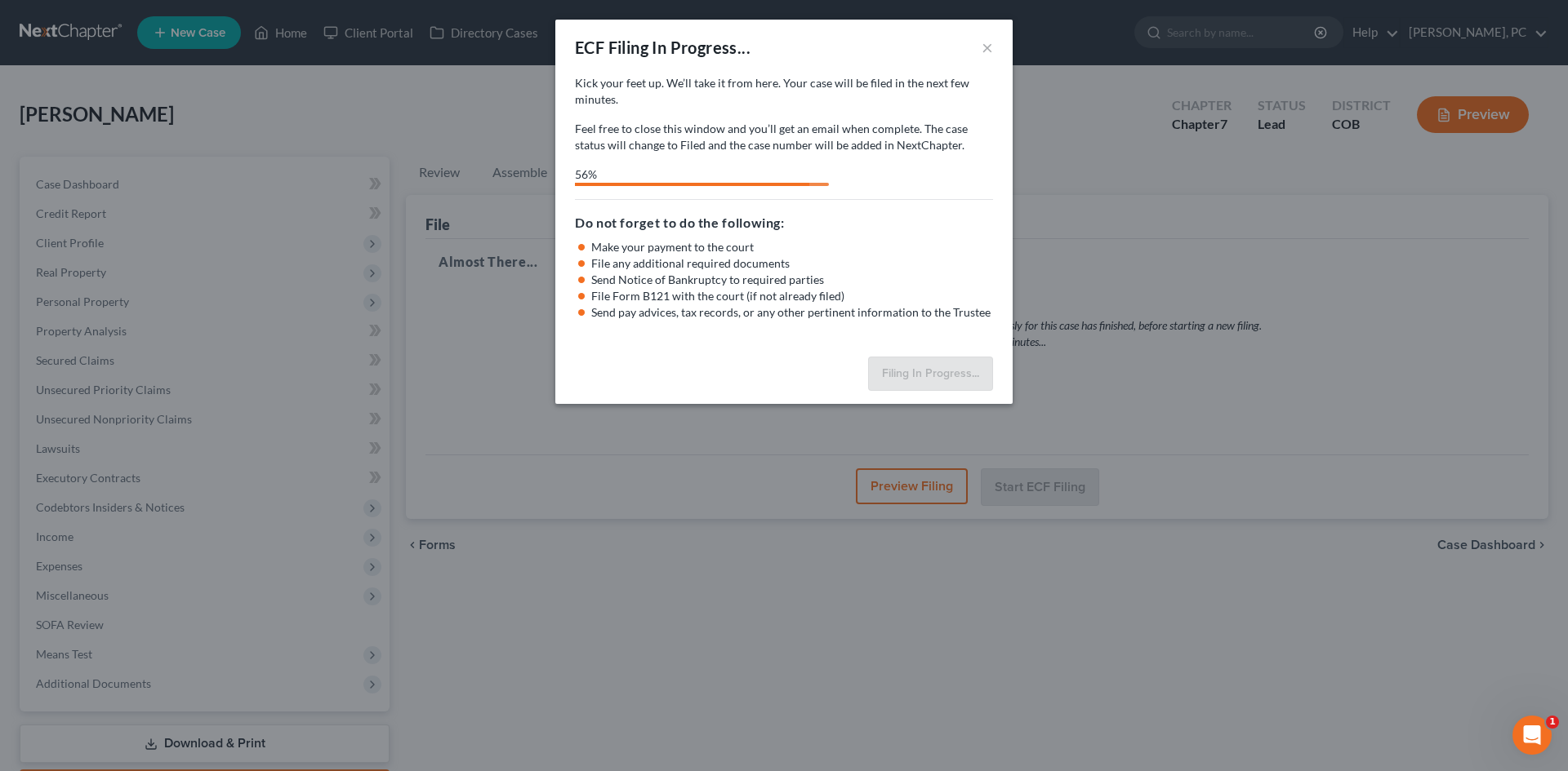
select select "0"
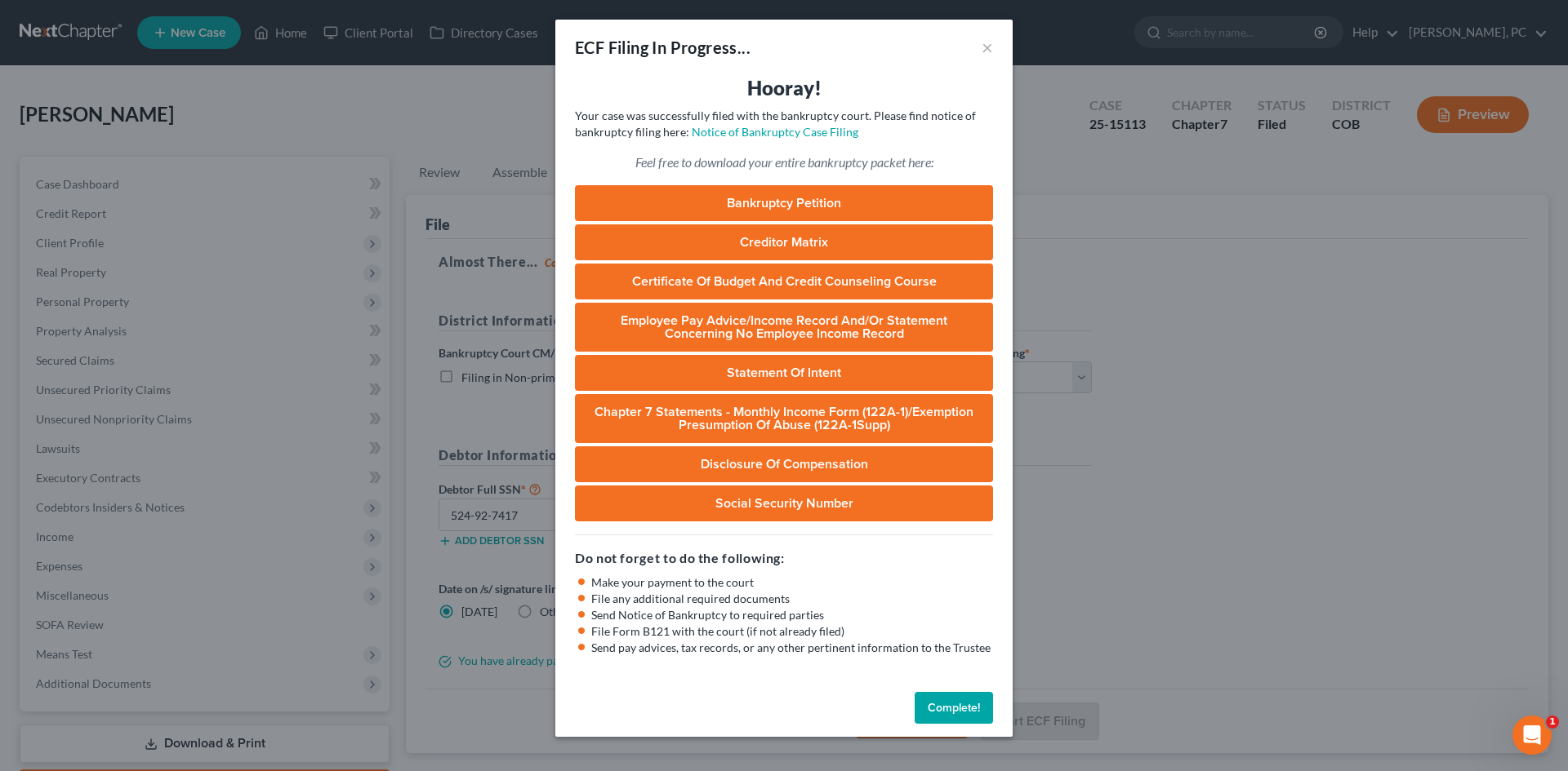
click at [956, 710] on button "Complete!" at bounding box center [954, 708] width 79 height 32
select select "0"
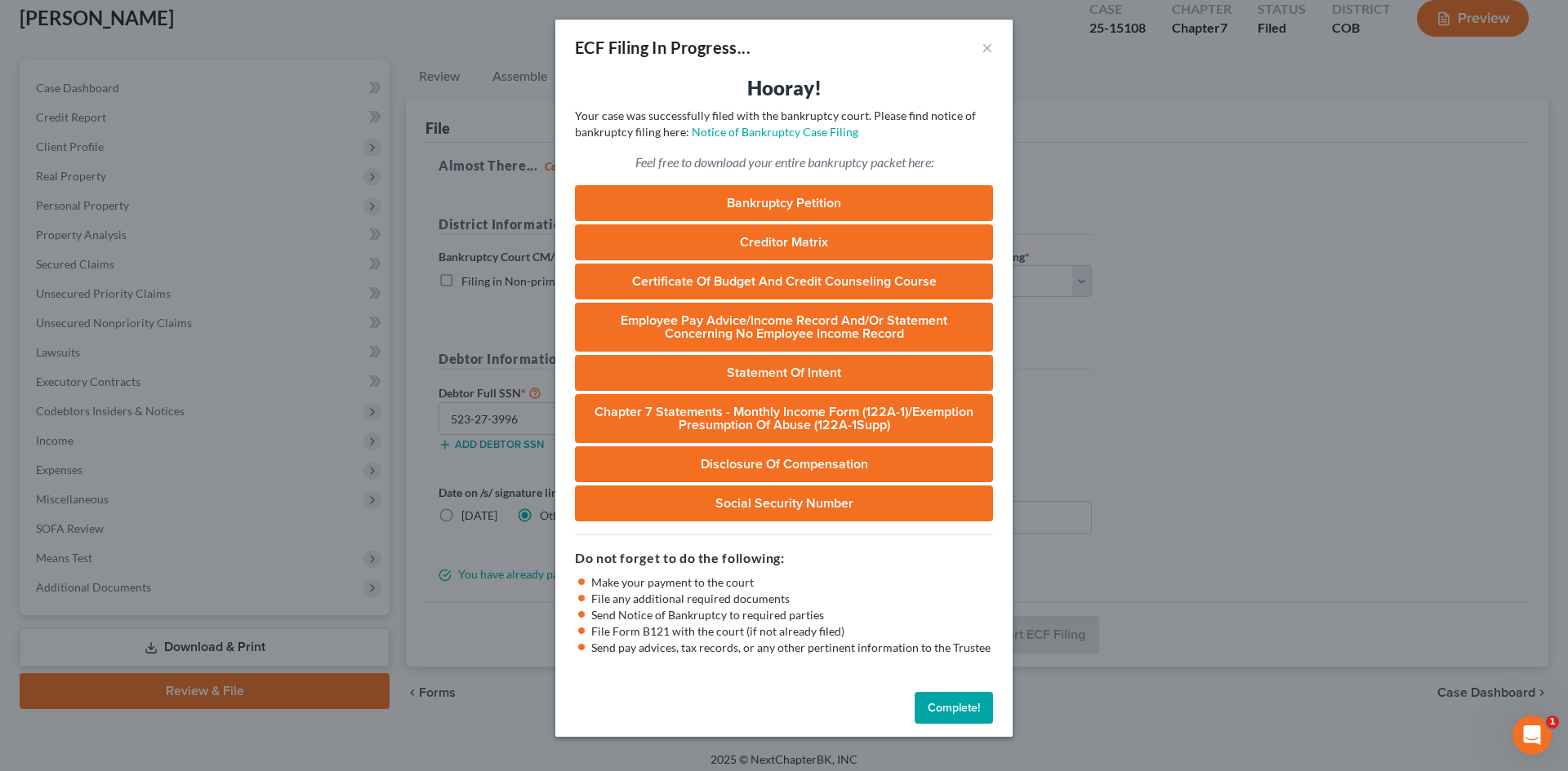
click at [950, 713] on button "Complete!" at bounding box center [954, 708] width 79 height 32
